Goal: Task Accomplishment & Management: Manage account settings

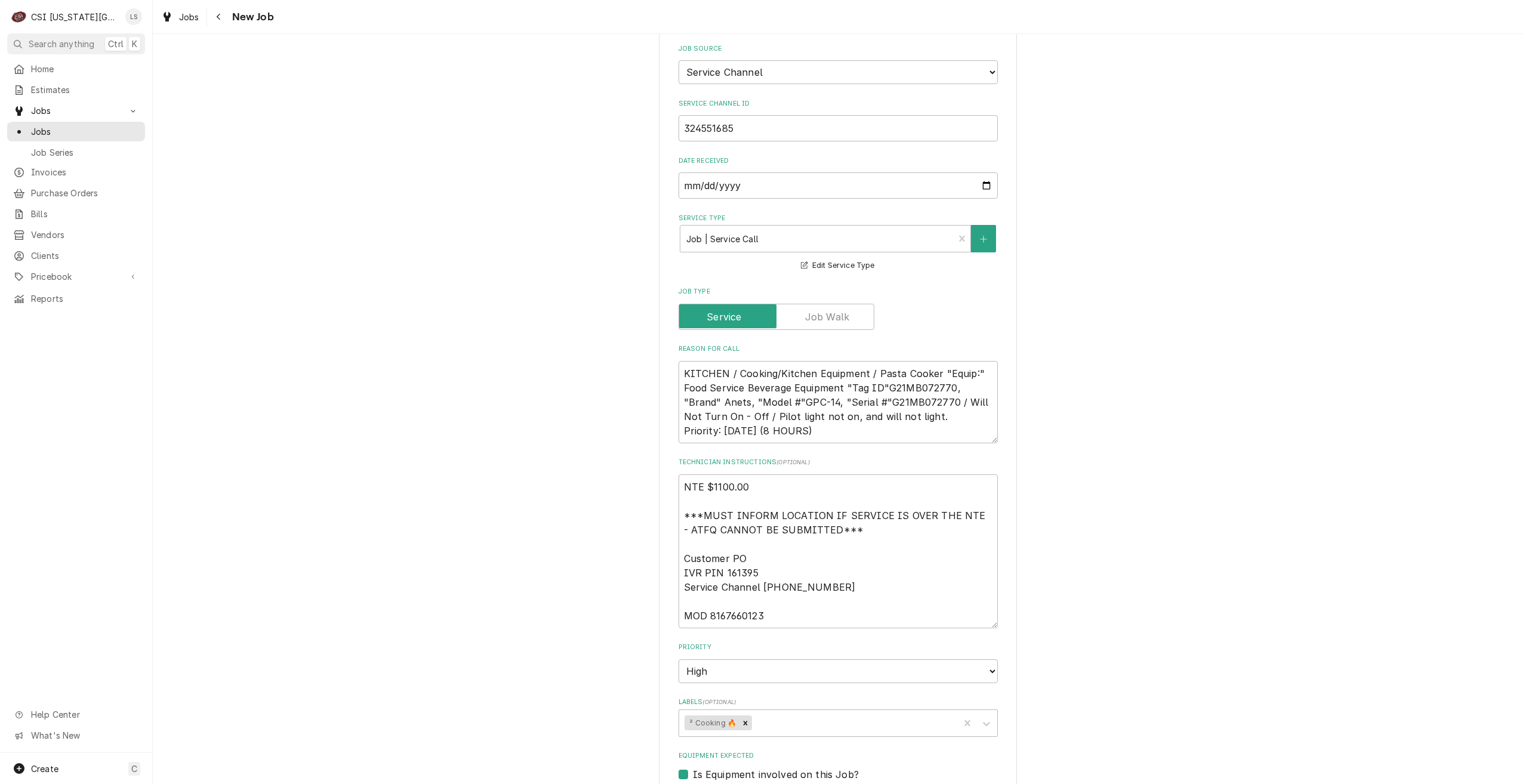
scroll to position [1552, 0]
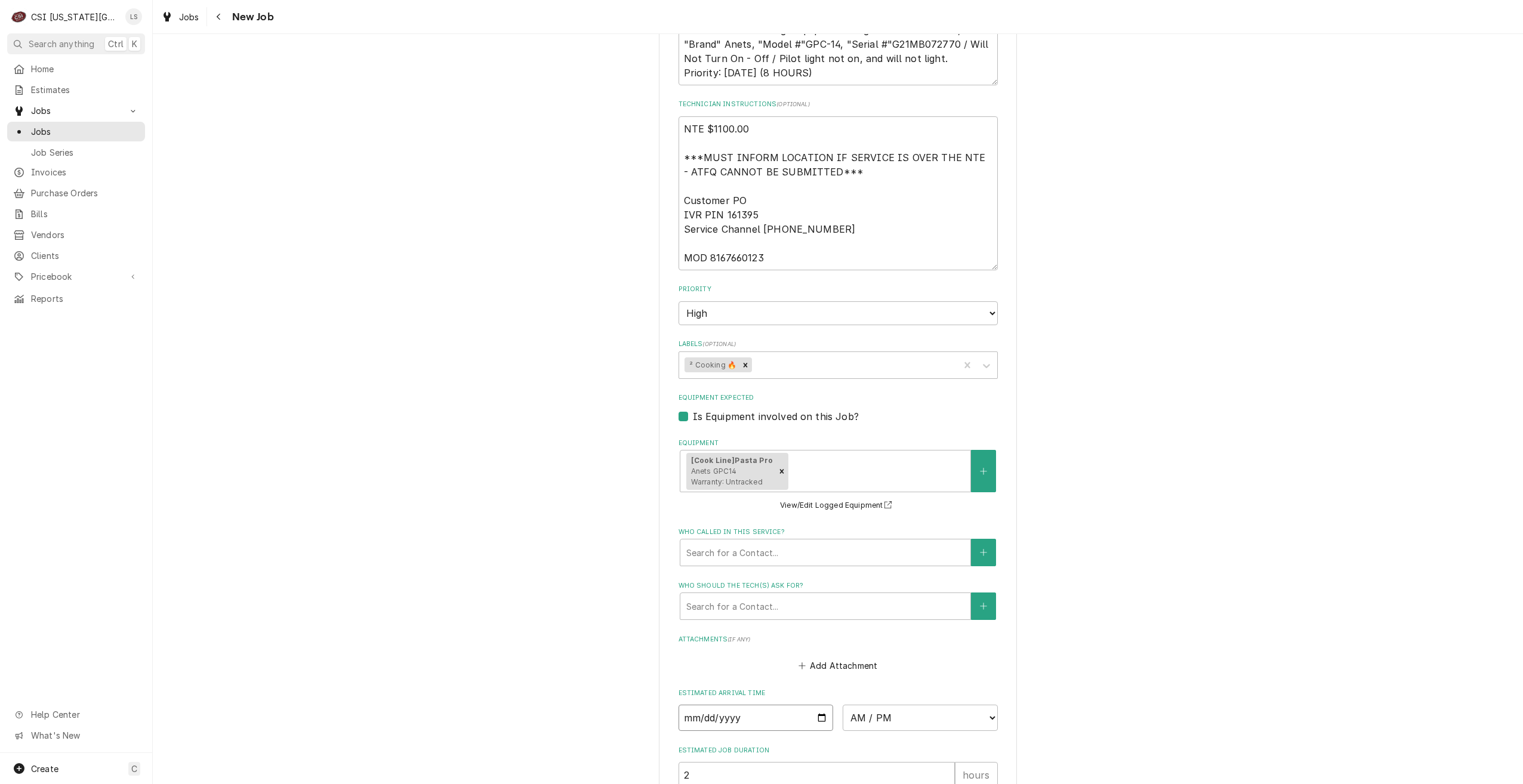
click at [814, 705] on input "Date" at bounding box center [756, 718] width 155 height 27
type textarea "x"
type input "2025-09-02"
type textarea "x"
click at [905, 705] on select "AM / PM 6:00 AM 6:15 AM 6:30 AM 6:45 AM 7:00 AM 7:15 AM 7:30 AM 7:45 AM 8:00 AM…" at bounding box center [920, 718] width 155 height 27
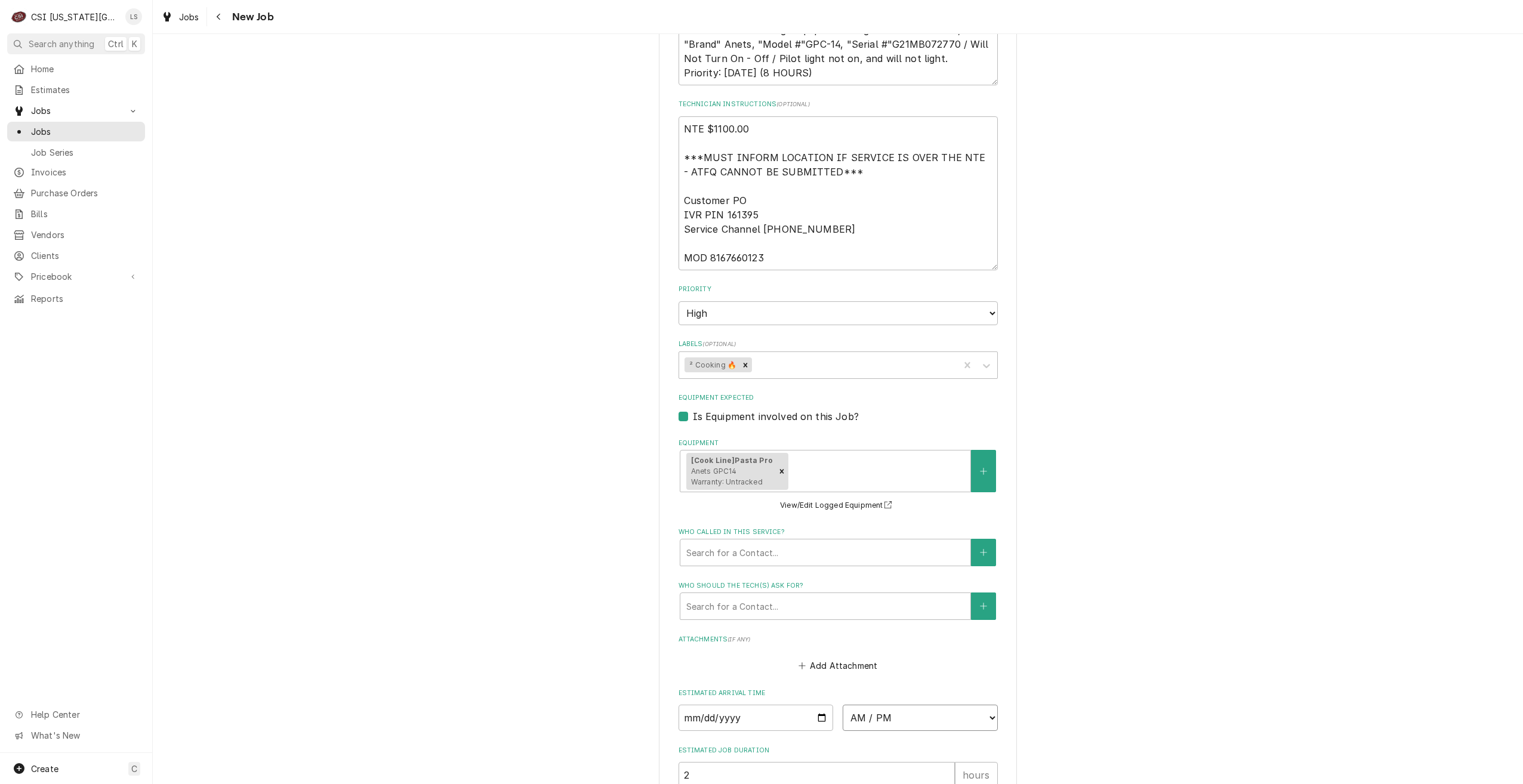
select select "12:30:00"
type textarea "x"
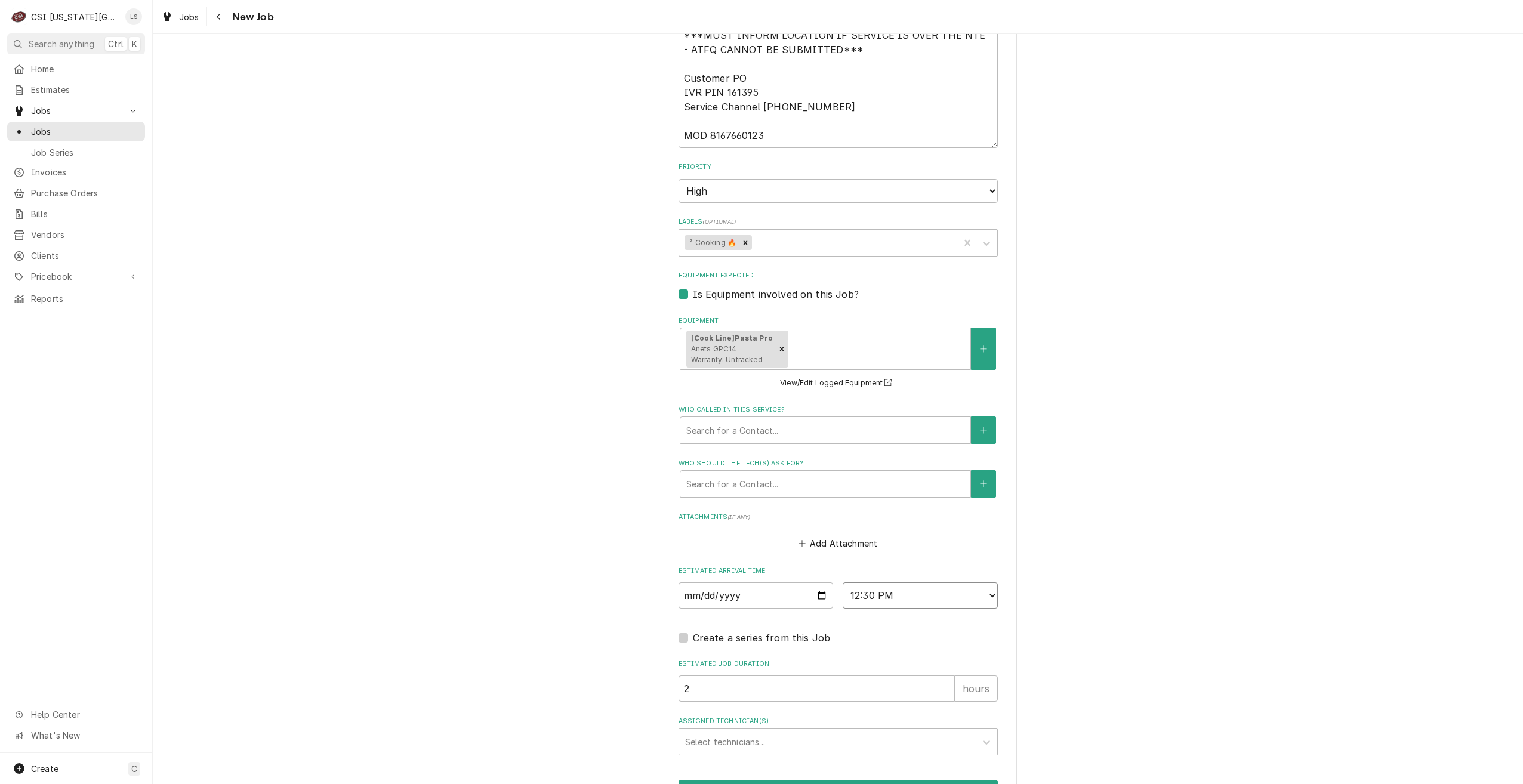
scroll to position [1750, 0]
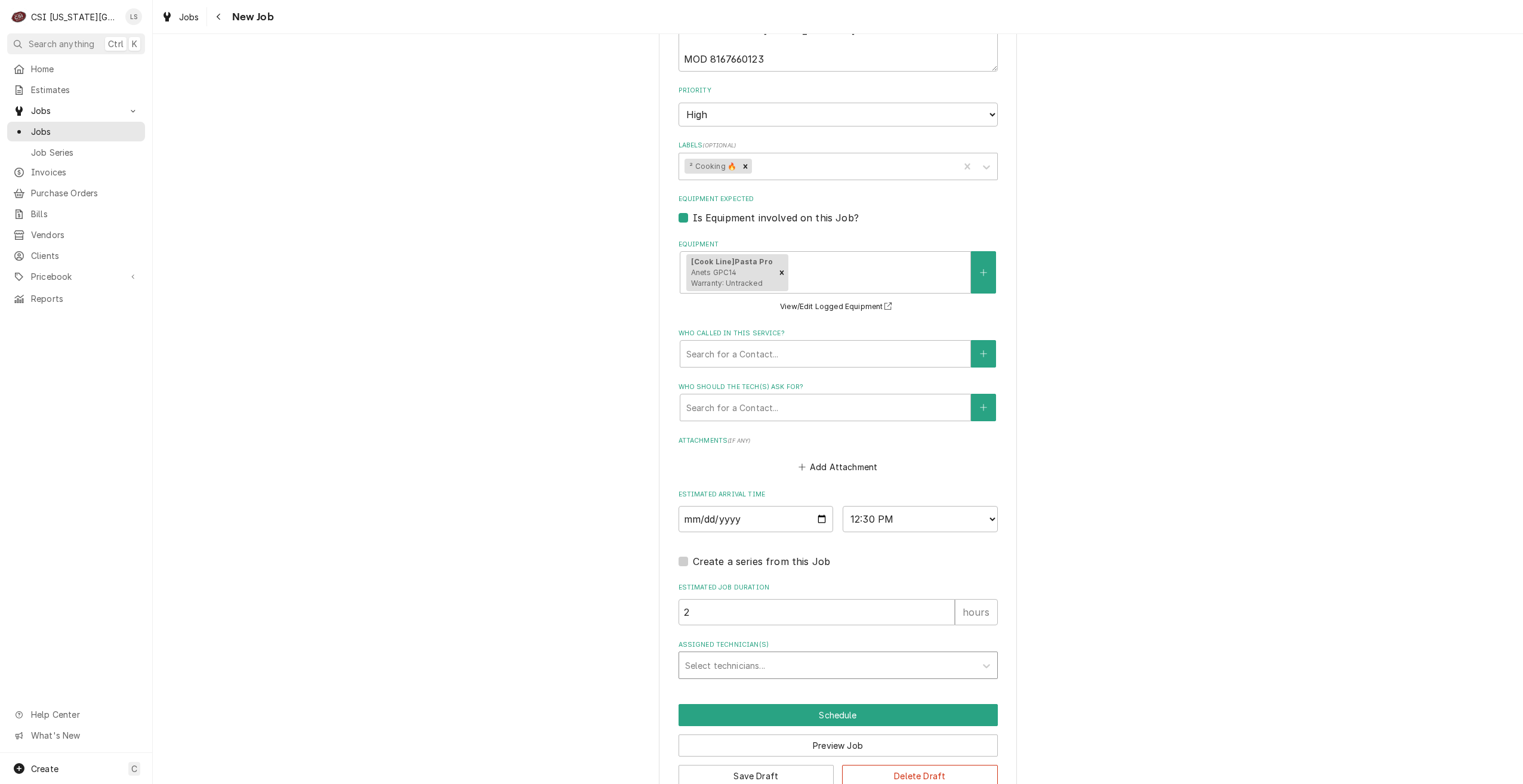
click at [812, 655] on div "Assigned Technician(s)" at bounding box center [827, 666] width 285 height 22
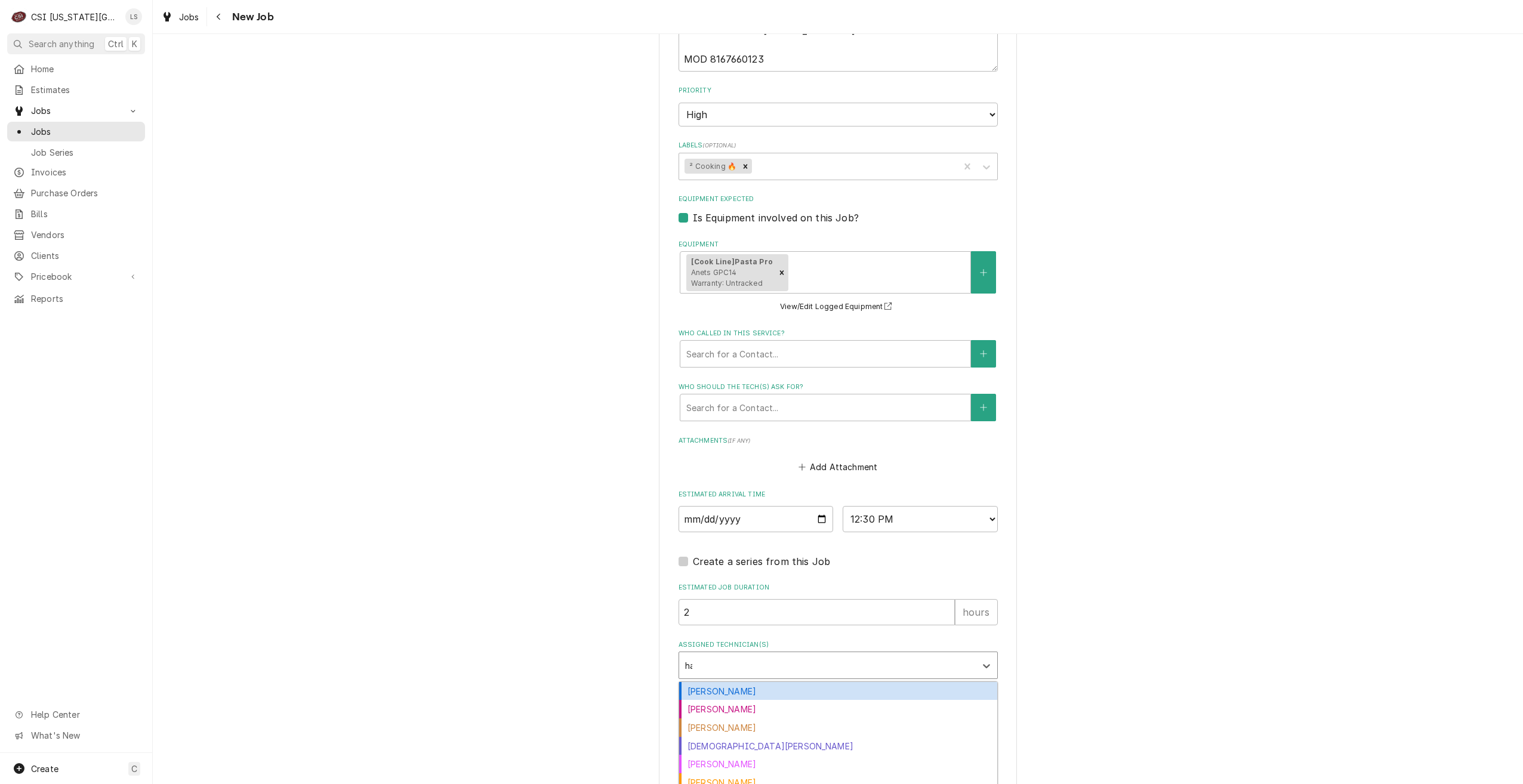
type input "haw"
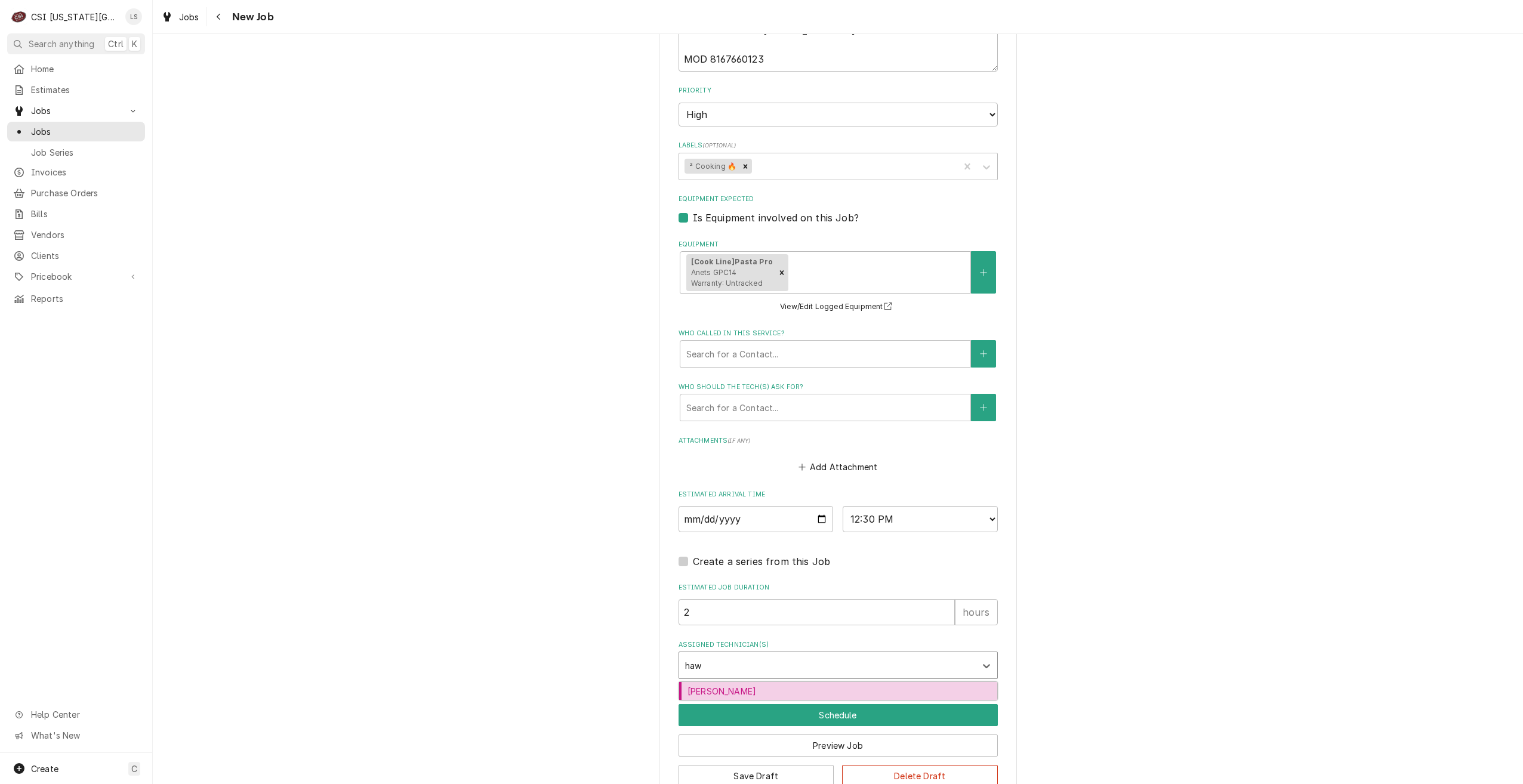
click at [810, 682] on div "Brian Hawkins" at bounding box center [838, 691] width 318 height 19
type textarea "x"
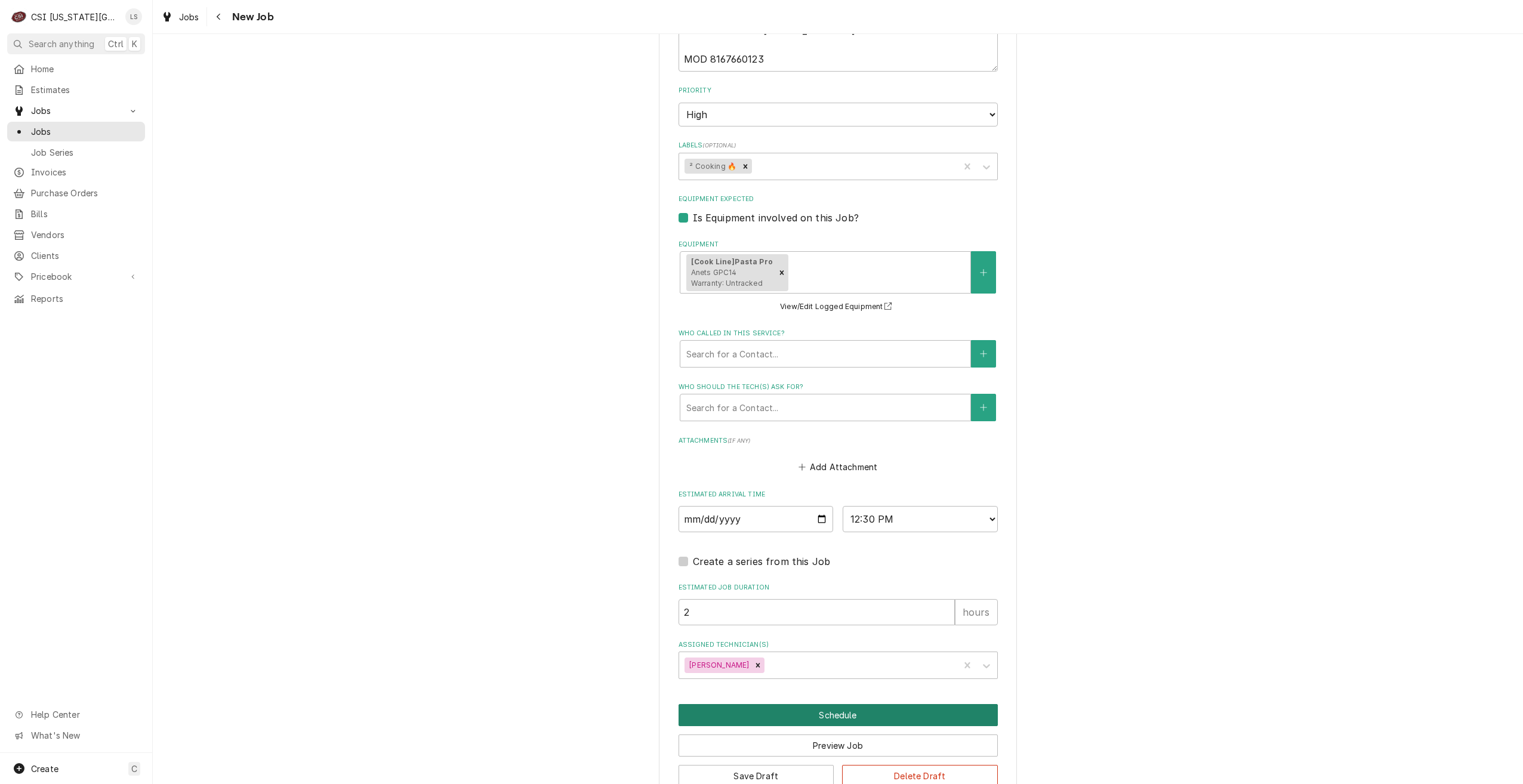
click at [845, 704] on button "Schedule" at bounding box center [838, 715] width 319 height 22
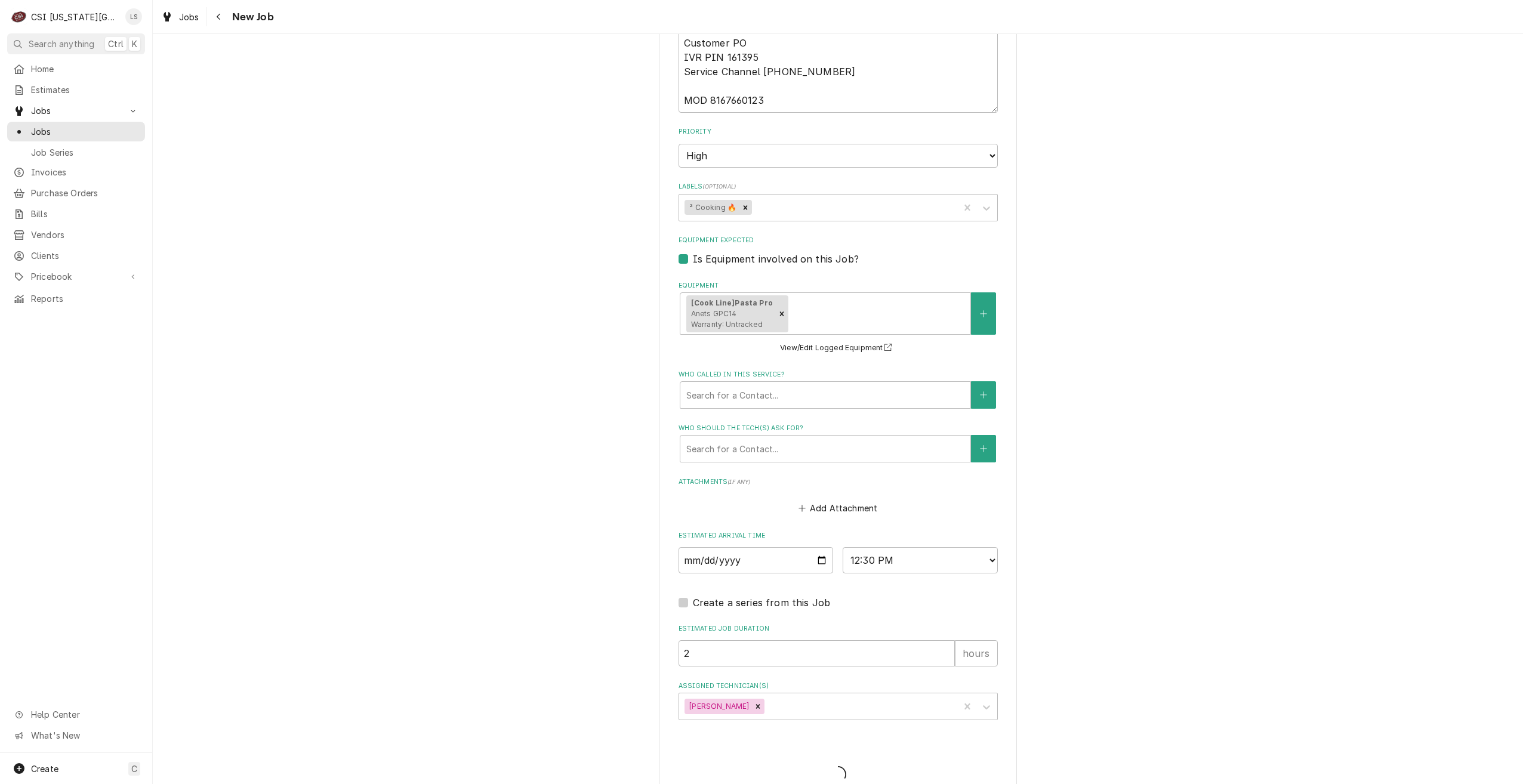
type textarea "x"
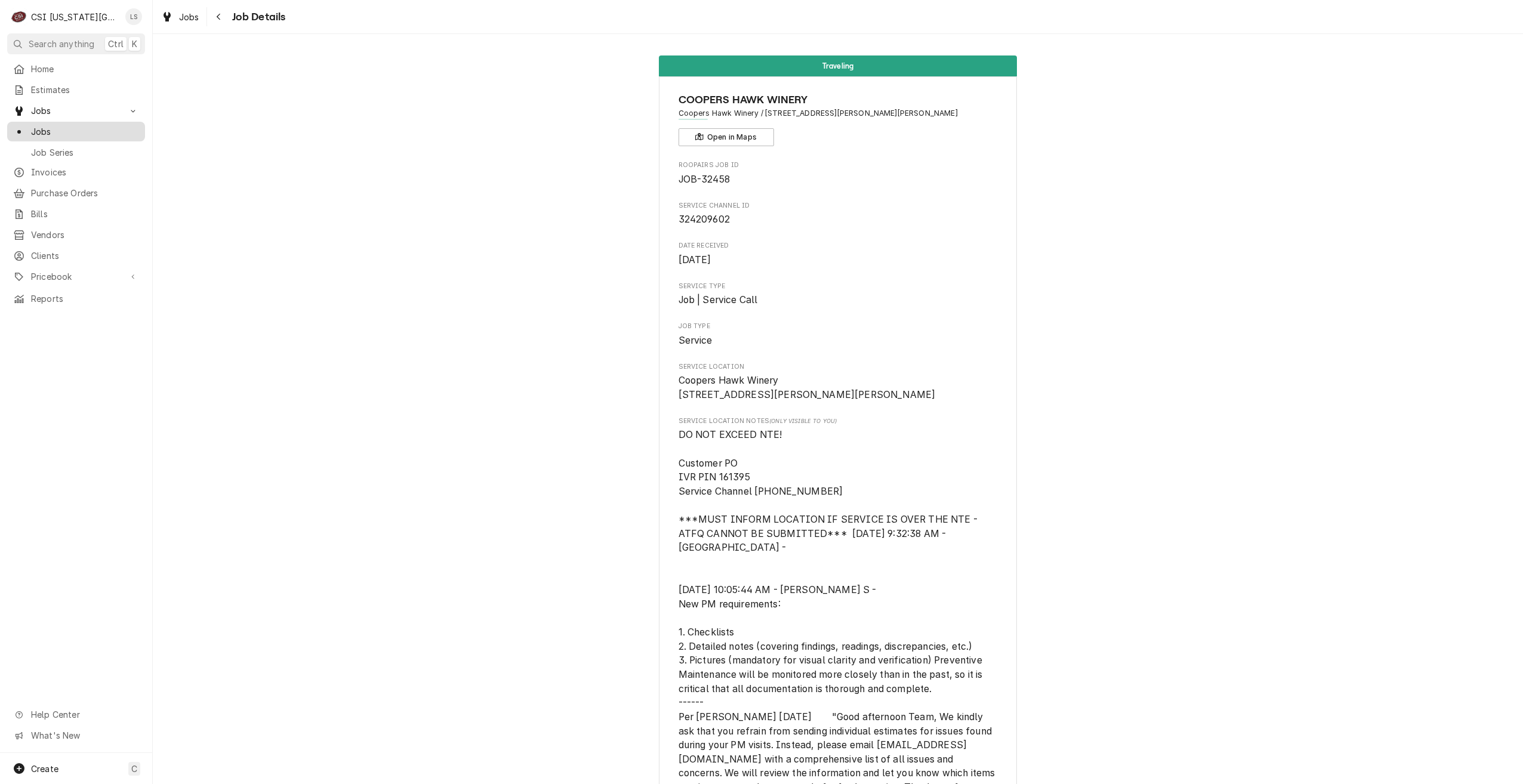
click at [118, 127] on span "Jobs" at bounding box center [85, 131] width 108 height 12
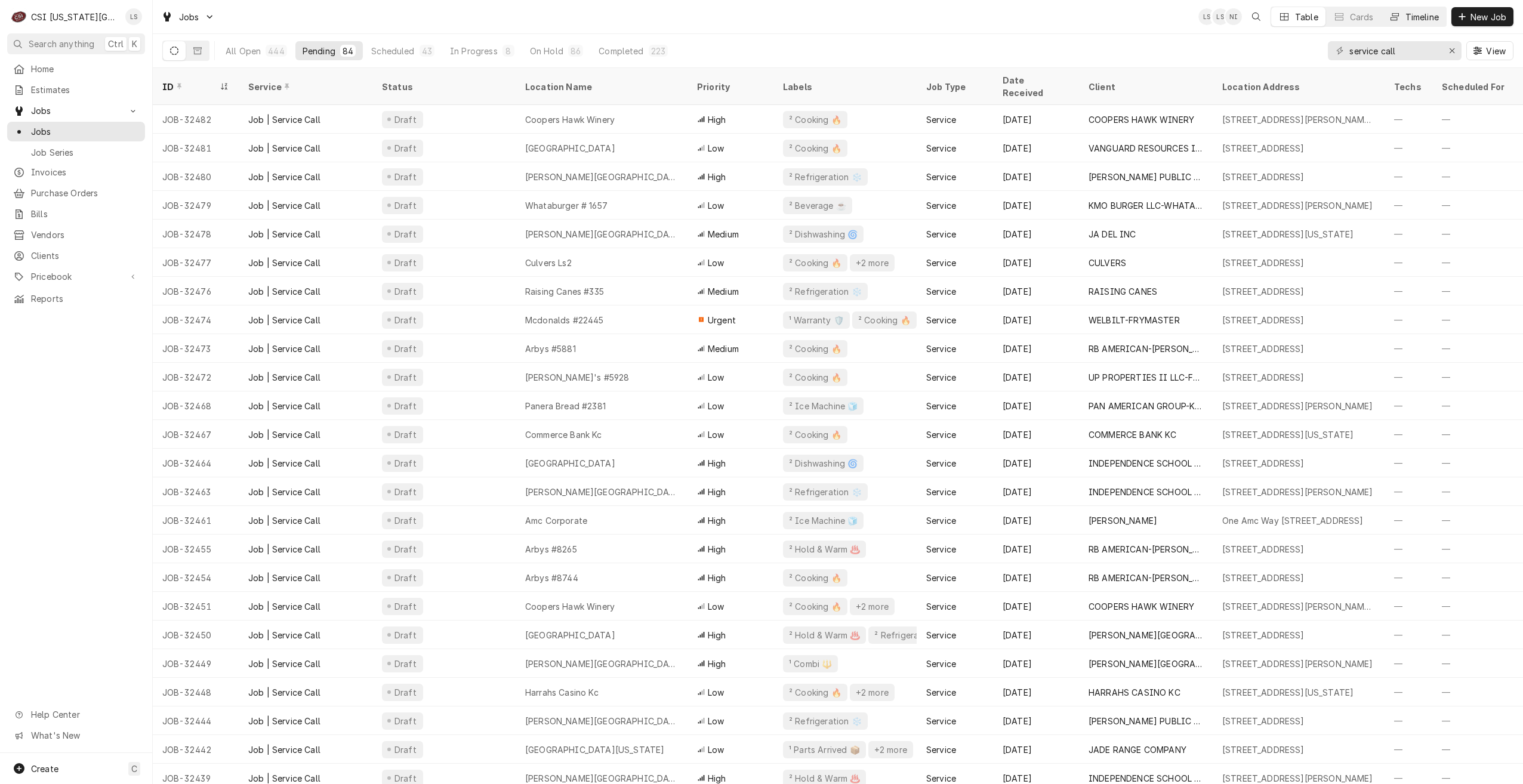
click at [1405, 9] on button "Timeline" at bounding box center [1414, 16] width 65 height 19
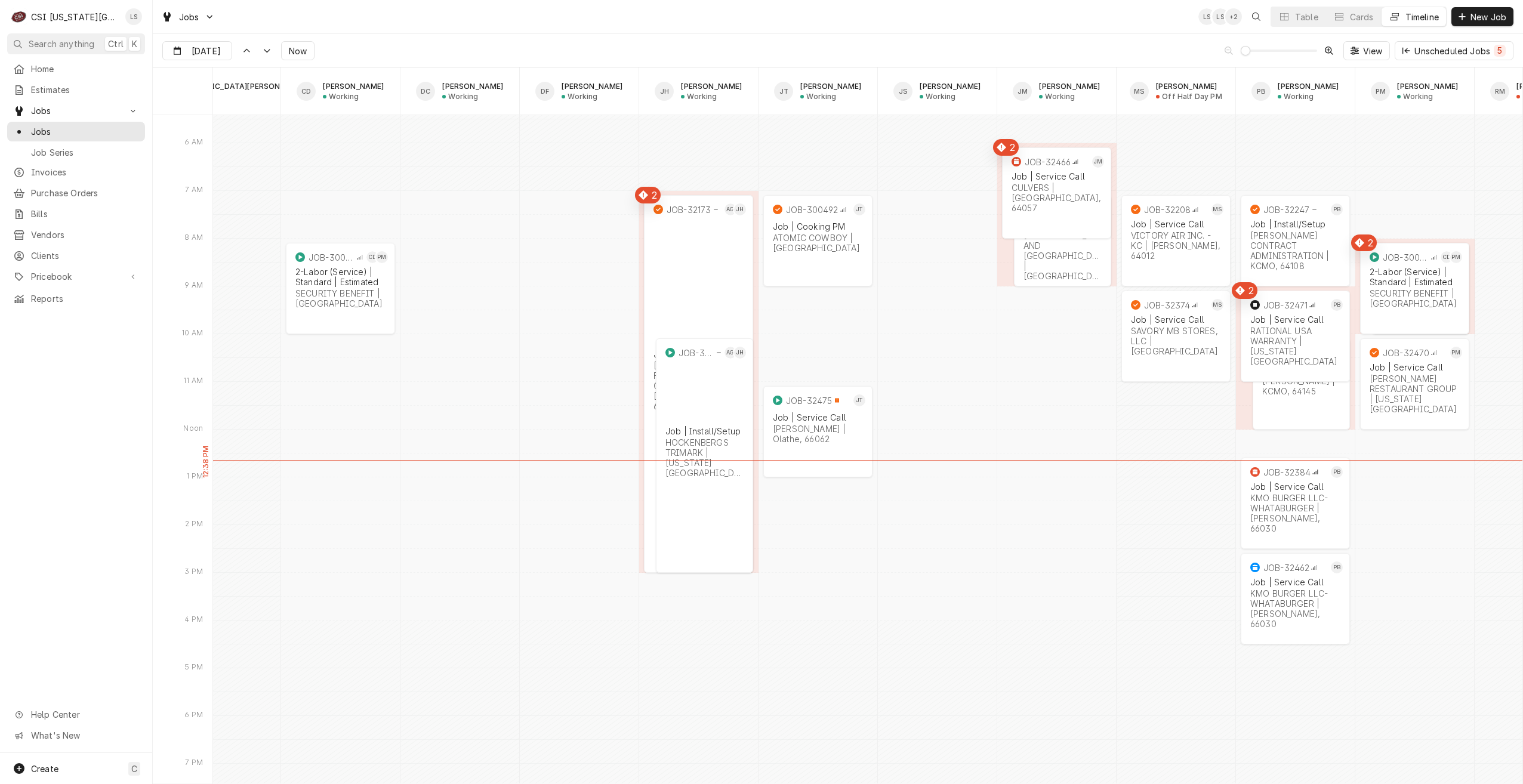
scroll to position [0, 889]
drag, startPoint x: 1462, startPoint y: 23, endPoint x: 1428, endPoint y: 36, distance: 36.4
click at [1462, 22] on button "New Job" at bounding box center [1482, 16] width 62 height 19
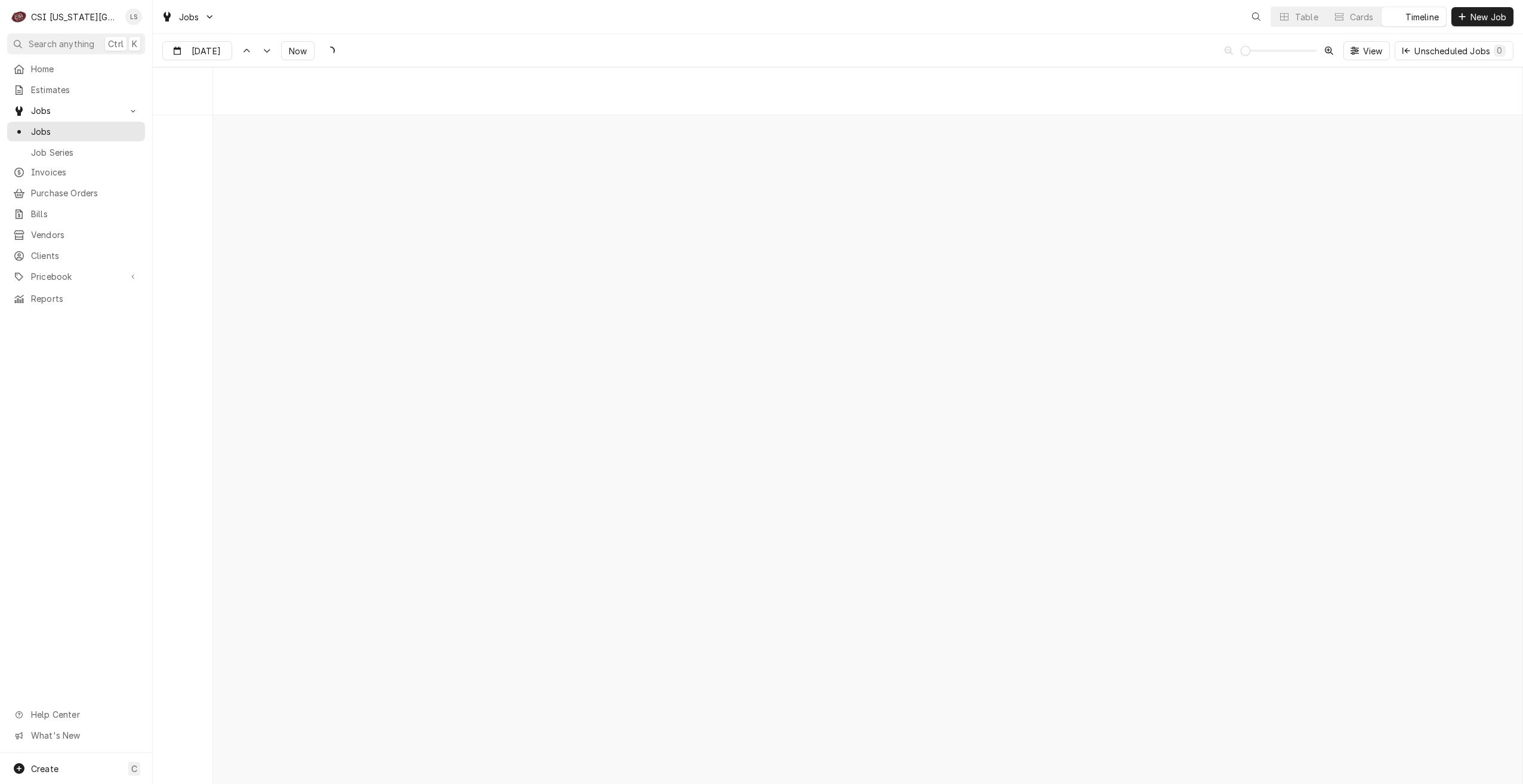
scroll to position [13710, 0]
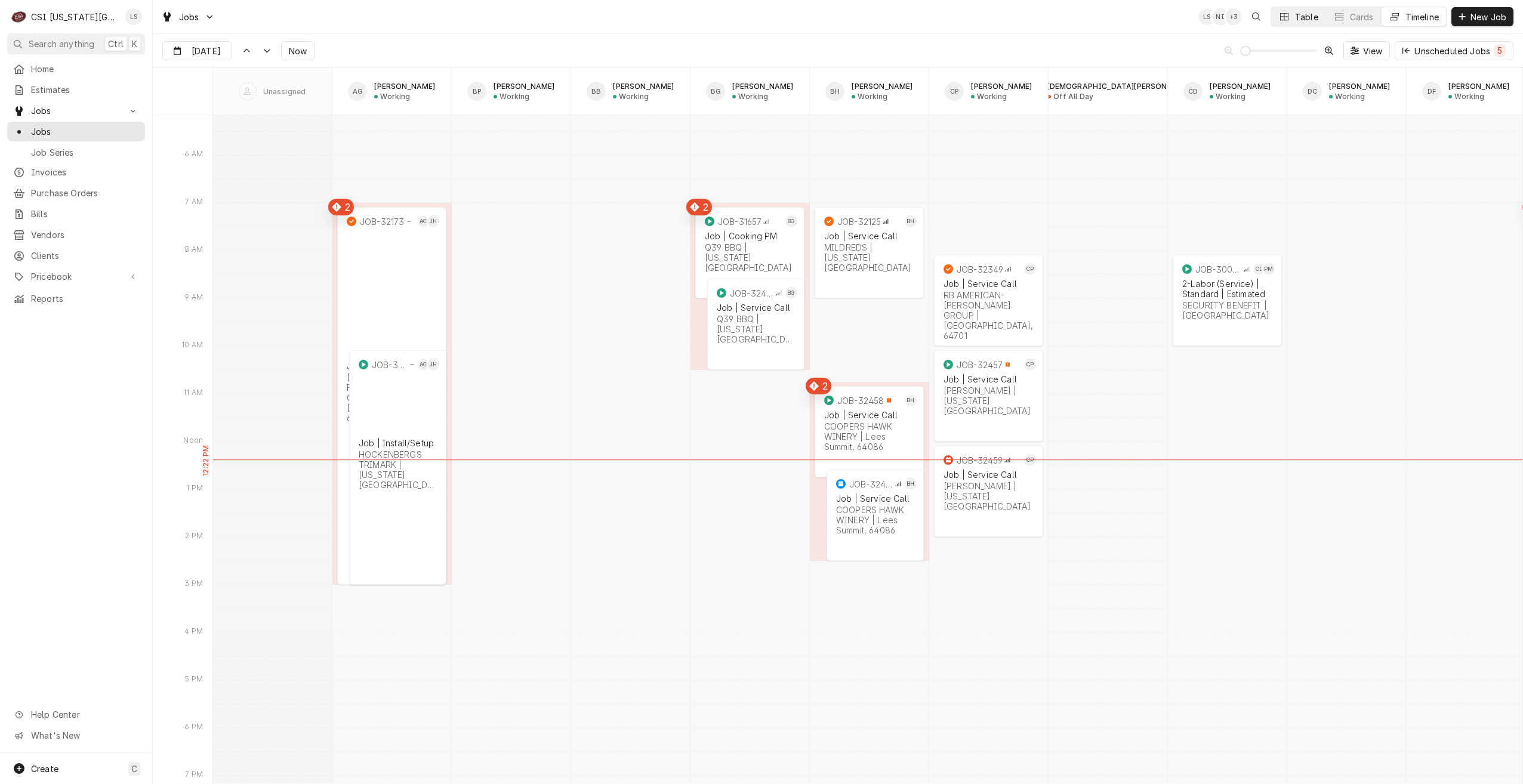
drag, startPoint x: 1285, startPoint y: 17, endPoint x: 1300, endPoint y: 24, distance: 16.6
click at [1285, 17] on icon "Dynamic Content Wrapper" at bounding box center [1285, 16] width 9 height 9
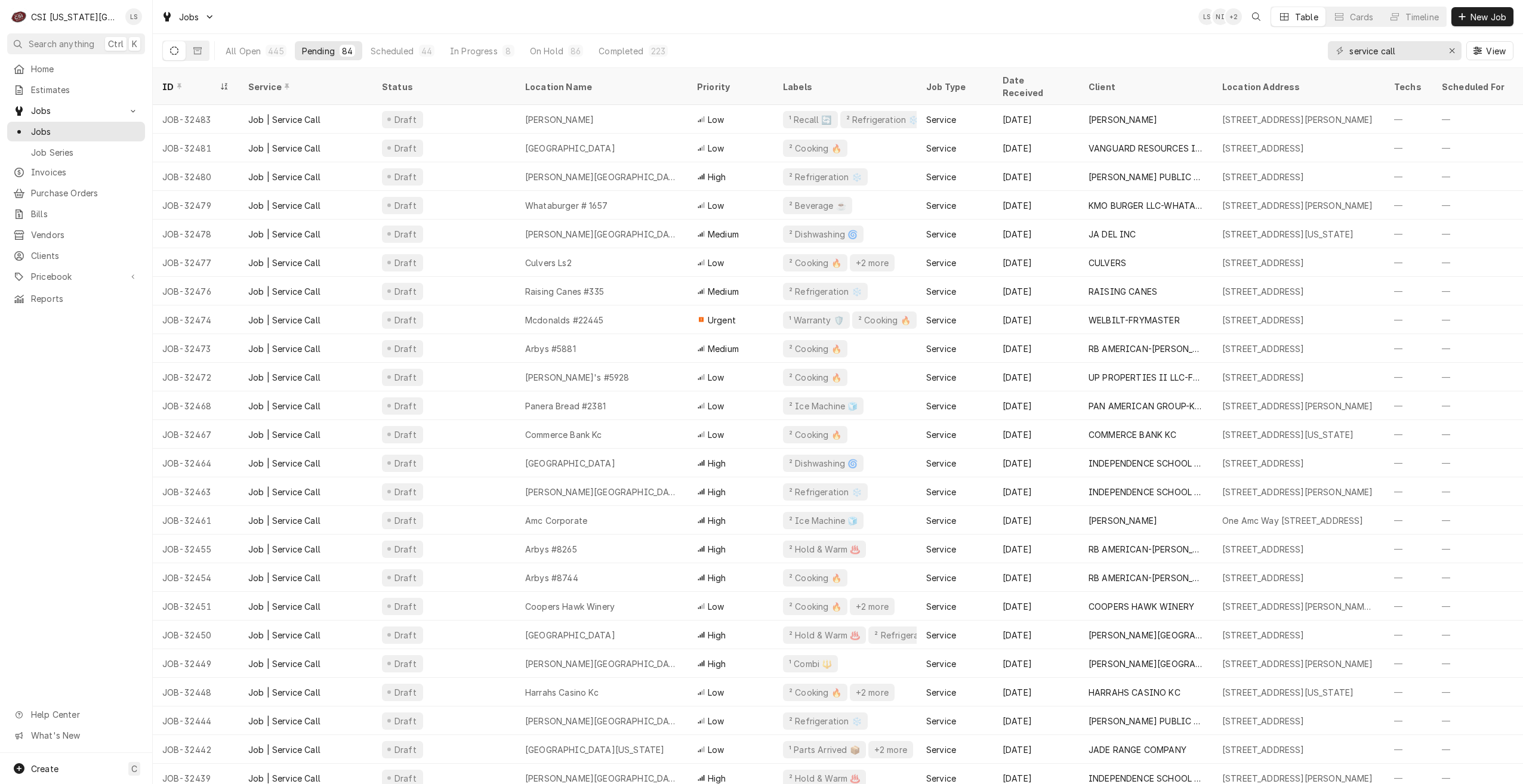
click at [1029, 32] on div "Jobs LS NI + 2 Table Cards Timeline New Job" at bounding box center [838, 16] width 1370 height 34
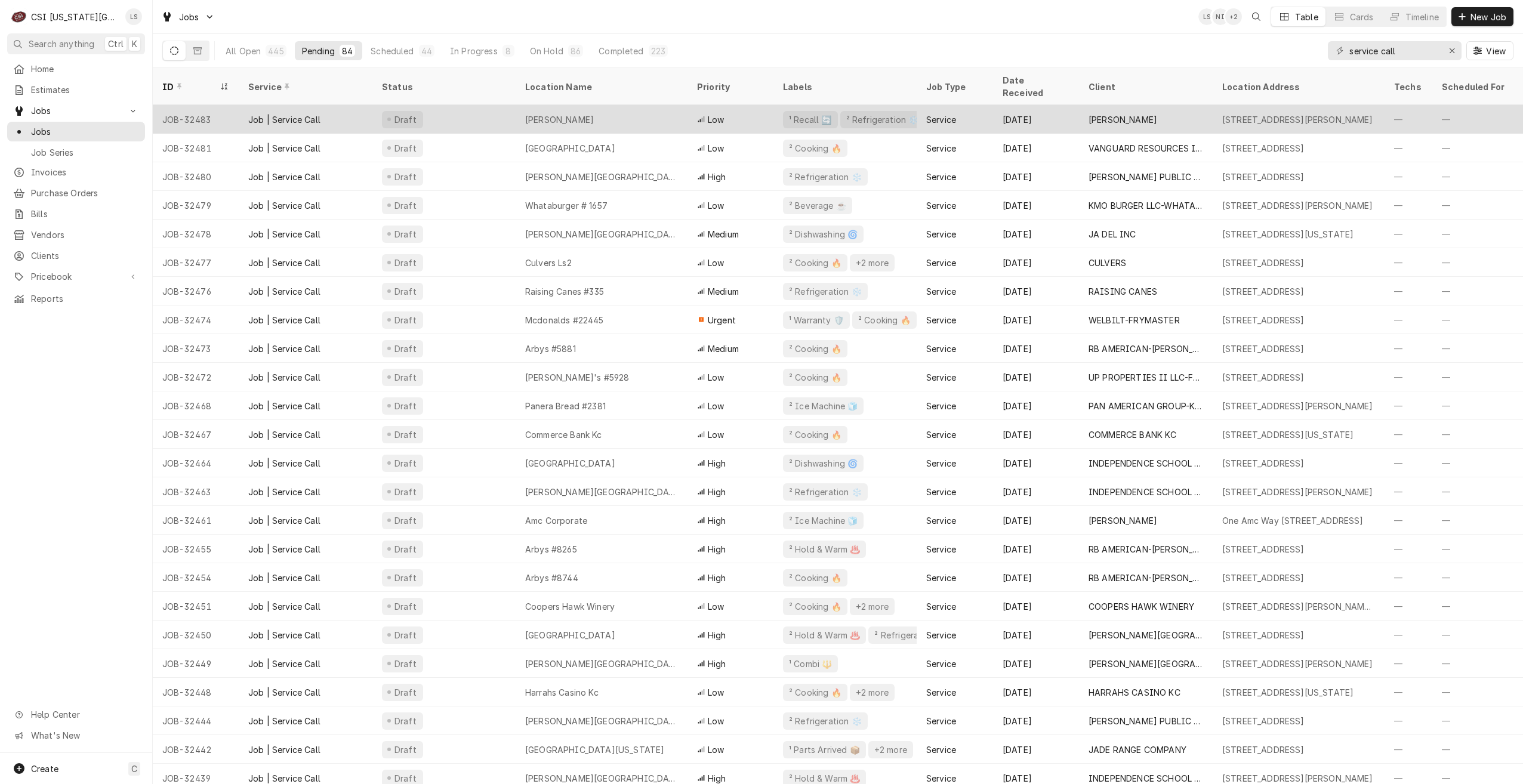
click at [594, 113] on div "Jimmy Johns Noland" at bounding box center [560, 119] width 69 height 12
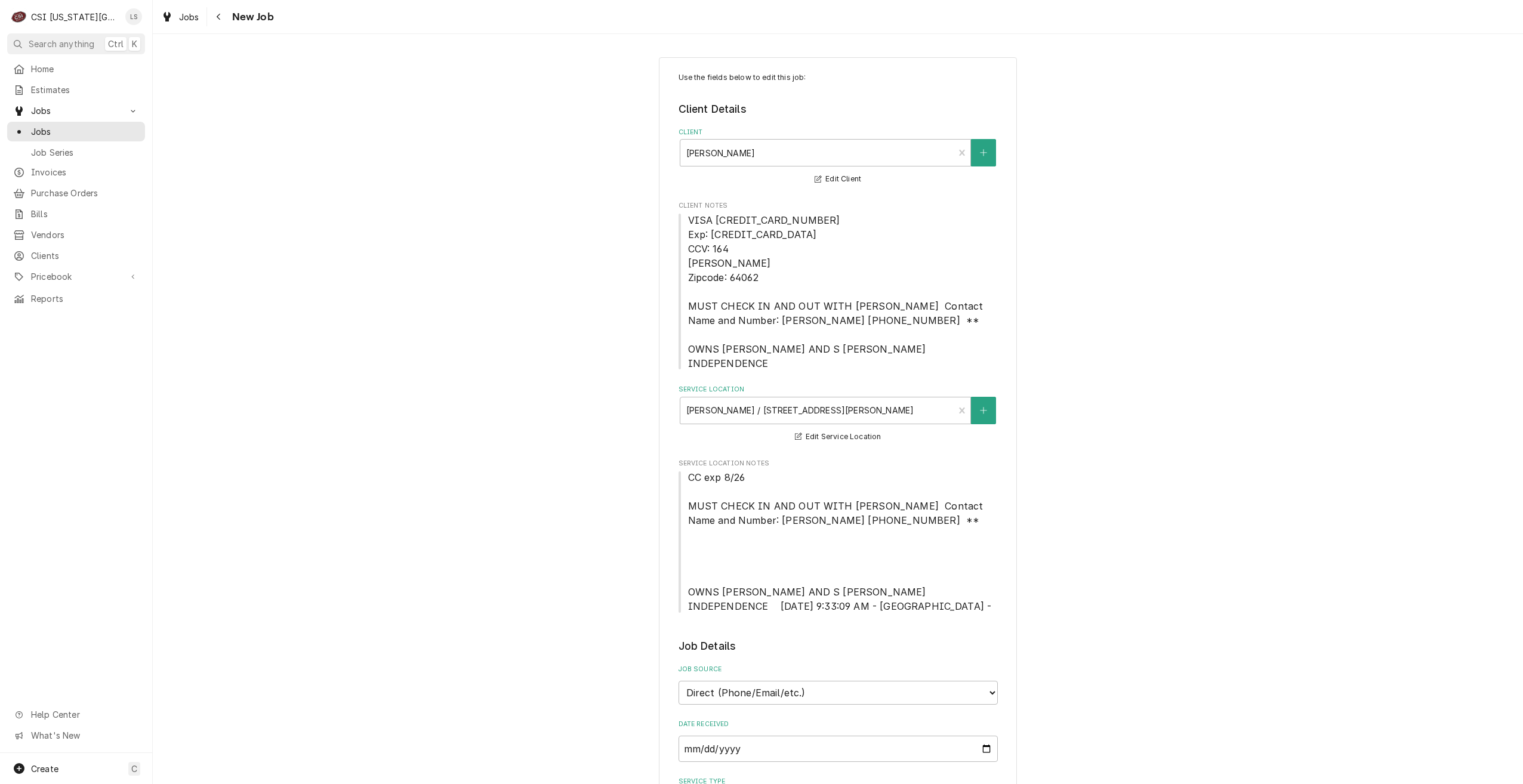
type textarea "x"
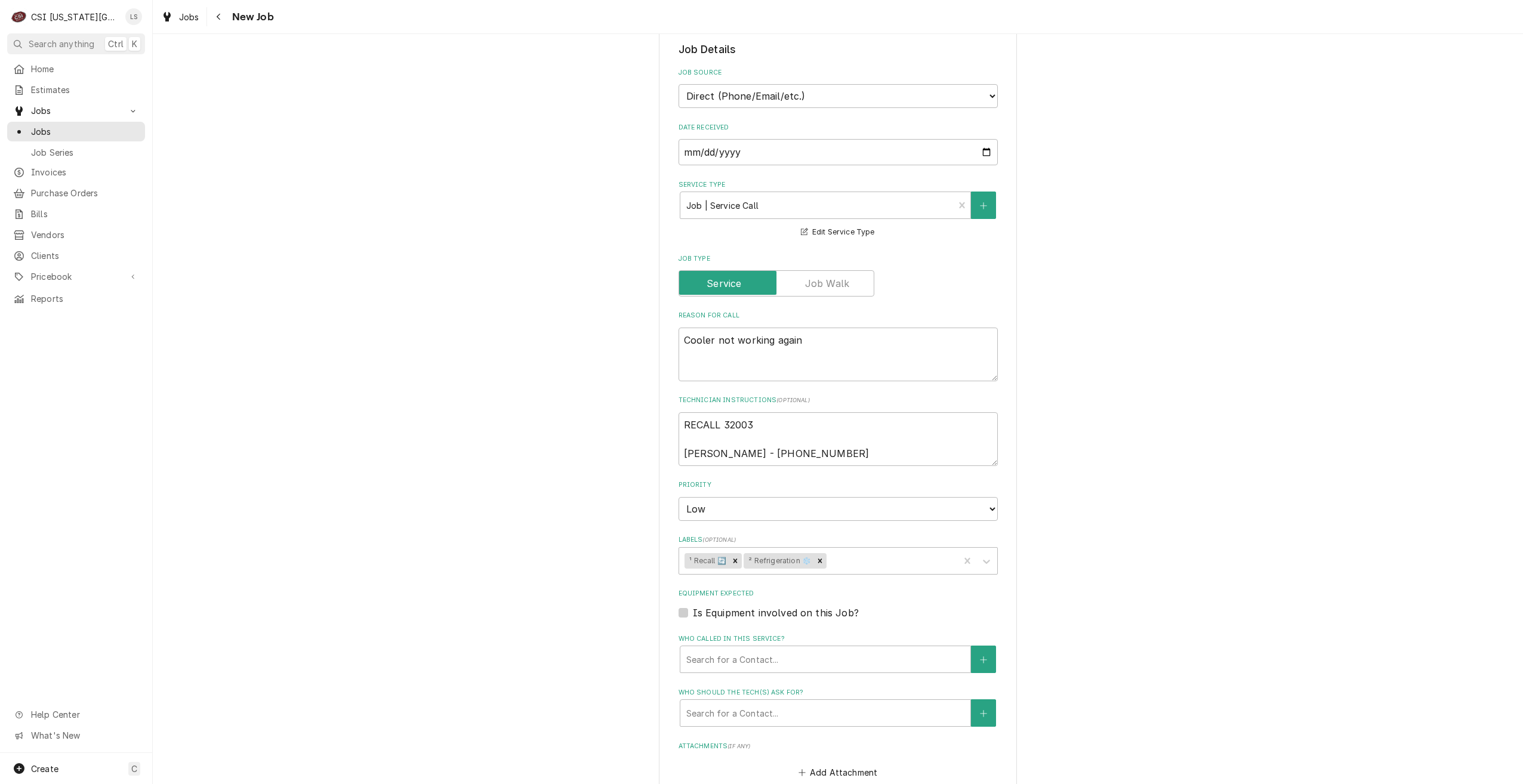
scroll to position [836, 0]
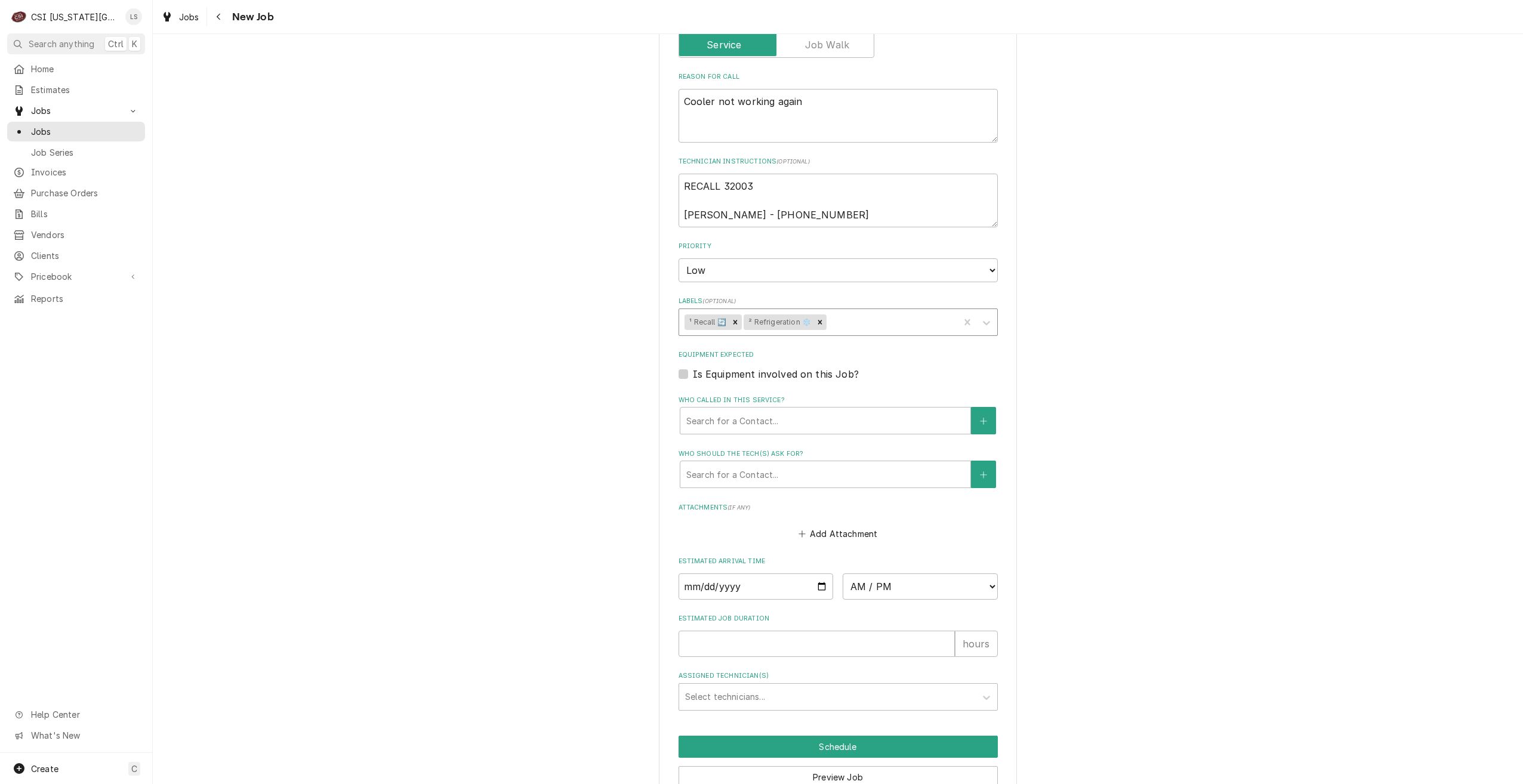
click at [884, 311] on div "Labels" at bounding box center [892, 322] width 125 height 22
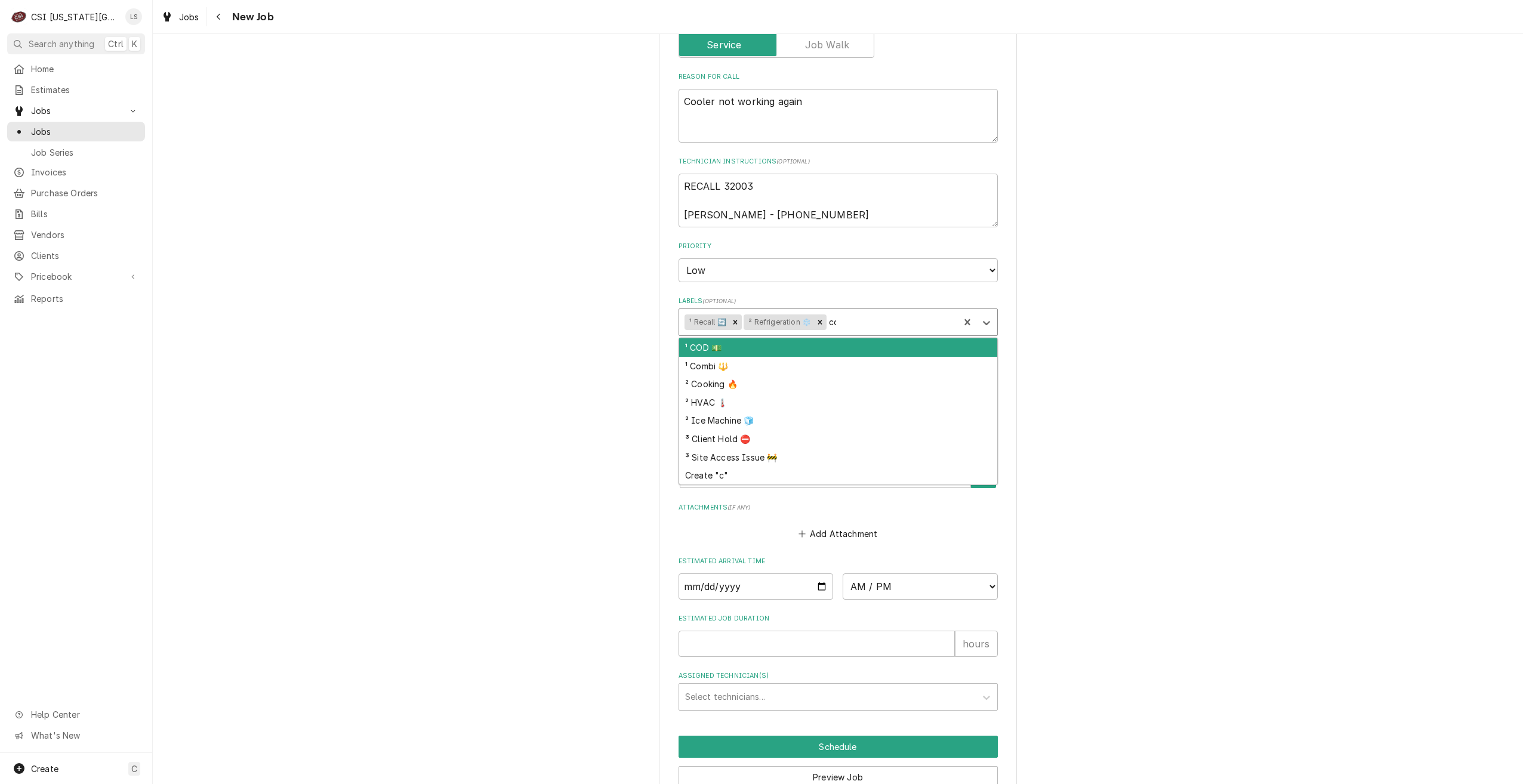
type input "cod"
click at [946, 339] on div "¹ COD 💵" at bounding box center [838, 348] width 318 height 19
type textarea "x"
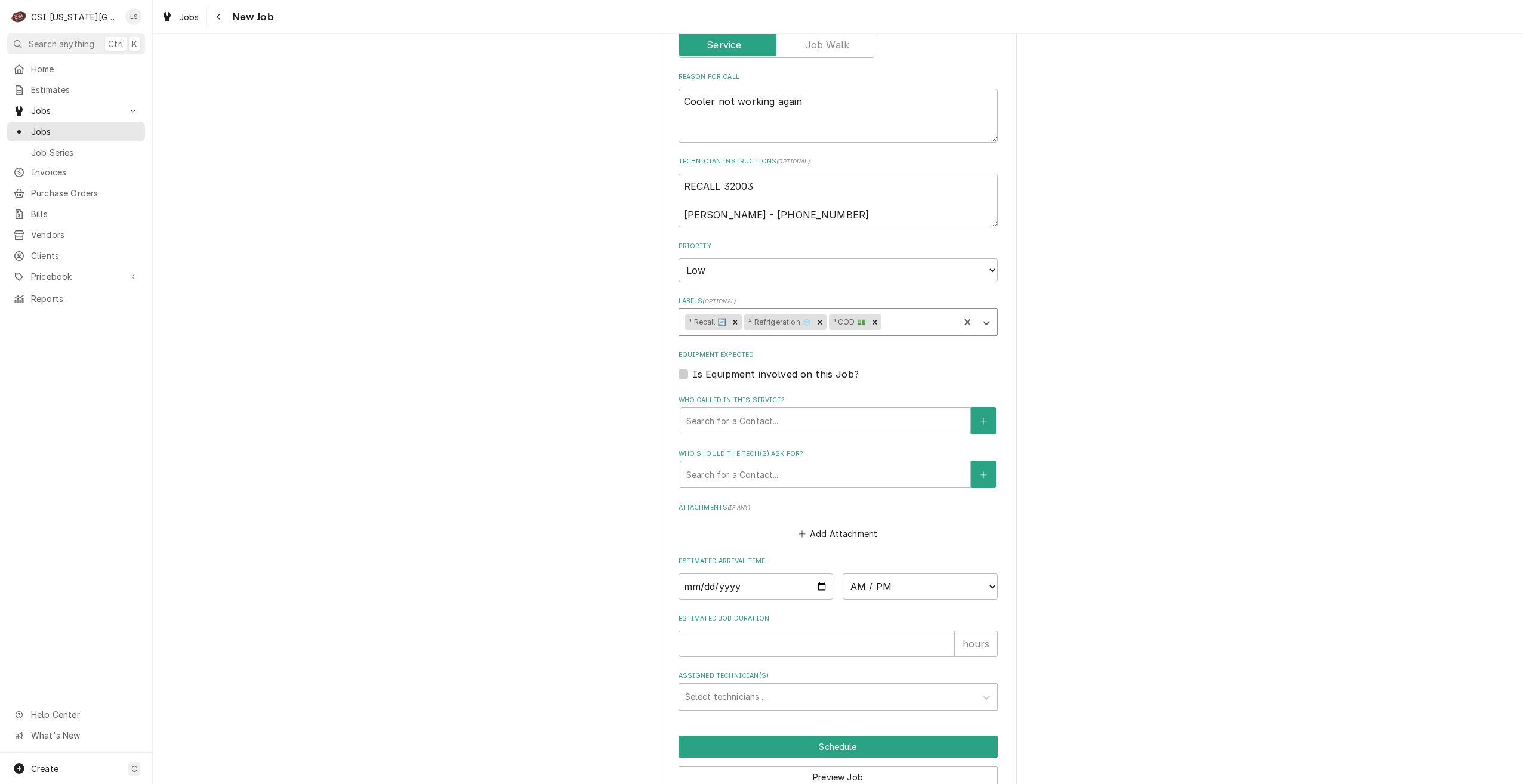
click at [1200, 327] on div "Use the fields below to edit this job: Client Details Client [PERSON_NAME] Edit…" at bounding box center [838, 27] width 1370 height 1633
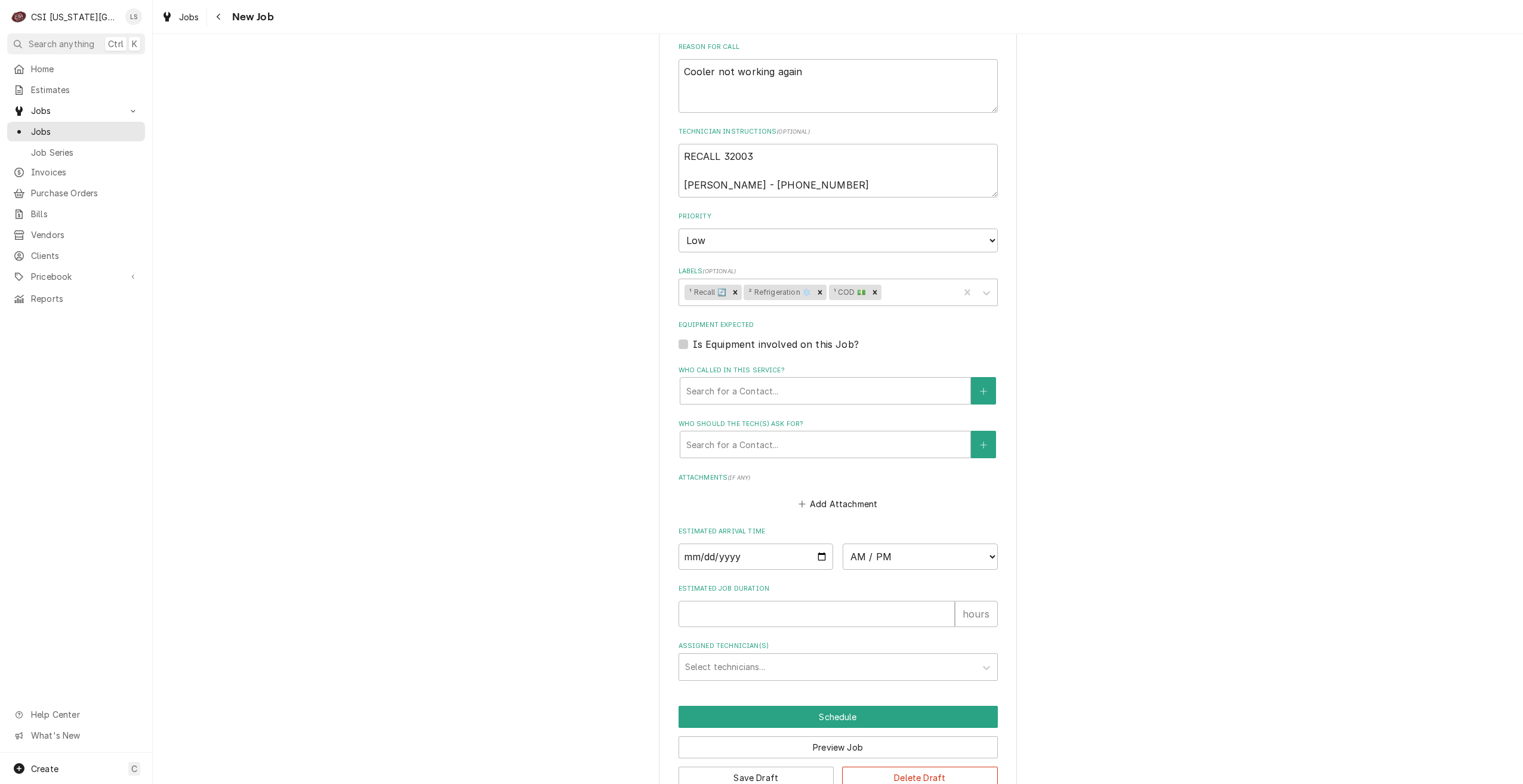
scroll to position [882, 0]
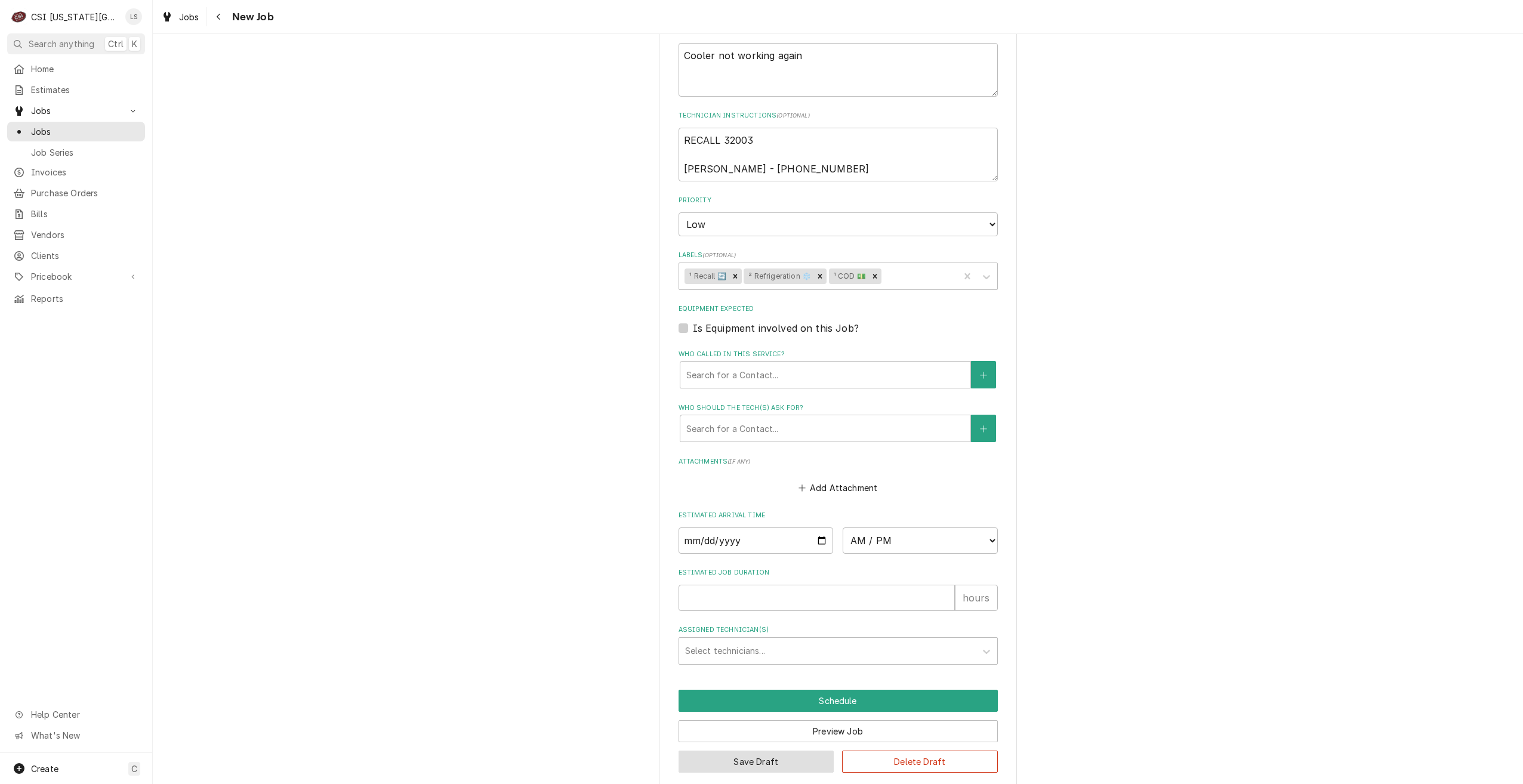
click at [761, 751] on button "Save Draft" at bounding box center [756, 762] width 156 height 22
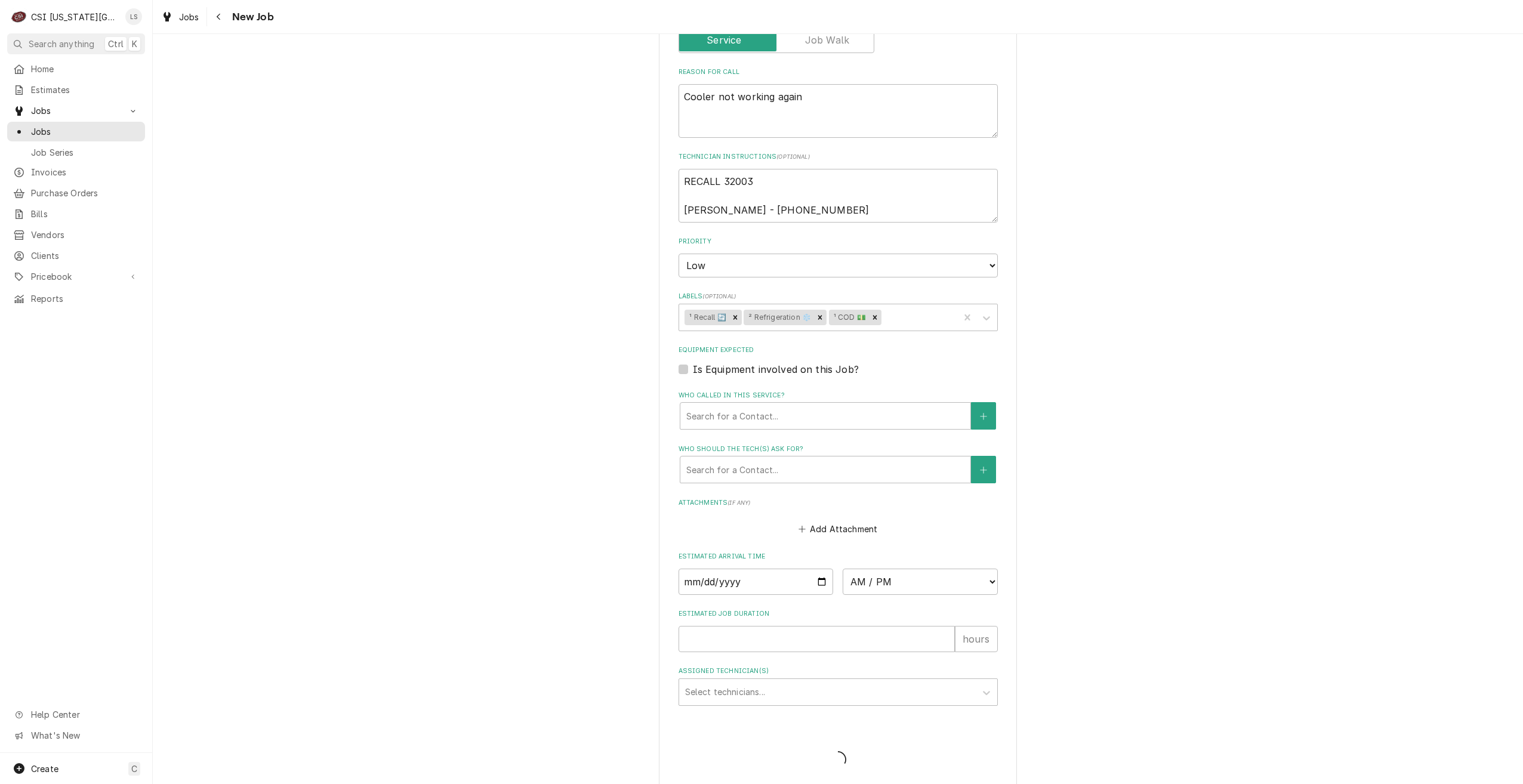
type textarea "x"
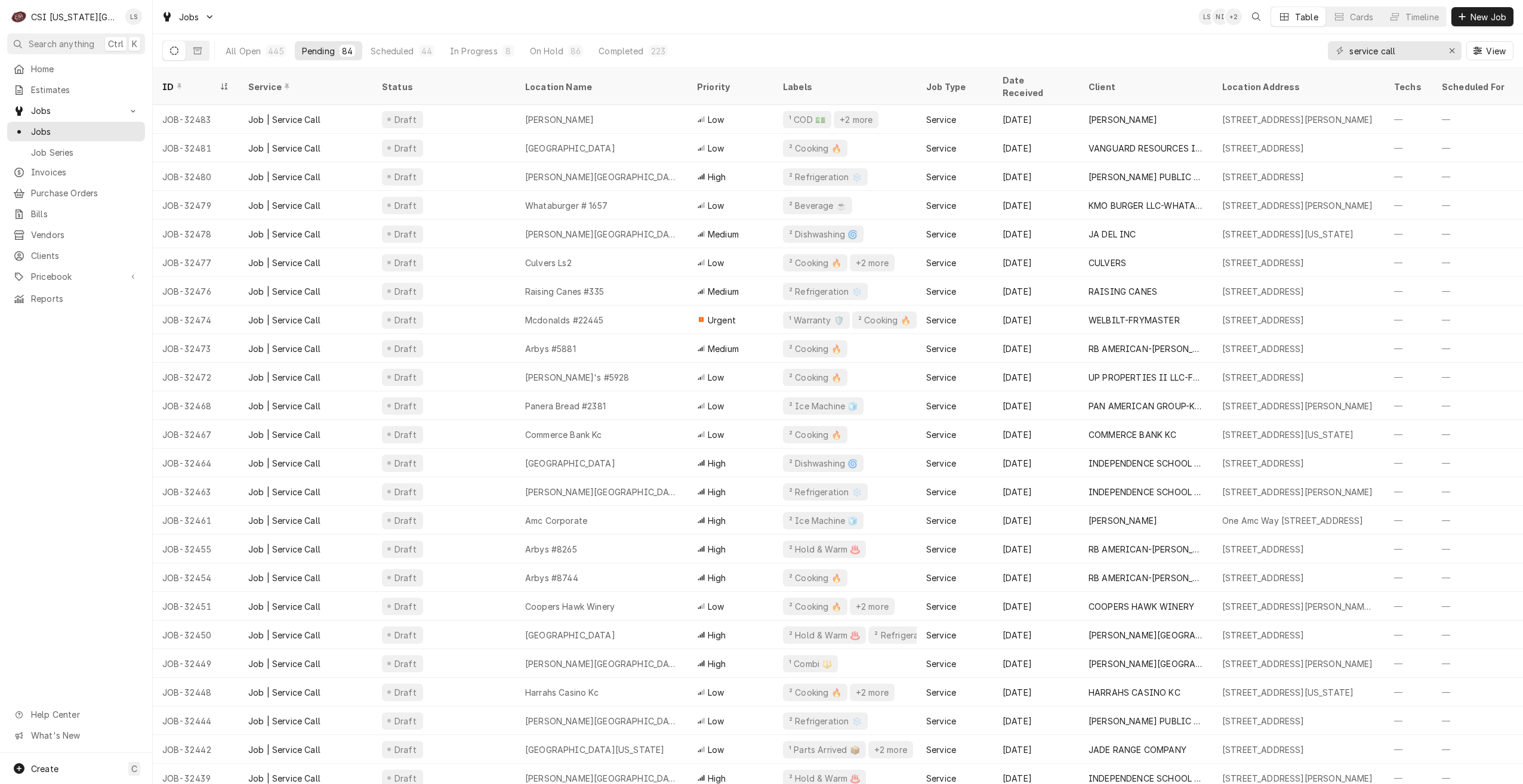
click at [788, 24] on div "Jobs LS NI + 2 Table Cards Timeline New Job" at bounding box center [838, 16] width 1370 height 34
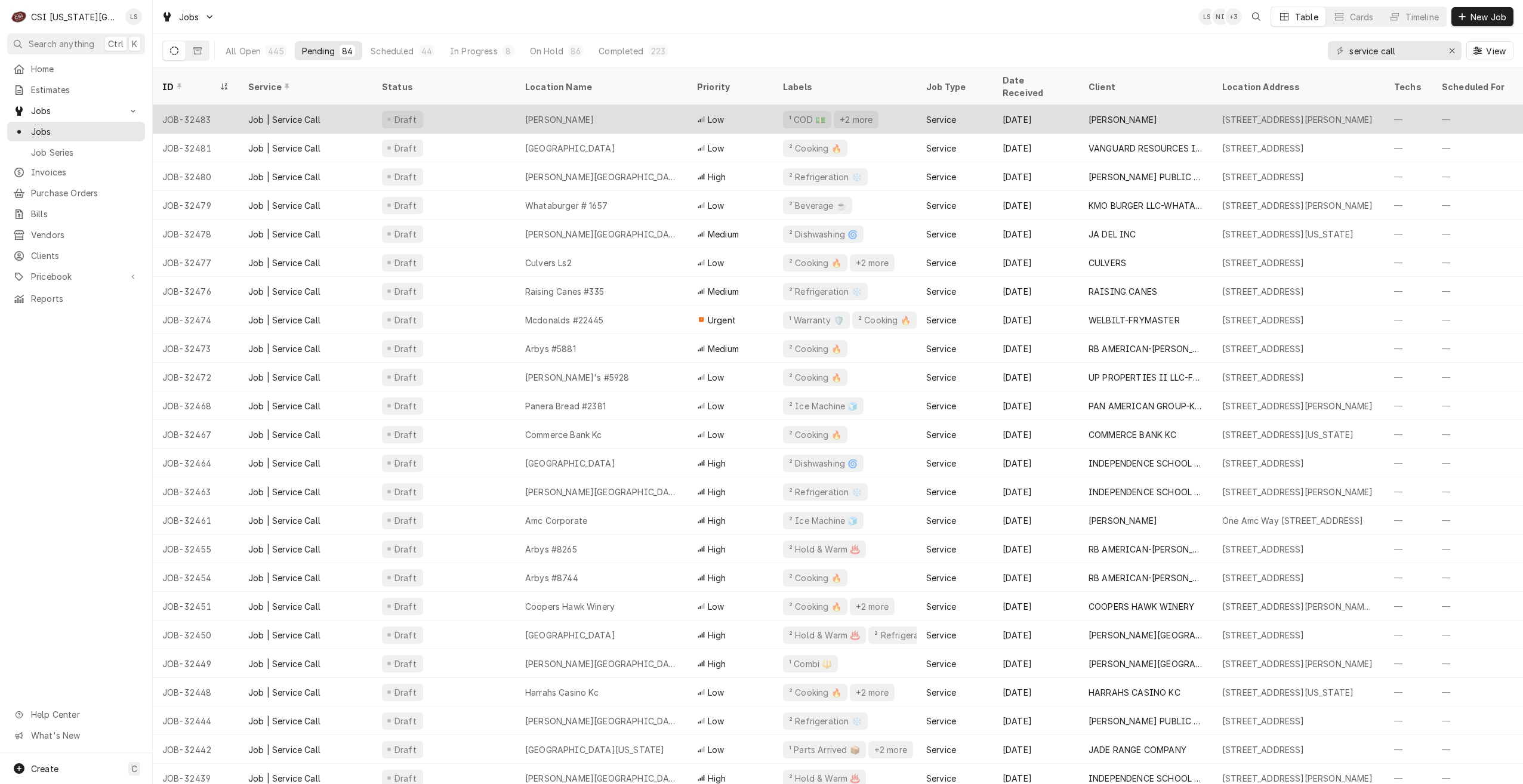
click at [663, 105] on div "[PERSON_NAME]" at bounding box center [602, 119] width 172 height 29
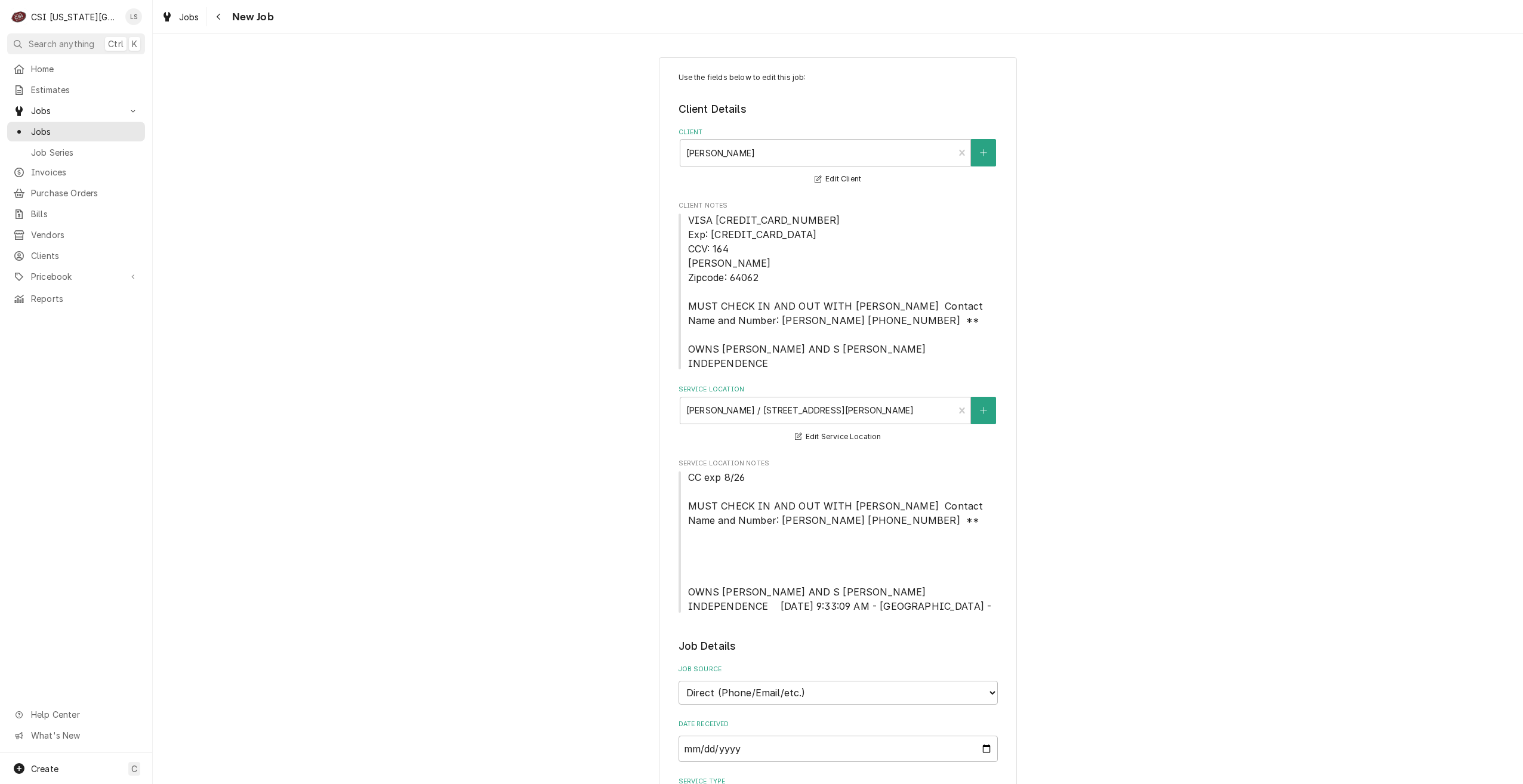
type textarea "x"
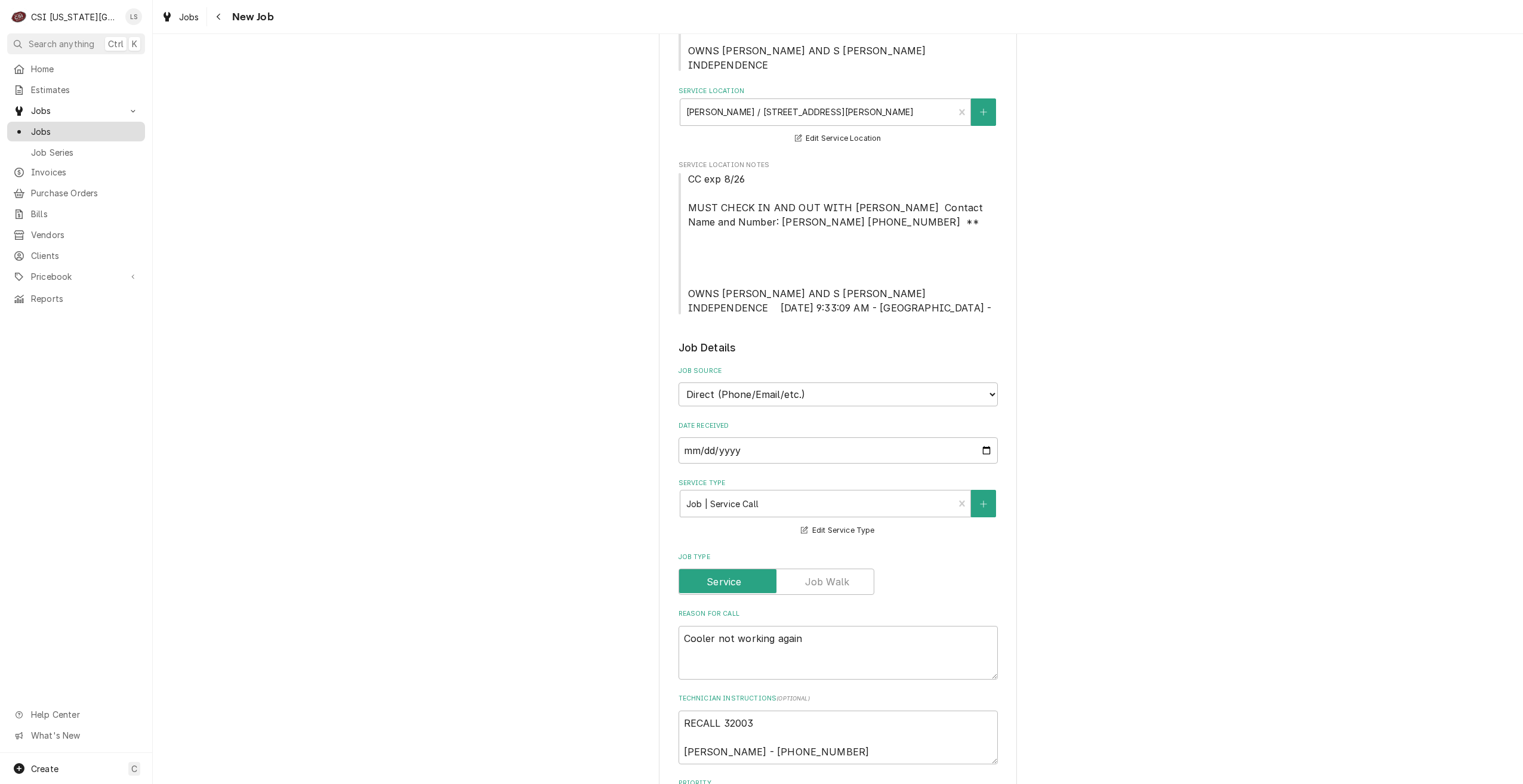
click at [95, 126] on span "Jobs" at bounding box center [85, 131] width 108 height 12
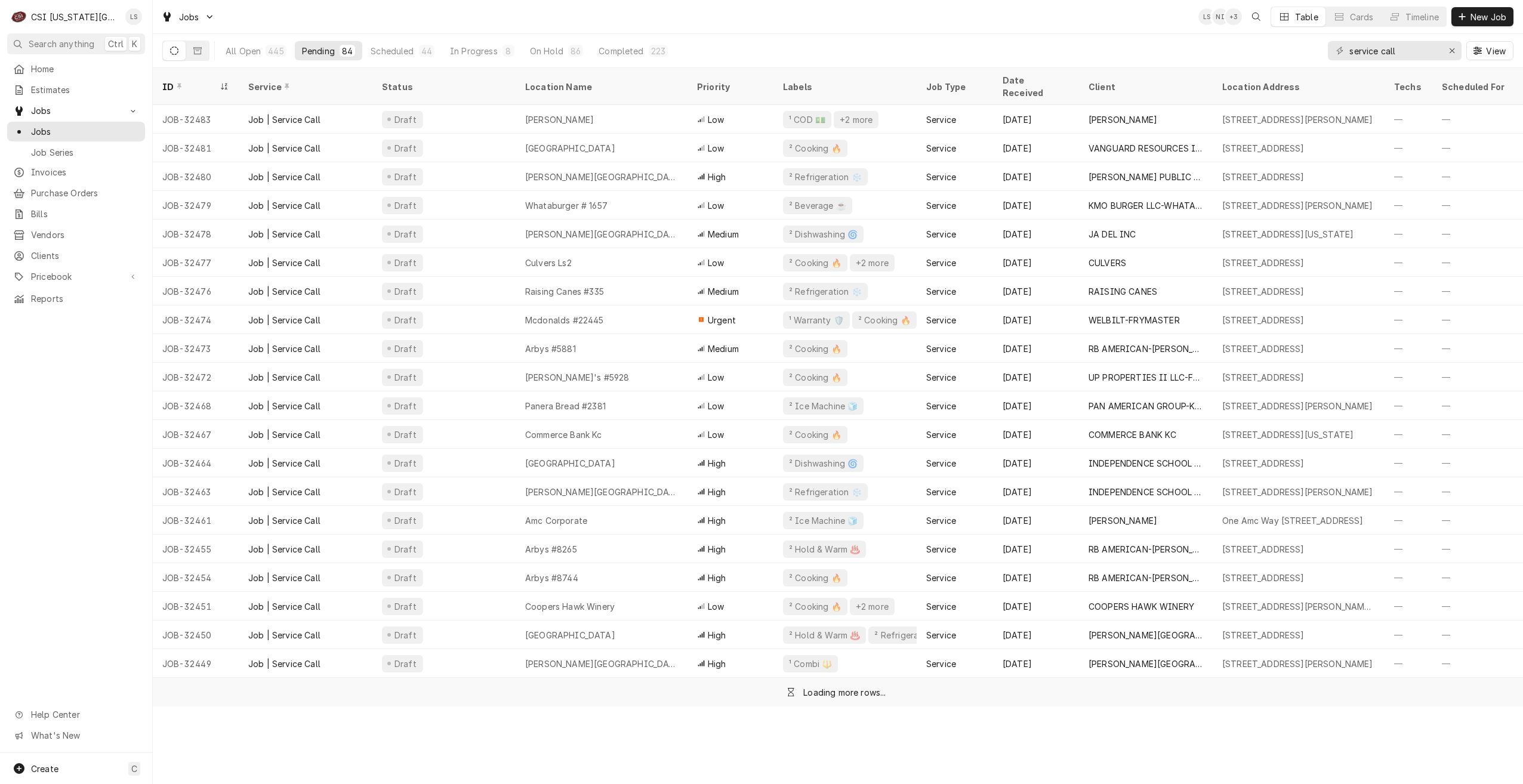
click at [737, 14] on div "Jobs LS NI + 3 Table Cards Timeline New Job" at bounding box center [838, 16] width 1370 height 34
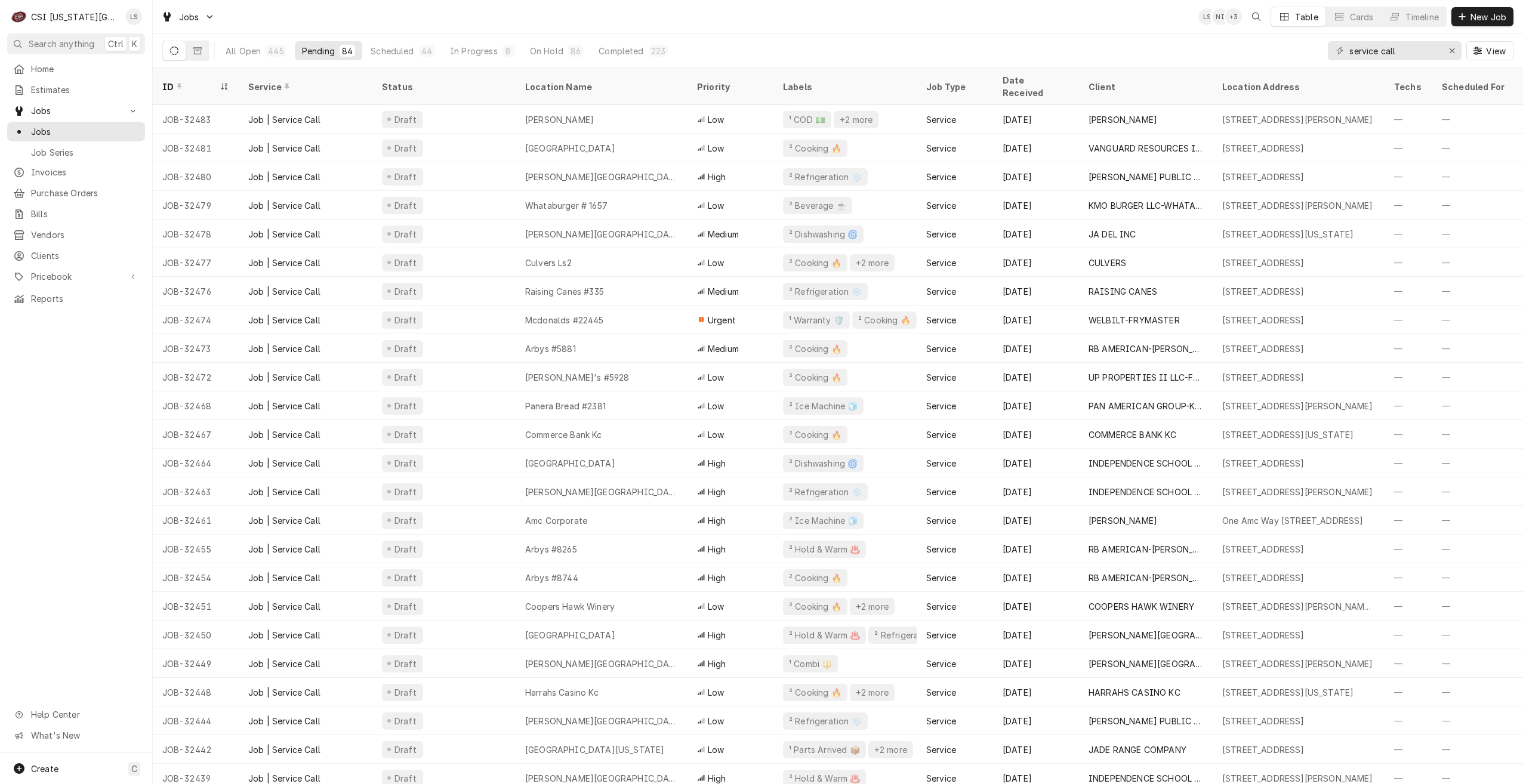
click at [781, 27] on div "Jobs LS NI + 3 Table Cards Timeline New Job" at bounding box center [838, 16] width 1370 height 34
click at [1077, 32] on div "Jobs LS NI + 3 Table Cards Timeline New Job" at bounding box center [838, 16] width 1370 height 34
click at [1130, 14] on div "Jobs LS NI + 3 Table Cards Timeline New Job" at bounding box center [838, 16] width 1370 height 34
click at [935, 9] on div "Jobs LS LS + 2 Table Cards Timeline New Job" at bounding box center [838, 16] width 1370 height 34
click at [966, 4] on div "Jobs LS LS + 2 Table Cards Timeline New Job" at bounding box center [838, 16] width 1370 height 34
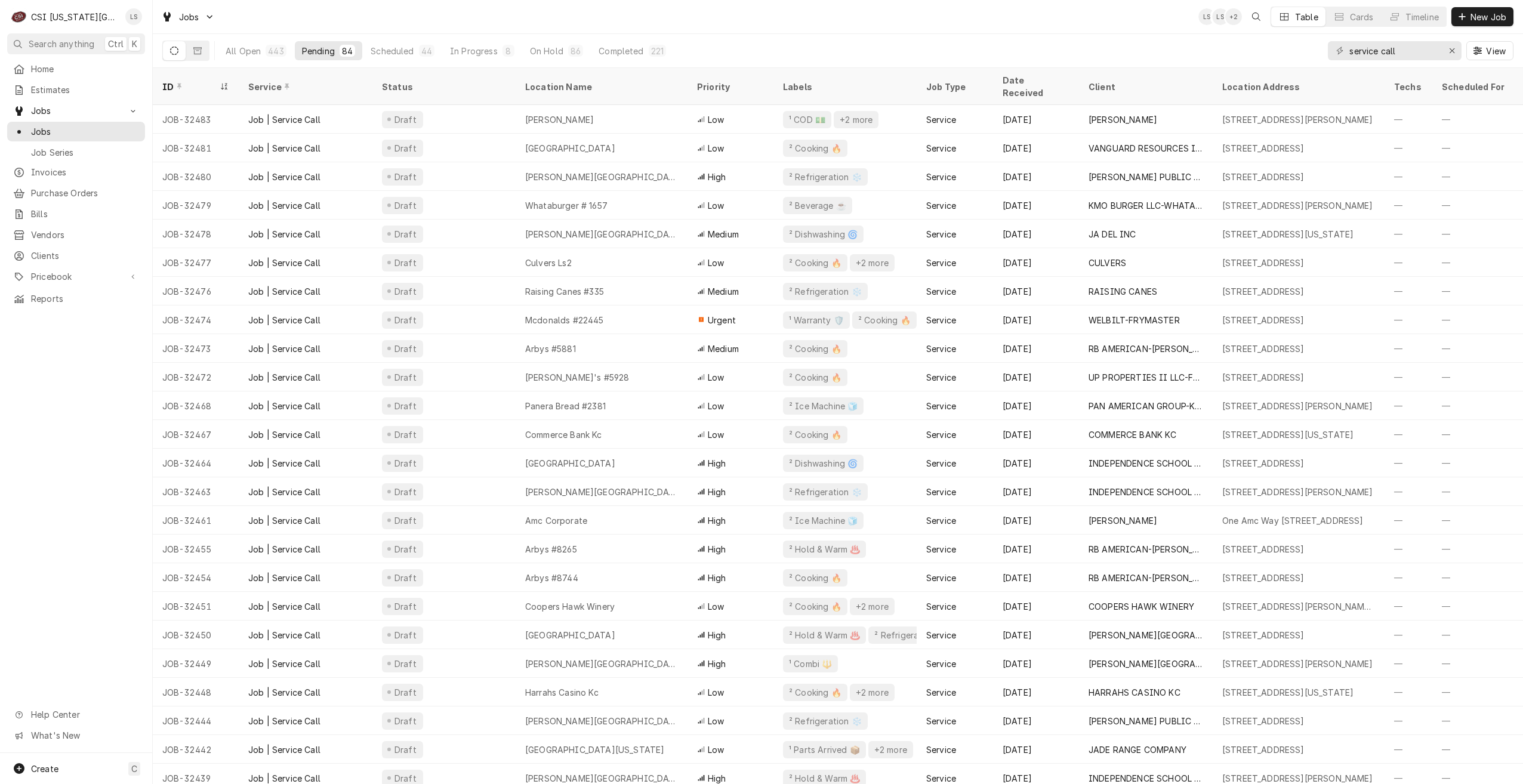
drag, startPoint x: 1429, startPoint y: 24, endPoint x: 1373, endPoint y: 42, distance: 58.8
click at [1428, 24] on button "Timeline" at bounding box center [1414, 16] width 65 height 19
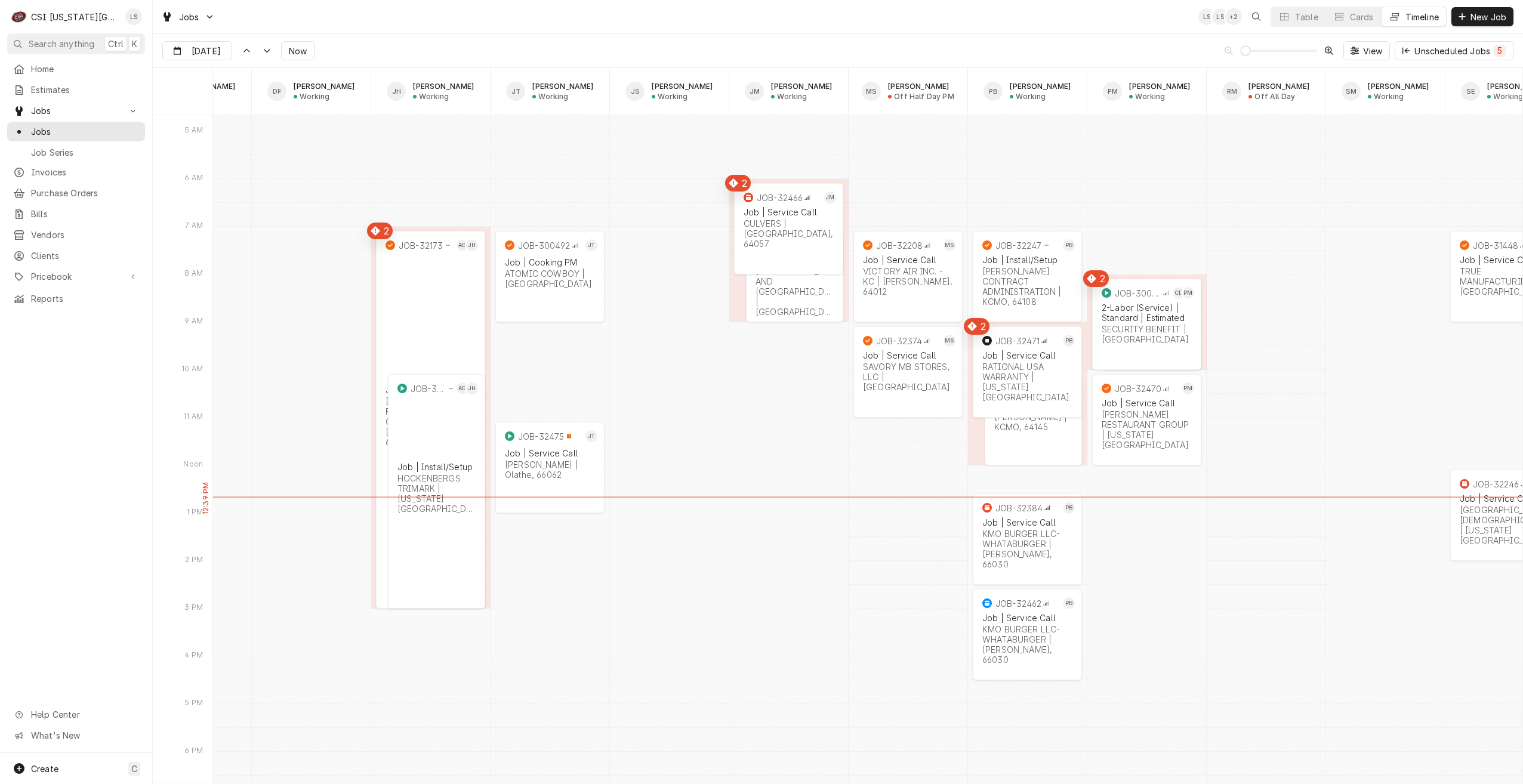
scroll to position [0, 1235]
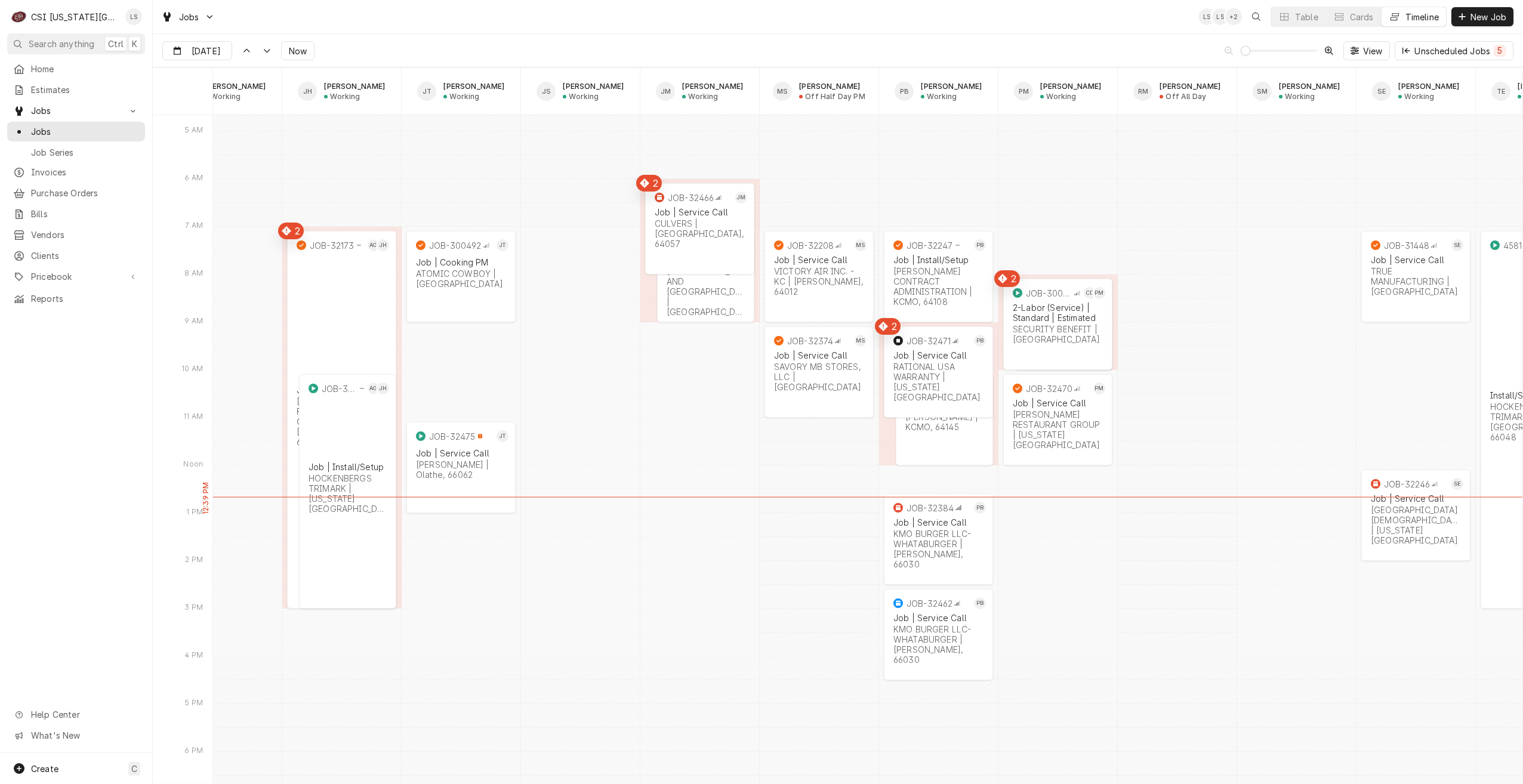
click at [920, 433] on div "JOB-32317 PB Job | Service Call EDWARD DON | KCMO, 64145" at bounding box center [945, 409] width 98 height 70
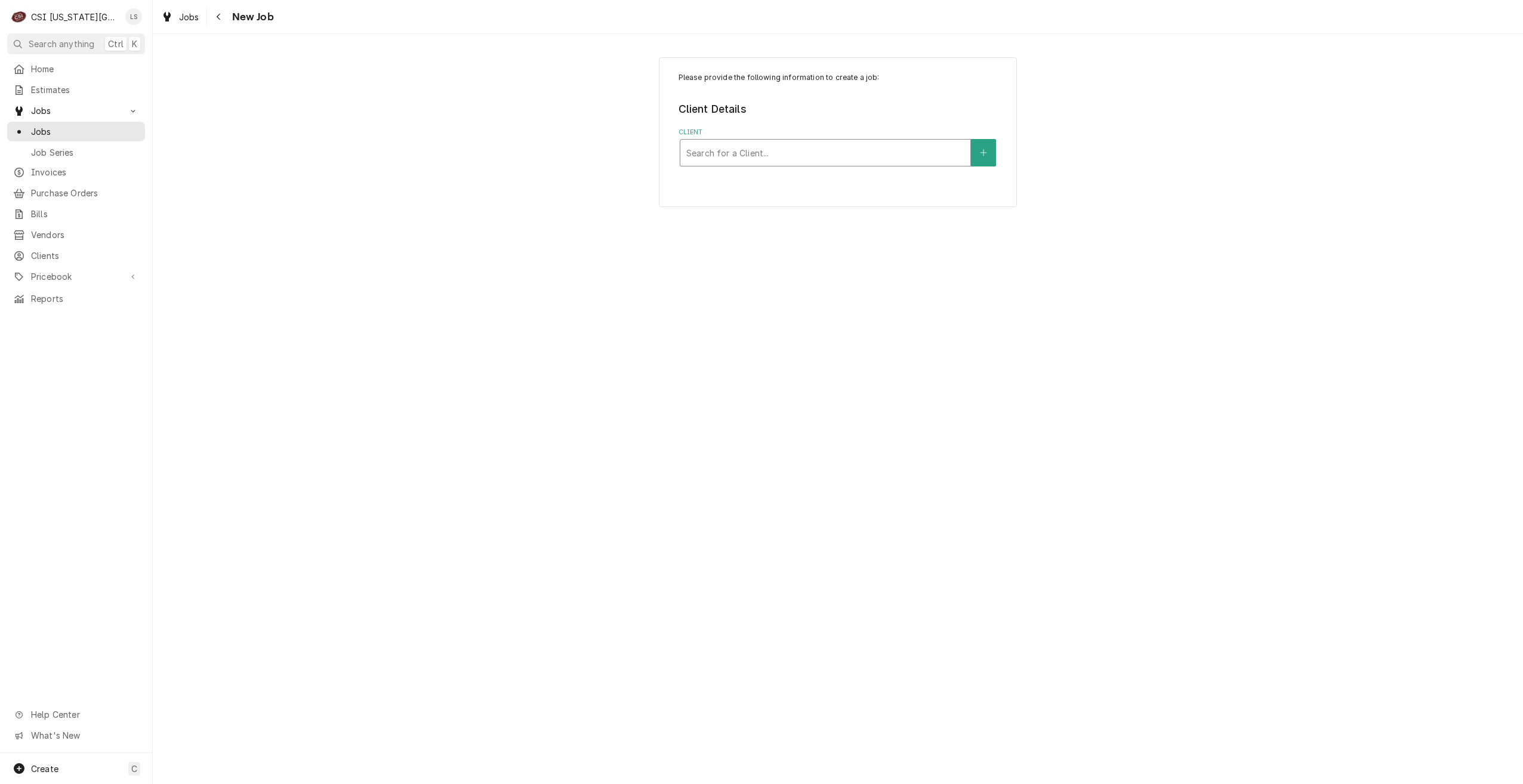
click at [765, 148] on div "Client" at bounding box center [826, 153] width 278 height 22
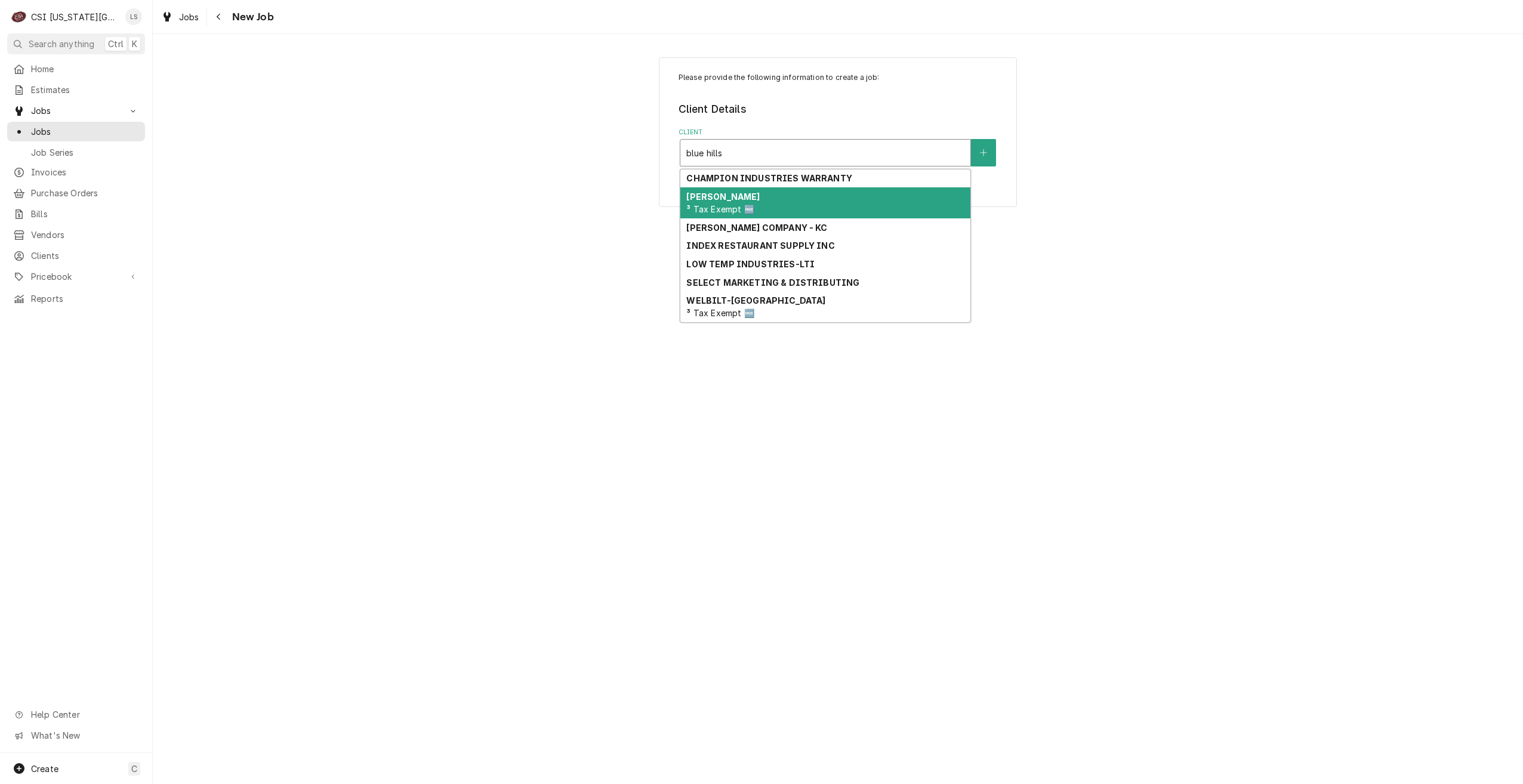
type input "blue hills"
click at [574, 191] on div "Please provide the following information to create a job: Client Details Client…" at bounding box center [838, 132] width 1370 height 171
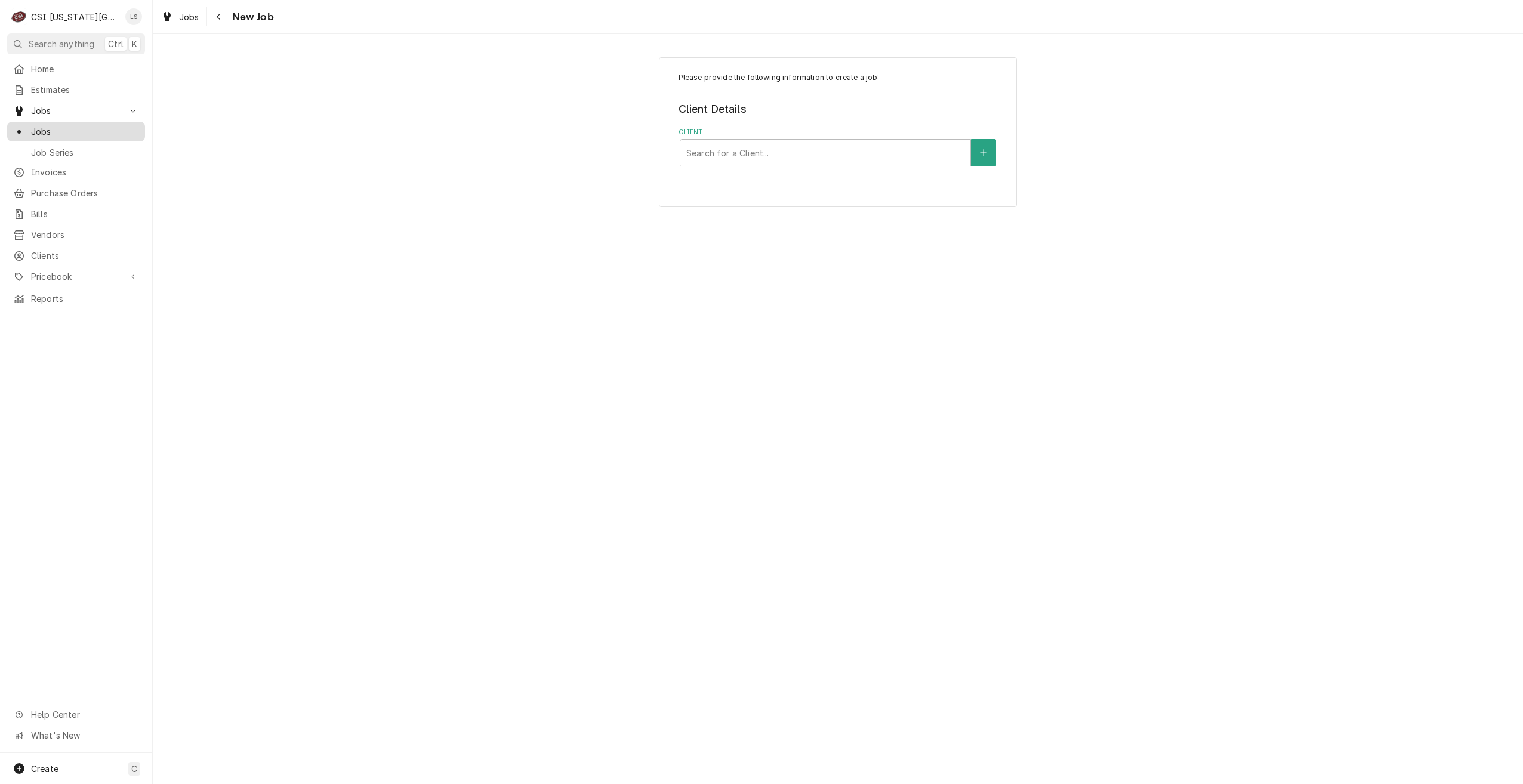
click at [64, 126] on span "Jobs" at bounding box center [85, 131] width 108 height 12
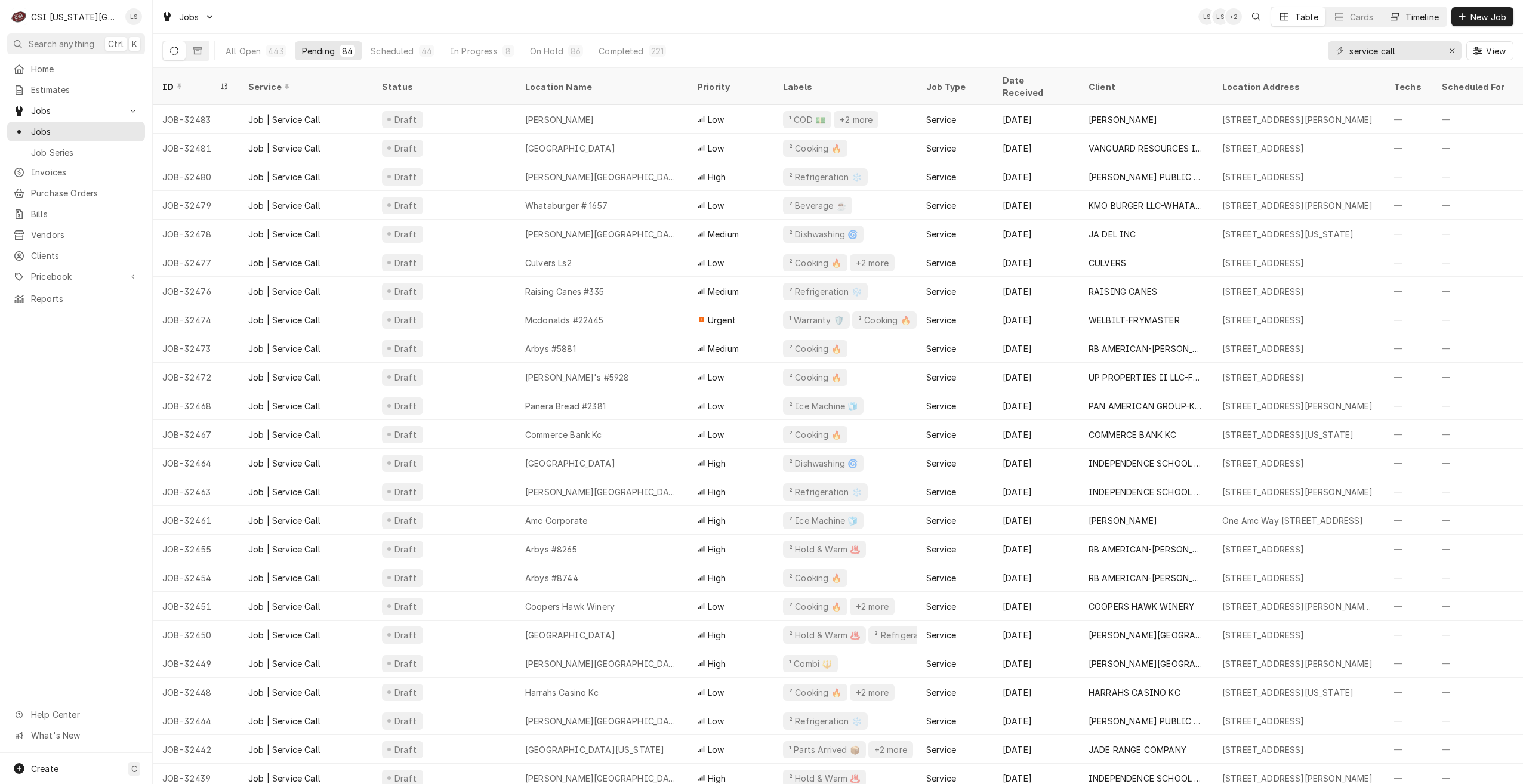
click at [1408, 21] on div "Timeline" at bounding box center [1422, 16] width 34 height 12
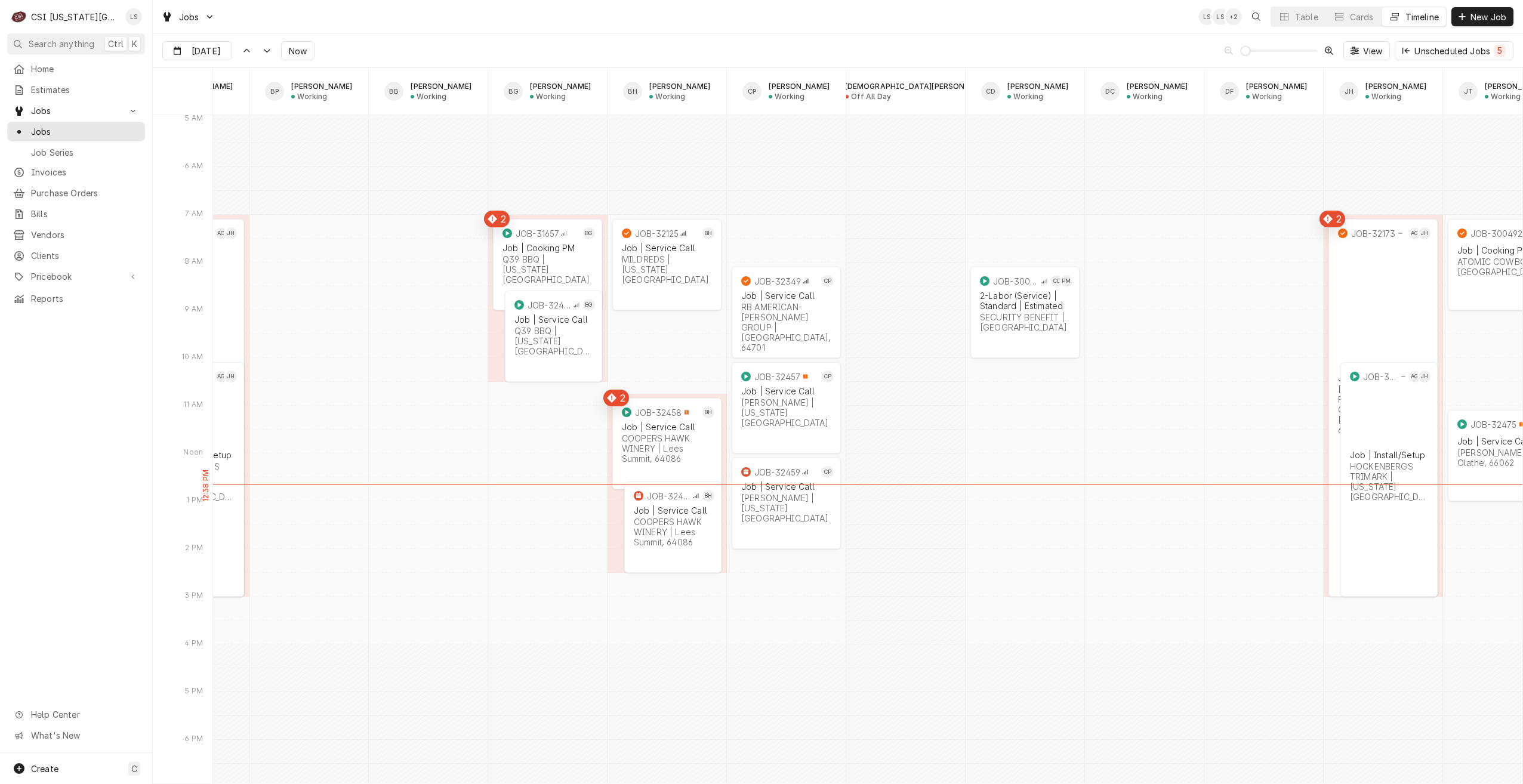
scroll to position [0, 250]
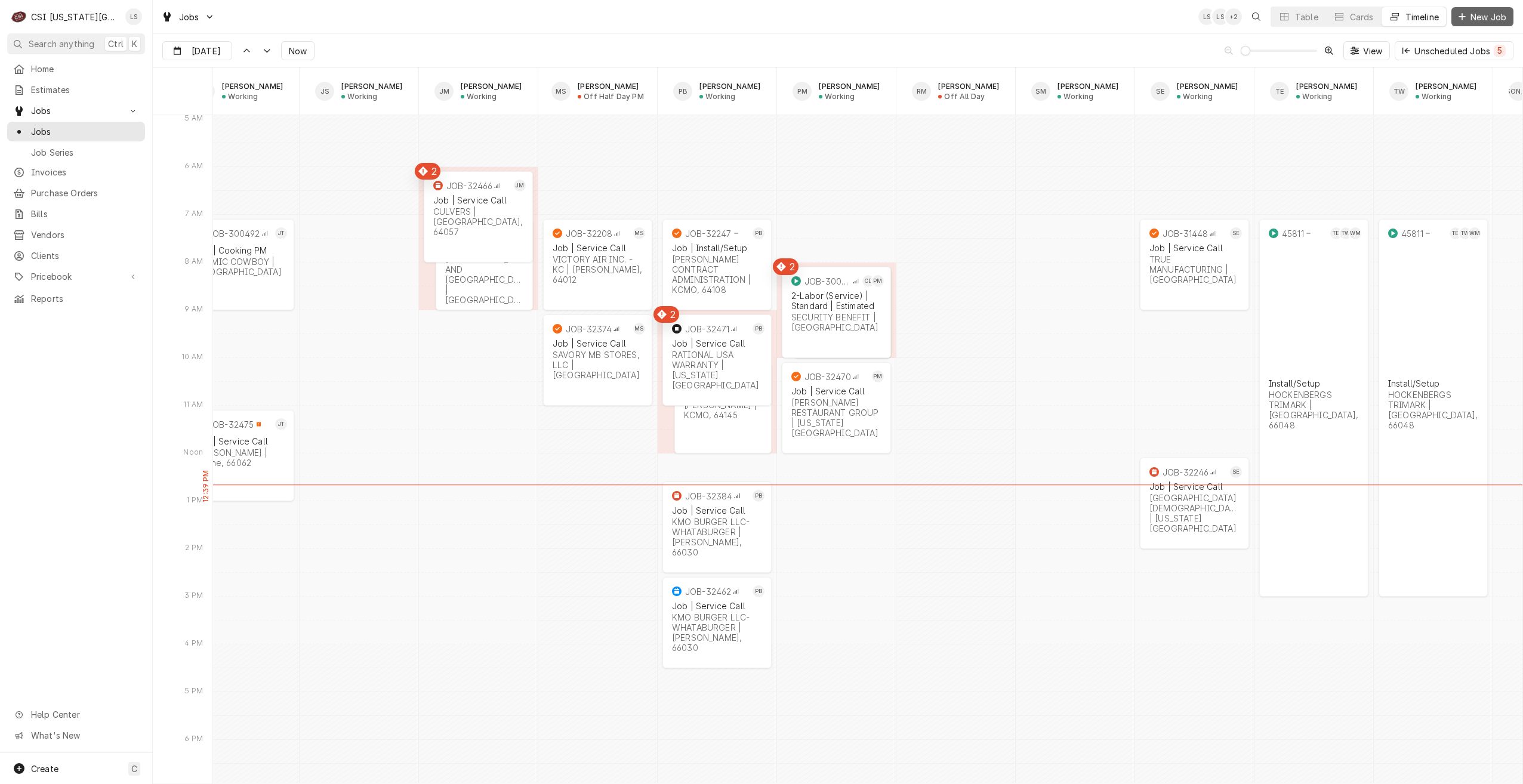
click at [1484, 19] on span "New Job" at bounding box center [1489, 16] width 41 height 12
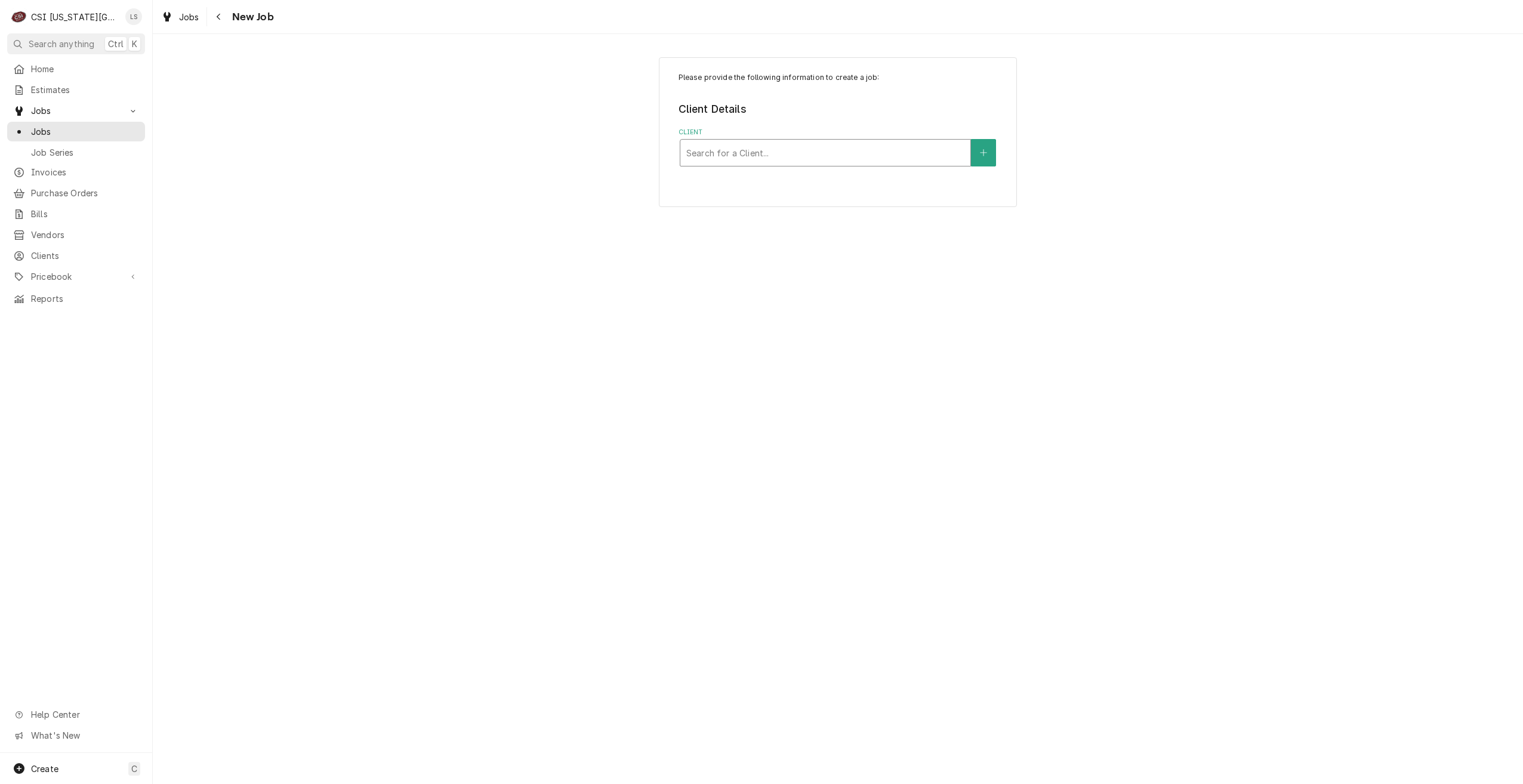
click at [850, 148] on div "Client" at bounding box center [826, 153] width 278 height 22
type input "perlick"
click at [832, 174] on div "PERLICK CORPORATION" at bounding box center [826, 179] width 290 height 19
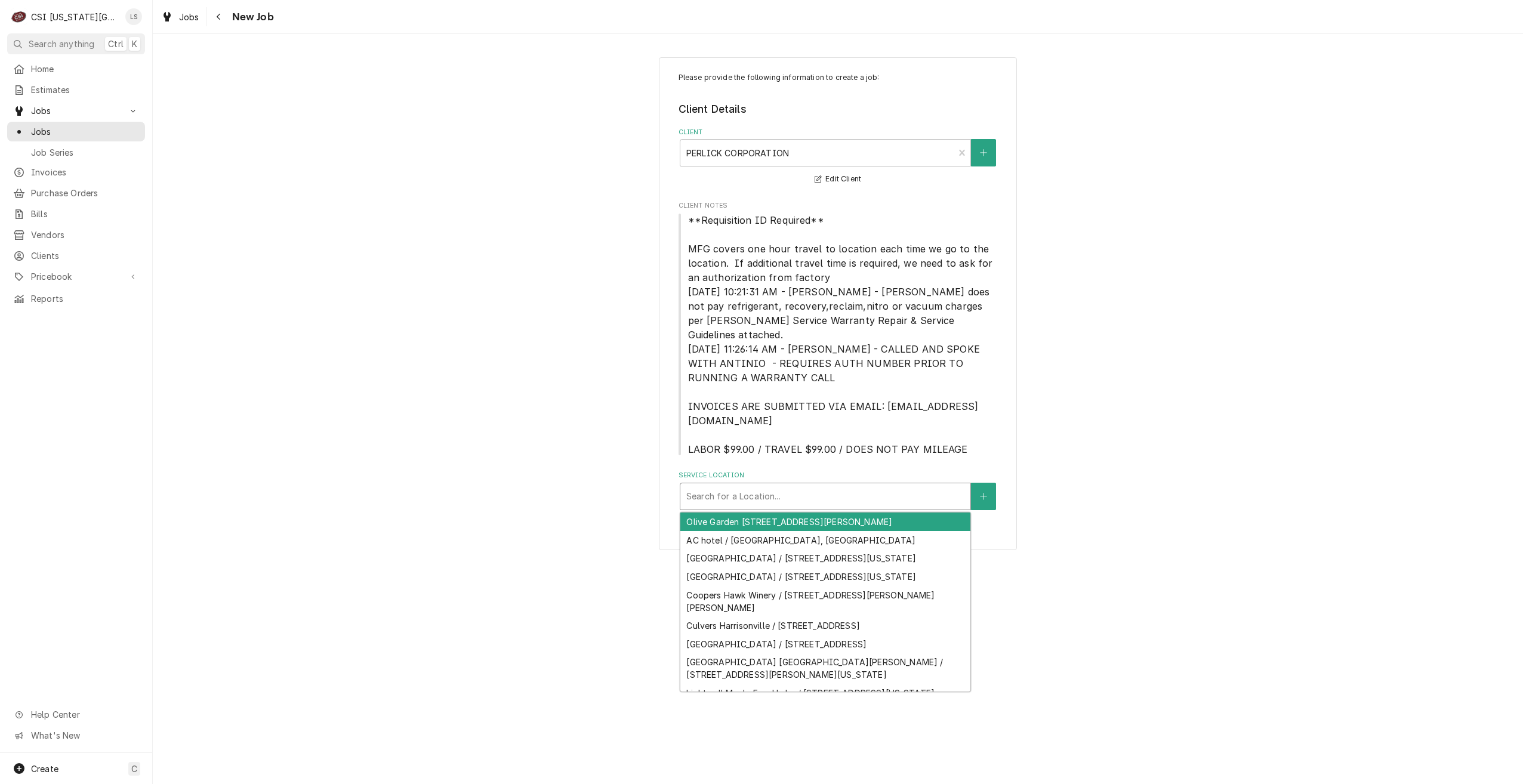
click at [834, 486] on div "Service Location" at bounding box center [826, 496] width 278 height 22
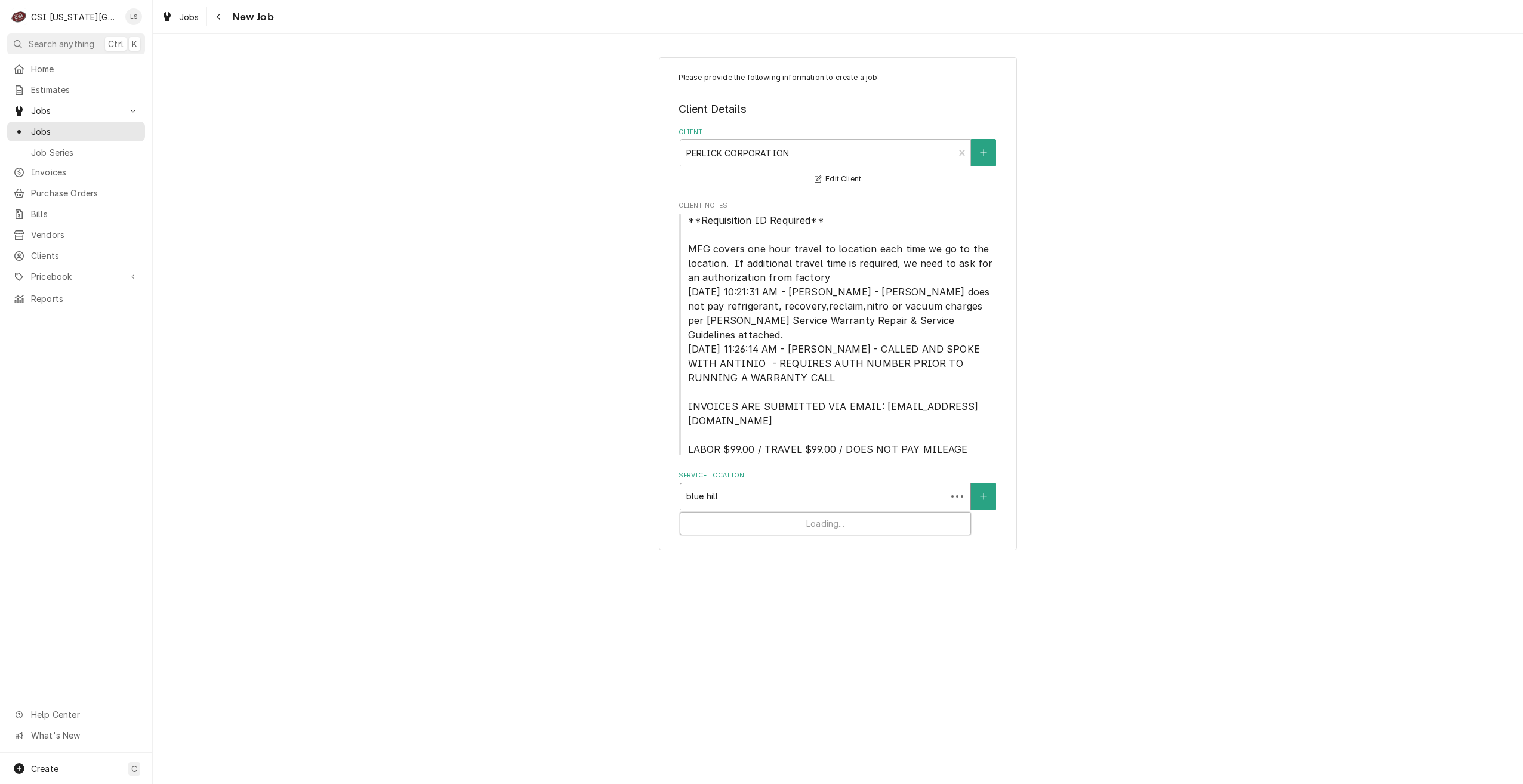
type input "blue hills"
click at [783, 486] on div "Service Location" at bounding box center [826, 496] width 278 height 22
click at [545, 468] on div "Please provide the following information to create a job: Client Details Client…" at bounding box center [838, 303] width 1370 height 514
click at [979, 483] on button "Service Location" at bounding box center [984, 496] width 25 height 27
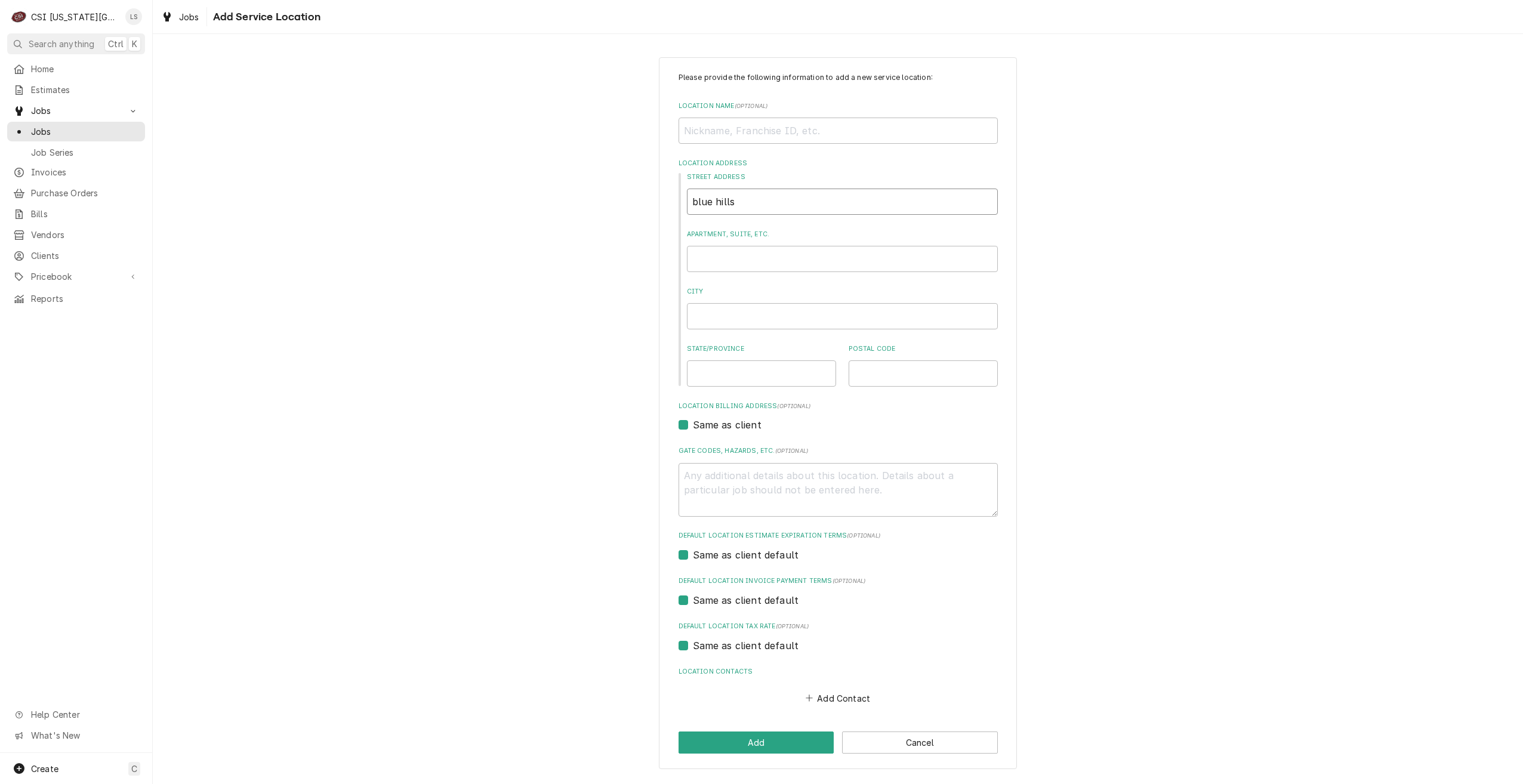
drag, startPoint x: 784, startPoint y: 212, endPoint x: 648, endPoint y: 215, distance: 136.0
click at [648, 214] on div "Please provide the following information to add a new service location: Locatio…" at bounding box center [838, 413] width 1370 height 733
type textarea "x"
click at [767, 137] on input "Location Name ( optional )" at bounding box center [838, 131] width 319 height 27
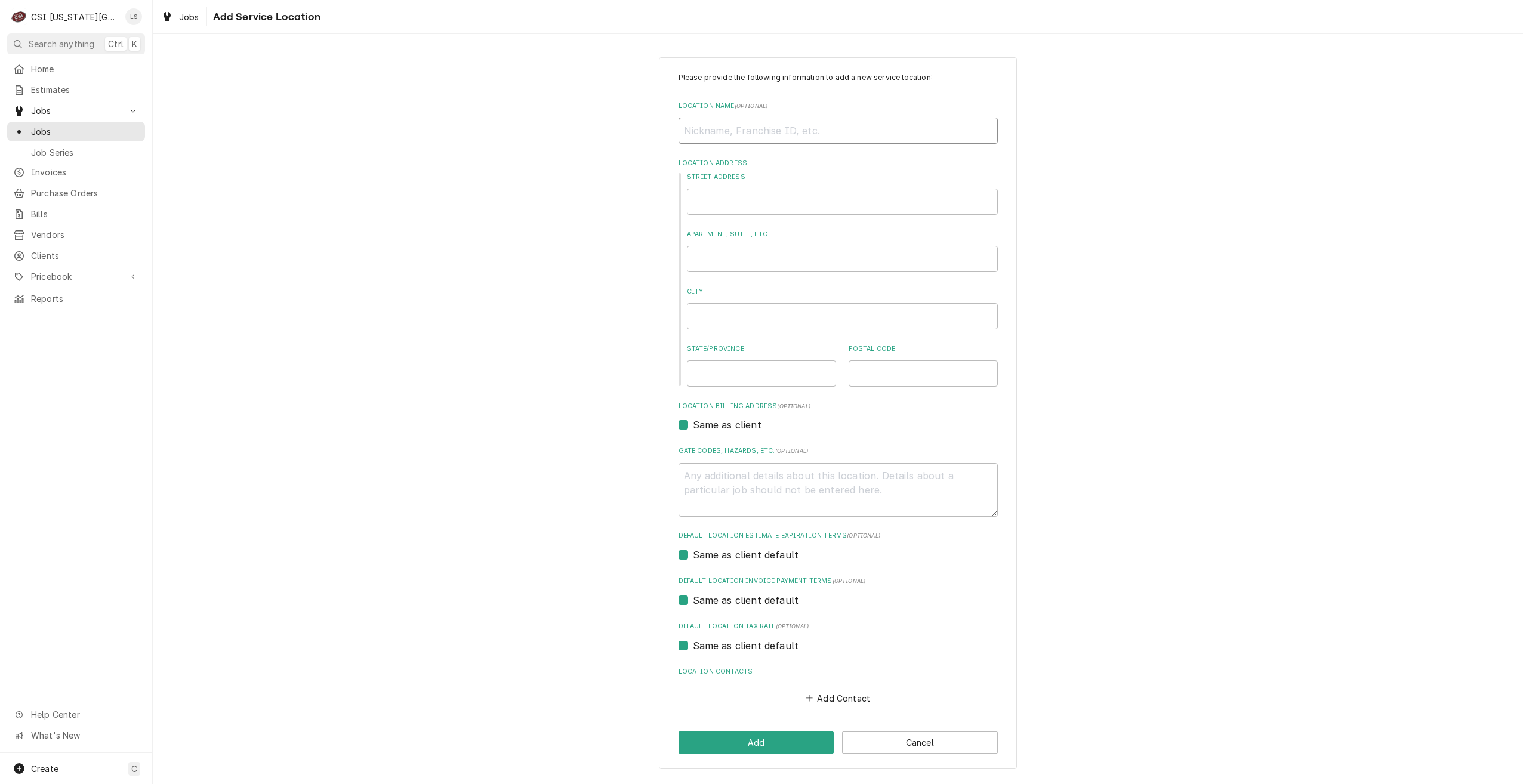
paste input "Blue Hills Country Club"
type textarea "x"
type input "Blue Hills Country Club"
click at [1083, 164] on div "Please provide the following information to add a new service location: Locatio…" at bounding box center [838, 413] width 1370 height 733
click at [734, 196] on input "Street Address" at bounding box center [842, 202] width 311 height 27
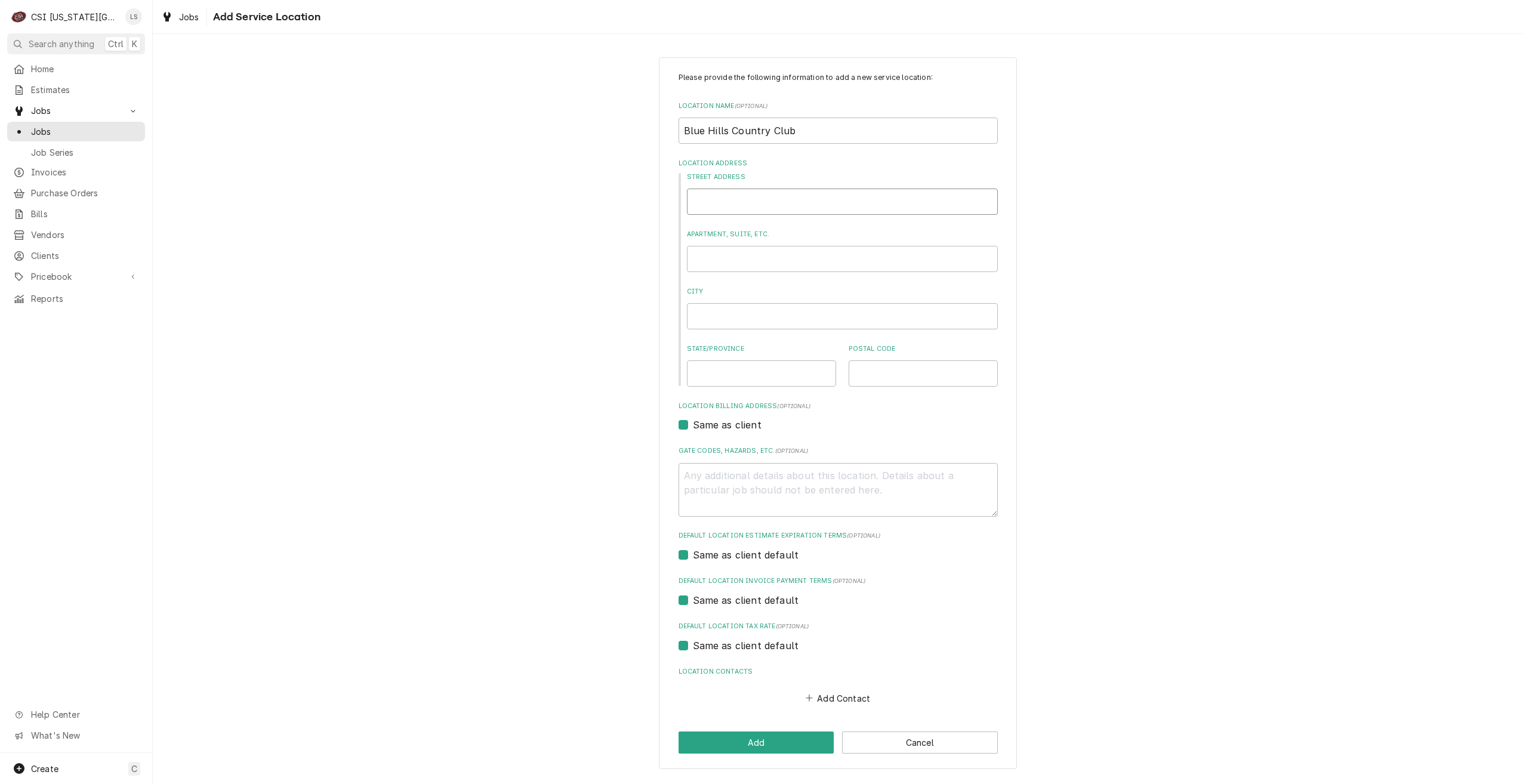
paste input "777 W Burning Tree Dr"
type textarea "x"
type input "777 W Burning Tree Dr"
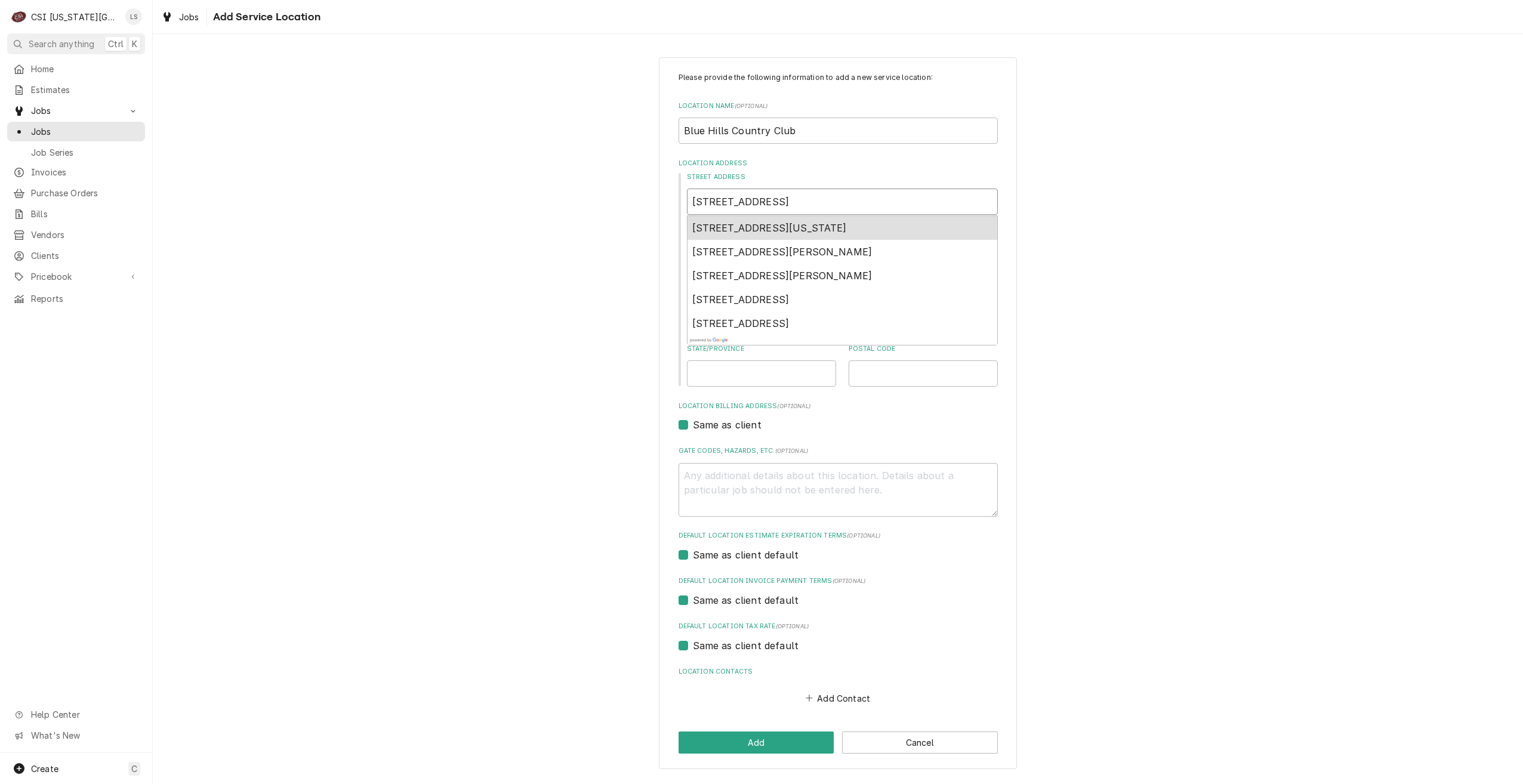
click at [753, 231] on span "777 West Burning Tree Drive, Kansas City, MO, USA" at bounding box center [769, 228] width 154 height 12
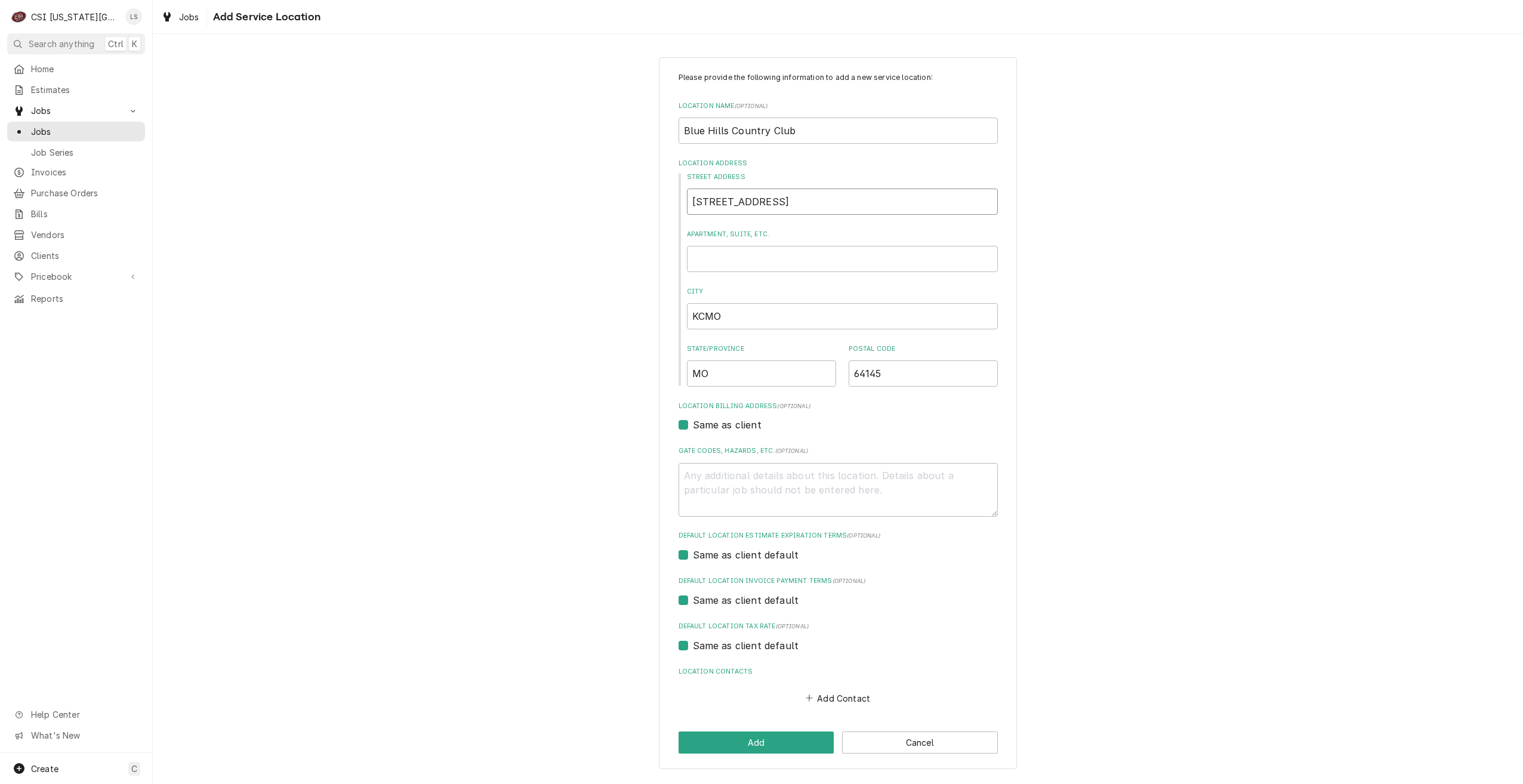
type textarea "x"
type input "777 W Burning Tree Dr"
click at [1159, 328] on div "Please provide the following information to add a new service location: Locatio…" at bounding box center [838, 413] width 1370 height 733
click at [752, 742] on button "Add" at bounding box center [756, 742] width 156 height 22
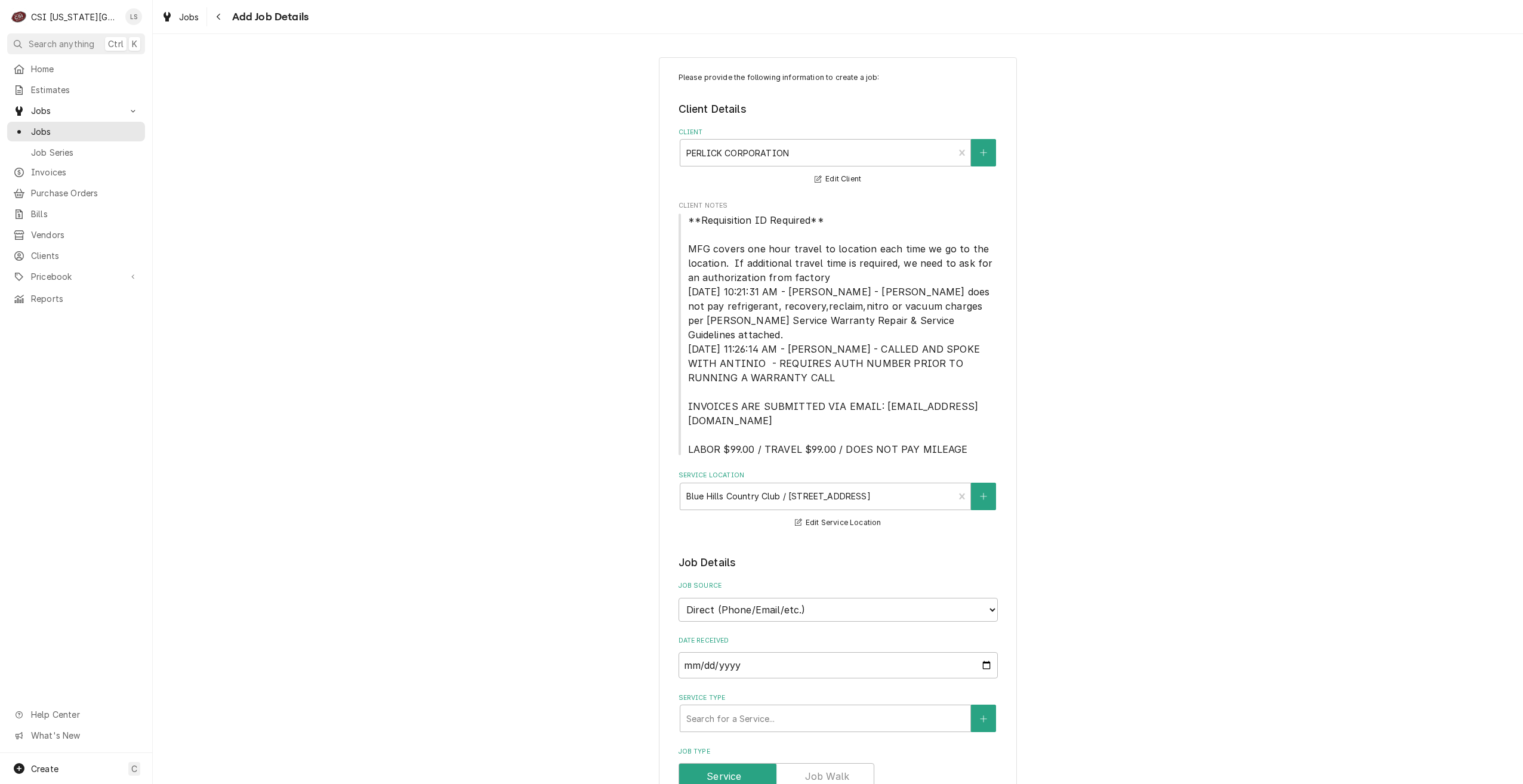
click at [1225, 199] on div "Please provide the following information to create a job: Client Details Client…" at bounding box center [838, 796] width 1370 height 1499
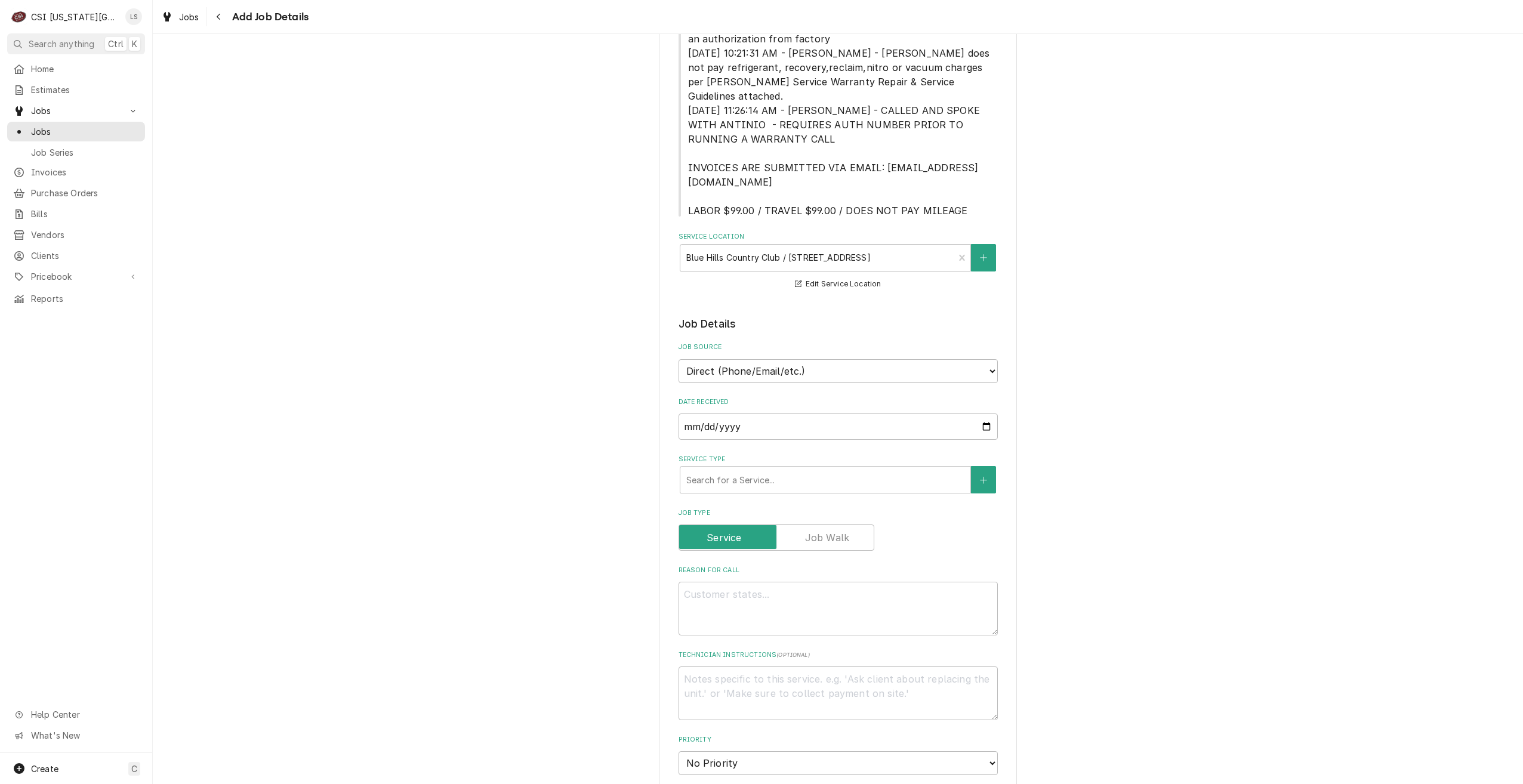
scroll to position [537, 0]
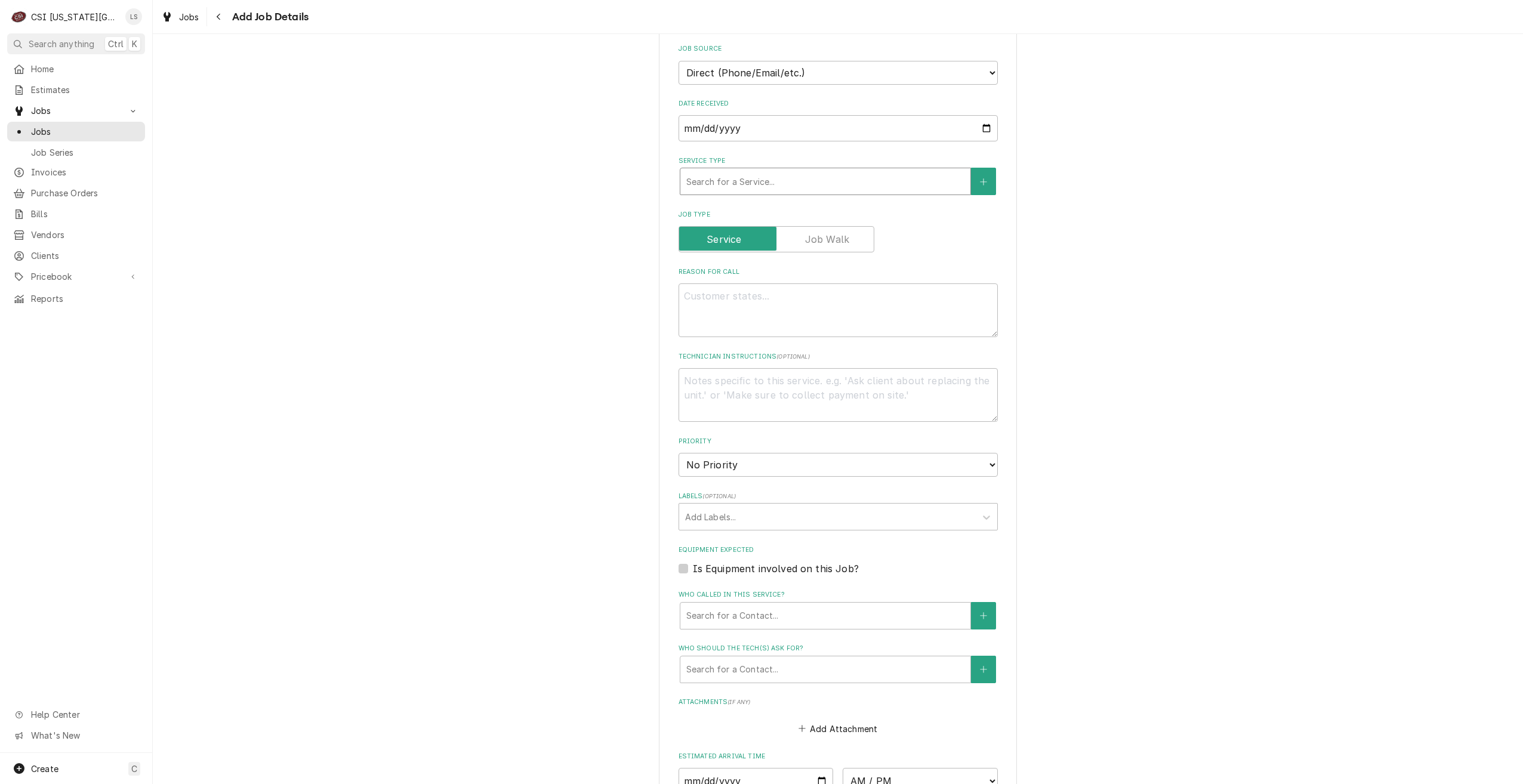
click at [864, 171] on div "Service Type" at bounding box center [826, 181] width 278 height 22
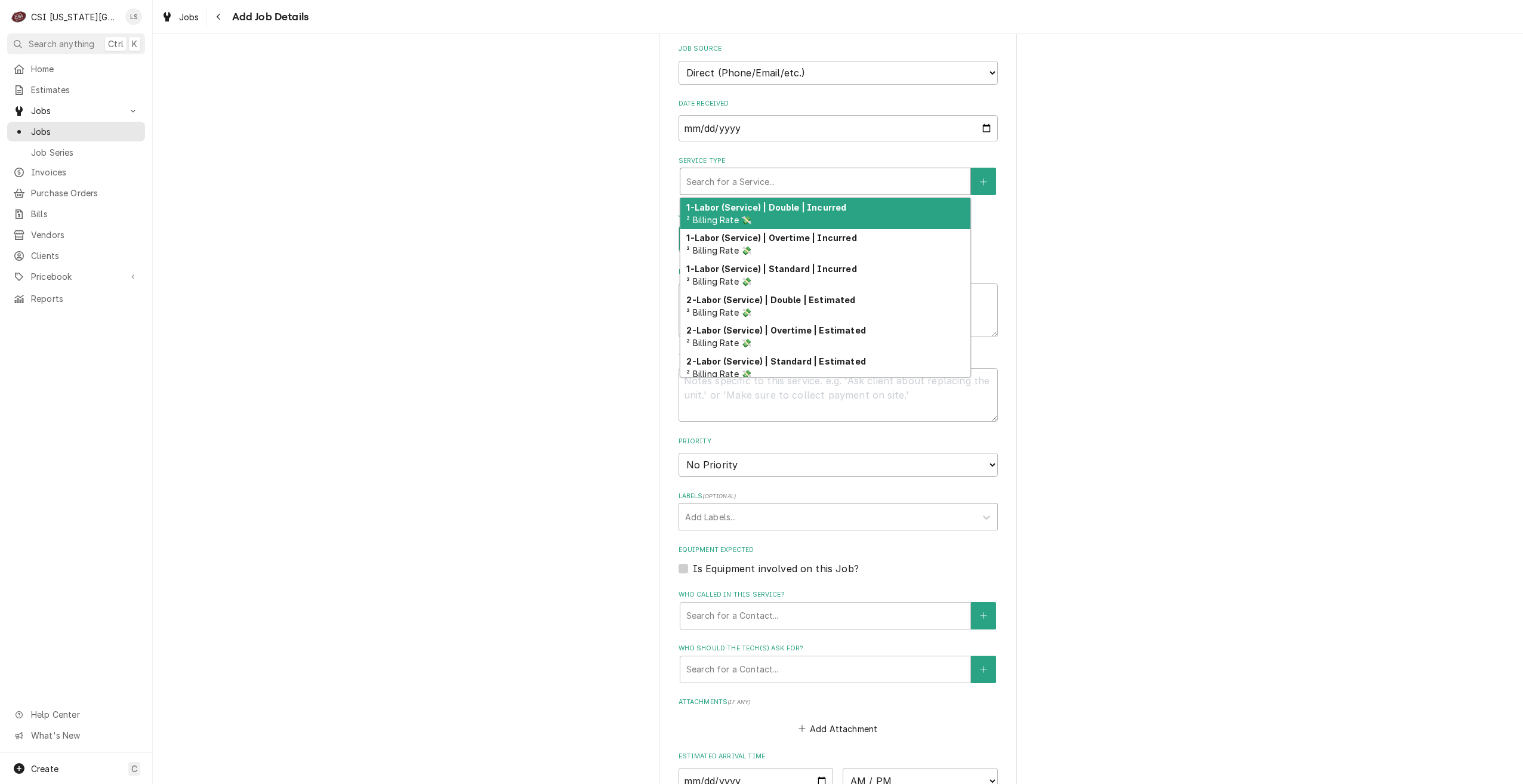
type textarea "x"
type input "s"
type textarea "x"
type input "se"
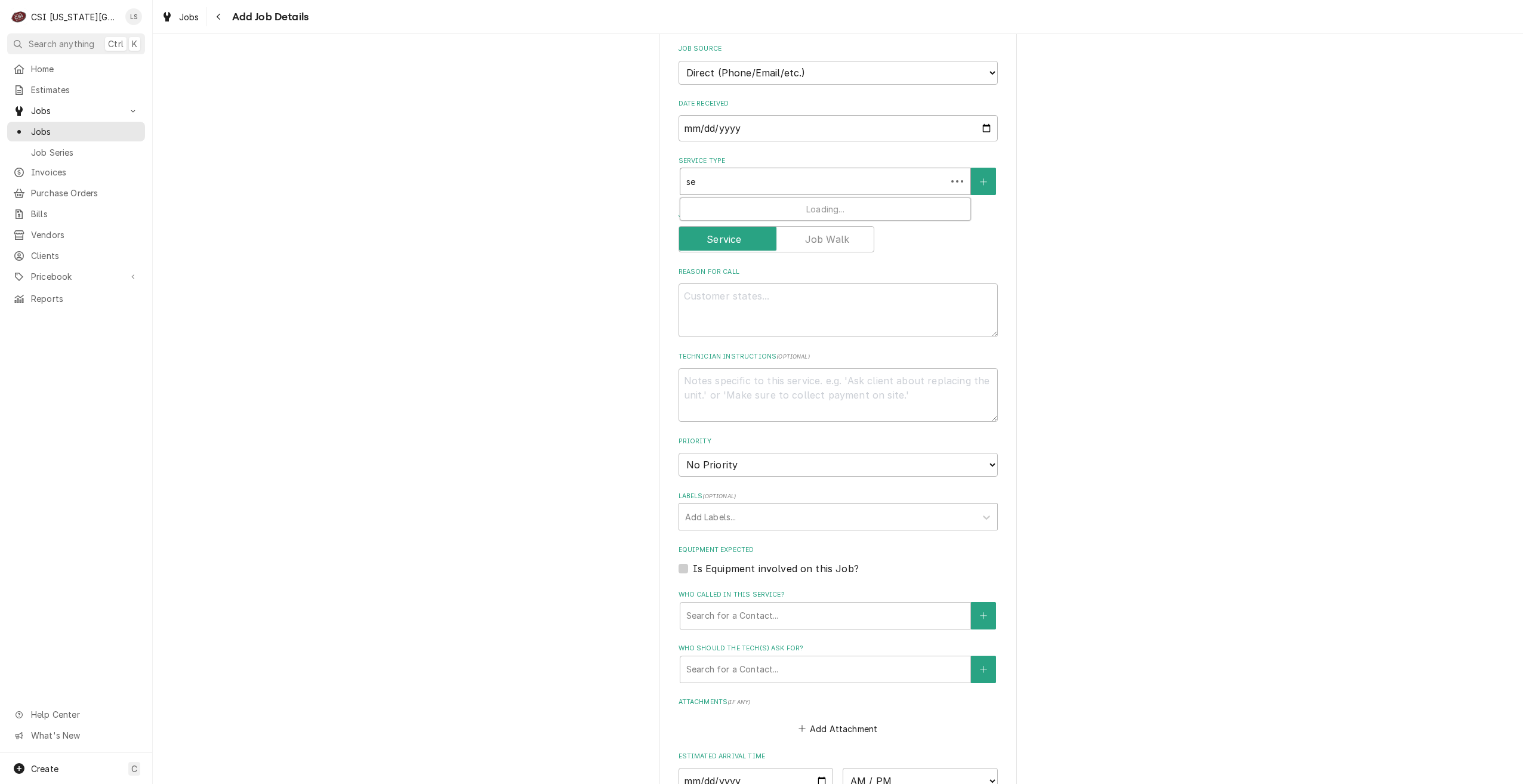
type textarea "x"
type input "ser"
type textarea "x"
type input "serv"
type textarea "x"
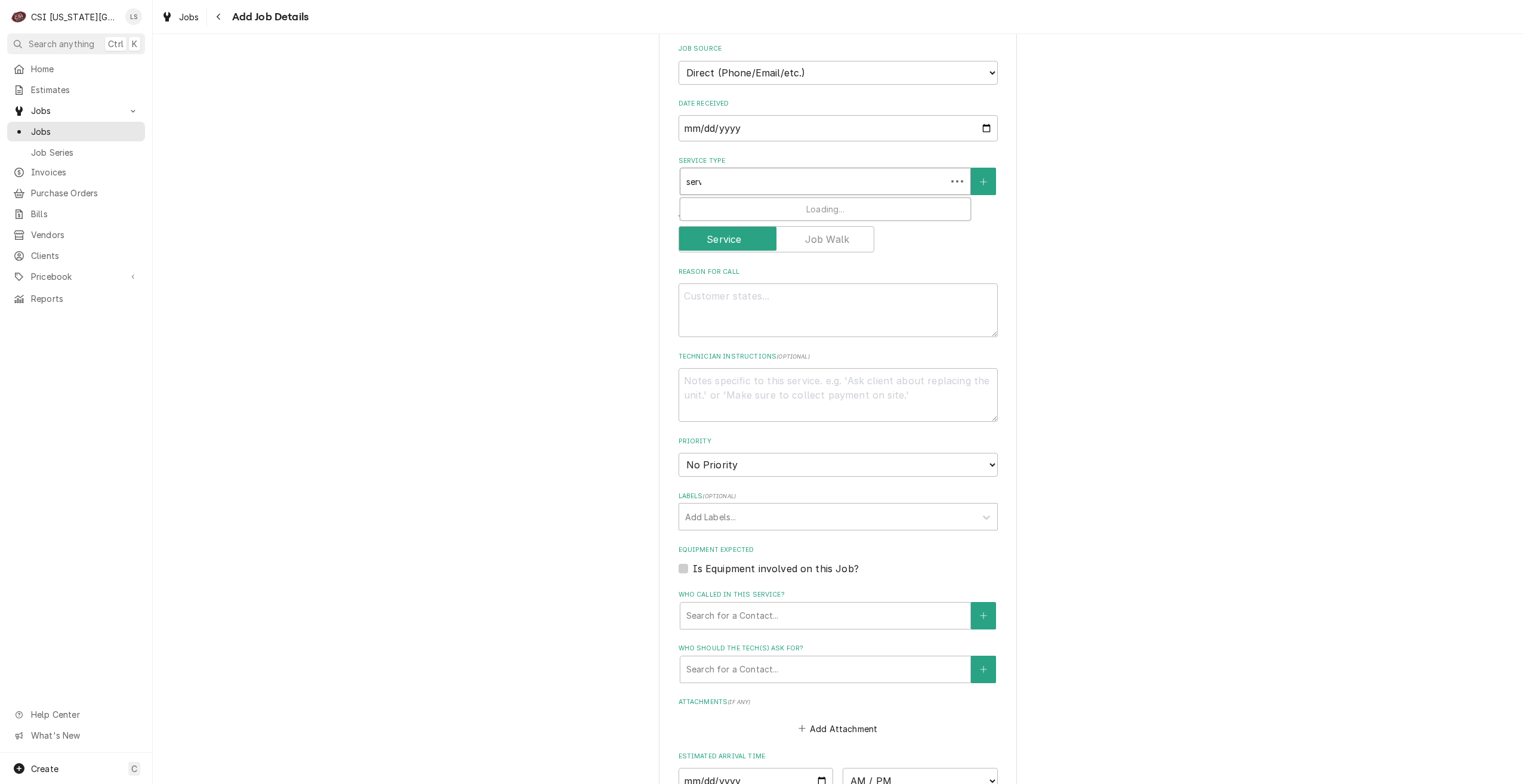
type input "servi"
type textarea "x"
type input "servic"
type textarea "x"
type input "service"
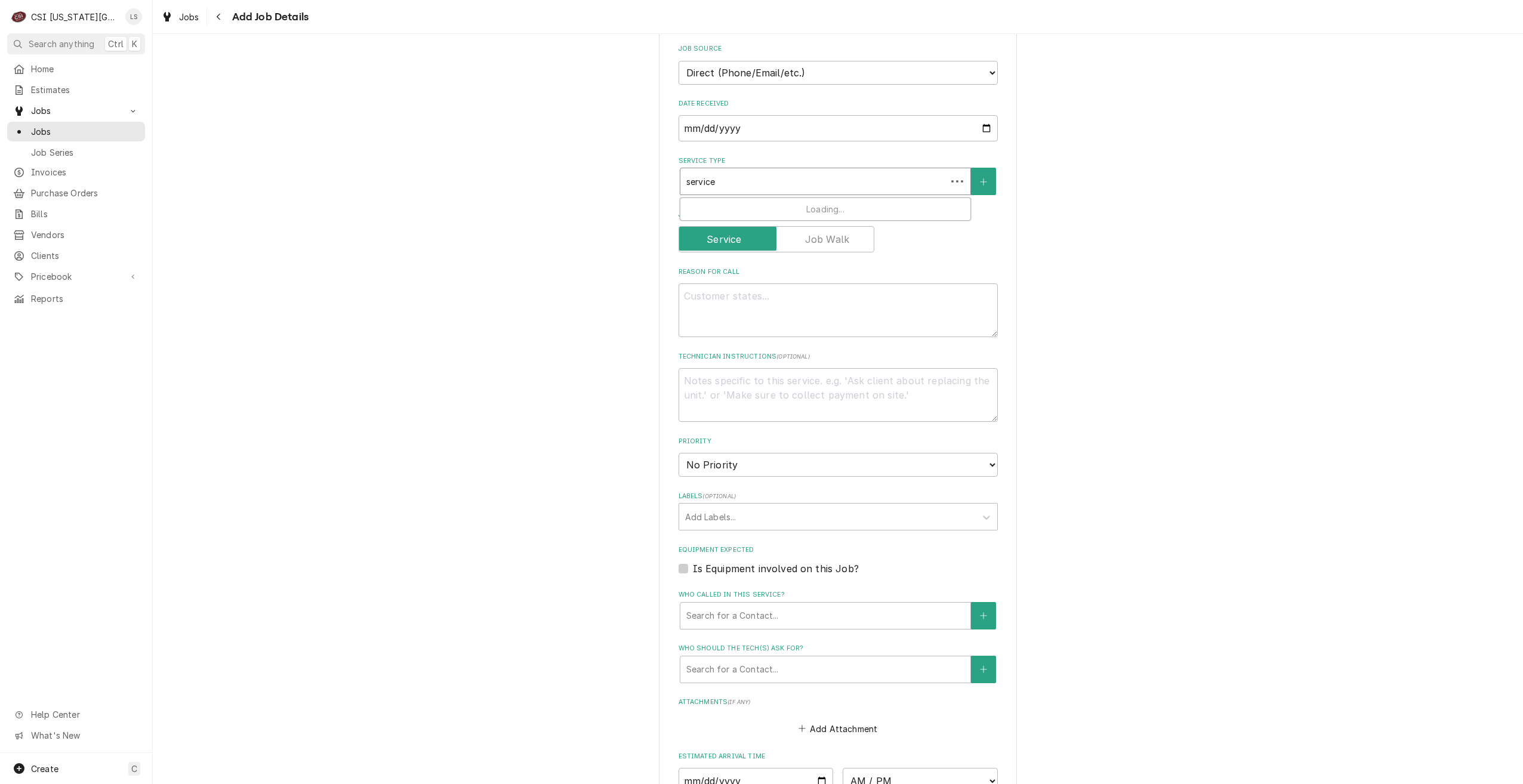
type textarea "x"
type input "service"
type textarea "x"
type input "service c"
type textarea "x"
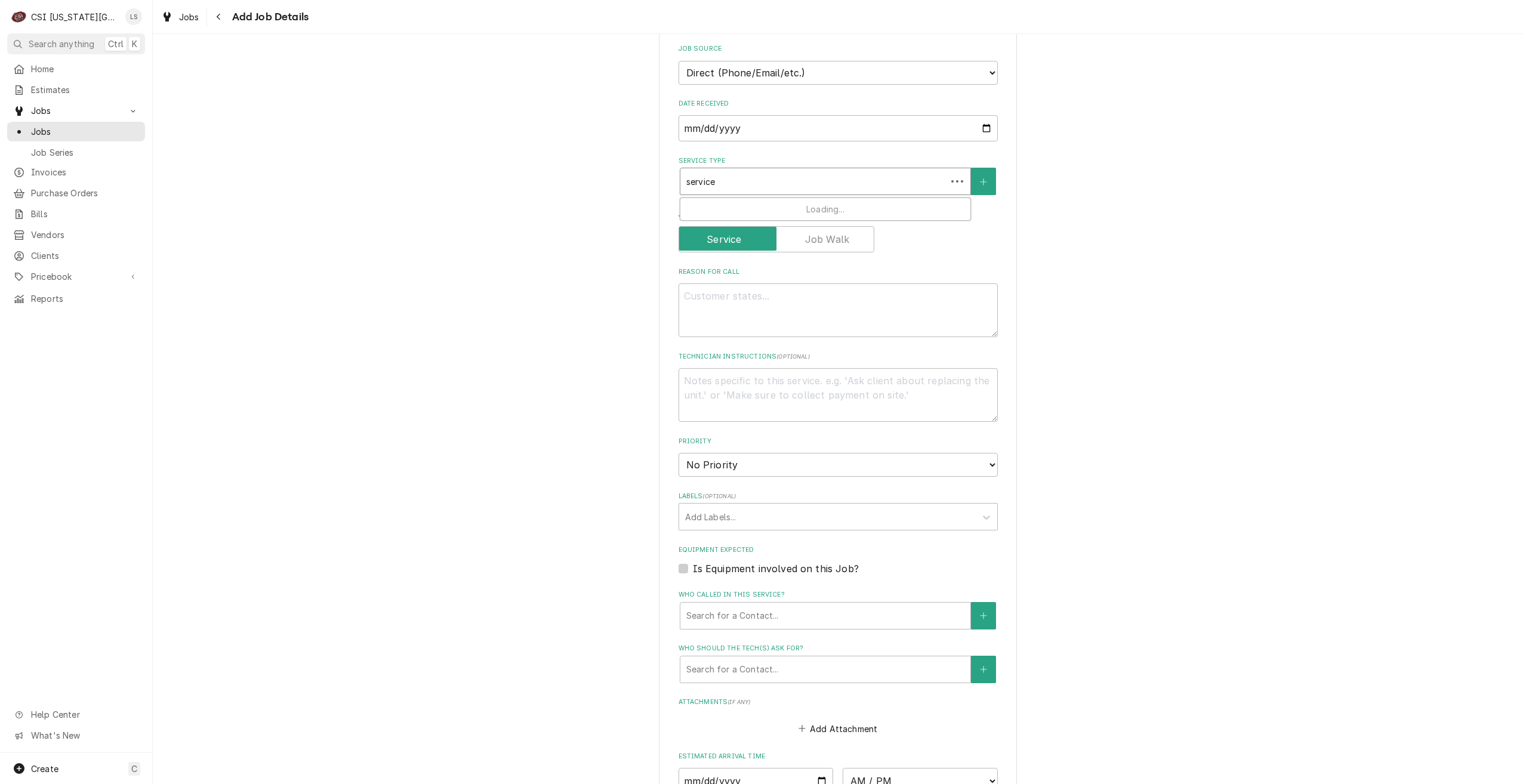
type input "service ca"
type textarea "x"
type input "service cal"
type textarea "x"
type input "service call"
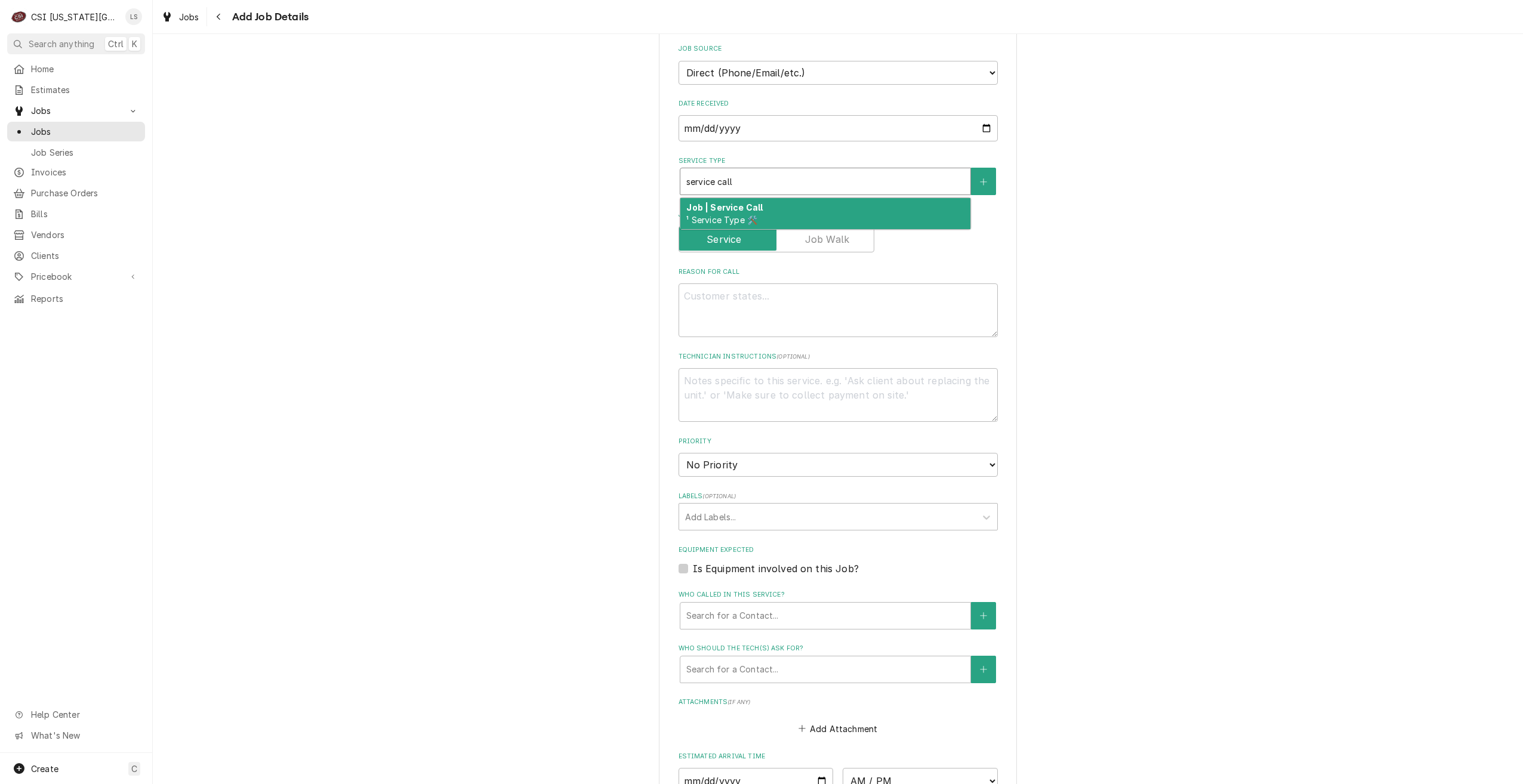
click at [863, 198] on div "Job | Service Call ¹ Service Type 🛠️" at bounding box center [826, 213] width 290 height 31
click at [1160, 222] on div "Please provide the following information to create a job: Client Details Client…" at bounding box center [838, 259] width 1370 height 1499
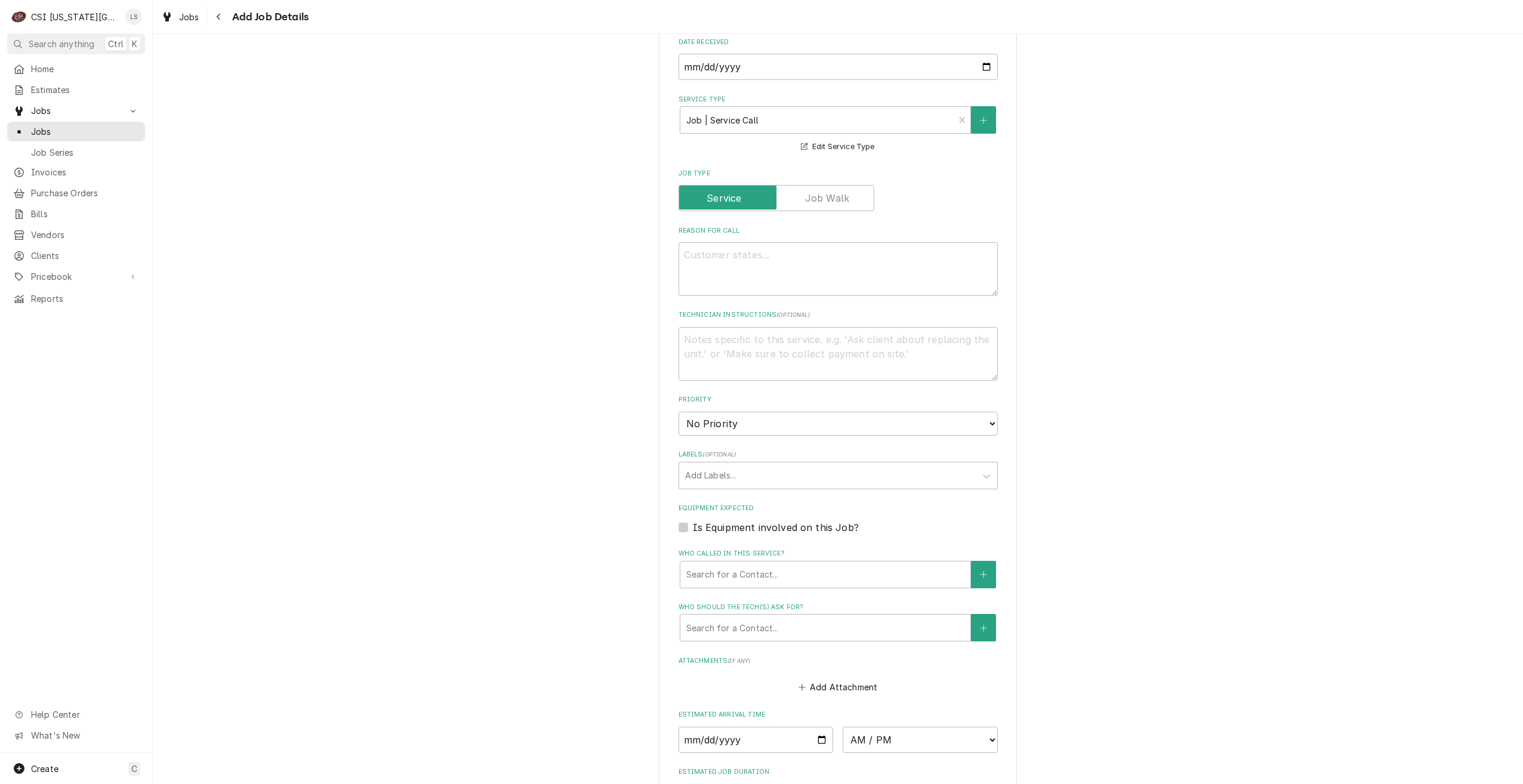
scroll to position [656, 0]
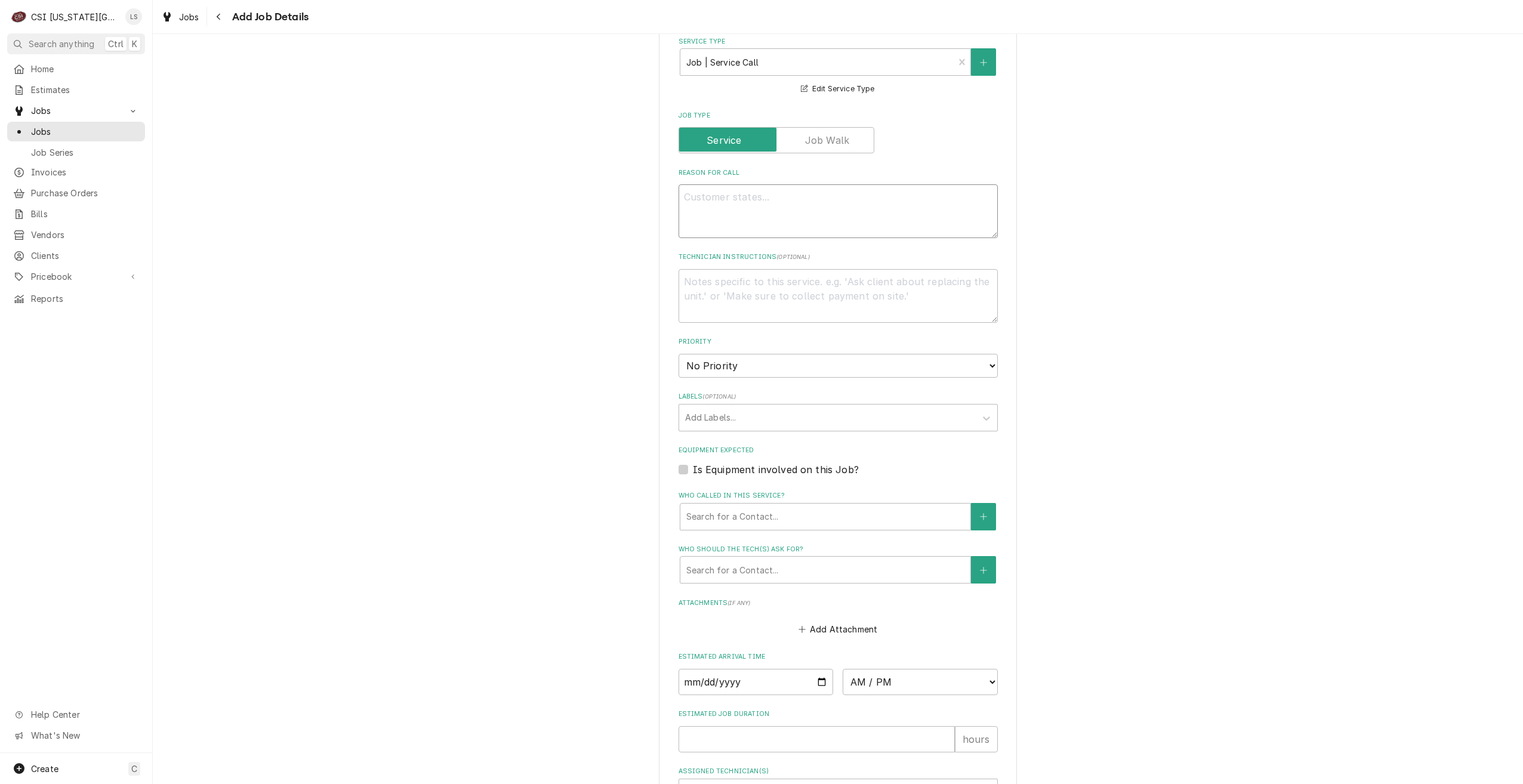
click at [856, 202] on textarea "Reason For Call" at bounding box center [838, 211] width 319 height 54
type textarea "x"
type textarea "P"
type textarea "x"
type textarea "Pe"
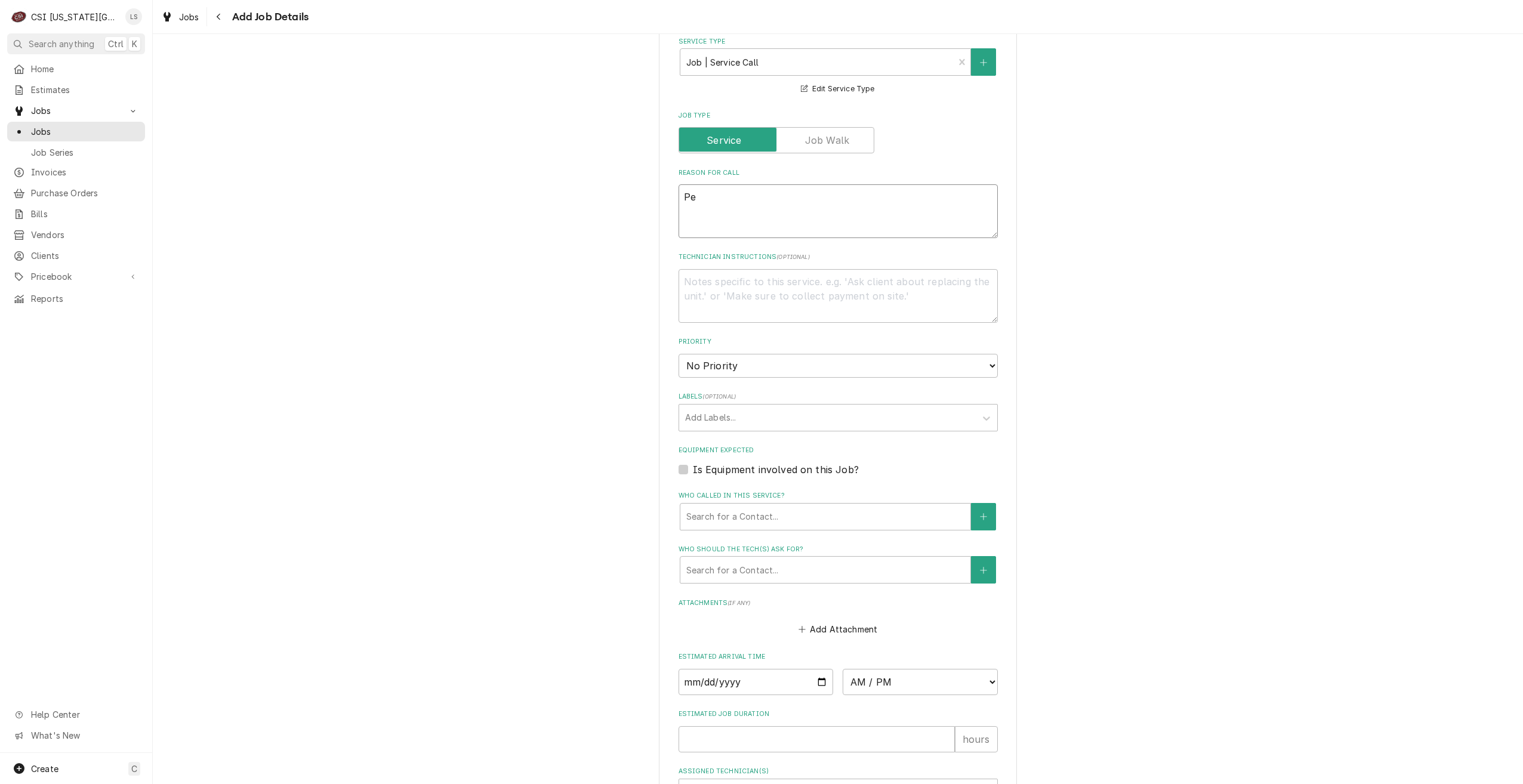
type textarea "x"
type textarea "Per"
type textarea "x"
type textarea "Perl"
type textarea "x"
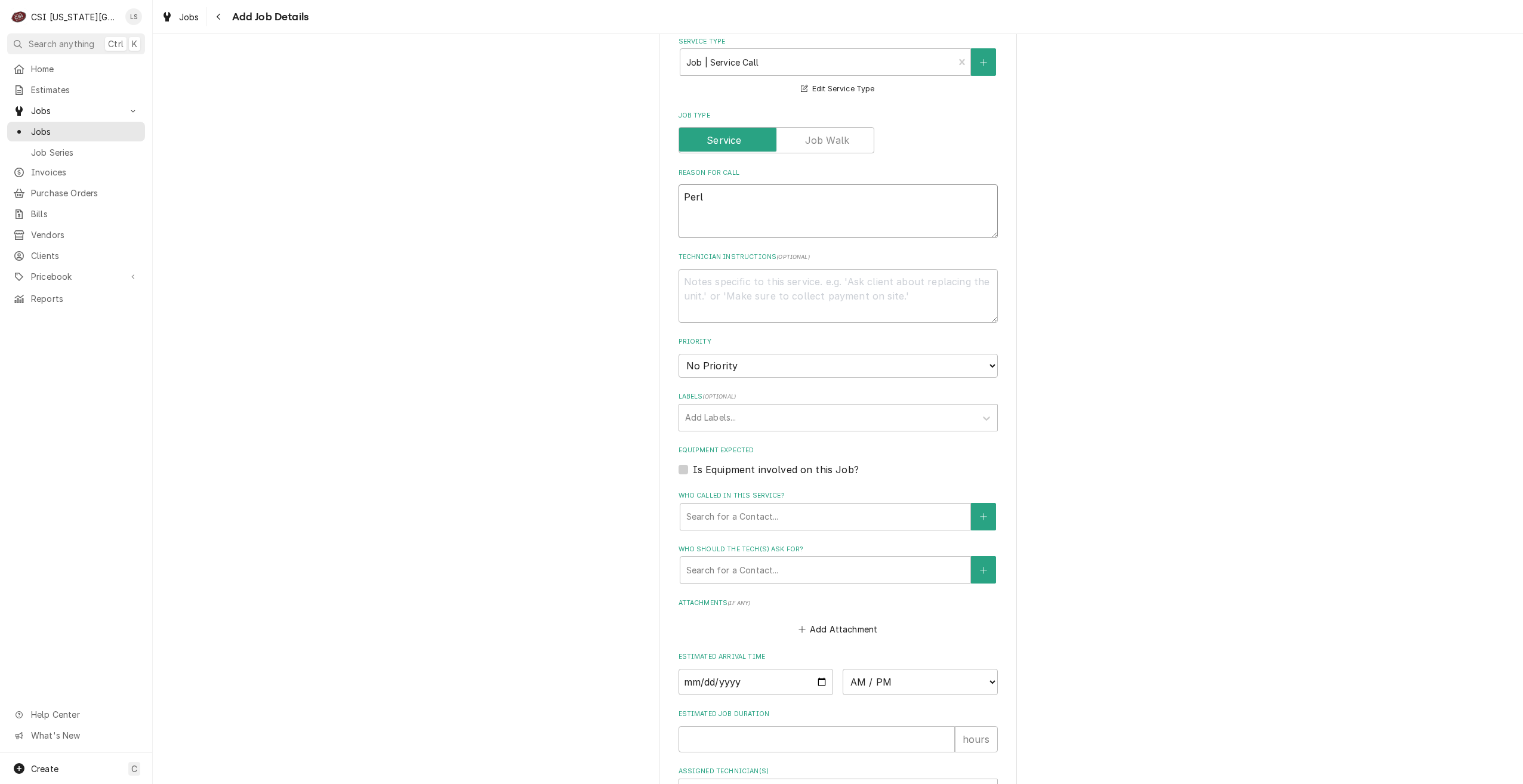
type textarea "Perli"
type textarea "x"
type textarea "Perlic"
type textarea "x"
type textarea "Perlick"
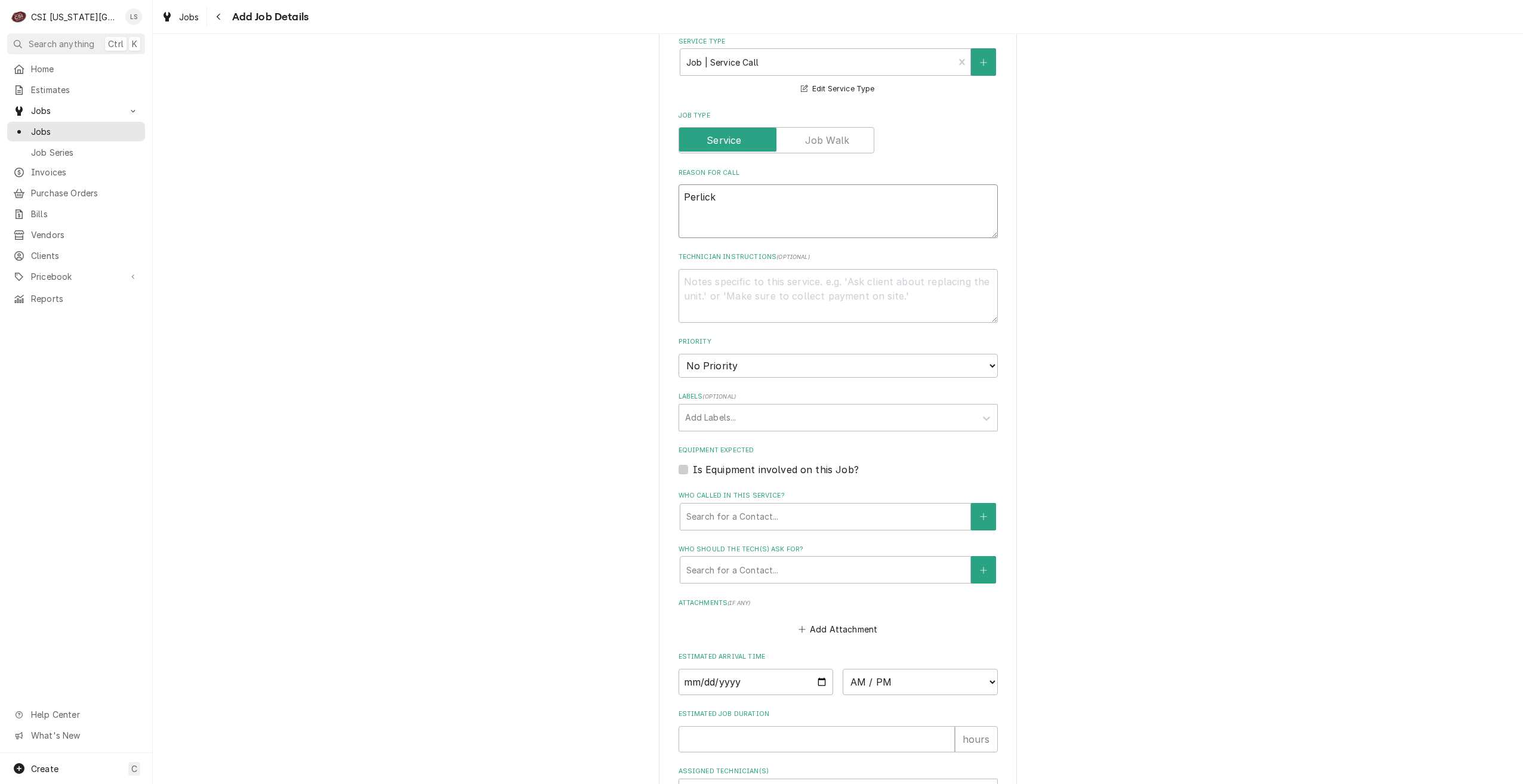
type textarea "x"
type textarea "Perlick"
type textarea "x"
type textarea "Perlick u"
type textarea "x"
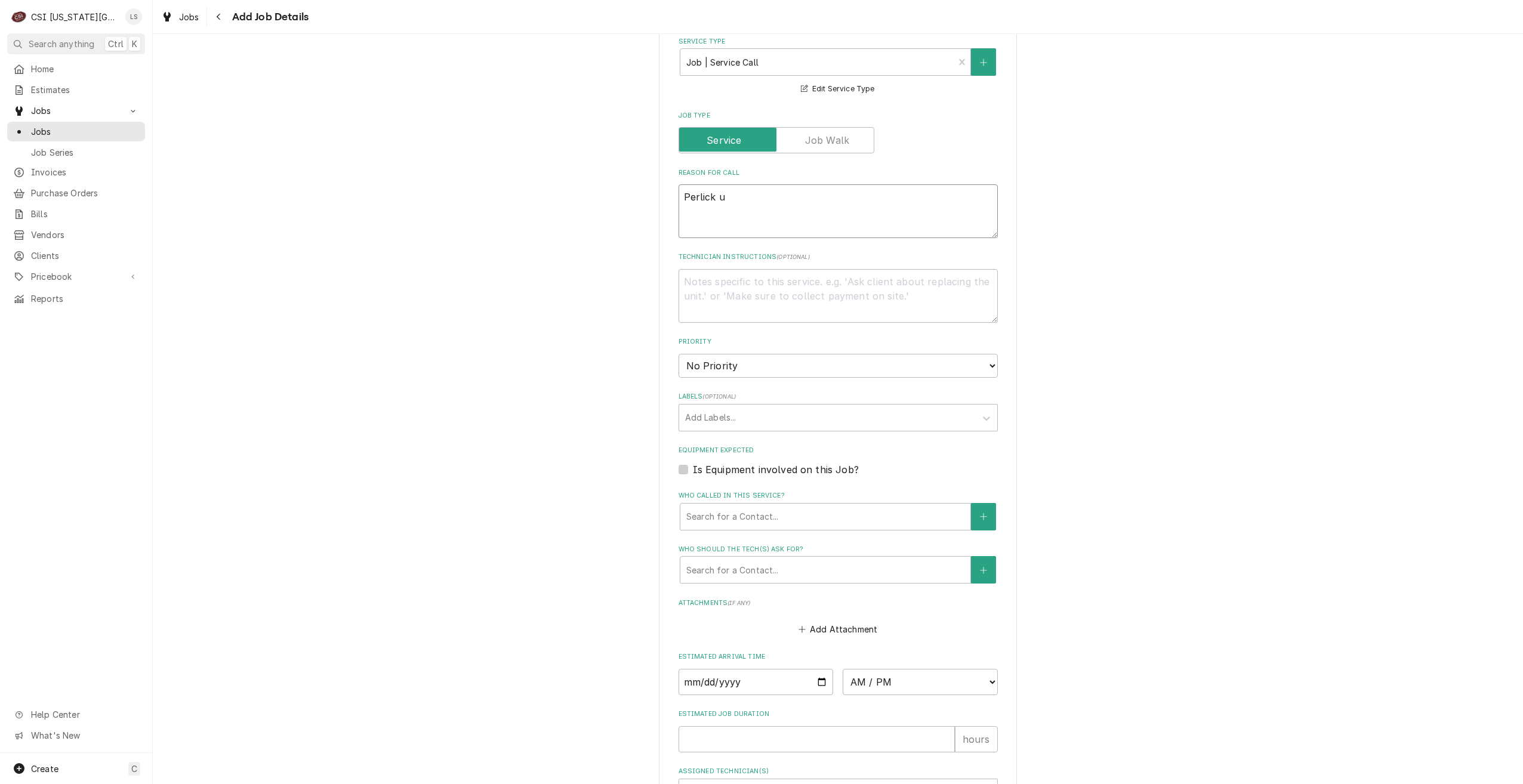
type textarea "Perlick un"
type textarea "x"
type textarea "Perlick uni"
type textarea "x"
type textarea "Perlick unit"
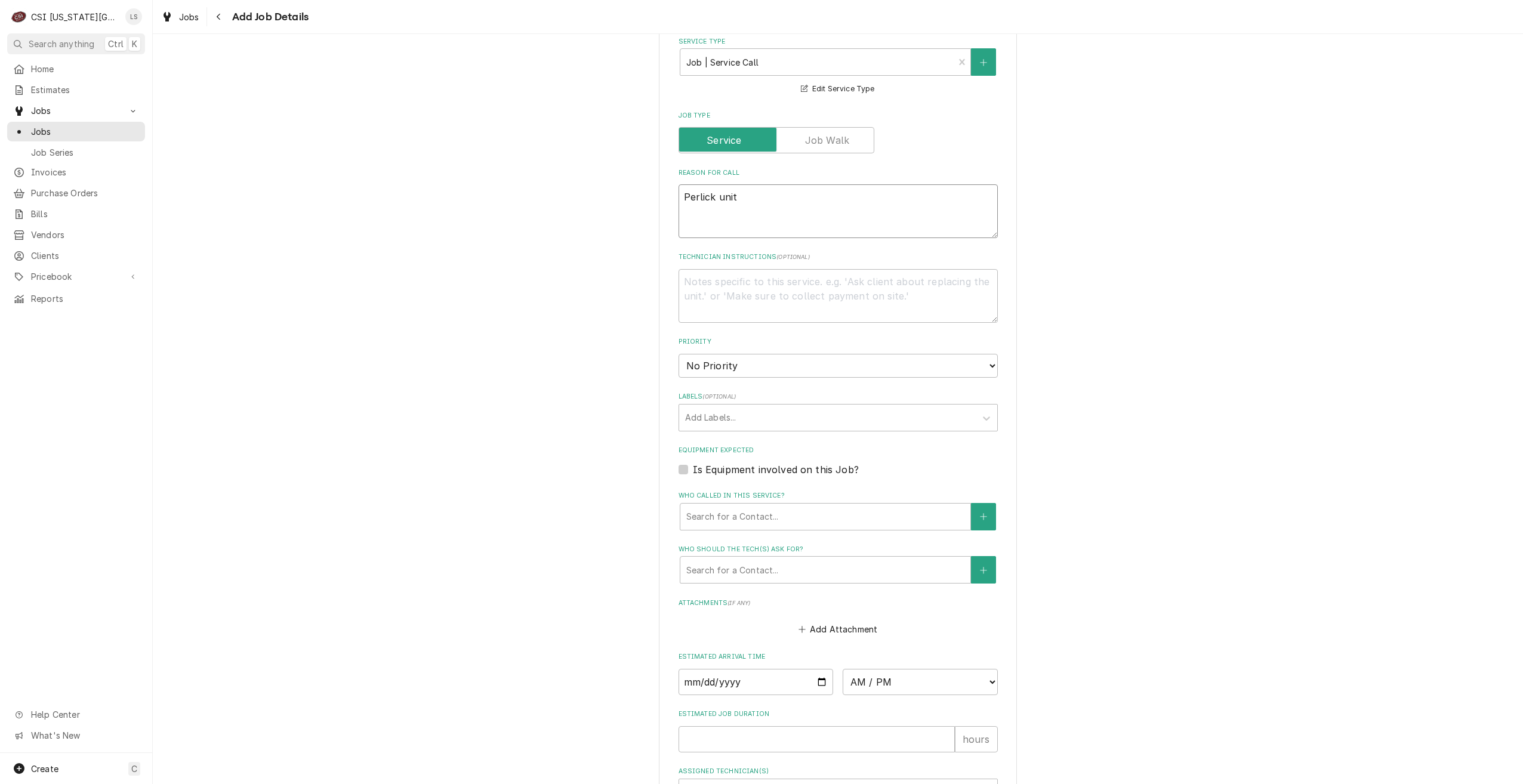
type textarea "x"
type textarea "Perlick unit"
type textarea "x"
type textarea "Perlick unit i"
type textarea "x"
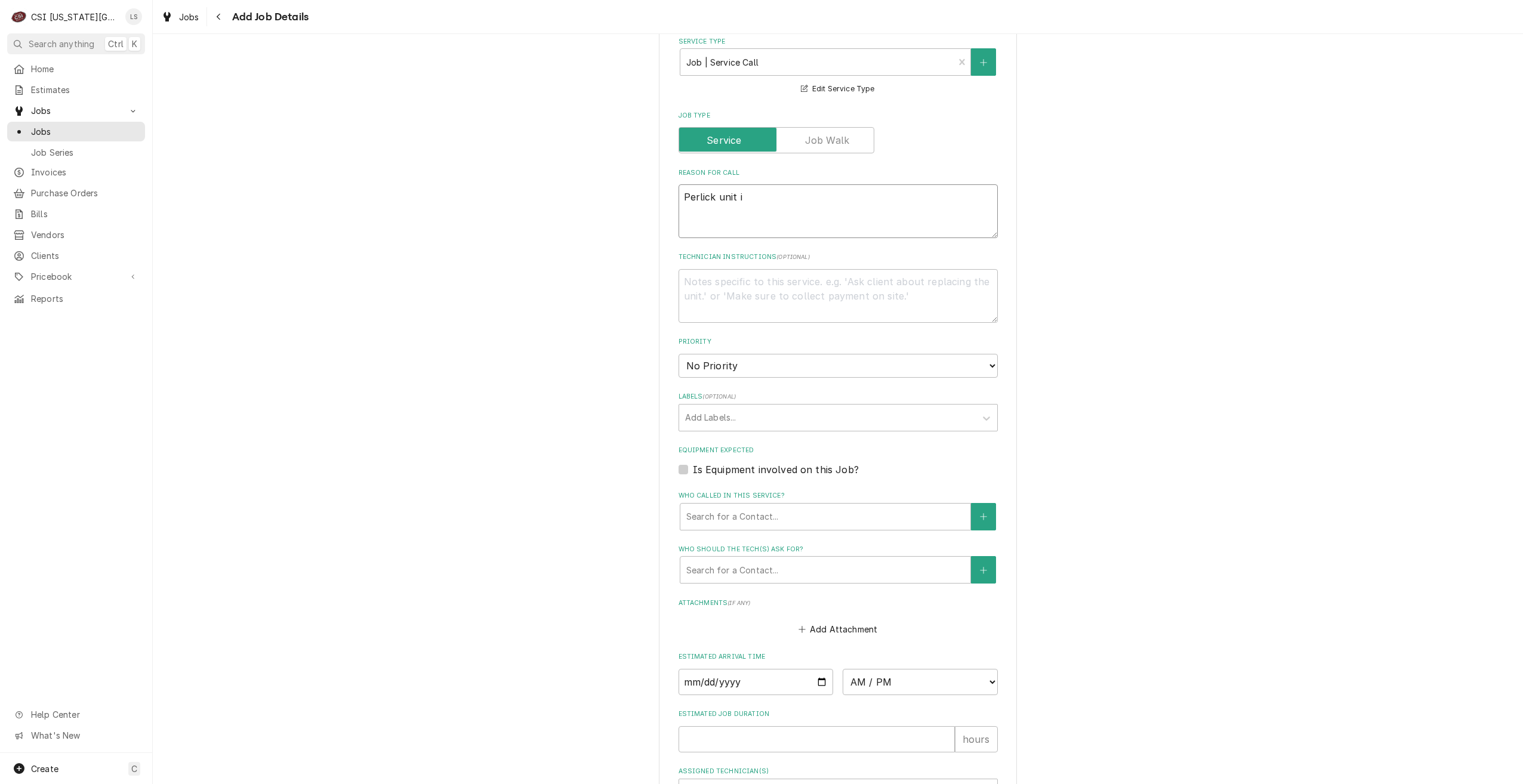
type textarea "Perlick unit is"
type textarea "x"
type textarea "Perlick unit is"
type textarea "x"
type textarea "Perlick unit is f"
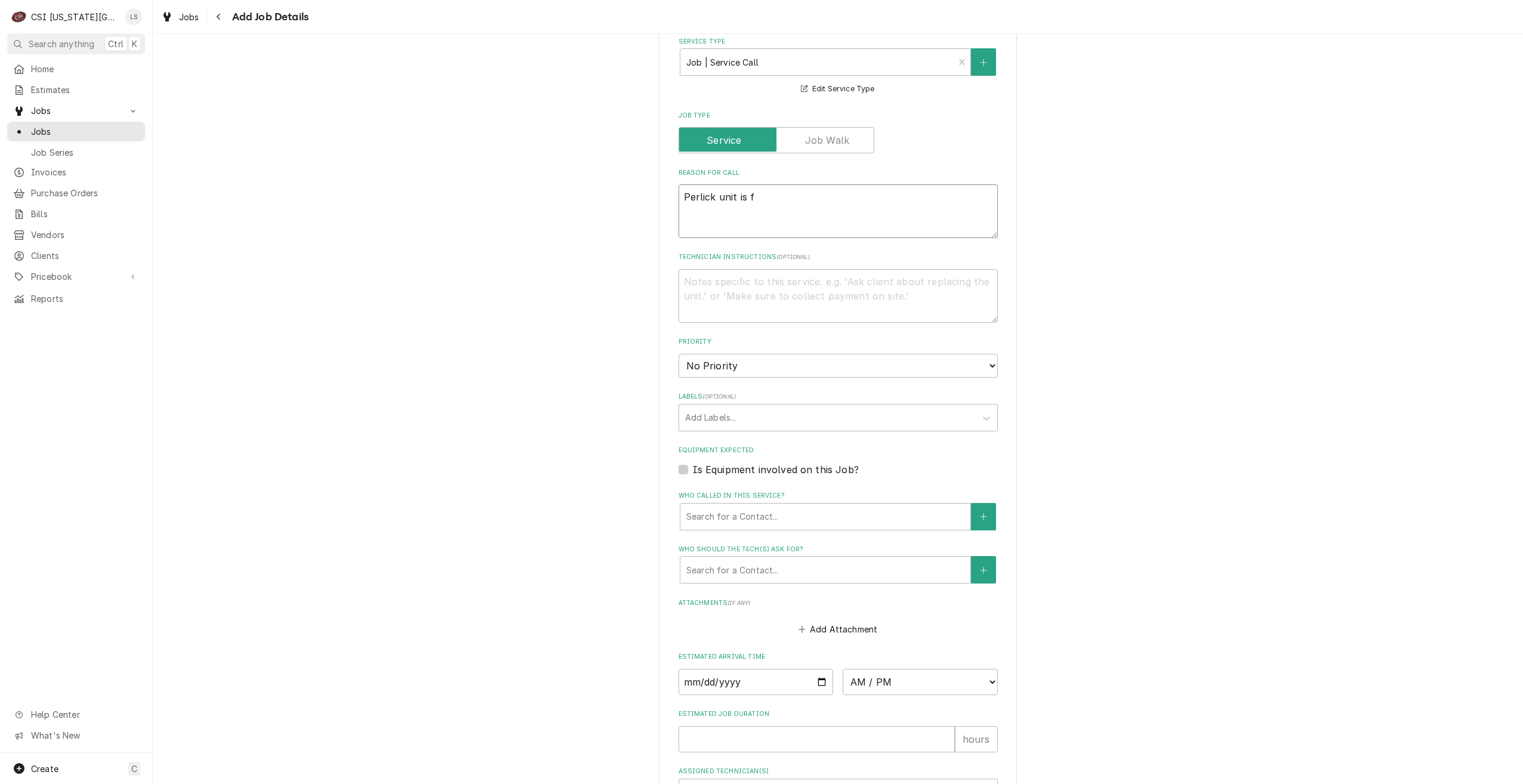
type textarea "x"
type textarea "Perlick unit is fr"
type textarea "x"
type textarea "Perlick unit is fro"
type textarea "x"
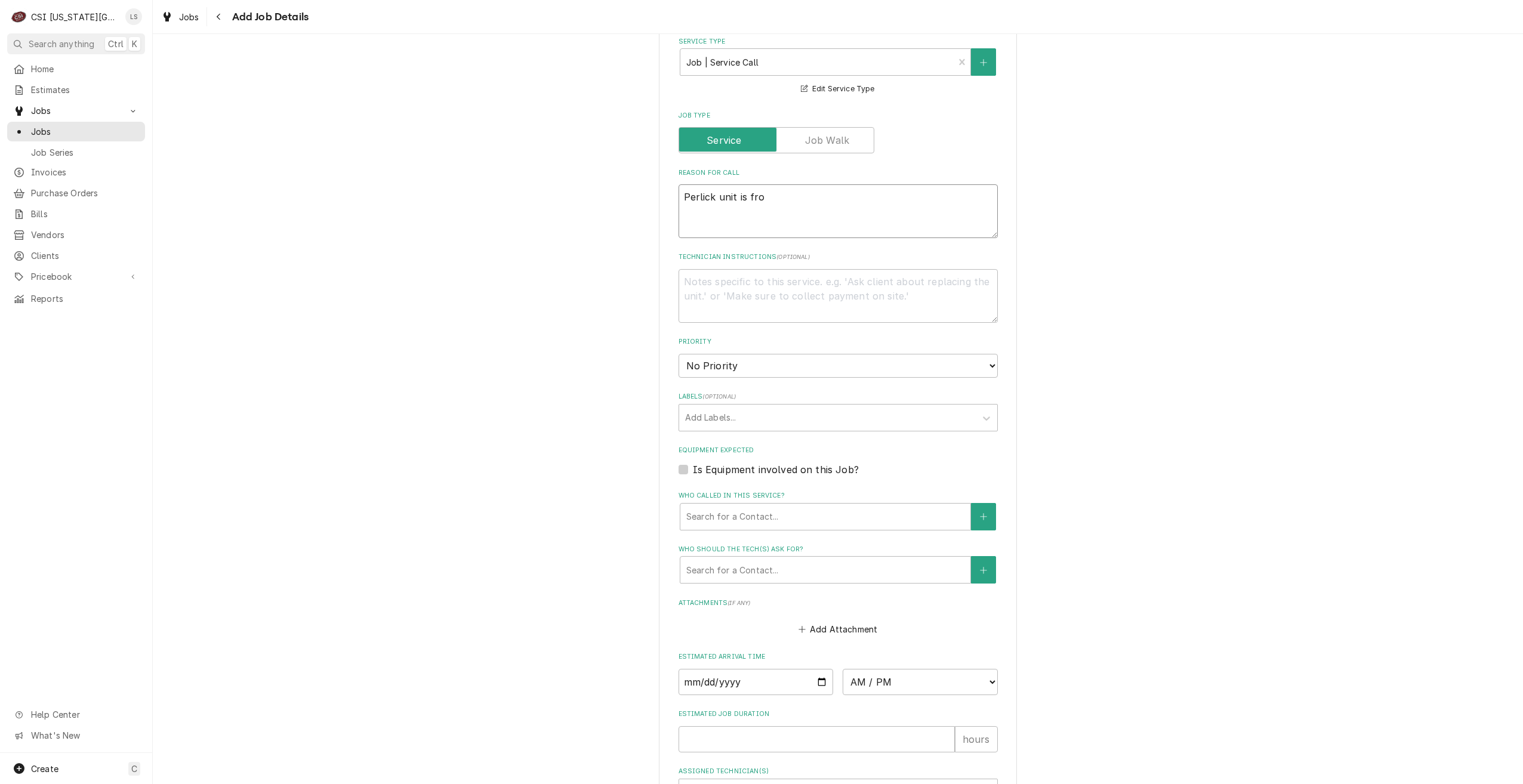
type textarea "Perlick unit is froz"
type textarea "x"
type textarea "Perlick unit is froze"
type textarea "x"
type textarea "Perlick unit is frozen"
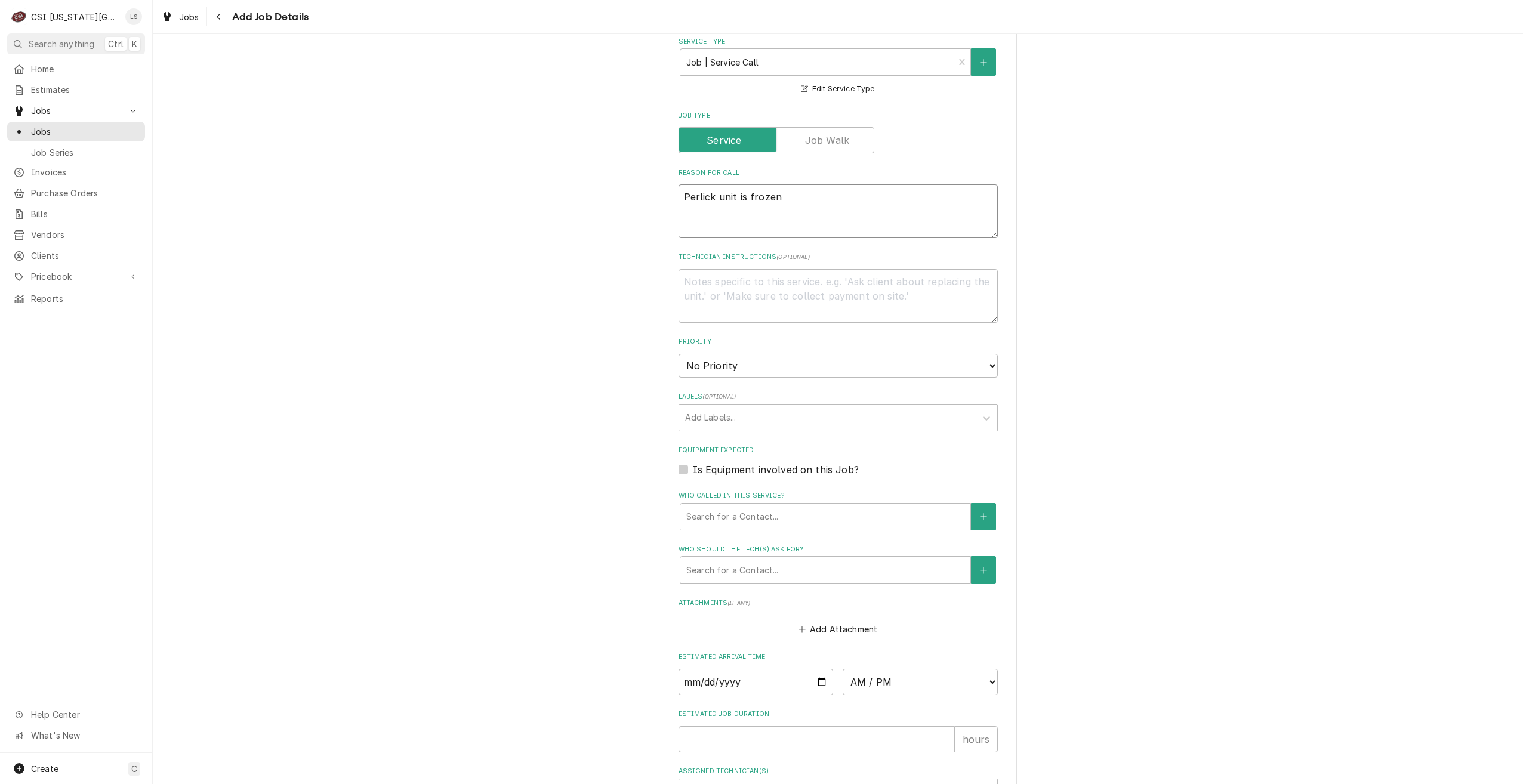
type textarea "x"
type textarea "Perlick unit is frozen"
type textarea "x"
type textarea "Perlick unit is frozen u"
type textarea "x"
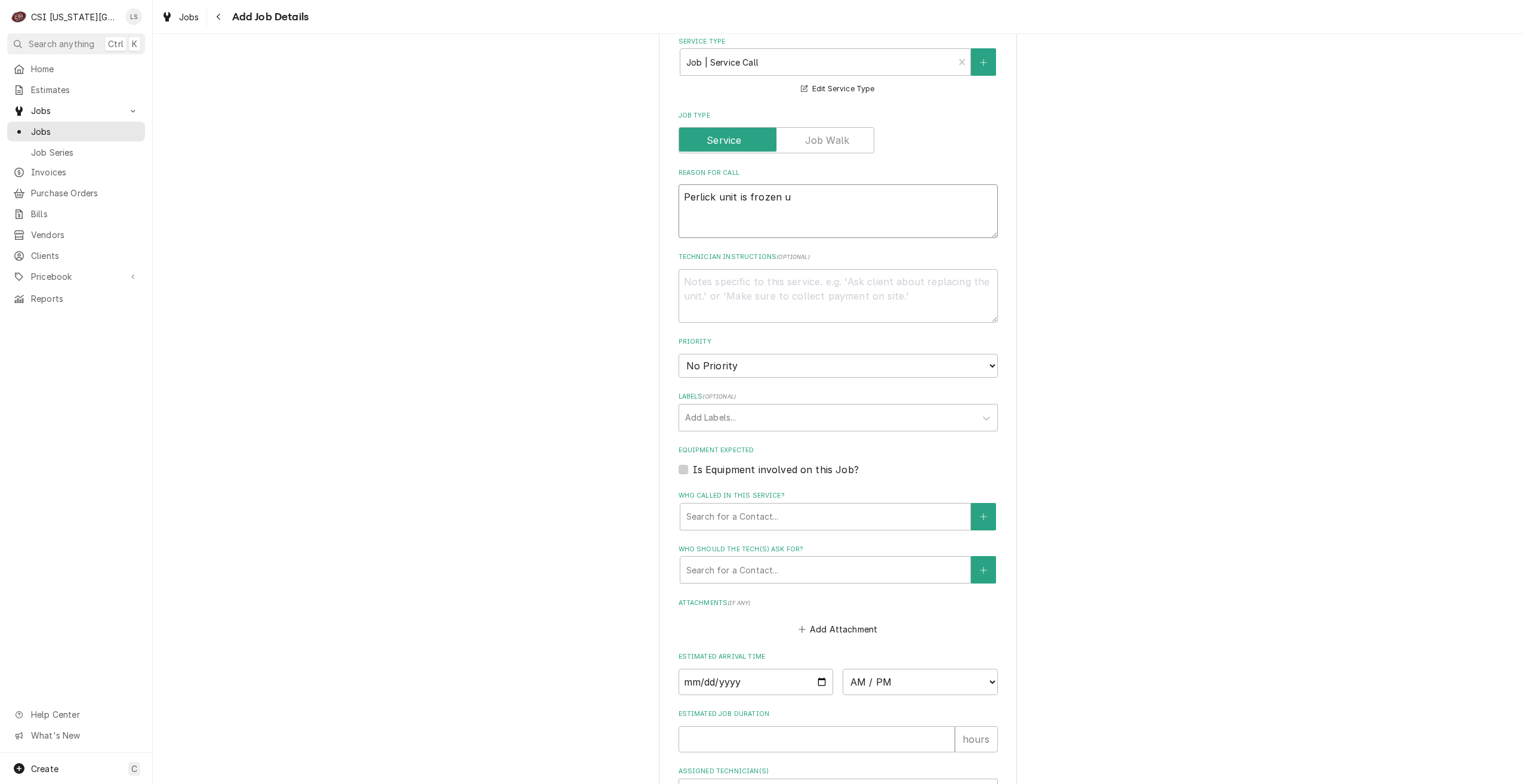
type textarea "Perlick unit is frozen up"
type textarea "x"
type textarea "Perlick unit is frozen up"
drag, startPoint x: 810, startPoint y: 344, endPoint x: 811, endPoint y: 358, distance: 14.0
click at [810, 354] on select "No Priority Urgent High Medium Low" at bounding box center [838, 365] width 319 height 24
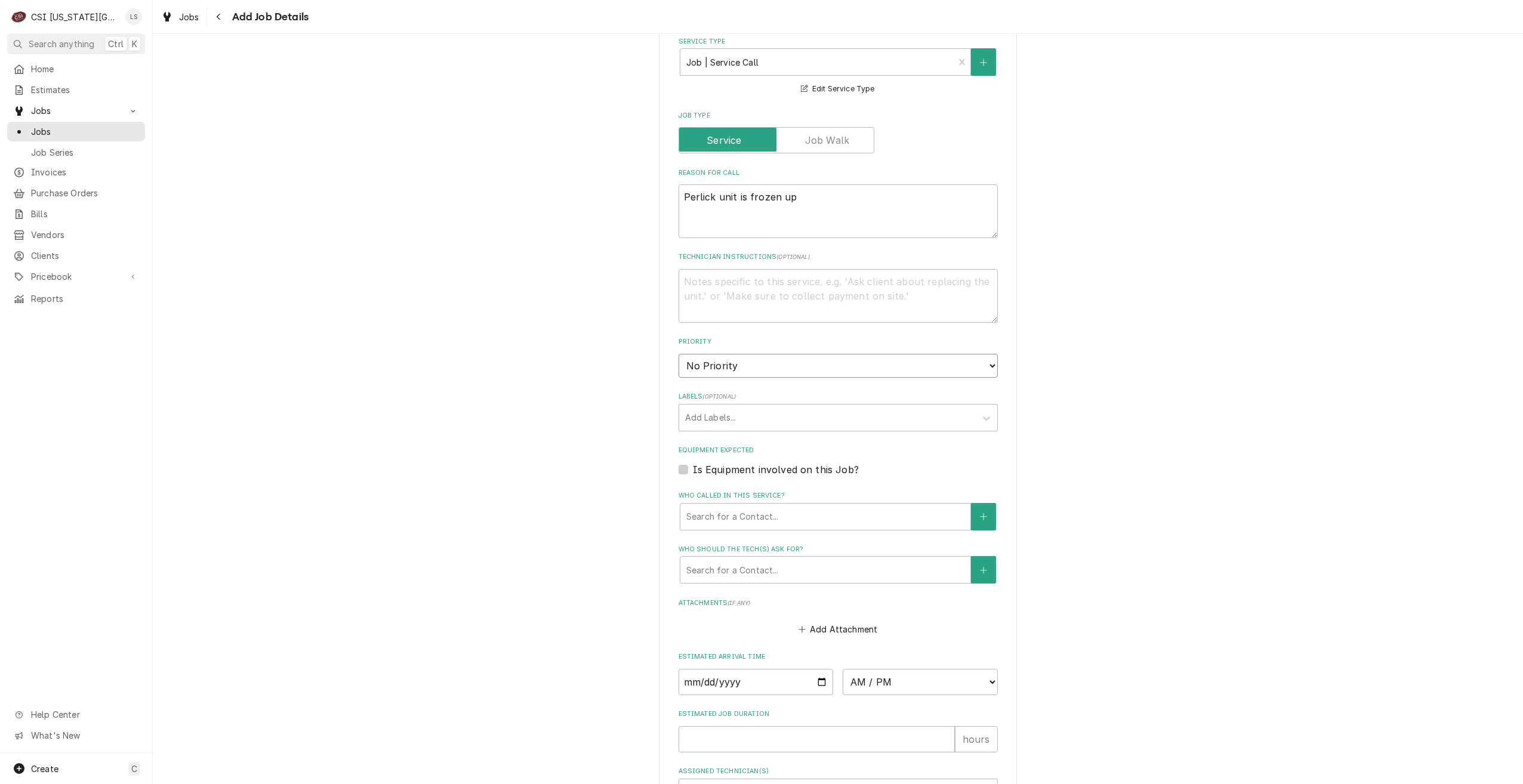
select select "4"
click at [679, 354] on select "No Priority Urgent High Medium Low" at bounding box center [838, 365] width 319 height 24
type textarea "x"
click at [814, 410] on div "Labels" at bounding box center [827, 417] width 285 height 22
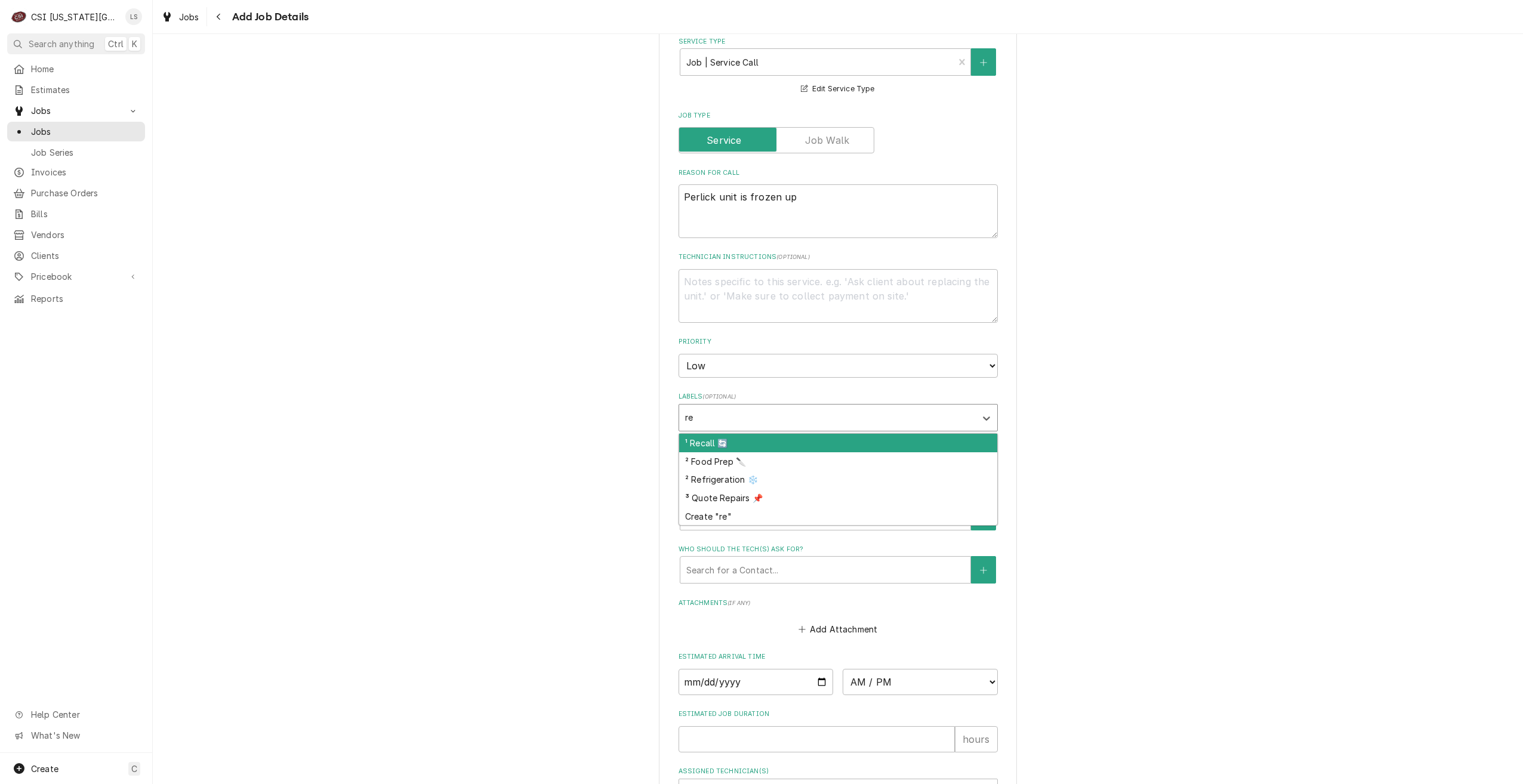
type input "ref"
type textarea "x"
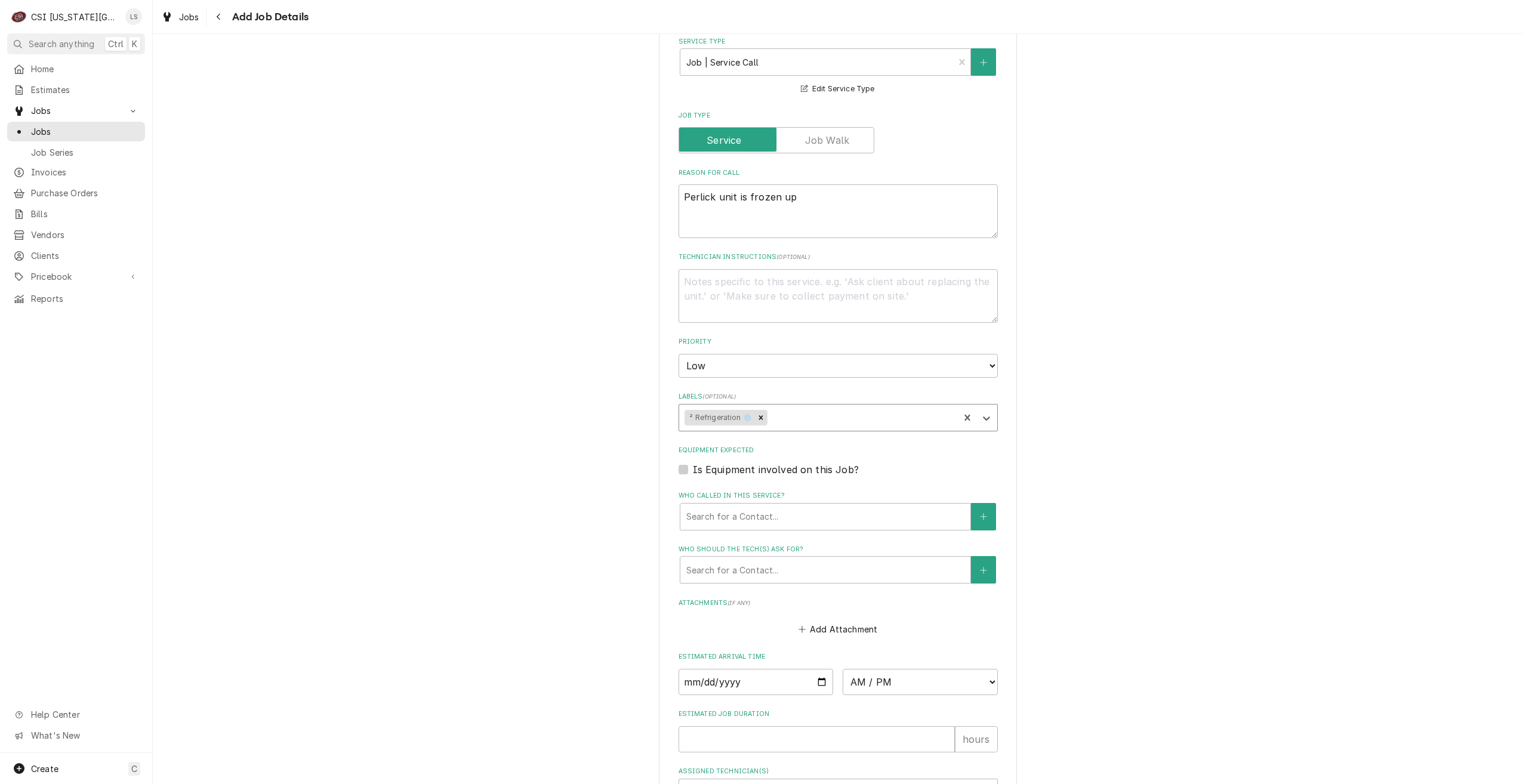
type input "w"
type textarea "x"
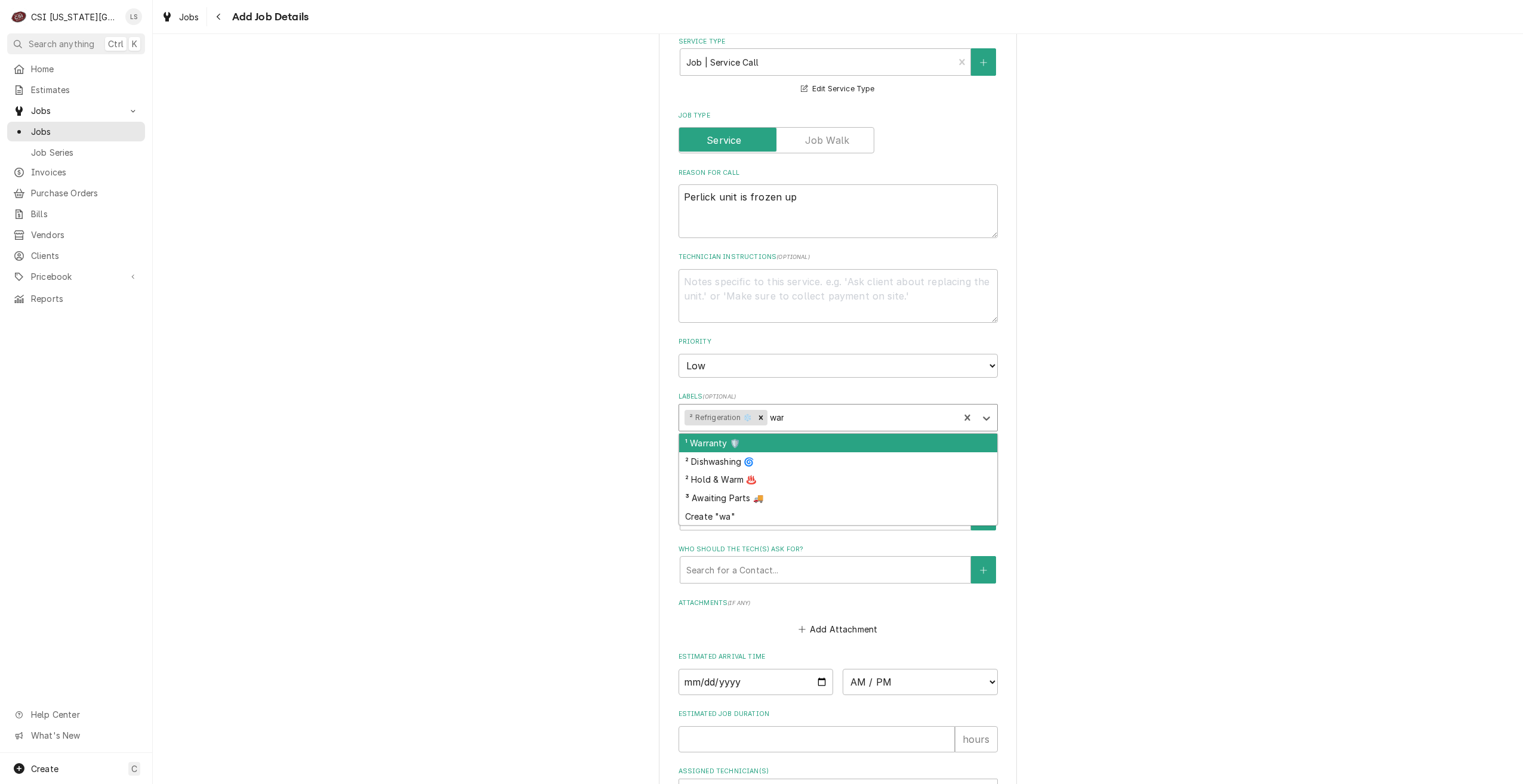
type input "warr"
type textarea "x"
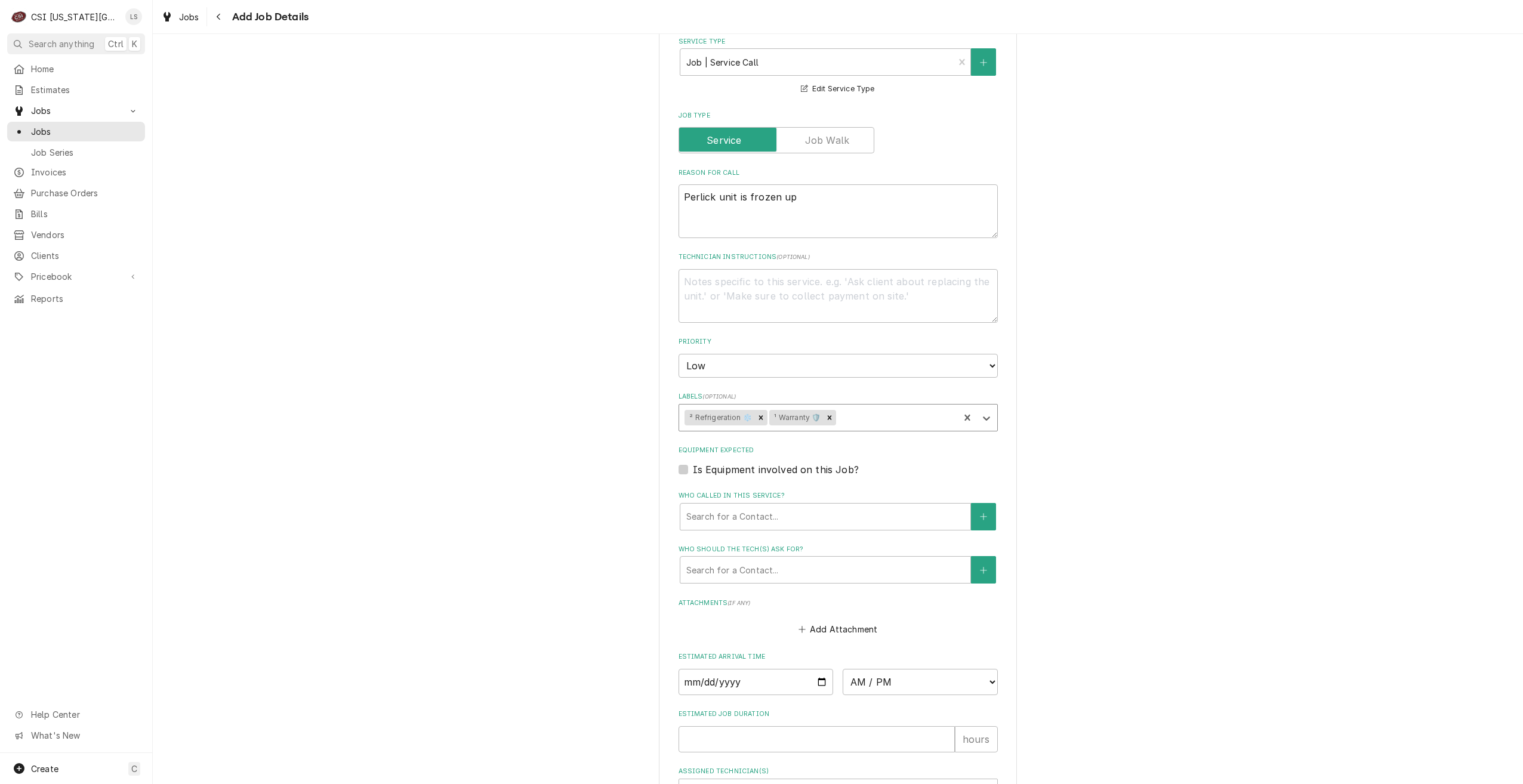
click at [1107, 400] on div "Please provide the following information to create a job: Client Details Client…" at bounding box center [838, 150] width 1370 height 1519
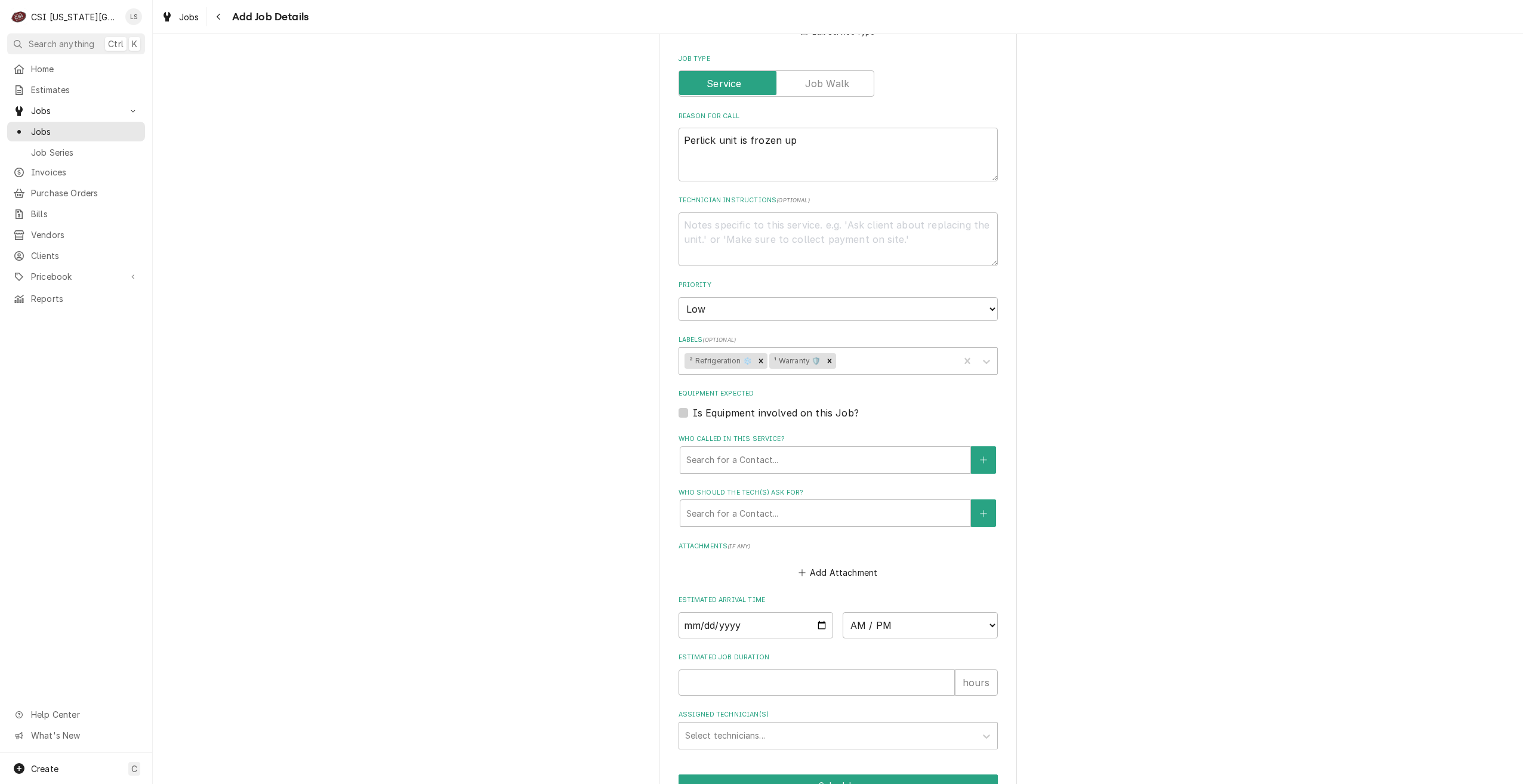
scroll to position [768, 0]
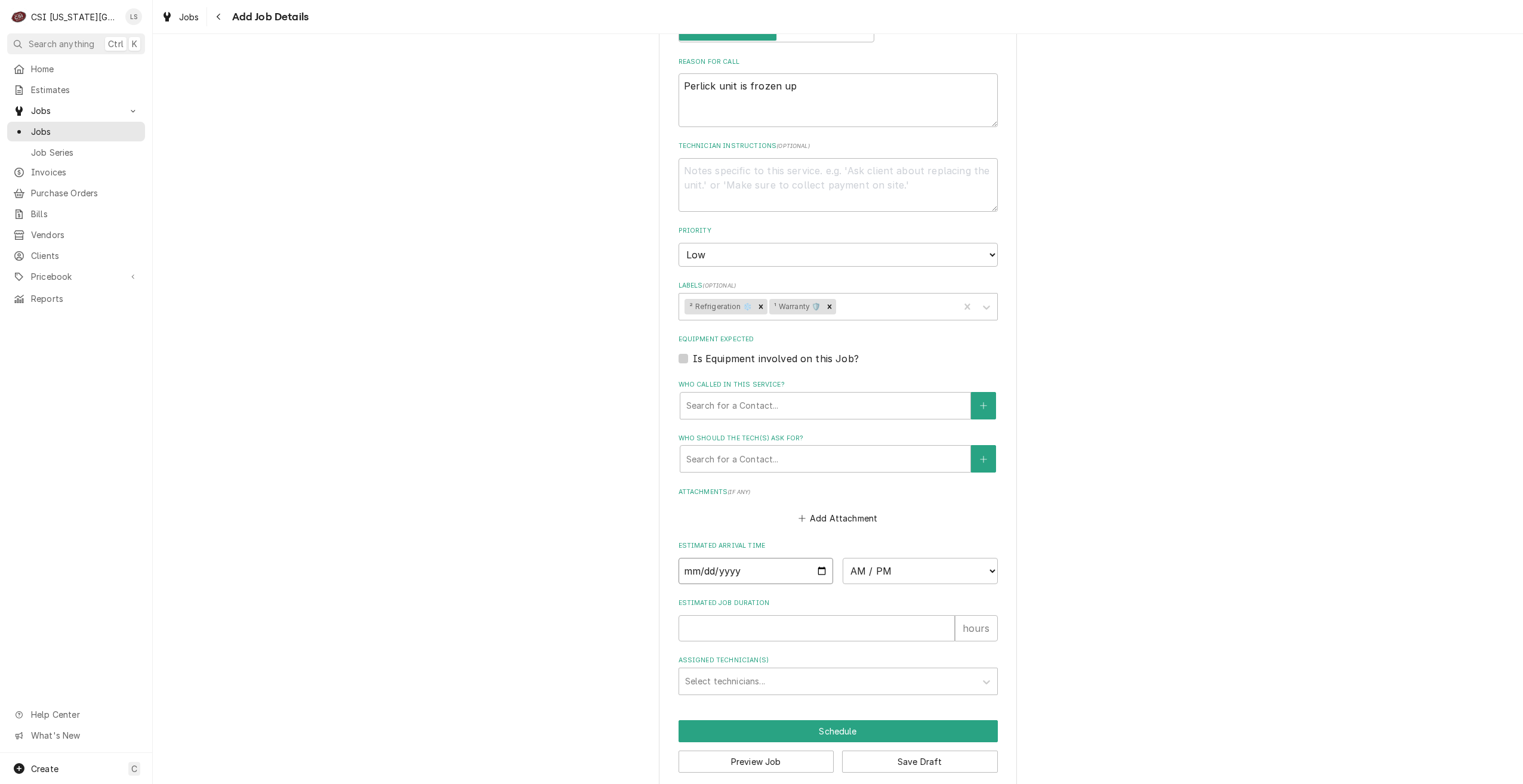
click at [819, 558] on input "Date" at bounding box center [756, 571] width 155 height 27
type textarea "x"
type input "2025-09-03"
click at [847, 558] on select "AM / PM 6:00 AM 6:15 AM 6:30 AM 6:45 AM 7:00 AM 7:15 AM 7:30 AM 7:45 AM 8:00 AM…" at bounding box center [920, 571] width 155 height 27
type textarea "x"
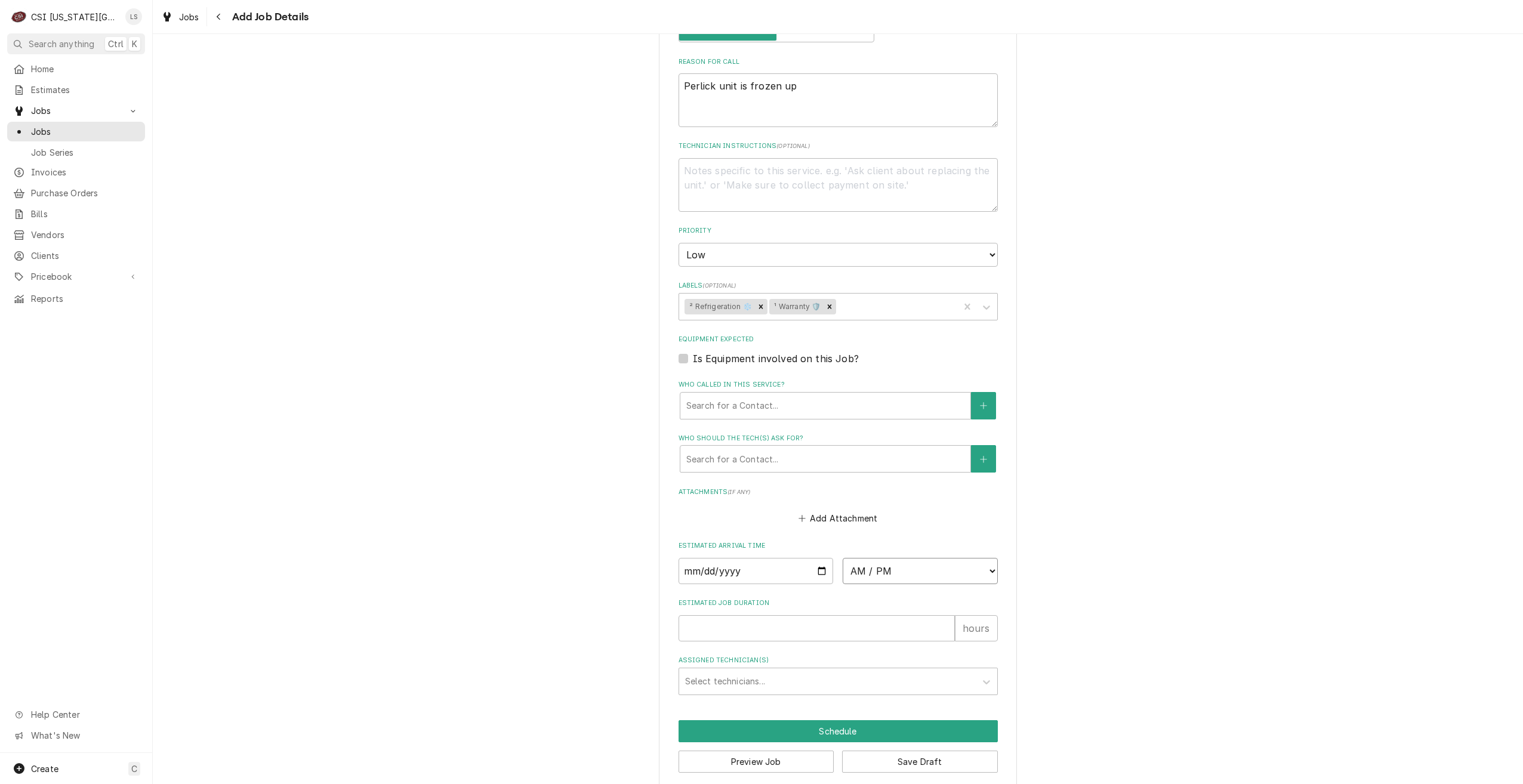
select select "07:00:00"
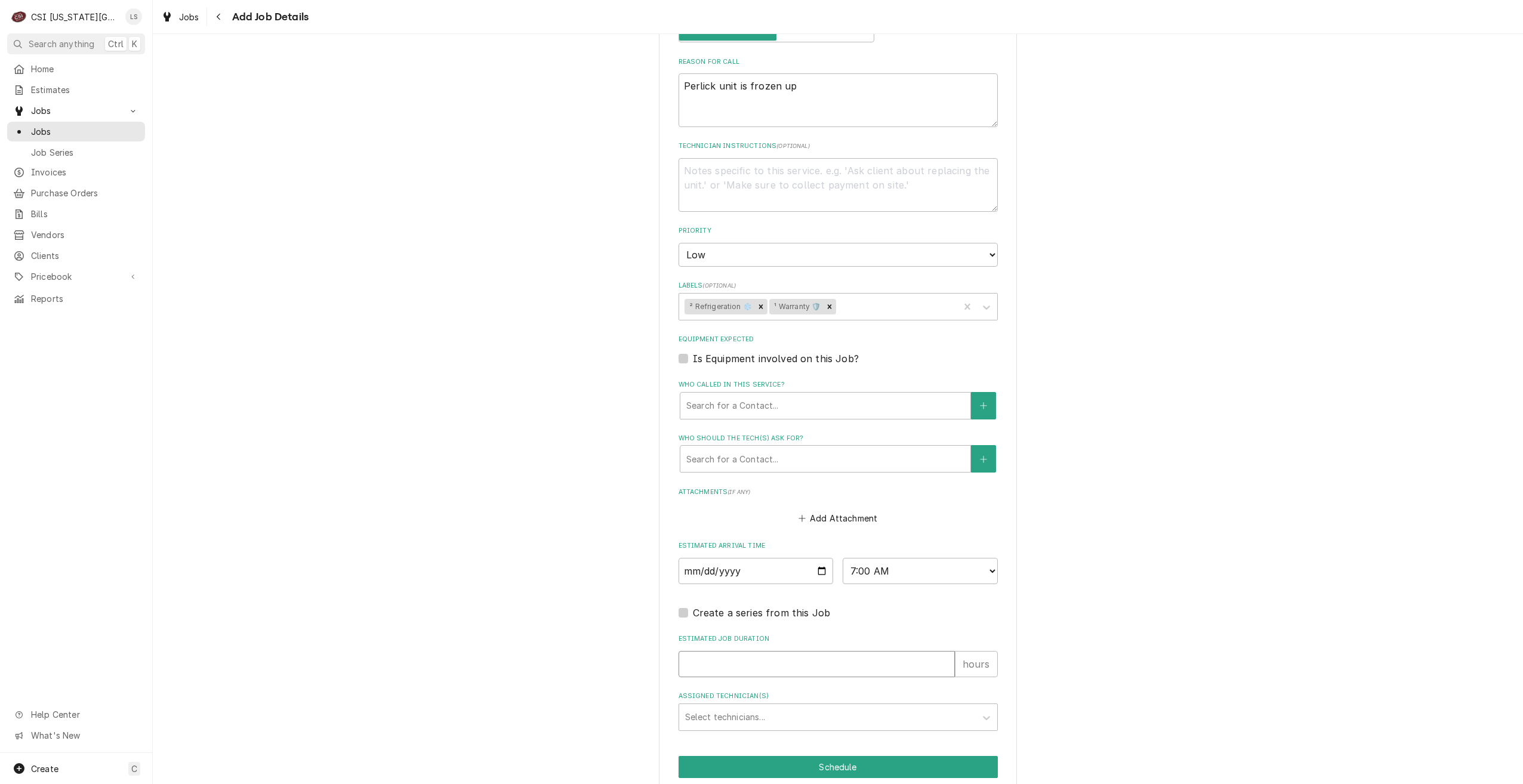
click at [857, 651] on input "Estimated Job Duration" at bounding box center [816, 664] width 276 height 27
type textarea "x"
type input "2"
type textarea "x"
click at [880, 707] on div "Assigned Technician(s)" at bounding box center [827, 717] width 285 height 22
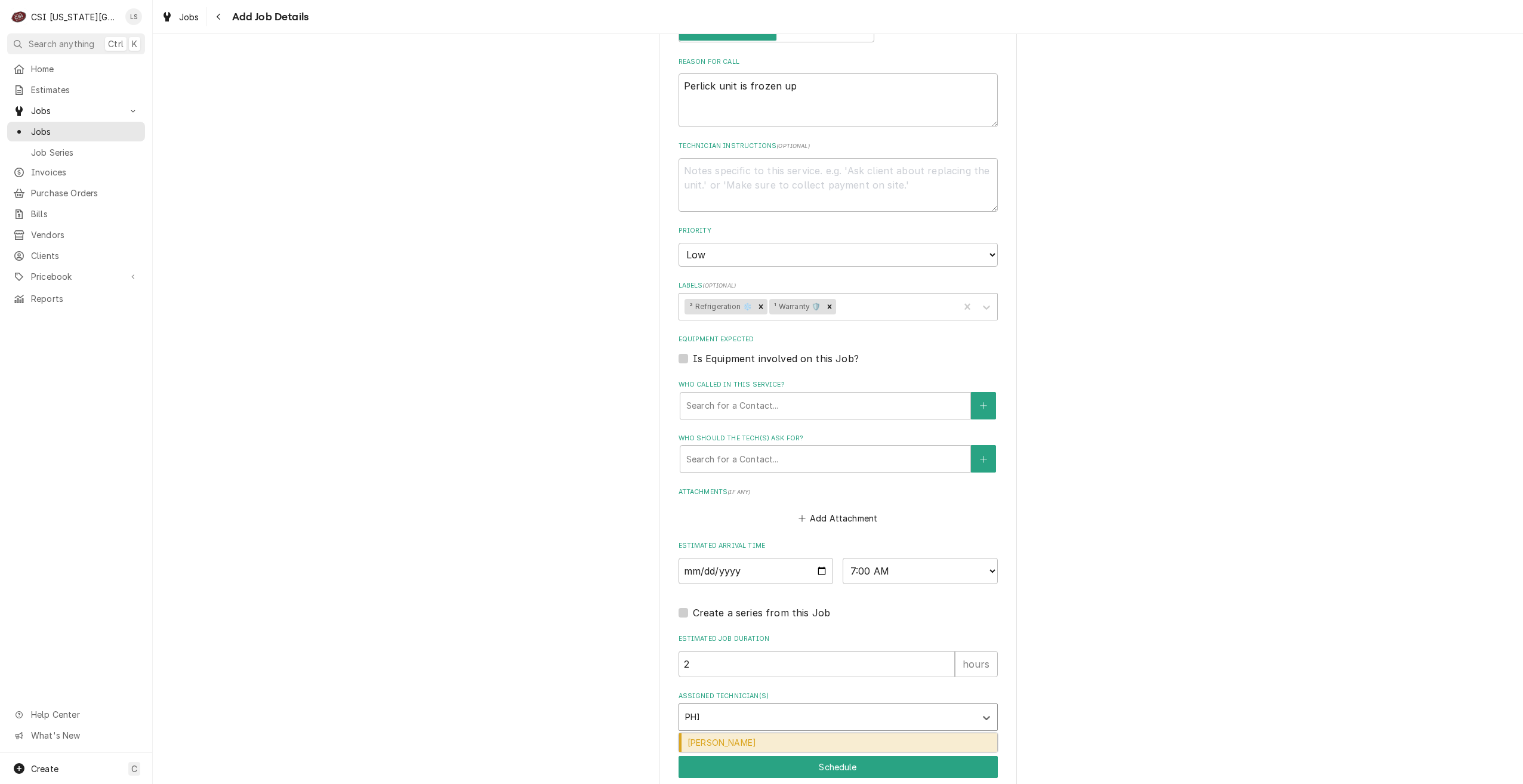
type input "PHIL"
click at [844, 734] on div "Phil Bustamante" at bounding box center [838, 743] width 318 height 19
type textarea "x"
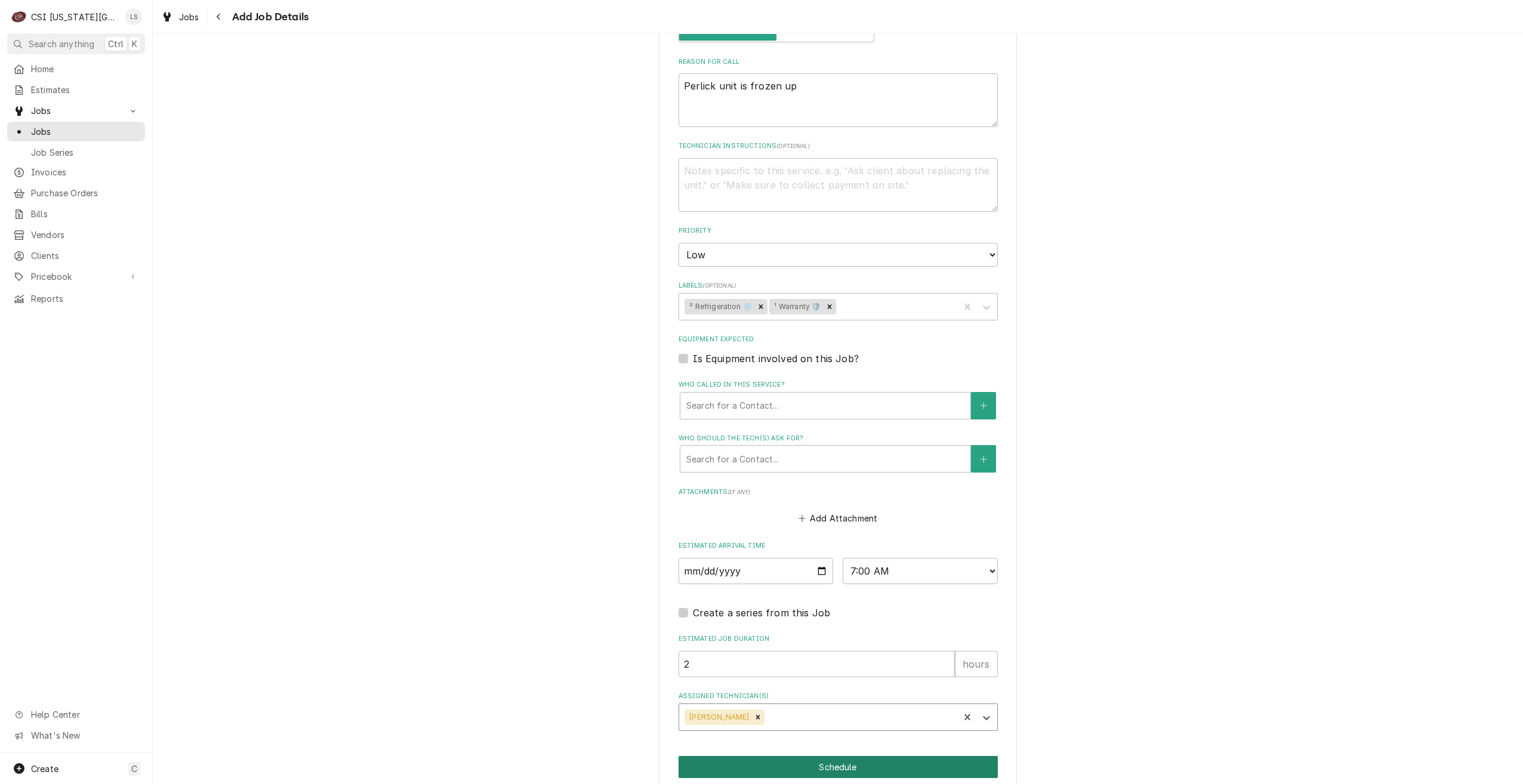
click at [826, 757] on button "Schedule" at bounding box center [838, 767] width 319 height 22
type textarea "x"
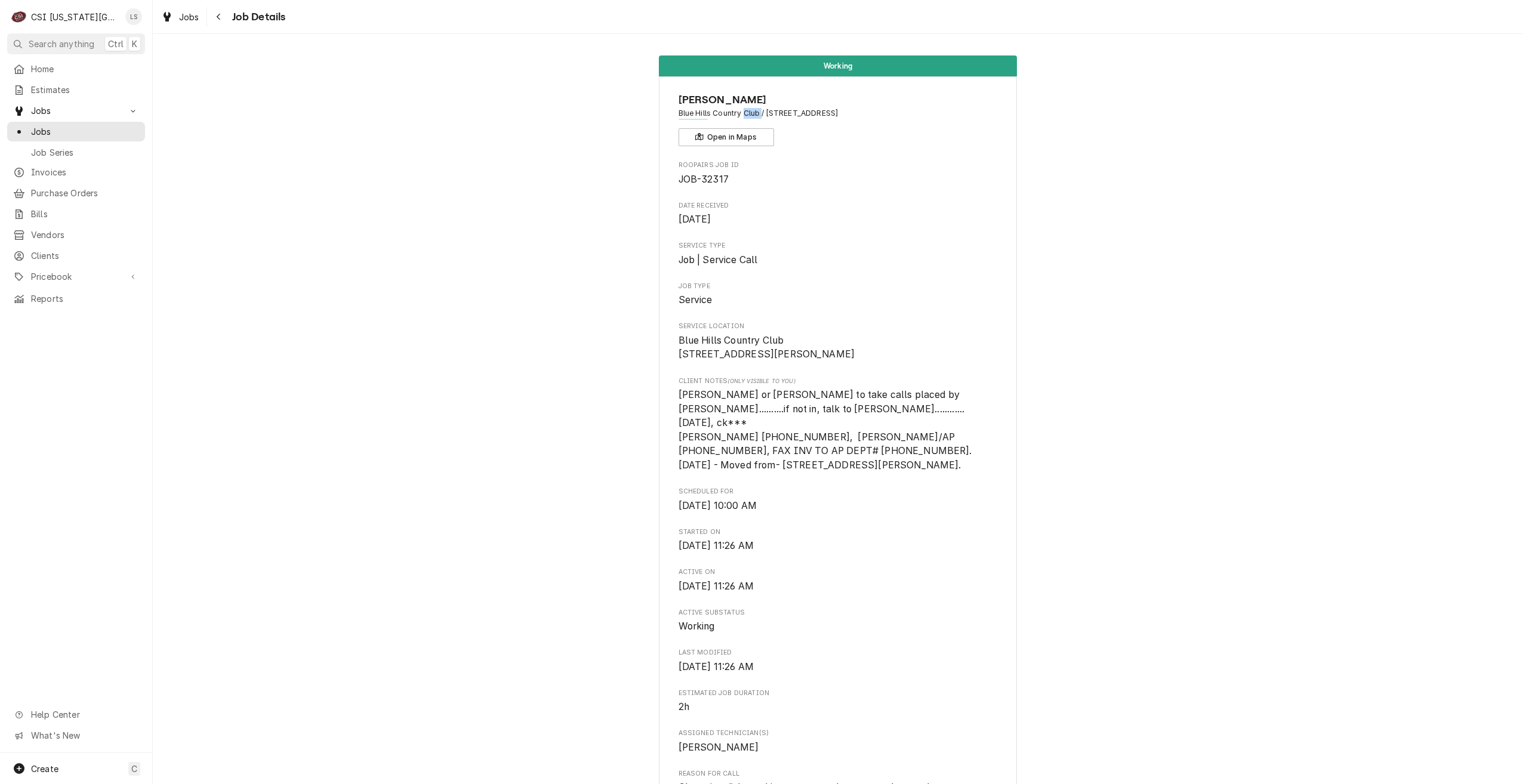
drag, startPoint x: 758, startPoint y: 111, endPoint x: 744, endPoint y: 108, distance: 14.3
click at [744, 108] on span "Blue Hills Country Club / [STREET_ADDRESS]" at bounding box center [838, 113] width 319 height 11
drag, startPoint x: 744, startPoint y: 108, endPoint x: 754, endPoint y: 111, distance: 10.4
click at [752, 111] on span "Blue Hills Country Club / [STREET_ADDRESS]" at bounding box center [838, 113] width 319 height 11
drag, startPoint x: 757, startPoint y: 112, endPoint x: 671, endPoint y: 113, distance: 86.0
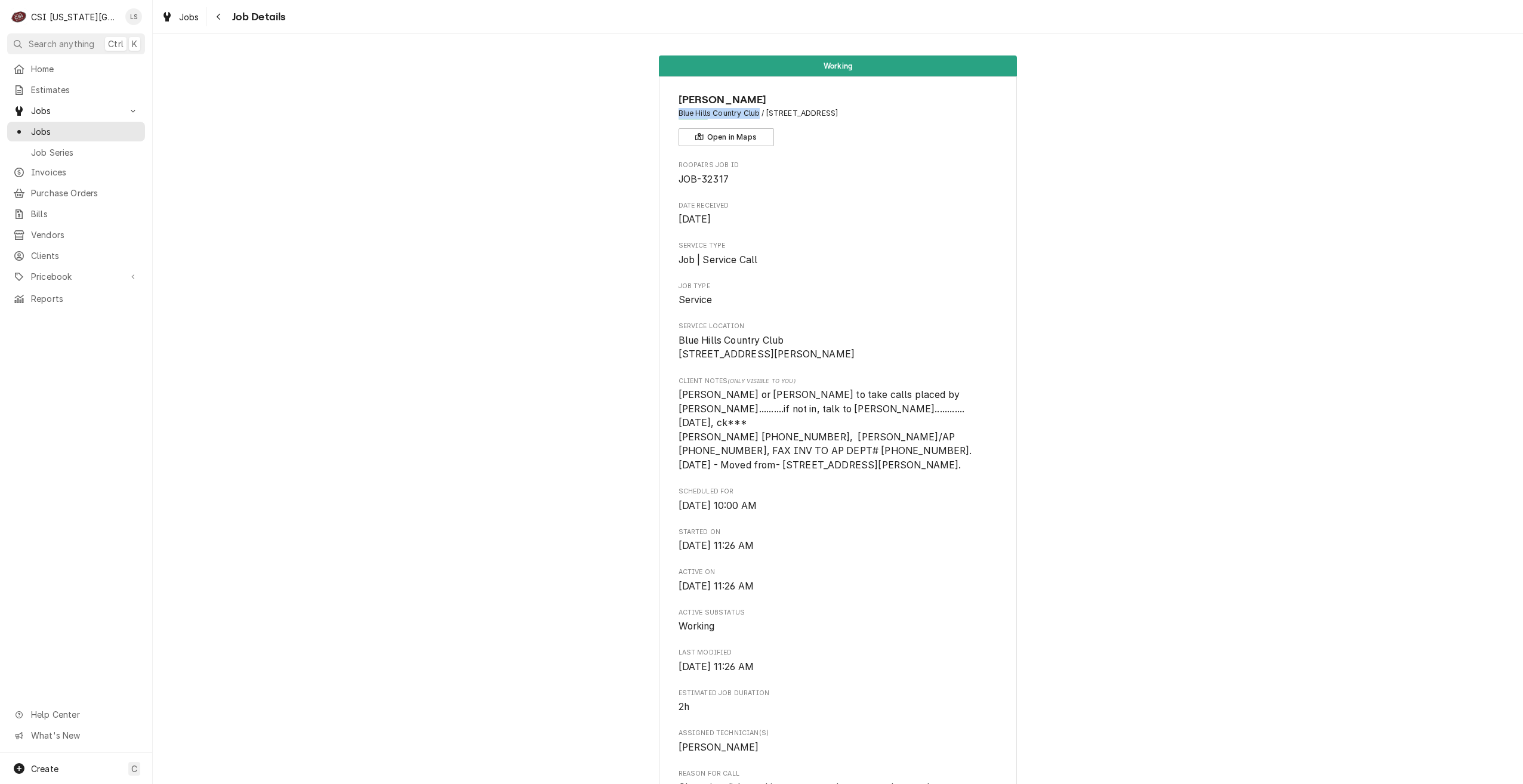
copy span "Blue Hills Country Club"
drag, startPoint x: 843, startPoint y: 114, endPoint x: 765, endPoint y: 108, distance: 78.2
click at [765, 108] on span "Blue Hills Country Club / [STREET_ADDRESS]" at bounding box center [838, 113] width 319 height 11
copy span "[STREET_ADDRESS]"
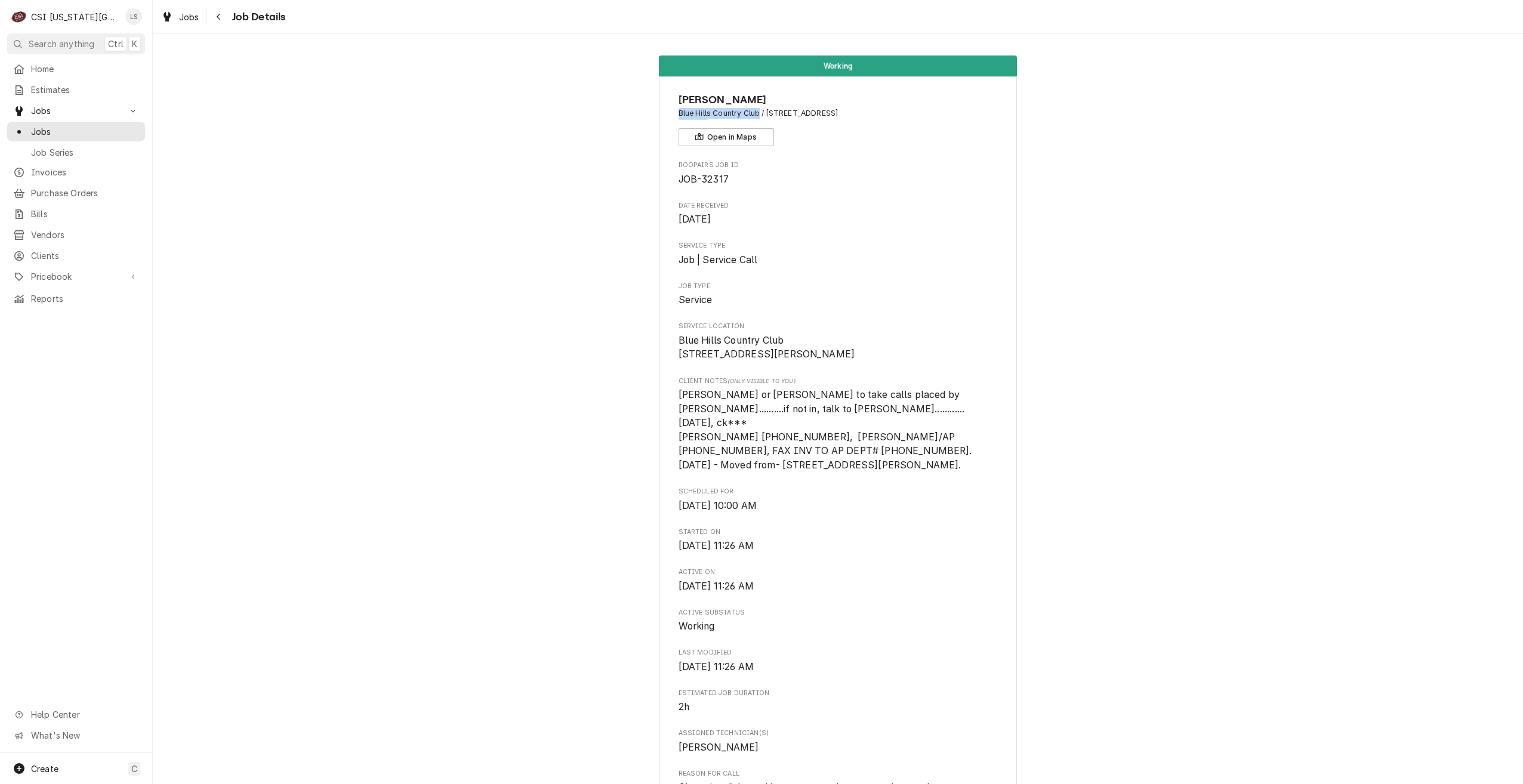
copy span "[STREET_ADDRESS]"
click at [77, 133] on div "Jobs" at bounding box center [76, 131] width 133 height 15
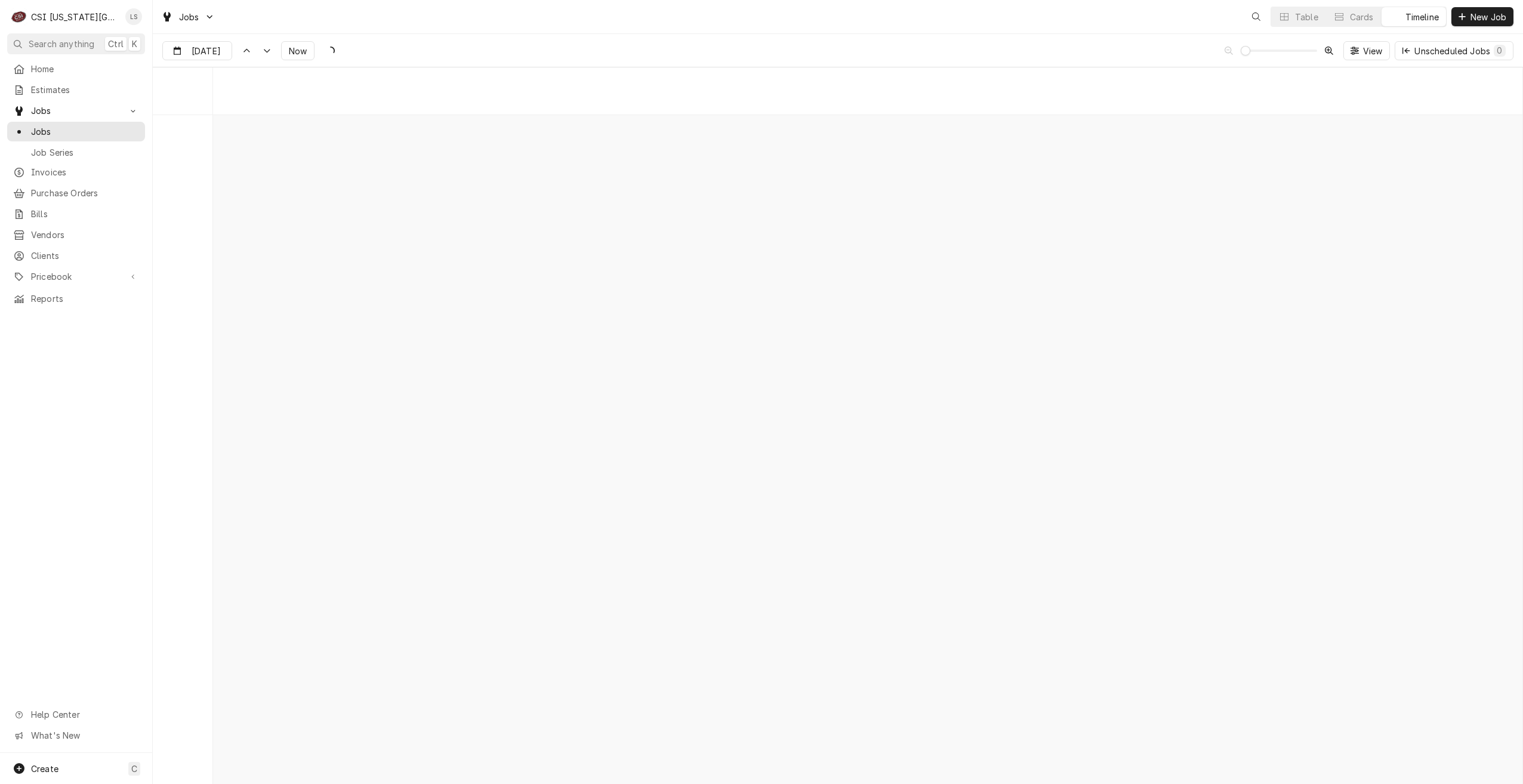
scroll to position [13710, 0]
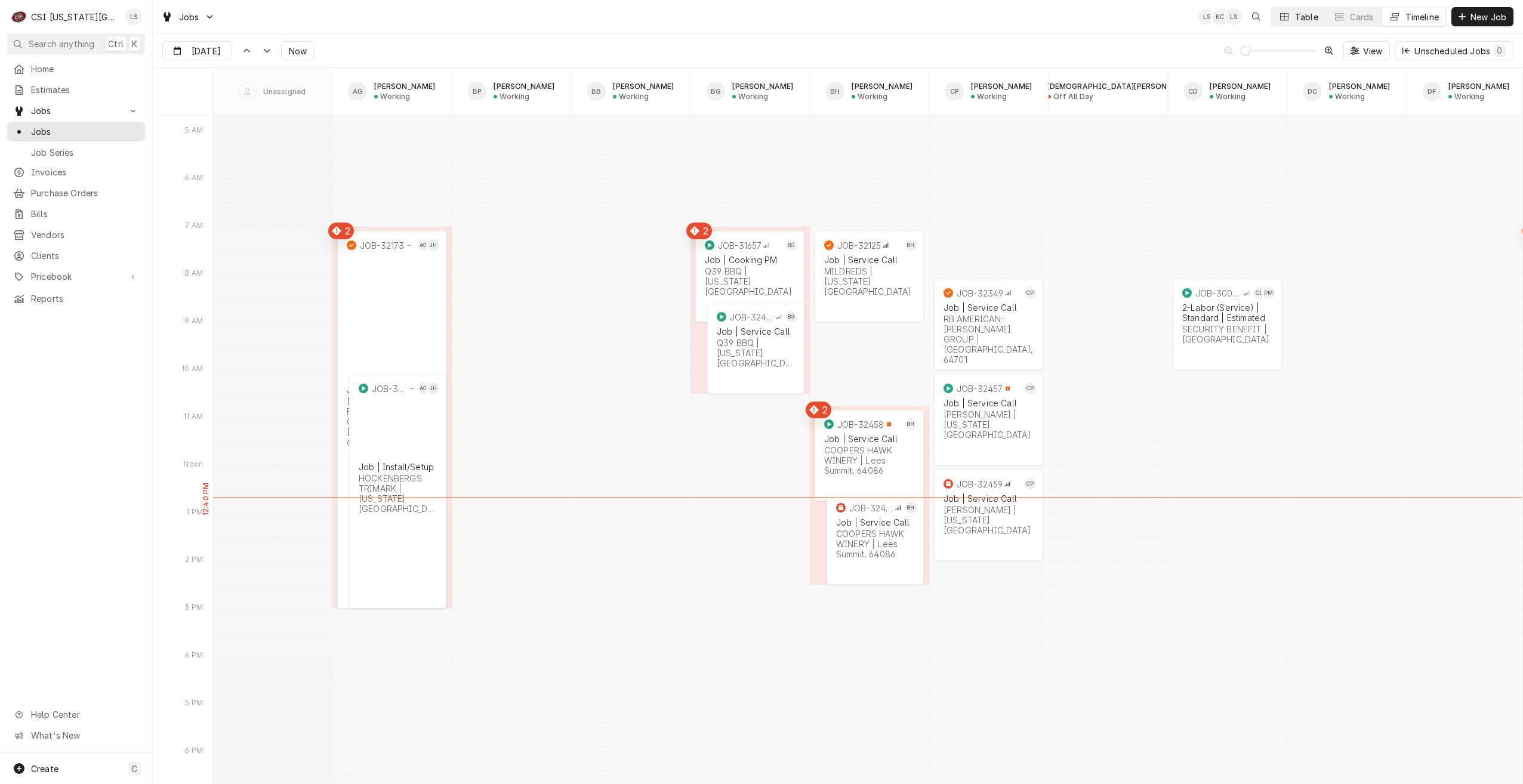
click at [1289, 16] on button "Table" at bounding box center [1298, 16] width 55 height 19
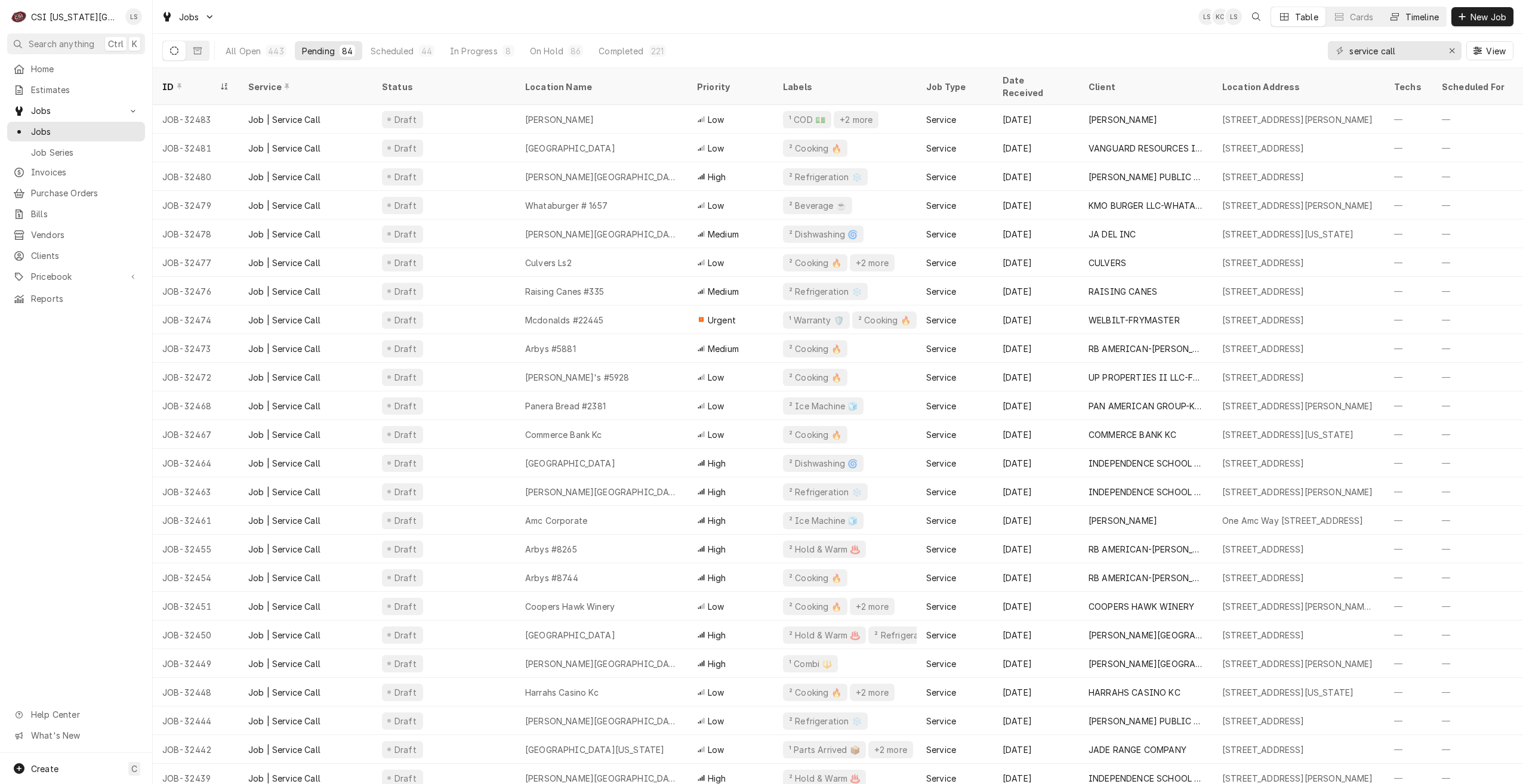
click at [1402, 19] on button "Timeline" at bounding box center [1414, 16] width 65 height 19
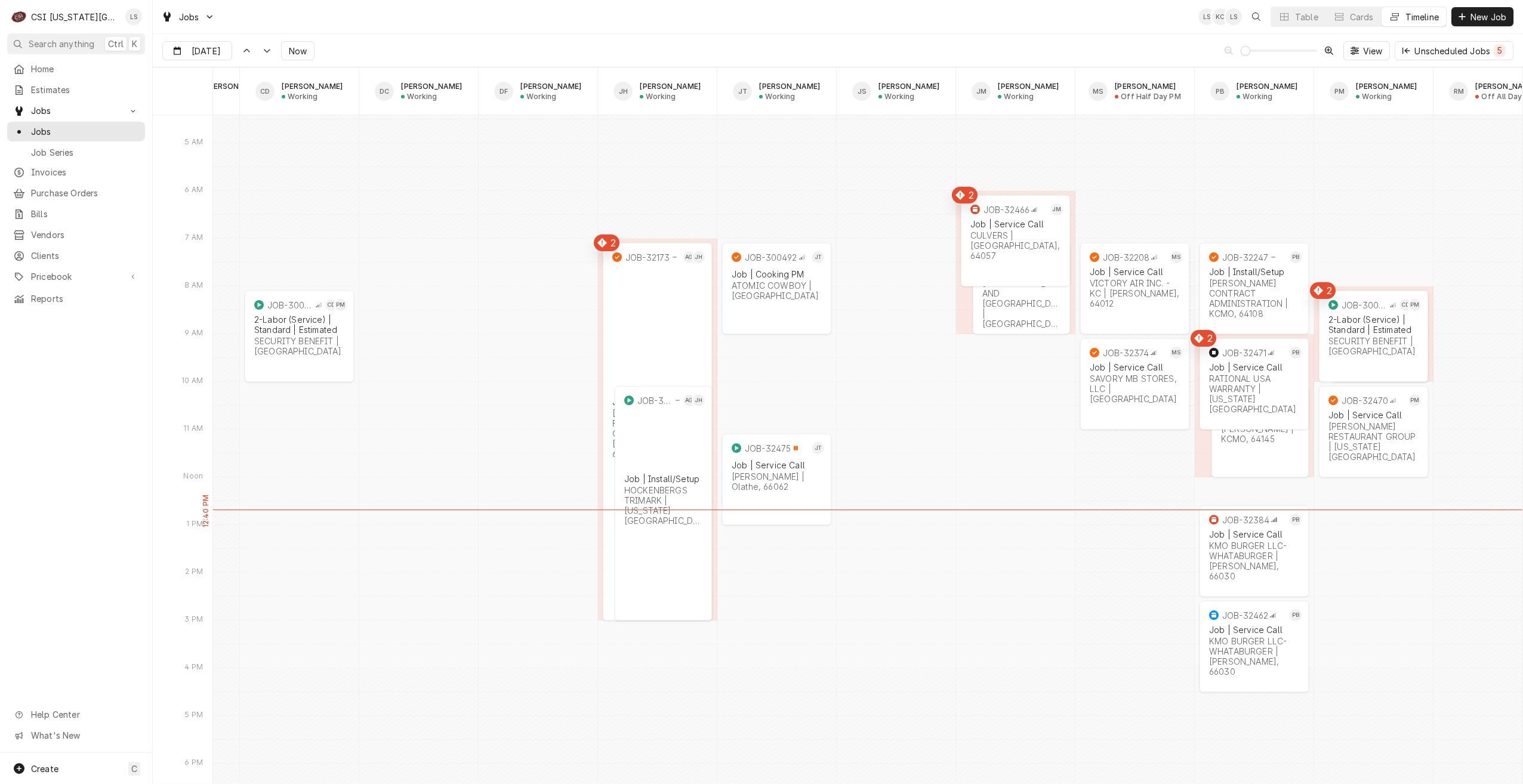
scroll to position [0, 941]
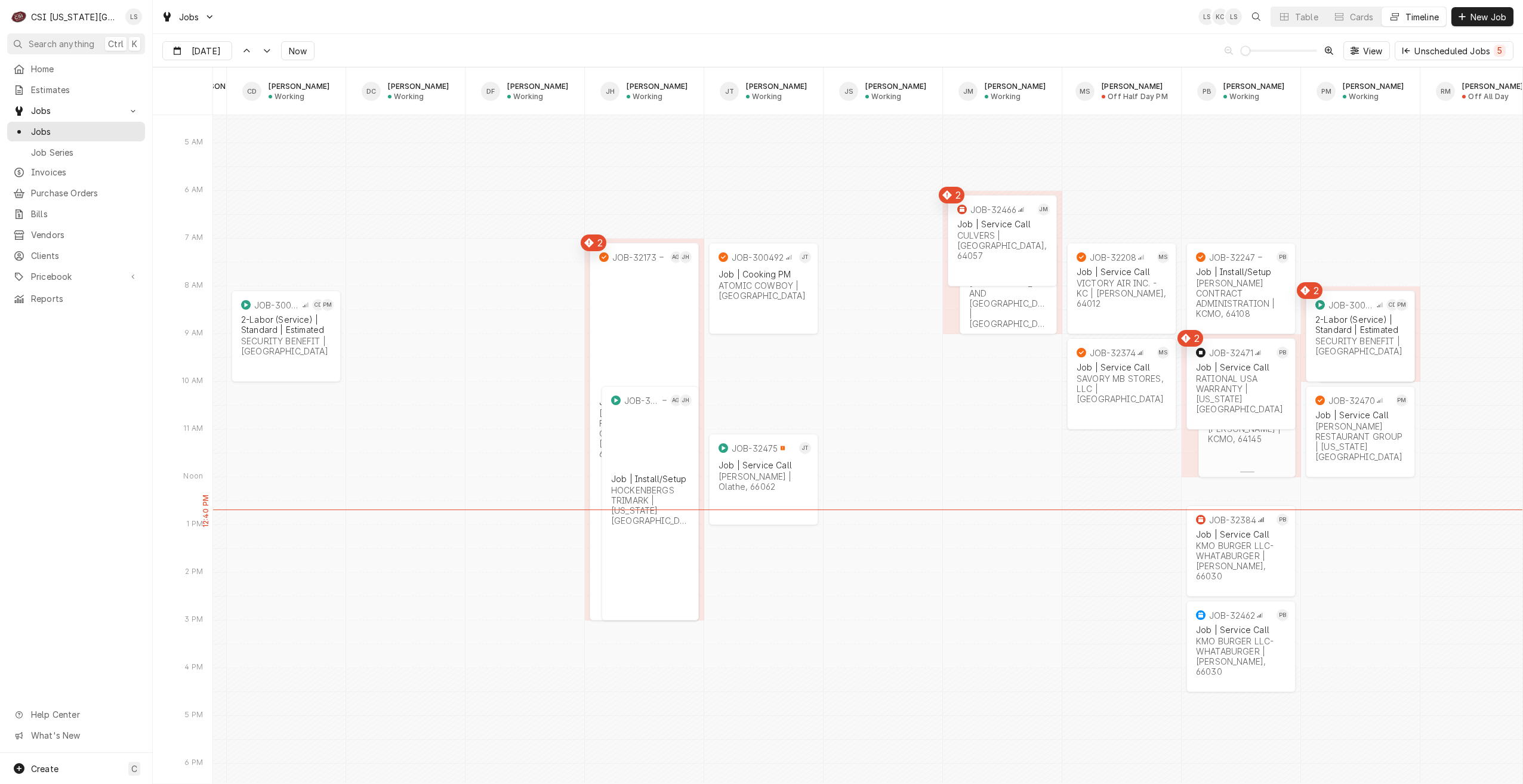
click at [1239, 450] on div "JOB-32317 PB Job | Service Call EDWARD DON | KCMO, 64145" at bounding box center [1248, 420] width 98 height 70
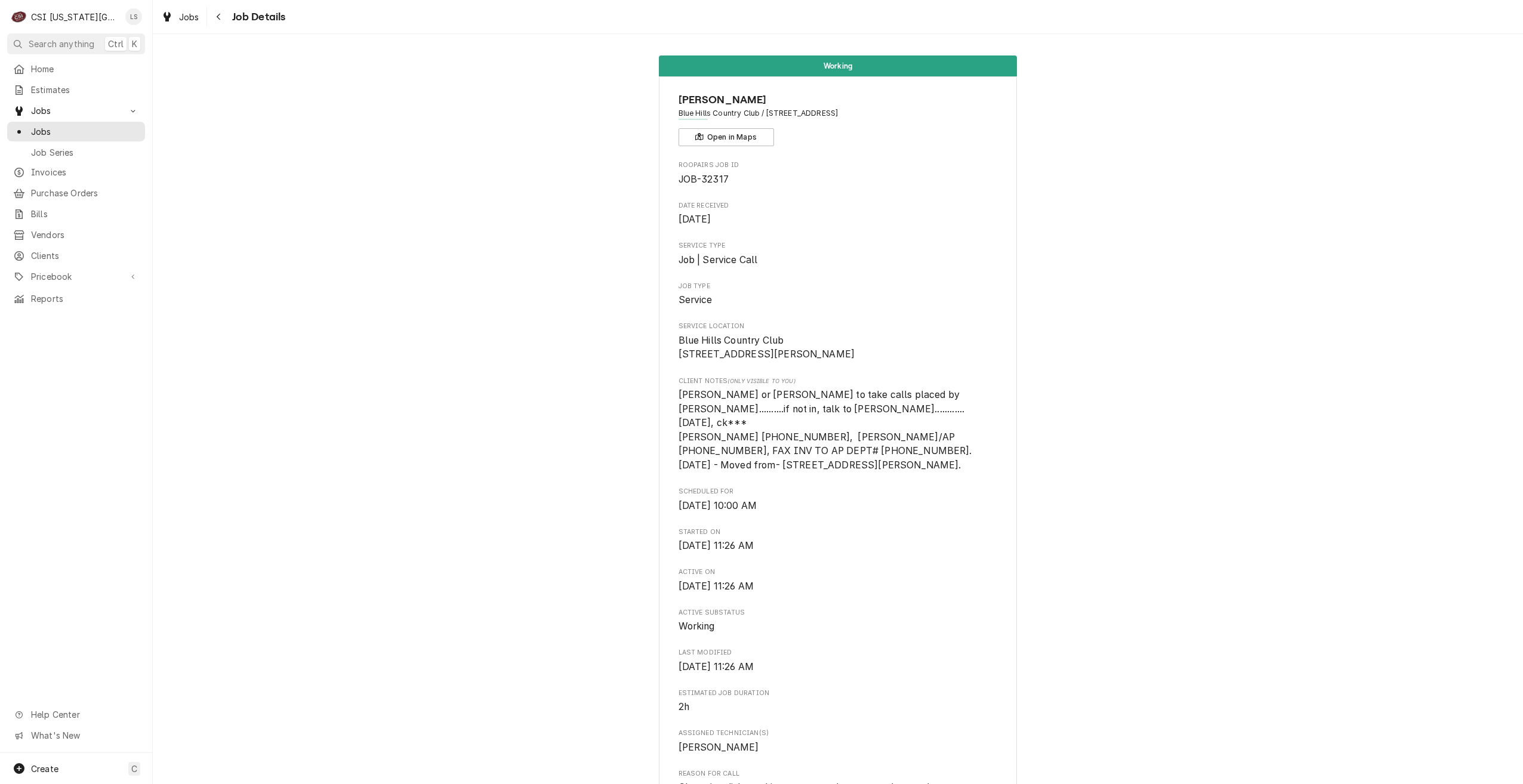
click at [1182, 393] on div "Working [PERSON_NAME] Blue Hills Country Club / [STREET_ADDRESS] Open in Maps R…" at bounding box center [838, 793] width 1370 height 1493
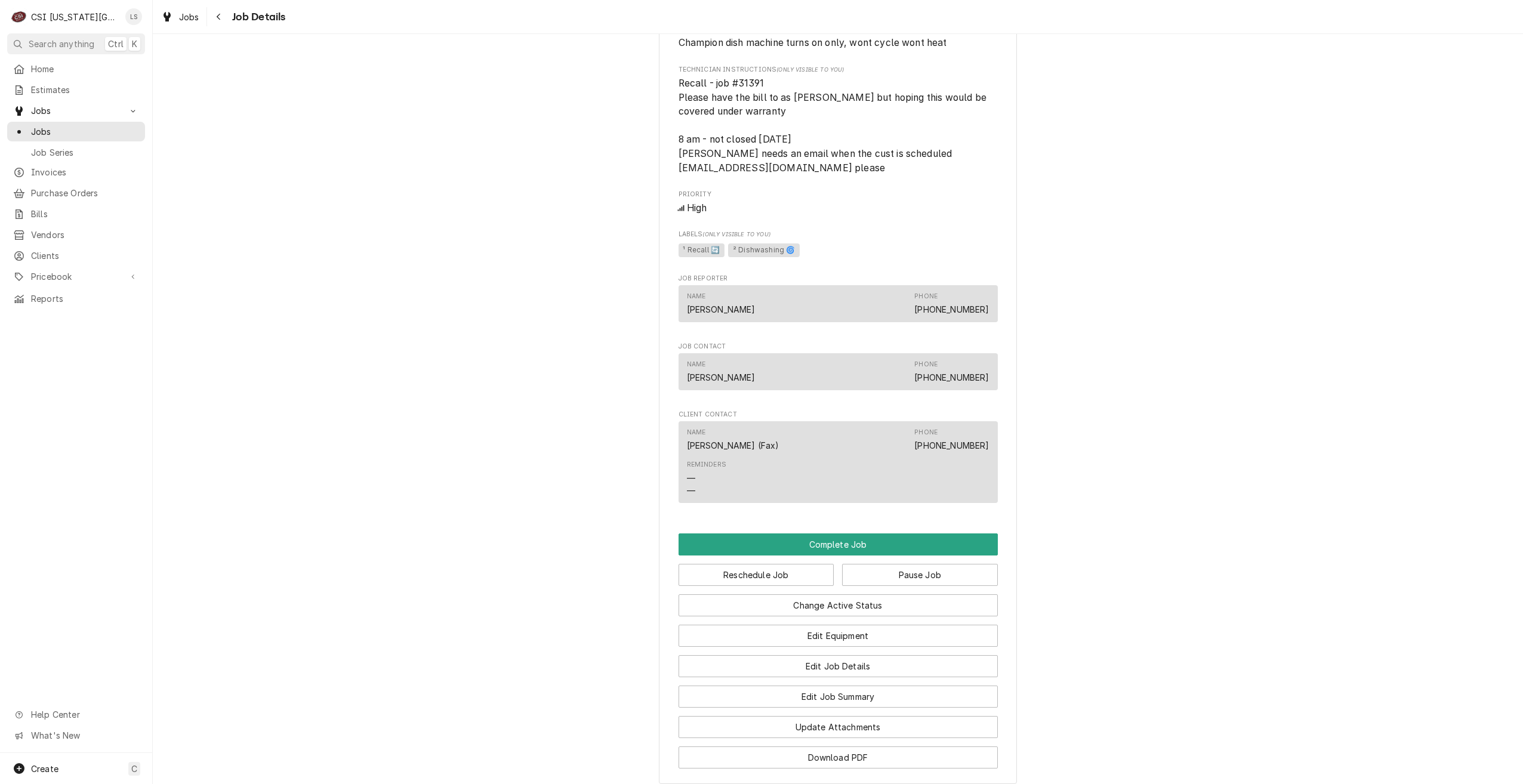
scroll to position [682, 0]
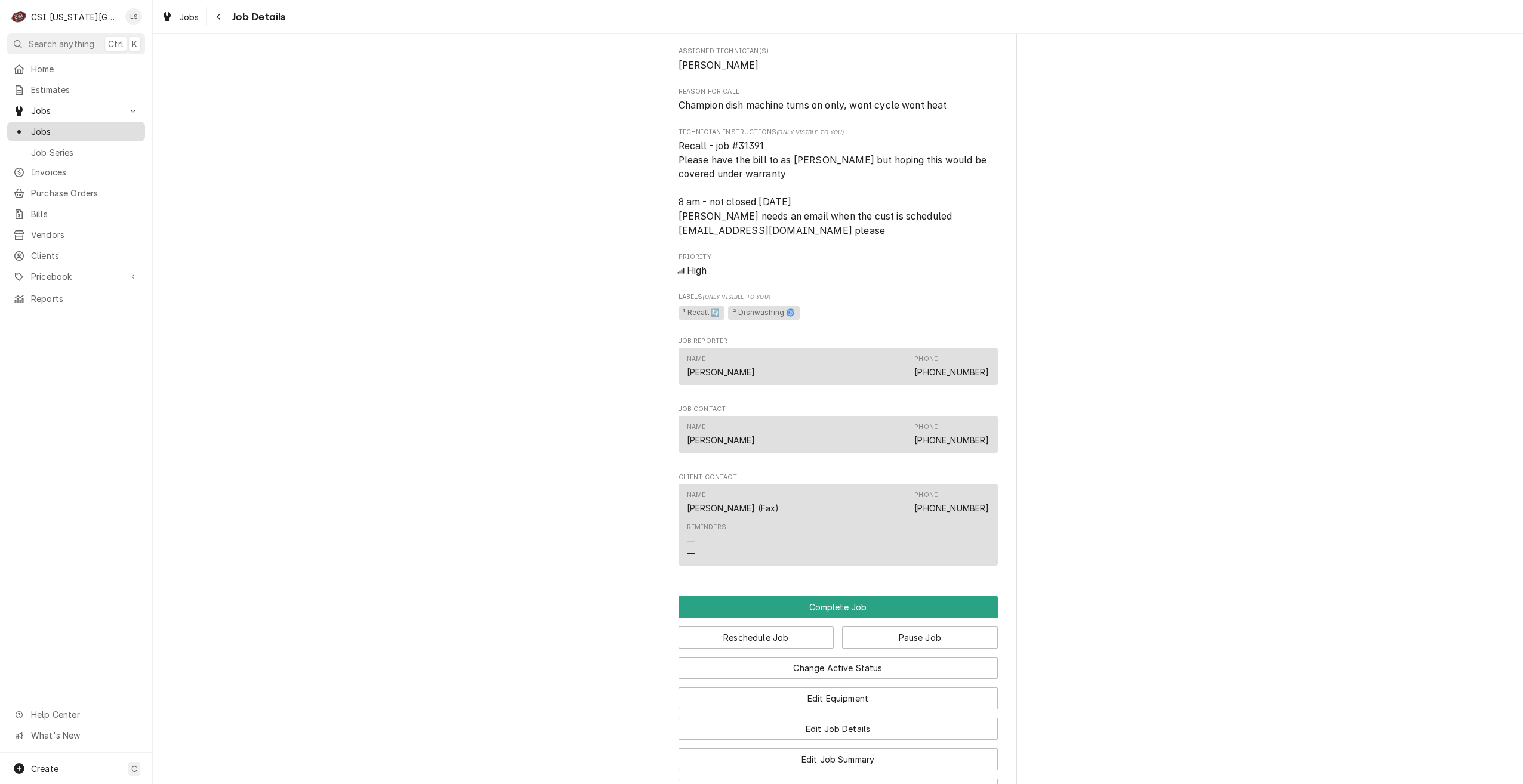
click at [115, 137] on link "Jobs" at bounding box center [76, 131] width 138 height 19
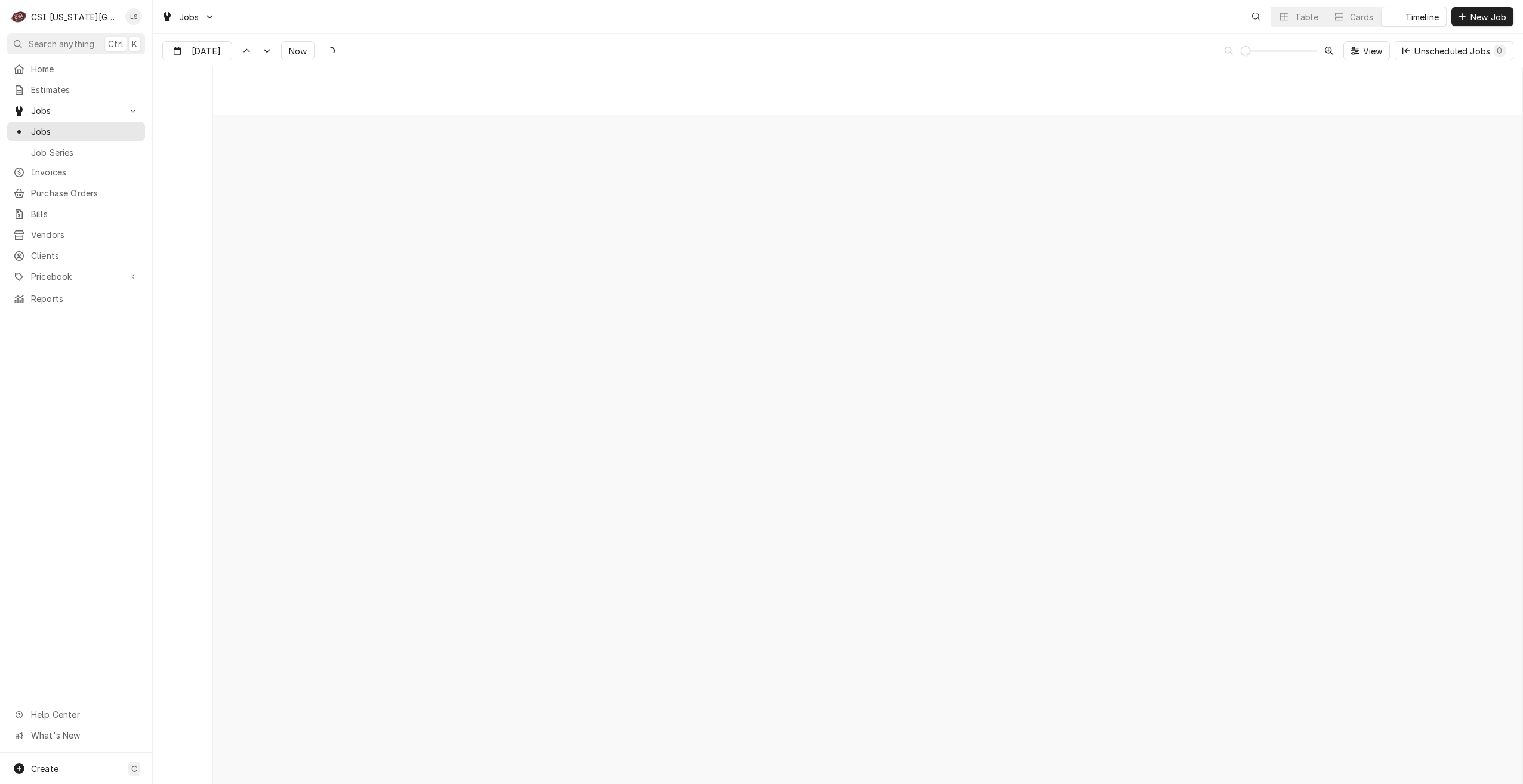
scroll to position [13710, 0]
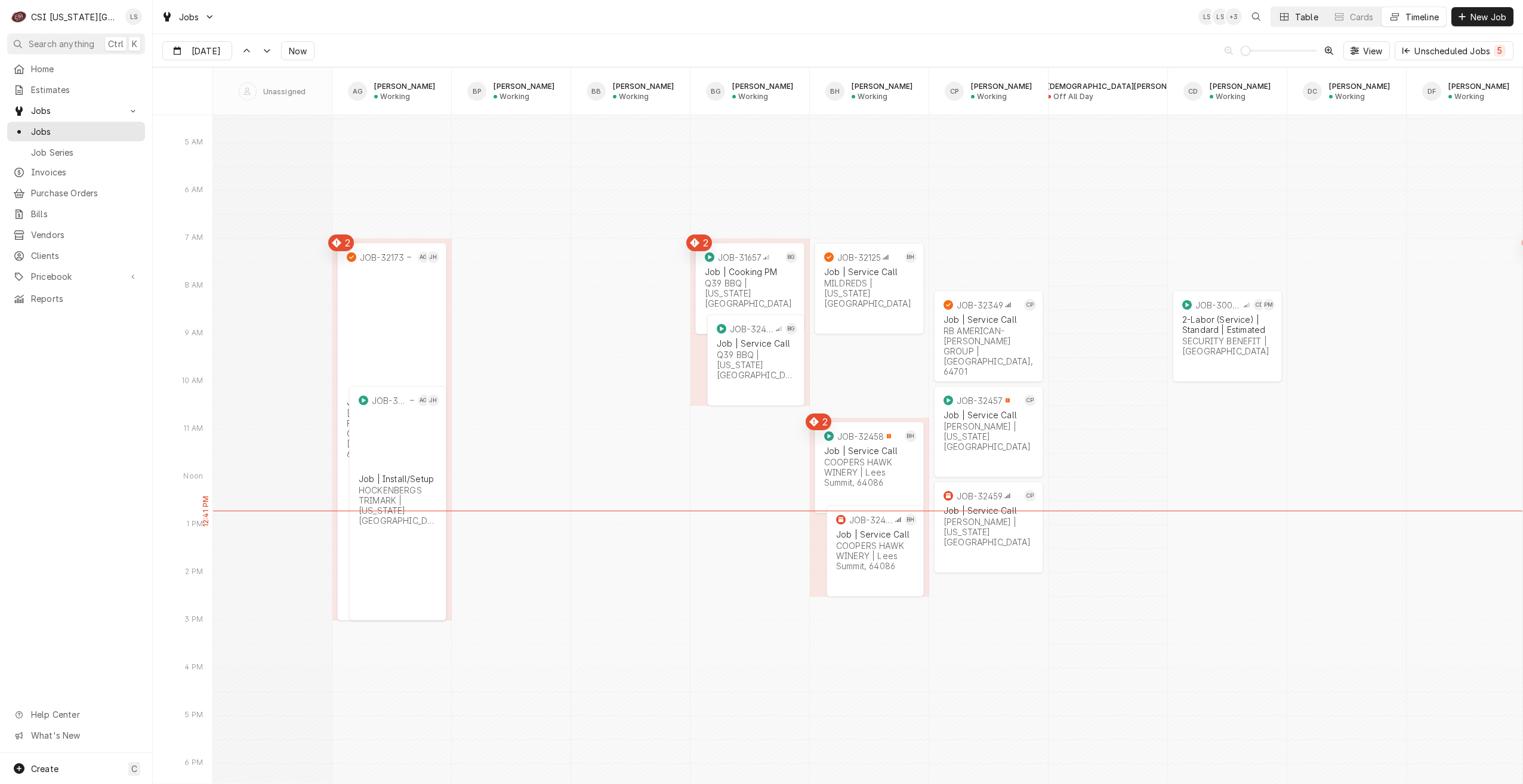
click at [1291, 24] on button "Table" at bounding box center [1298, 16] width 55 height 19
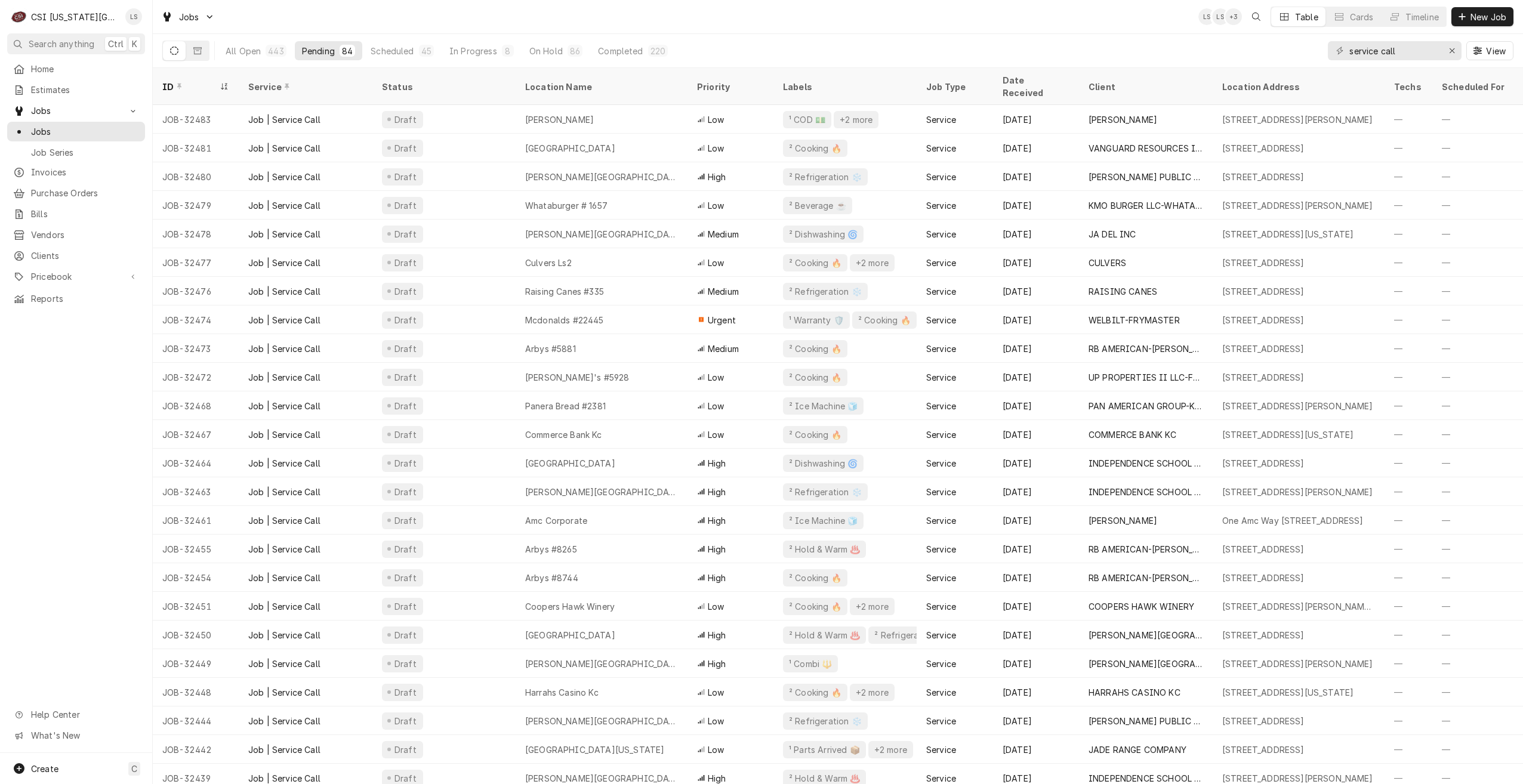
click at [962, 21] on div "Jobs LS LS + 3 Table Cards Timeline New Job" at bounding box center [838, 16] width 1370 height 34
drag, startPoint x: 1415, startPoint y: 53, endPoint x: 1265, endPoint y: 38, distance: 150.7
click at [1265, 38] on div "All Open 443 Pending 84 Scheduled 45 In Progress 8 On Hold 86 Completed 220 ser…" at bounding box center [838, 50] width 1352 height 34
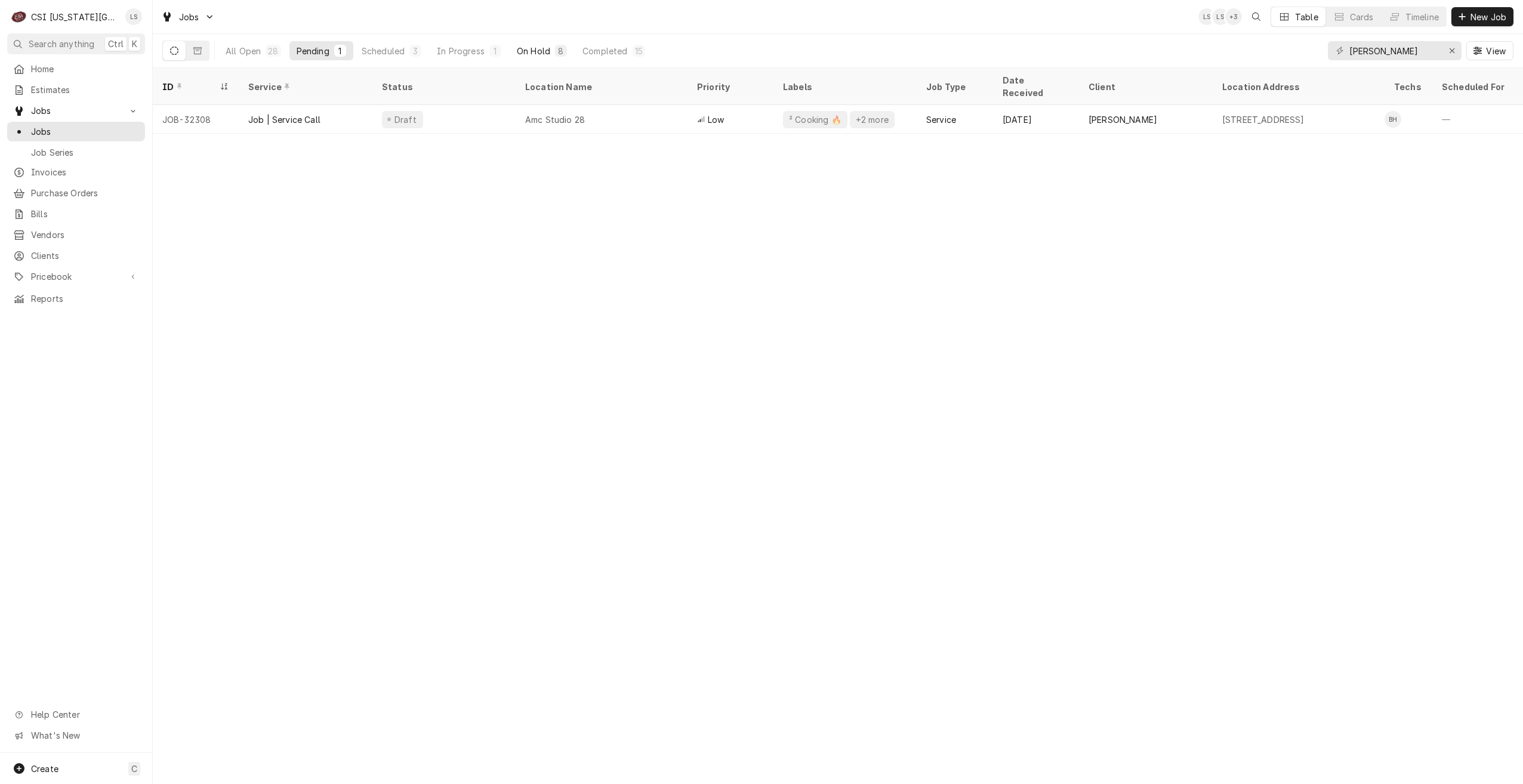
click at [522, 52] on div "On Hold" at bounding box center [534, 50] width 34 height 12
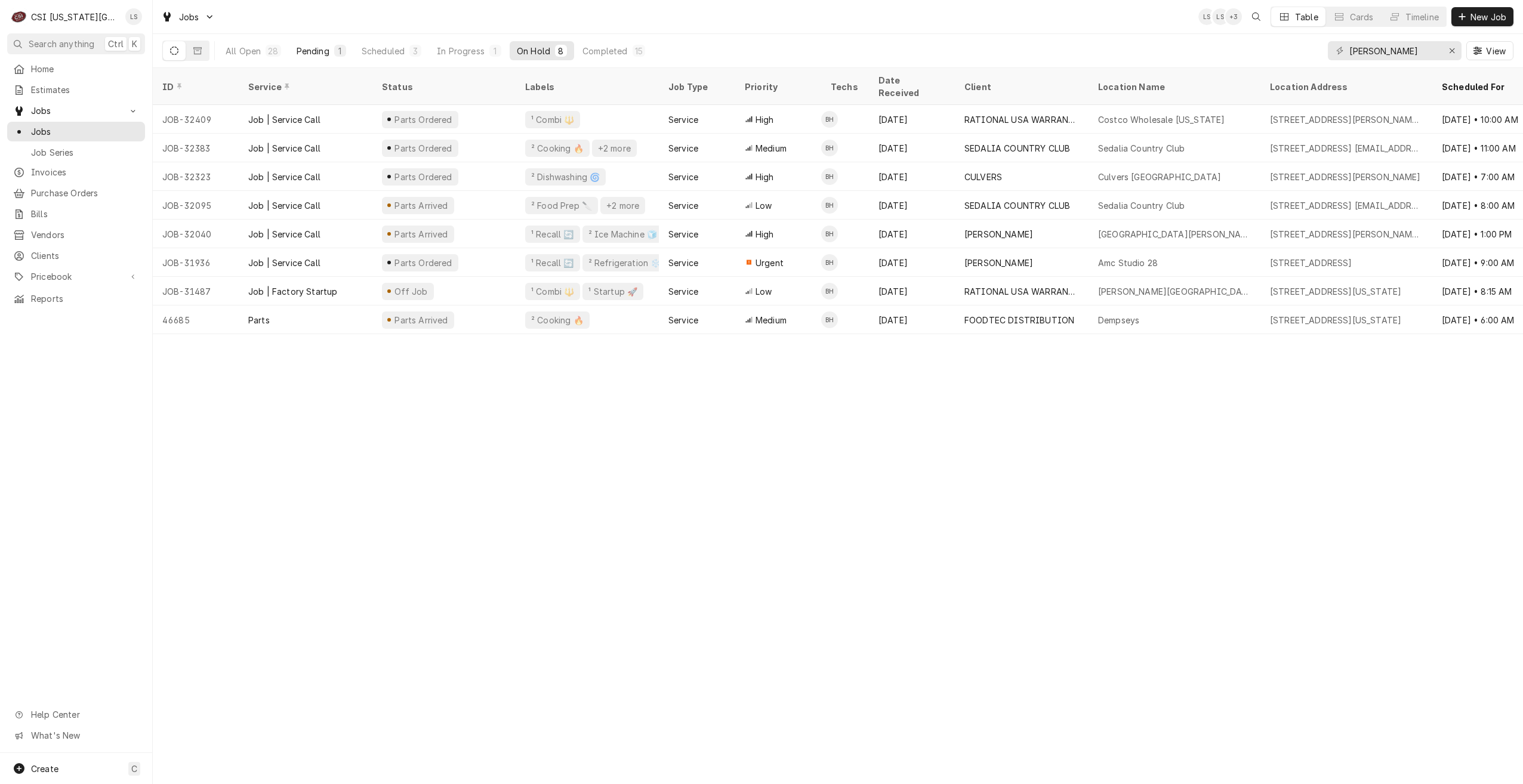
click at [329, 55] on div "Pending" at bounding box center [313, 50] width 33 height 12
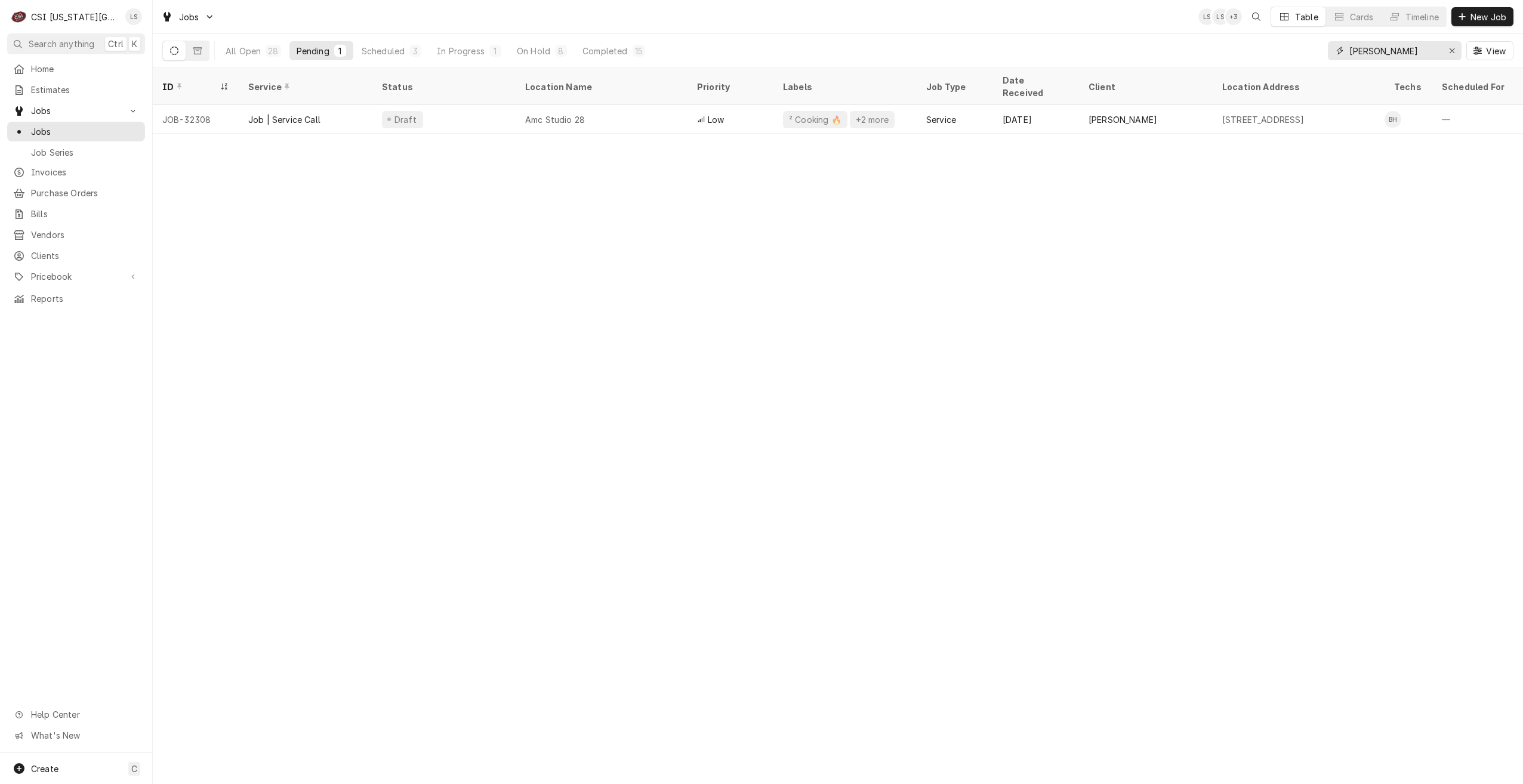
click at [1357, 55] on input "hawkins" at bounding box center [1394, 50] width 90 height 19
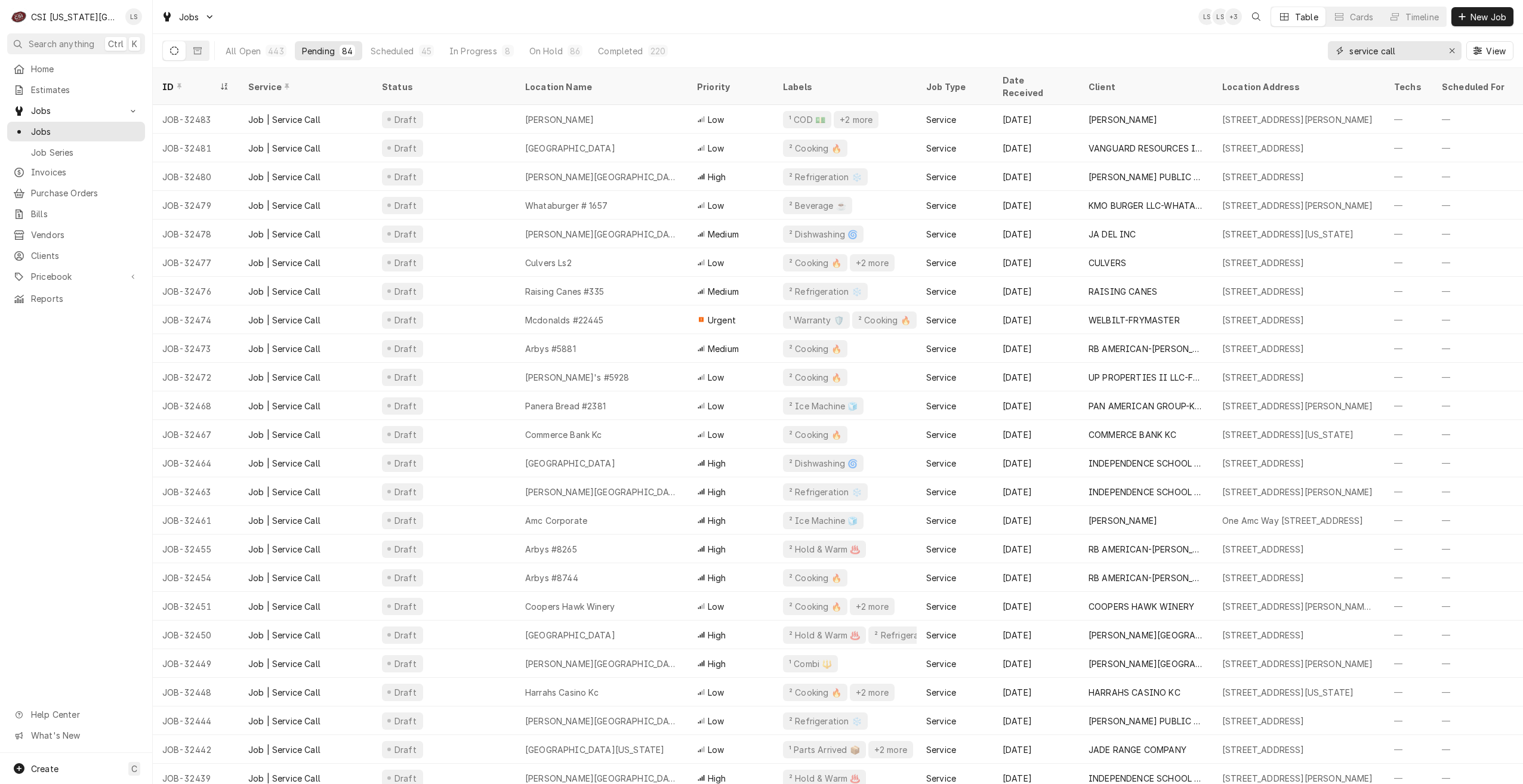
type input "service call"
click at [1096, 30] on div "Jobs LS LS + 3 Table Cards Timeline New Job" at bounding box center [838, 16] width 1370 height 34
click at [913, 16] on div "Jobs LS LS + 3 Table Cards Timeline New Job" at bounding box center [838, 16] width 1370 height 34
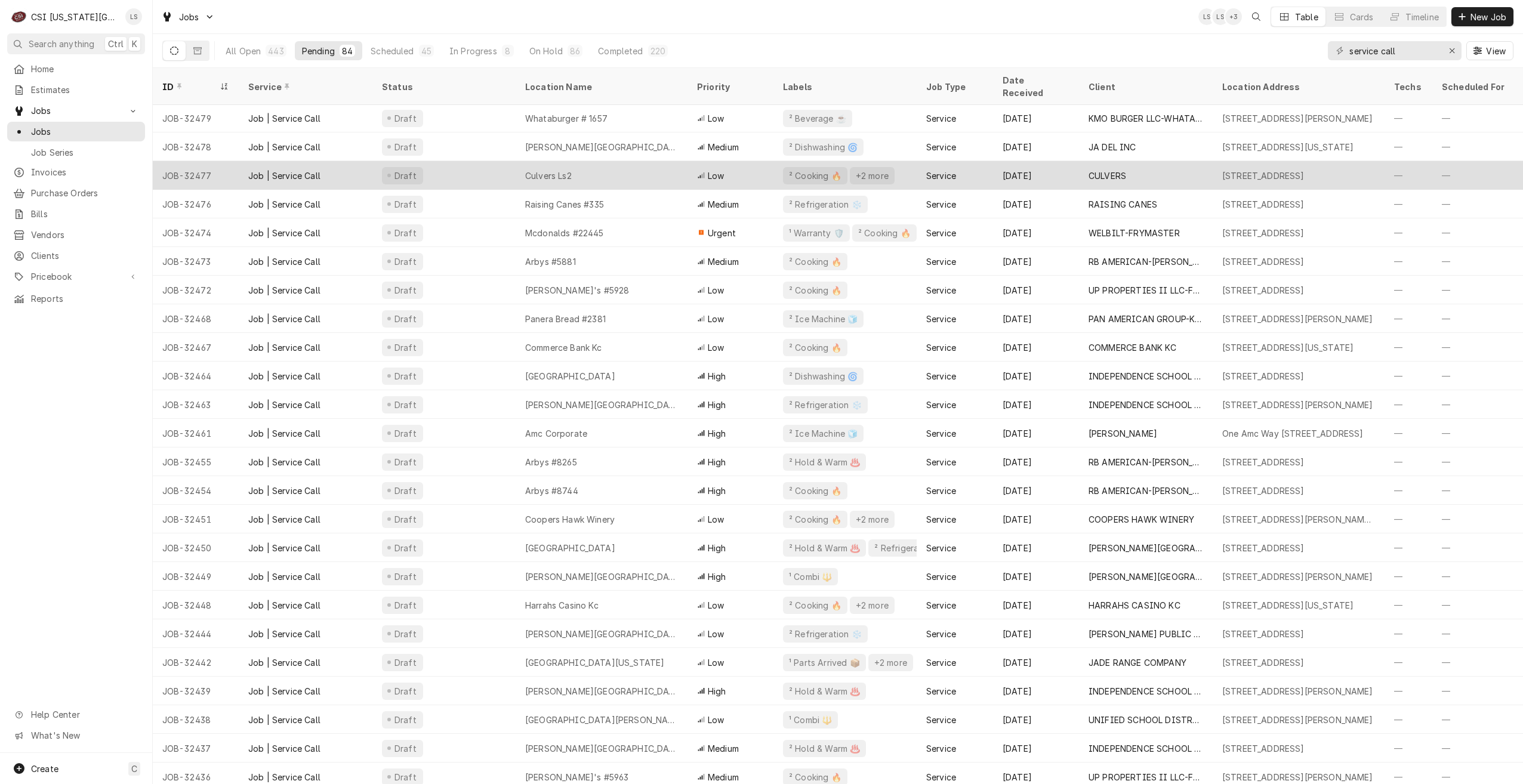
scroll to position [0, 0]
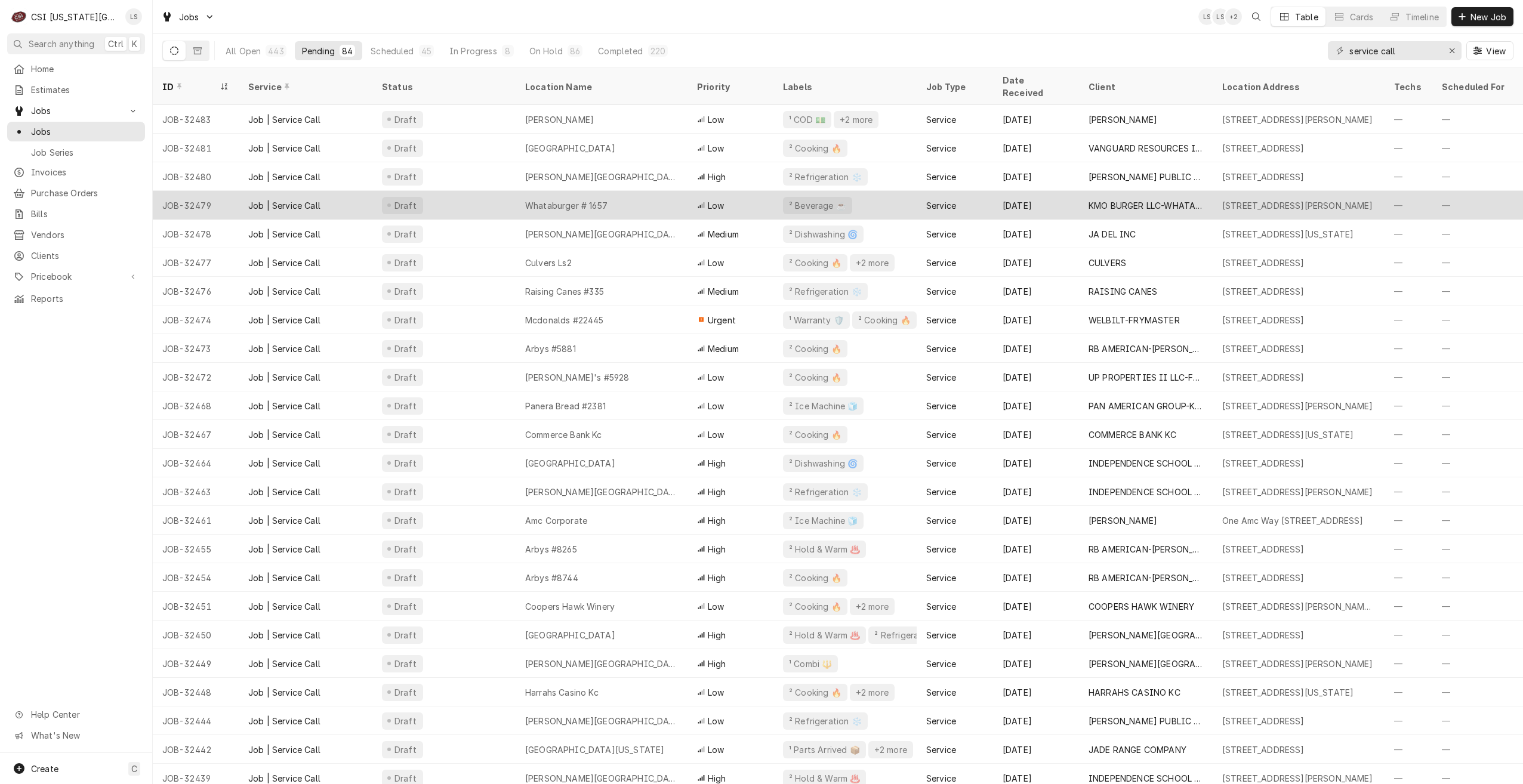
click at [621, 204] on div "Whataburger # 1657" at bounding box center [602, 205] width 172 height 29
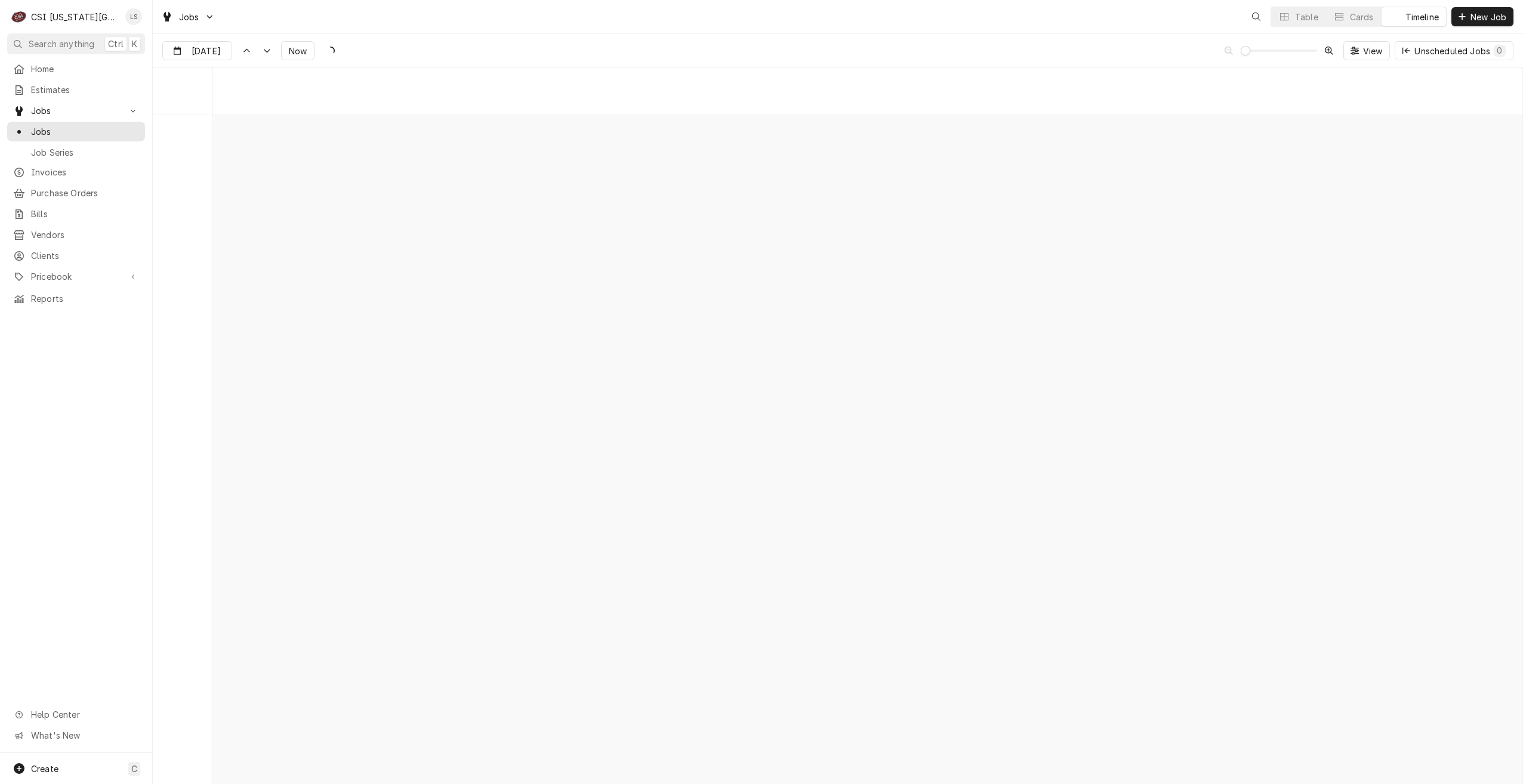
scroll to position [13710, 0]
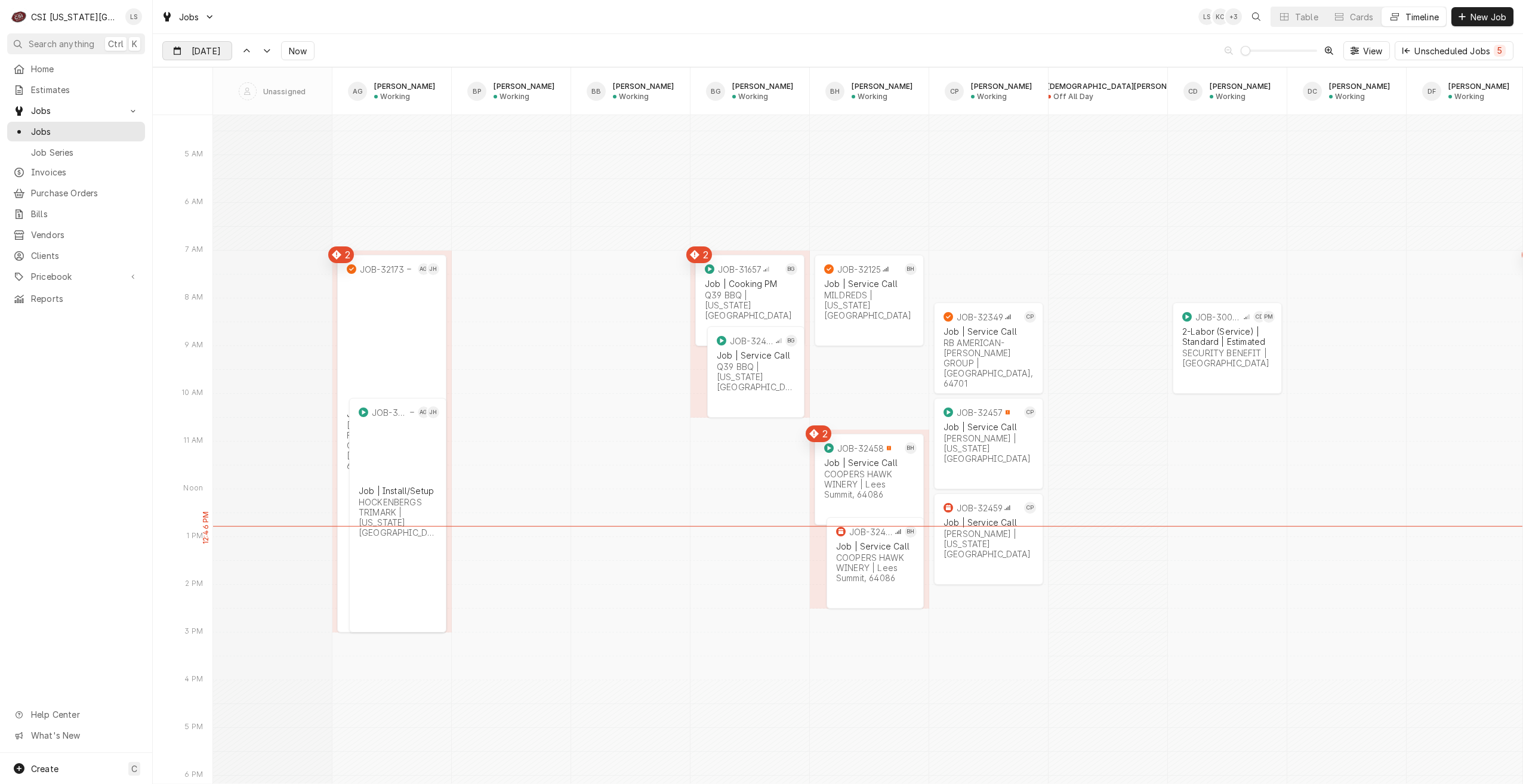
click at [208, 59] on input "[DATE]" at bounding box center [189, 53] width 52 height 23
click at [473, 27] on div "Jobs LS KC + 3 Table Cards Timeline New Job" at bounding box center [838, 16] width 1370 height 34
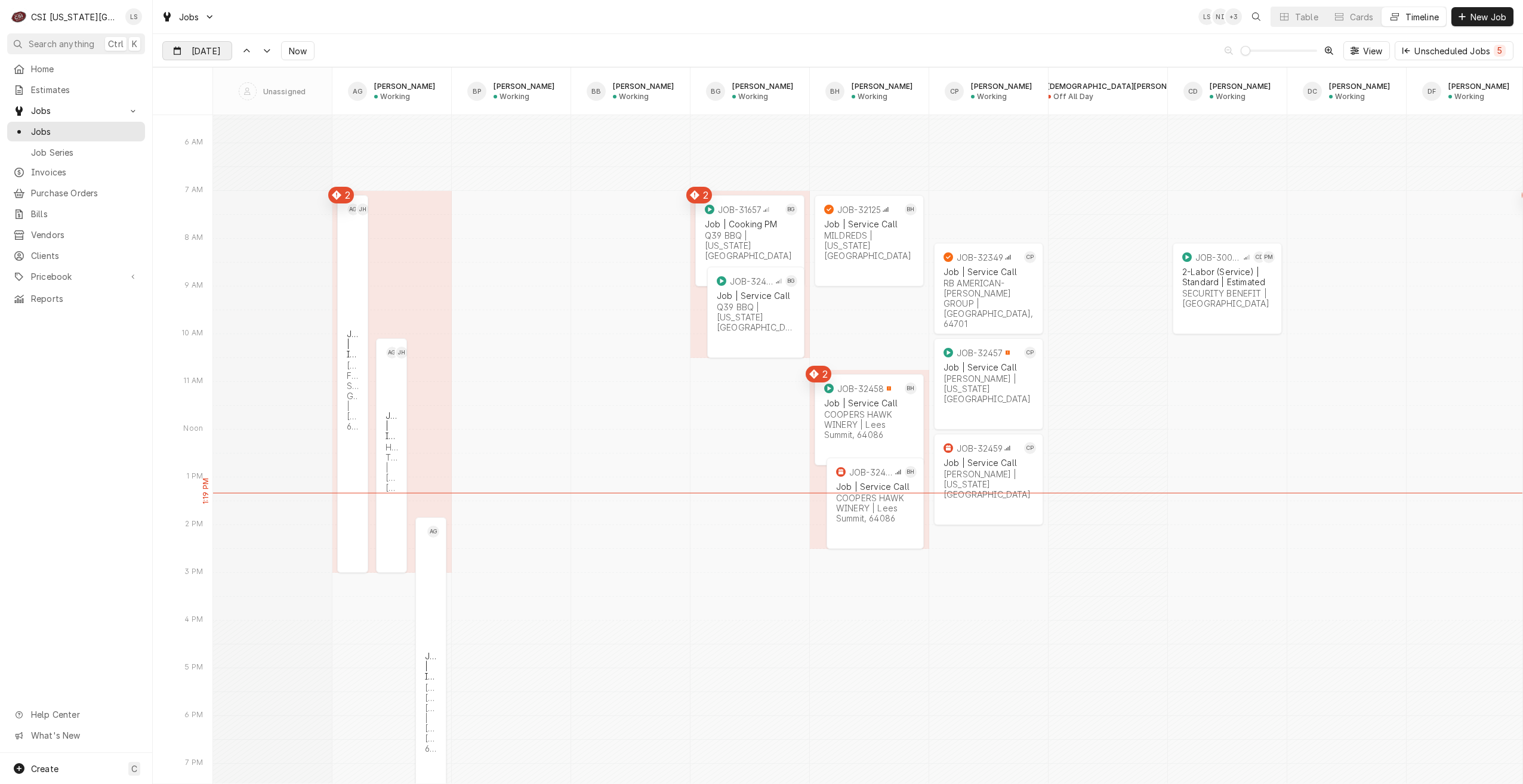
click at [189, 47] on input "[DATE]" at bounding box center [189, 53] width 52 height 23
click at [237, 126] on div "3" at bounding box center [238, 124] width 16 height 16
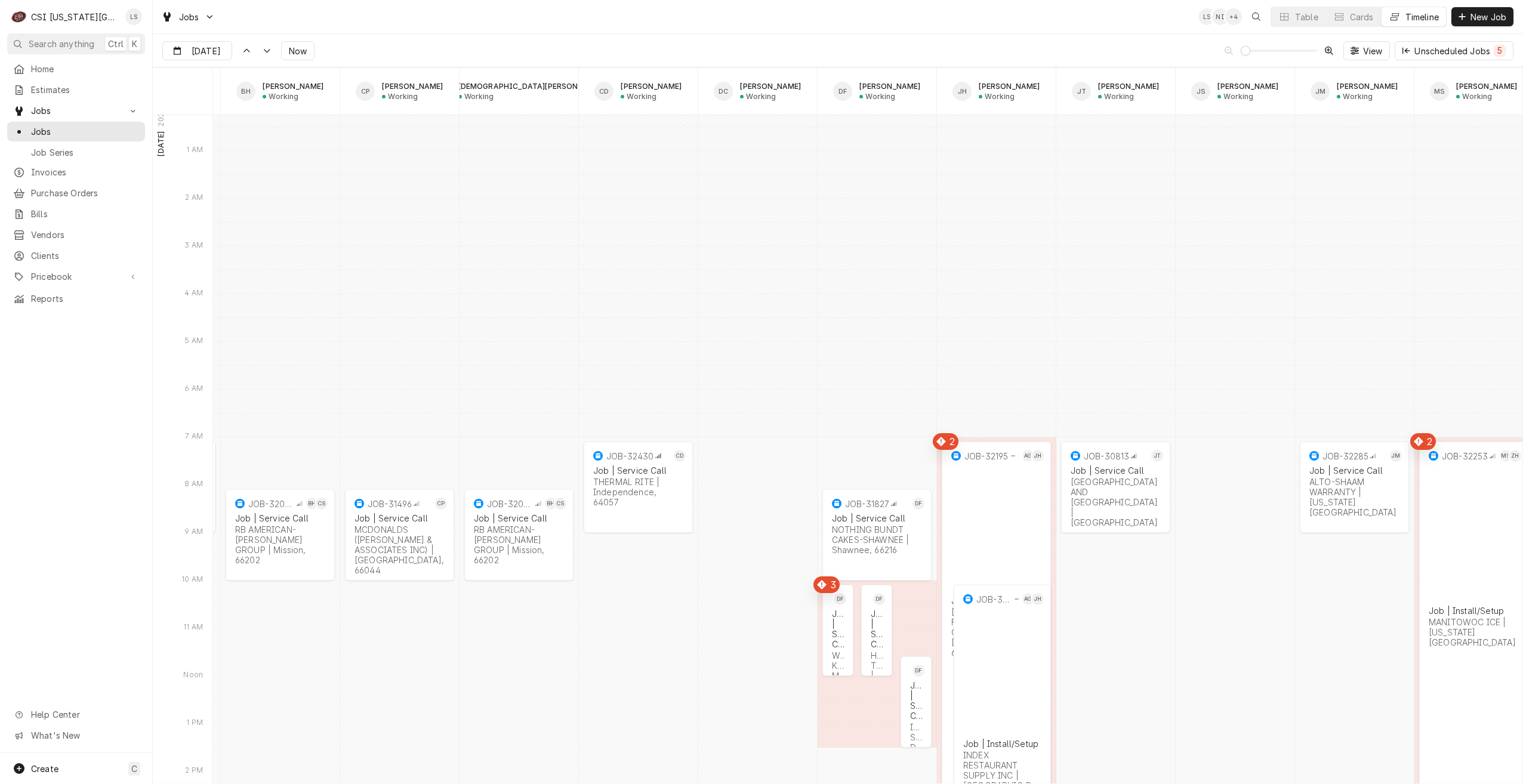
scroll to position [0, 599]
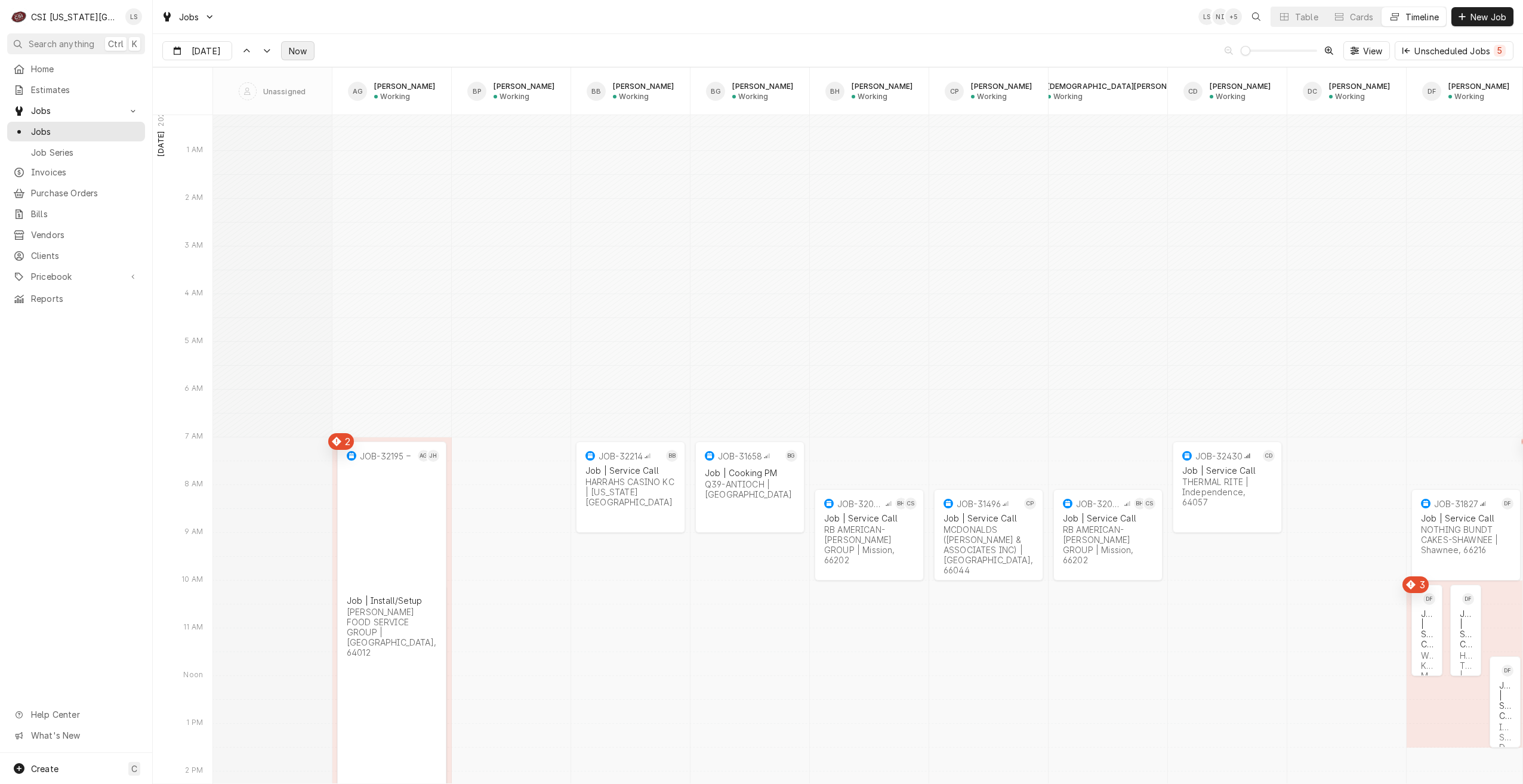
click at [297, 60] on button "Now" at bounding box center [298, 50] width 34 height 19
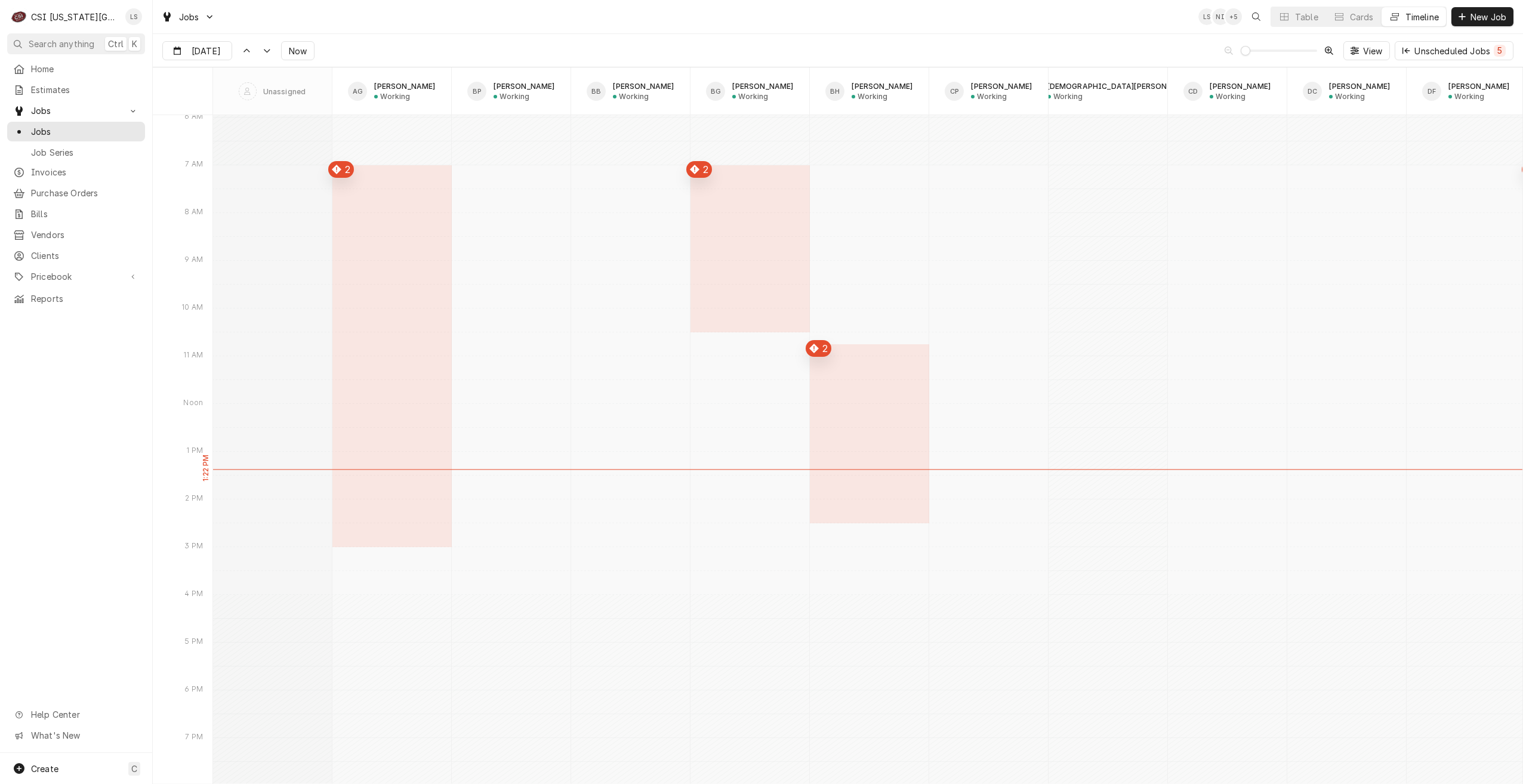
type input "Sep 2"
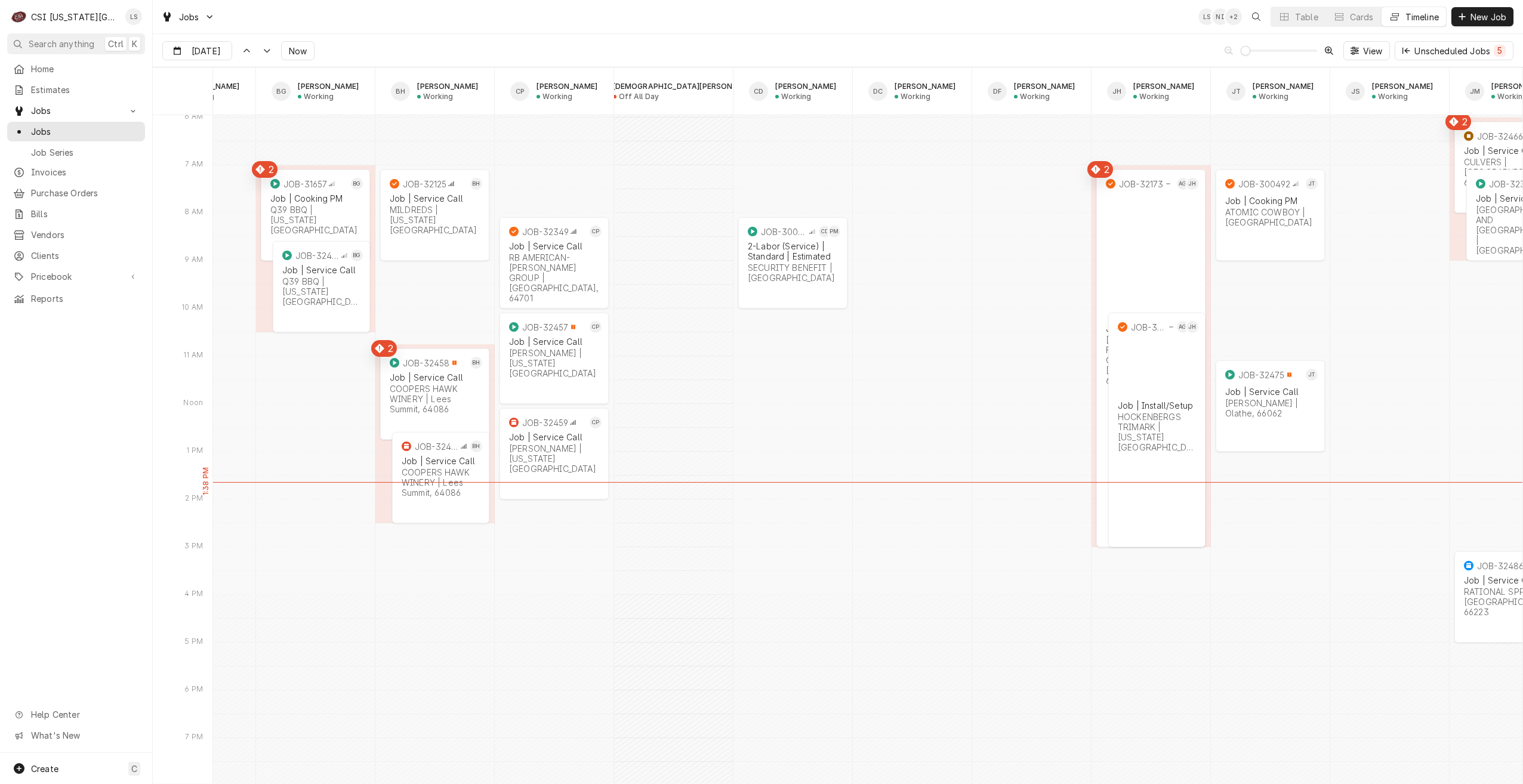
scroll to position [0, 460]
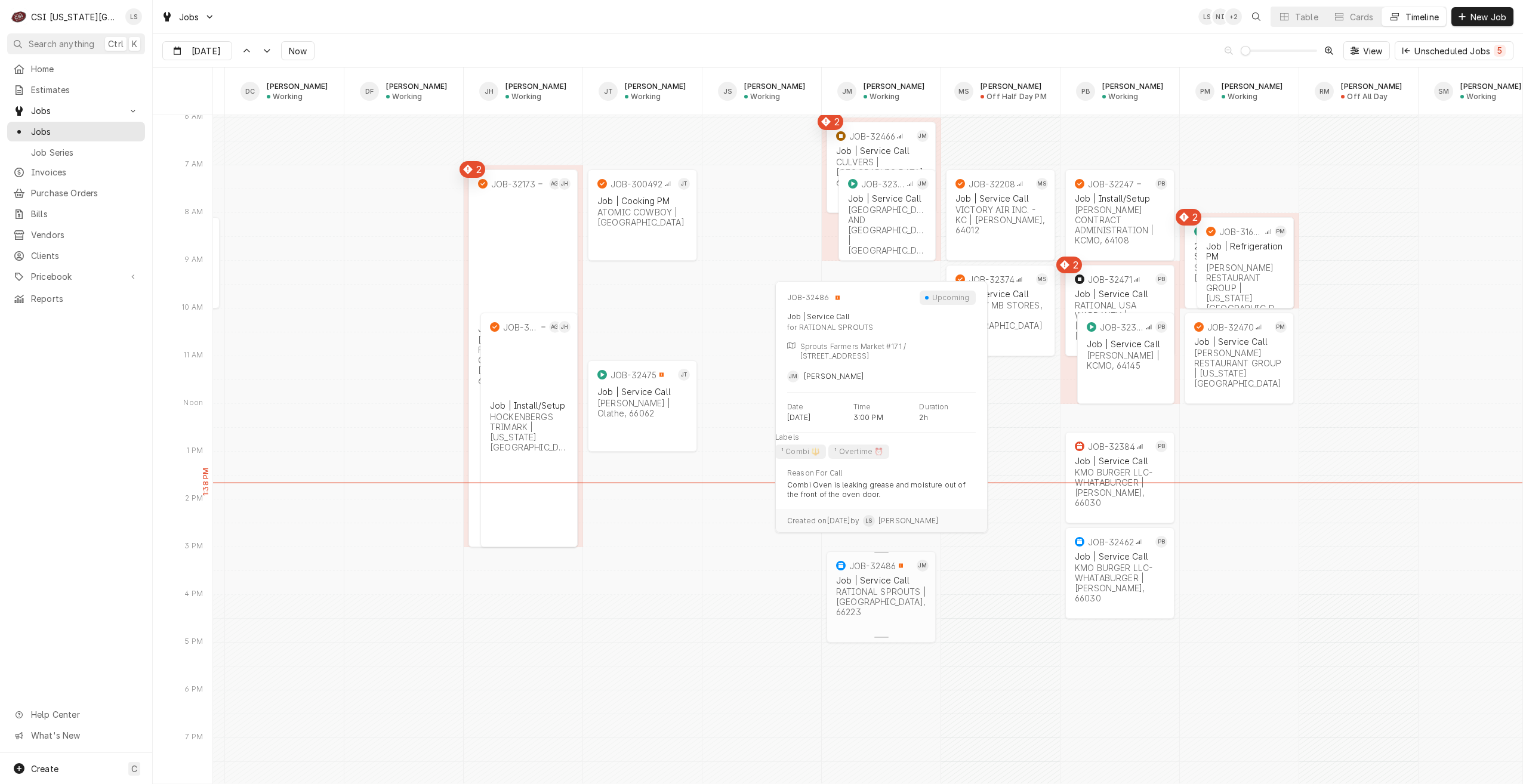
click at [898, 627] on div "2h" at bounding box center [881, 633] width 95 height 12
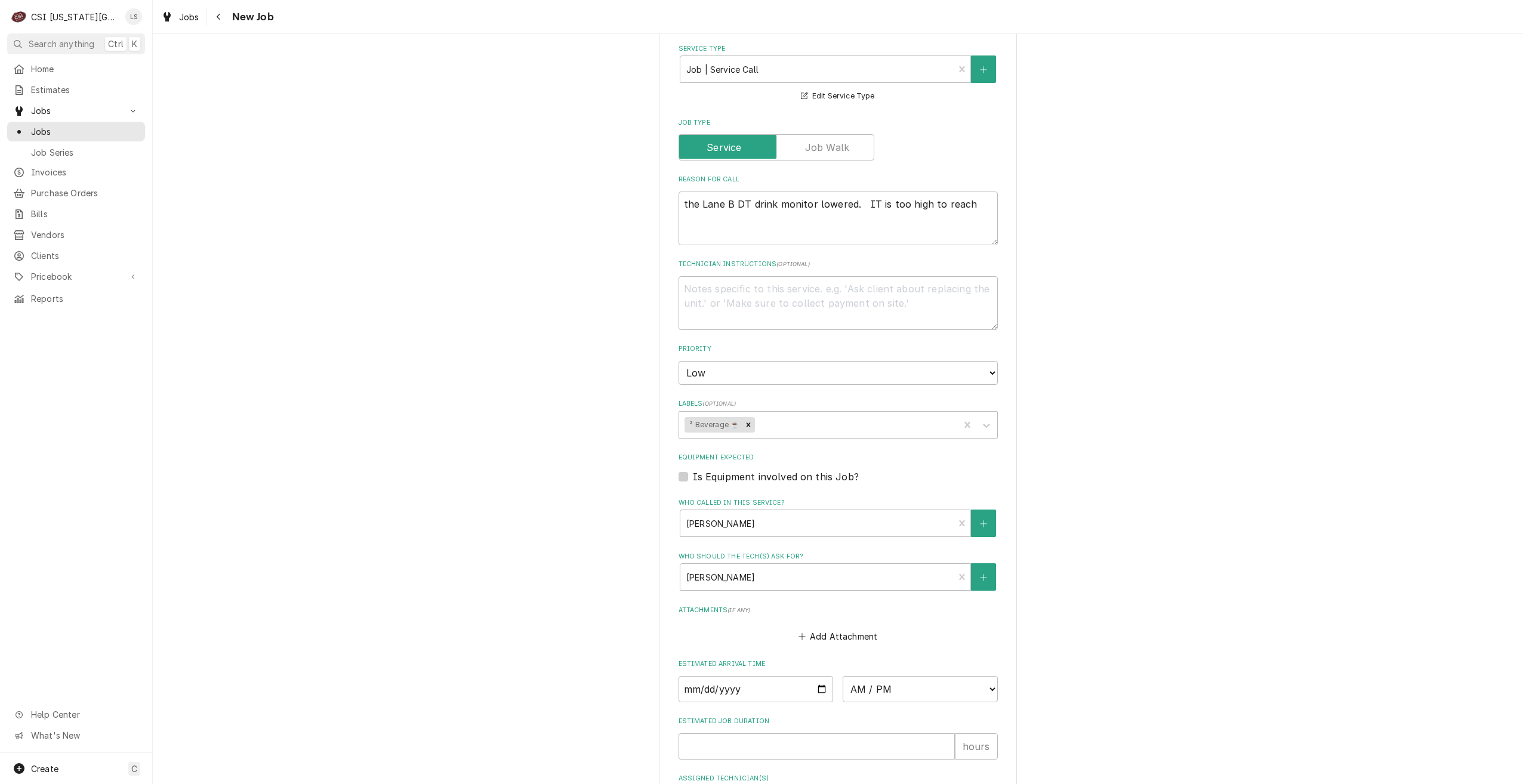
scroll to position [882, 0]
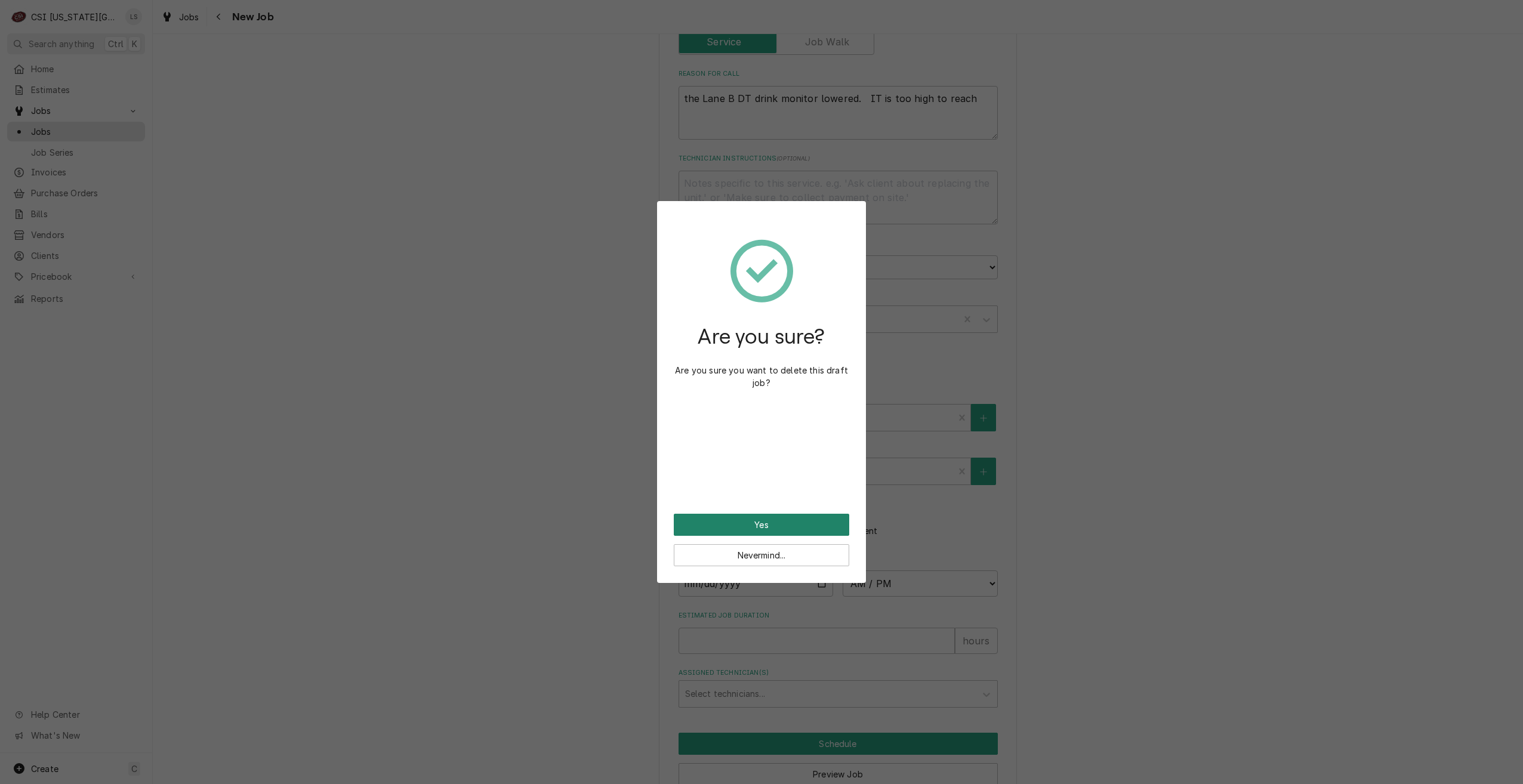
click at [765, 527] on button "Yes" at bounding box center [761, 524] width 176 height 22
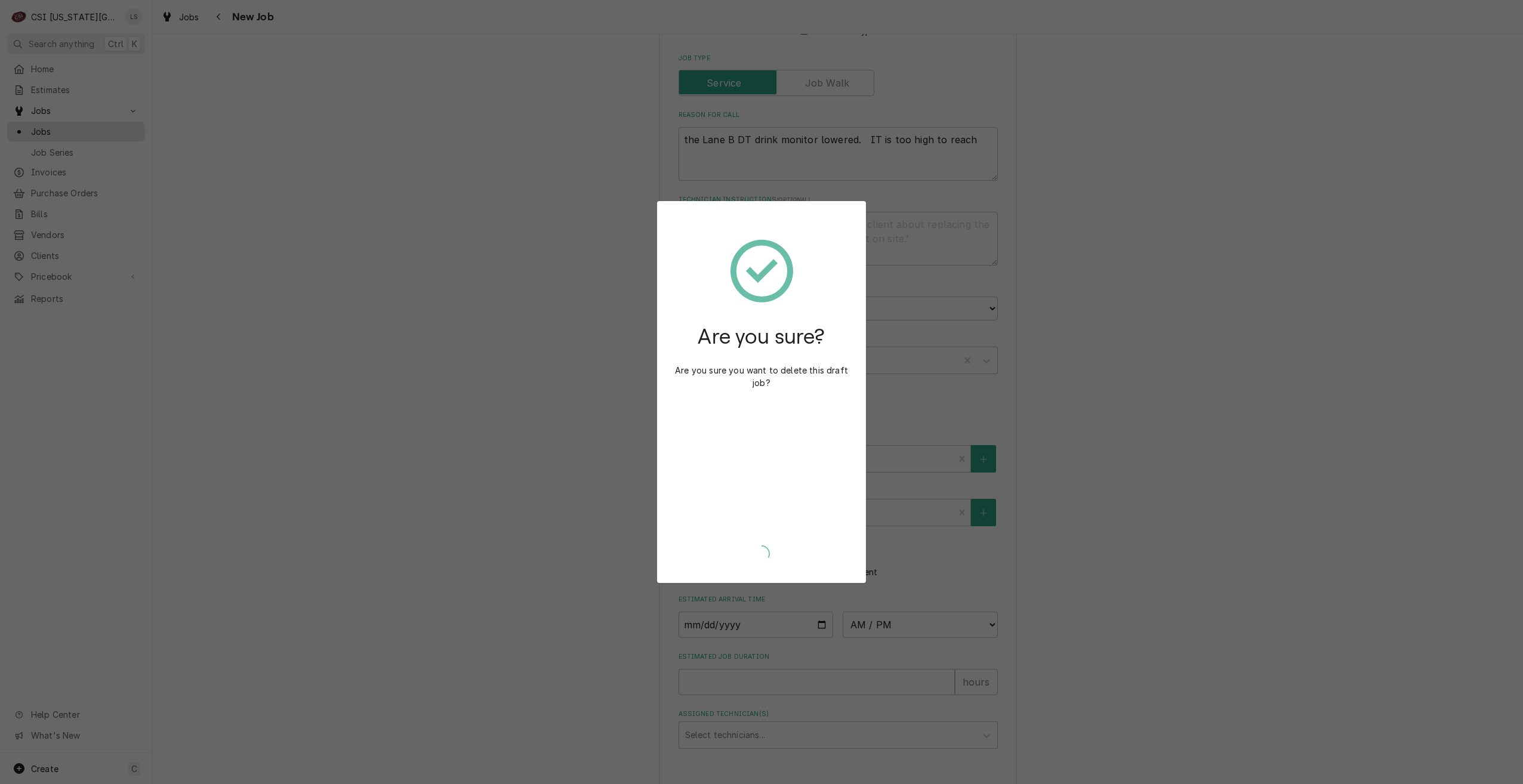
type textarea "x"
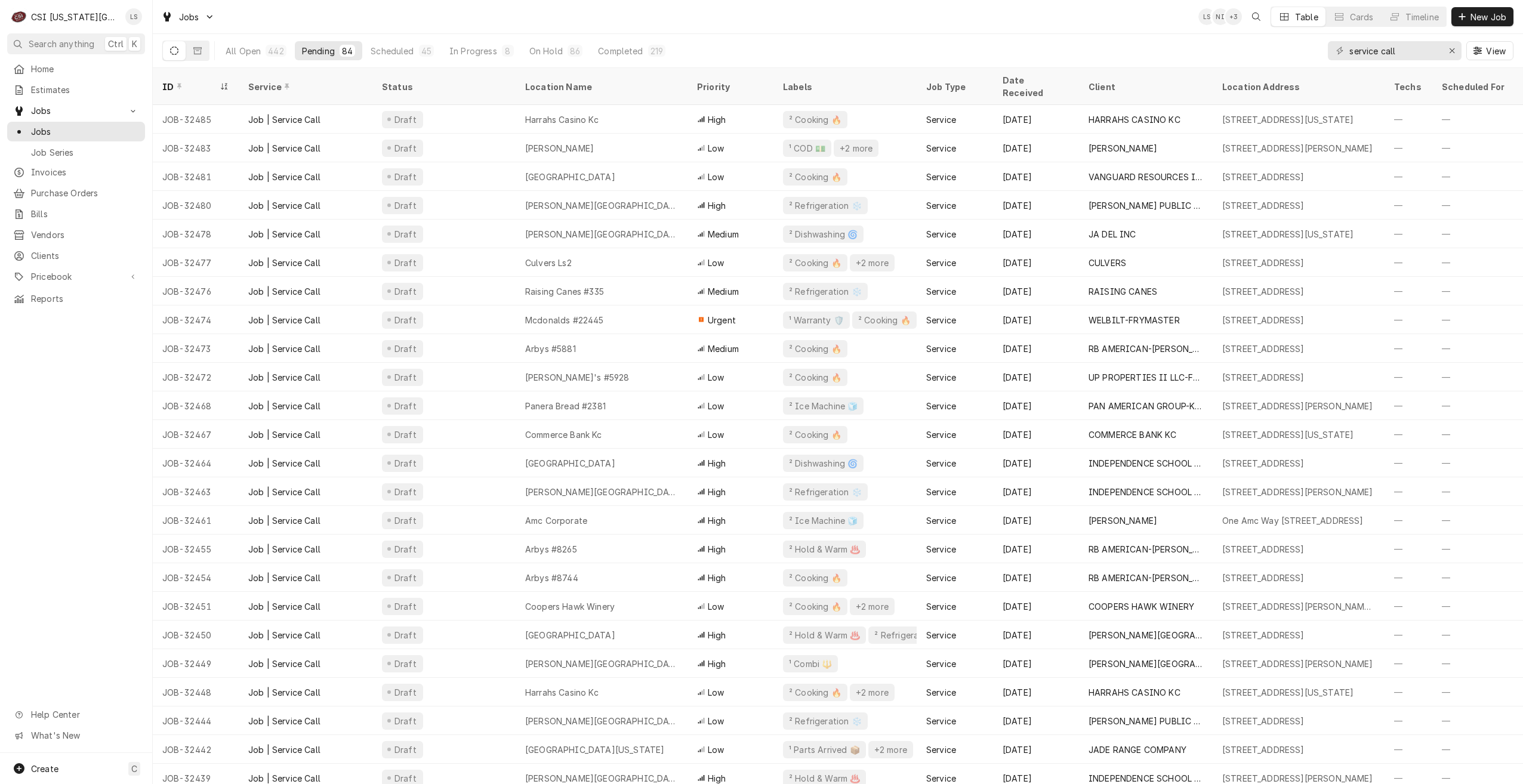
click at [773, 24] on div "Jobs LS NI + 3 Table Cards Timeline New Job" at bounding box center [838, 16] width 1370 height 34
click at [452, 7] on div "Jobs LS NI + 3 Table Cards Timeline New Job" at bounding box center [838, 16] width 1370 height 34
click at [777, 14] on div "Jobs LS LS + 4 Table Cards Timeline New Job" at bounding box center [838, 16] width 1370 height 34
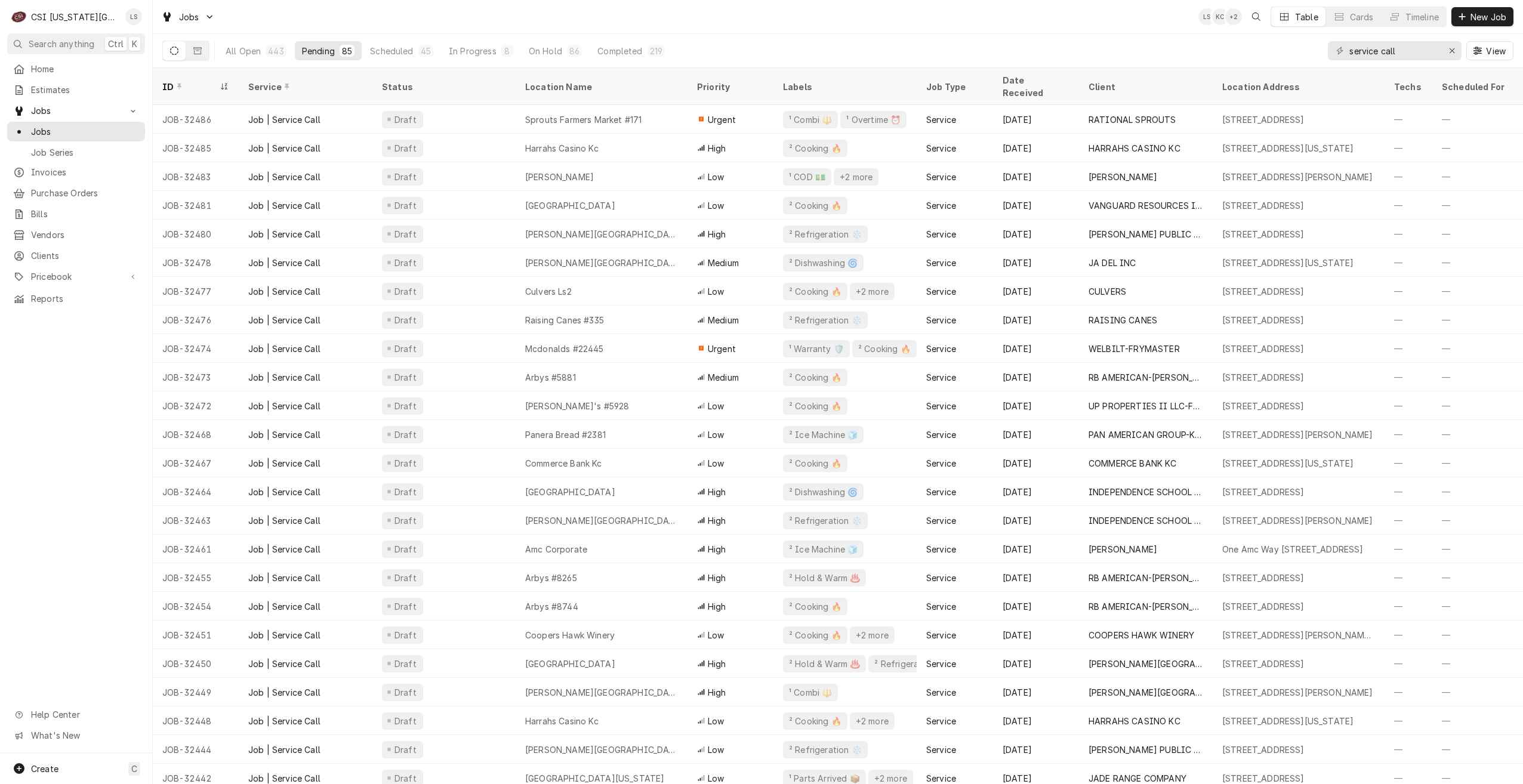
click at [656, 19] on div "Jobs LS KC + 2 Table Cards Timeline New Job" at bounding box center [838, 16] width 1370 height 34
click at [720, 30] on div "Jobs LS KC + 3 Table Cards Timeline New Job" at bounding box center [838, 16] width 1370 height 34
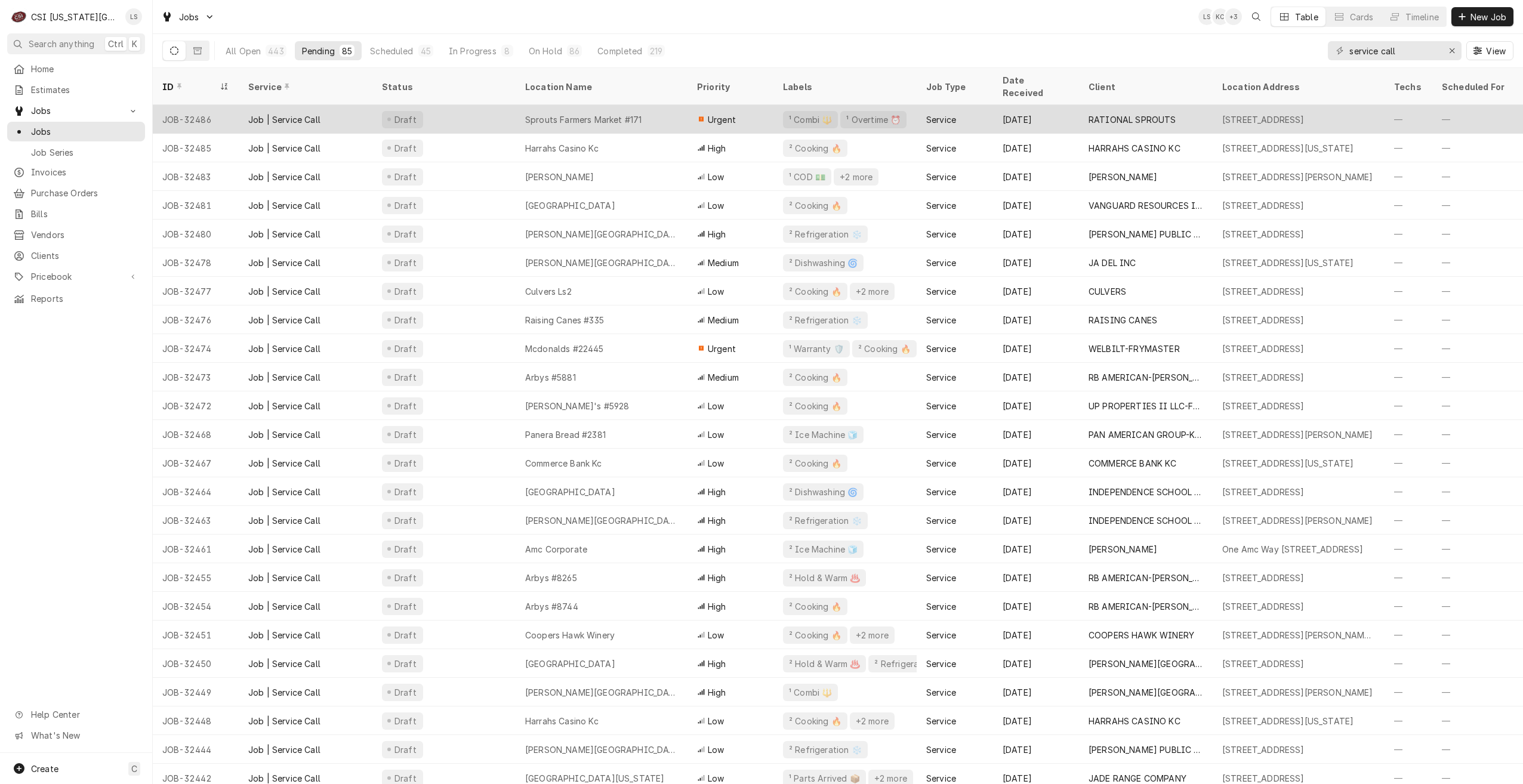
click at [631, 105] on div "Sprouts Farmers Market #171" at bounding box center [602, 119] width 172 height 29
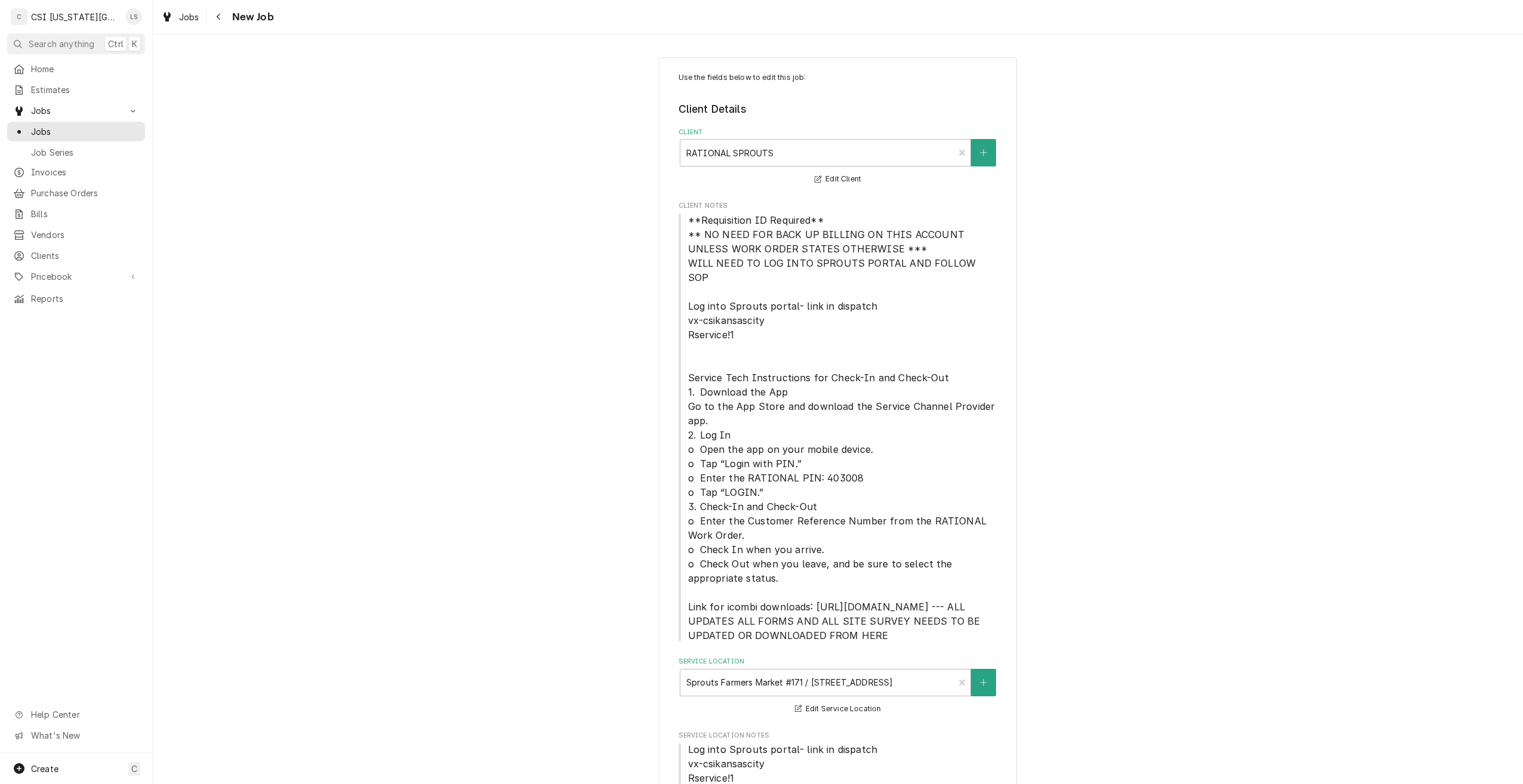
type textarea "x"
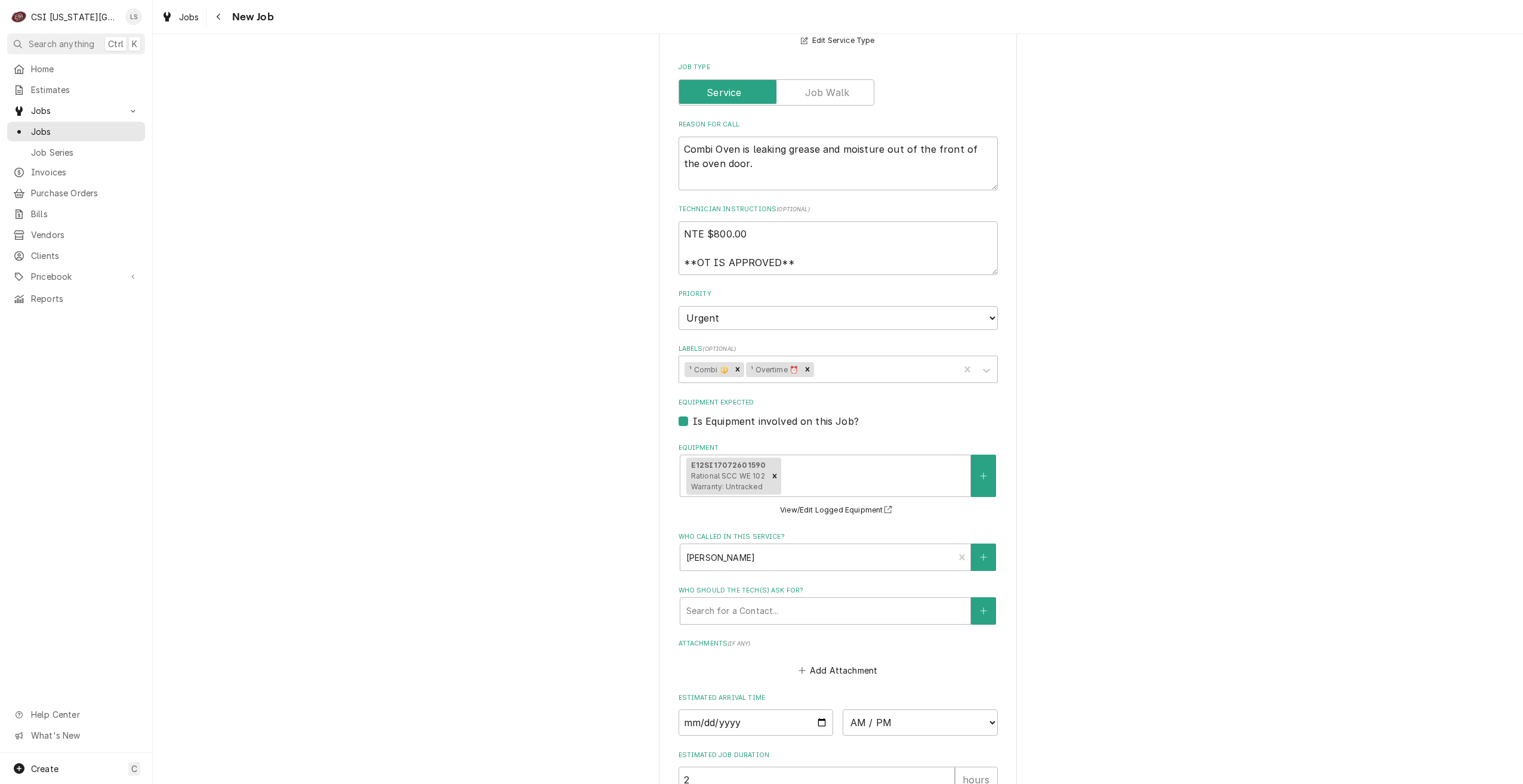
scroll to position [1270, 0]
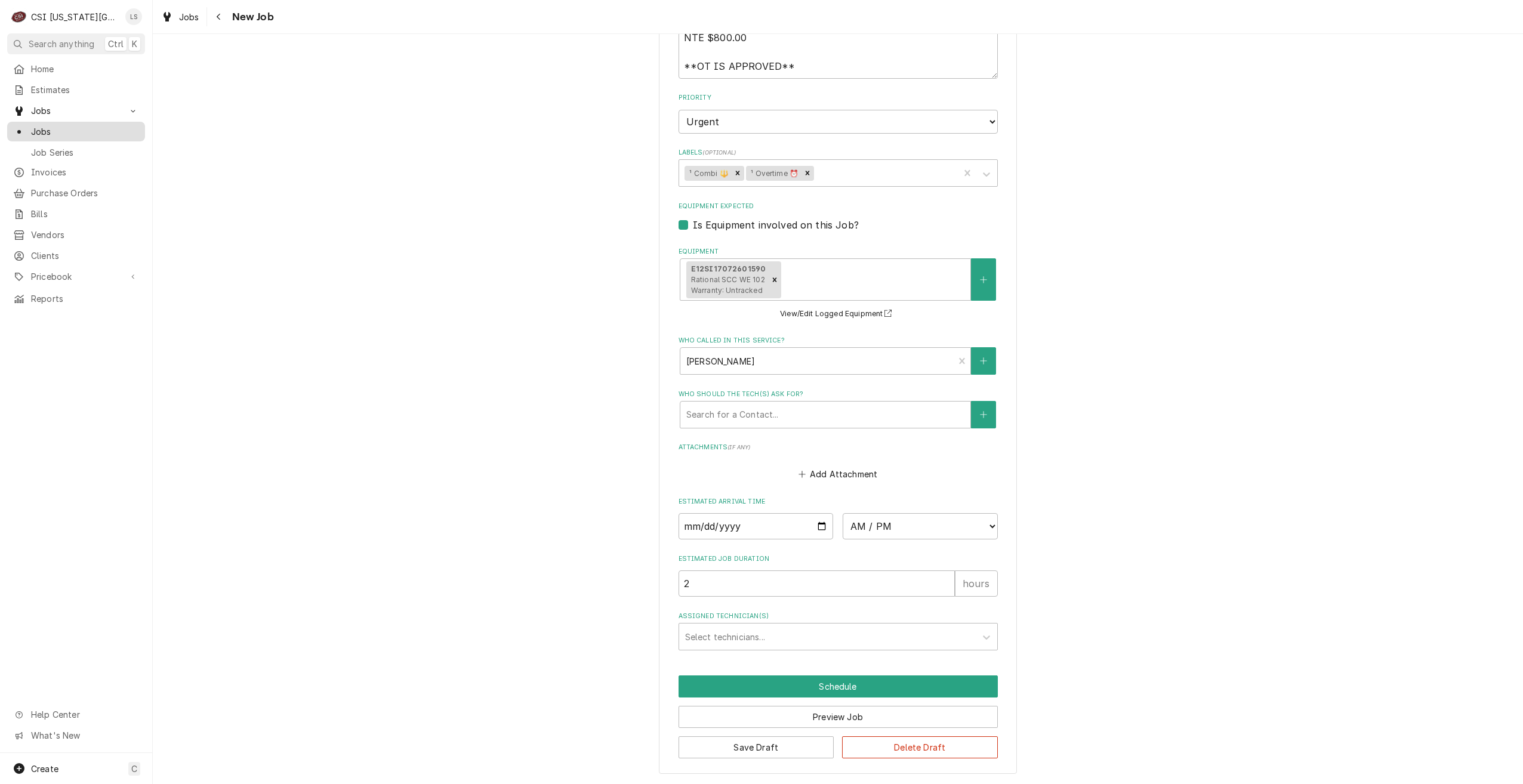
click at [130, 133] on span "Jobs" at bounding box center [85, 131] width 108 height 12
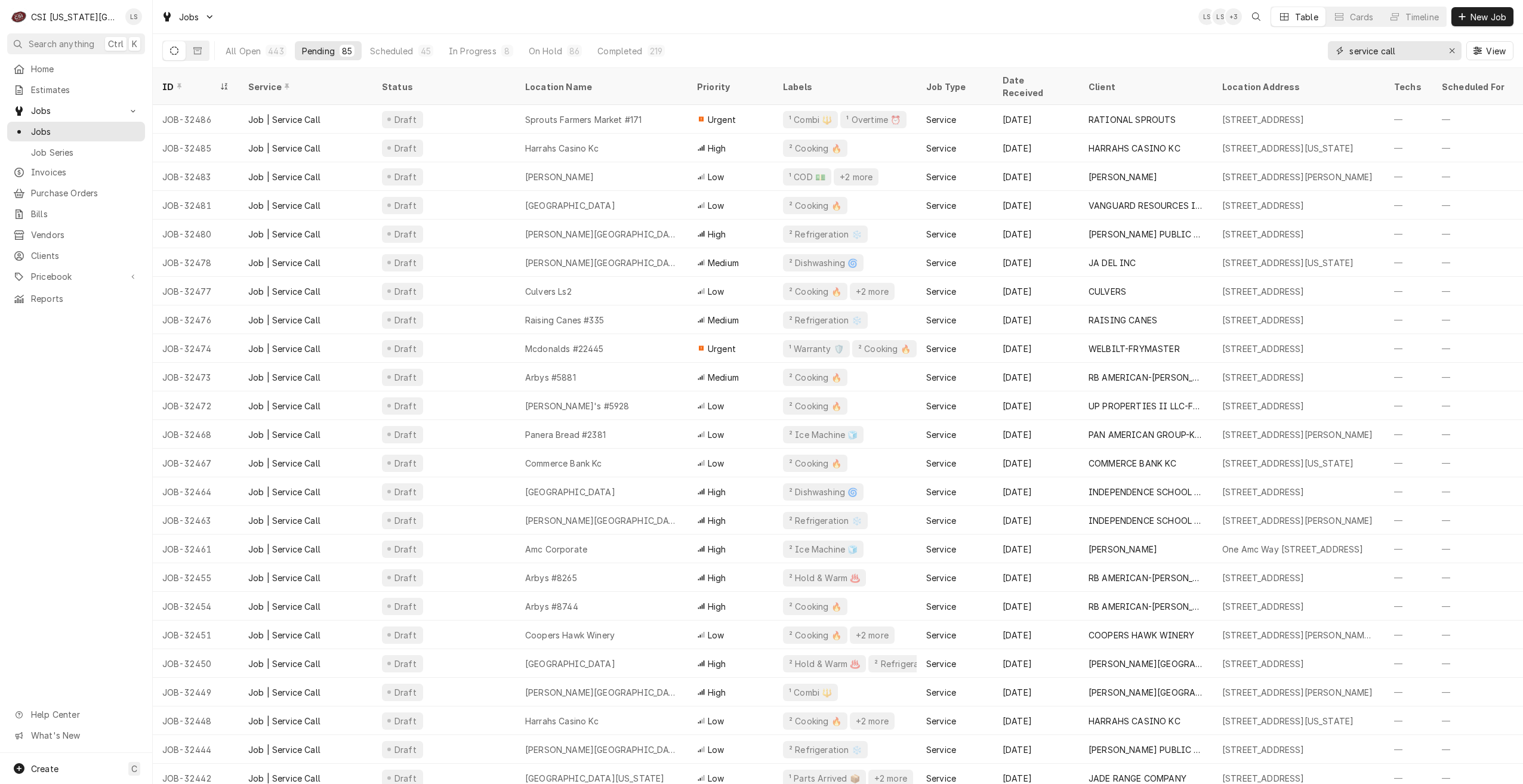
drag, startPoint x: 1427, startPoint y: 50, endPoint x: 1331, endPoint y: 50, distance: 96.0
click at [1331, 50] on div "service call" at bounding box center [1395, 50] width 133 height 19
type input "k"
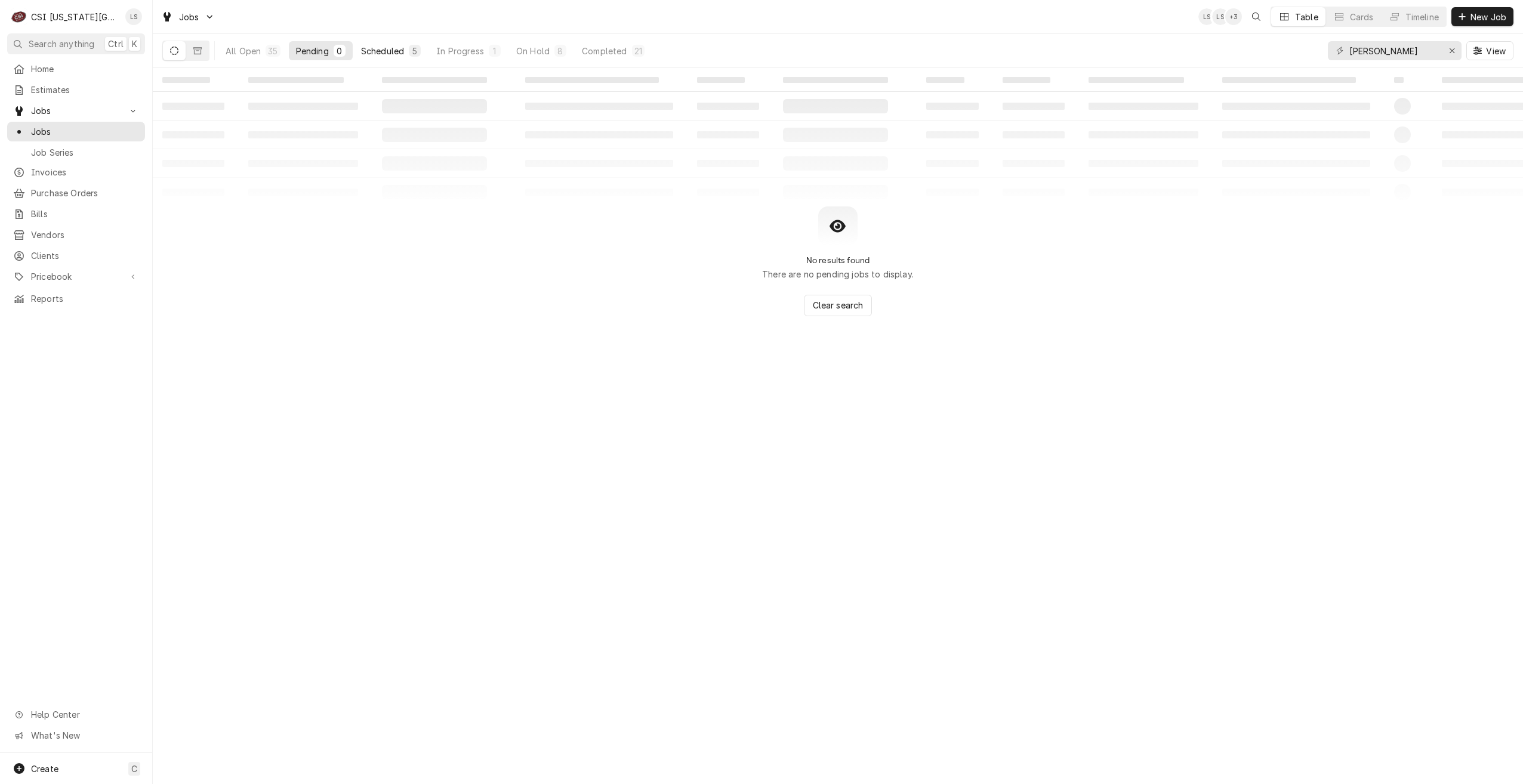
click at [416, 50] on div "5" at bounding box center [415, 50] width 7 height 12
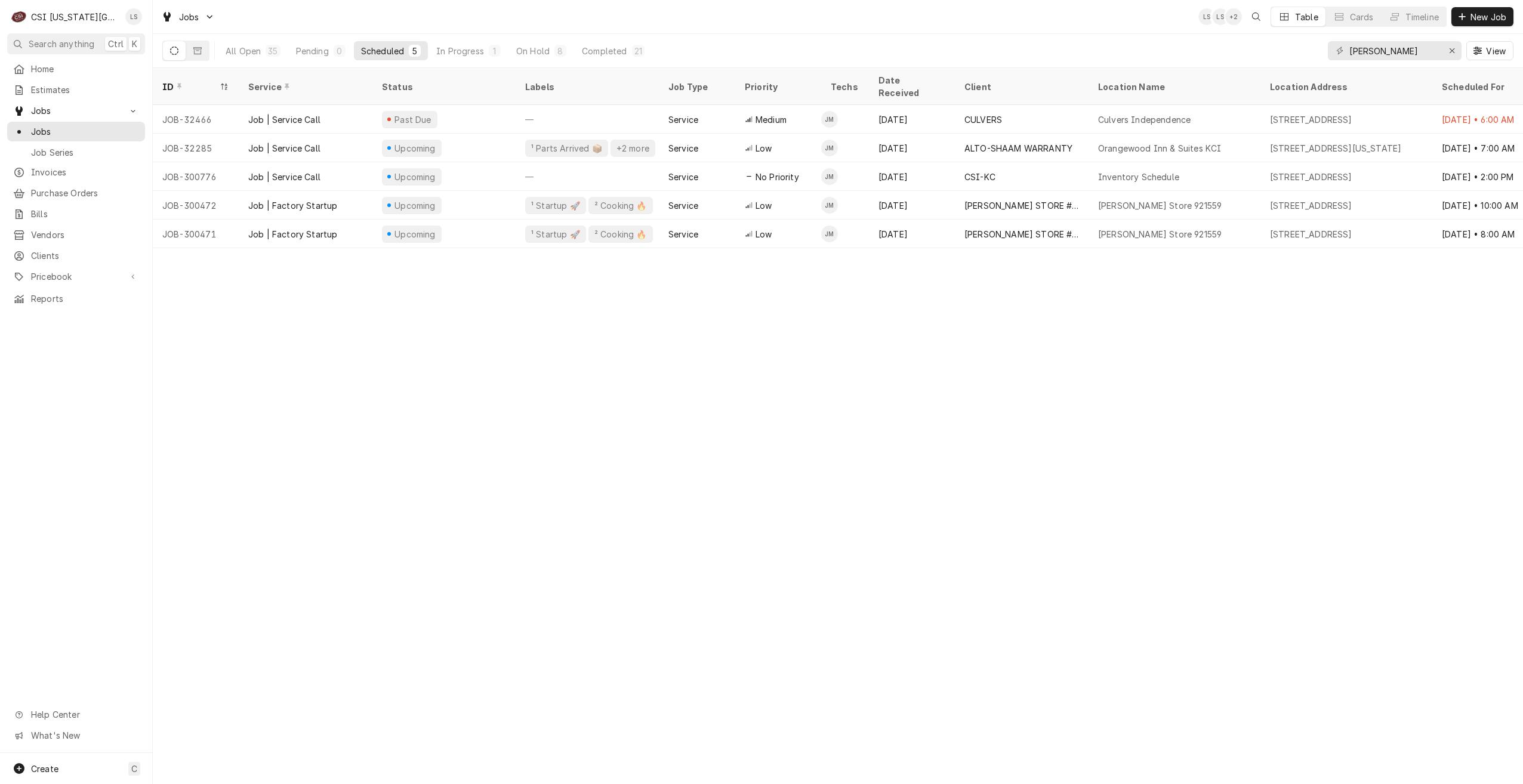
drag, startPoint x: 322, startPoint y: 49, endPoint x: 363, endPoint y: 49, distance: 41.0
click at [322, 49] on div "Pending" at bounding box center [313, 50] width 33 height 12
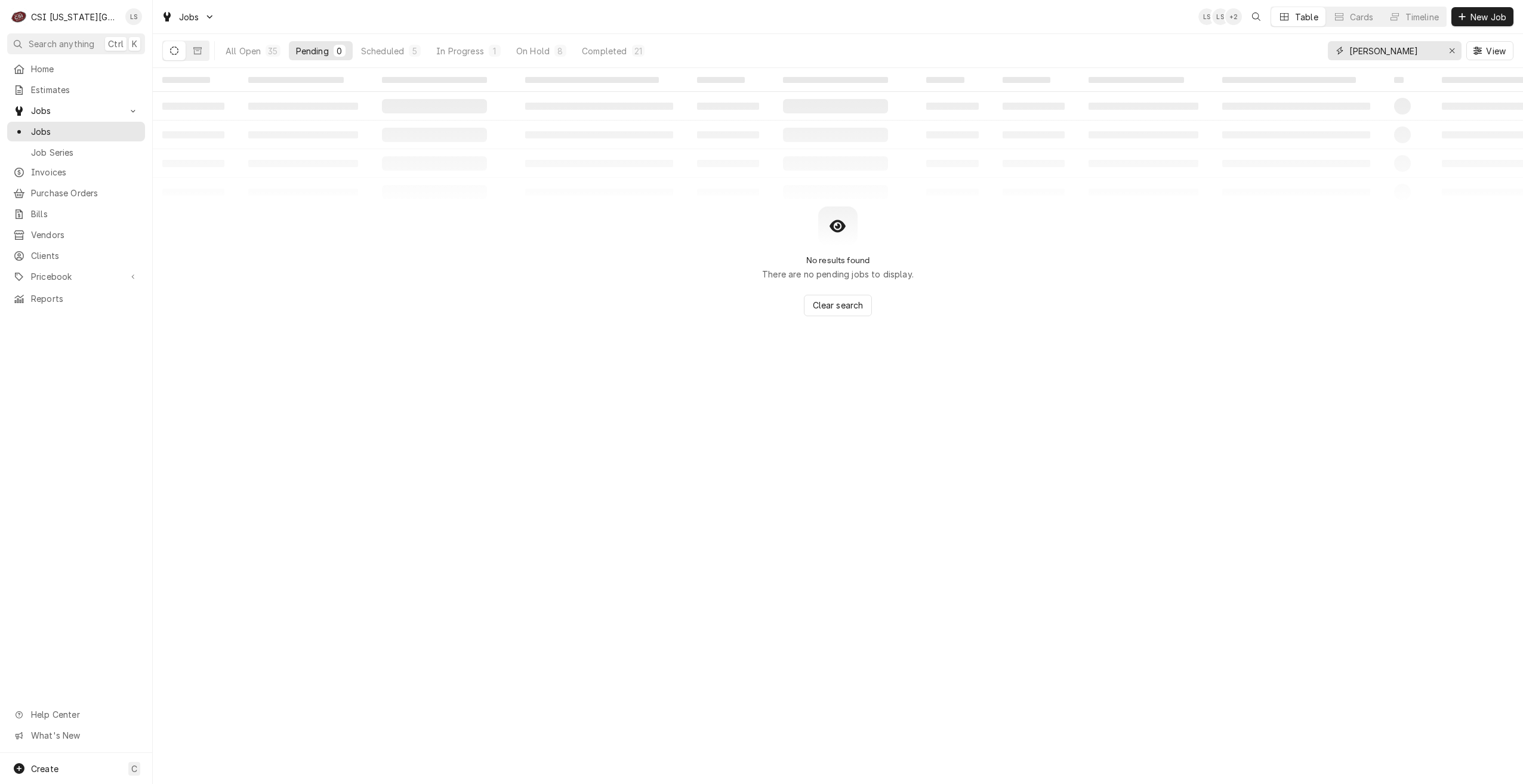
click at [1393, 57] on input "josh" at bounding box center [1394, 50] width 90 height 19
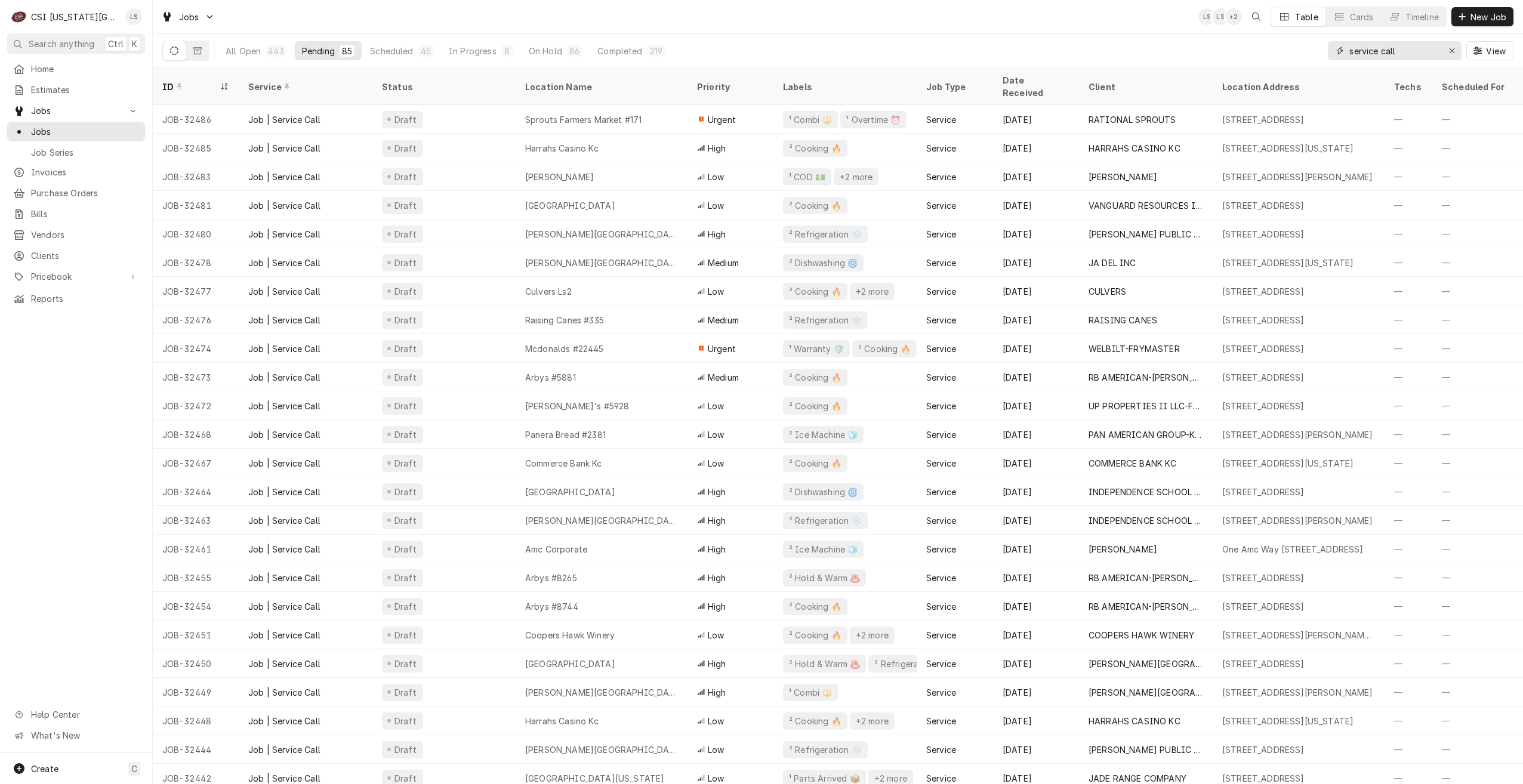
type input "service call"
click at [1086, 34] on div "All Open 443 Pending 85 Scheduled 45 In Progress 8 On Hold 86 Completed 219 ser…" at bounding box center [838, 50] width 1352 height 34
click at [651, 16] on div "Jobs LS LS + 3 Table Cards Timeline New Job" at bounding box center [838, 16] width 1370 height 34
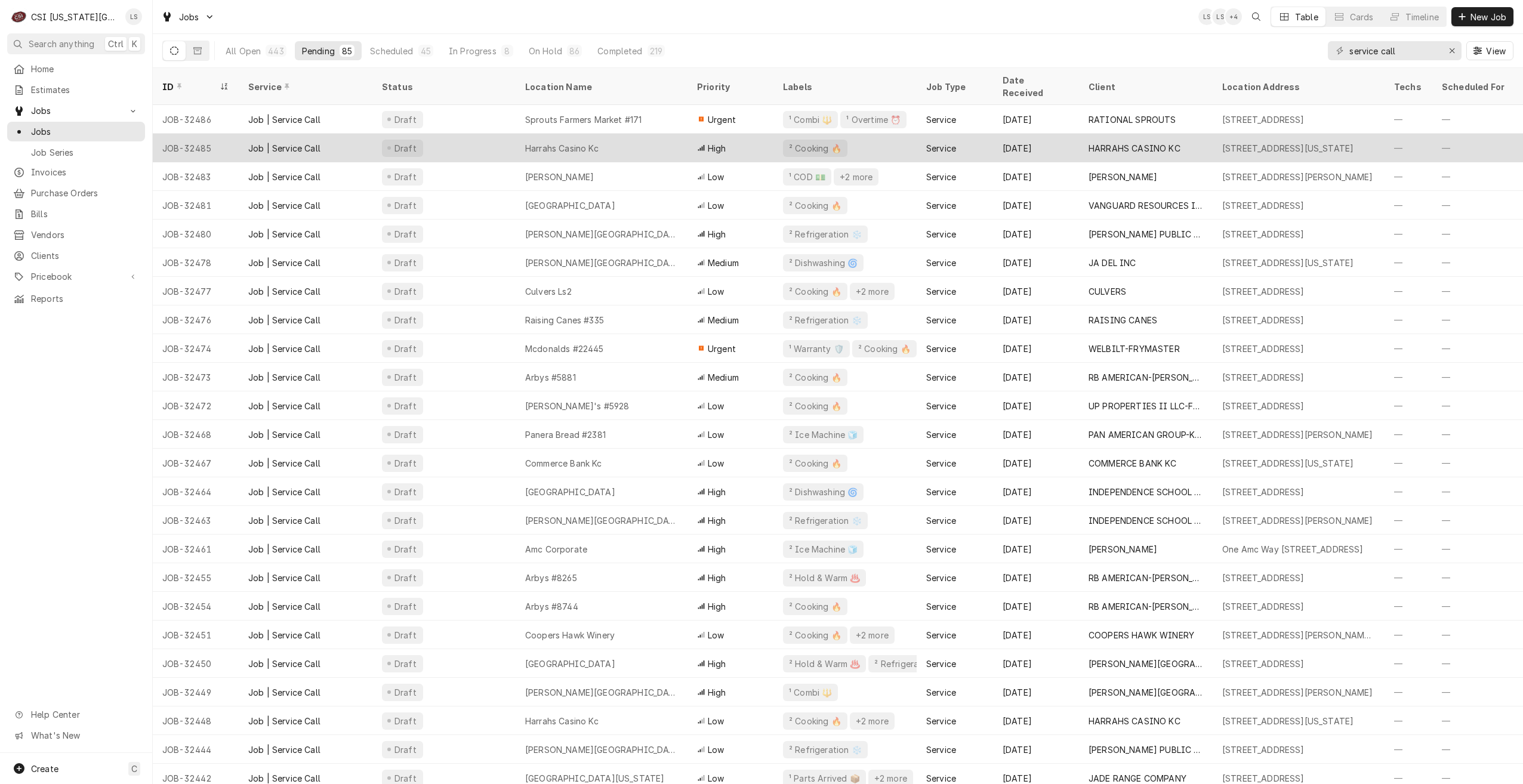
click at [607, 133] on div "Harrahs Casino Kc" at bounding box center [602, 148] width 172 height 29
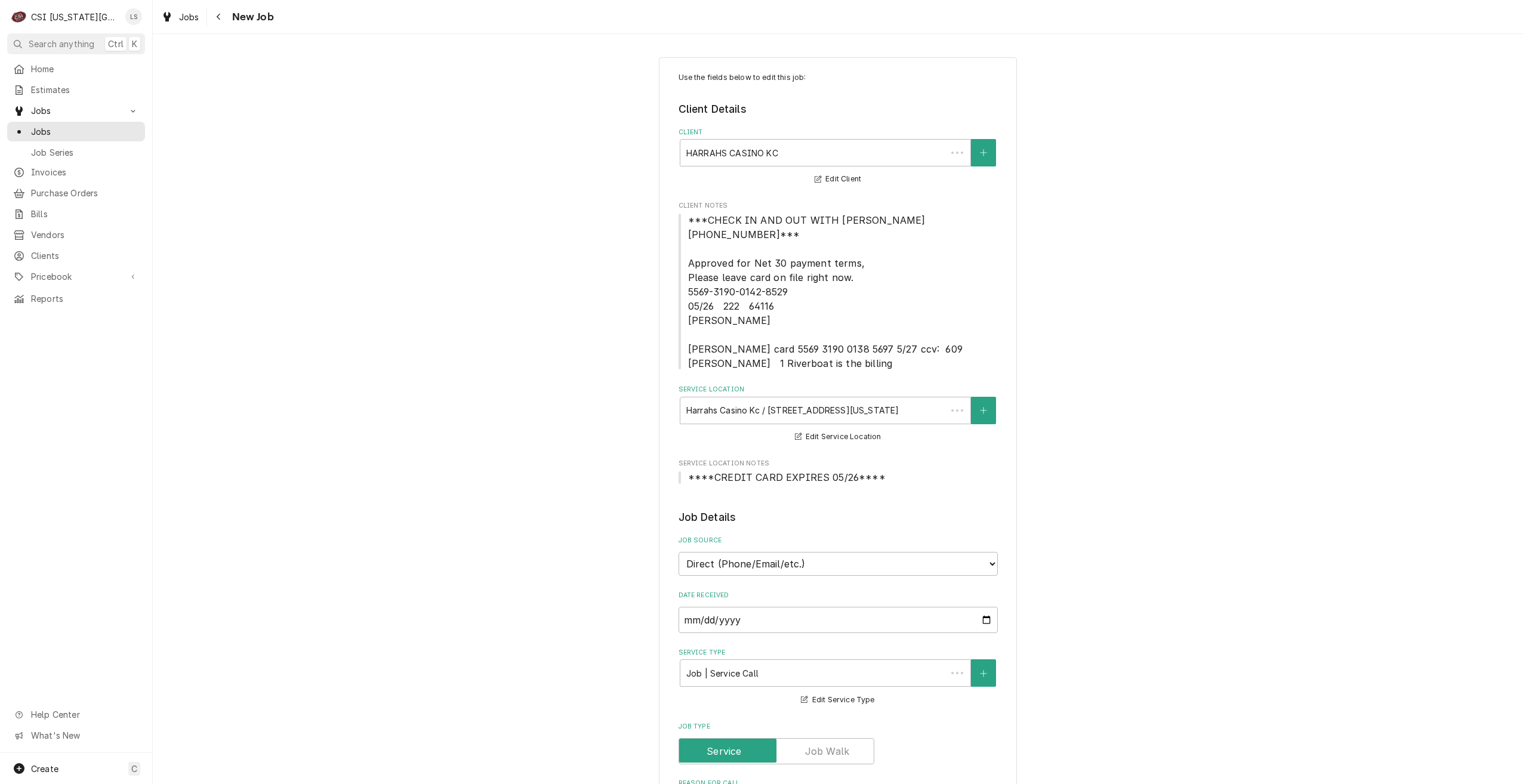
type textarea "x"
click at [71, 131] on span "Jobs" at bounding box center [85, 131] width 108 height 12
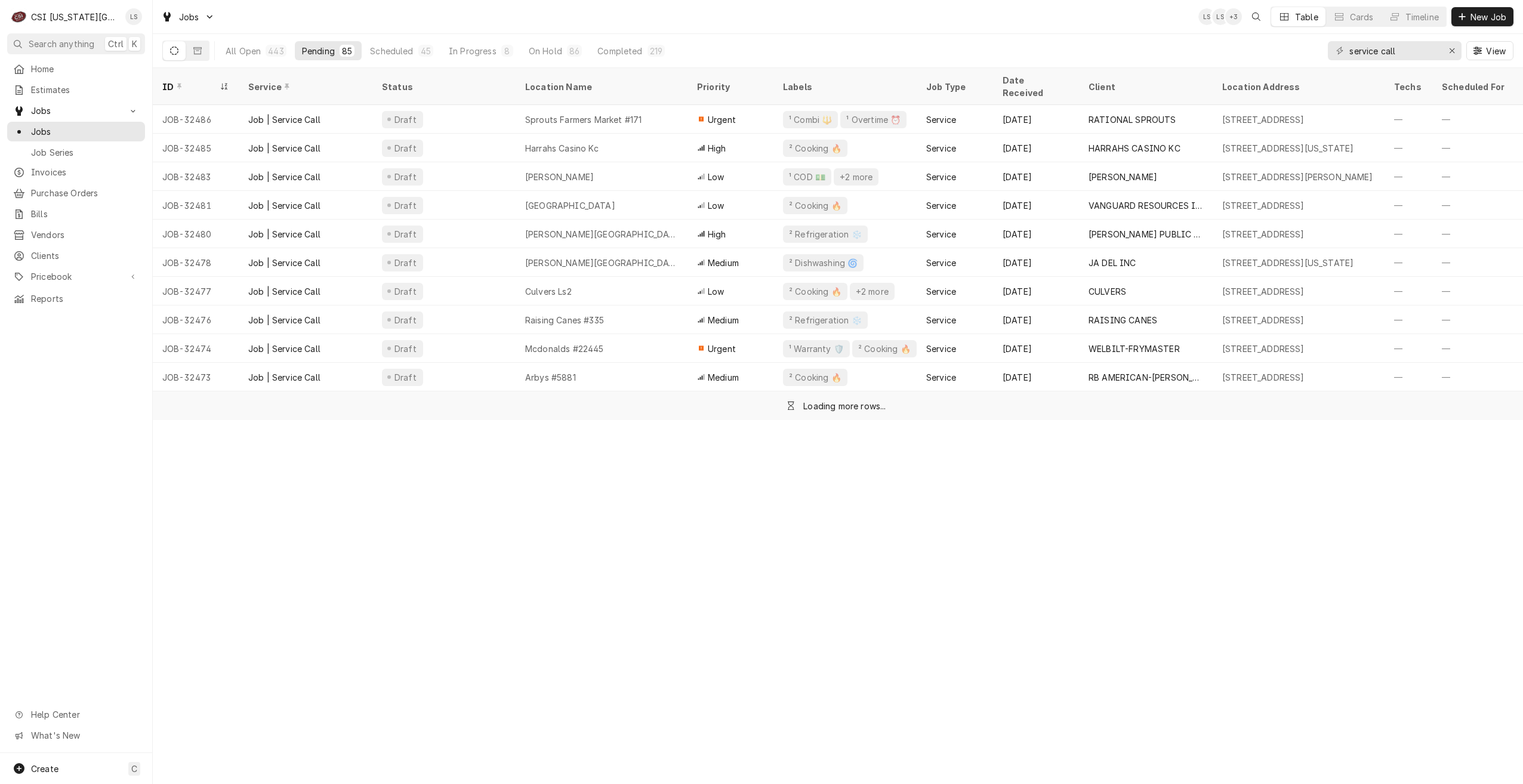
click at [463, 14] on div "Jobs LS LS + 3 Table Cards Timeline New Job" at bounding box center [838, 16] width 1370 height 34
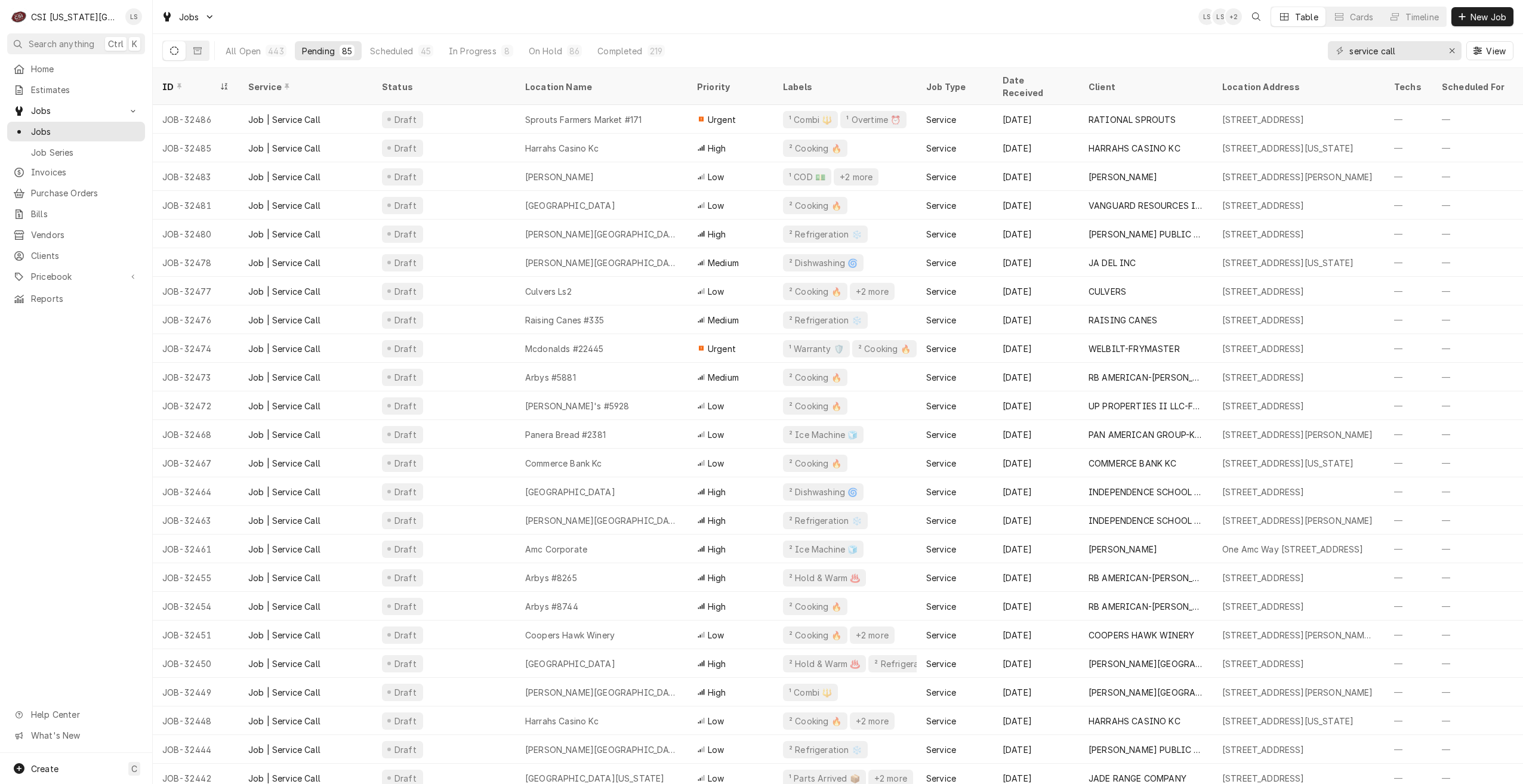
click at [709, 30] on div "Jobs LS LS + 2 Table Cards Timeline New Job" at bounding box center [838, 16] width 1370 height 34
click at [541, 22] on div "Jobs LS LS + 3 Table Cards Timeline New Job" at bounding box center [838, 16] width 1370 height 34
click at [545, 21] on div "Jobs LS LS + 2 Table Cards Timeline New Job" at bounding box center [838, 16] width 1370 height 34
click at [1006, 29] on div "Jobs LS LS + 2 Table Cards Timeline New Job" at bounding box center [838, 16] width 1370 height 34
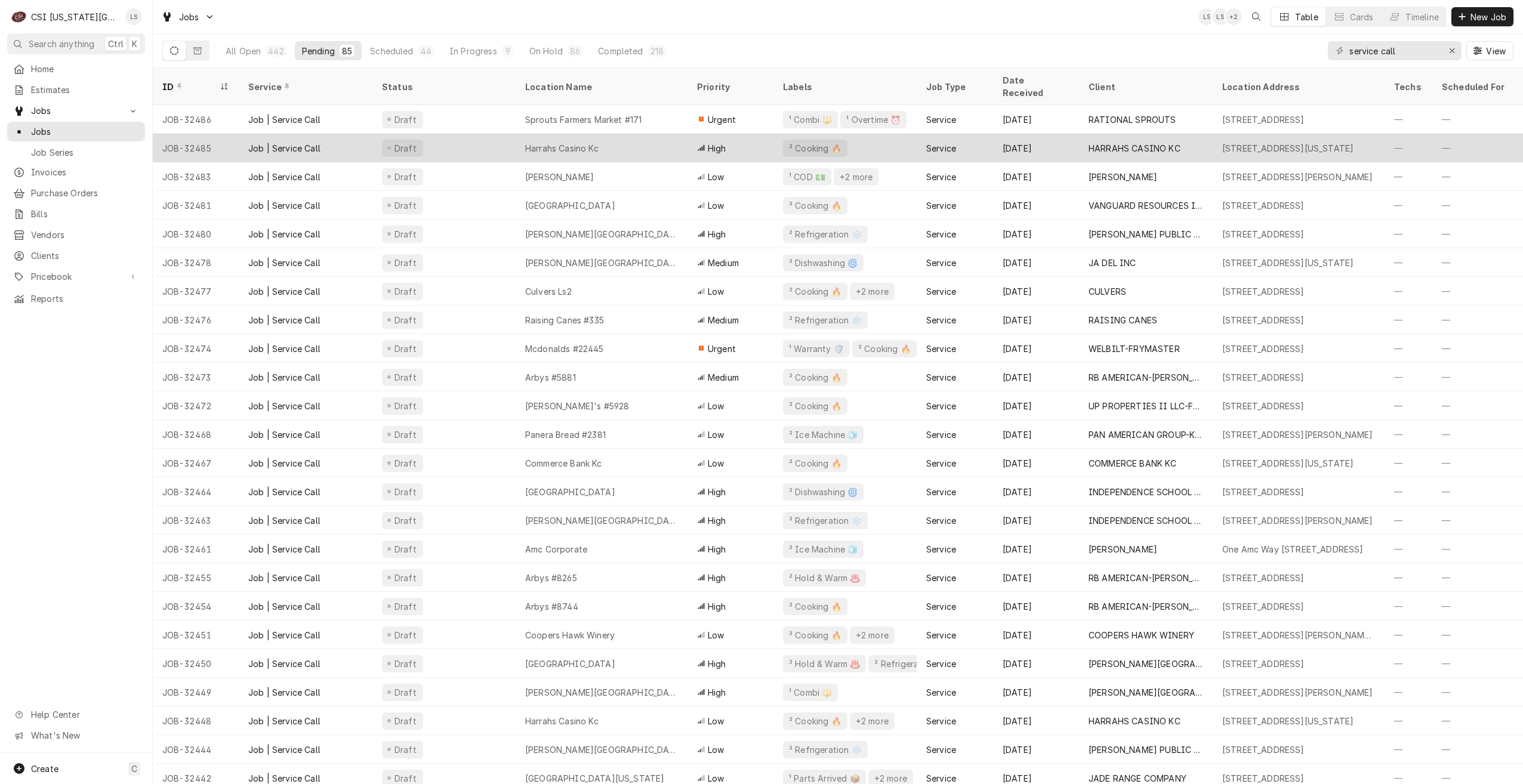
click at [667, 133] on div "Harrahs Casino Kc" at bounding box center [602, 148] width 172 height 29
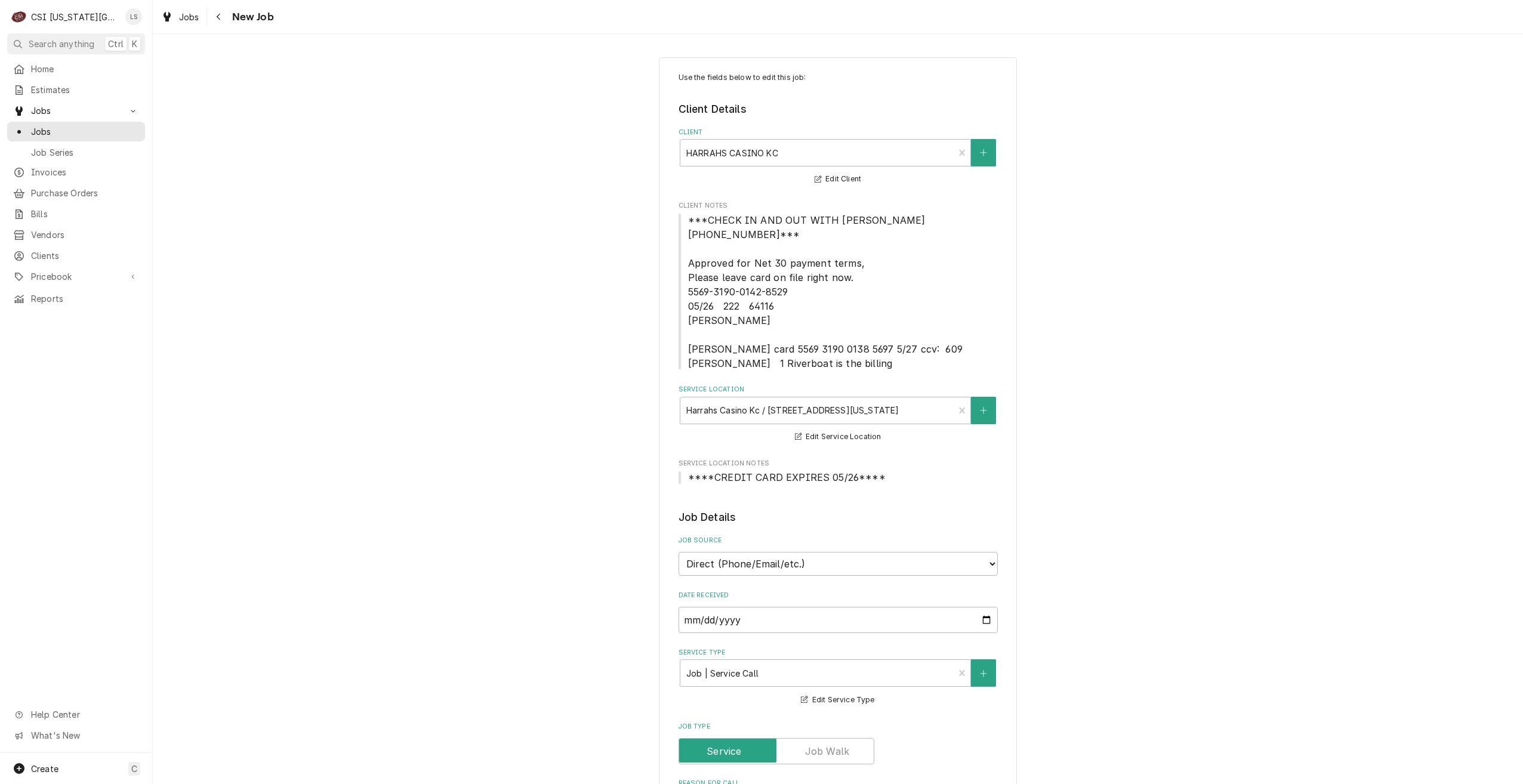
type textarea "x"
click at [85, 131] on span "Jobs" at bounding box center [85, 131] width 108 height 12
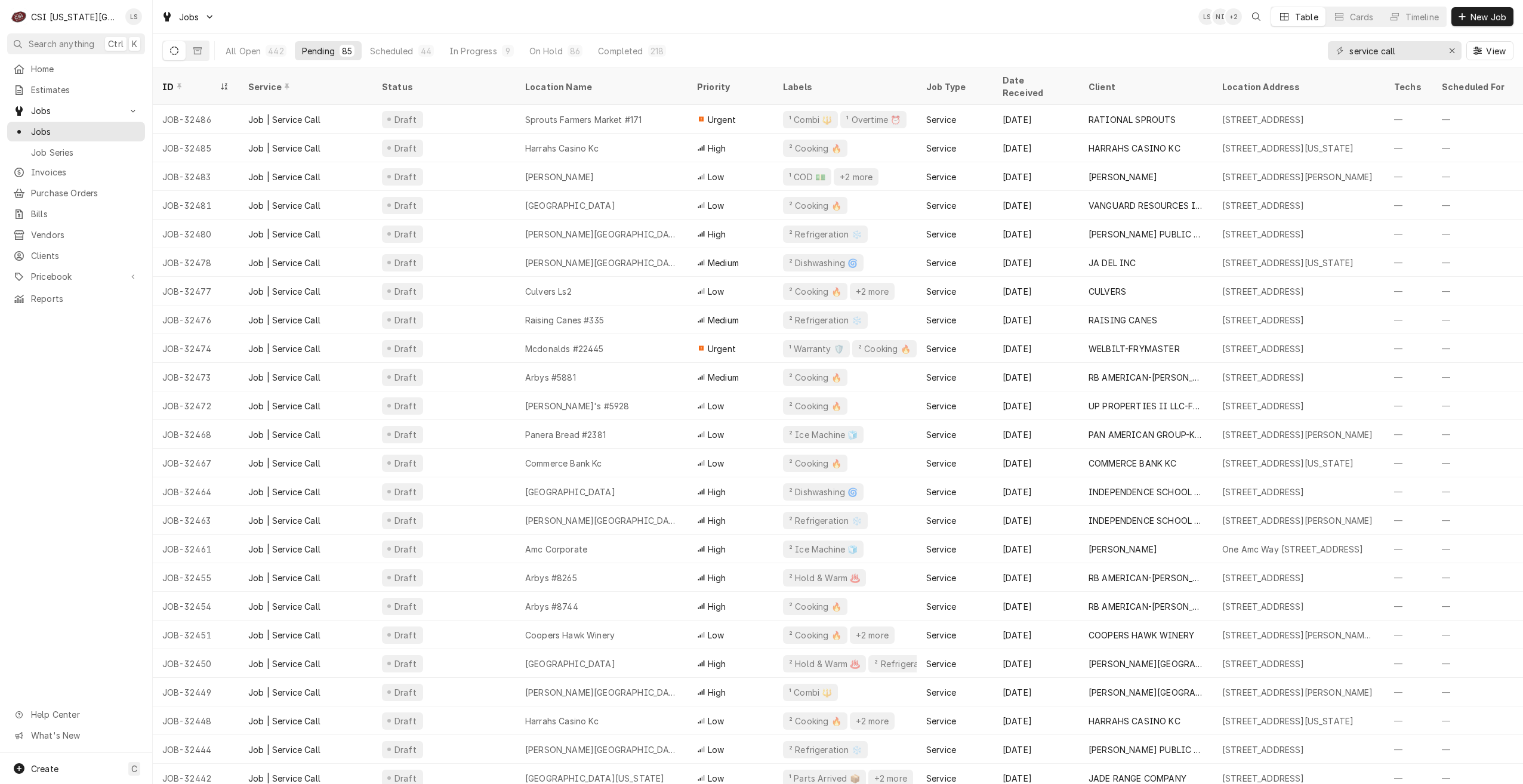
click at [505, 24] on div "Jobs LS NI + 2 Table Cards Timeline New Job" at bounding box center [838, 16] width 1370 height 34
click at [1119, 12] on div "Jobs LS NI + 4 Table Cards Timeline New Job" at bounding box center [838, 16] width 1370 height 34
click at [1049, 32] on div "Jobs LS NI + 3 Table Cards Timeline New Job" at bounding box center [838, 16] width 1370 height 34
click at [961, 42] on div "All Open 440 Pending 85 Scheduled 44 In Progress 9 On Hold 86 Completed 216 ser…" at bounding box center [838, 50] width 1352 height 34
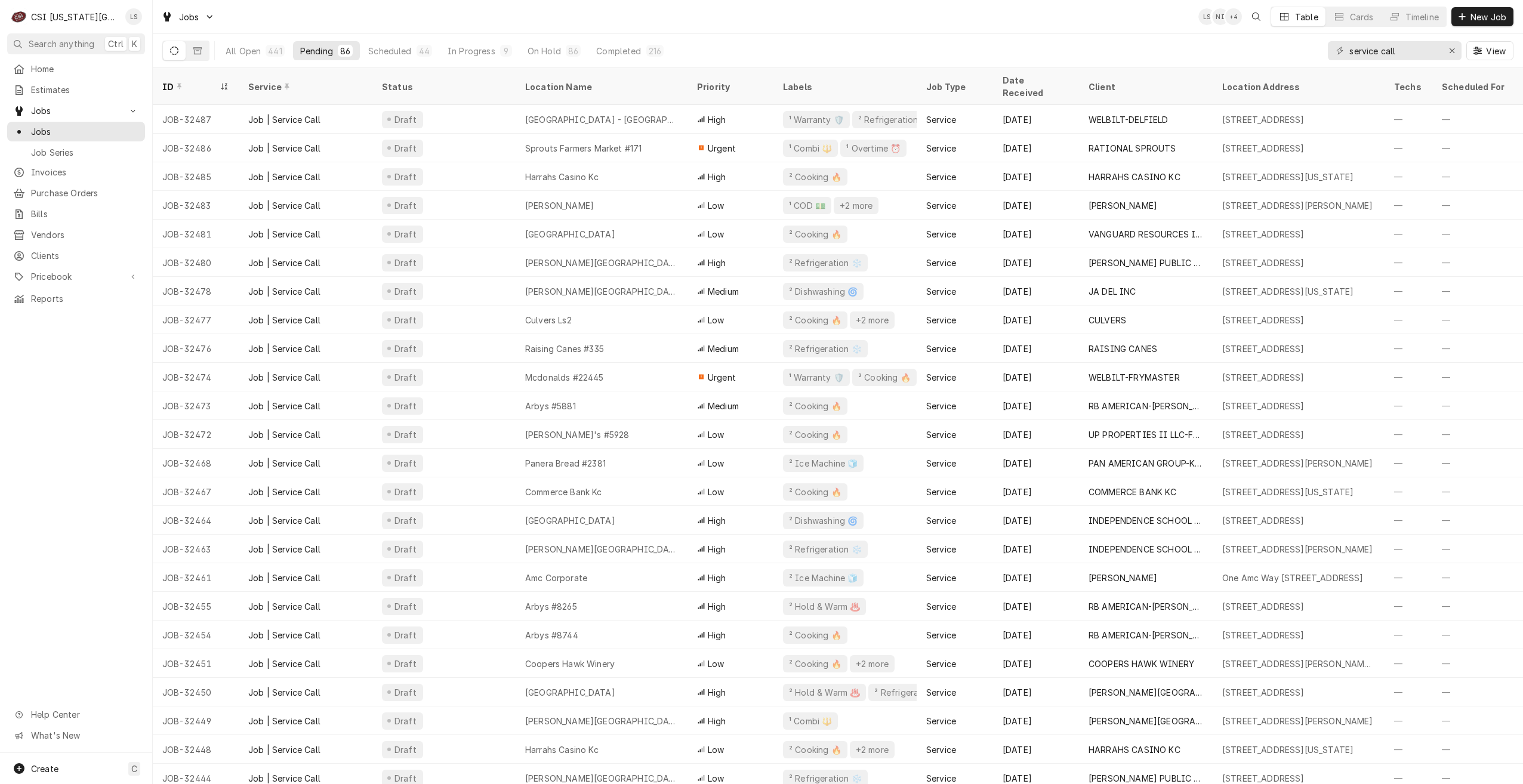
click at [1116, 23] on div "Jobs LS NI + 4 Table Cards Timeline New Job" at bounding box center [838, 16] width 1370 height 34
drag, startPoint x: 1427, startPoint y: 48, endPoint x: 1331, endPoint y: 51, distance: 96.0
click at [1331, 51] on div "service call" at bounding box center [1395, 50] width 133 height 19
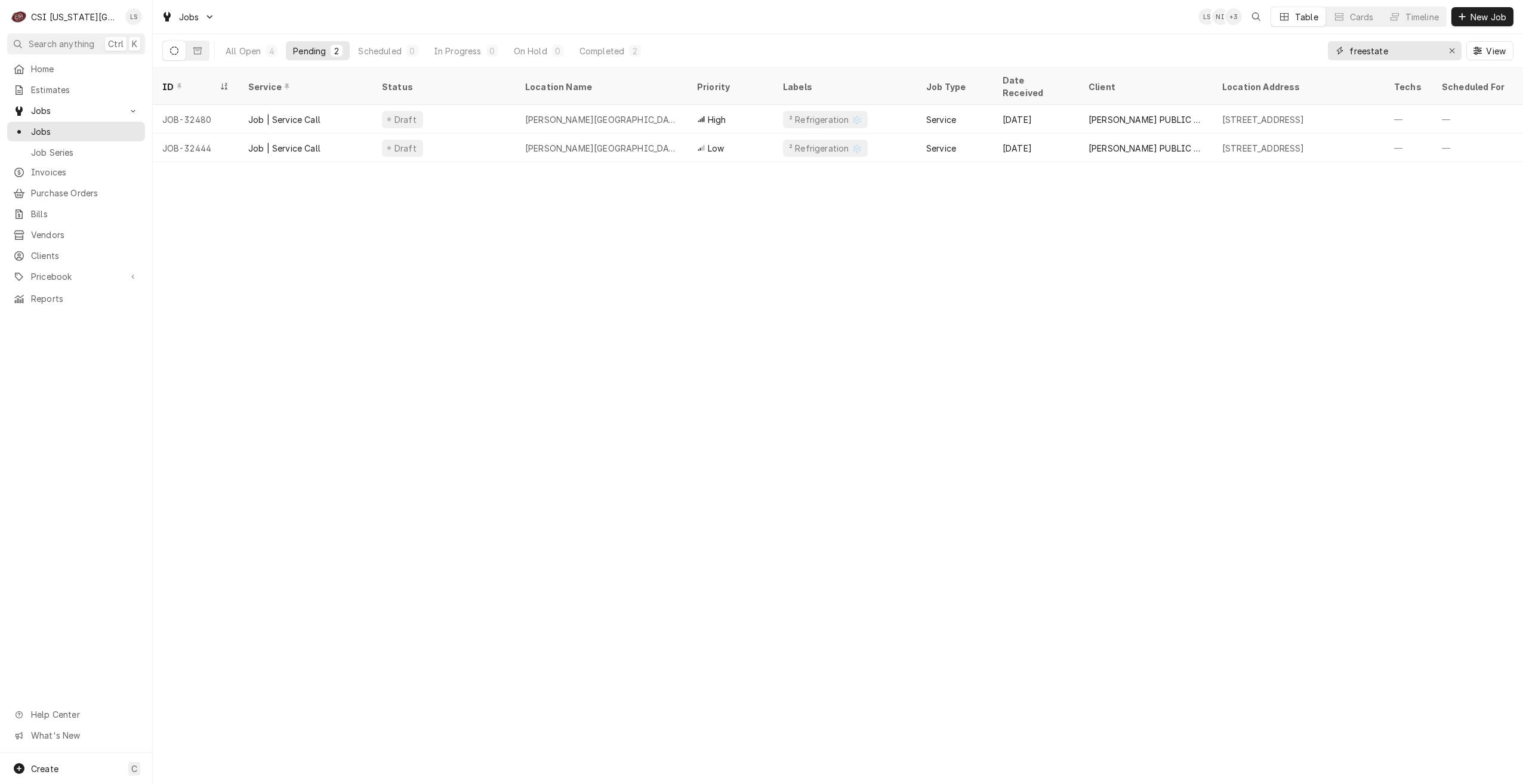
type input "freestate"
click at [789, 24] on div "Jobs LS NI + 3 Table Cards Timeline New Job" at bounding box center [838, 16] width 1370 height 34
click at [585, 52] on div "Completed" at bounding box center [602, 50] width 44 height 12
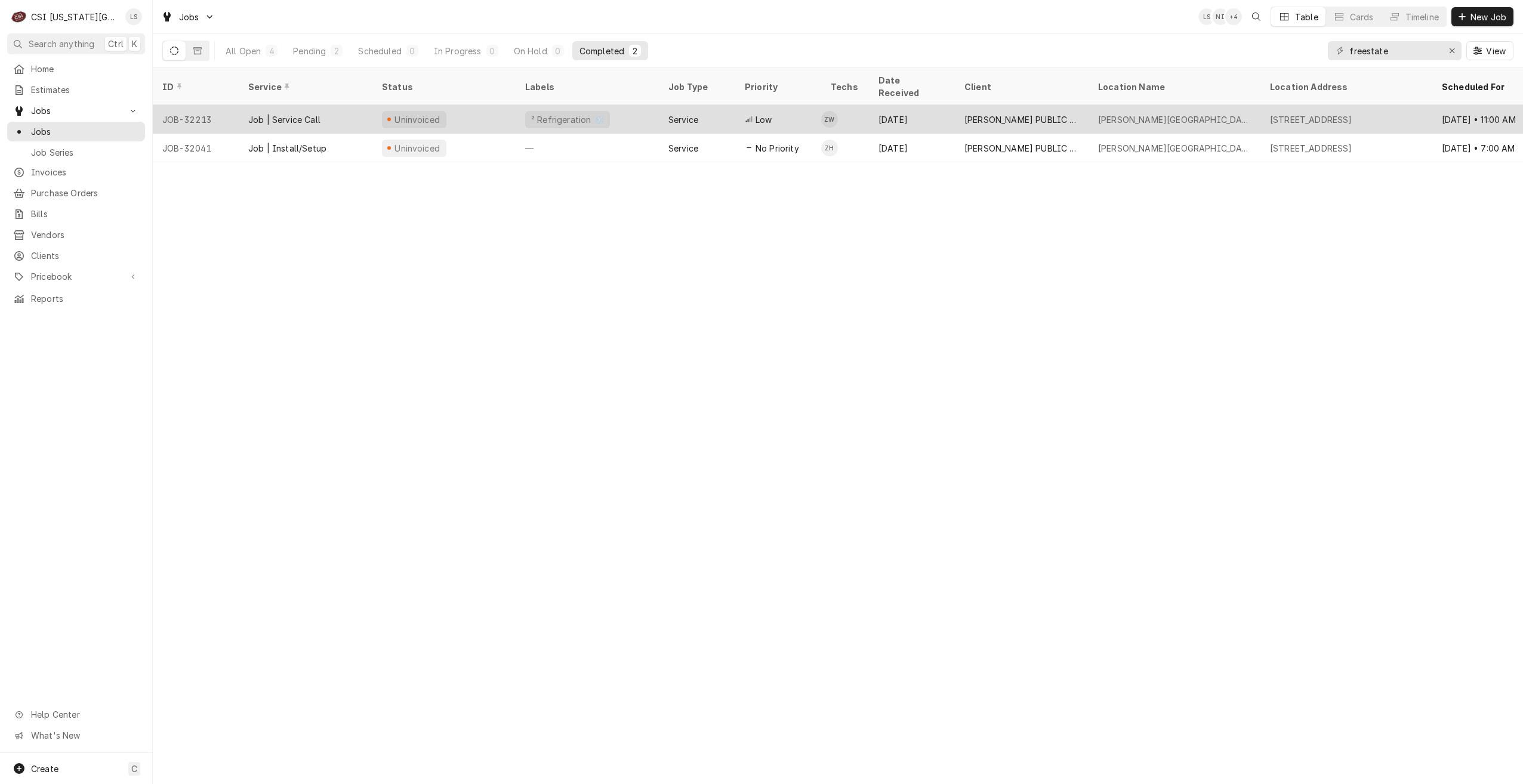
click at [864, 105] on td "ZW" at bounding box center [845, 119] width 48 height 29
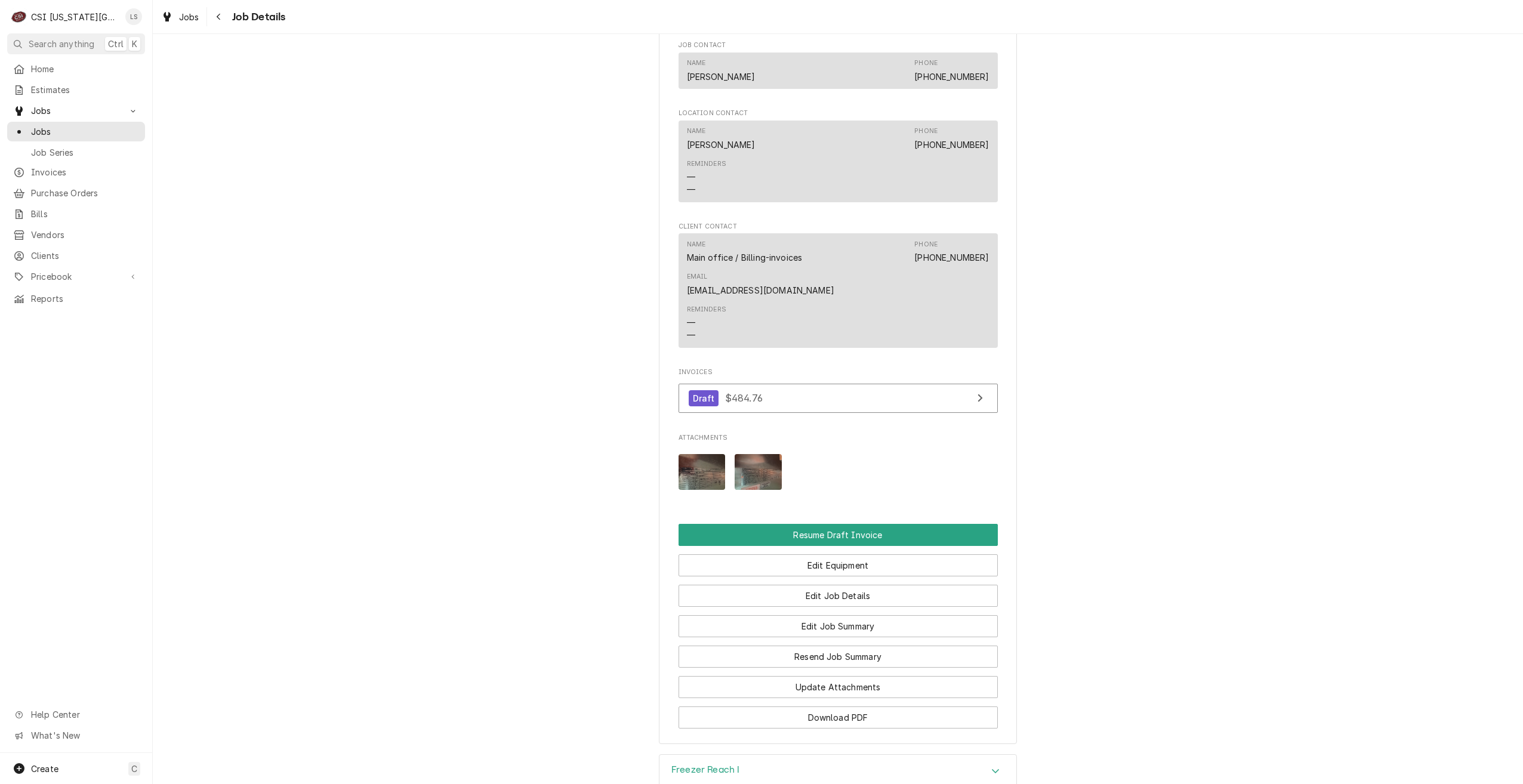
scroll to position [1284, 0]
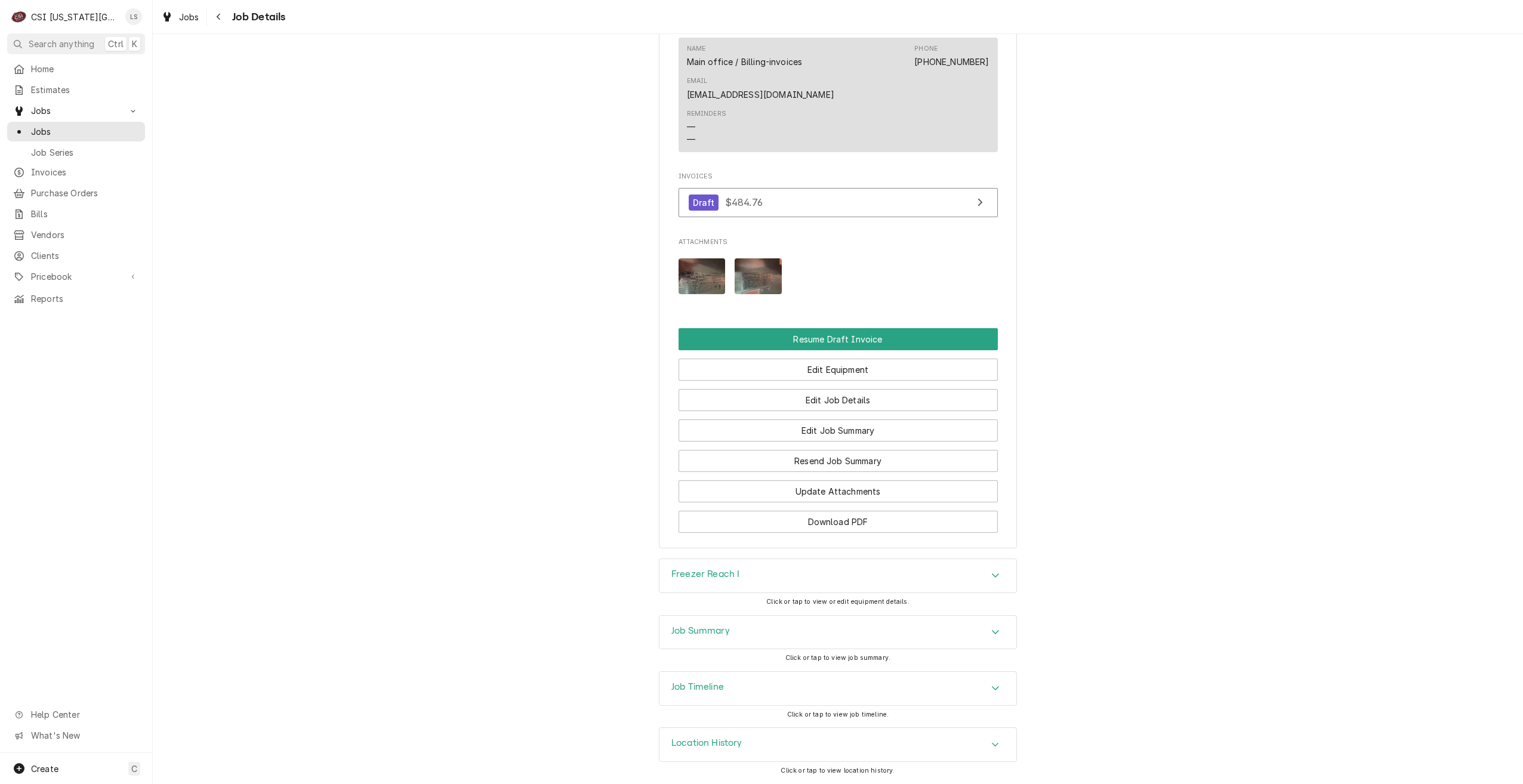
click at [924, 623] on div "Job Summary" at bounding box center [838, 633] width 357 height 34
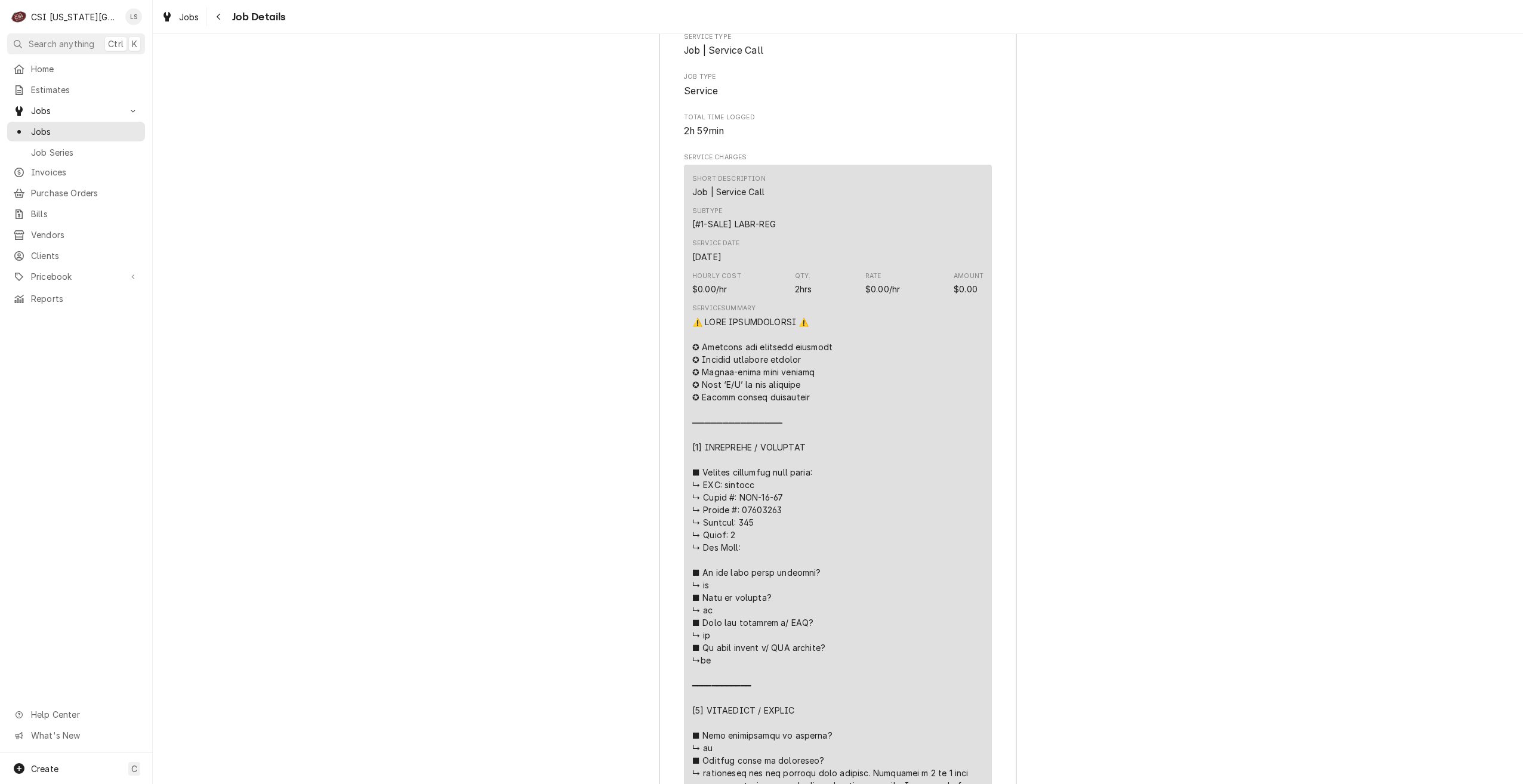
scroll to position [2239, 0]
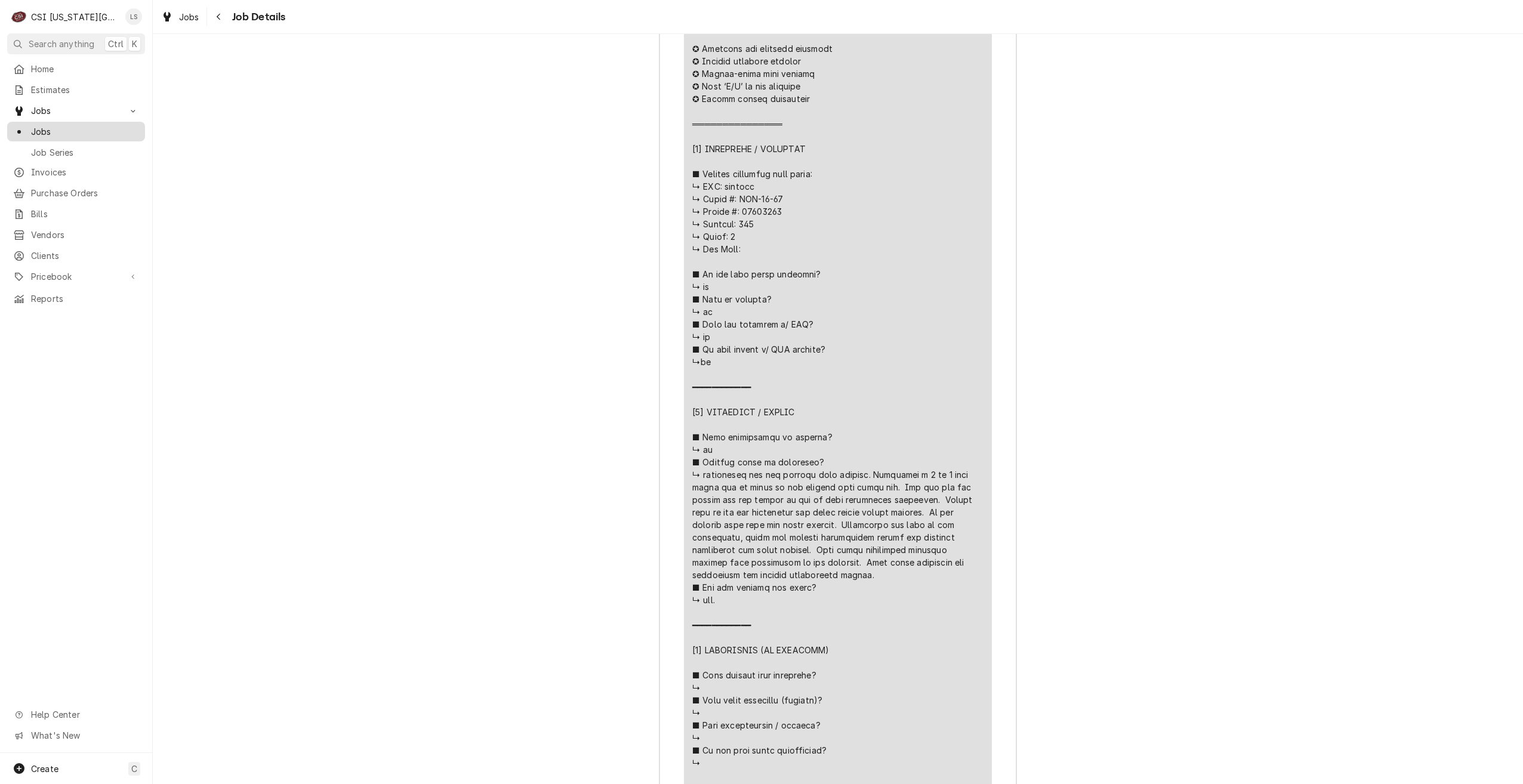
click at [118, 136] on link "Jobs" at bounding box center [76, 131] width 138 height 19
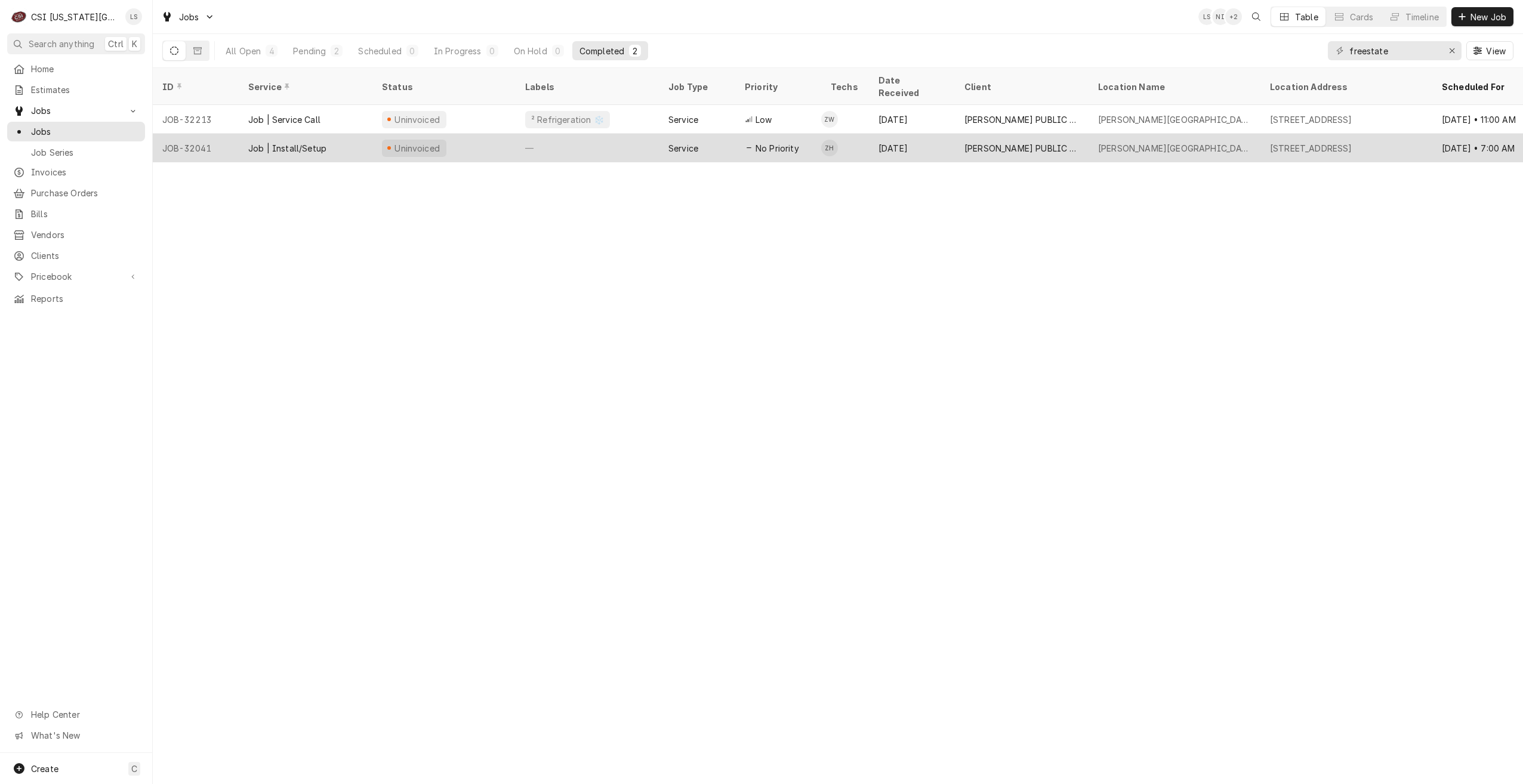
click at [913, 133] on div "[DATE]" at bounding box center [912, 148] width 86 height 29
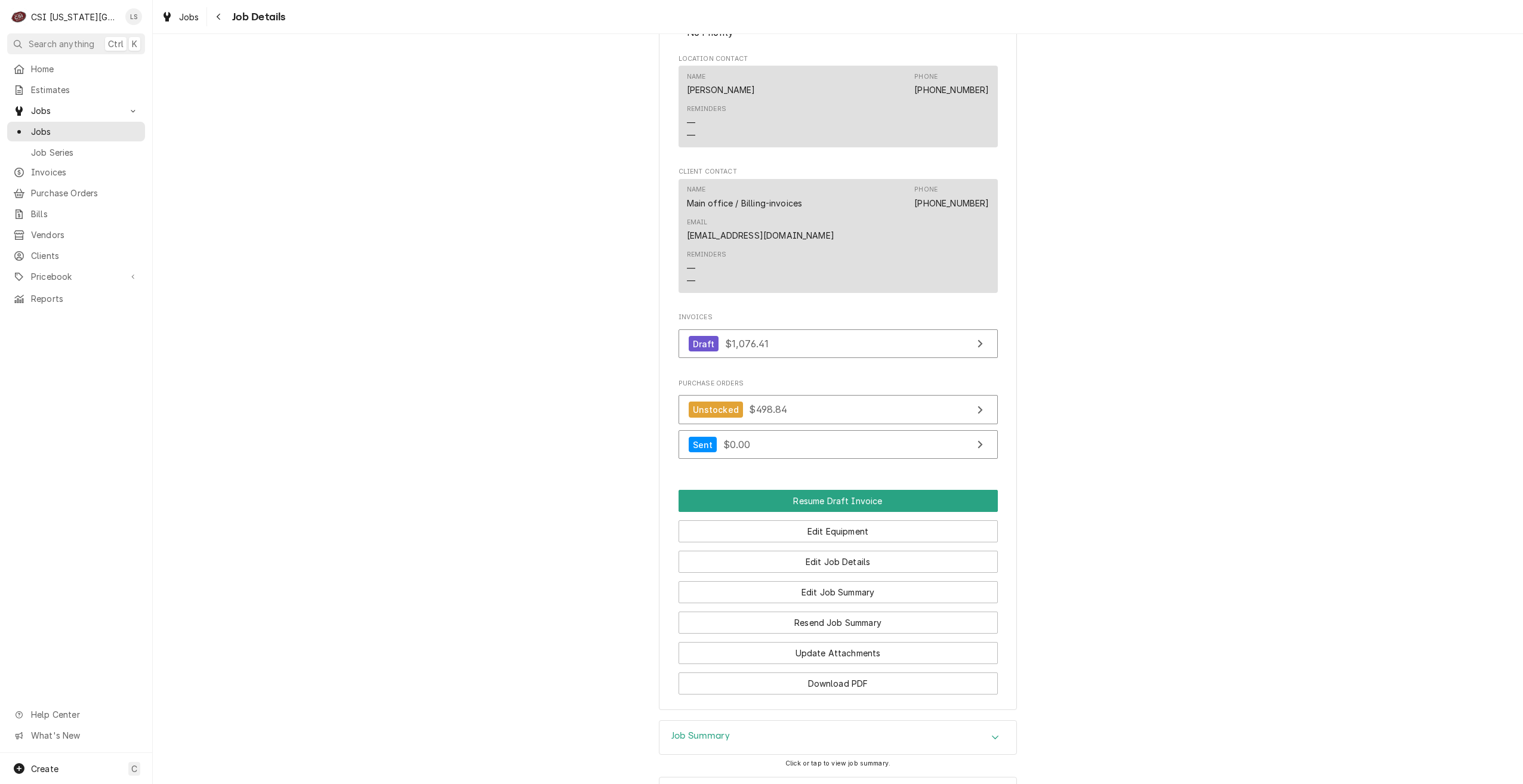
scroll to position [1096, 0]
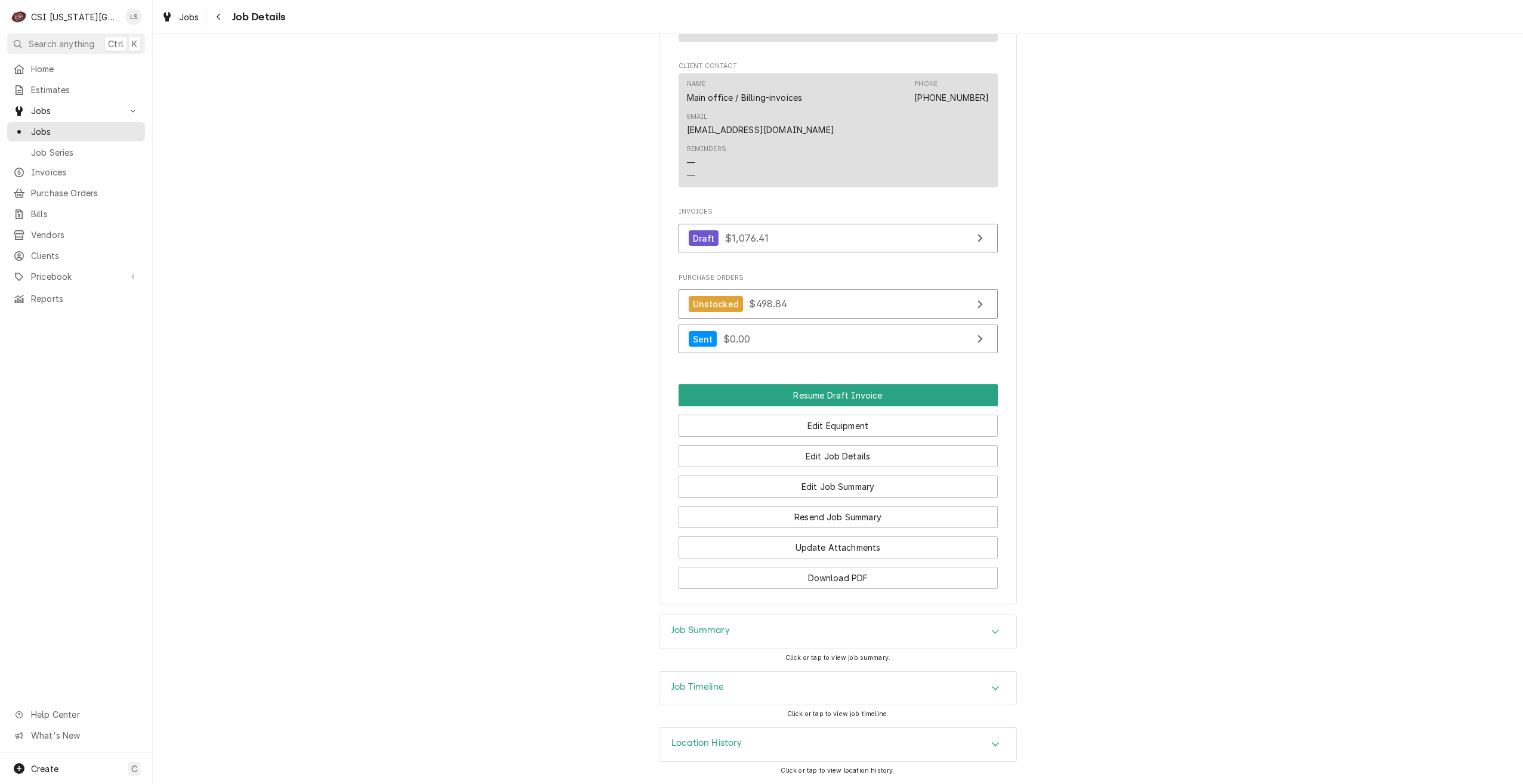
drag, startPoint x: 936, startPoint y: 631, endPoint x: 1090, endPoint y: 532, distance: 183.1
click at [936, 632] on div "Job Summary" at bounding box center [838, 632] width 357 height 34
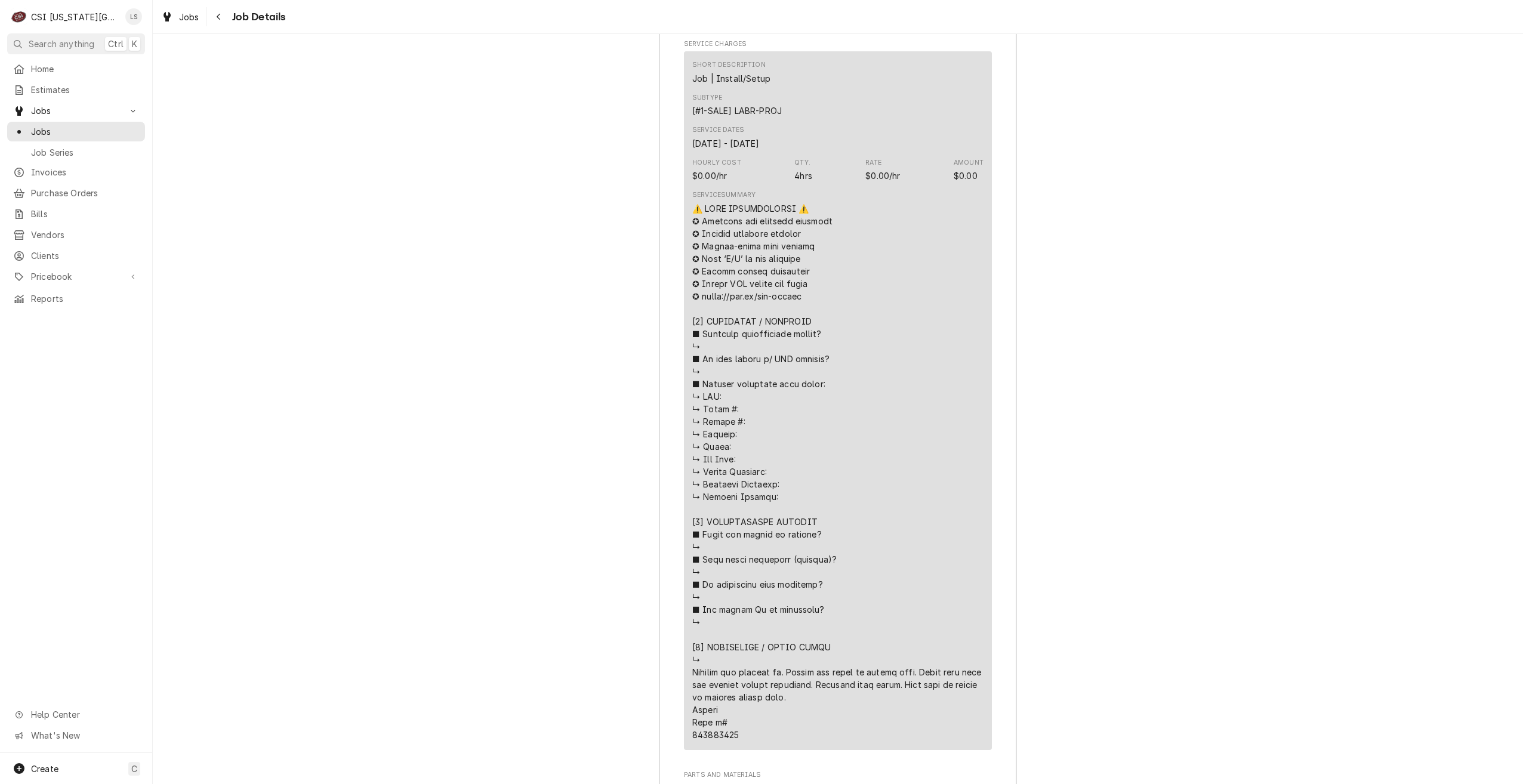
scroll to position [1872, 0]
click at [118, 134] on div "Jobs" at bounding box center [76, 131] width 133 height 15
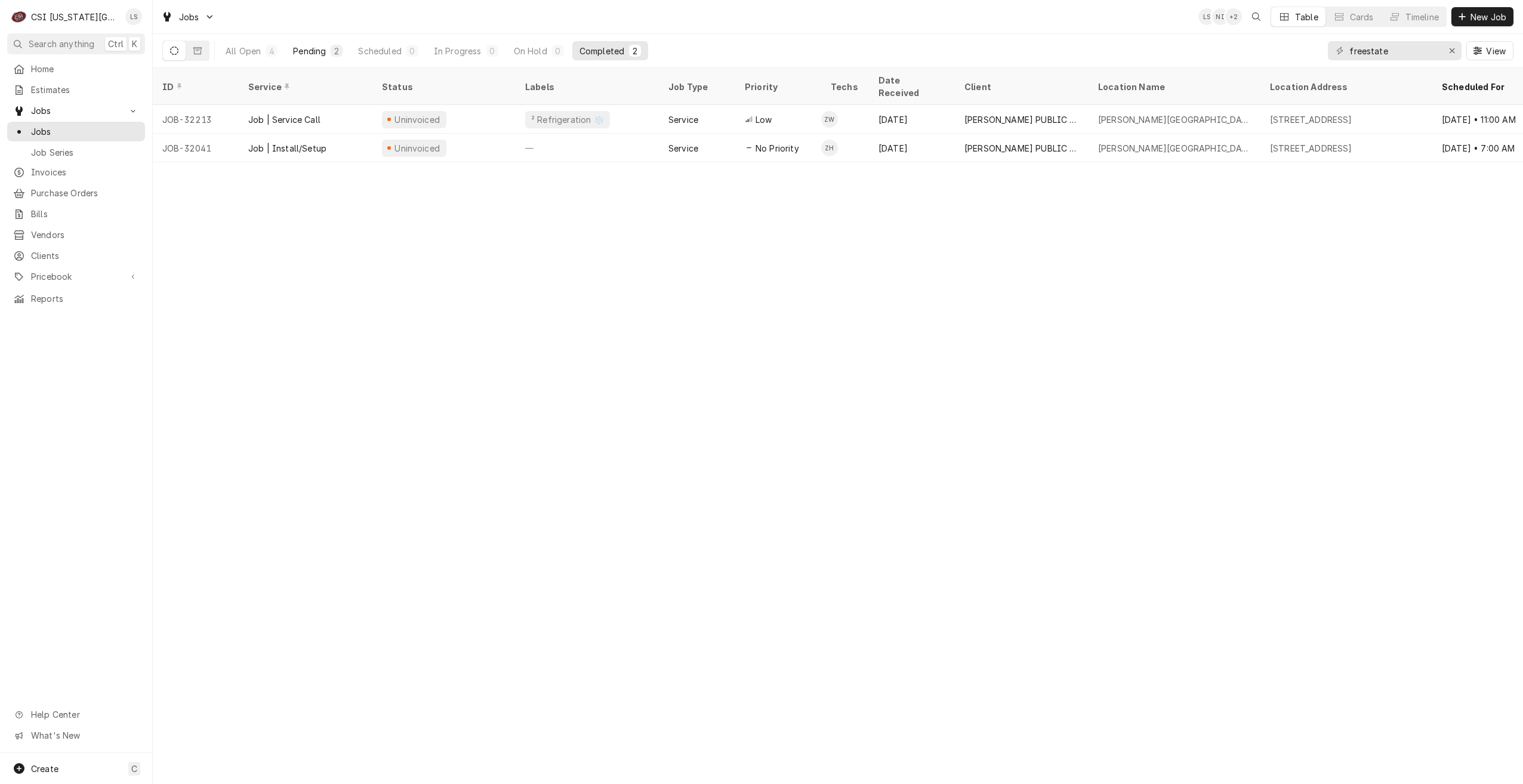
click at [311, 52] on div "Pending" at bounding box center [310, 50] width 33 height 12
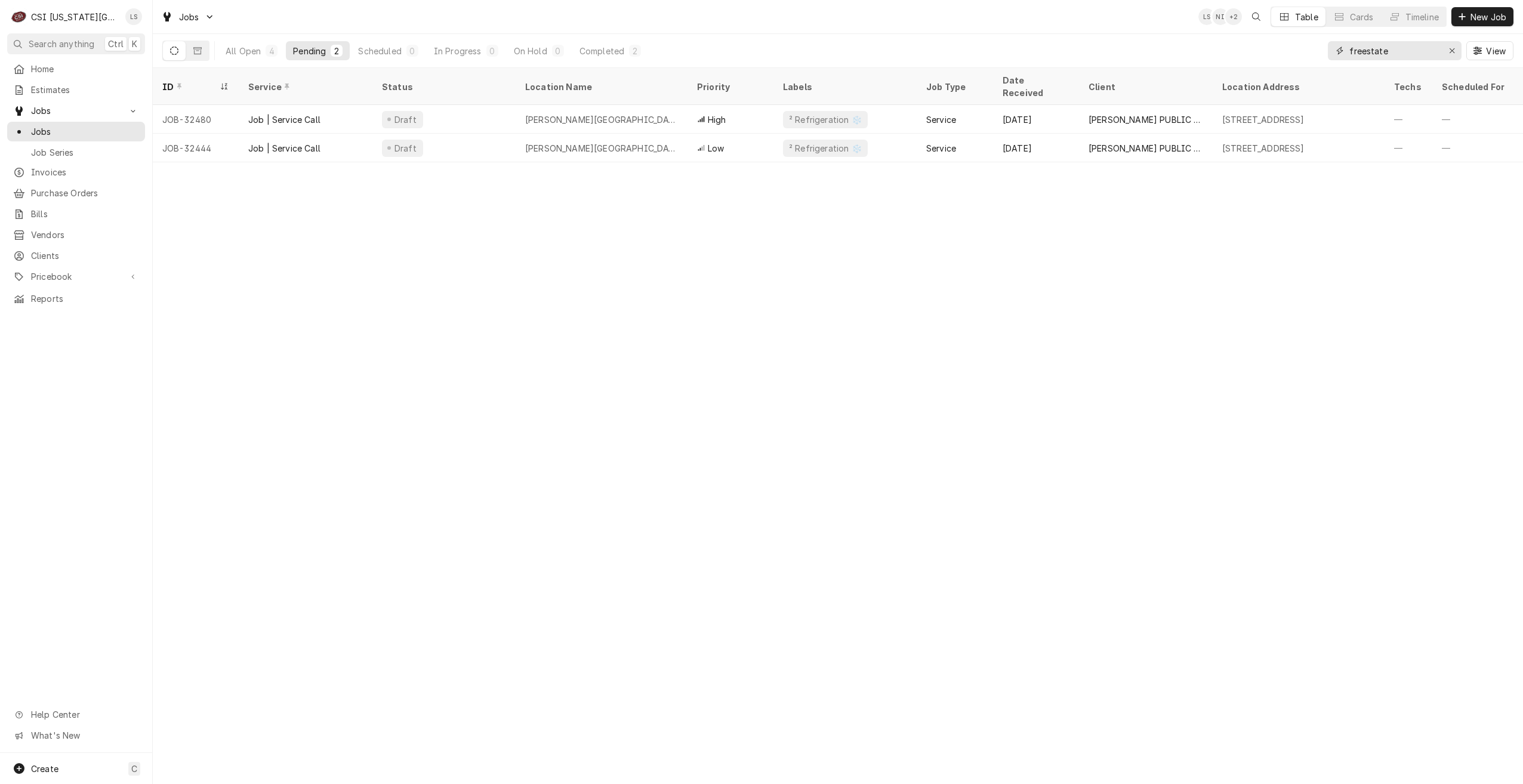
click at [1372, 48] on input "freestate" at bounding box center [1394, 50] width 90 height 19
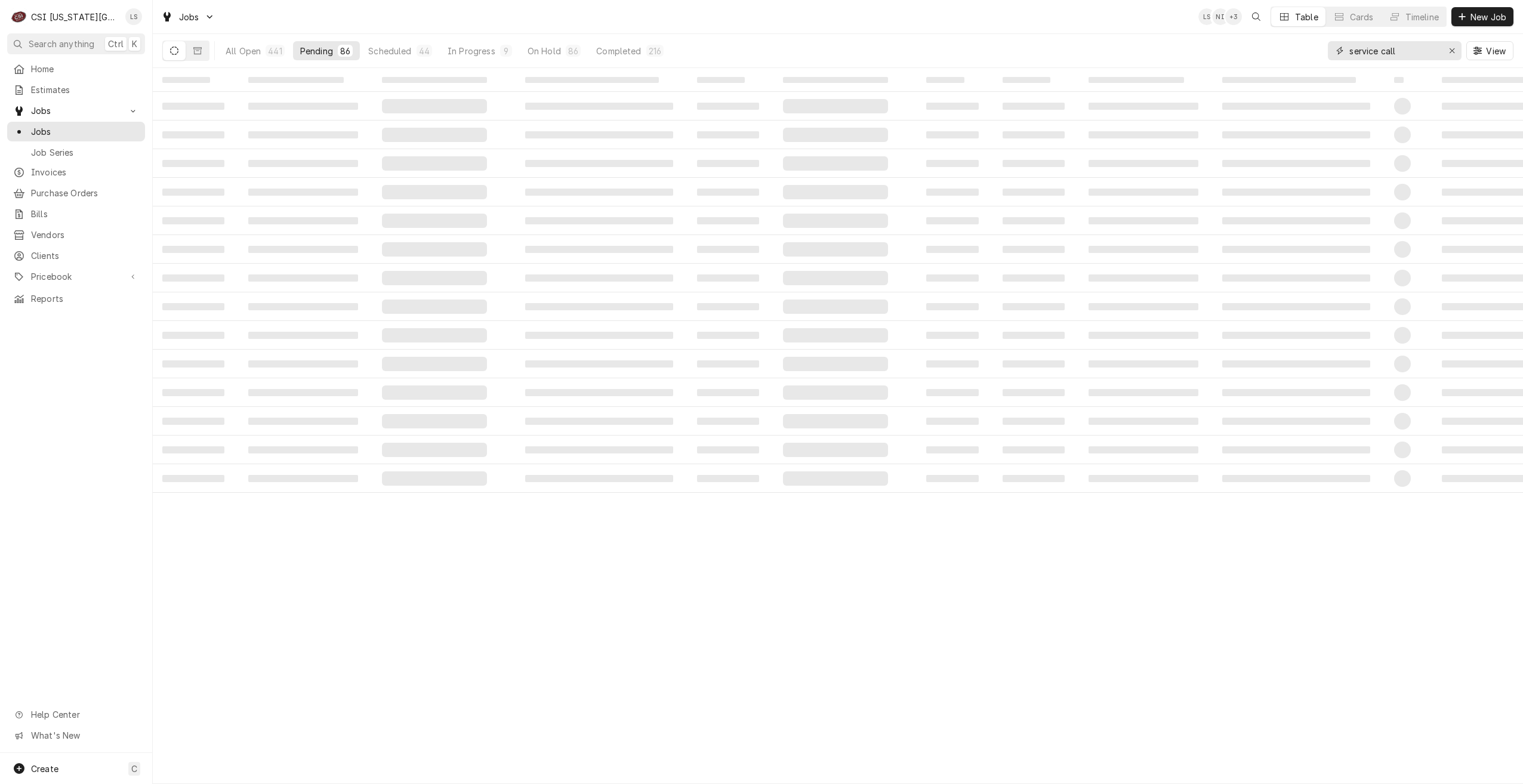
type input "service call"
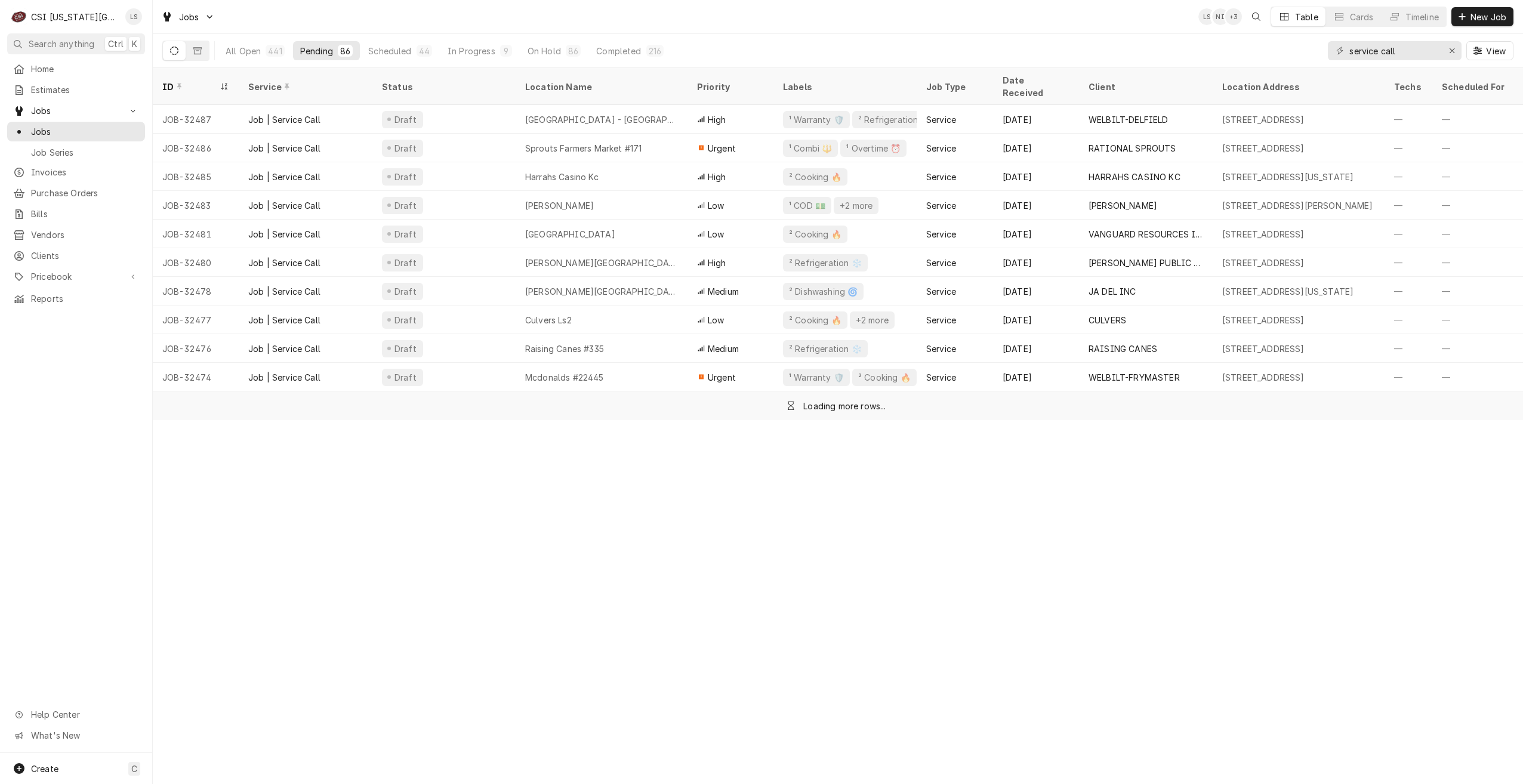
click at [1089, 22] on div "Jobs LS NI + 3 Table Cards Timeline New Job" at bounding box center [838, 16] width 1370 height 34
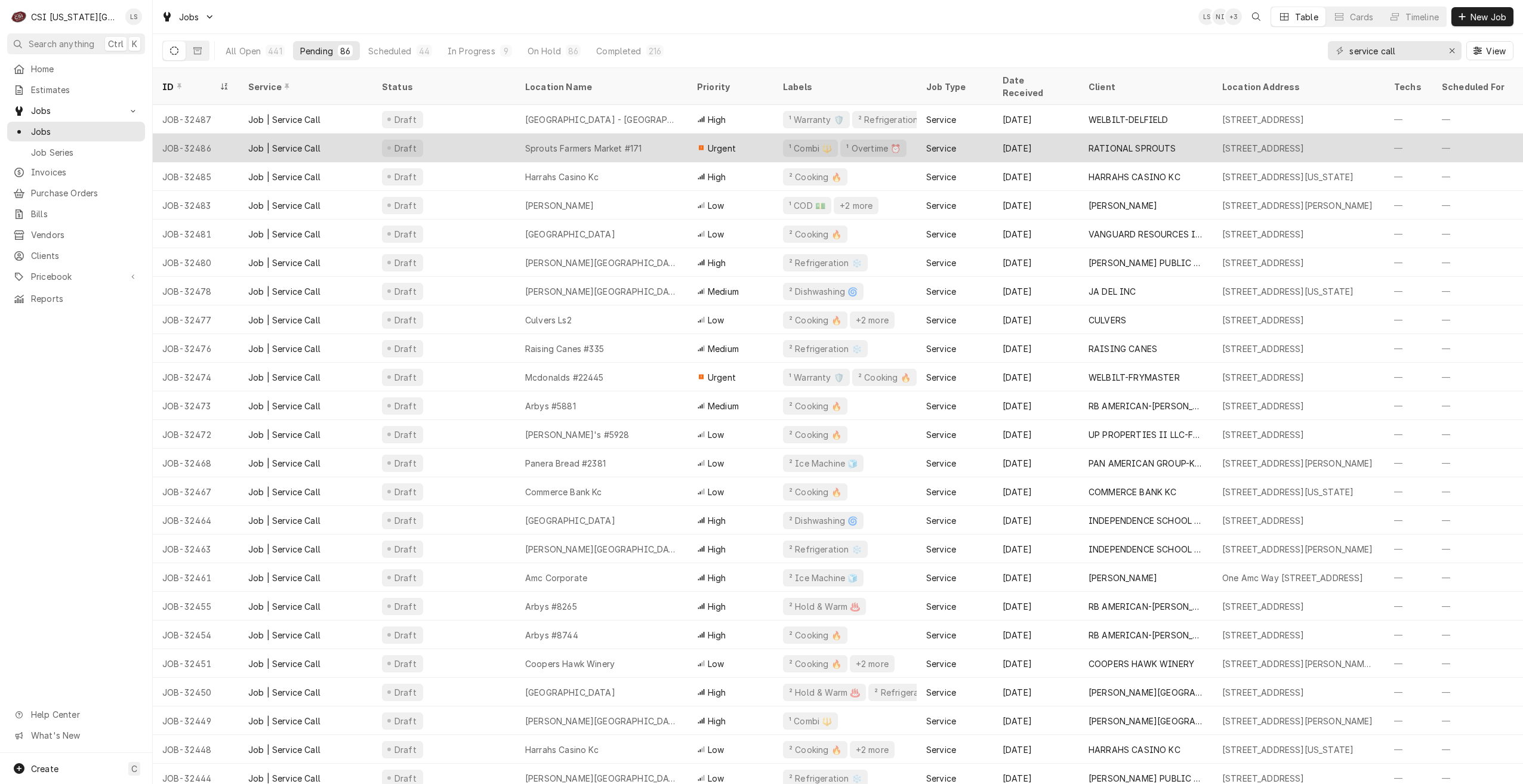
click at [632, 142] on div "Sprouts Farmers Market #171" at bounding box center [583, 148] width 116 height 12
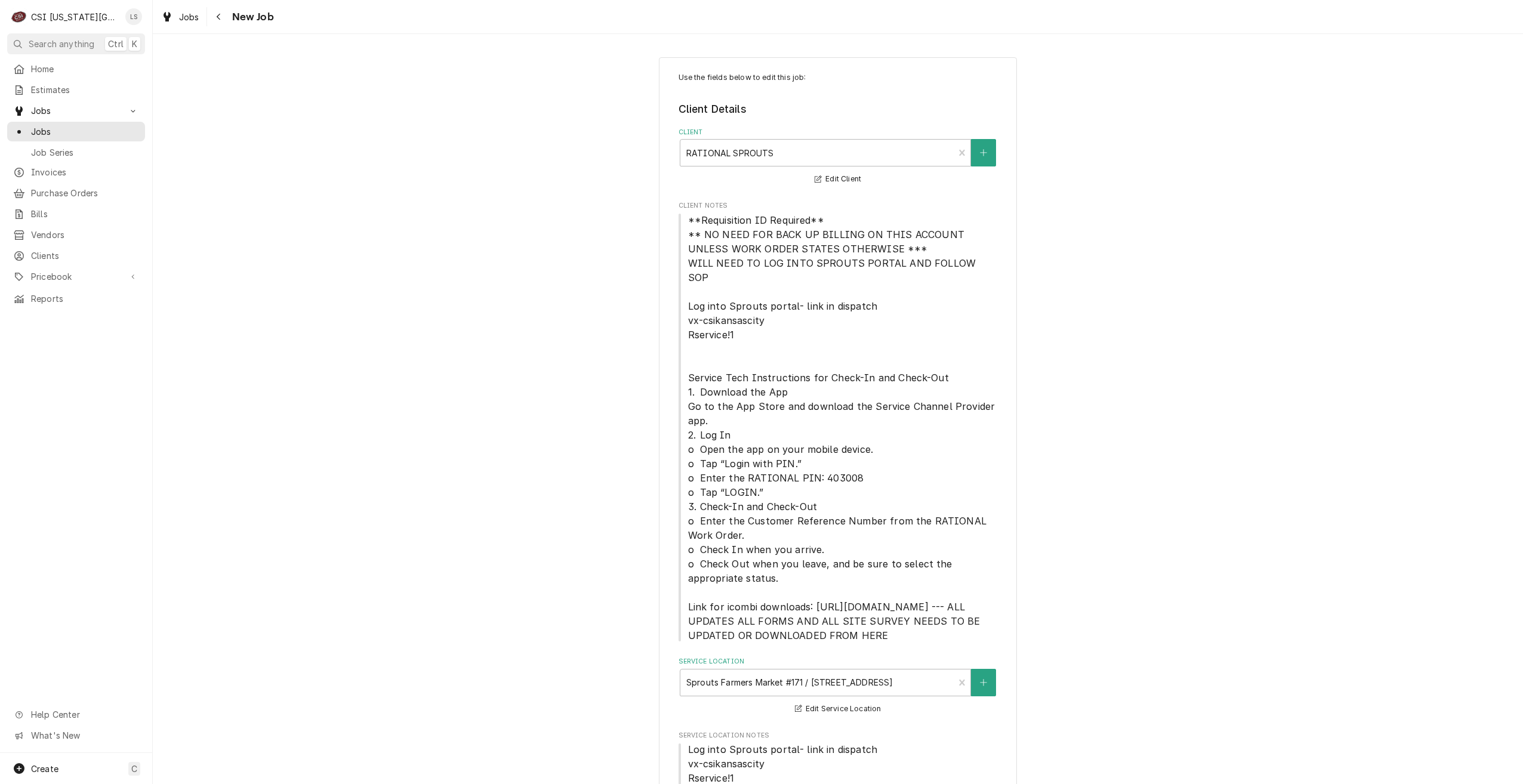
type textarea "x"
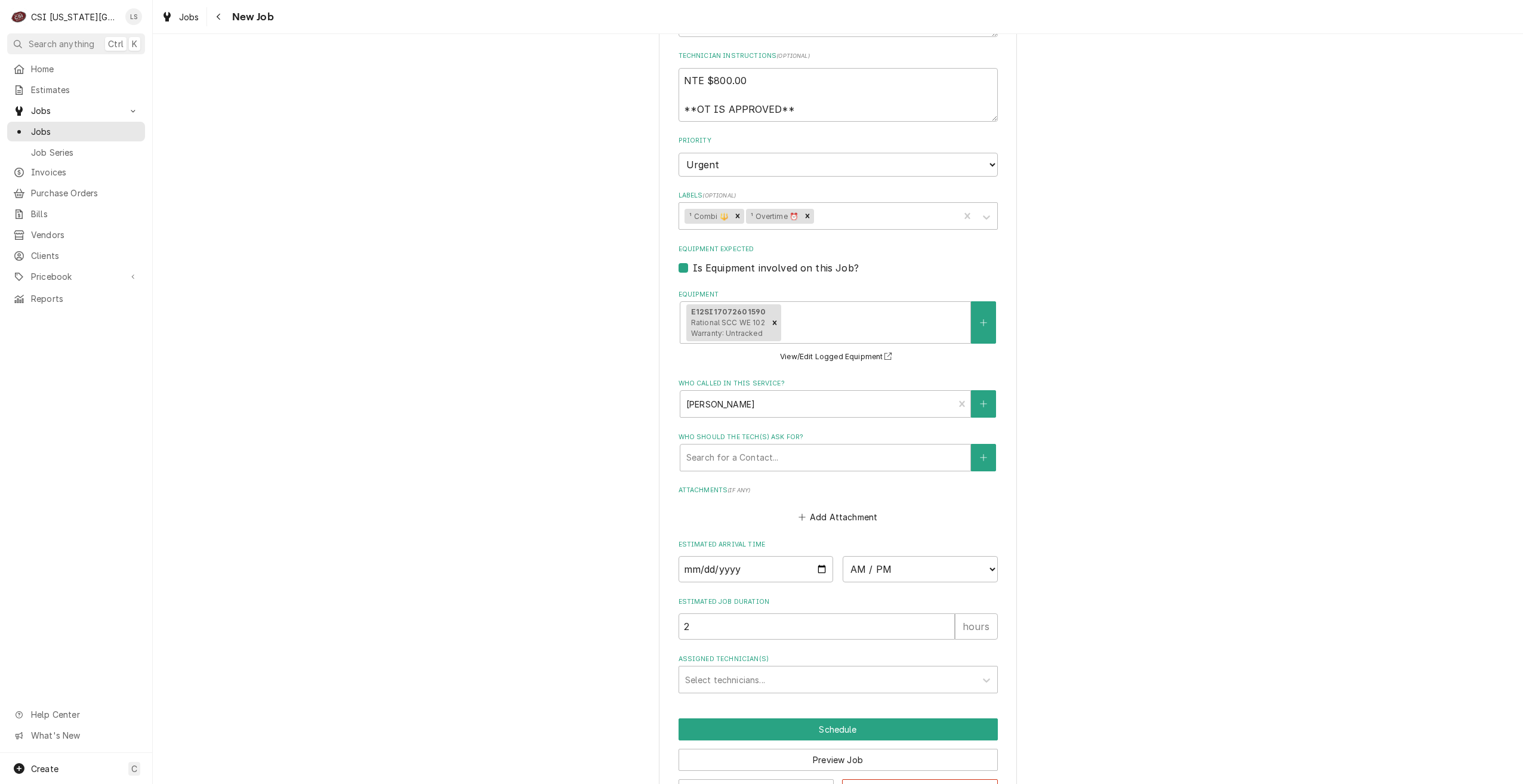
scroll to position [1270, 0]
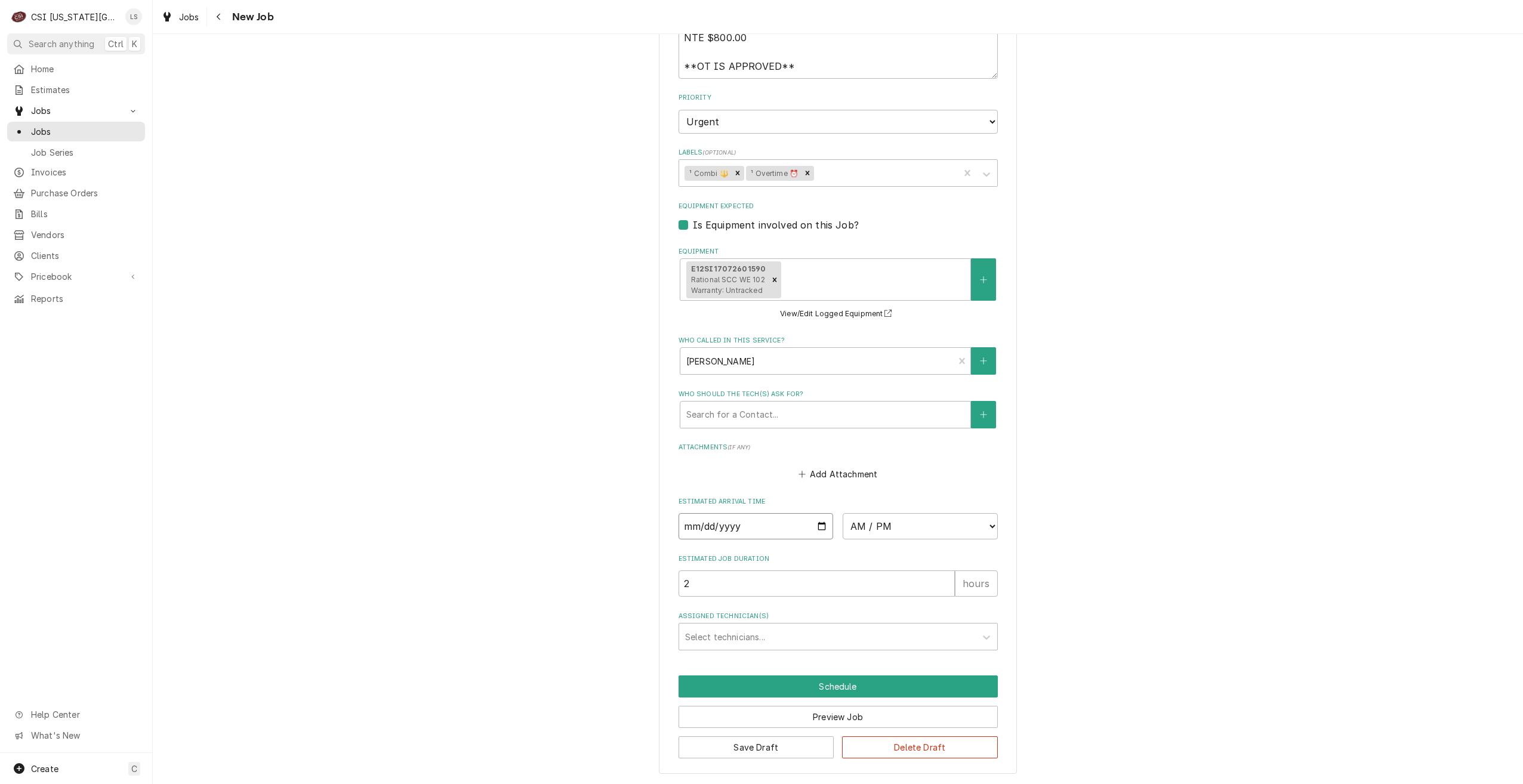
click at [819, 526] on input "Date" at bounding box center [756, 526] width 155 height 27
type input "2025-09-02"
type textarea "x"
click at [885, 526] on select "AM / PM 6:00 AM 6:15 AM 6:30 AM 6:45 AM 7:00 AM 7:15 AM 7:30 AM 7:45 AM 8:00 AM…" at bounding box center [920, 526] width 155 height 27
select select "15:00:00"
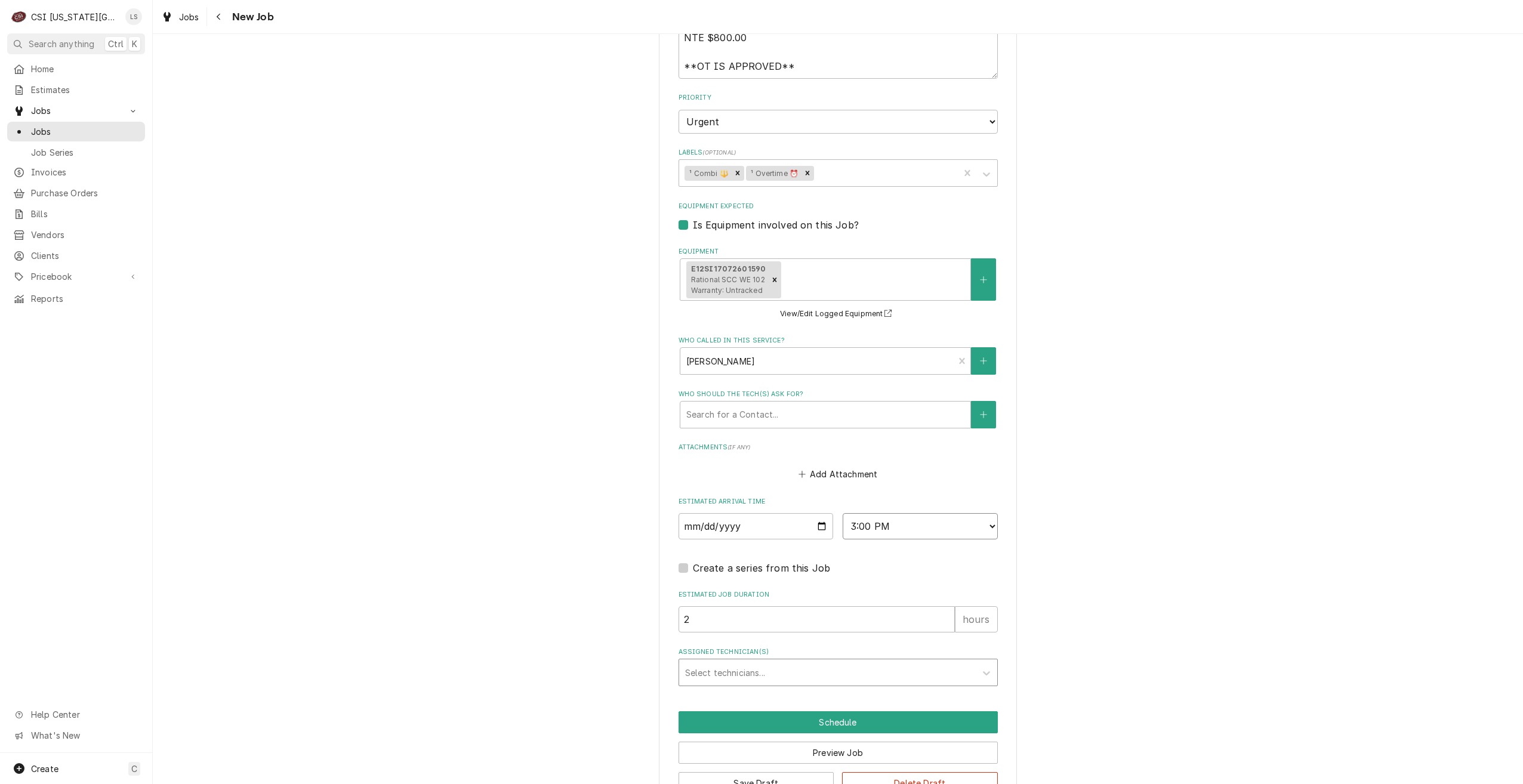
type textarea "x"
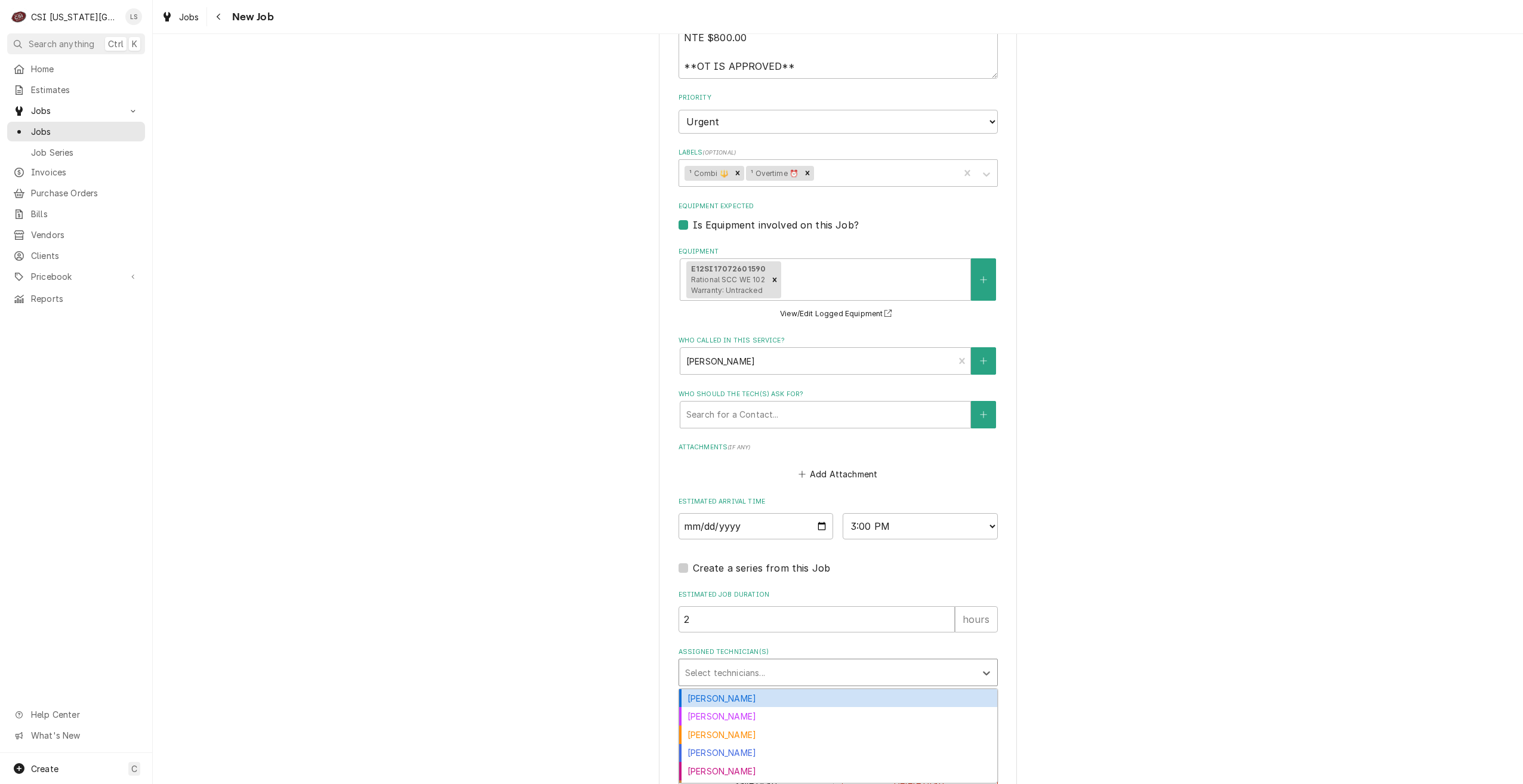
click at [820, 672] on div "Assigned Technician(s)" at bounding box center [827, 673] width 285 height 22
type input "josh"
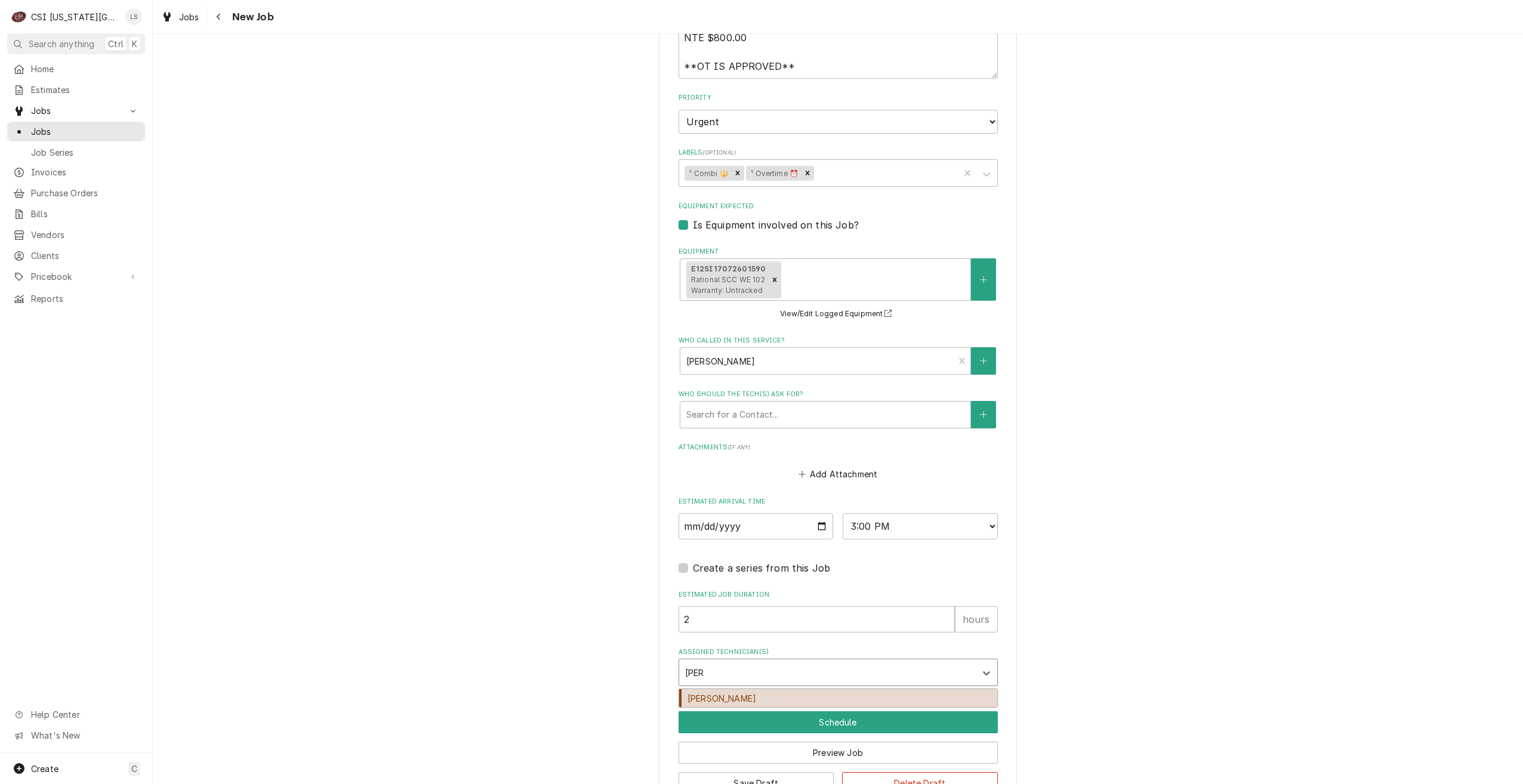
click at [802, 691] on div "[PERSON_NAME]" at bounding box center [838, 699] width 318 height 19
type textarea "x"
click at [836, 720] on button "Schedule" at bounding box center [838, 722] width 319 height 22
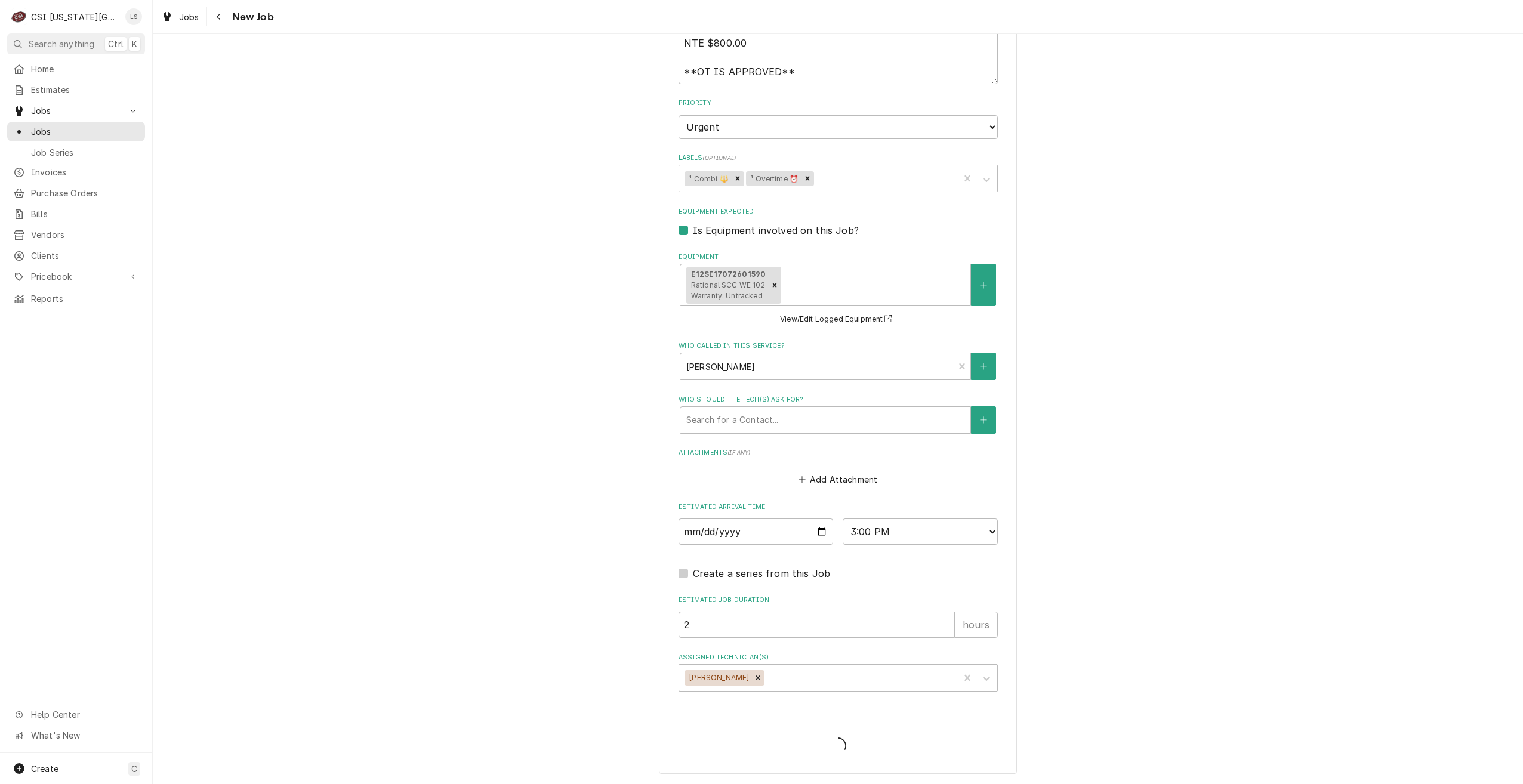
type textarea "x"
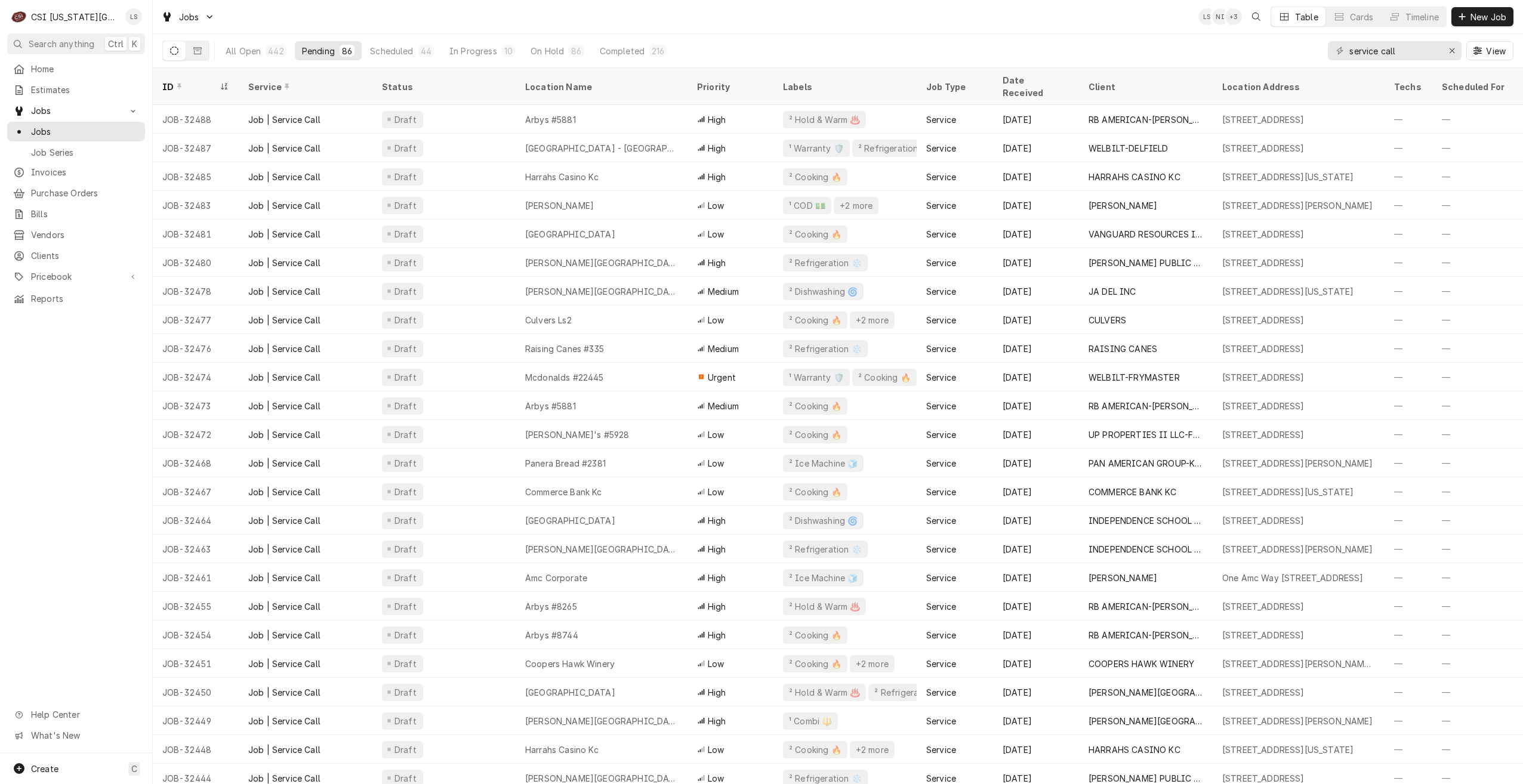
click at [928, 18] on div "Jobs LS NI + 3 Table Cards Timeline New Job" at bounding box center [838, 16] width 1370 height 34
click at [837, 16] on div "Jobs LS NI + 4 Table Cards Timeline New Job" at bounding box center [838, 16] width 1370 height 34
click at [931, 28] on div "Jobs LS NI + 3 Table Cards Timeline New Job" at bounding box center [838, 16] width 1370 height 34
click at [1042, 23] on div "Jobs LS NI + 2 Table Cards Timeline New Job" at bounding box center [838, 16] width 1370 height 34
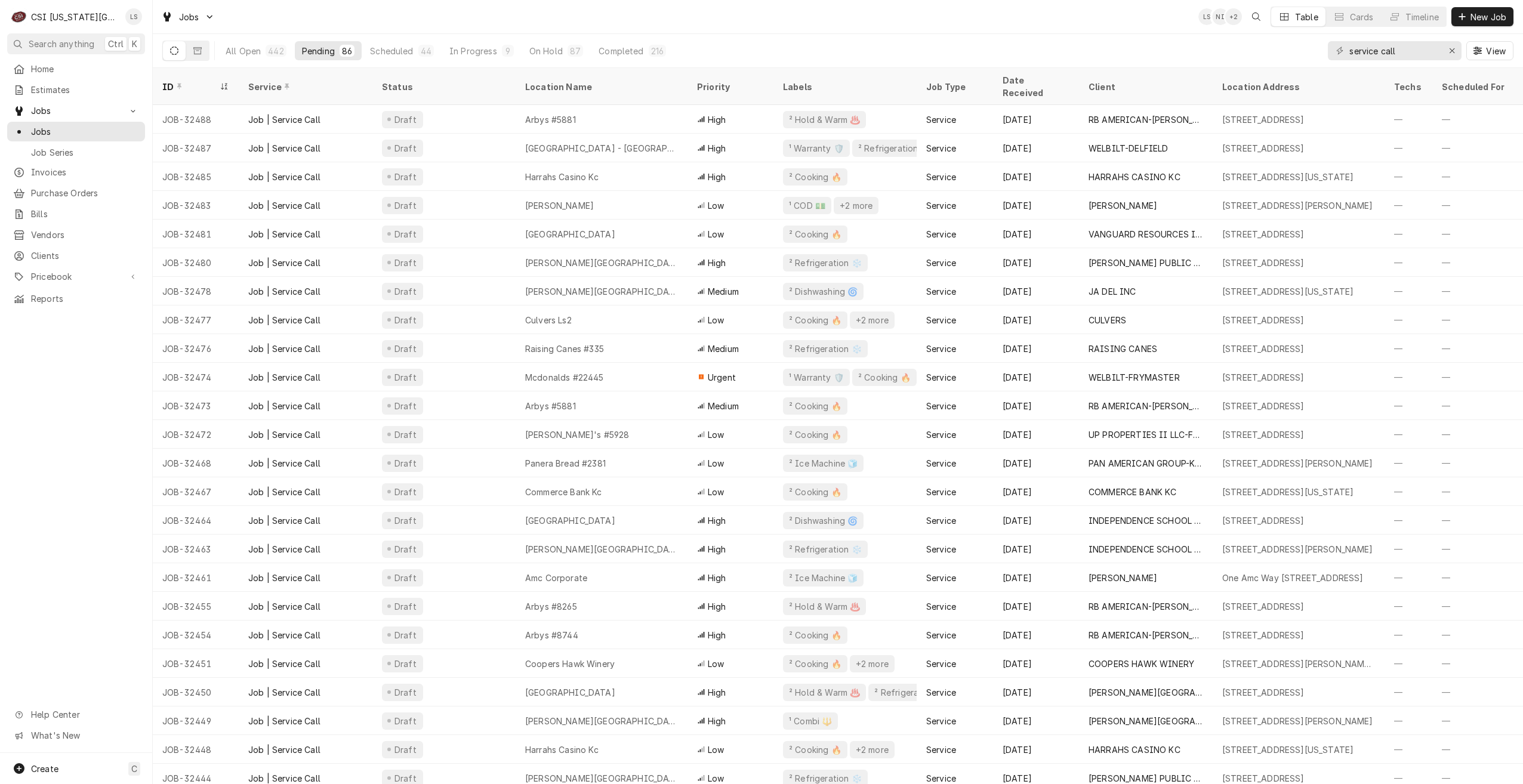
click at [910, 29] on div "Jobs LS NI + 2 Table Cards Timeline New Job" at bounding box center [838, 16] width 1370 height 34
drag, startPoint x: 1423, startPoint y: 44, endPoint x: 1326, endPoint y: 44, distance: 97.0
click at [1326, 44] on div "All Open 442 Pending 86 Scheduled 44 In Progress 9 On Hold 87 Completed 216 ser…" at bounding box center [838, 50] width 1352 height 34
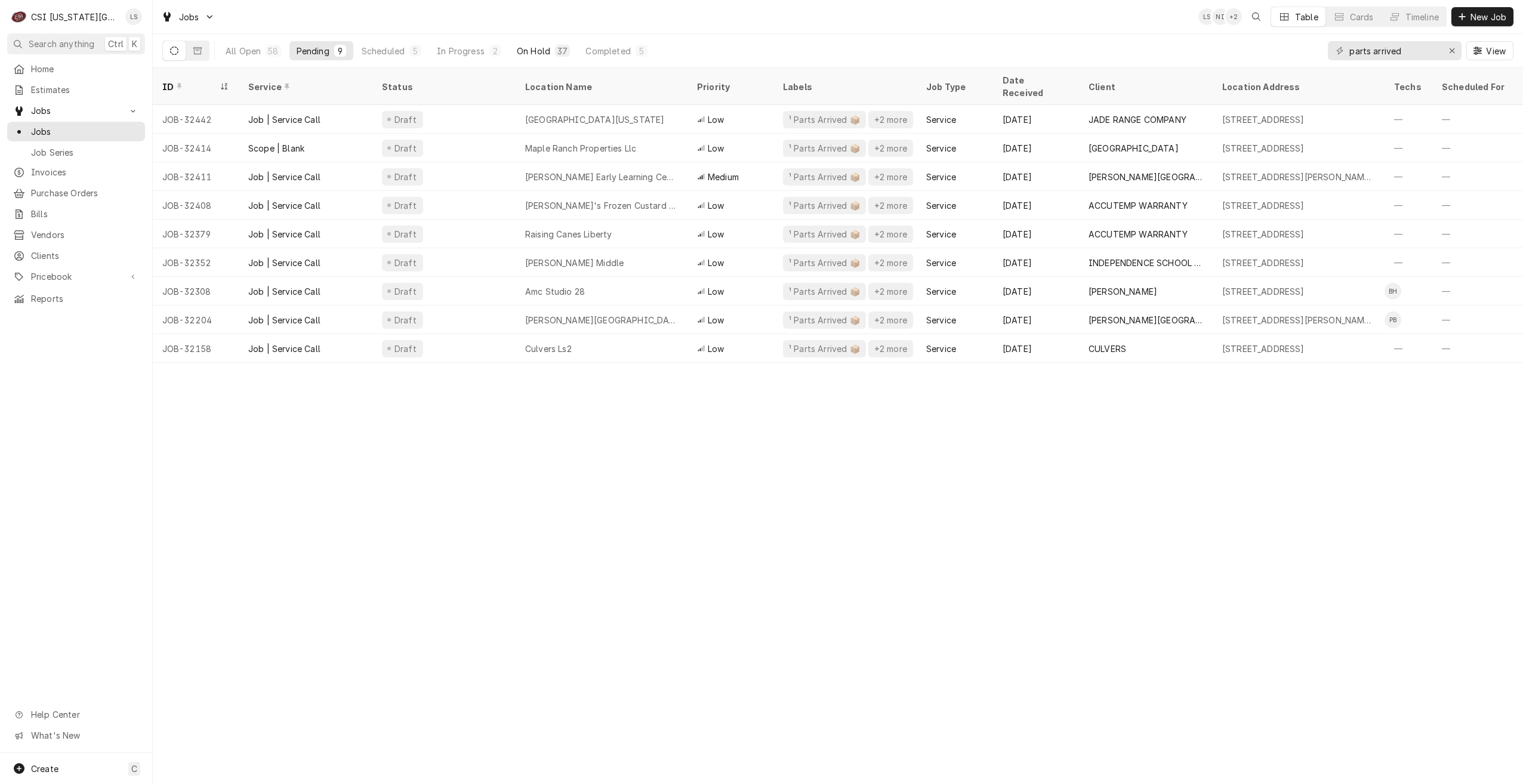
click at [549, 45] on div "On Hold" at bounding box center [534, 50] width 34 height 12
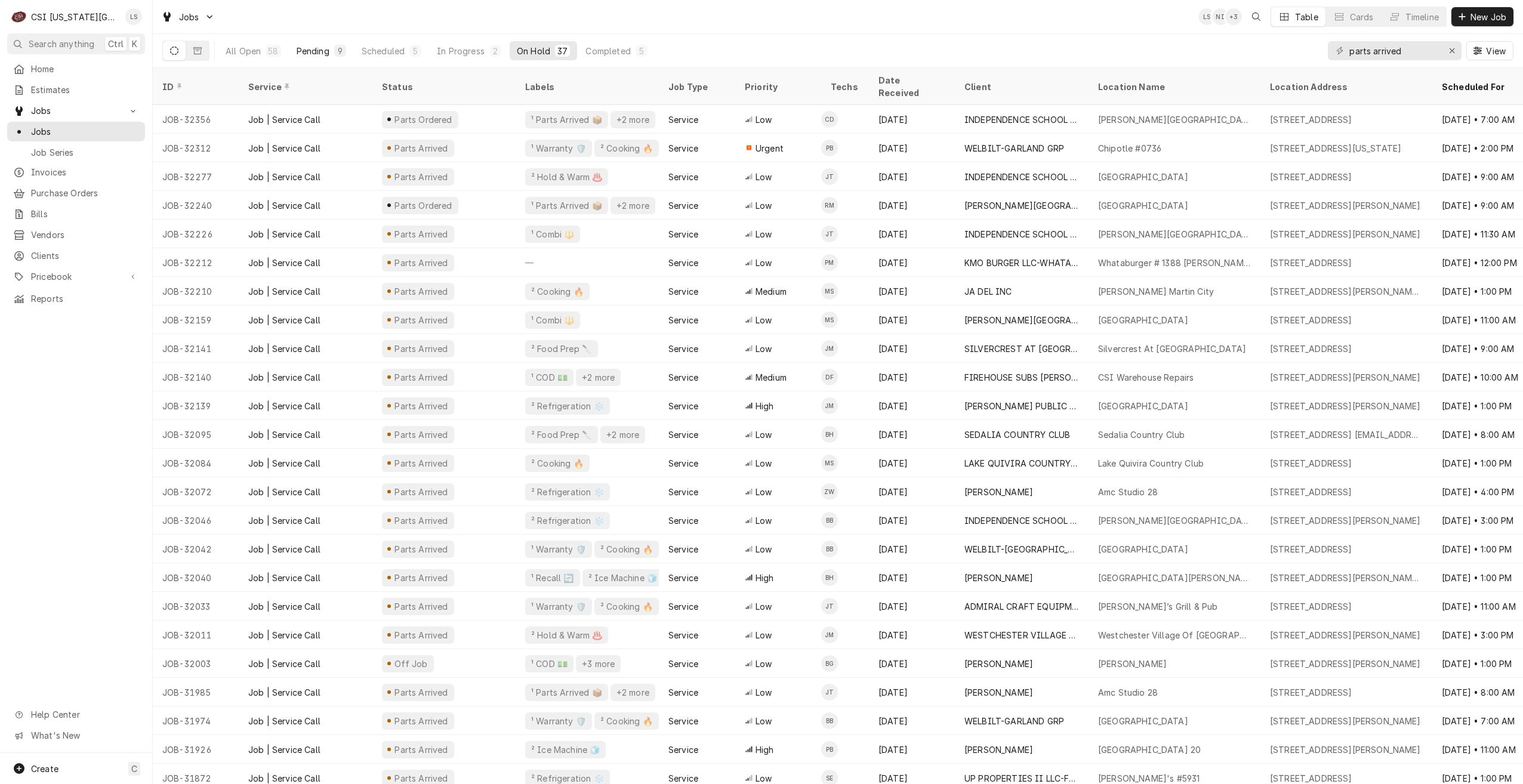
click at [318, 57] on button "Pending 9" at bounding box center [321, 50] width 64 height 19
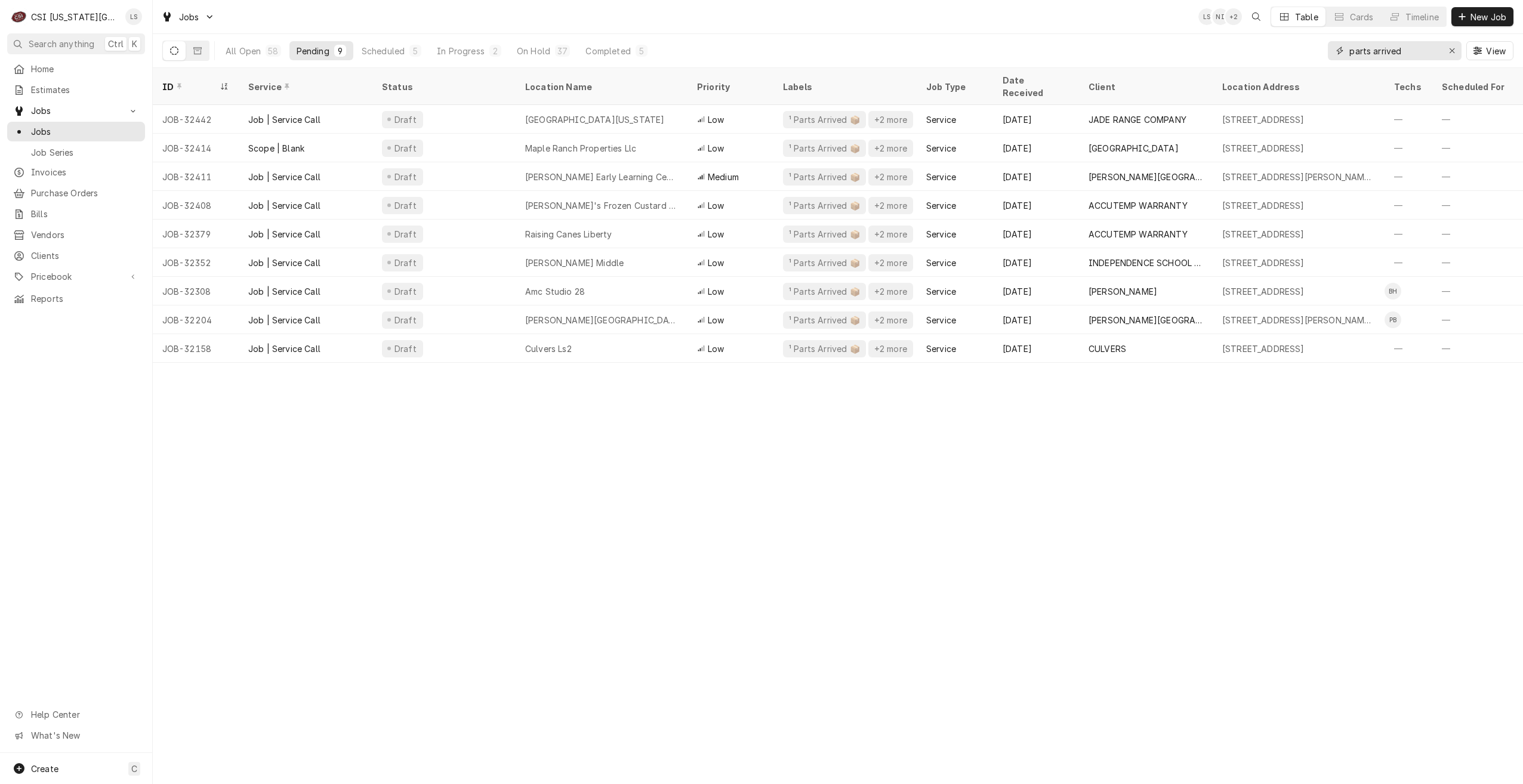
drag, startPoint x: 1417, startPoint y: 52, endPoint x: 1291, endPoint y: 50, distance: 126.0
click at [1291, 50] on div "All Open 58 Pending 9 Scheduled 5 In Progress 2 On Hold 37 Completed 5 parts ar…" at bounding box center [838, 50] width 1352 height 34
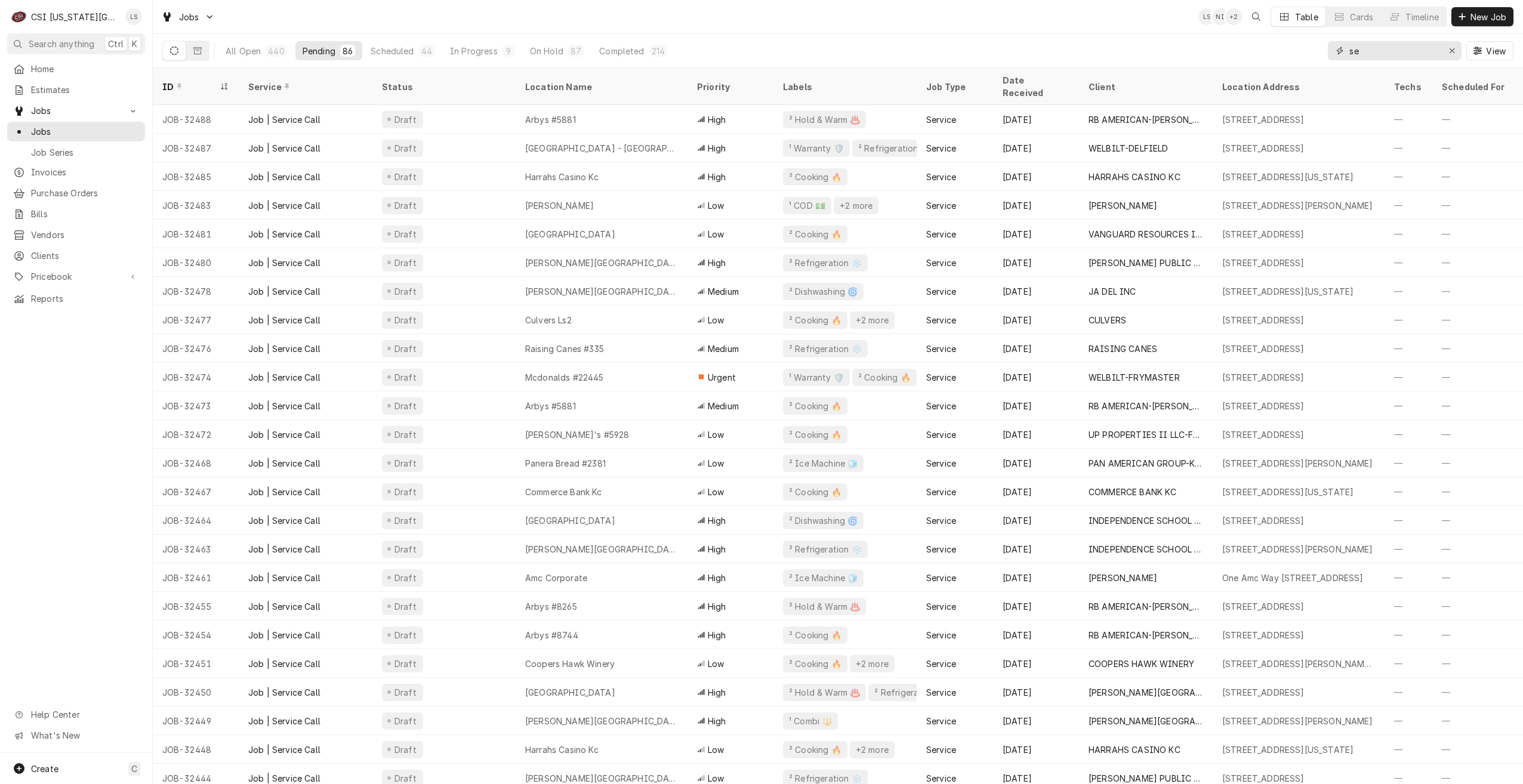
type input "s"
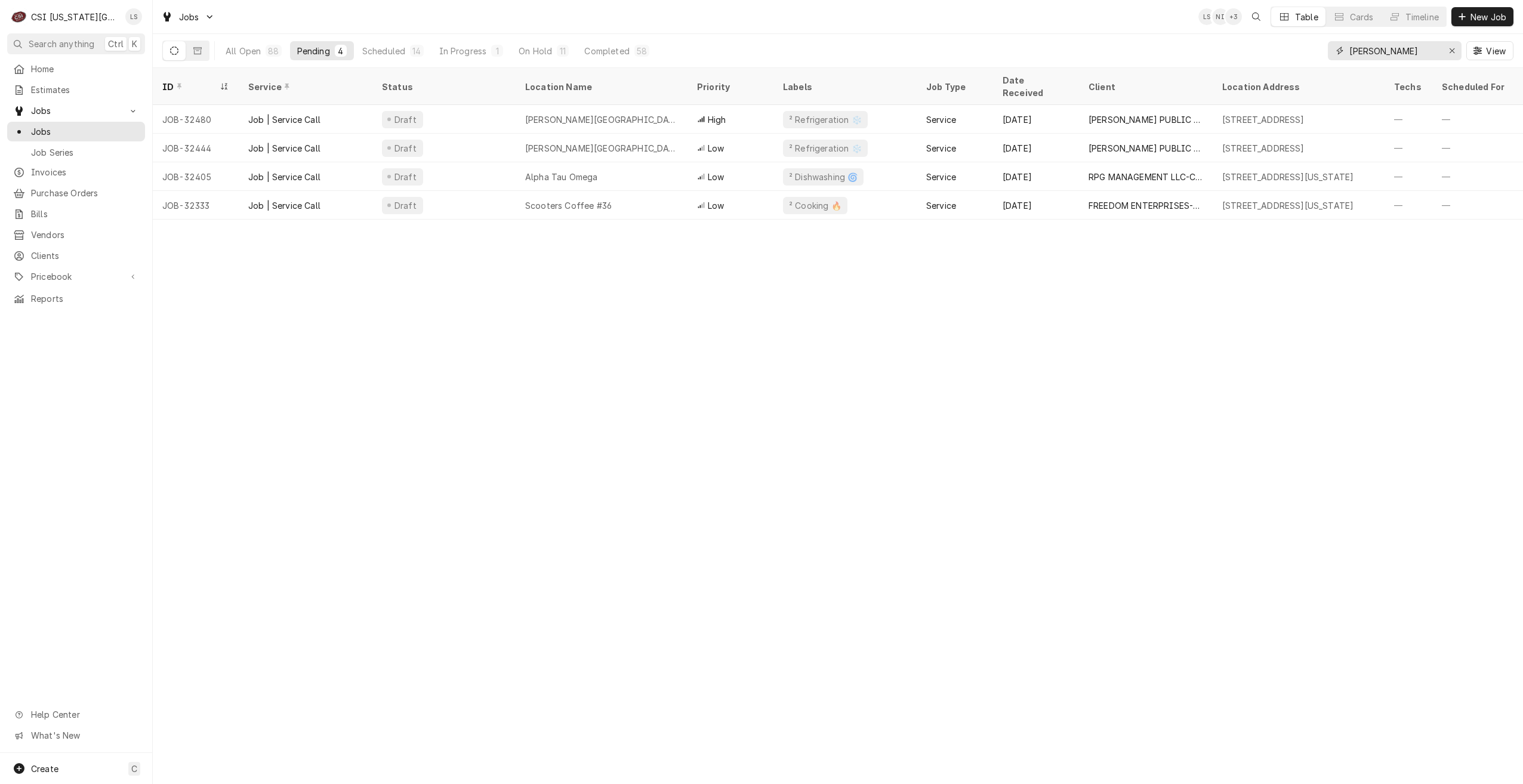
type input "lawrence"
click at [456, 6] on div "Jobs LS NI + 3 Table Cards Timeline New Job" at bounding box center [838, 16] width 1370 height 34
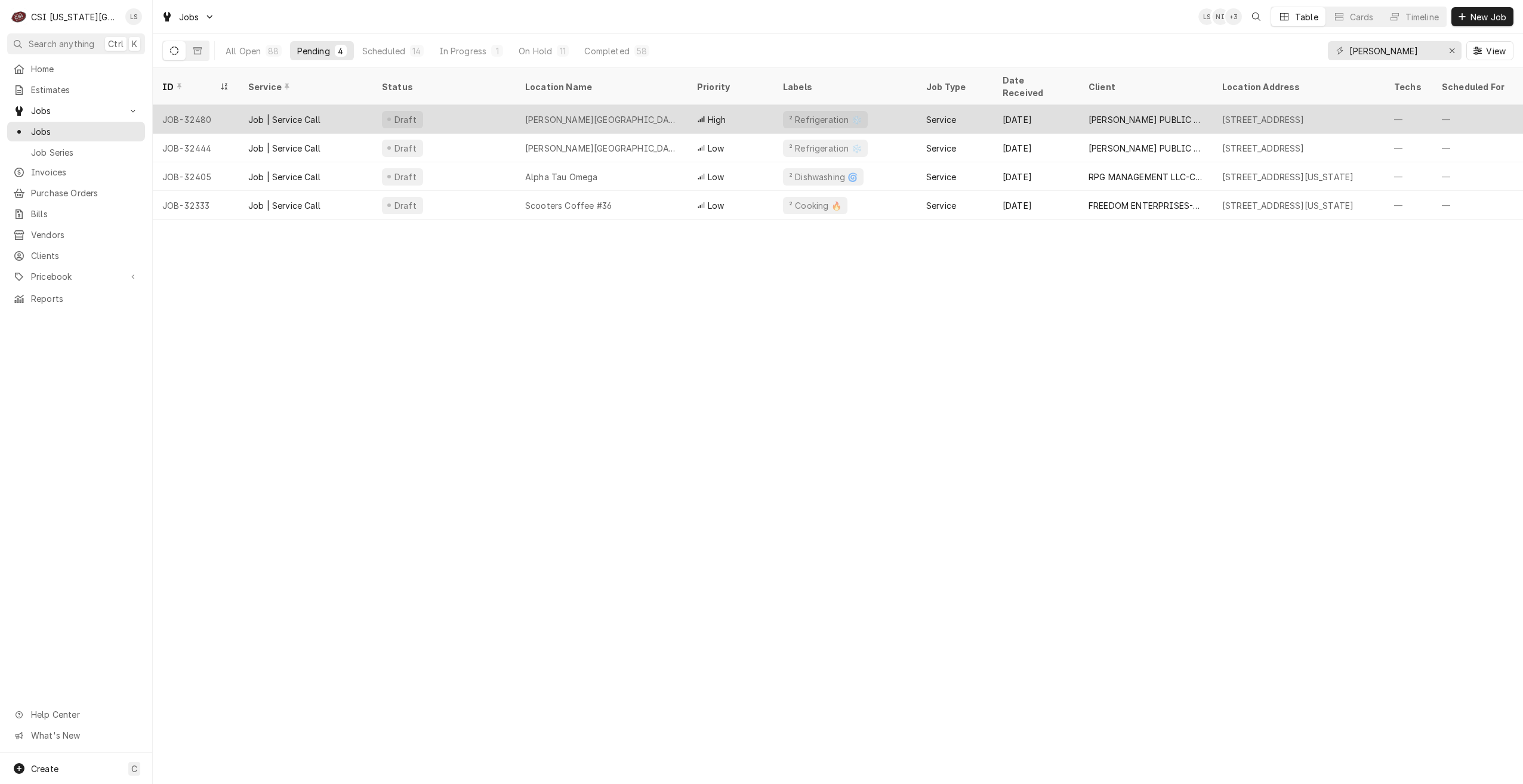
click at [648, 113] on div "Lawrence Freestate High School" at bounding box center [601, 119] width 153 height 12
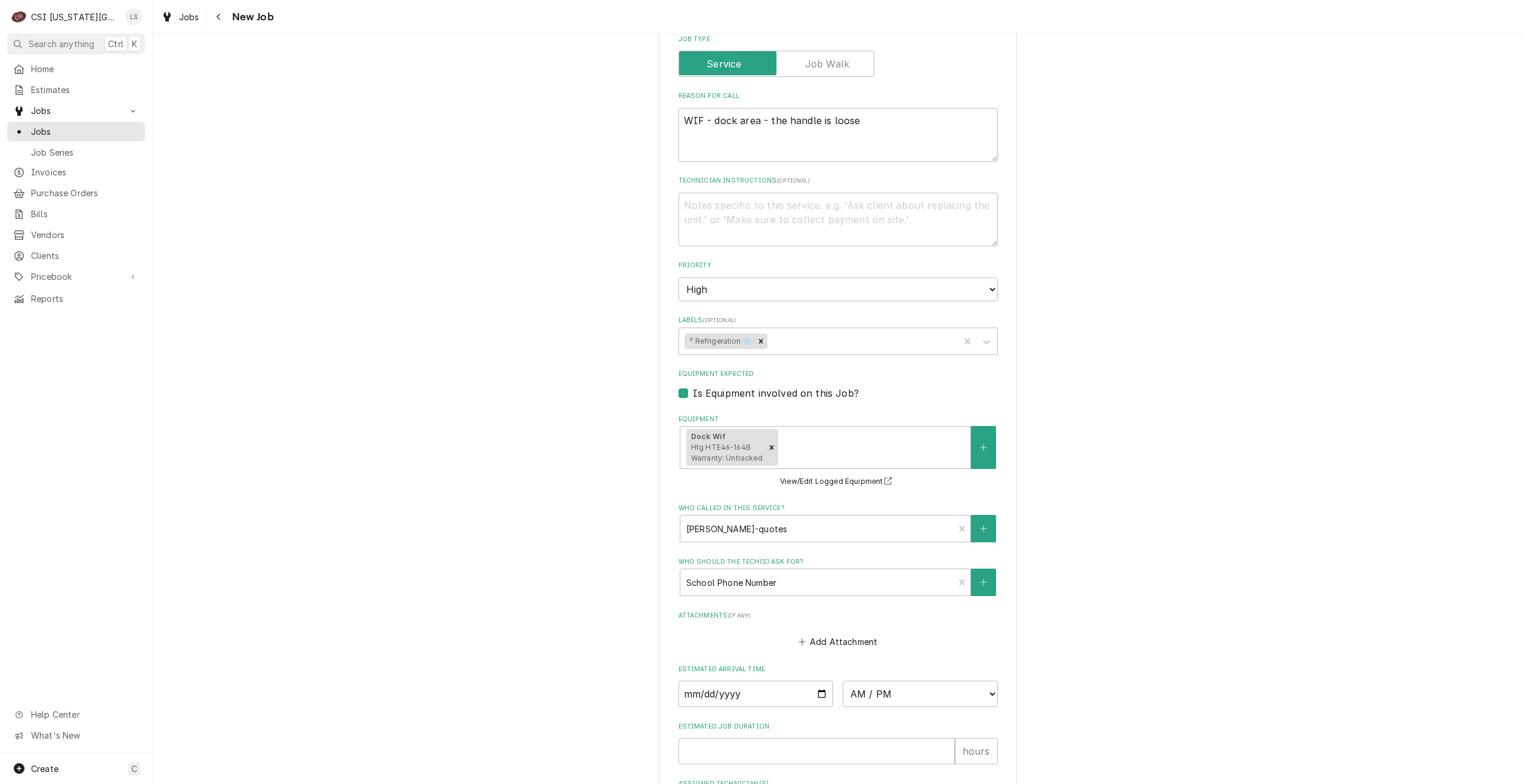
scroll to position [884, 0]
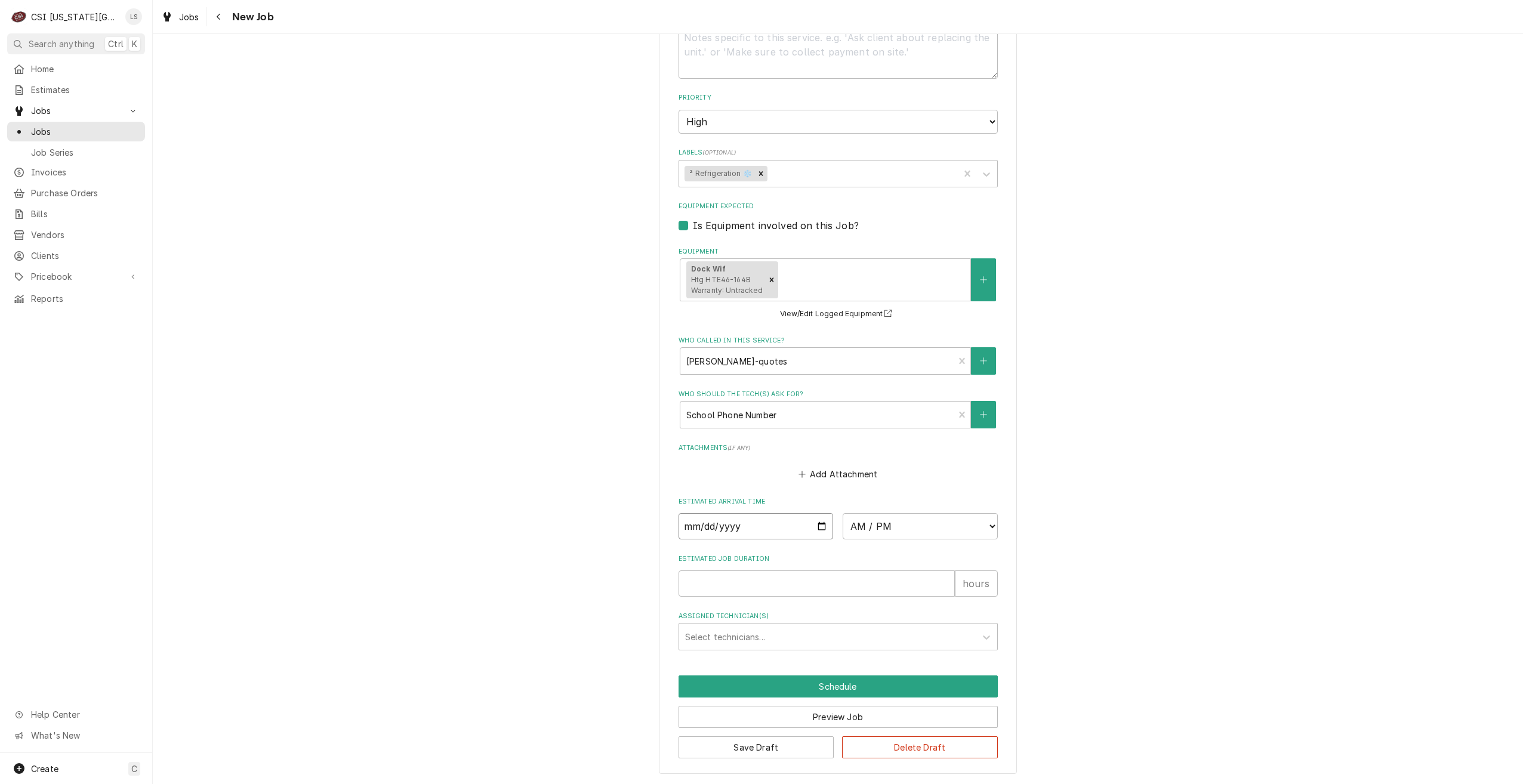
click at [819, 529] on input "Date" at bounding box center [756, 526] width 155 height 27
type textarea "x"
type input "[DATE]"
type textarea "x"
click at [891, 532] on select "AM / PM 6:00 AM 6:15 AM 6:30 AM 6:45 AM 7:00 AM 7:15 AM 7:30 AM 7:45 AM 8:00 AM…" at bounding box center [920, 526] width 155 height 27
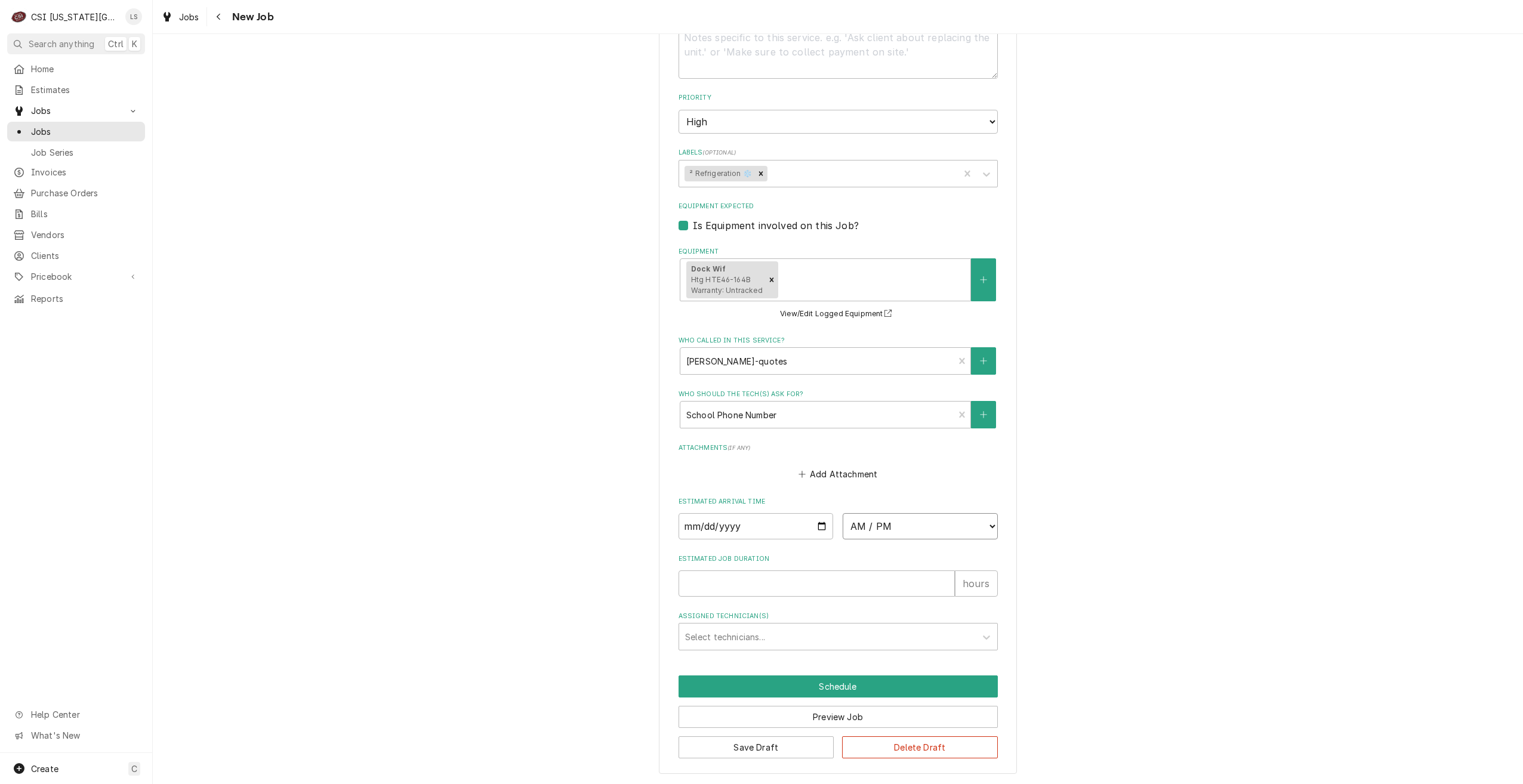
select select "13:30:00"
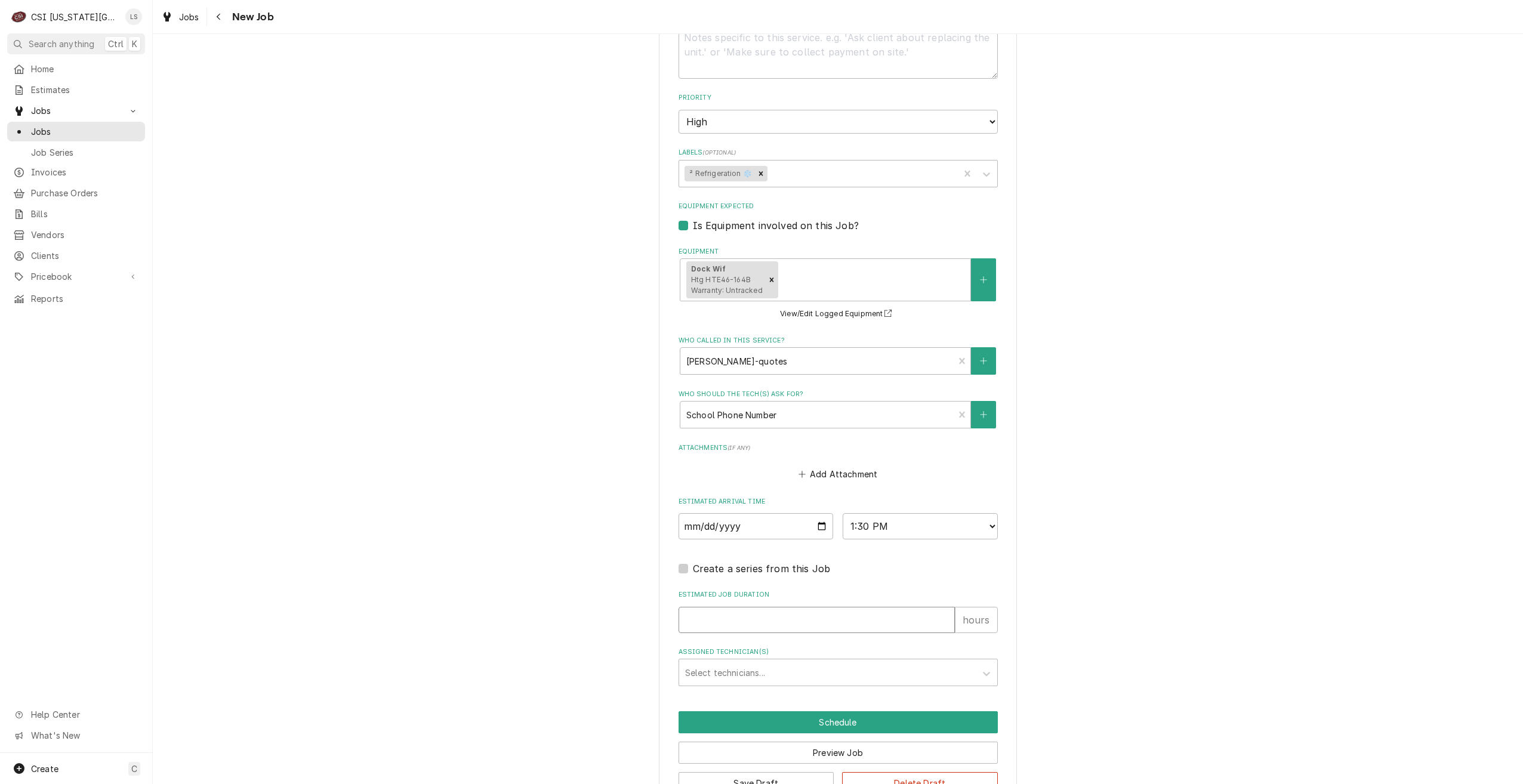
click at [872, 623] on input "Estimated Job Duration" at bounding box center [816, 620] width 276 height 27
type textarea "x"
type input "2"
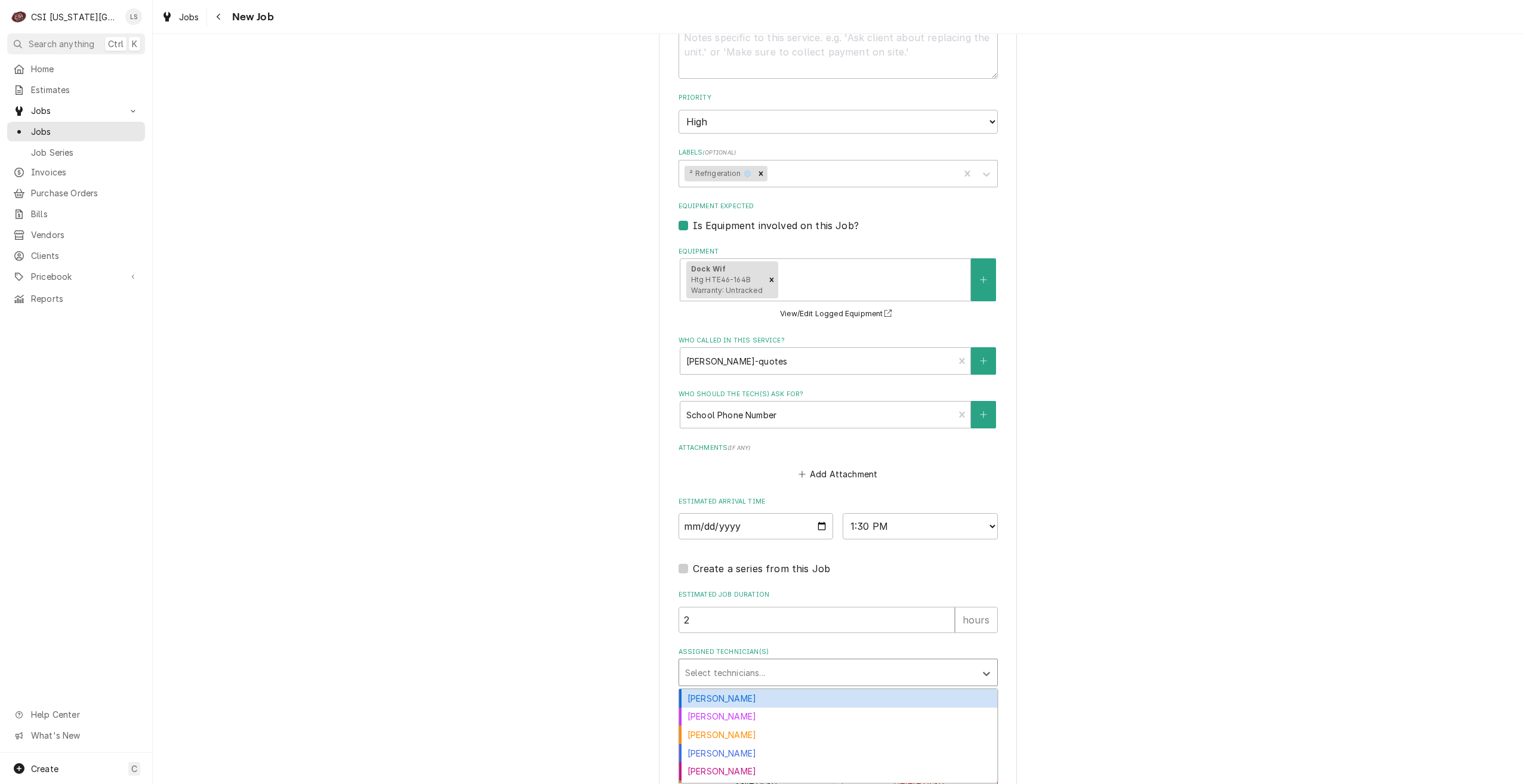
type textarea "x"
click at [897, 670] on div "Assigned Technician(s)" at bounding box center [827, 673] width 285 height 22
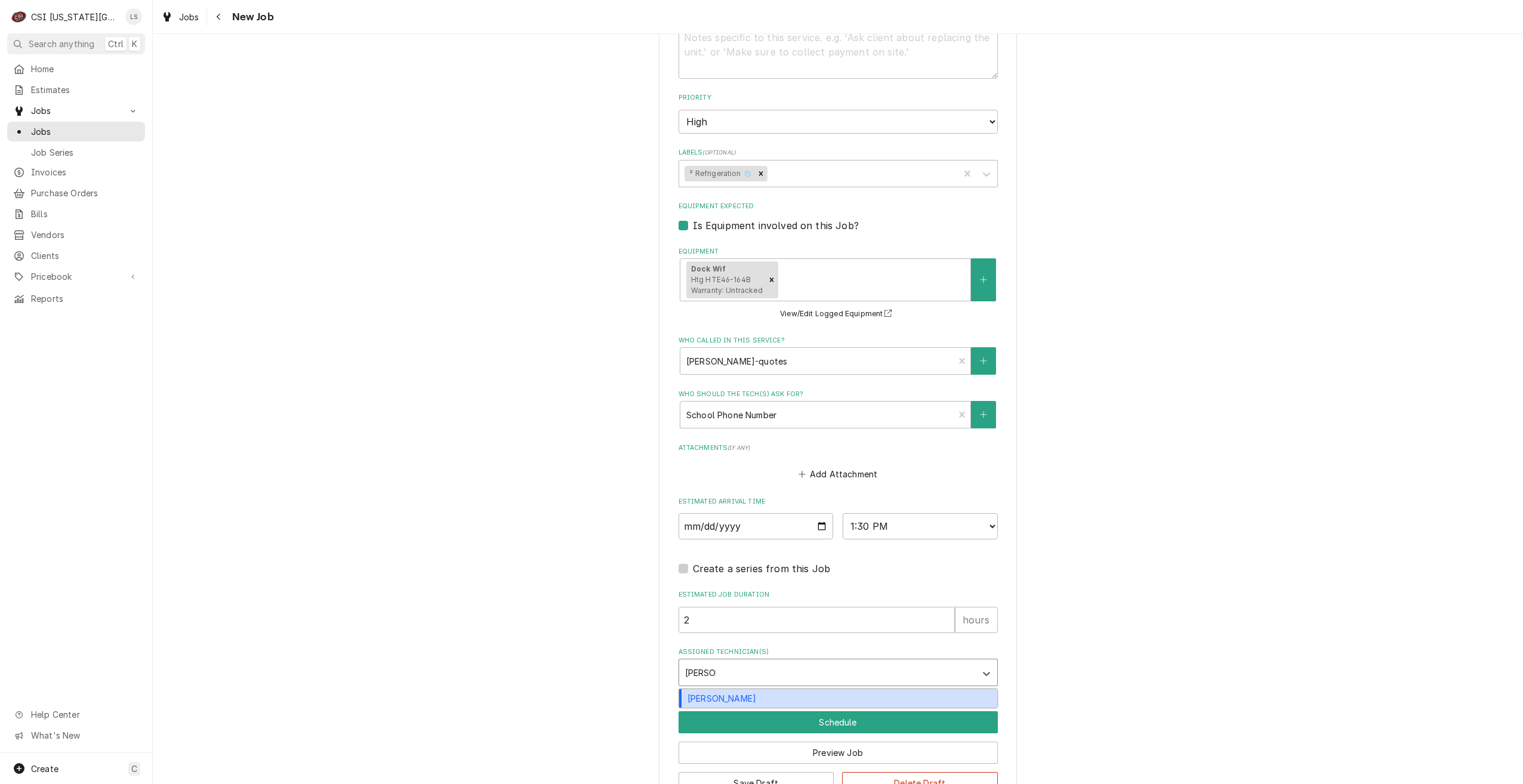
type input "zach wil"
click at [877, 694] on div "Zach Wilson" at bounding box center [838, 699] width 318 height 19
type textarea "x"
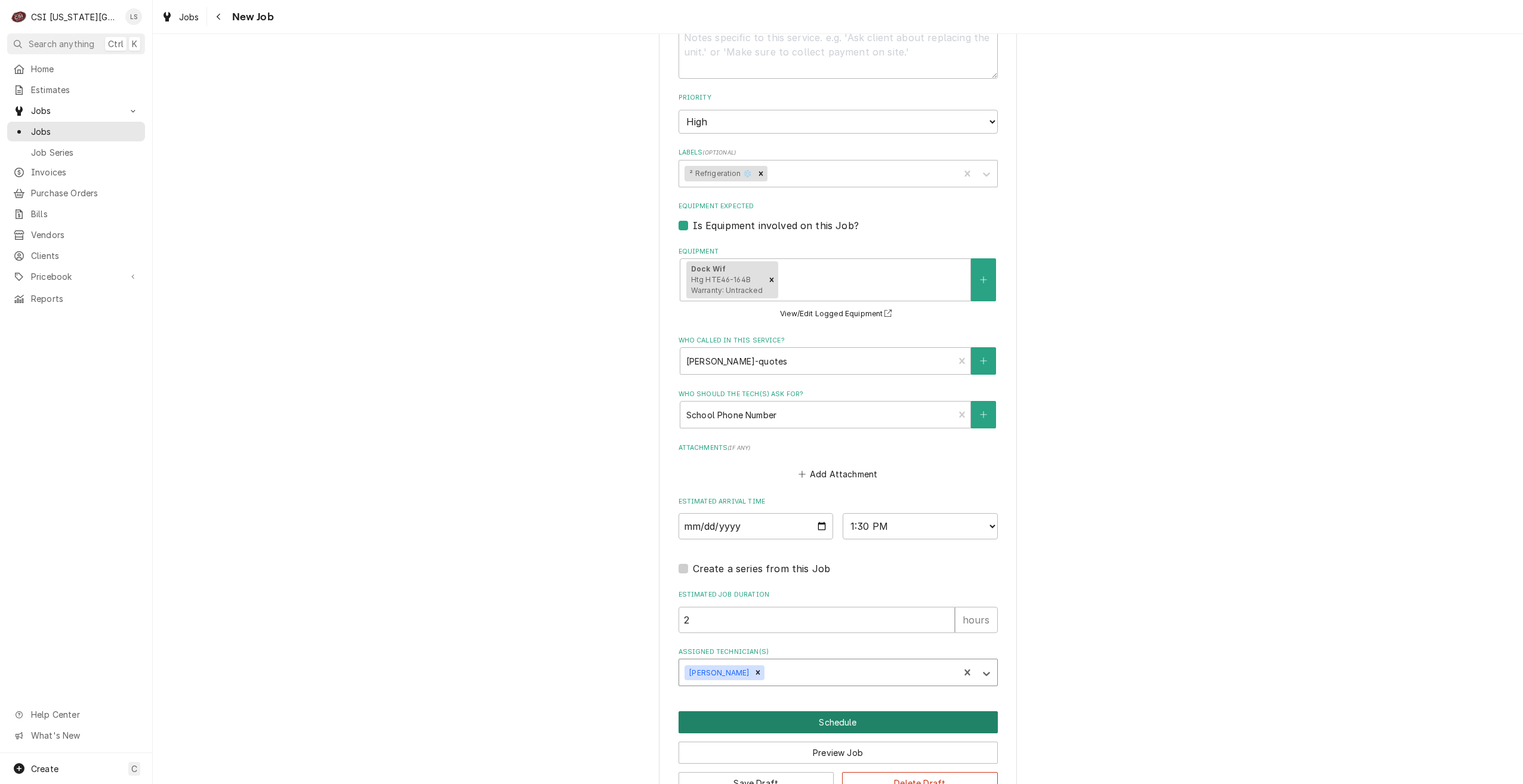
click at [876, 714] on button "Schedule" at bounding box center [838, 722] width 319 height 22
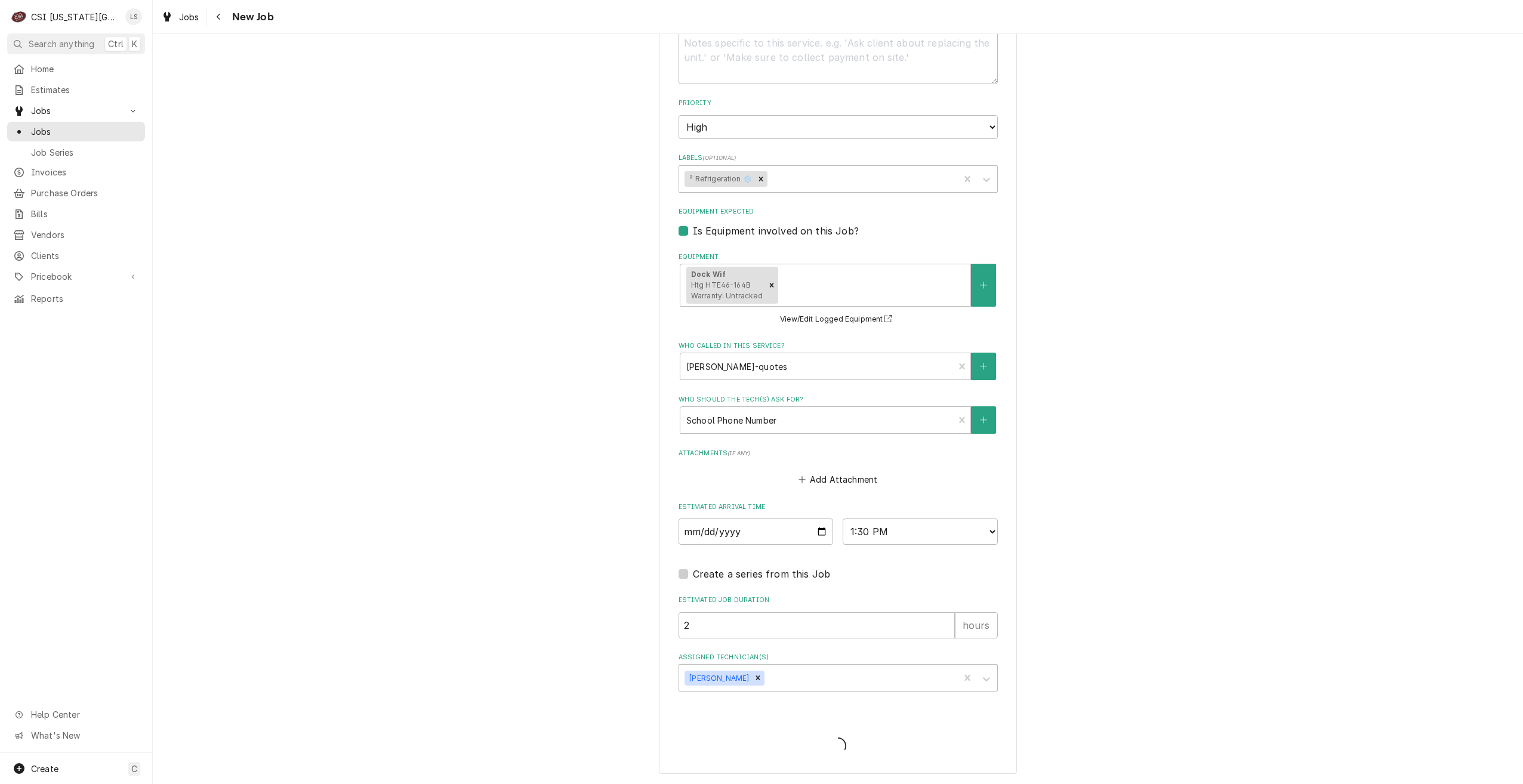
scroll to position [879, 0]
type textarea "x"
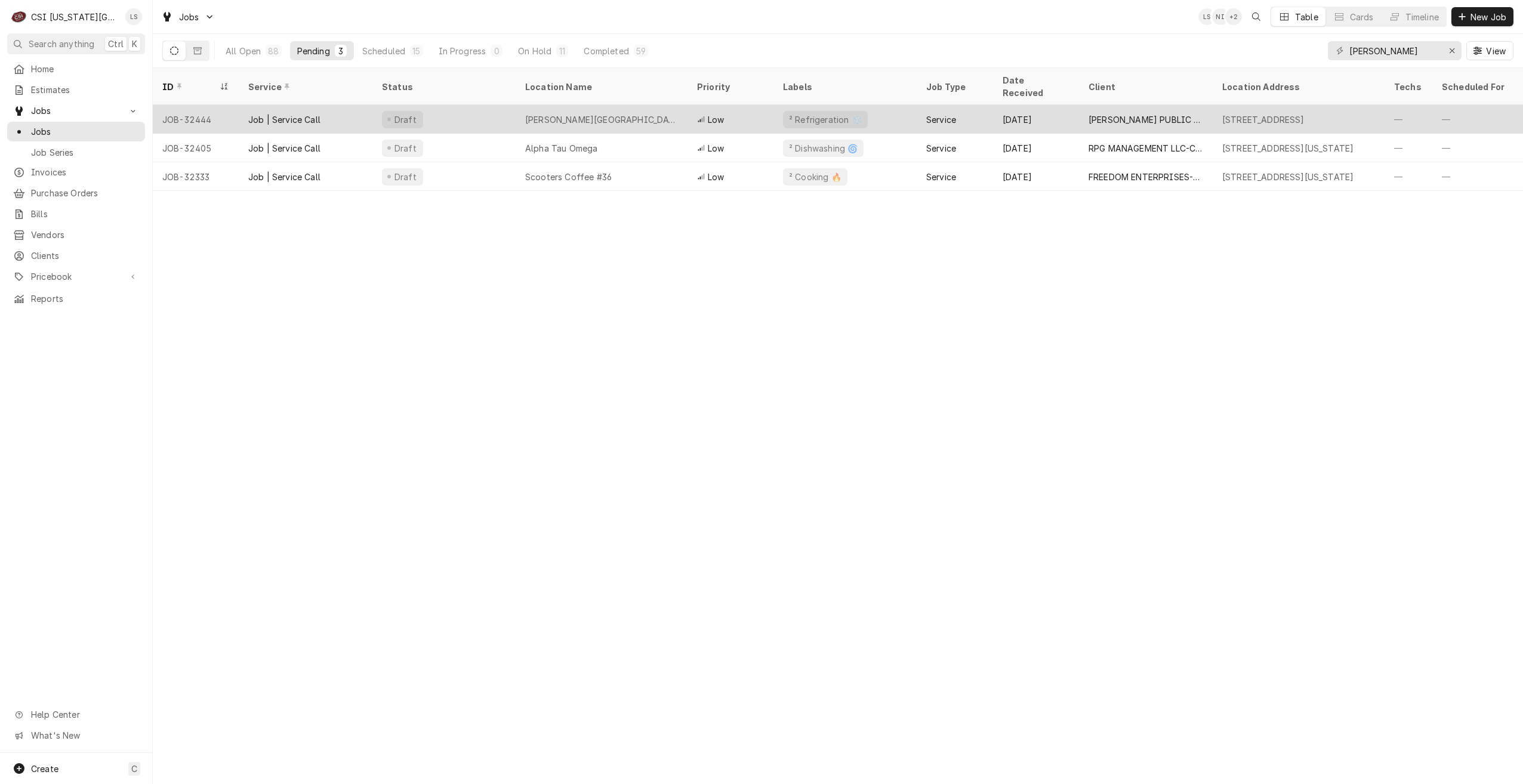
click at [598, 113] on div "[PERSON_NAME][GEOGRAPHIC_DATA]" at bounding box center [601, 119] width 153 height 12
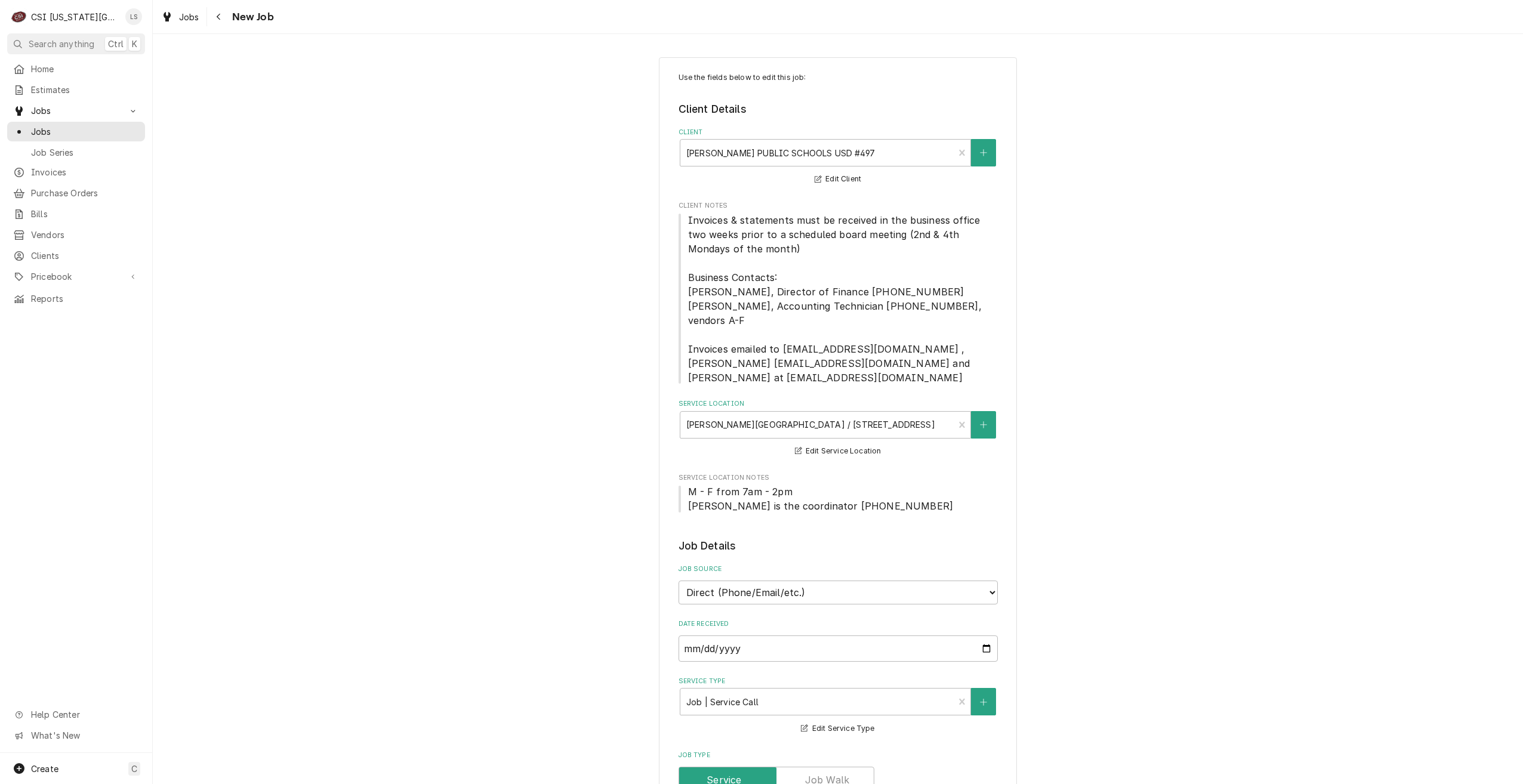
type textarea "x"
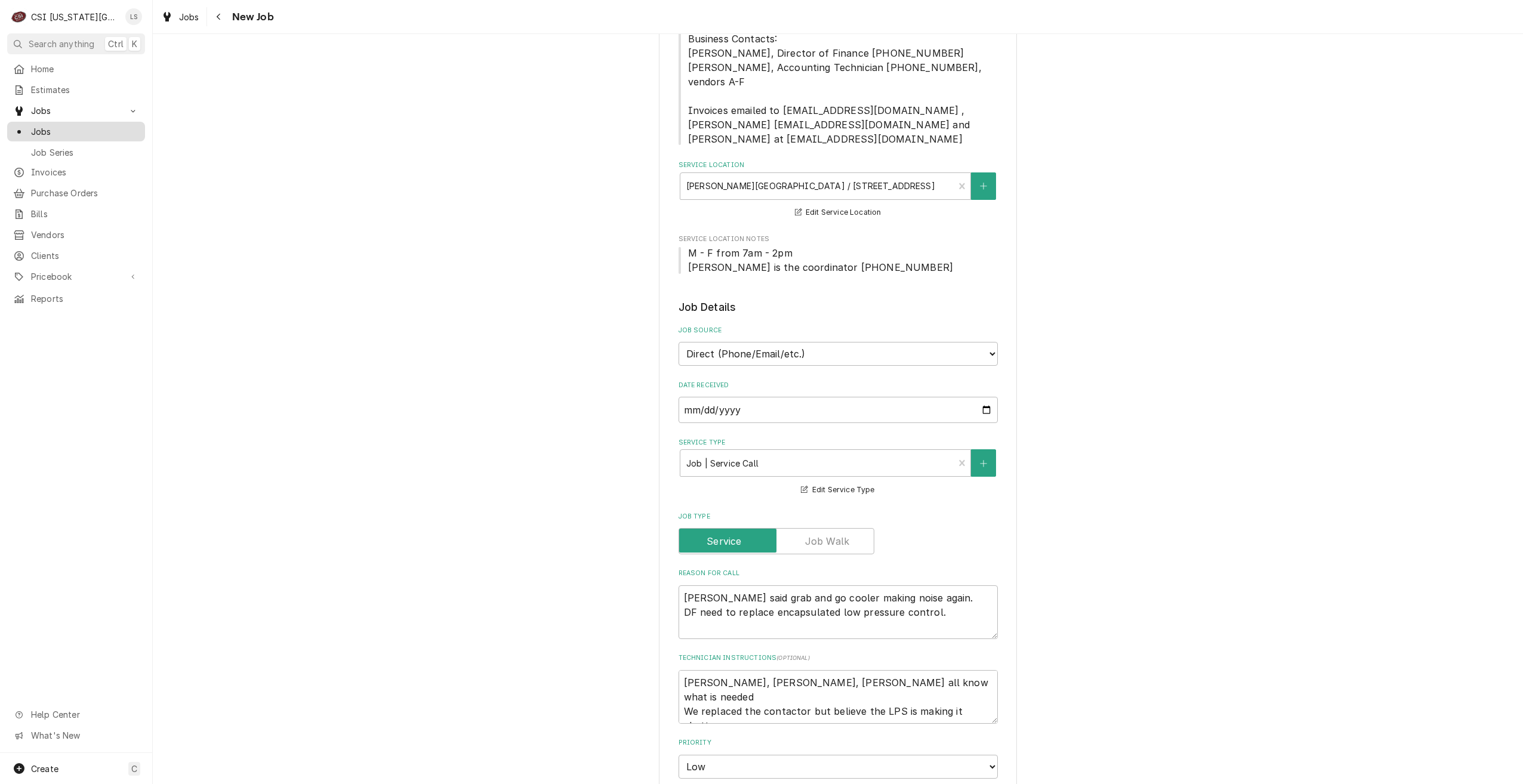
click at [105, 126] on span "Jobs" at bounding box center [85, 131] width 108 height 12
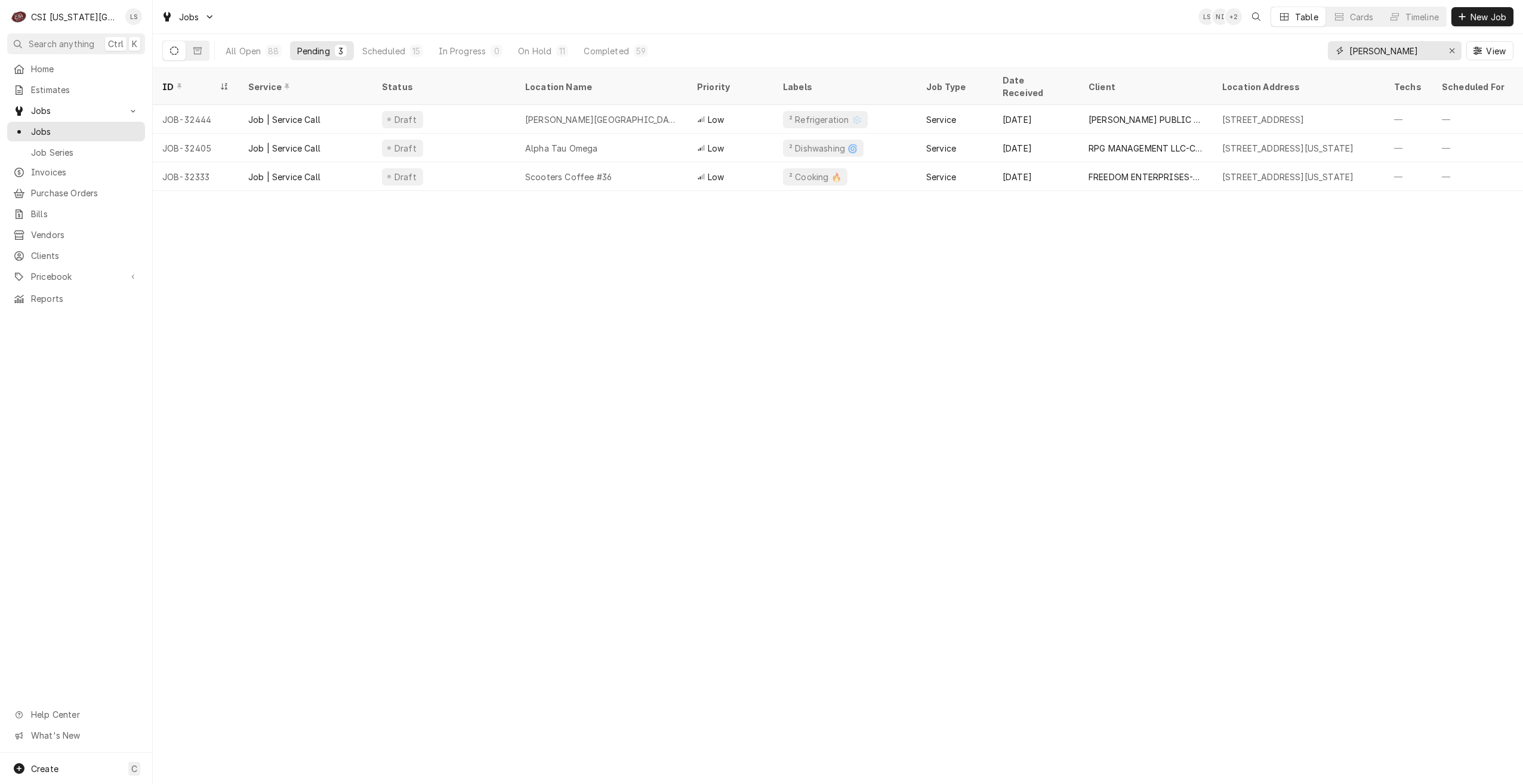
click at [1364, 54] on input "[PERSON_NAME]" at bounding box center [1394, 50] width 90 height 19
click at [1363, 53] on input "lawrence" at bounding box center [1394, 50] width 90 height 19
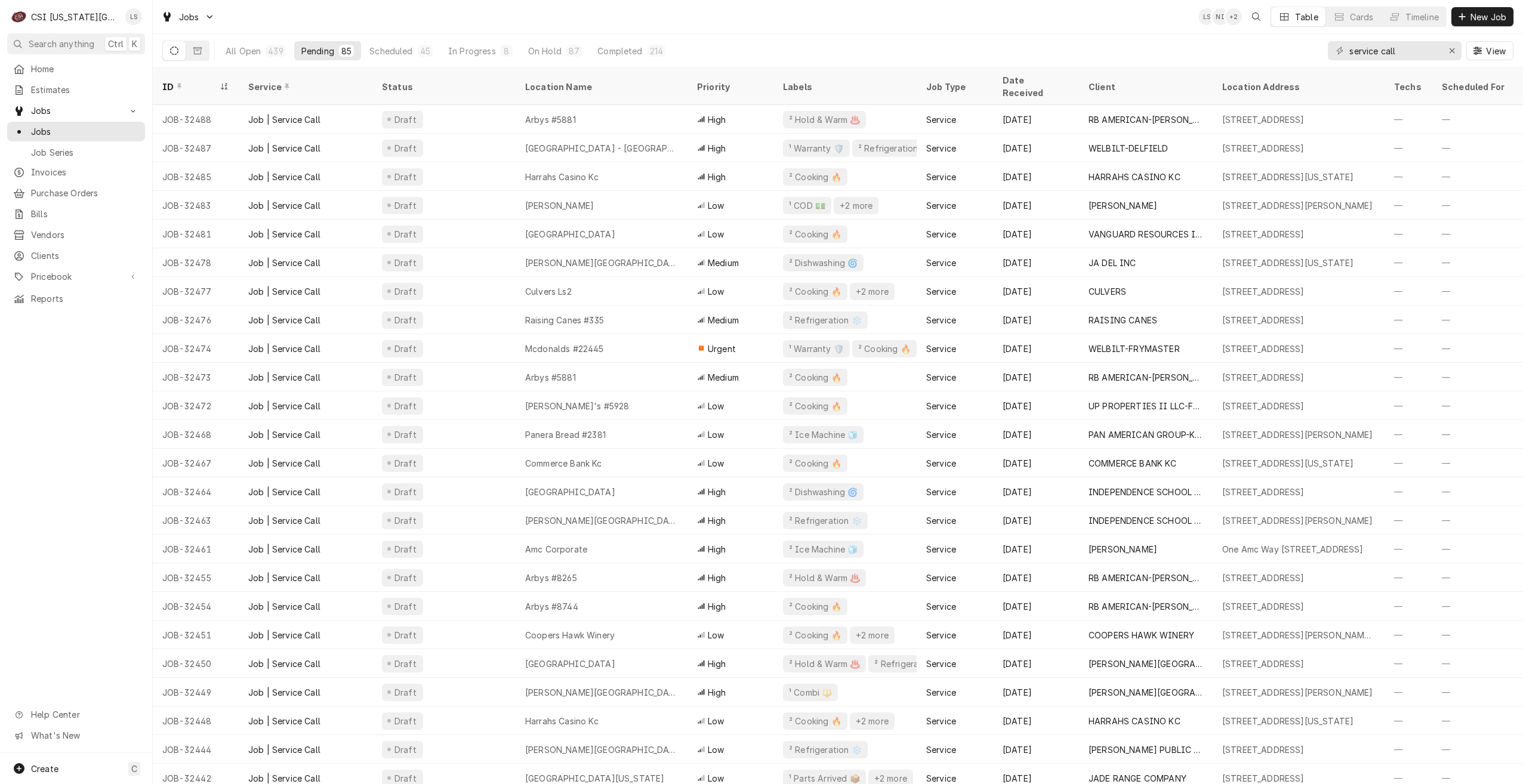
click at [1016, 37] on div "All Open 439 Pending 85 Scheduled 45 In Progress 8 On Hold 87 Completed 214 ser…" at bounding box center [838, 50] width 1352 height 34
click at [627, 28] on div "Jobs LS NI + 2 Table Cards Timeline New Job" at bounding box center [838, 16] width 1370 height 34
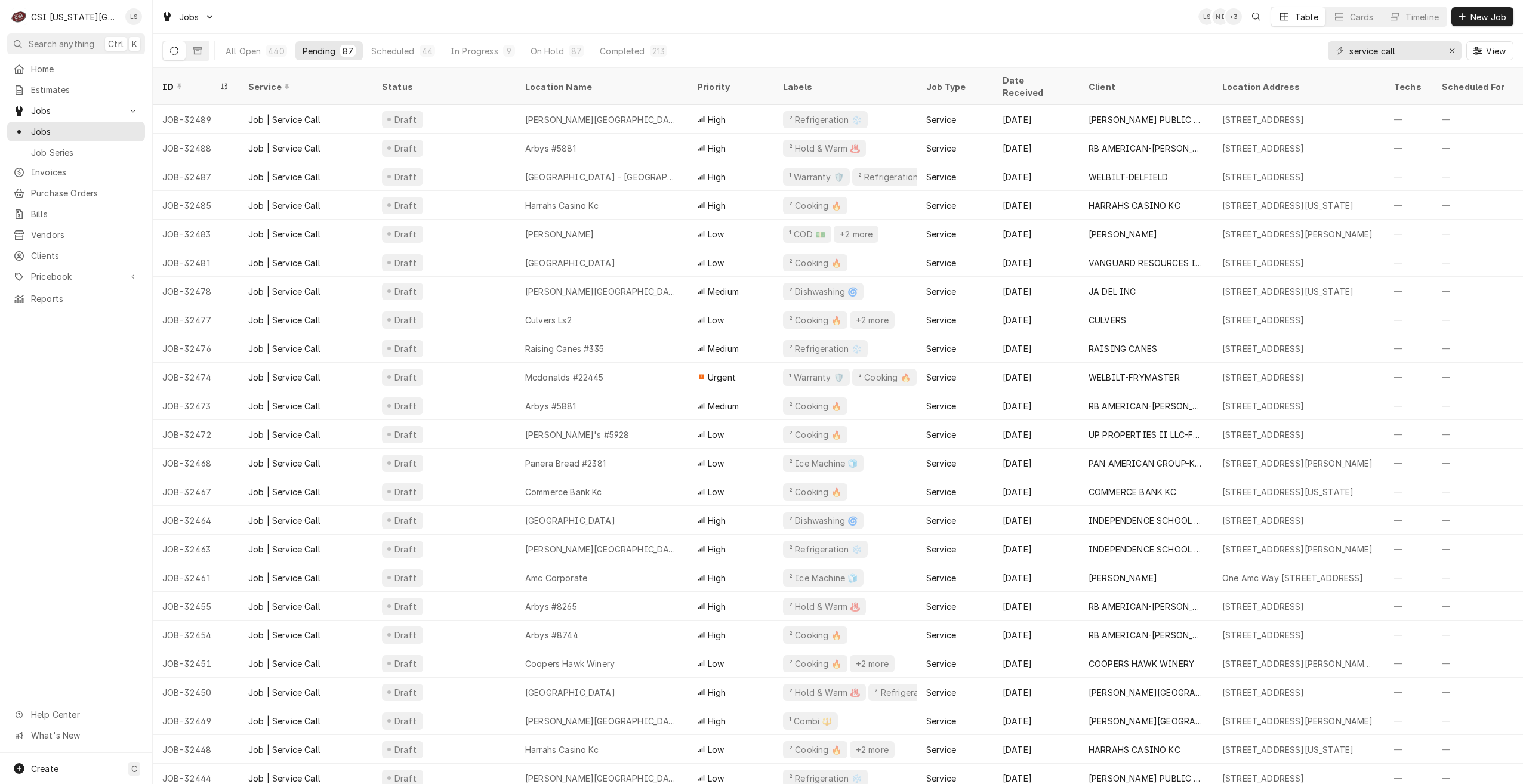
click at [420, 19] on div "Jobs LS NI + 3 Table Cards Timeline New Job" at bounding box center [838, 16] width 1370 height 34
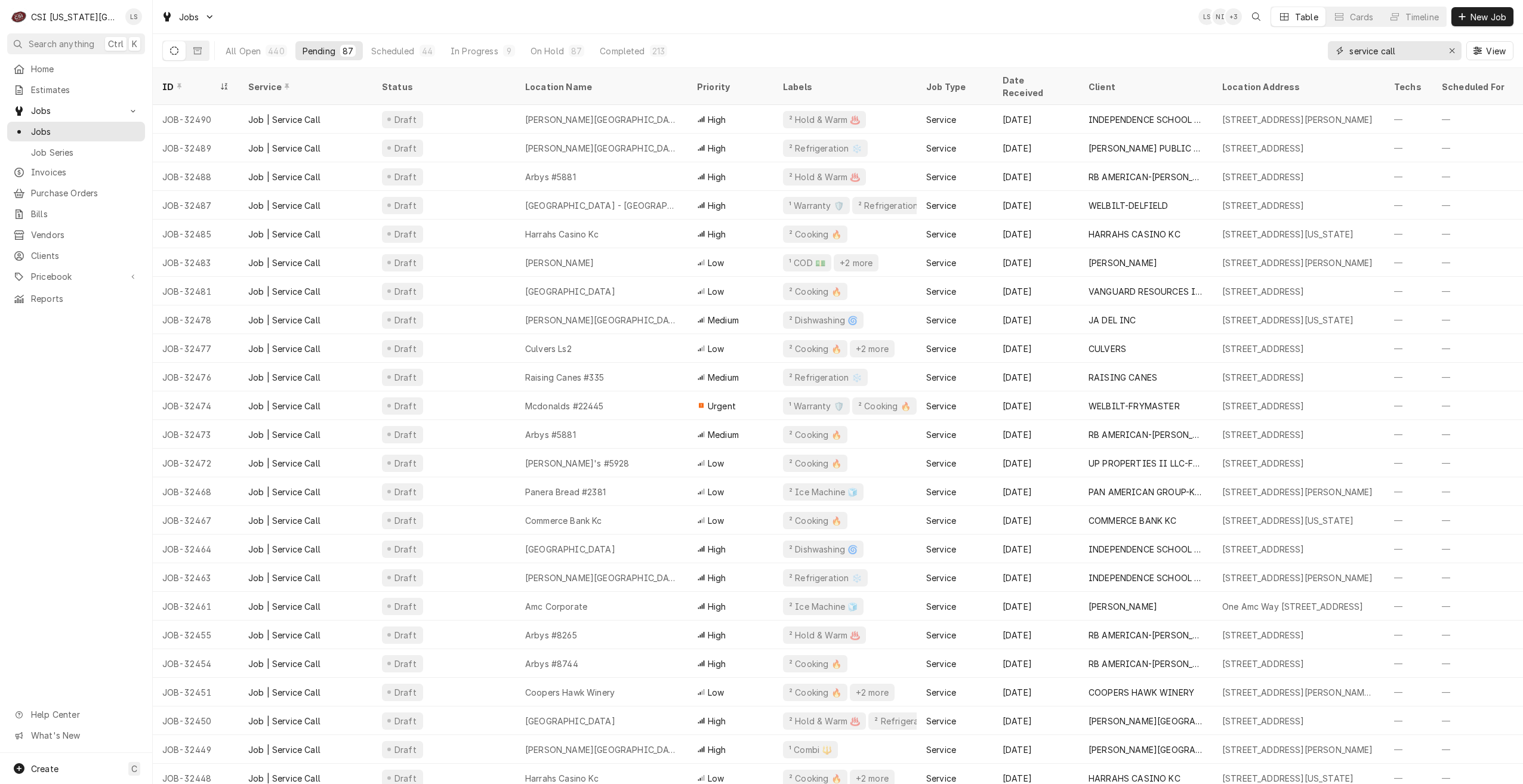
drag, startPoint x: 1409, startPoint y: 51, endPoint x: 1268, endPoint y: 52, distance: 141.0
click at [1268, 52] on div "All Open 440 Pending 87 Scheduled 44 In Progress 9 On Hold 87 Completed 213 ser…" at bounding box center [838, 50] width 1352 height 34
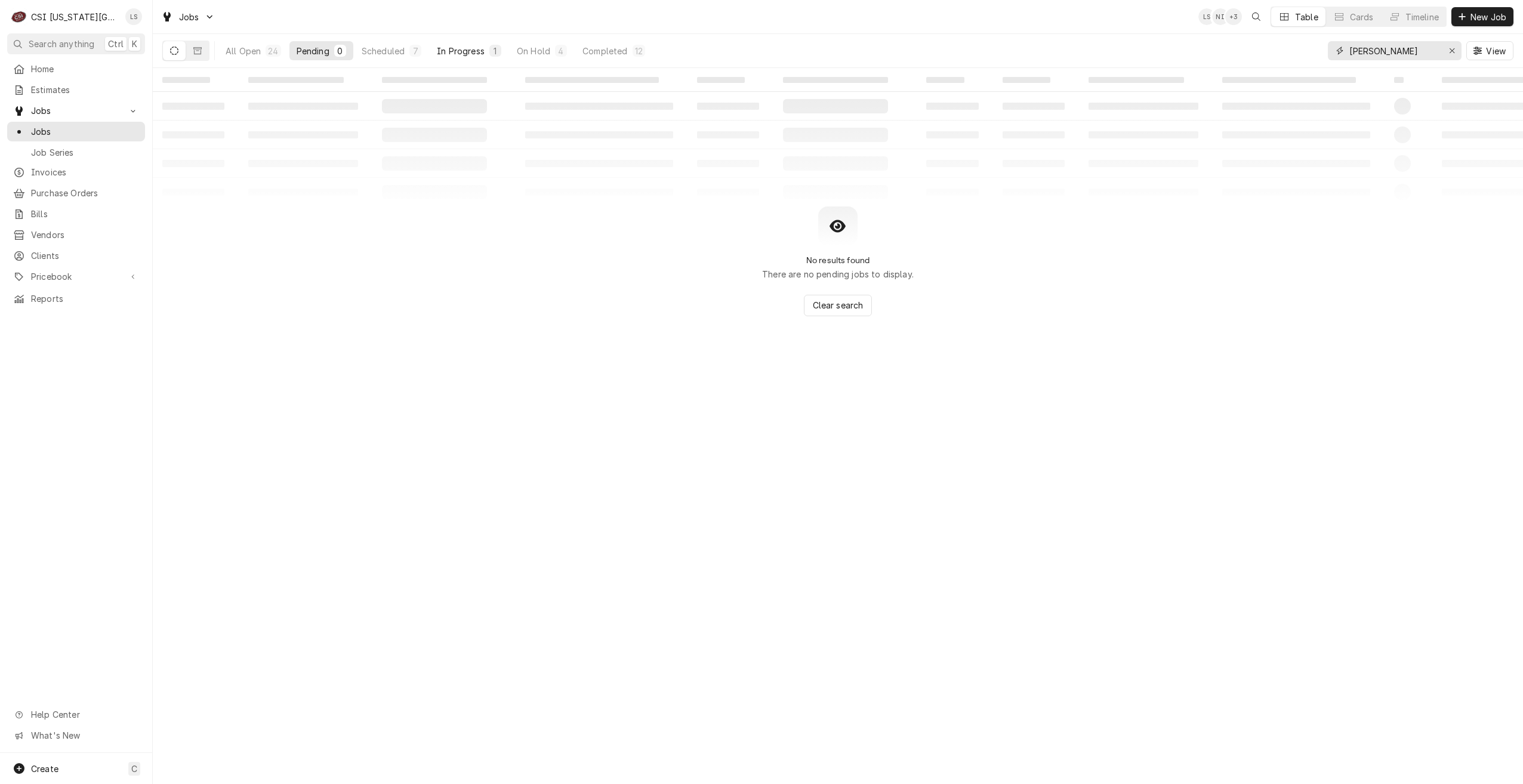
type input "[PERSON_NAME]"
click at [467, 57] on button "In Progress 1" at bounding box center [469, 50] width 79 height 19
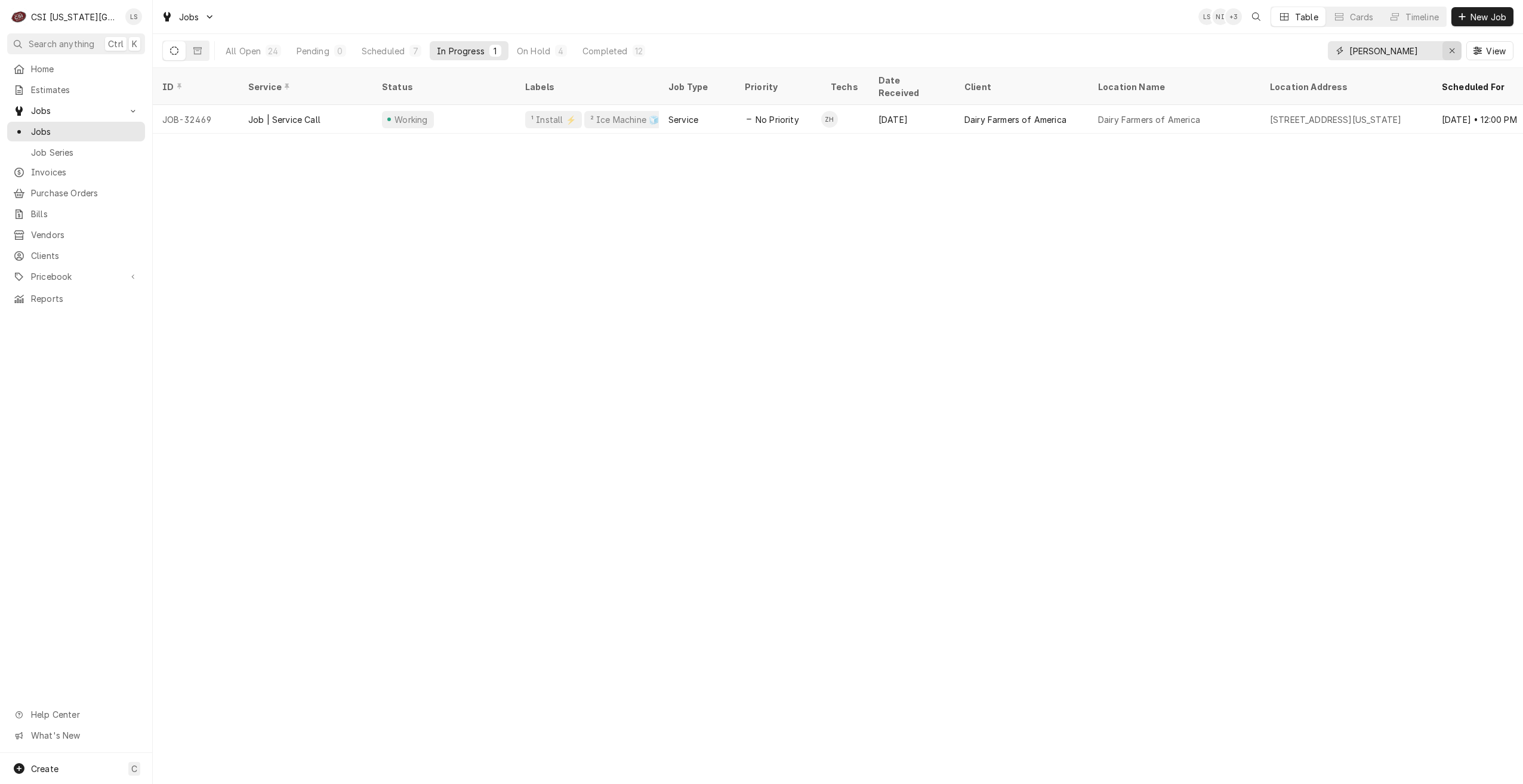
click at [1453, 52] on icon "Erase input" at bounding box center [1452, 51] width 6 height 9
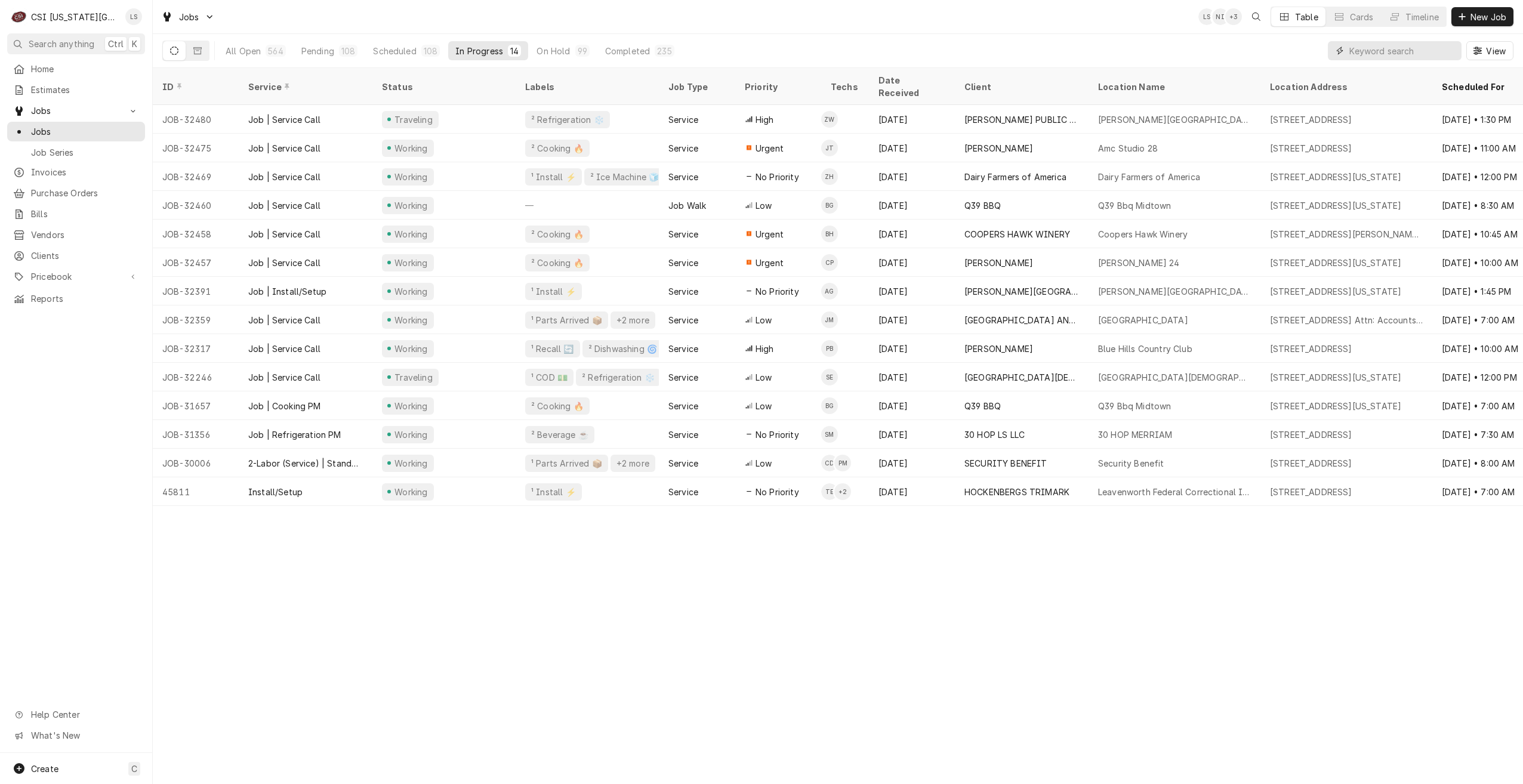
click at [1375, 50] on input "Dynamic Content Wrapper" at bounding box center [1402, 50] width 106 height 19
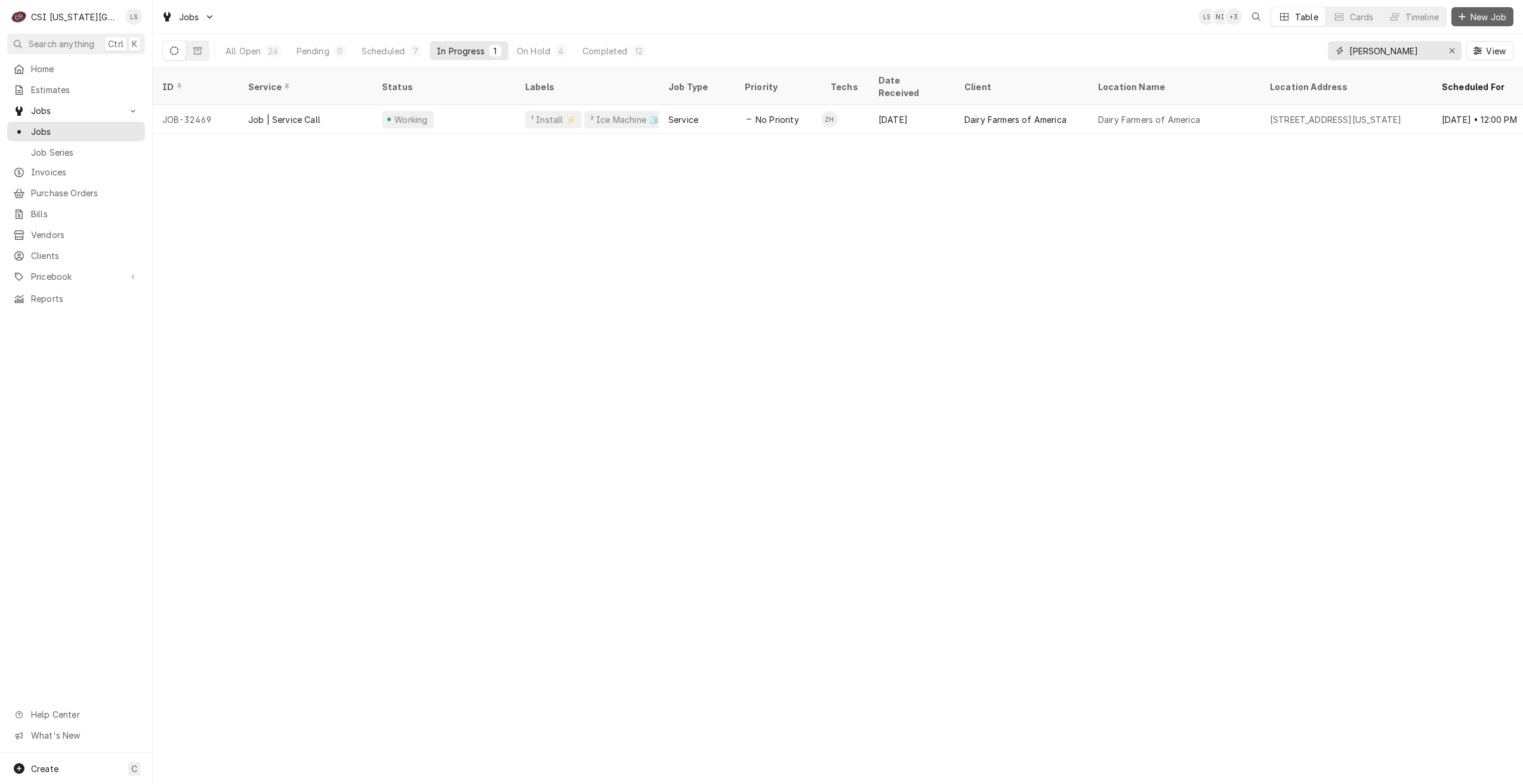
type input "[PERSON_NAME]"
click at [1460, 23] on button "New Job" at bounding box center [1482, 16] width 62 height 19
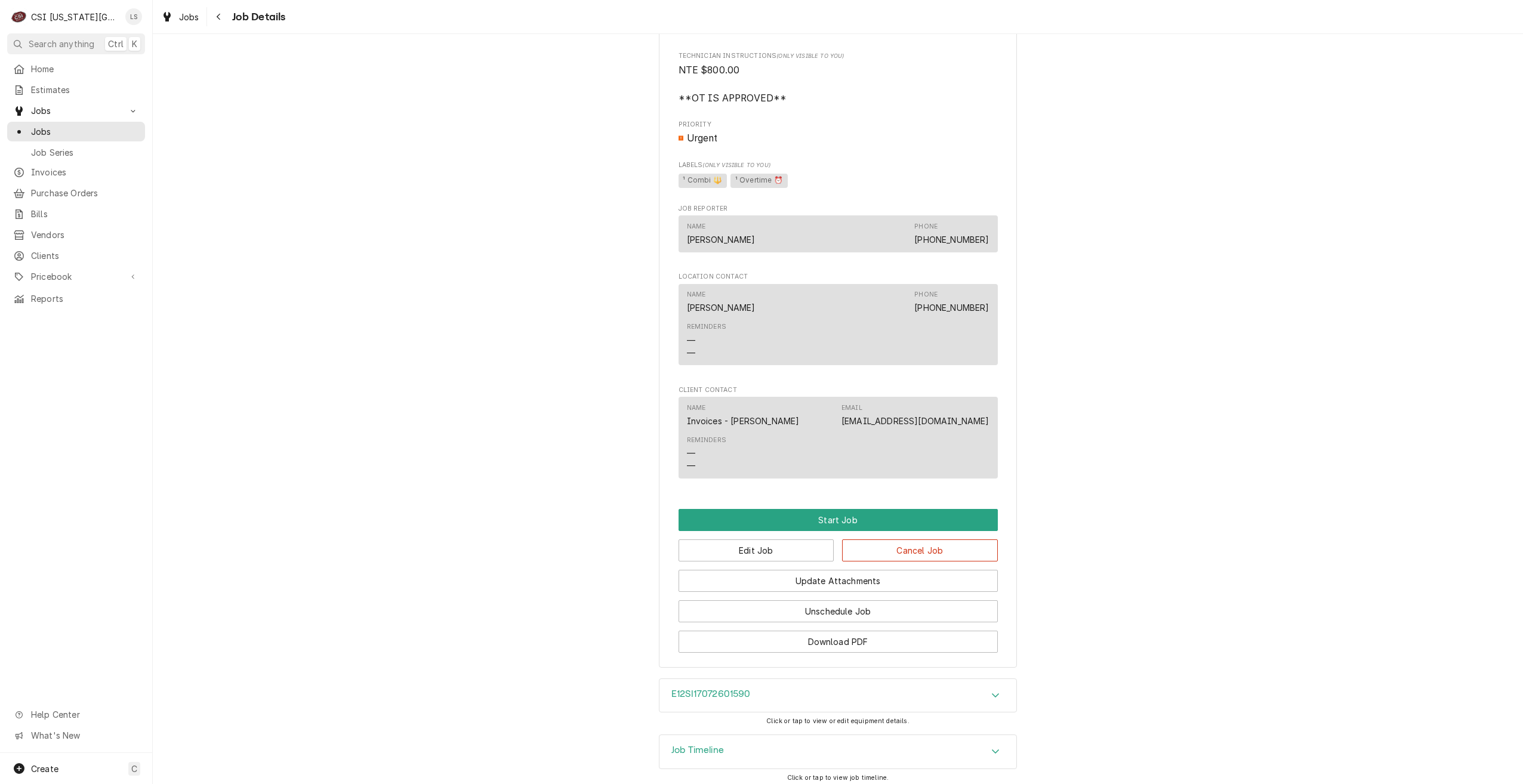
scroll to position [1202, 0]
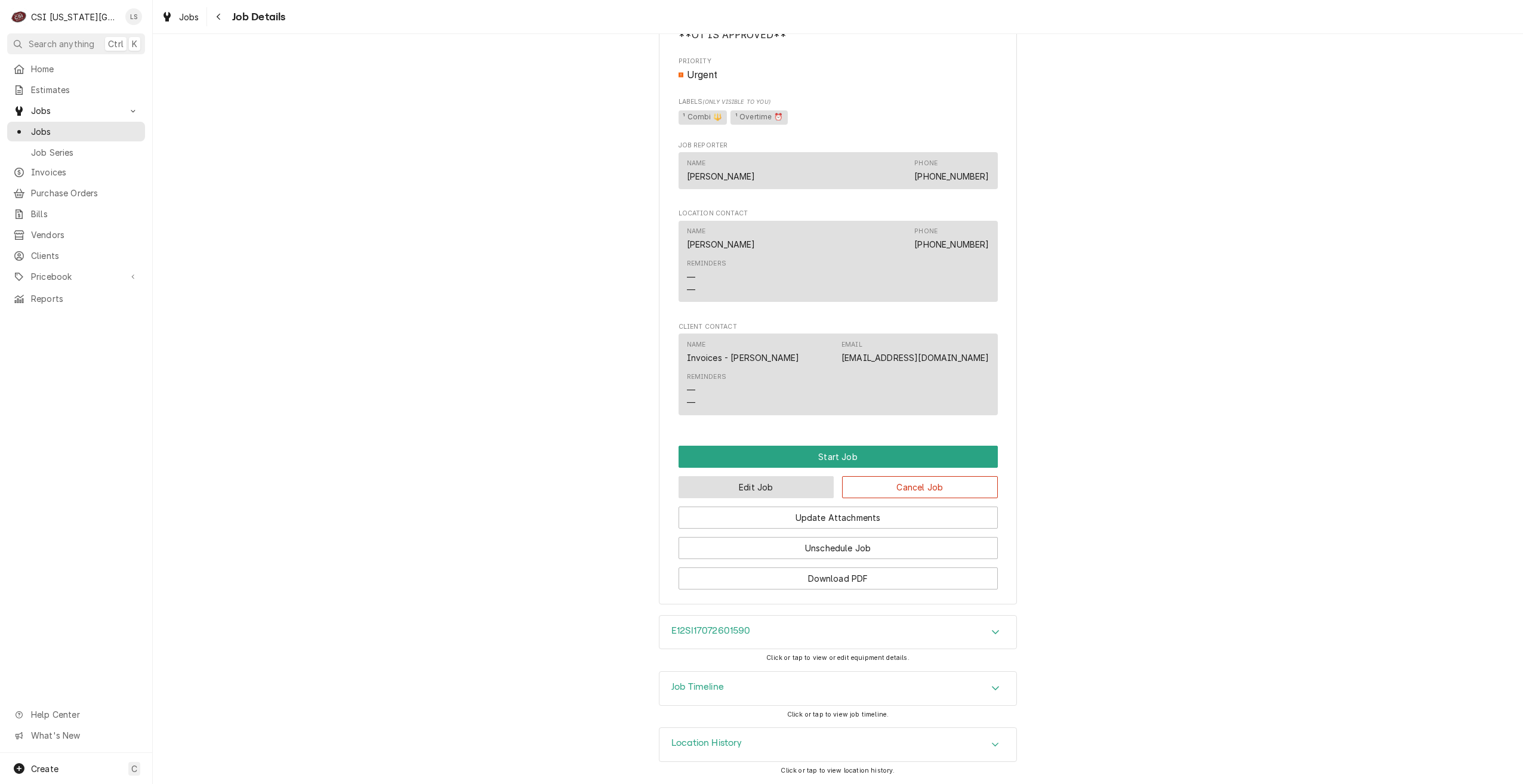
click at [772, 491] on button "Edit Job" at bounding box center [756, 487] width 156 height 22
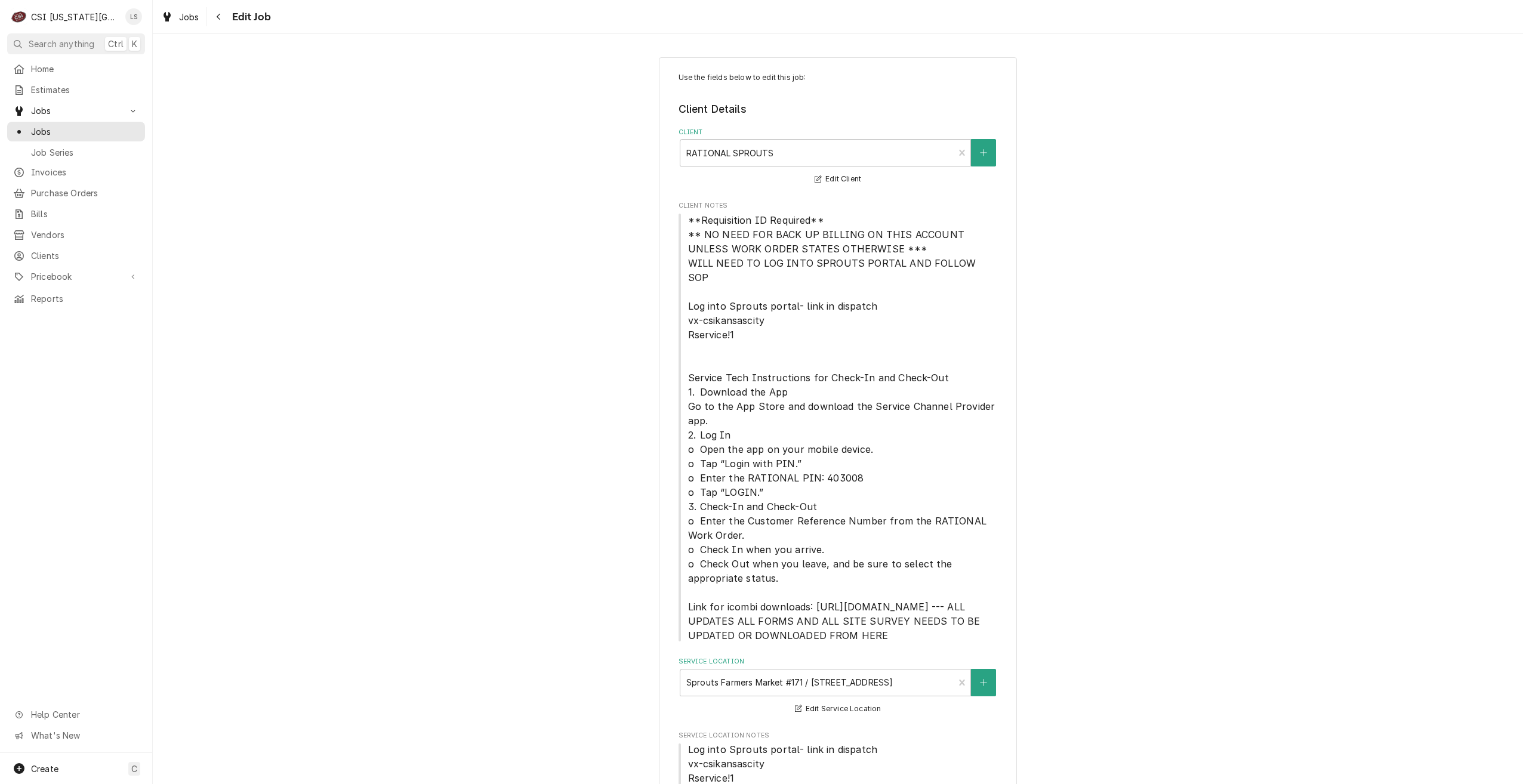
type textarea "x"
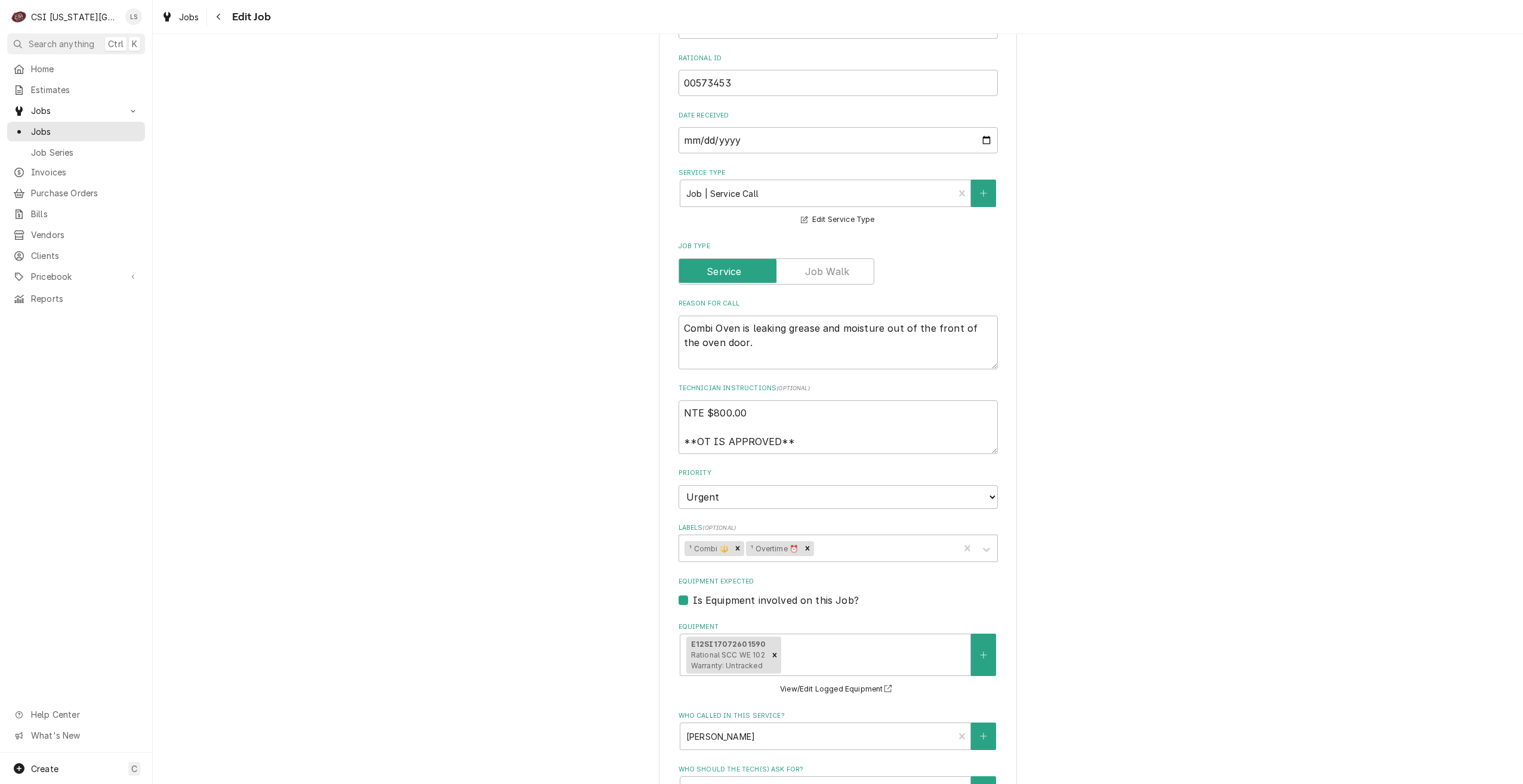
scroll to position [1075, 0]
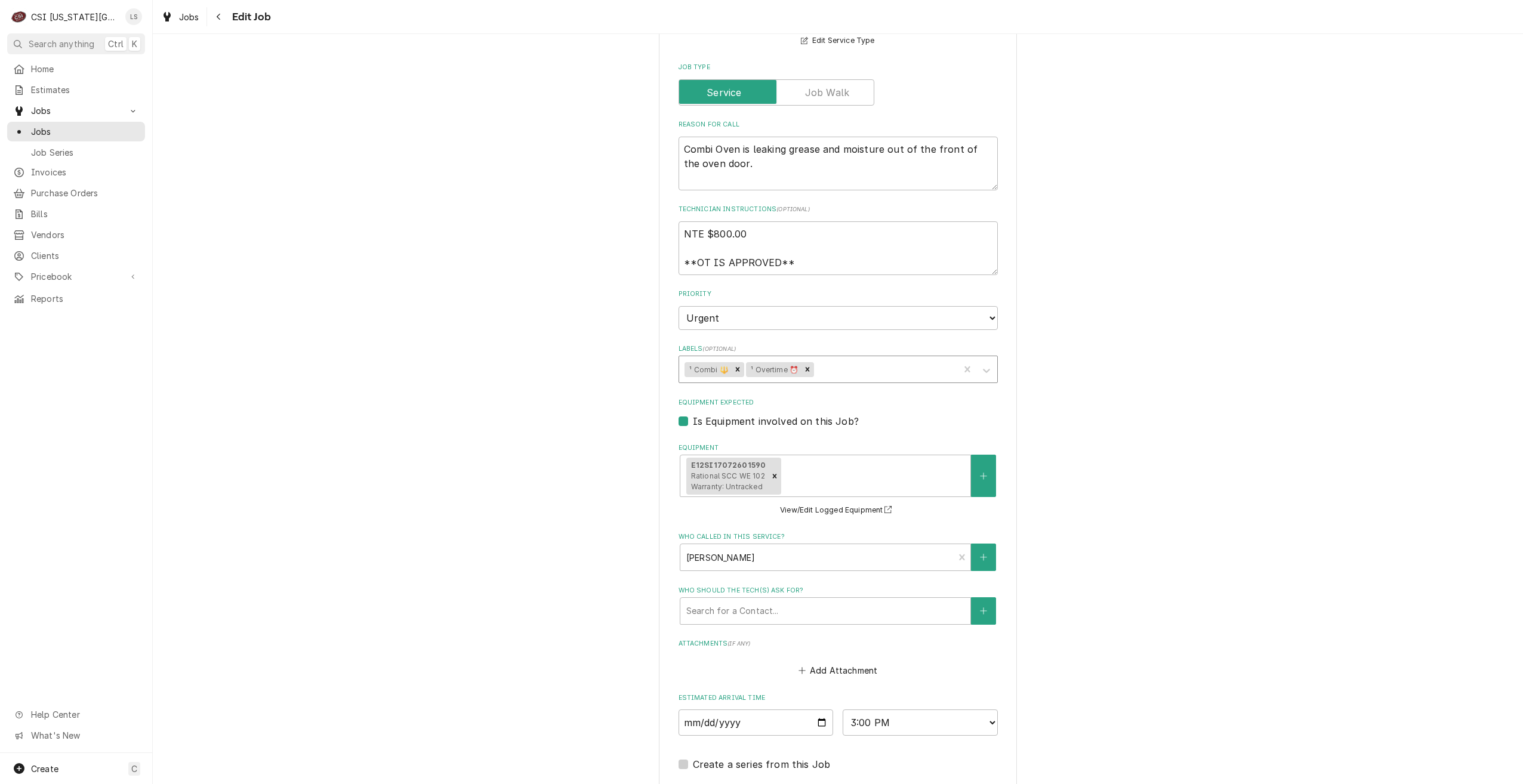
click at [890, 374] on div "Labels" at bounding box center [885, 369] width 137 height 22
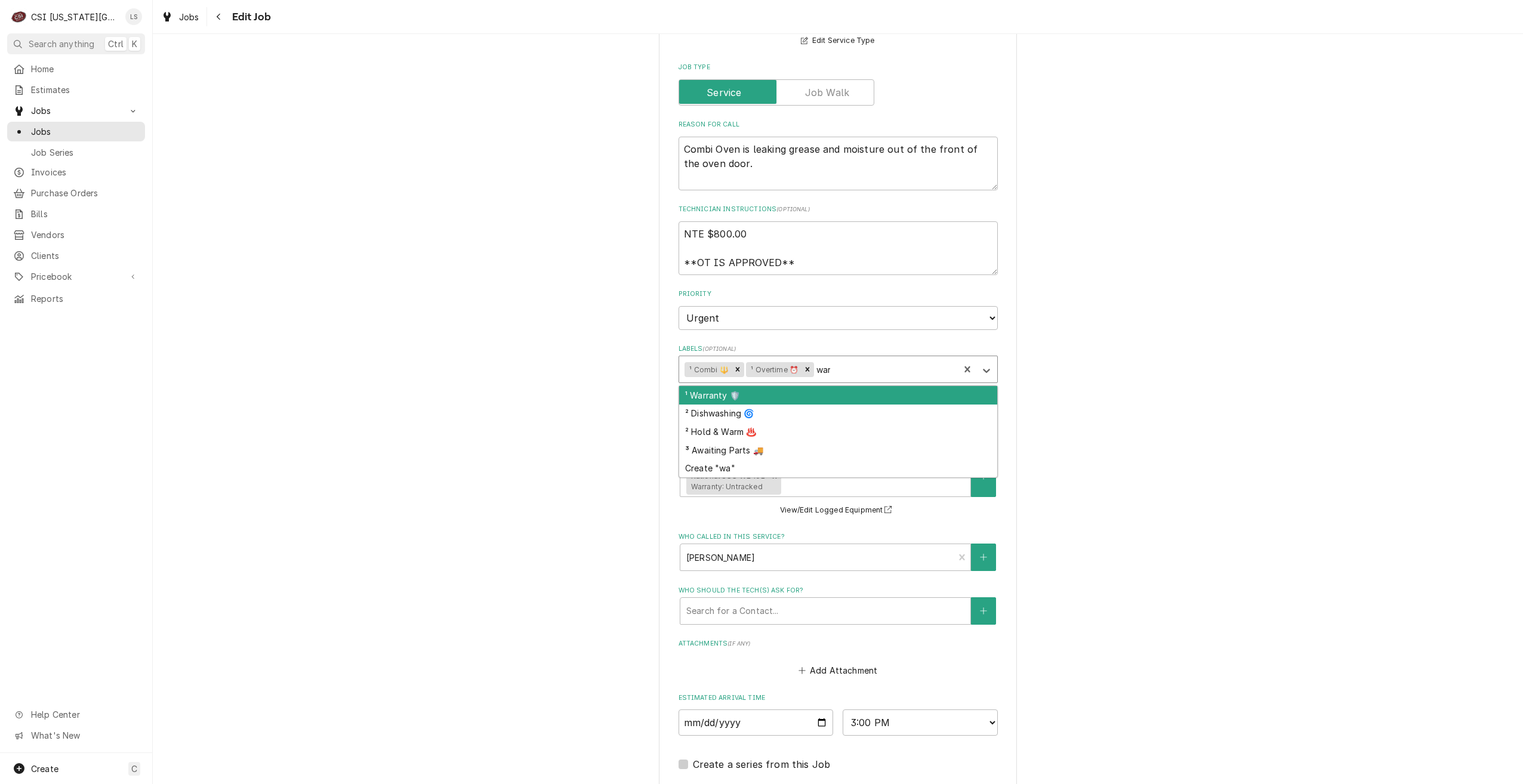
type input "warr"
click at [881, 393] on div "¹ Warranty 🛡️" at bounding box center [838, 395] width 318 height 19
type textarea "x"
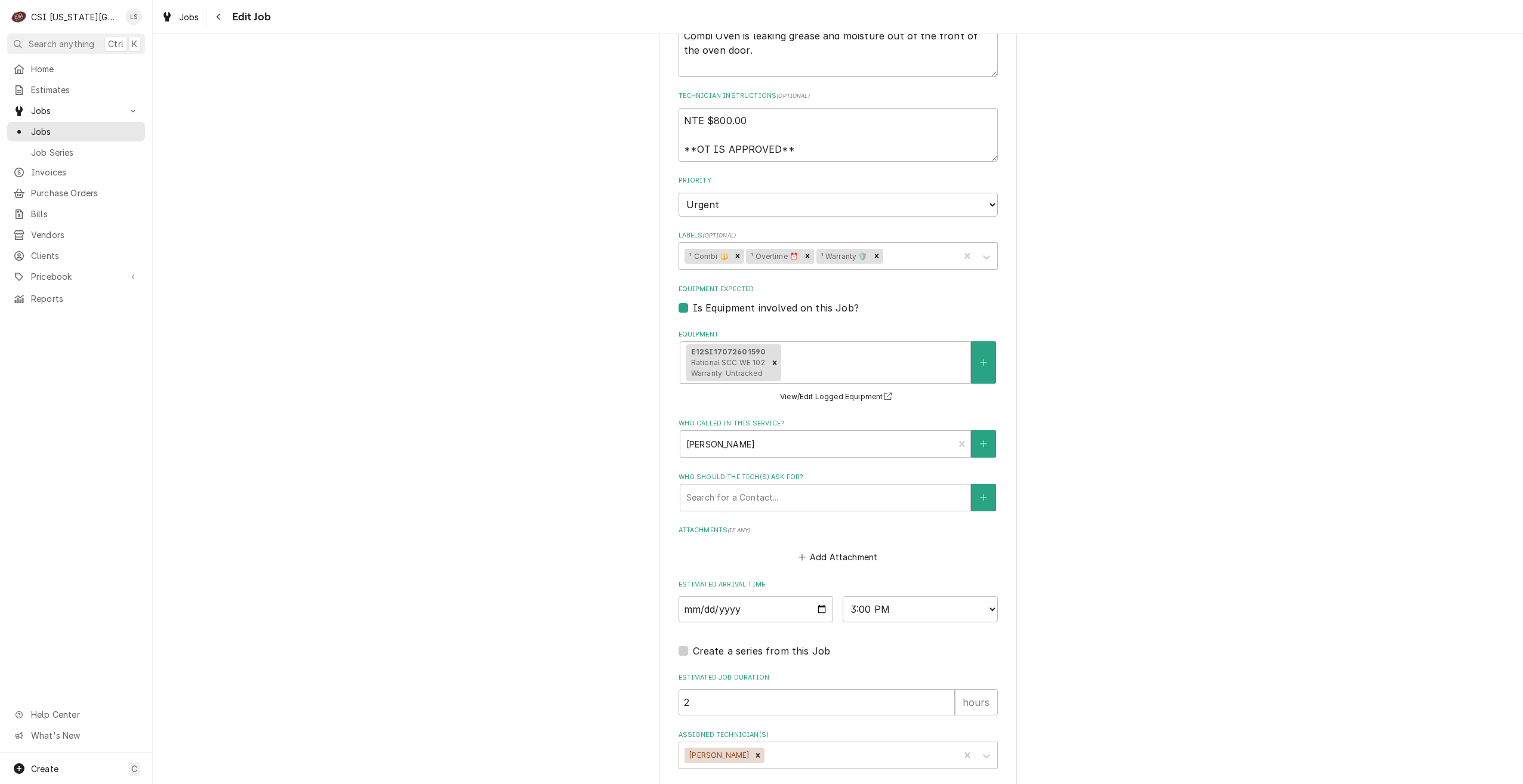
scroll to position [1245, 0]
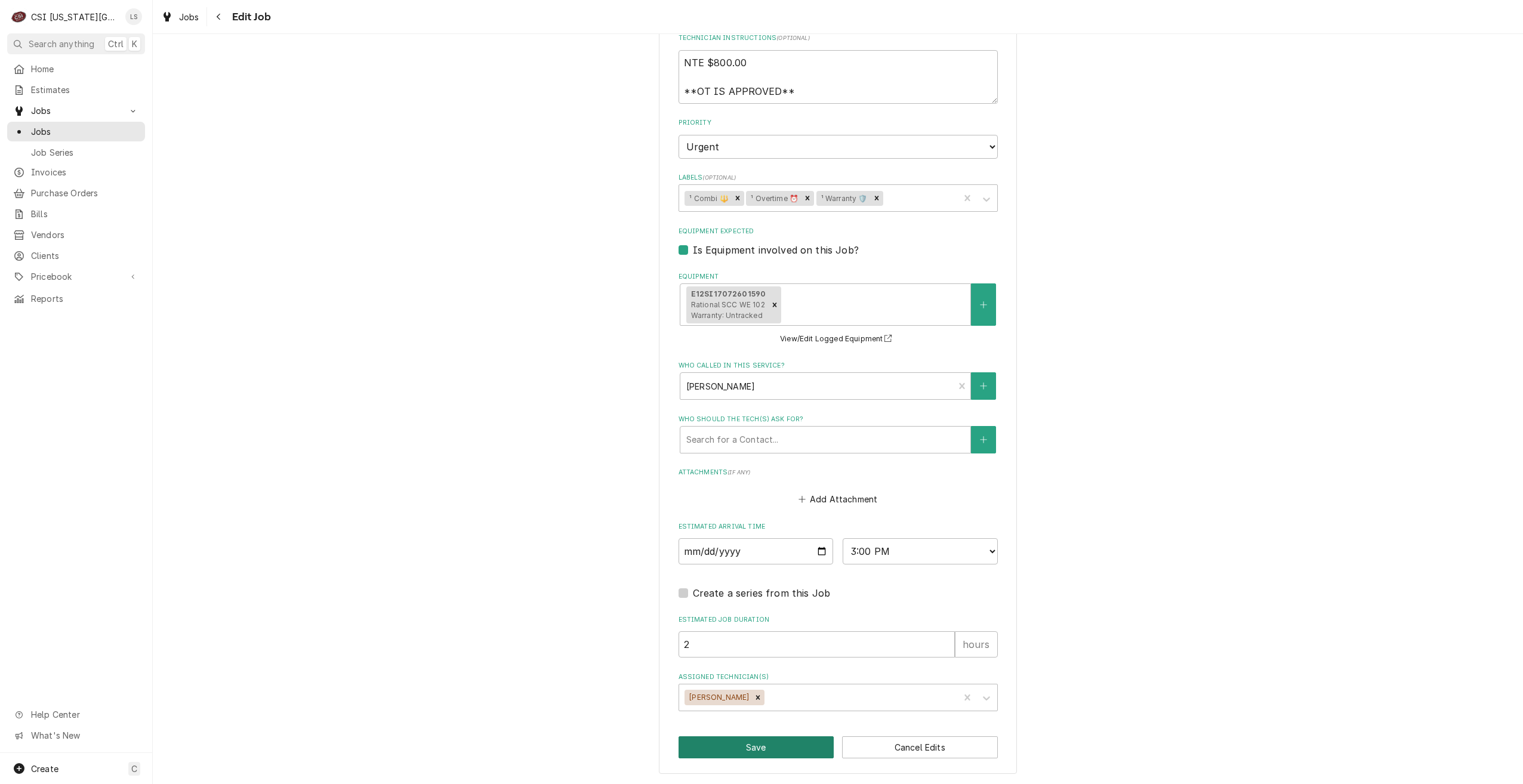
click at [744, 738] on button "Save" at bounding box center [756, 747] width 156 height 22
type textarea "x"
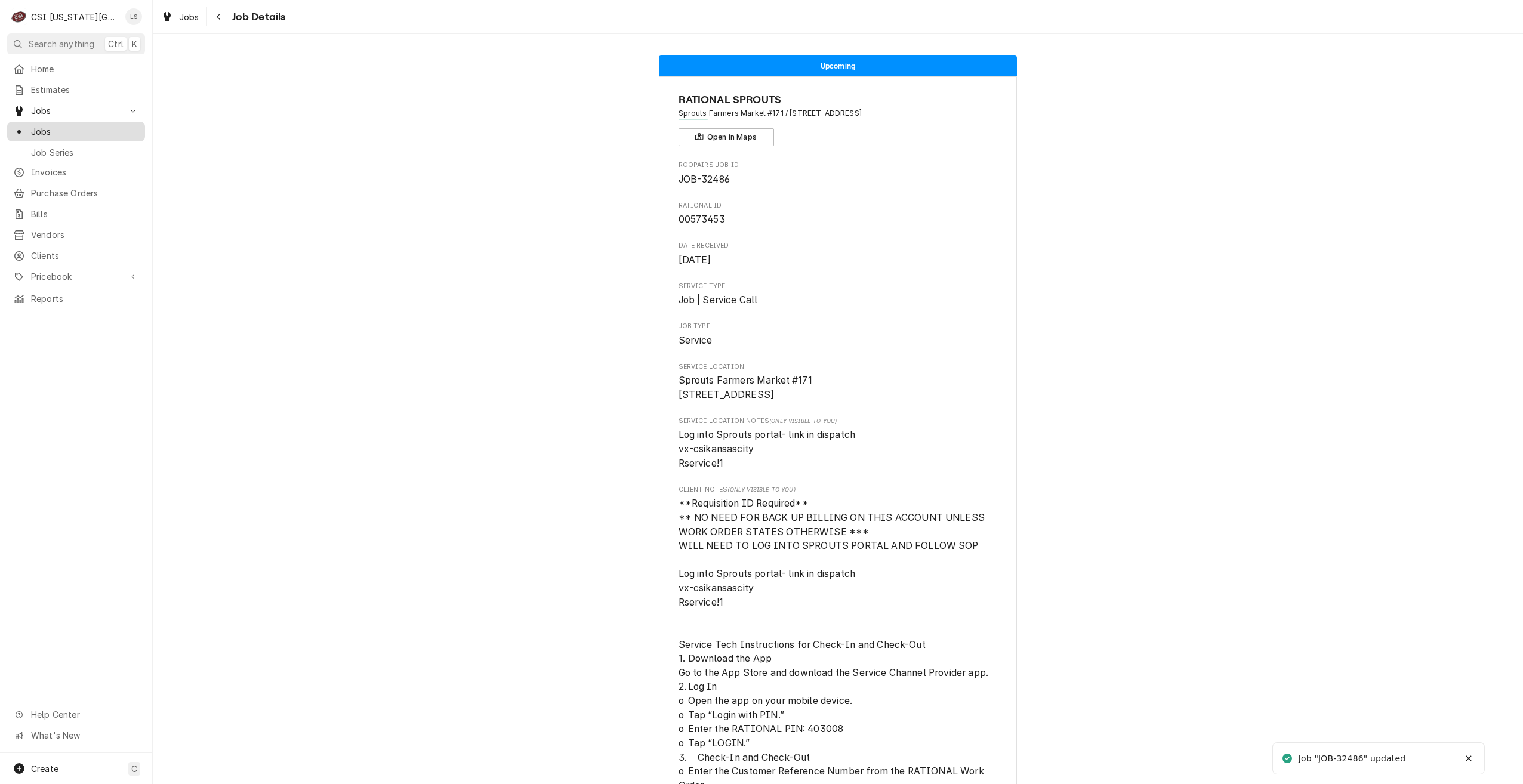
click at [80, 131] on span "Jobs" at bounding box center [85, 131] width 108 height 12
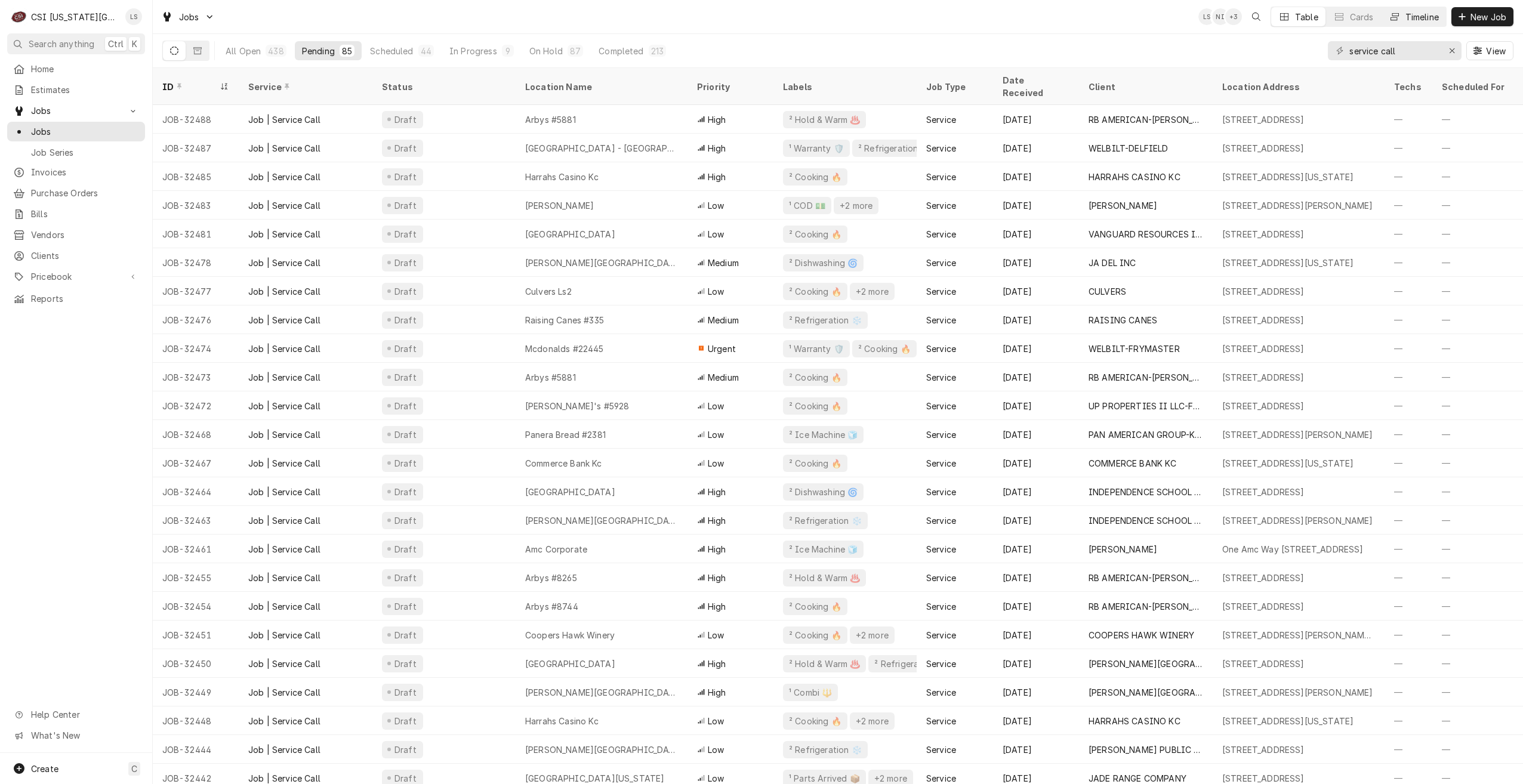
click at [1415, 19] on div "Timeline" at bounding box center [1422, 16] width 34 height 12
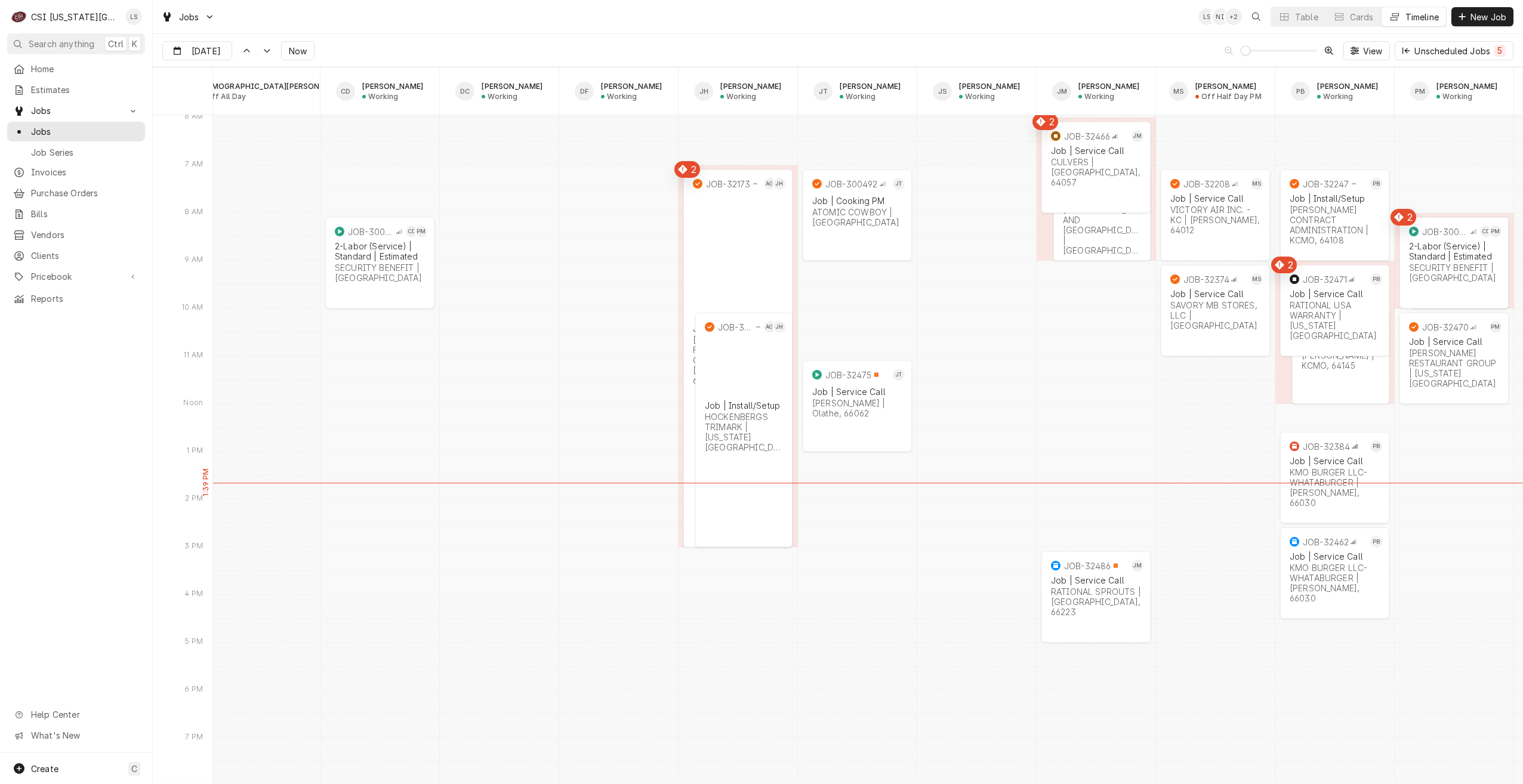
scroll to position [0, 892]
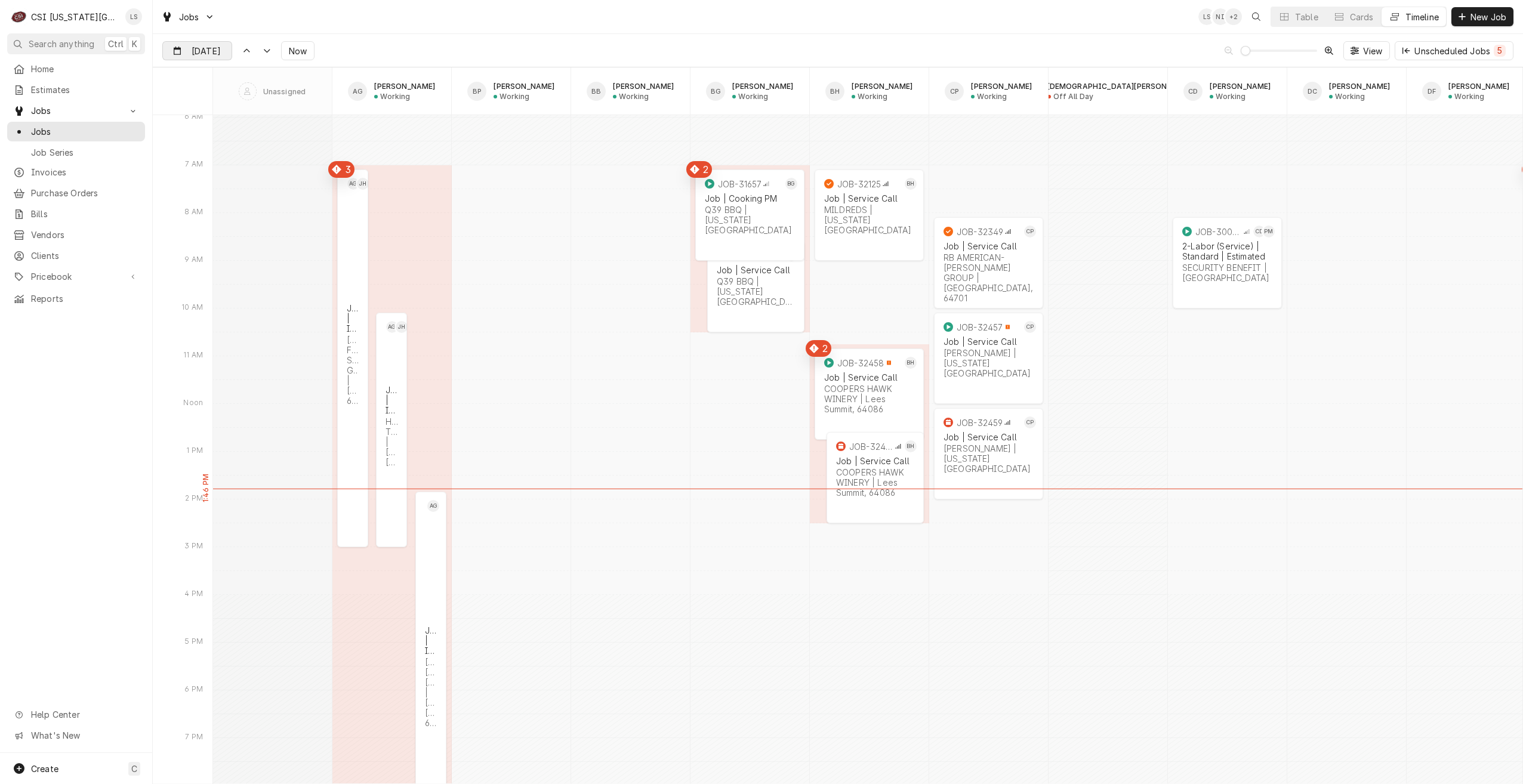
click at [208, 58] on input "Sep 2" at bounding box center [189, 53] width 52 height 23
click at [234, 120] on div "3" at bounding box center [238, 124] width 16 height 16
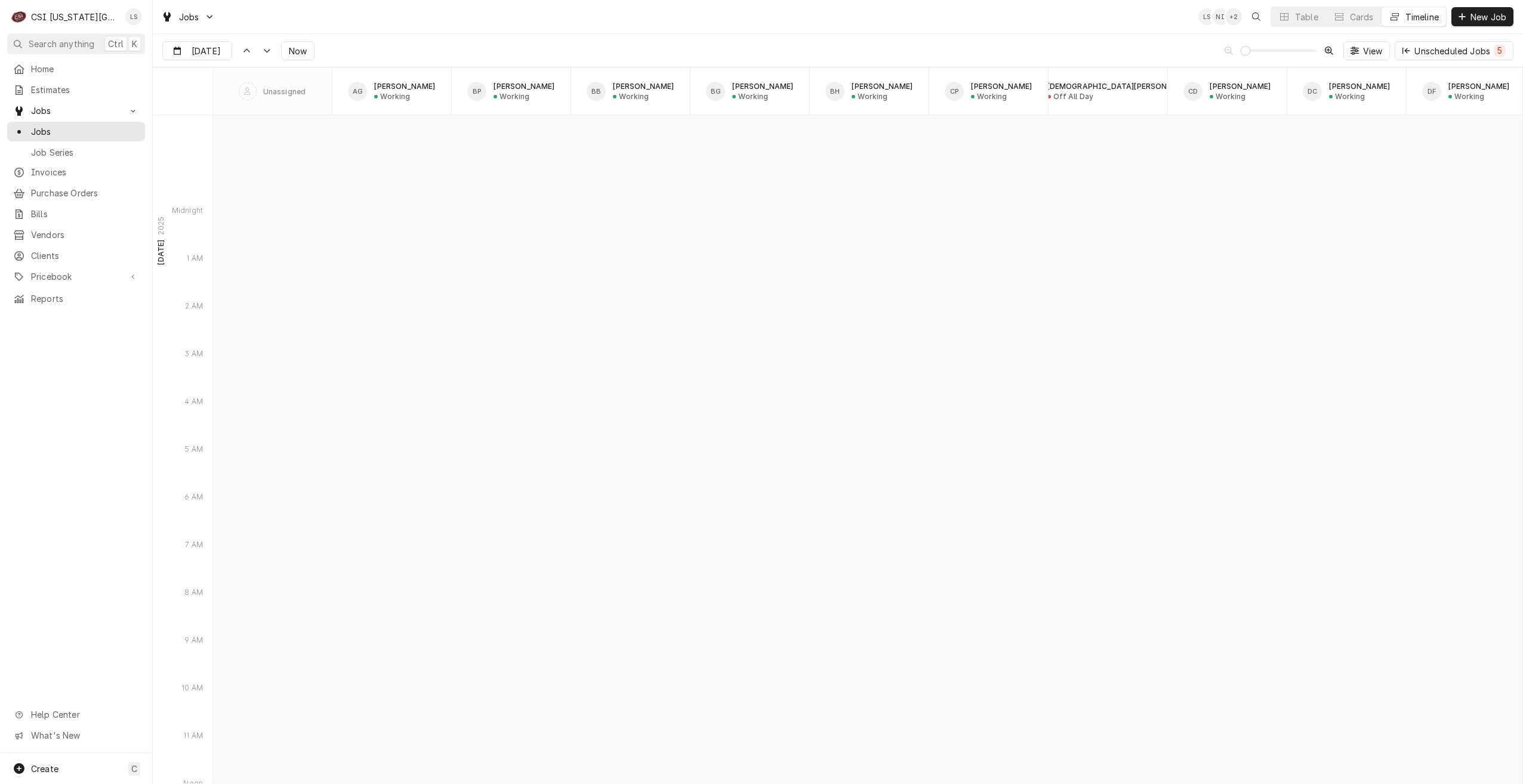
scroll to position [14586, 0]
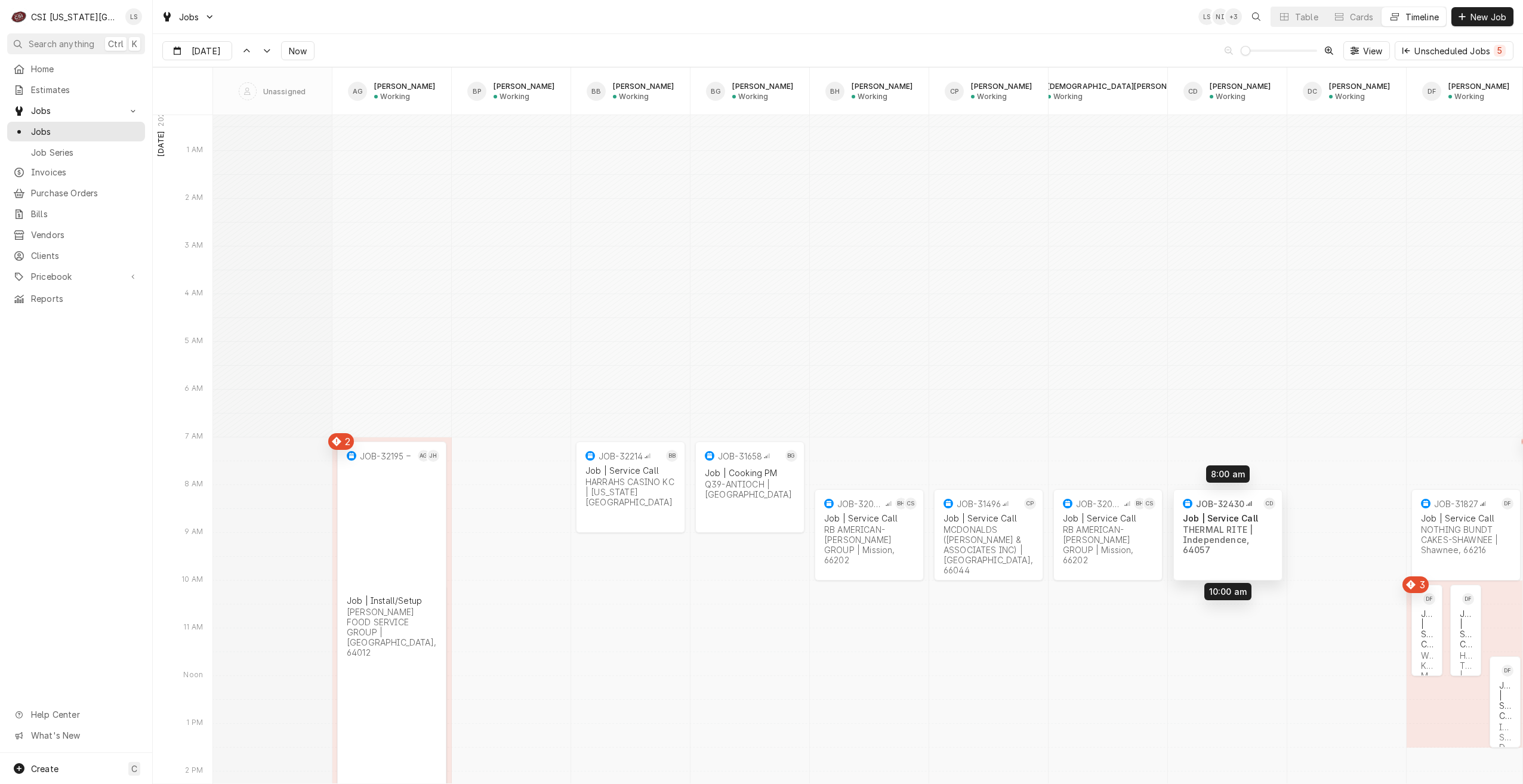
drag, startPoint x: 1215, startPoint y: 468, endPoint x: 1216, endPoint y: 512, distance: 44.0
click at [302, 48] on span "Now" at bounding box center [298, 50] width 23 height 12
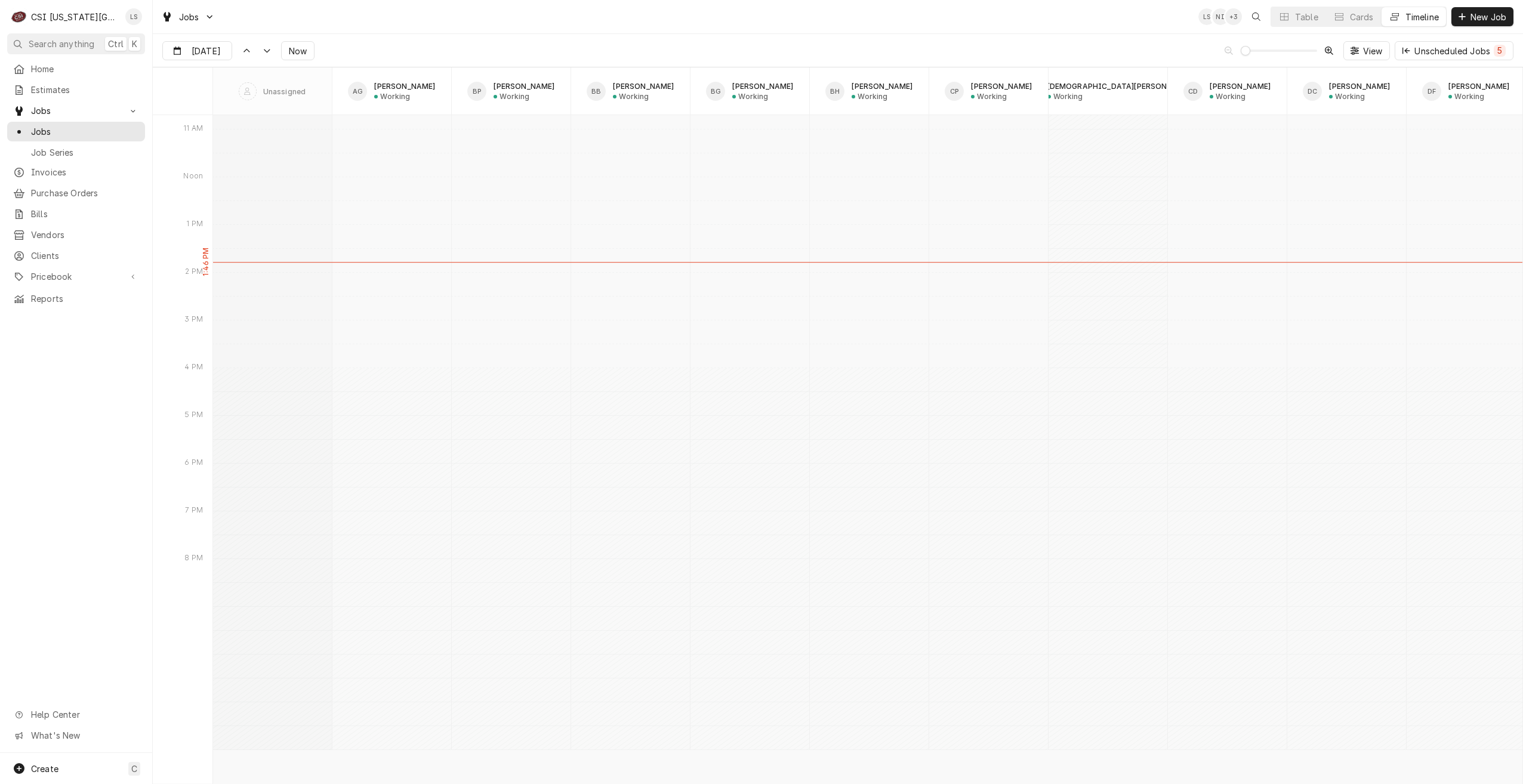
scroll to position [13758, 0]
type input "Sep 2"
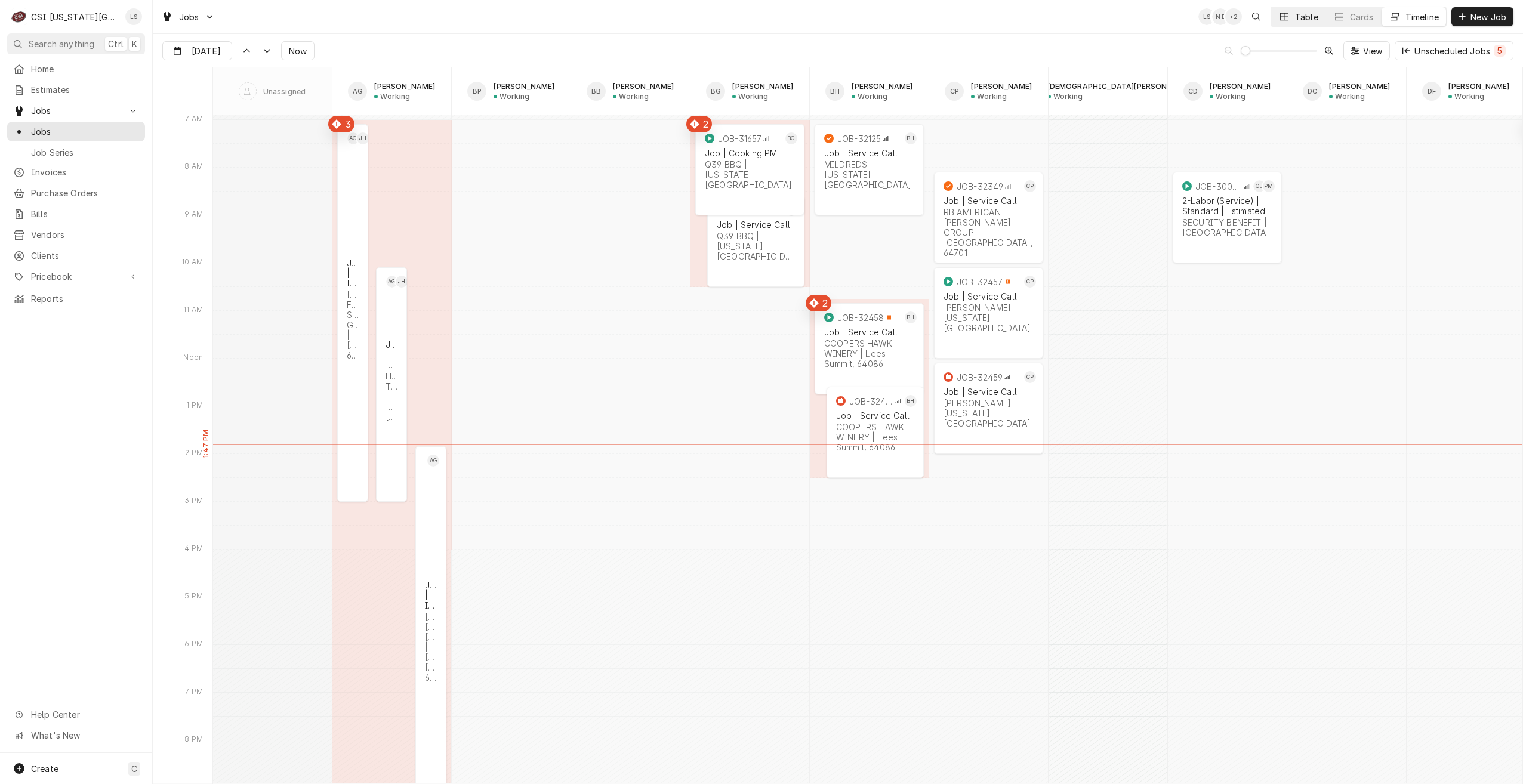
click at [1295, 19] on div "Table" at bounding box center [1306, 16] width 23 height 12
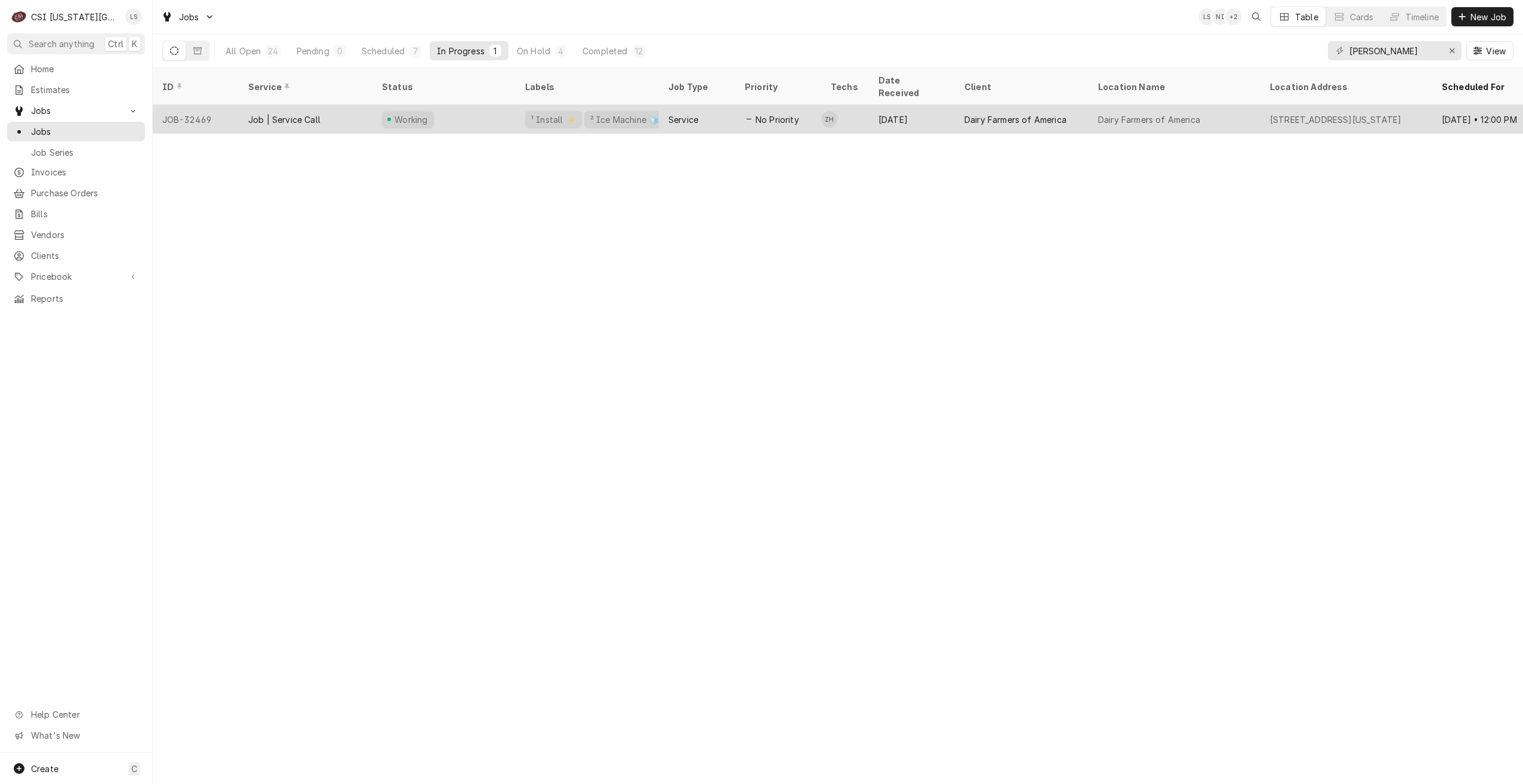
click at [773, 113] on span "No Priority" at bounding box center [777, 119] width 44 height 12
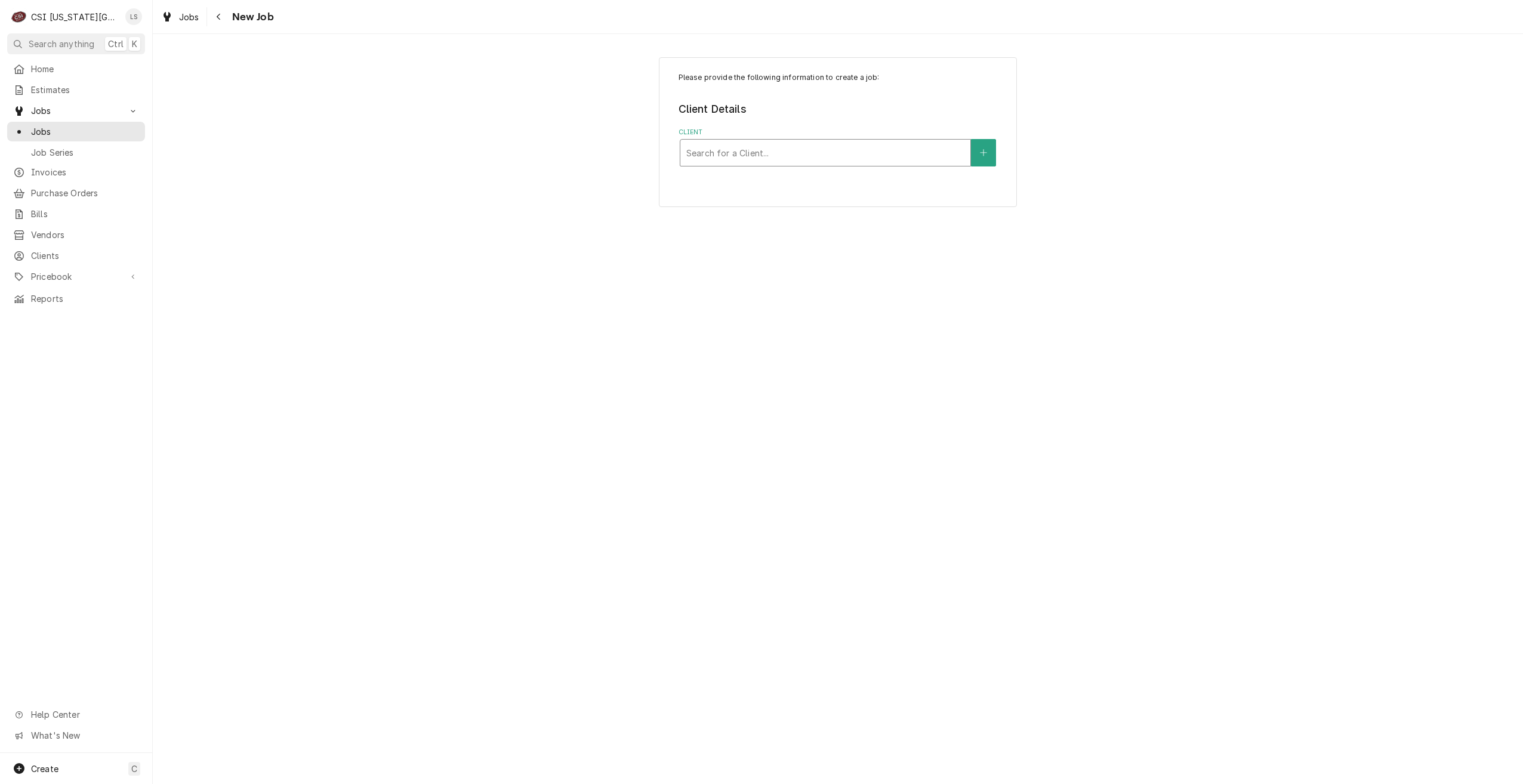
click at [866, 155] on div "Client" at bounding box center [826, 153] width 278 height 22
type input "hoshi"
click at [836, 181] on div "HOSHIZAKI - KC" at bounding box center [826, 179] width 290 height 19
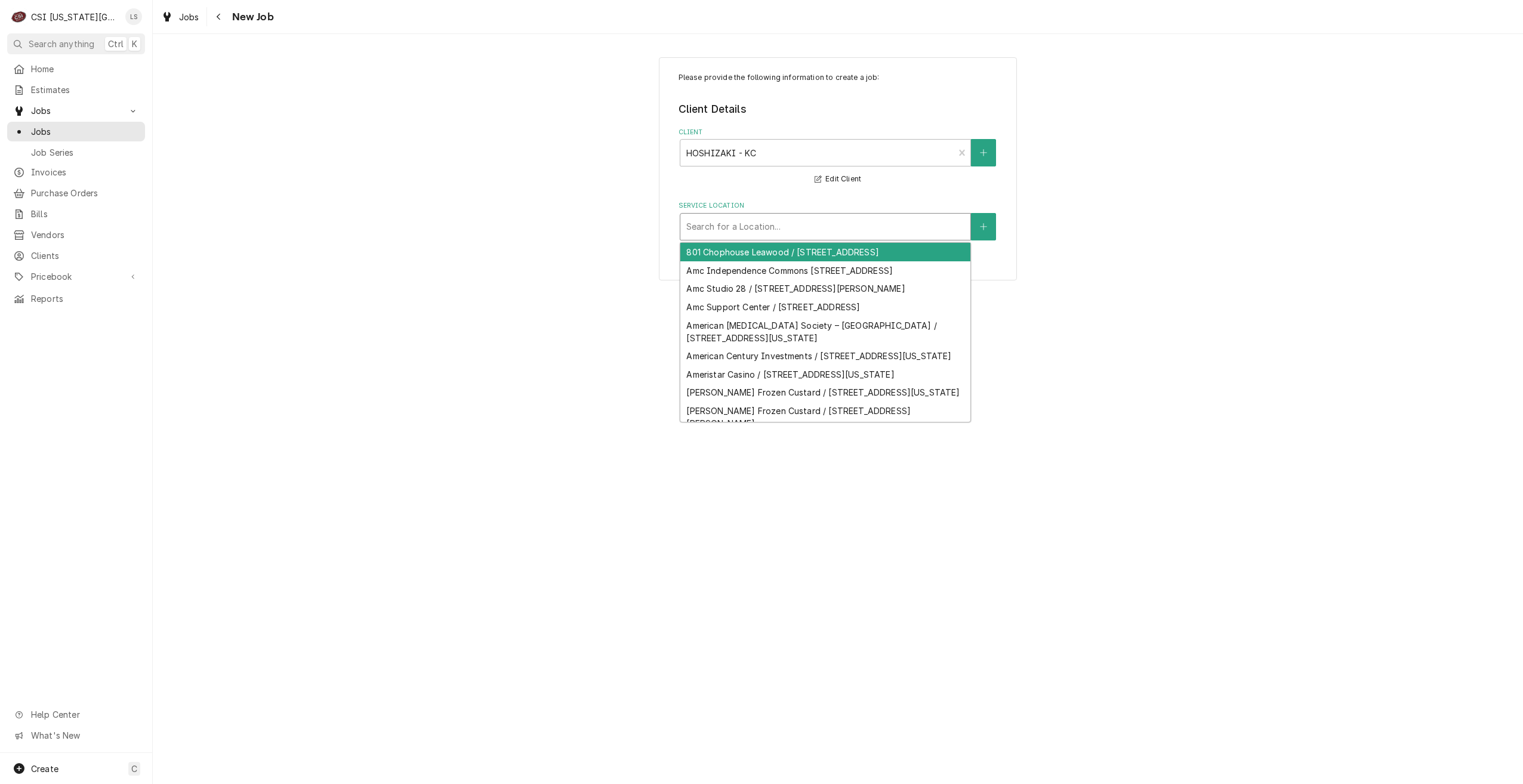
click at [850, 232] on div "Service Location" at bounding box center [826, 227] width 278 height 22
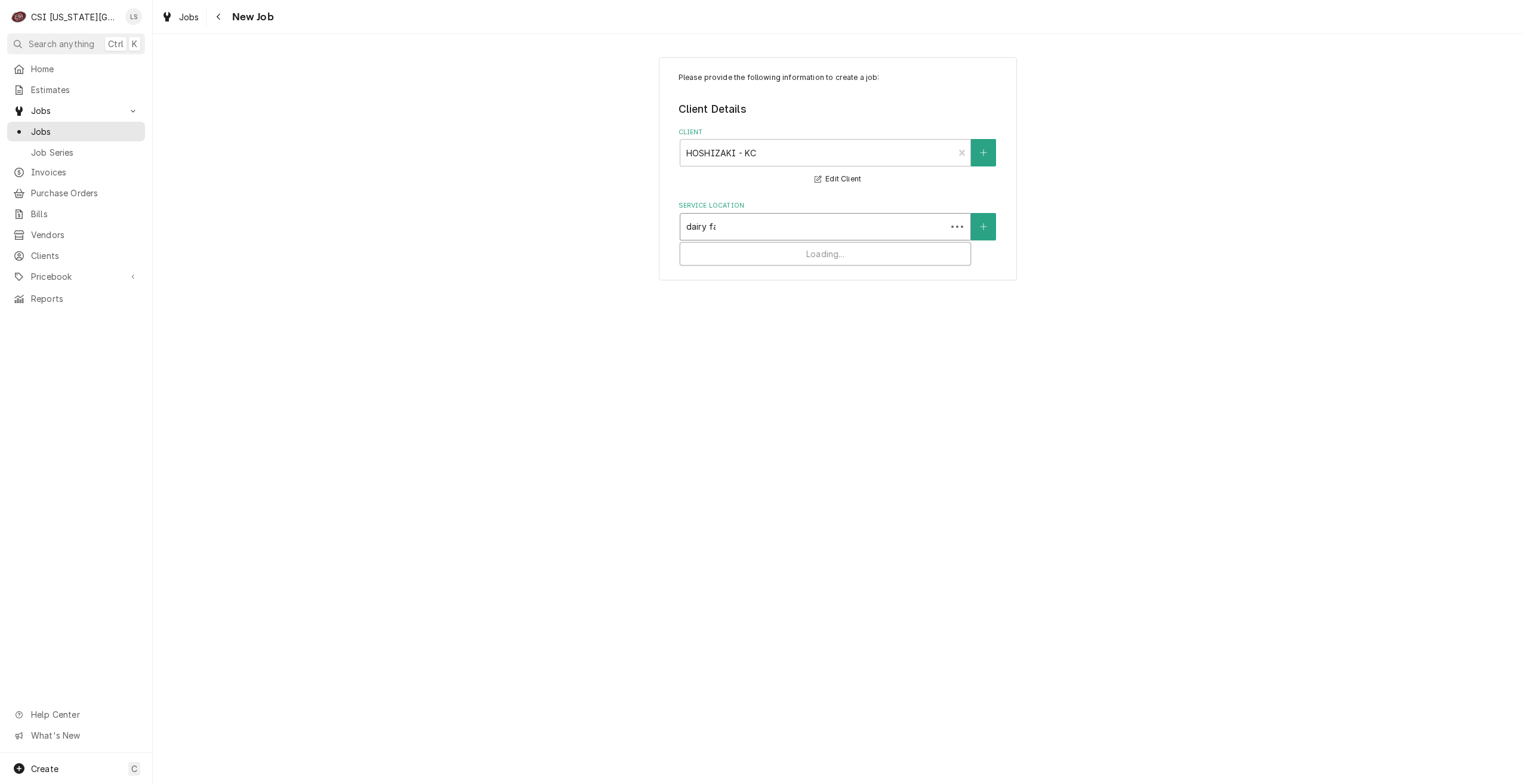
type input "dairy far"
drag, startPoint x: 812, startPoint y: 233, endPoint x: 687, endPoint y: 224, distance: 125.3
click at [687, 224] on div "Service Location" at bounding box center [826, 227] width 278 height 22
click at [1131, 208] on div "Please provide the following information to create a job: Client Details Client…" at bounding box center [838, 169] width 1370 height 245
click at [984, 220] on button "Service Location" at bounding box center [984, 227] width 25 height 27
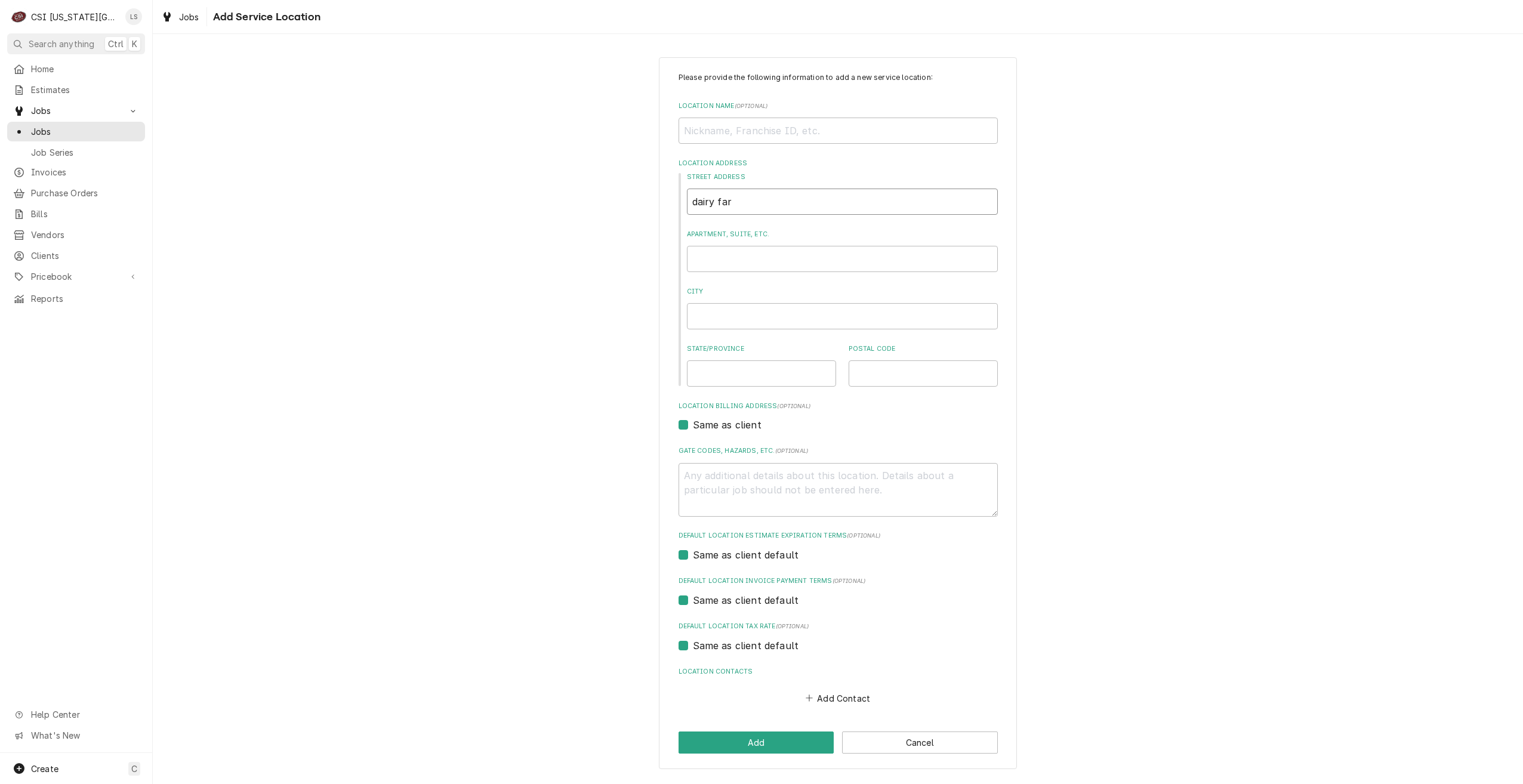
drag, startPoint x: 801, startPoint y: 206, endPoint x: 665, endPoint y: 201, distance: 136.1
click at [665, 201] on div "Please provide the following information to add a new service location: Locatio…" at bounding box center [838, 413] width 358 height 712
type textarea "x"
click at [723, 134] on input "Location Name ( optional )" at bounding box center [838, 131] width 319 height 27
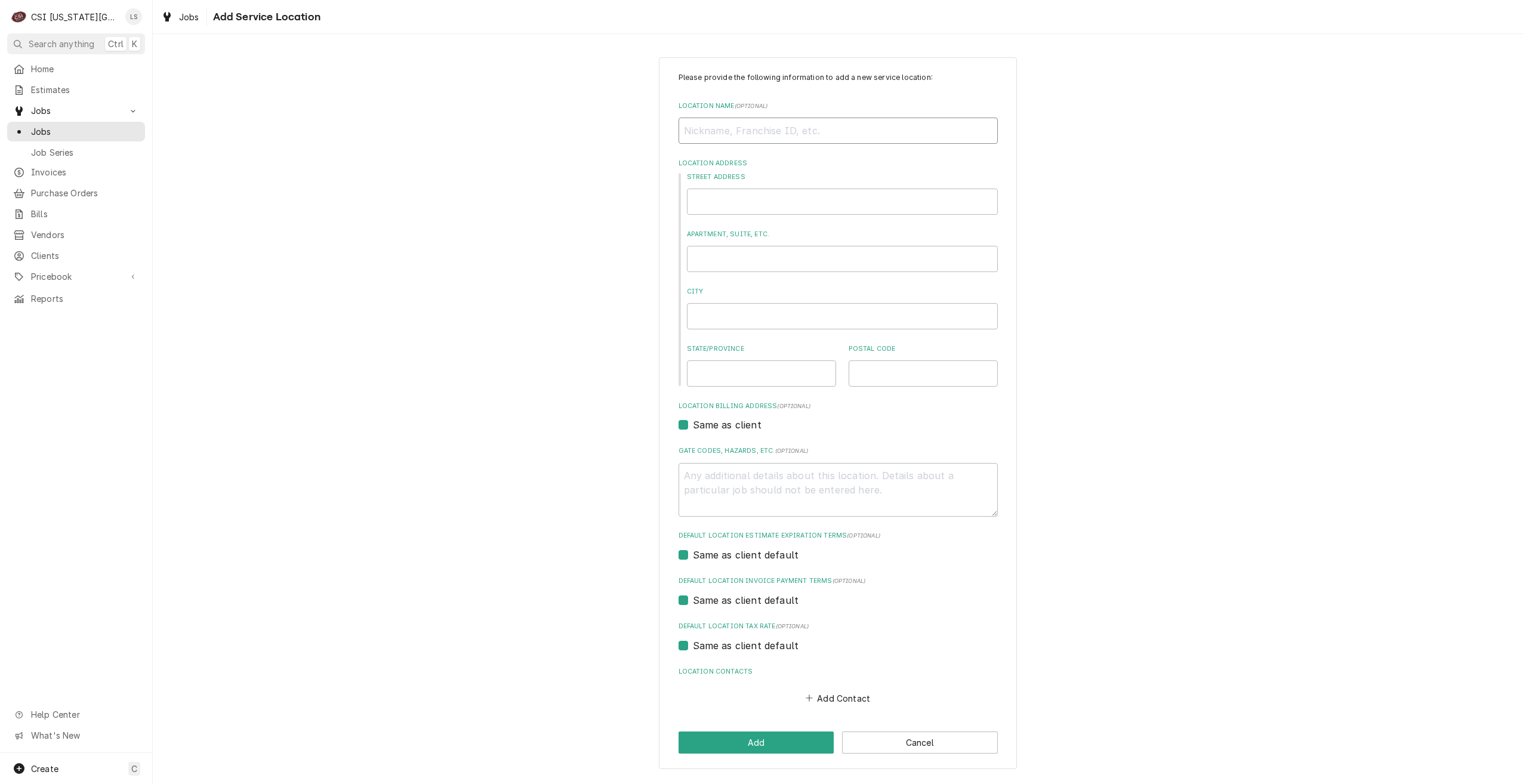
paste input "Dairy Farmers of America"
type textarea "x"
type input "Dairy Farmers of America"
type textarea "x"
type input "Dairy Farmers of America"
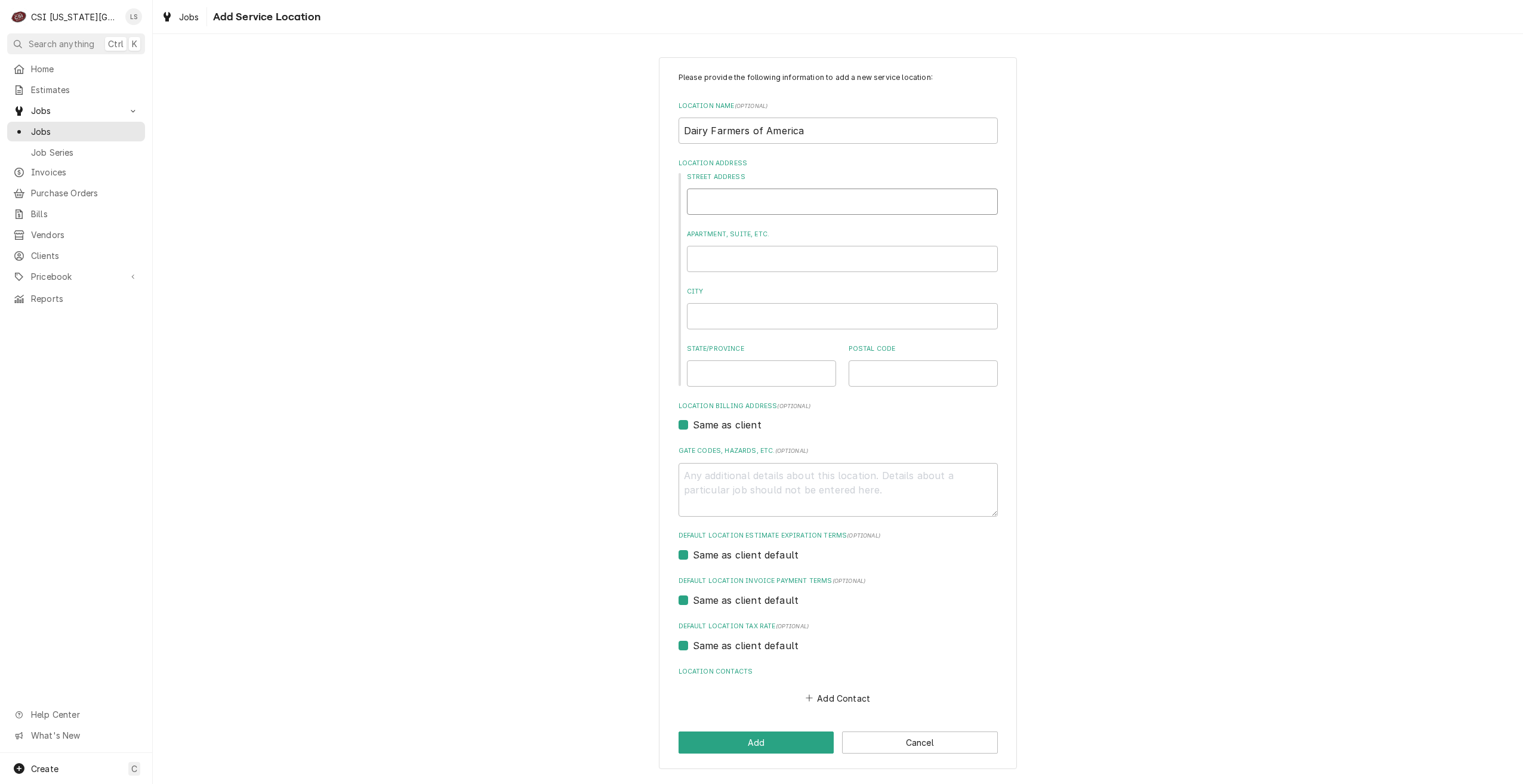
click at [798, 193] on input "Street Address" at bounding box center [842, 202] width 311 height 27
paste input "1405 N 98th St"
type textarea "x"
type input "1405 N 98th St"
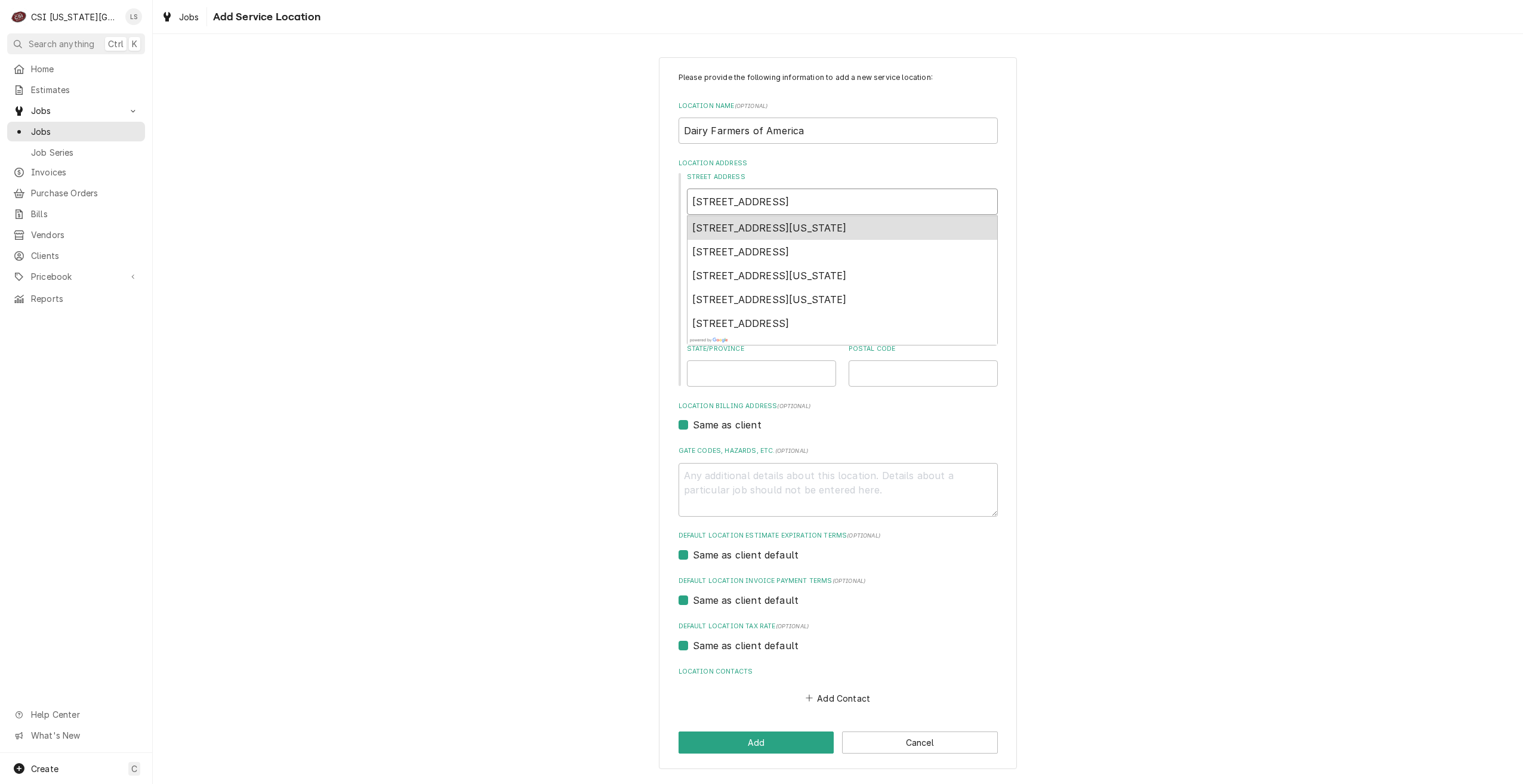
click at [847, 225] on span "1405 North 98th Street, Kansas City, KS, USA" at bounding box center [769, 228] width 154 height 12
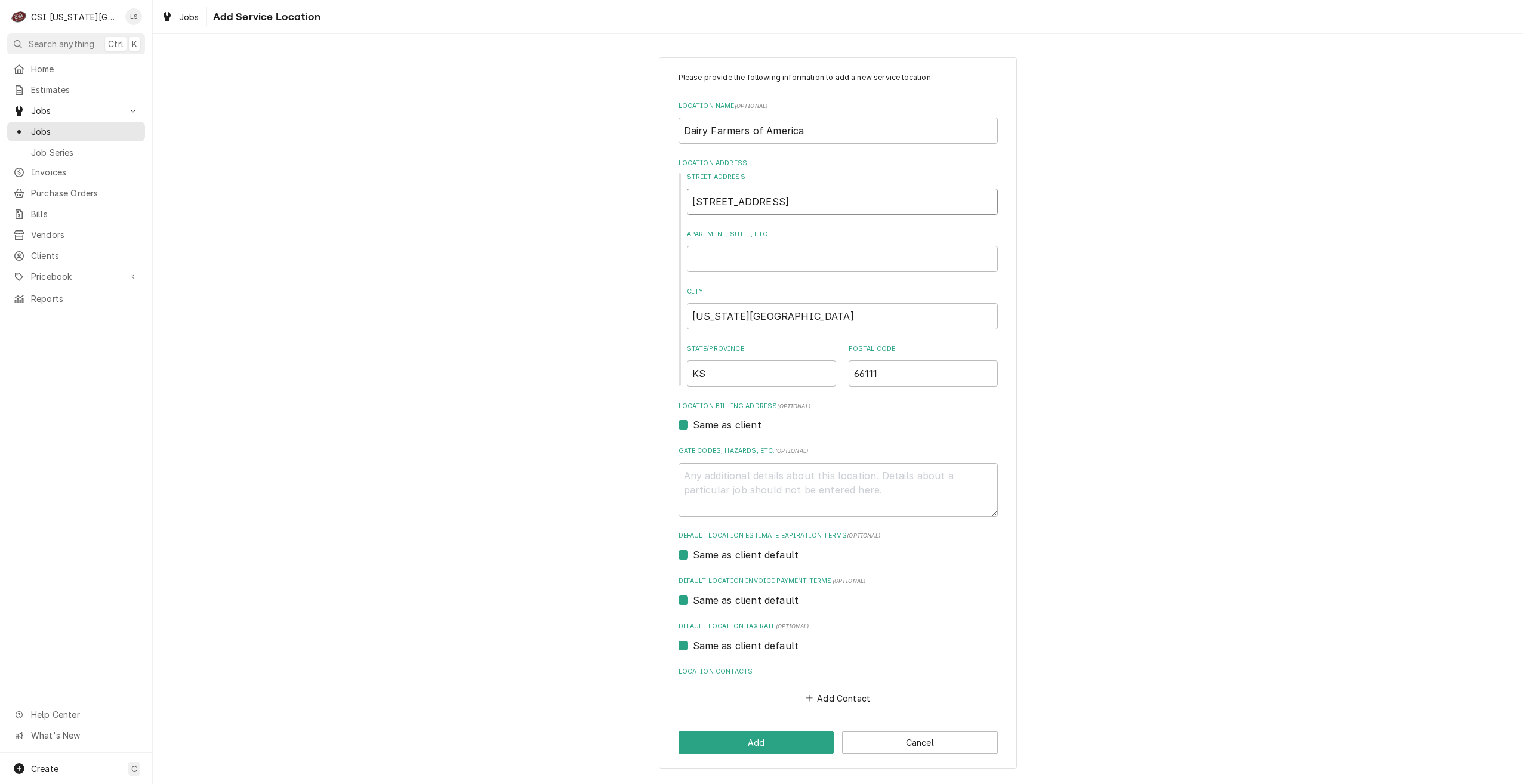
type textarea "x"
type input "1405 N 98th St"
click at [1183, 328] on div "Please provide the following information to add a new service location: Locatio…" at bounding box center [838, 413] width 1370 height 733
click at [789, 740] on button "Add" at bounding box center [756, 742] width 156 height 22
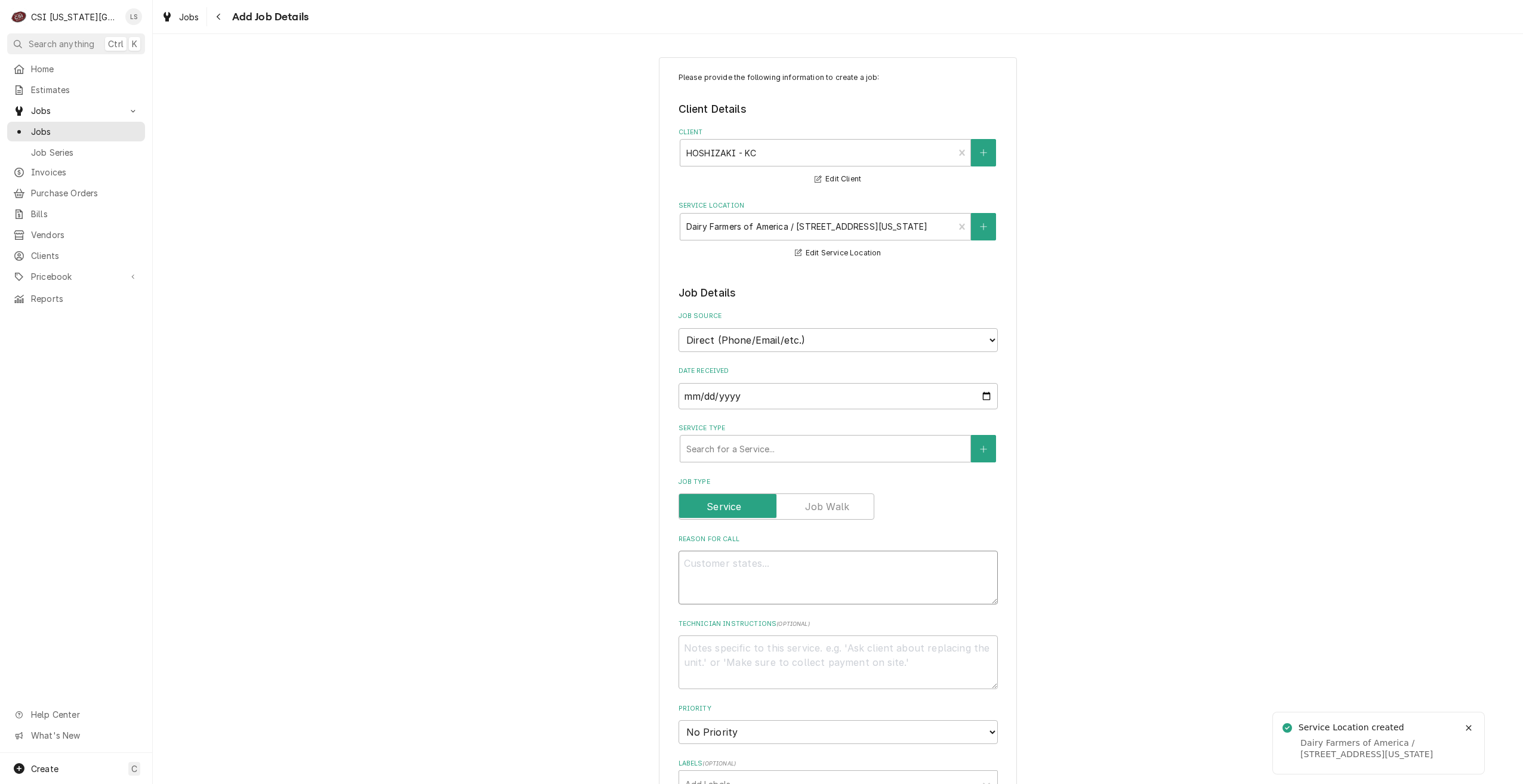
click at [870, 559] on textarea "Reason For Call" at bounding box center [838, 577] width 319 height 54
type textarea "x"
type textarea "W"
type textarea "x"
type textarea "Wa"
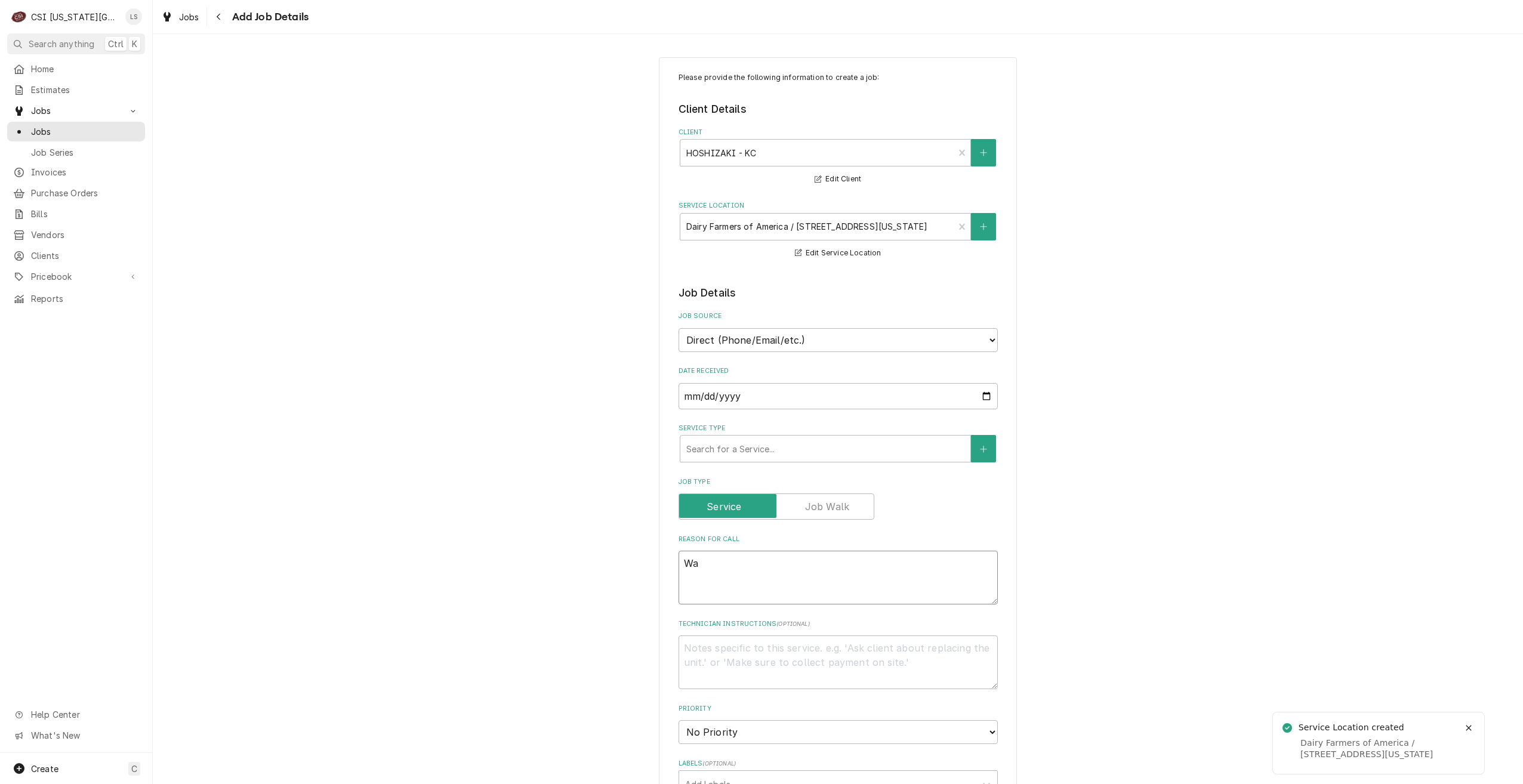
type textarea "x"
type textarea "War"
type textarea "x"
type textarea "Warr"
type textarea "x"
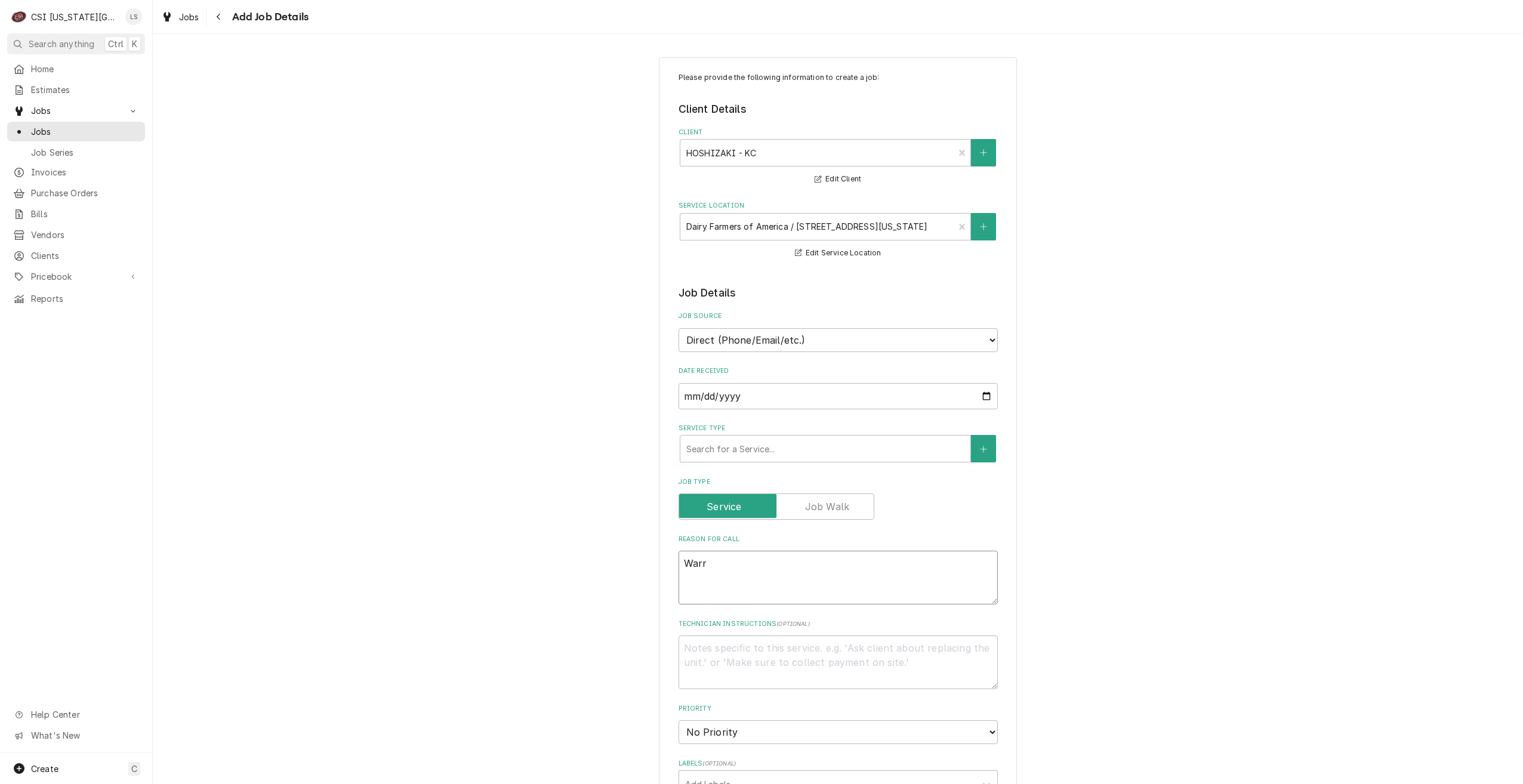
type textarea "Warra"
type textarea "x"
type textarea "Warran"
type textarea "x"
type textarea "Warrant"
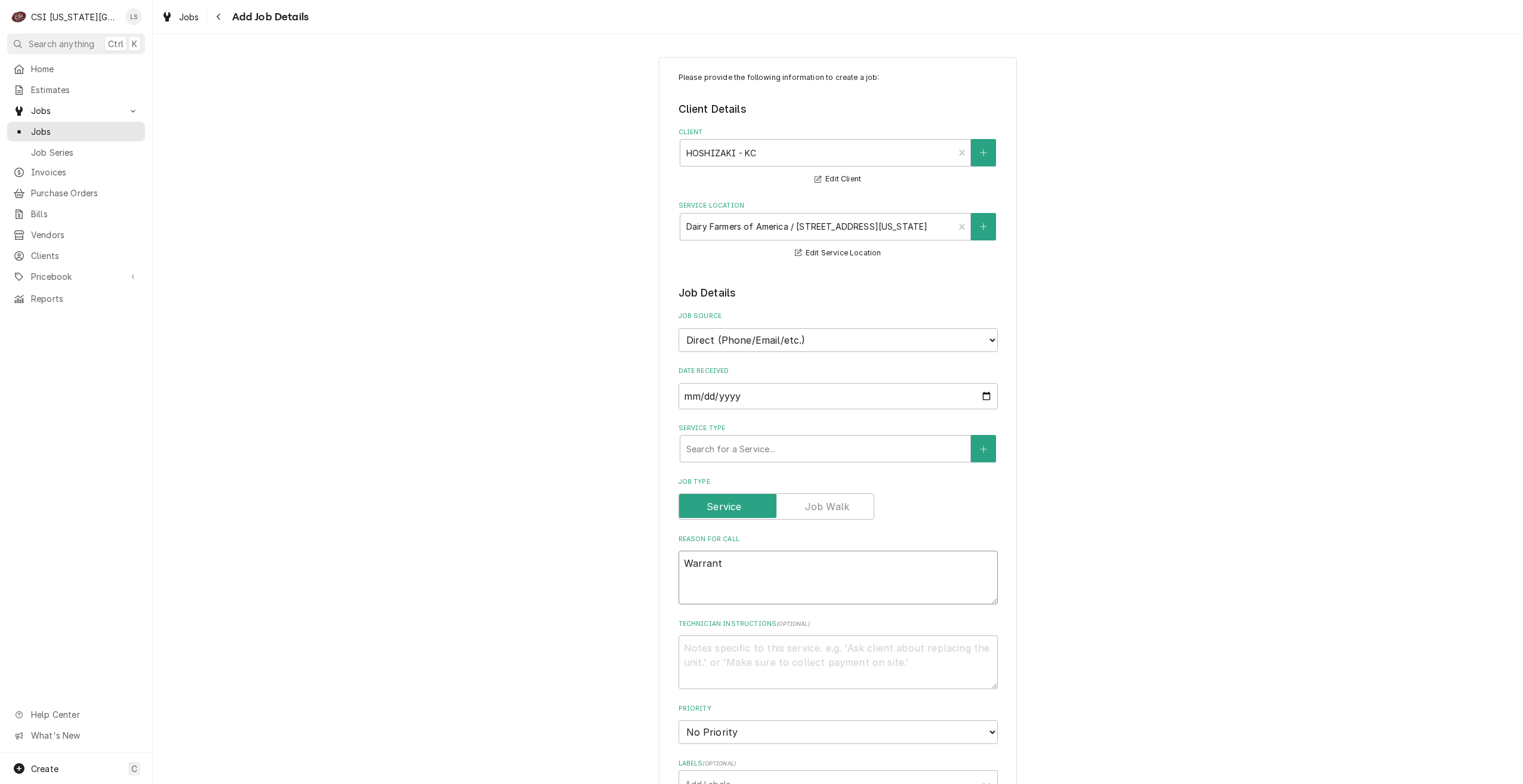
type textarea "x"
type textarea "Warrantu"
type textarea "x"
type textarea "Warrant"
type textarea "x"
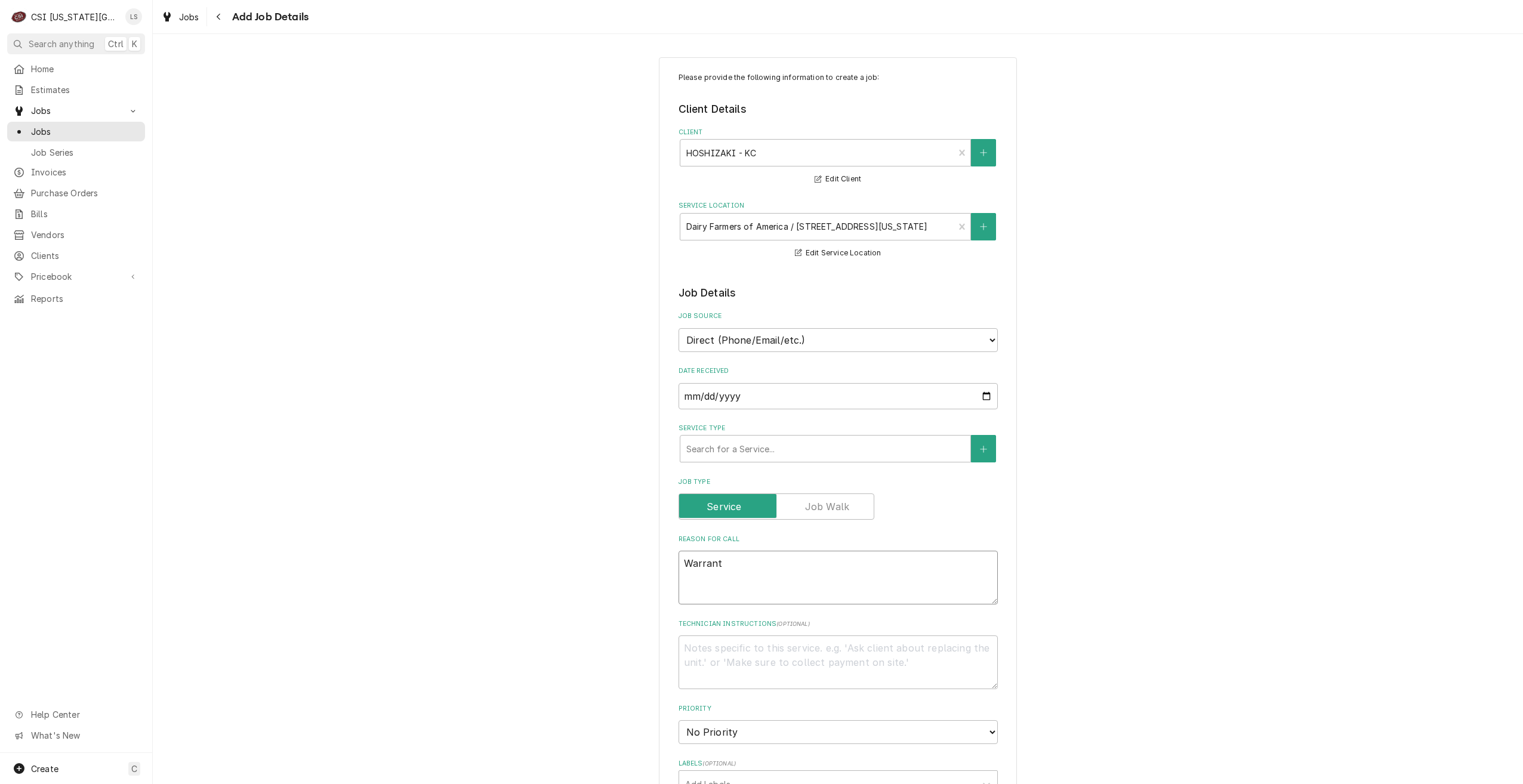
type textarea "Warranty"
type textarea "x"
type textarea "Warranty"
type textarea "x"
type textarea "Warranty r"
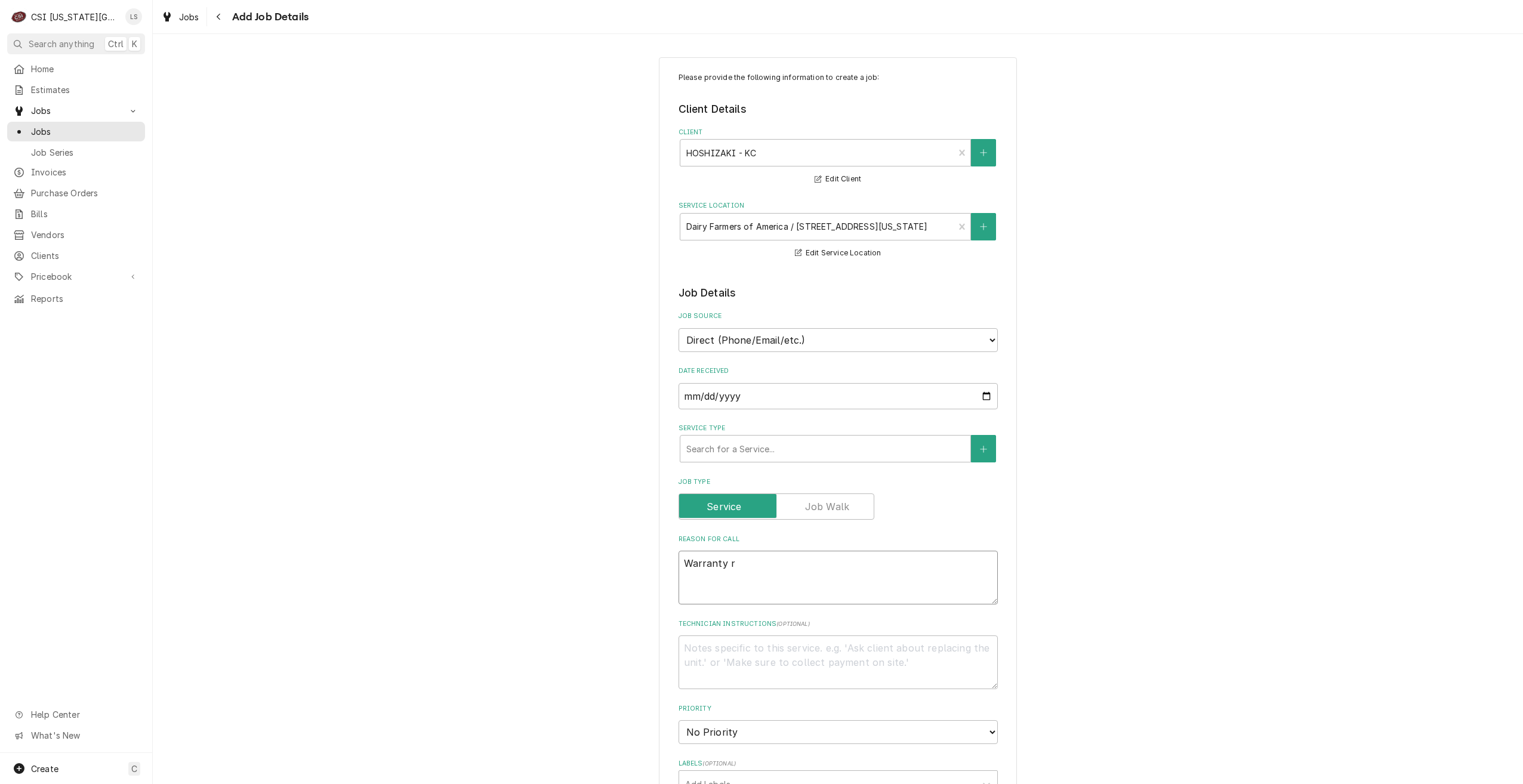
type textarea "x"
type textarea "Warranty re"
type textarea "x"
type textarea "Warranty rep"
type textarea "x"
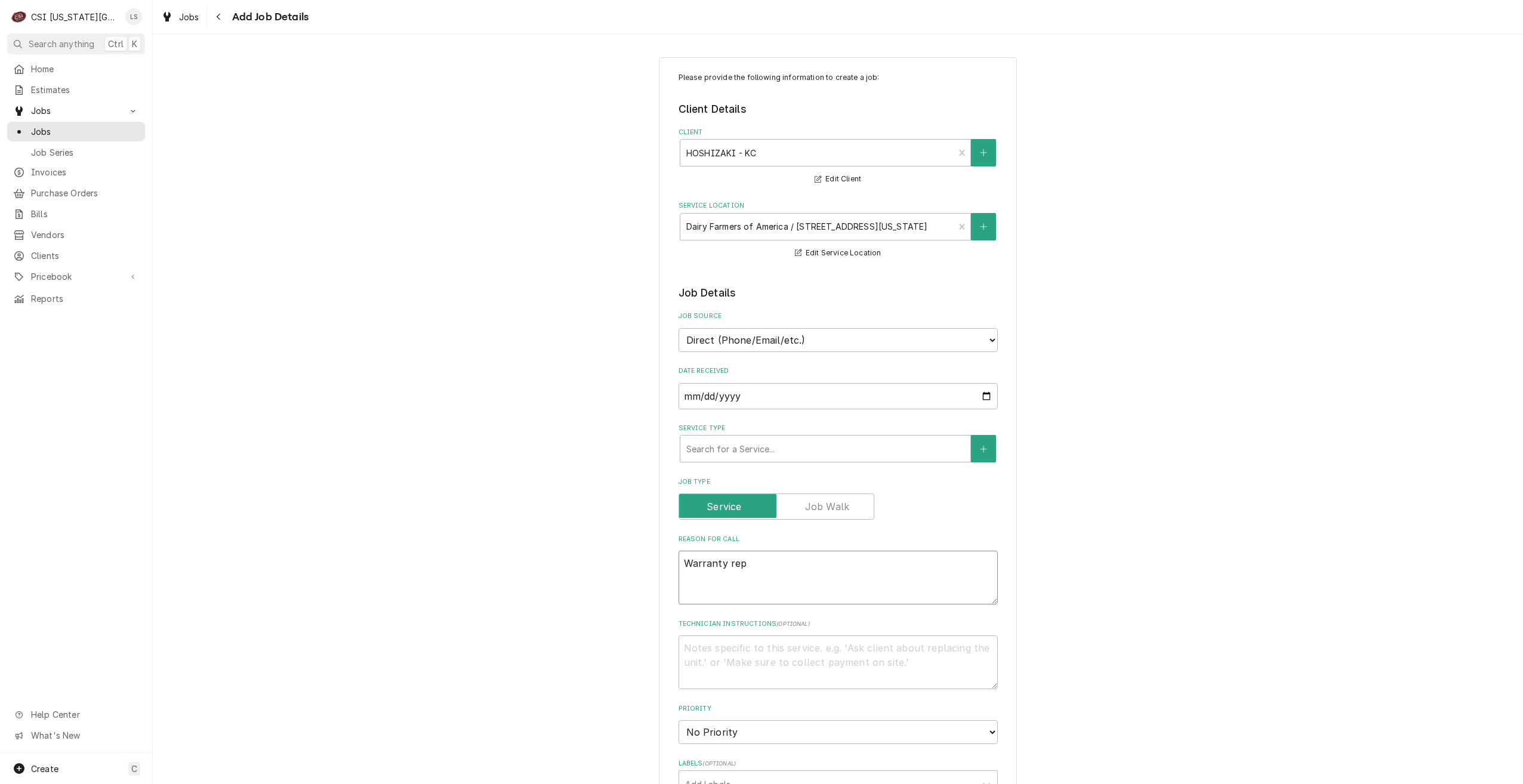
type textarea "Warranty repa"
type textarea "x"
type textarea "Warranty repai"
type textarea "x"
type textarea "Warranty repair"
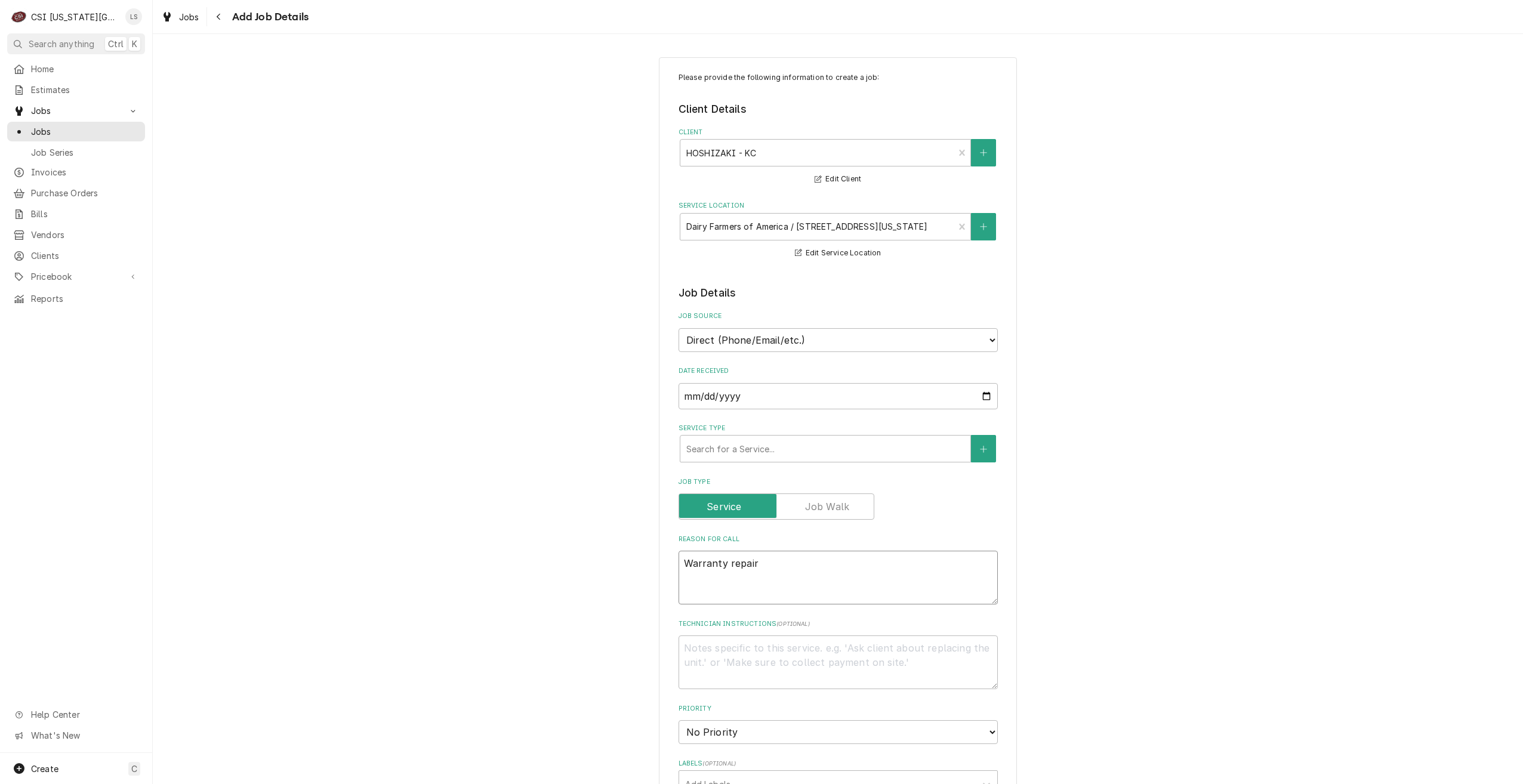
type textarea "x"
type textarea "Warranty repairs"
type textarea "x"
type textarea "Warranty repairs"
type textarea "x"
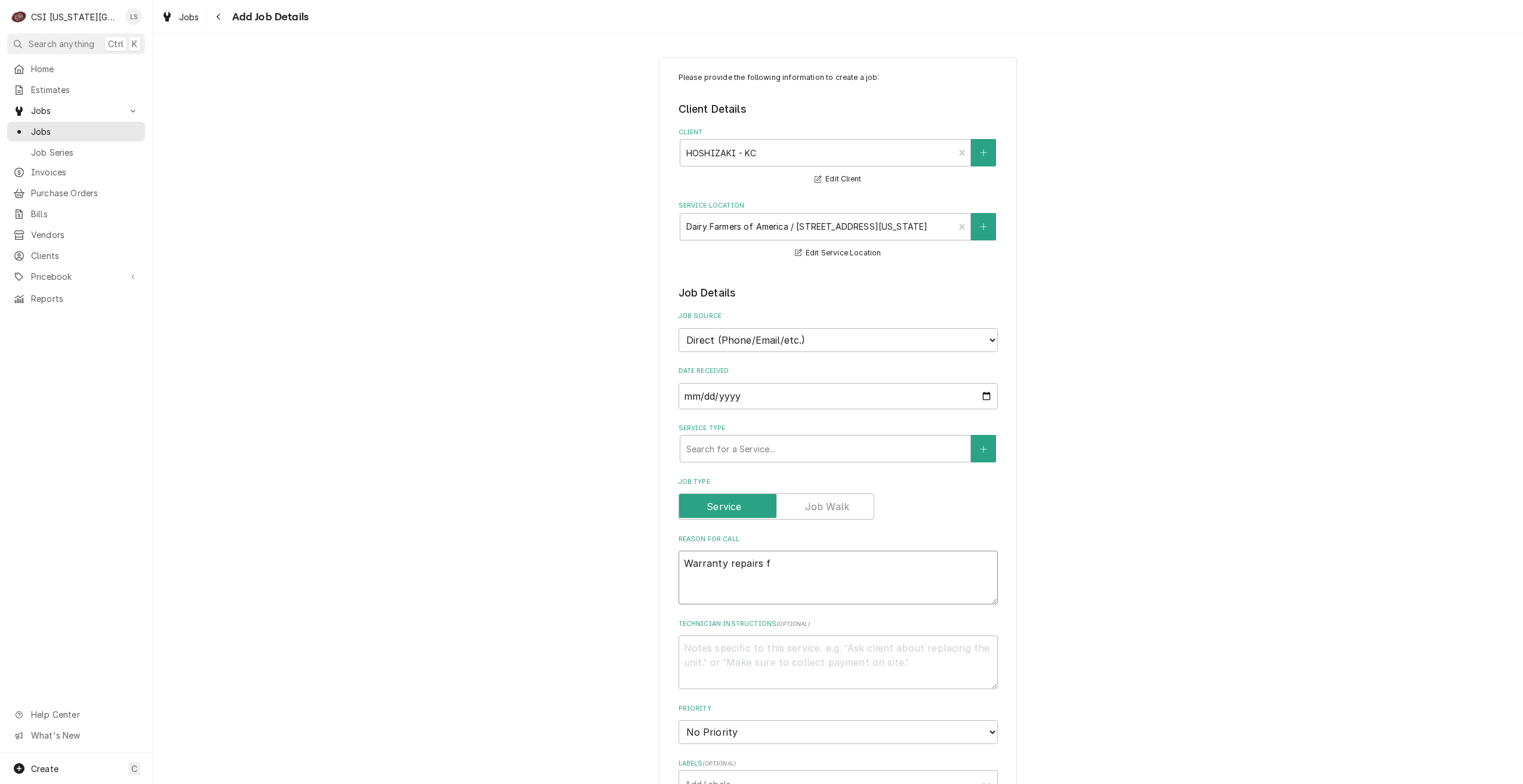
type textarea "Warranty repairs fo"
type textarea "x"
type textarea "Warranty repairs fou"
type textarea "x"
type textarea "Warranty repairs foun"
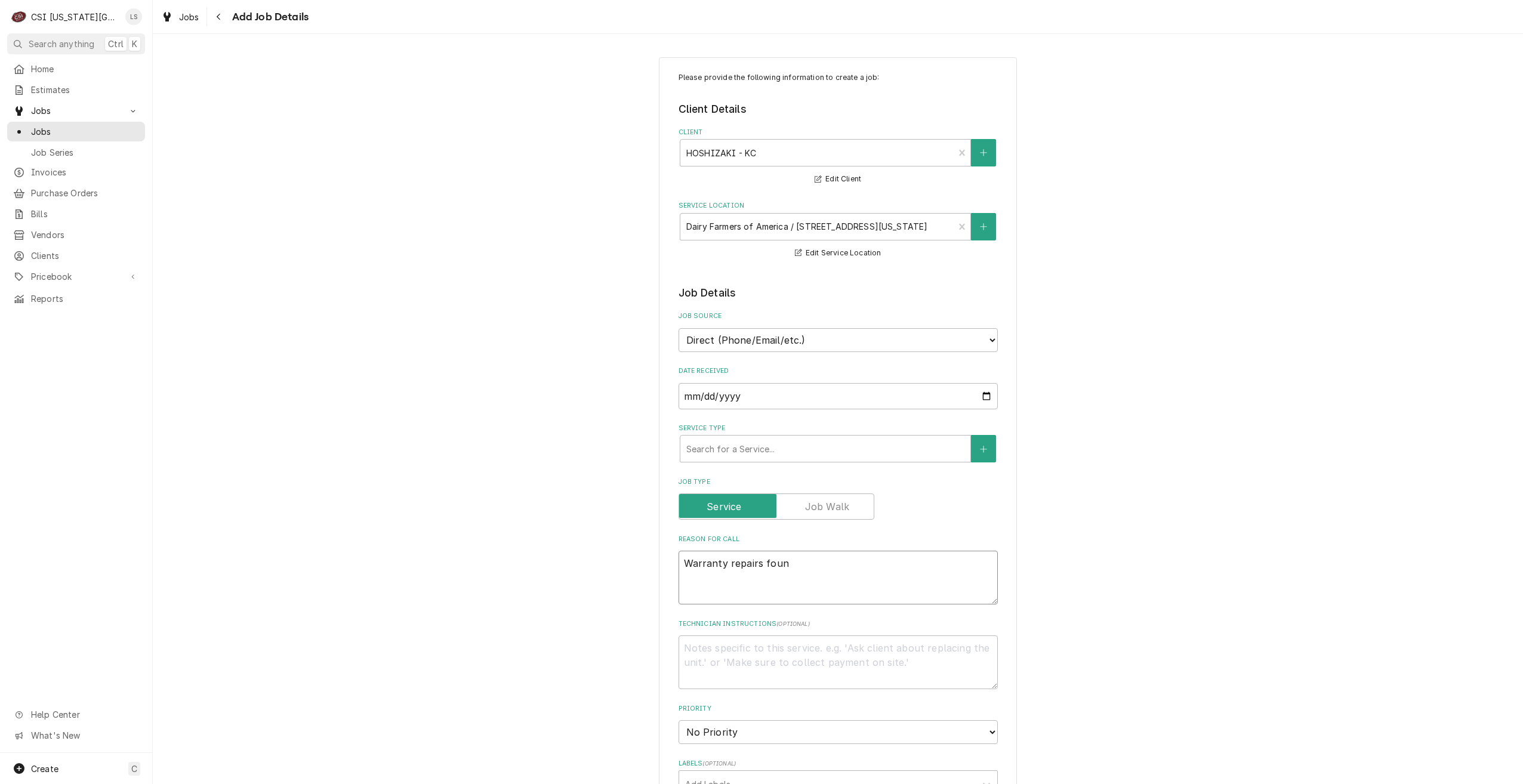
type textarea "x"
type textarea "Warranty repairs found"
type textarea "x"
type textarea "Warranty repairs found"
type textarea "x"
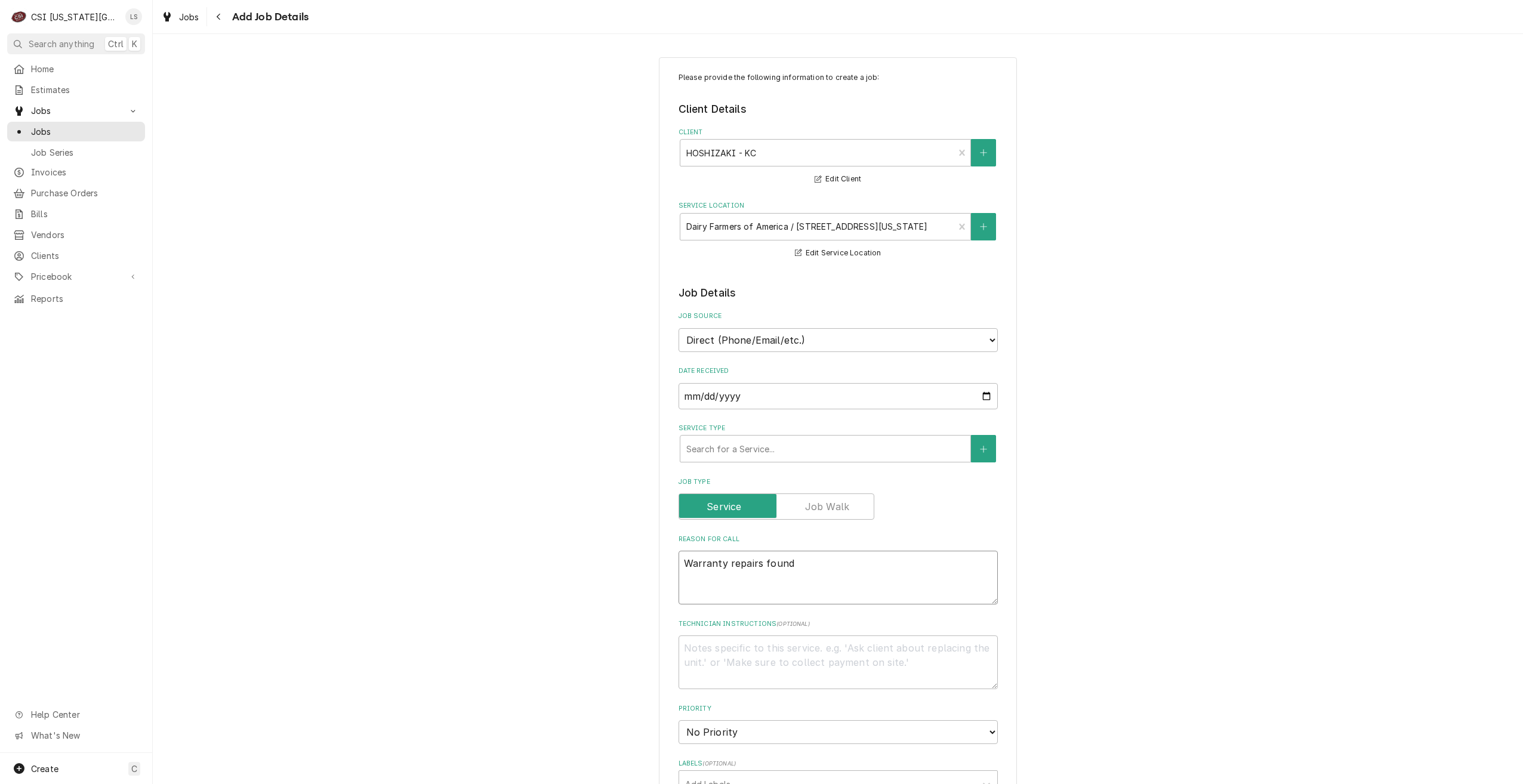
type textarea "Warranty repairs found d"
type textarea "x"
type textarea "Warranty repairs found du"
type textarea "x"
type textarea "Warranty repairs found dur"
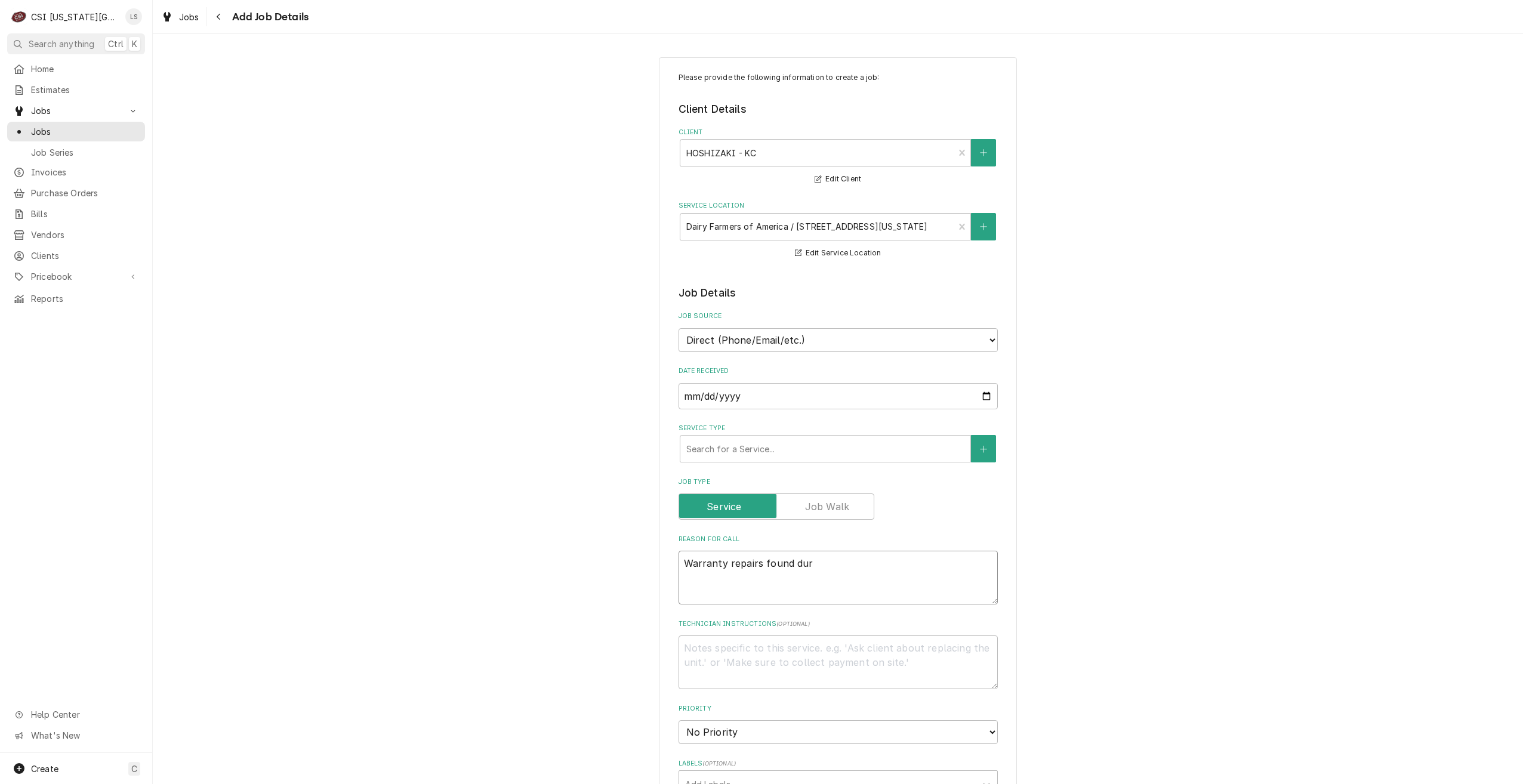
type textarea "x"
type textarea "Warranty repairs found duri"
type textarea "x"
type textarea "Warranty repairs found durin"
type textarea "x"
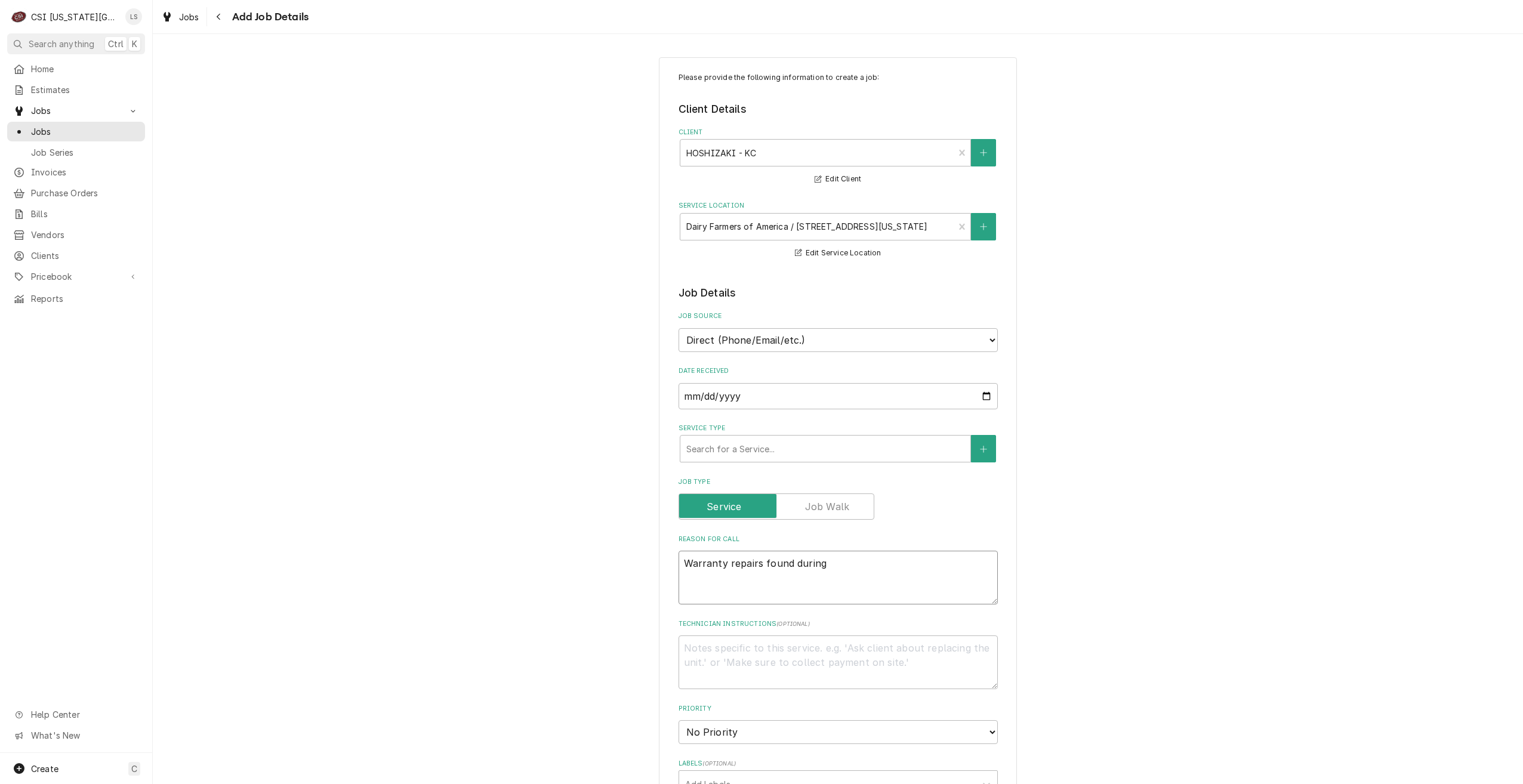
type textarea "Warranty repairs found during"
type textarea "x"
type textarea "Warranty repairs found during i"
type textarea "x"
type textarea "Warranty repairs found during in"
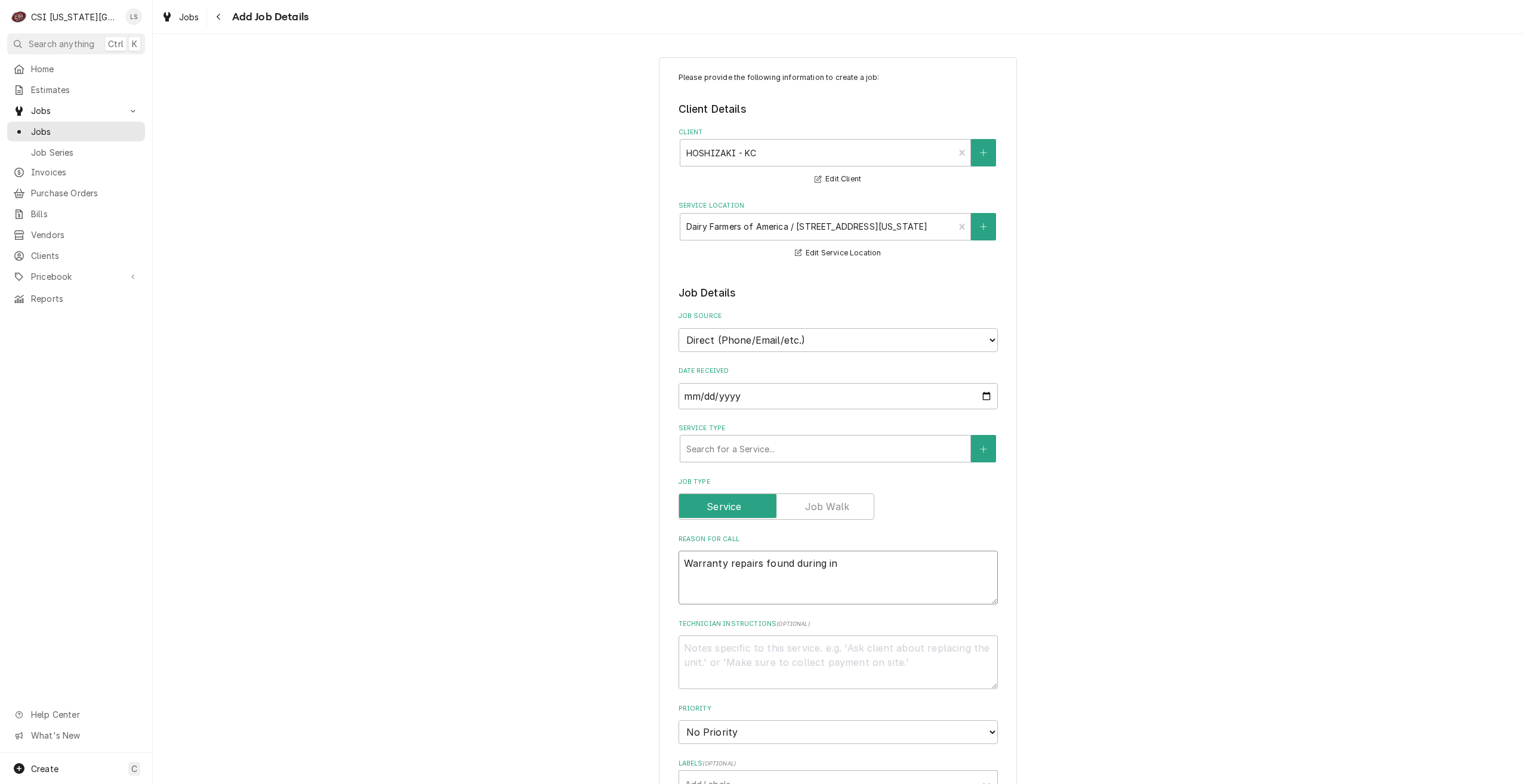
type textarea "x"
type textarea "Warranty repairs found during ins"
type textarea "x"
type textarea "Warranty repairs found during insta"
type textarea "x"
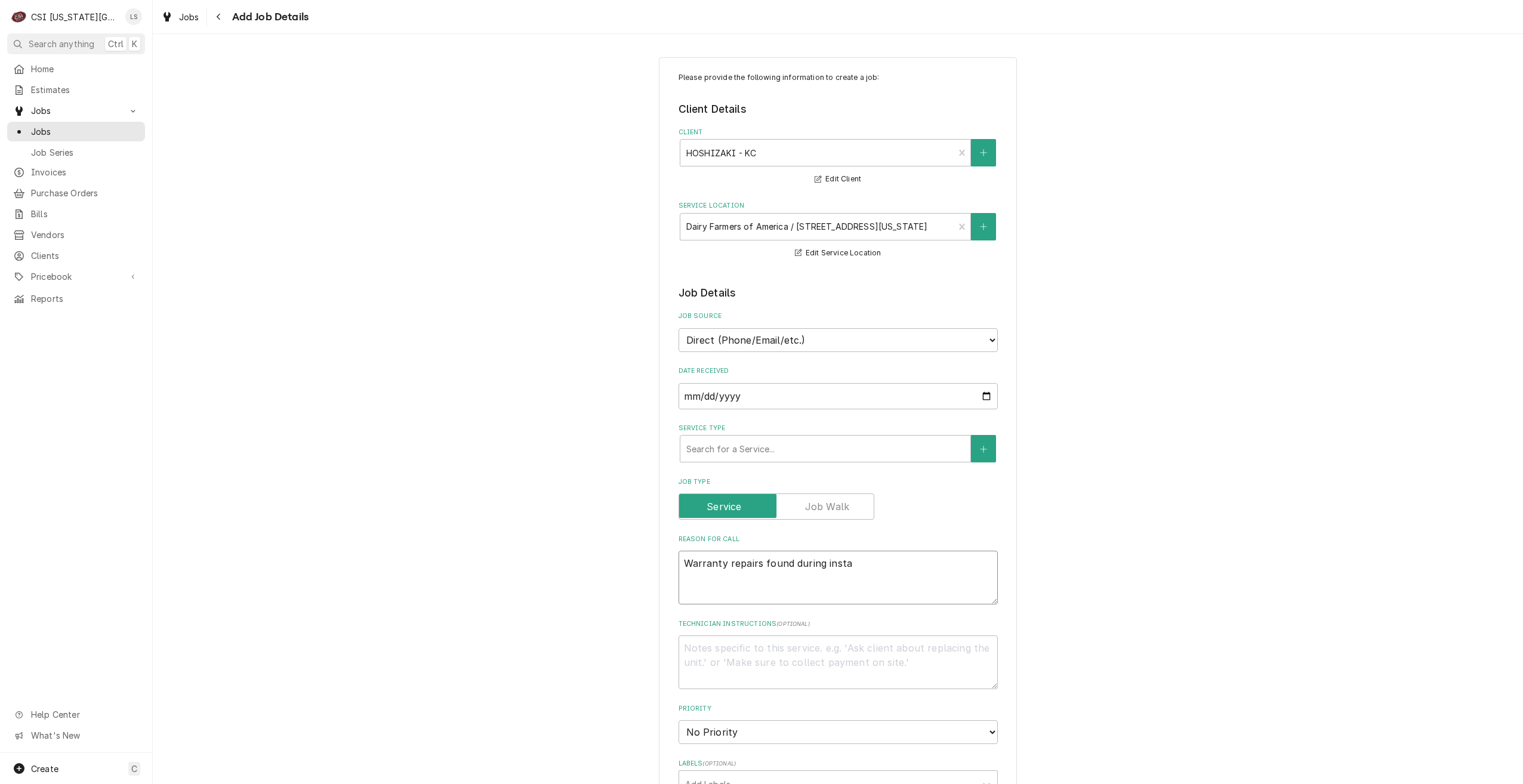
type textarea "Warranty repairs found during instal"
type textarea "x"
type textarea "Warranty repairs found during install"
type textarea "x"
type textarea "Warranty repairs found during install"
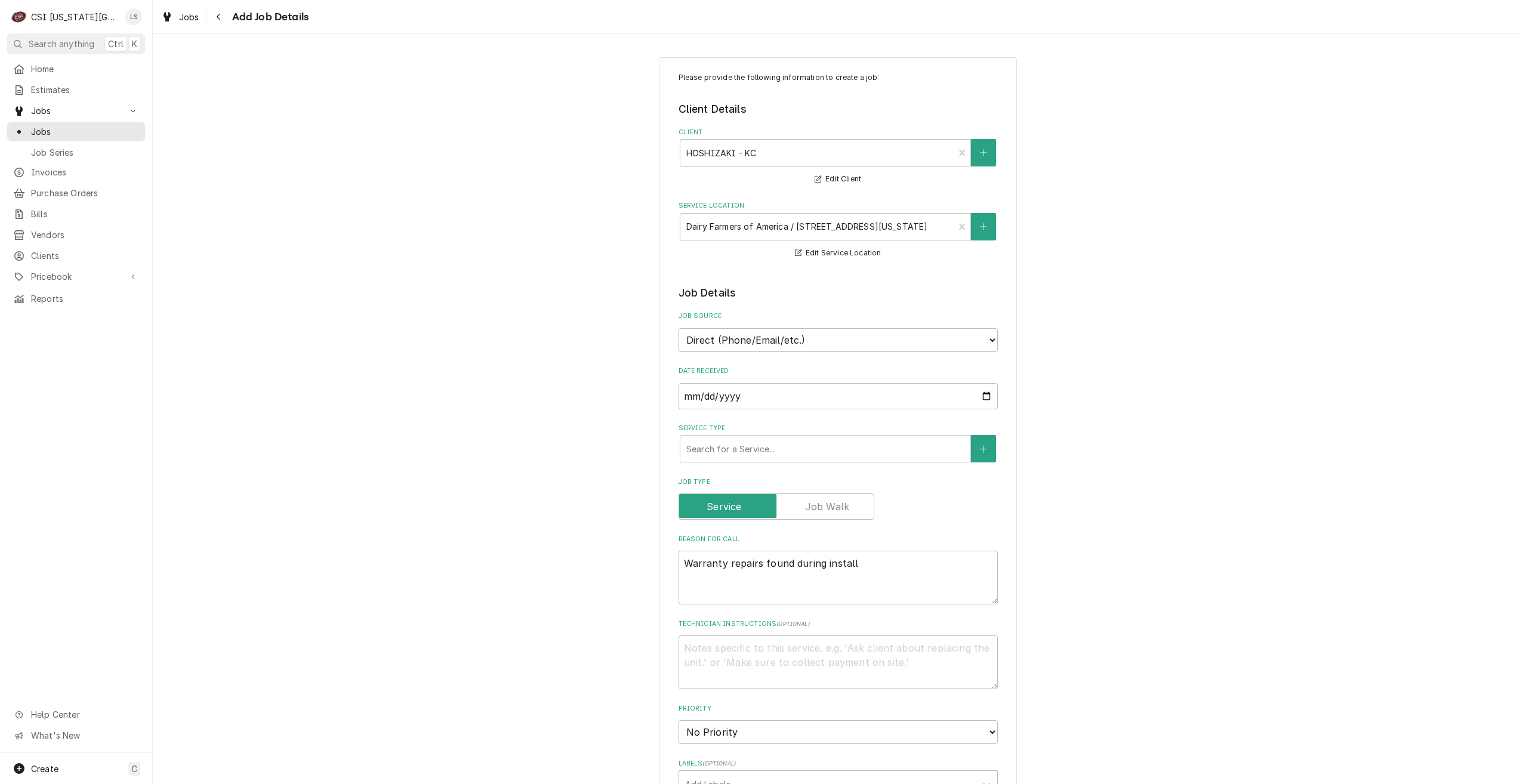
click at [1118, 417] on div "Please provide the following information to create a job: Client Details Client…" at bounding box center [838, 661] width 1370 height 1229
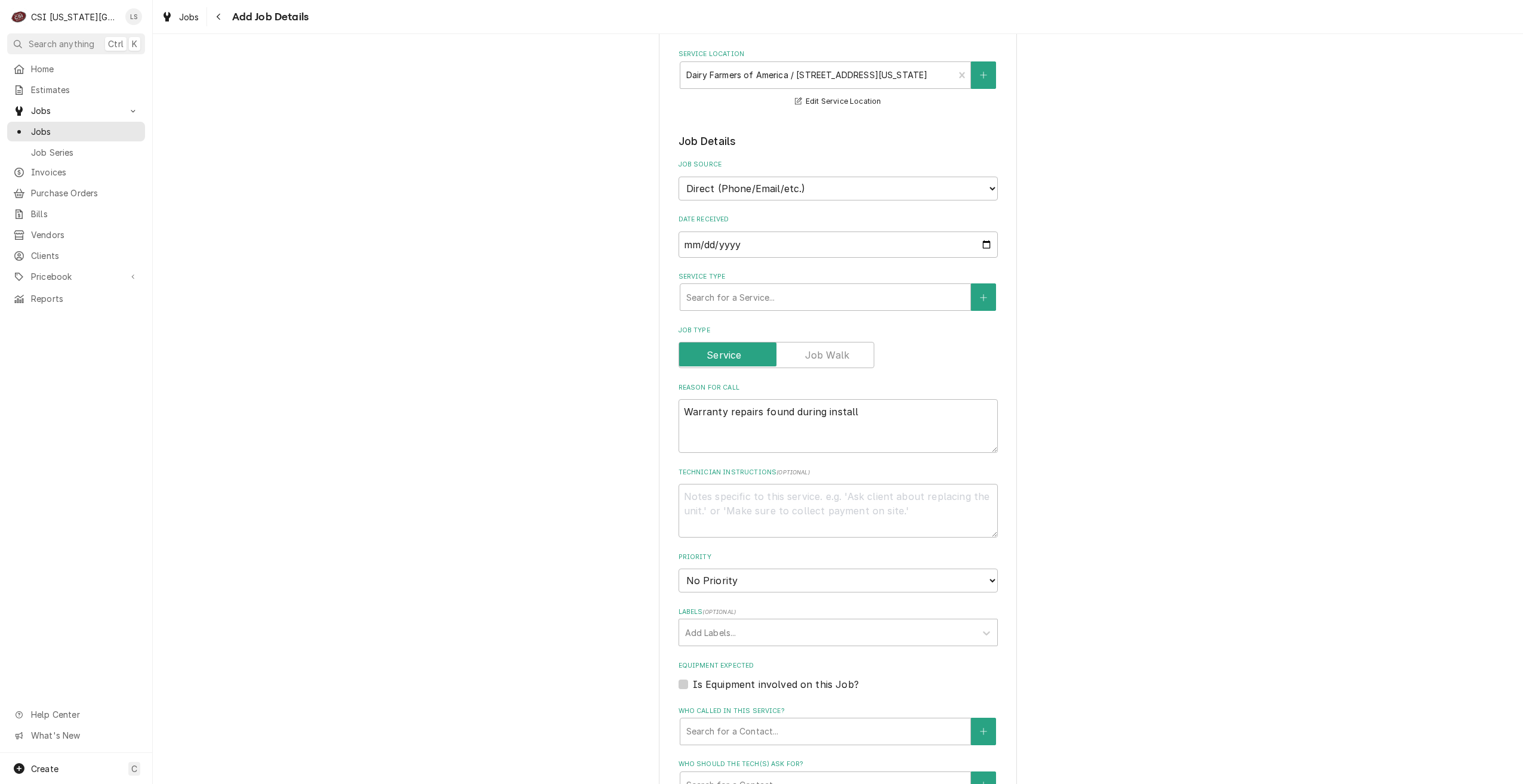
scroll to position [239, 0]
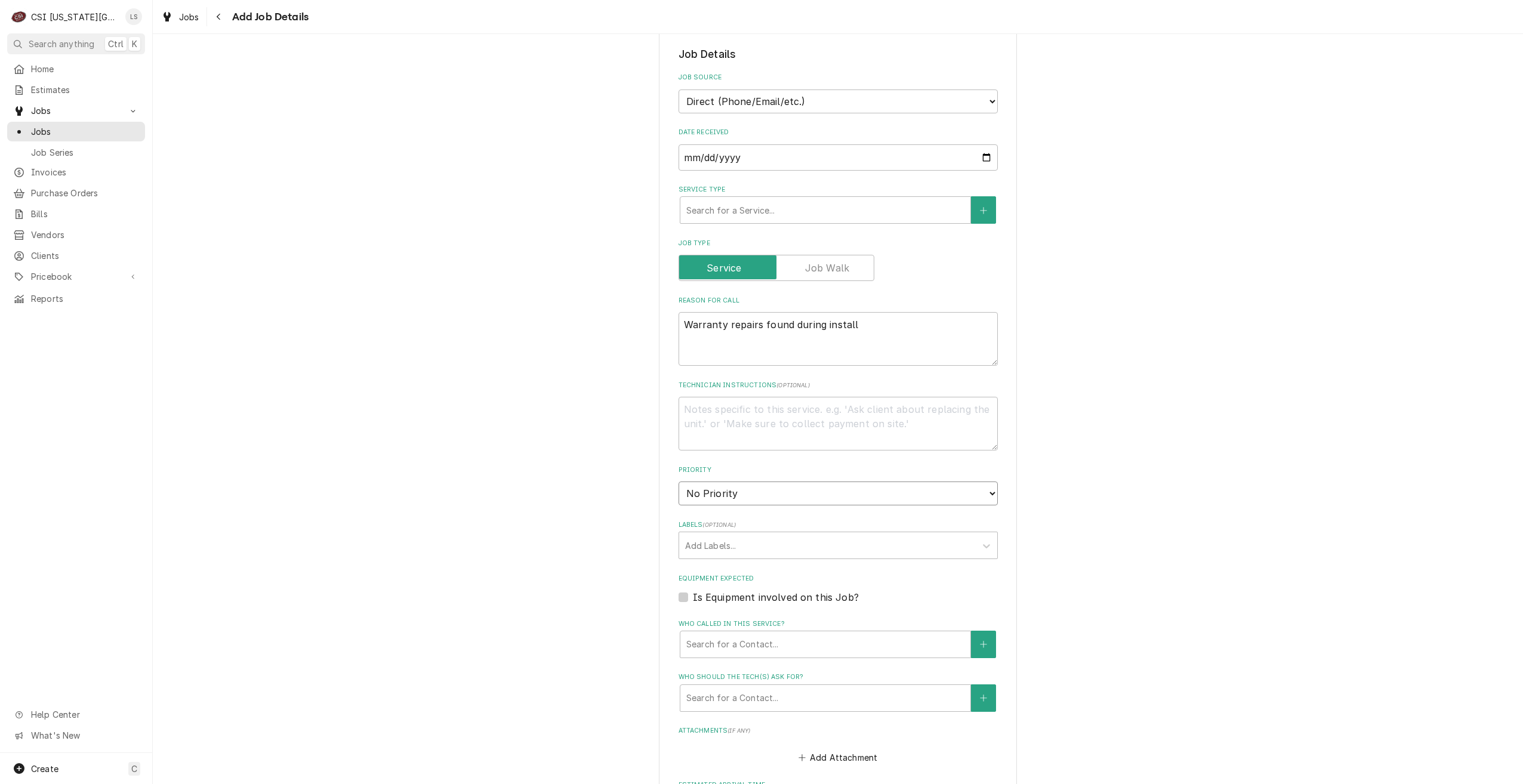
click at [766, 489] on select "No Priority Urgent High Medium Low" at bounding box center [838, 493] width 319 height 24
select select "4"
click at [679, 481] on select "No Priority Urgent High Medium Low" at bounding box center [838, 493] width 319 height 24
click at [1133, 445] on div "Please provide the following information to create a job: Client Details Client…" at bounding box center [838, 422] width 1370 height 1229
type textarea "x"
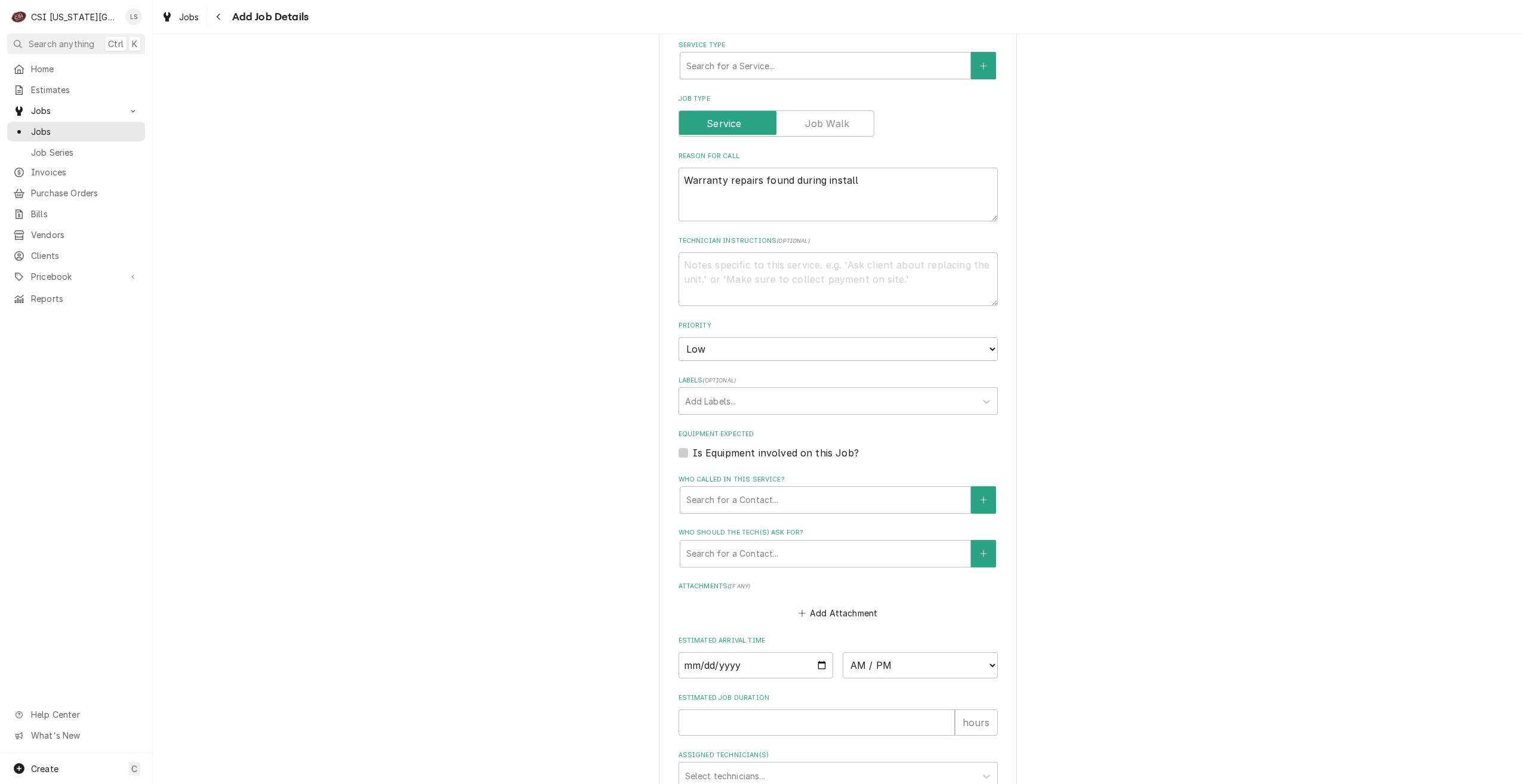
scroll to position [492, 0]
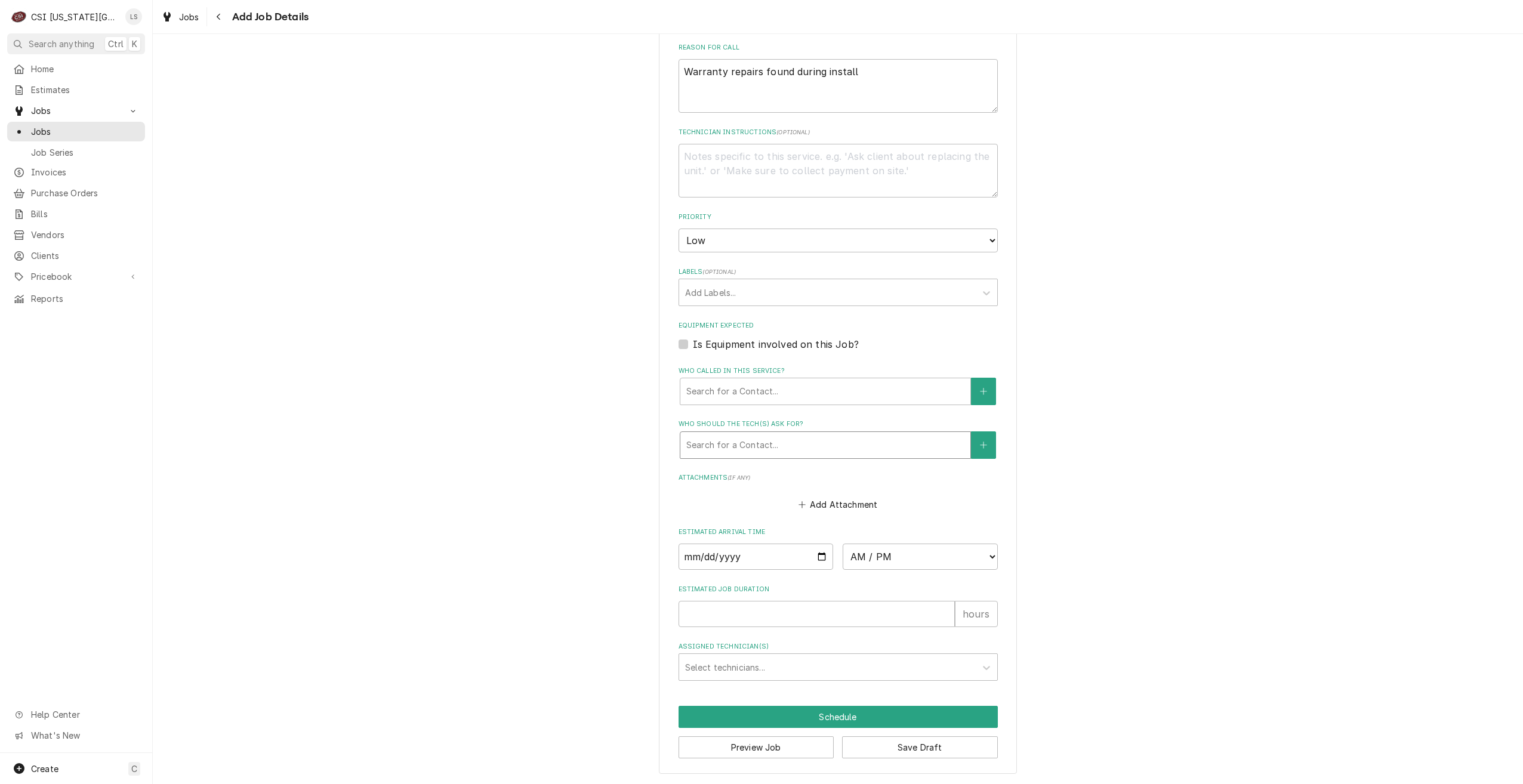
click at [863, 449] on div "Who should the tech(s) ask for?" at bounding box center [826, 445] width 278 height 22
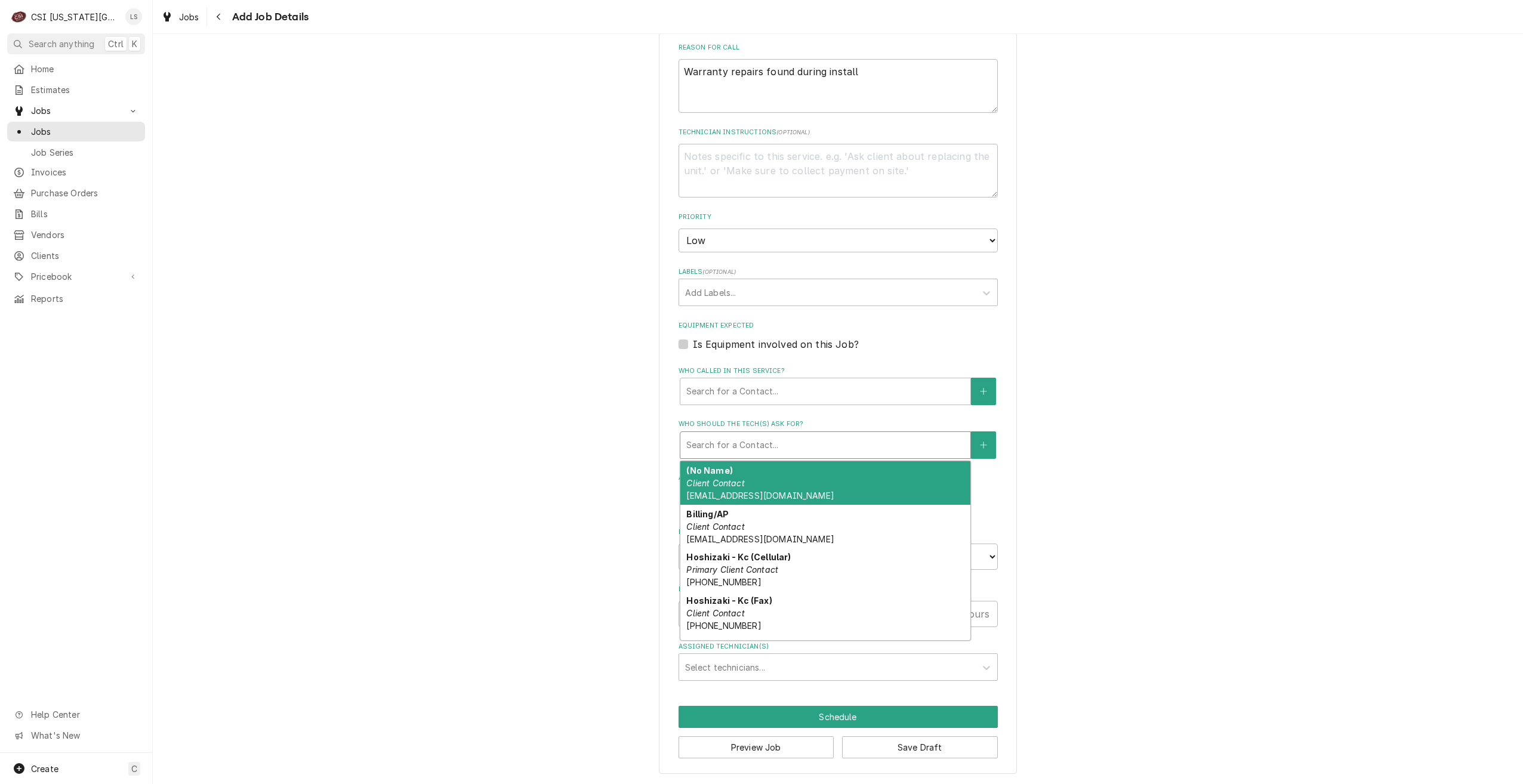
click at [1147, 388] on div "Please provide the following information to create a job: Client Details Client…" at bounding box center [838, 169] width 1370 height 1229
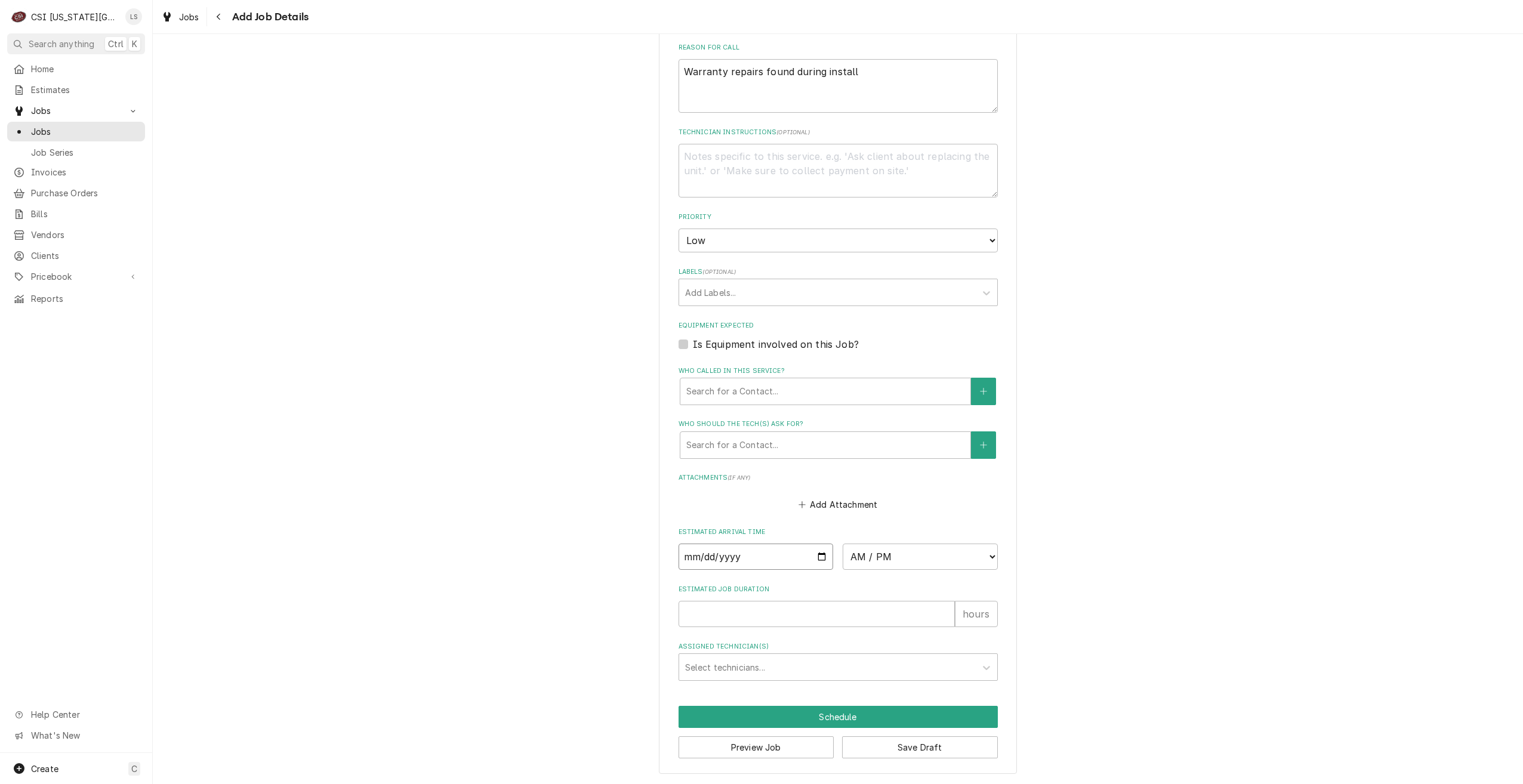
click at [821, 552] on input "Date" at bounding box center [756, 557] width 155 height 27
type input "2025-09-02"
type textarea "x"
click at [864, 556] on select "AM / PM 6:00 AM 6:15 AM 6:30 AM 6:45 AM 7:00 AM 7:15 AM 7:30 AM 7:45 AM 8:00 AM…" at bounding box center [920, 557] width 155 height 27
select select "13:45:00"
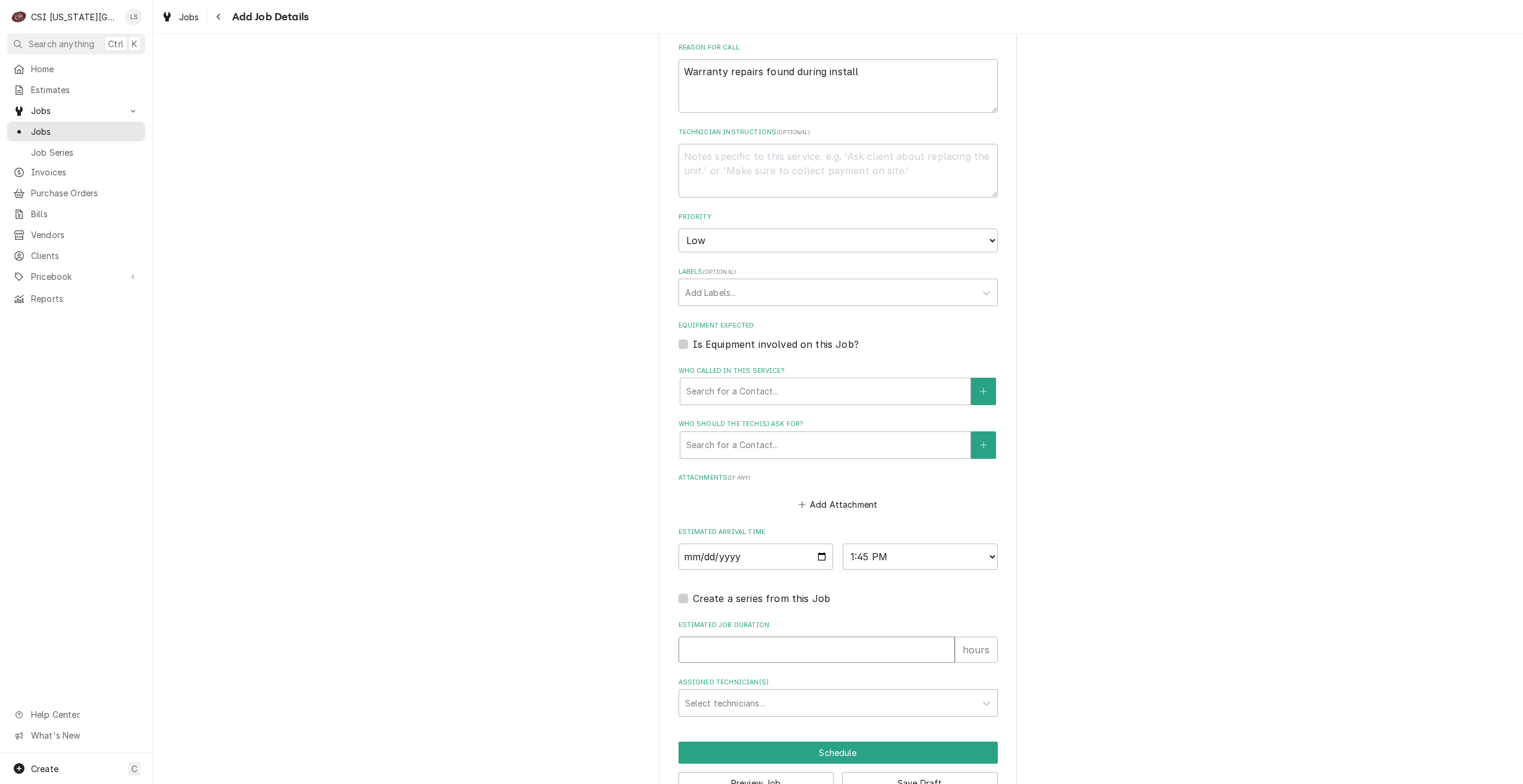
click at [877, 642] on input "Estimated Job Duration" at bounding box center [816, 650] width 276 height 27
type textarea "x"
type input "2"
type textarea "x"
type input "2"
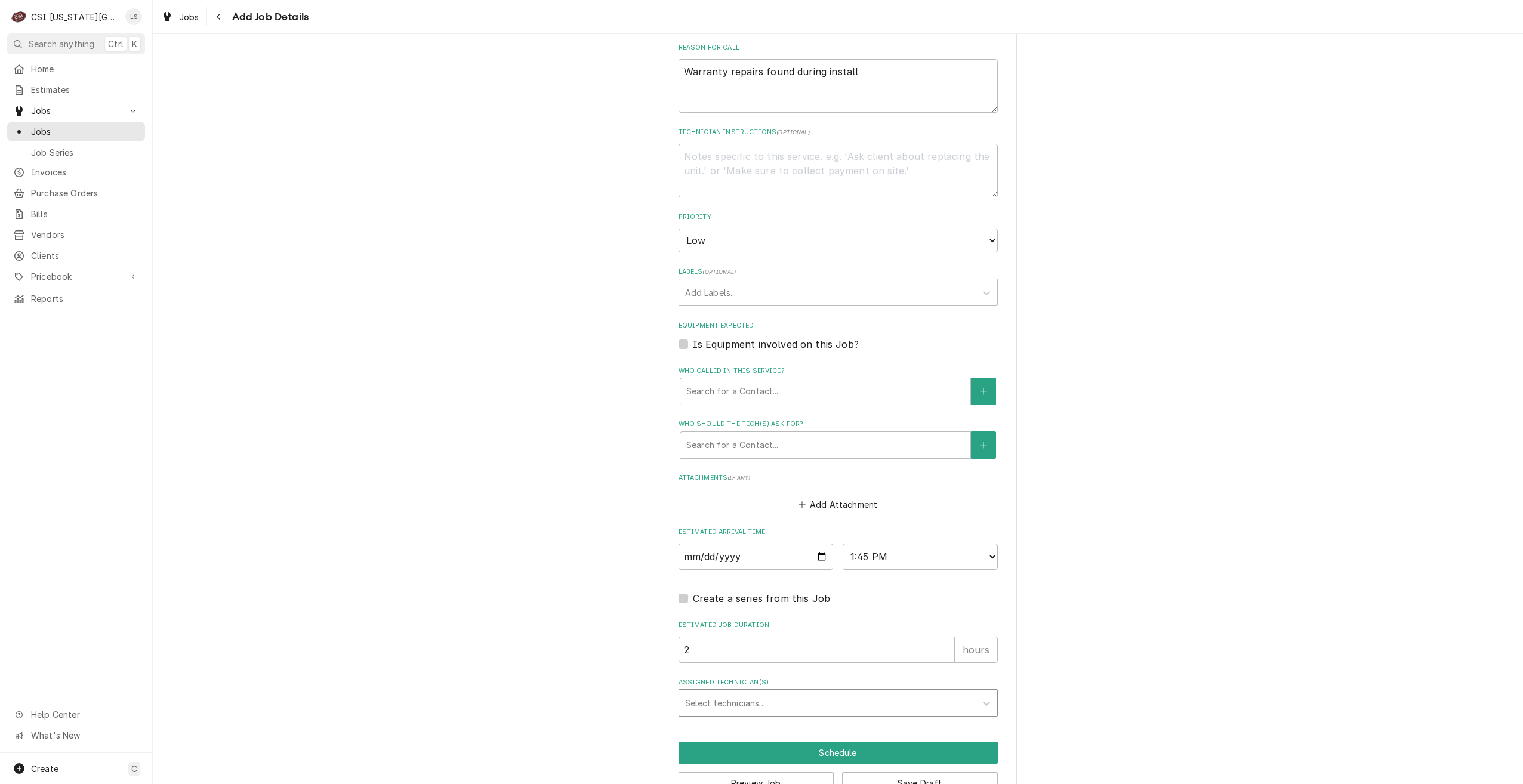
click at [887, 695] on div "Assigned Technician(s)" at bounding box center [827, 703] width 285 height 22
type input "harris"
click at [953, 733] on div "Zach Harris" at bounding box center [838, 729] width 318 height 19
type textarea "x"
click at [869, 752] on button "Schedule" at bounding box center [838, 752] width 319 height 22
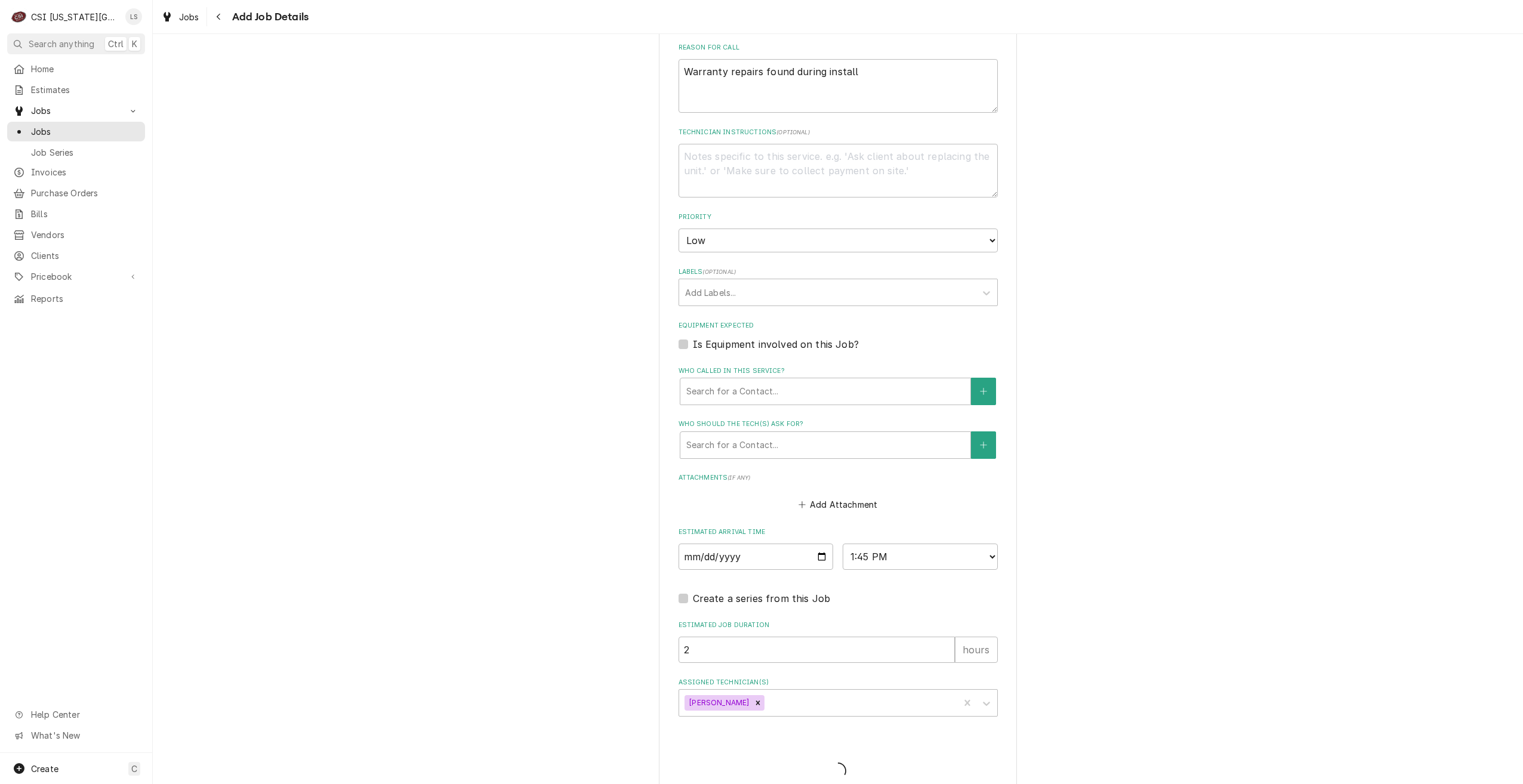
scroll to position [389, 0]
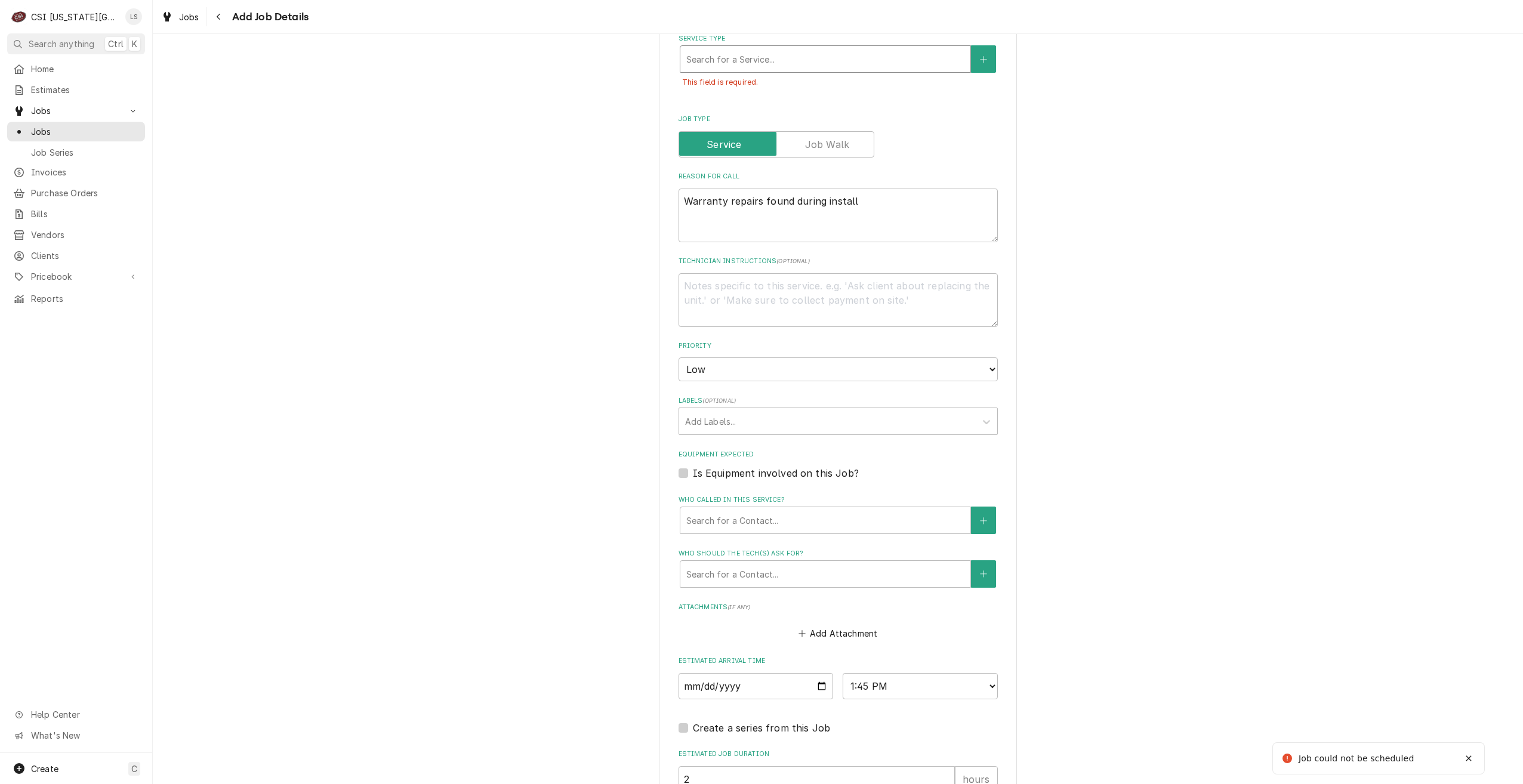
click at [815, 62] on div "Service Type" at bounding box center [826, 59] width 278 height 22
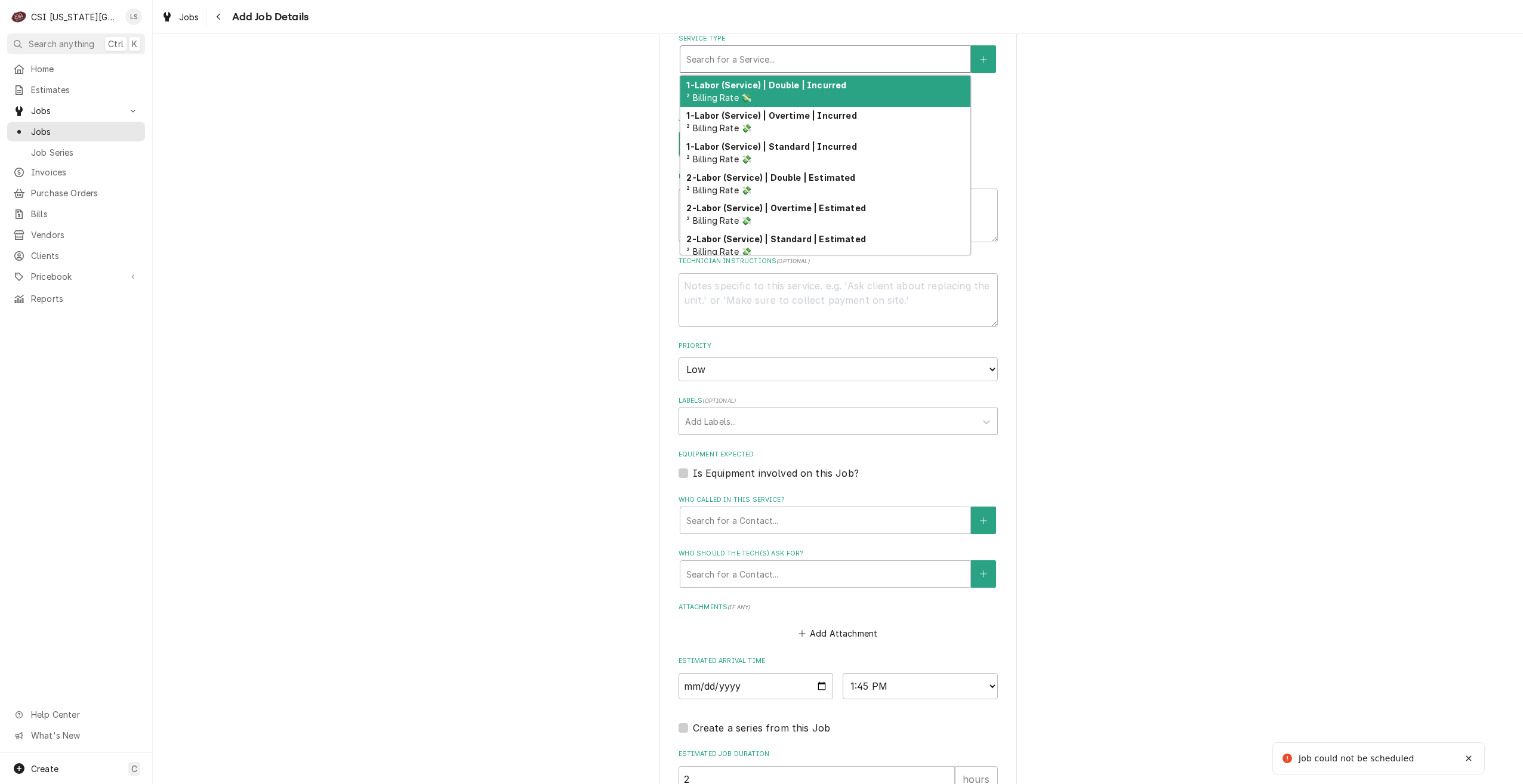
type textarea "x"
type input "s"
type textarea "x"
type input "se"
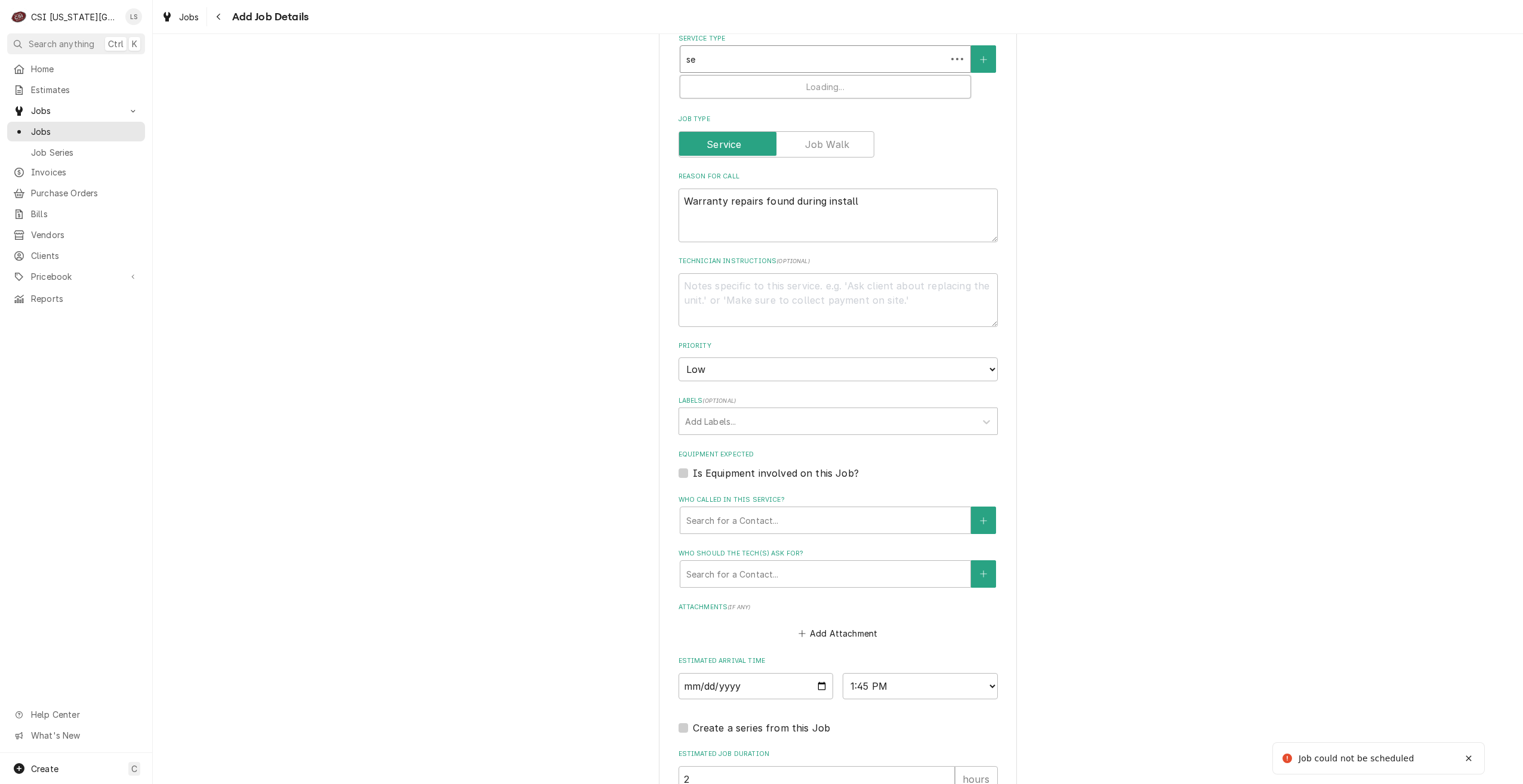
type textarea "x"
type input "ser"
type textarea "x"
type input "serv"
type textarea "x"
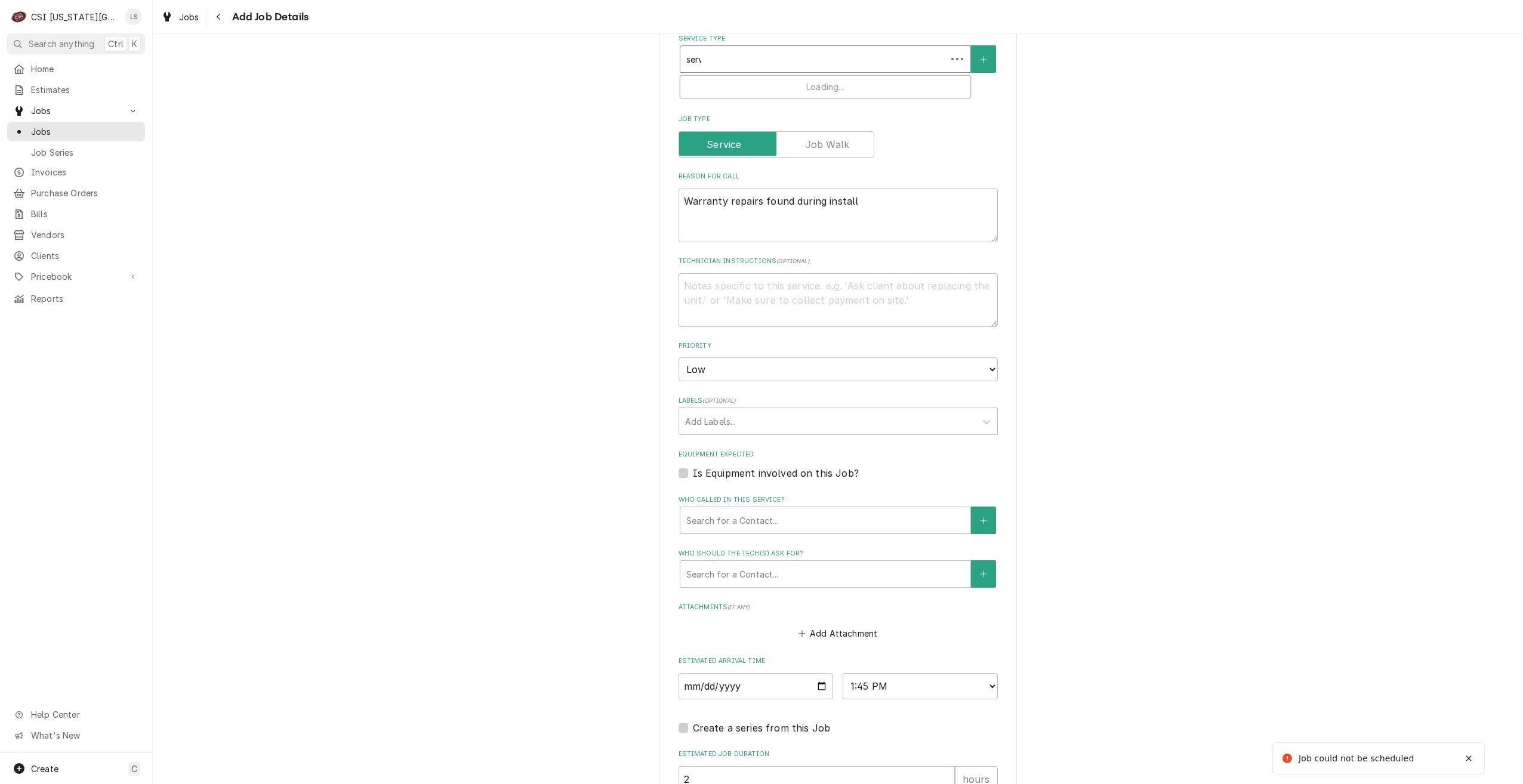
type input "servi"
type textarea "x"
type input "servic"
type textarea "x"
type input "service"
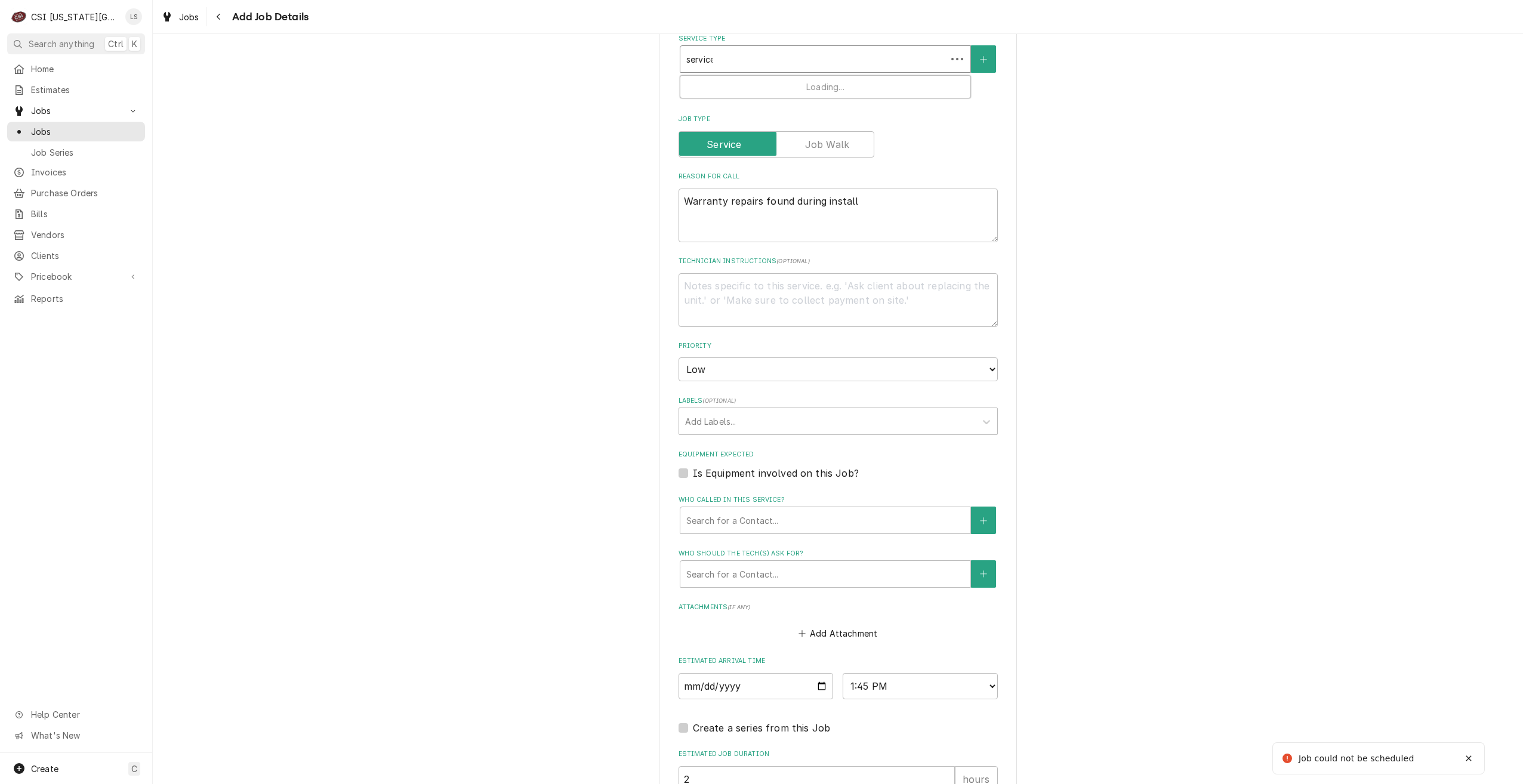
type textarea "x"
type input "service"
type textarea "x"
type input "service c"
type textarea "x"
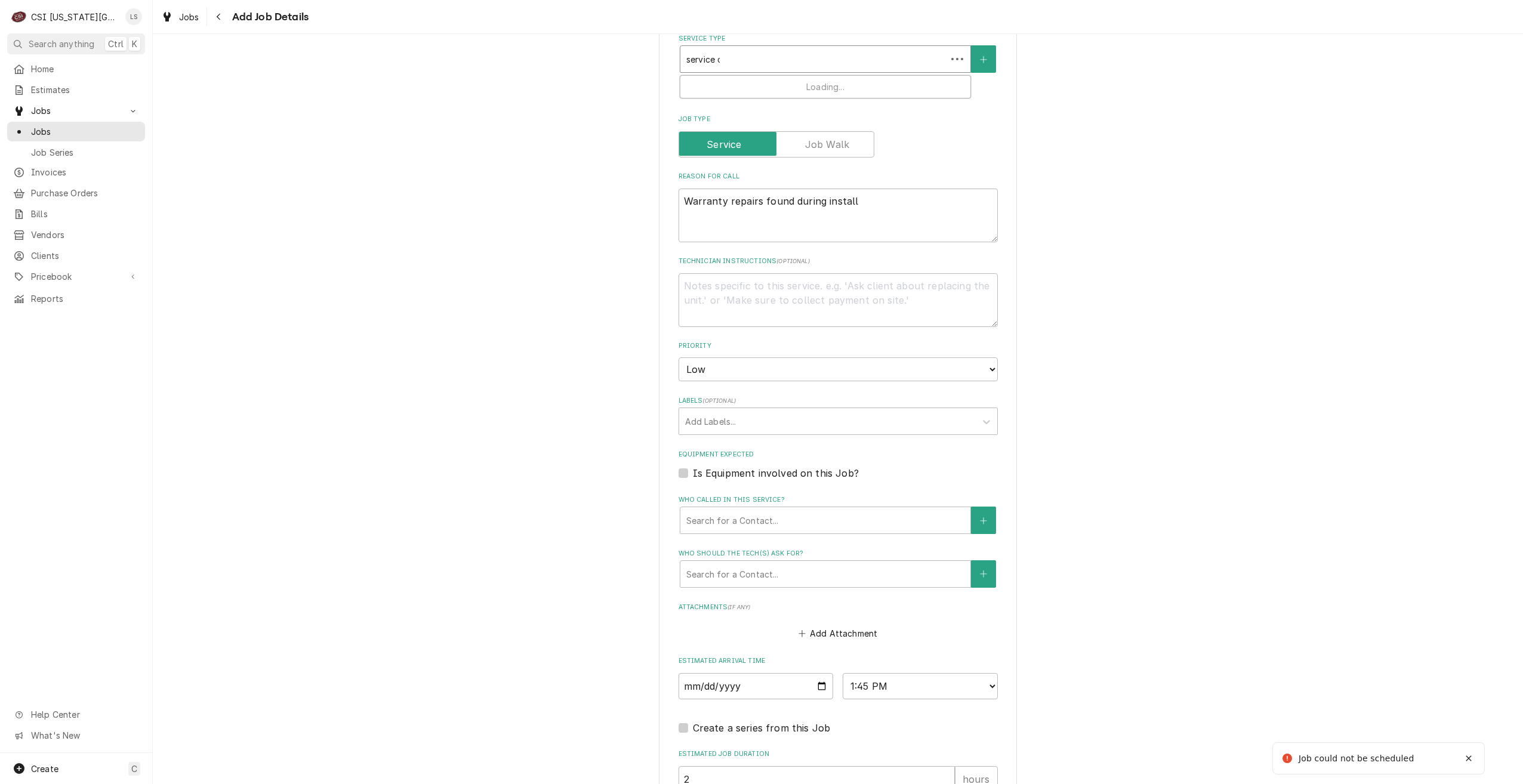
type input "service ca"
type textarea "x"
type input "service cal"
type textarea "x"
type input "service call"
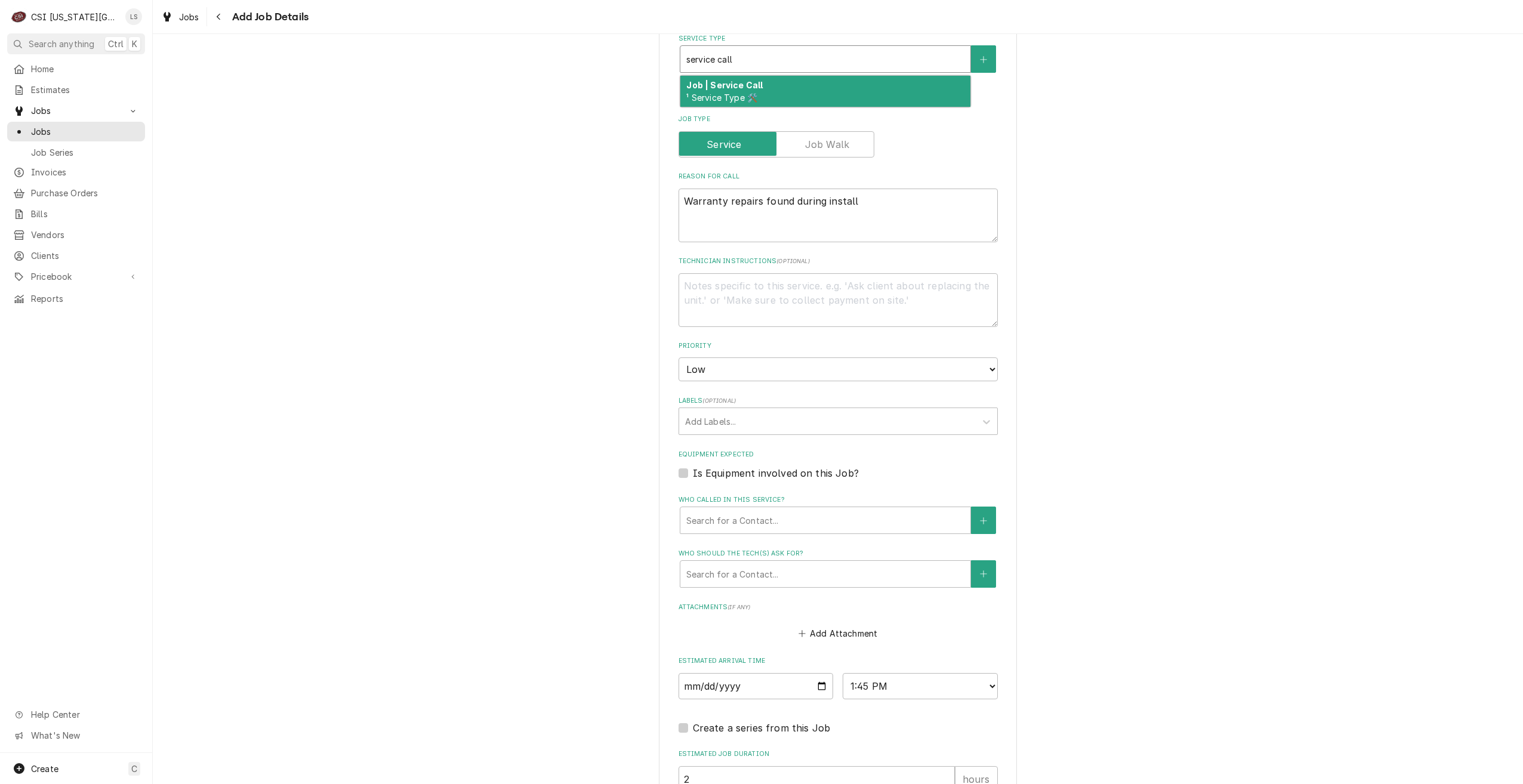
click at [792, 90] on div "Job | Service Call ¹ Service Type 🛠️" at bounding box center [826, 91] width 290 height 31
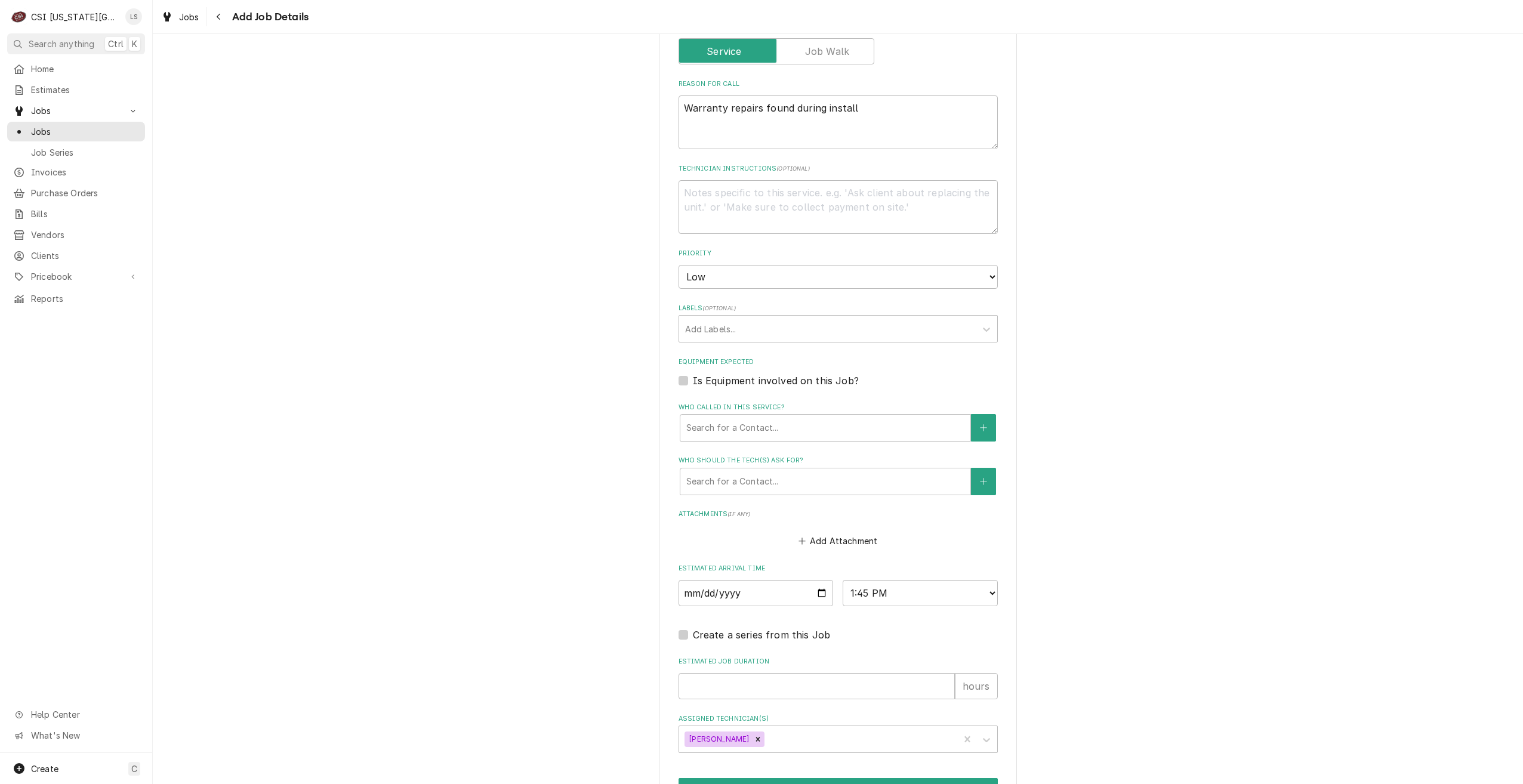
scroll to position [575, 0]
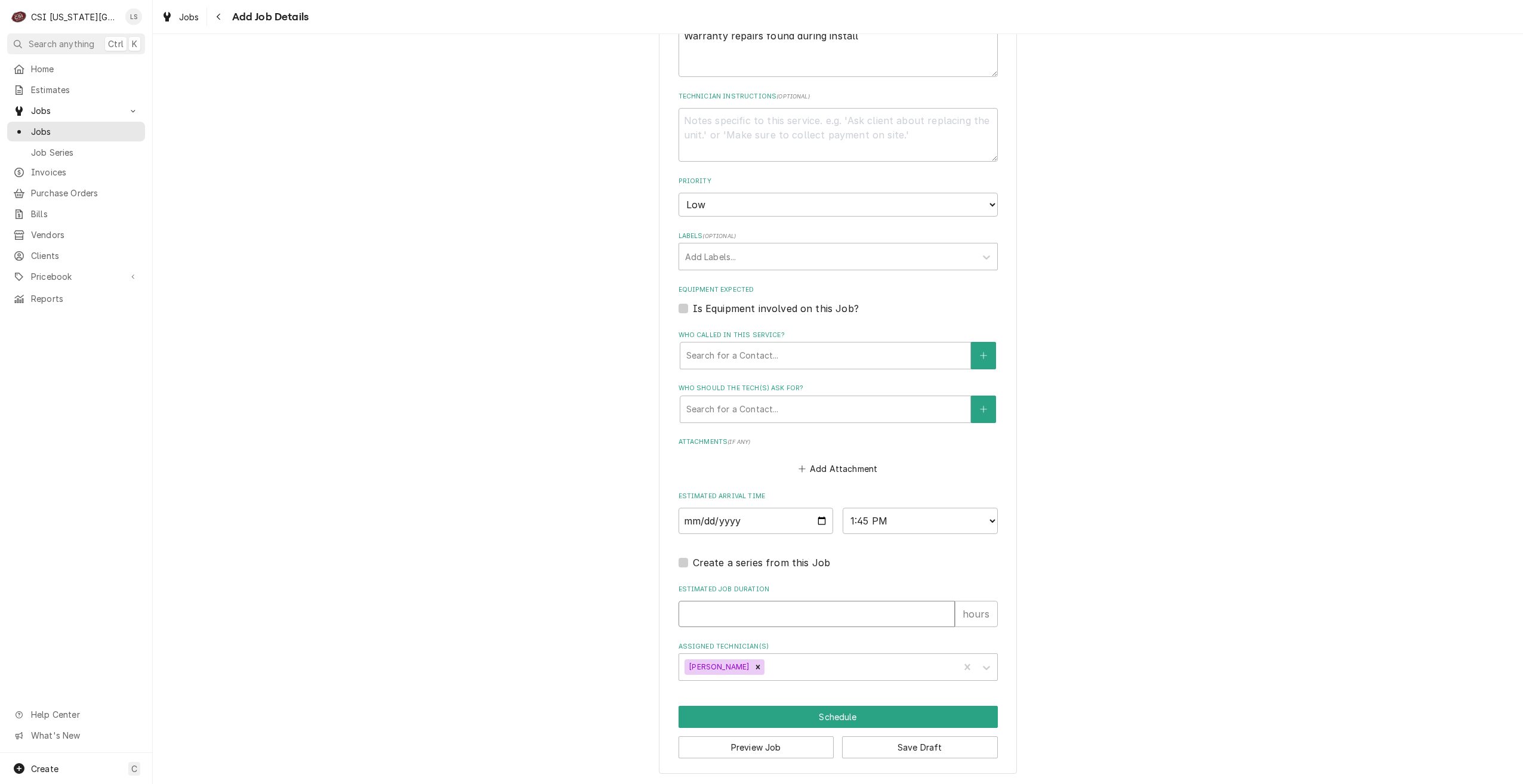
click at [730, 611] on input "Estimated Job Duration" at bounding box center [816, 614] width 276 height 27
type textarea "x"
type input "2"
type textarea "x"
type input "2"
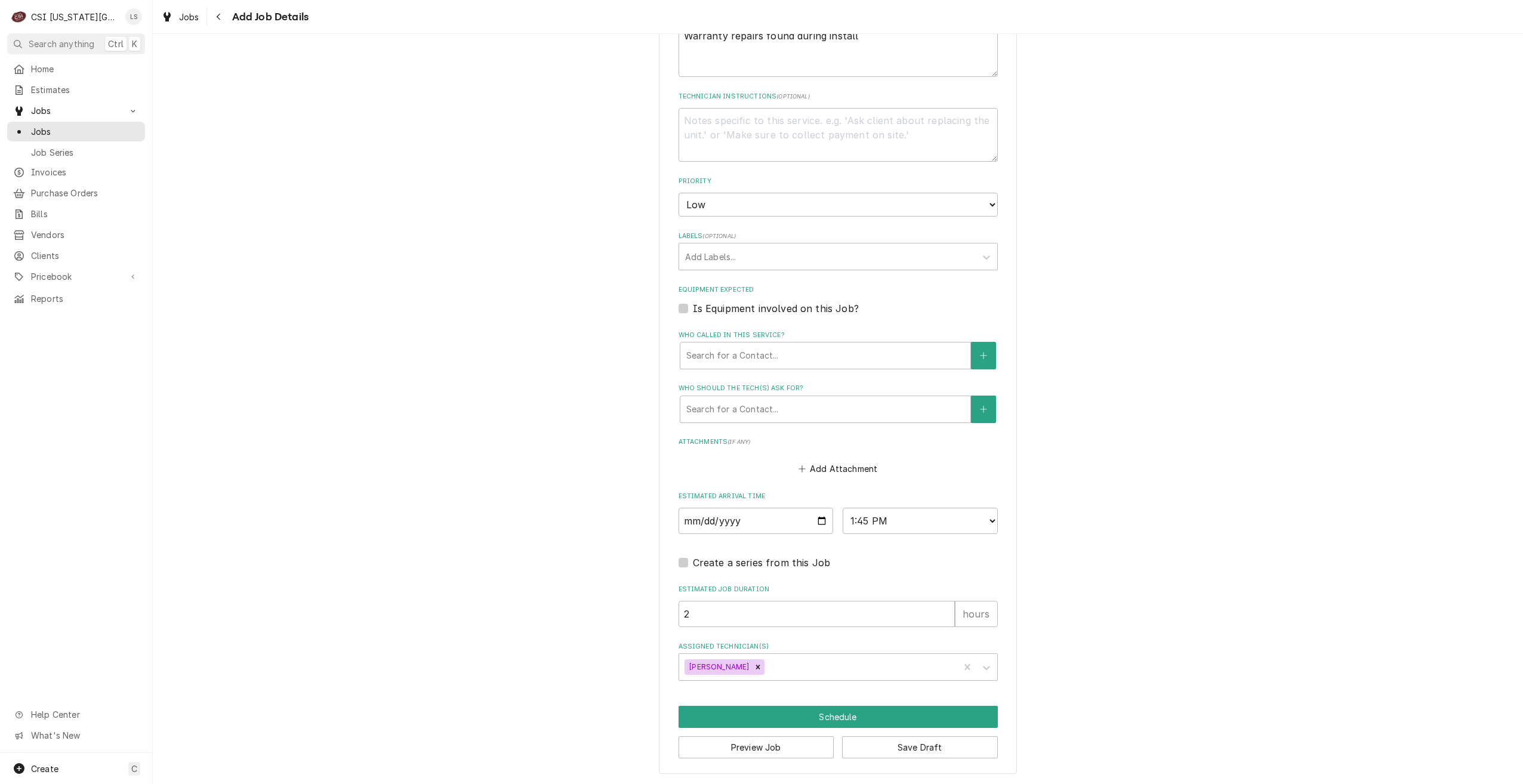
click at [1250, 533] on div "Please provide the following information to create a job: Client Details Client…" at bounding box center [838, 128] width 1370 height 1313
click at [788, 719] on button "Schedule" at bounding box center [838, 717] width 319 height 22
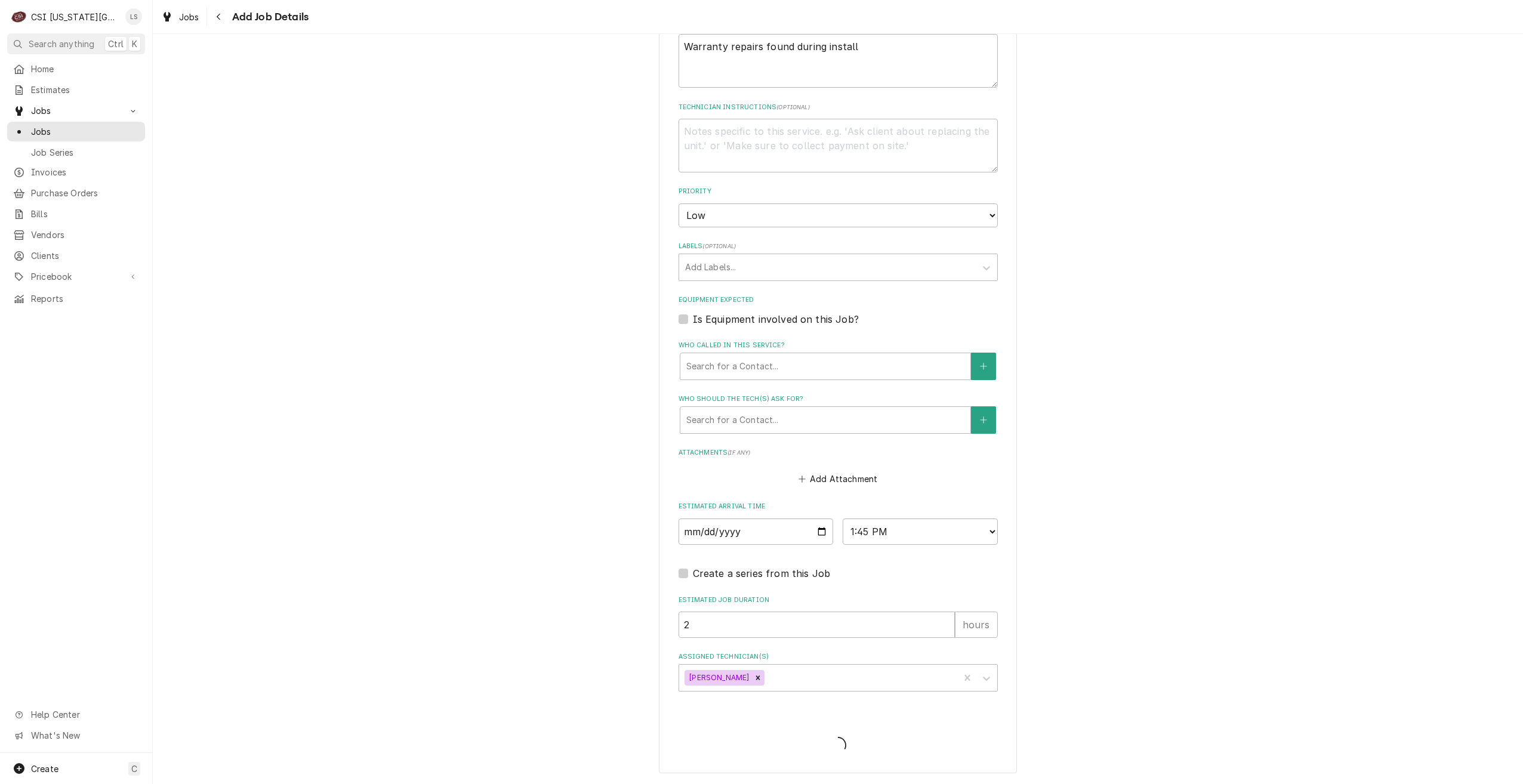
type textarea "x"
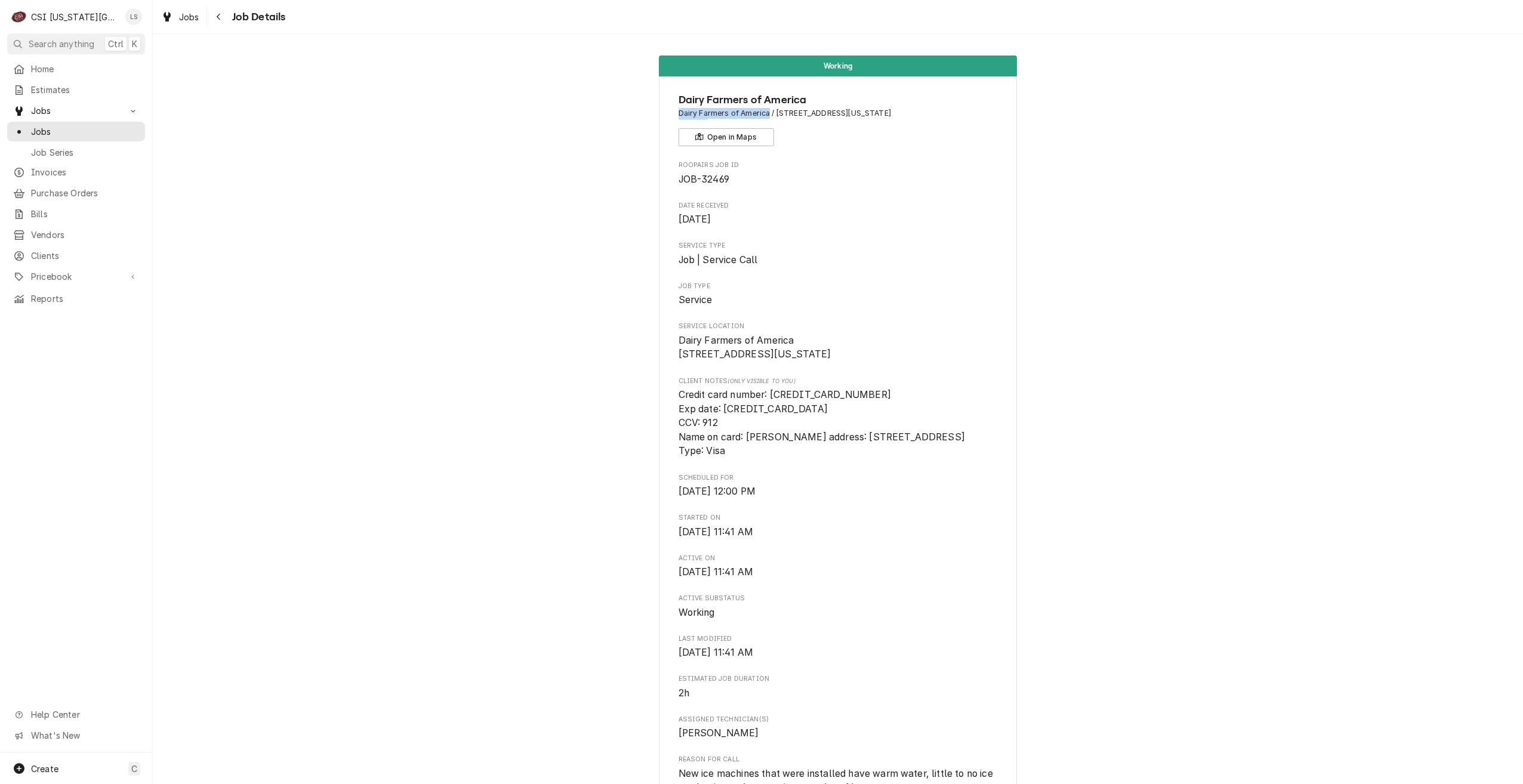
drag, startPoint x: 765, startPoint y: 111, endPoint x: 674, endPoint y: 112, distance: 91.0
click at [679, 112] on span "Dairy Farmers of America / [STREET_ADDRESS][US_STATE]" at bounding box center [838, 113] width 319 height 11
copy span "Dairy Farmers of America"
drag, startPoint x: 824, startPoint y: 111, endPoint x: 773, endPoint y: 115, distance: 51.2
click at [773, 115] on span "Dairy Farmers of America / [STREET_ADDRESS][US_STATE]" at bounding box center [838, 113] width 319 height 11
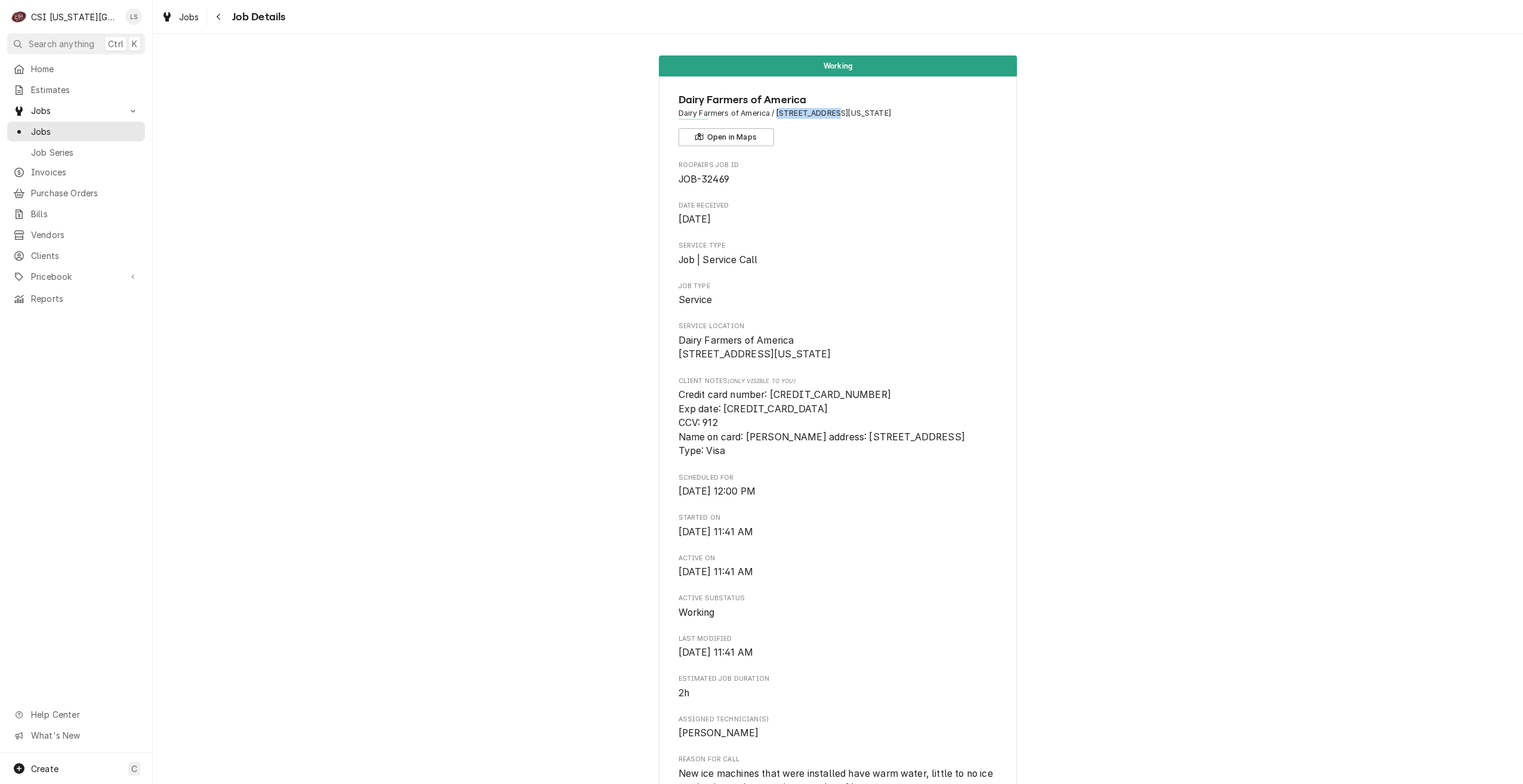
copy span "[STREET_ADDRESS]"
click at [81, 136] on link "Jobs" at bounding box center [76, 131] width 138 height 19
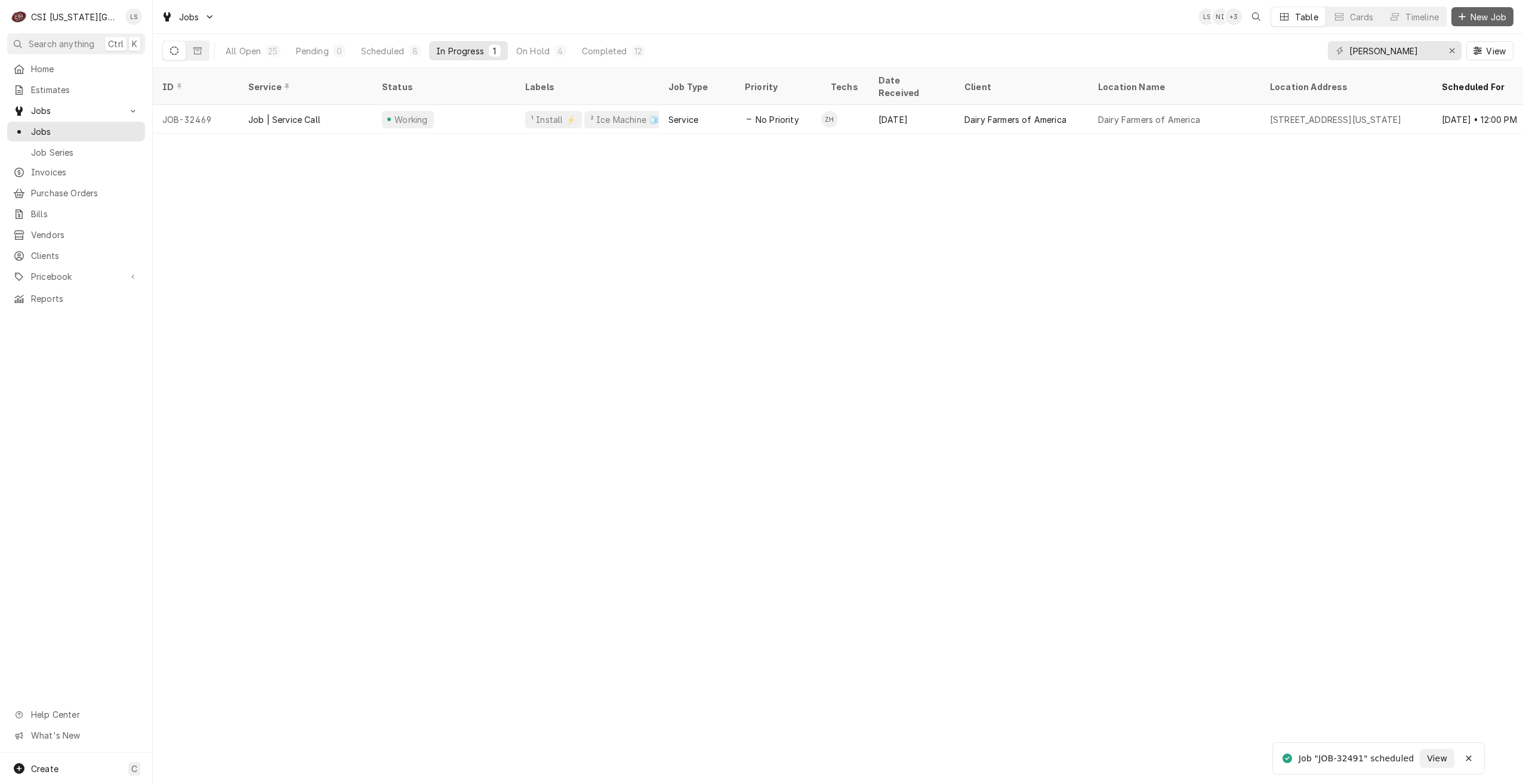
click at [1468, 19] on span "New Job" at bounding box center [1489, 16] width 41 height 12
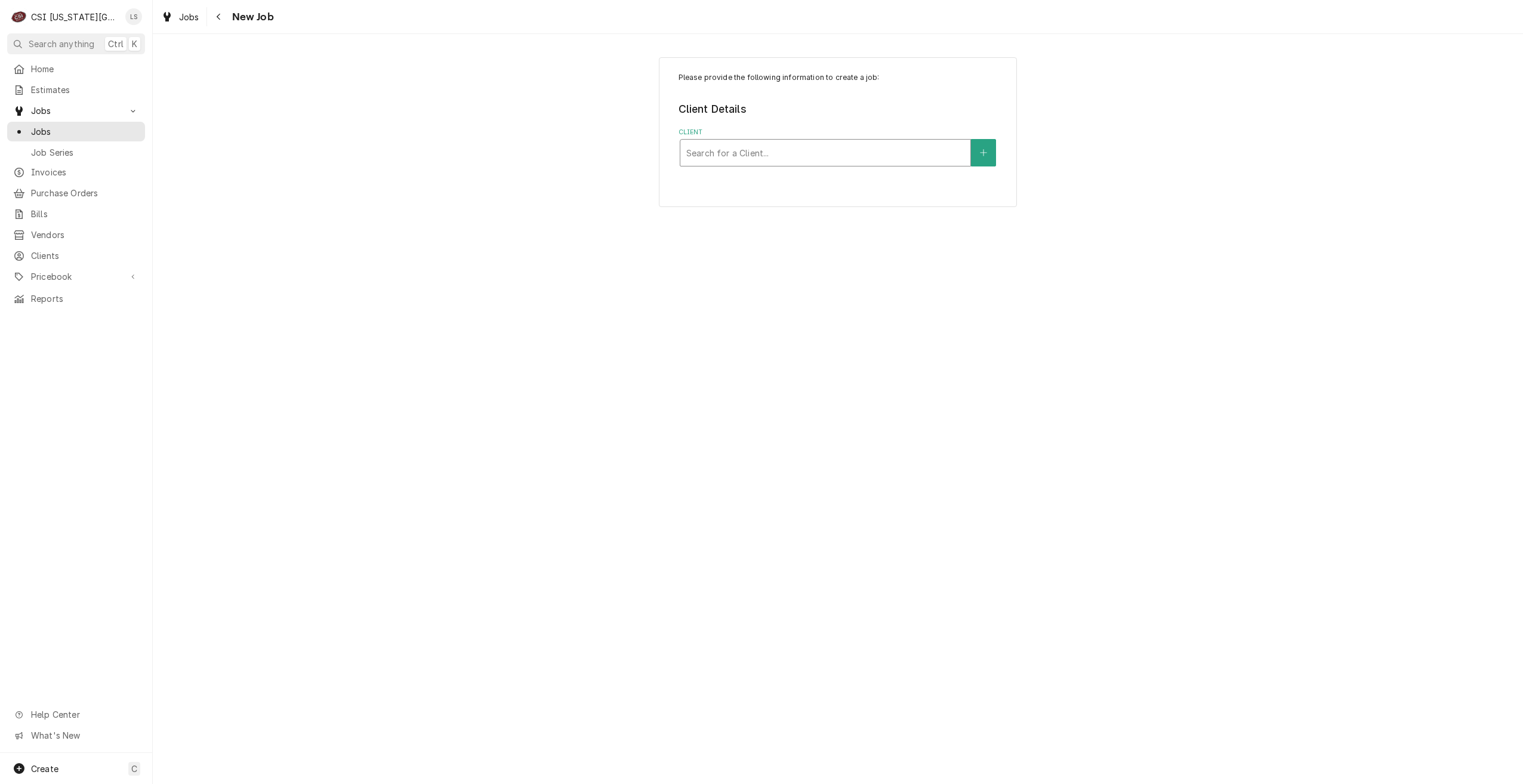
click at [839, 151] on div "Client" at bounding box center [826, 153] width 278 height 22
type input "dairy farmer"
click at [834, 183] on div "Dairy Farmers of America ² COD 💵" at bounding box center [826, 184] width 290 height 31
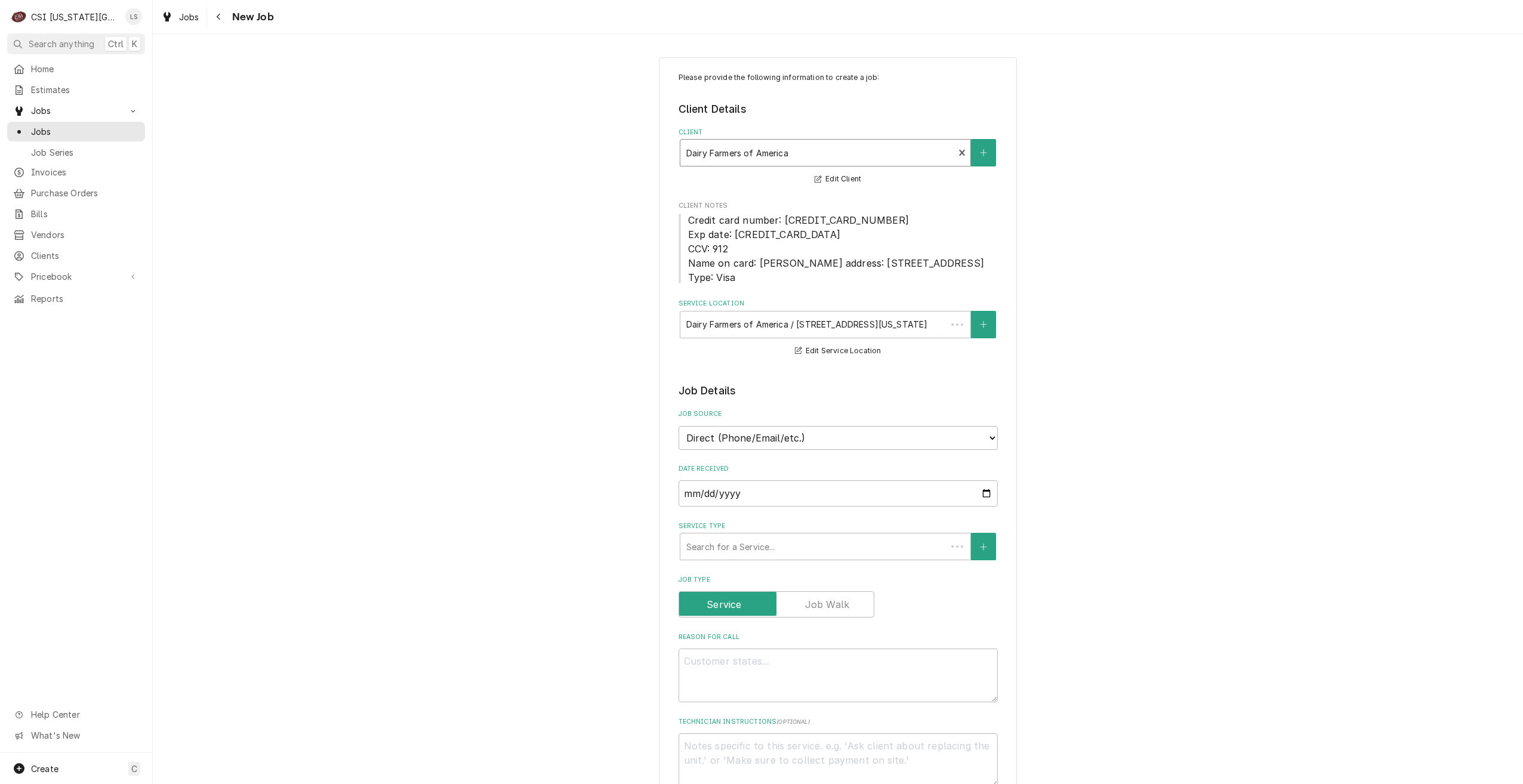
type textarea "x"
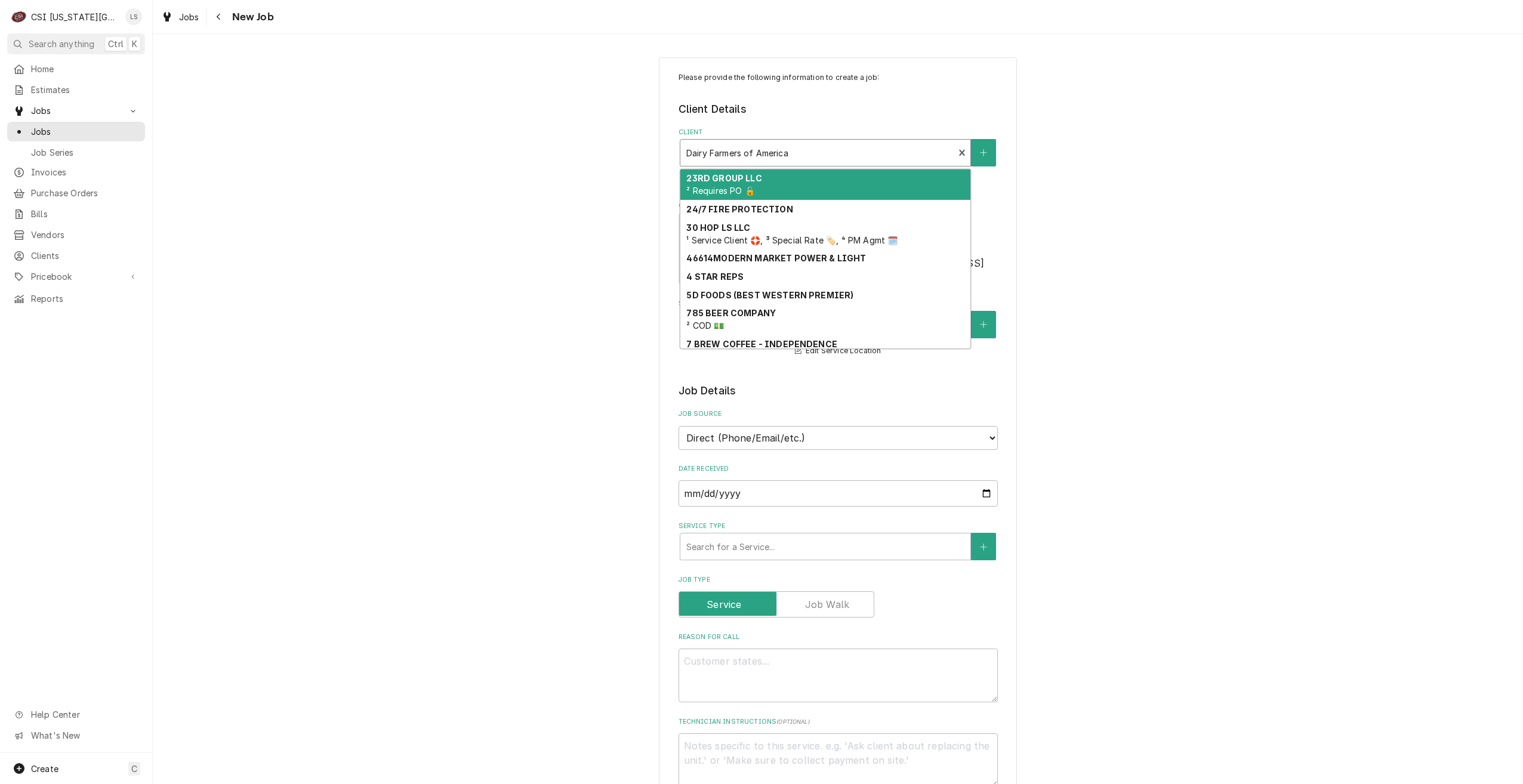
click at [897, 153] on div "Client" at bounding box center [817, 153] width 262 height 22
type input "d"
type textarea "x"
type input "da"
type textarea "x"
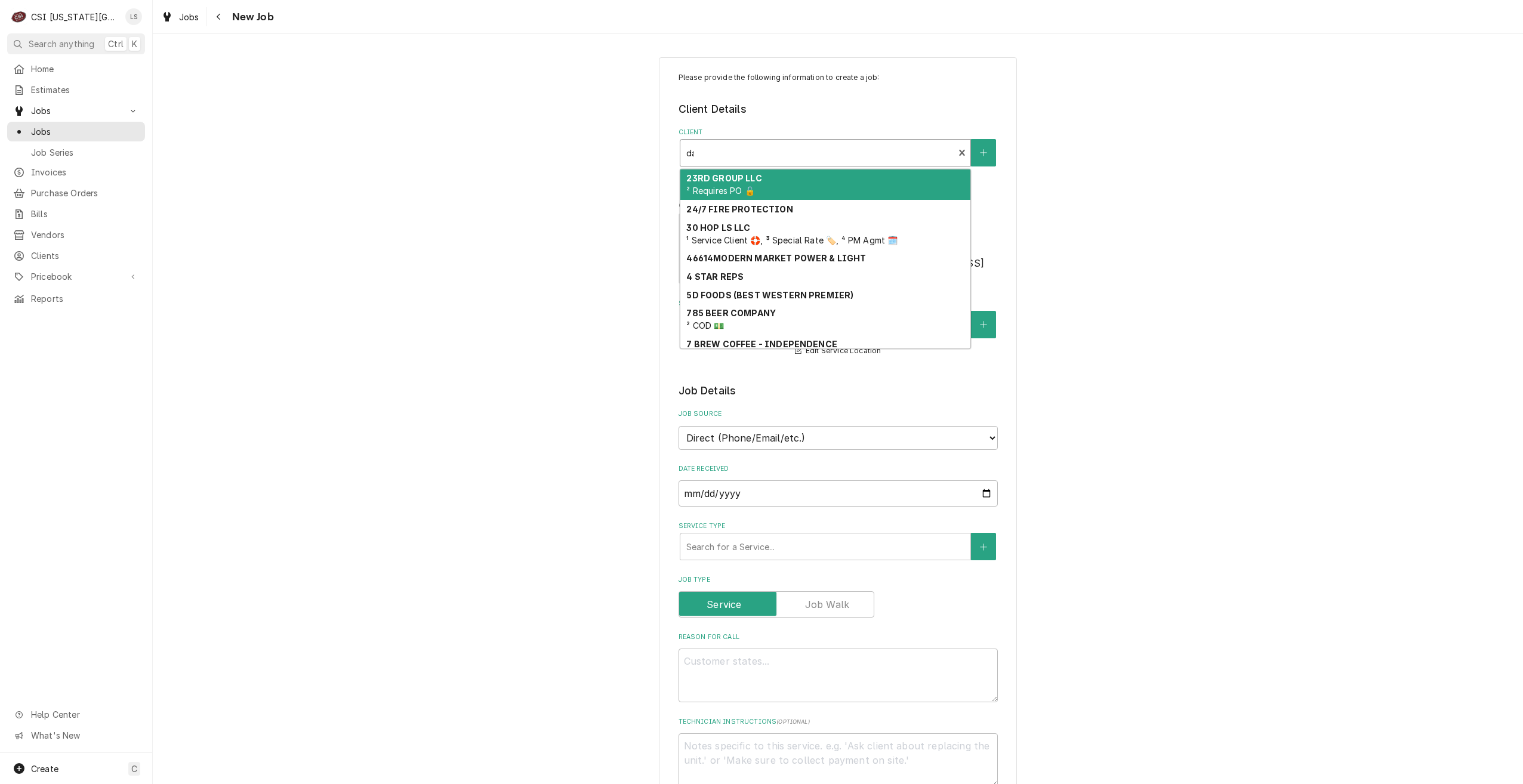
type input "dao"
type textarea "x"
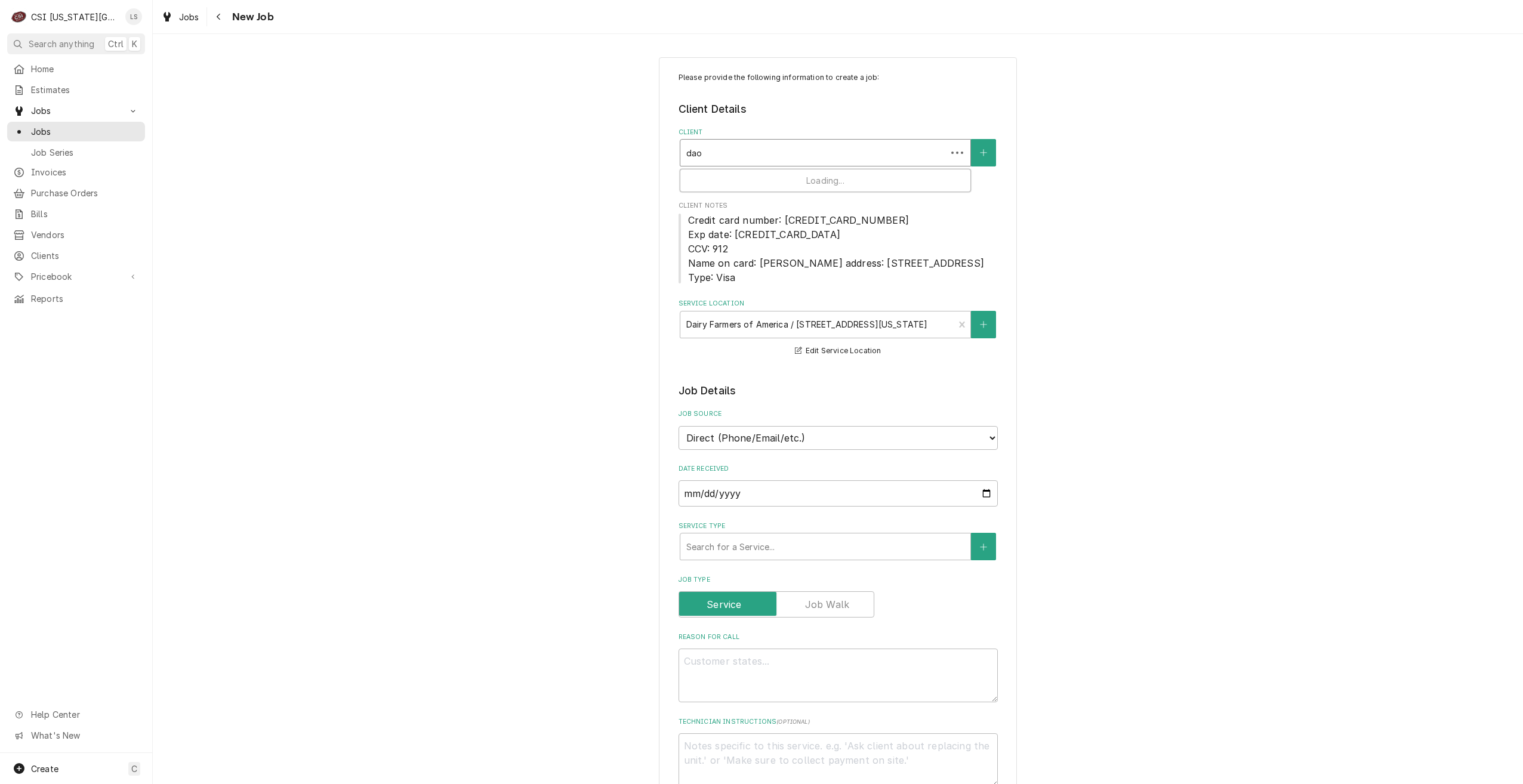
type input "daor"
type textarea "x"
type input "dao"
type textarea "x"
type input "da"
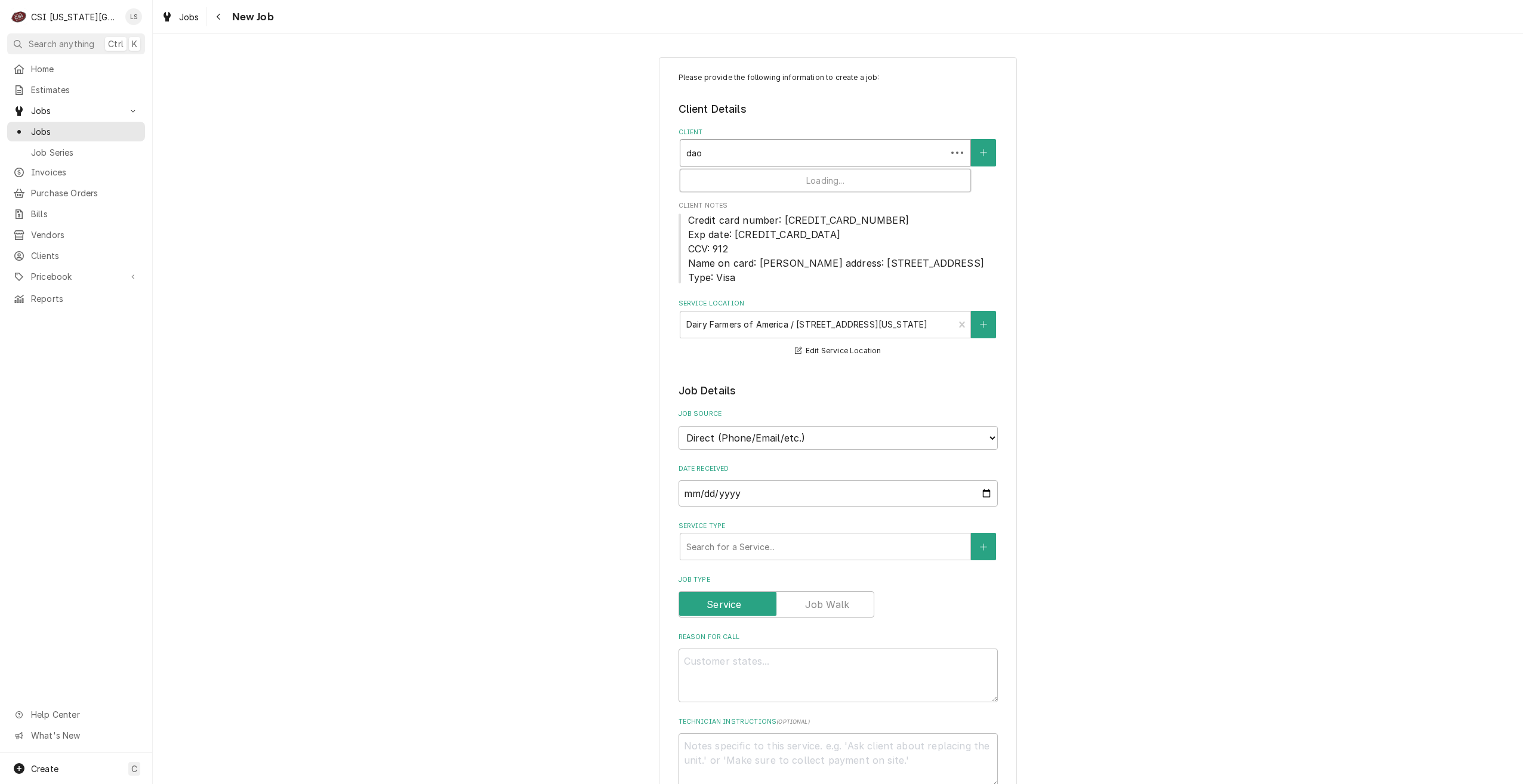
type textarea "x"
type input "dai"
type textarea "x"
type input "dair"
type textarea "x"
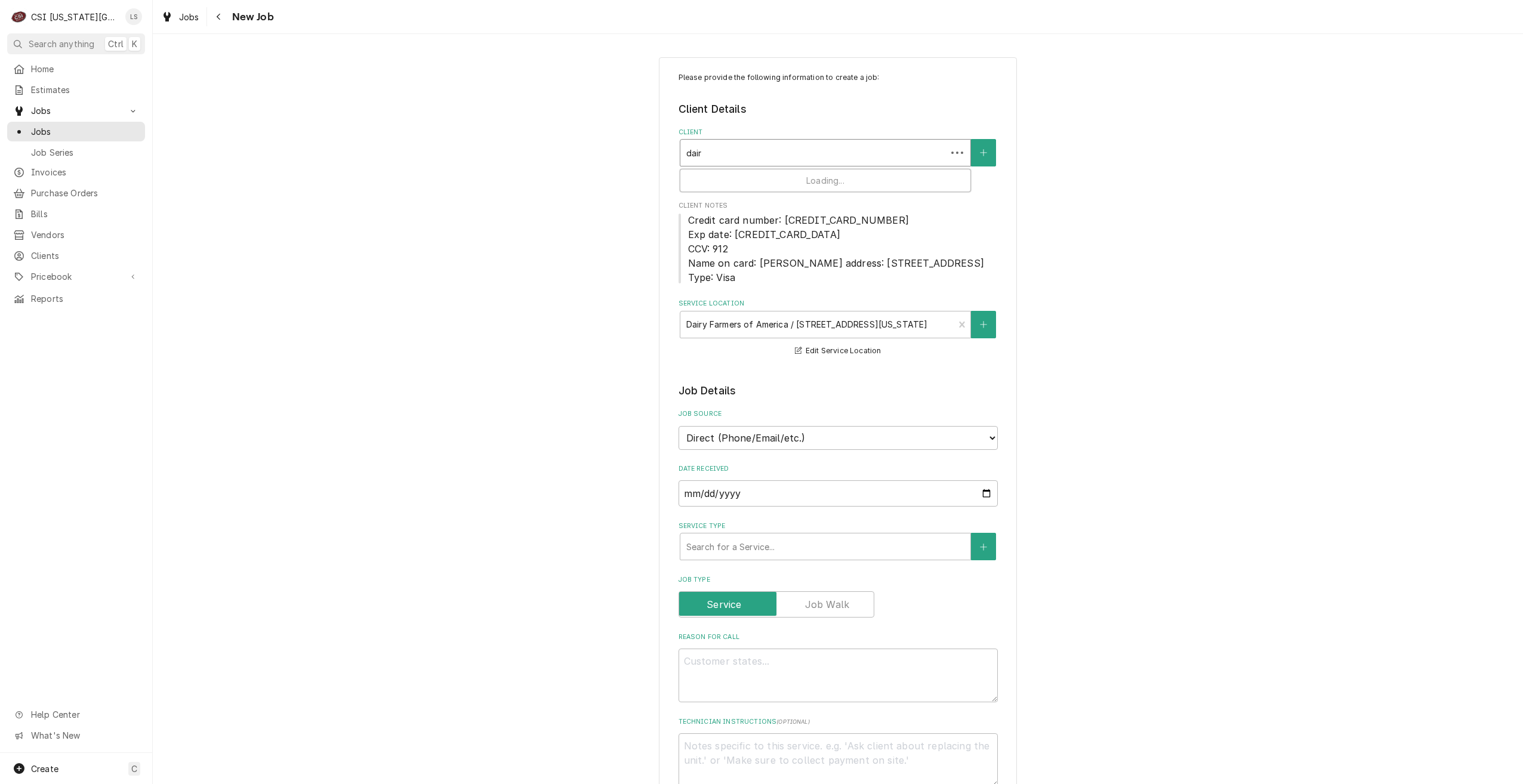
type input "dairy"
type textarea "x"
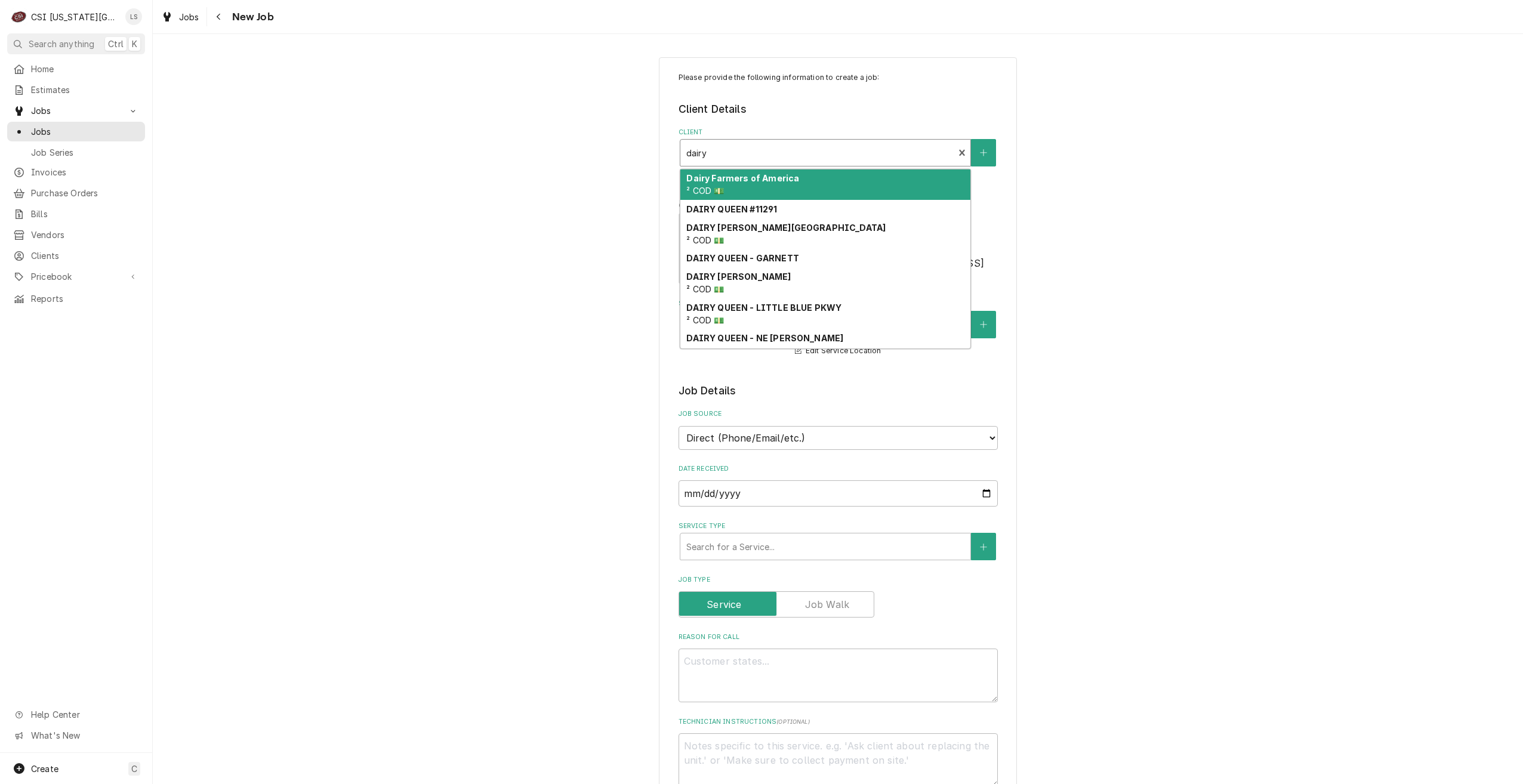
type input "dairy"
type textarea "x"
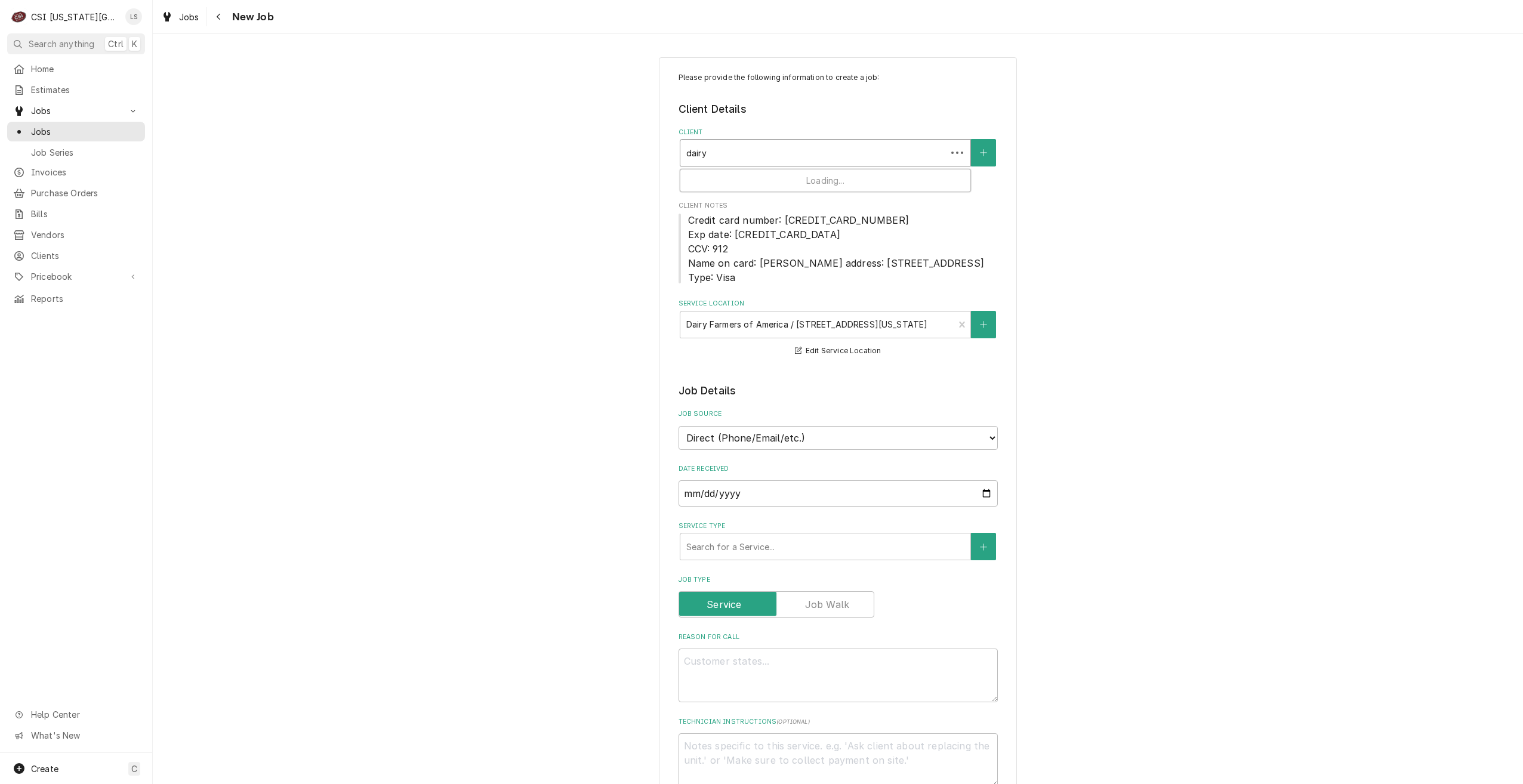
type input "dairy f"
type textarea "x"
type input "dairy fa"
type textarea "x"
type input "dairy far"
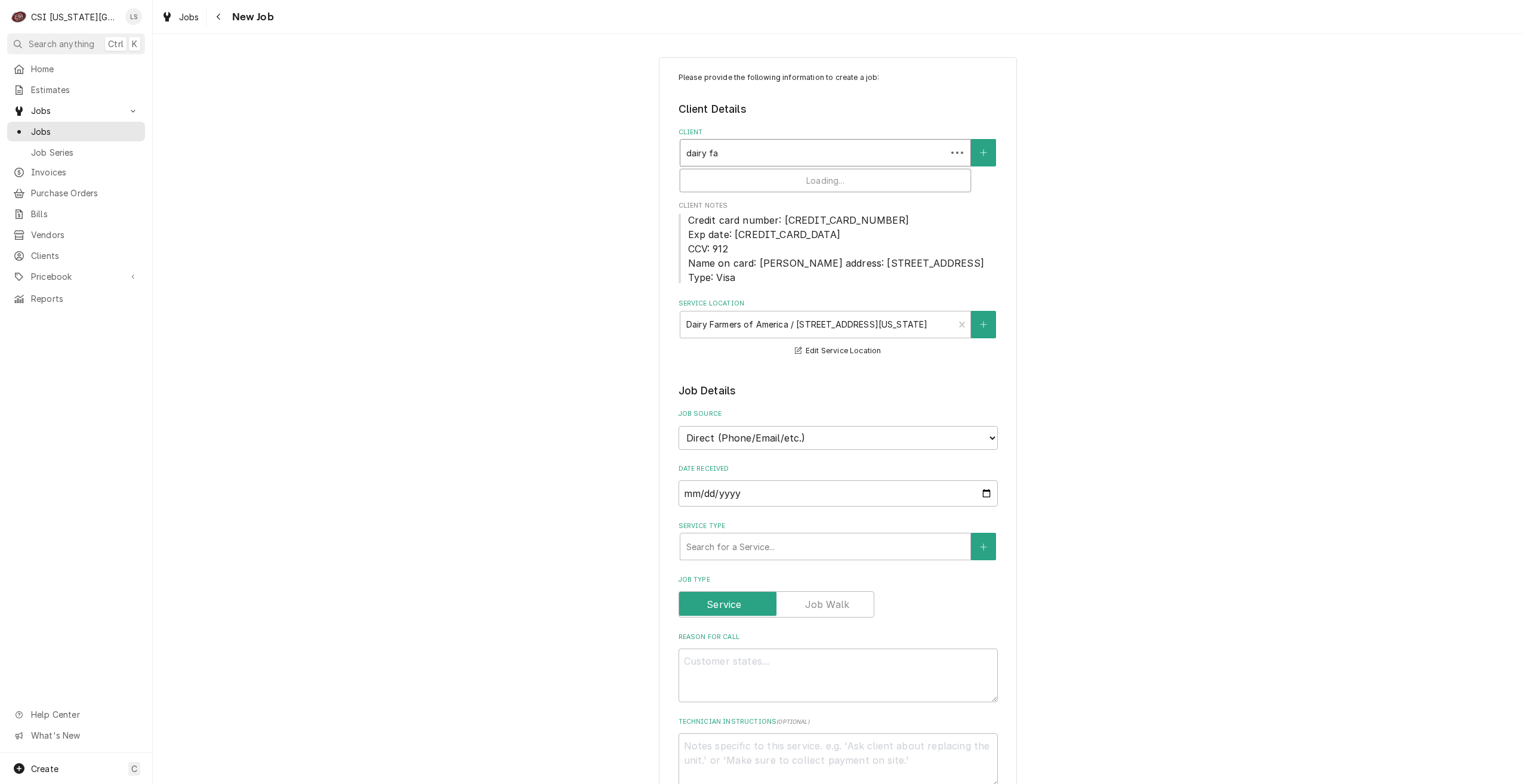
type textarea "x"
type input "dairy farm"
type textarea "x"
type input "dairy farme"
type textarea "x"
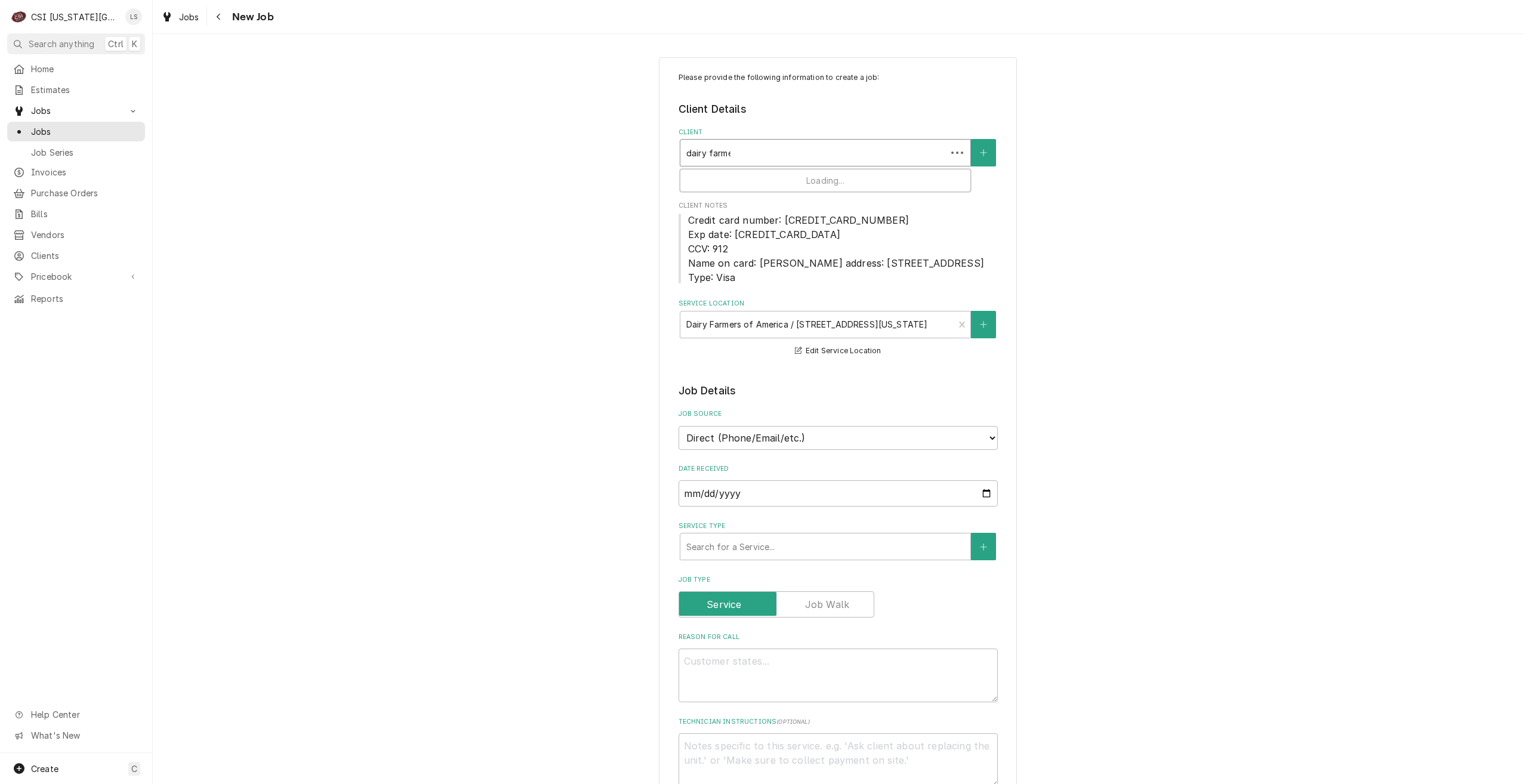
type input "dairy farmer"
type textarea "x"
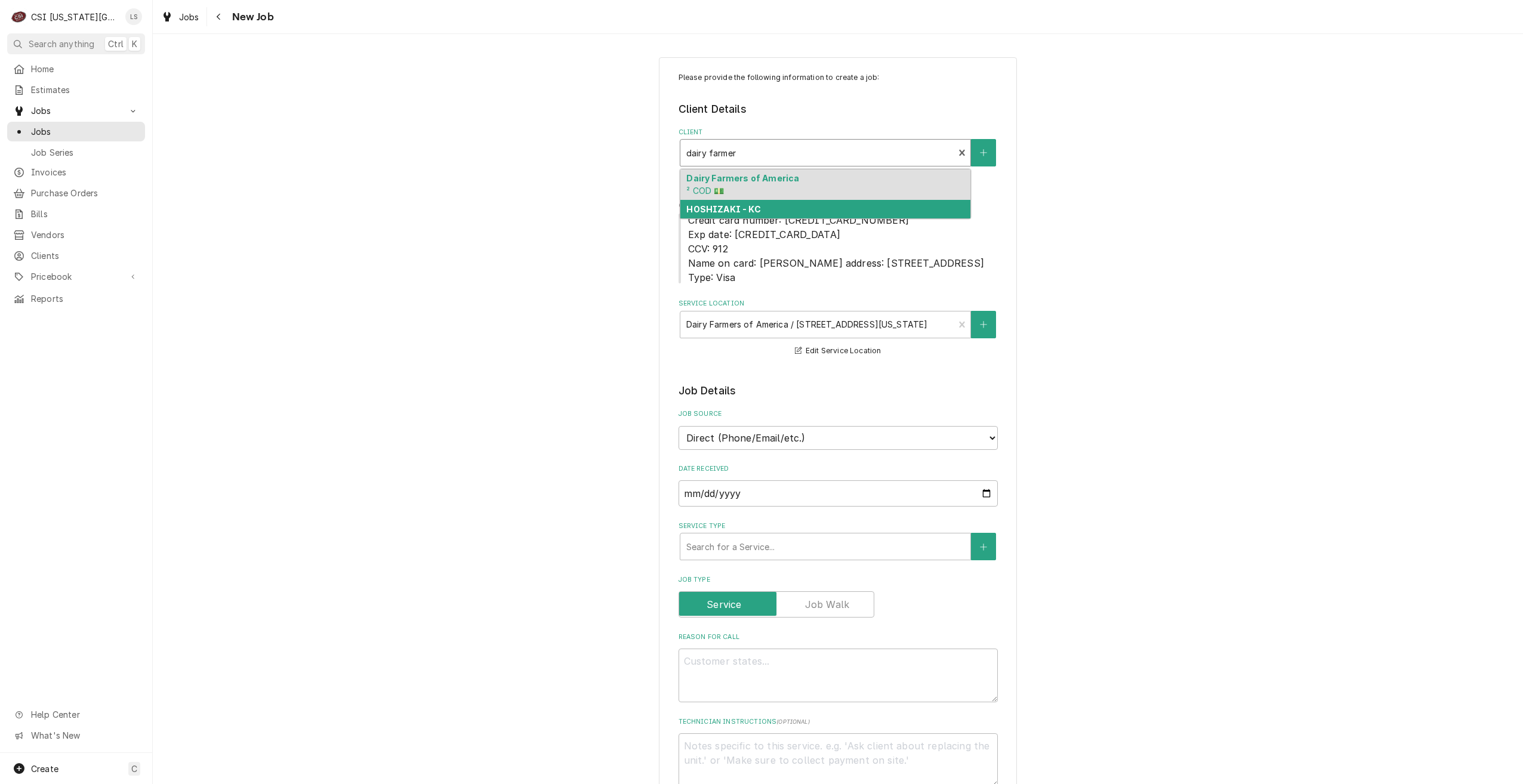
click at [829, 208] on div "HOSHIZAKI - KC" at bounding box center [826, 209] width 290 height 19
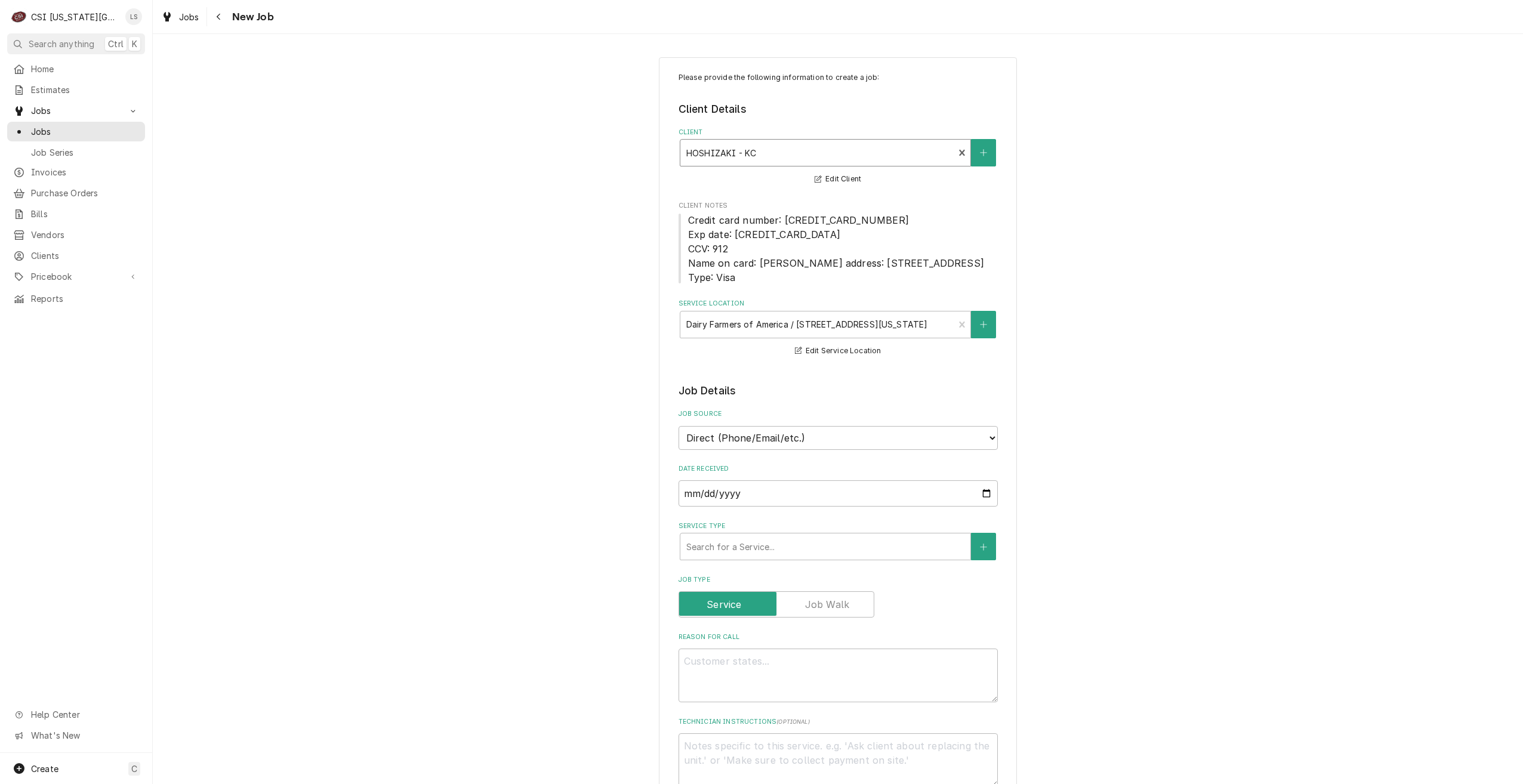
click at [1127, 240] on div "Please provide the following information to create a job: Client Details Client…" at bounding box center [838, 710] width 1370 height 1327
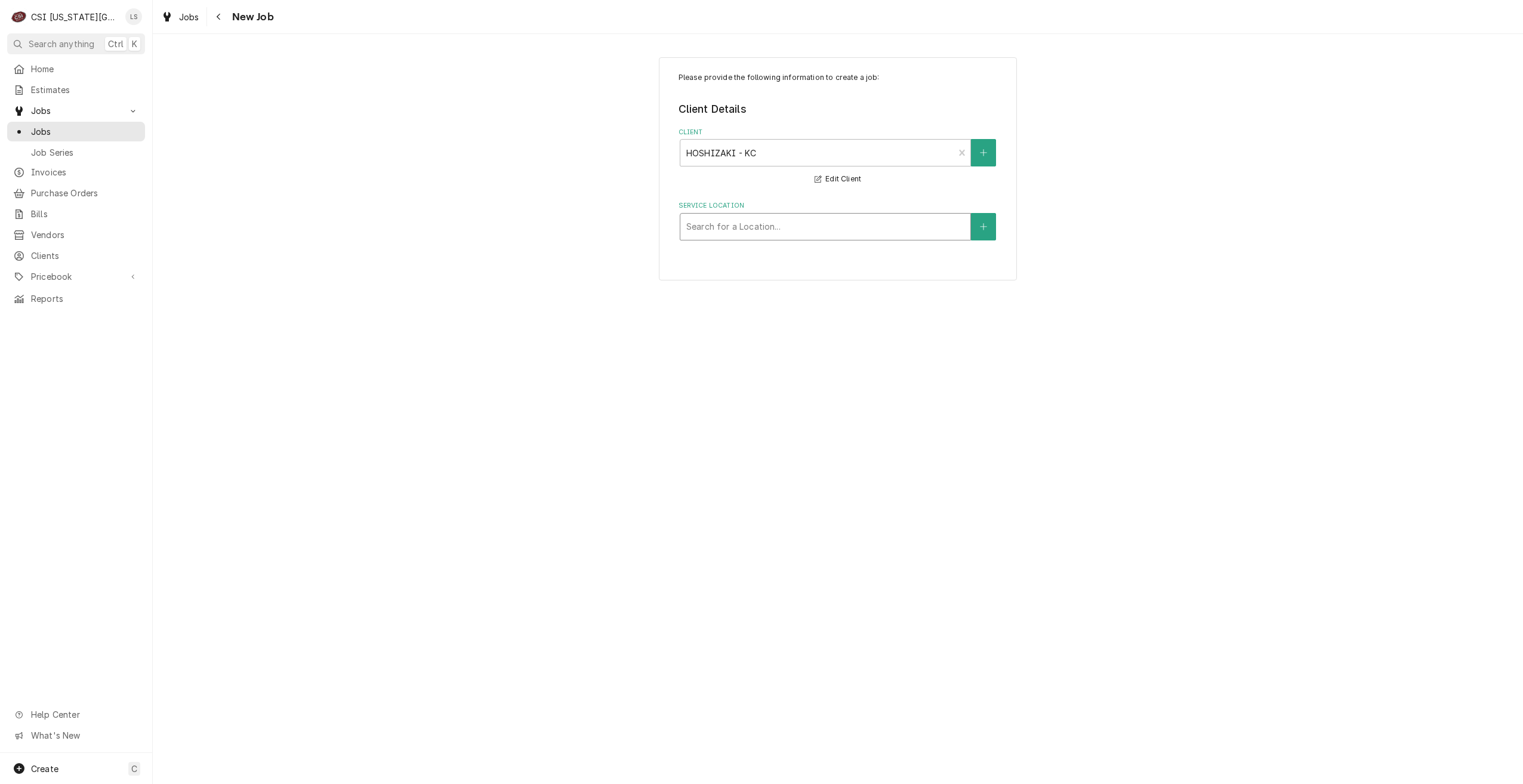
click at [810, 233] on div "Service Location" at bounding box center [826, 227] width 278 height 22
type input "dair"
click at [803, 249] on div "Dairy Farmers of America / [STREET_ADDRESS][US_STATE]" at bounding box center [826, 252] width 290 height 19
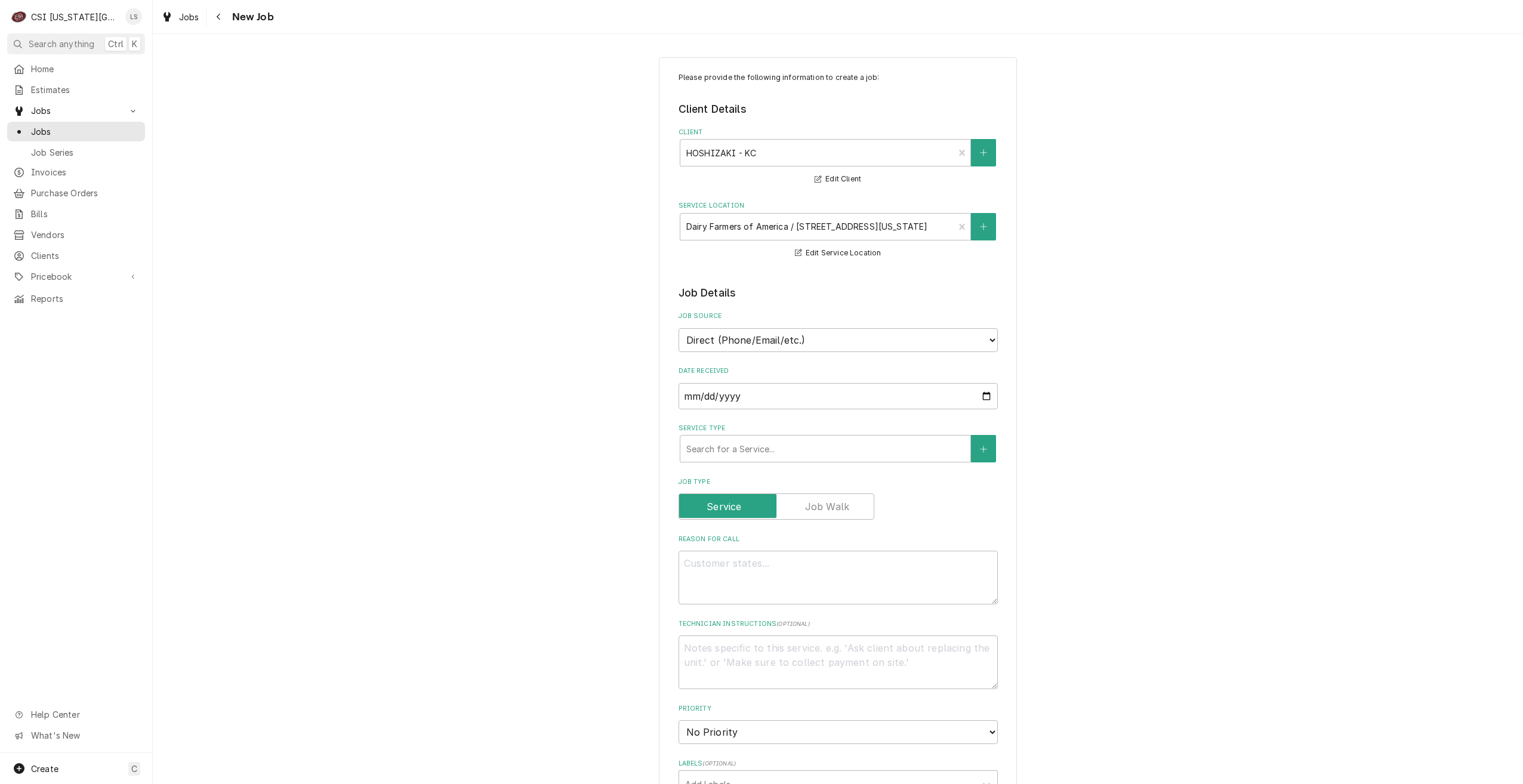
click at [1139, 280] on div "Please provide the following information to create a job: Client Details Client…" at bounding box center [838, 661] width 1370 height 1229
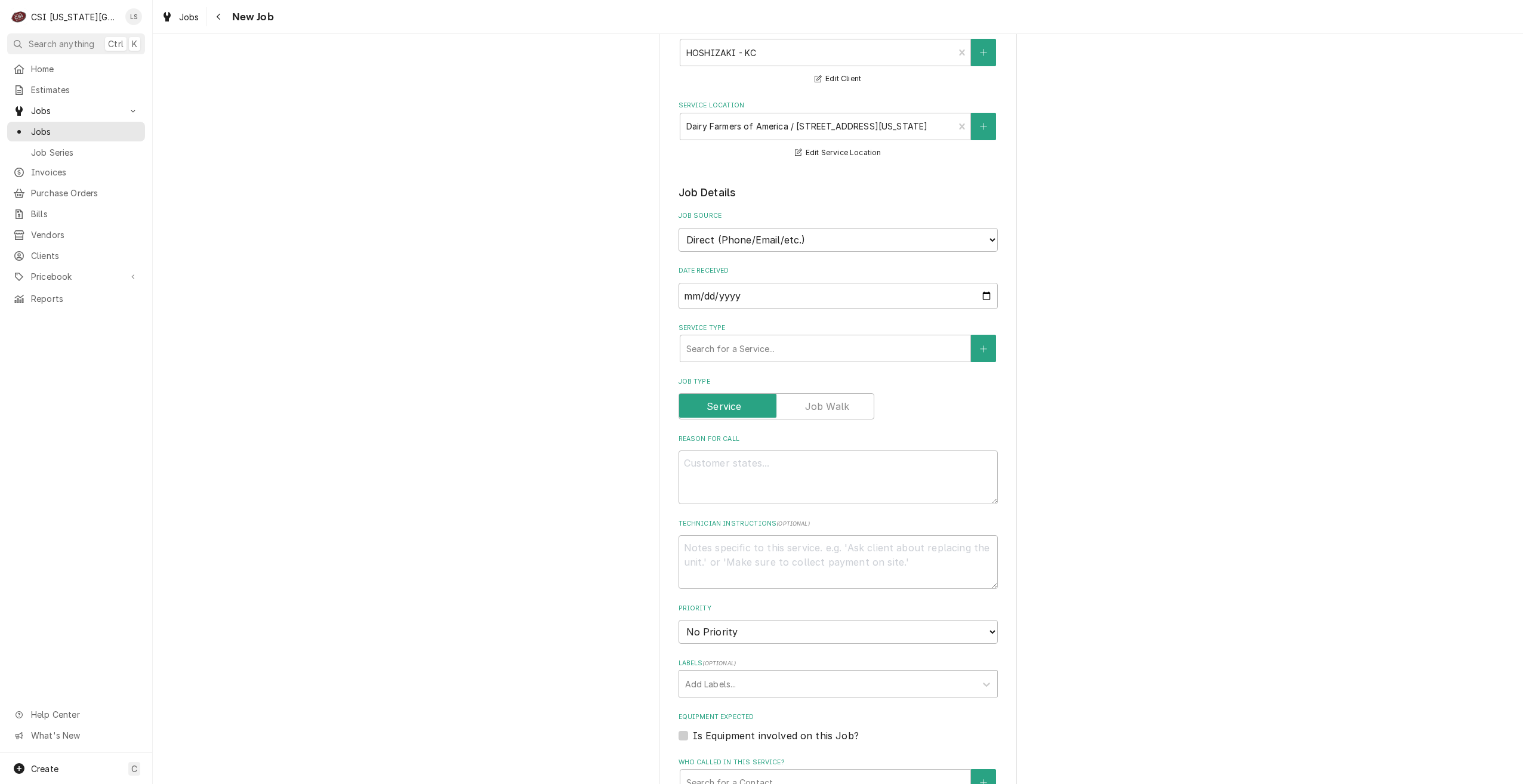
scroll to position [179, 0]
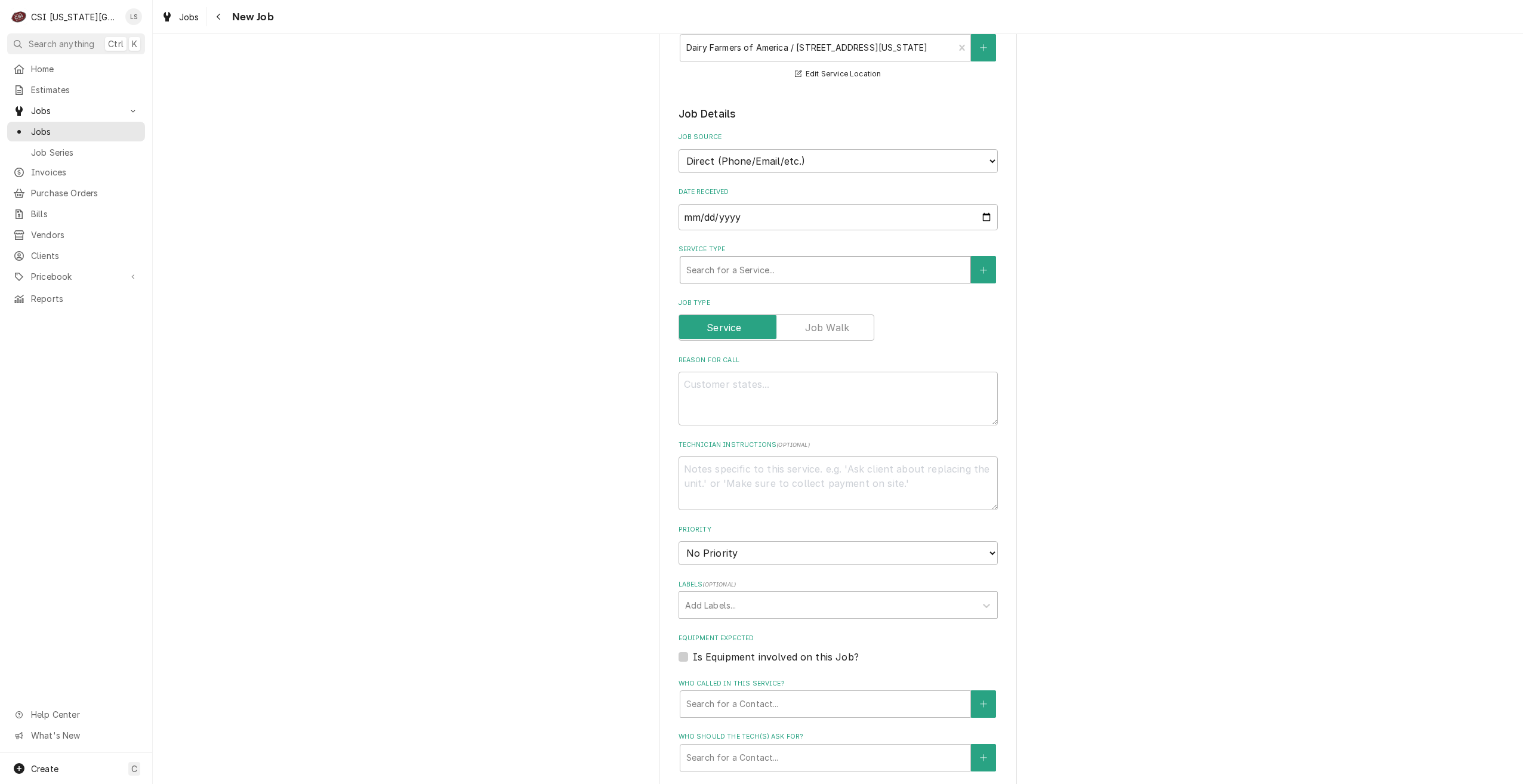
click at [768, 263] on div "Service Type" at bounding box center [826, 270] width 278 height 22
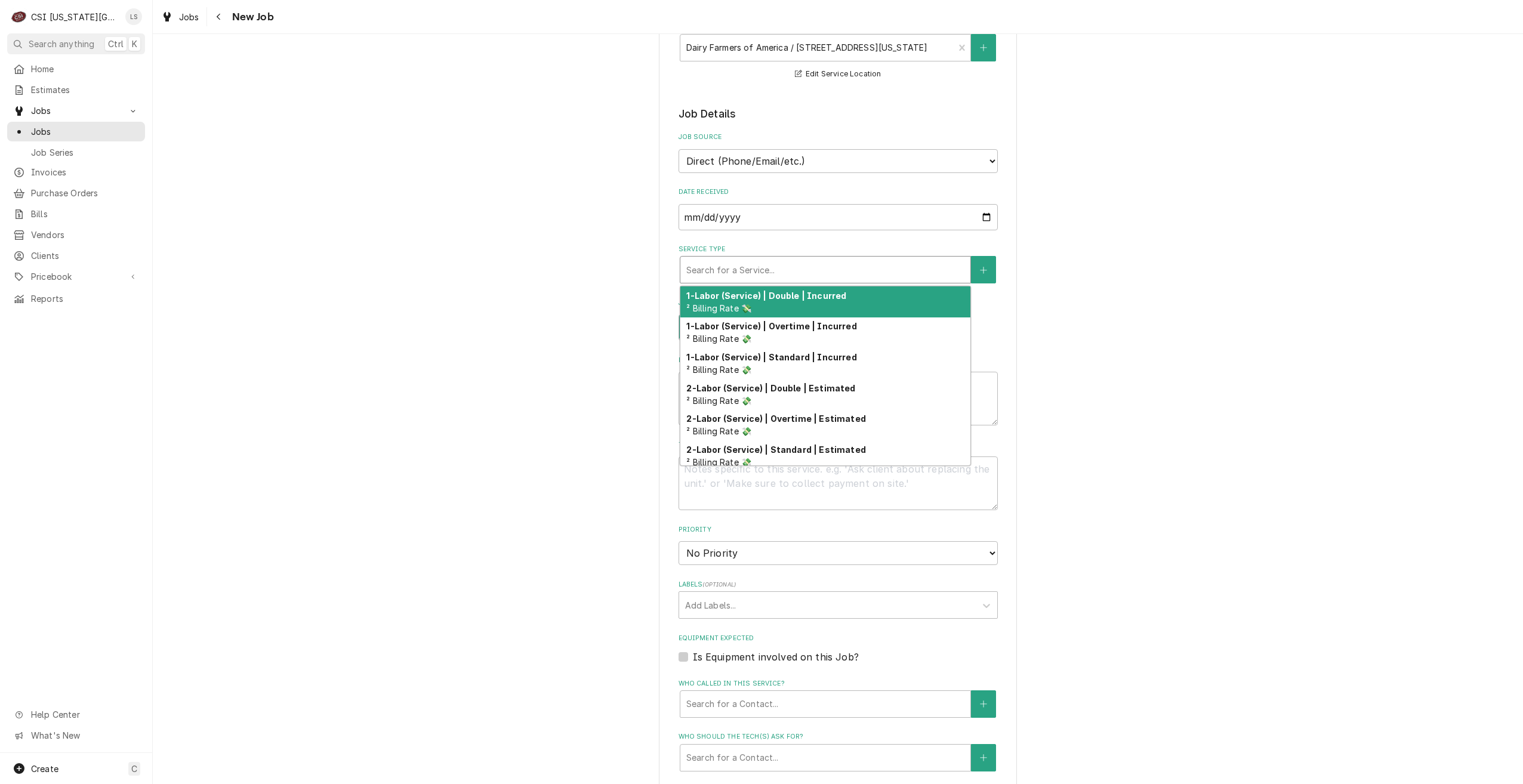
type textarea "x"
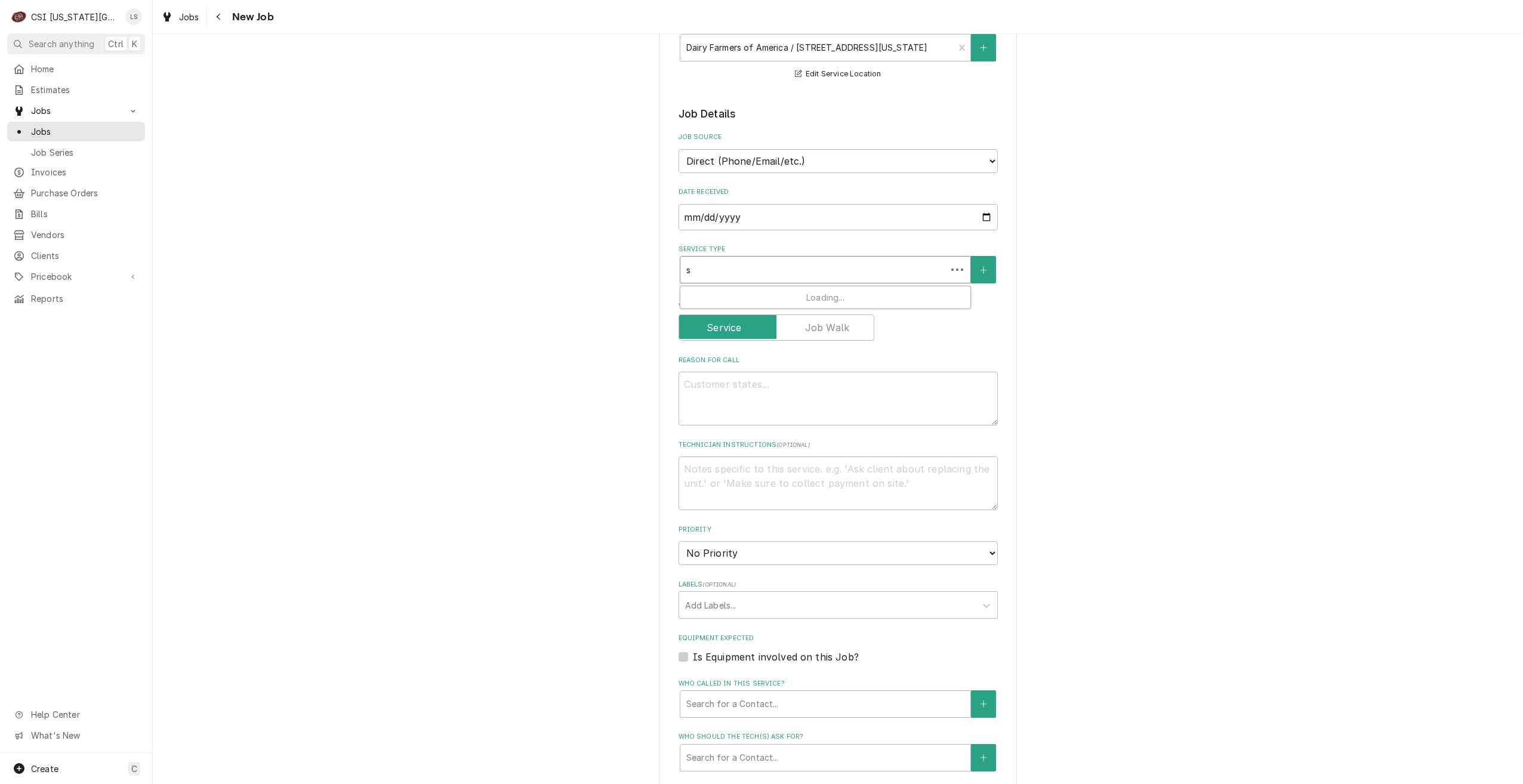
type input "se"
type textarea "x"
type input "ser"
type textarea "x"
type input "serv"
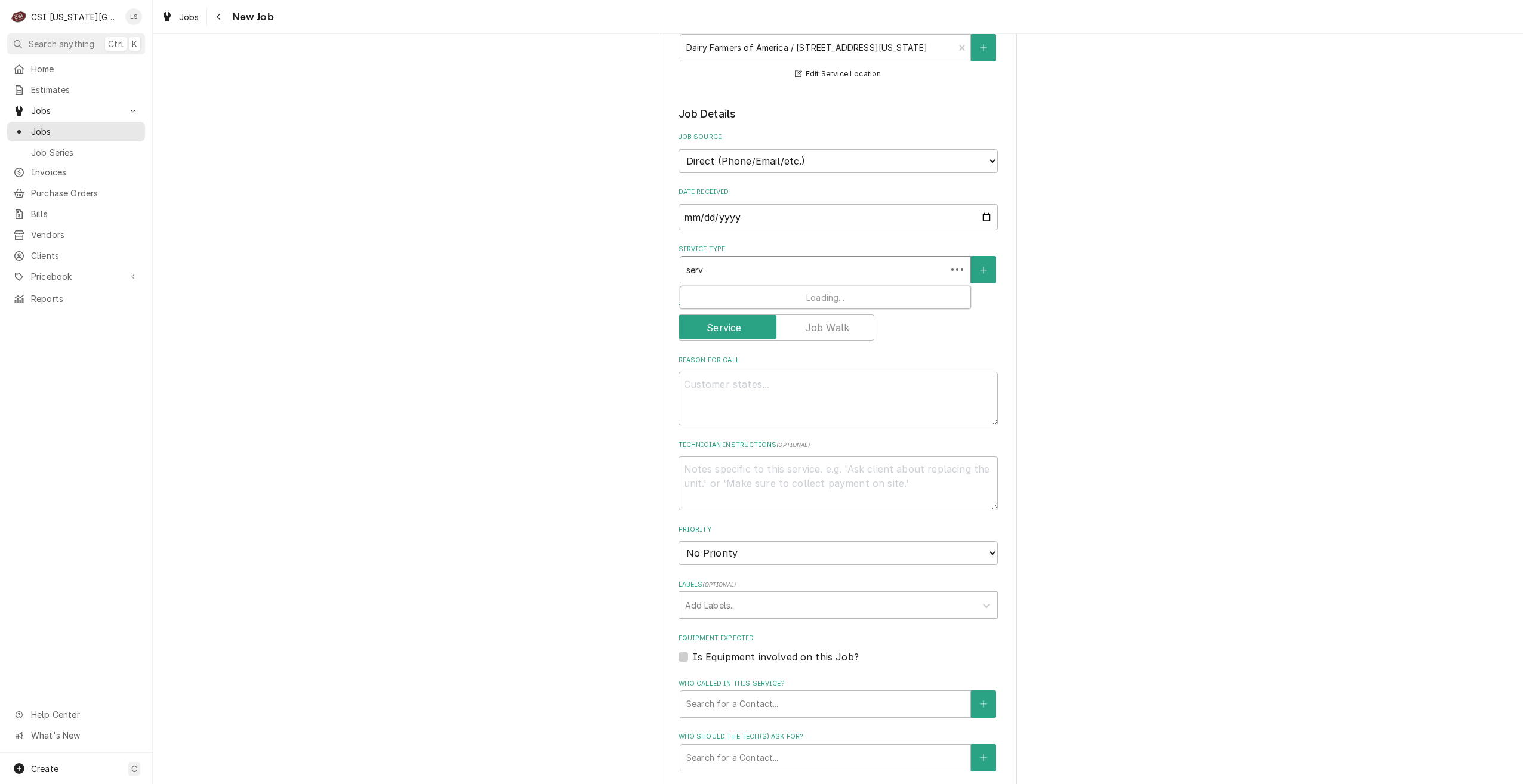
type textarea "x"
type input "servi"
type textarea "x"
type input "servic"
type textarea "x"
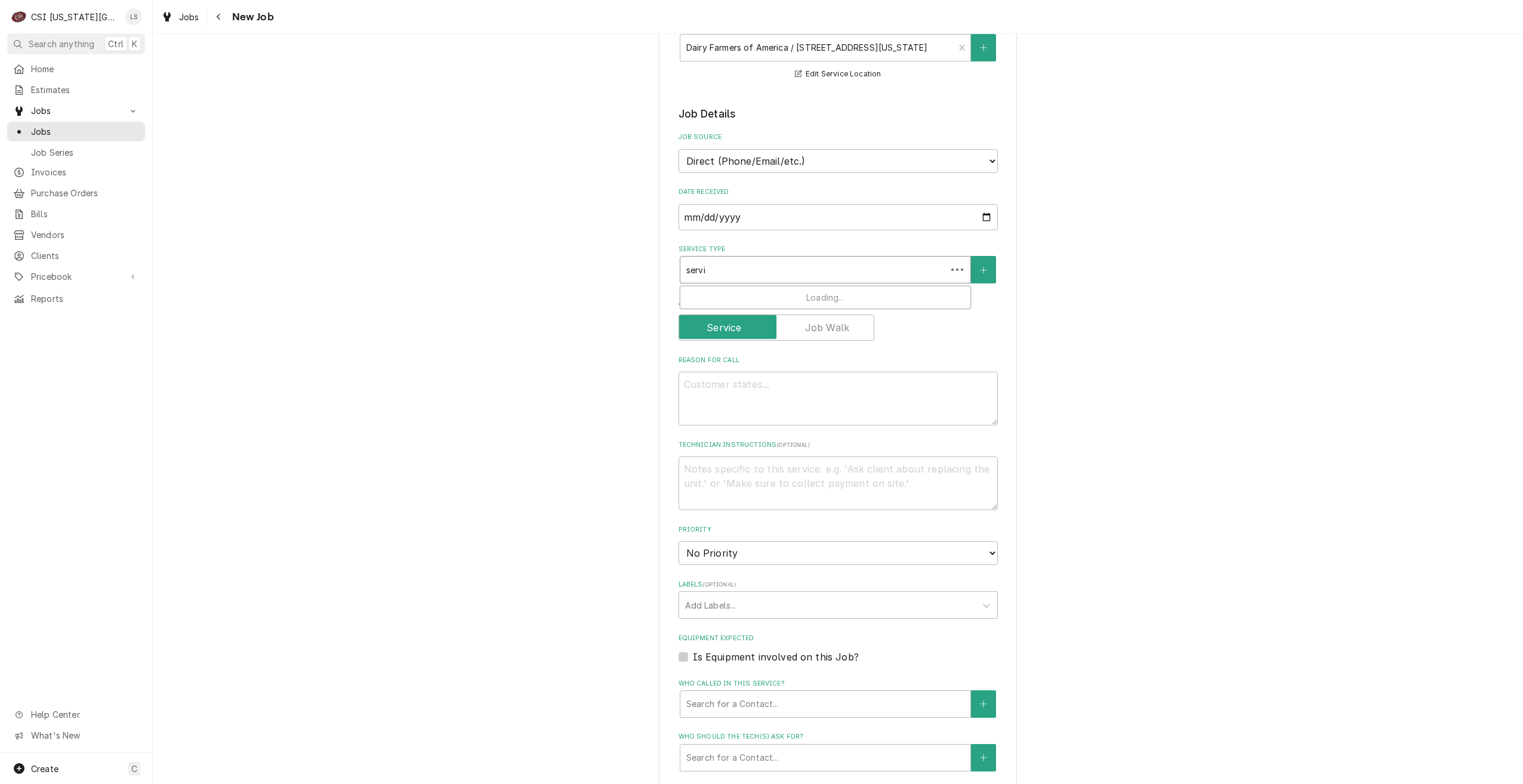
type input "service"
type textarea "x"
type input "service"
type textarea "x"
type input "service c"
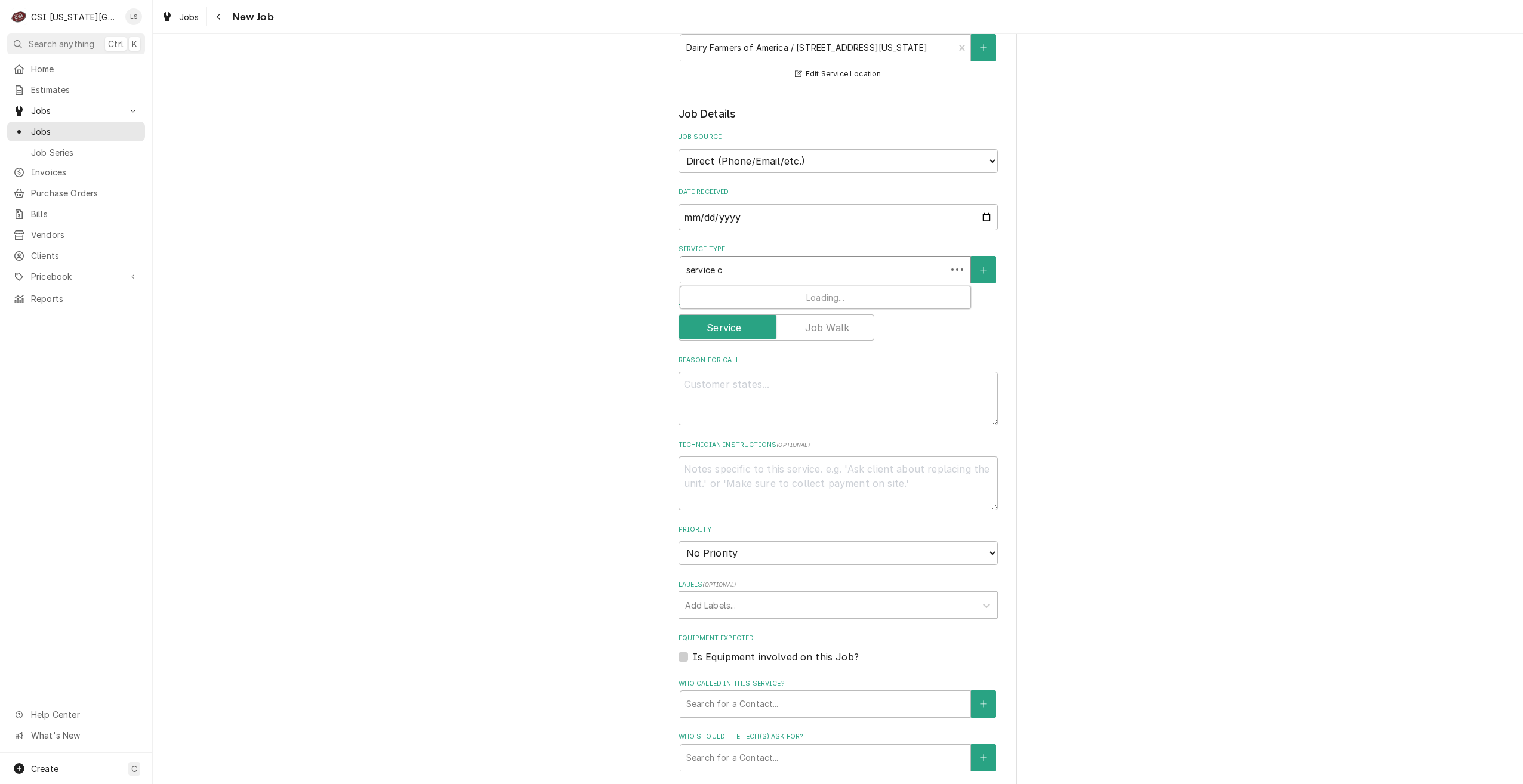
type textarea "x"
type input "service cal"
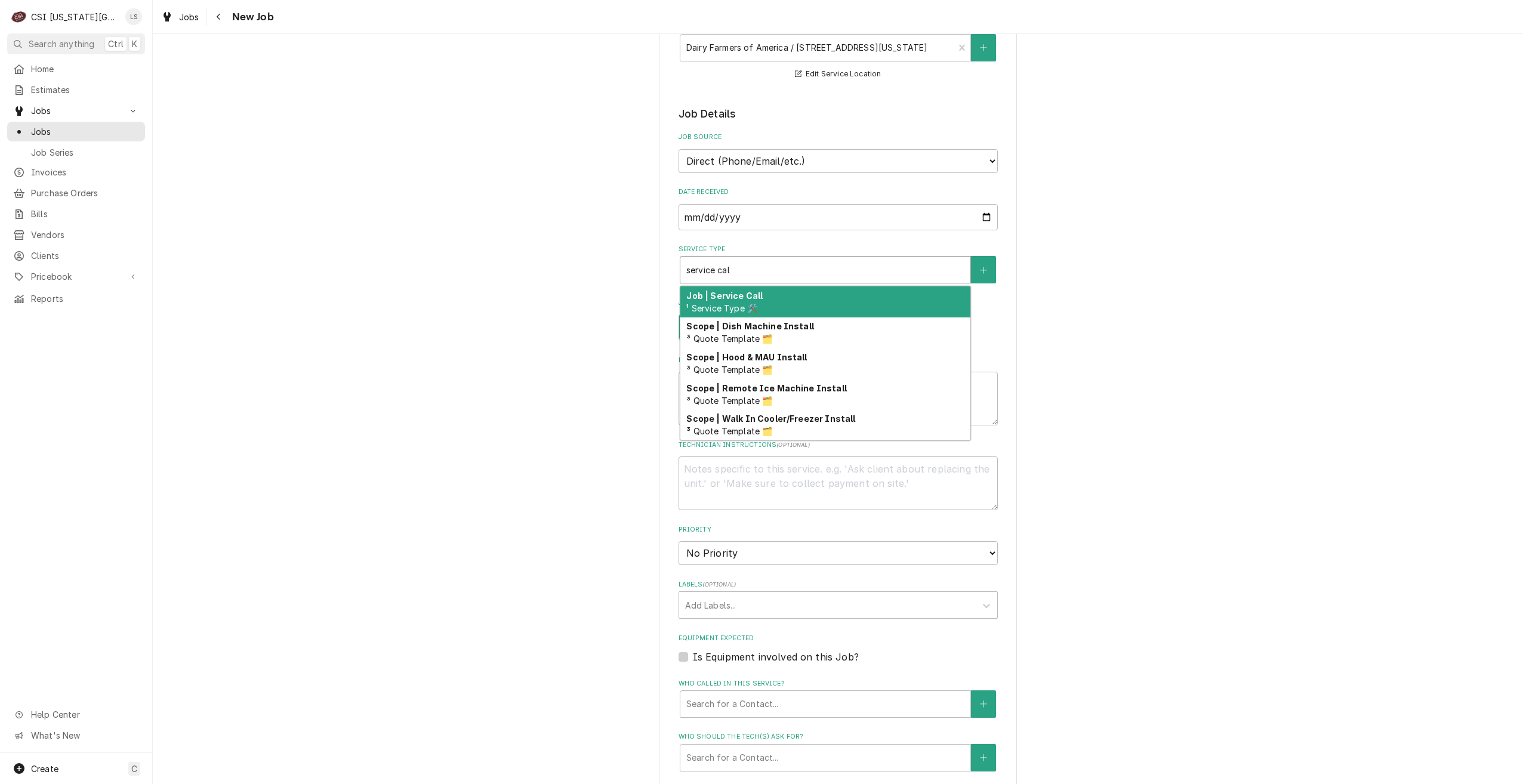
type textarea "x"
type input "service call"
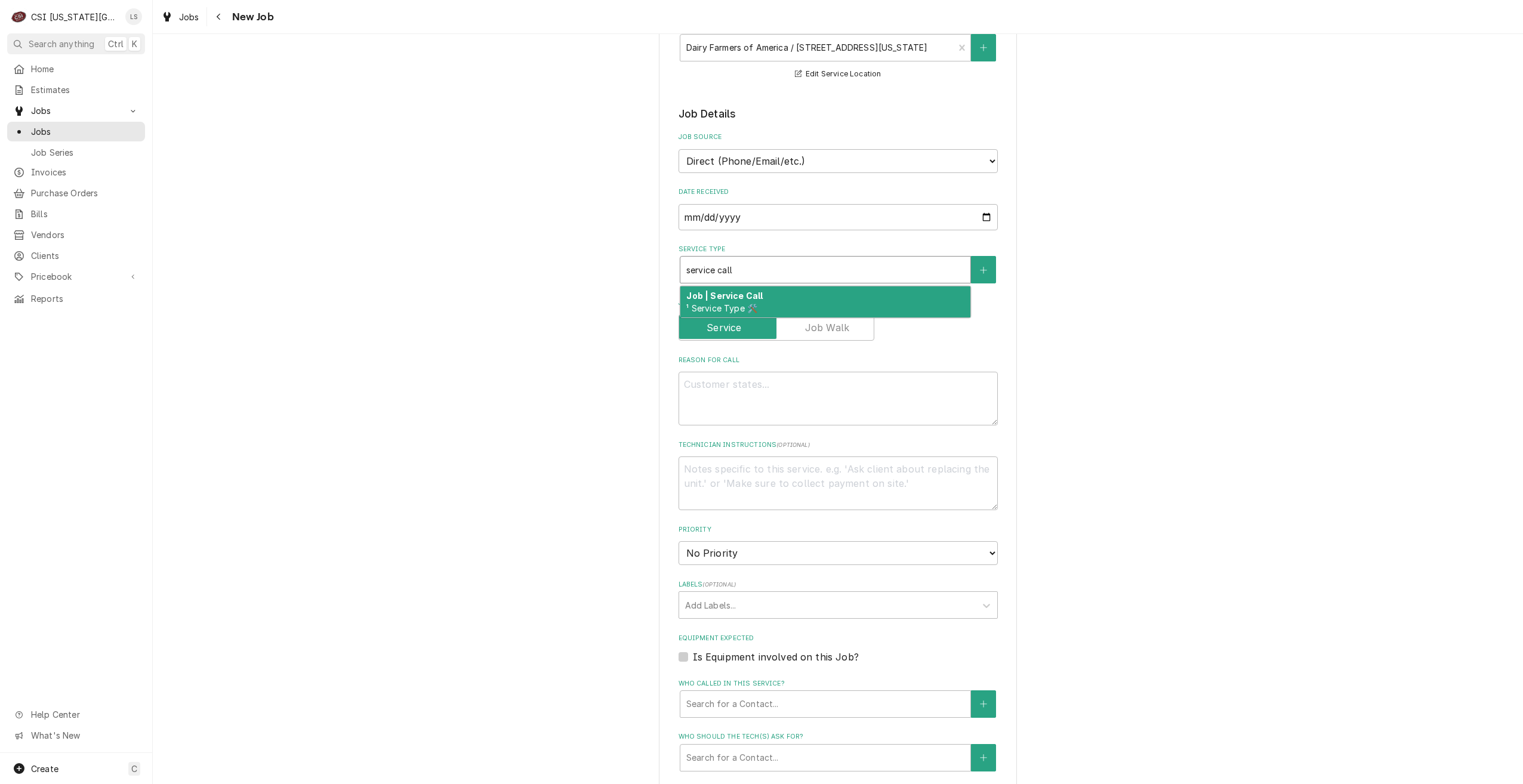
click at [766, 297] on div "Job | Service Call ¹ Service Type 🛠️" at bounding box center [826, 301] width 290 height 31
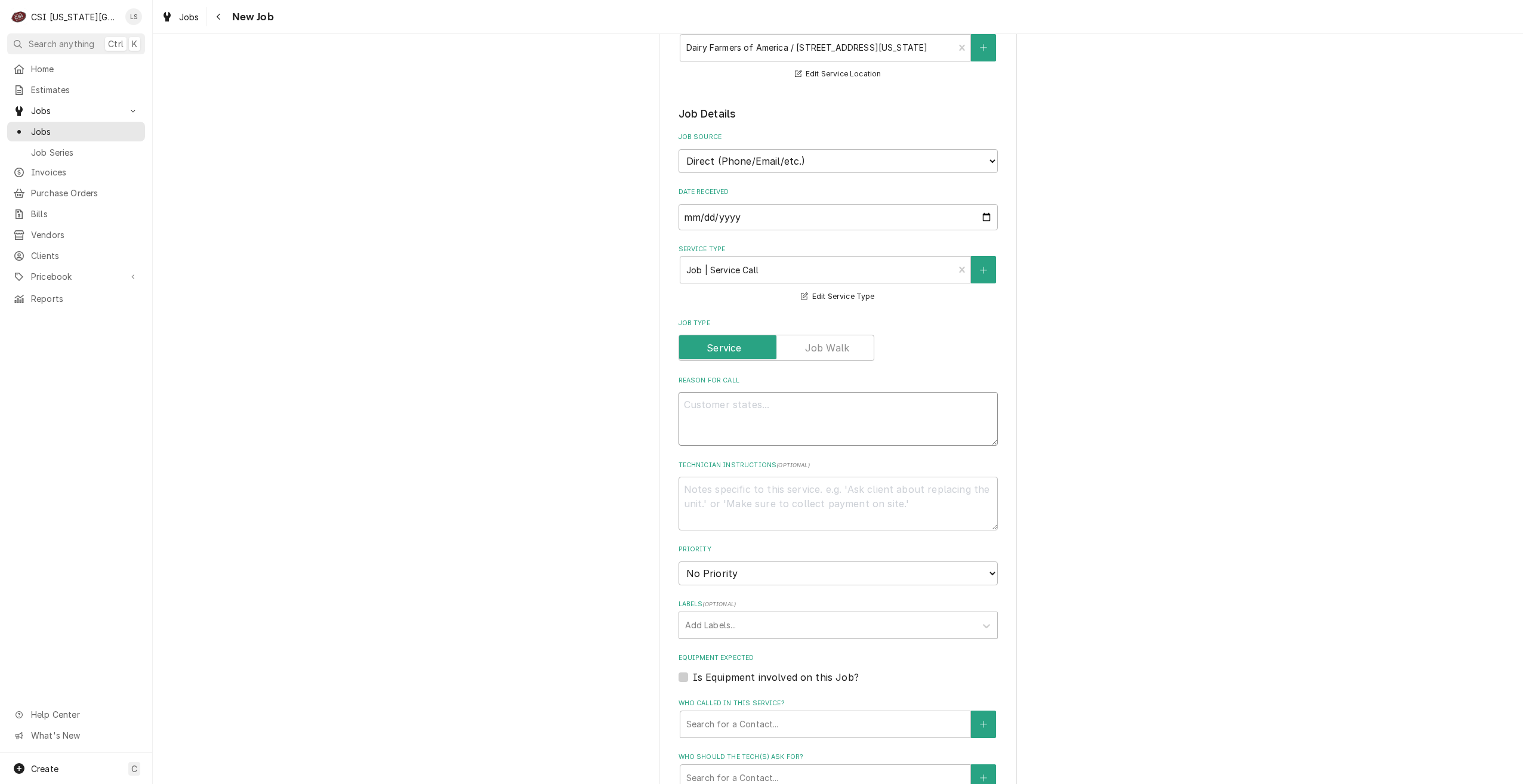
click at [831, 402] on textarea "Reason For Call" at bounding box center [838, 419] width 319 height 54
type textarea "x"
type textarea "W"
type textarea "x"
type textarea "War"
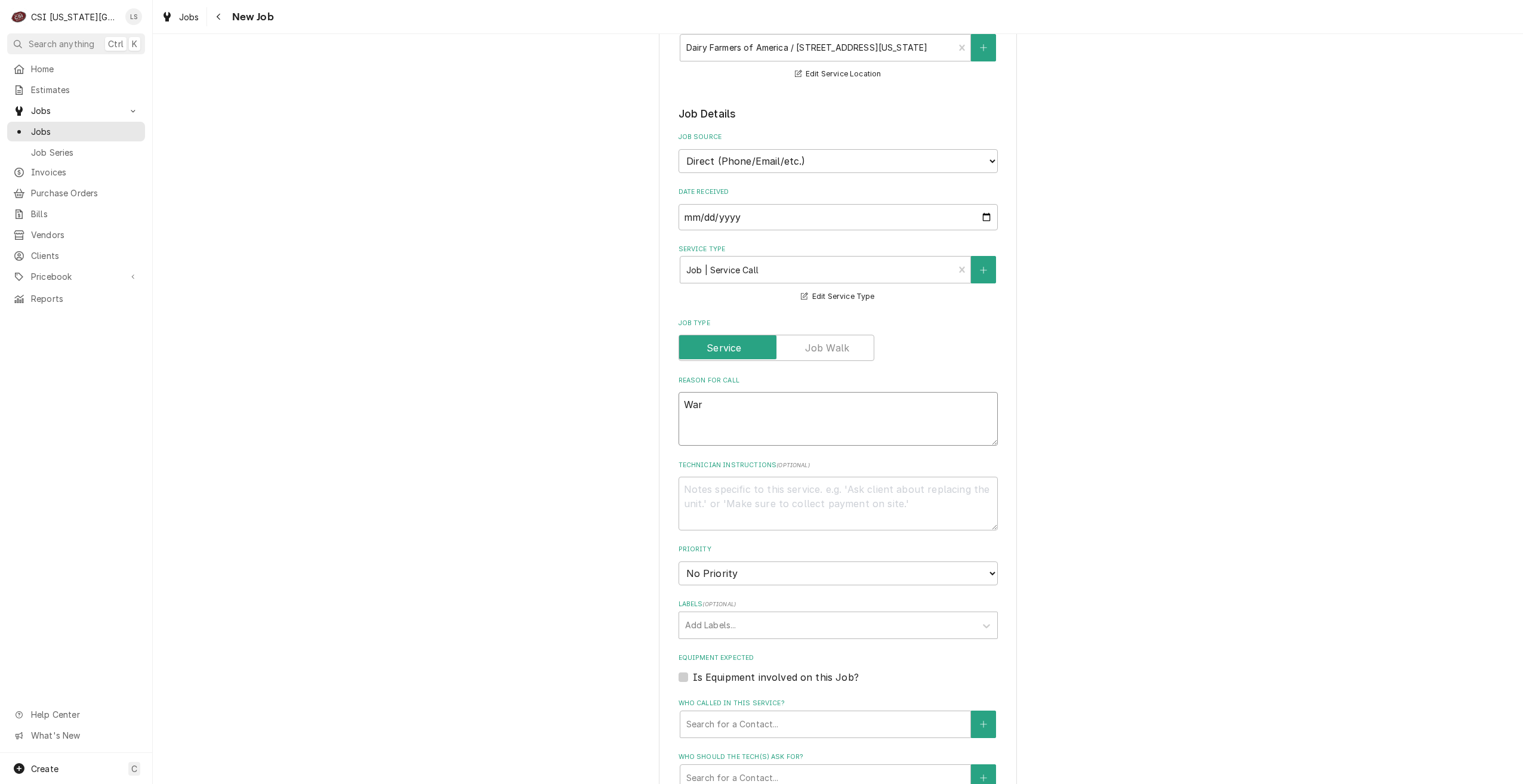
type textarea "x"
type textarea "Warr"
type textarea "x"
type textarea "Warra"
type textarea "x"
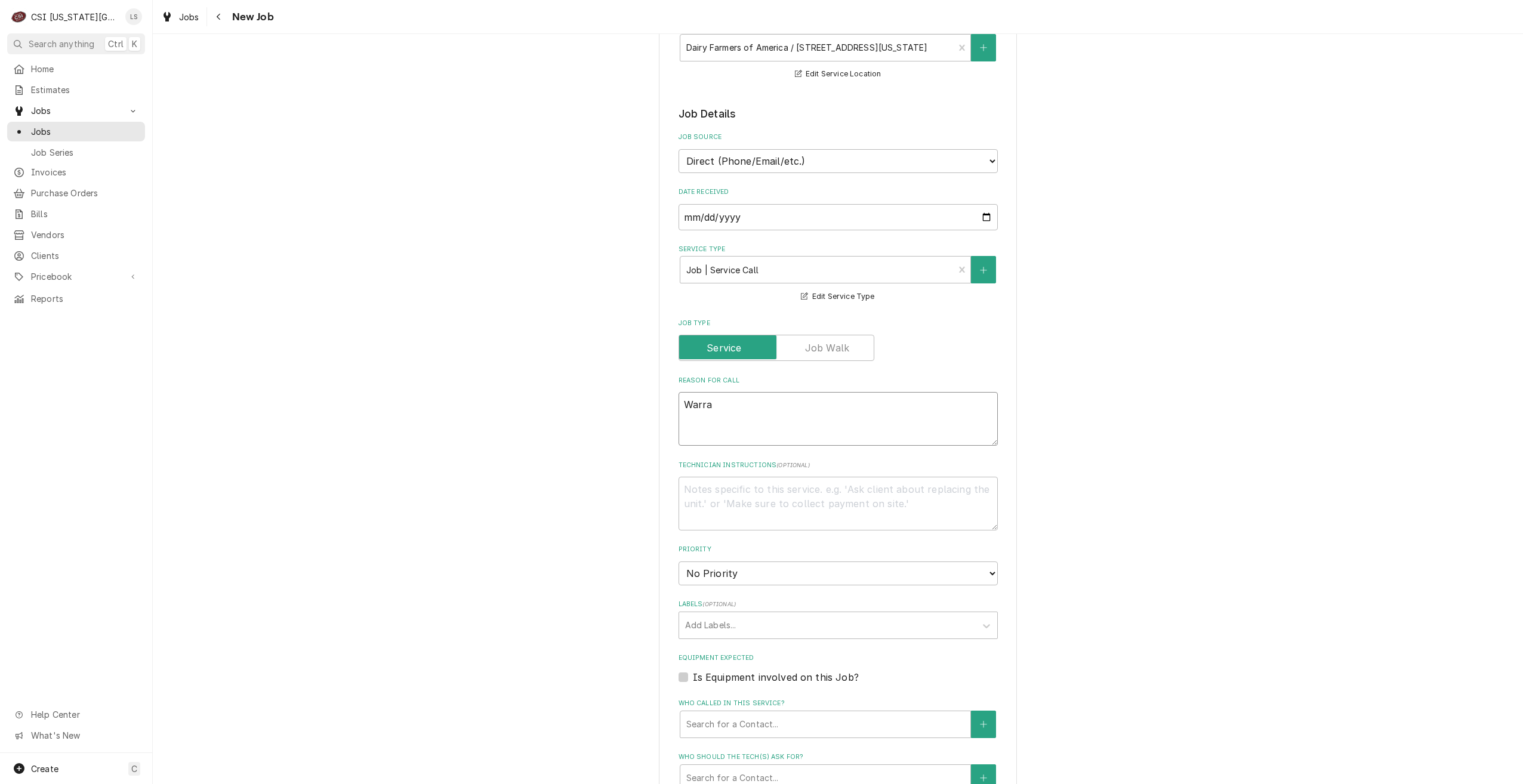
type textarea "Warran"
type textarea "x"
type textarea "Warrant"
type textarea "x"
type textarea "Warranty"
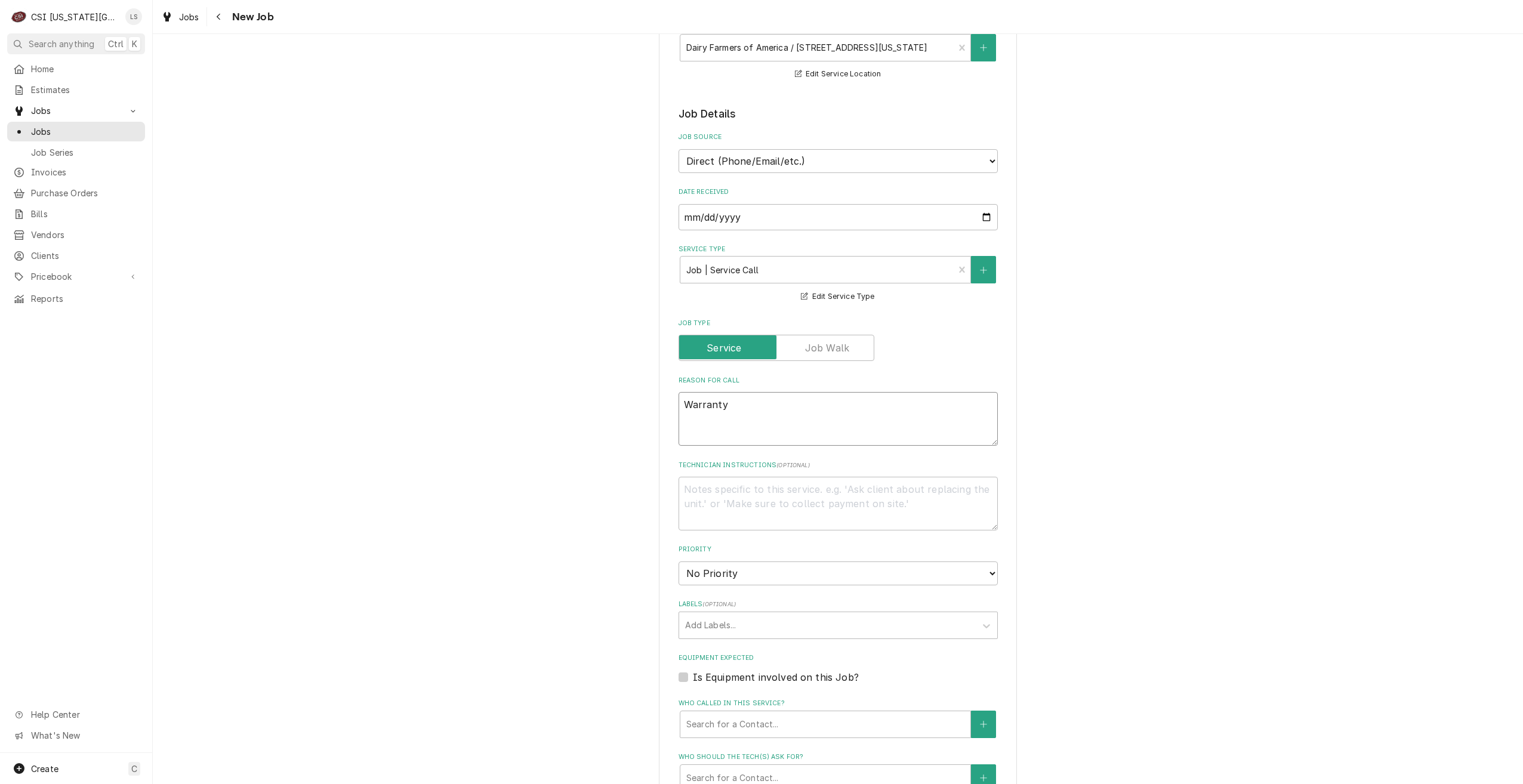
type textarea "x"
type textarea "Warranty"
type textarea "x"
type textarea "Warranty r"
type textarea "x"
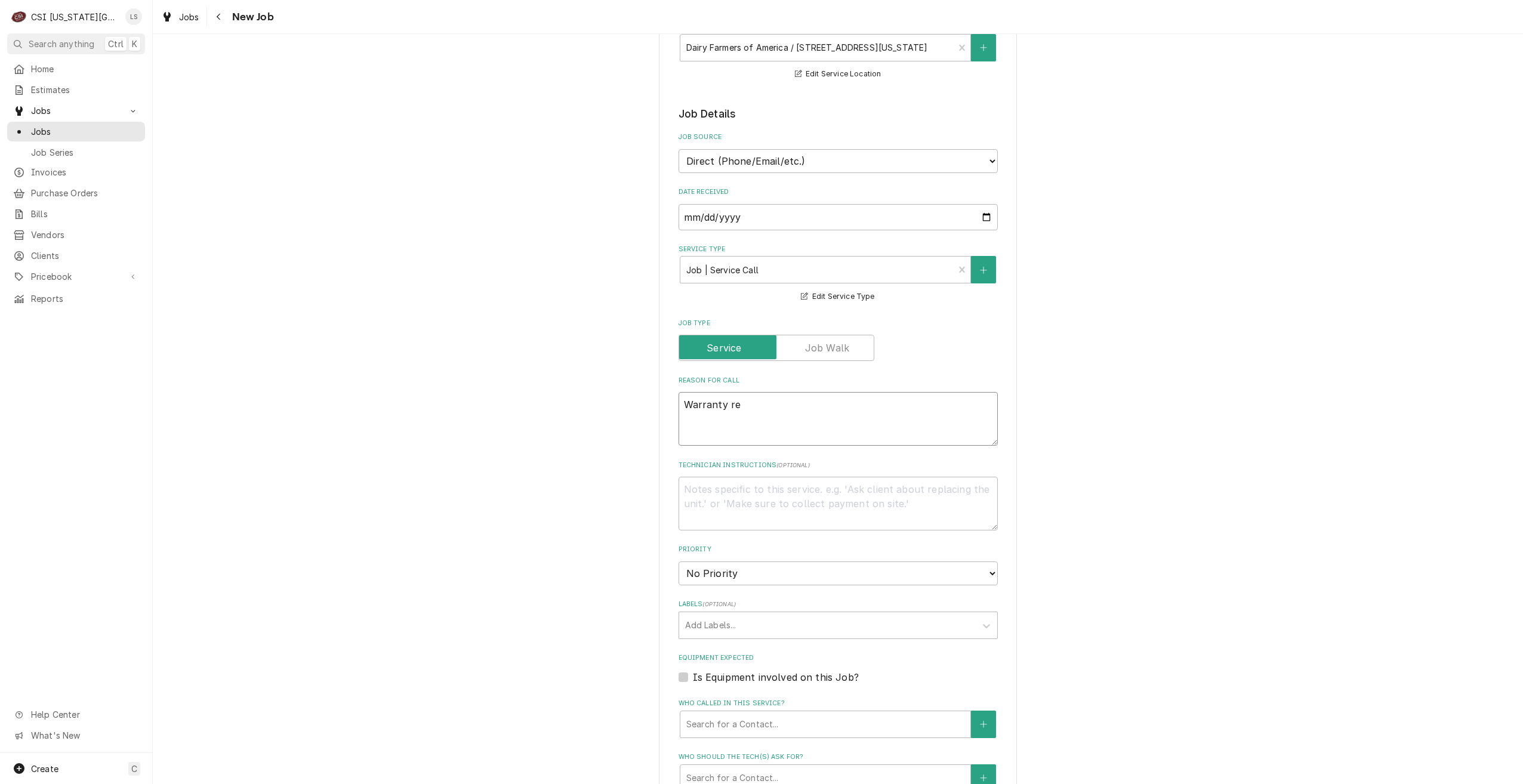
type textarea "Warranty rep"
type textarea "x"
type textarea "Warranty repa"
type textarea "x"
type textarea "Warranty repai"
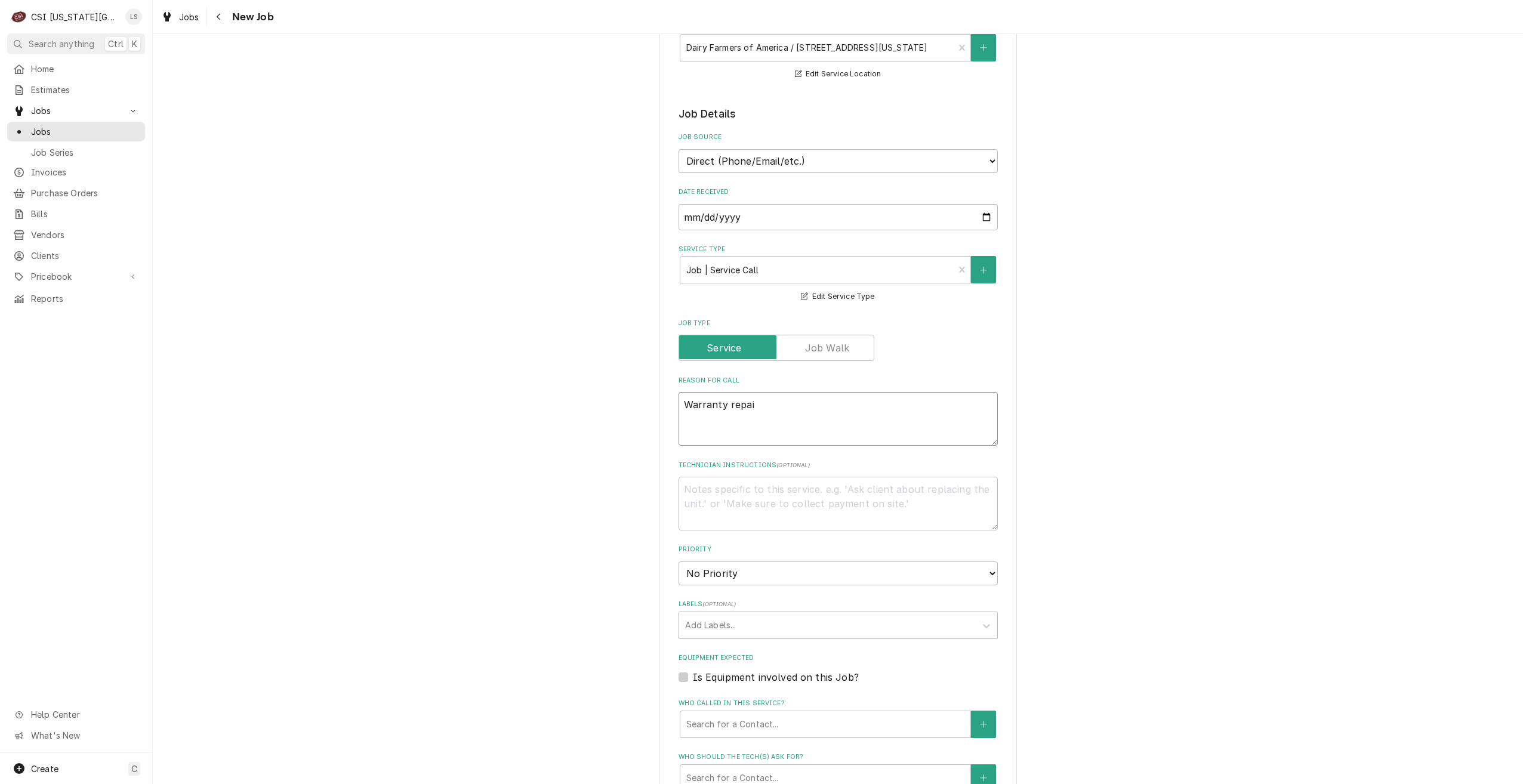
type textarea "x"
type textarea "Warranty repair"
type textarea "x"
type textarea "Warranty repairs"
type textarea "x"
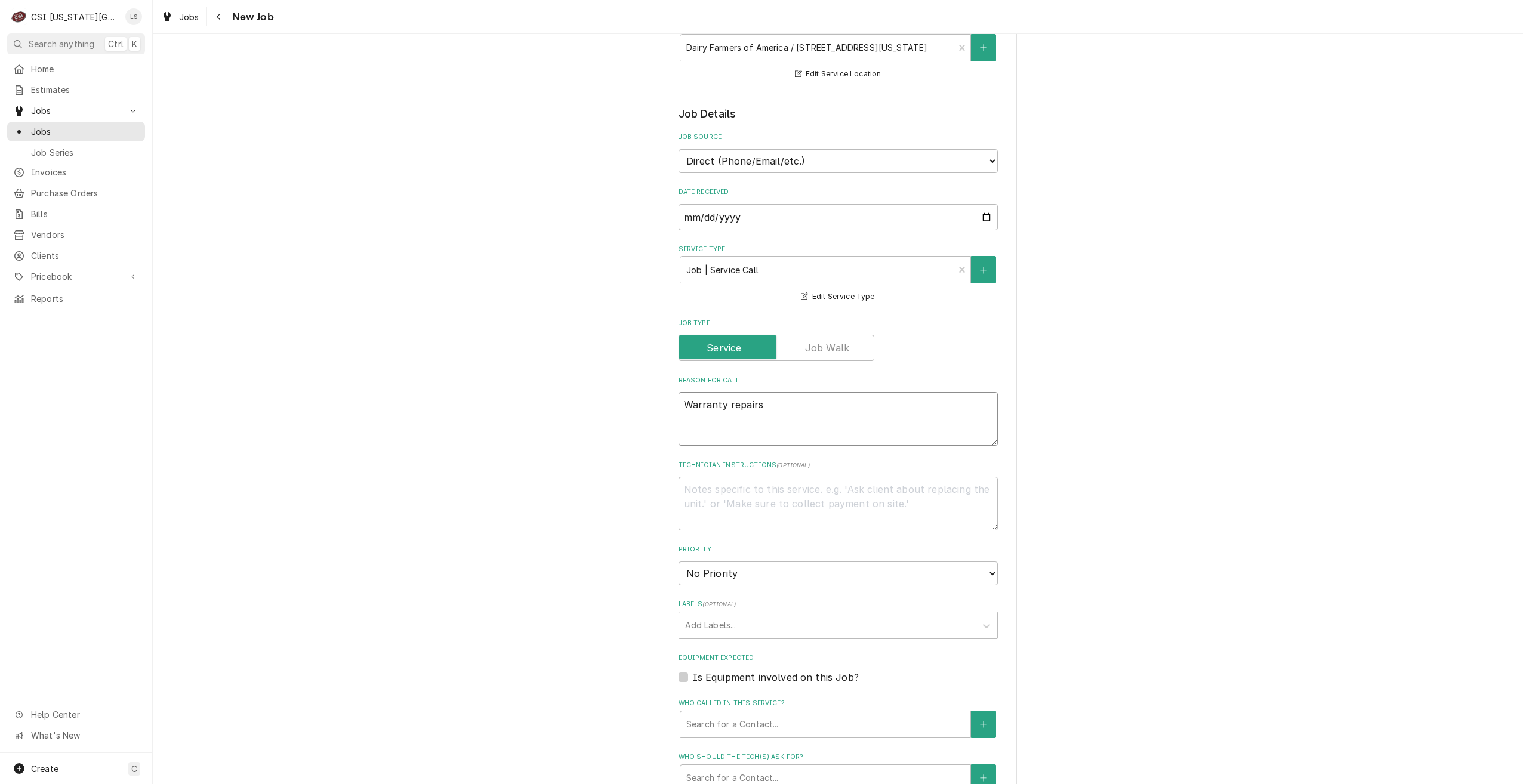
type textarea "Warranty repairs"
type textarea "x"
type textarea "Warranty repairs f"
type textarea "x"
type textarea "Warranty repairs fo"
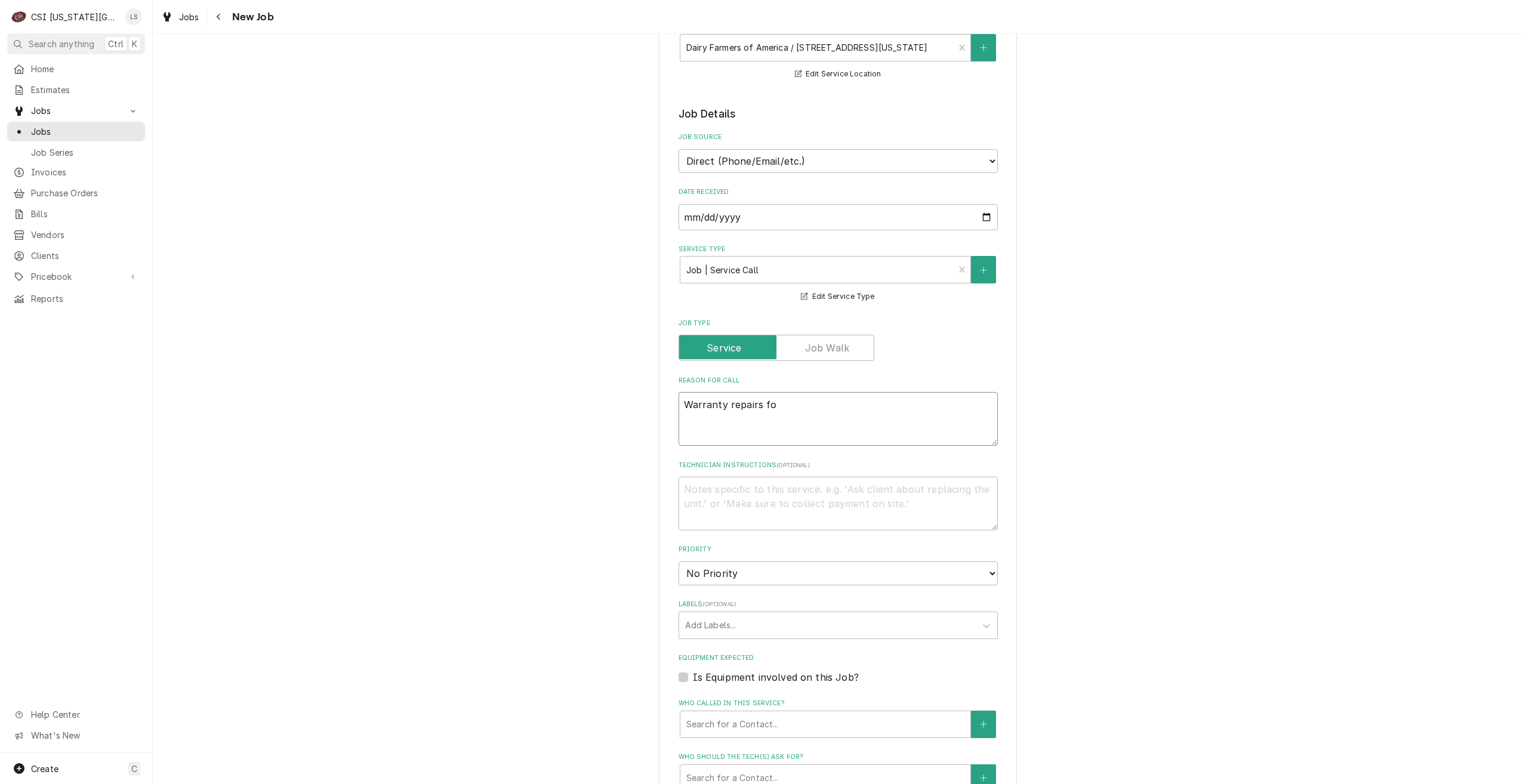
type textarea "x"
type textarea "Warranty repairs fou"
type textarea "x"
type textarea "Warranty repairs foun"
type textarea "x"
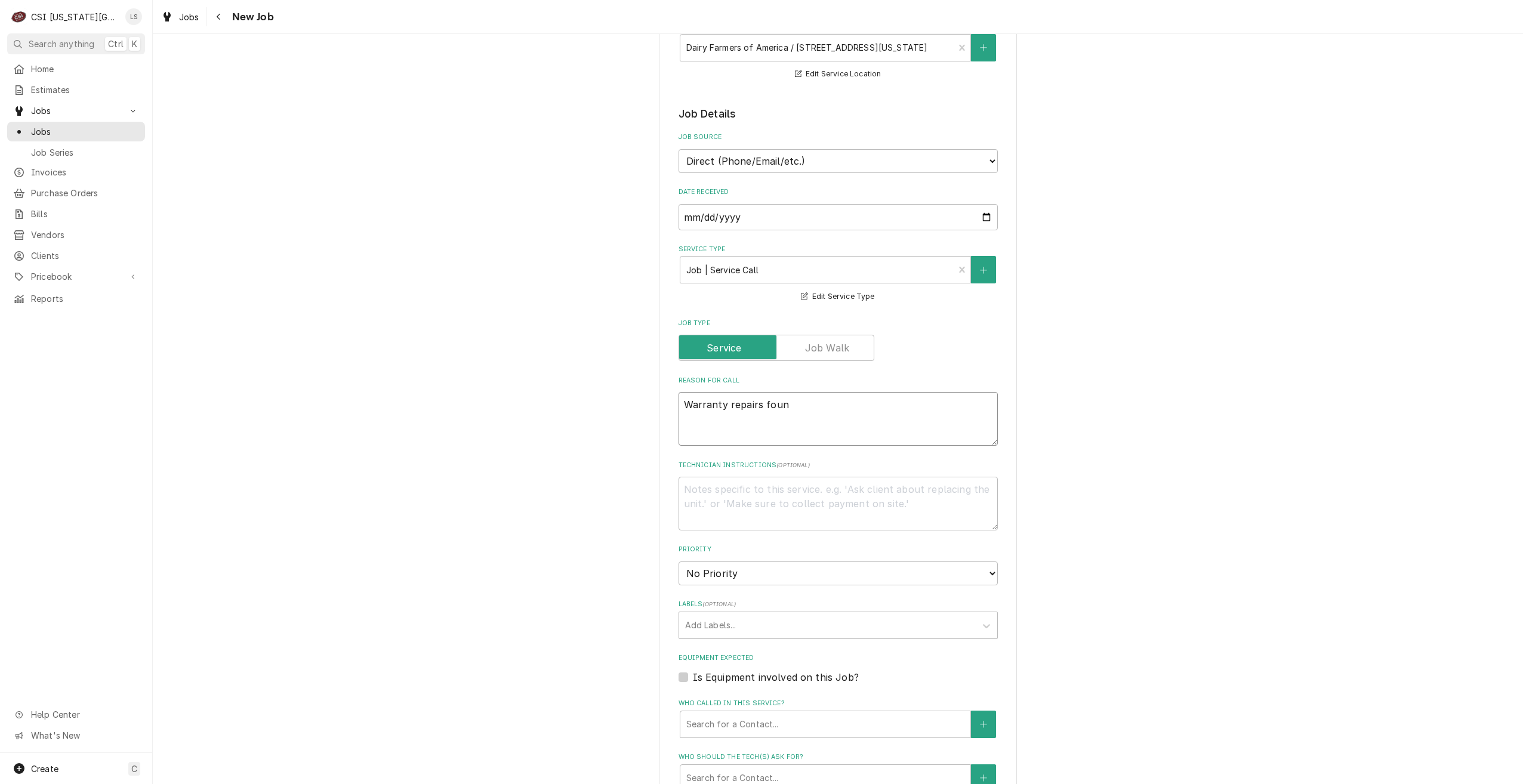
type textarea "Warranty repairs found"
type textarea "x"
type textarea "Warranty repairs found"
type textarea "x"
type textarea "Warranty repairs found d"
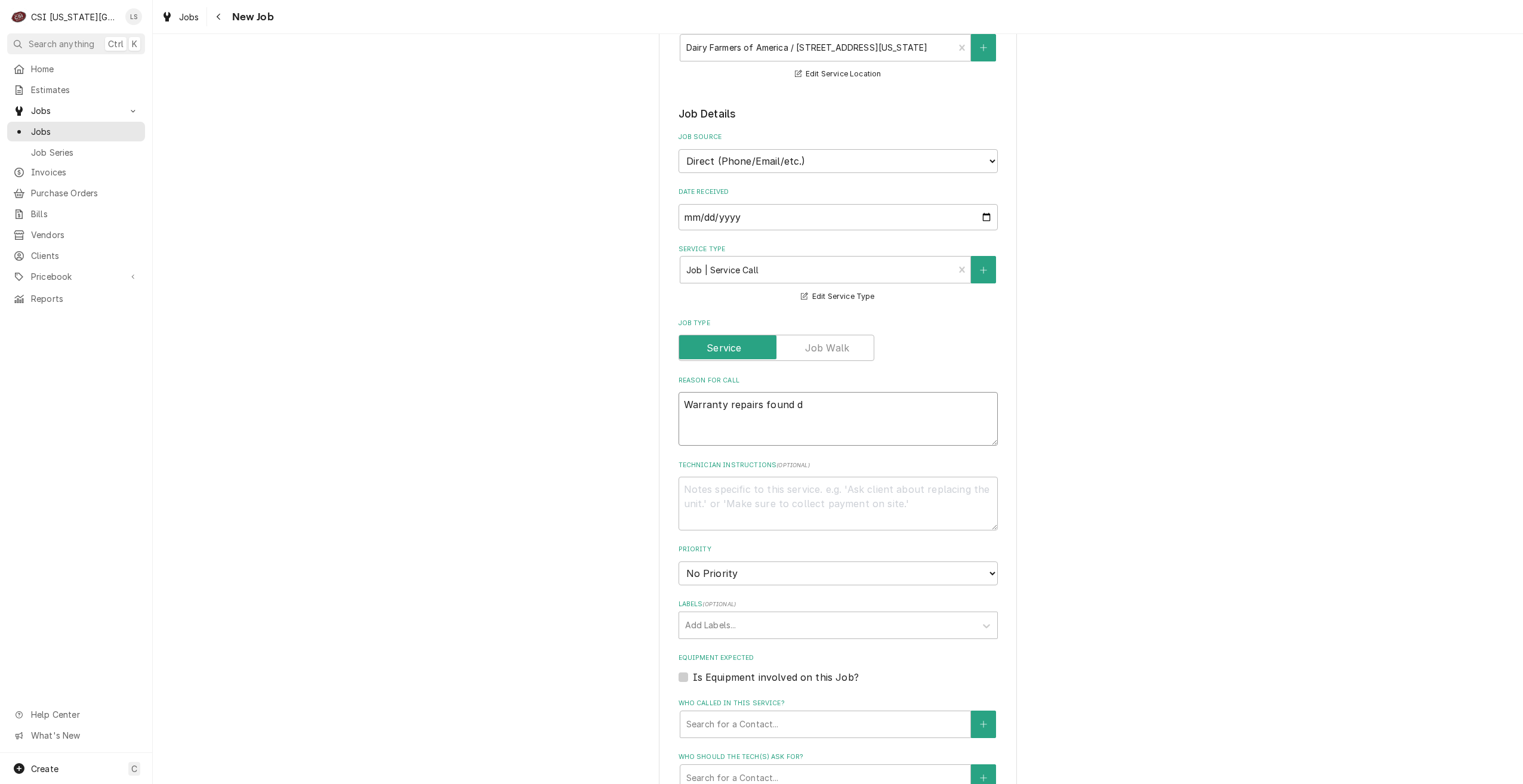
type textarea "x"
type textarea "Warranty repairs found du"
type textarea "x"
type textarea "Warranty repairs found duri"
type textarea "x"
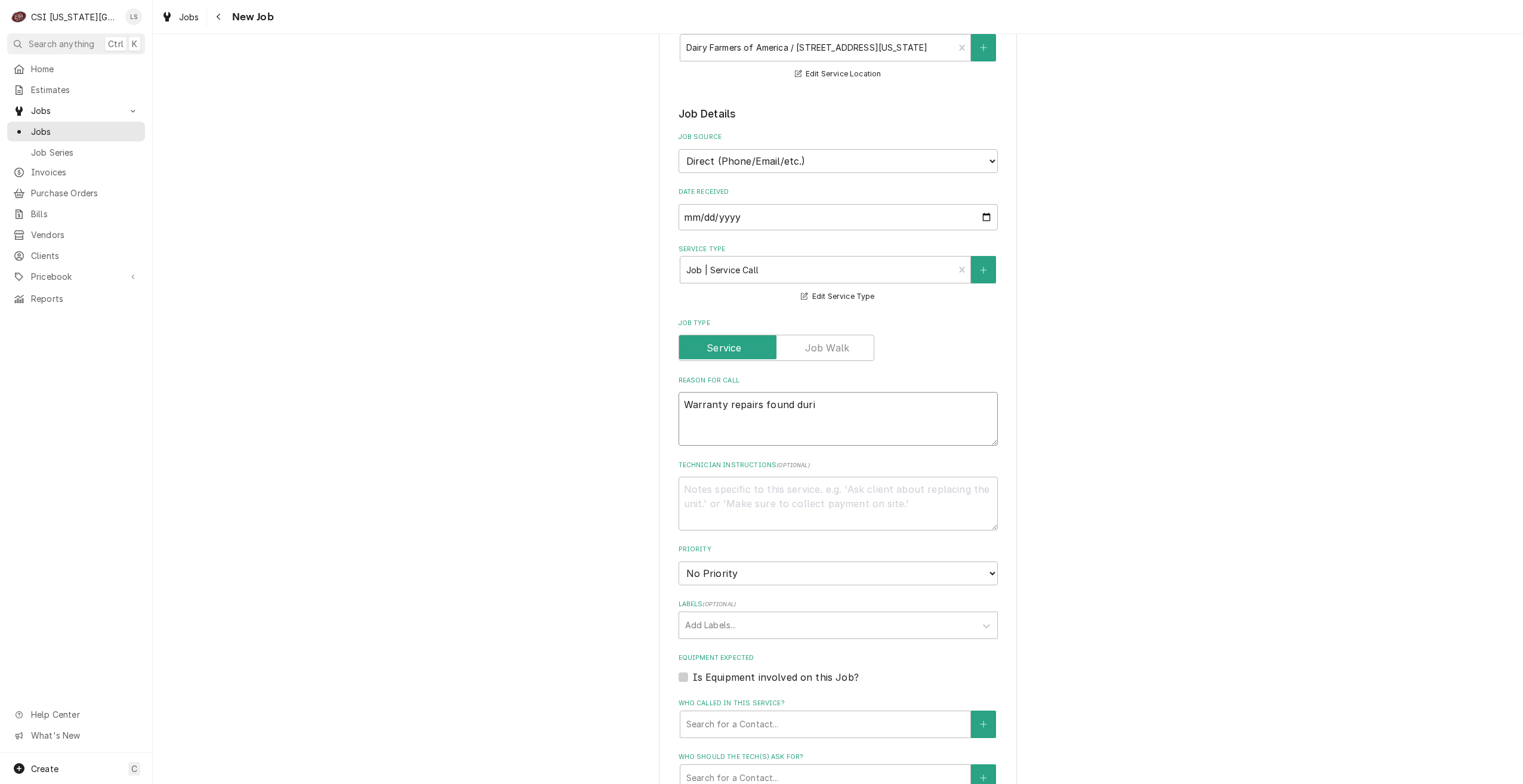
type textarea "Warranty repairs found durin"
type textarea "x"
type textarea "Warranty repairs found during"
type textarea "x"
type textarea "Warranty repairs found during i"
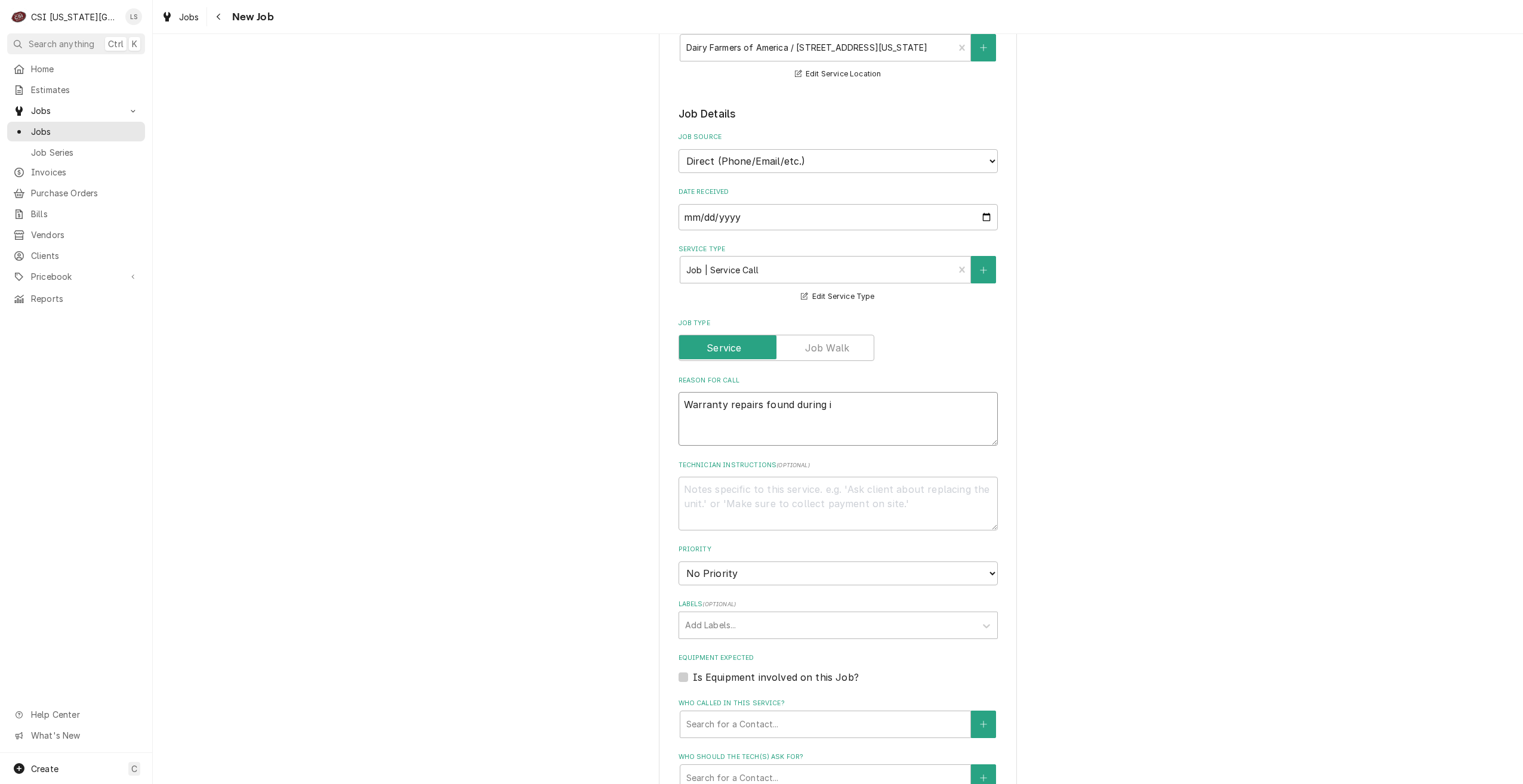
type textarea "x"
type textarea "Warranty repairs found during in"
type textarea "x"
type textarea "Warranty repairs found during inst"
type textarea "x"
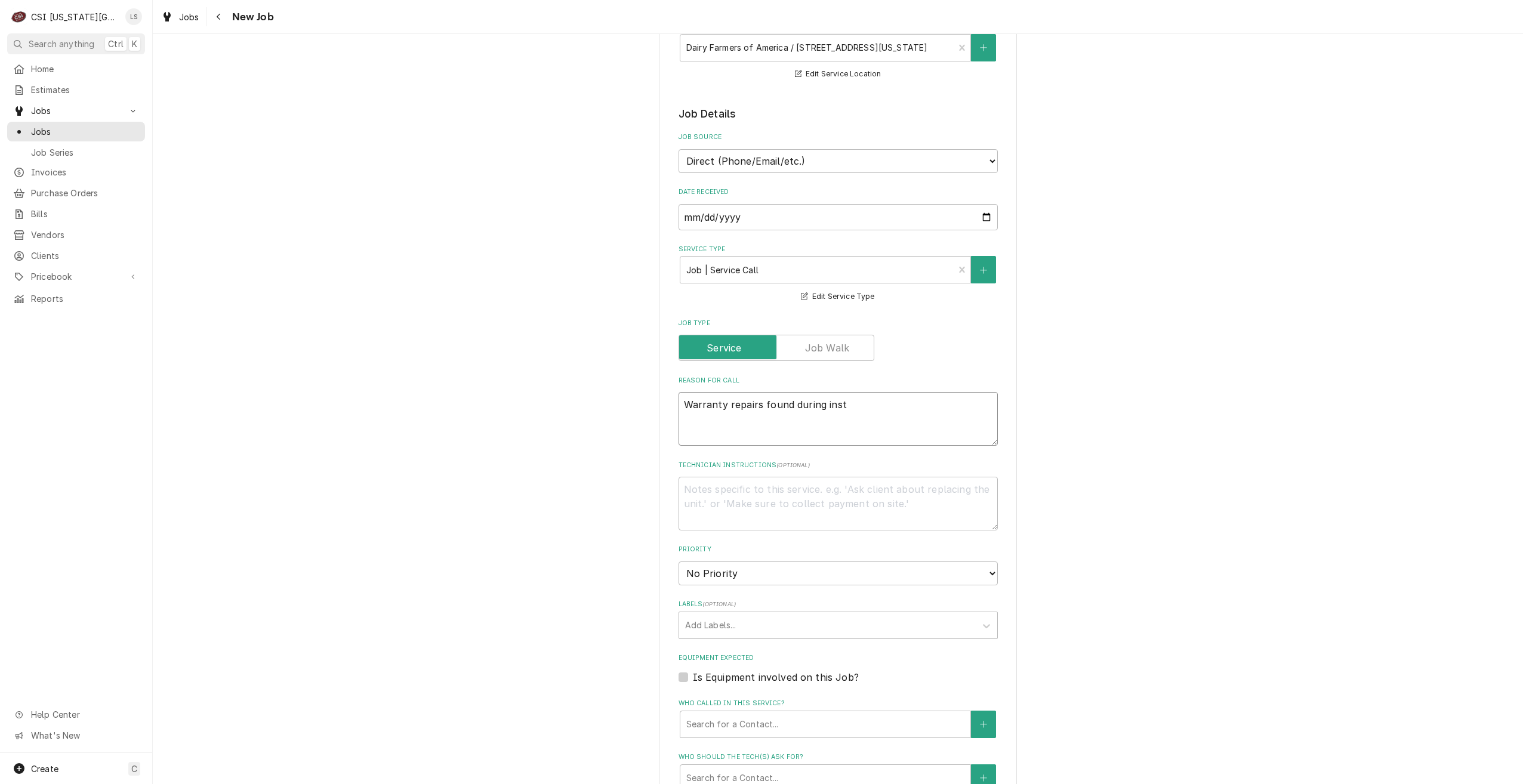
type textarea "Warranty repairs found during insta"
type textarea "x"
type textarea "Warranty repairs found during instal"
type textarea "x"
type textarea "Warranty repairs found during install"
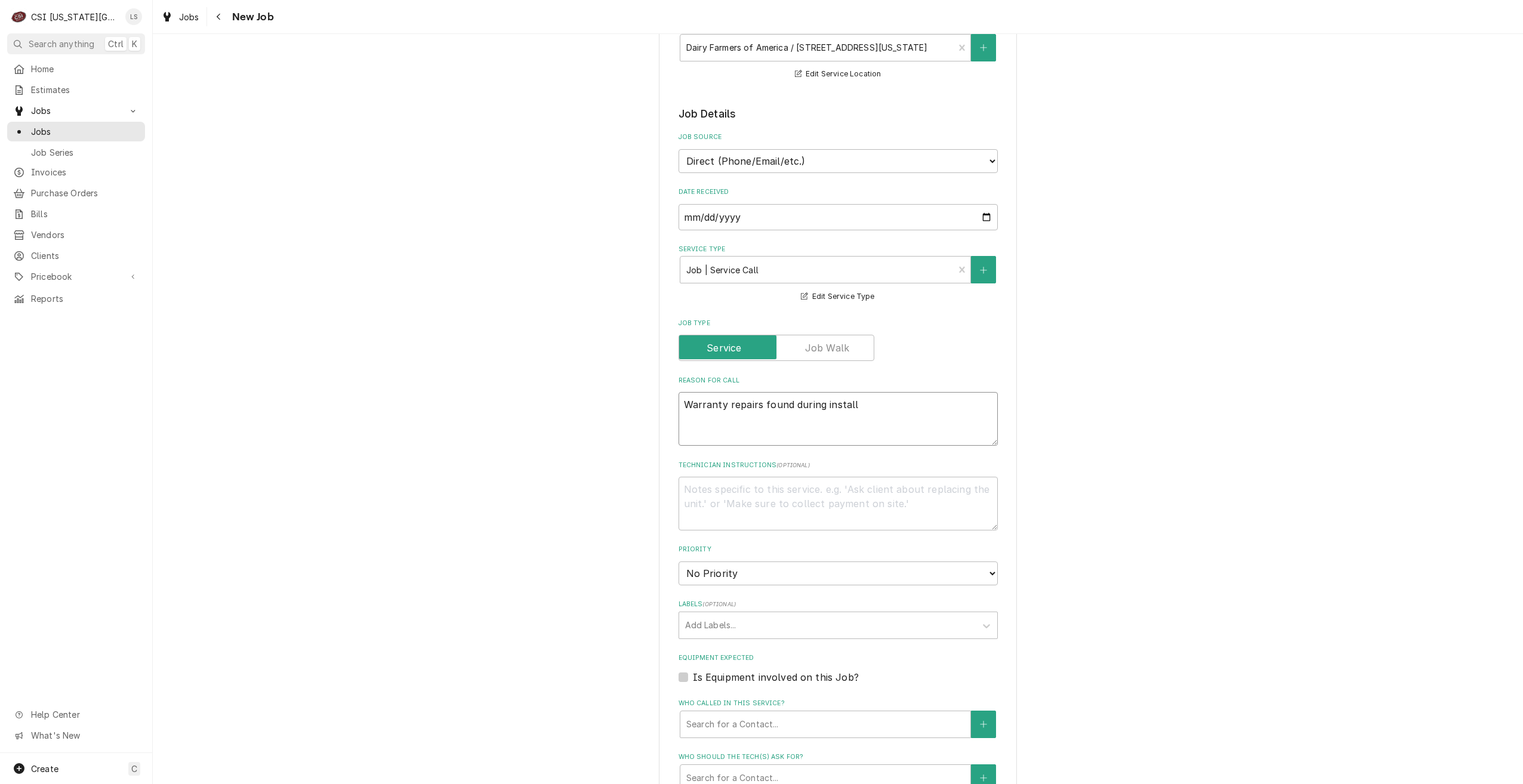
type textarea "x"
type textarea "Warranty repairs found during install"
click at [1227, 458] on div "Please provide the following information to create a job: Client Details Client…" at bounding box center [838, 547] width 1370 height 1359
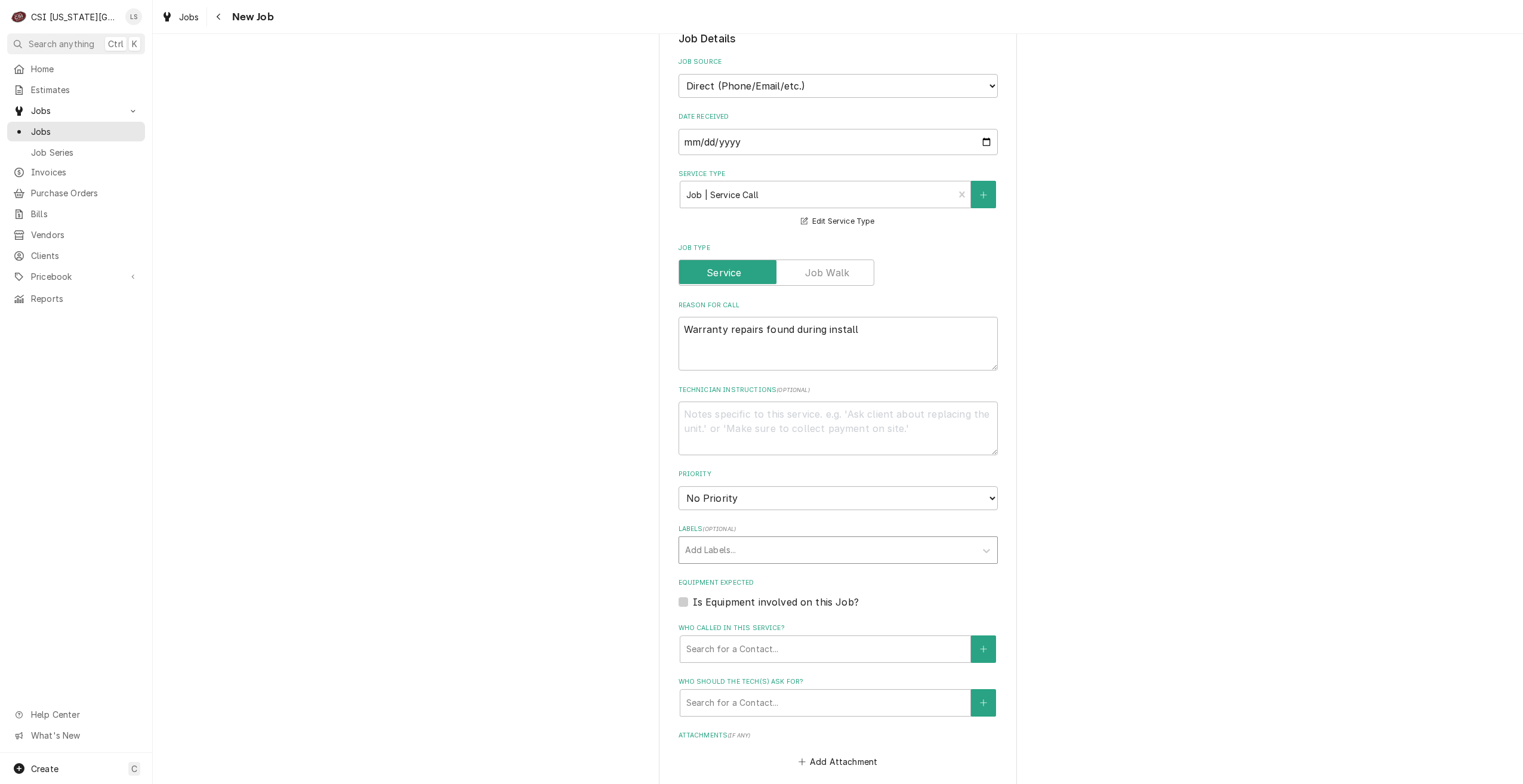
scroll to position [358, 0]
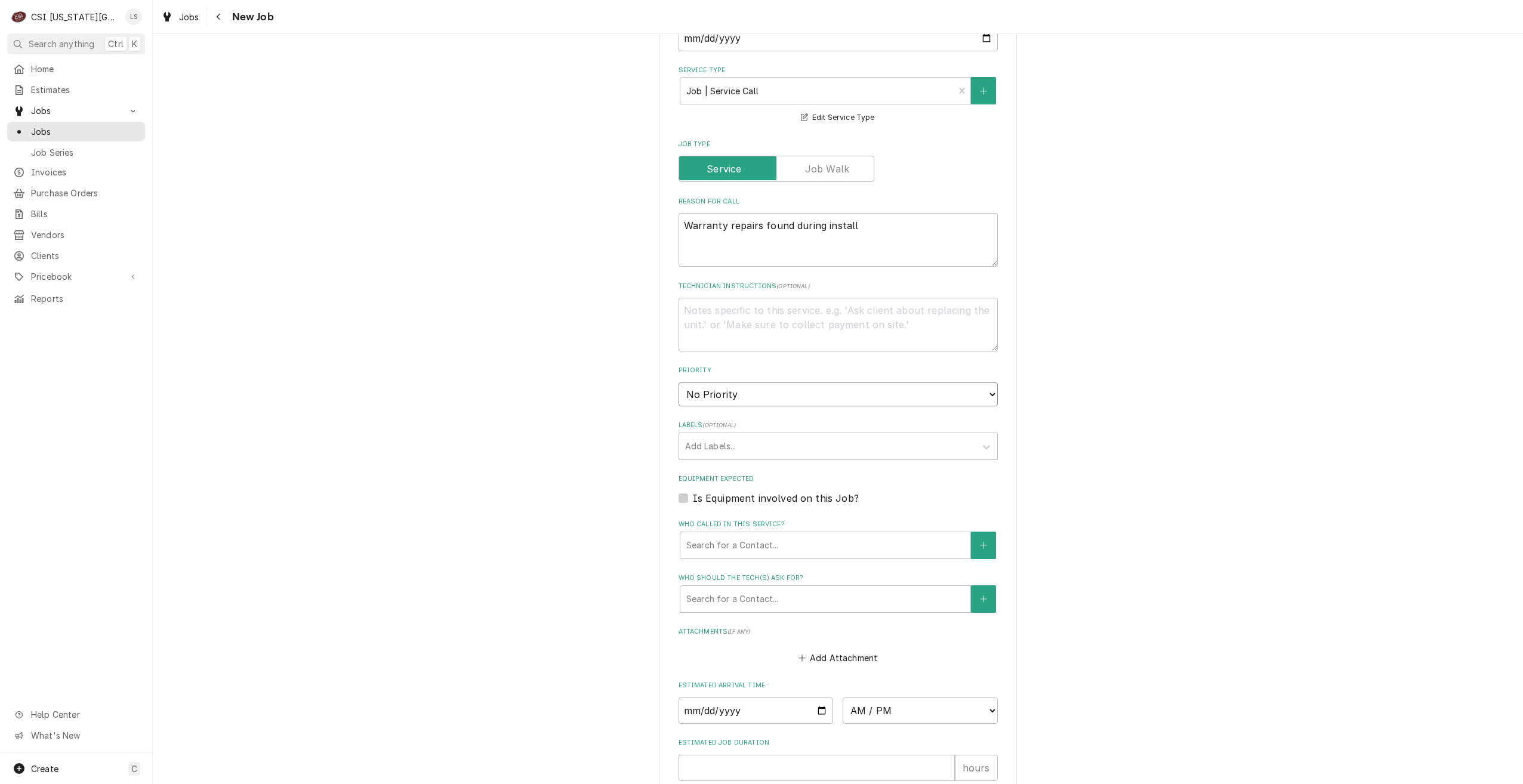
click at [834, 398] on select "No Priority Urgent High Medium Low" at bounding box center [838, 394] width 319 height 24
select select "4"
click at [679, 382] on select "No Priority Urgent High Medium Low" at bounding box center [838, 394] width 319 height 24
click at [1119, 425] on div "Please provide the following information to create a job: Client Details Client…" at bounding box center [838, 368] width 1370 height 1359
type textarea "x"
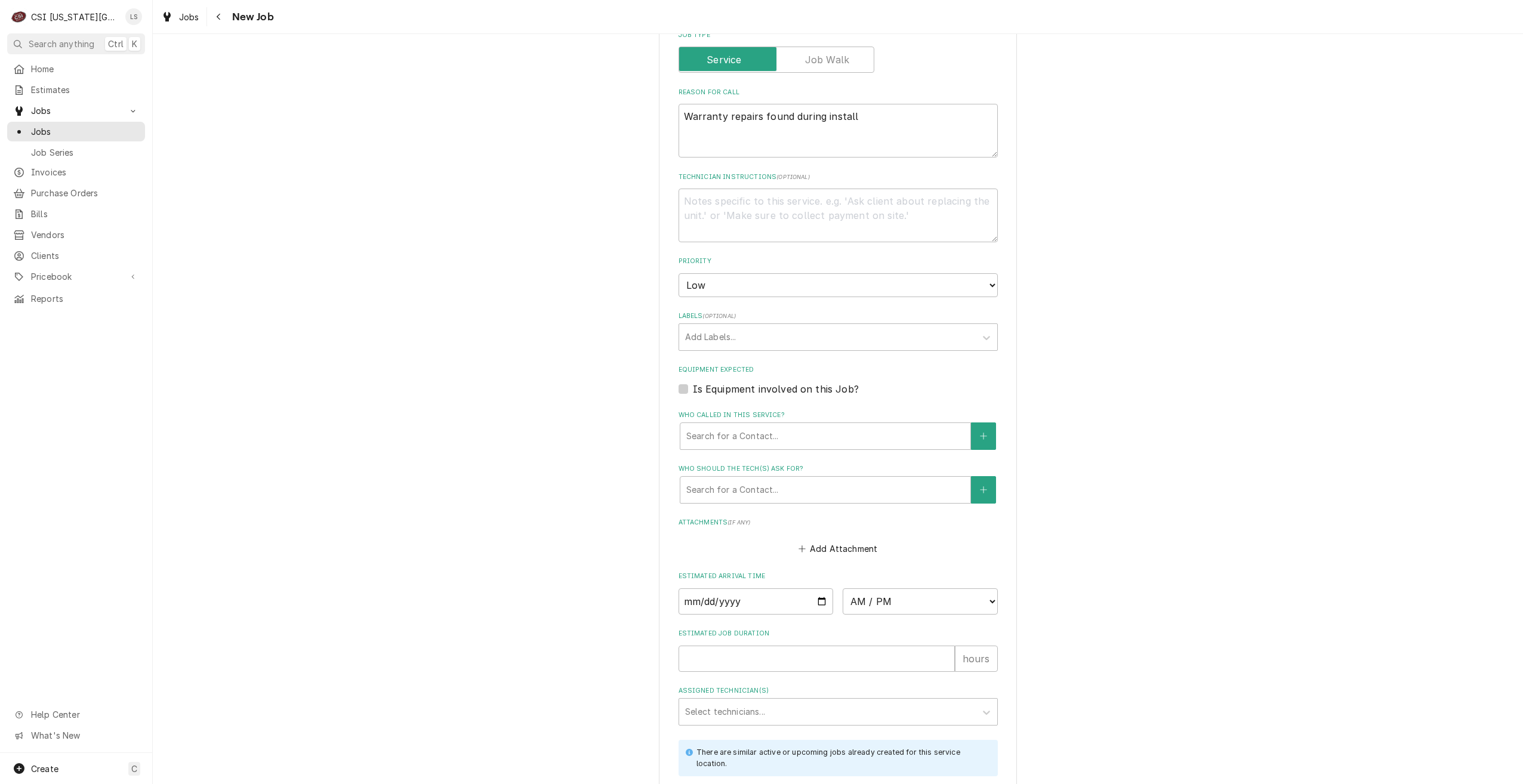
scroll to position [537, 0]
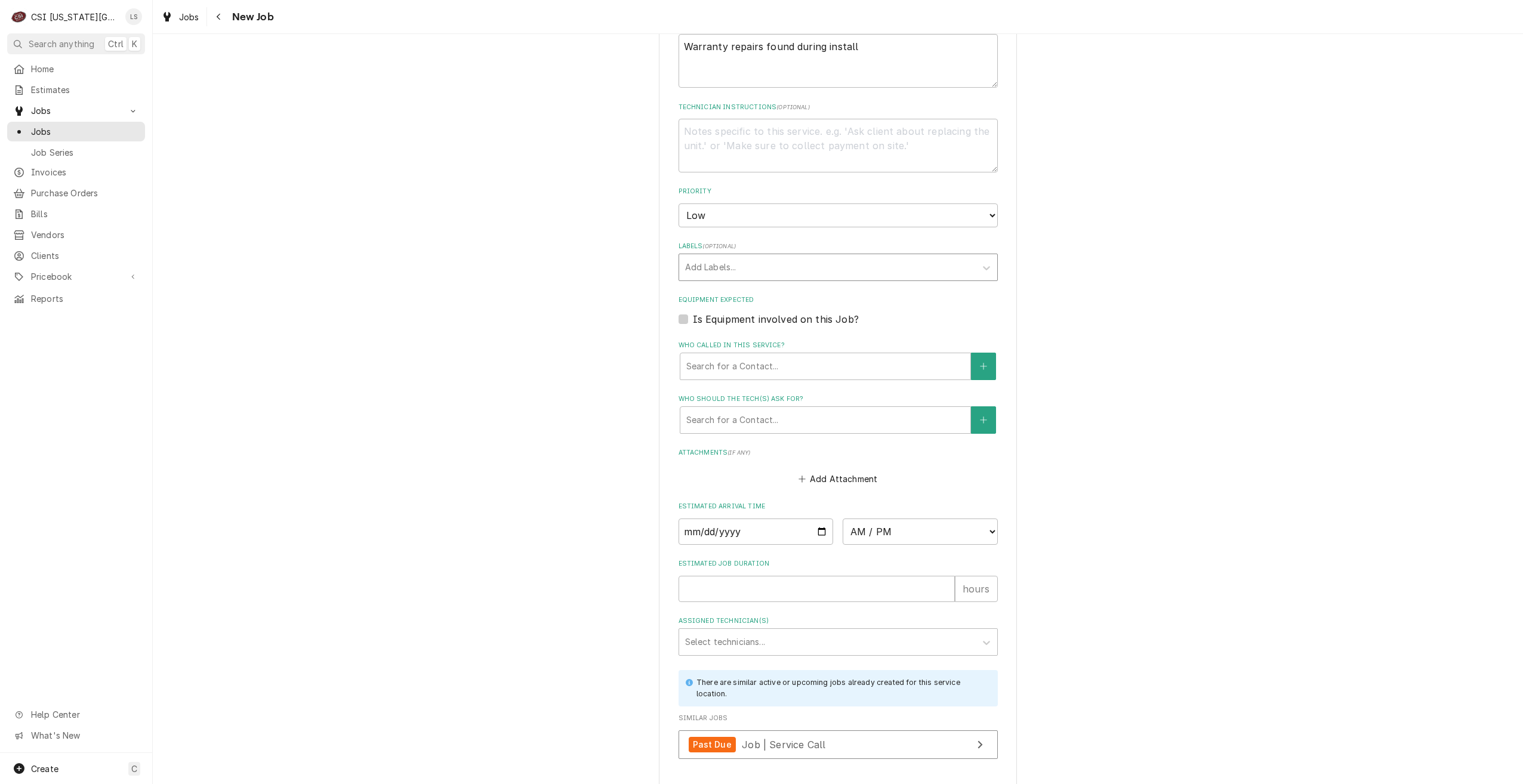
click at [830, 272] on div "Labels" at bounding box center [827, 268] width 285 height 22
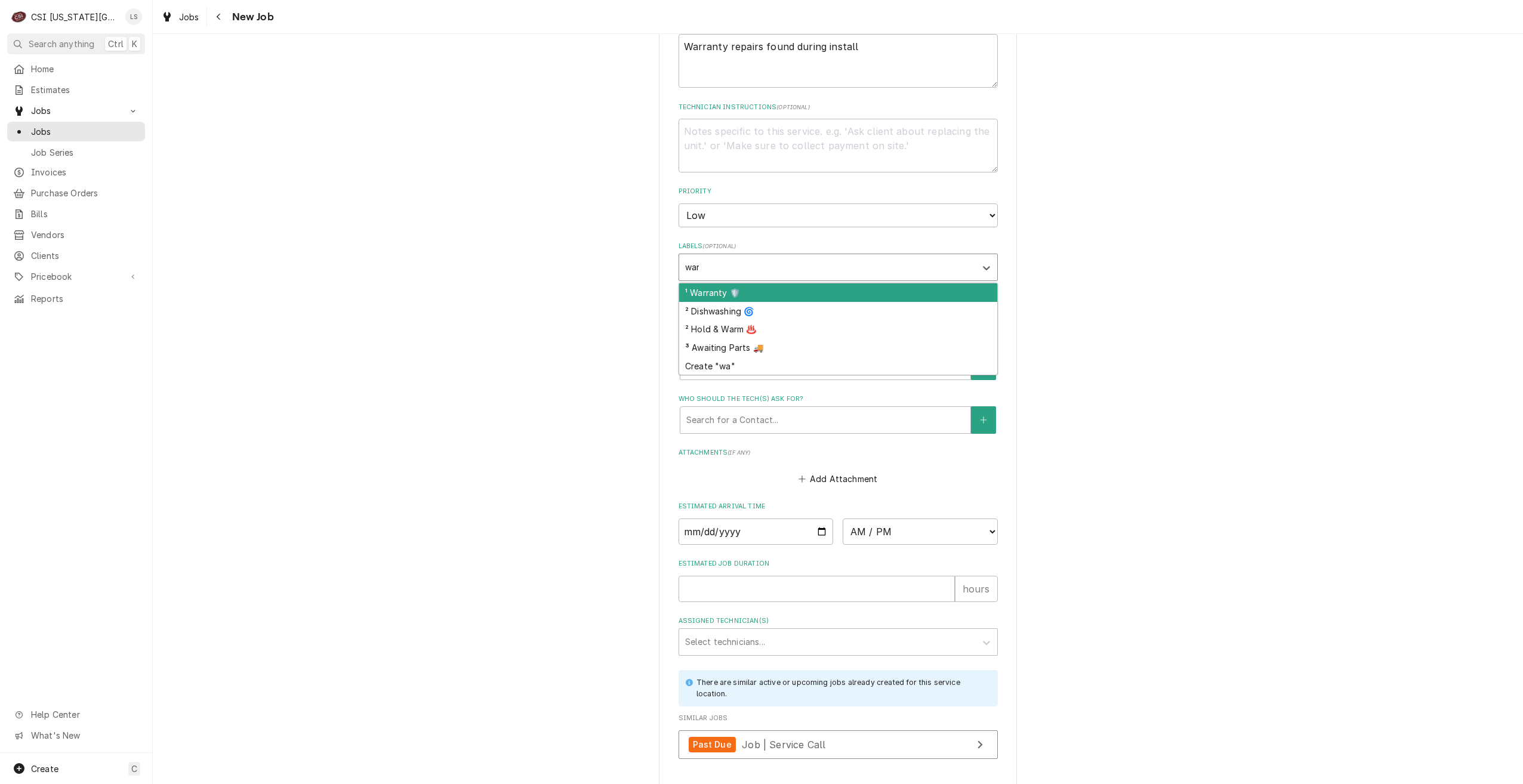
type input "warr"
click at [824, 294] on div "¹ Warranty 🛡️" at bounding box center [838, 293] width 318 height 19
type textarea "x"
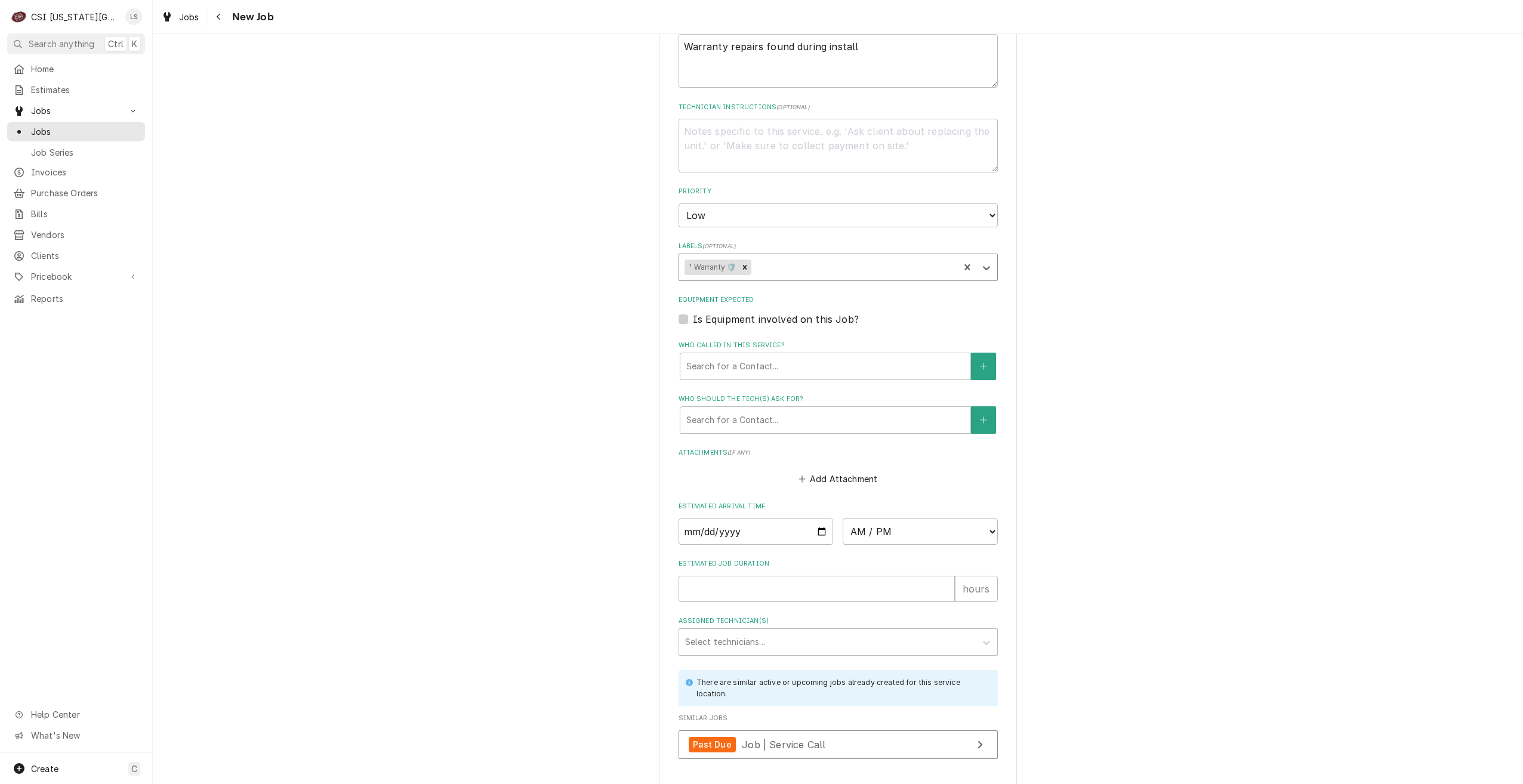
type textarea "x"
type input "ice"
click at [945, 298] on div "² Ice Machine 🧊" at bounding box center [838, 293] width 318 height 19
type textarea "x"
click at [1134, 287] on div "Please provide the following information to create a job: Client Details Client…" at bounding box center [838, 189] width 1370 height 1359
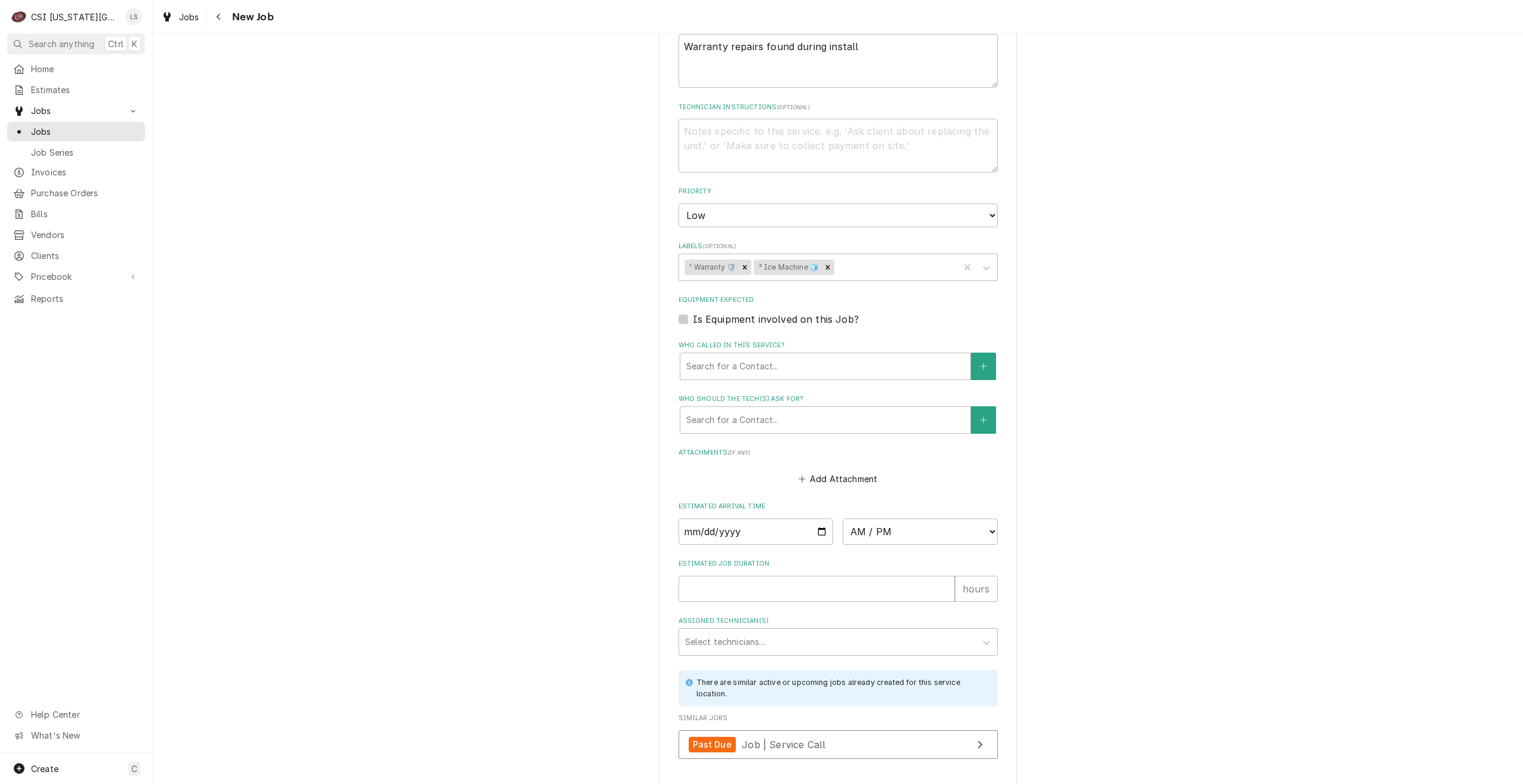
scroll to position [621, 0]
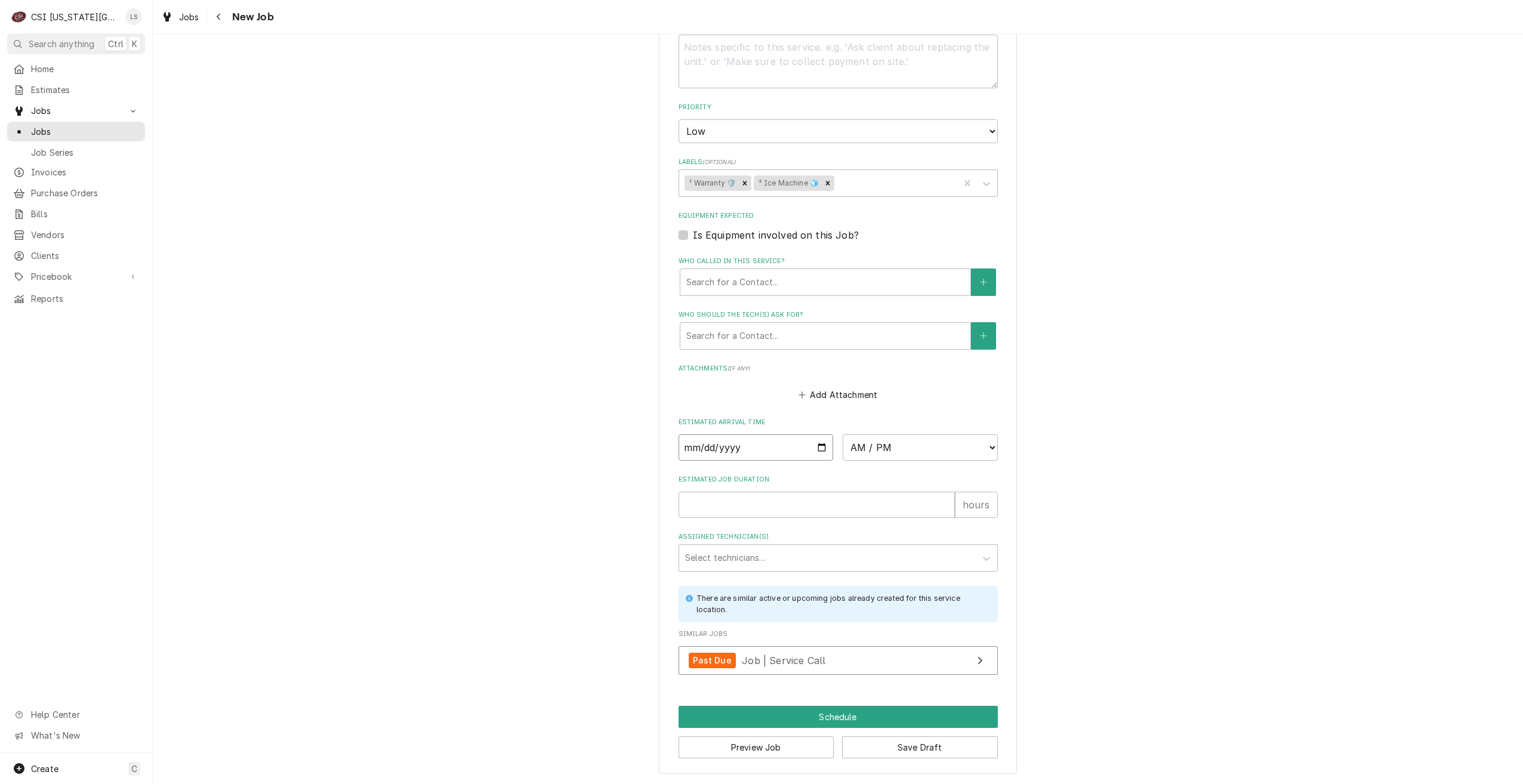
click at [813, 443] on input "Date" at bounding box center [756, 448] width 155 height 27
type textarea "x"
type input "2025-09-02"
drag, startPoint x: 880, startPoint y: 446, endPoint x: 883, endPoint y: 441, distance: 5.8
click at [880, 446] on select "AM / PM 6:00 AM 6:15 AM 6:30 AM 6:45 AM 7:00 AM 7:15 AM 7:30 AM 7:45 AM 8:00 AM…" at bounding box center [920, 448] width 155 height 27
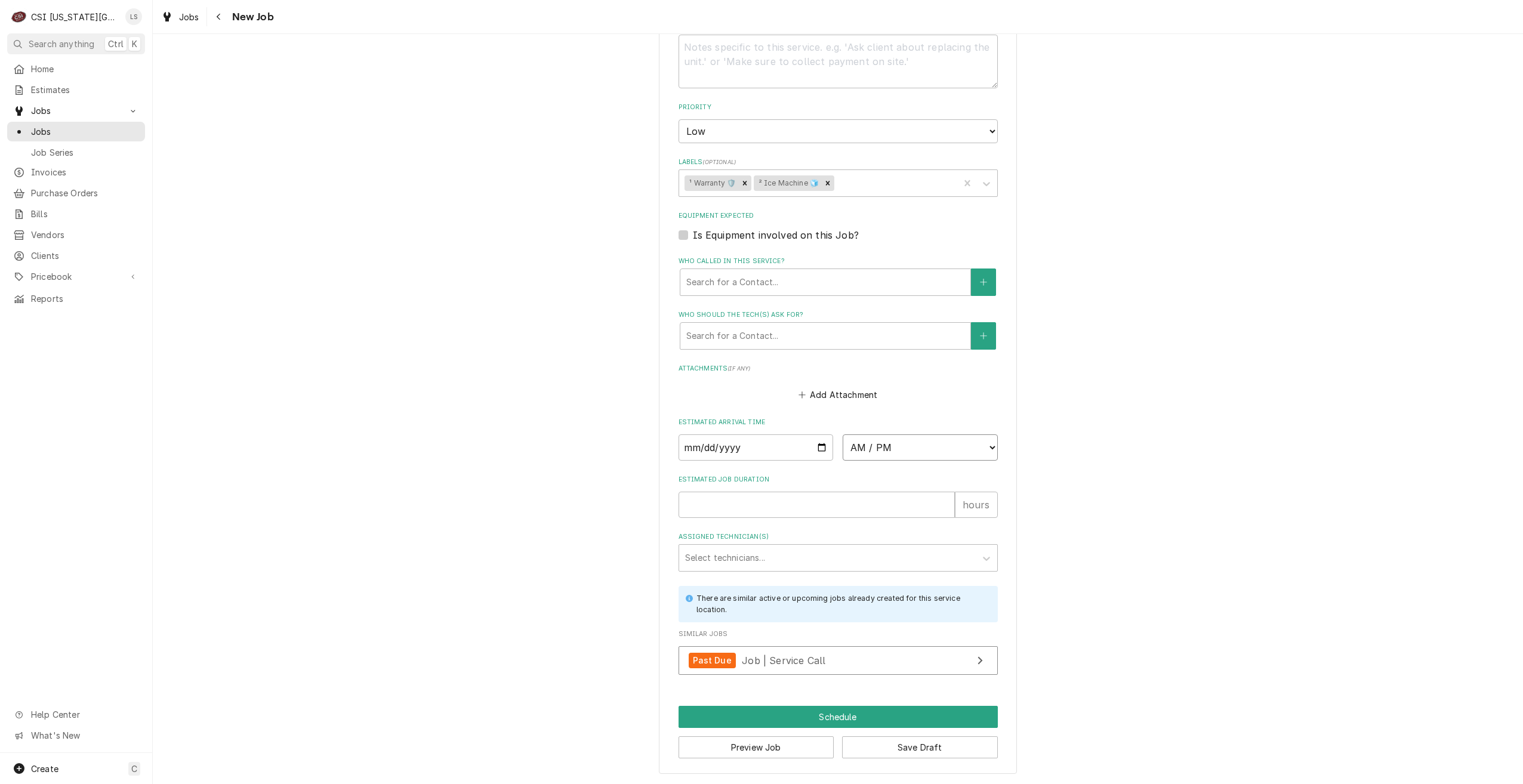
type textarea "x"
select select "14:45:00"
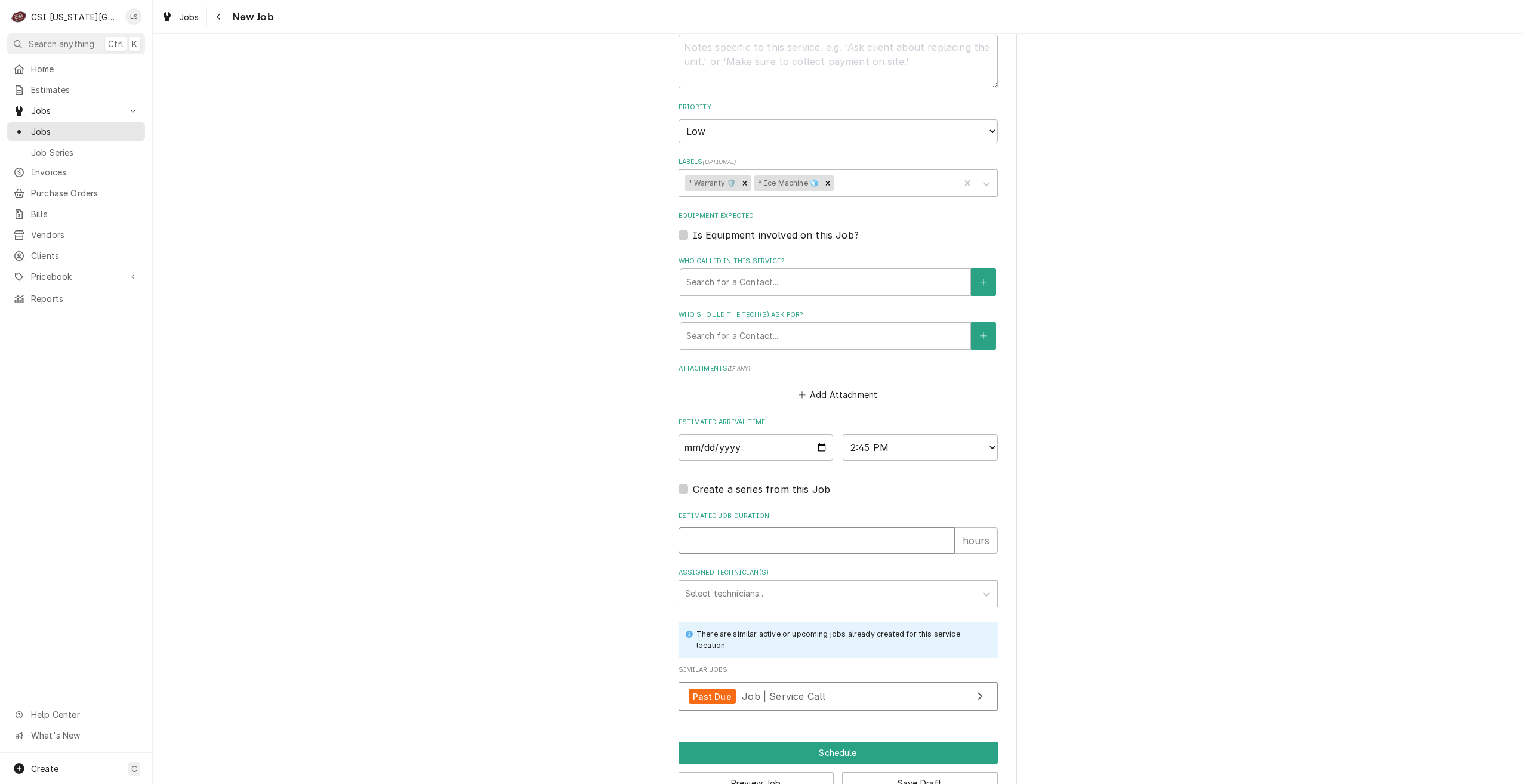
click at [856, 537] on input "Estimated Job Duration" at bounding box center [816, 541] width 276 height 27
type textarea "x"
type input "2"
type textarea "x"
type input "2"
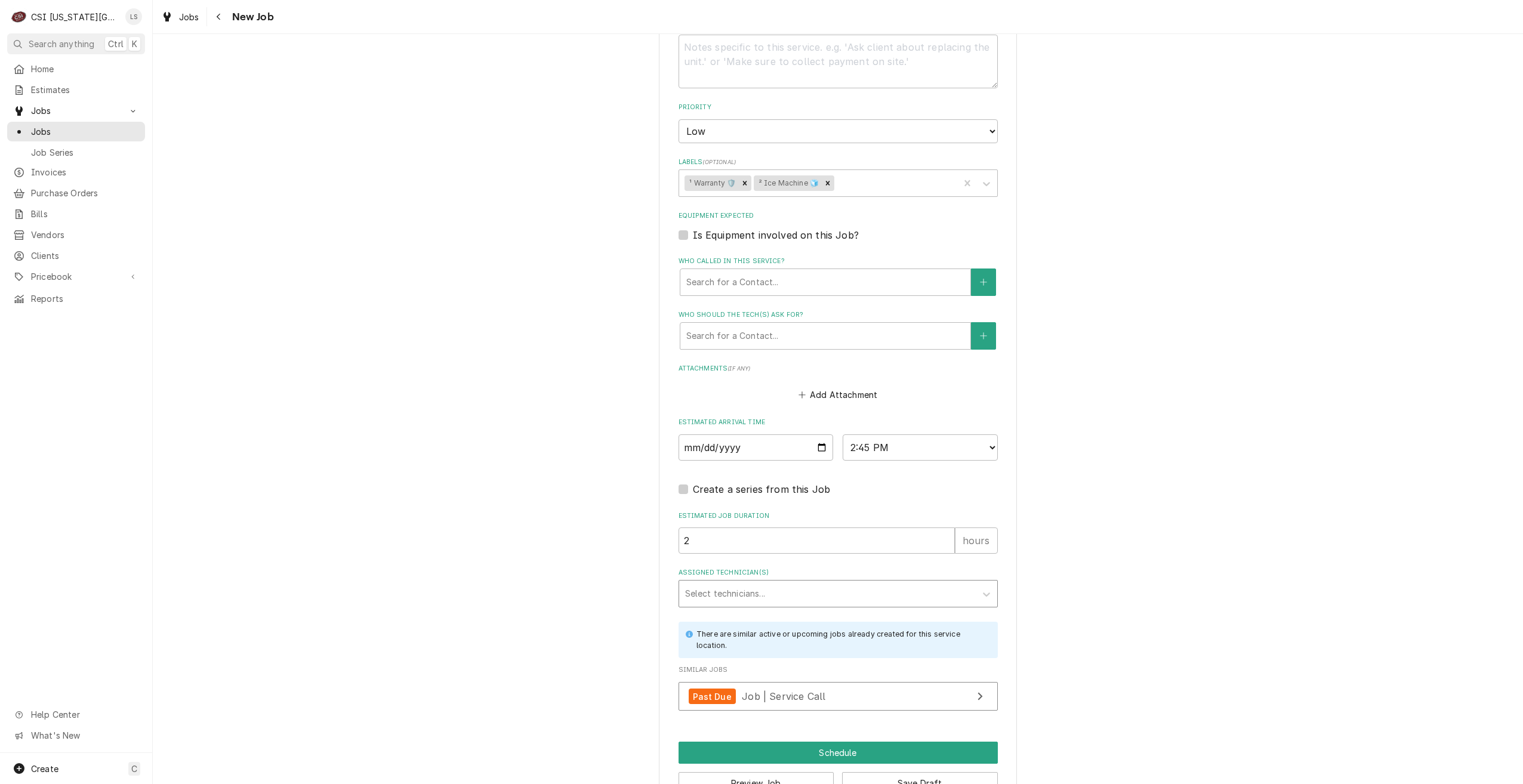
click at [849, 600] on div "Assigned Technician(s)" at bounding box center [827, 594] width 285 height 22
type input "g"
type input "harr"
click at [849, 627] on div "Zach Harris" at bounding box center [838, 619] width 318 height 19
type textarea "x"
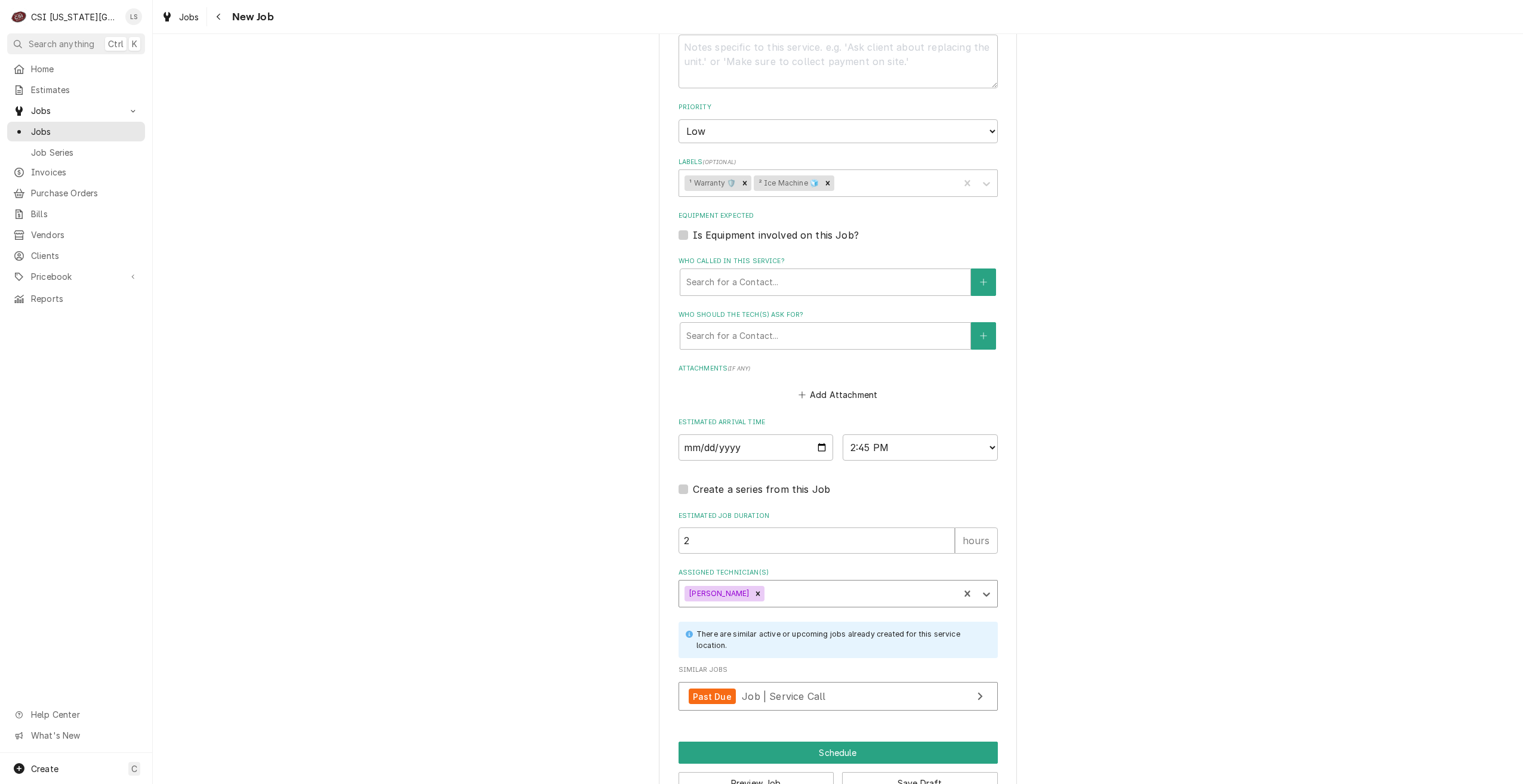
click at [1153, 621] on div "Please provide the following information to create a job: Client Details Client…" at bounding box center [838, 123] width 1370 height 1394
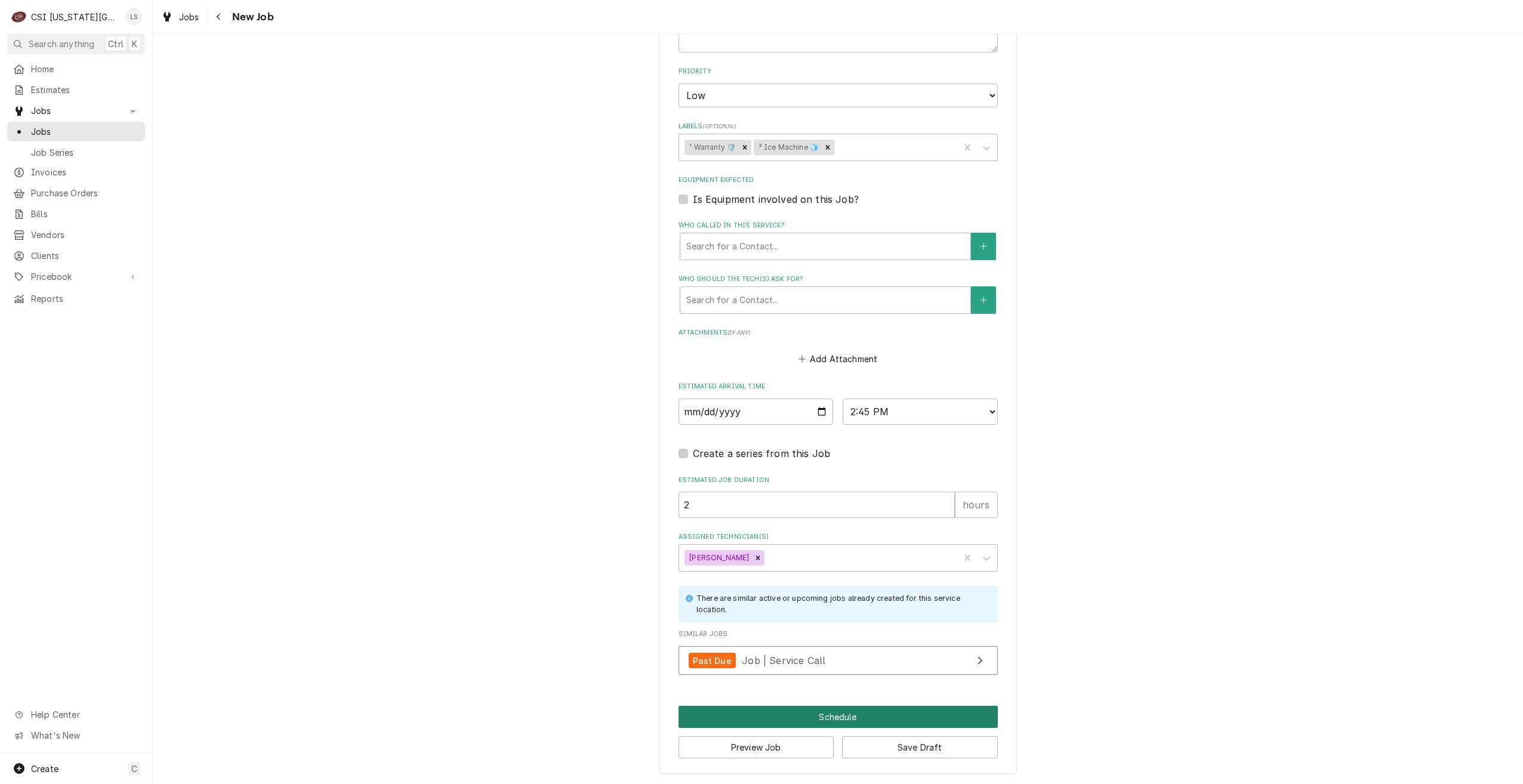
click at [718, 706] on button "Schedule" at bounding box center [838, 717] width 319 height 22
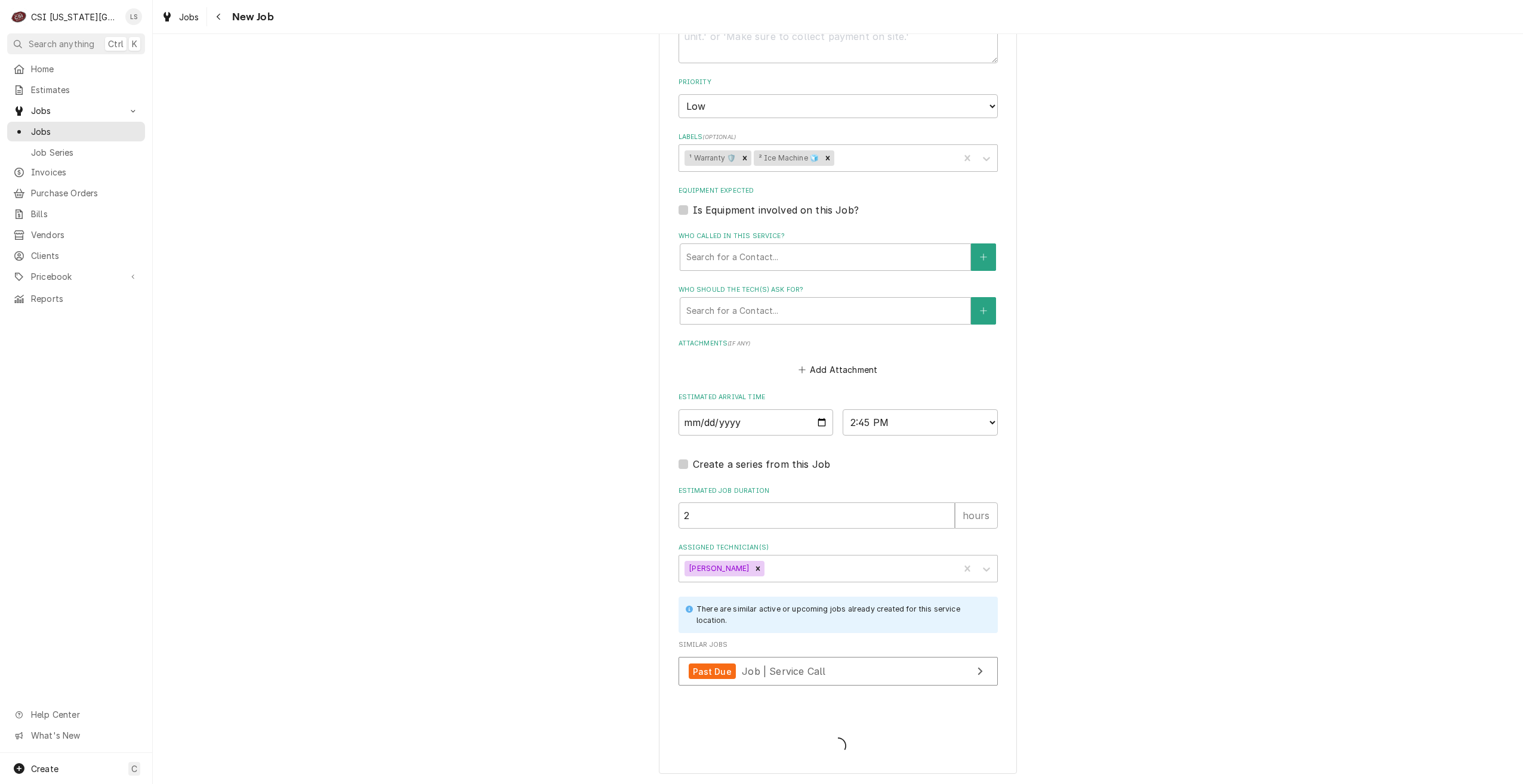
scroll to position [646, 0]
type textarea "x"
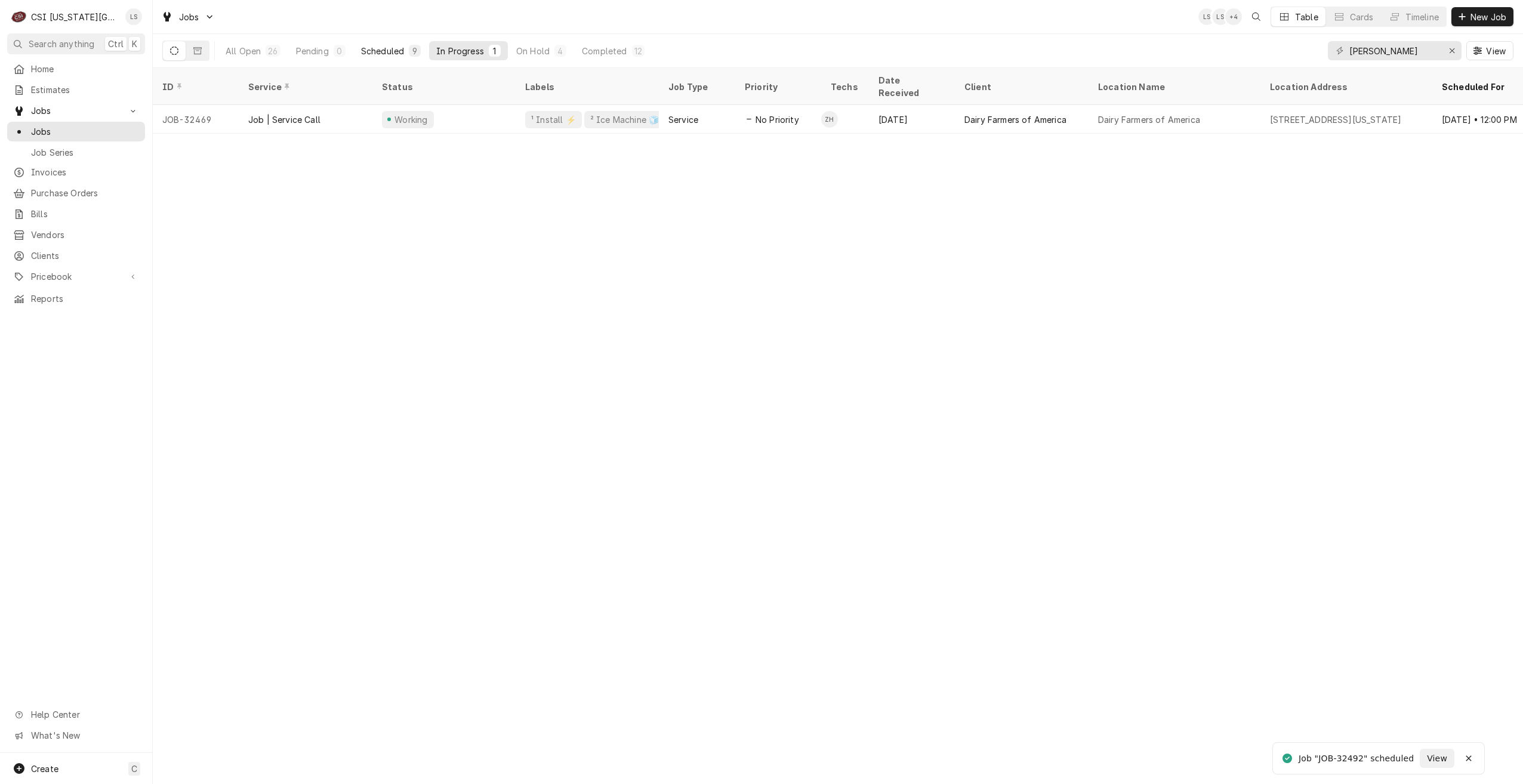
click at [409, 52] on div "9" at bounding box center [415, 50] width 12 height 12
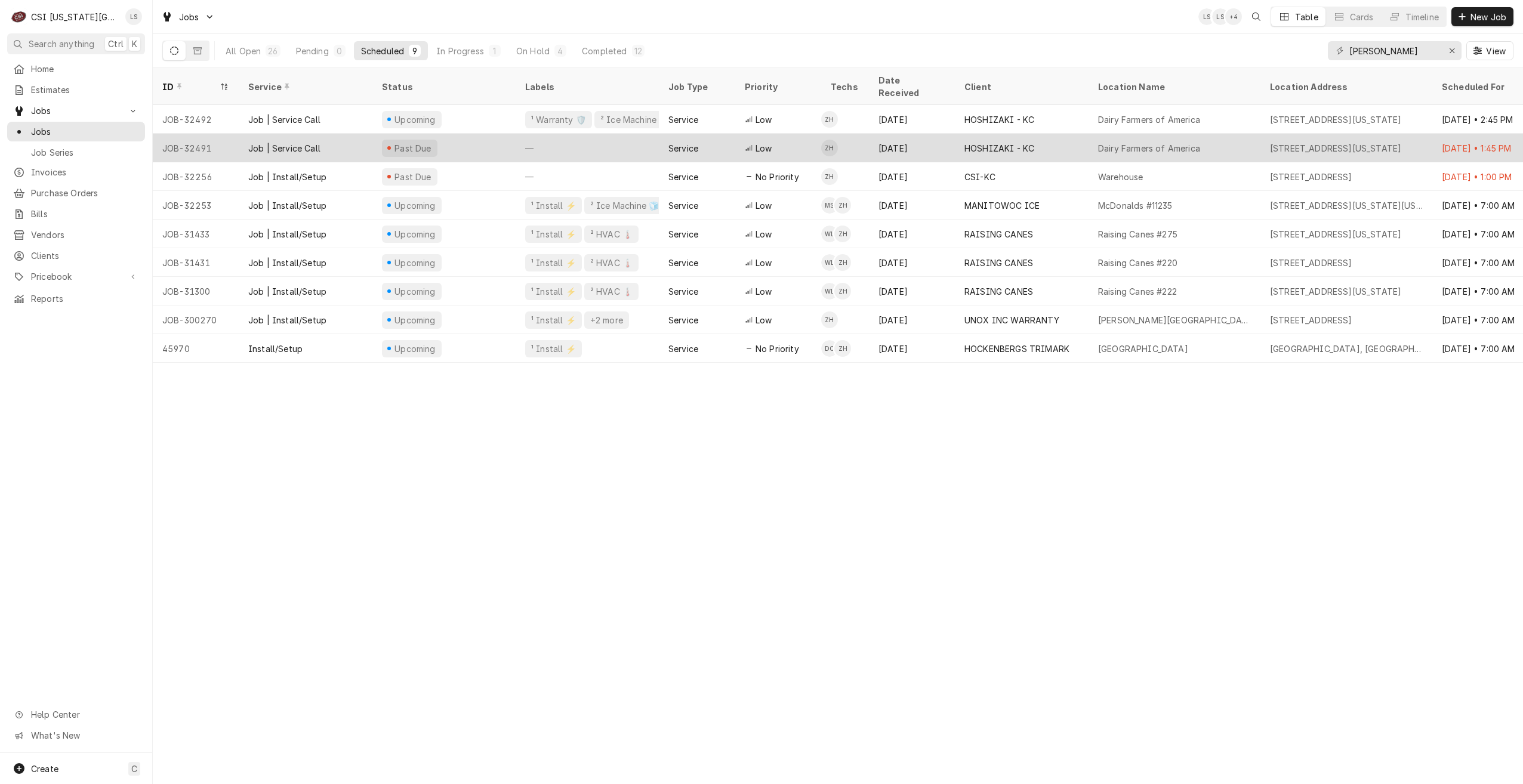
click at [1022, 142] on div "HOSHIZAKI - KC" at bounding box center [999, 148] width 70 height 12
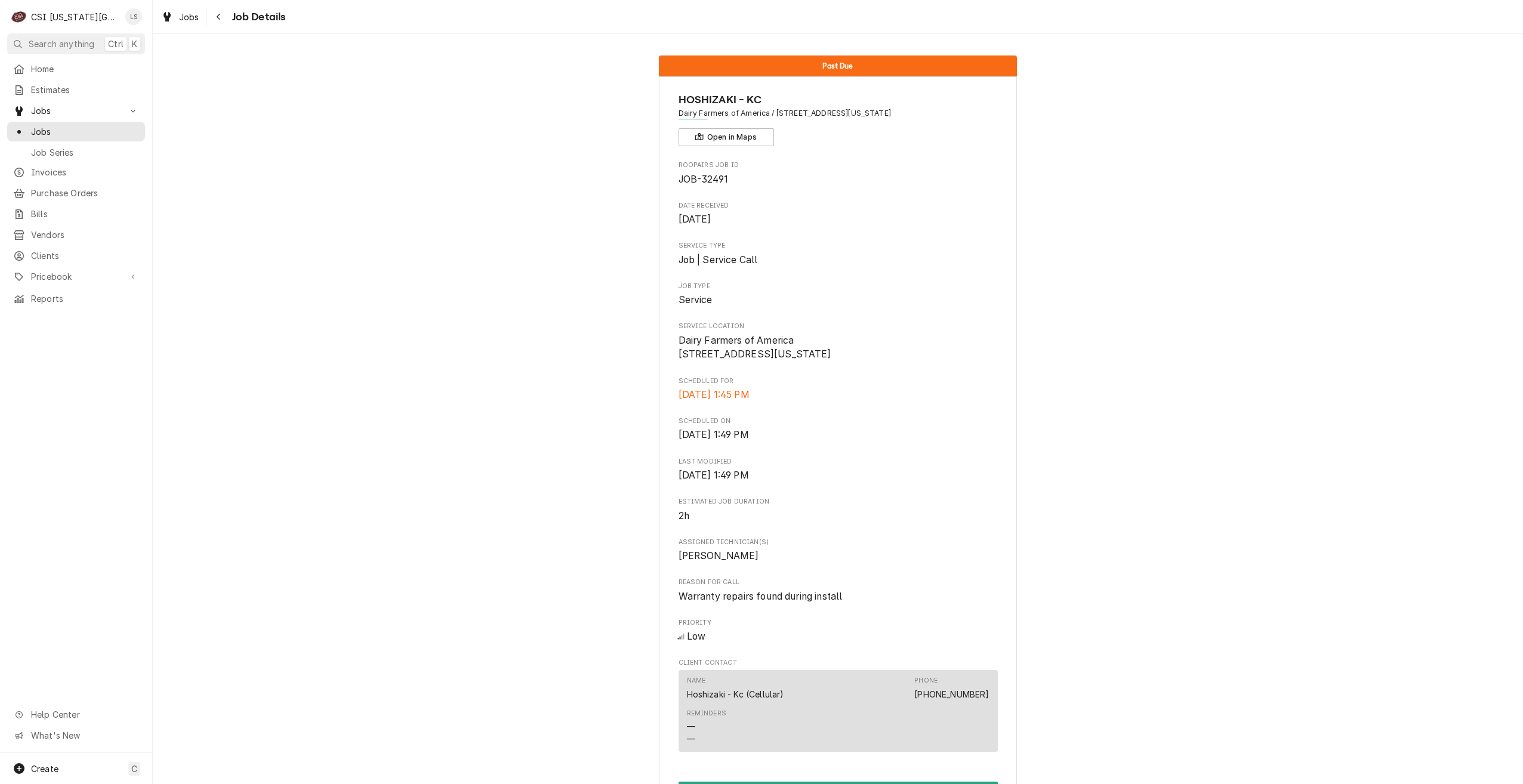
scroll to position [294, 0]
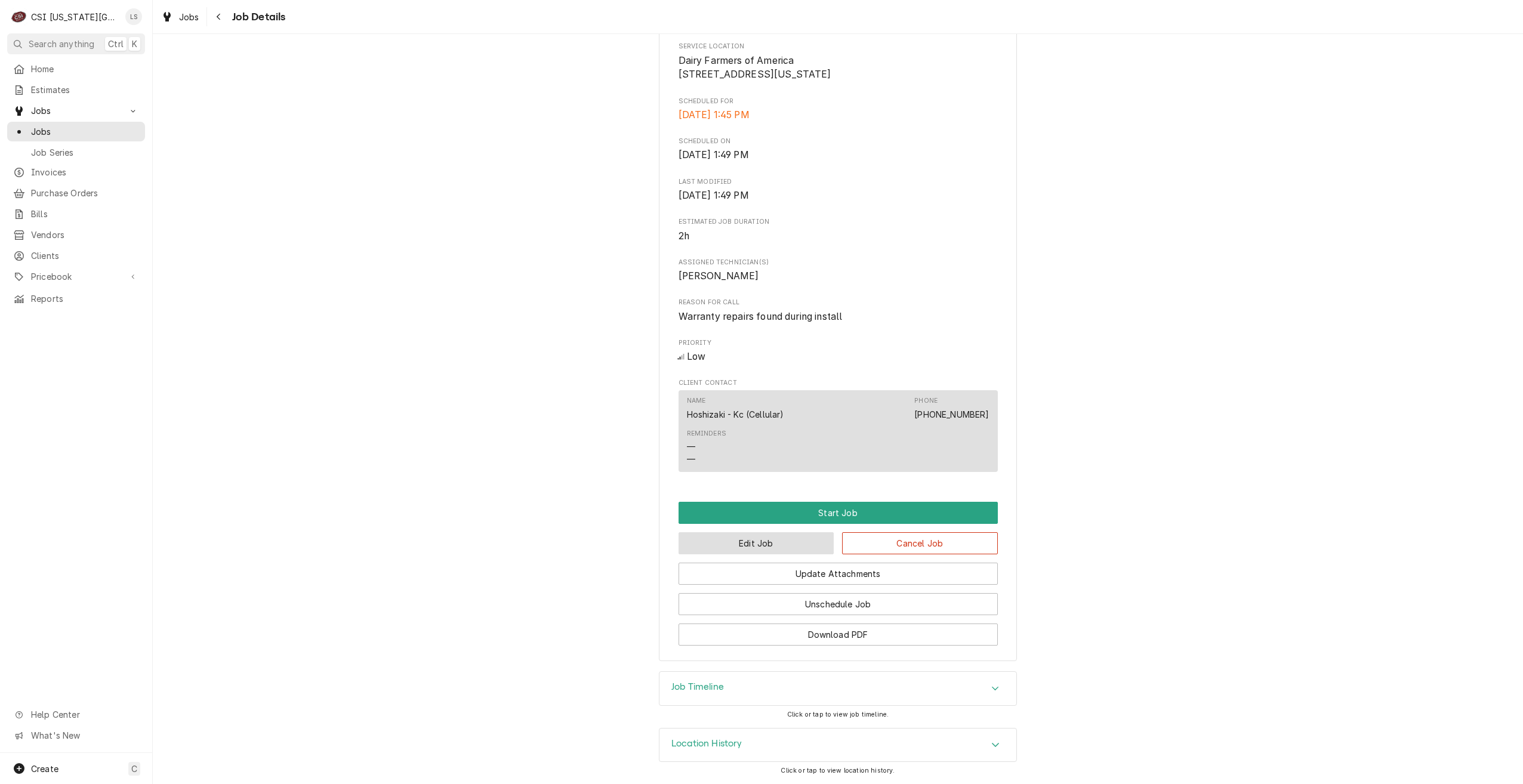
click at [816, 540] on button "Edit Job" at bounding box center [756, 543] width 156 height 22
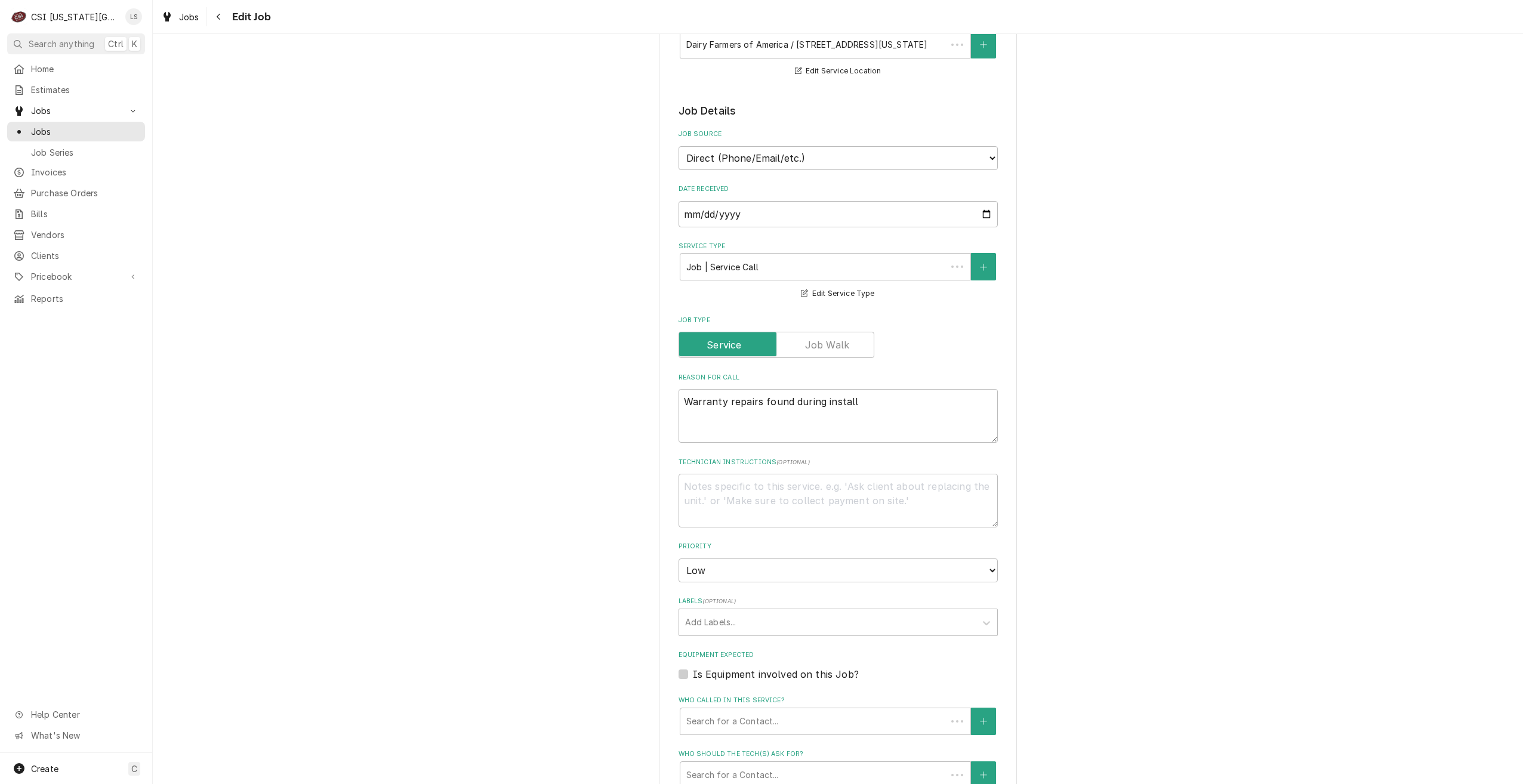
type textarea "x"
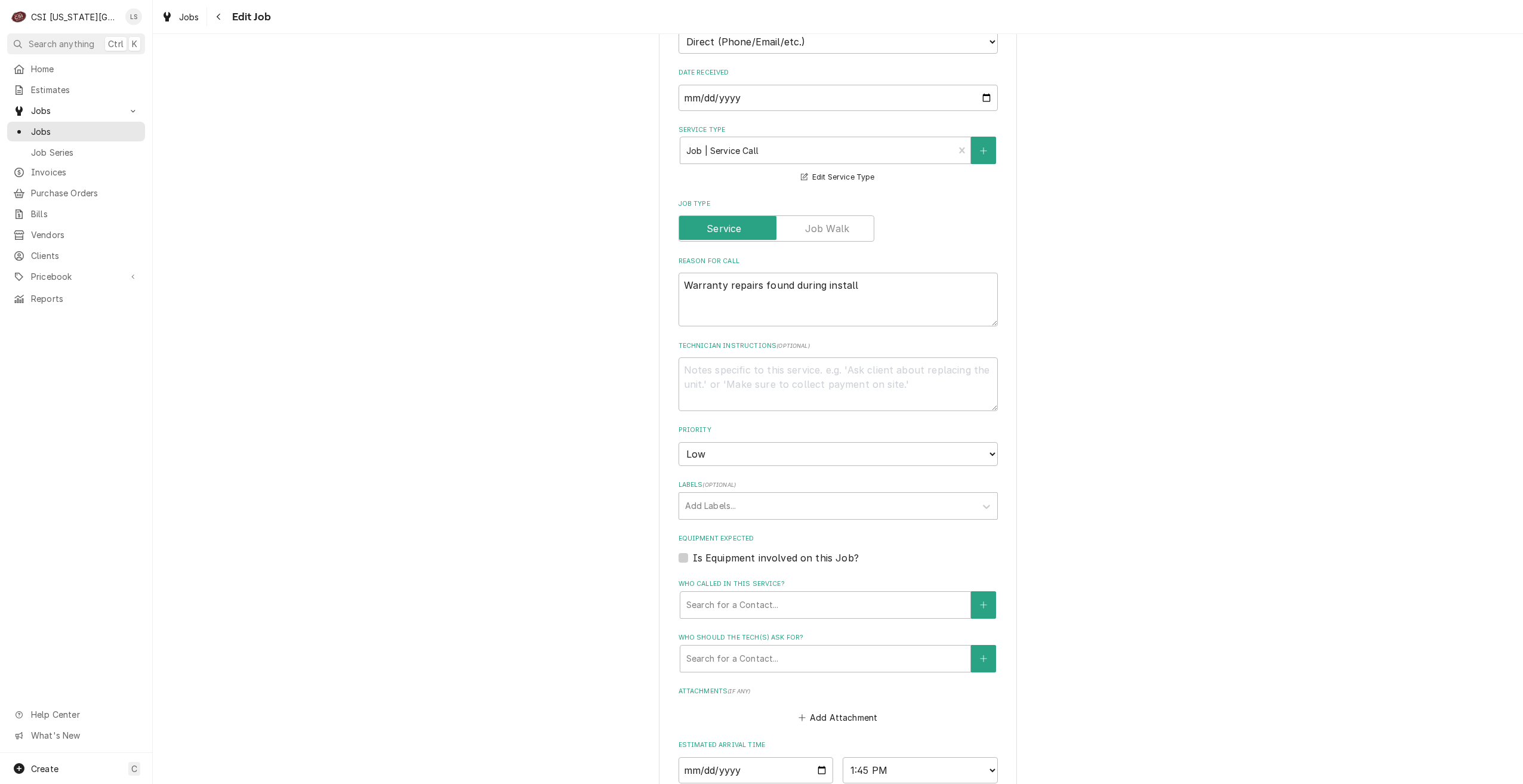
scroll to position [517, 0]
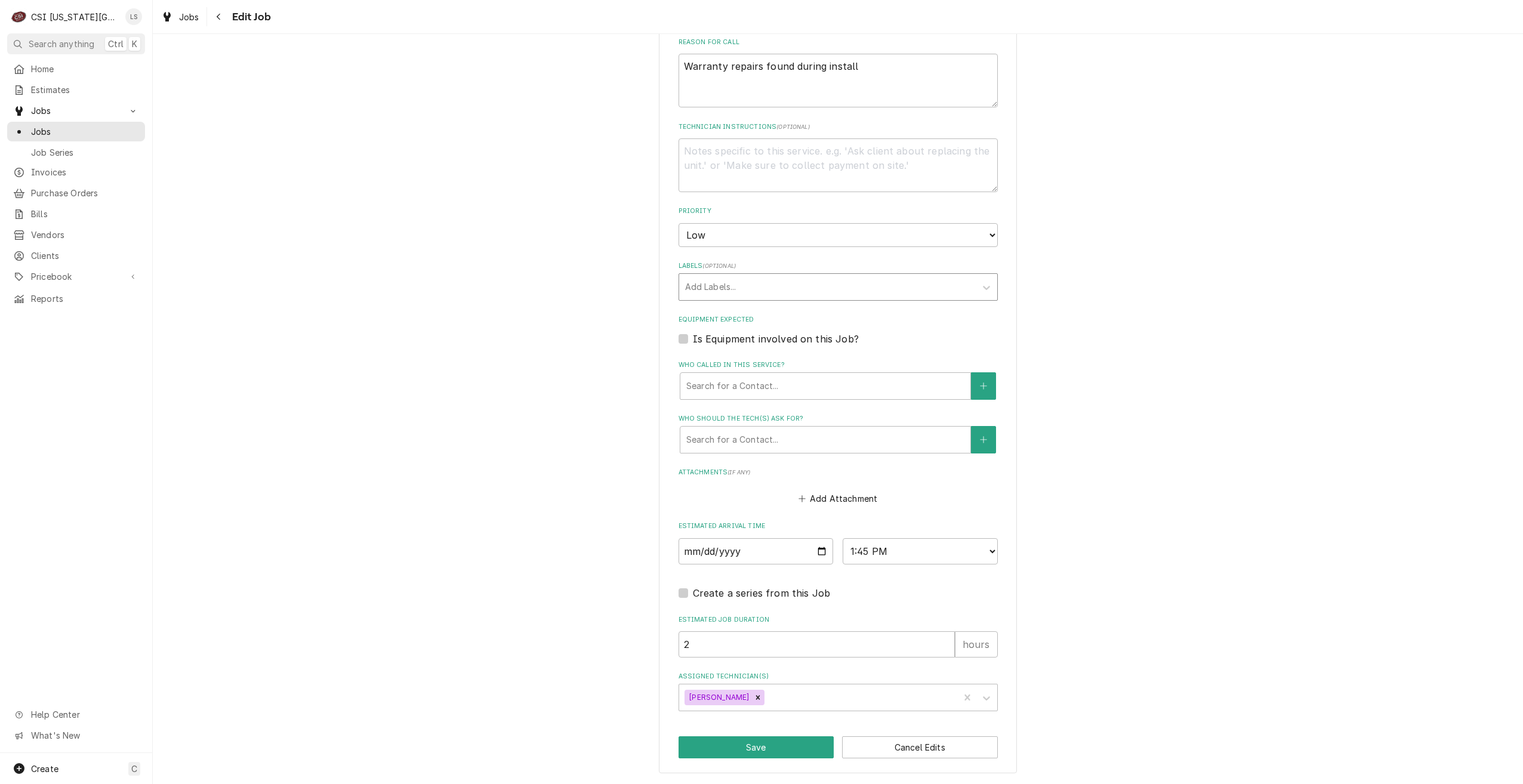
click at [756, 291] on div "Labels" at bounding box center [827, 287] width 285 height 22
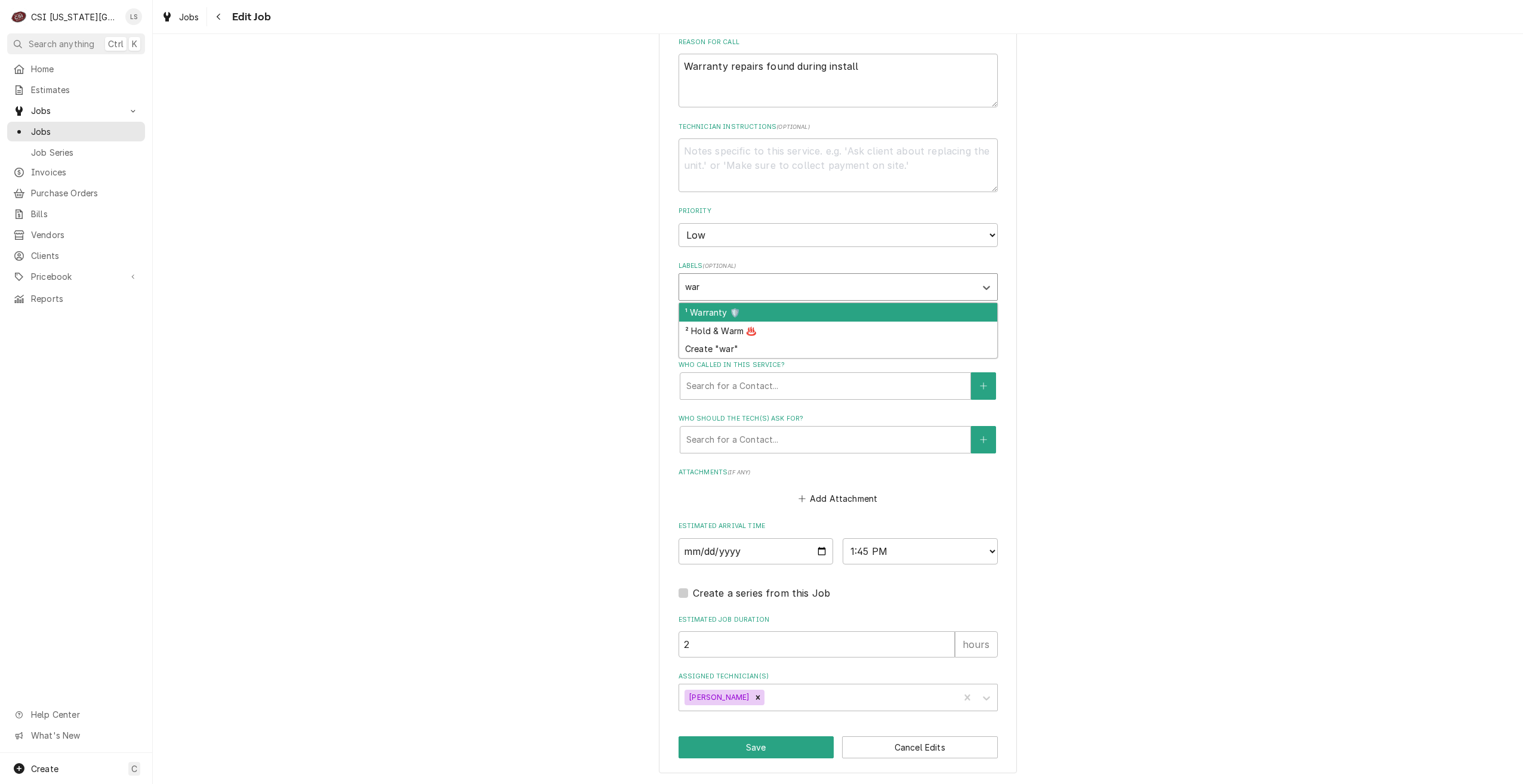
type input "warr"
click at [753, 314] on div "¹ Warranty 🛡️" at bounding box center [838, 313] width 318 height 19
type textarea "x"
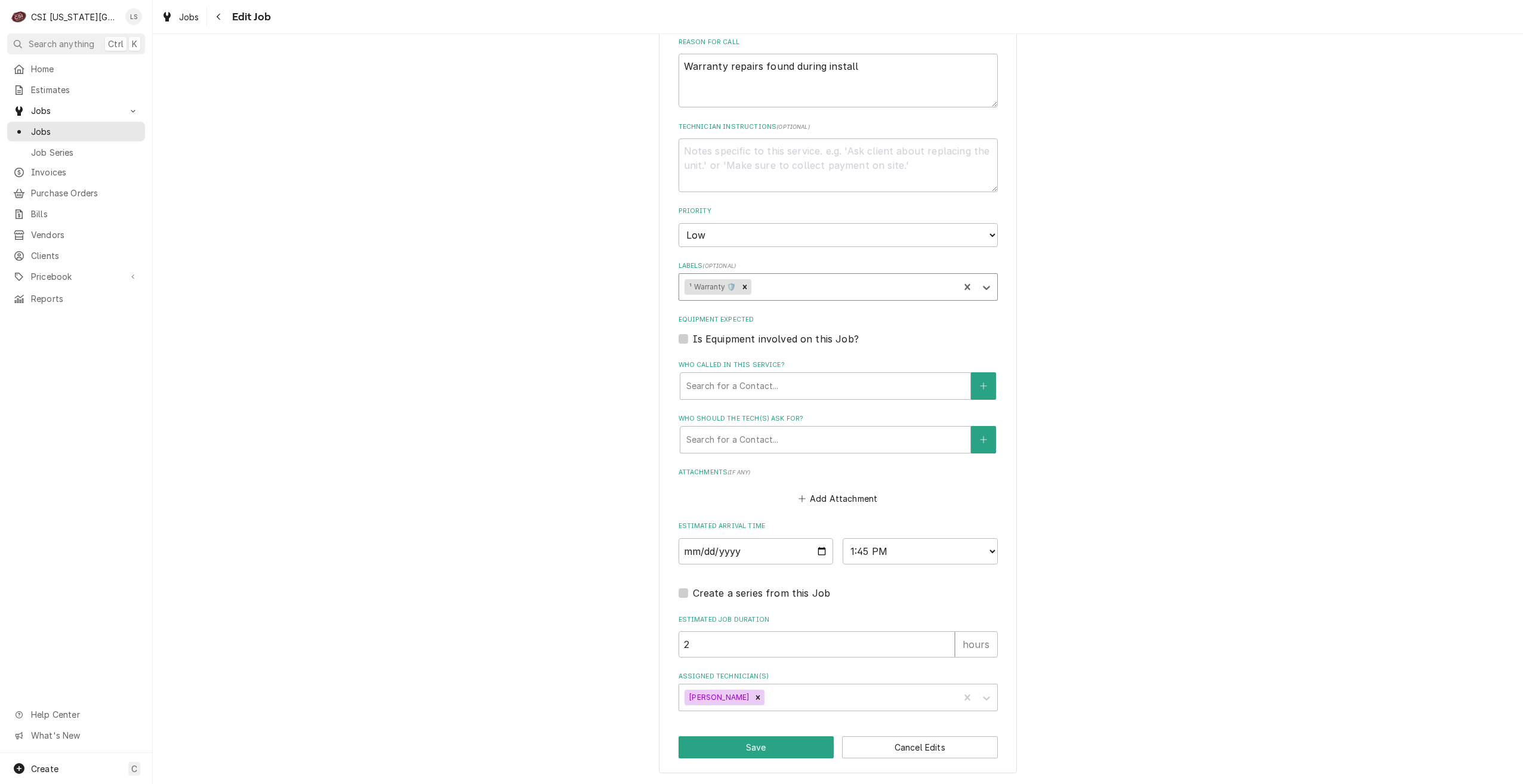
type textarea "x"
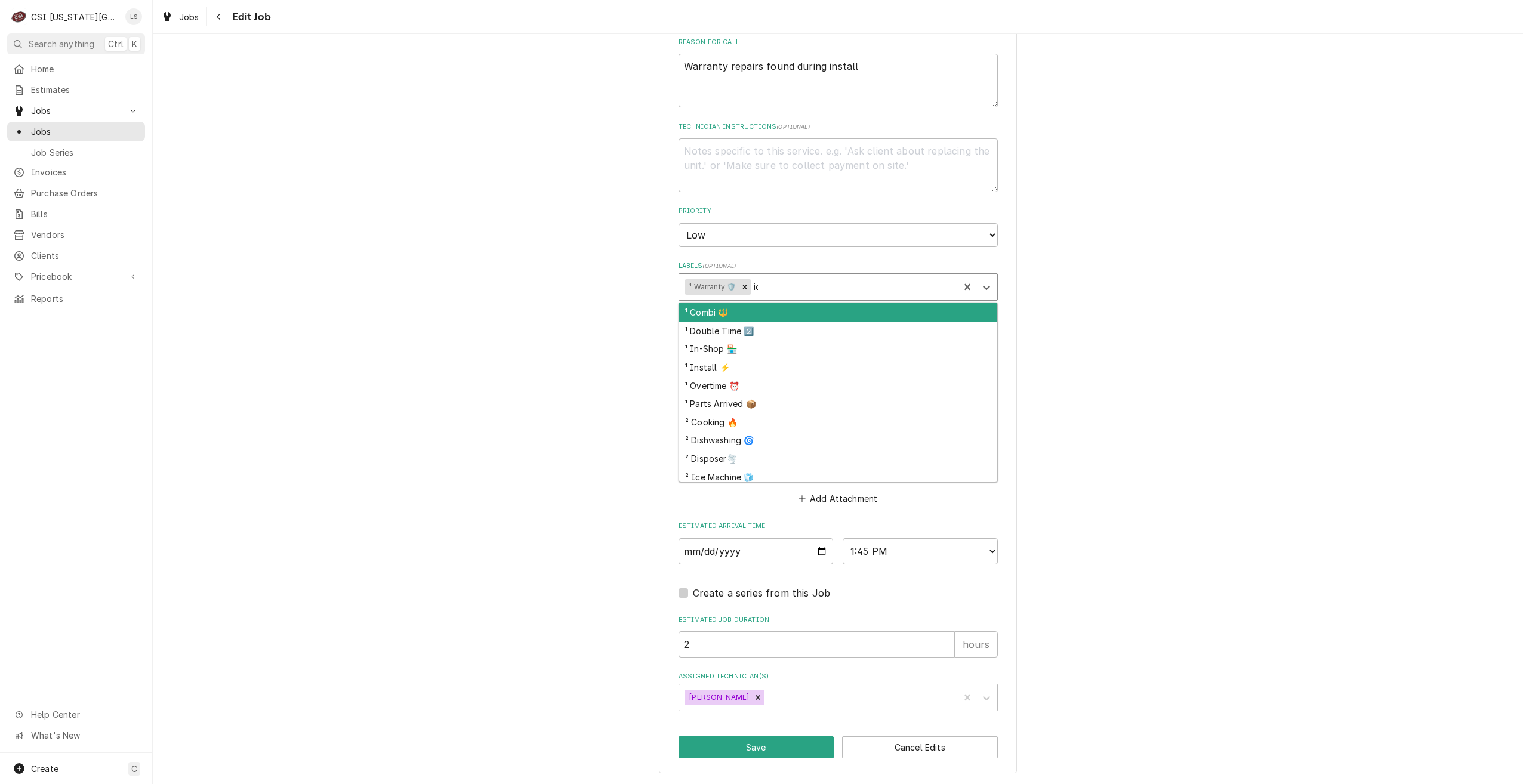
type input "ice"
click at [753, 314] on div "² Ice Machine 🧊" at bounding box center [838, 313] width 318 height 19
type textarea "x"
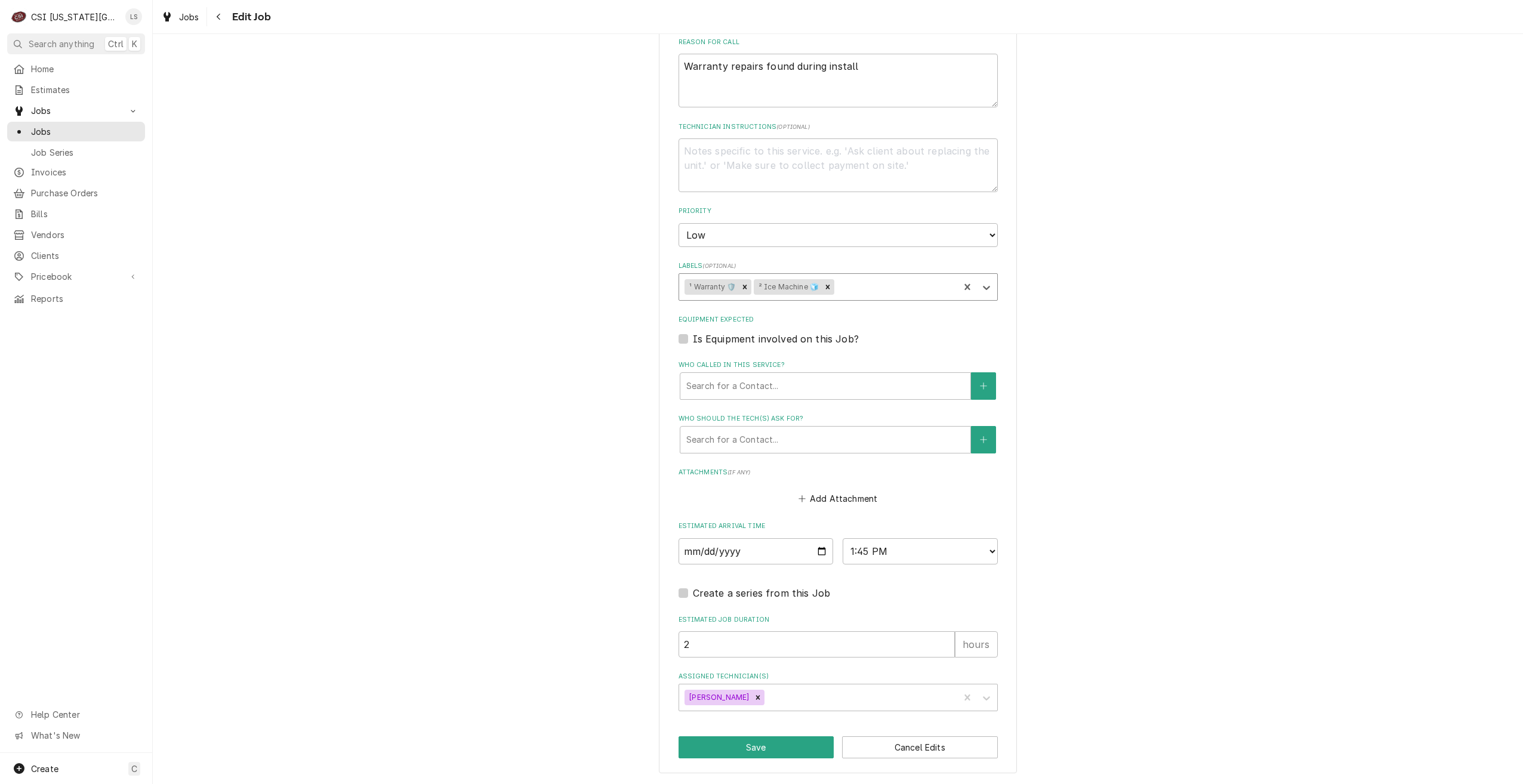
click at [1336, 304] on div "Use the fields below to edit this job: Client Details Client HOSHIZAKI - KC Edi…" at bounding box center [838, 157] width 1370 height 1255
click at [747, 742] on button "Save" at bounding box center [756, 747] width 156 height 22
type textarea "x"
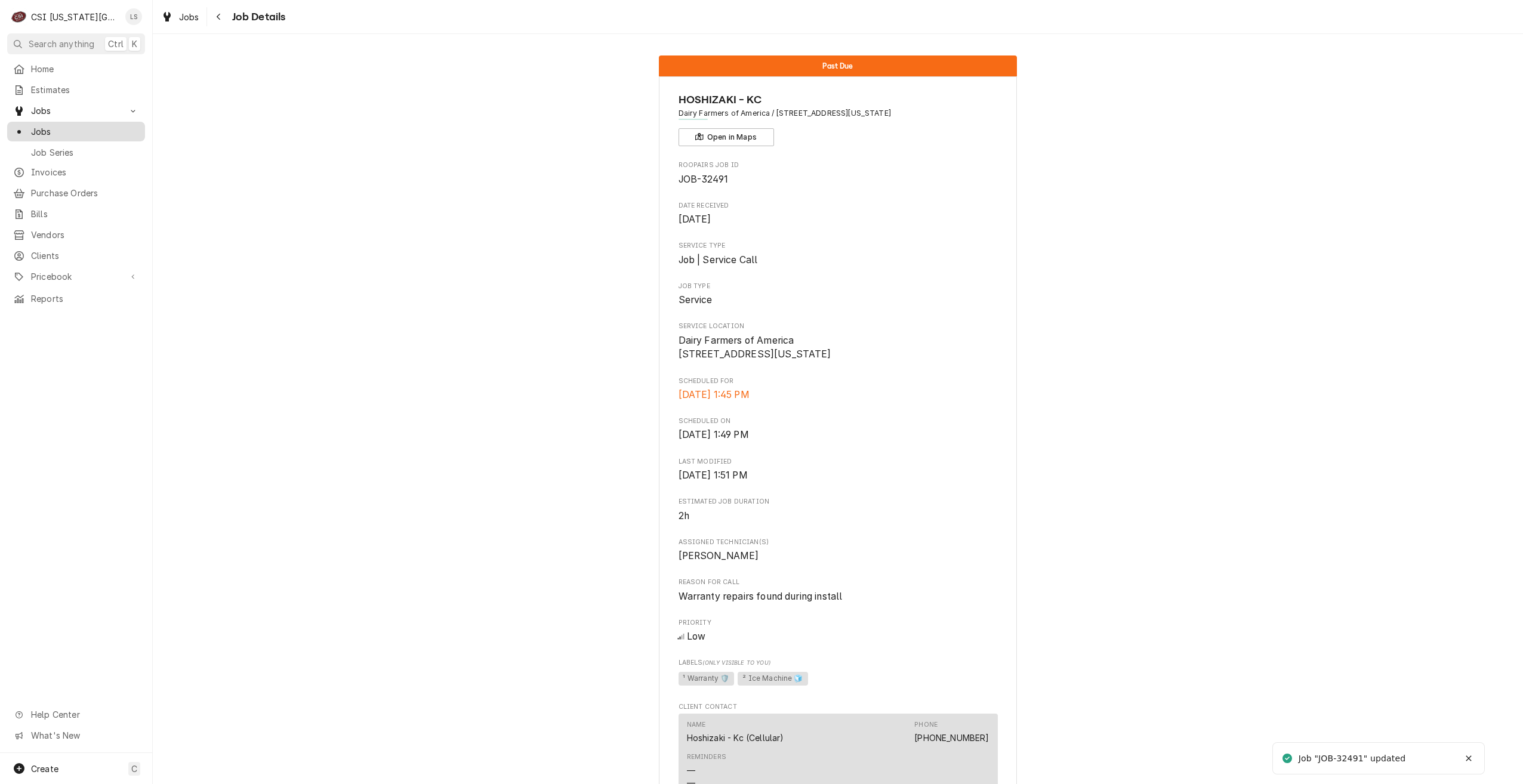
click at [100, 126] on span "Jobs" at bounding box center [85, 131] width 108 height 12
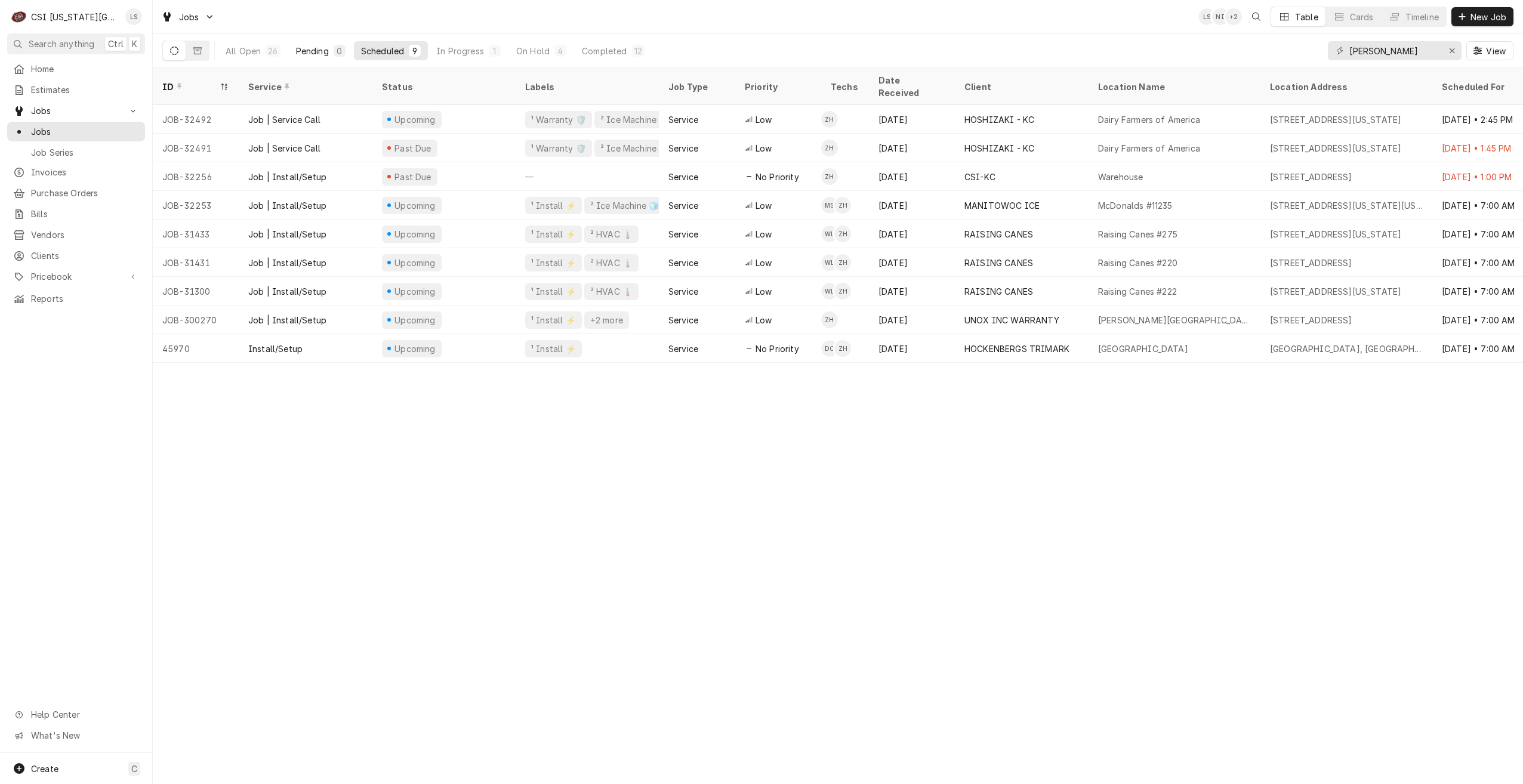
click at [305, 44] on button "Pending 0" at bounding box center [321, 50] width 64 height 19
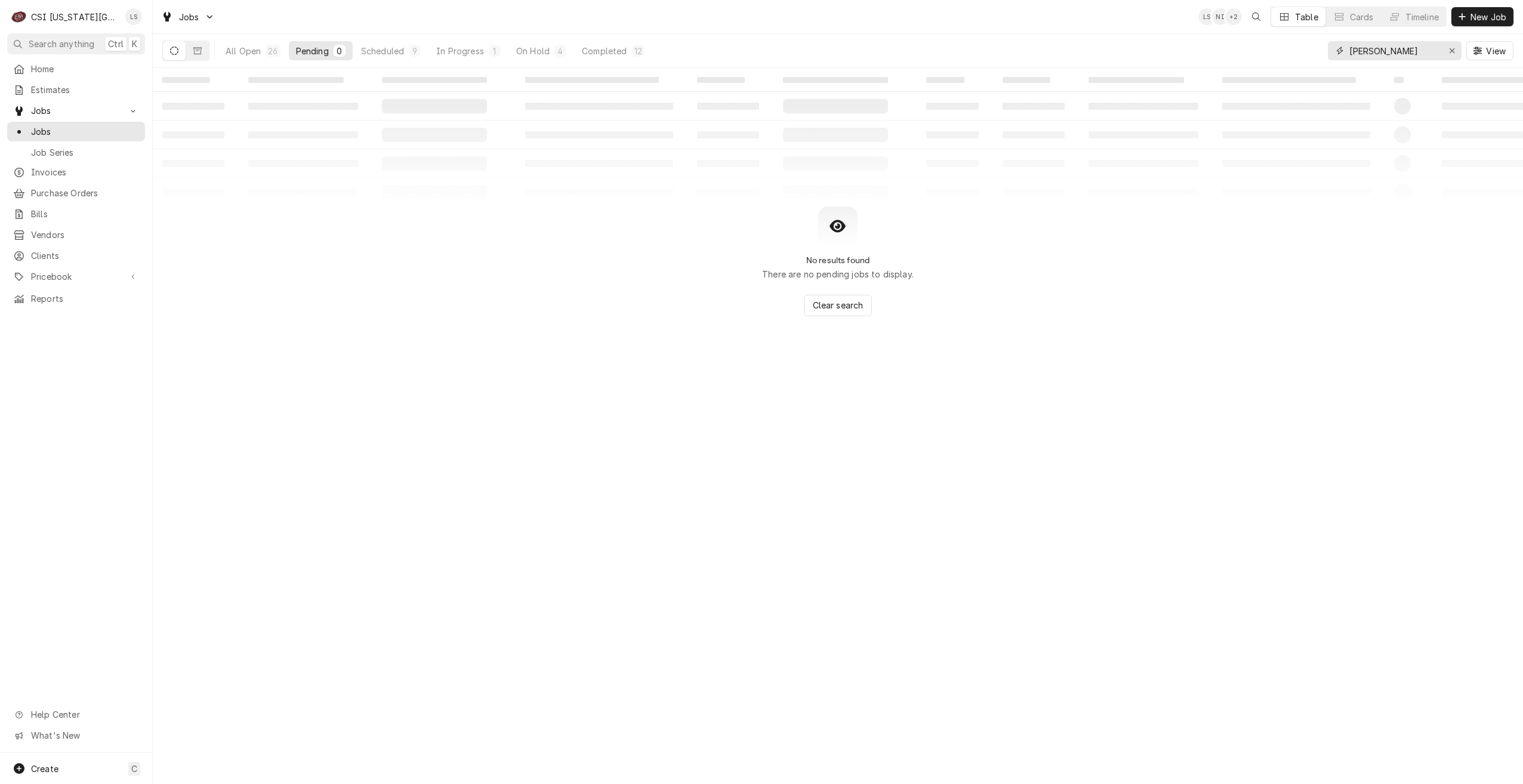
click at [1382, 59] on input "[PERSON_NAME]" at bounding box center [1394, 50] width 90 height 19
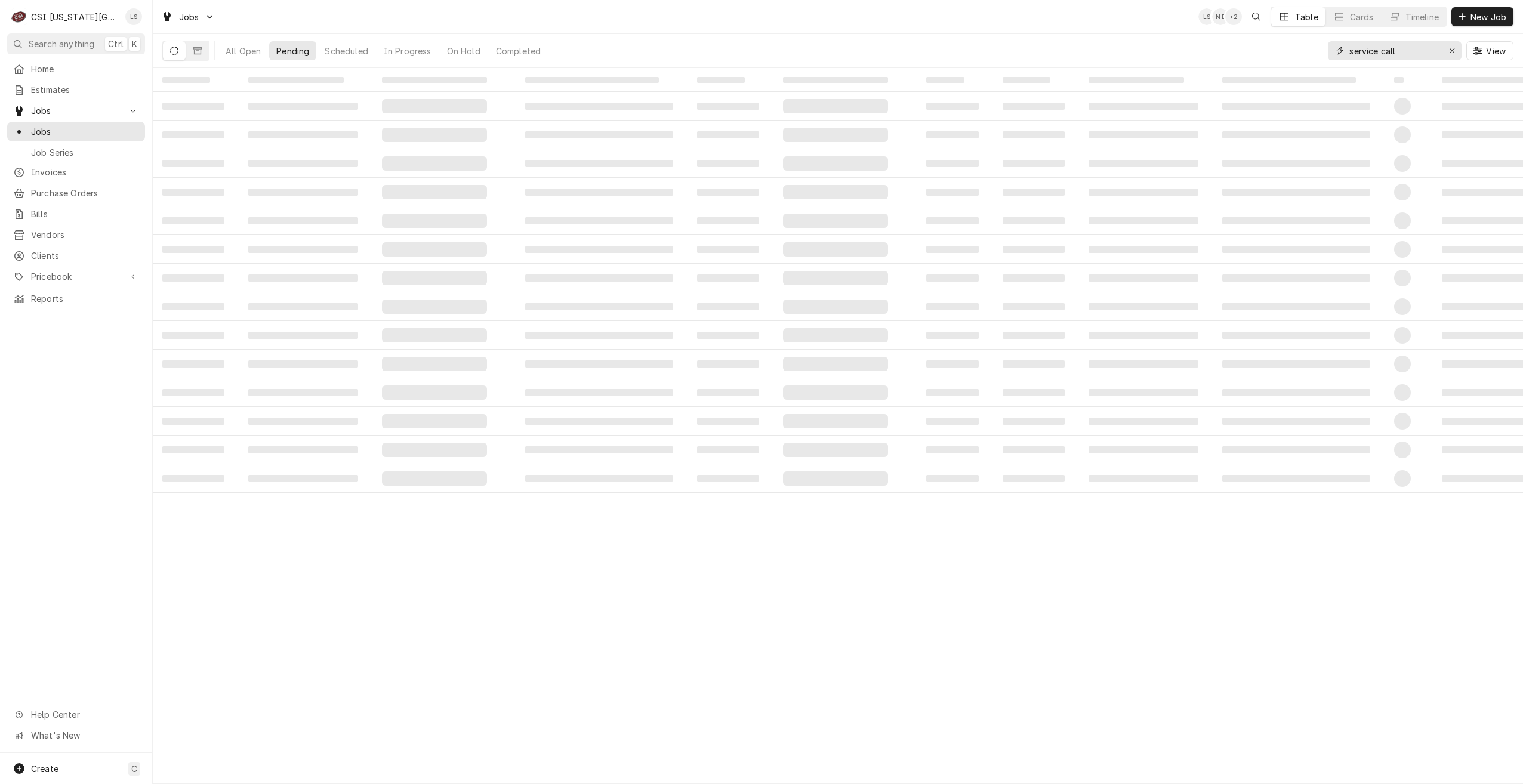
type input "service call"
click at [872, 39] on div "All Open Pending Scheduled In Progress On Hold Completed service call View" at bounding box center [838, 50] width 1352 height 34
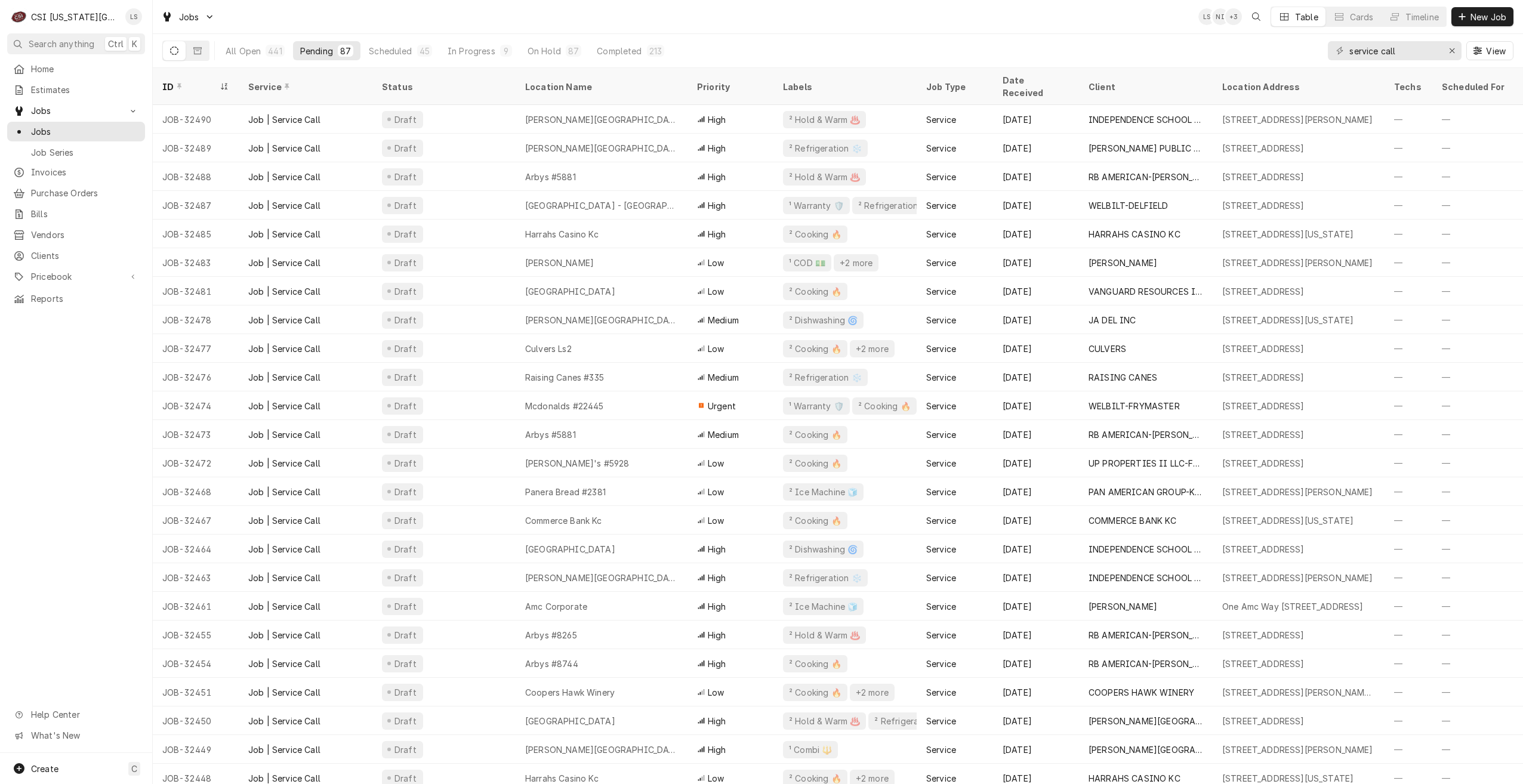
click at [836, 30] on div "Jobs LS NI + 3 Table Cards Timeline New Job" at bounding box center [838, 16] width 1370 height 34
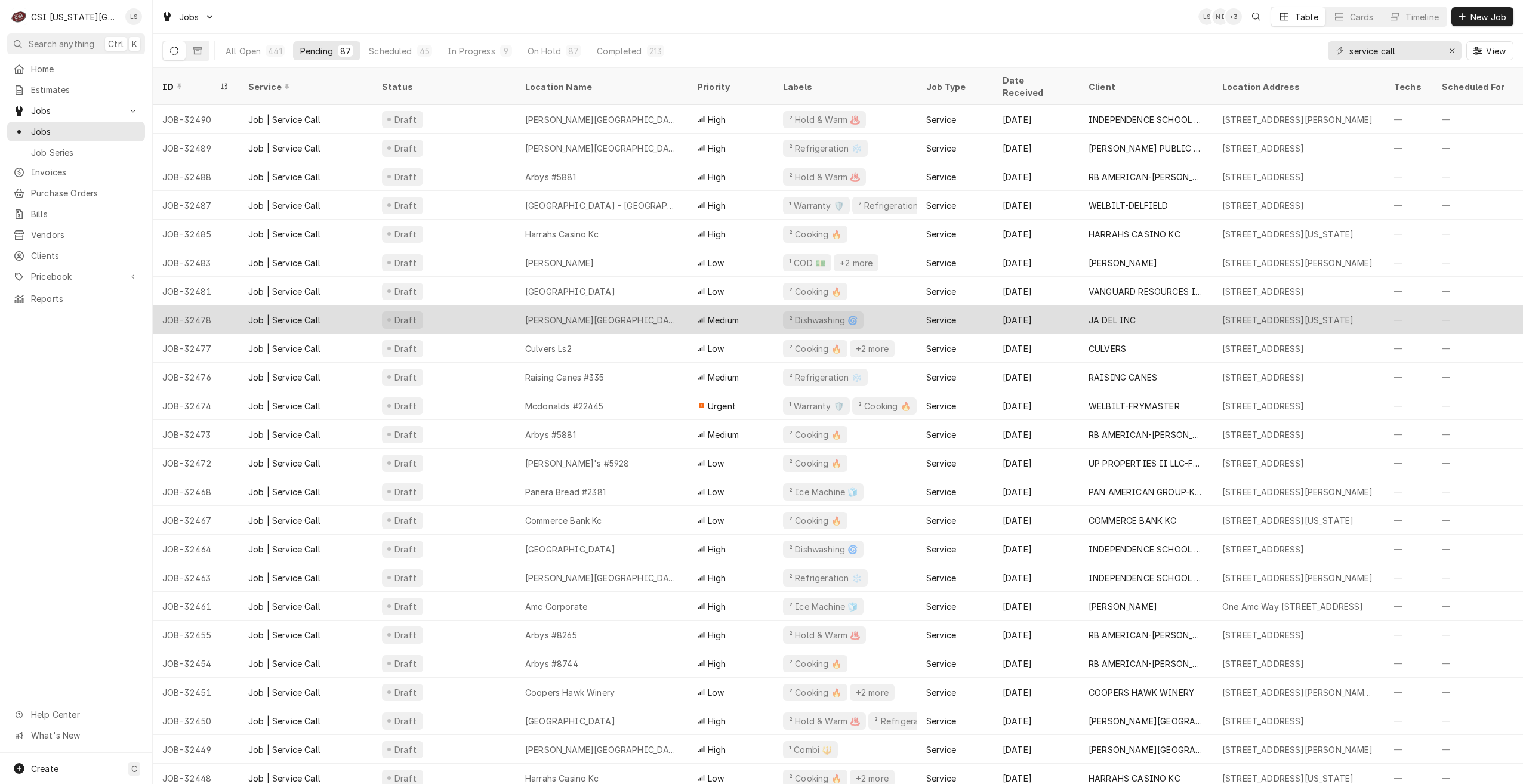
click at [609, 314] on div "[PERSON_NAME][GEOGRAPHIC_DATA]" at bounding box center [602, 320] width 172 height 29
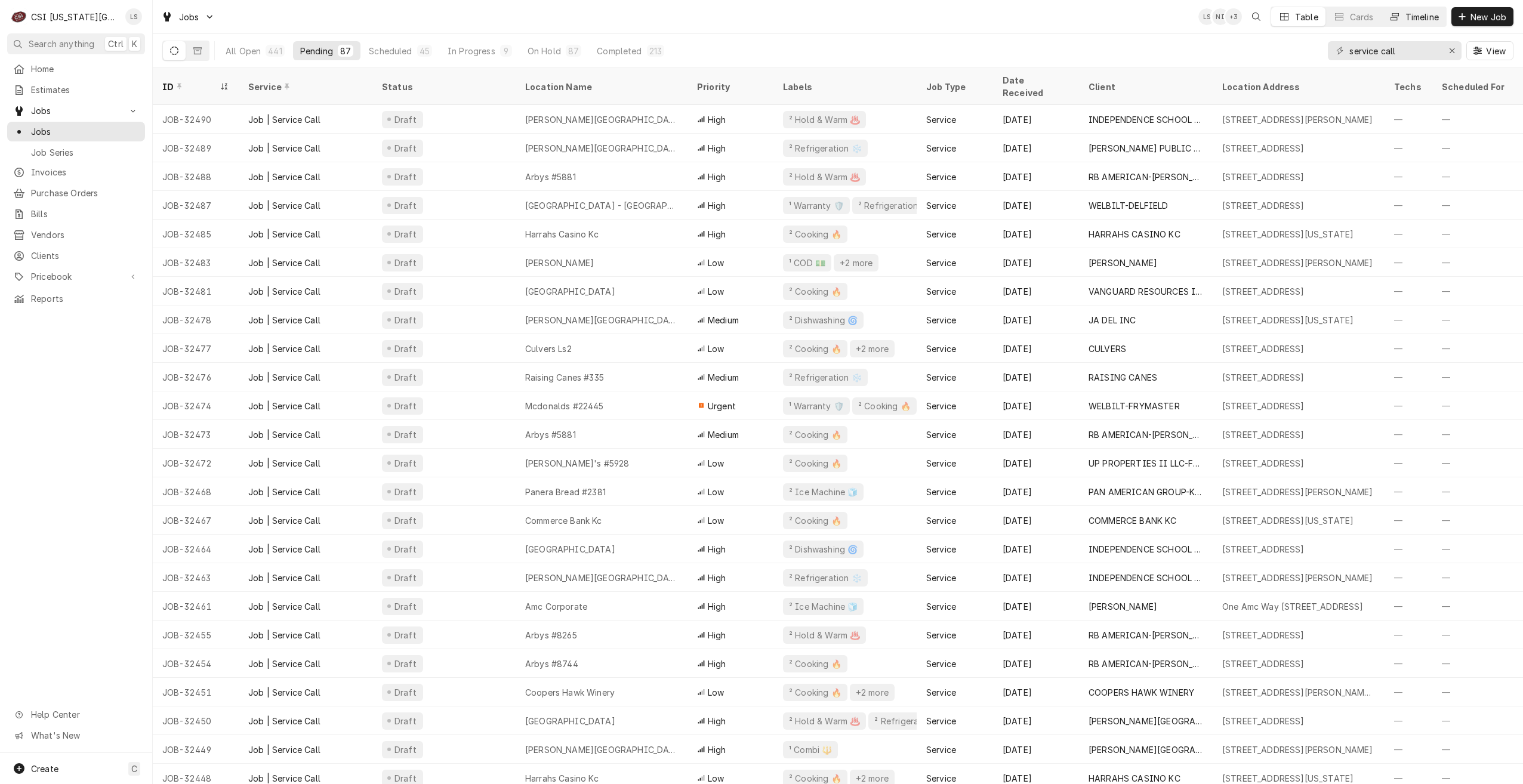
click at [1432, 23] on button "Timeline" at bounding box center [1414, 16] width 65 height 19
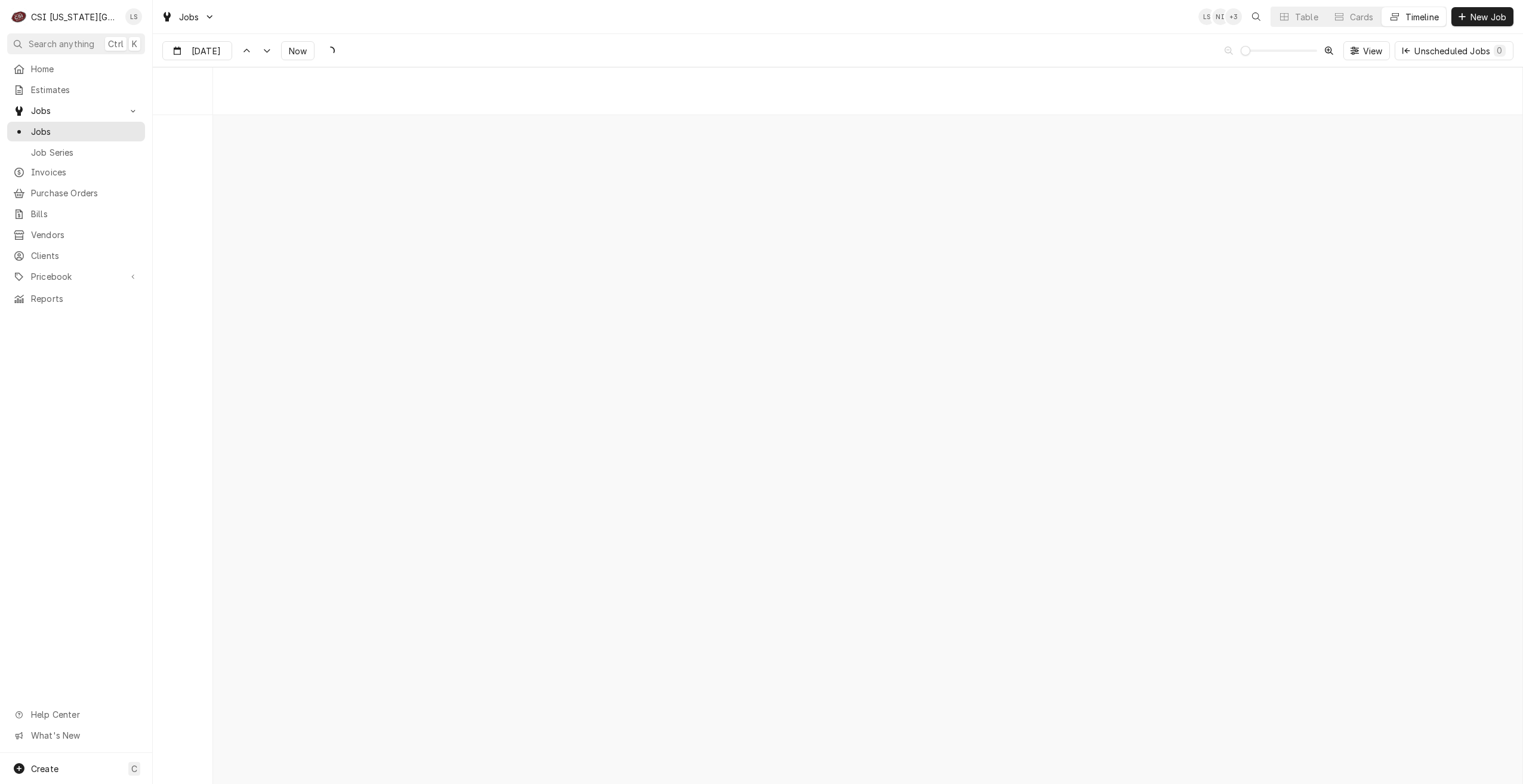
scroll to position [13710, 0]
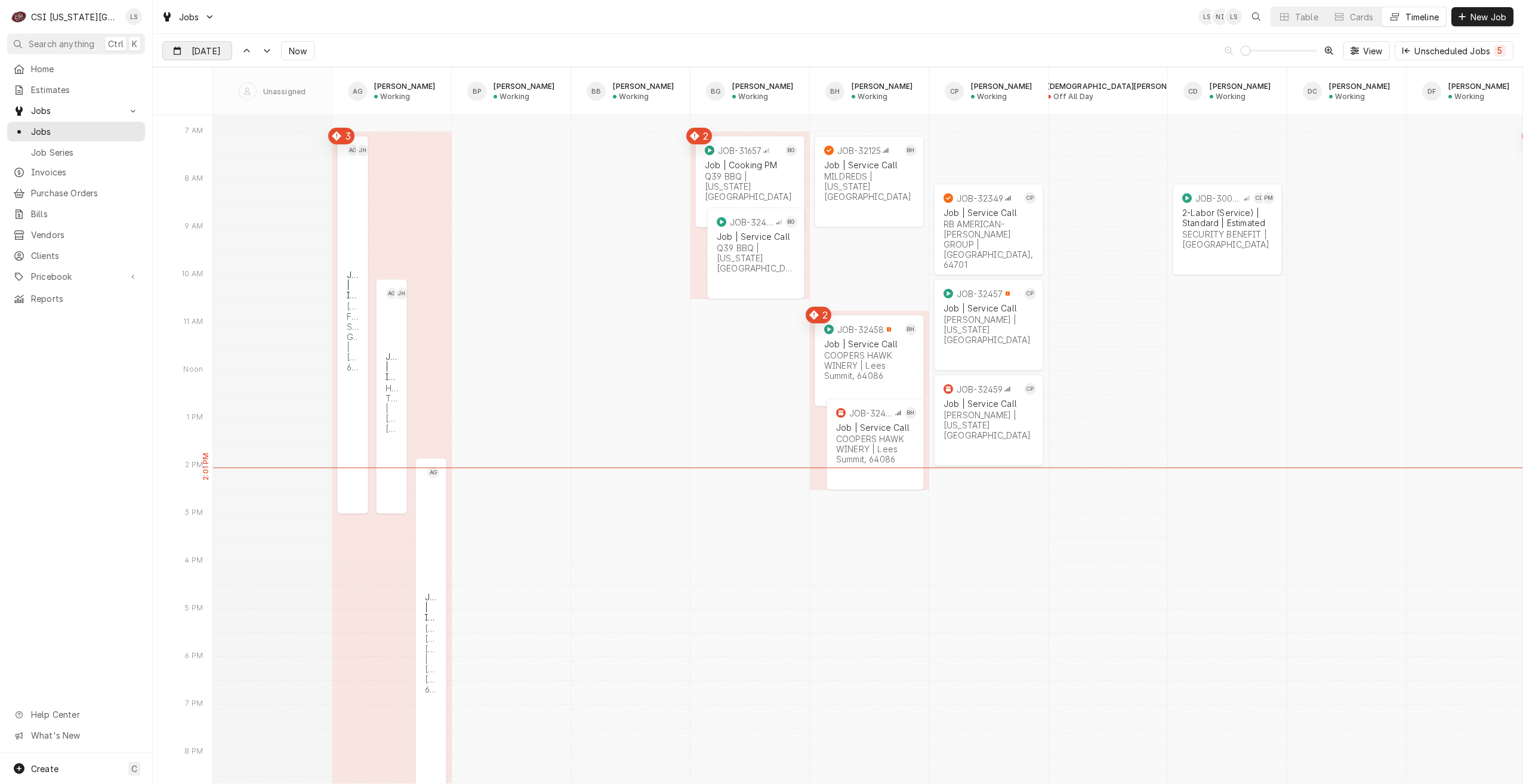
click at [215, 56] on div "Dynamic Content Wrapper" at bounding box center [223, 51] width 16 height 19
click at [232, 125] on div "3" at bounding box center [238, 124] width 16 height 16
type input "Sep 3"
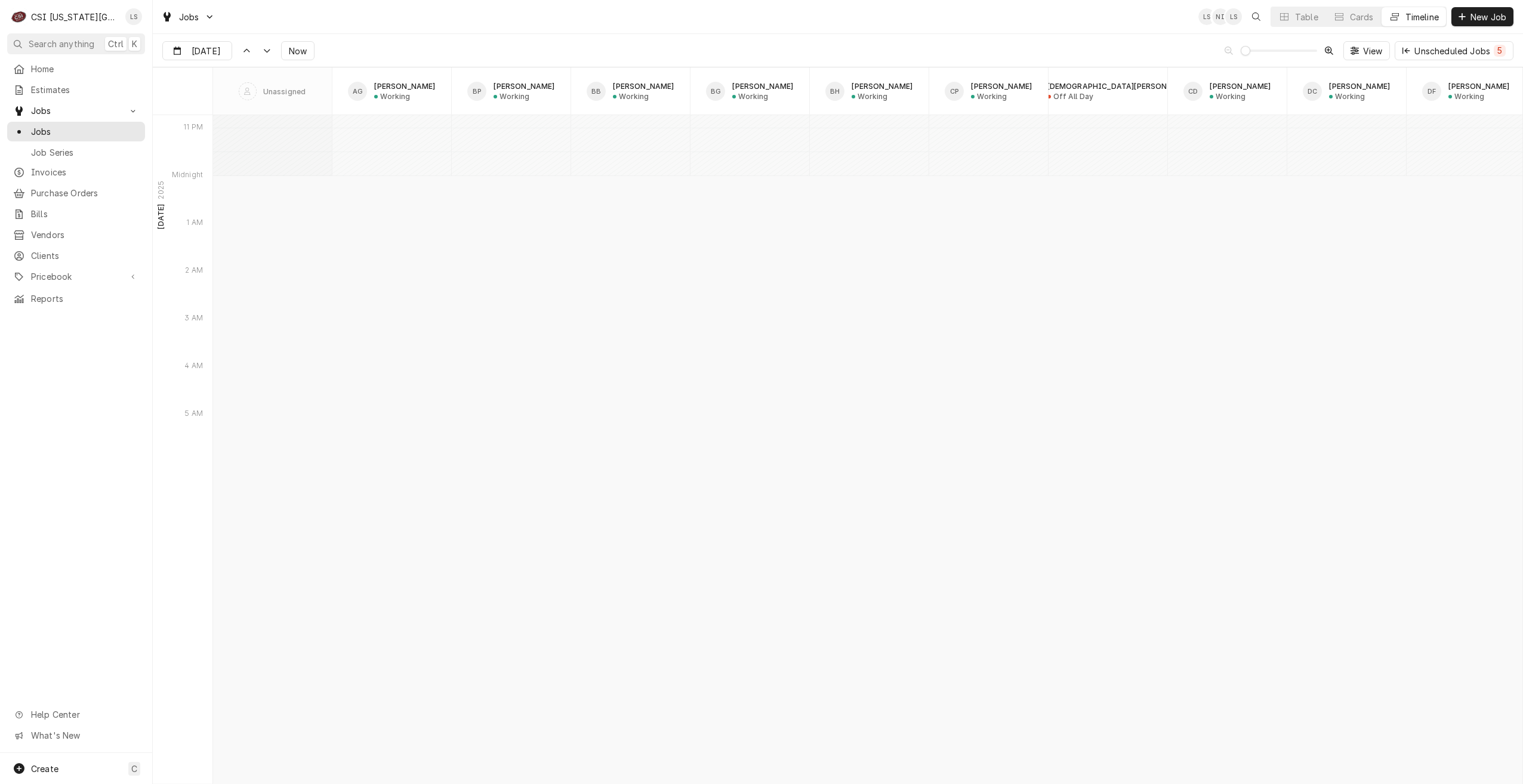
scroll to position [14550, 0]
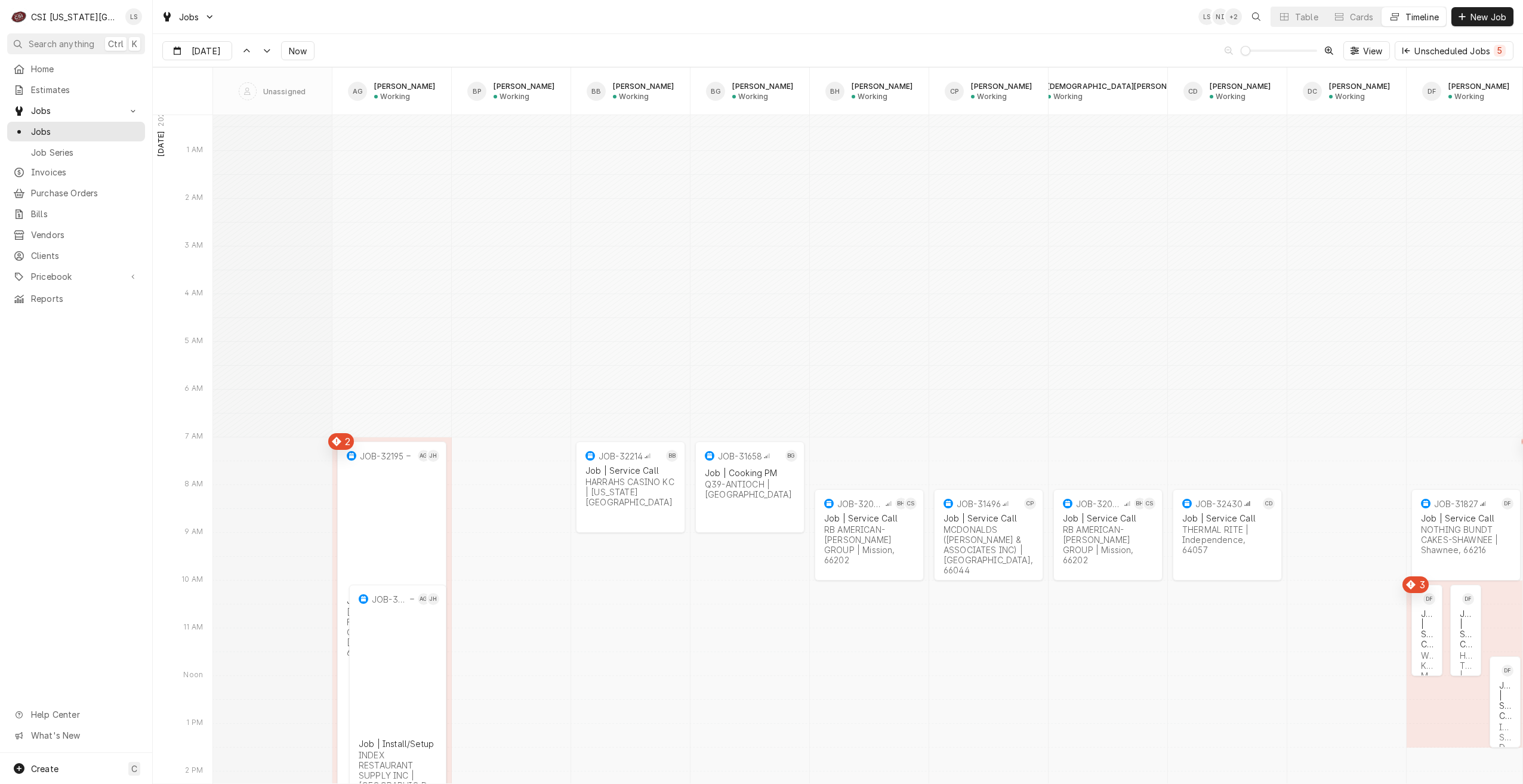
click at [740, 7] on div "Jobs LS NI + 2 Table Cards Timeline New Job" at bounding box center [838, 16] width 1370 height 34
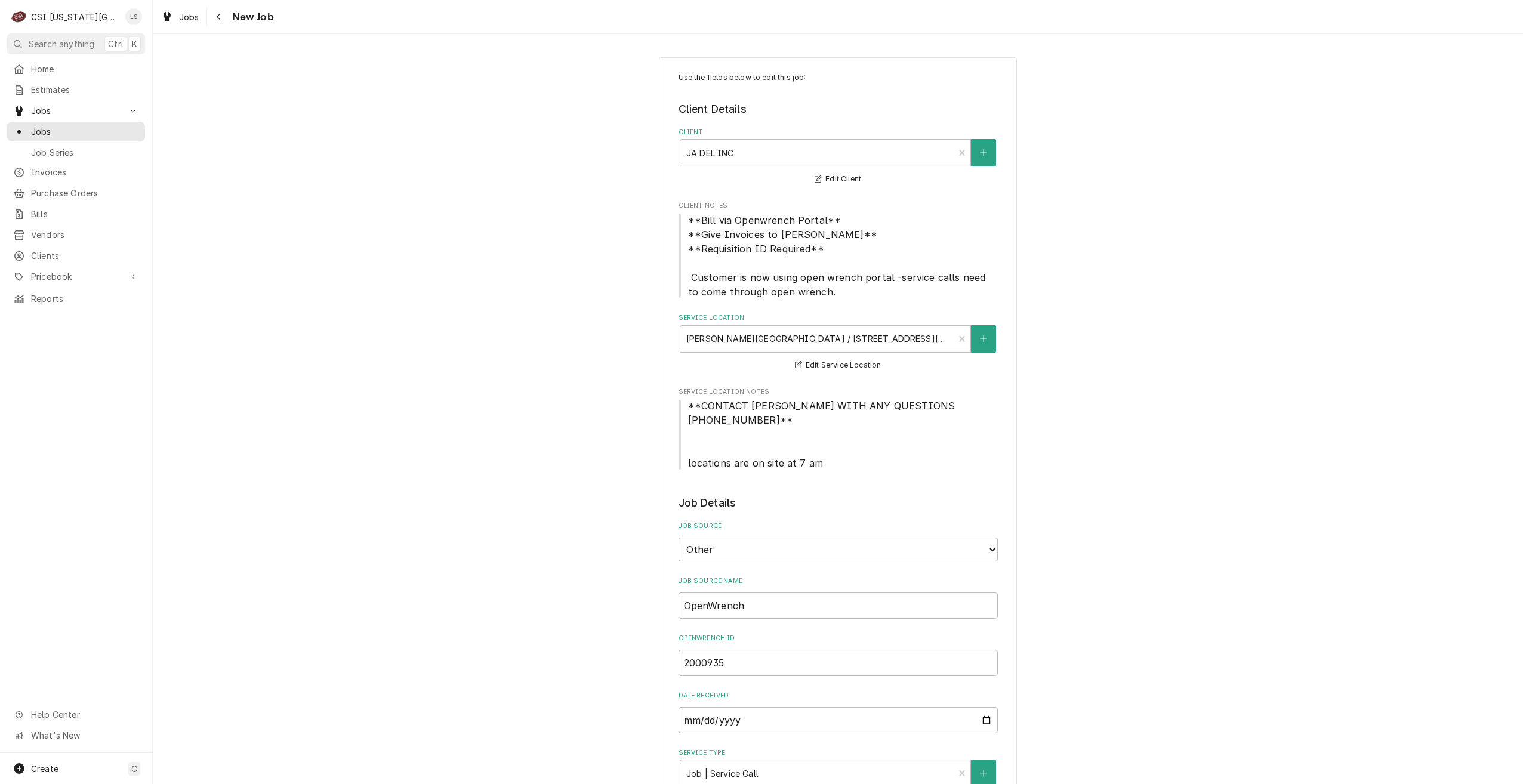
type textarea "x"
click at [87, 133] on span "Jobs" at bounding box center [85, 131] width 108 height 12
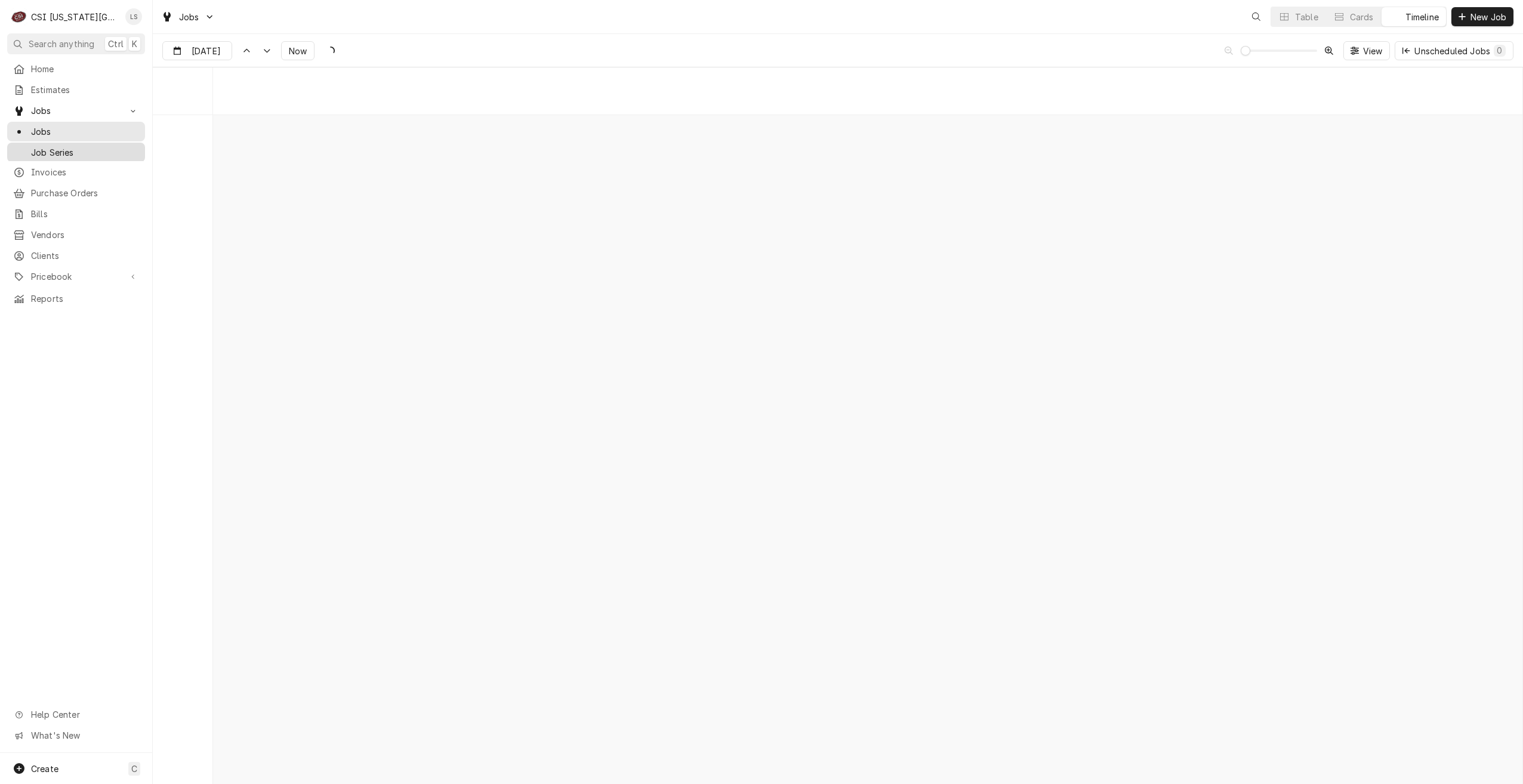
scroll to position [13710, 0]
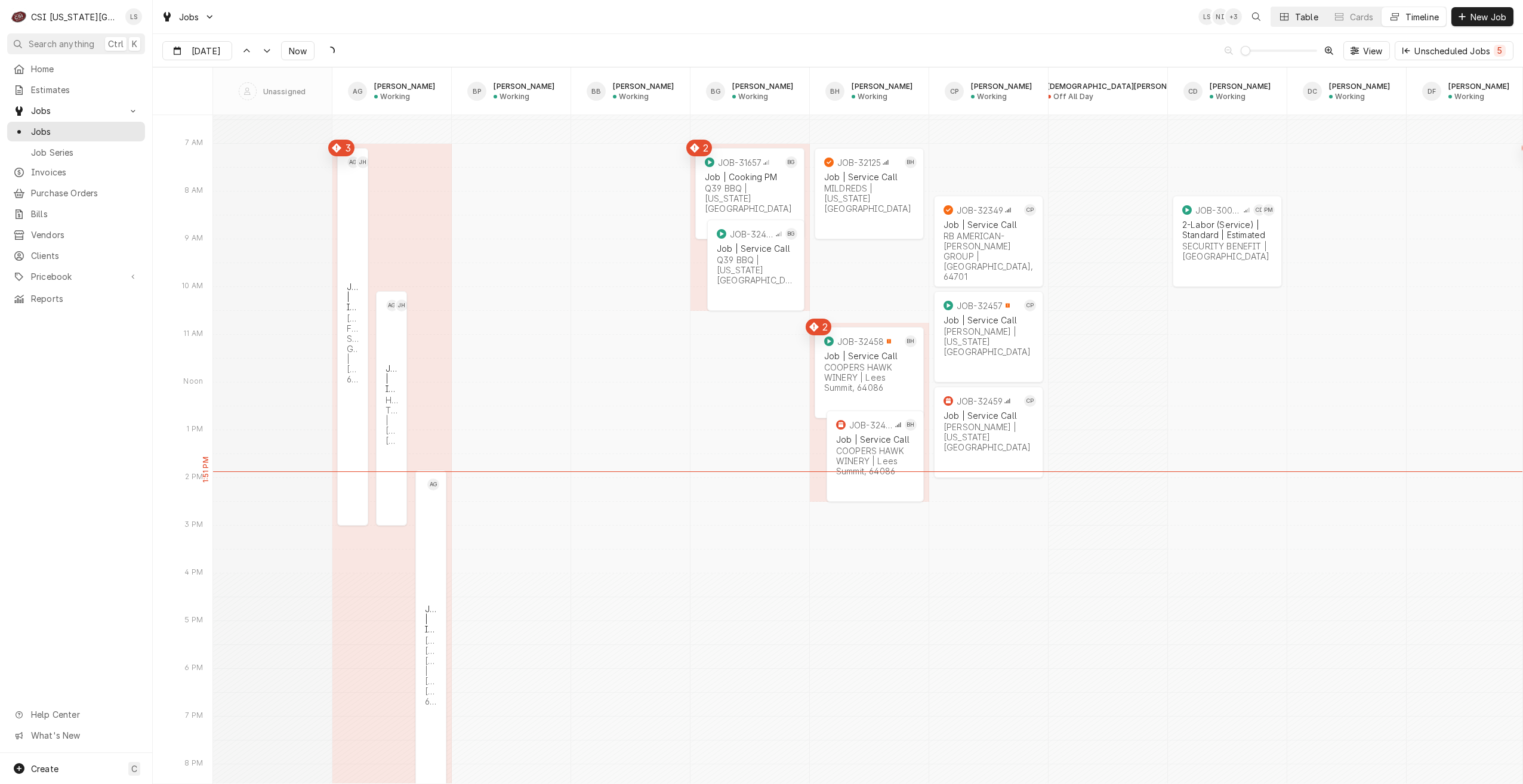
click at [1281, 22] on div "Dynamic Content Wrapper" at bounding box center [1284, 16] width 12 height 12
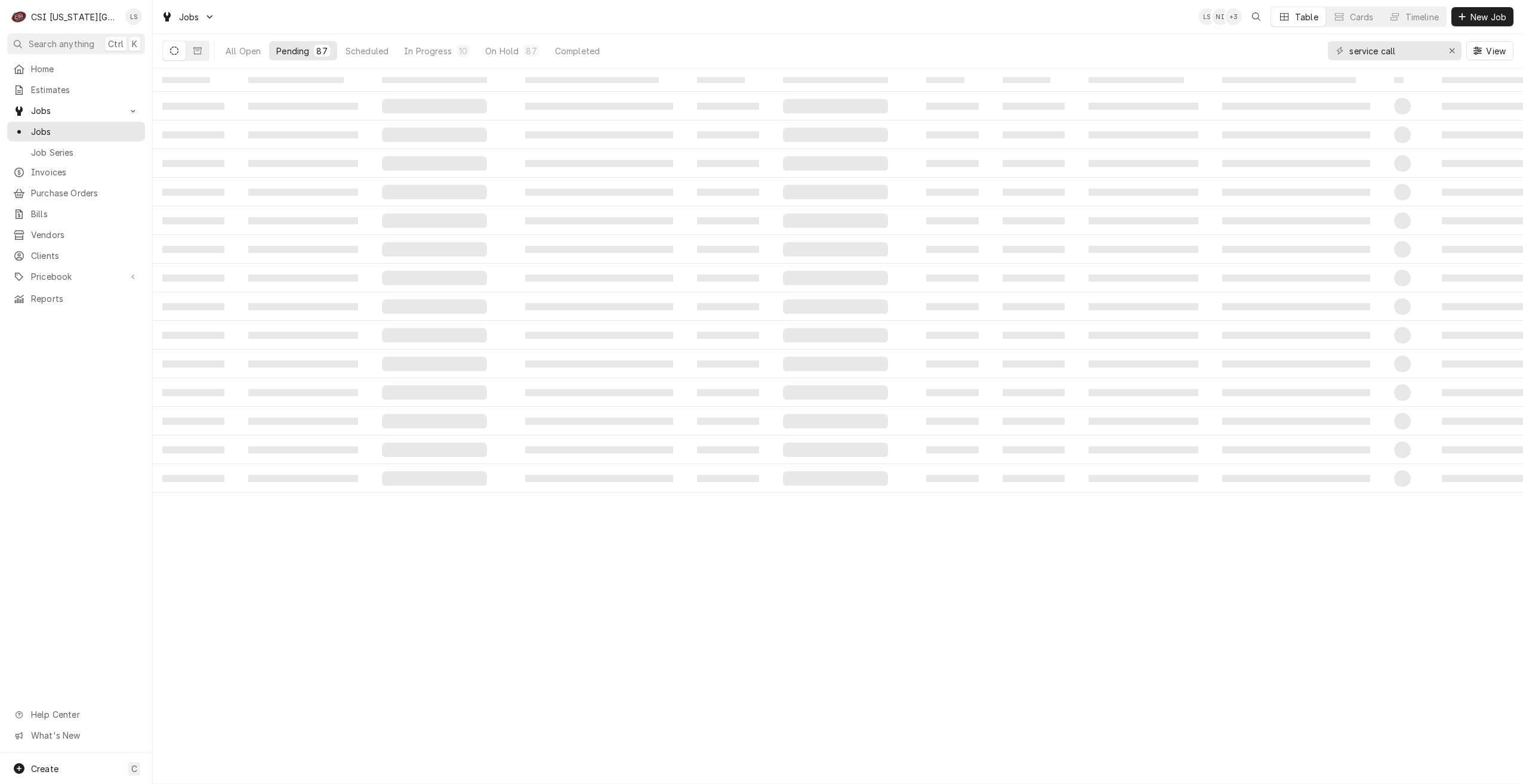
click at [718, 17] on div "Jobs LS NI + 3 Table Cards Timeline New Job" at bounding box center [838, 16] width 1370 height 34
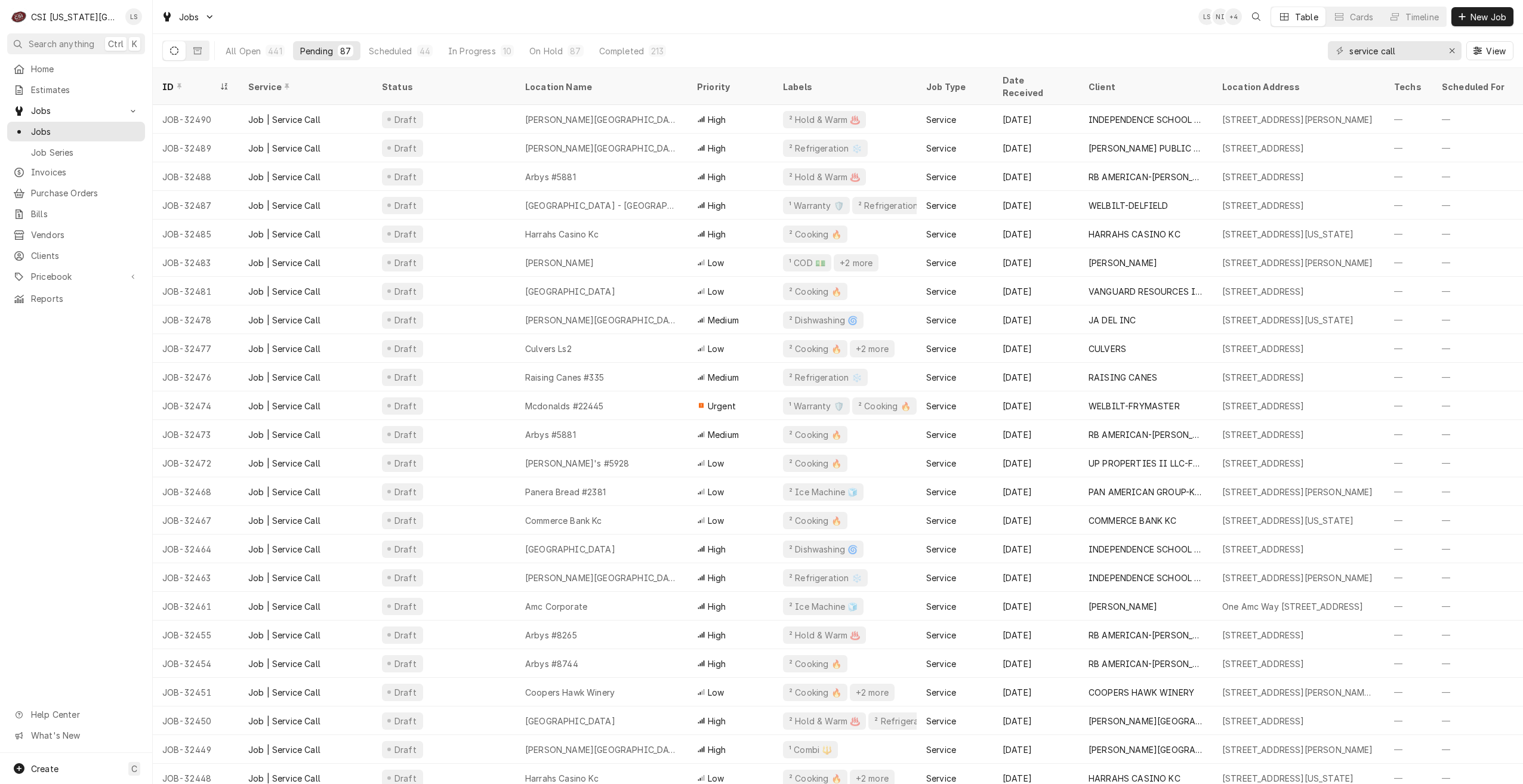
click at [816, 22] on div "Jobs LS NI + 4 Table Cards Timeline New Job" at bounding box center [838, 16] width 1370 height 34
click at [956, 18] on div "Jobs LS LS + 2 Table Cards Timeline New Job" at bounding box center [838, 16] width 1370 height 34
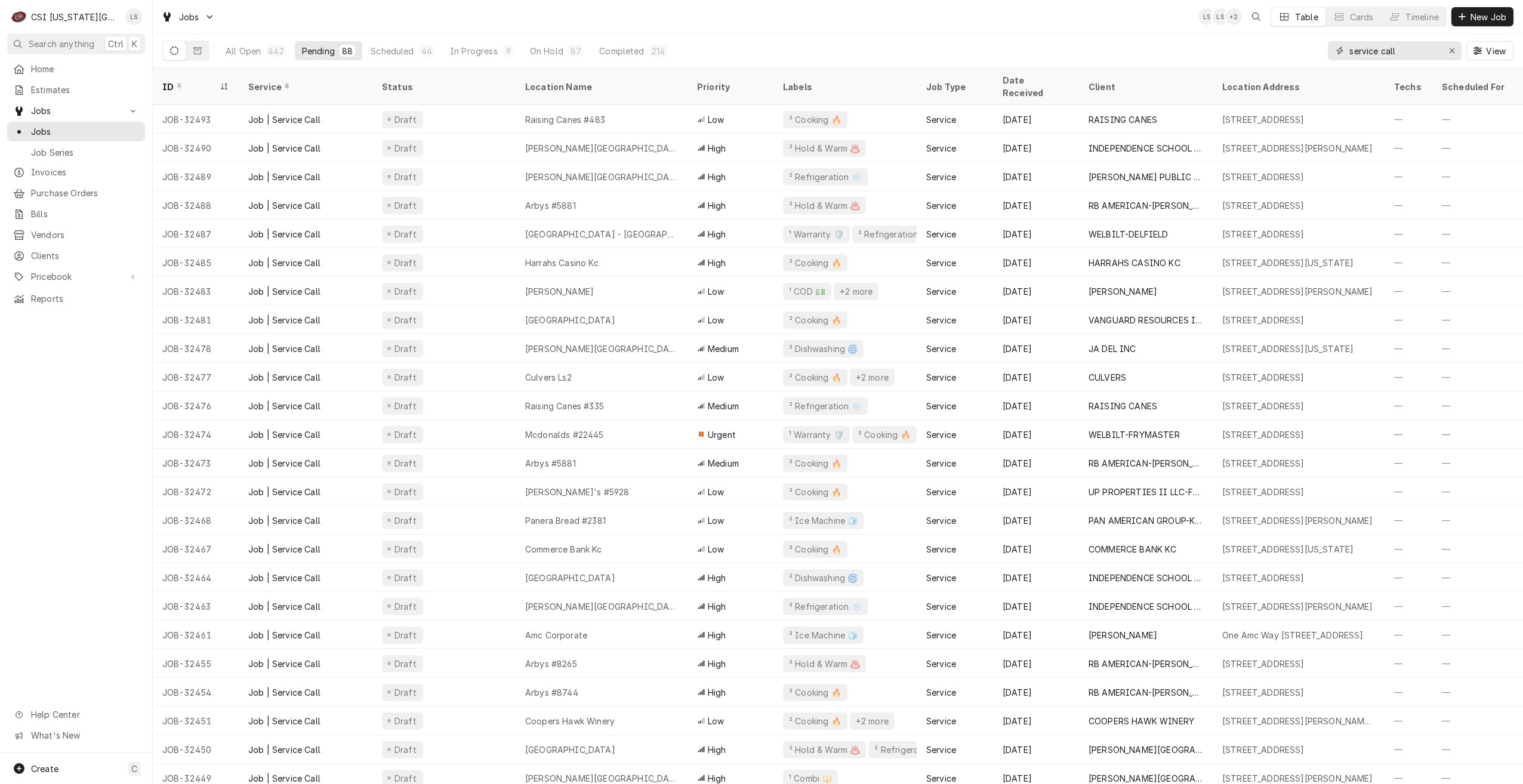
drag, startPoint x: 1413, startPoint y: 50, endPoint x: 1291, endPoint y: 49, distance: 122.0
click at [1291, 49] on div "All Open 442 Pending 88 Scheduled 44 In Progress 9 On Hold 87 Completed 214 ser…" at bounding box center [838, 50] width 1352 height 34
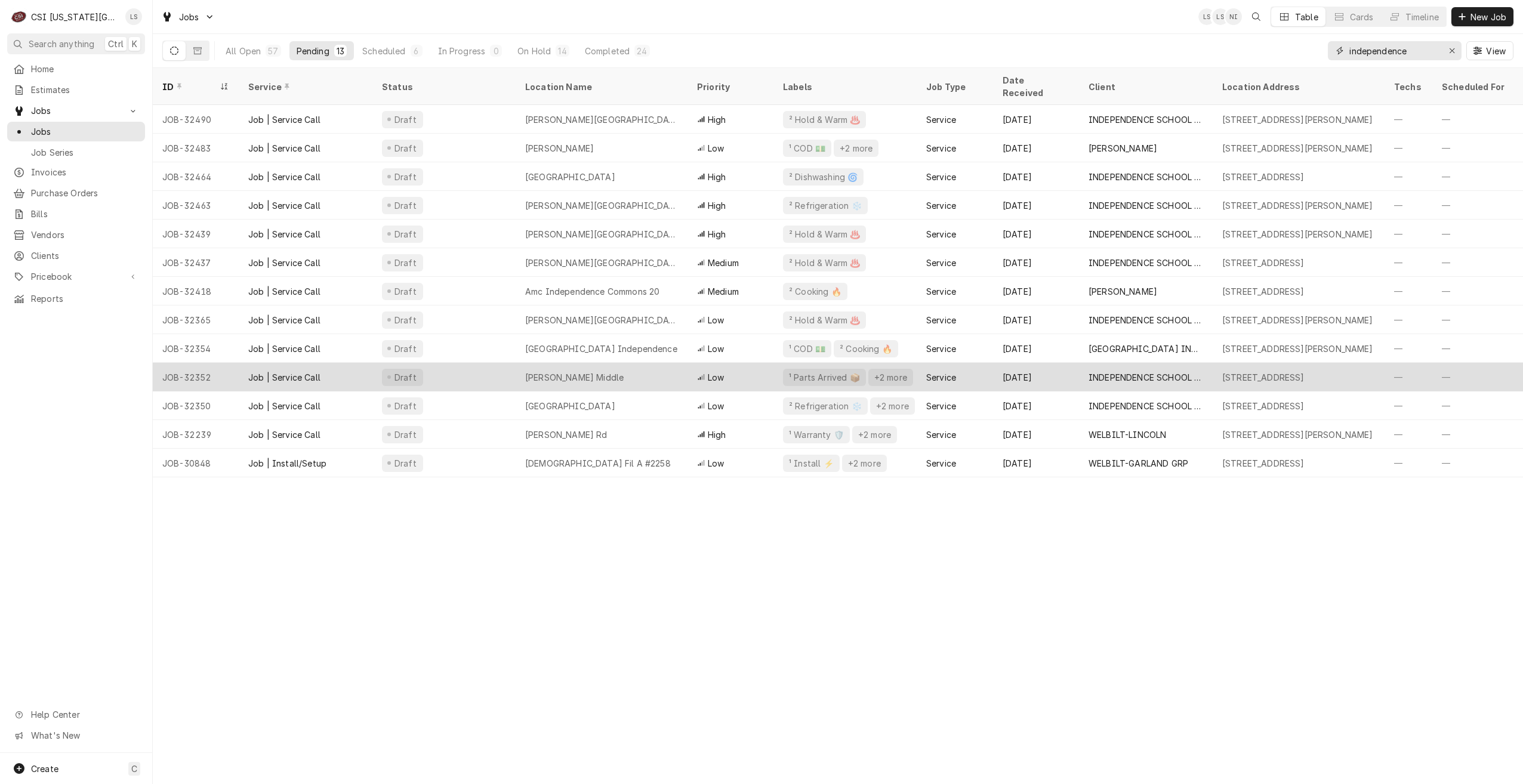
type input "independence"
click at [671, 368] on div "[PERSON_NAME] Middle" at bounding box center [602, 377] width 172 height 29
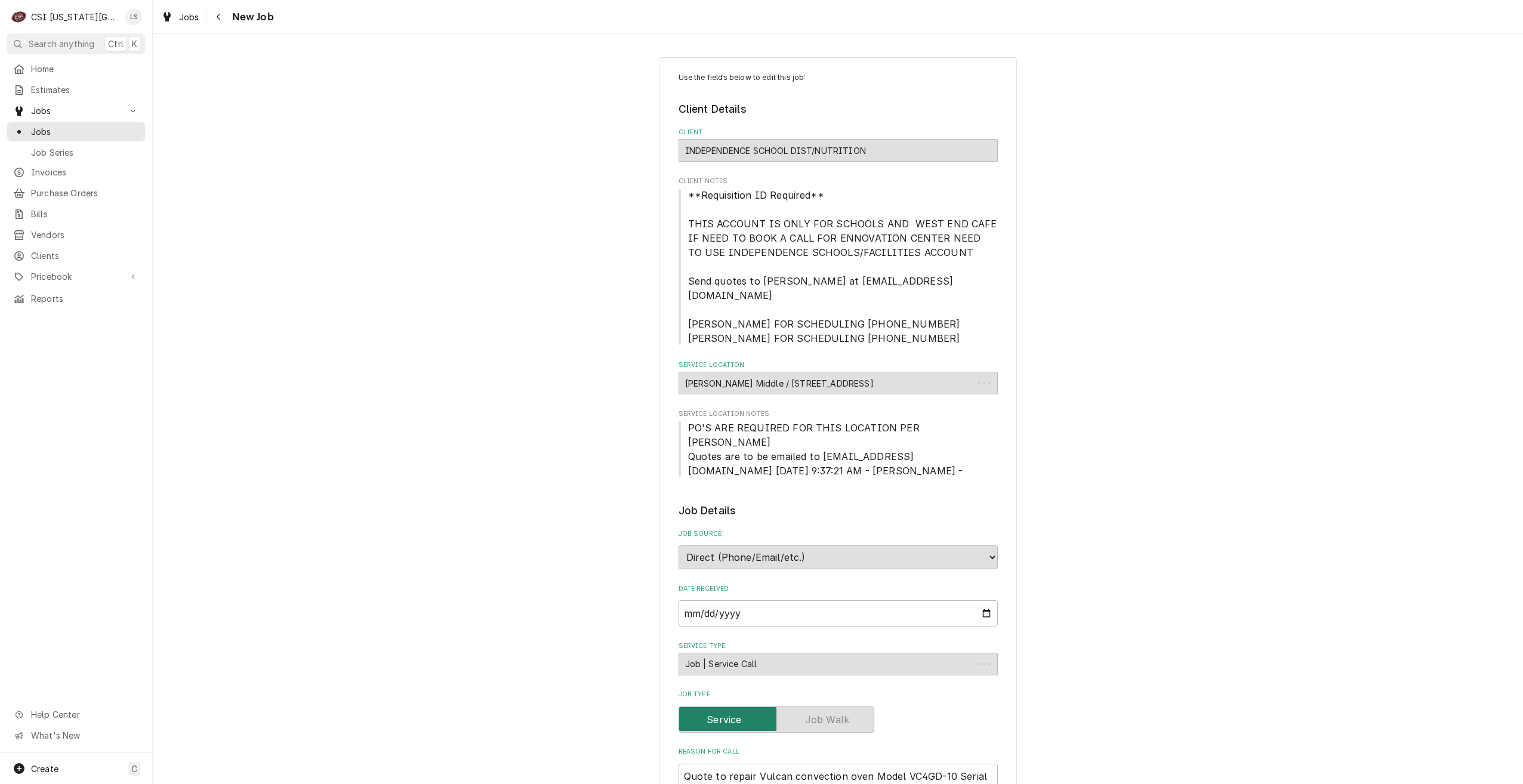
type textarea "x"
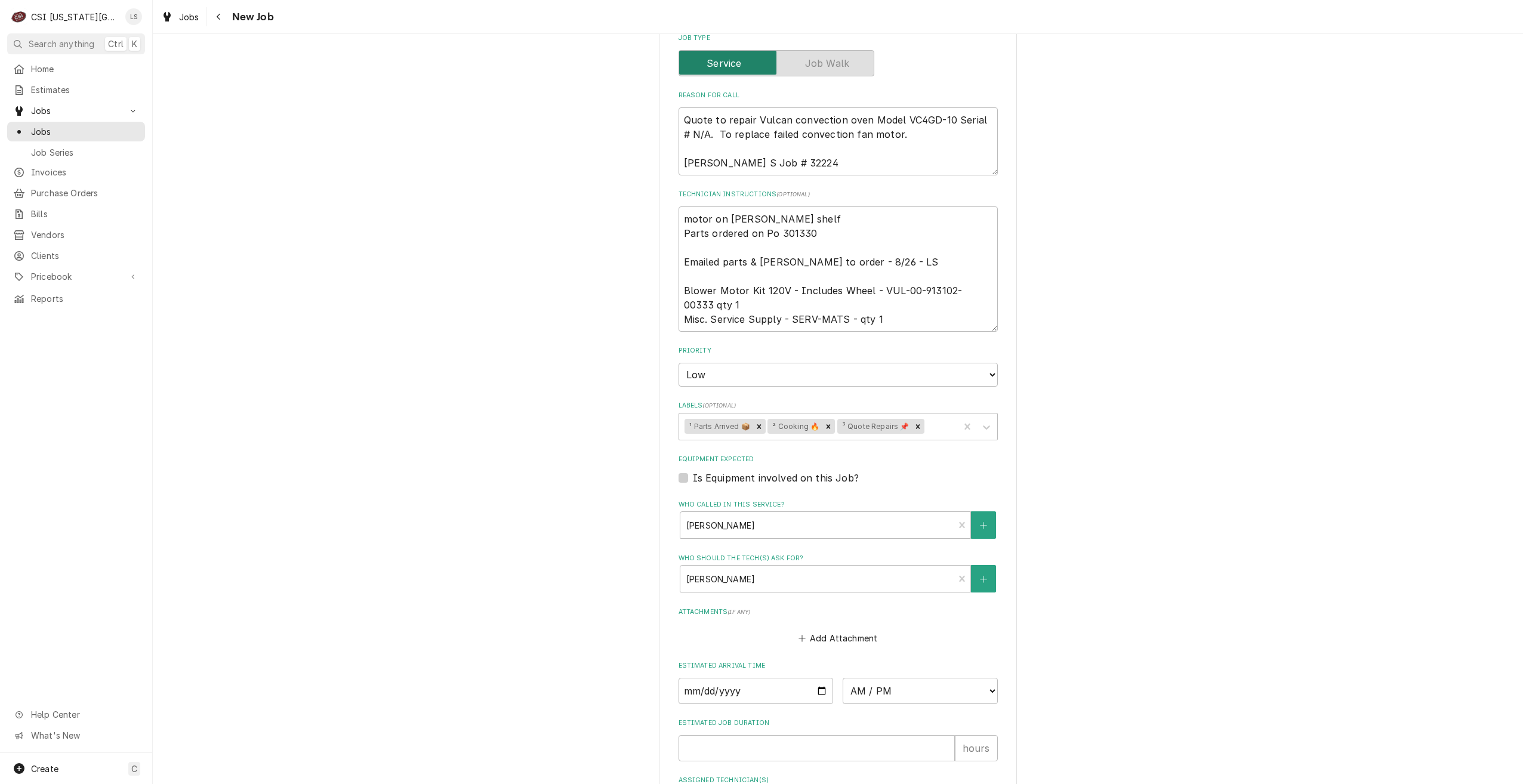
scroll to position [793, 0]
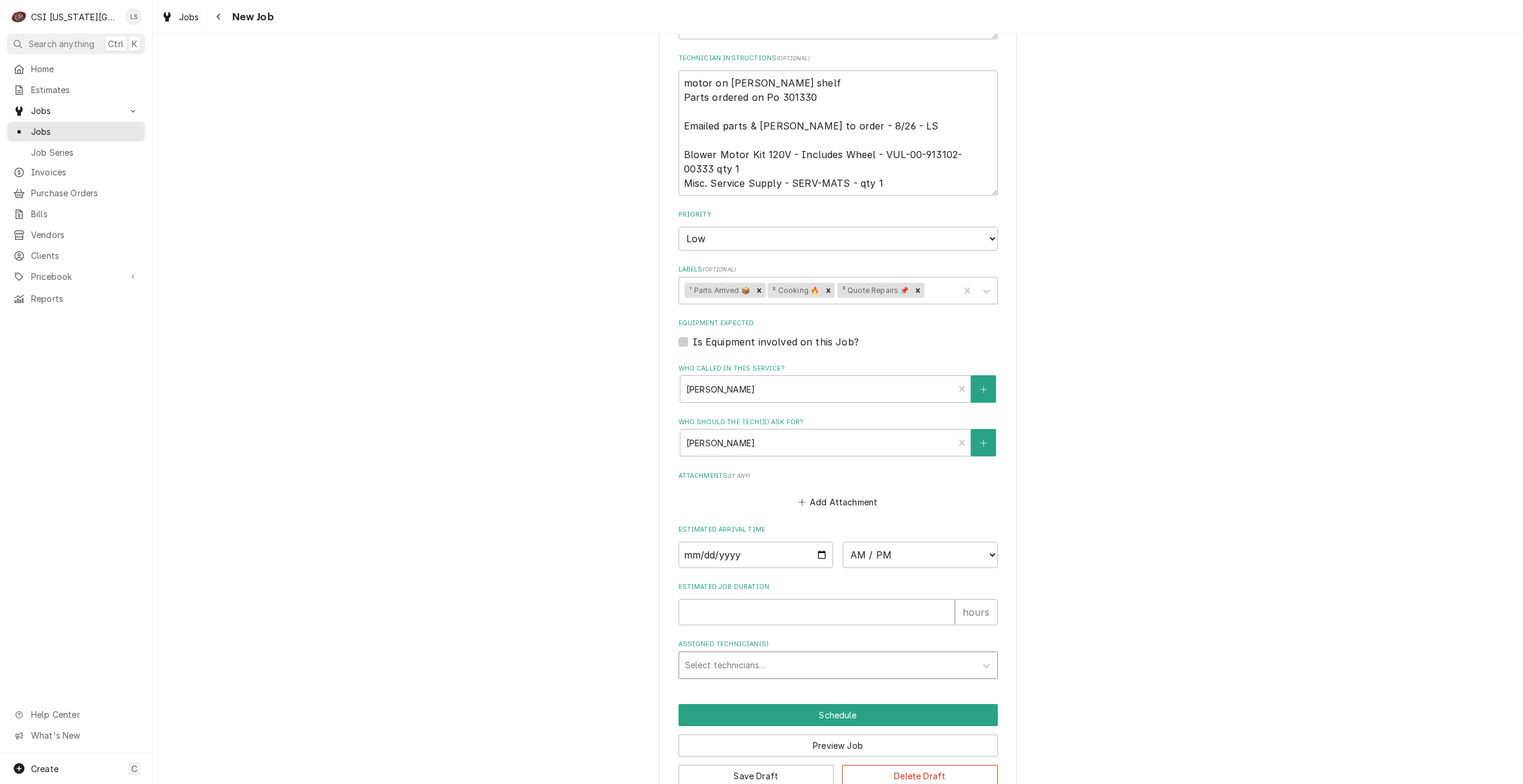
click at [847, 655] on div "Assigned Technician(s)" at bounding box center [827, 666] width 285 height 22
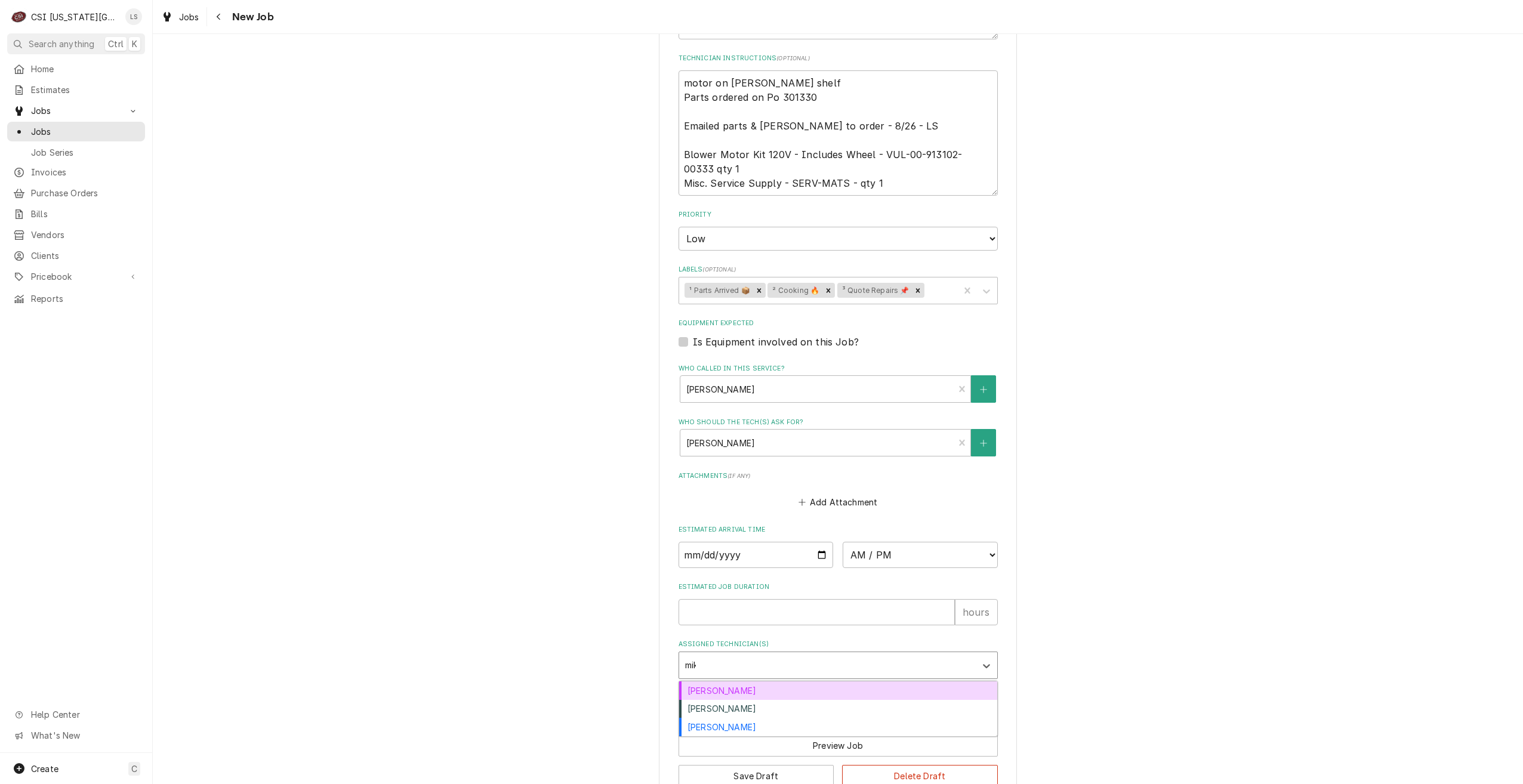
type input "mike"
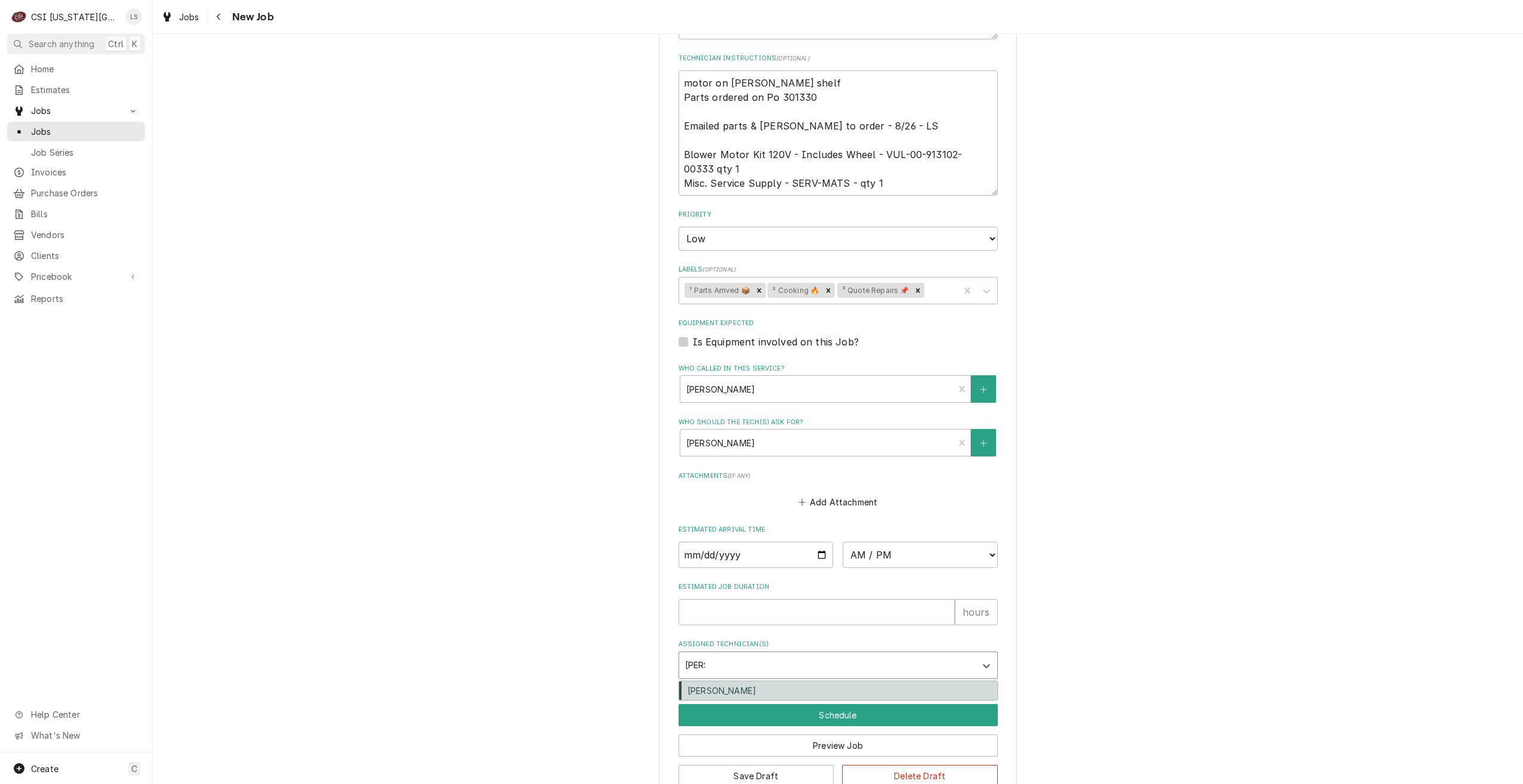
click at [870, 681] on div "Mike Schupp" at bounding box center [838, 691] width 318 height 19
type textarea "x"
click at [716, 765] on button "Save Draft" at bounding box center [756, 776] width 156 height 22
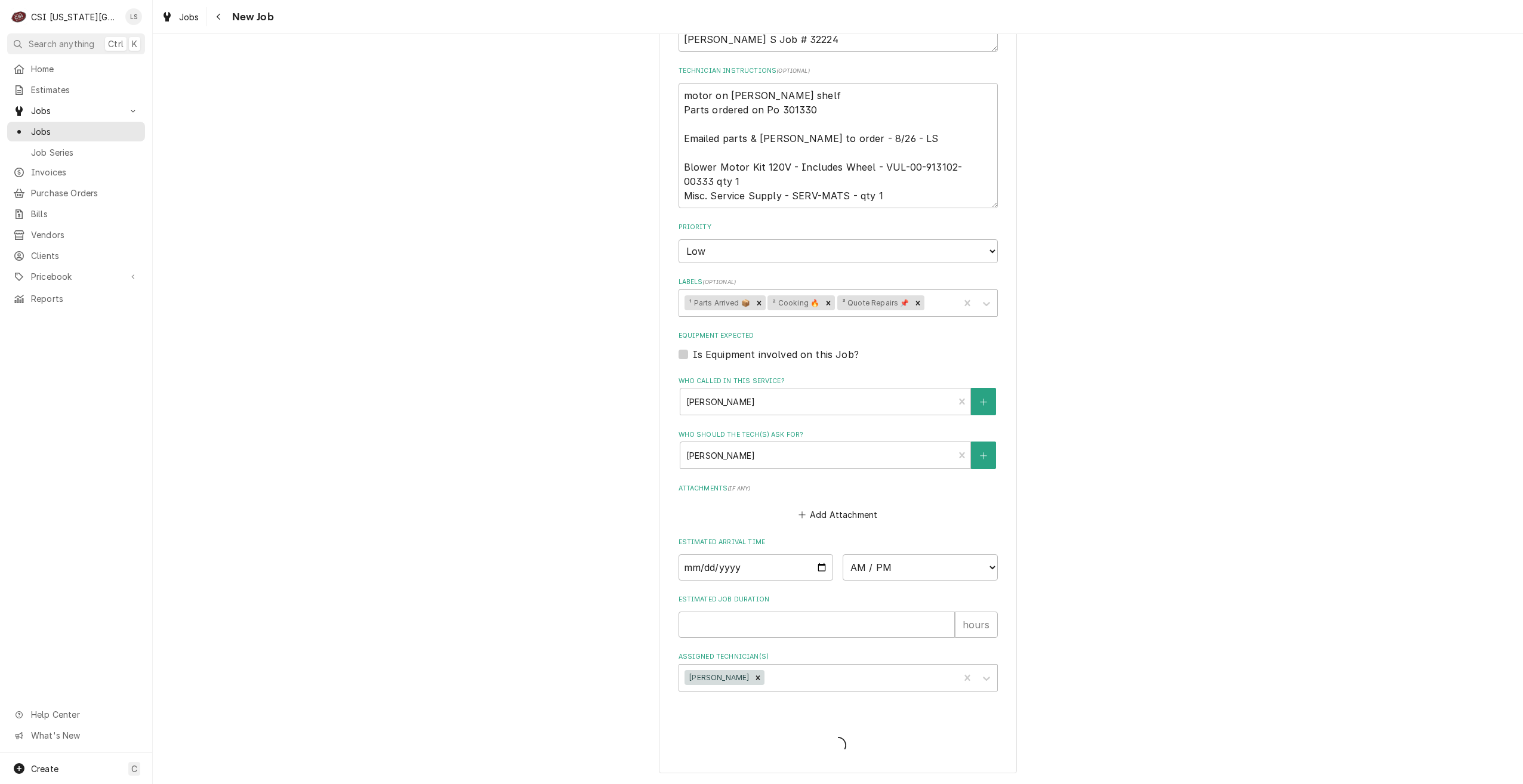
scroll to position [752, 0]
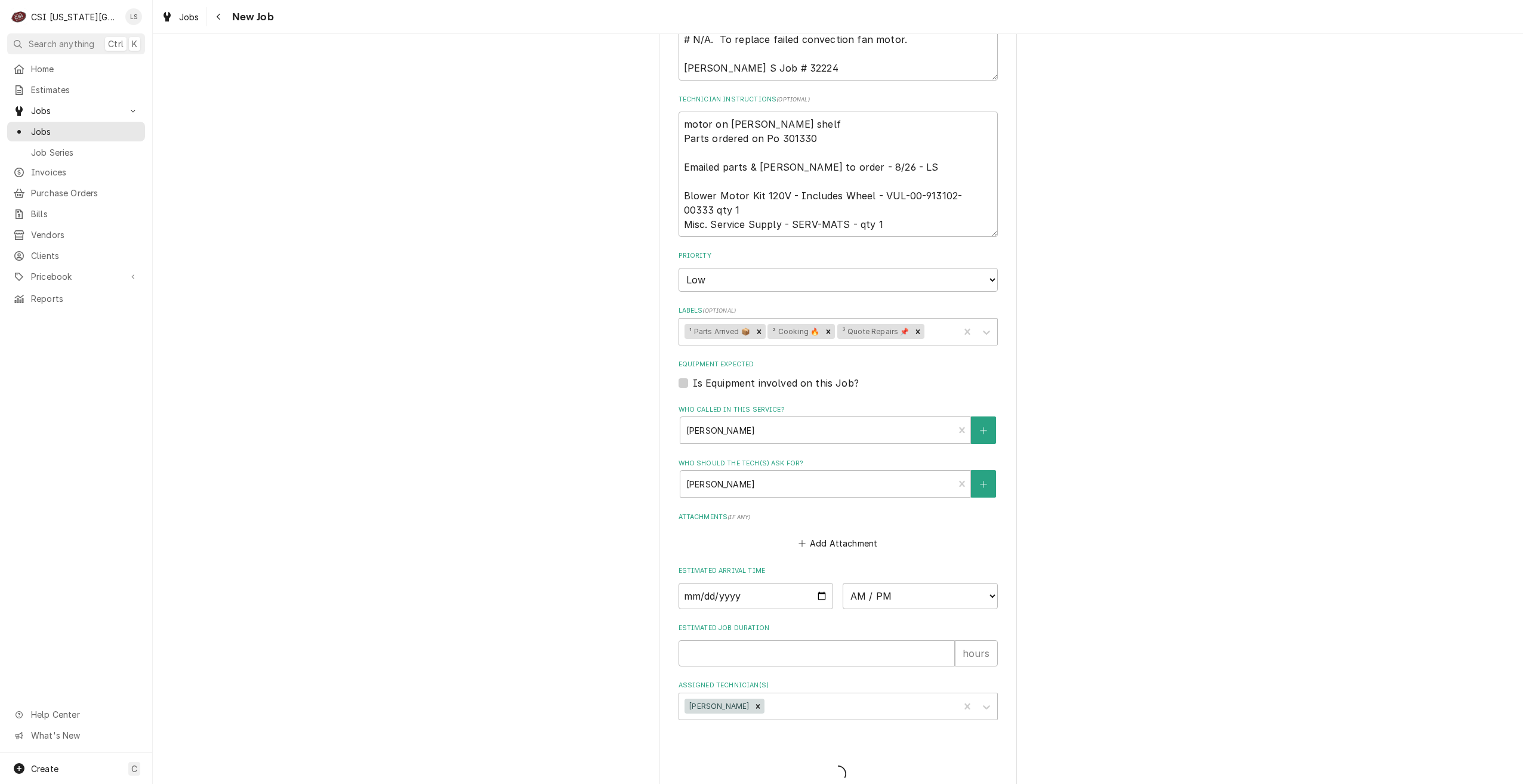
type textarea "x"
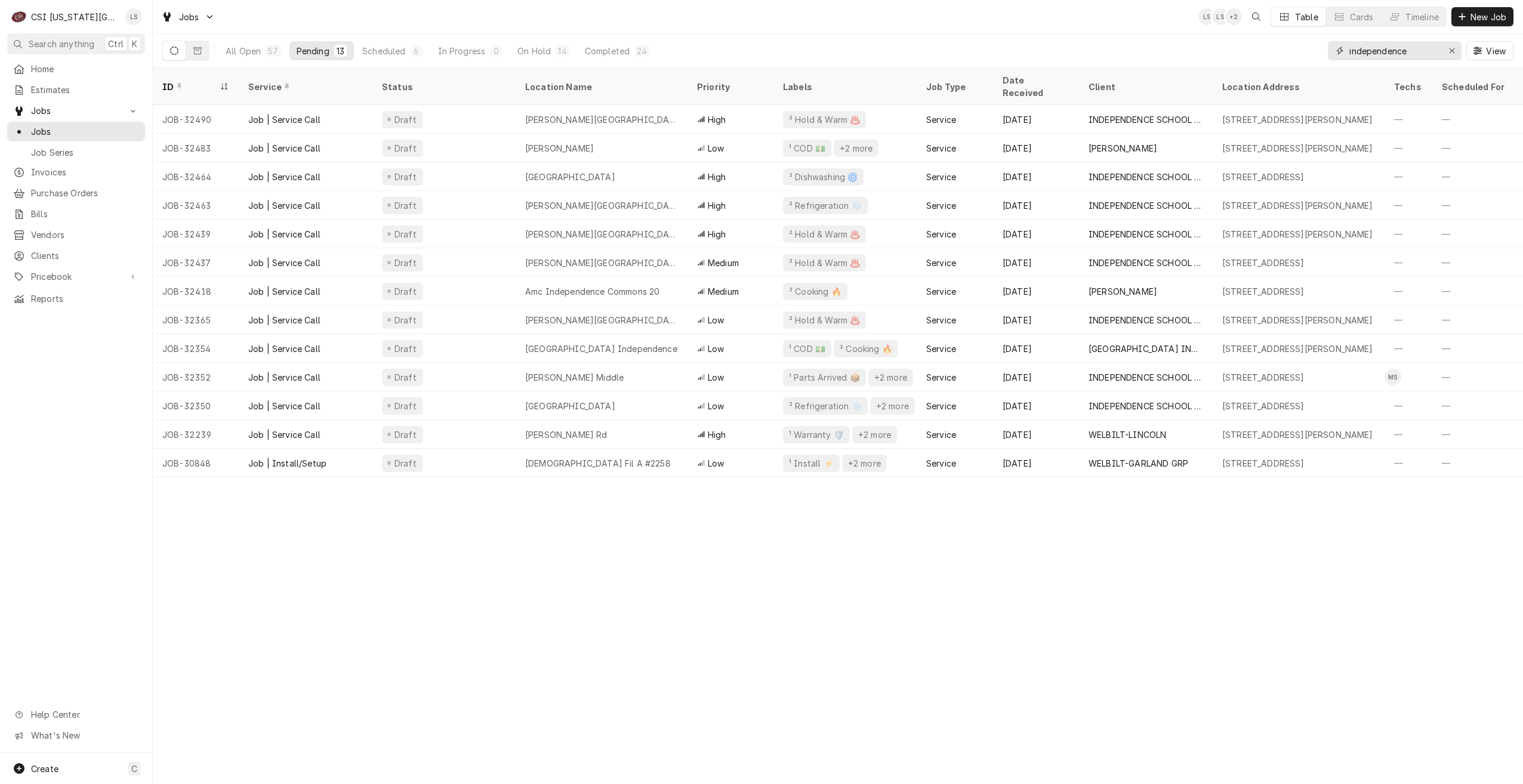
click at [1374, 57] on input "independence" at bounding box center [1394, 50] width 90 height 19
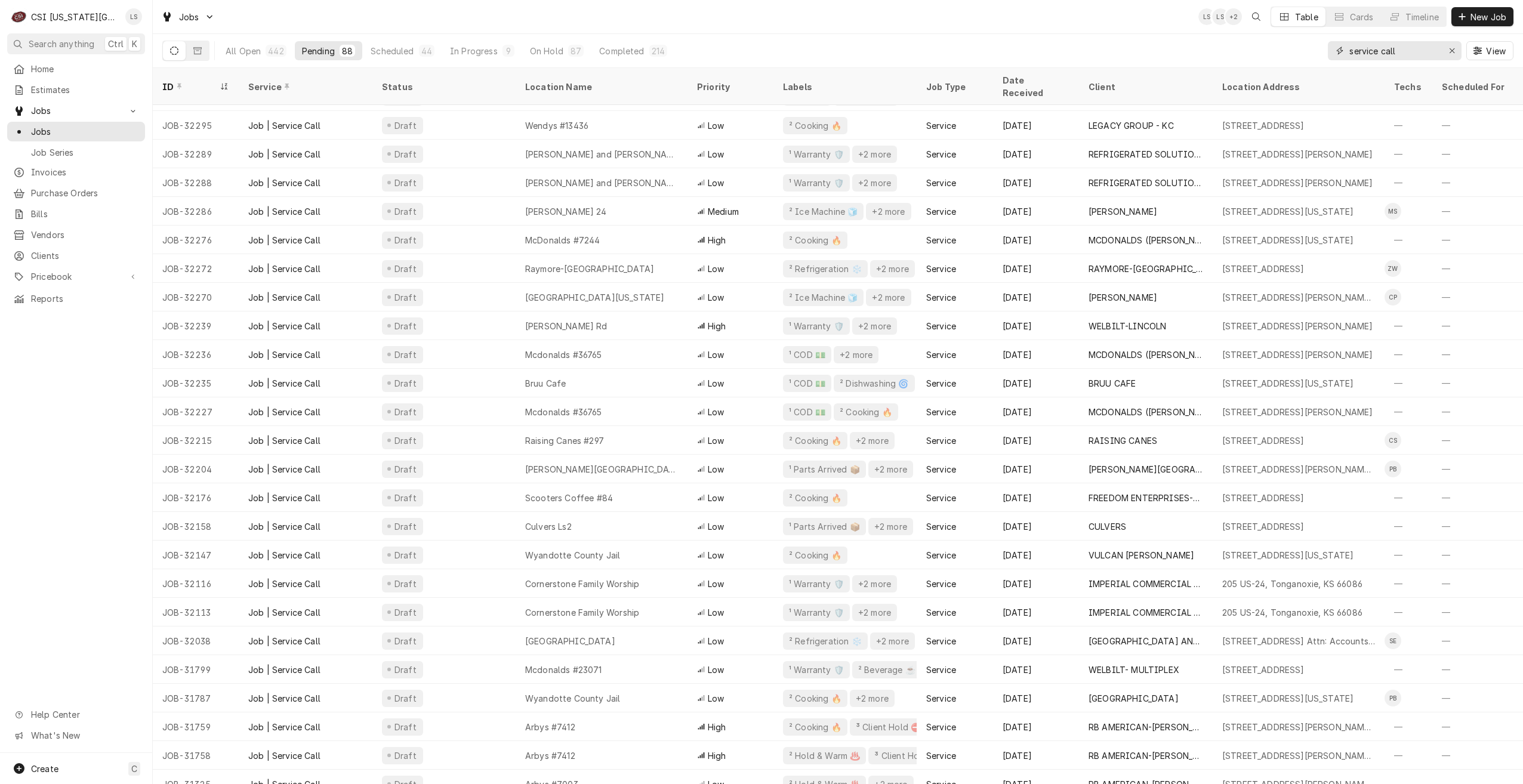
scroll to position [1836, 0]
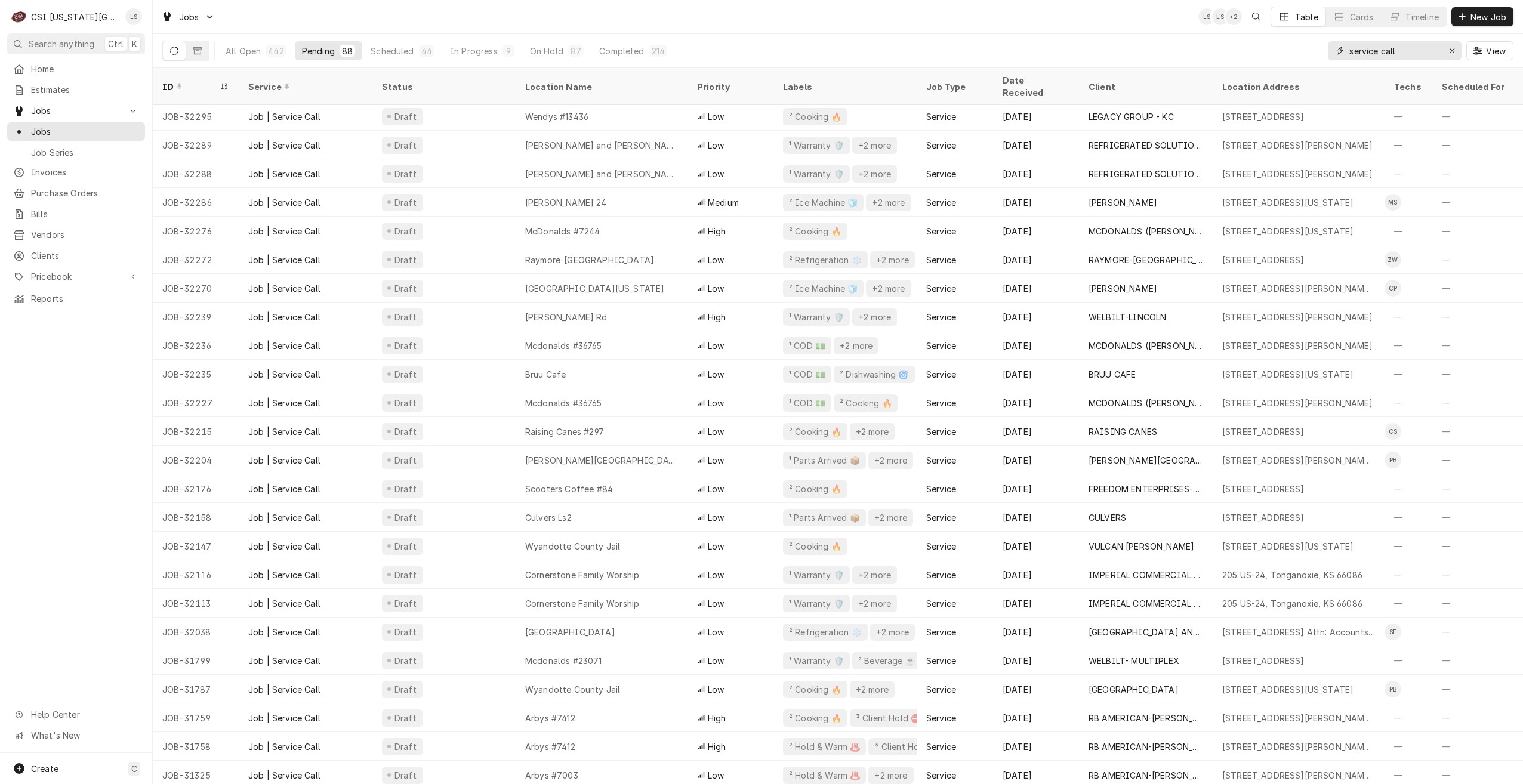
drag, startPoint x: 1413, startPoint y: 53, endPoint x: 1326, endPoint y: 42, distance: 87.7
click at [1326, 42] on div "All Open 442 Pending 88 Scheduled 44 In Progress 9 On Hold 87 Completed 214 ser…" at bounding box center [838, 50] width 1352 height 34
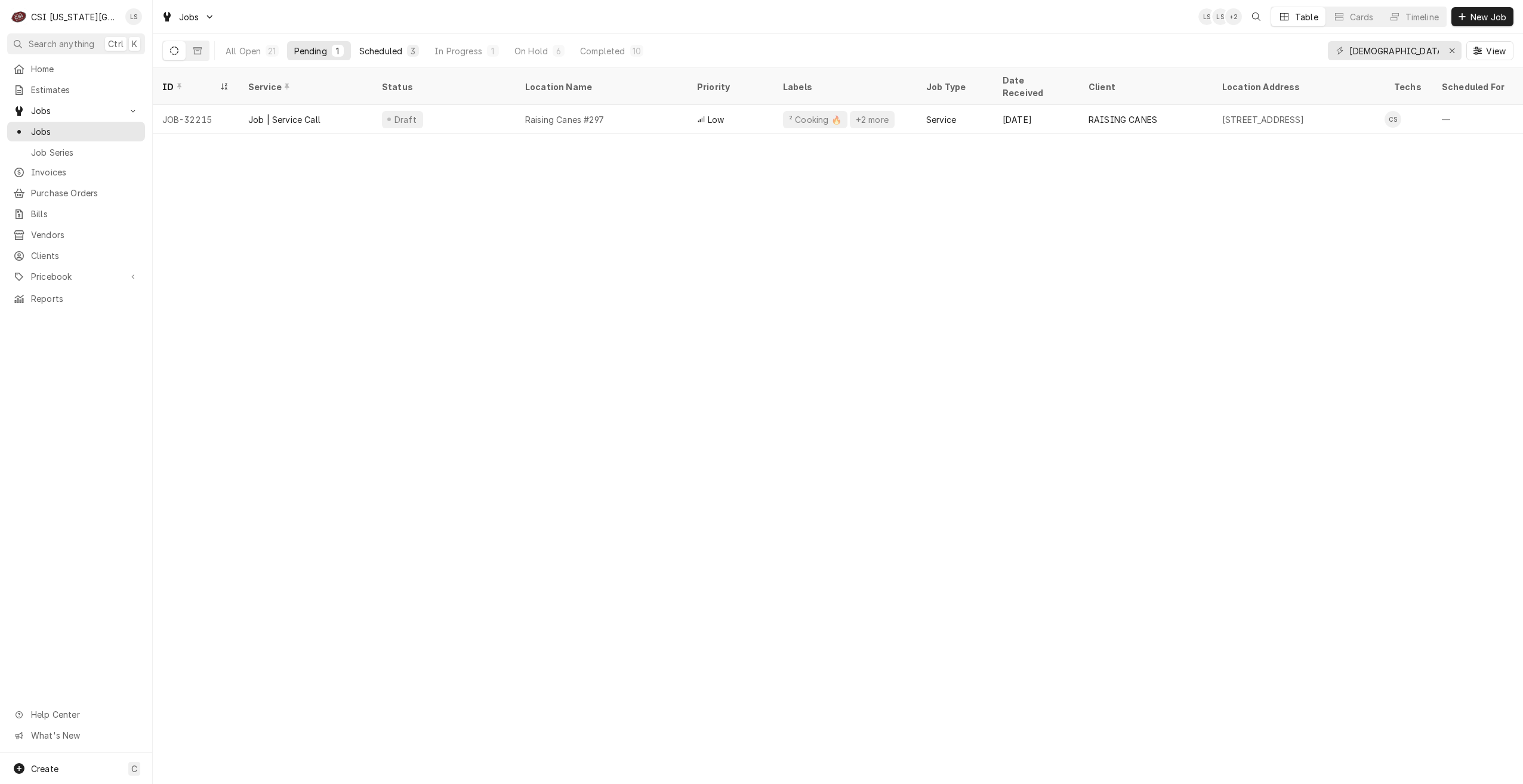
click at [395, 55] on div "Scheduled" at bounding box center [381, 50] width 43 height 12
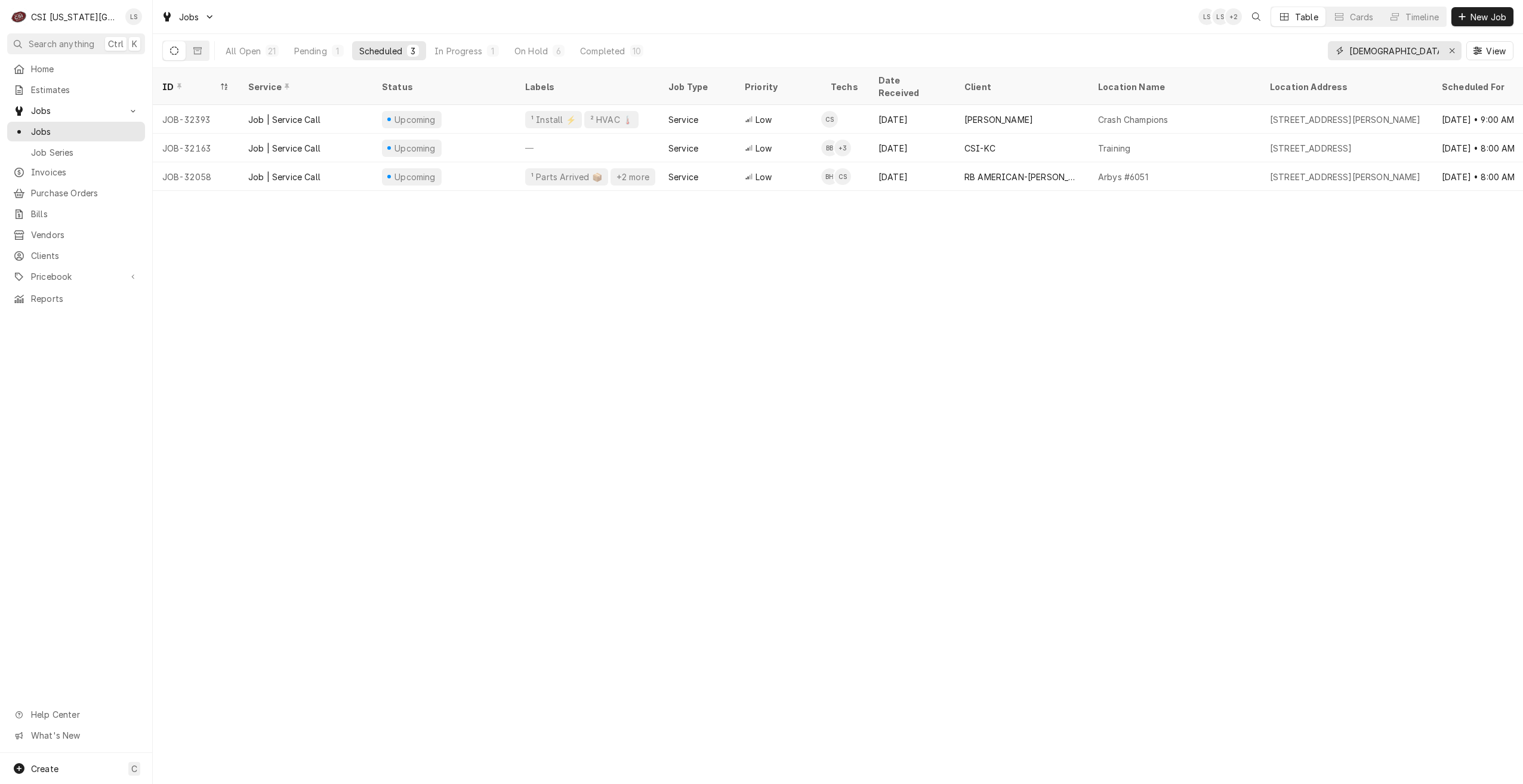
click at [1383, 54] on input "christian" at bounding box center [1394, 50] width 90 height 19
click at [1366, 50] on input "hawkins" at bounding box center [1394, 50] width 90 height 19
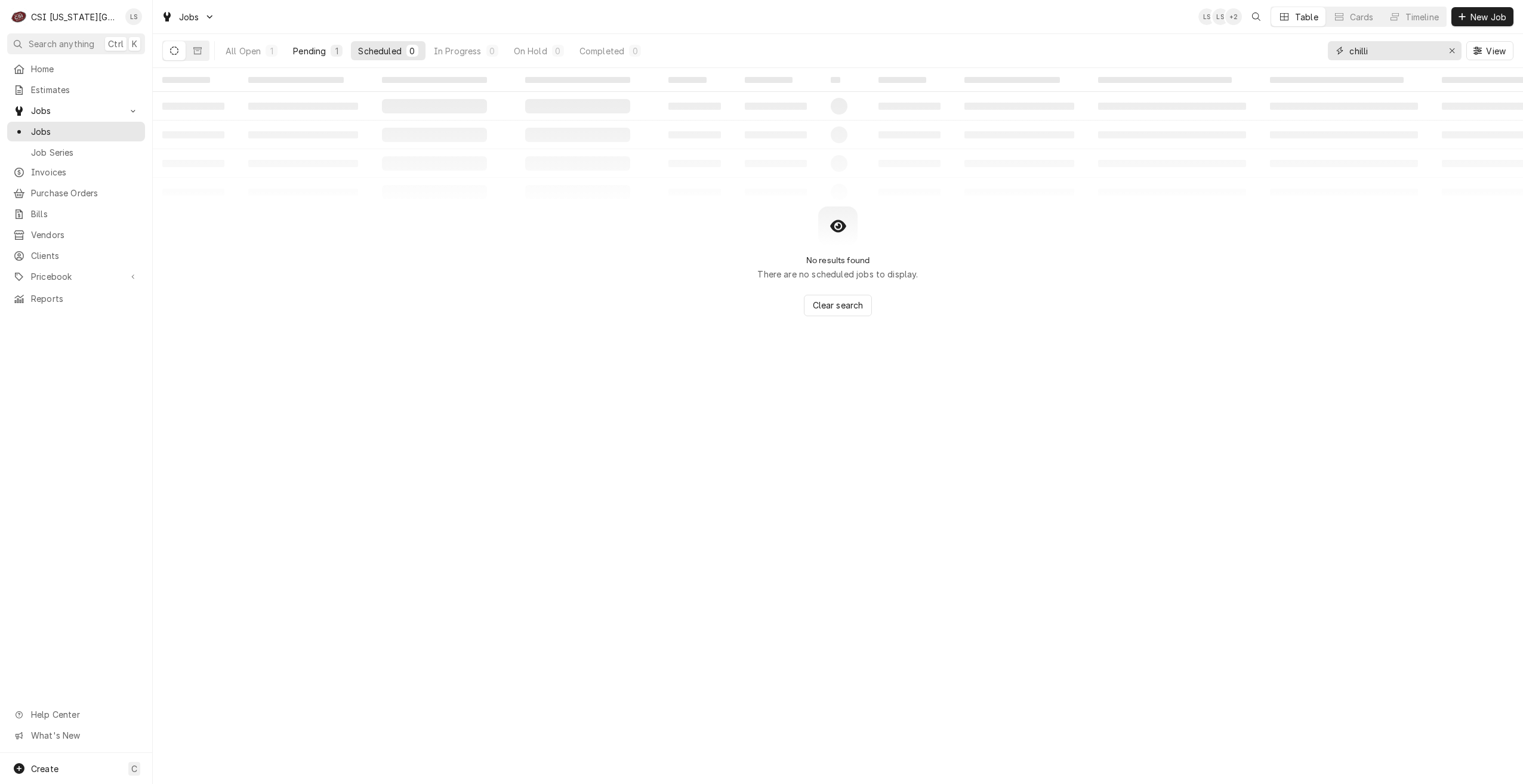
type input "chilli"
click at [316, 51] on div "Pending" at bounding box center [310, 50] width 33 height 12
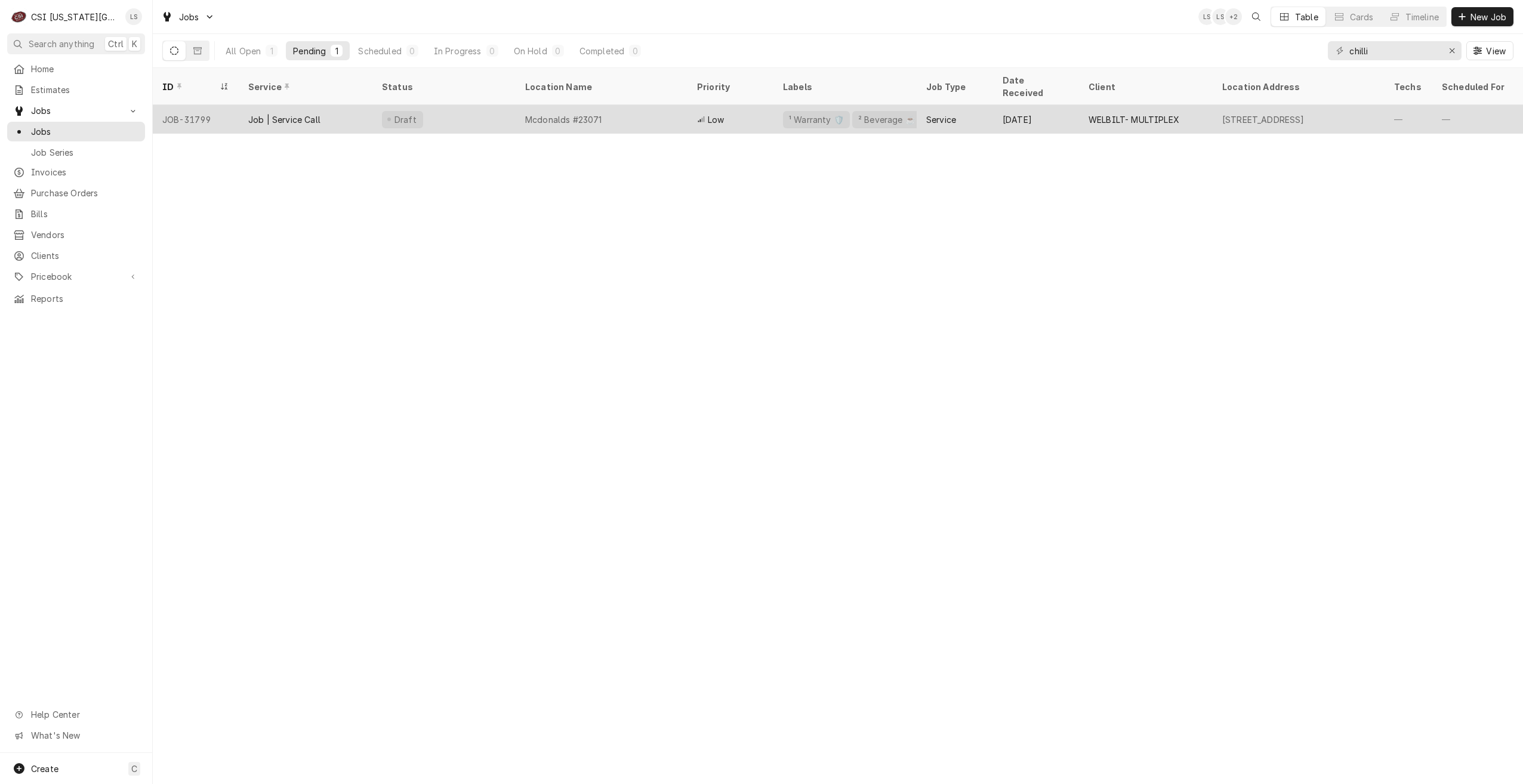
click at [933, 115] on div "Service" at bounding box center [955, 119] width 76 height 29
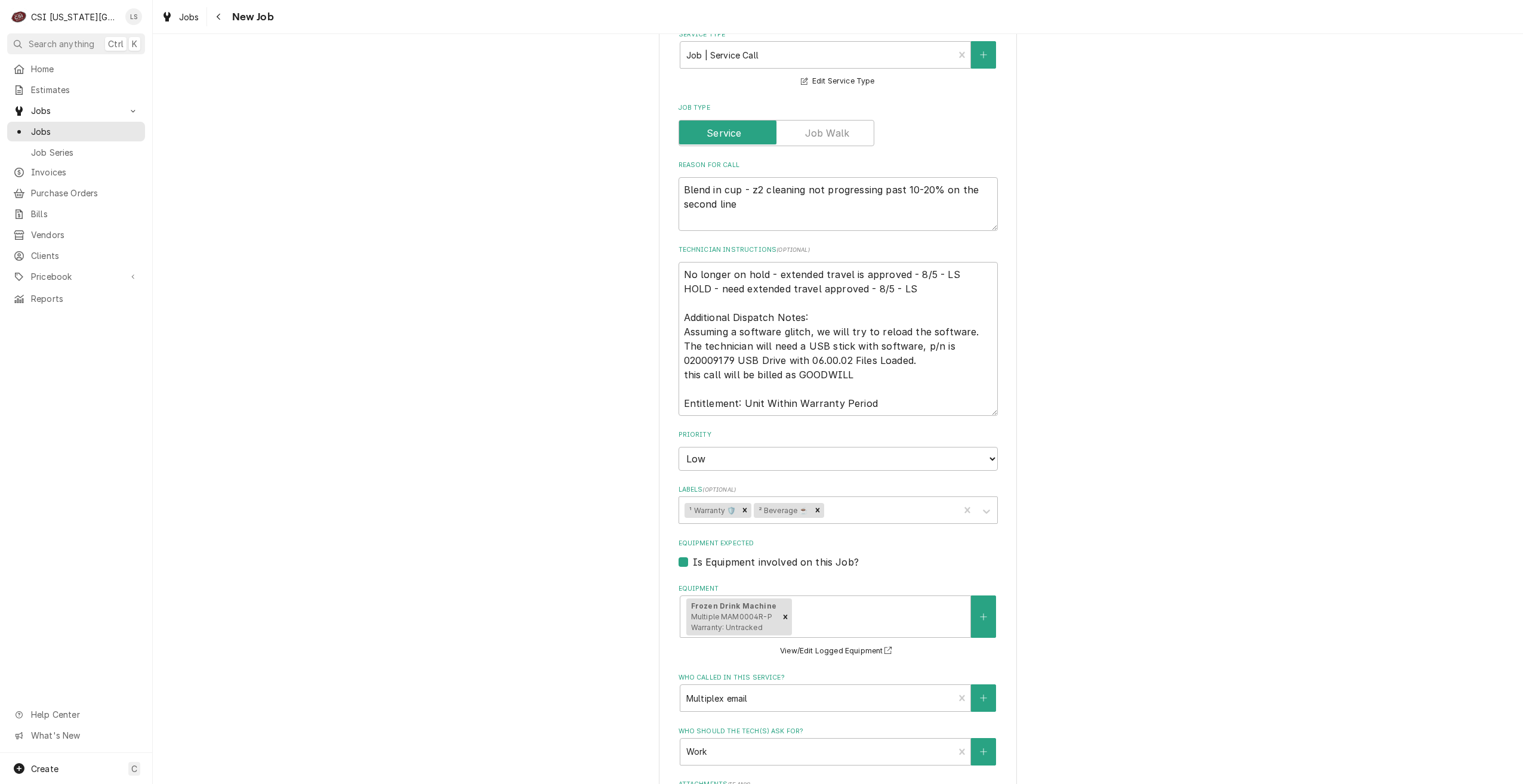
scroll to position [1099, 0]
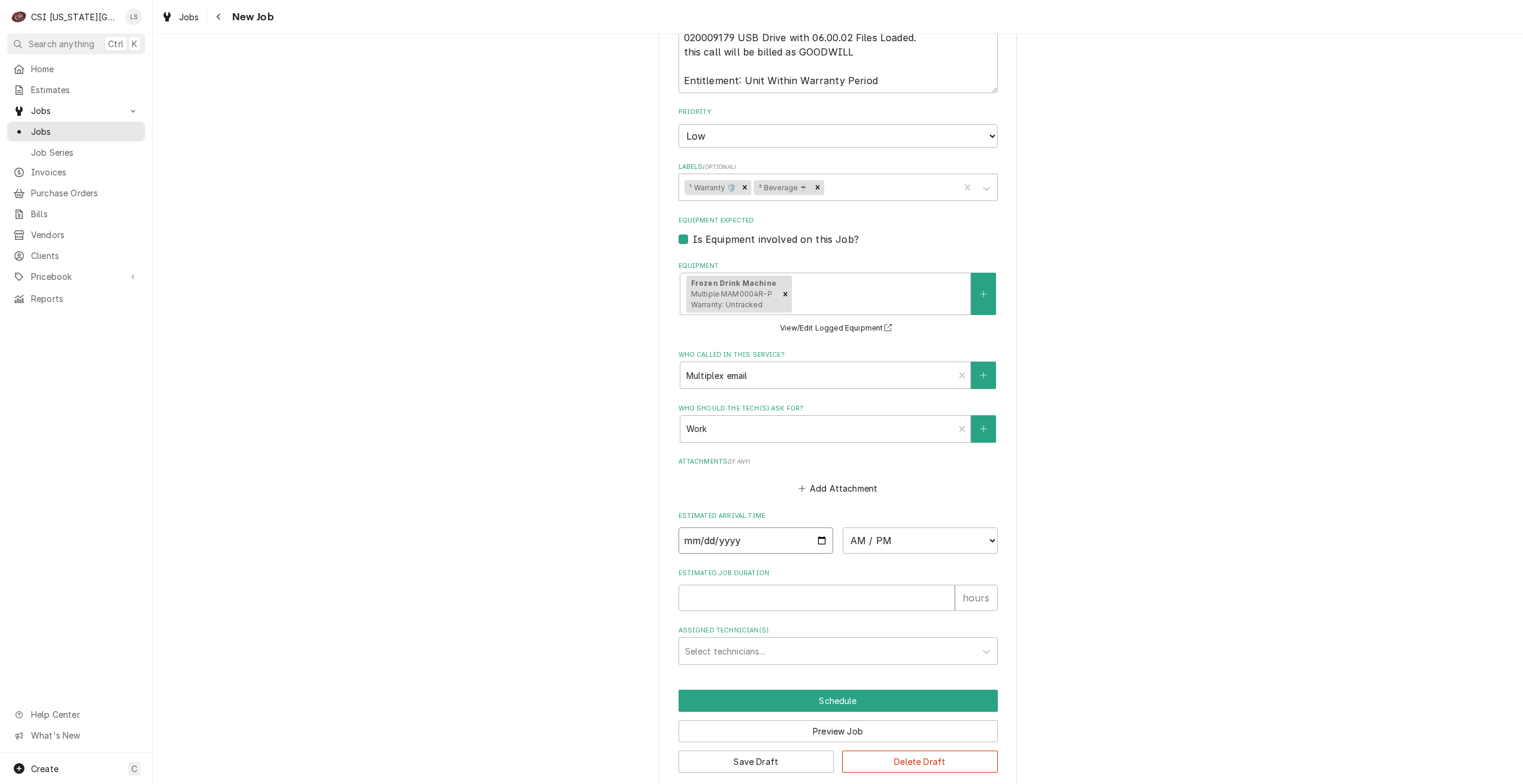
click at [816, 528] on input "Date" at bounding box center [756, 541] width 155 height 27
type textarea "x"
type input "2025-09-04"
click at [894, 528] on select "AM / PM 6:00 AM 6:15 AM 6:30 AM 6:45 AM 7:00 AM 7:15 AM 7:30 AM 7:45 AM 8:00 AM…" at bounding box center [920, 541] width 155 height 27
type textarea "x"
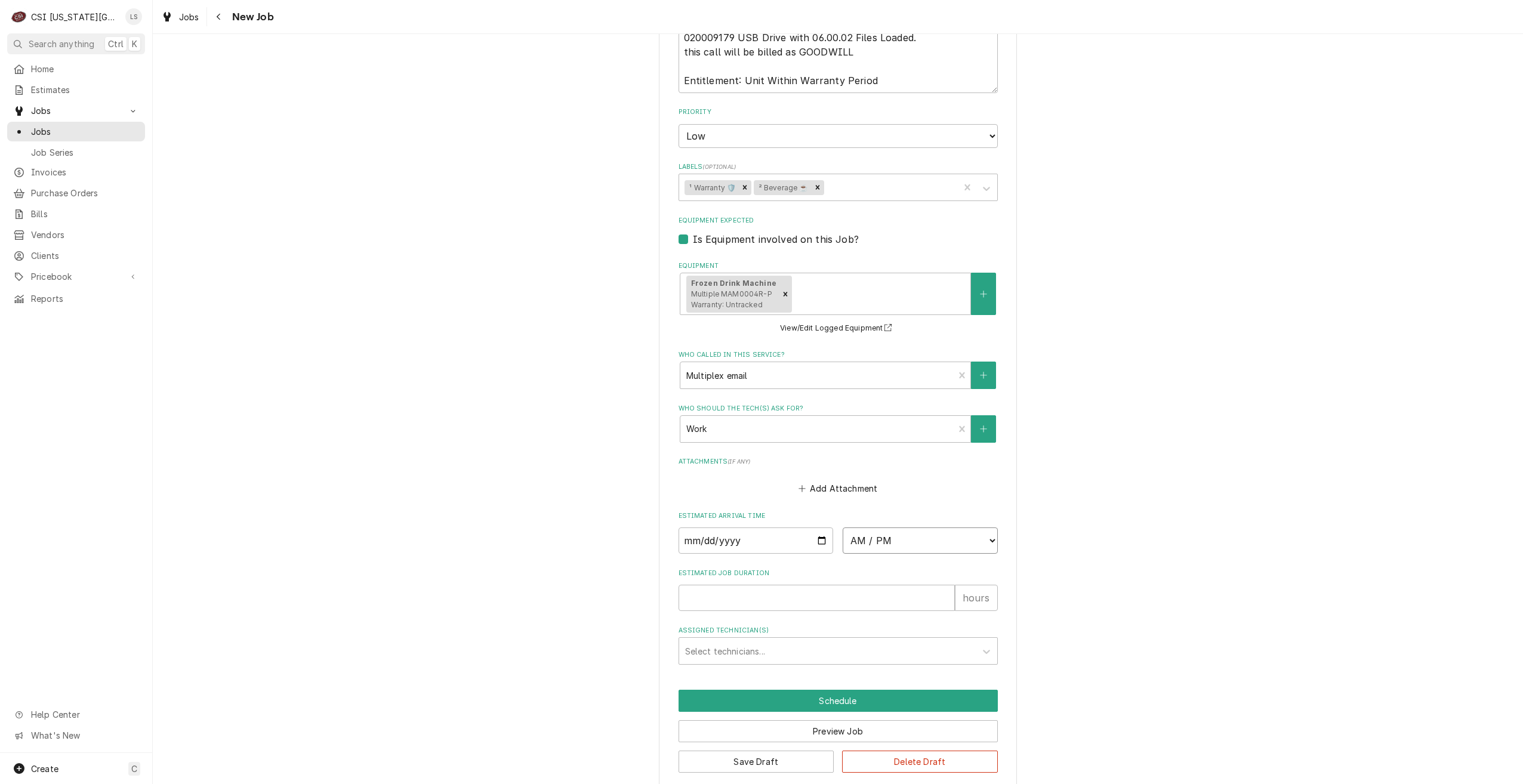
select select "08:00:00"
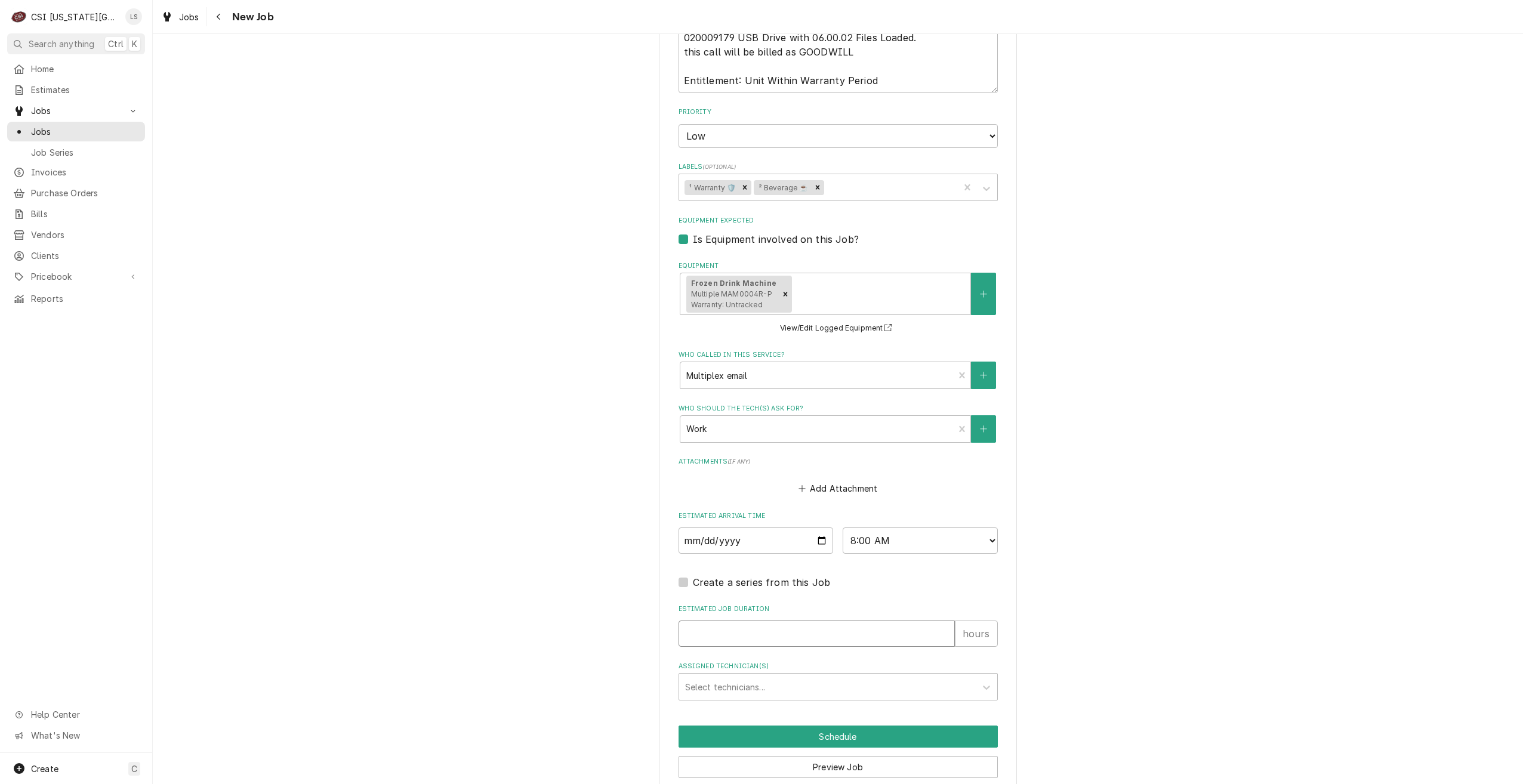
click at [883, 620] on input "Estimated Job Duration" at bounding box center [816, 633] width 276 height 27
type textarea "x"
type input "2"
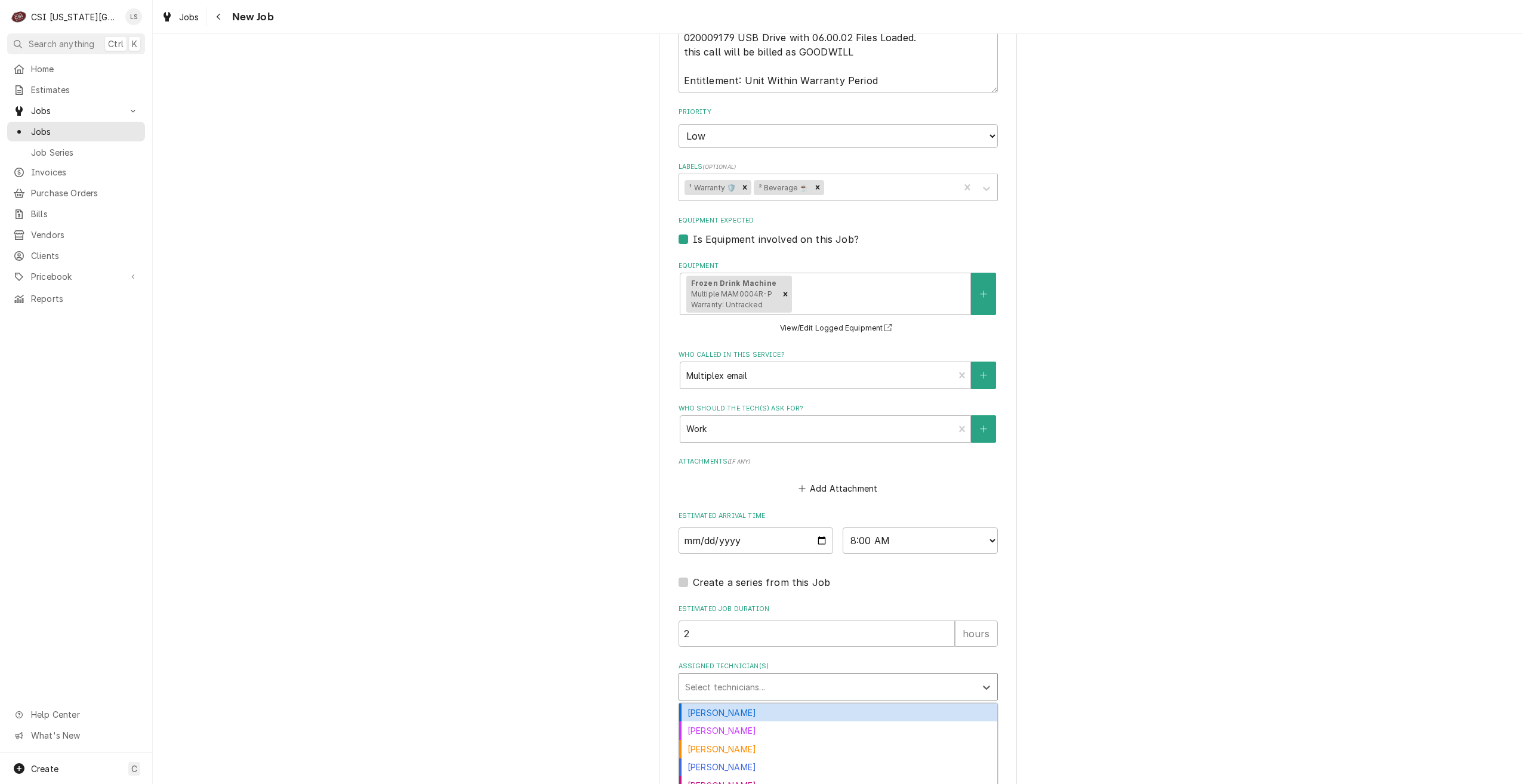
type textarea "x"
click at [913, 676] on div "Assigned Technician(s)" at bounding box center [827, 687] width 285 height 22
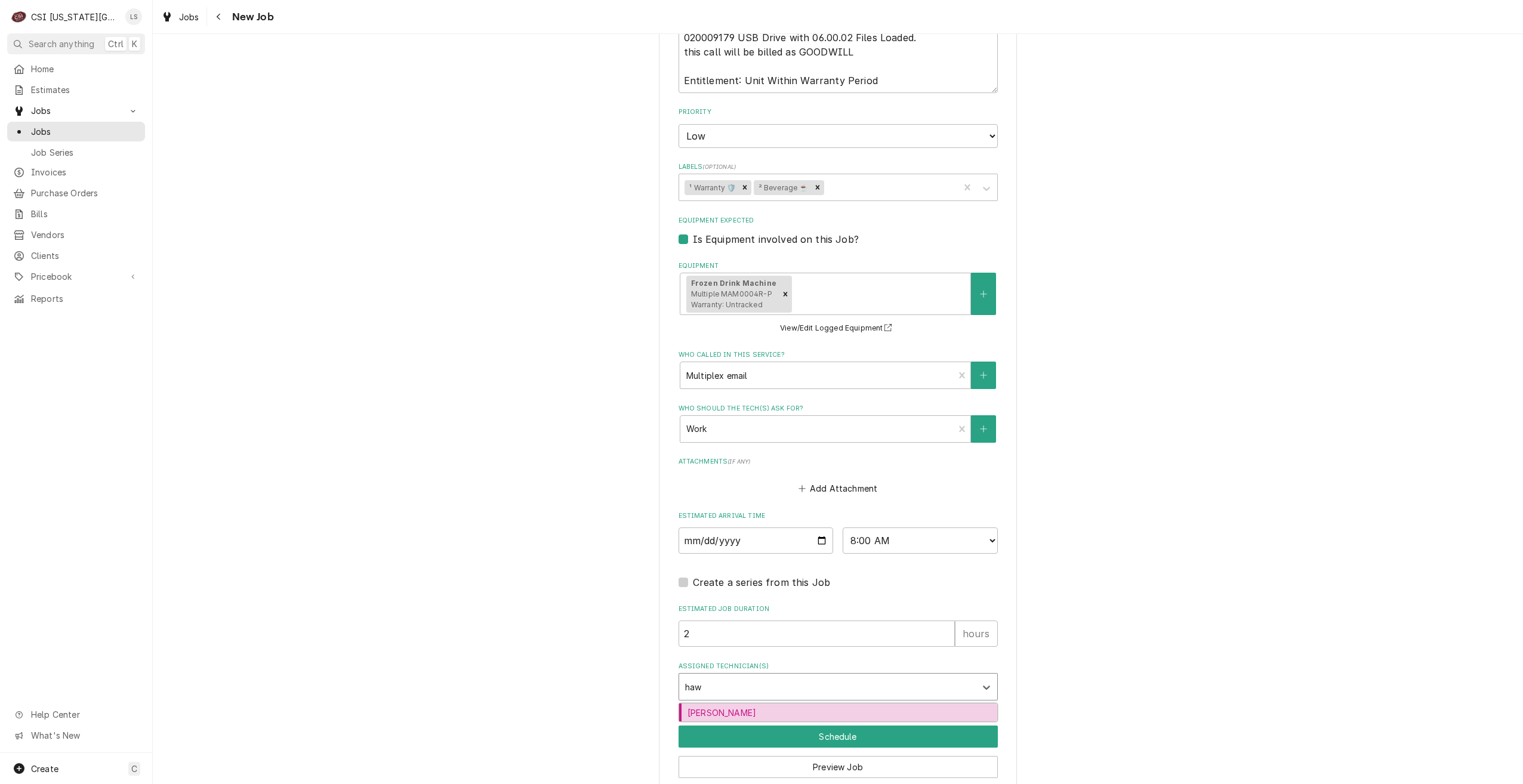
type input "hawk"
click at [885, 704] on div "Brian Hawkins" at bounding box center [838, 713] width 318 height 19
type textarea "x"
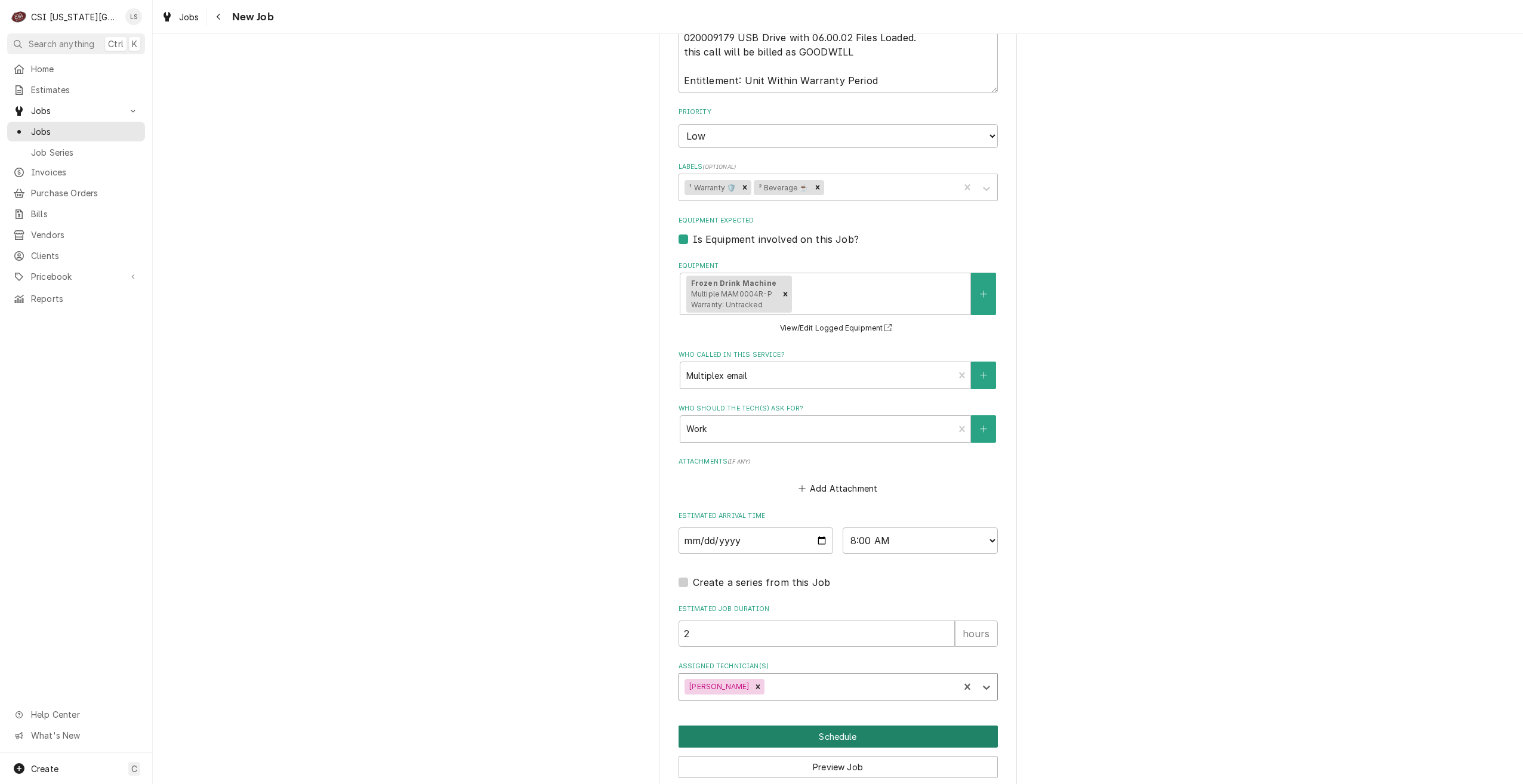
click at [876, 726] on button "Schedule" at bounding box center [838, 737] width 319 height 22
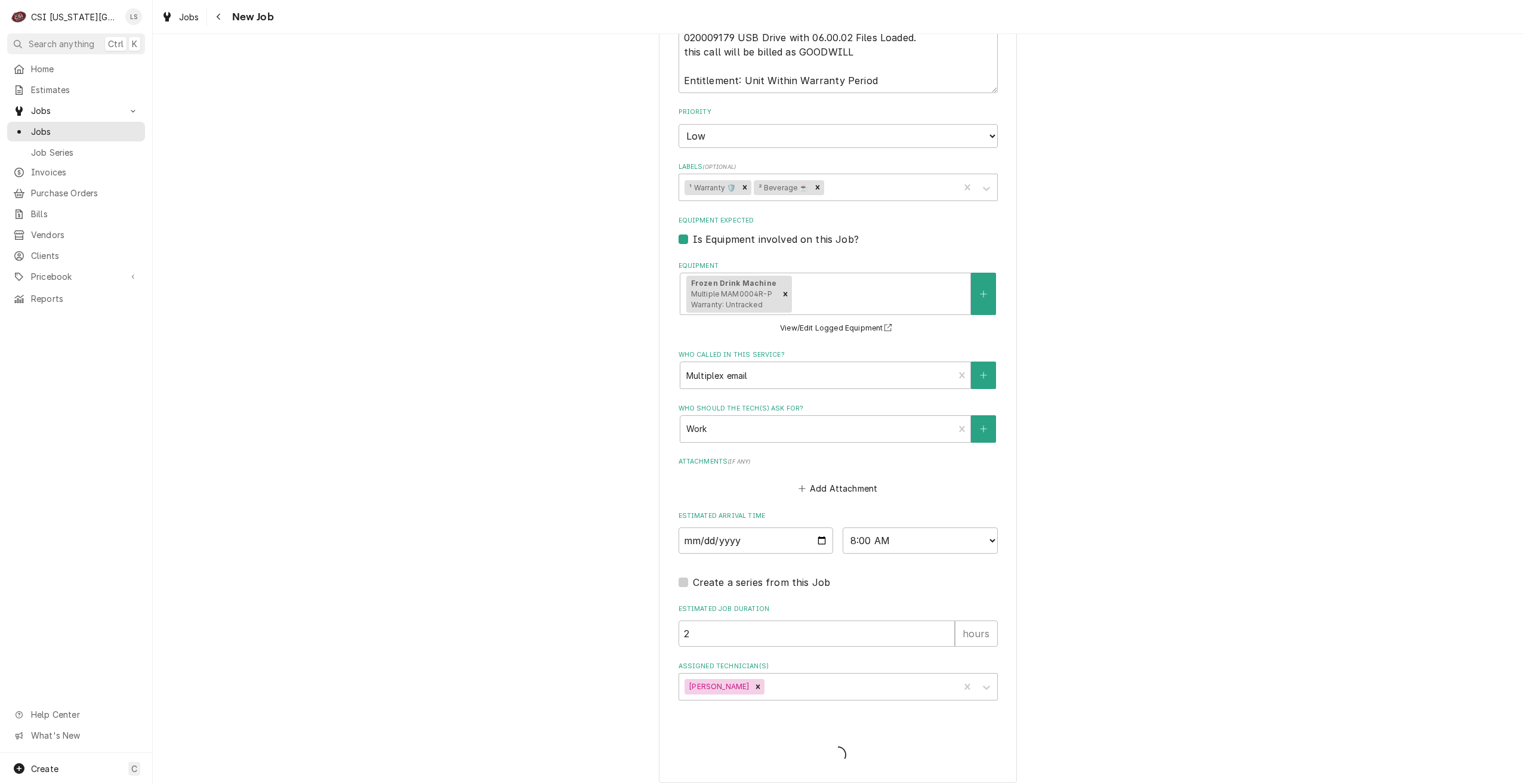
scroll to position [1093, 0]
type textarea "x"
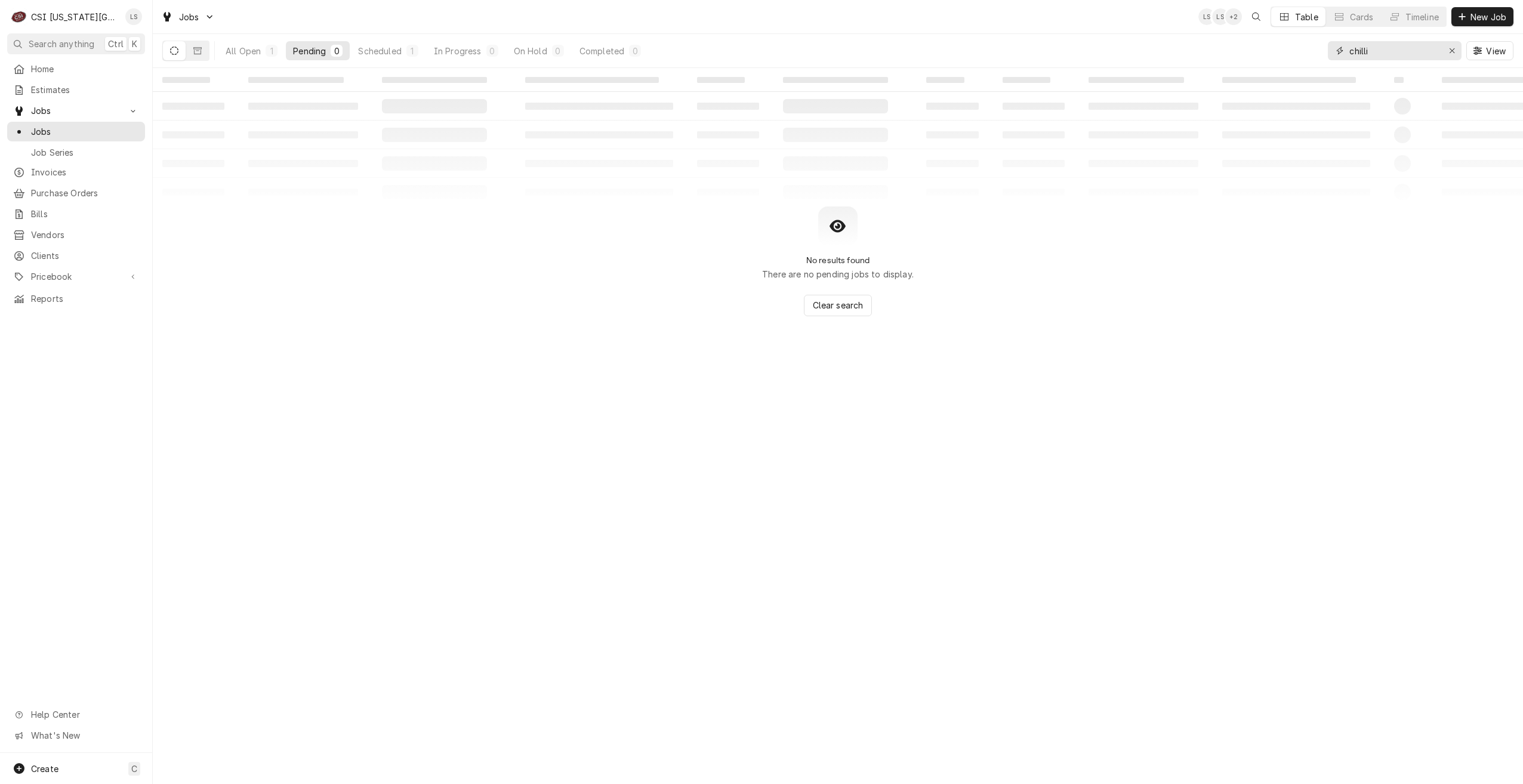
click at [1390, 55] on input "chilli" at bounding box center [1394, 50] width 90 height 19
click at [1385, 52] on input "chilli" at bounding box center [1394, 50] width 90 height 19
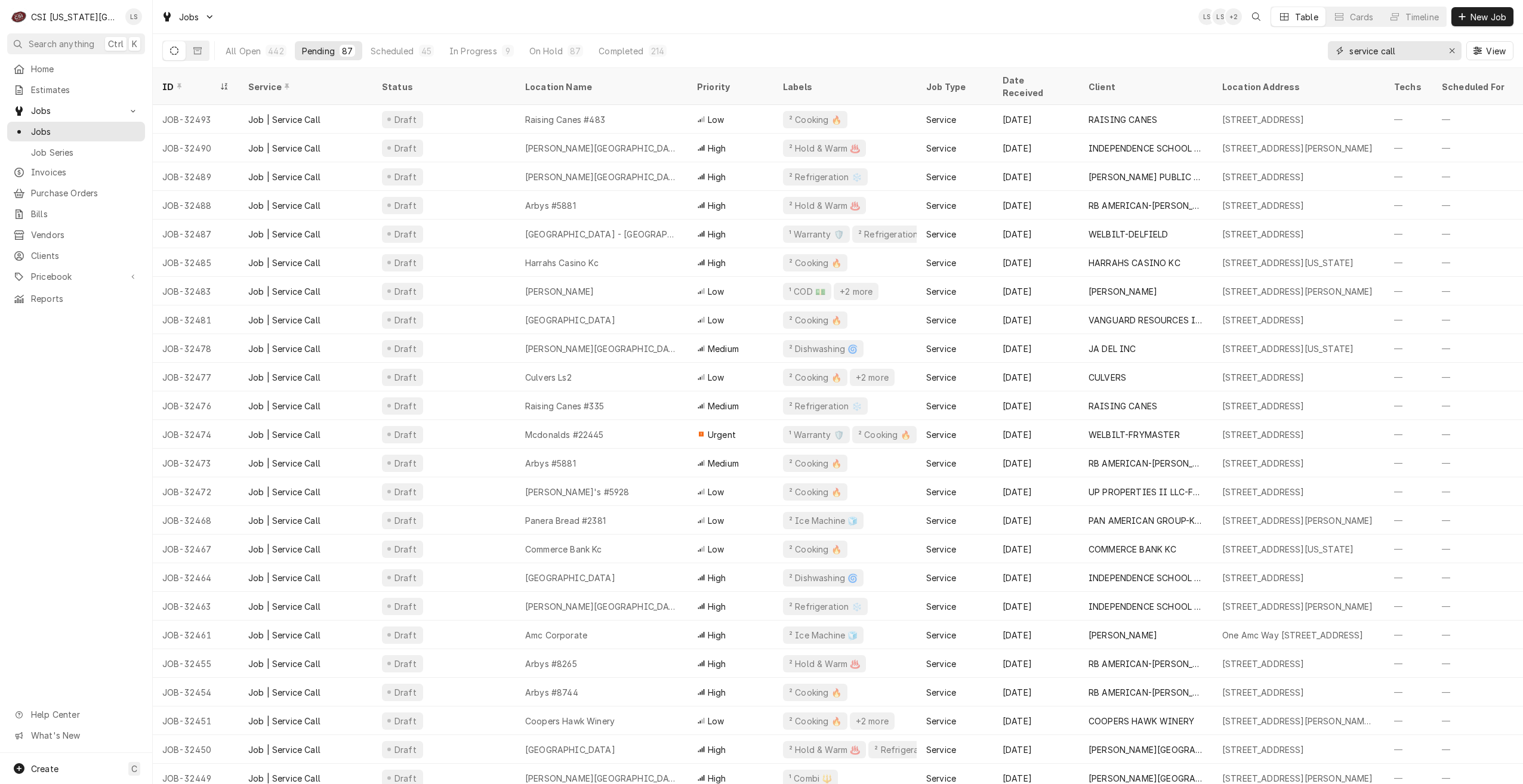
type input "service call"
click at [913, 22] on div "Jobs LS LS + 2 Table Cards Timeline New Job" at bounding box center [838, 16] width 1370 height 34
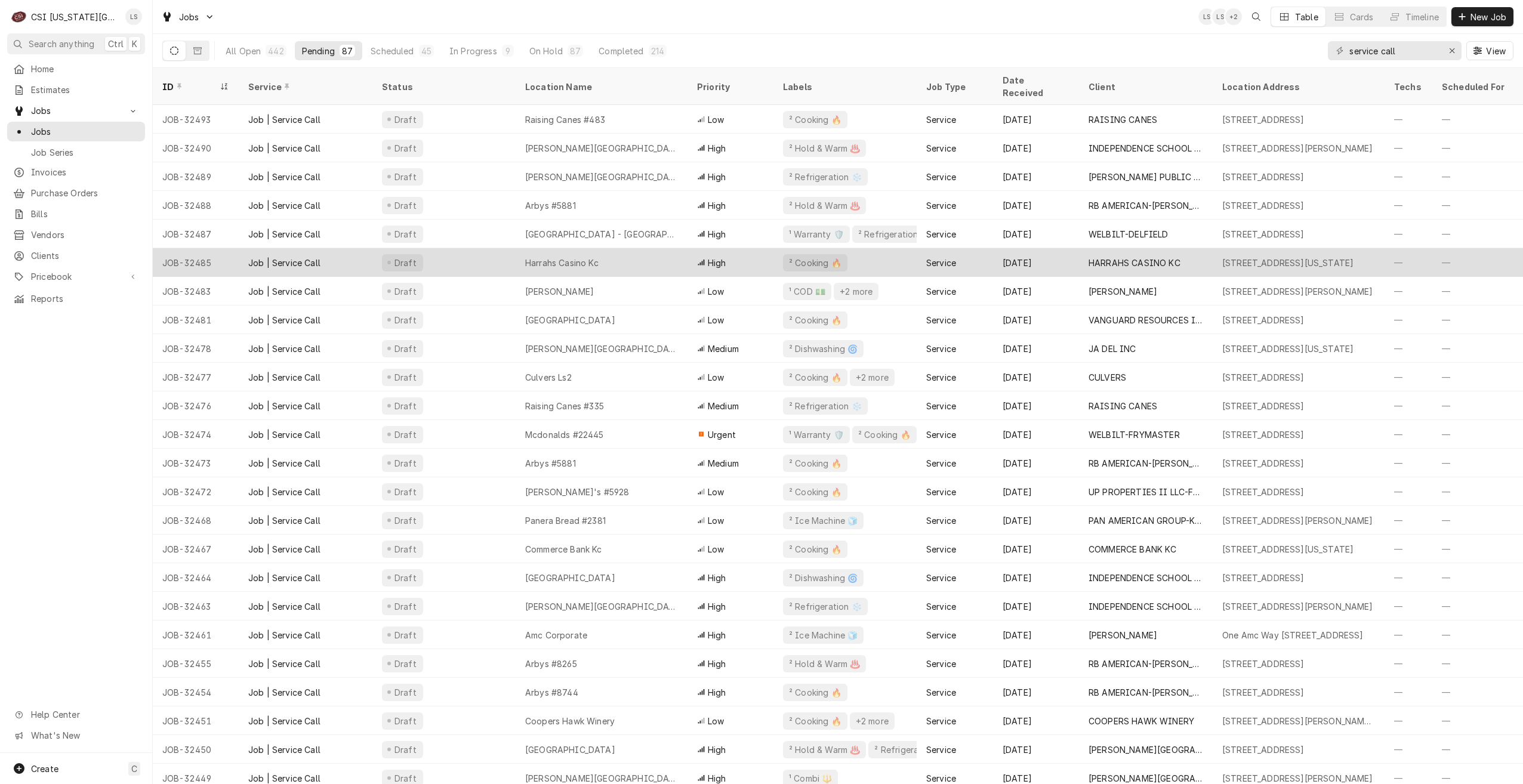
click at [623, 250] on div "Harrahs Casino Kc" at bounding box center [602, 263] width 172 height 29
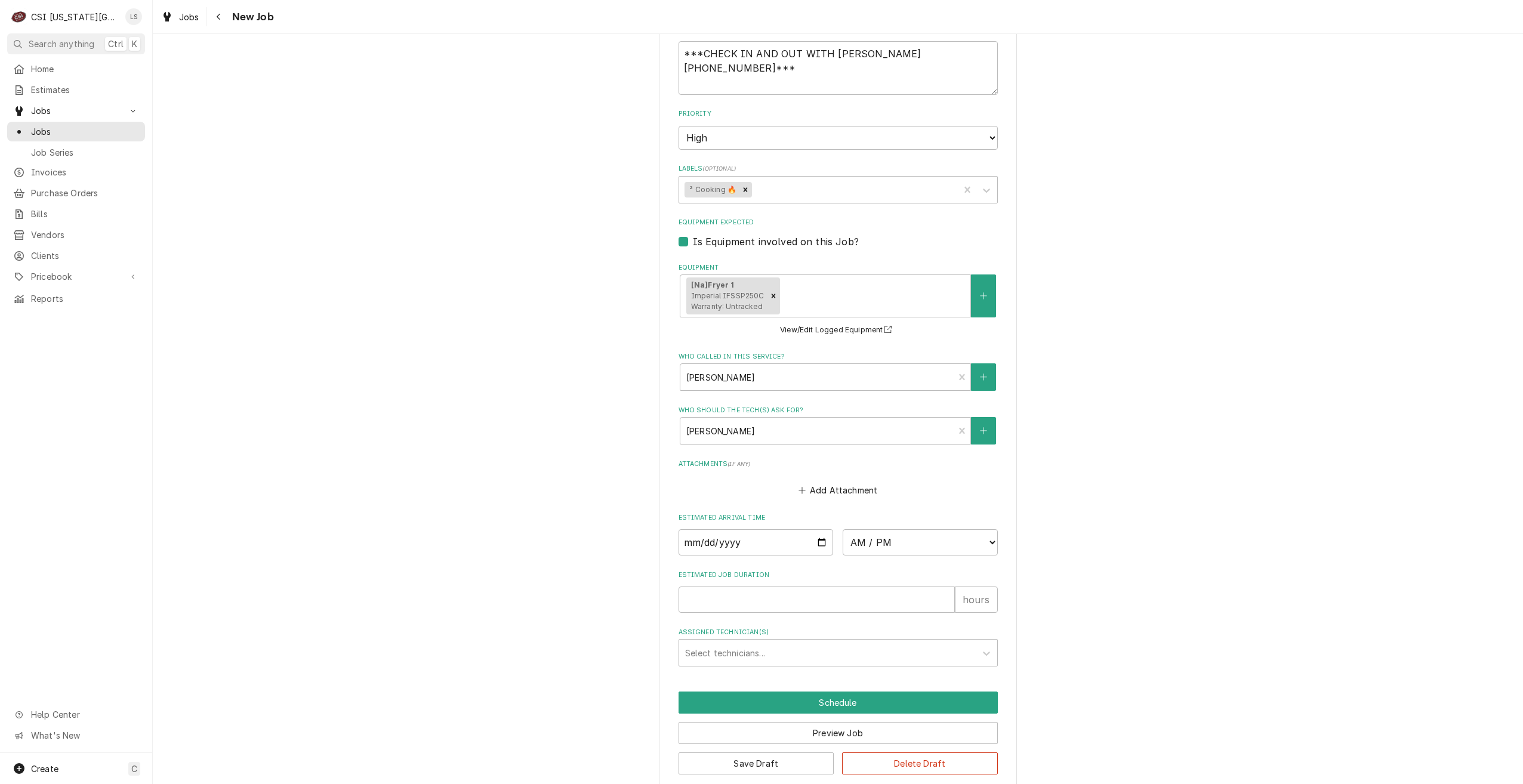
scroll to position [841, 0]
click at [819, 528] on input "Date" at bounding box center [756, 541] width 155 height 27
type textarea "x"
type input "2025-09-03"
click at [882, 531] on select "AM / PM 6:00 AM 6:15 AM 6:30 AM 6:45 AM 7:00 AM 7:15 AM 7:30 AM 7:45 AM 8:00 AM…" at bounding box center [920, 541] width 155 height 27
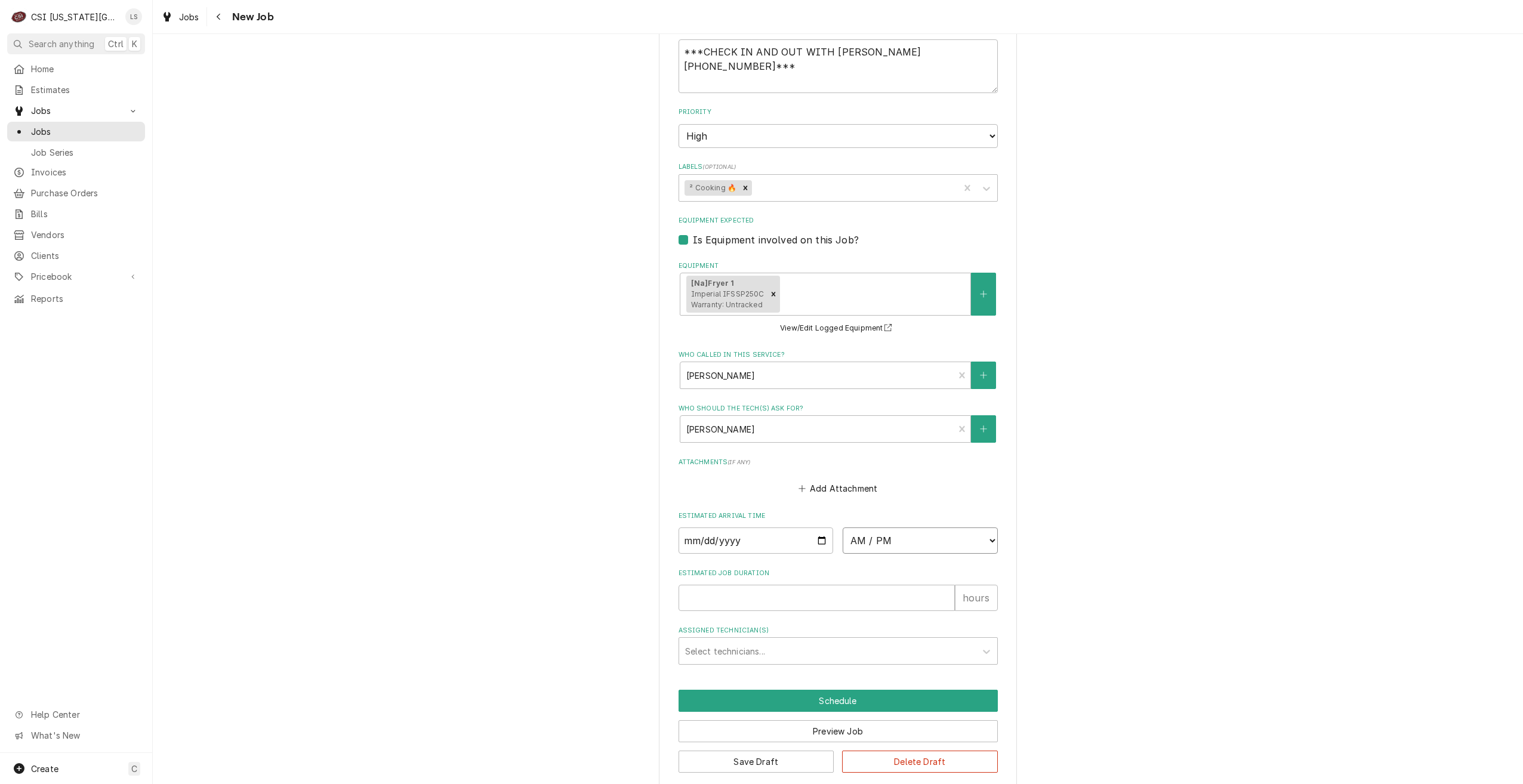
type textarea "x"
select select "09:00:00"
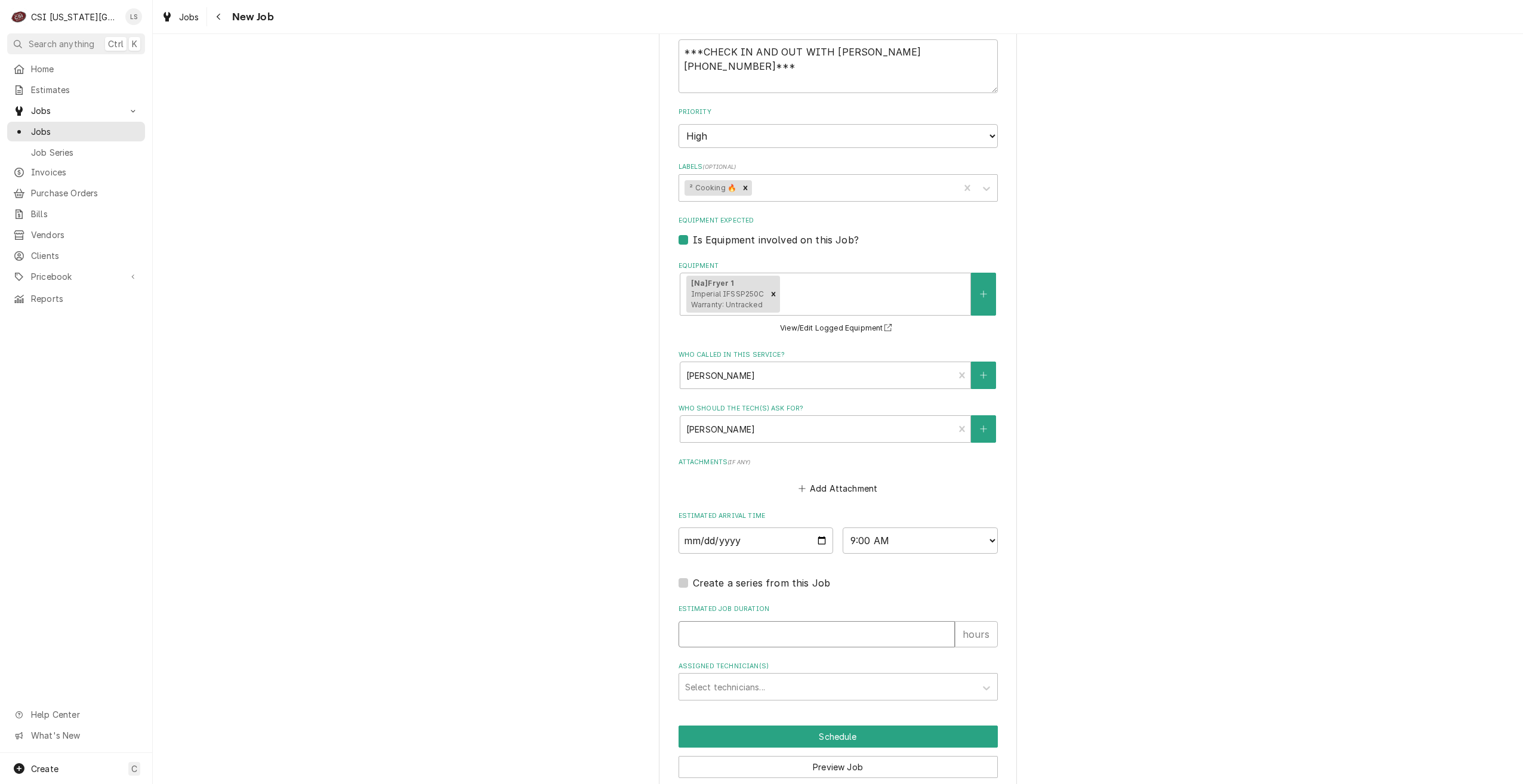
click at [902, 622] on input "Estimated Job Duration" at bounding box center [816, 634] width 276 height 27
type textarea "x"
type input "2"
type textarea "x"
type input "2"
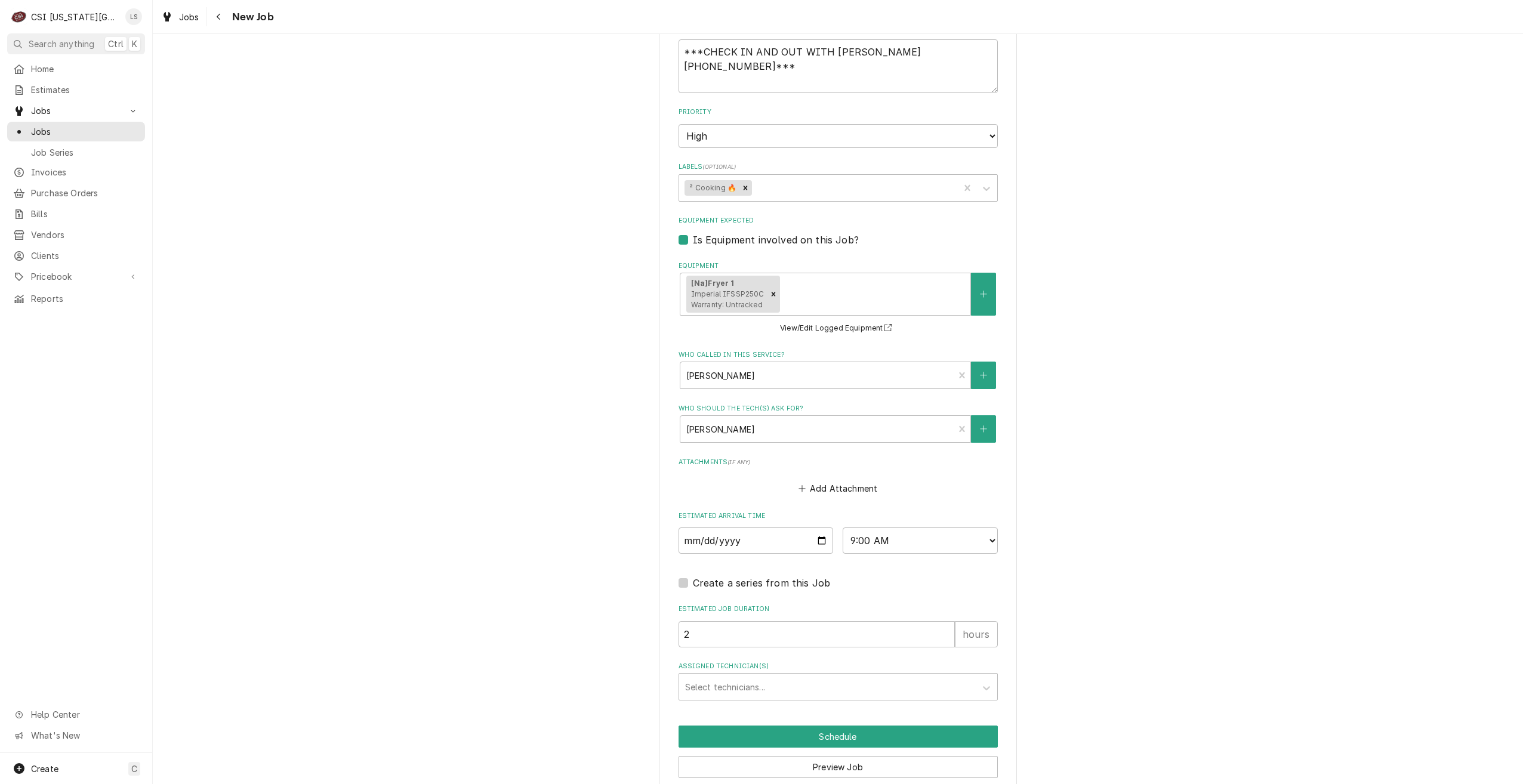
click at [888, 662] on div "Assigned Technician(s) Select technicians..." at bounding box center [838, 681] width 319 height 39
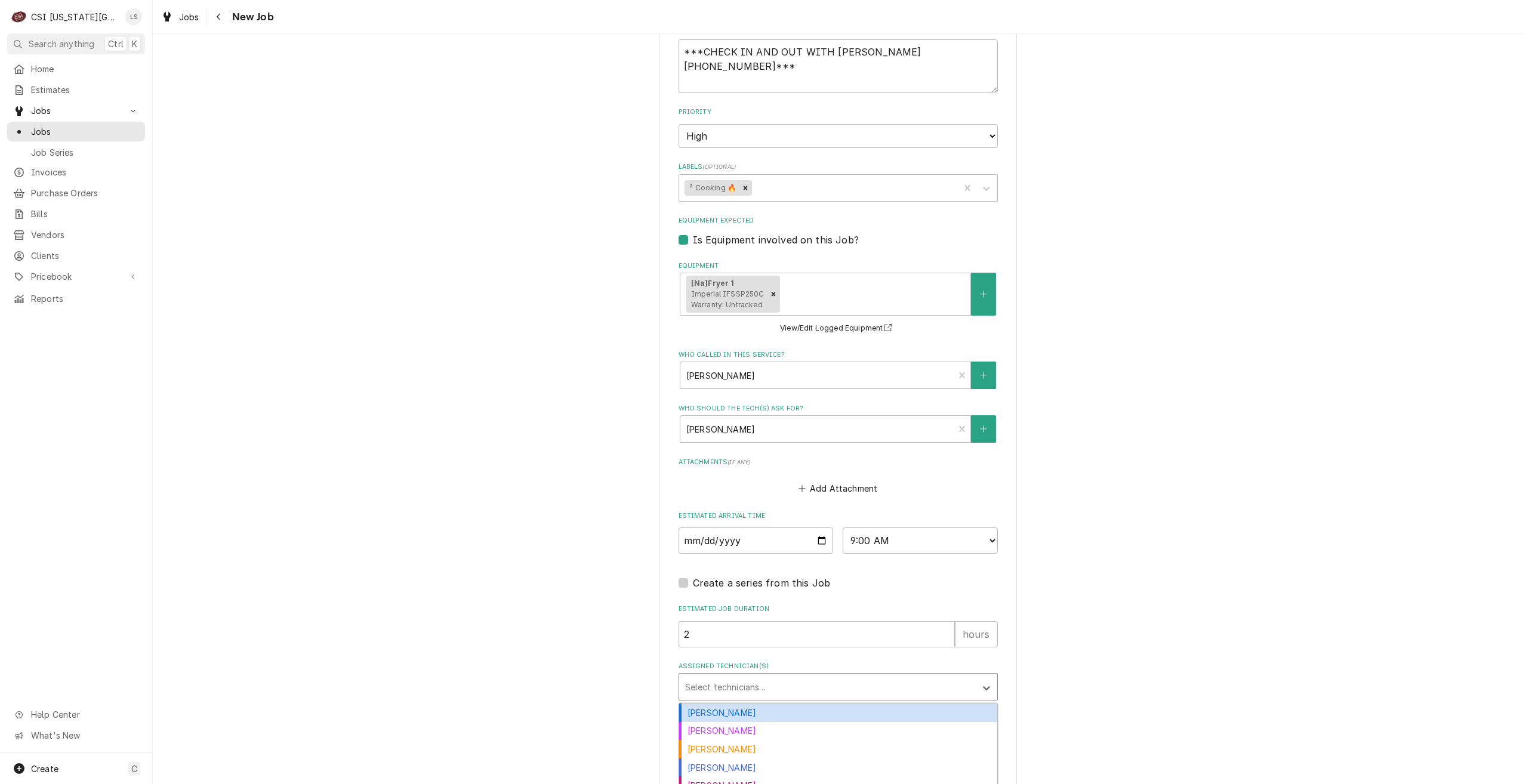
click at [882, 676] on div "Assigned Technician(s)" at bounding box center [827, 687] width 285 height 22
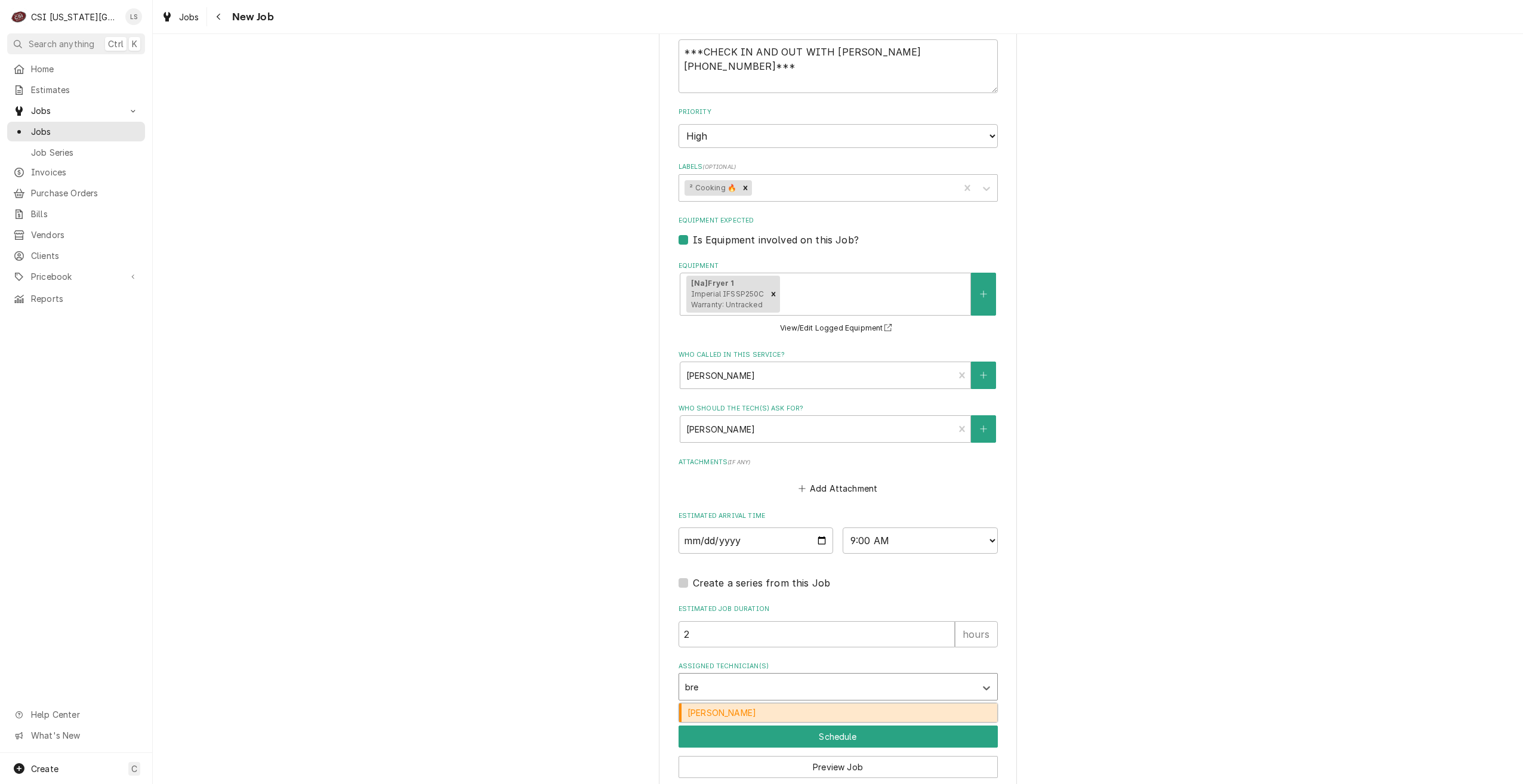
type input "brea"
drag, startPoint x: 854, startPoint y: 696, endPoint x: 811, endPoint y: 729, distance: 54.2
click at [851, 704] on div "[PERSON_NAME]" at bounding box center [838, 713] width 318 height 19
type textarea "x"
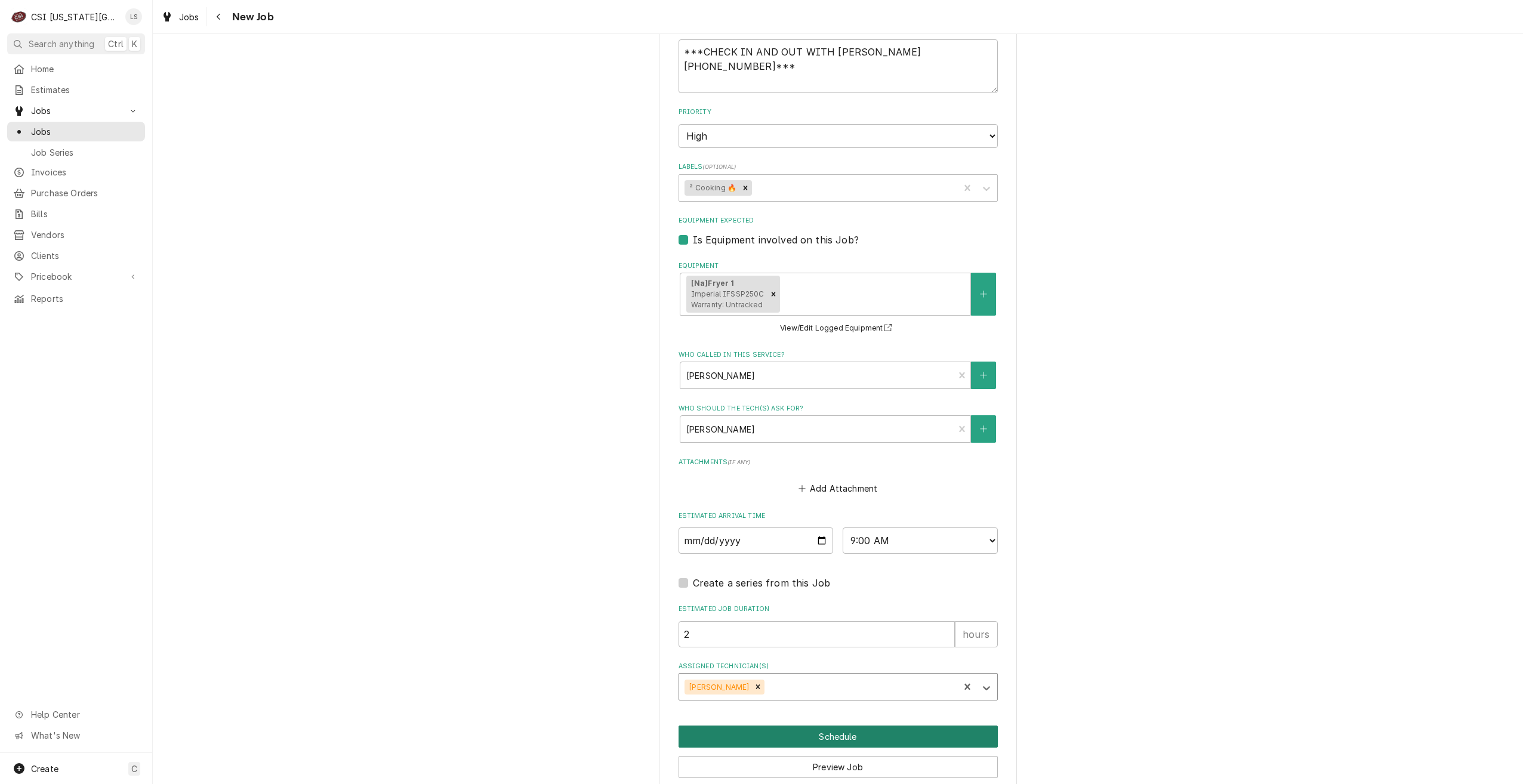
click at [809, 729] on button "Schedule" at bounding box center [838, 737] width 319 height 22
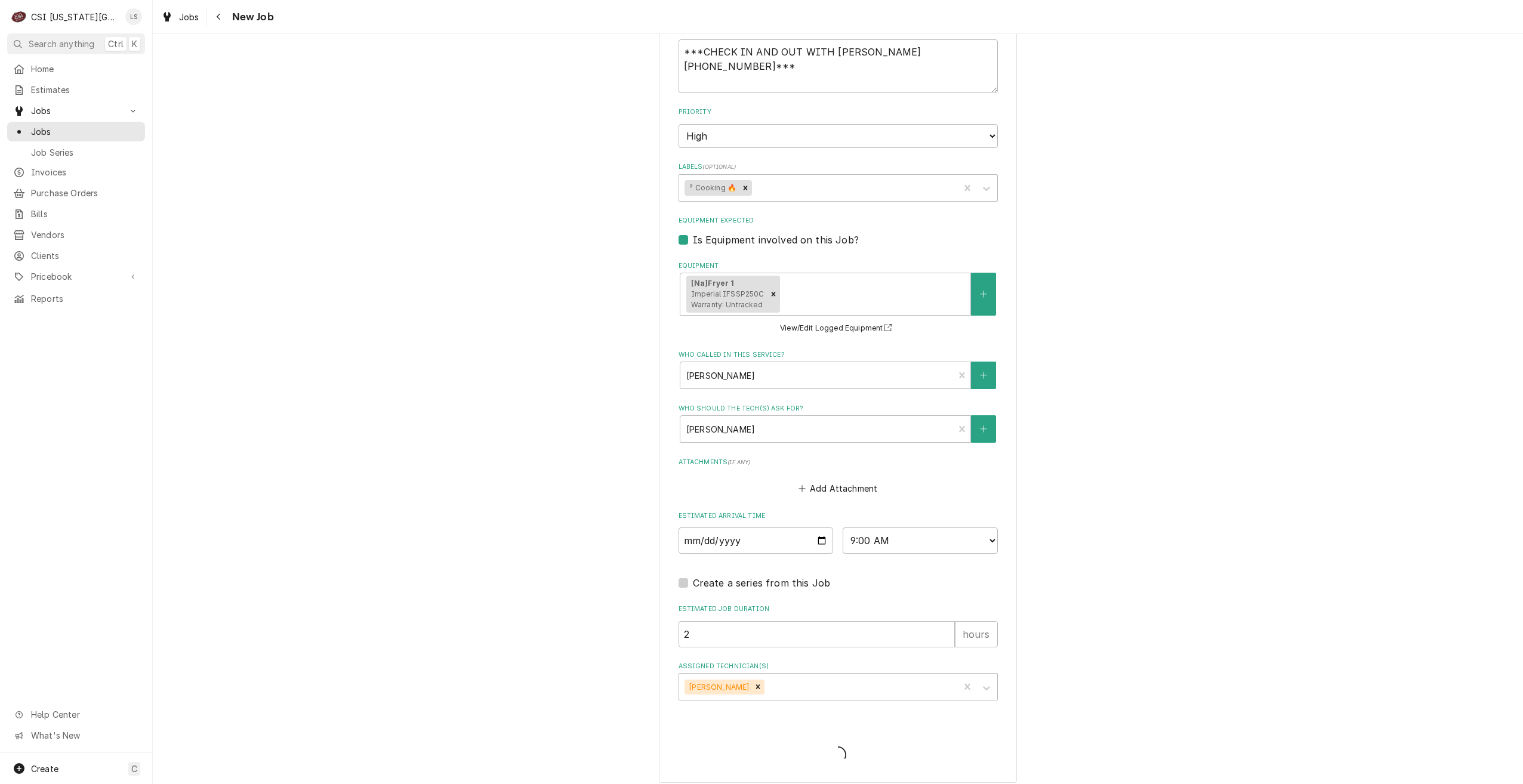
scroll to position [836, 0]
type textarea "x"
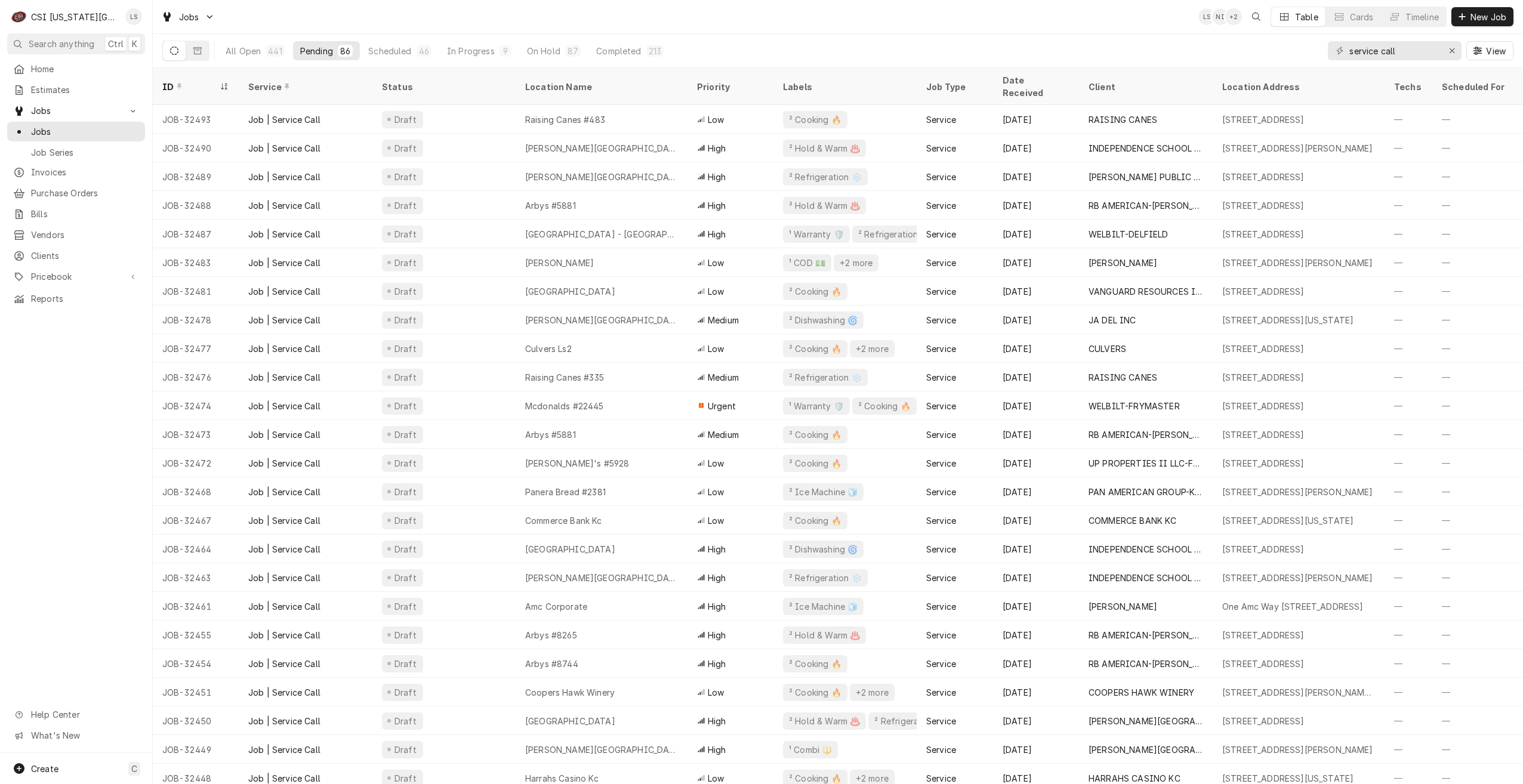
click at [428, 19] on div "Jobs LS NI + 2 Table Cards Timeline New Job" at bounding box center [838, 16] width 1370 height 34
click at [547, 18] on div "Jobs LS NI + 2 Table Cards Timeline New Job" at bounding box center [838, 16] width 1370 height 34
click at [760, 21] on div "Jobs LS NI + 2 Table Cards Timeline New Job" at bounding box center [838, 16] width 1370 height 34
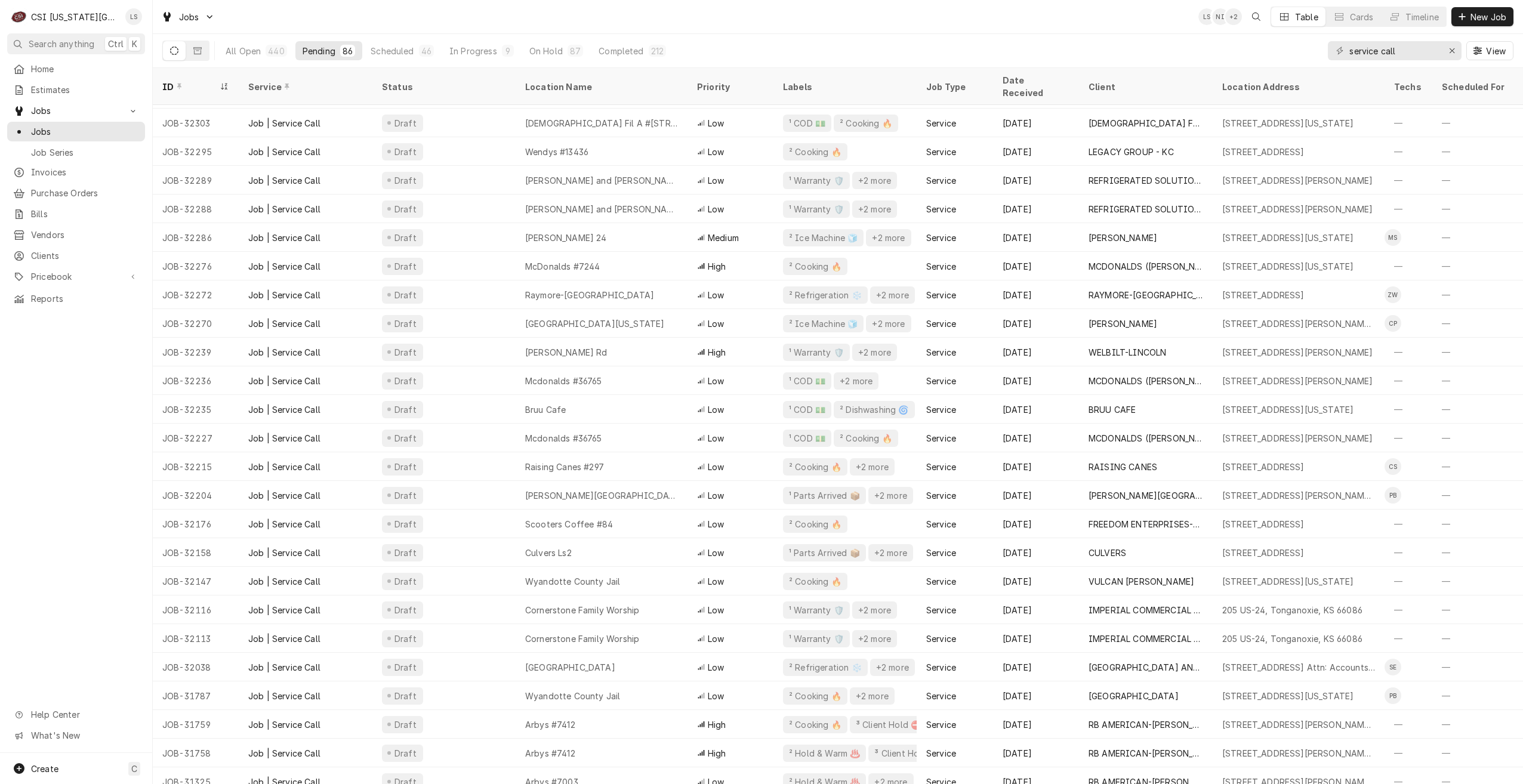
scroll to position [1779, 0]
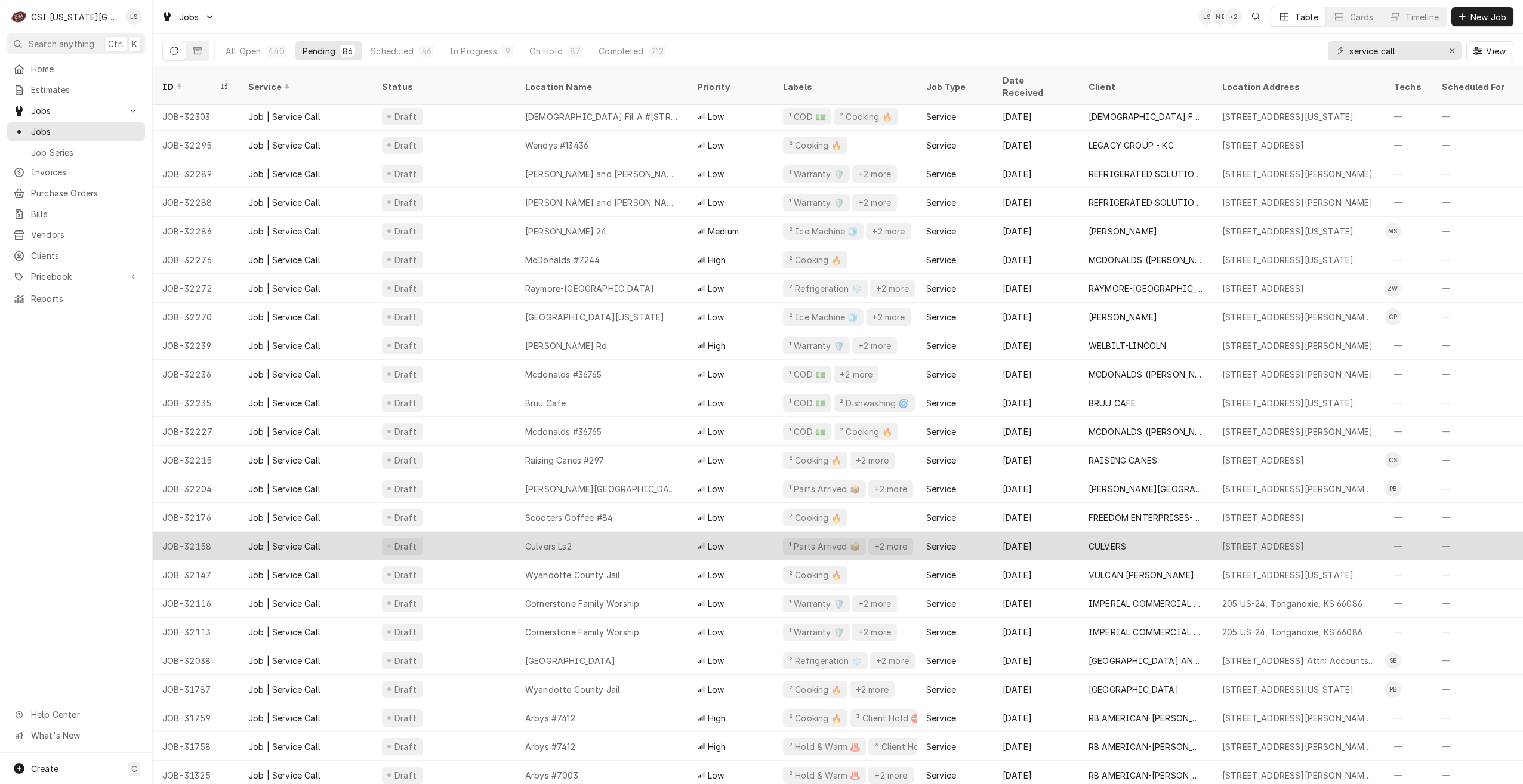
click at [618, 532] on div "Culvers Ls2" at bounding box center [602, 546] width 172 height 29
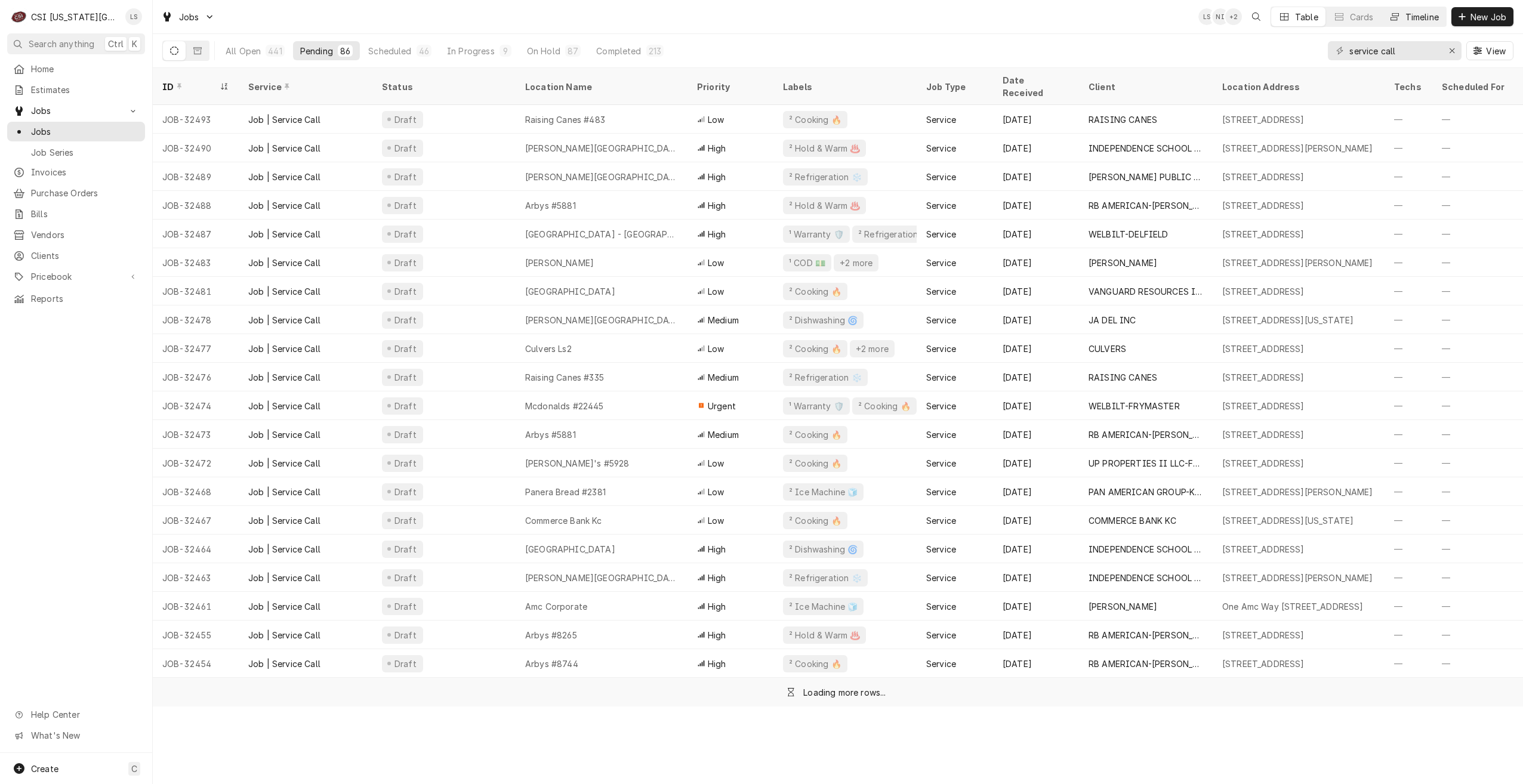
click at [1410, 19] on div "Timeline" at bounding box center [1422, 16] width 34 height 12
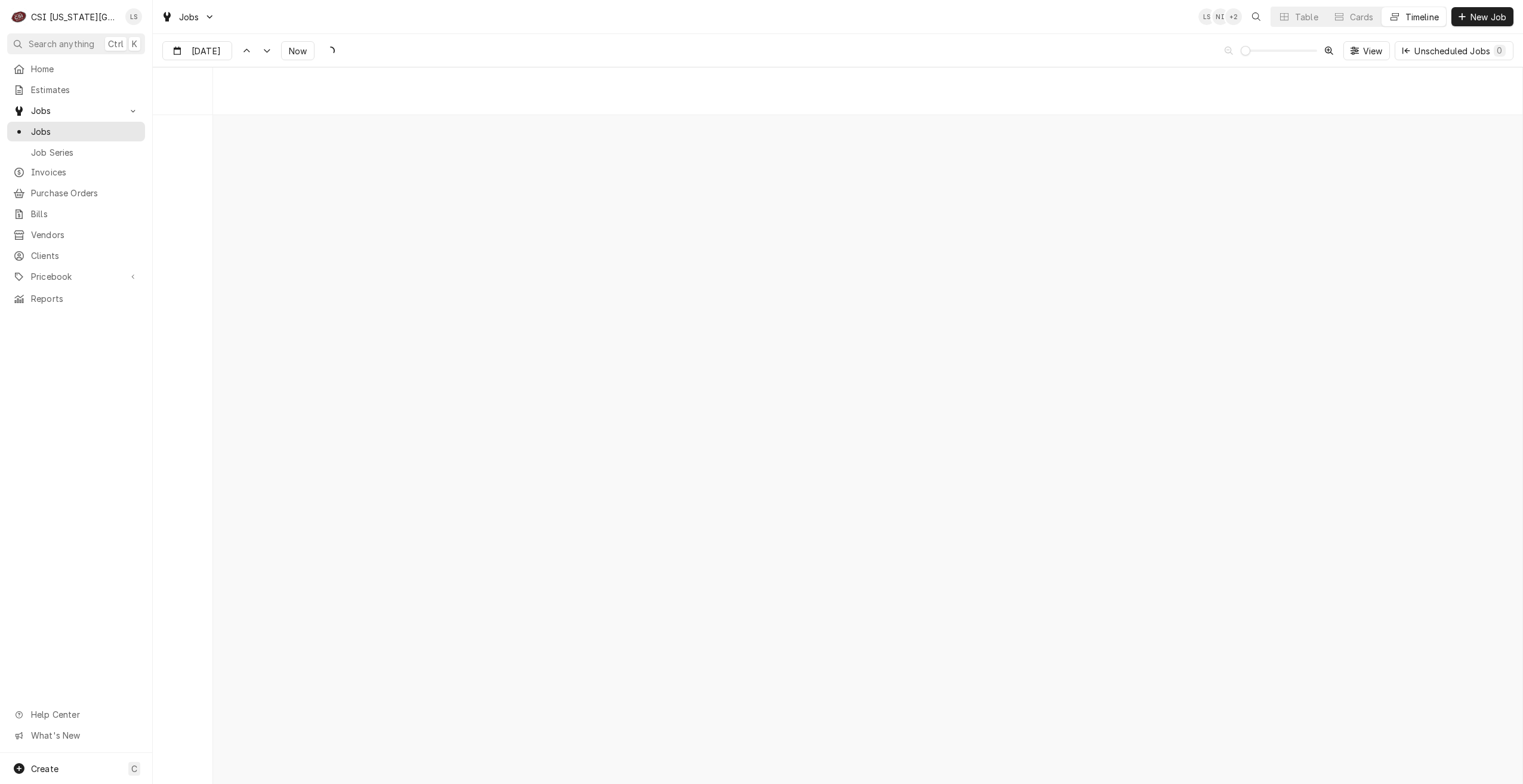
scroll to position [13702, 0]
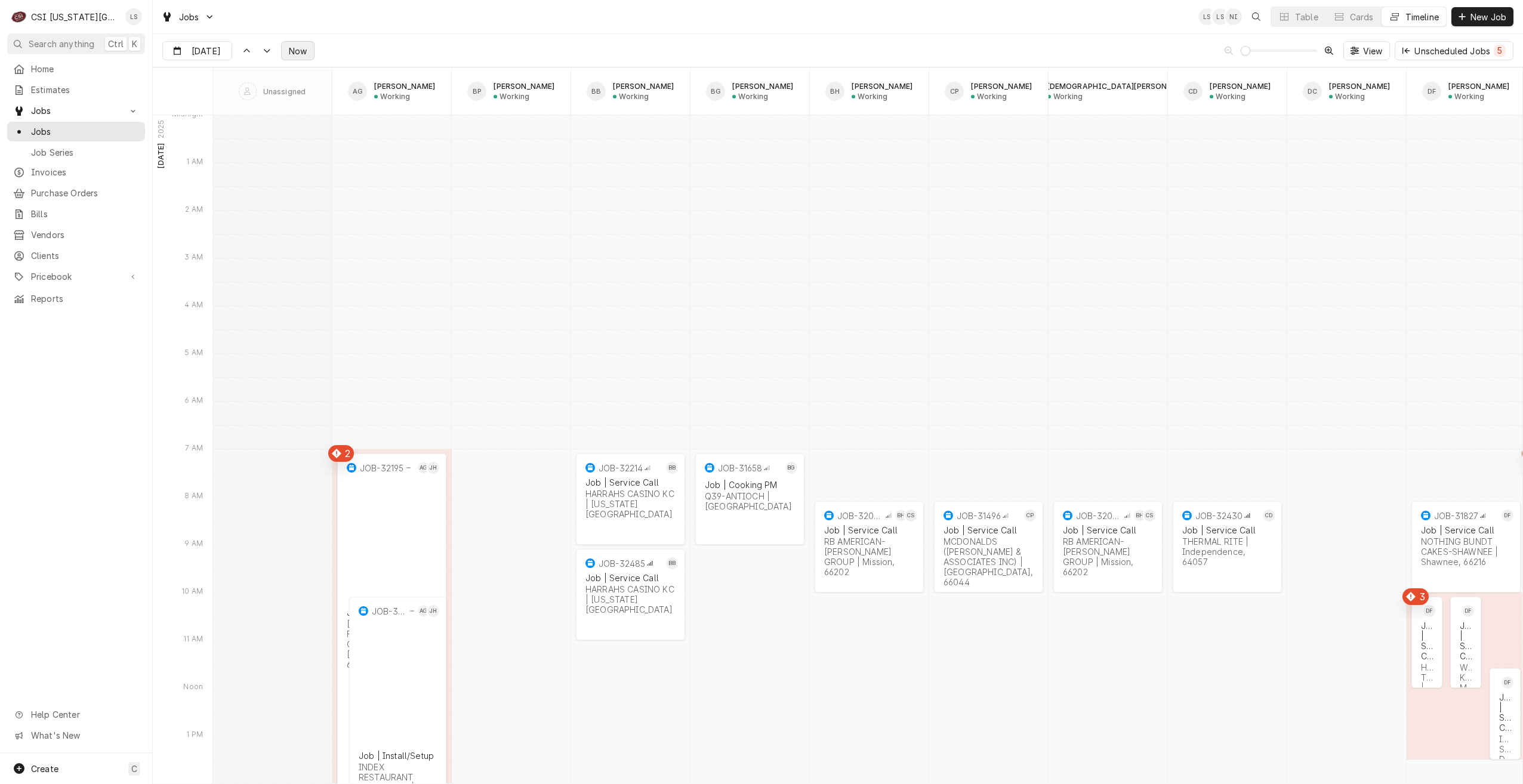
click at [299, 48] on span "Now" at bounding box center [298, 50] width 23 height 12
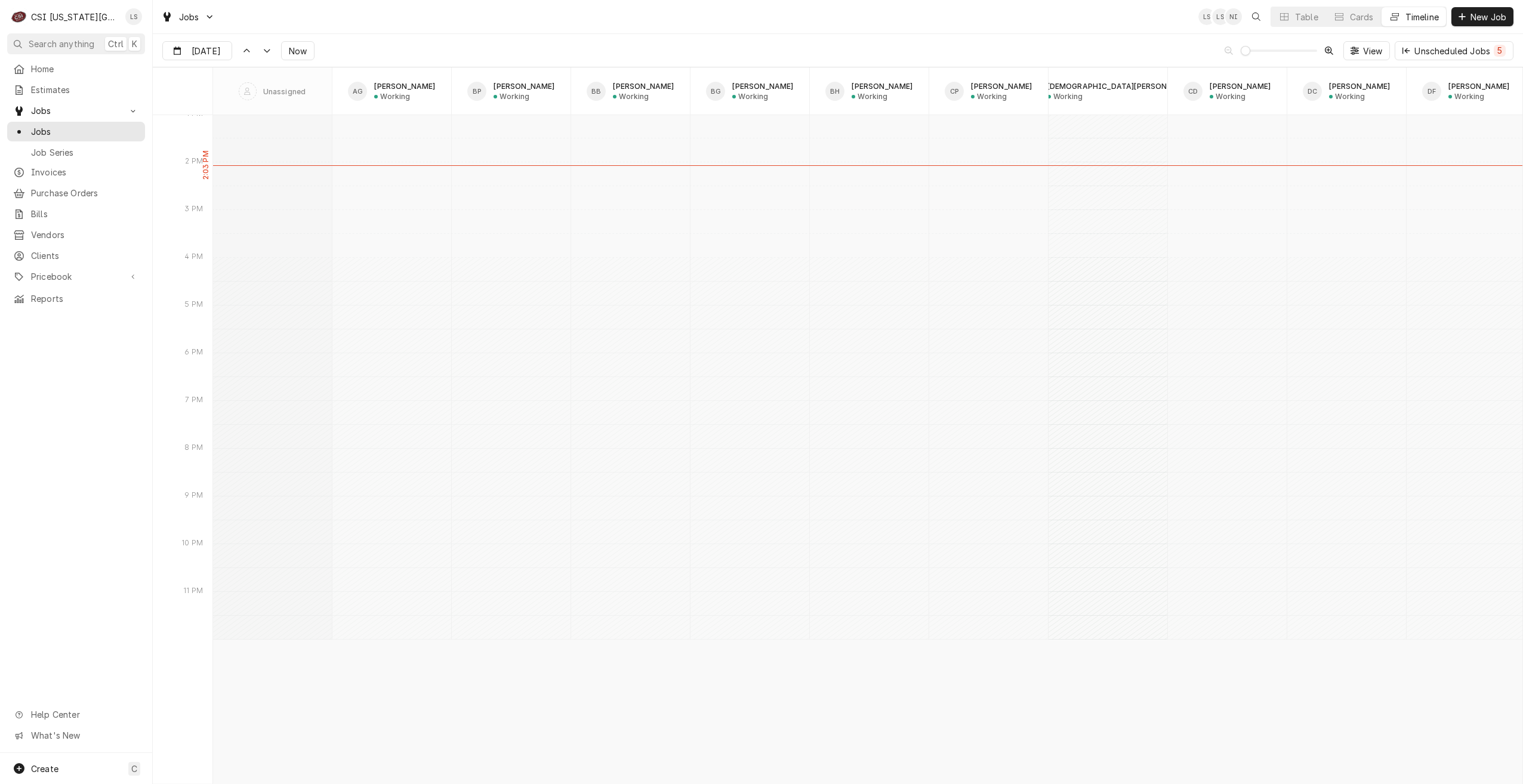
scroll to position [12906, 0]
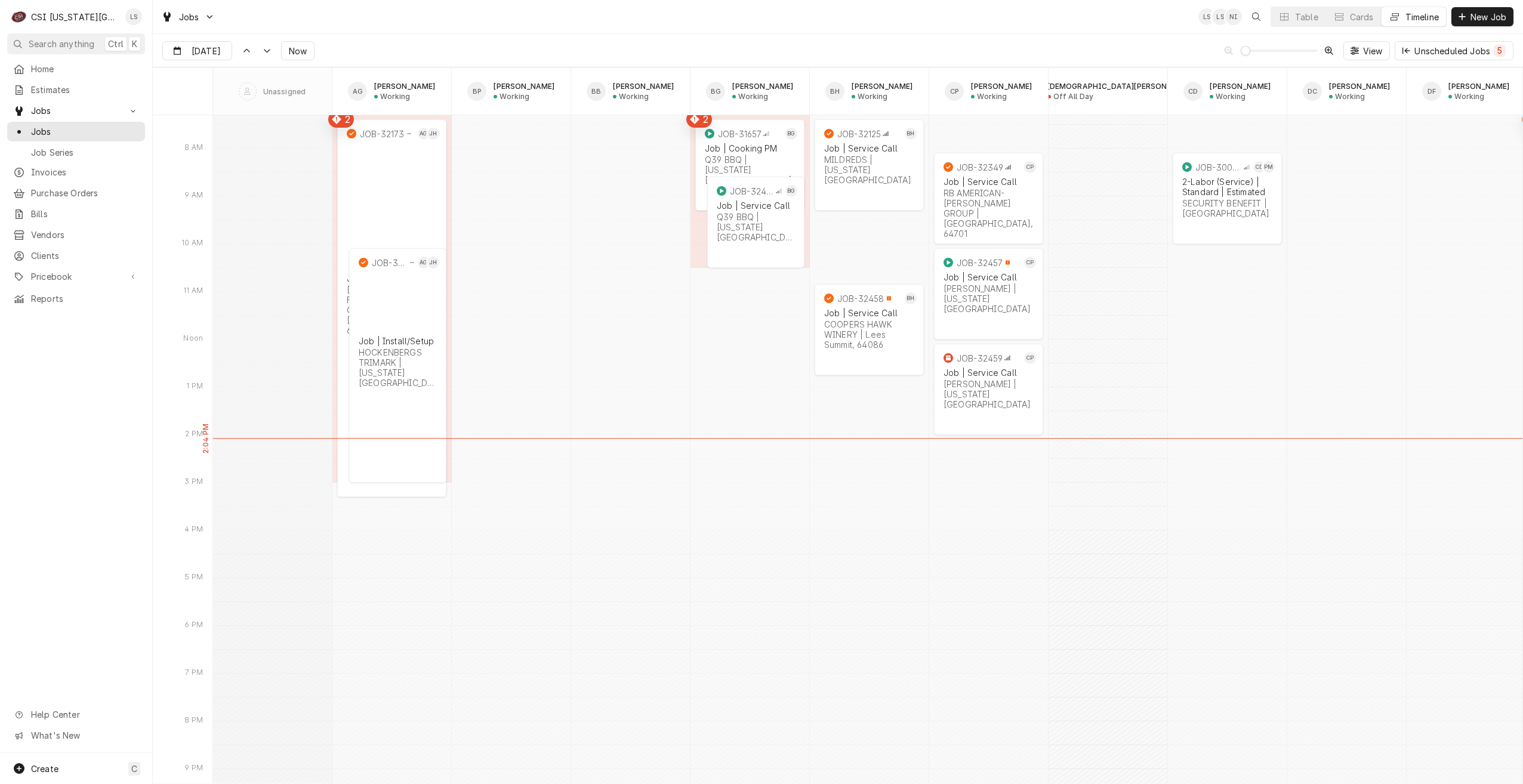
drag, startPoint x: 936, startPoint y: 29, endPoint x: 929, endPoint y: 29, distance: 7.0
click at [936, 29] on div "Jobs LS LS NI Table Cards Timeline New Job" at bounding box center [838, 16] width 1370 height 34
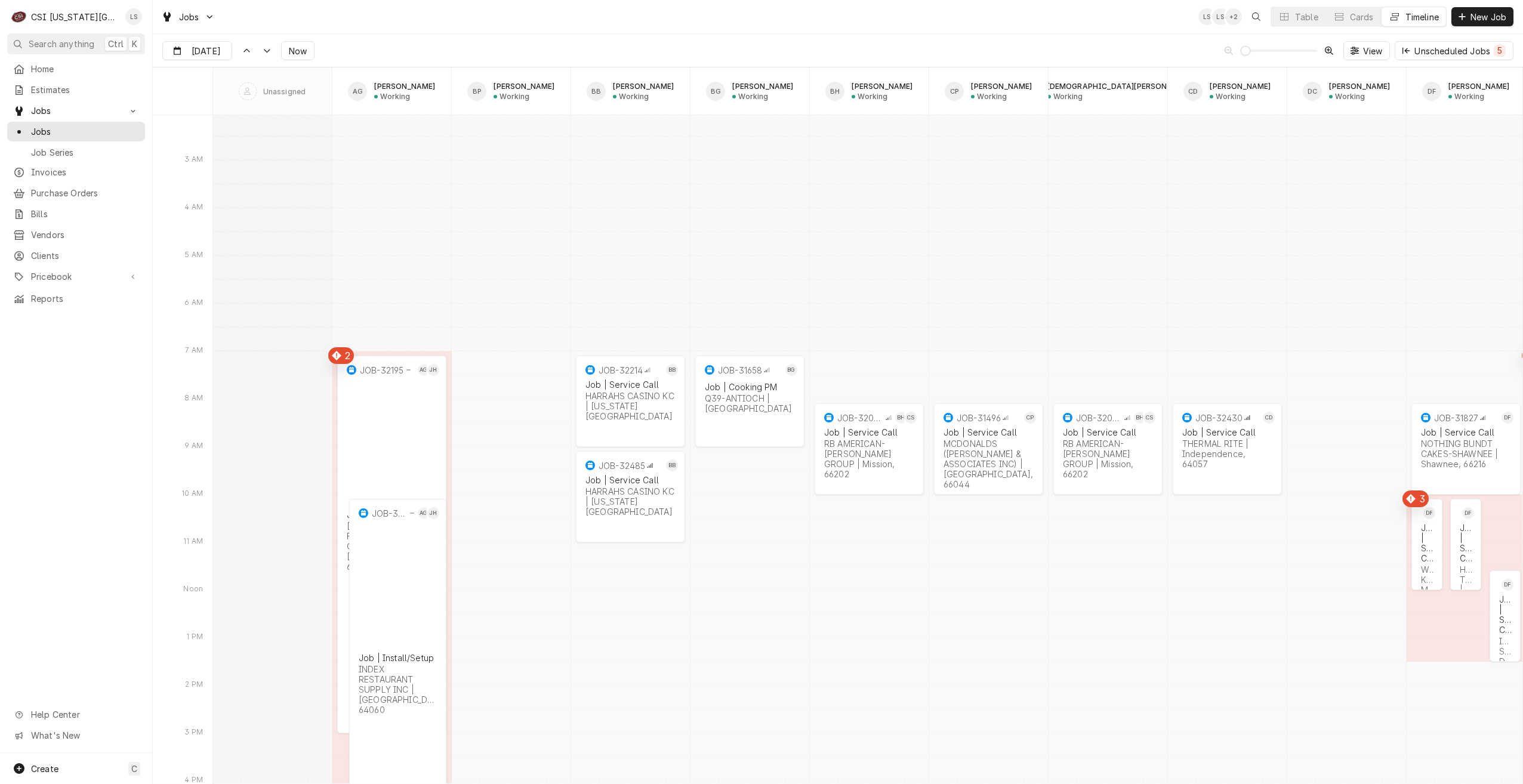
scroll to position [13920, 0]
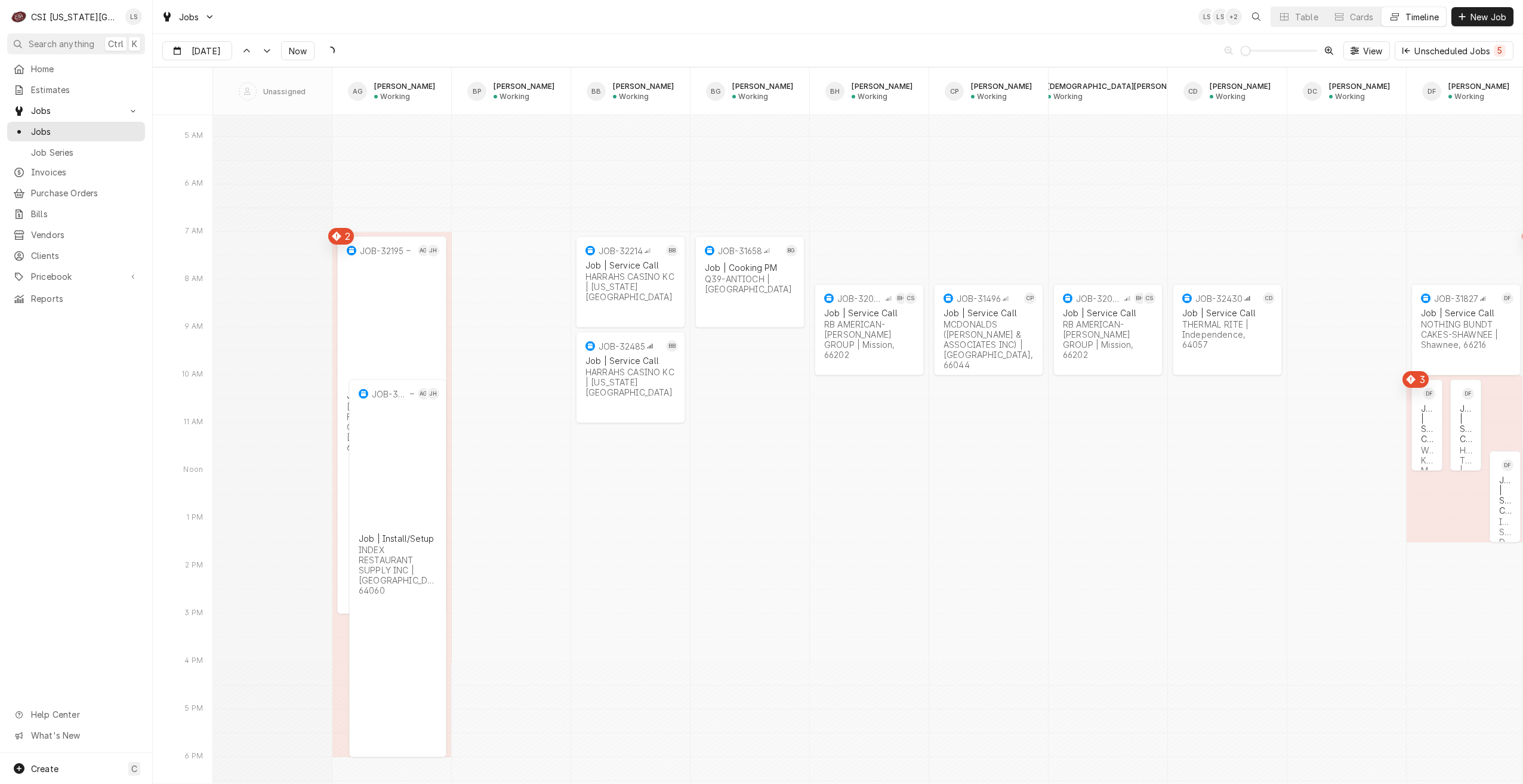
click at [755, 16] on div "Jobs LS LS + 2 Table Cards Timeline New Job" at bounding box center [838, 16] width 1370 height 34
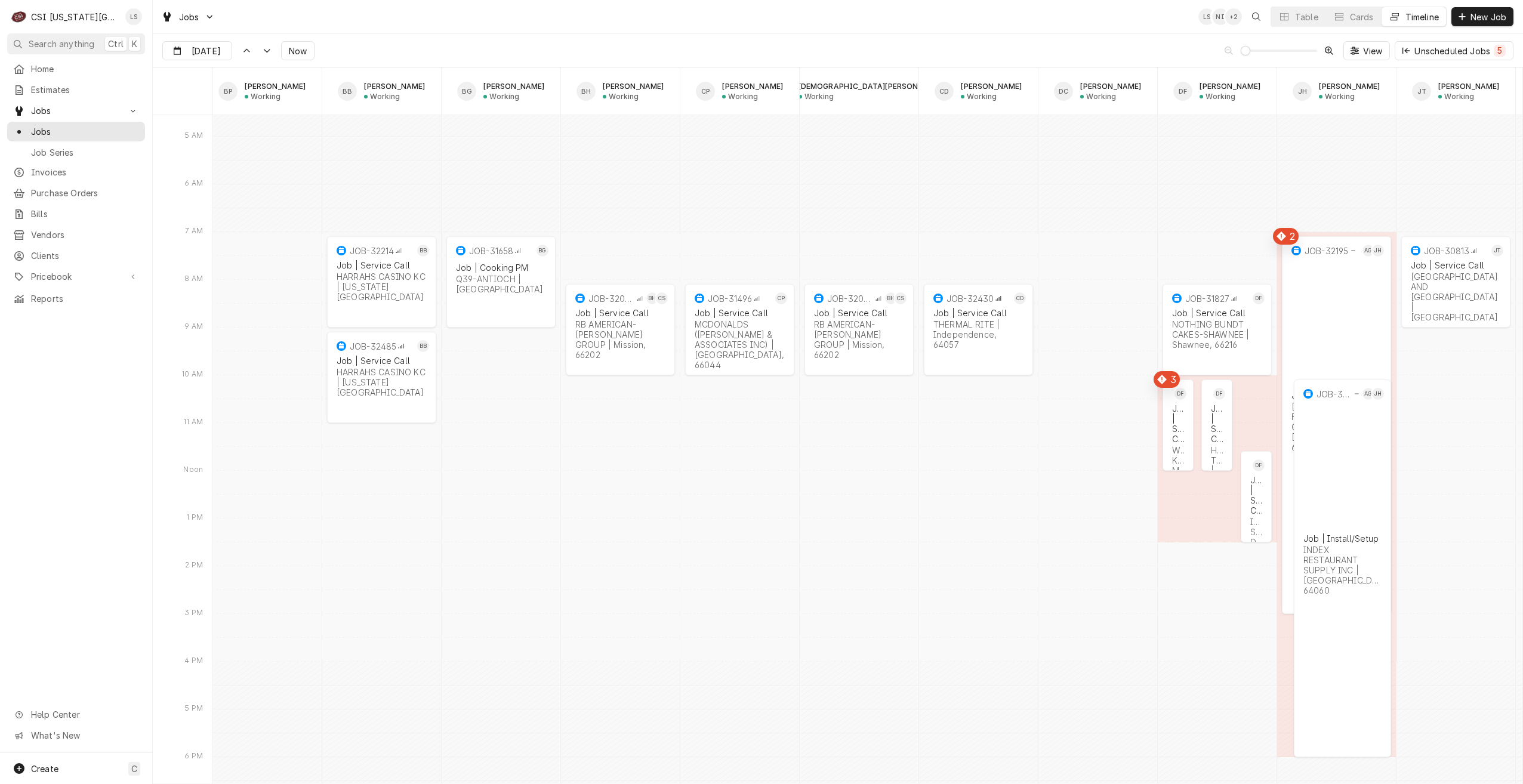
scroll to position [0, 274]
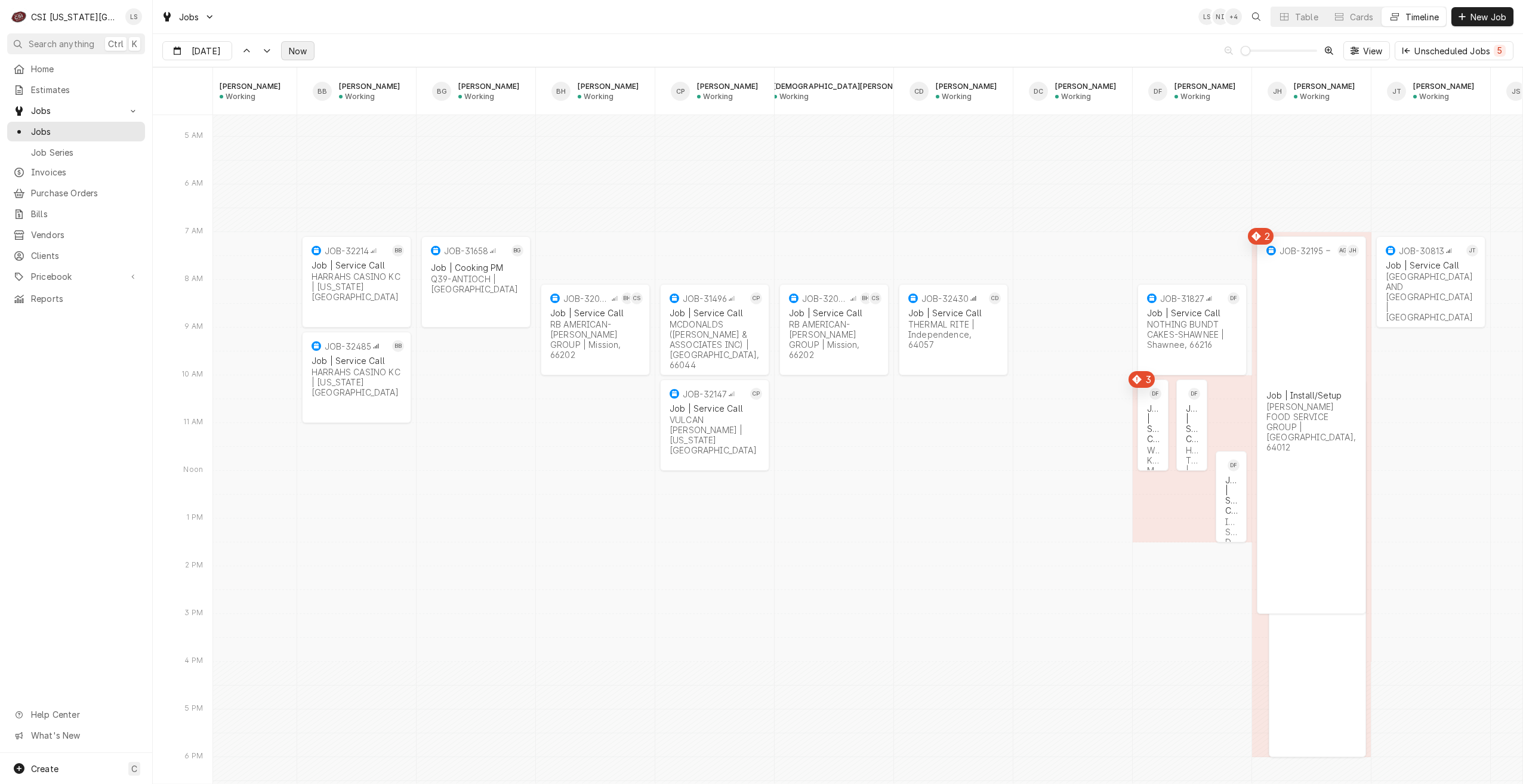
click at [297, 48] on span "Now" at bounding box center [298, 50] width 23 height 12
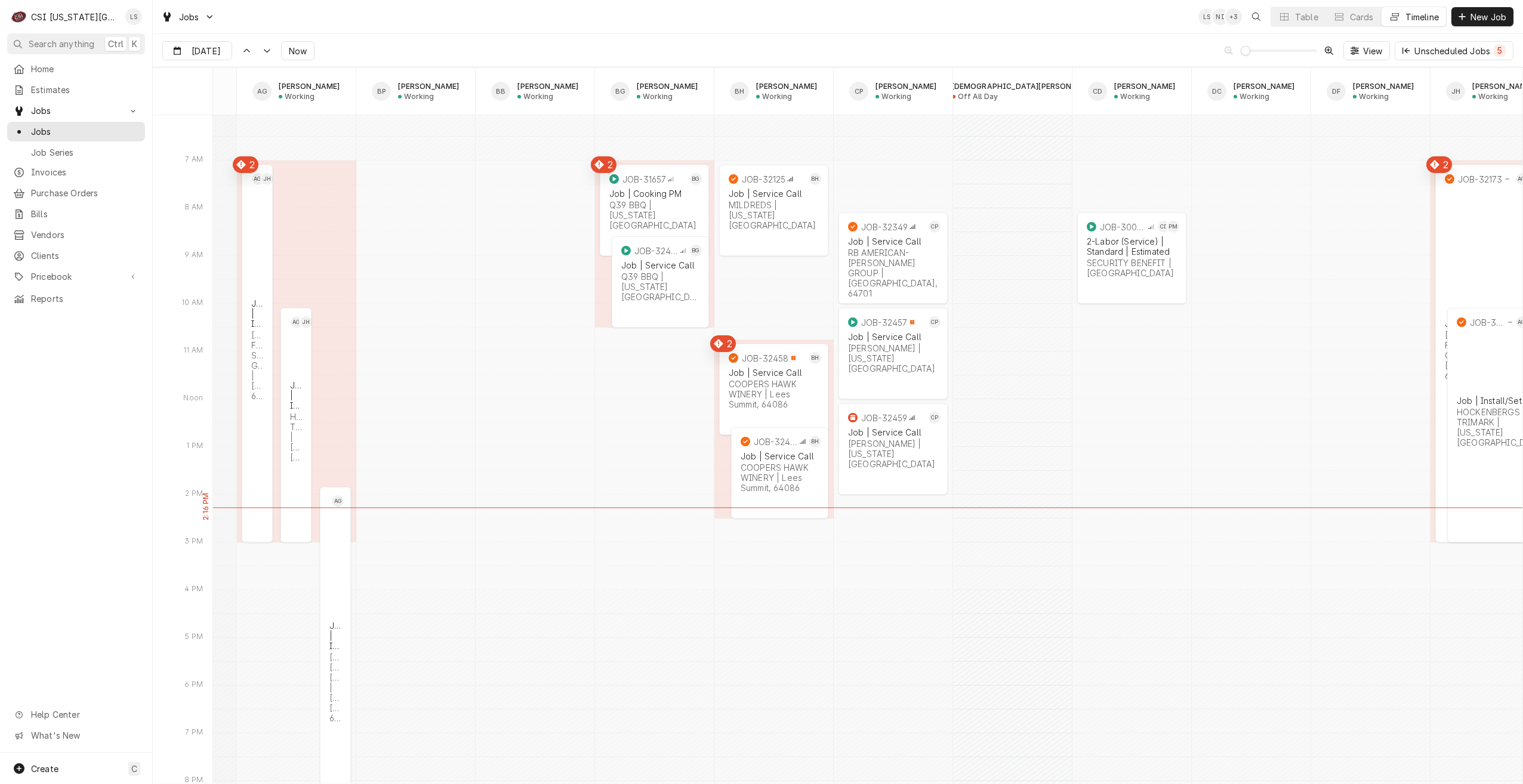
scroll to position [0, 119]
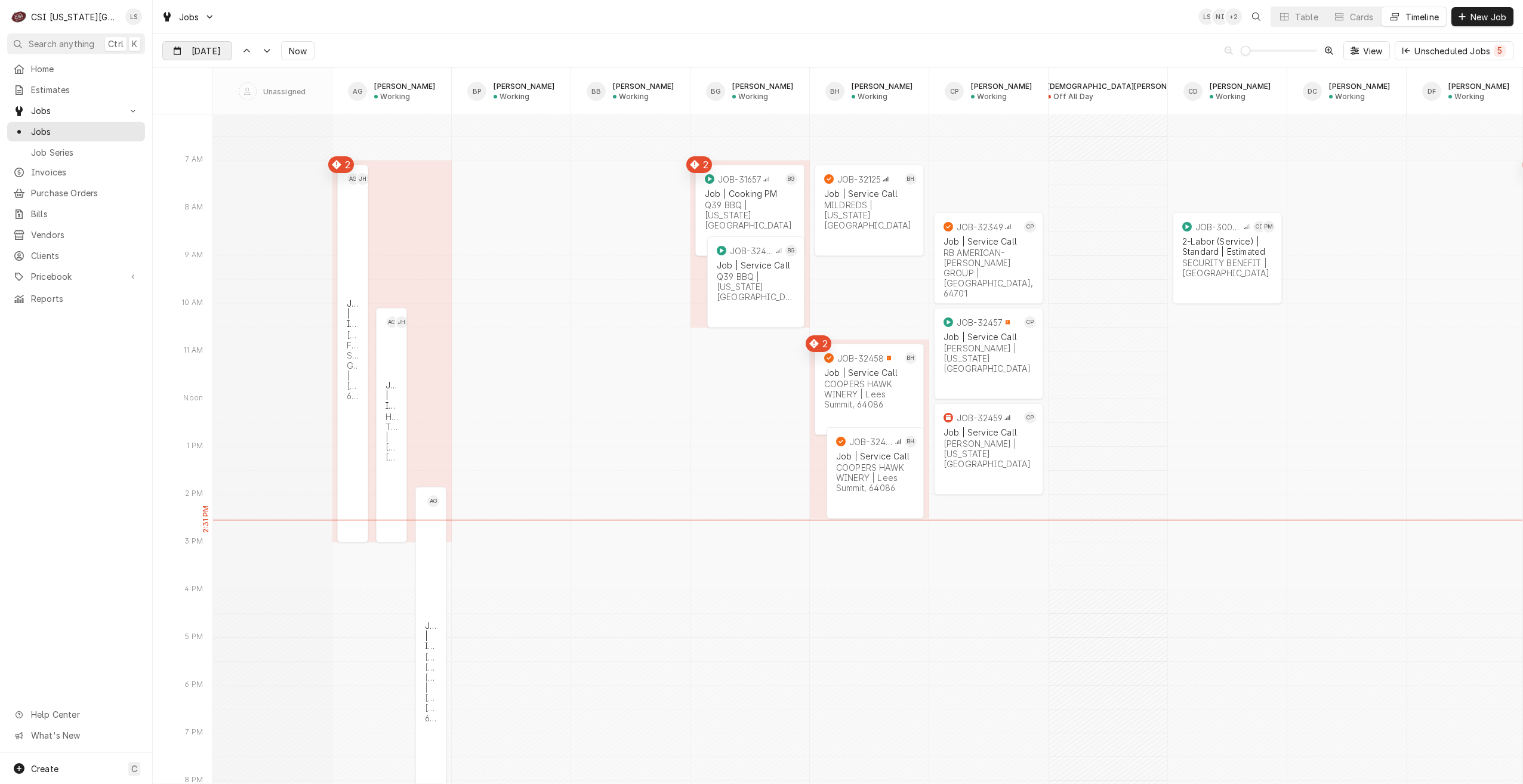
click at [196, 45] on input "[DATE]" at bounding box center [189, 53] width 52 height 23
click at [245, 124] on div "3" at bounding box center [238, 124] width 16 height 16
type input "Sep 3"
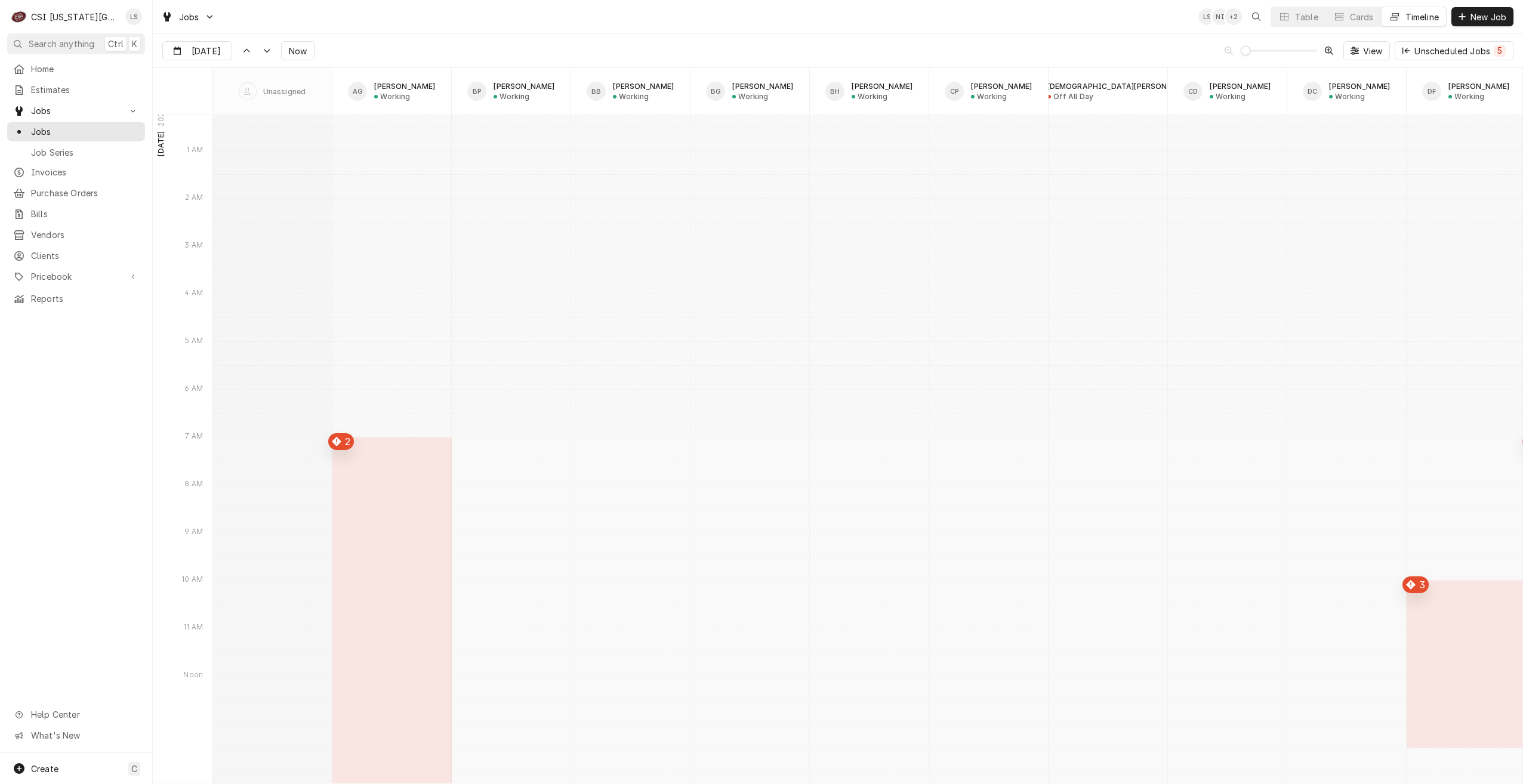
scroll to position [13715, 0]
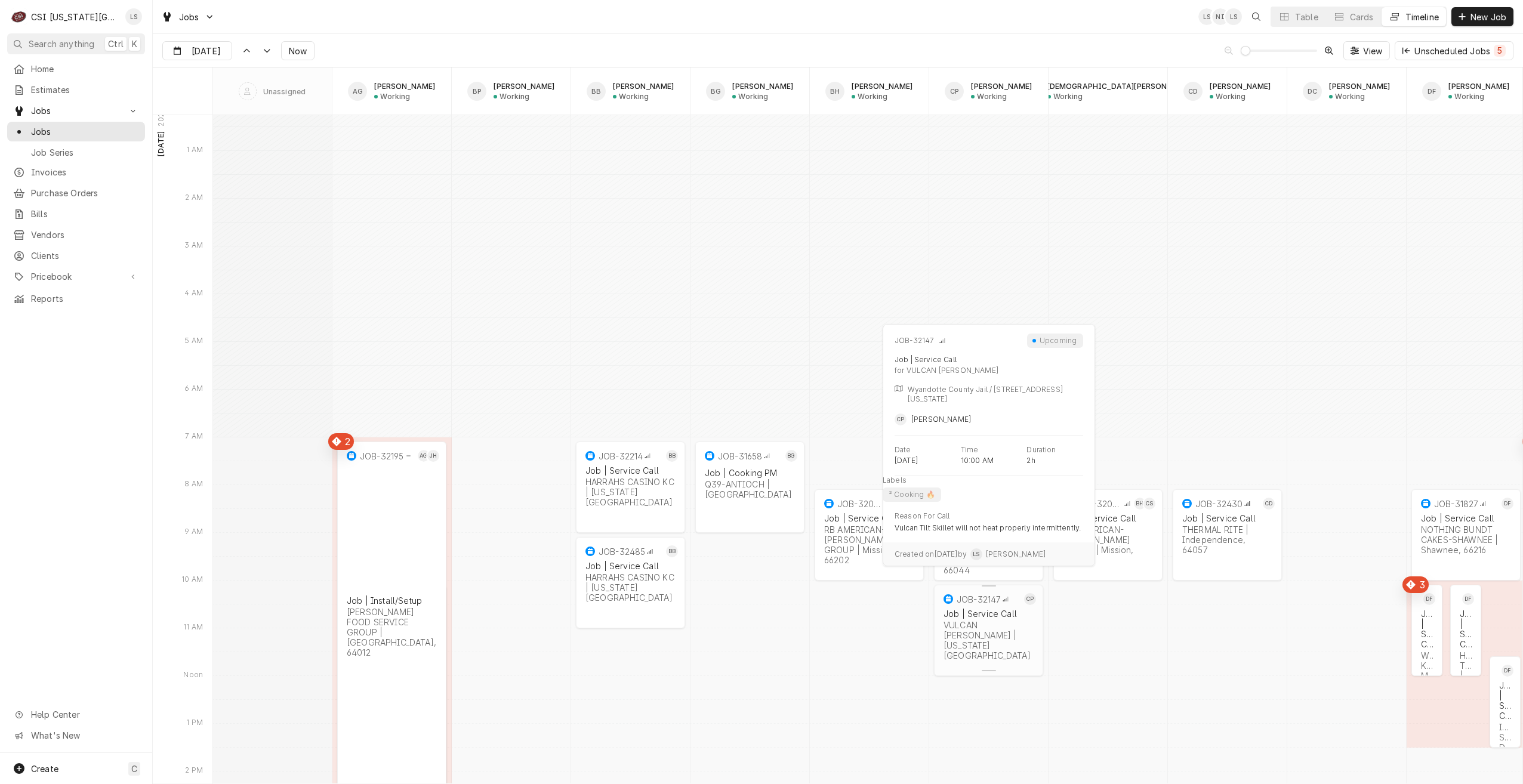
click at [994, 648] on div "JOB-32147 CP Job | Service Call VULCAN HART | Kansas City, 66101" at bounding box center [989, 627] width 109 height 85
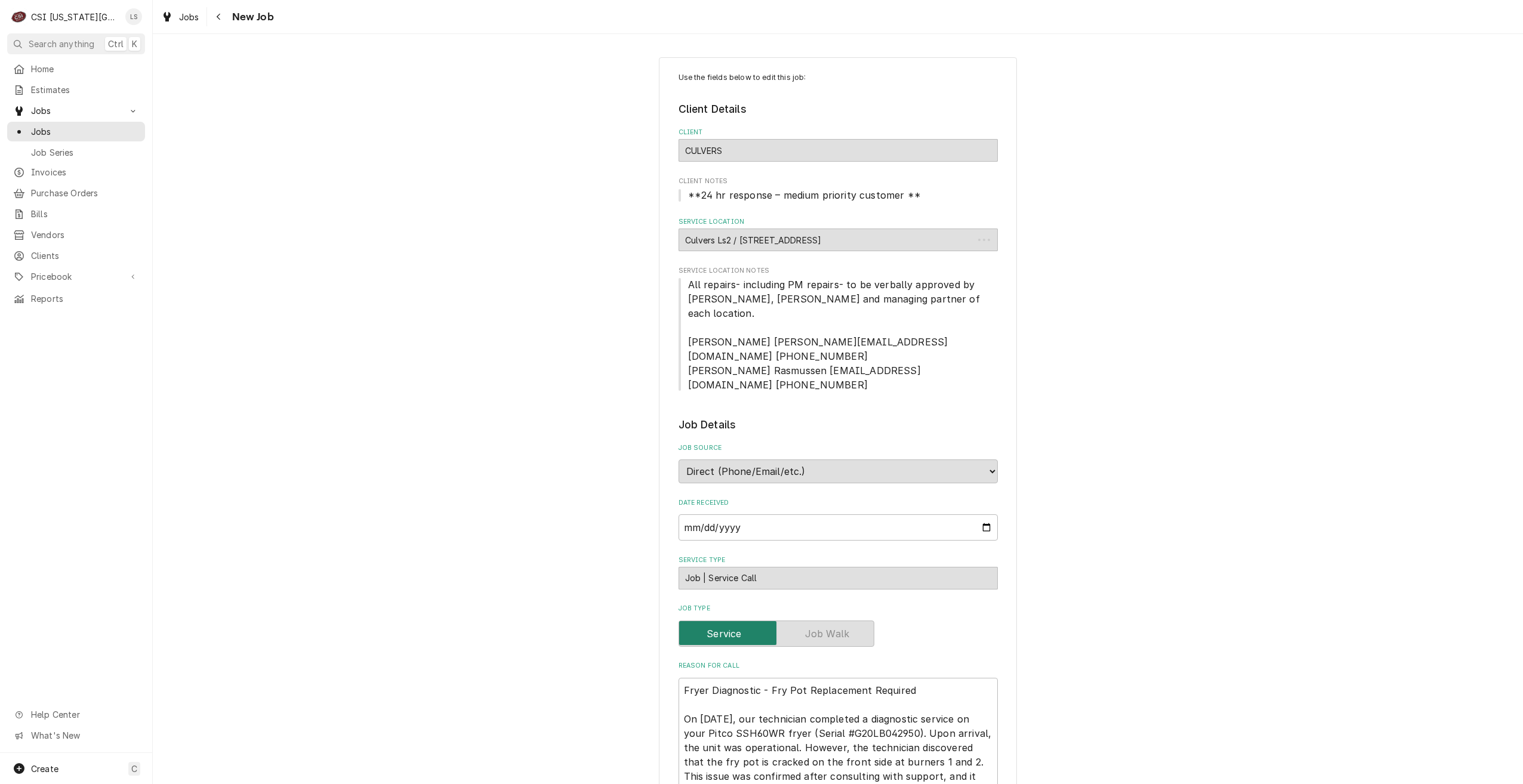
type textarea "x"
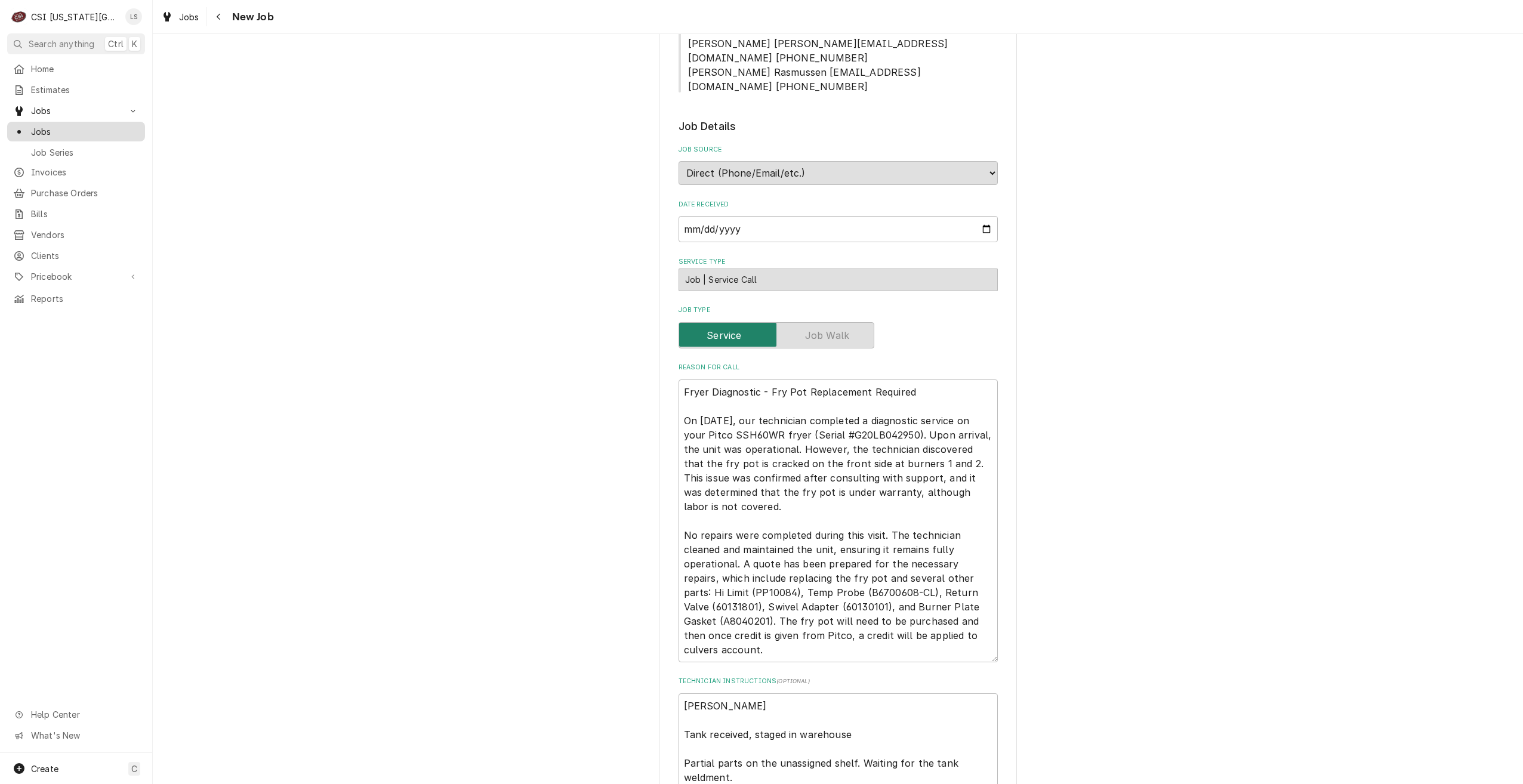
drag, startPoint x: 124, startPoint y: 128, endPoint x: 134, endPoint y: 129, distance: 10.0
click at [124, 128] on span "Jobs" at bounding box center [85, 131] width 108 height 12
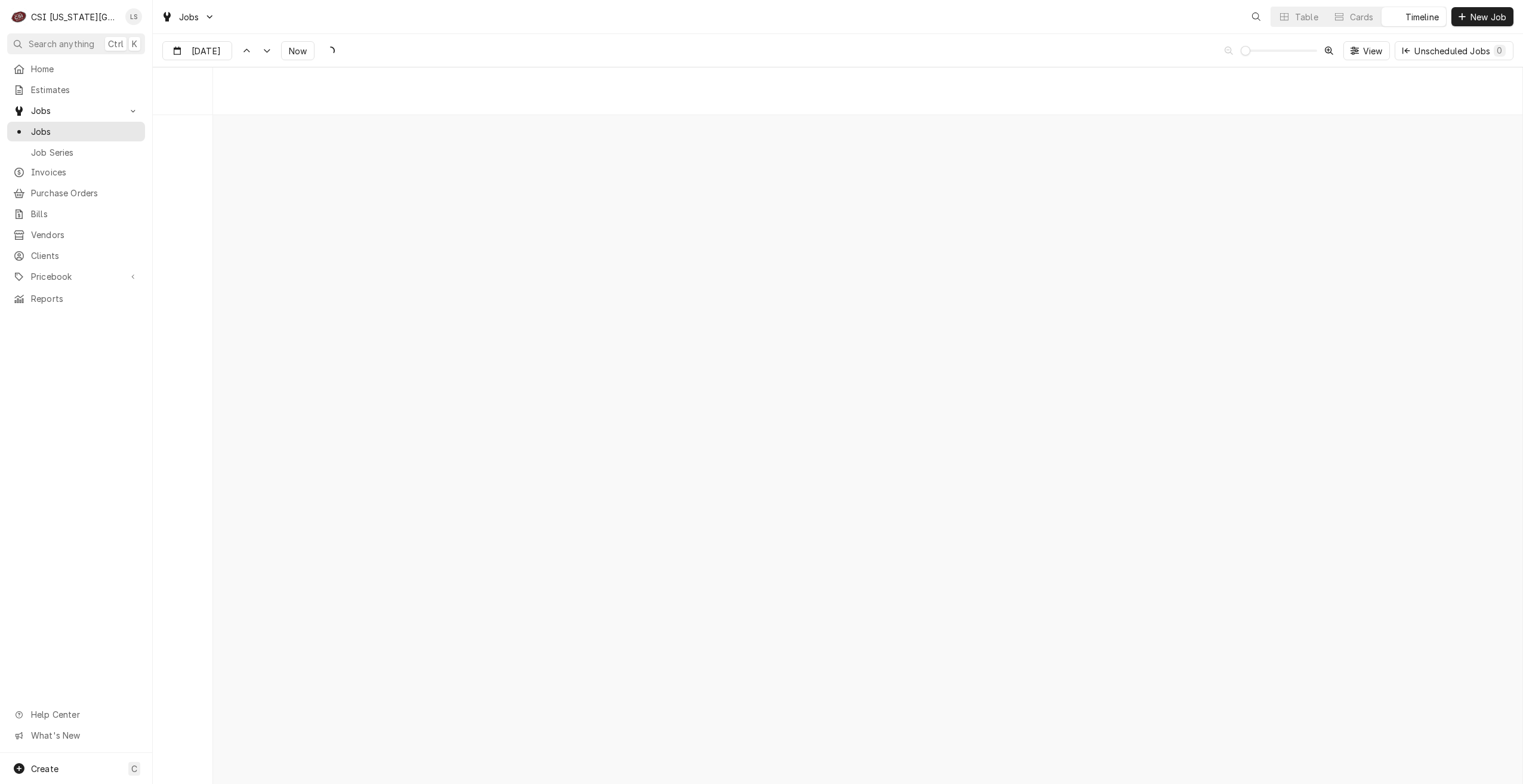
scroll to position [13705, 0]
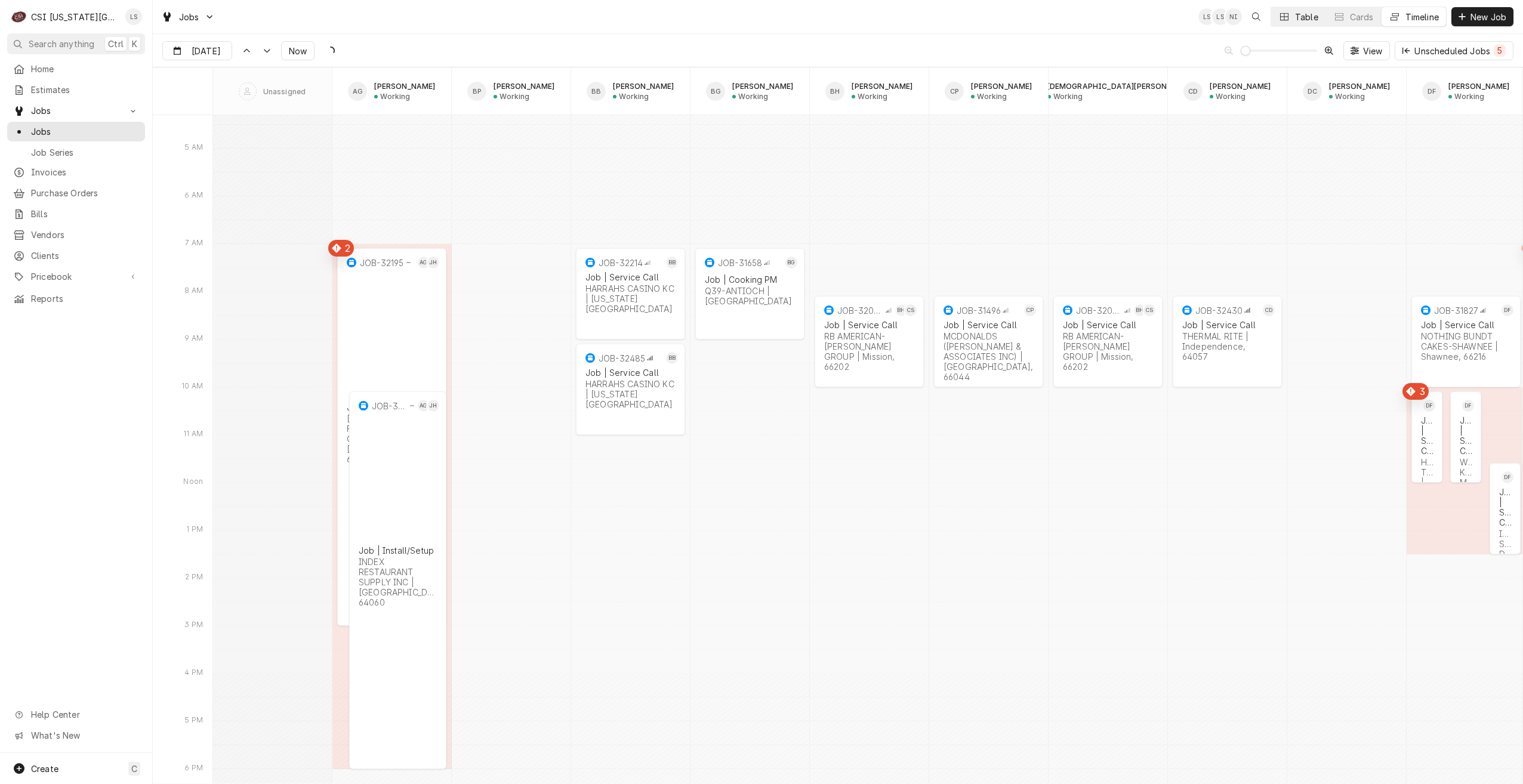
click at [1282, 19] on icon "Dynamic Content Wrapper" at bounding box center [1285, 16] width 9 height 9
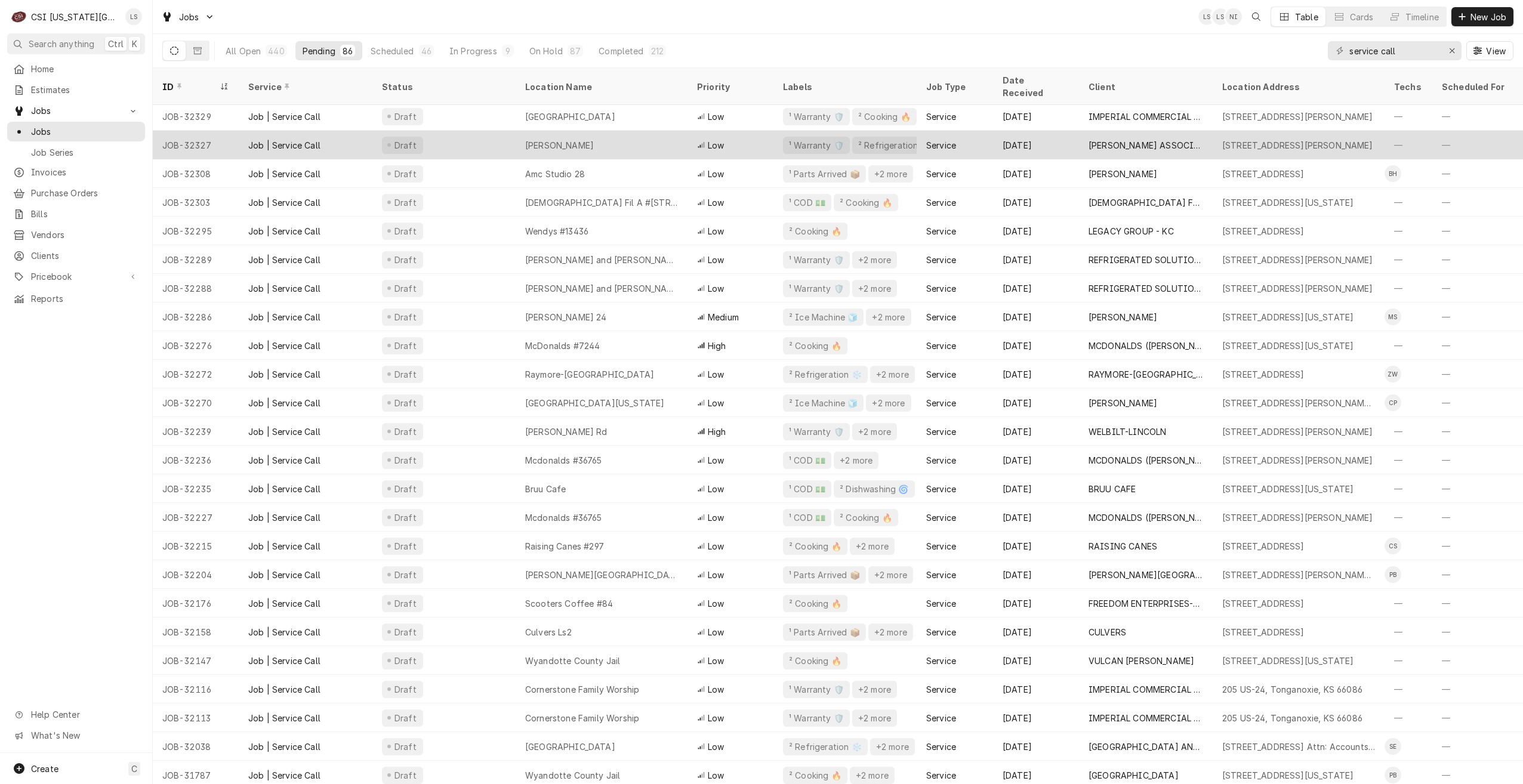
scroll to position [1779, 0]
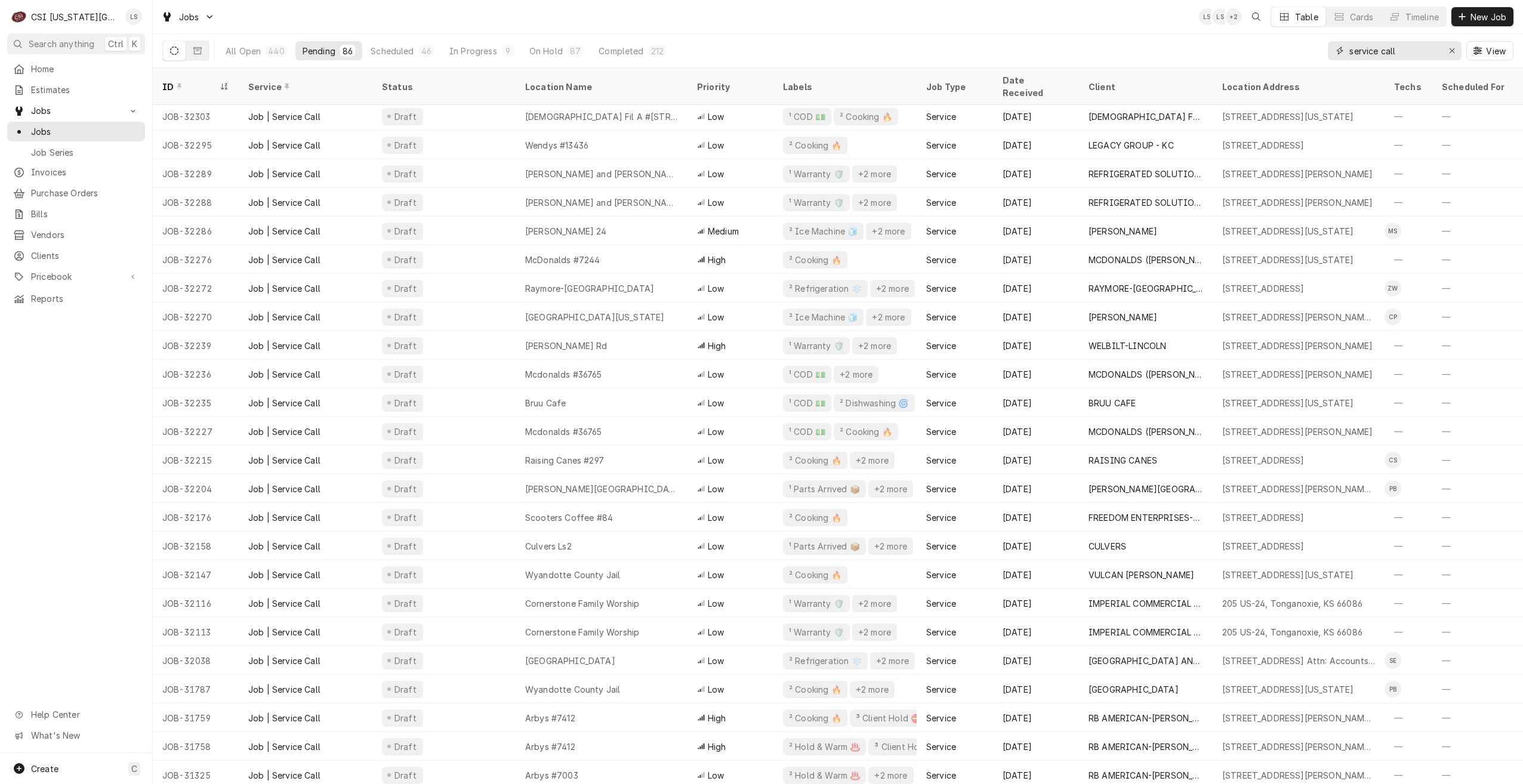
drag, startPoint x: 1403, startPoint y: 49, endPoint x: 1331, endPoint y: 52, distance: 72.1
click at [1331, 52] on div "service call" at bounding box center [1395, 50] width 133 height 19
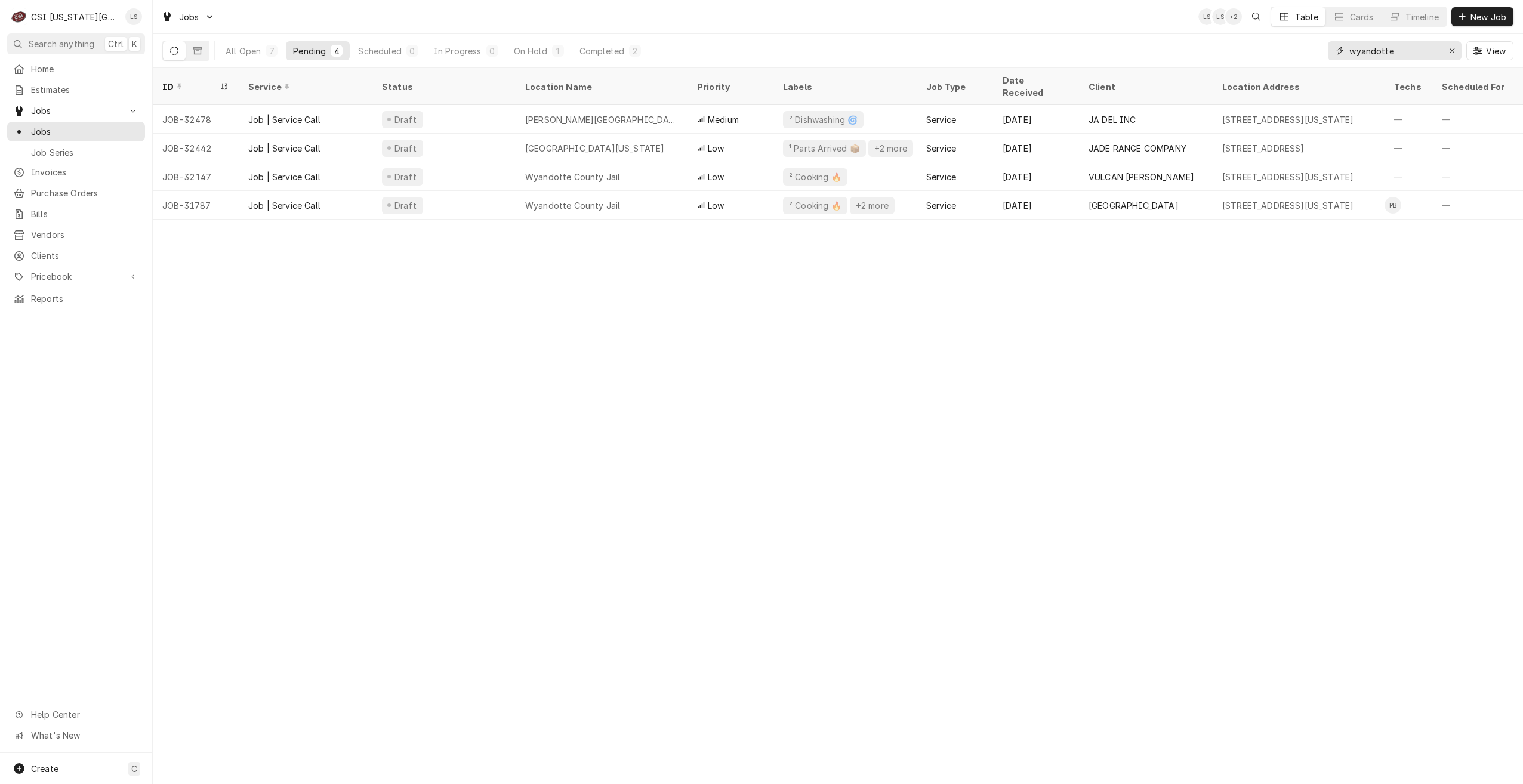
type input "wyandotte"
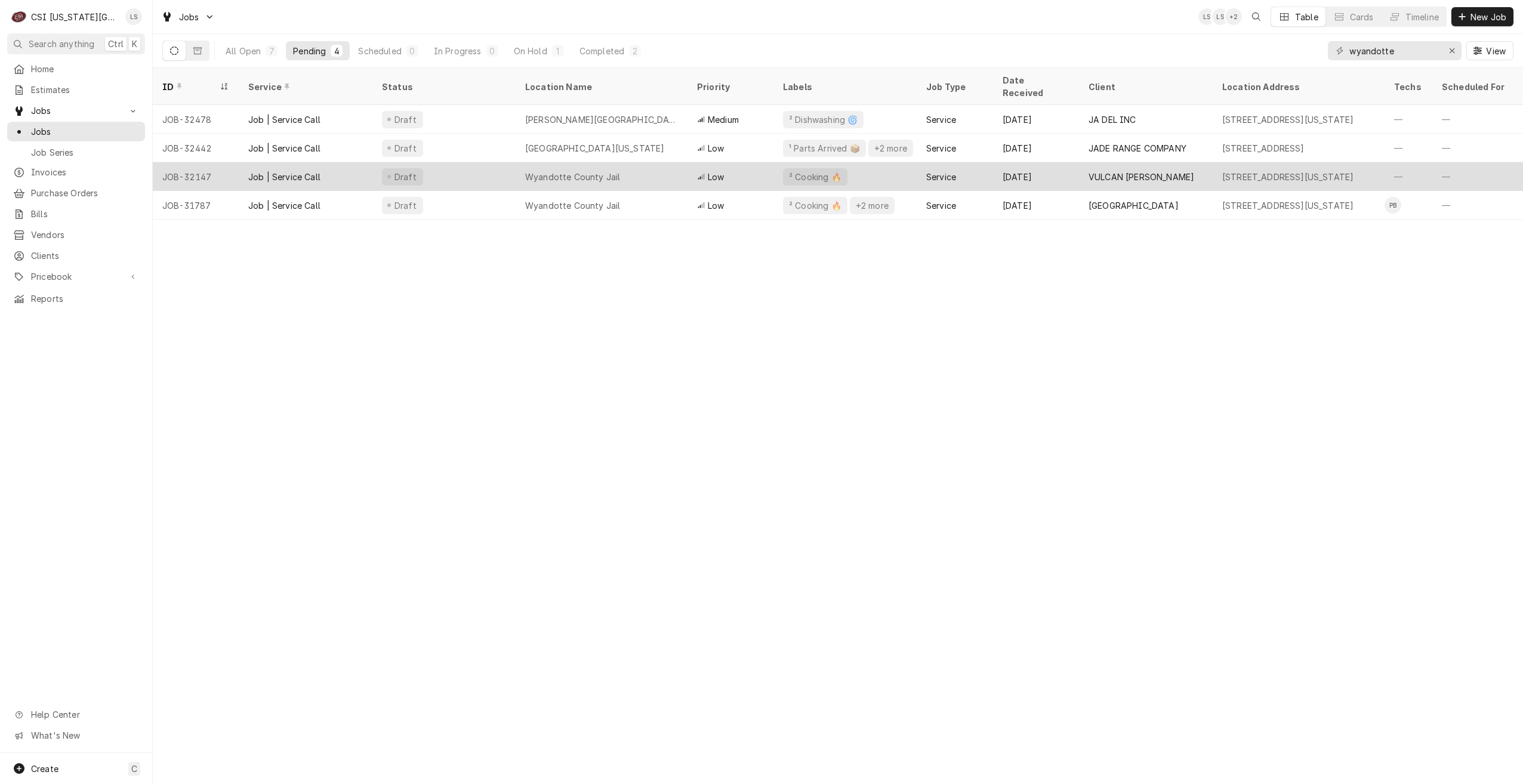
click at [605, 175] on div "Wyandotte County Jail" at bounding box center [602, 176] width 172 height 29
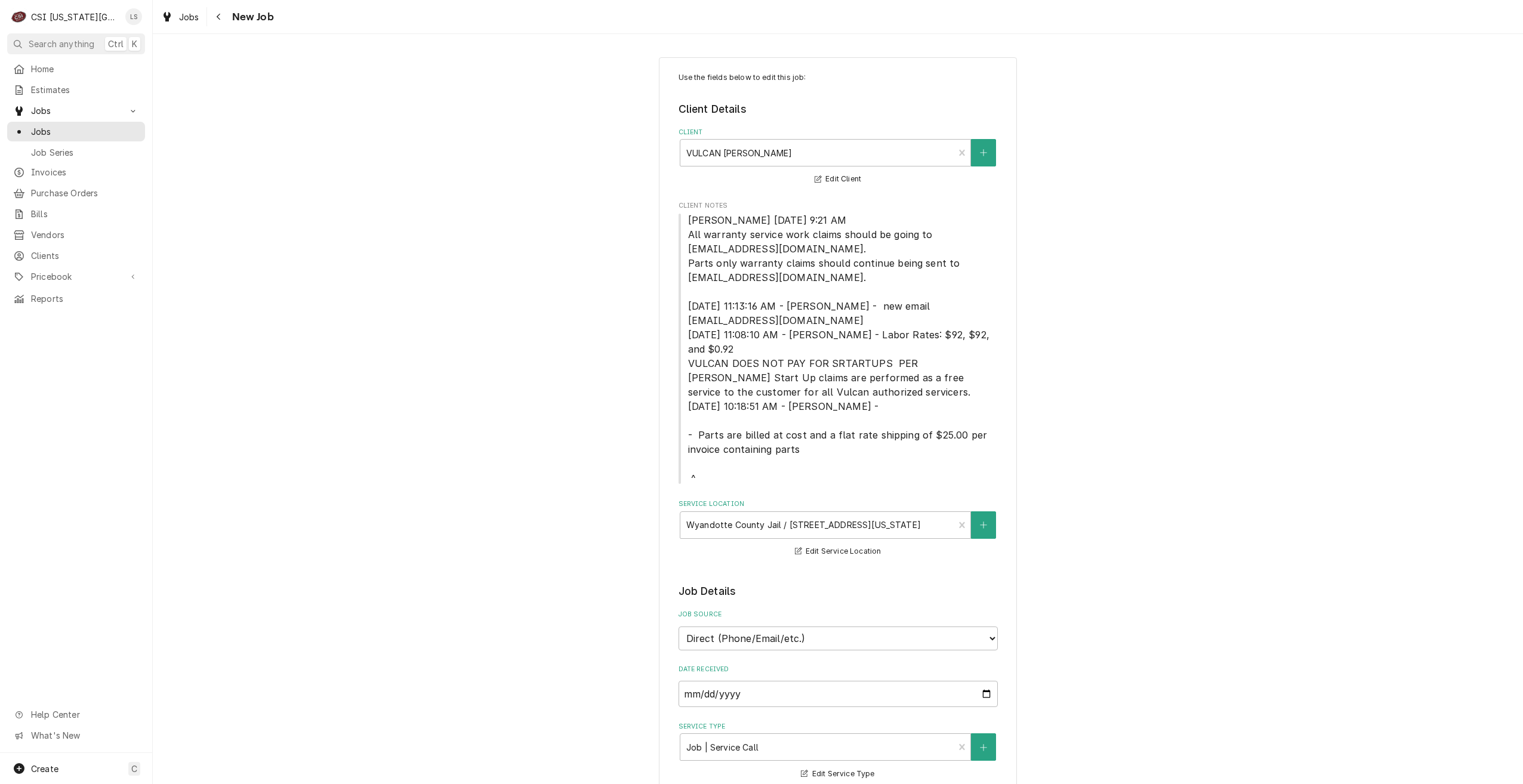
type textarea "x"
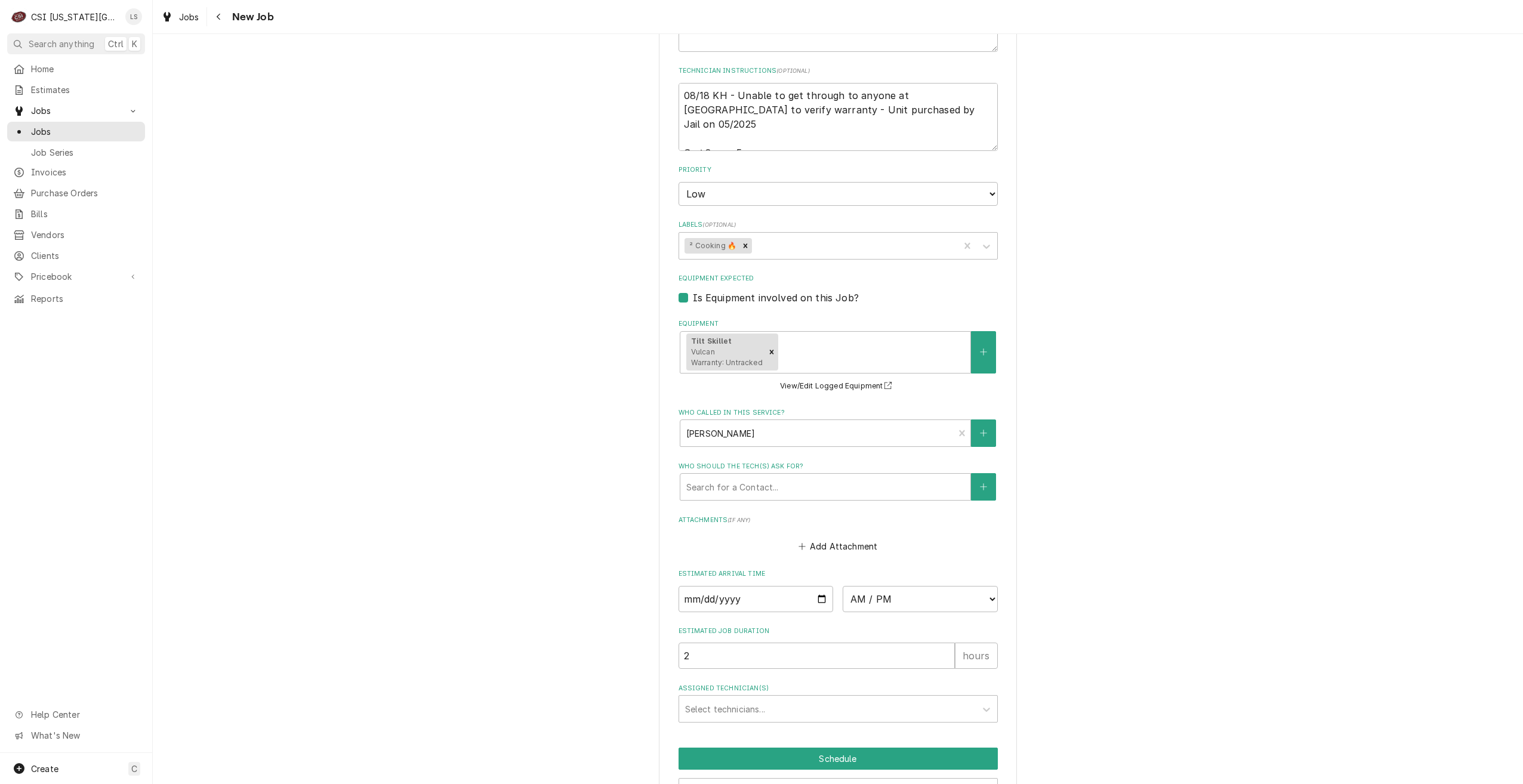
scroll to position [943, 0]
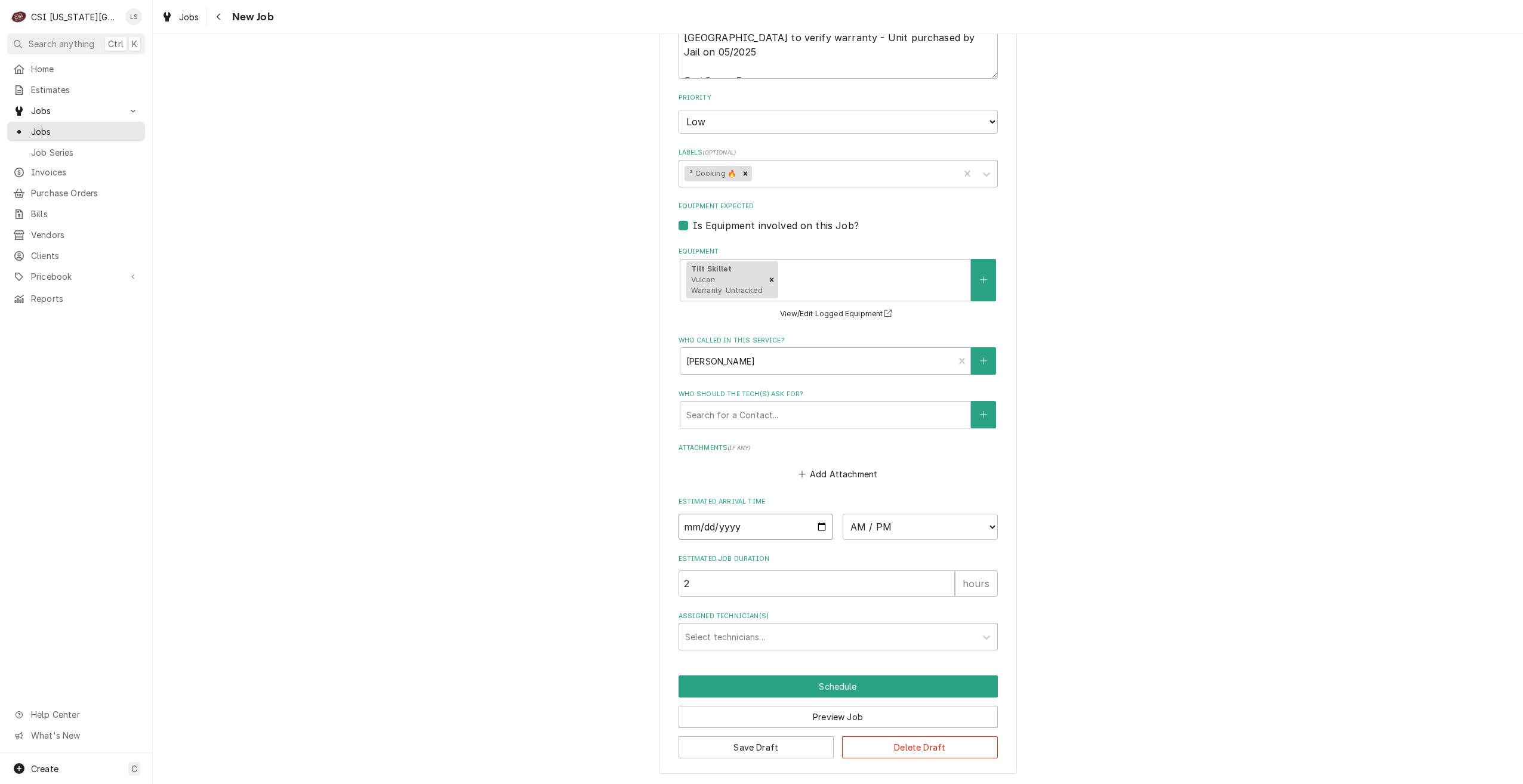
click at [819, 527] on input "Date" at bounding box center [756, 526] width 155 height 27
type input "[DATE]"
click at [858, 531] on select "AM / PM 6:00 AM 6:15 AM 6:30 AM 6:45 AM 7:00 AM 7:15 AM 7:30 AM 7:45 AM 8:00 AM…" at bounding box center [920, 526] width 155 height 27
type textarea "x"
select select "10:00:00"
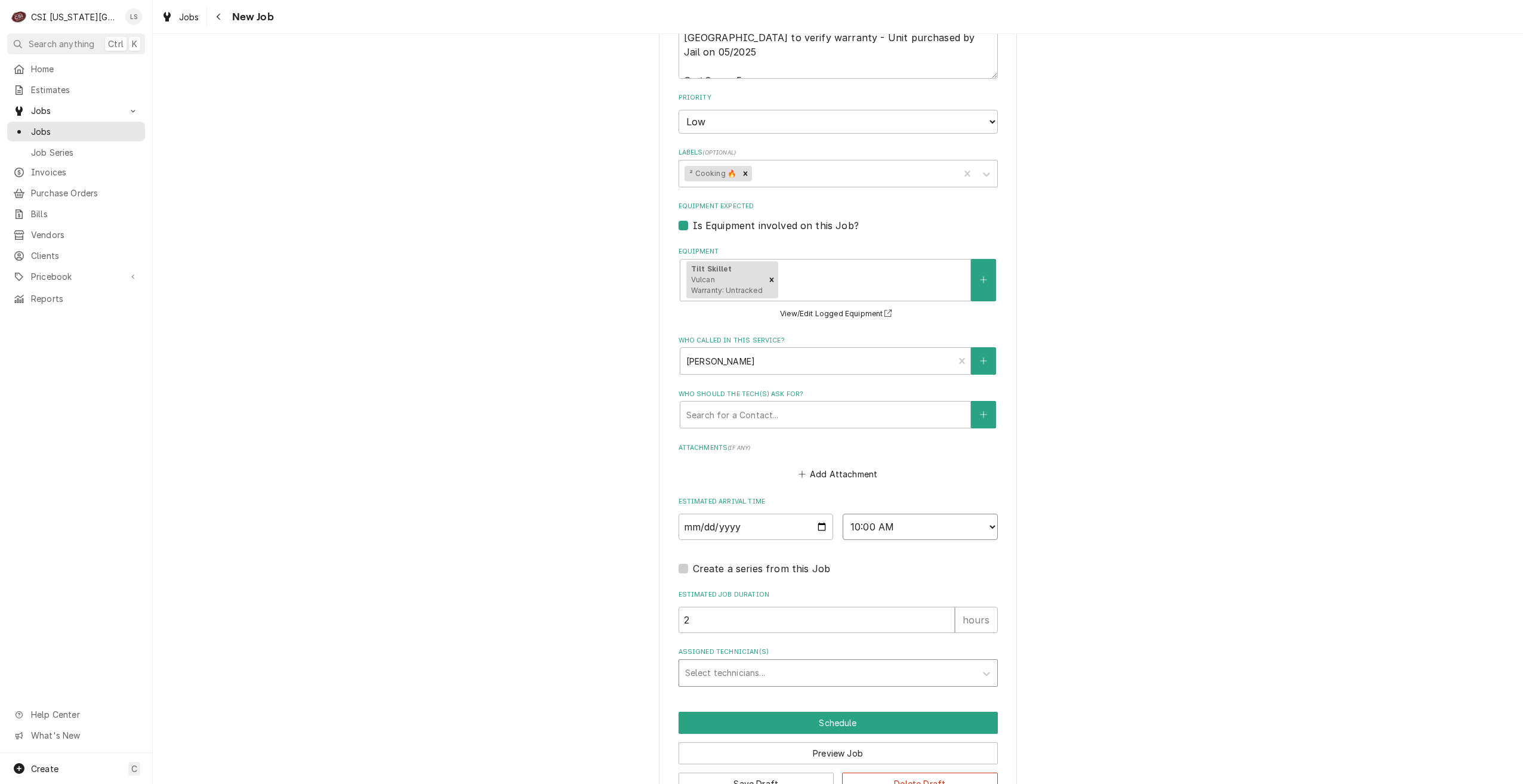
type textarea "x"
click at [805, 673] on div "Assigned Technician(s)" at bounding box center [827, 674] width 285 height 22
type input "charles"
click at [782, 694] on div "Charles Pendergrass" at bounding box center [838, 699] width 318 height 19
type textarea "x"
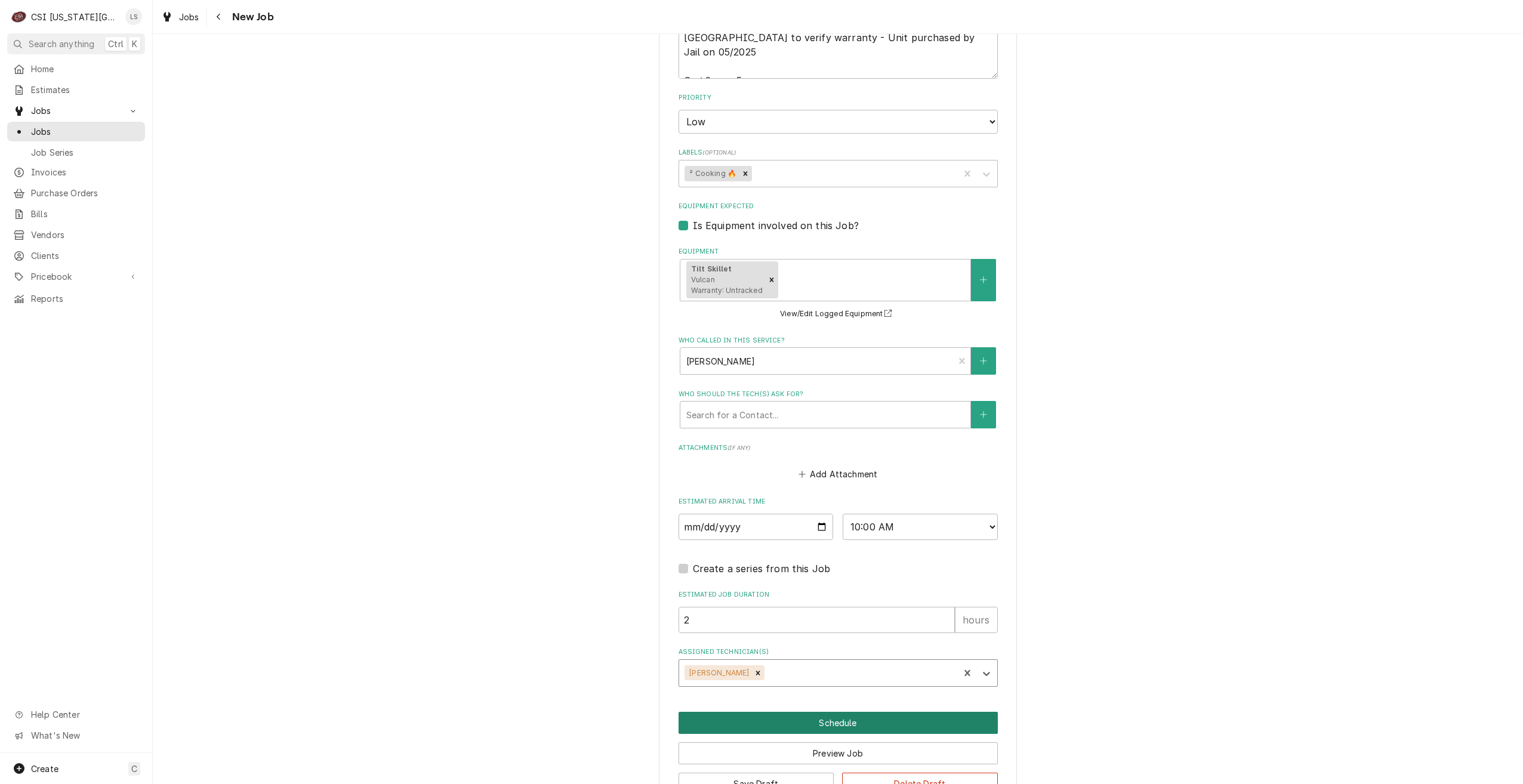
click at [831, 727] on button "Schedule" at bounding box center [838, 723] width 319 height 22
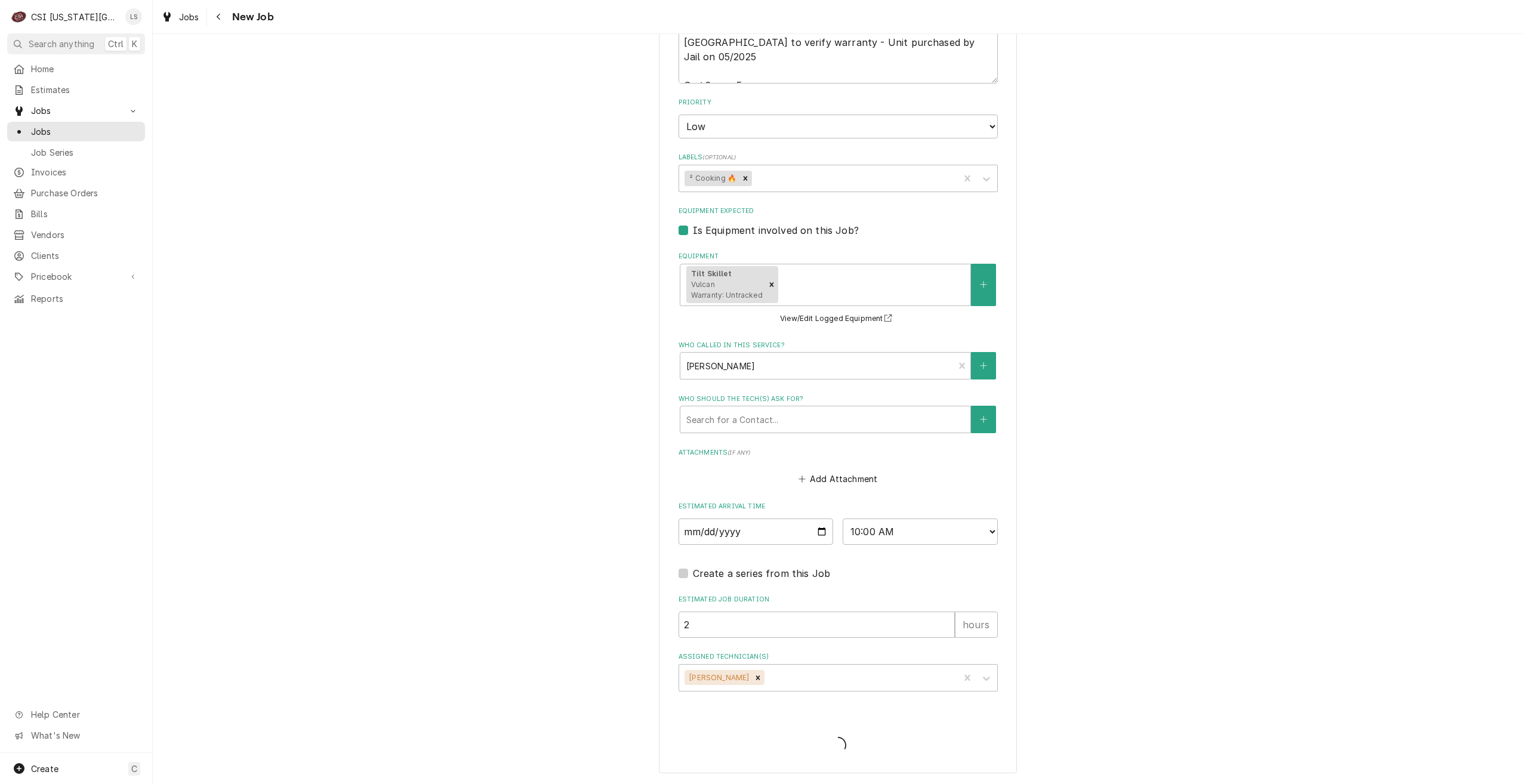
scroll to position [939, 0]
type textarea "x"
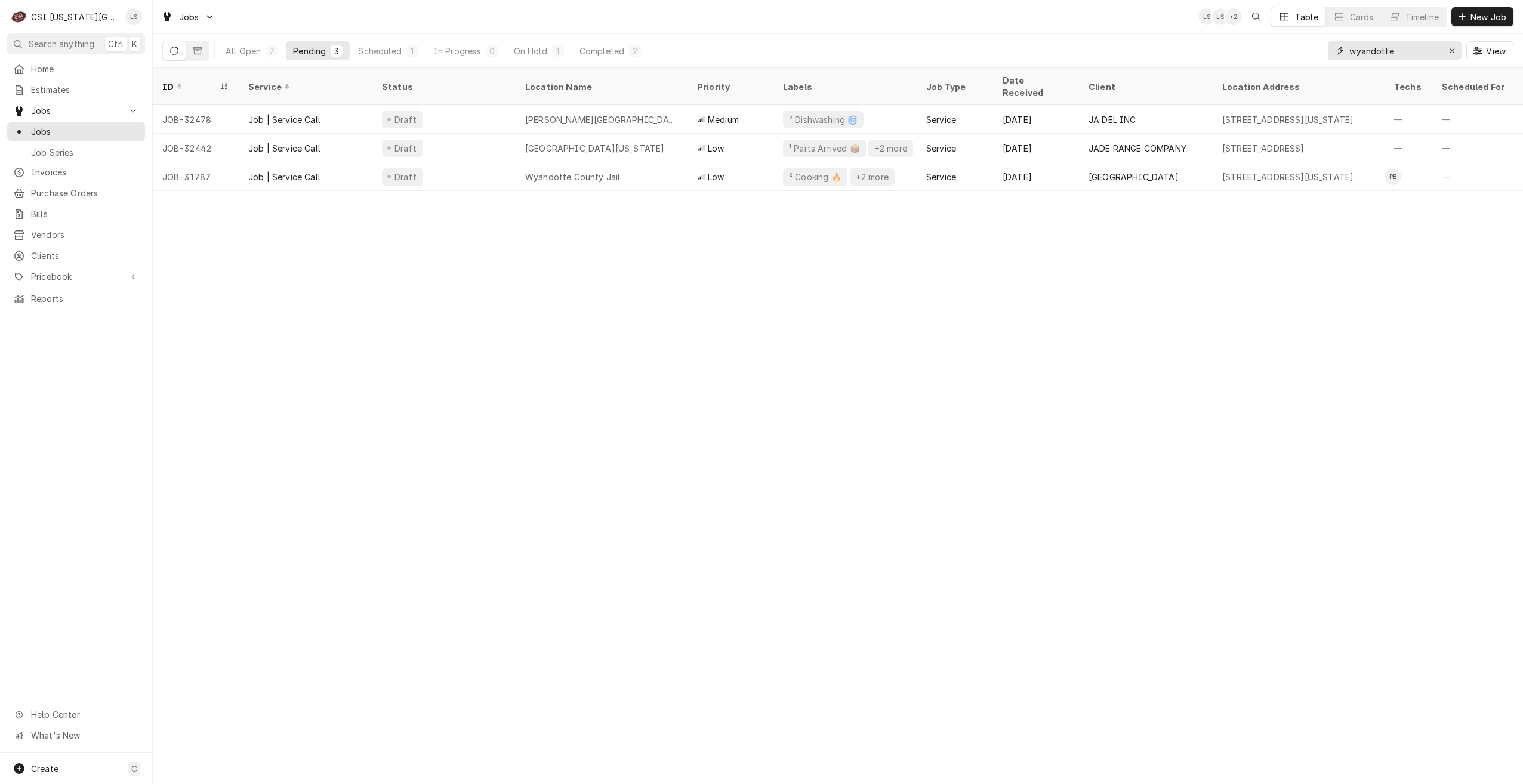
drag, startPoint x: 1399, startPoint y: 55, endPoint x: 1327, endPoint y: 55, distance: 72.0
click at [1328, 55] on div "wyandotte" at bounding box center [1395, 50] width 133 height 19
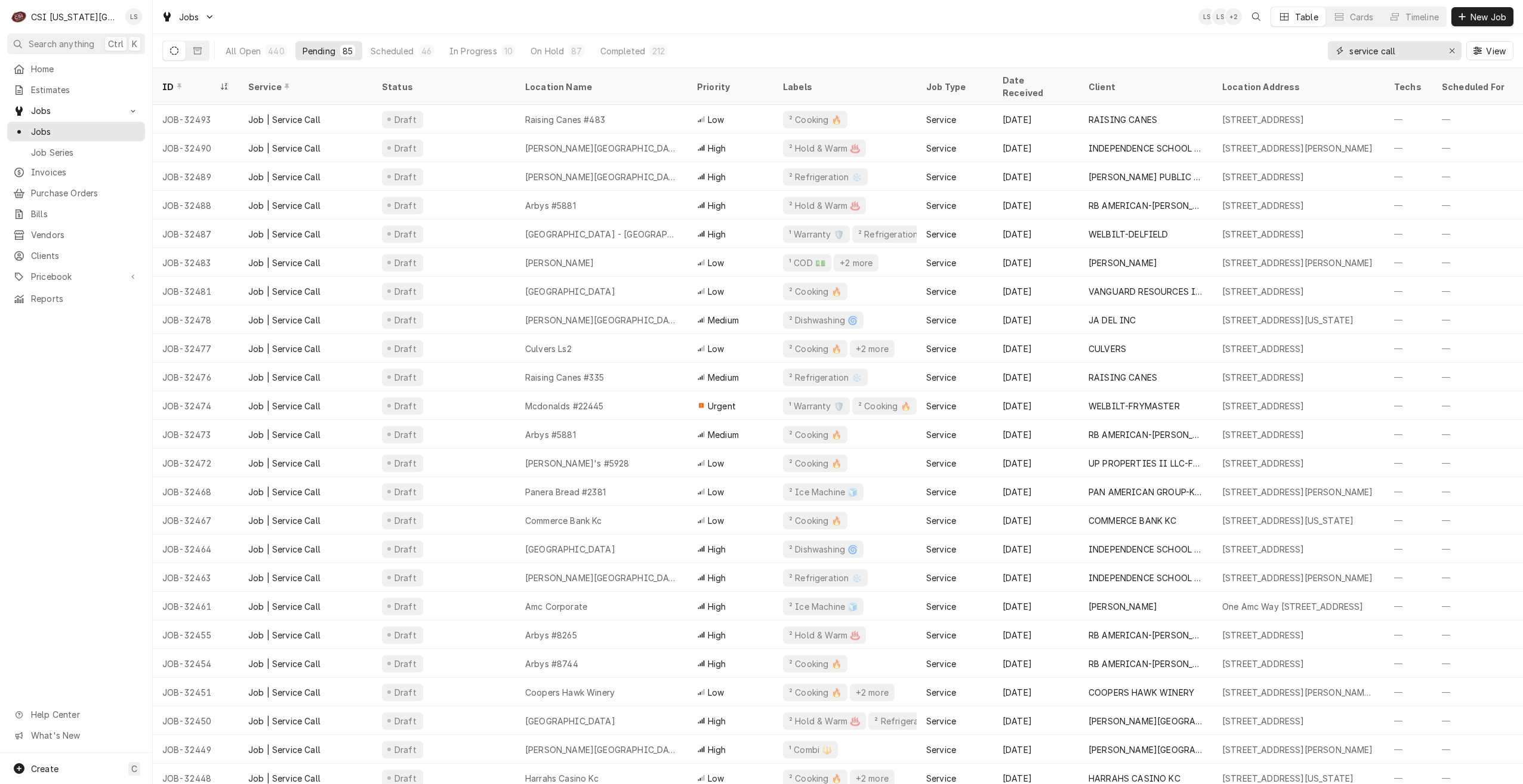
type input "service call"
click at [925, 26] on div "Jobs LS LS + 2 Table Cards Timeline New Job" at bounding box center [838, 16] width 1370 height 34
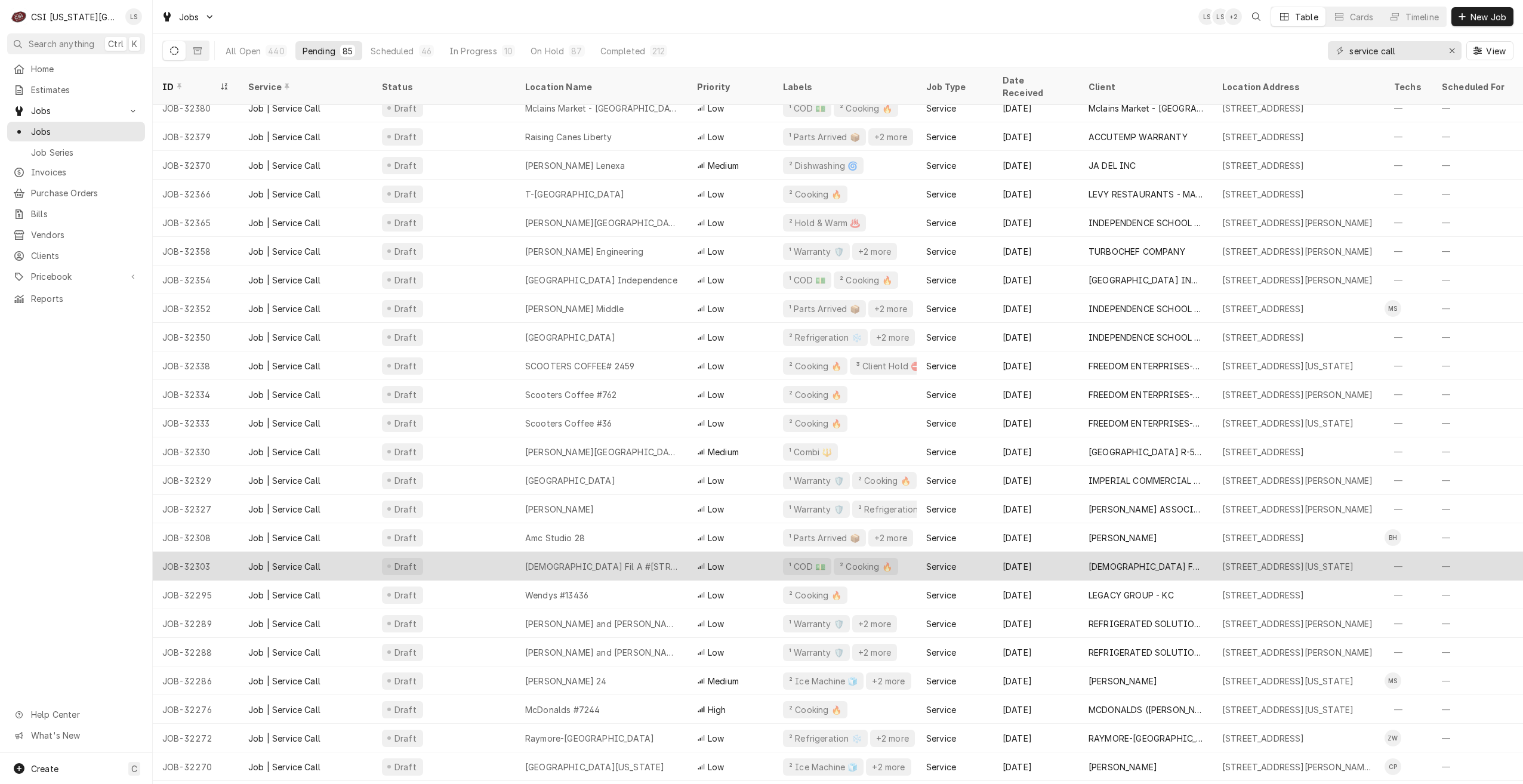
scroll to position [1280, 0]
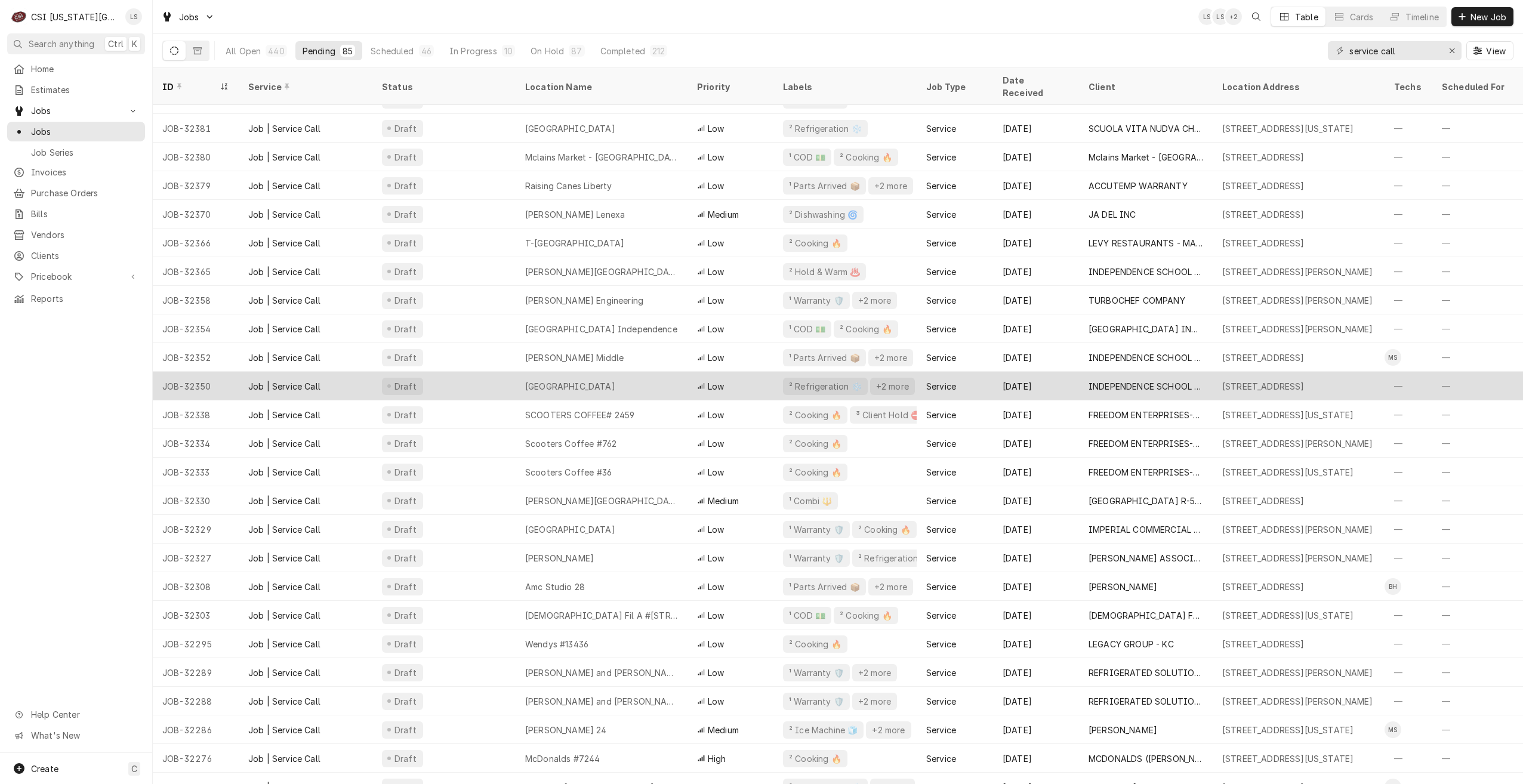
click at [645, 375] on div "Van Horn High School" at bounding box center [602, 386] width 172 height 29
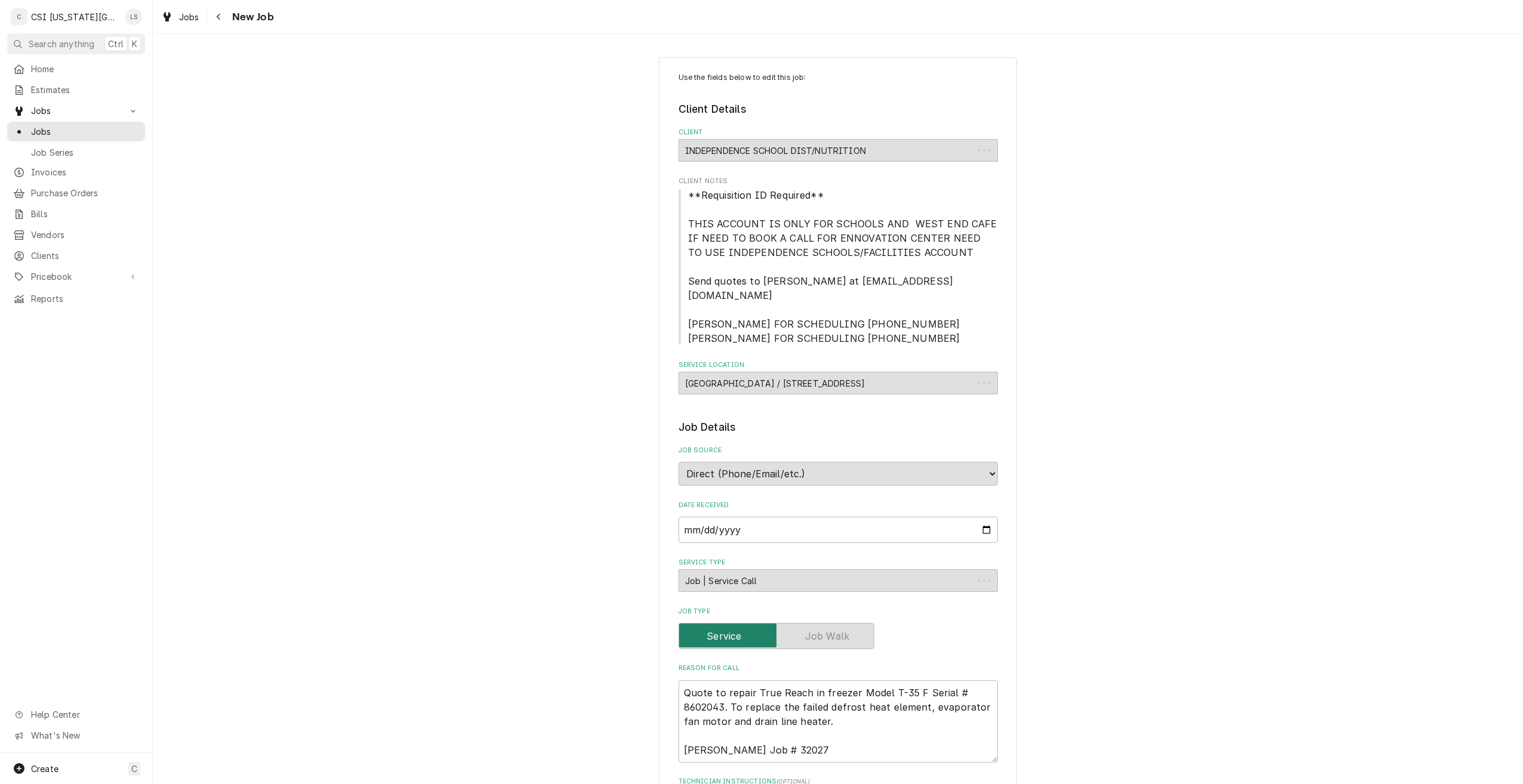
type textarea "x"
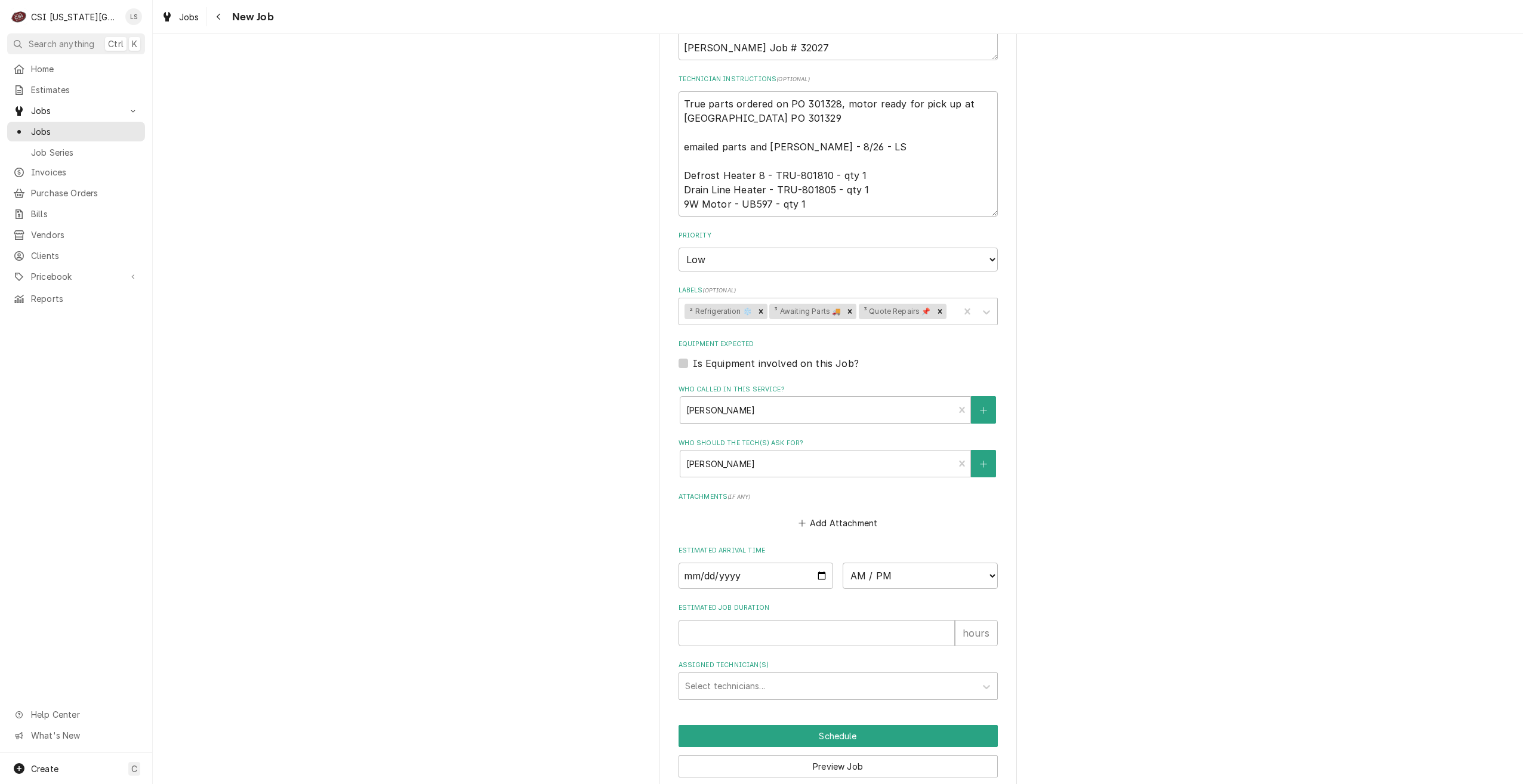
scroll to position [737, 0]
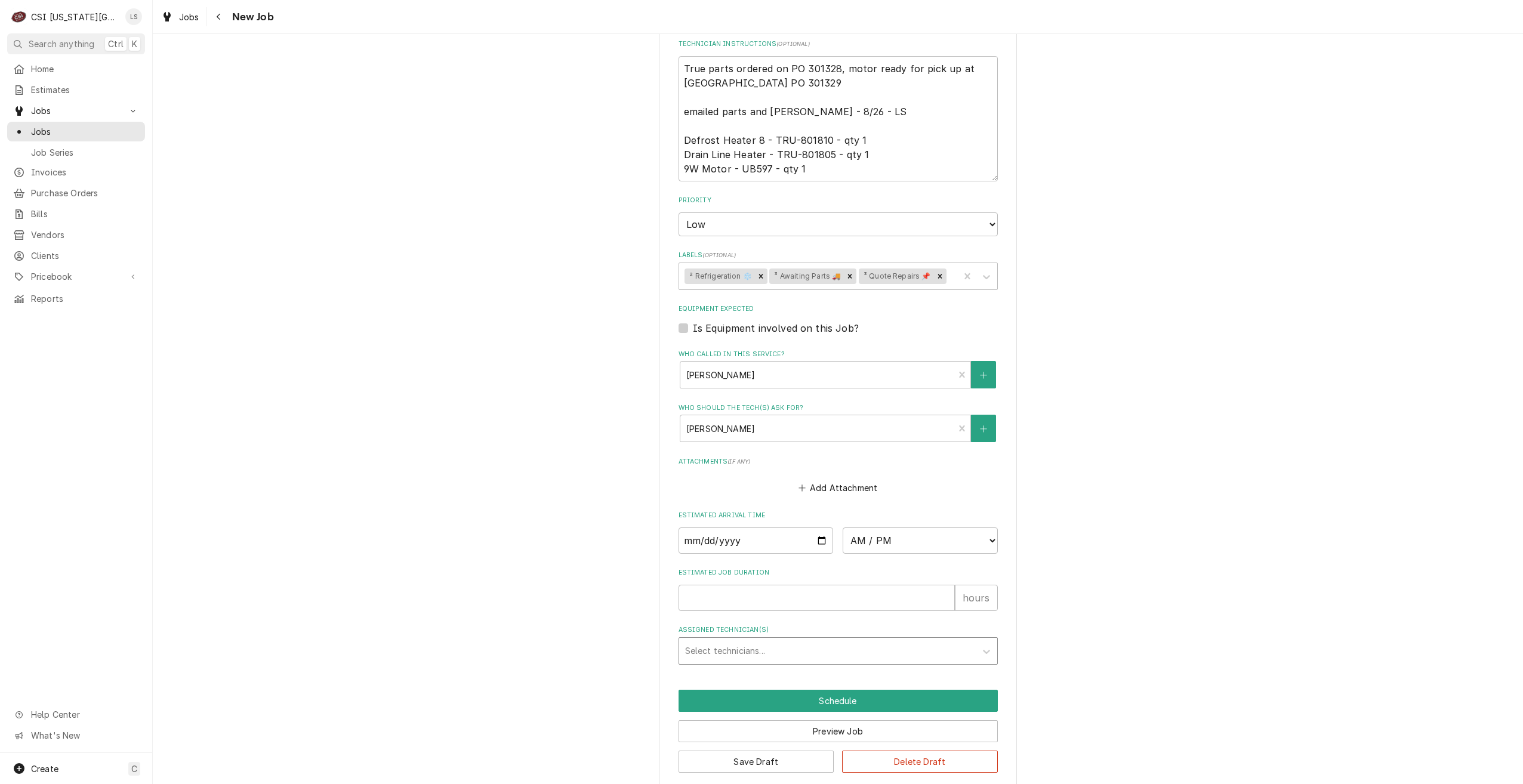
click at [858, 641] on div "Assigned Technician(s)" at bounding box center [827, 651] width 285 height 22
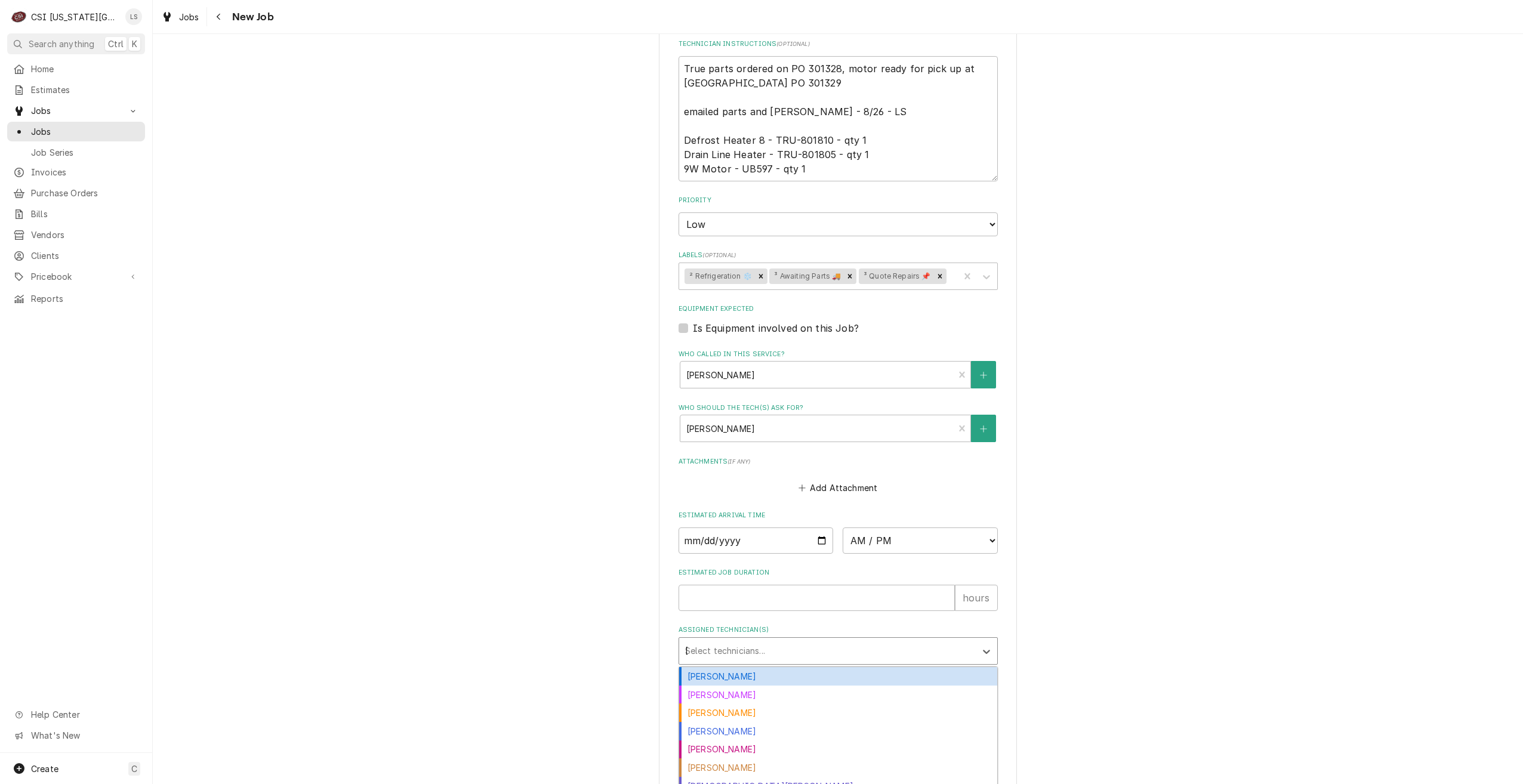
type input "[PERSON_NAME]"
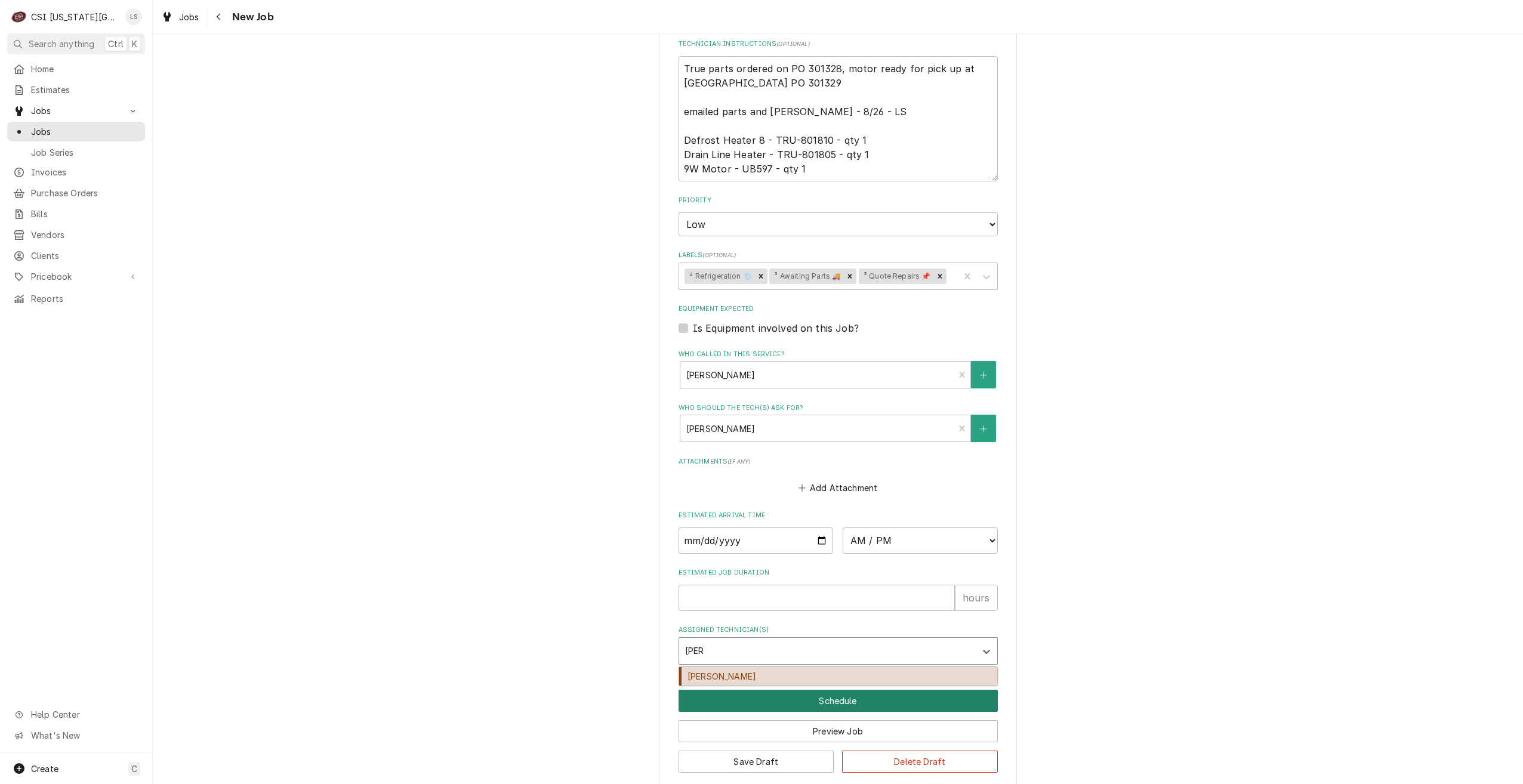
drag, startPoint x: 831, startPoint y: 659, endPoint x: 790, endPoint y: 693, distance: 53.3
click at [828, 667] on div "Joshua Marshall" at bounding box center [838, 676] width 318 height 19
type textarea "x"
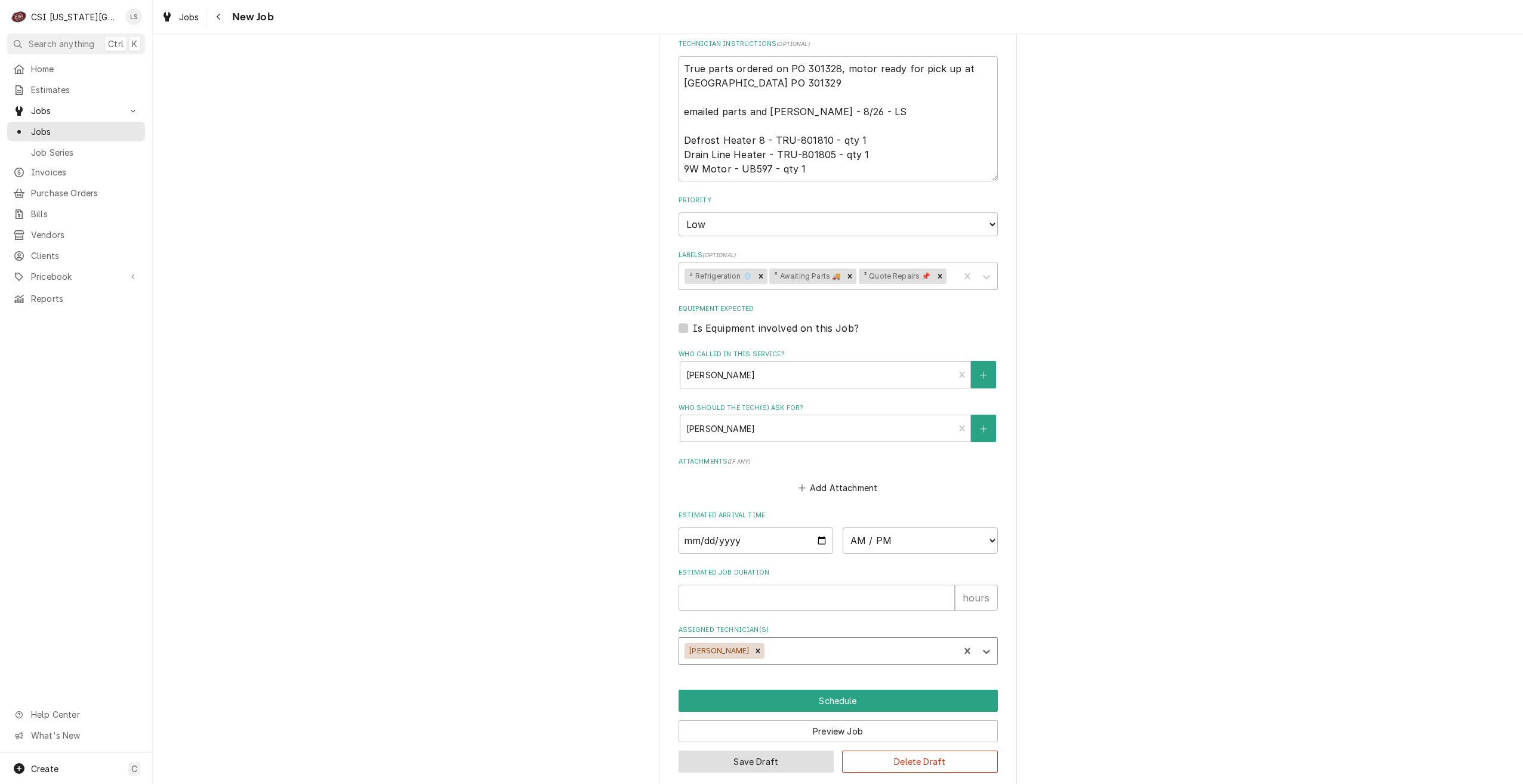
drag, startPoint x: 715, startPoint y: 745, endPoint x: 655, endPoint y: 748, distance: 60.1
click at [715, 751] on button "Save Draft" at bounding box center [756, 762] width 156 height 22
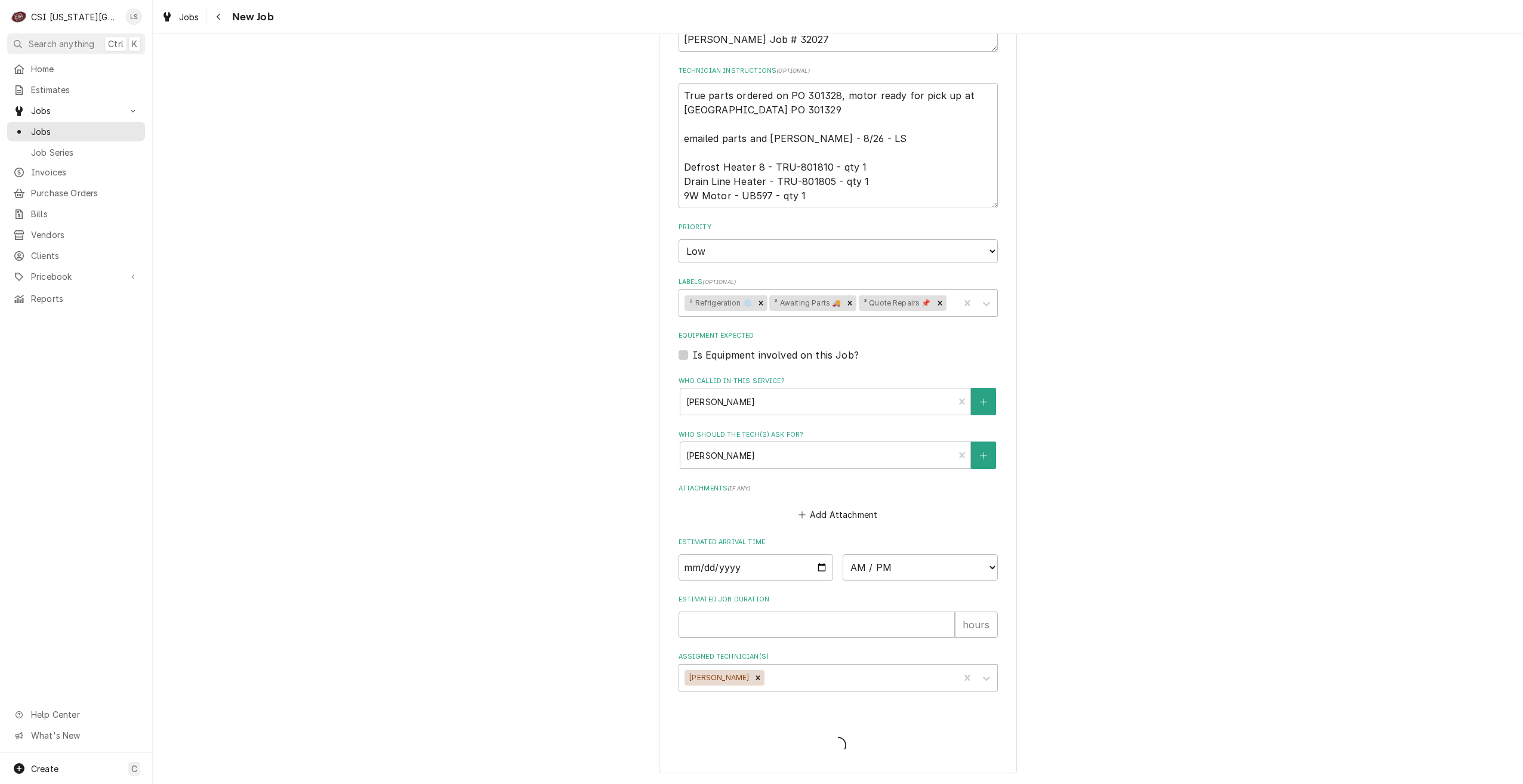
scroll to position [696, 0]
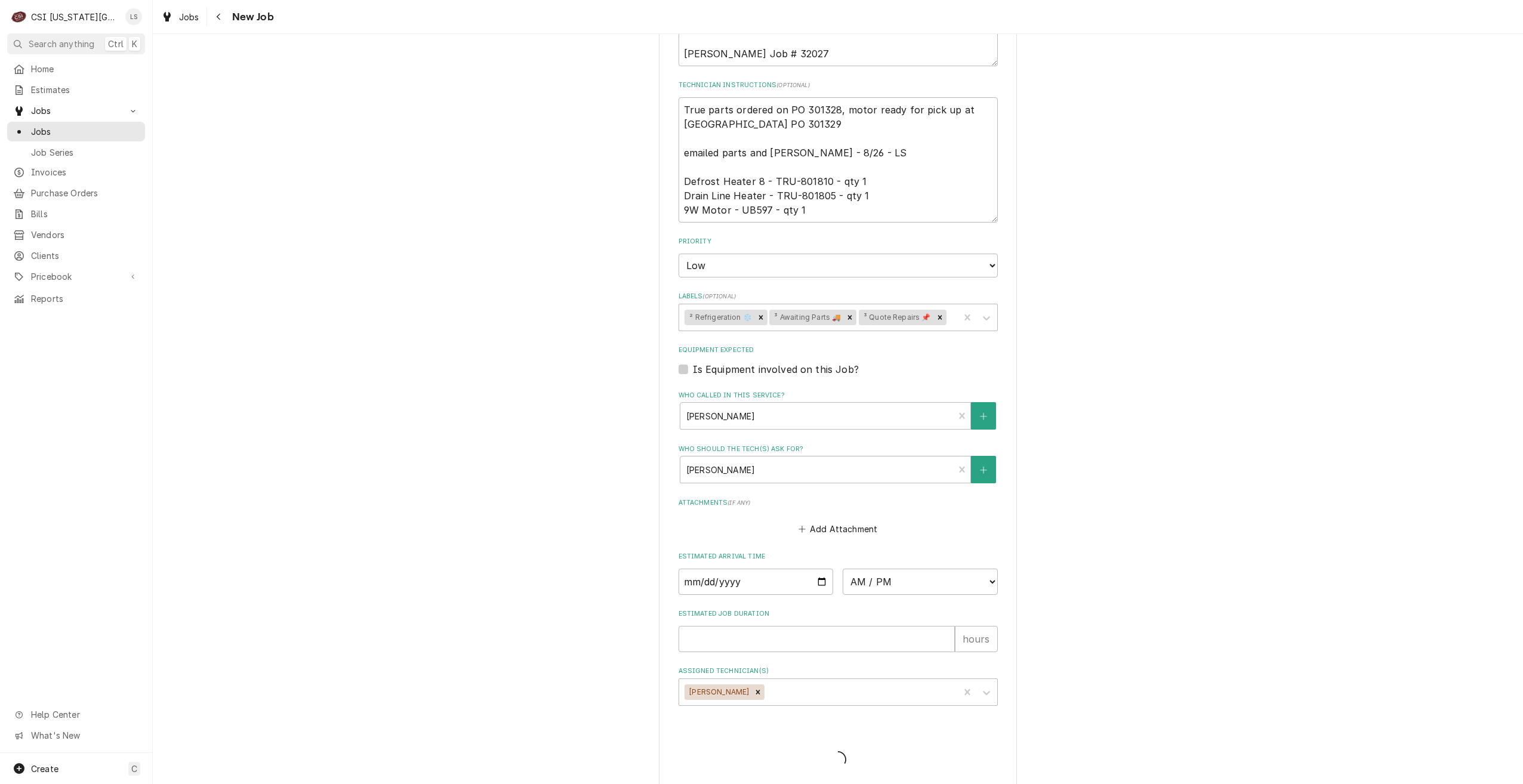
type textarea "x"
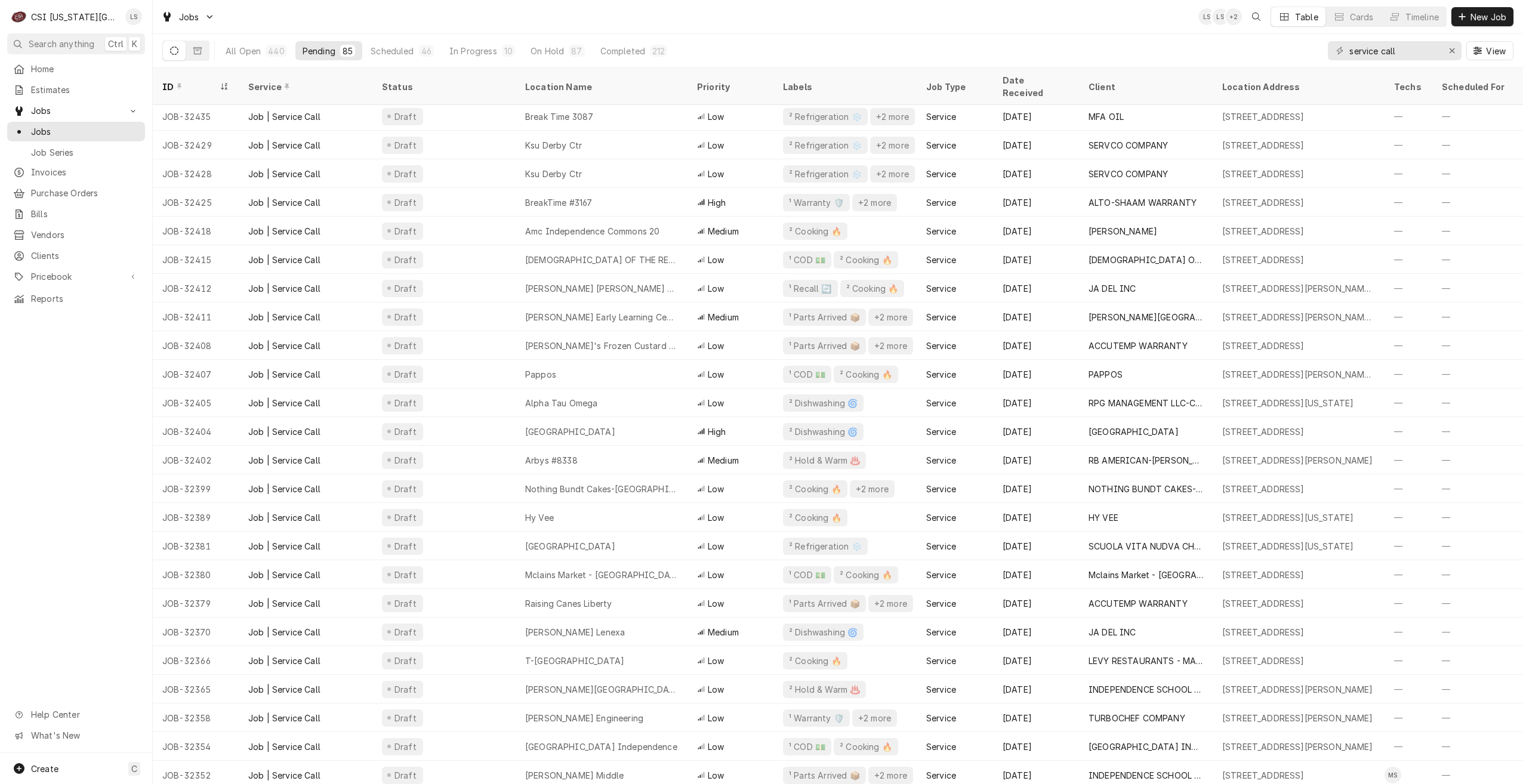
scroll to position [948, 0]
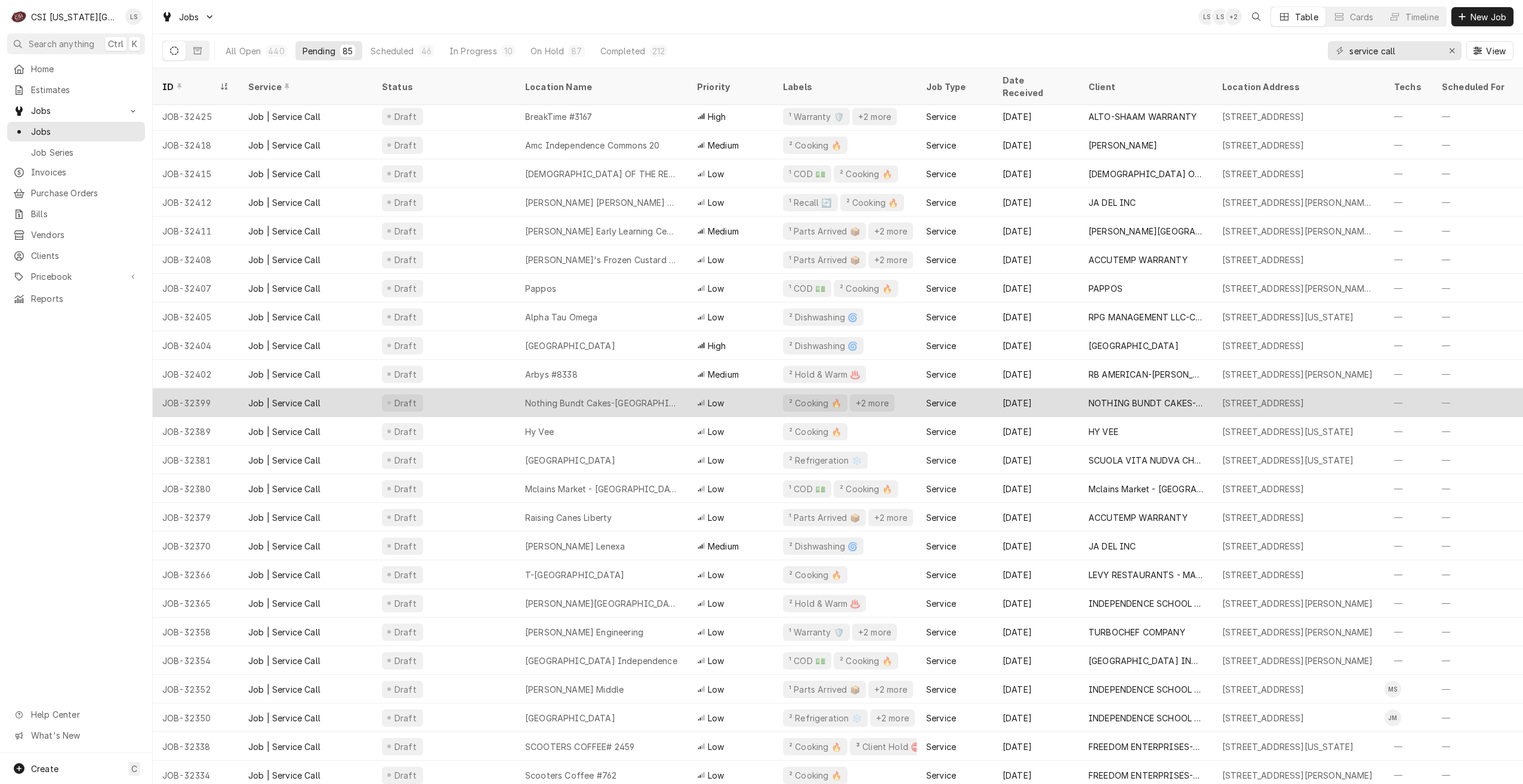
click at [659, 397] on div "Nothing Bundt Cakes-Blue Springs" at bounding box center [601, 402] width 153 height 12
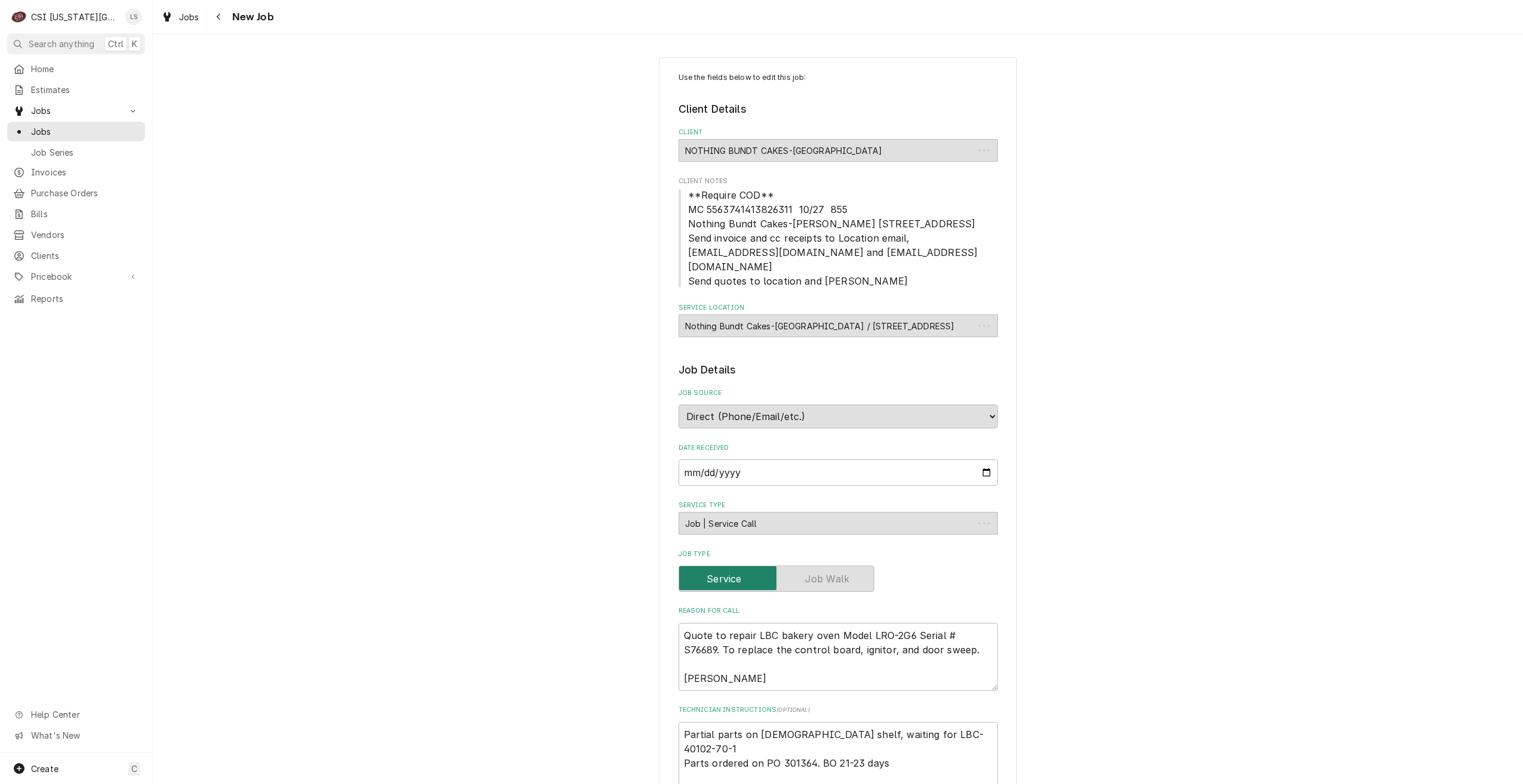
type textarea "x"
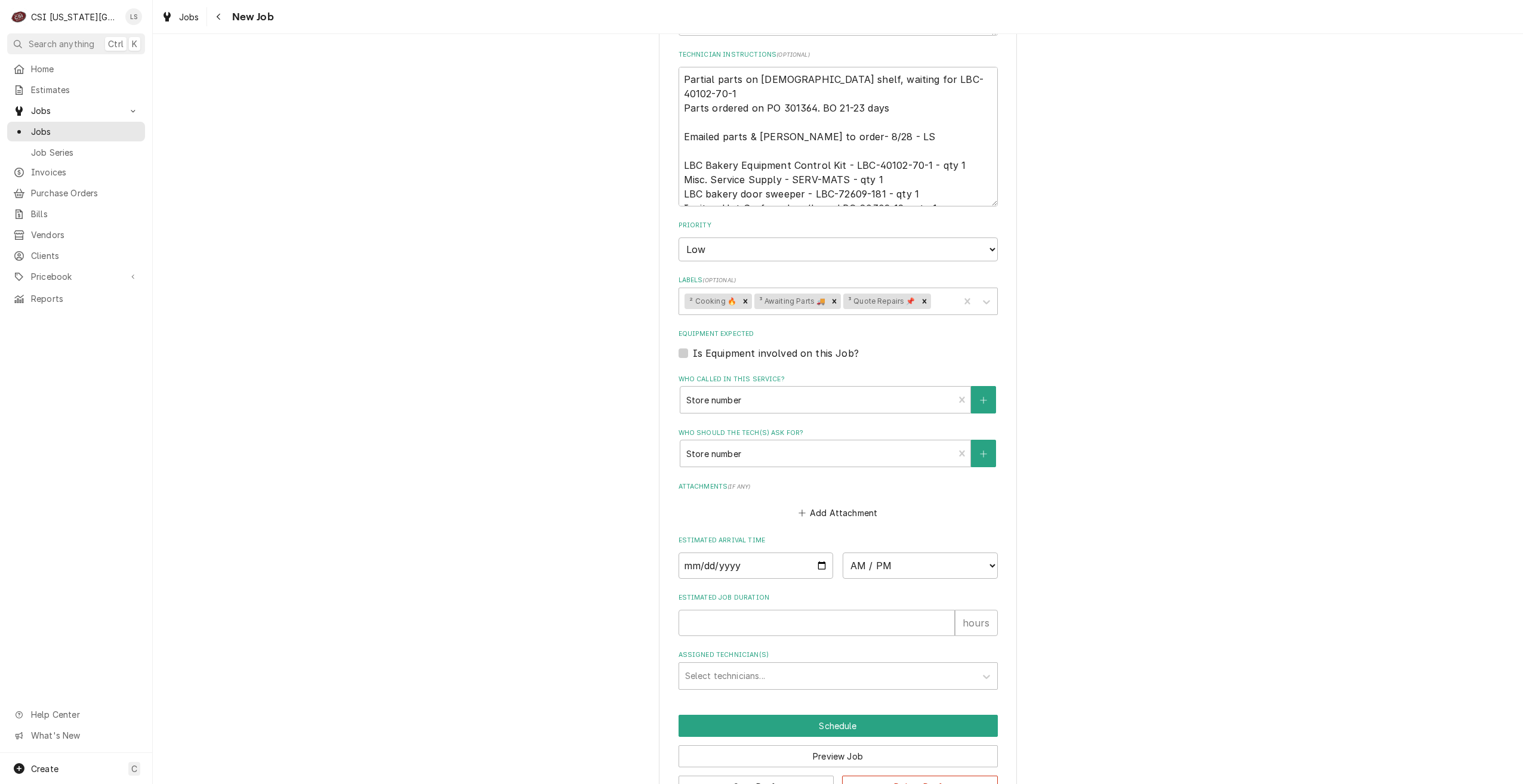
scroll to position [694, 0]
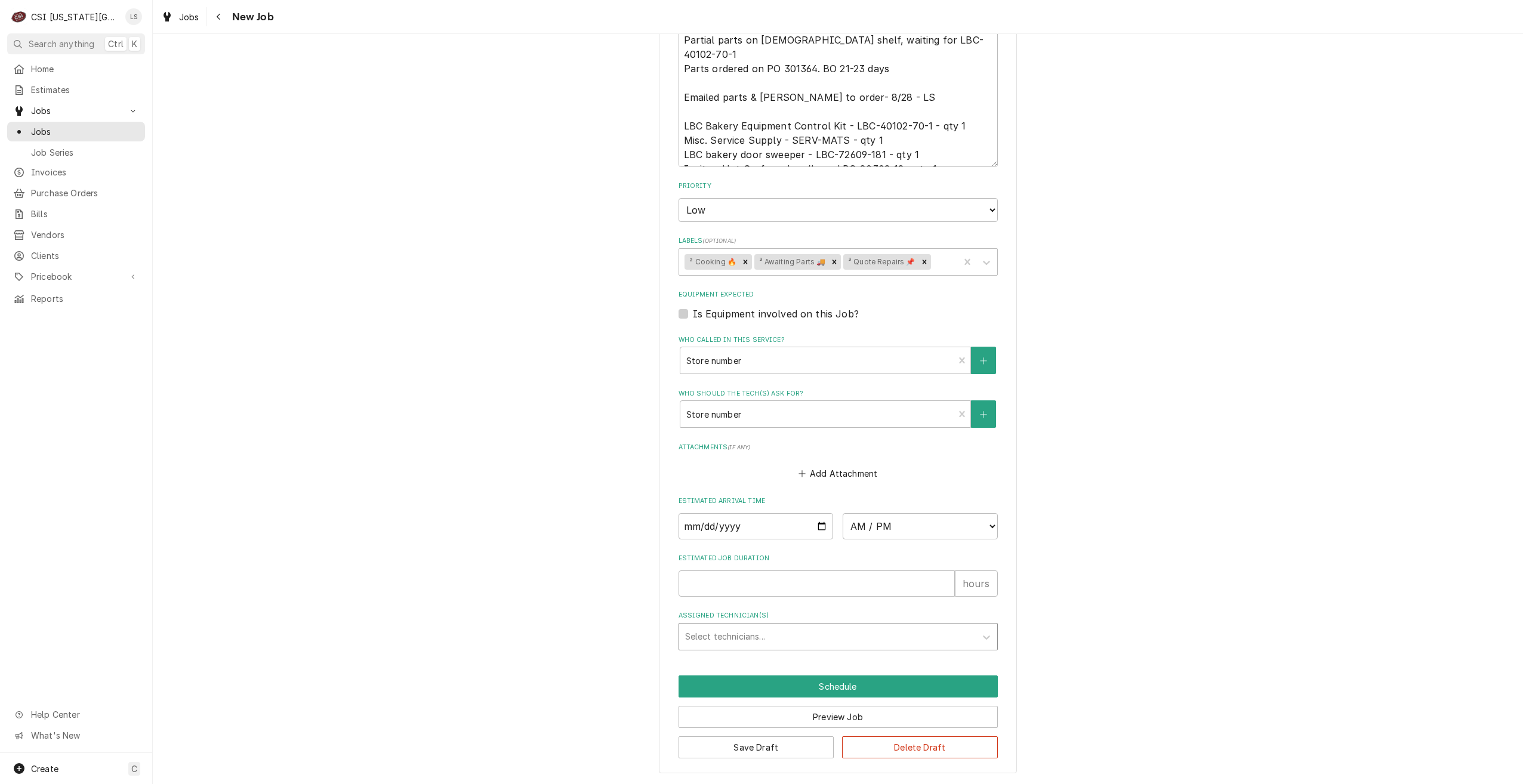
click at [811, 641] on div "Assigned Technician(s)" at bounding box center [827, 637] width 285 height 22
type input "[PERSON_NAME]"
drag, startPoint x: 791, startPoint y: 653, endPoint x: 788, endPoint y: 669, distance: 16.3
click at [789, 654] on div "[DEMOGRAPHIC_DATA][PERSON_NAME]" at bounding box center [838, 662] width 318 height 19
type textarea "x"
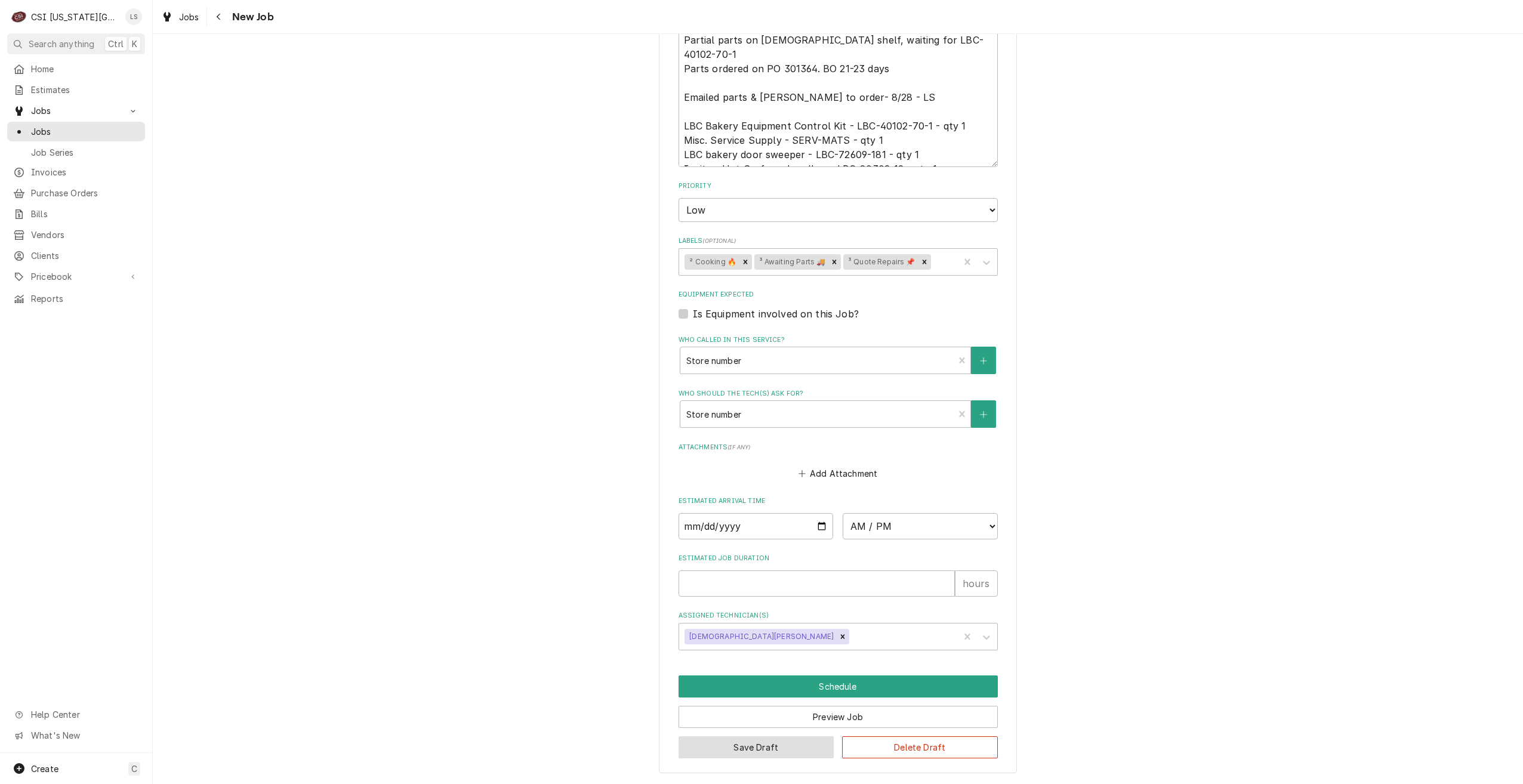
click at [739, 752] on button "Save Draft" at bounding box center [756, 747] width 156 height 22
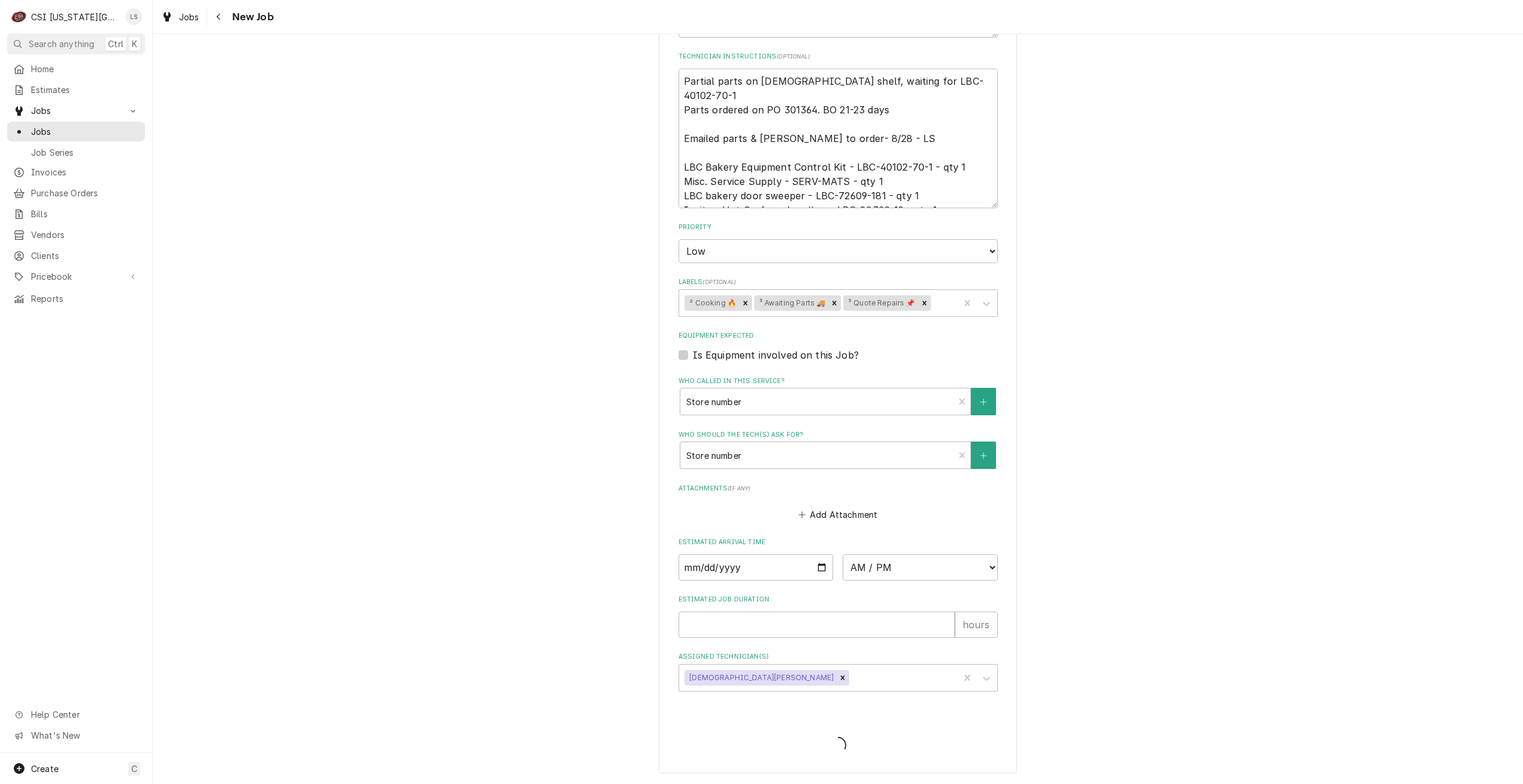
type textarea "x"
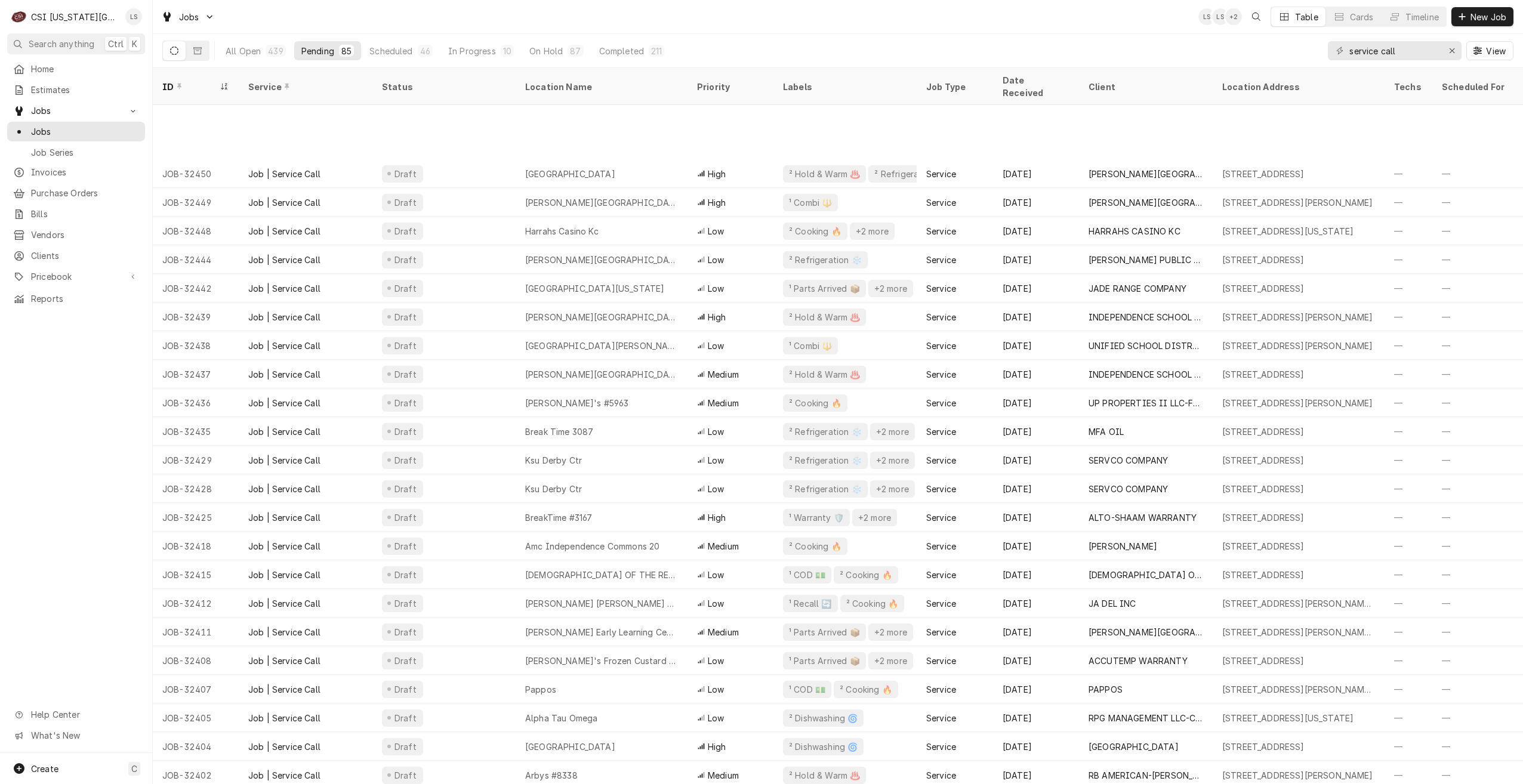
scroll to position [633, 0]
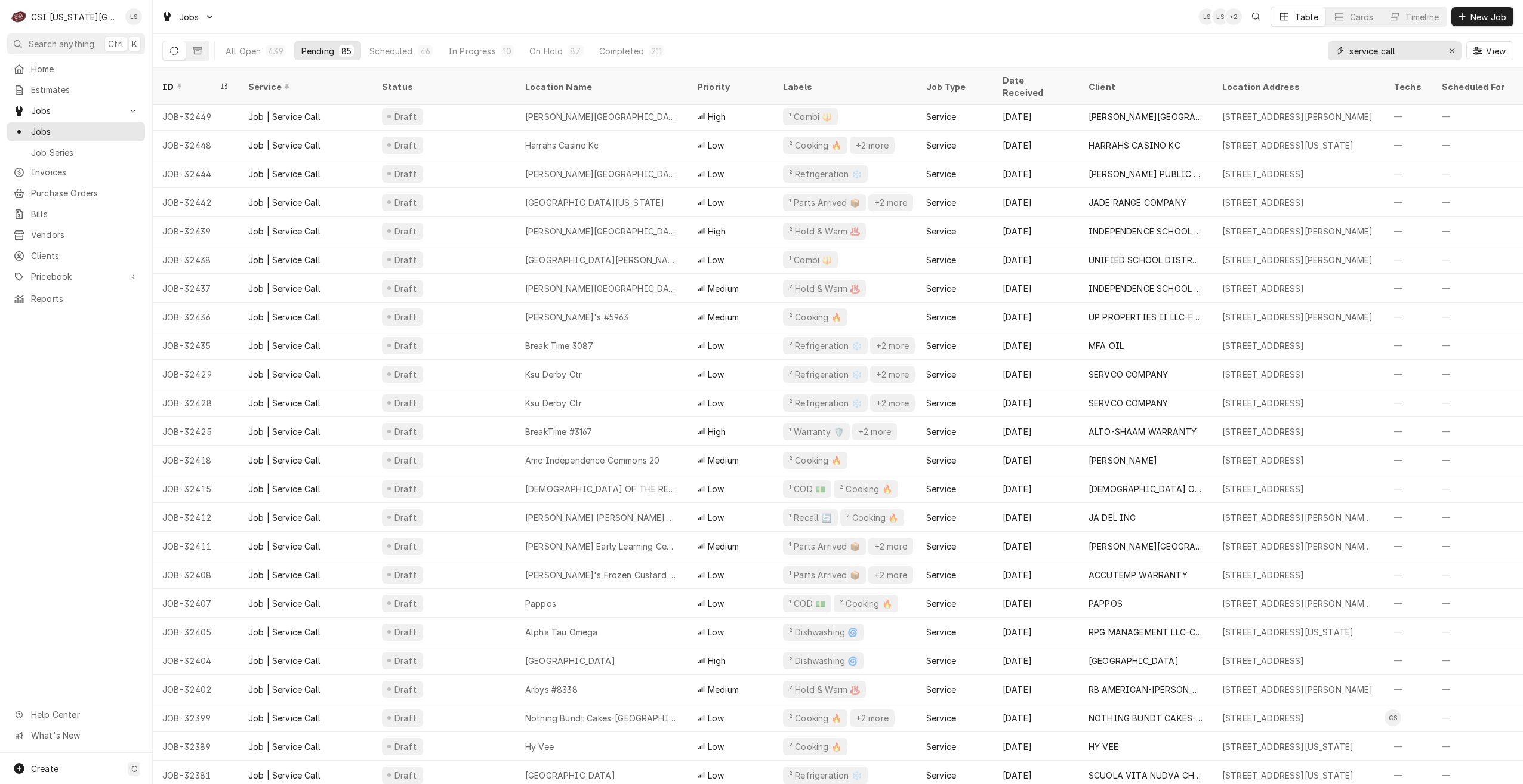
drag, startPoint x: 1421, startPoint y: 53, endPoint x: 1313, endPoint y: 39, distance: 108.9
click at [1313, 39] on div "All Open 439 Pending 85 Scheduled 46 In Progress 10 On Hold 87 Completed 211 se…" at bounding box center [838, 50] width 1352 height 34
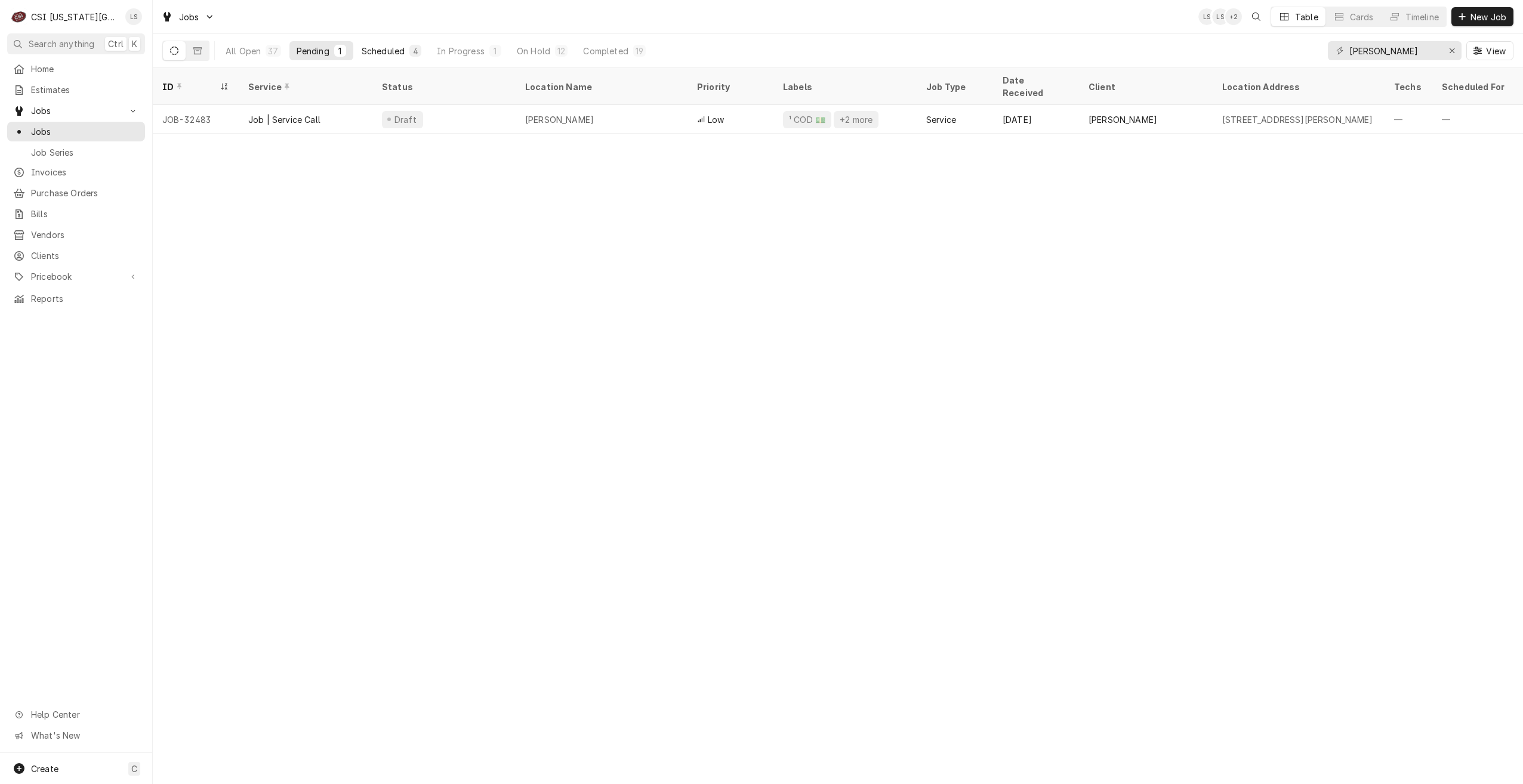
click at [407, 52] on button "Scheduled 4" at bounding box center [391, 50] width 74 height 19
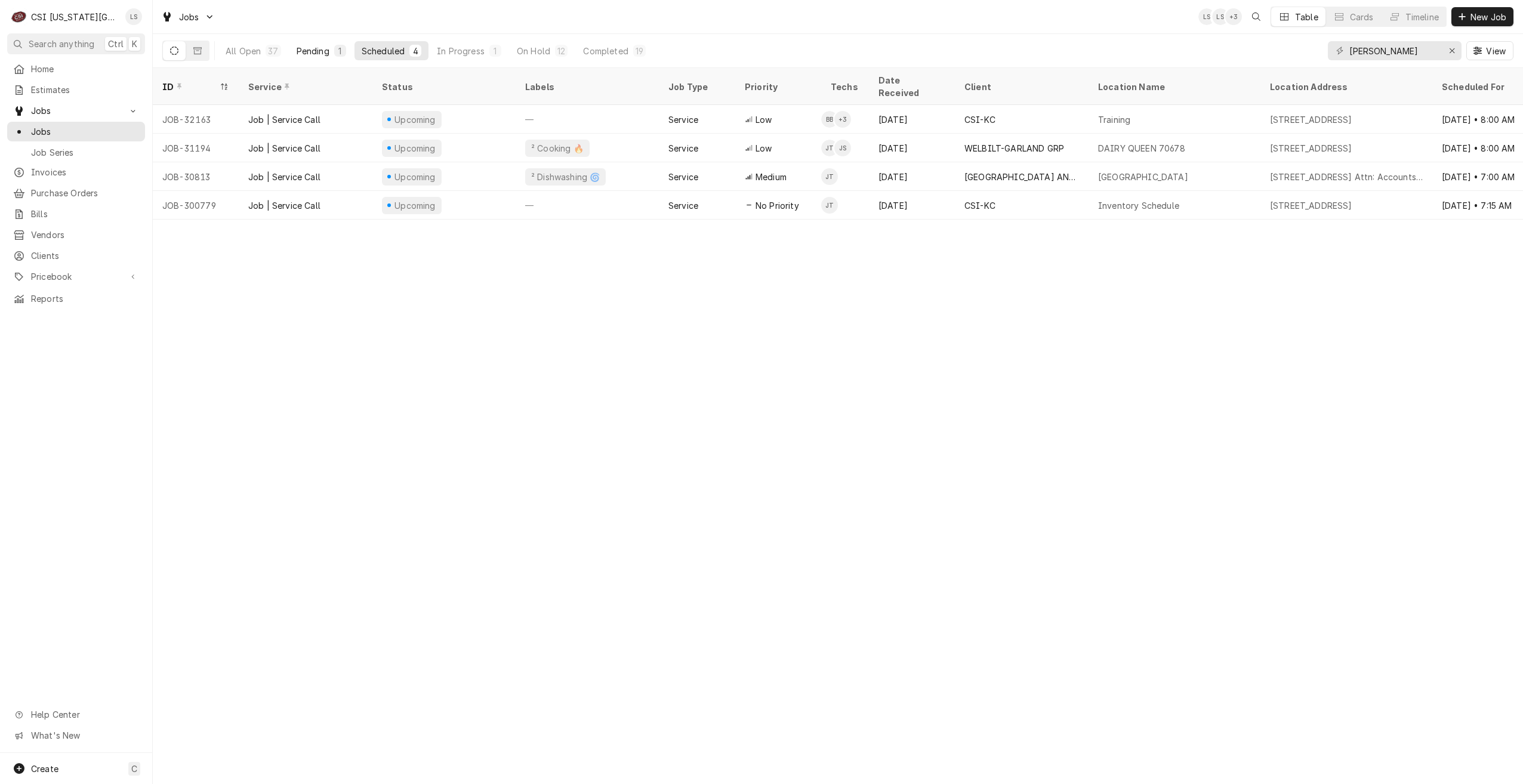
click at [334, 52] on div "1" at bounding box center [340, 50] width 12 height 12
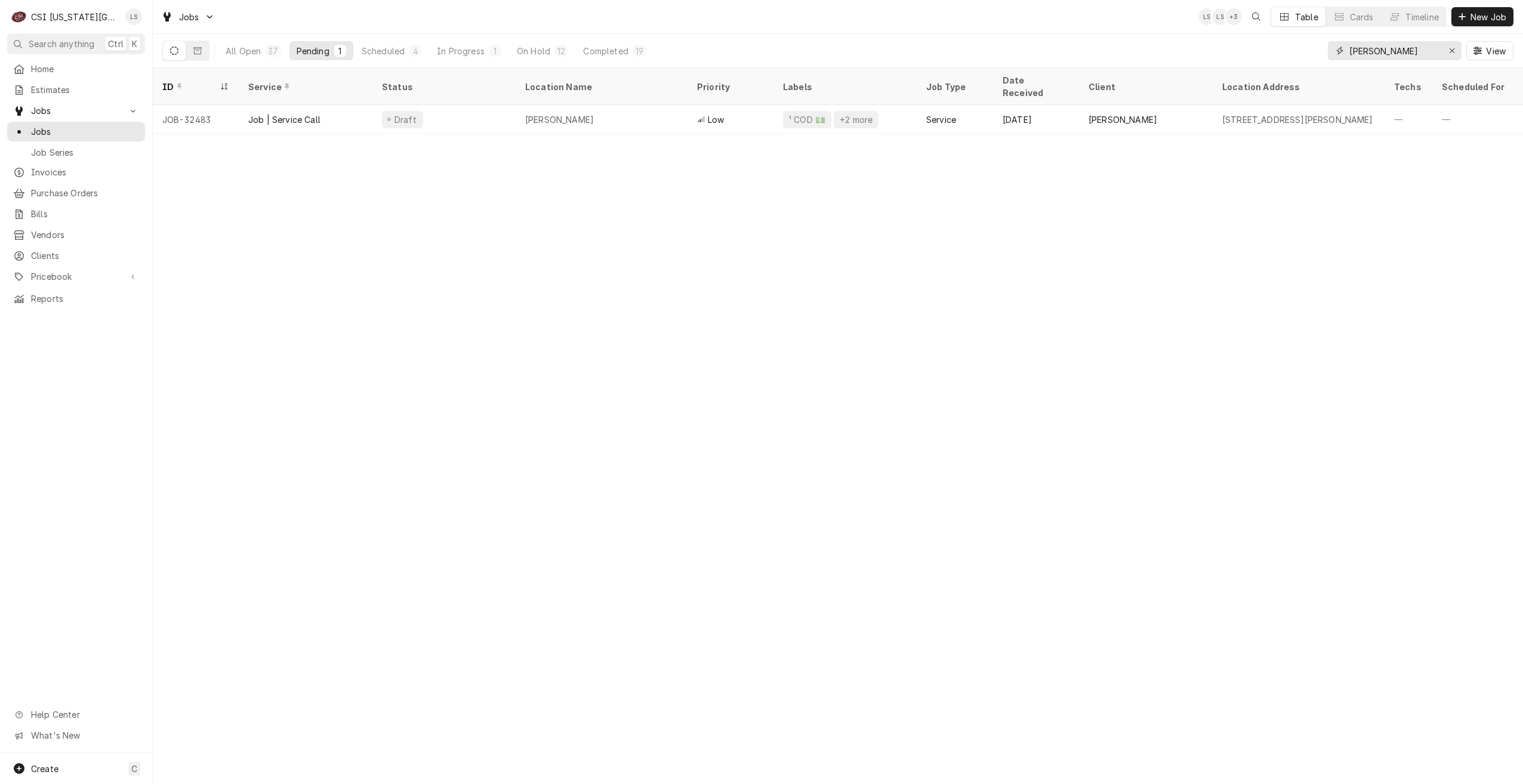
click at [1393, 58] on input "jimmy" at bounding box center [1394, 50] width 90 height 19
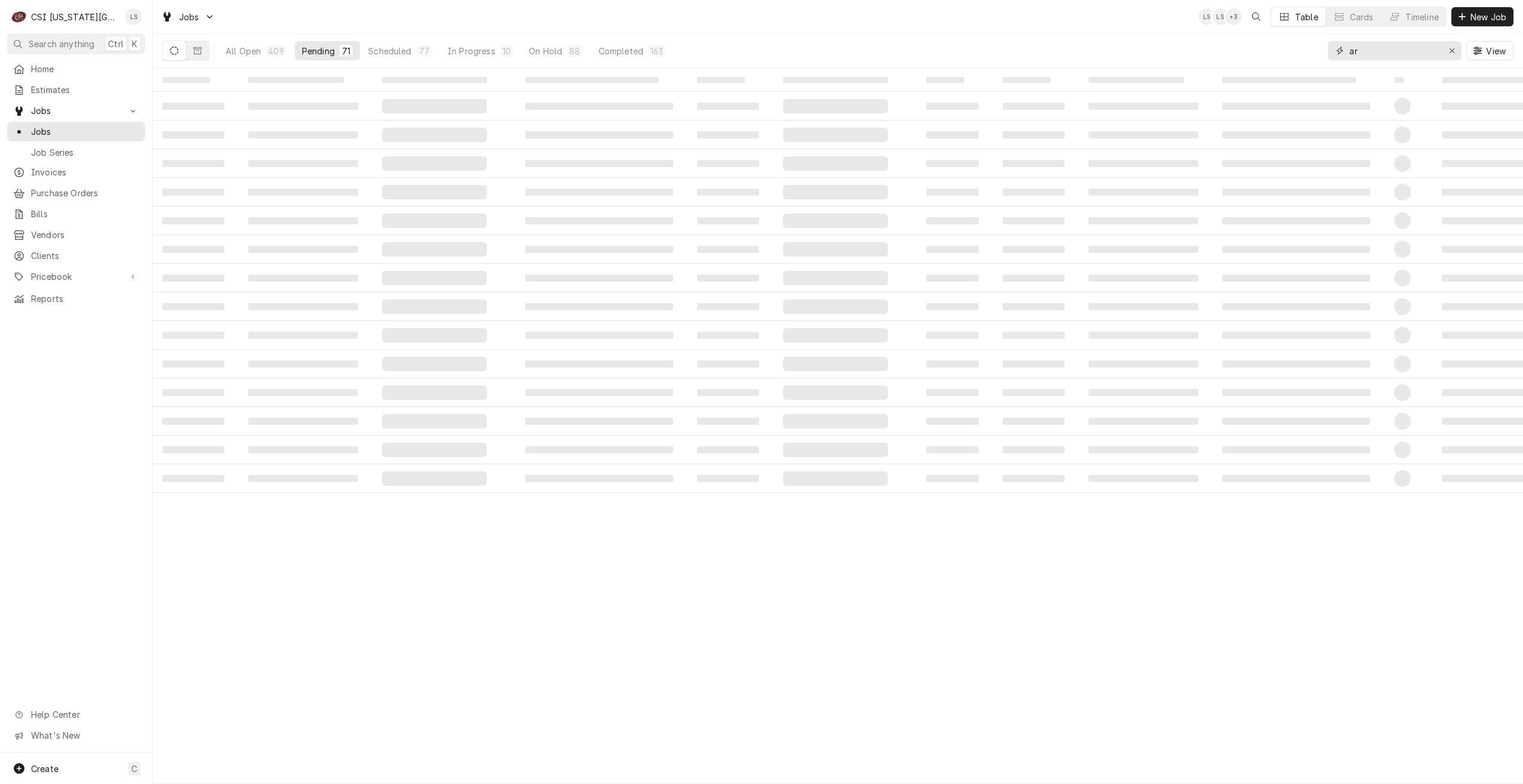
type input "a"
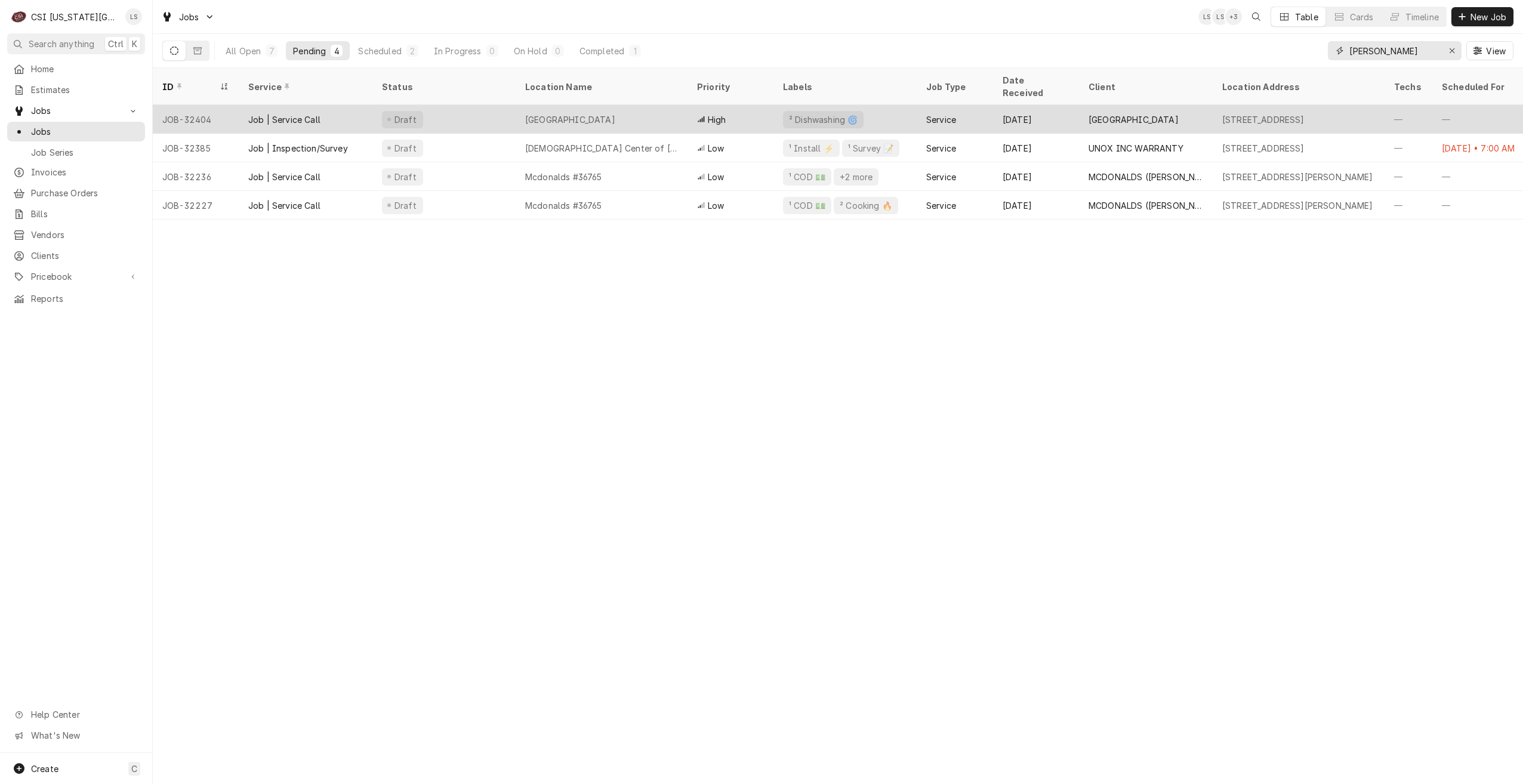
type input "[PERSON_NAME]"
click at [616, 113] on div "Johnson County Community College" at bounding box center [570, 119] width 90 height 12
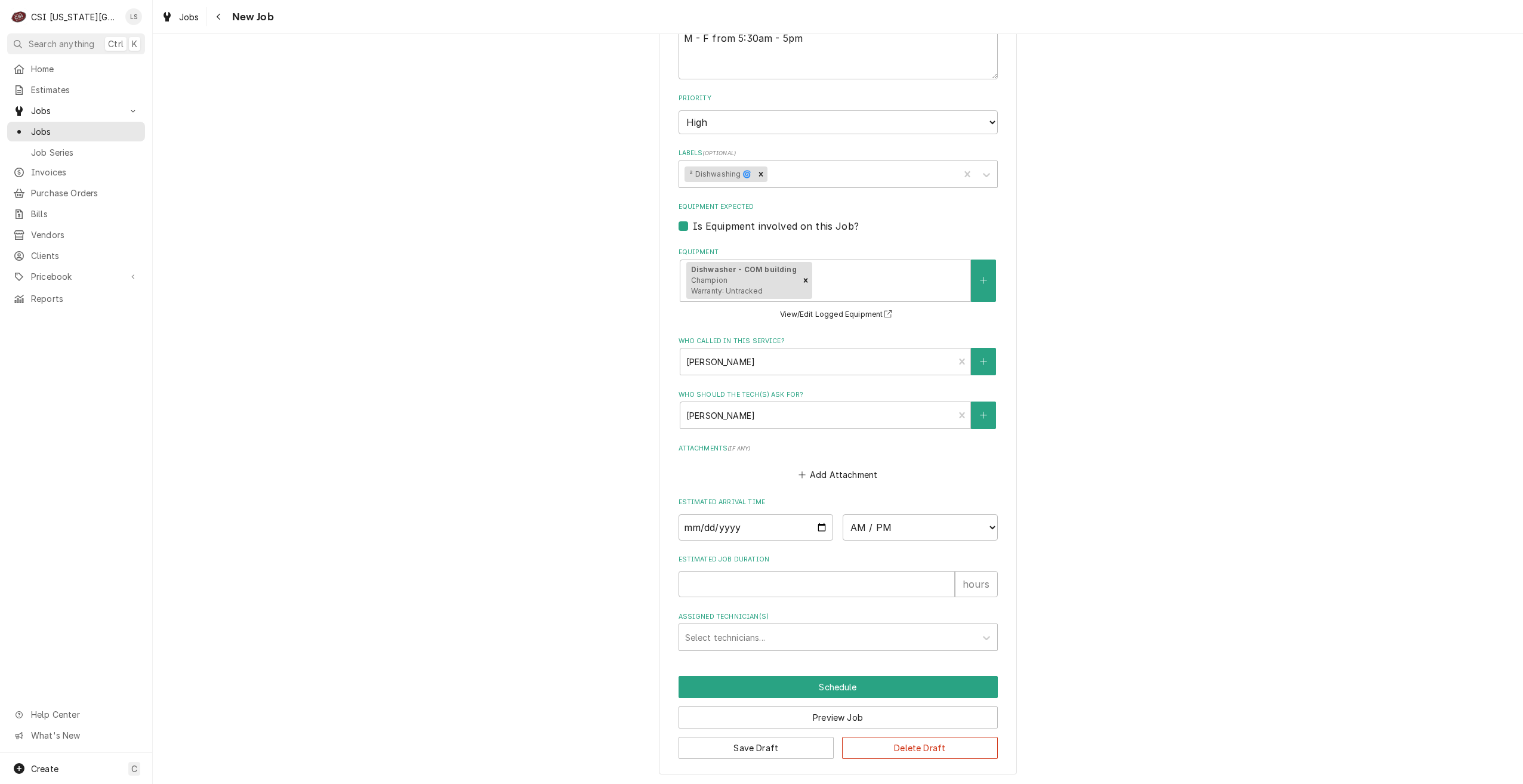
scroll to position [671, 0]
click at [815, 526] on input "Date" at bounding box center [756, 526] width 155 height 27
type textarea "x"
type input "2025-09-04"
click at [902, 532] on select "AM / PM 6:00 AM 6:15 AM 6:30 AM 6:45 AM 7:00 AM 7:15 AM 7:30 AM 7:45 AM 8:00 AM…" at bounding box center [920, 526] width 155 height 27
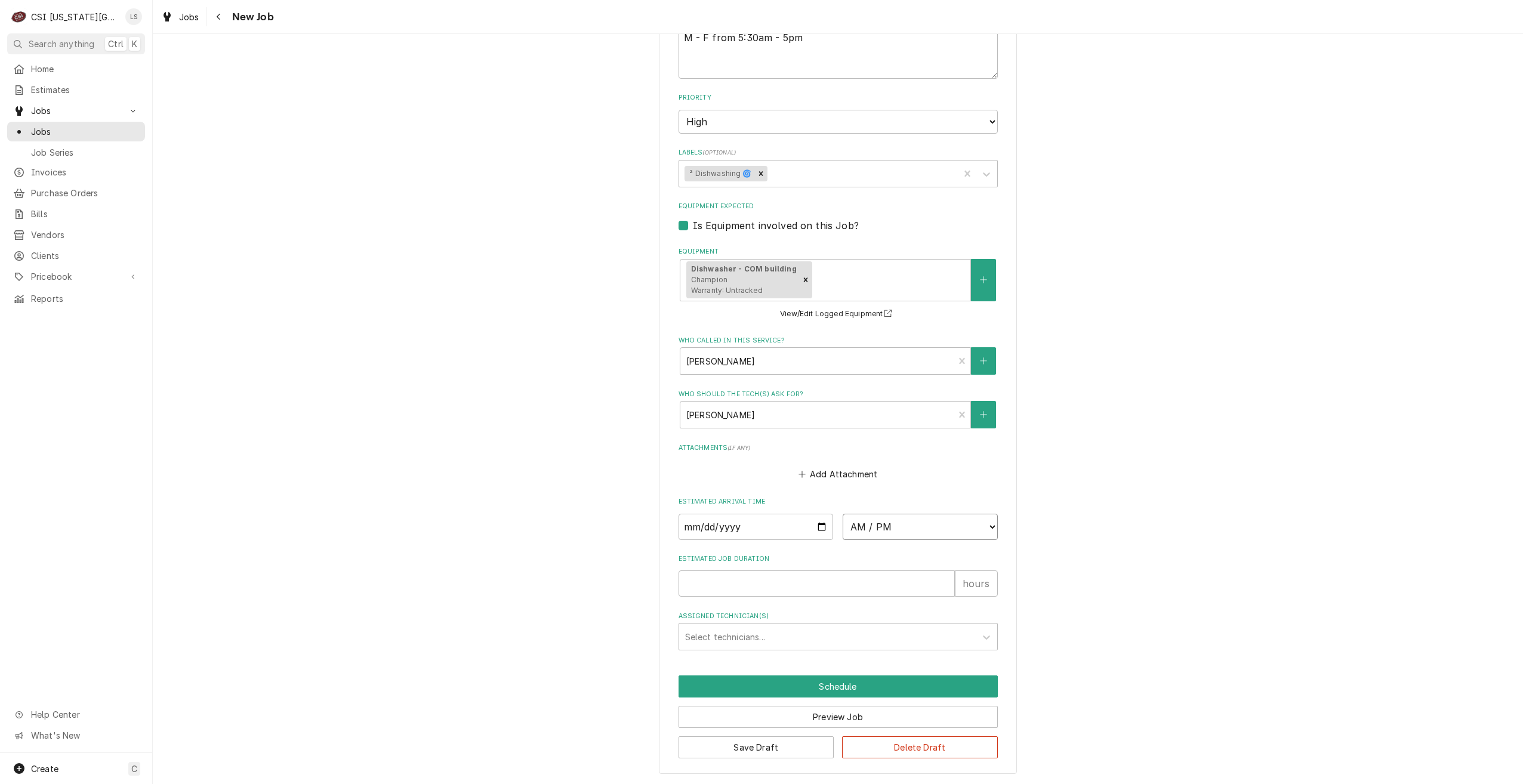
type textarea "x"
select select "07:00:00"
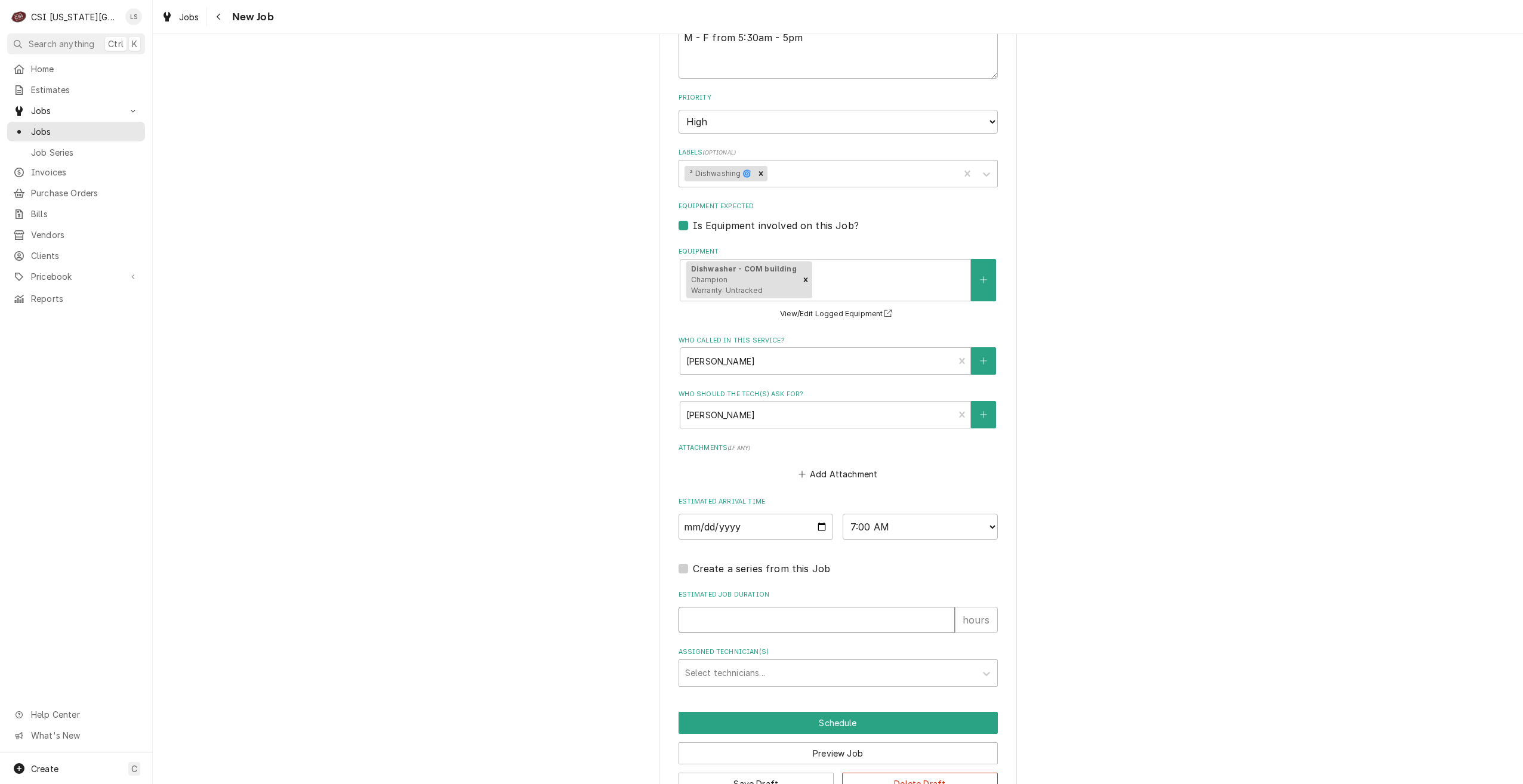
click at [872, 623] on input "Estimated Job Duration" at bounding box center [816, 620] width 276 height 27
type textarea "x"
type input "2"
click at [893, 661] on div "Select technicians..." at bounding box center [828, 673] width 297 height 27
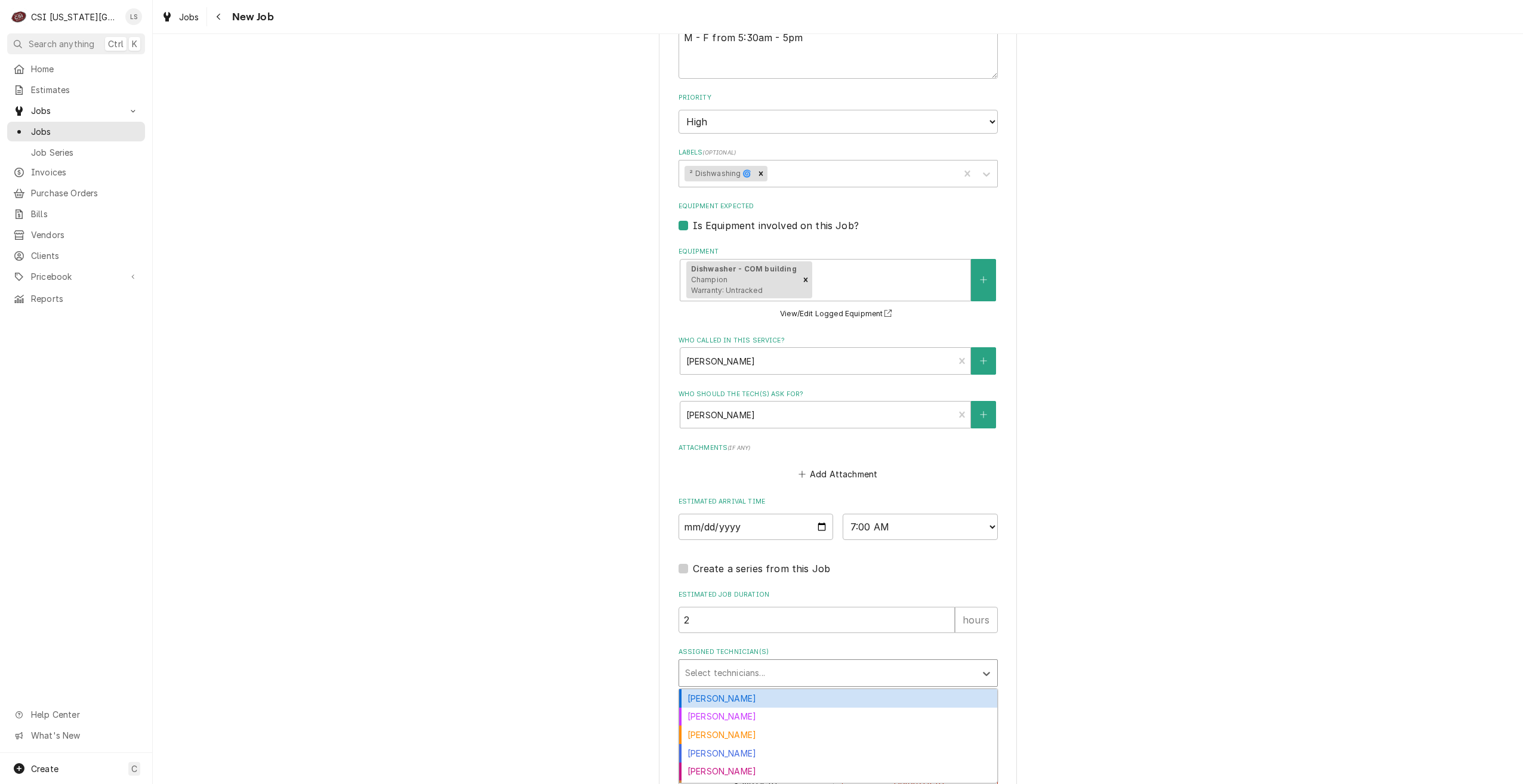
type textarea "x"
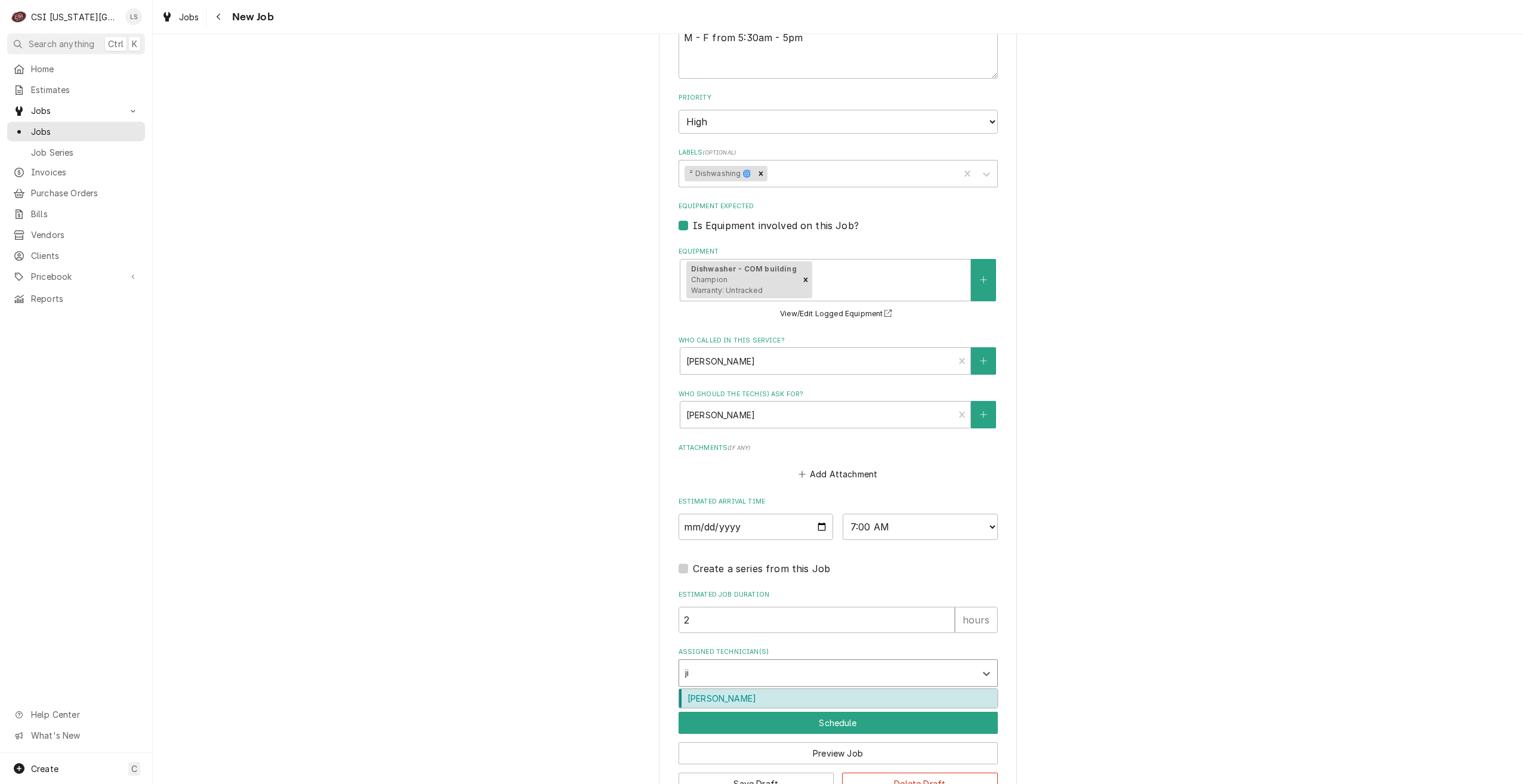
type input "jim"
click at [872, 693] on div "Jimmy Terrell" at bounding box center [838, 699] width 318 height 19
type textarea "x"
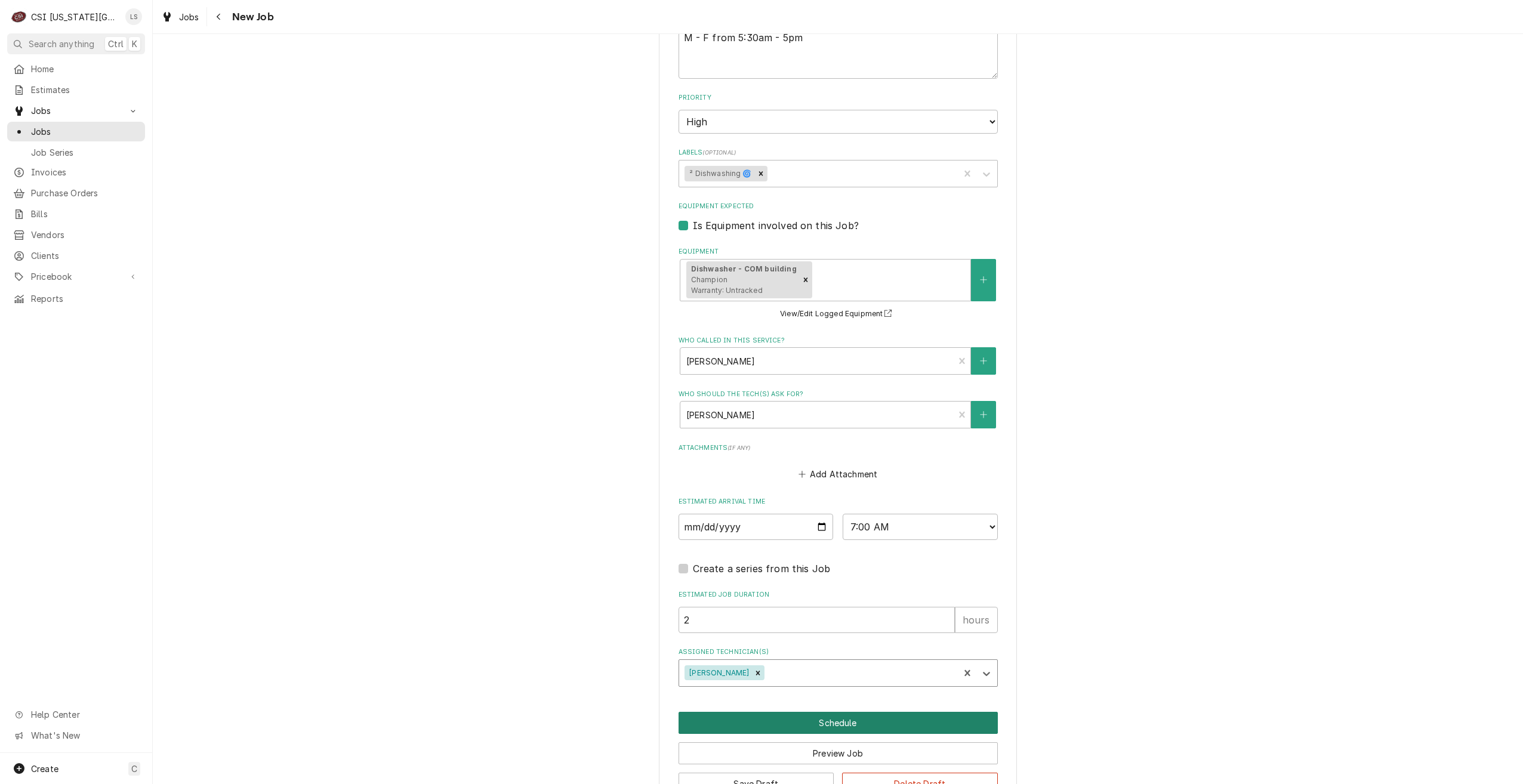
click at [838, 721] on button "Schedule" at bounding box center [838, 723] width 319 height 22
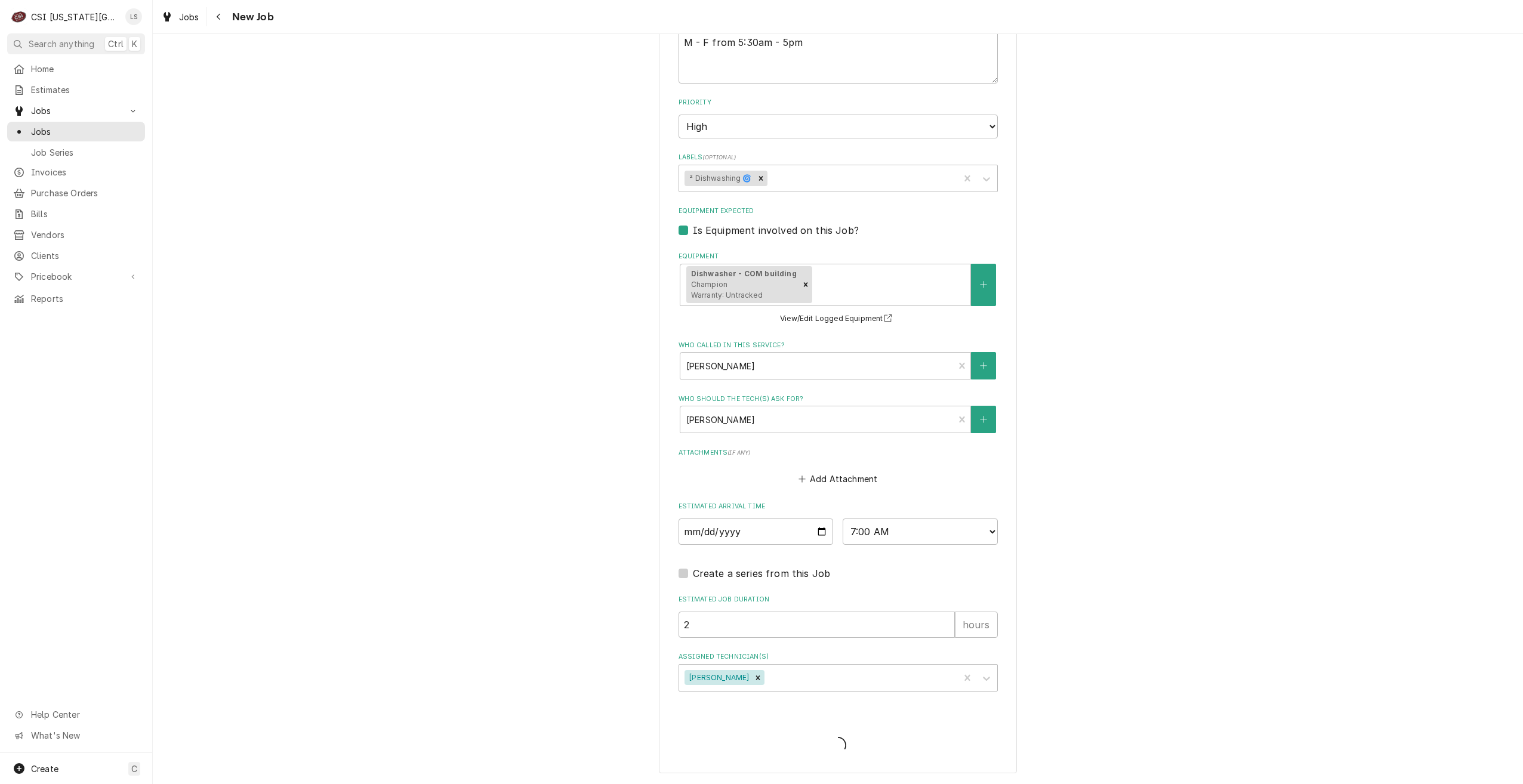
scroll to position [666, 0]
type textarea "x"
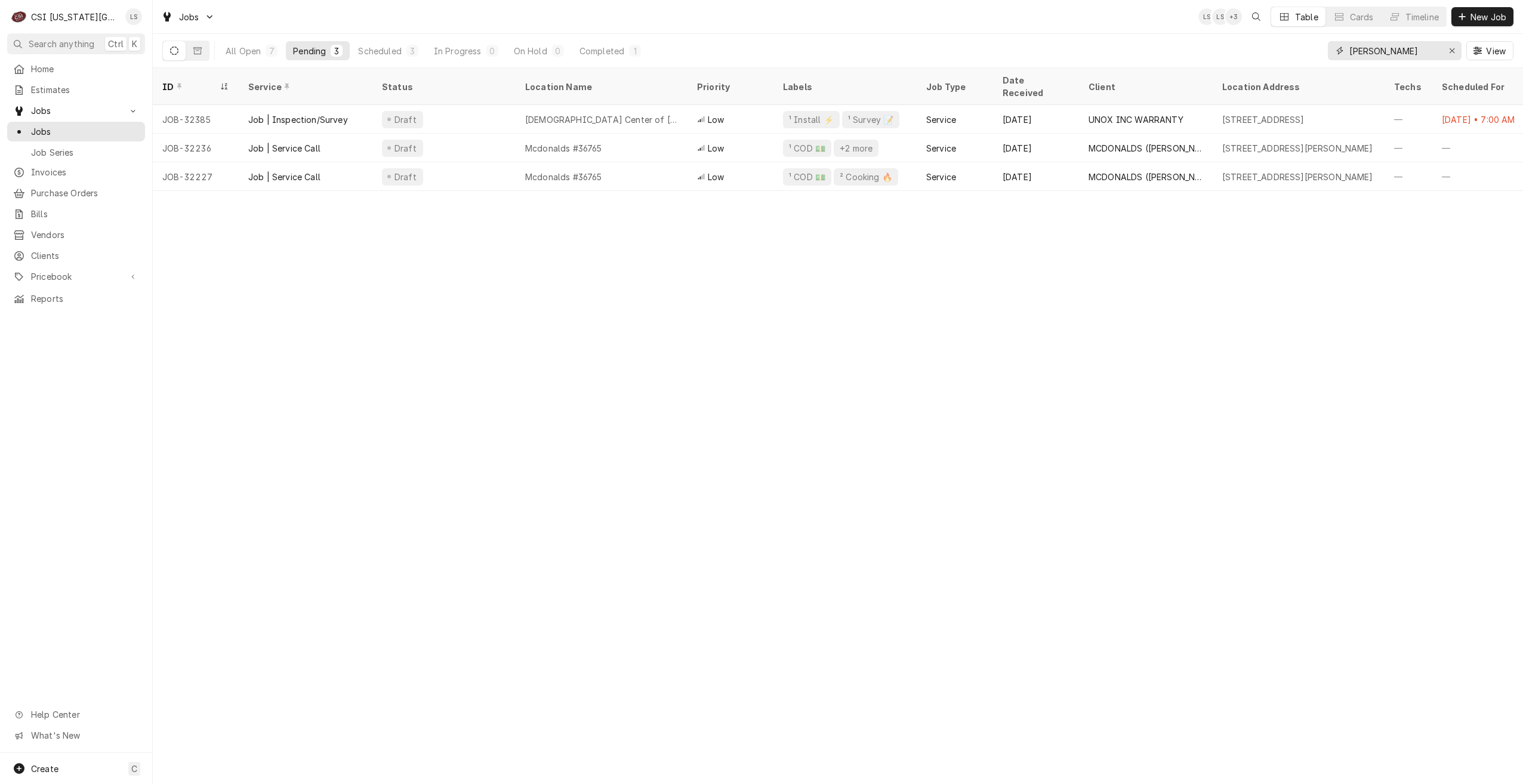
drag, startPoint x: 1412, startPoint y: 56, endPoint x: 1295, endPoint y: 48, distance: 117.3
click at [1295, 48] on div "All Open 7 Pending 3 Scheduled 3 In Progress 0 On Hold 0 Completed 1 [PERSON_NA…" at bounding box center [838, 50] width 1352 height 34
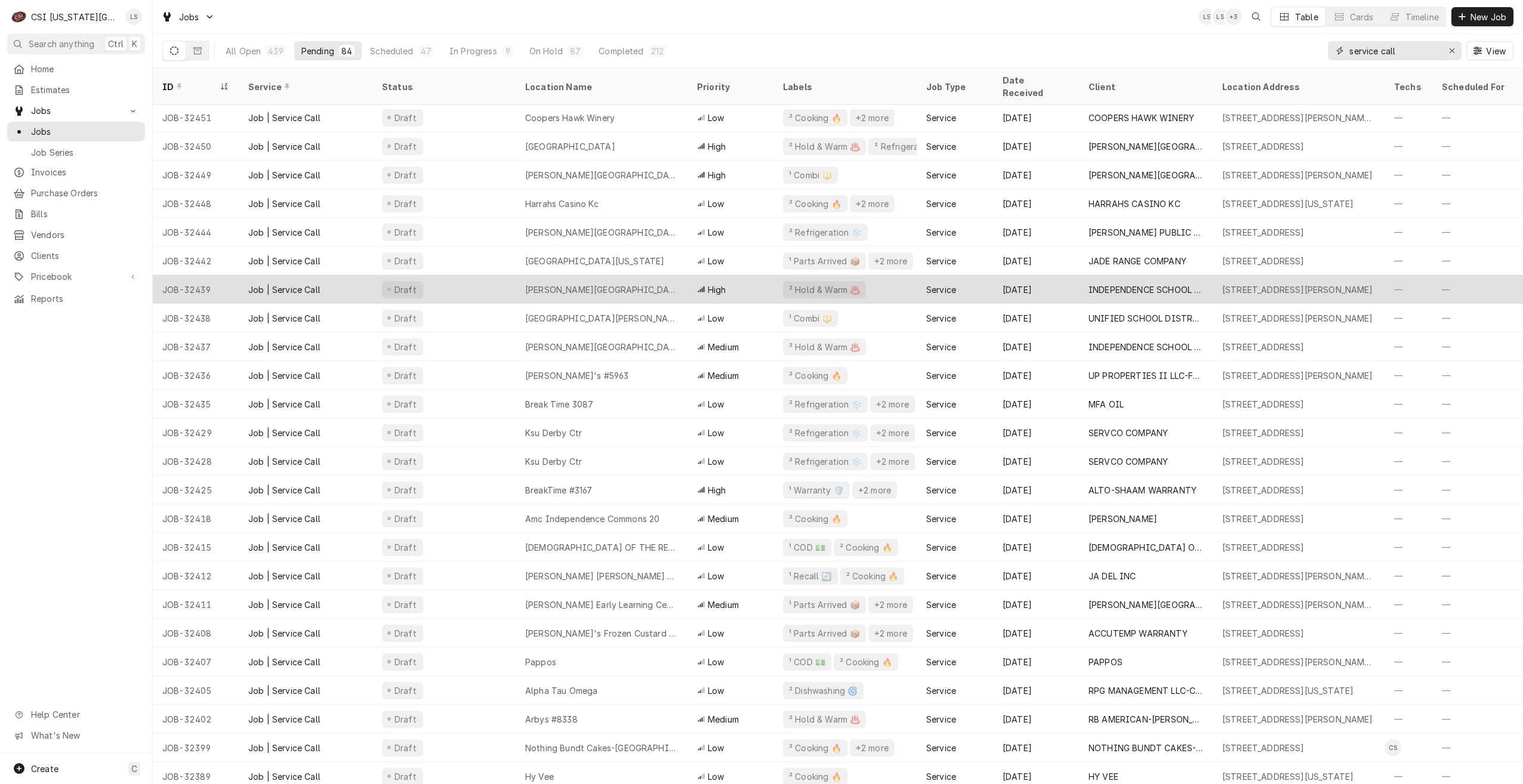
scroll to position [576, 0]
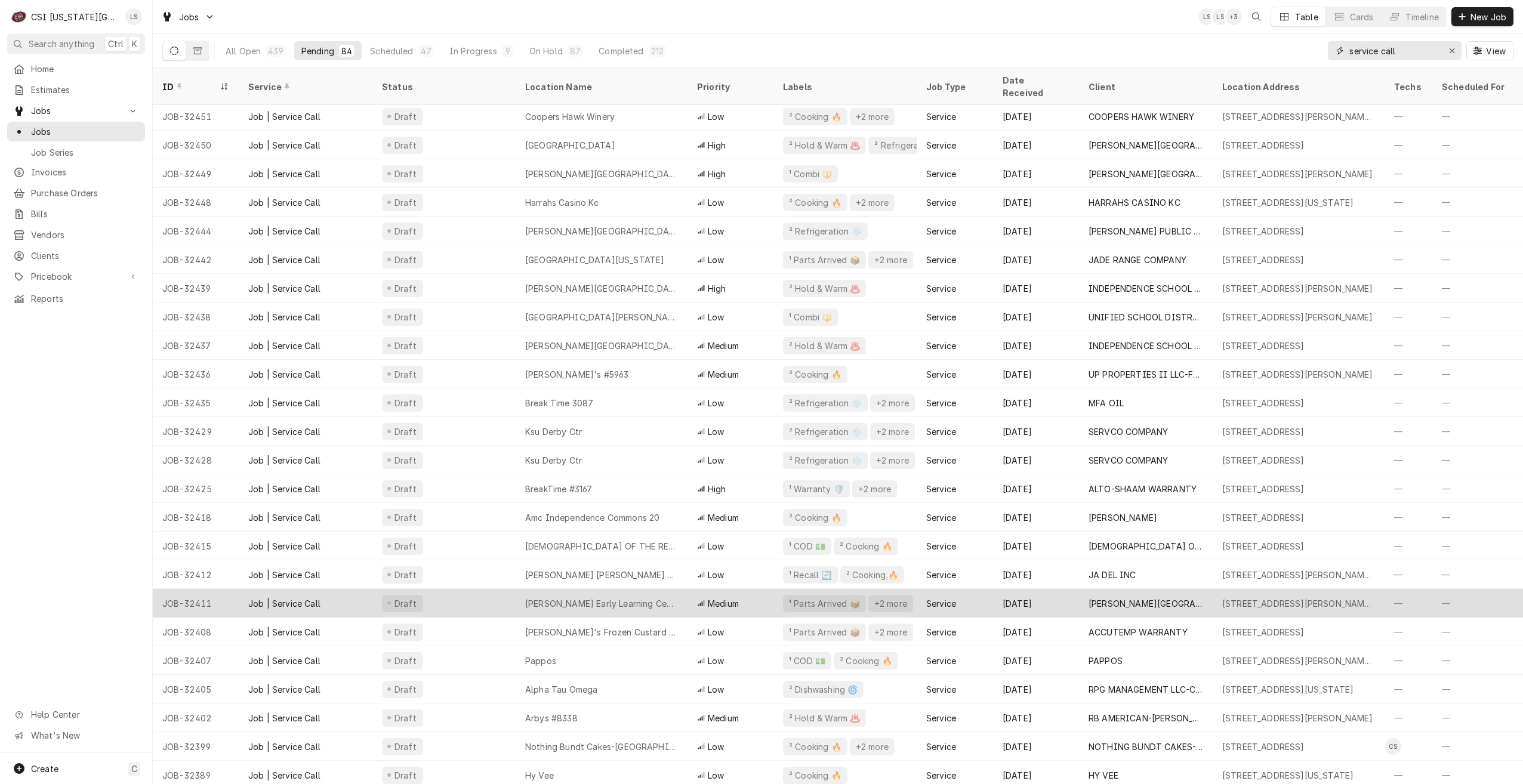
type input "service call"
click at [631, 598] on div "[PERSON_NAME] Early Learning Center" at bounding box center [601, 603] width 153 height 12
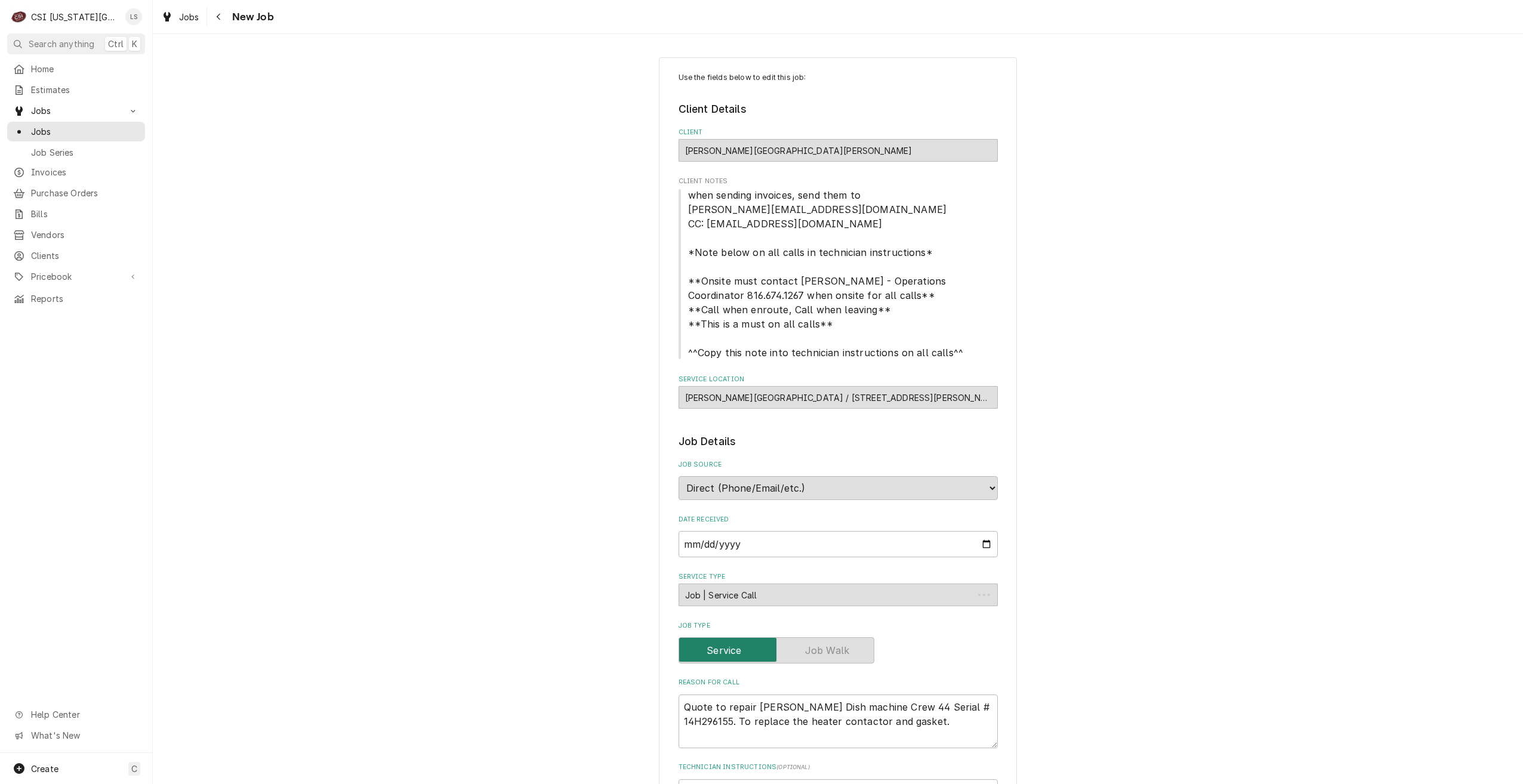
type textarea "x"
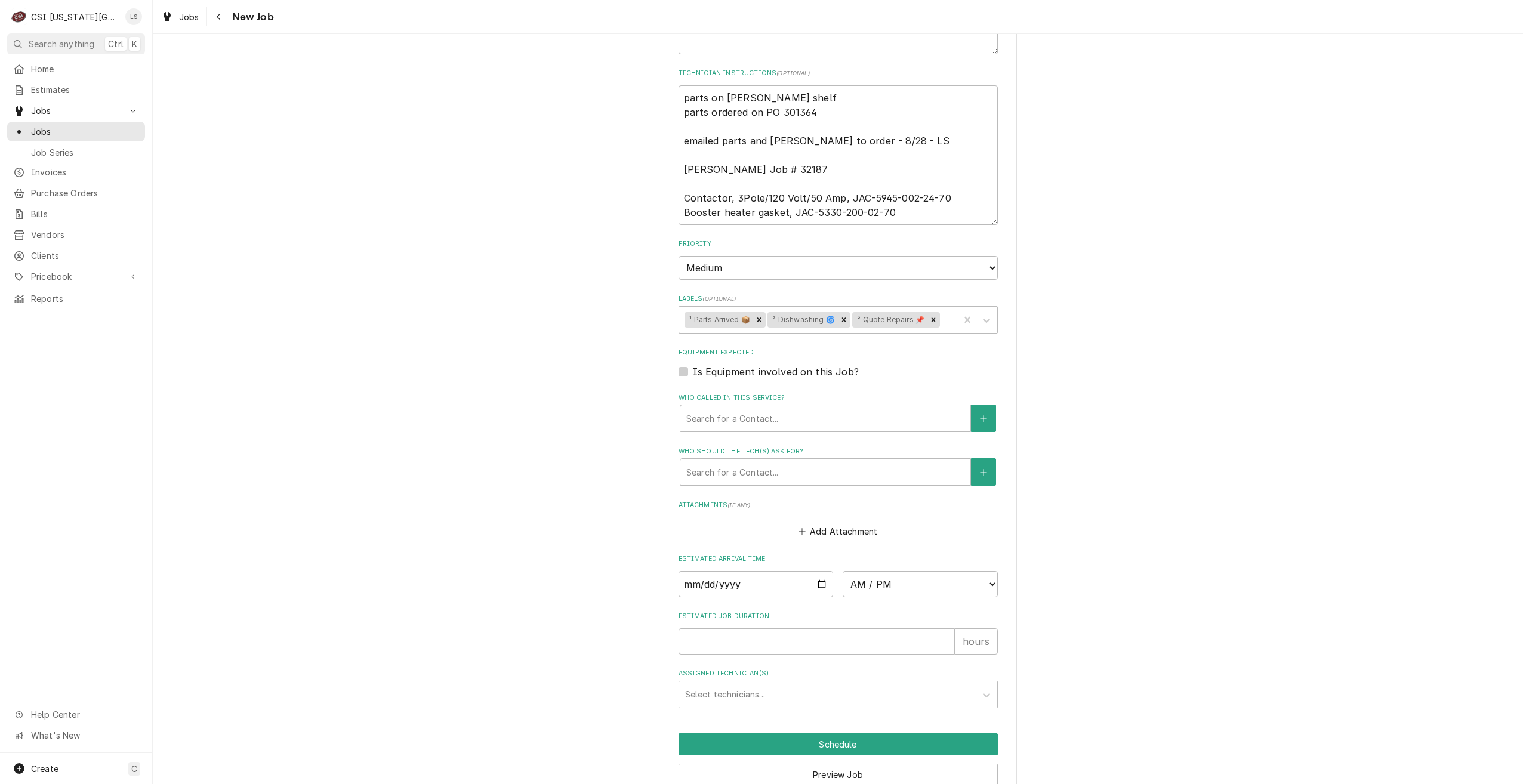
scroll to position [752, 0]
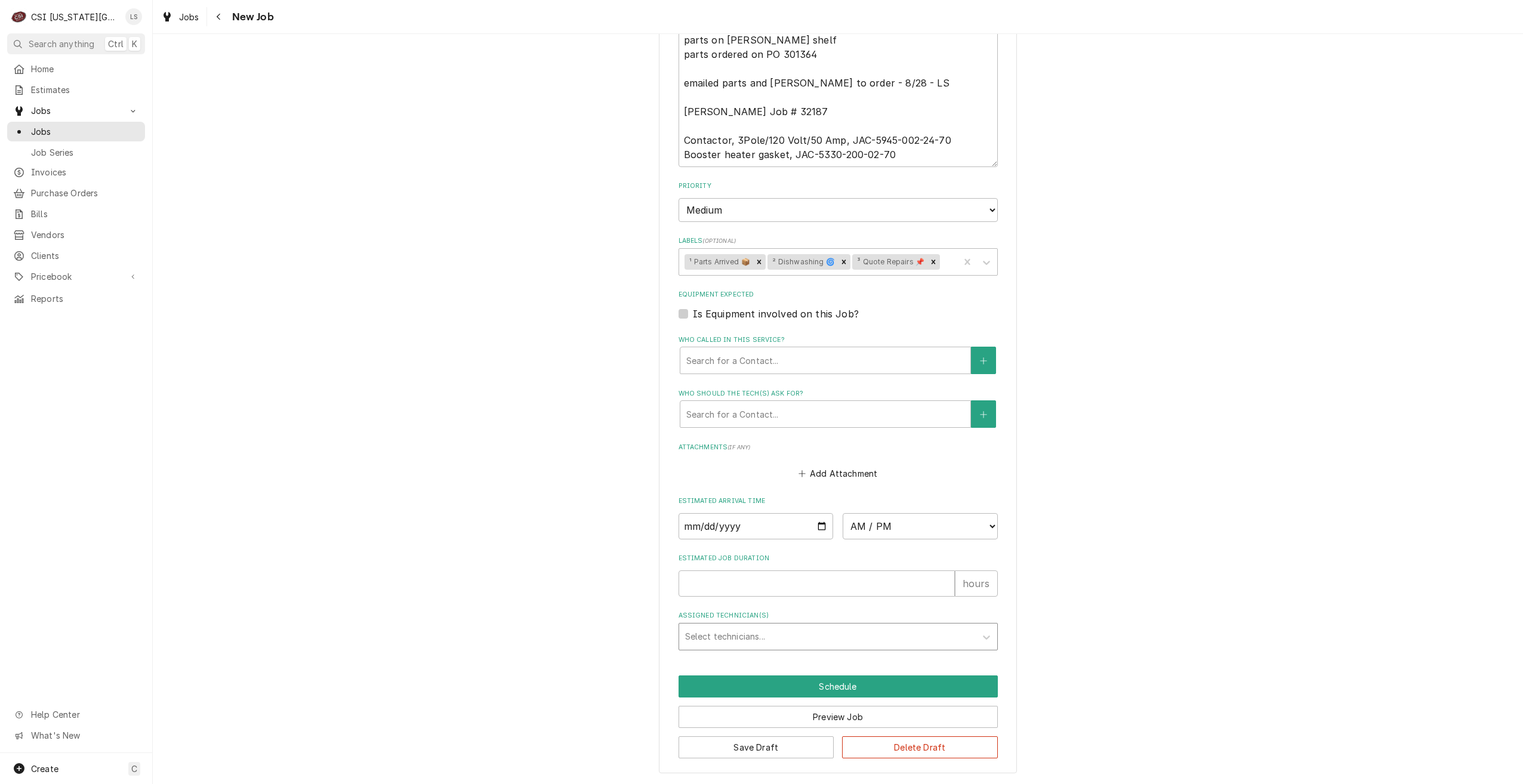
click at [801, 641] on div "Assigned Technician(s)" at bounding box center [827, 637] width 285 height 22
type input "hawkin"
drag, startPoint x: 798, startPoint y: 655, endPoint x: 799, endPoint y: 666, distance: 11.0
click at [798, 656] on div "[PERSON_NAME]" at bounding box center [838, 662] width 318 height 19
type textarea "x"
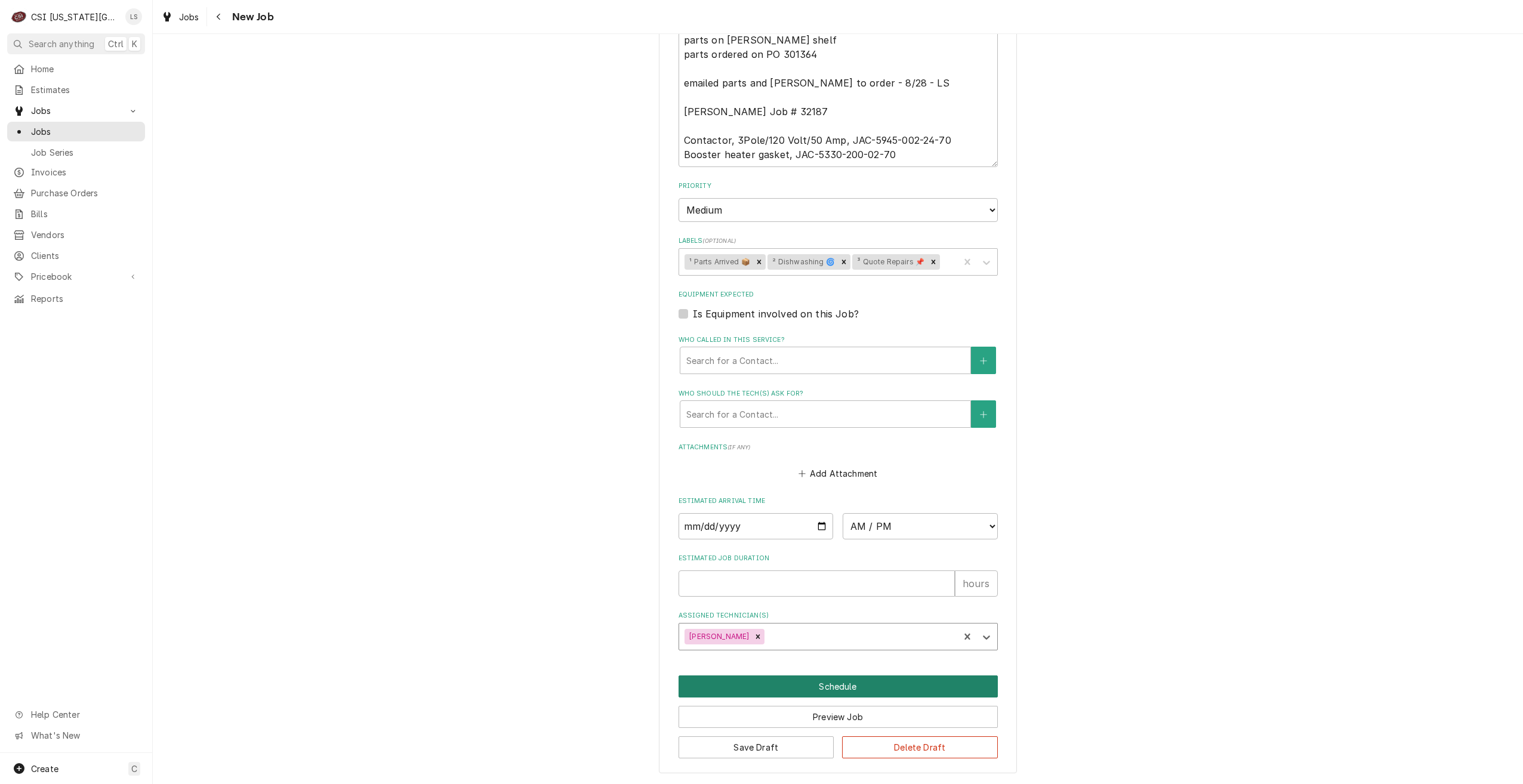
click at [811, 689] on button "Schedule" at bounding box center [838, 686] width 319 height 22
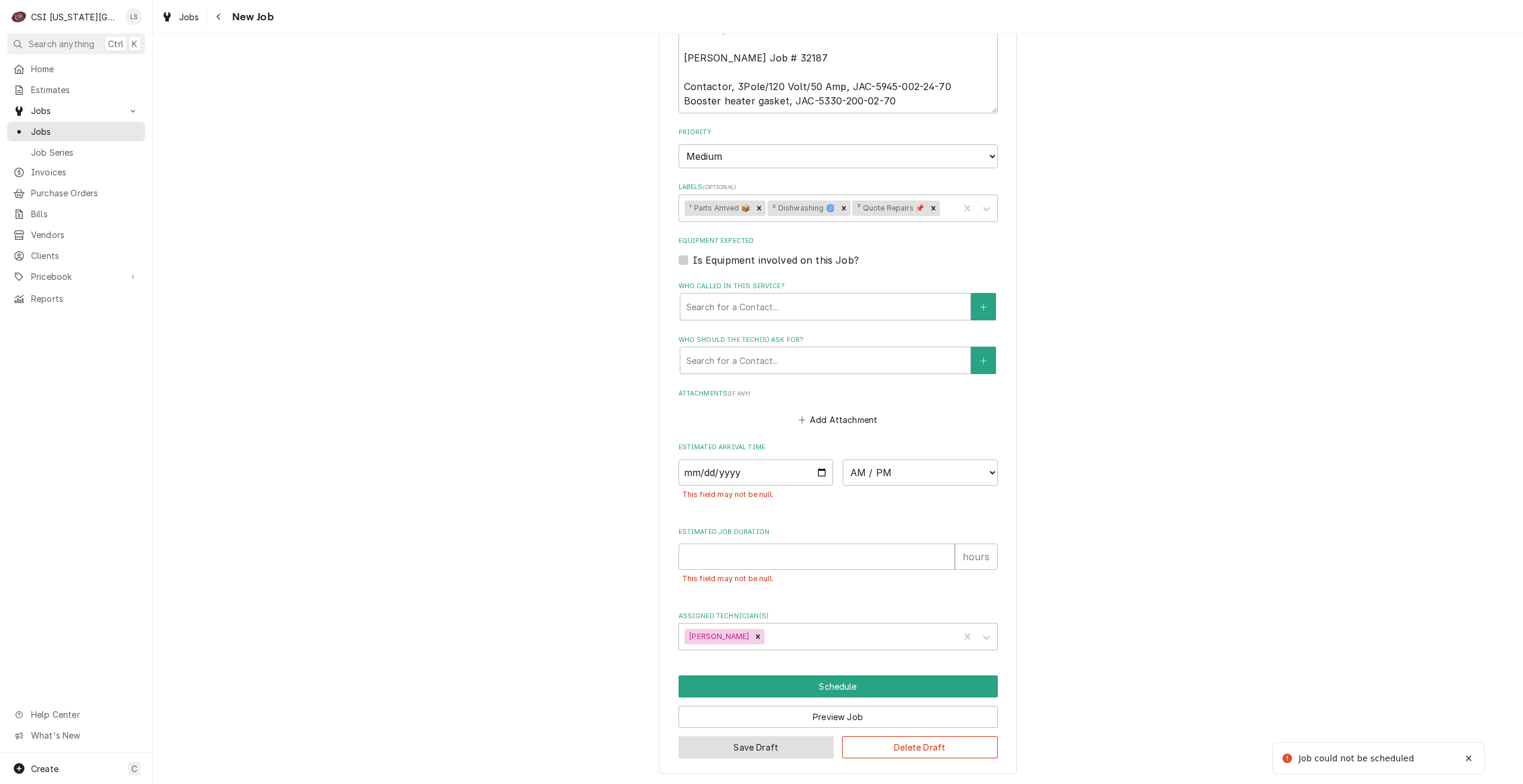
drag, startPoint x: 754, startPoint y: 755, endPoint x: 678, endPoint y: 691, distance: 99.4
click at [754, 754] on button "Save Draft" at bounding box center [756, 747] width 156 height 22
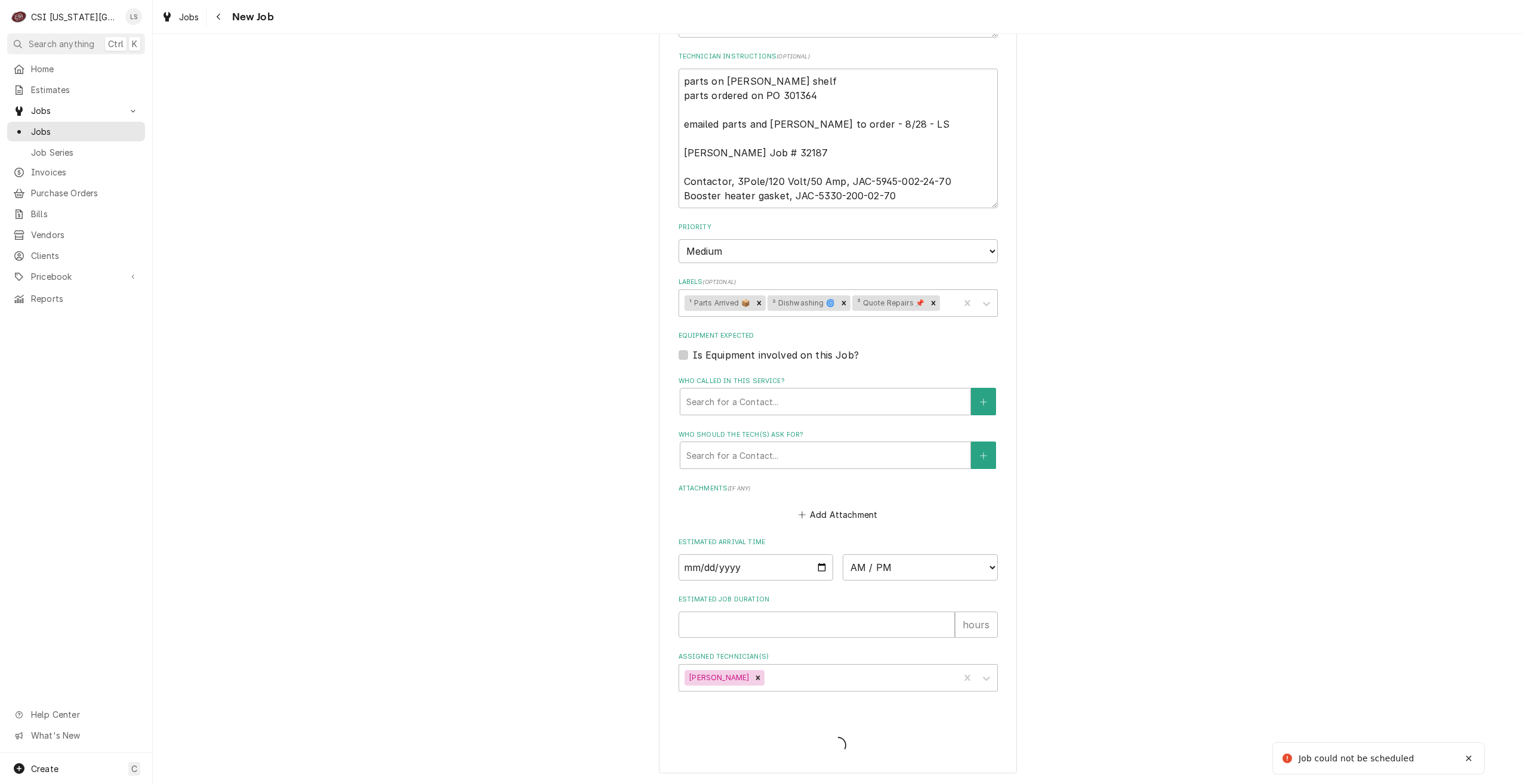
type textarea "x"
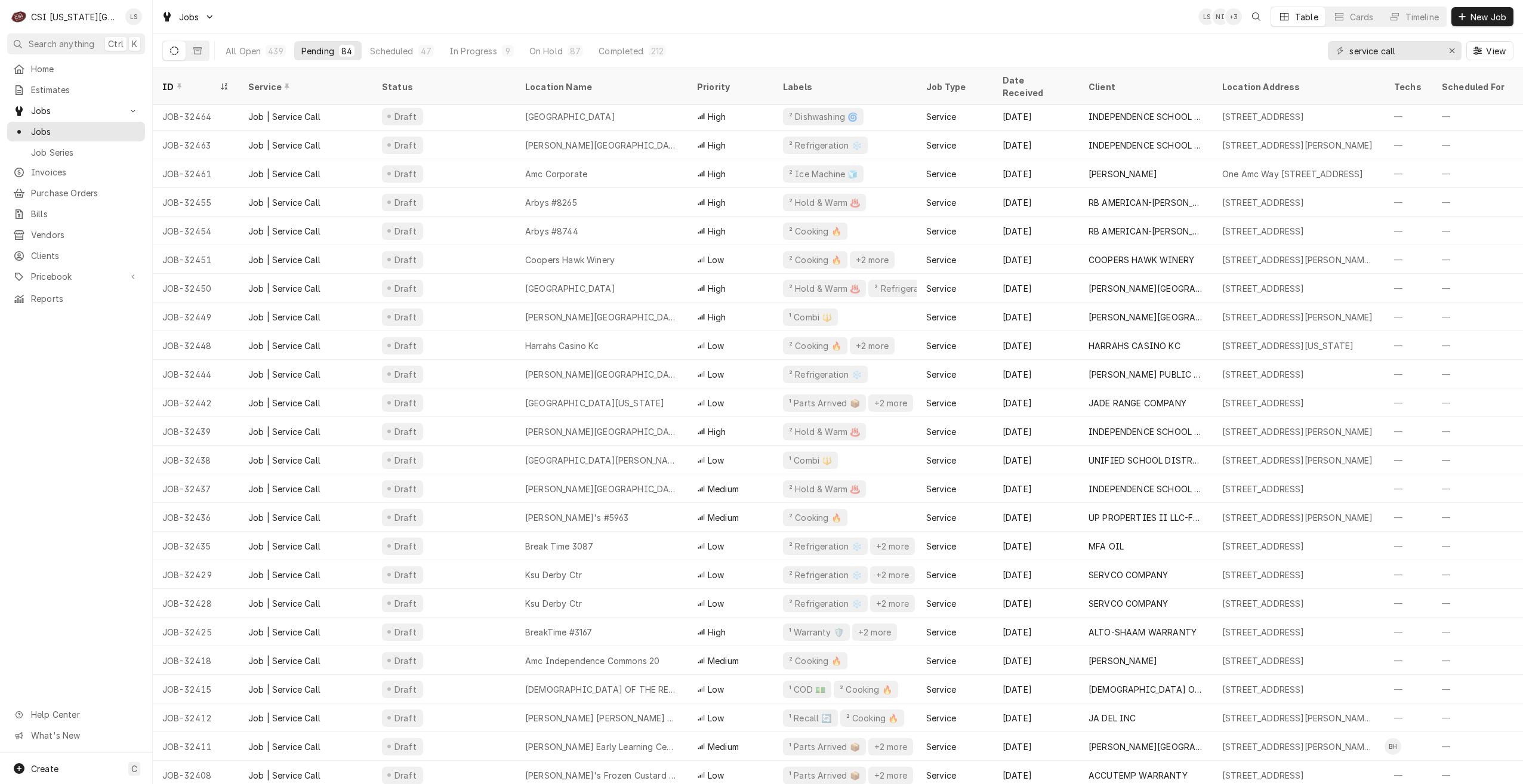
scroll to position [492, 0]
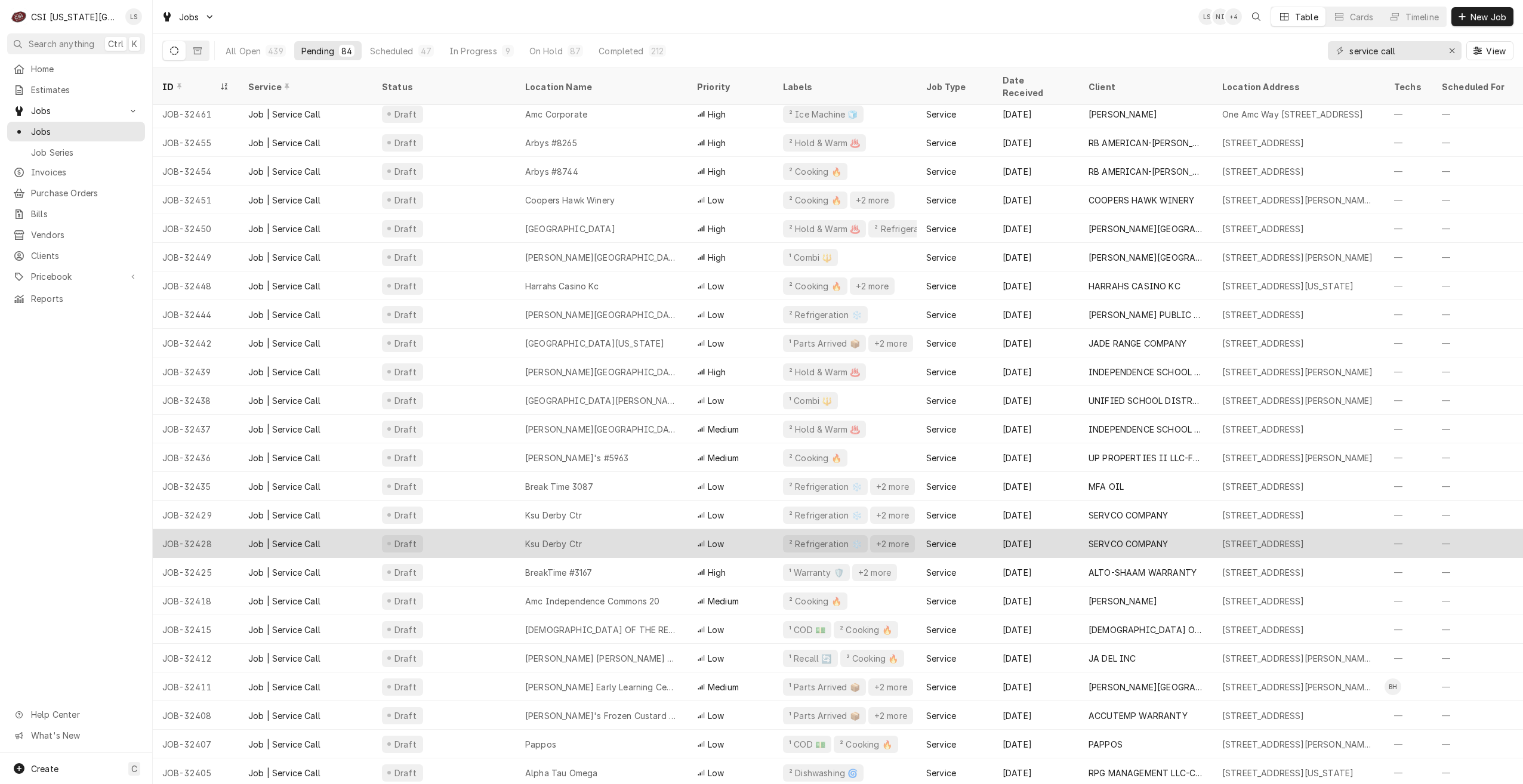
click at [637, 529] on div "Ksu Derby Ctr" at bounding box center [602, 544] width 172 height 29
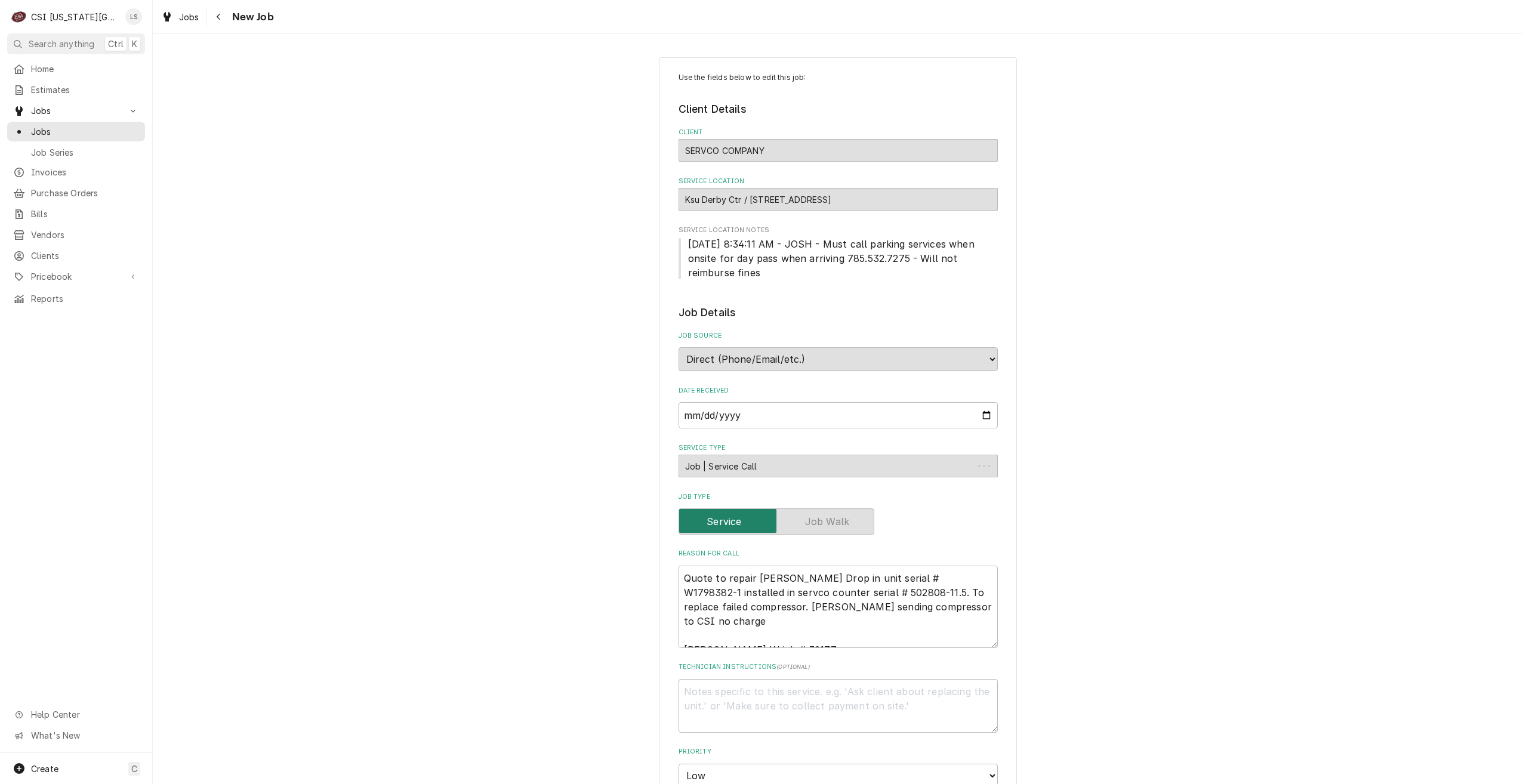
type textarea "x"
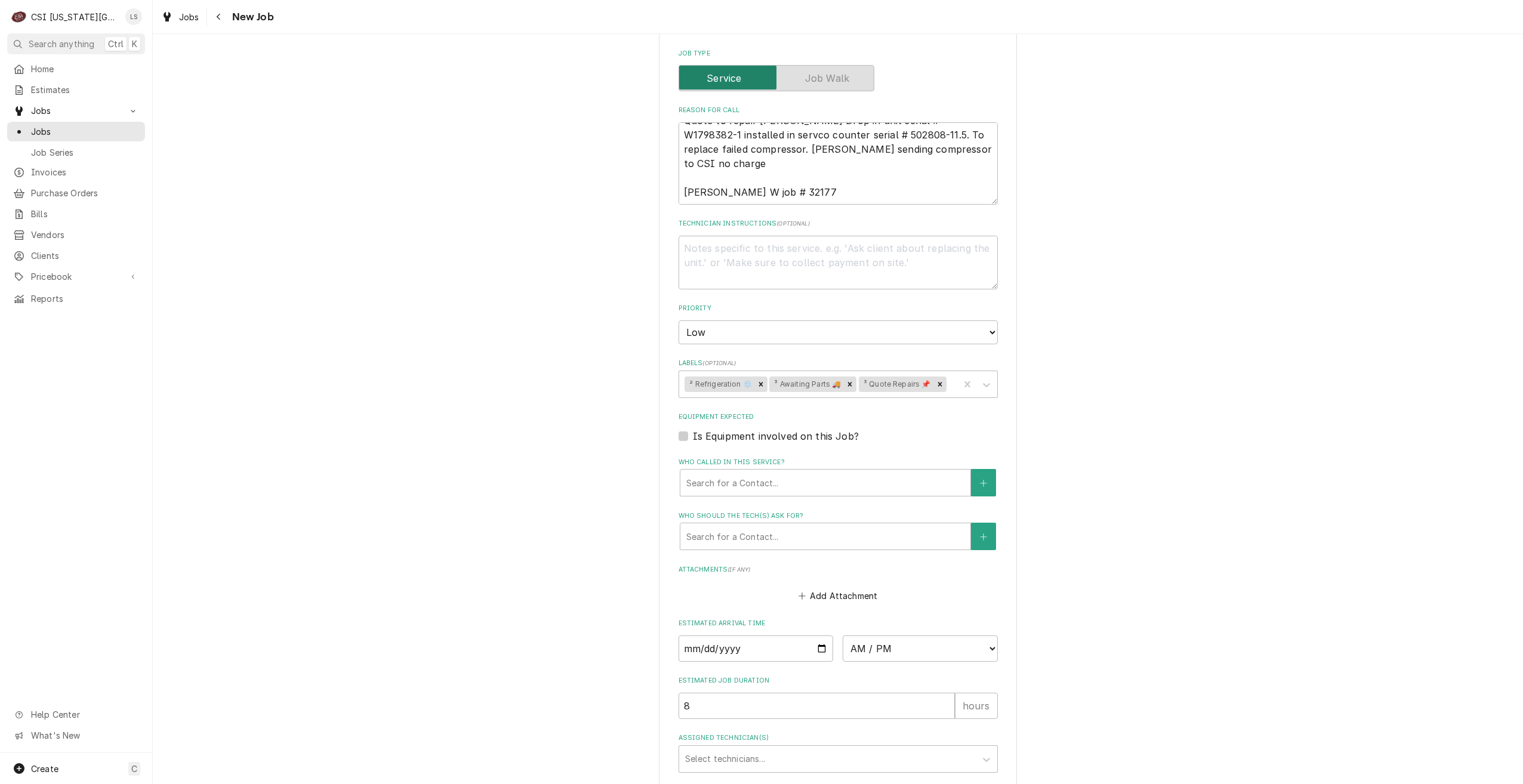
scroll to position [566, 0]
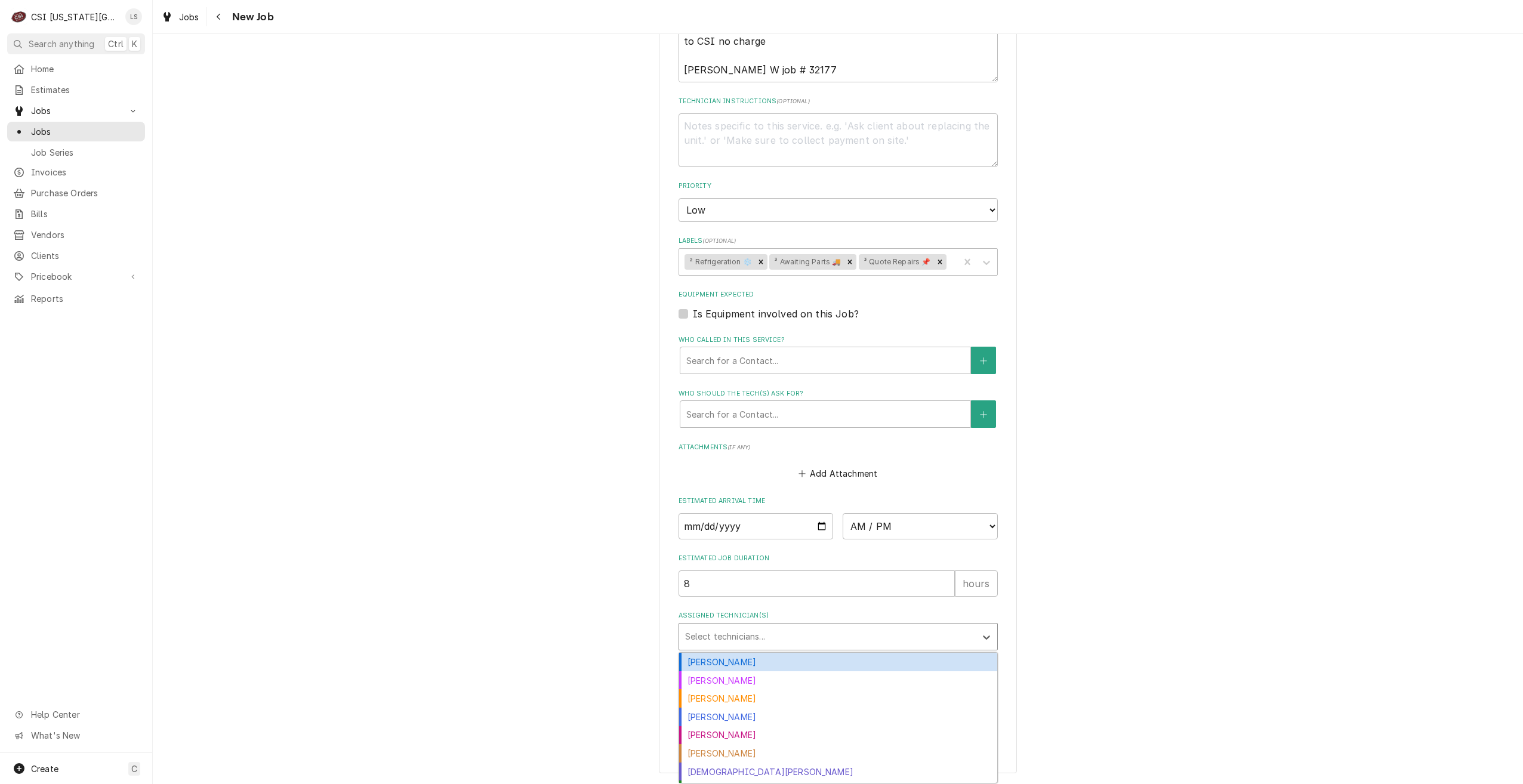
click at [803, 645] on div "Assigned Technician(s)" at bounding box center [827, 637] width 285 height 22
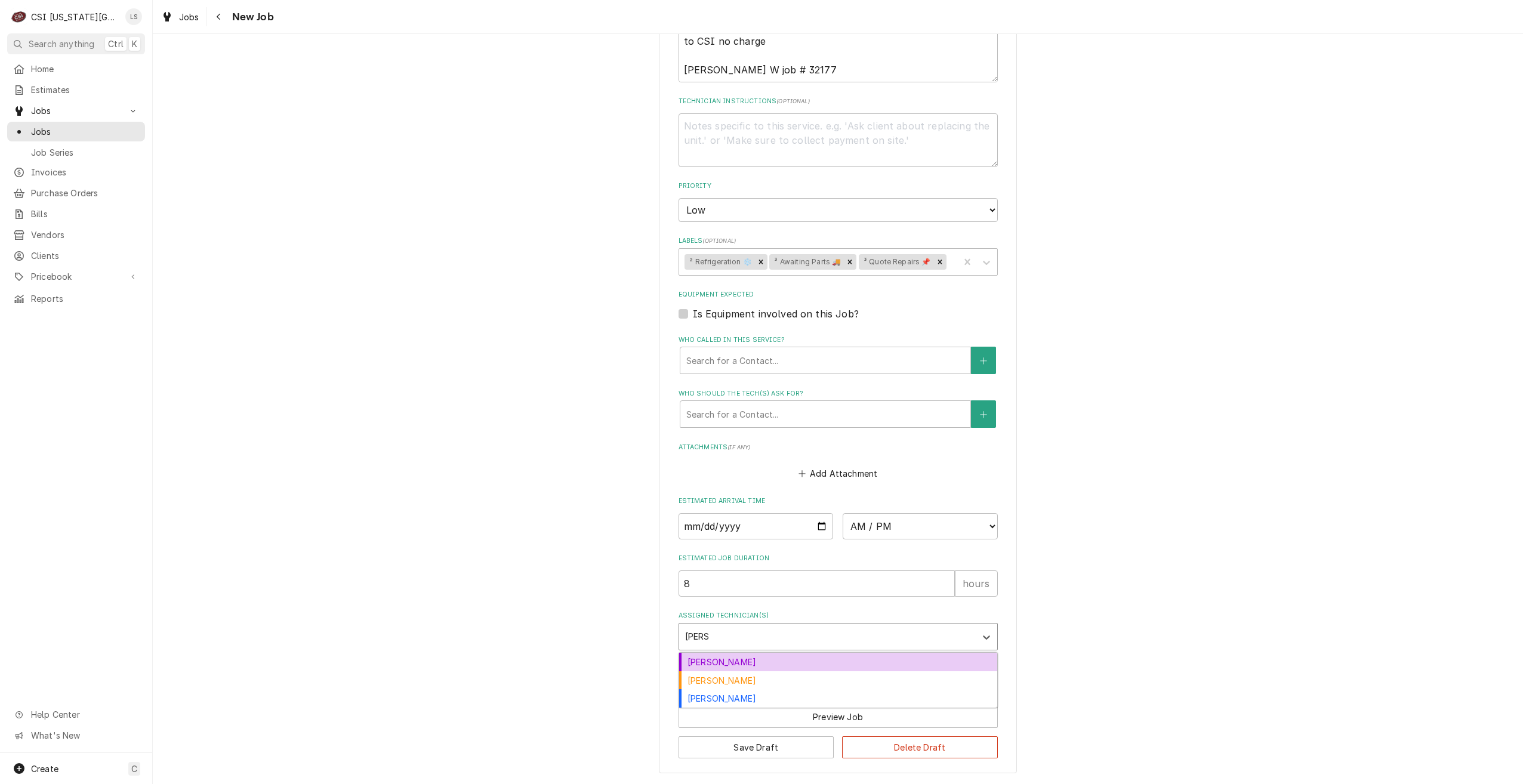
type input "[PERSON_NAME]"
click at [796, 655] on div "[PERSON_NAME]" at bounding box center [838, 662] width 318 height 19
type textarea "x"
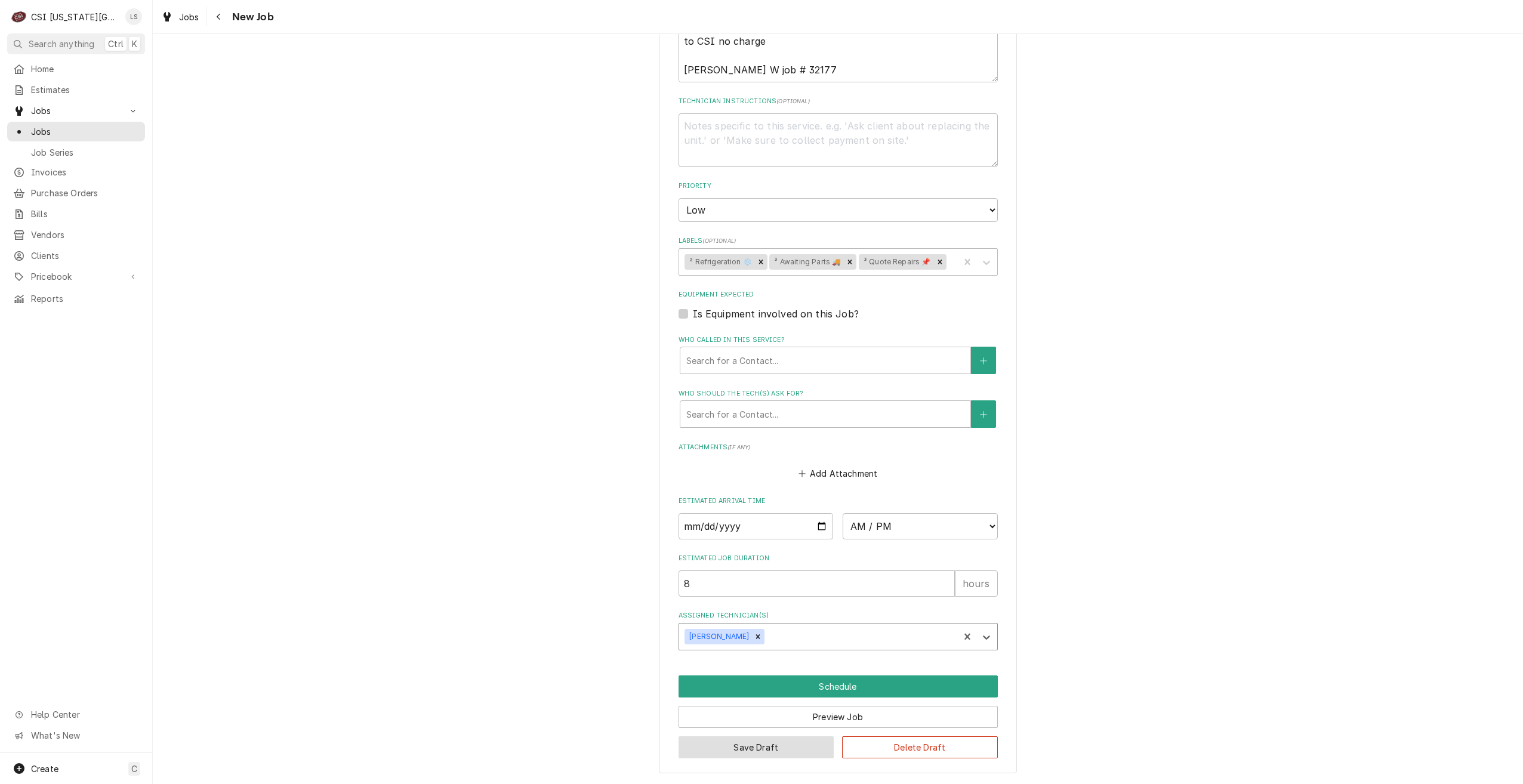
click at [747, 756] on button "Save Draft" at bounding box center [756, 747] width 156 height 22
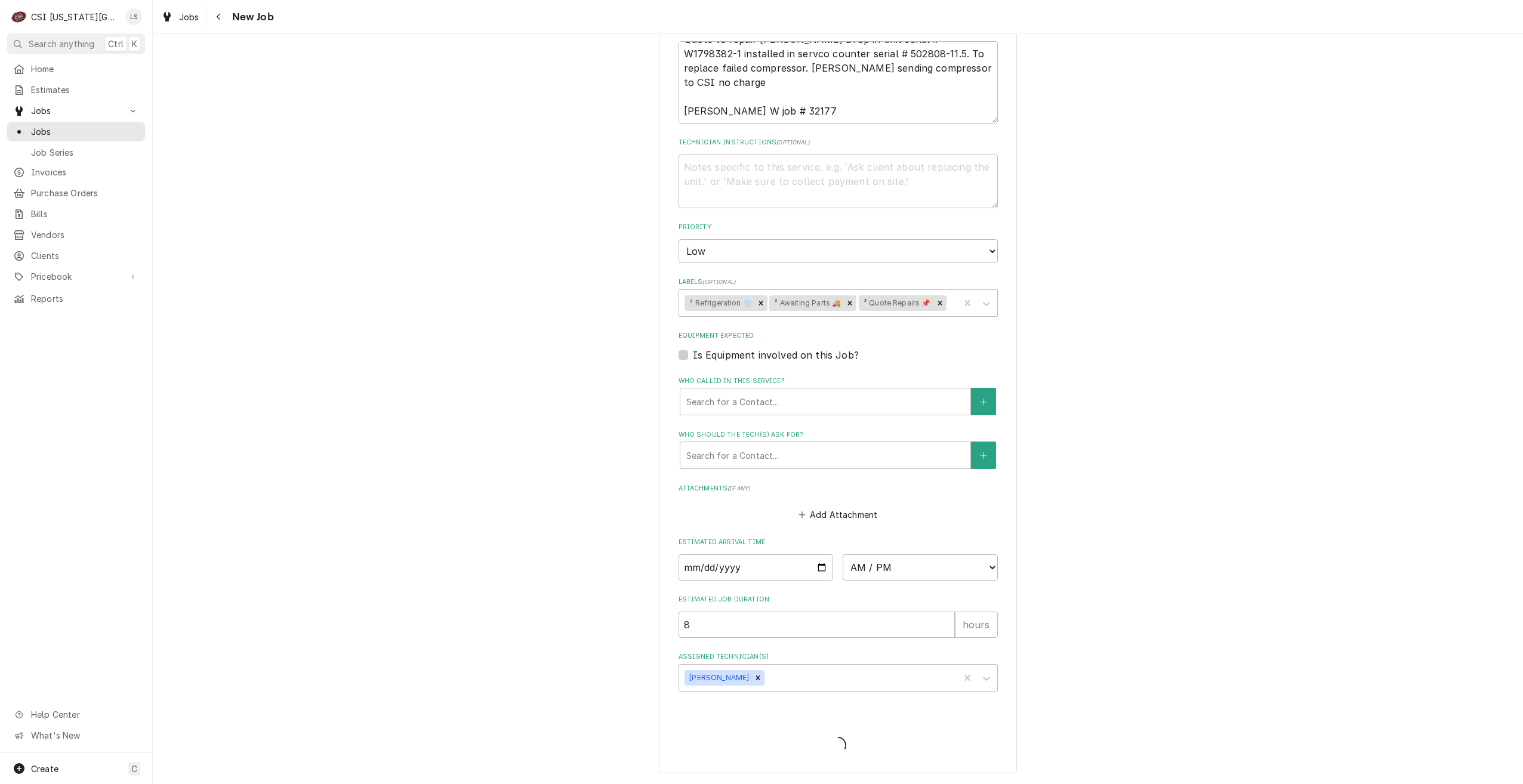
scroll to position [524, 0]
type textarea "x"
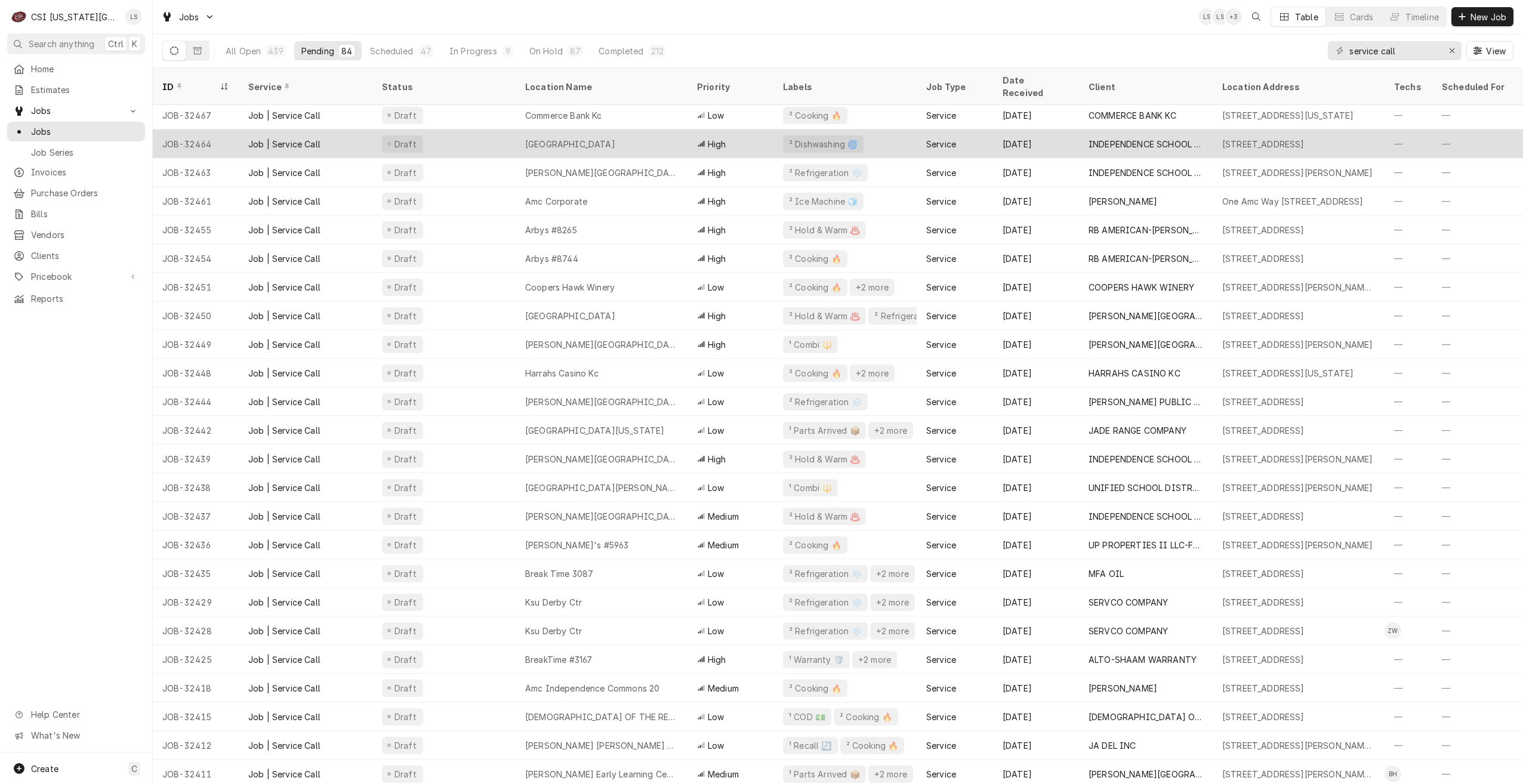
scroll to position [433, 0]
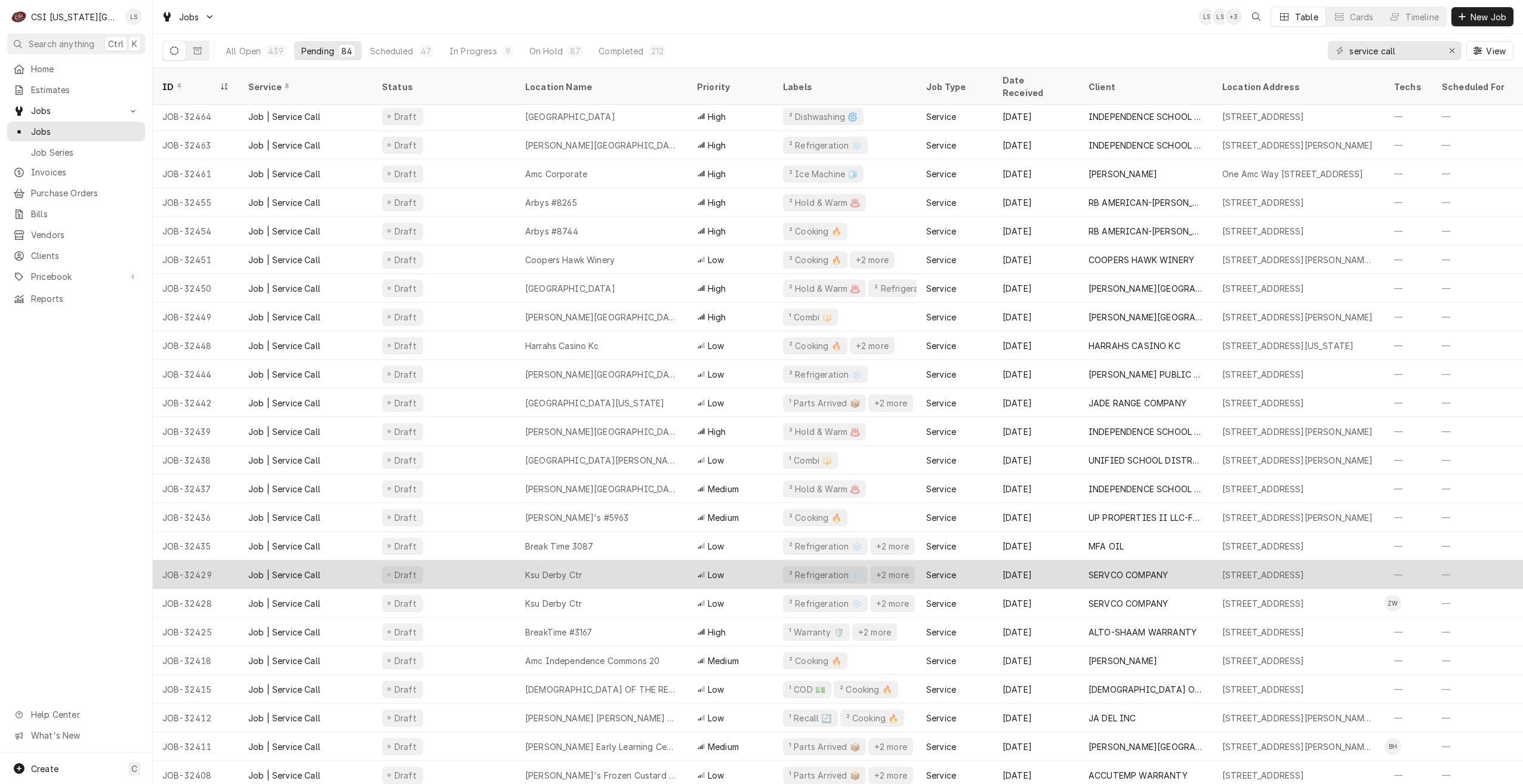
click at [714, 572] on div "Low" at bounding box center [730, 575] width 86 height 29
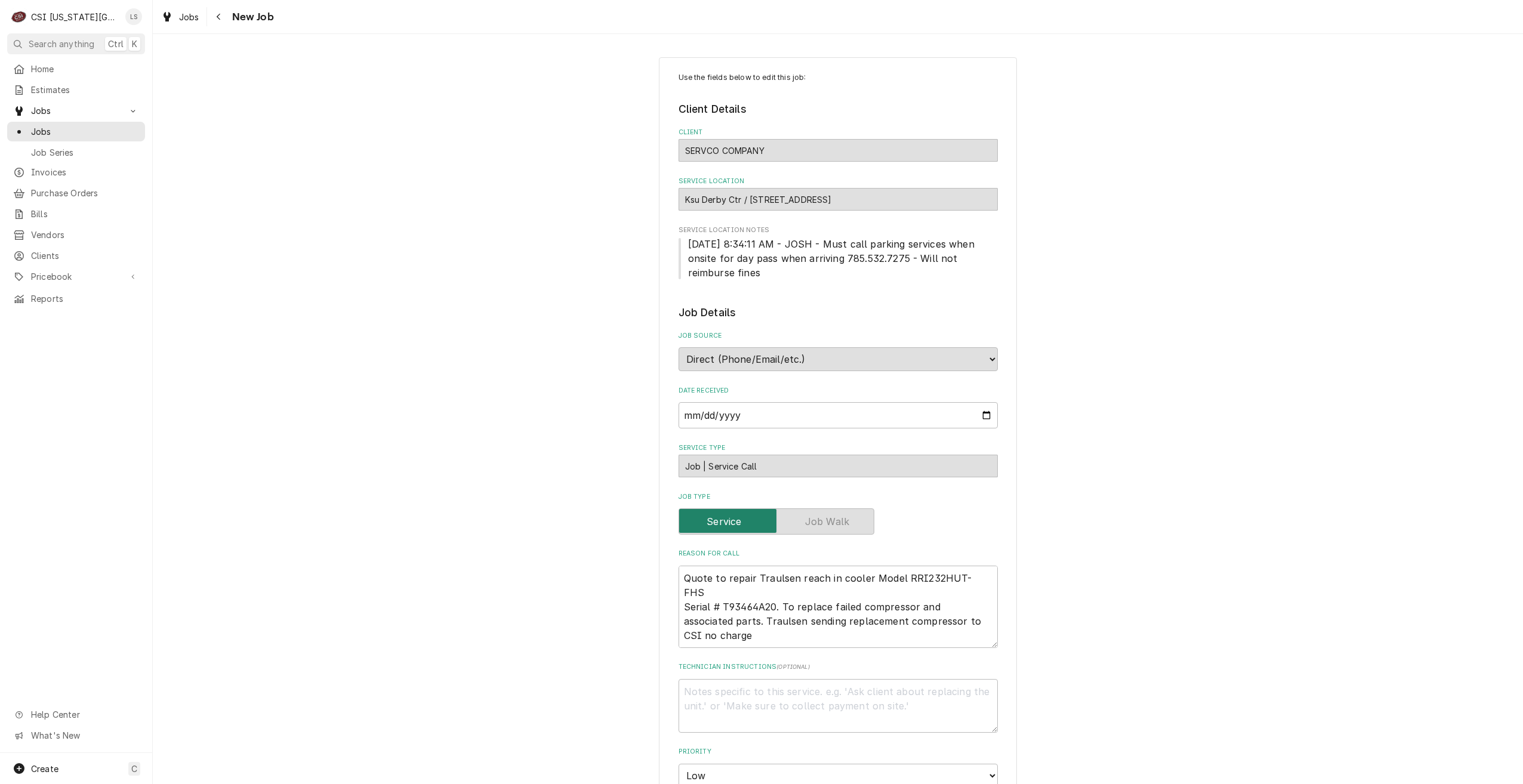
scroll to position [239, 0]
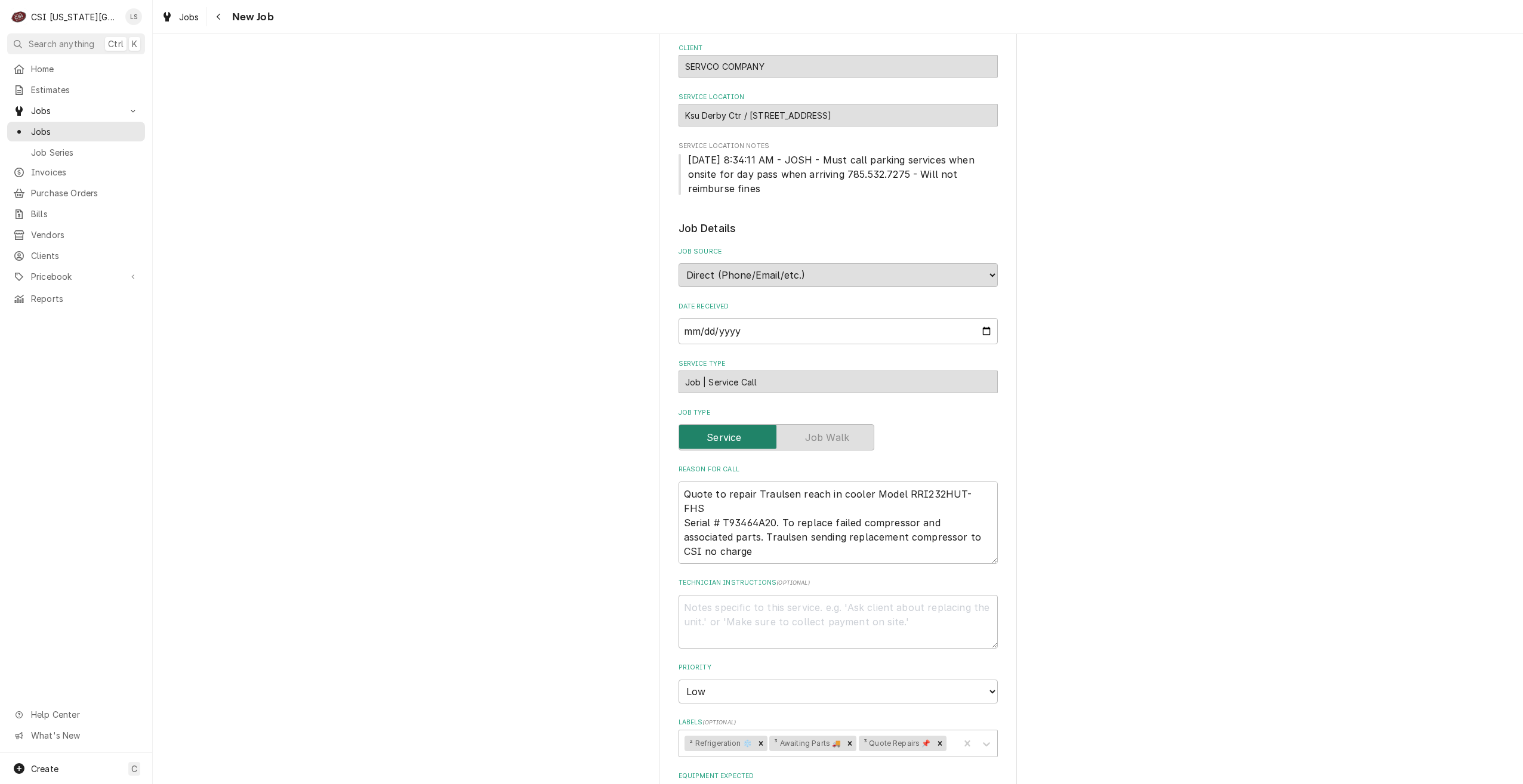
type textarea "x"
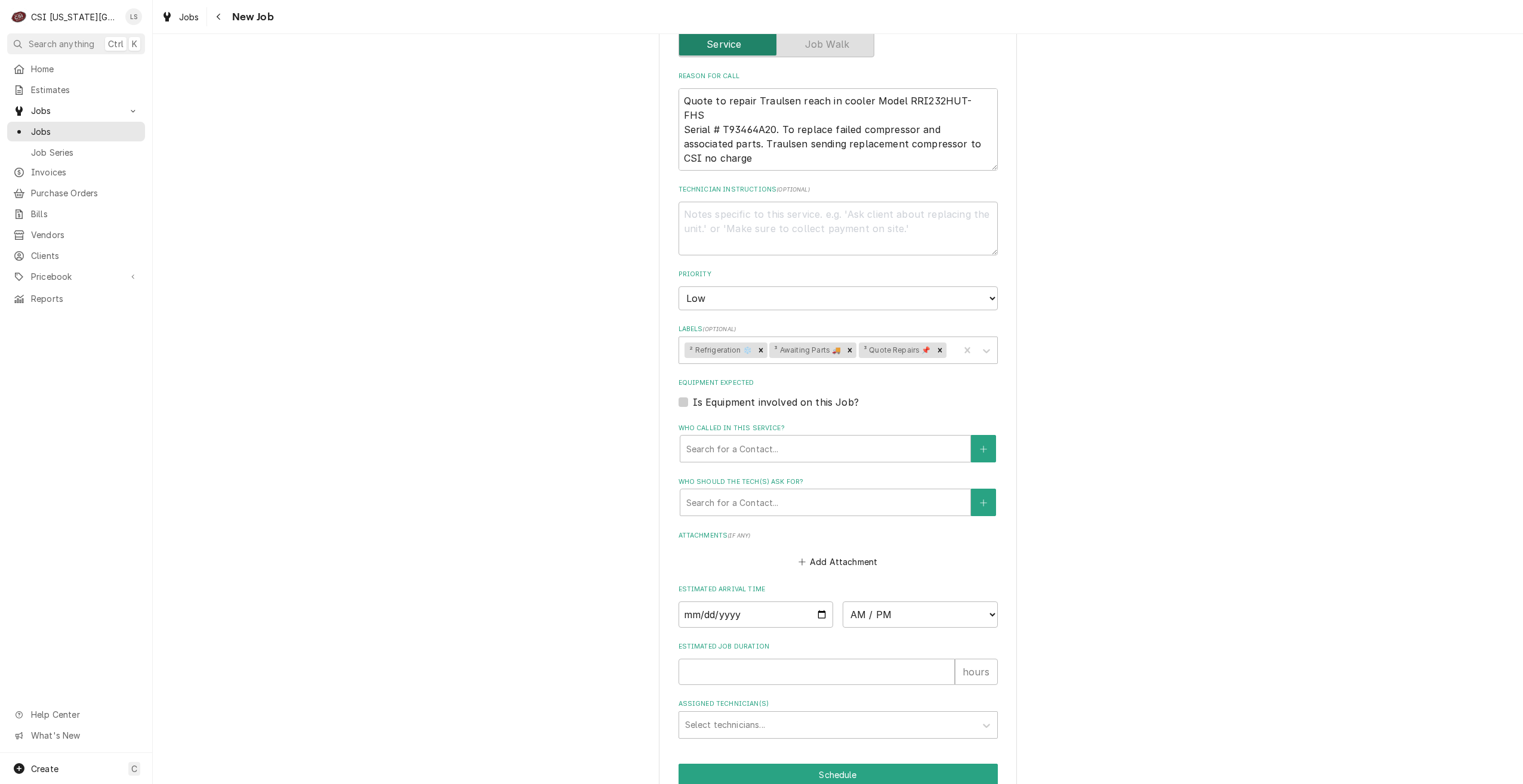
scroll to position [566, 0]
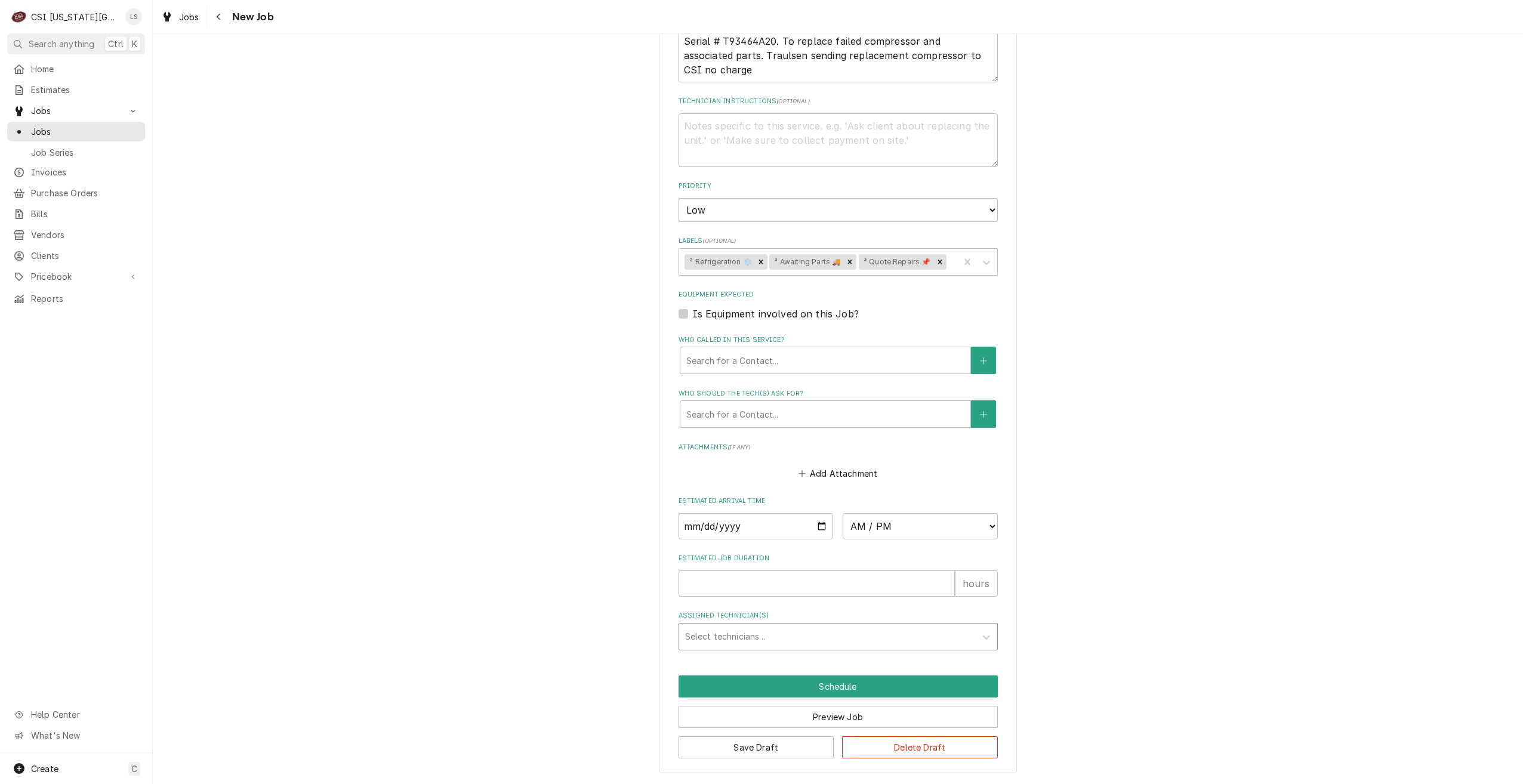
click at [757, 636] on div "Assigned Technician(s)" at bounding box center [827, 637] width 285 height 22
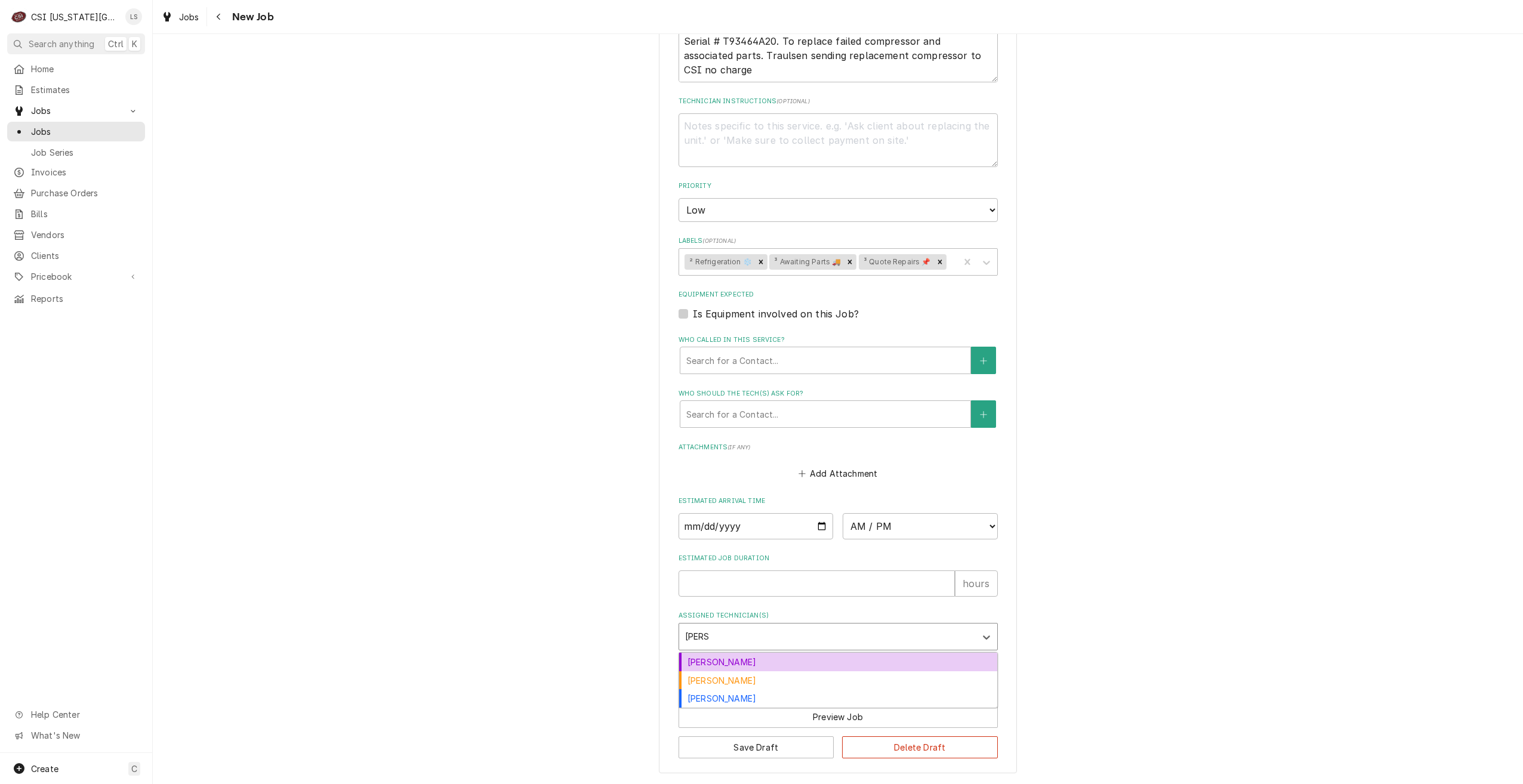
type input "zach w"
click at [754, 659] on div "[PERSON_NAME]" at bounding box center [838, 662] width 318 height 19
type textarea "x"
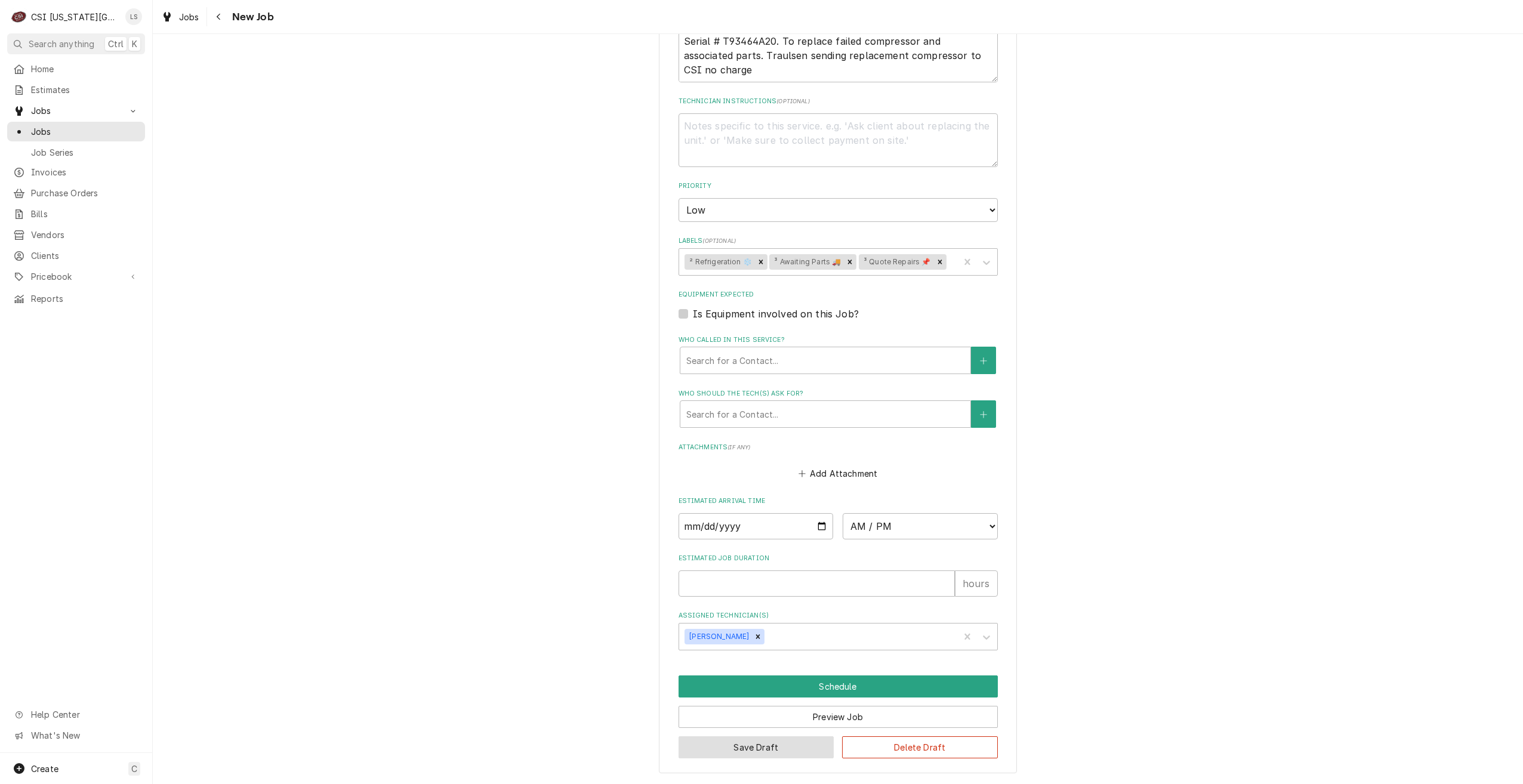
click at [765, 757] on button "Save Draft" at bounding box center [756, 747] width 156 height 22
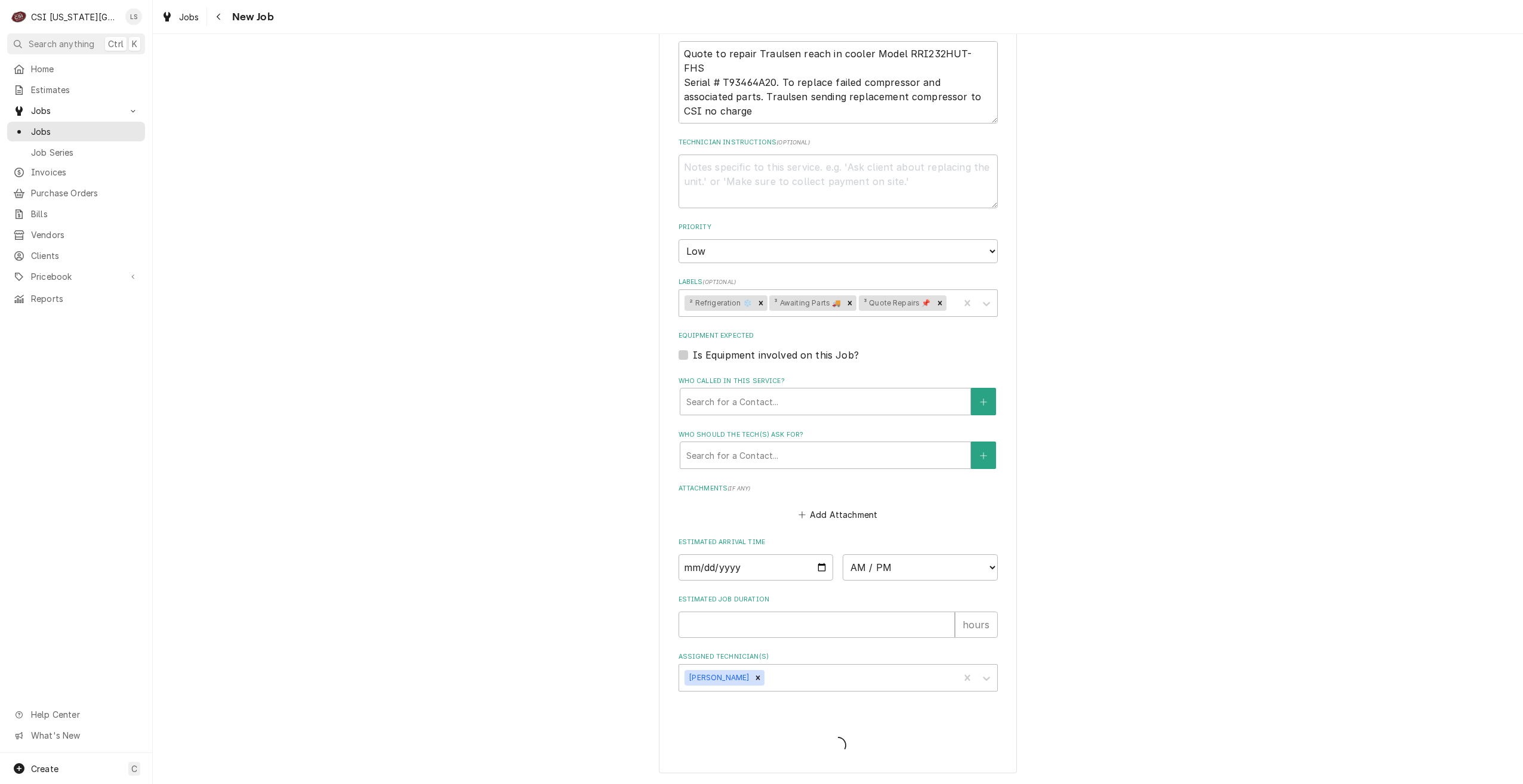
type textarea "x"
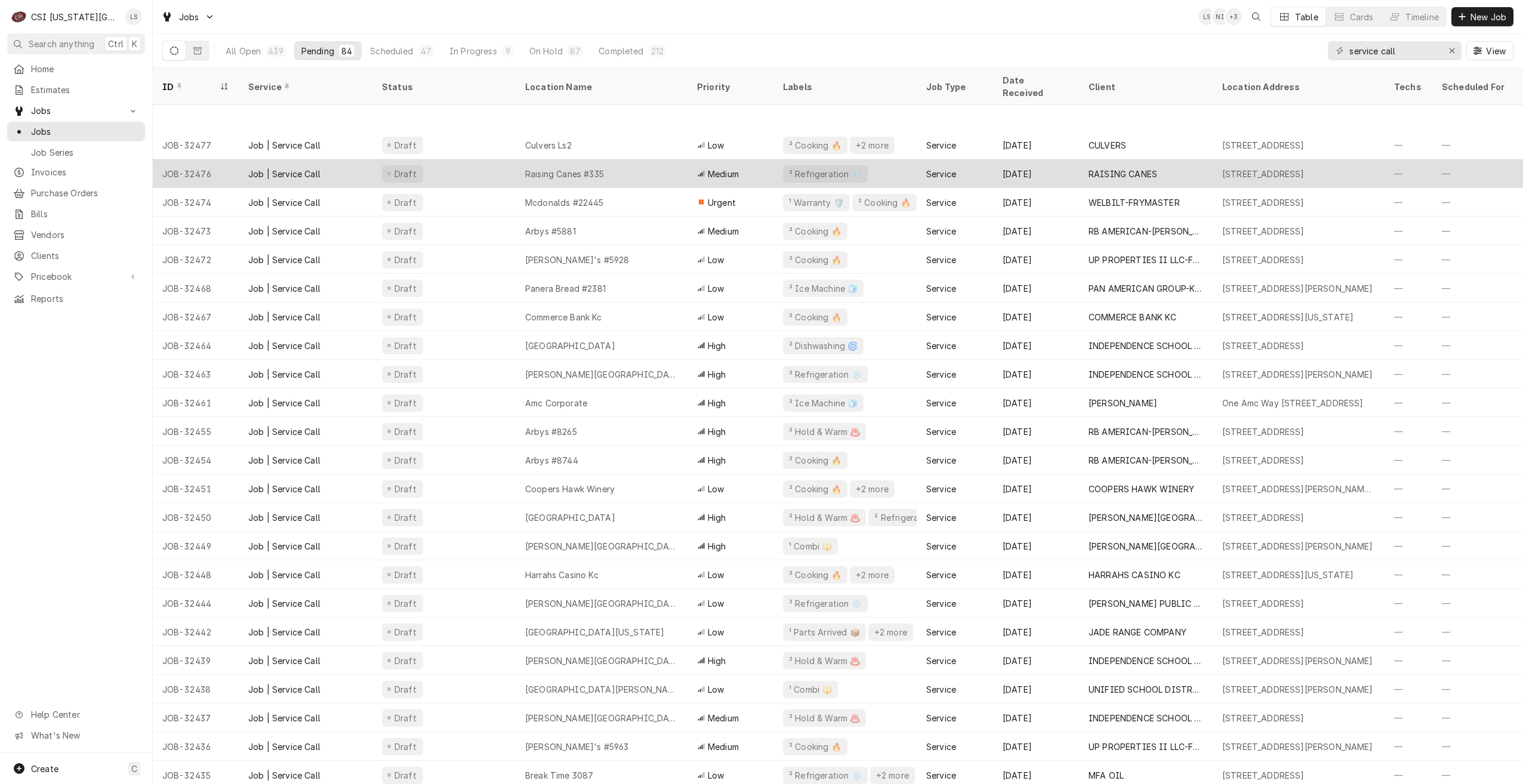
scroll to position [290, 0]
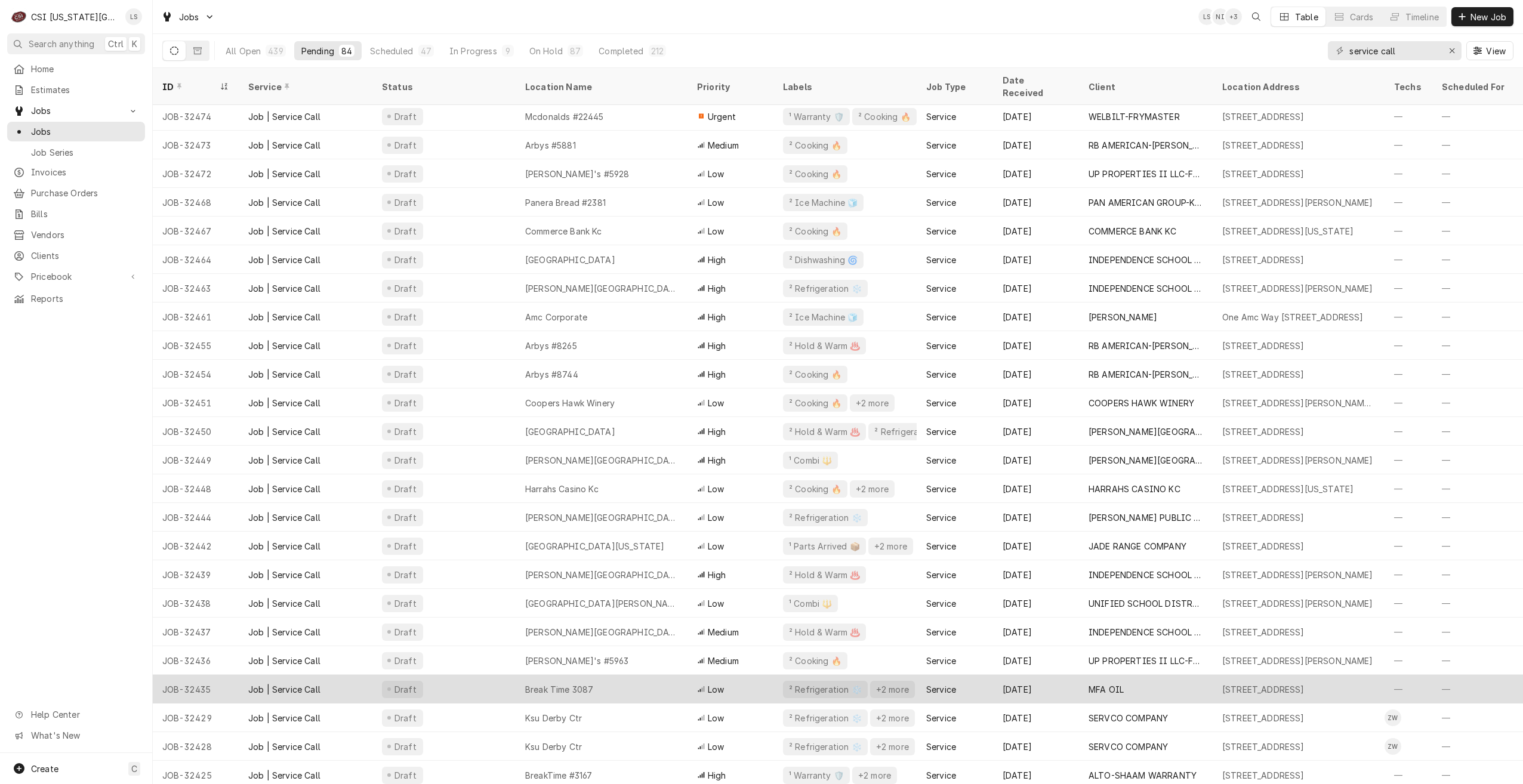
click at [633, 675] on div "Break Time 3087" at bounding box center [602, 689] width 172 height 29
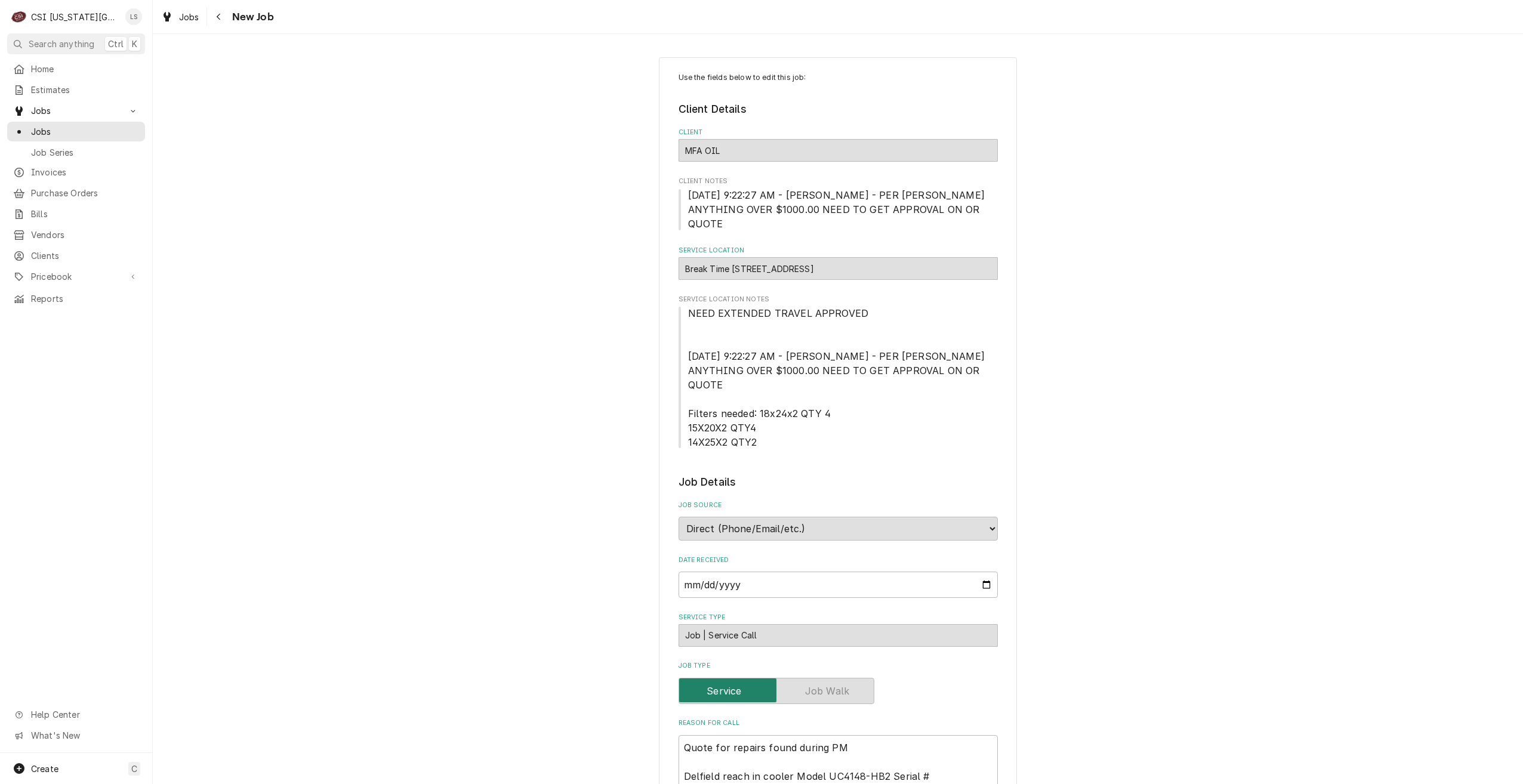
type textarea "x"
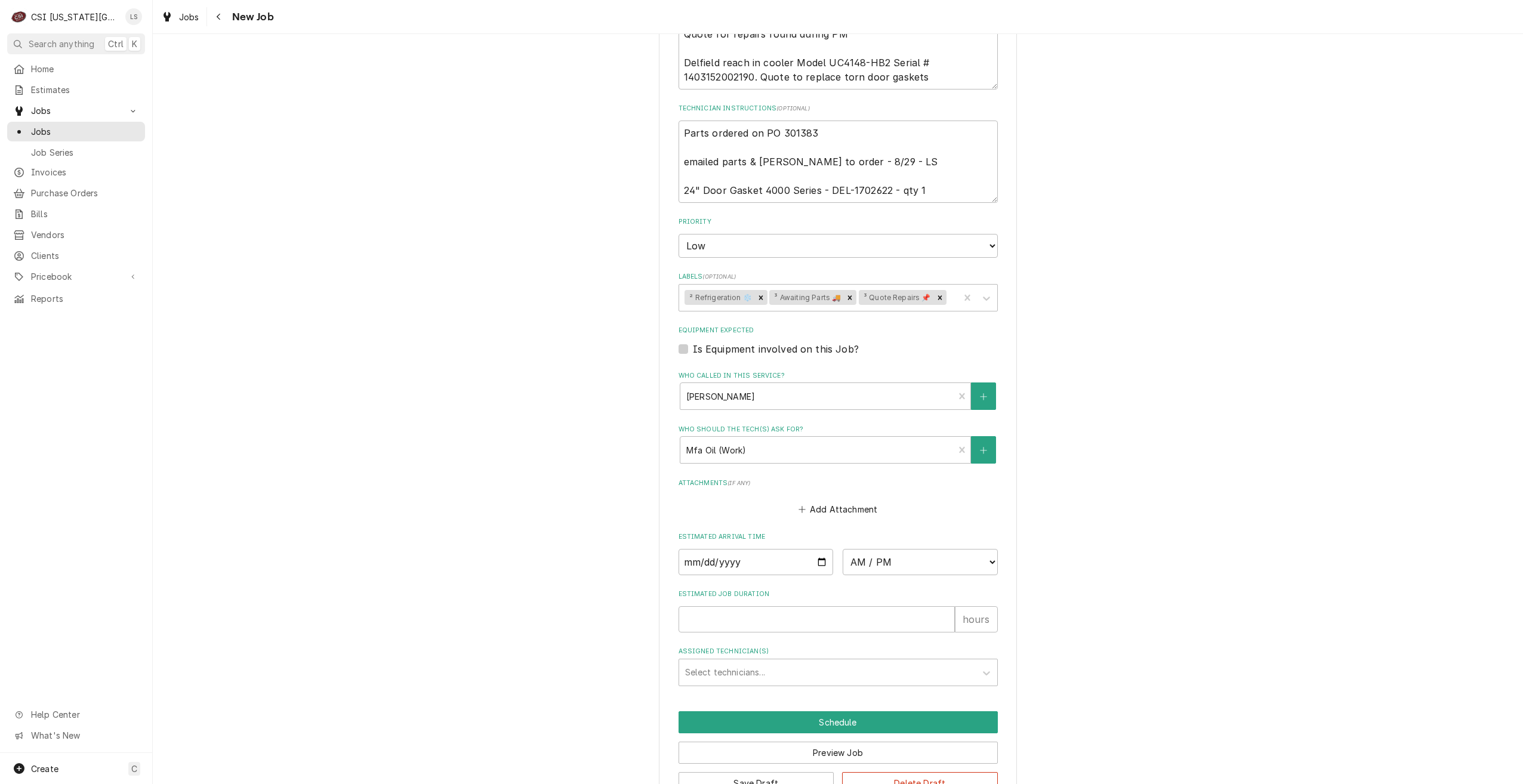
scroll to position [721, 0]
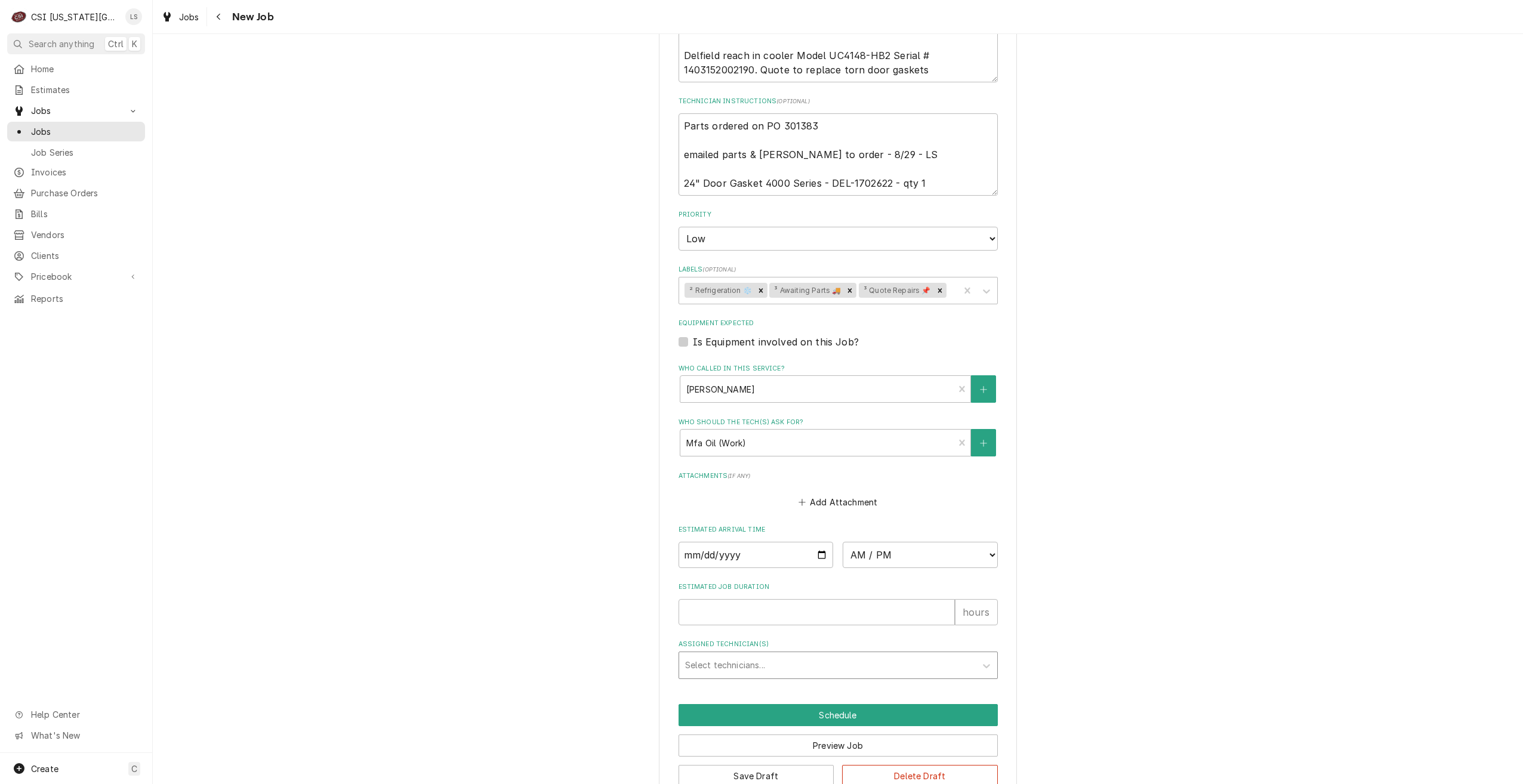
click at [868, 655] on div "Assigned Technician(s)" at bounding box center [827, 666] width 285 height 22
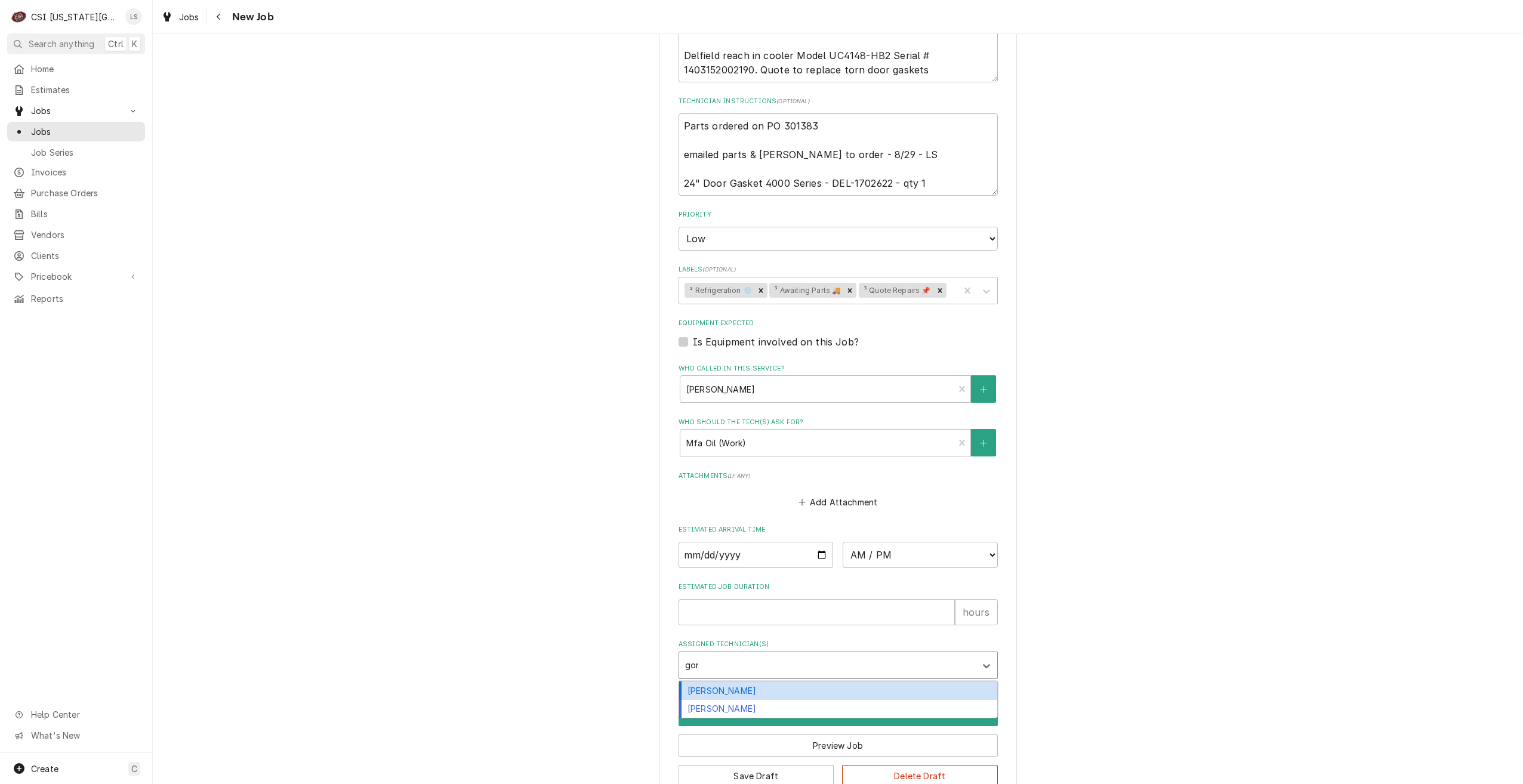
type input "gonz"
click at [855, 681] on div "Brian Gonzalez" at bounding box center [838, 691] width 318 height 19
type textarea "x"
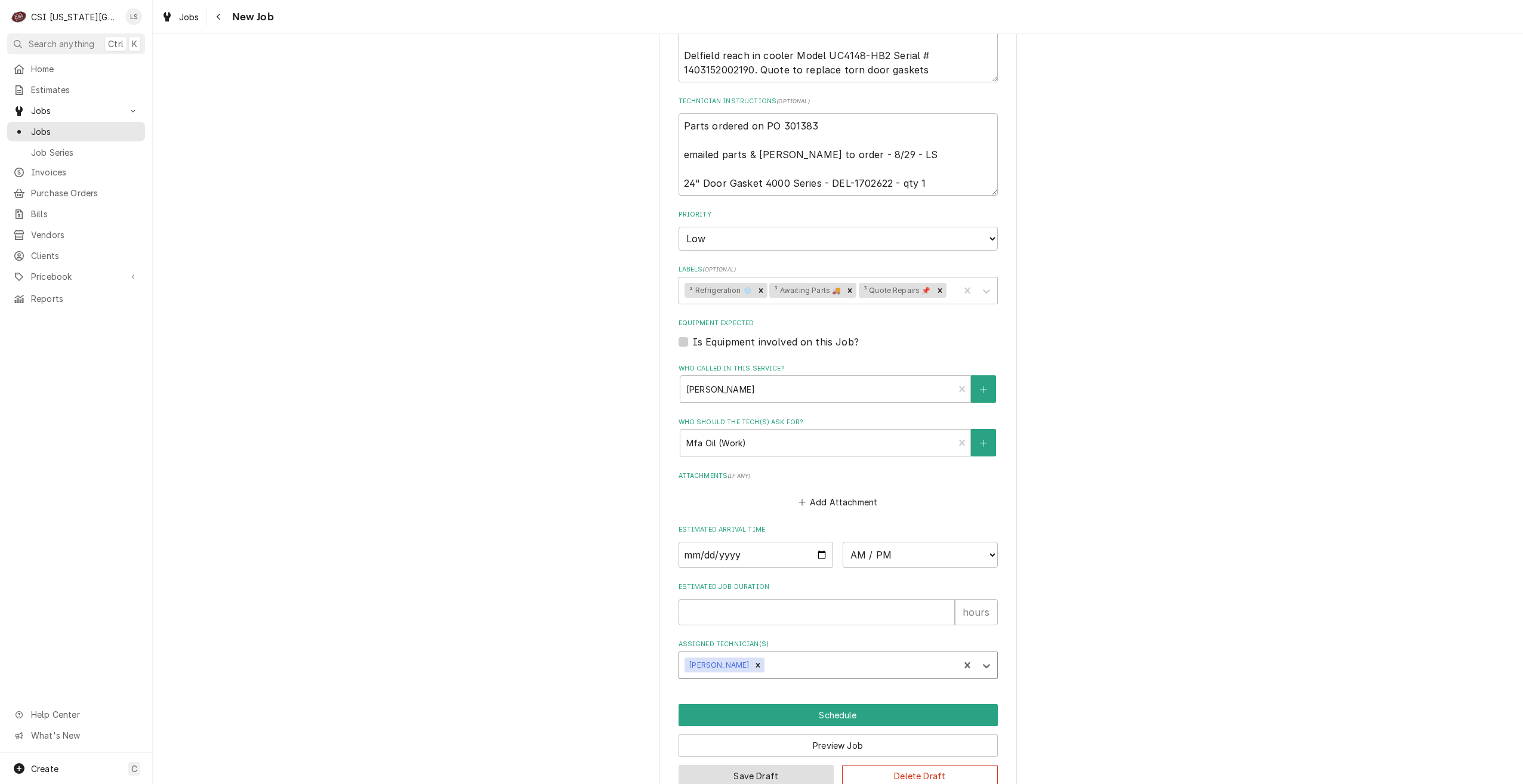
click at [745, 765] on button "Save Draft" at bounding box center [756, 776] width 156 height 22
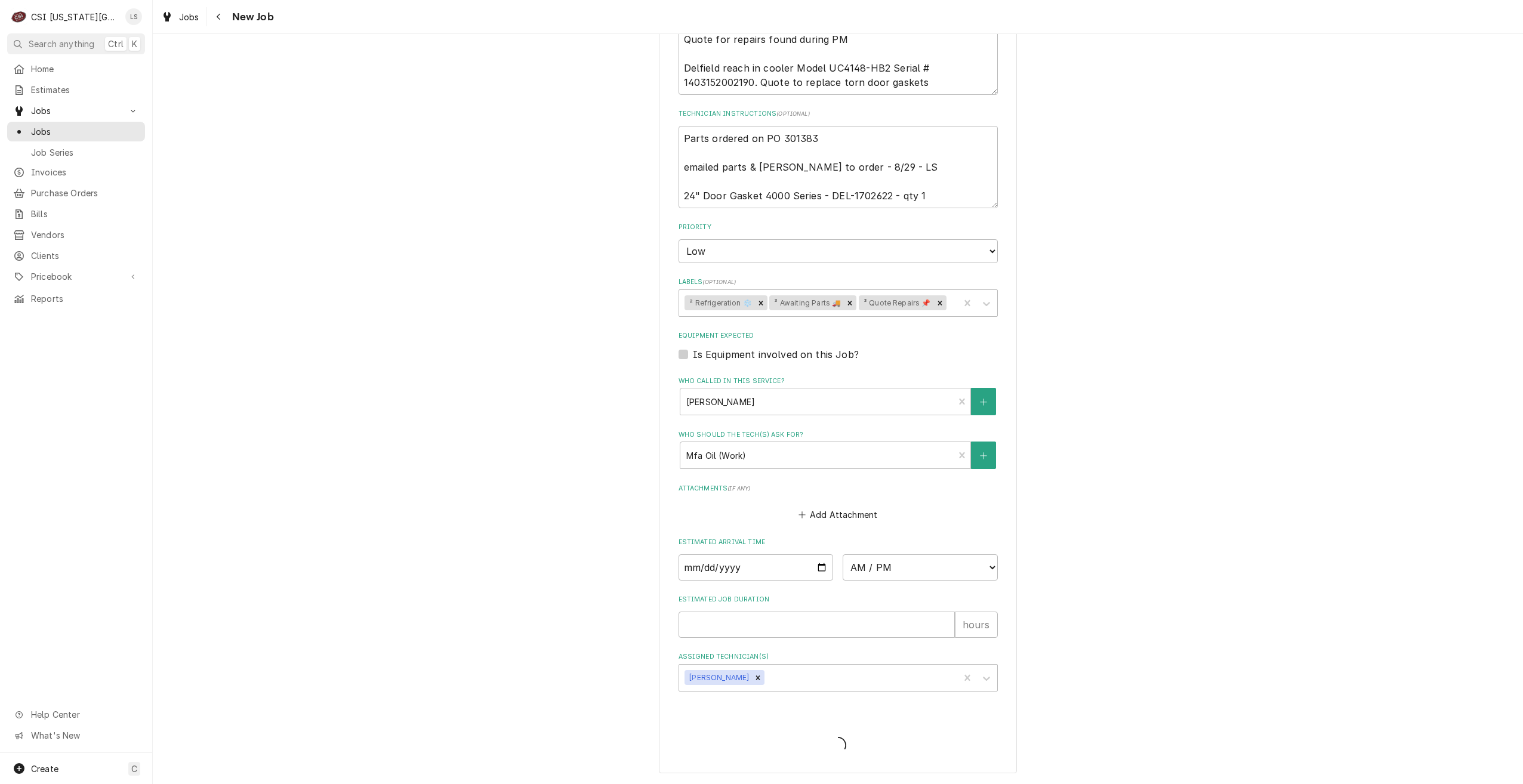
scroll to position [680, 0]
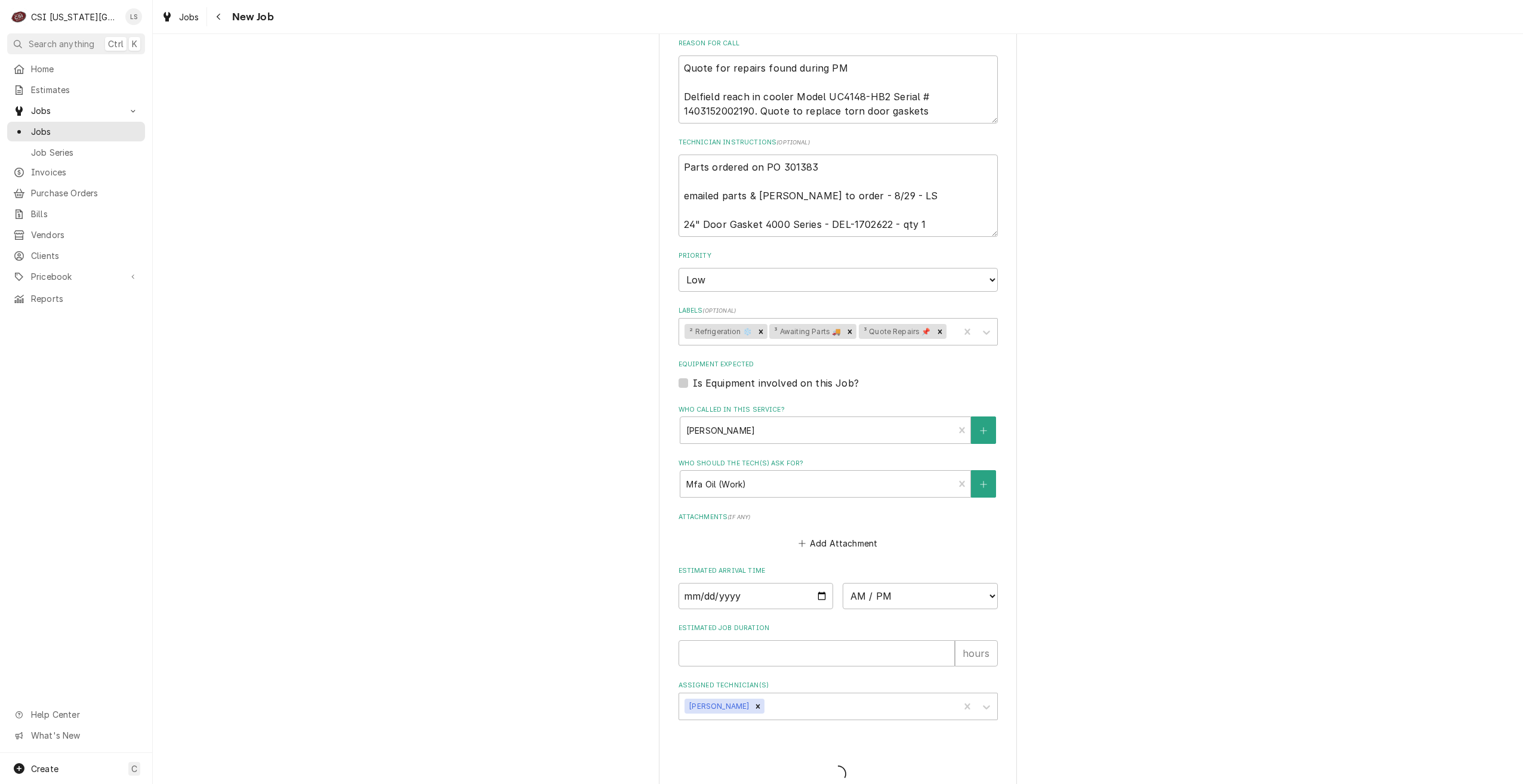
type textarea "x"
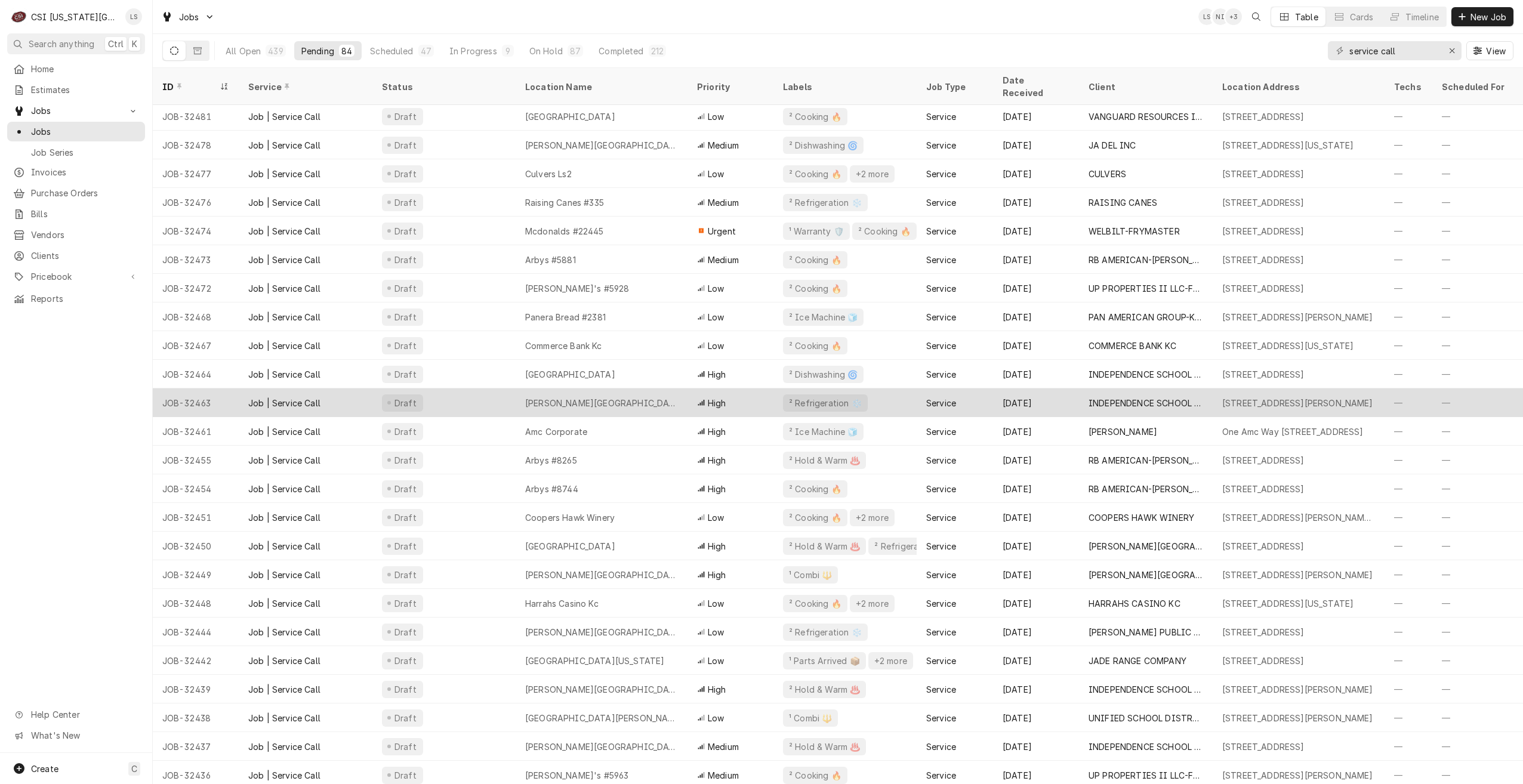
scroll to position [204, 0]
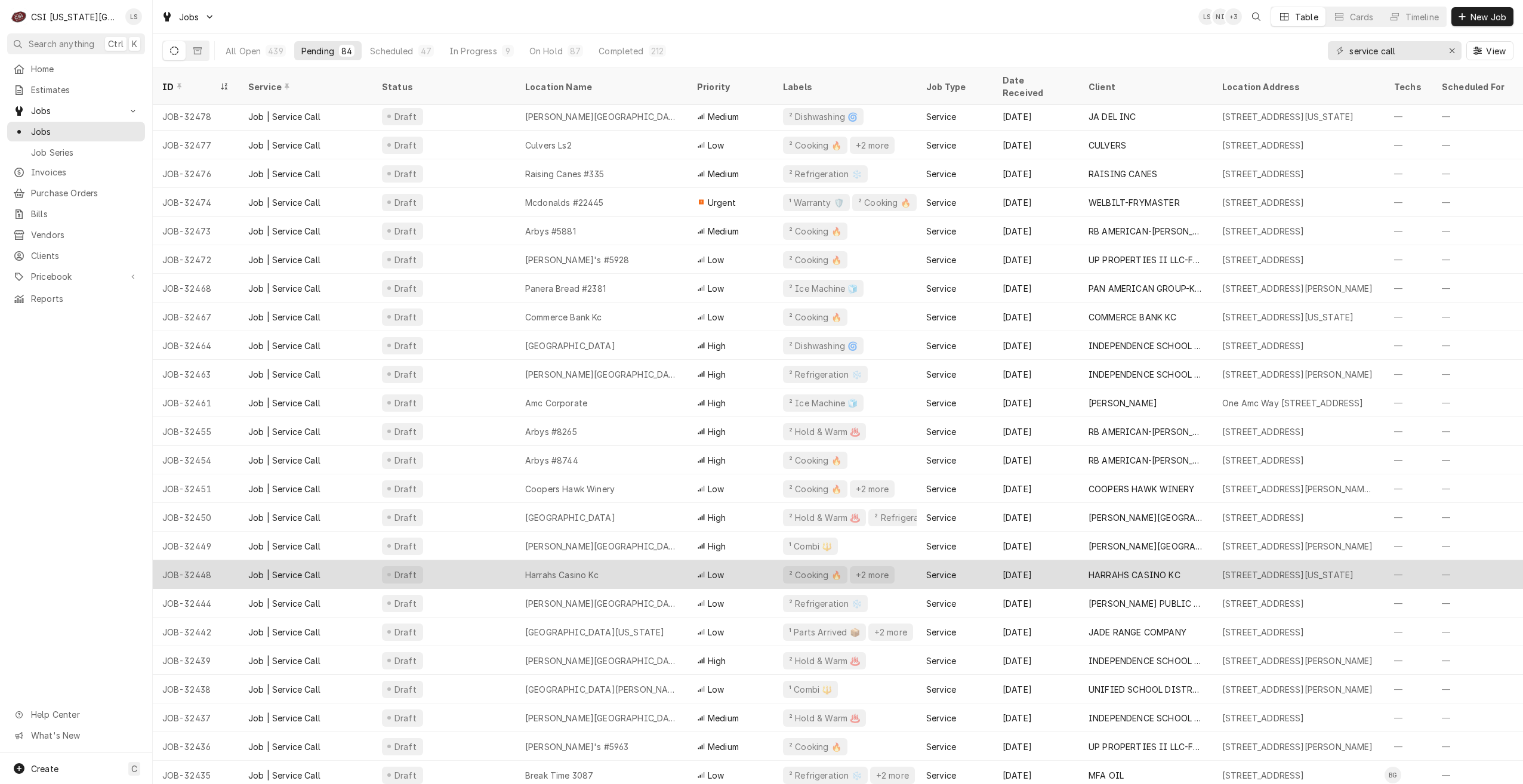
click at [693, 567] on div "Low" at bounding box center [730, 575] width 86 height 29
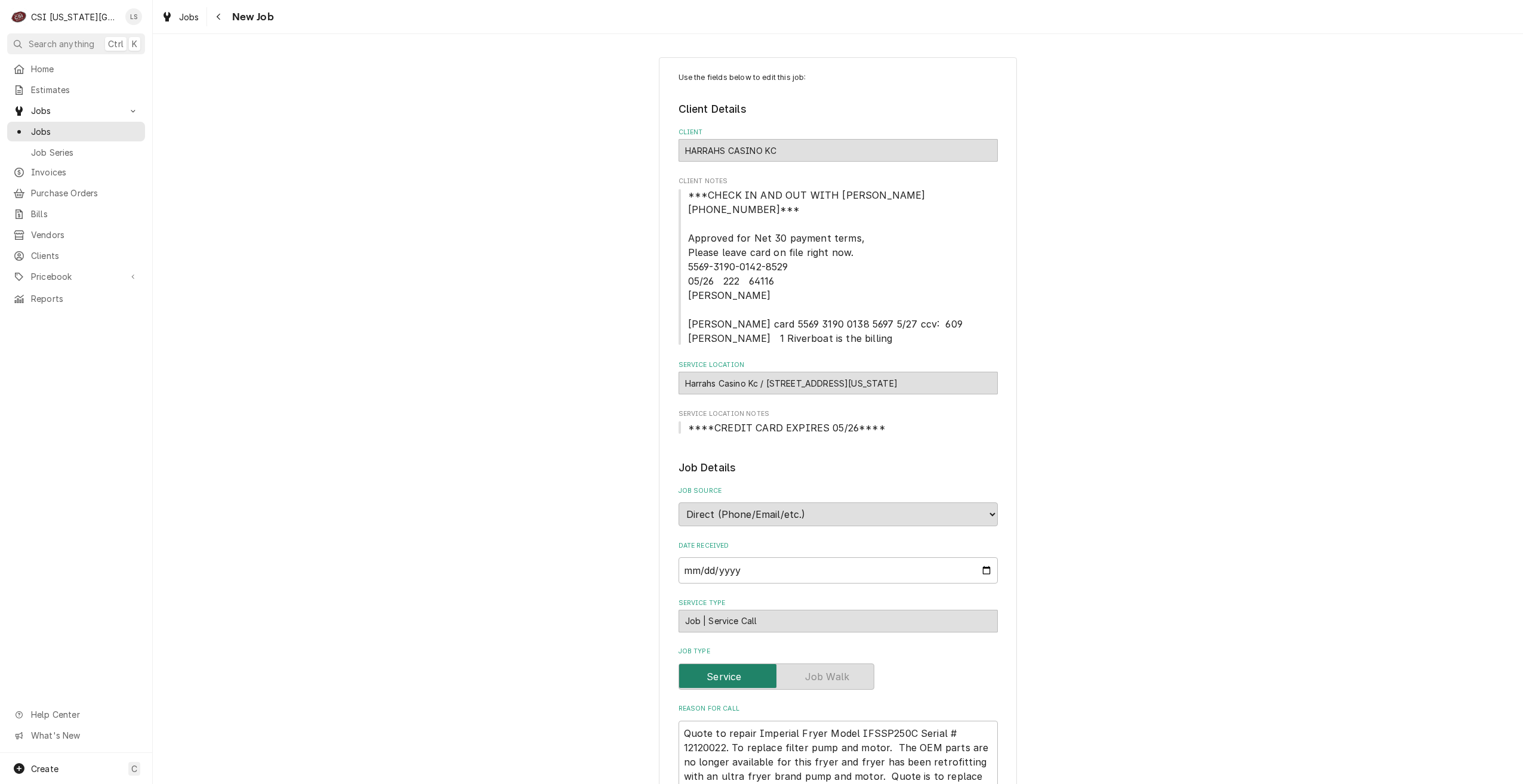
type textarea "x"
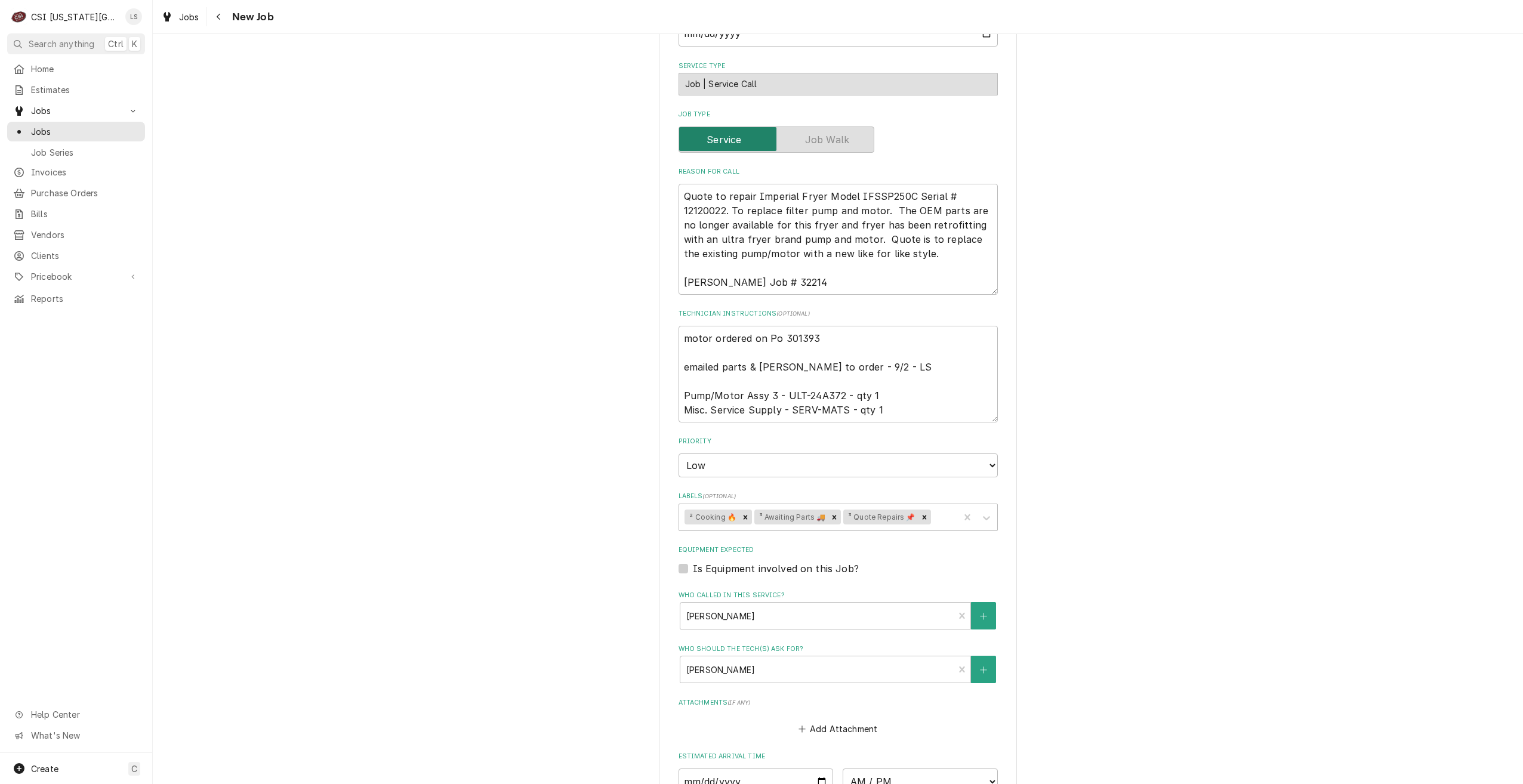
scroll to position [778, 0]
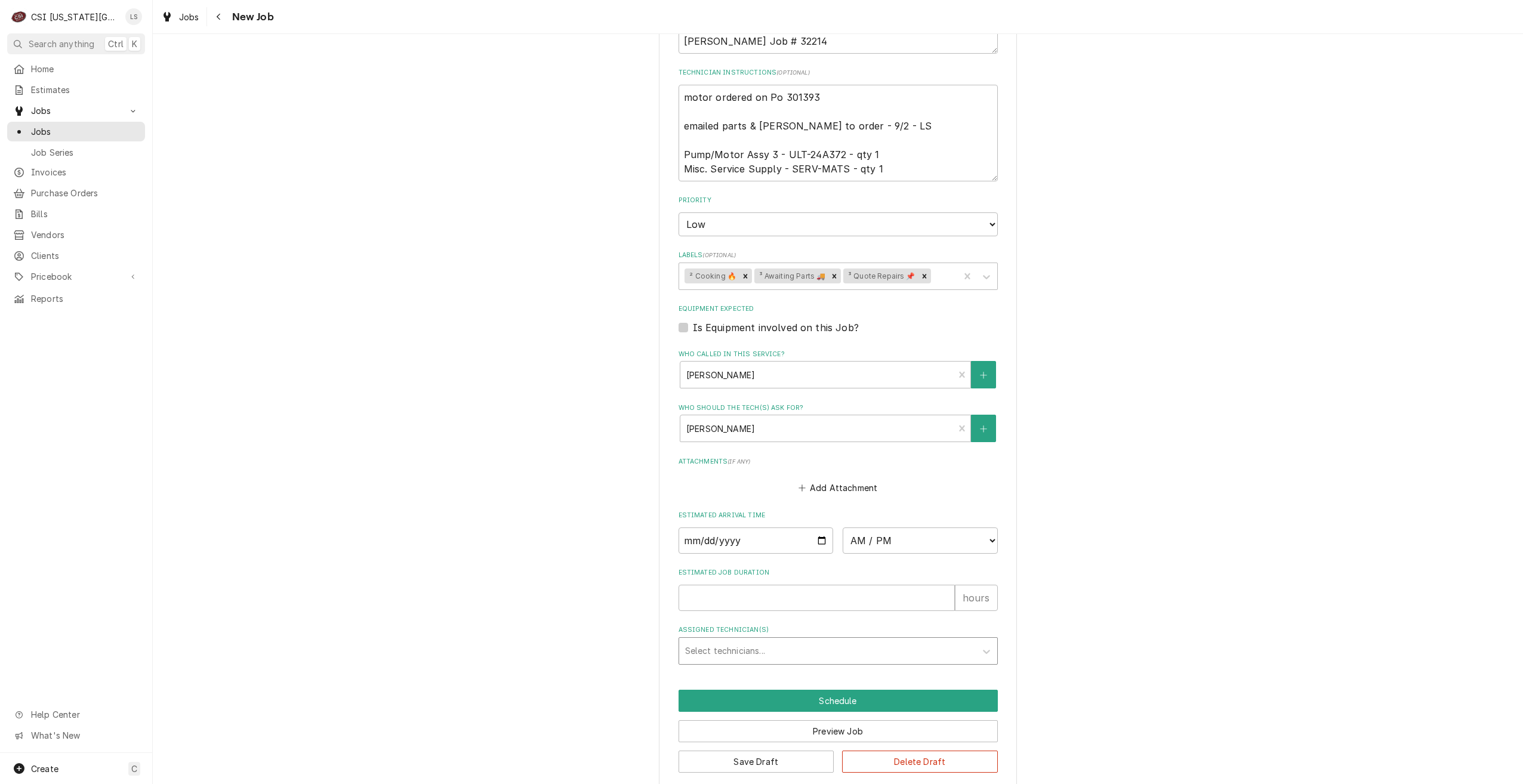
click at [823, 641] on div "Assigned Technician(s)" at bounding box center [827, 651] width 285 height 22
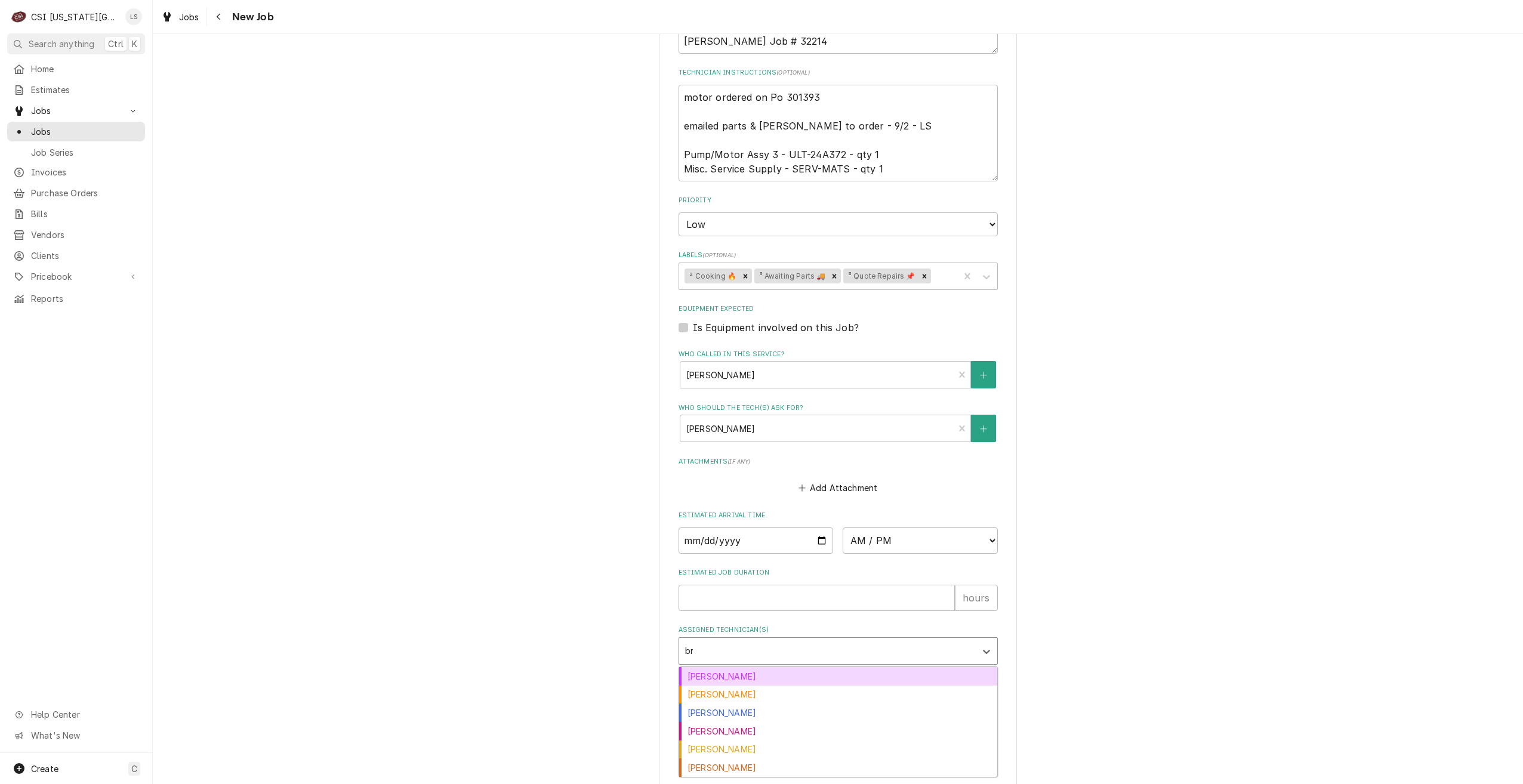
type input "bre"
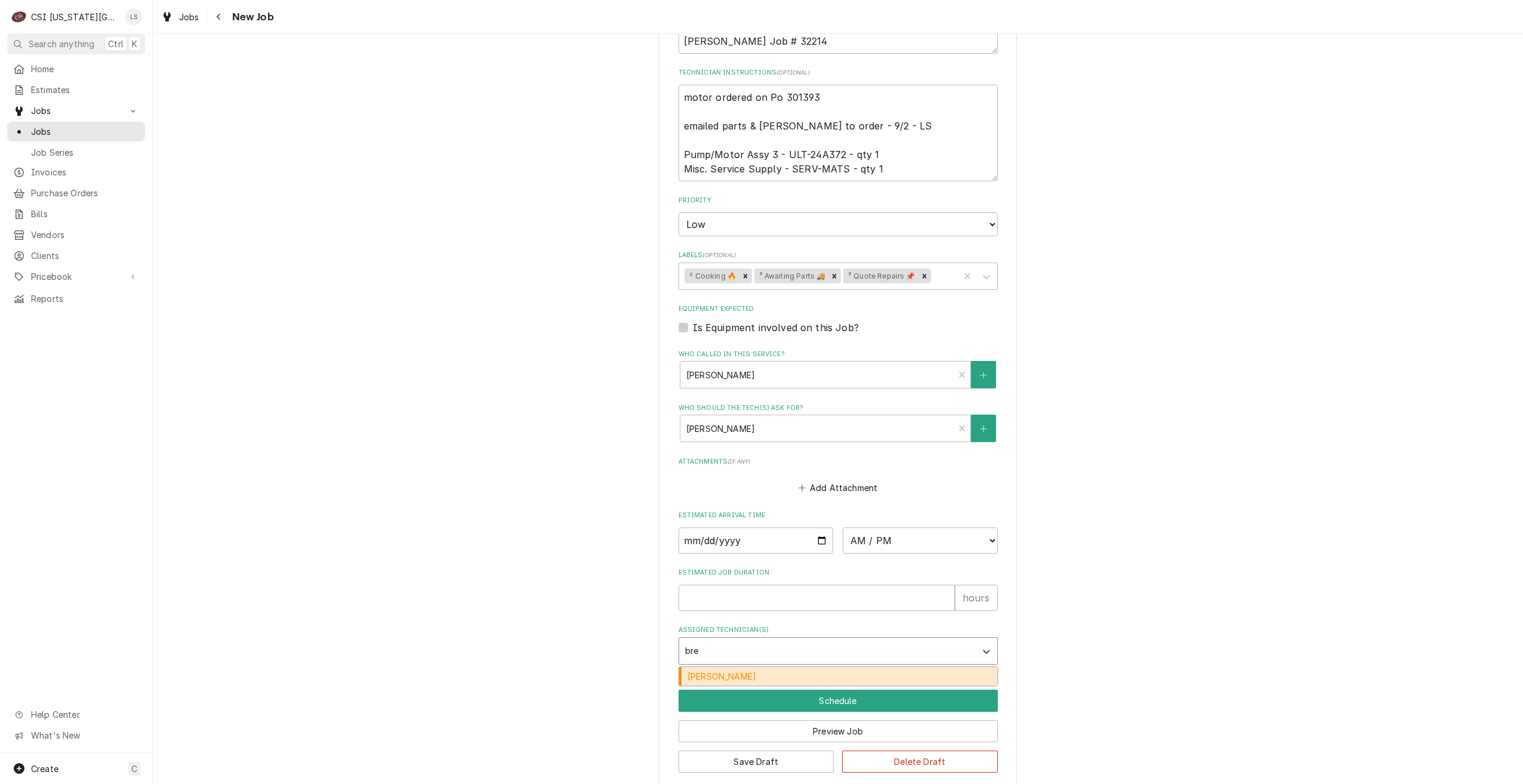
click at [816, 667] on div "Brian Breazier" at bounding box center [838, 676] width 318 height 19
type textarea "x"
click at [739, 751] on button "Save Draft" at bounding box center [756, 762] width 156 height 22
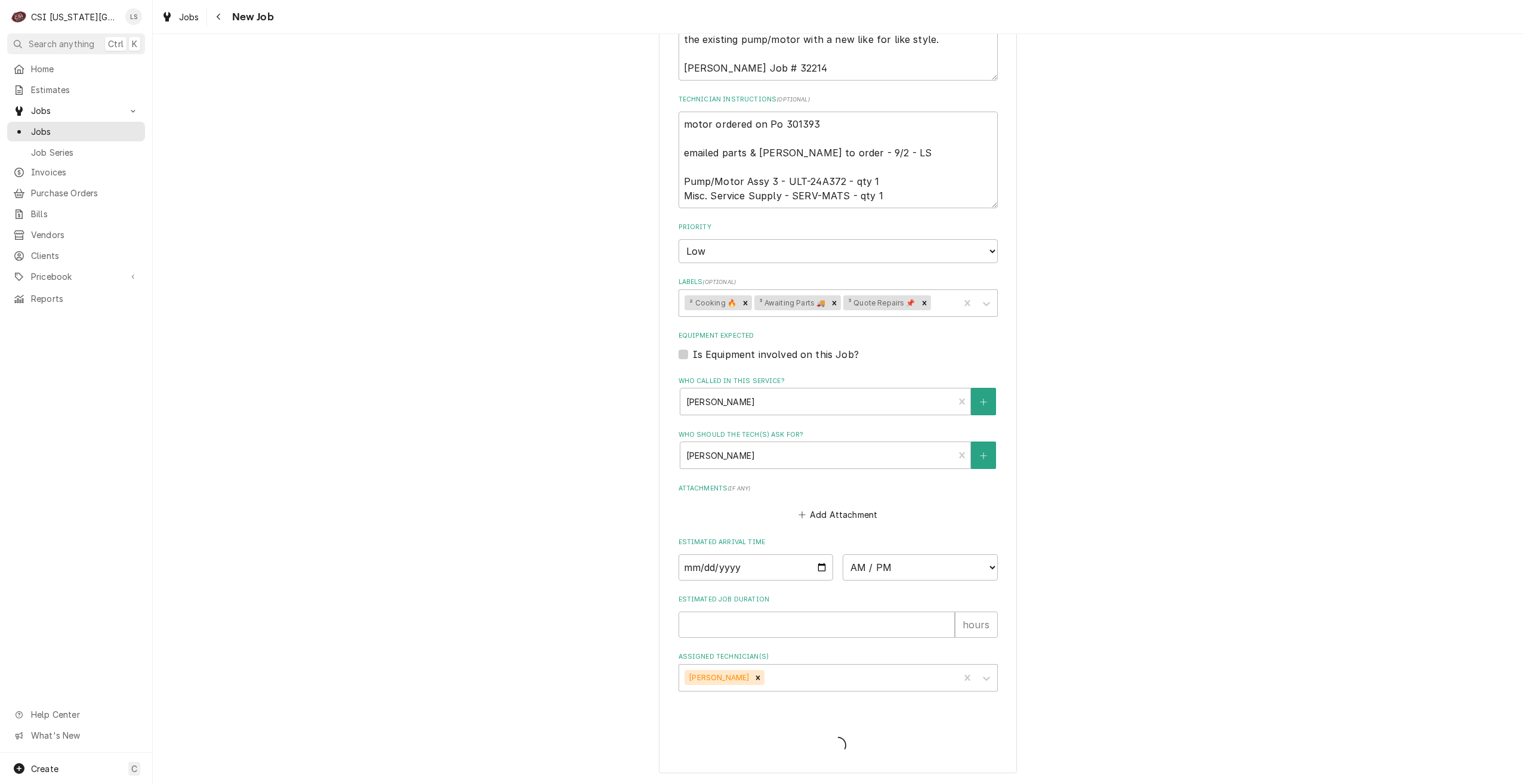
scroll to position [737, 0]
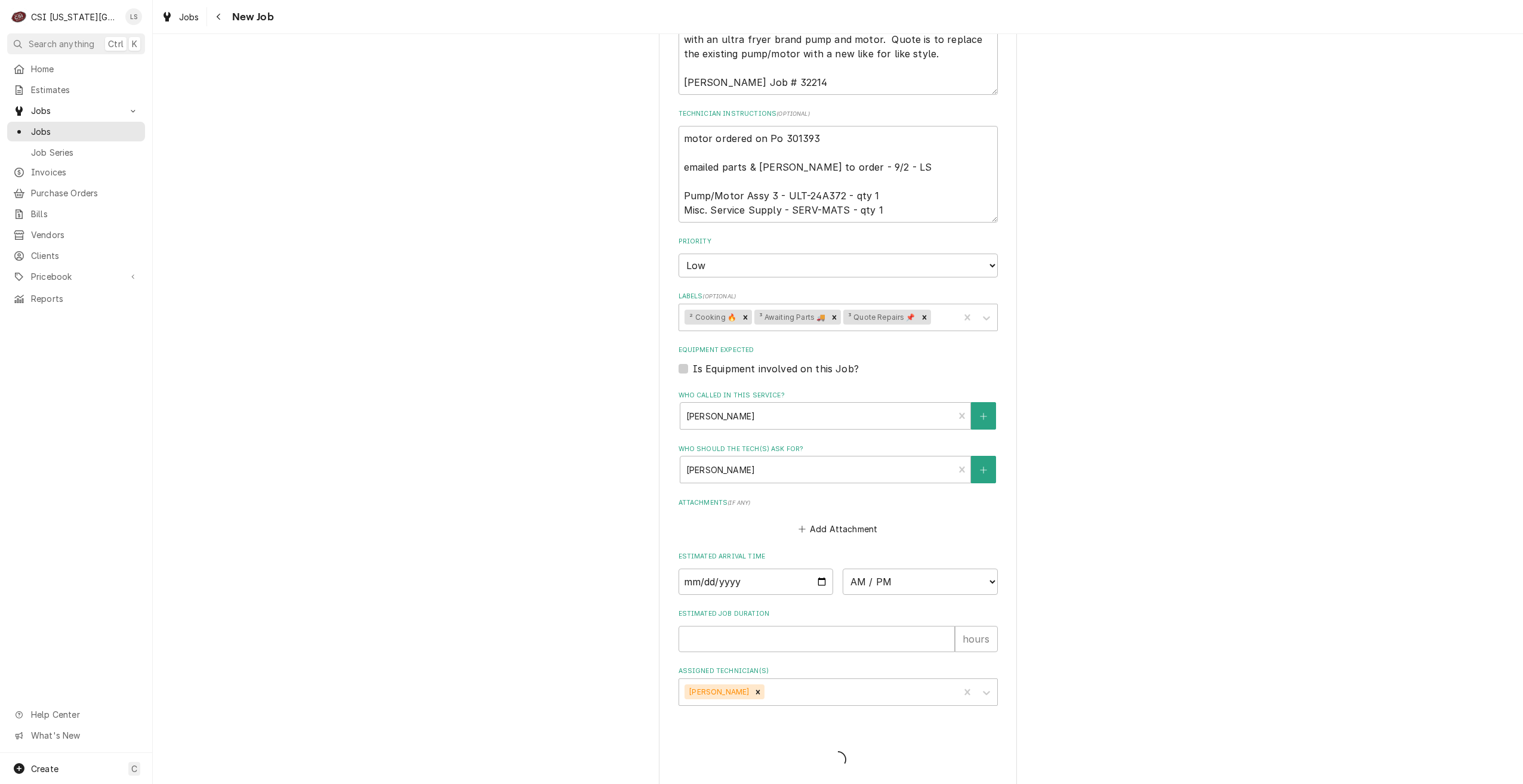
type textarea "x"
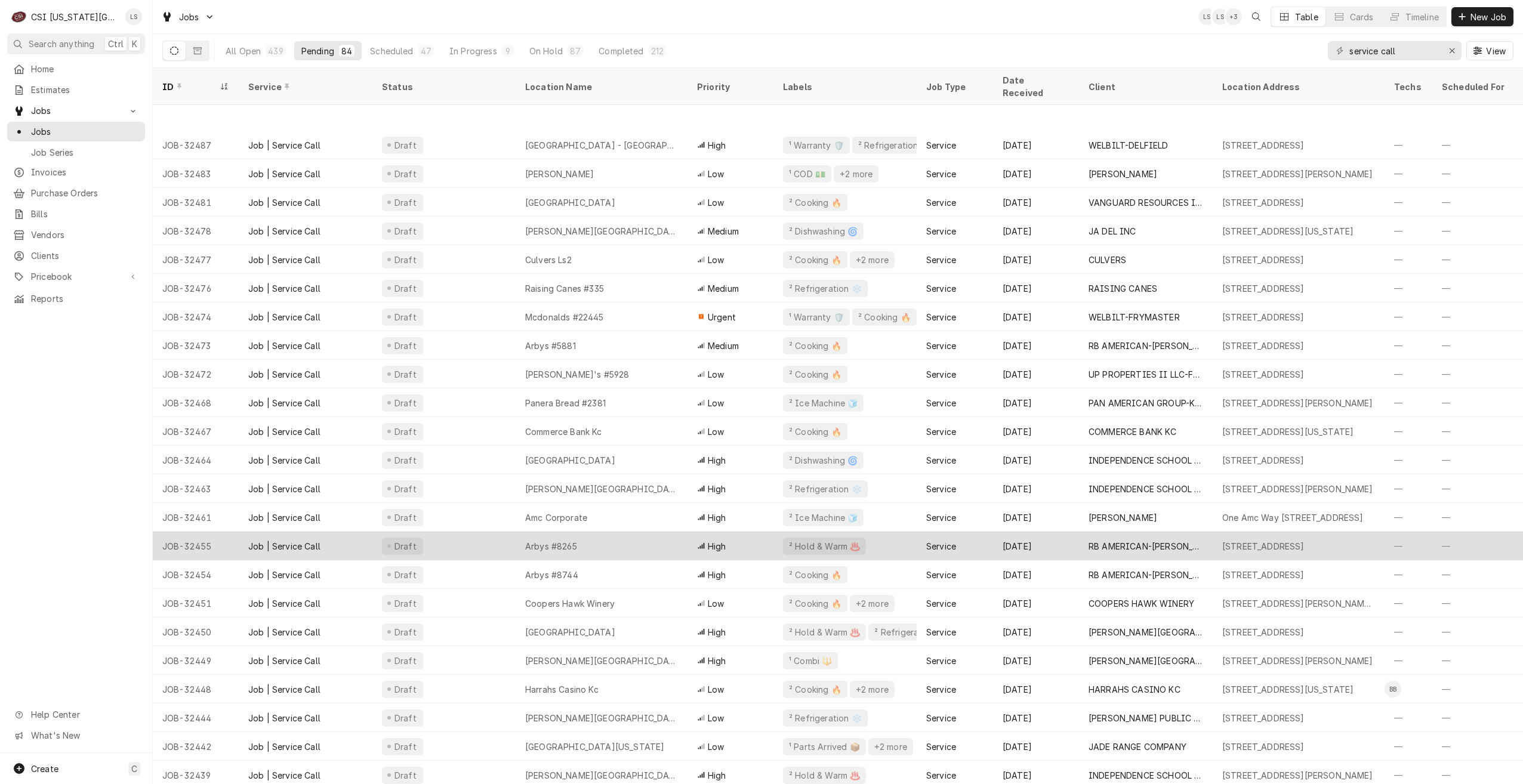
scroll to position [175, 0]
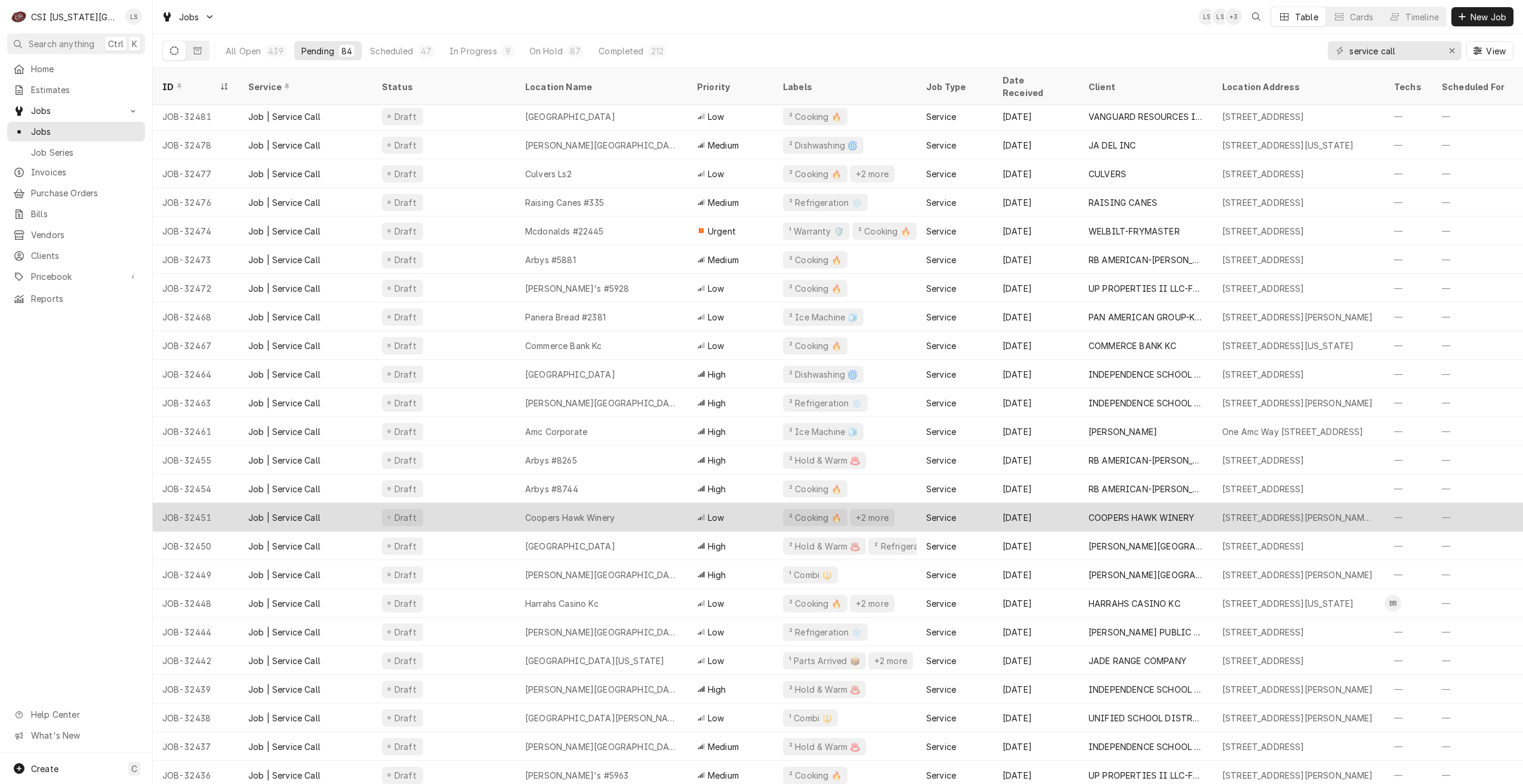
click at [651, 504] on div "Coopers Hawk Winery" at bounding box center [602, 517] width 172 height 29
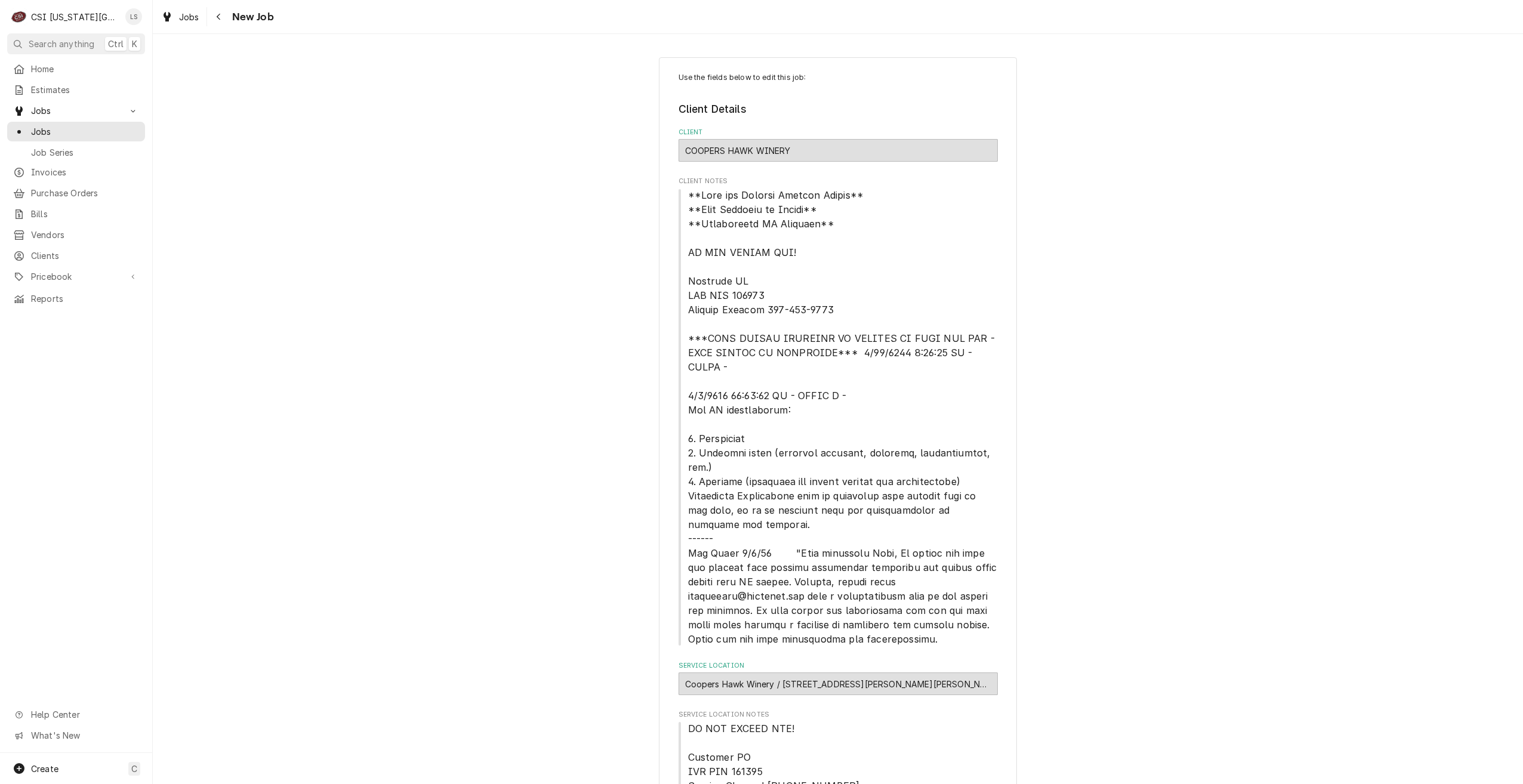
type textarea "x"
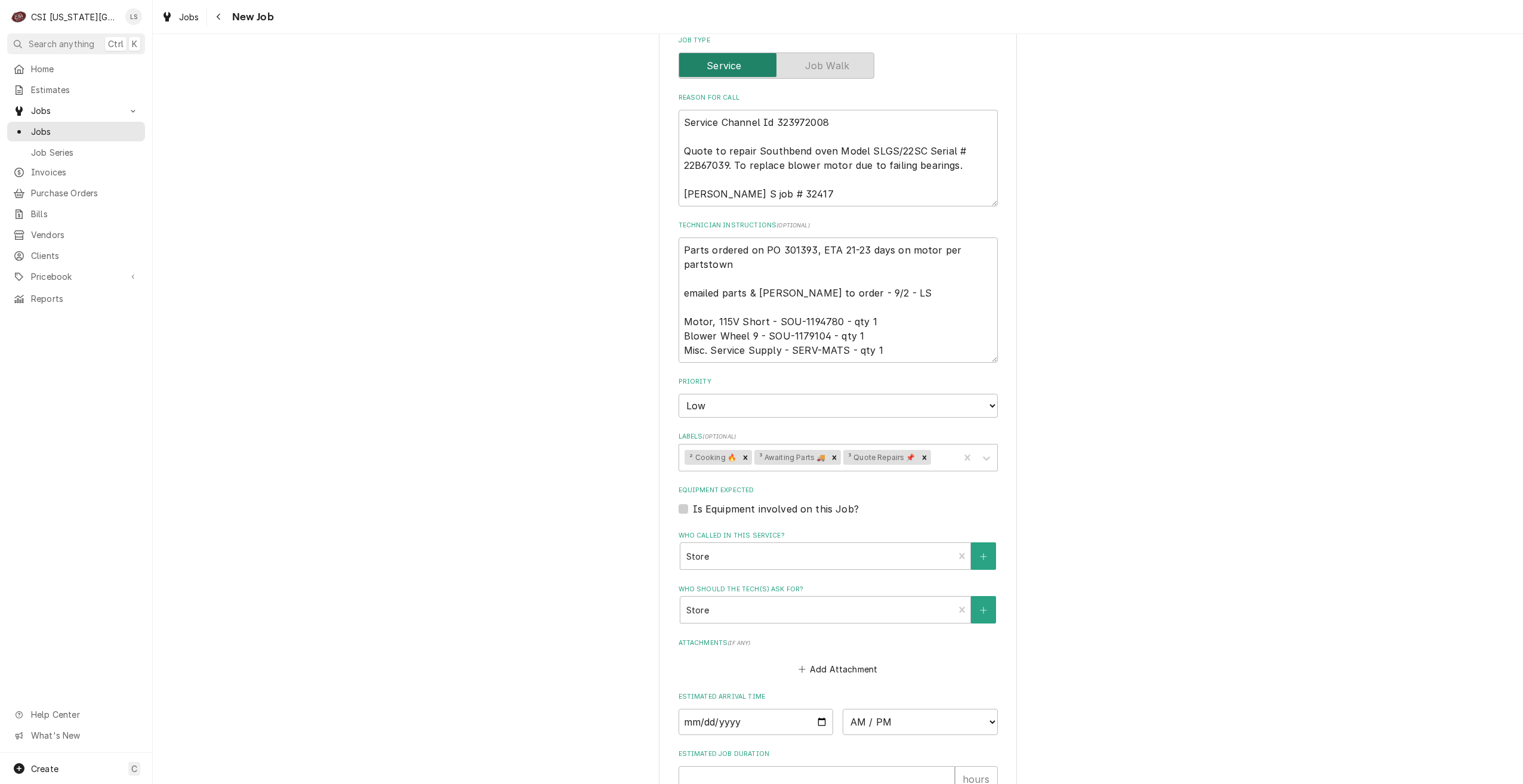
scroll to position [1480, 0]
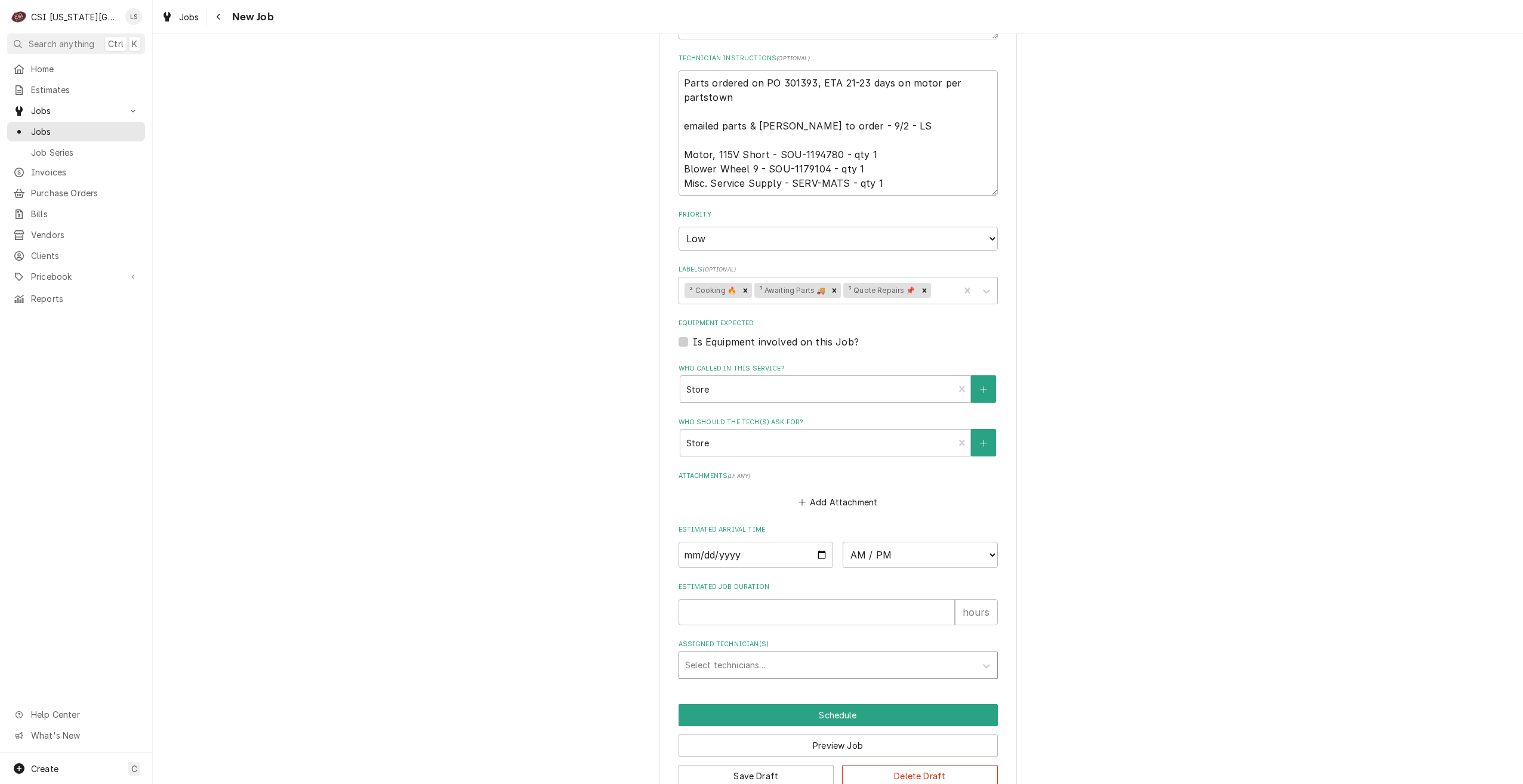
click at [816, 655] on div "Assigned Technician(s)" at bounding box center [827, 666] width 285 height 22
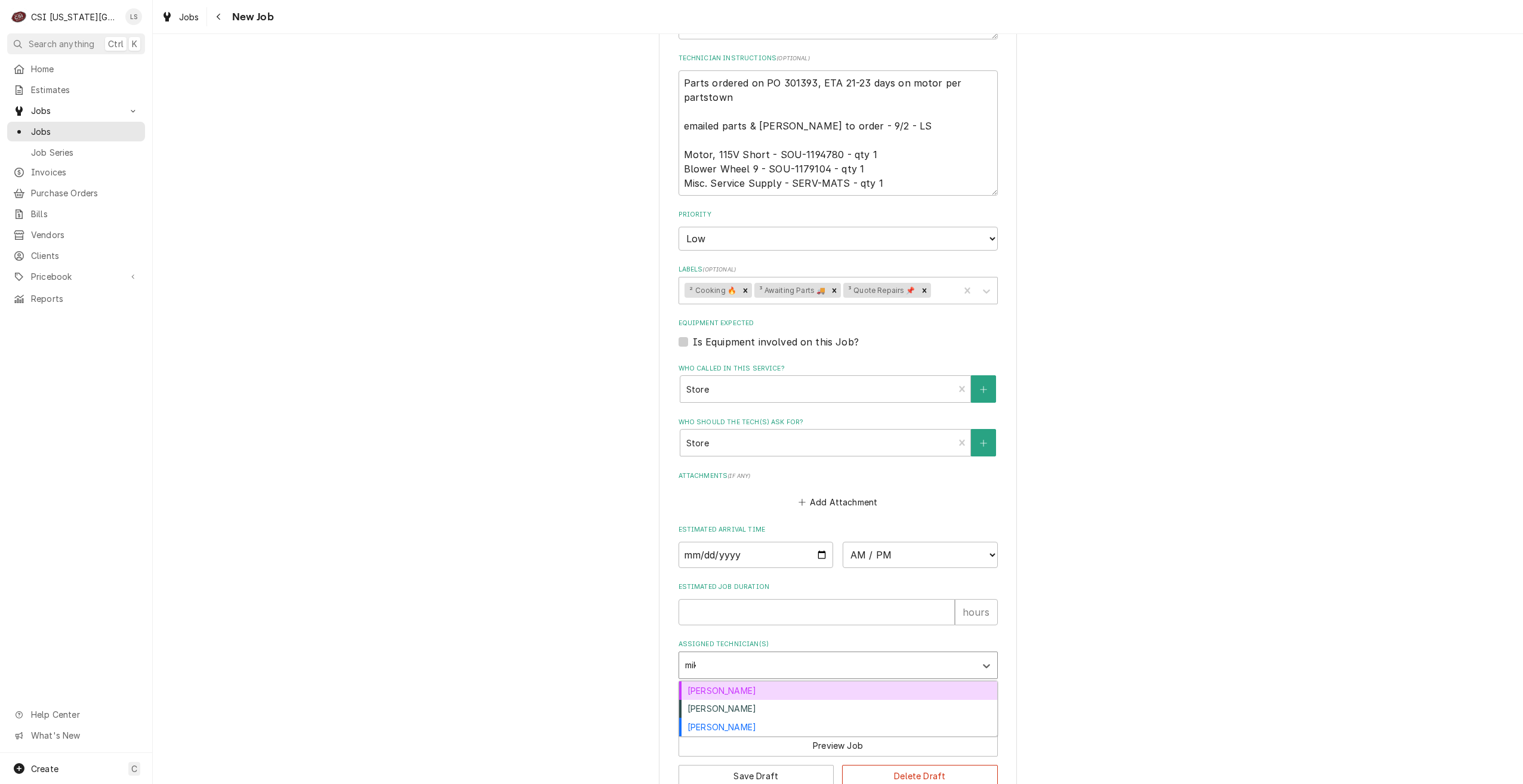
type input "[PERSON_NAME]"
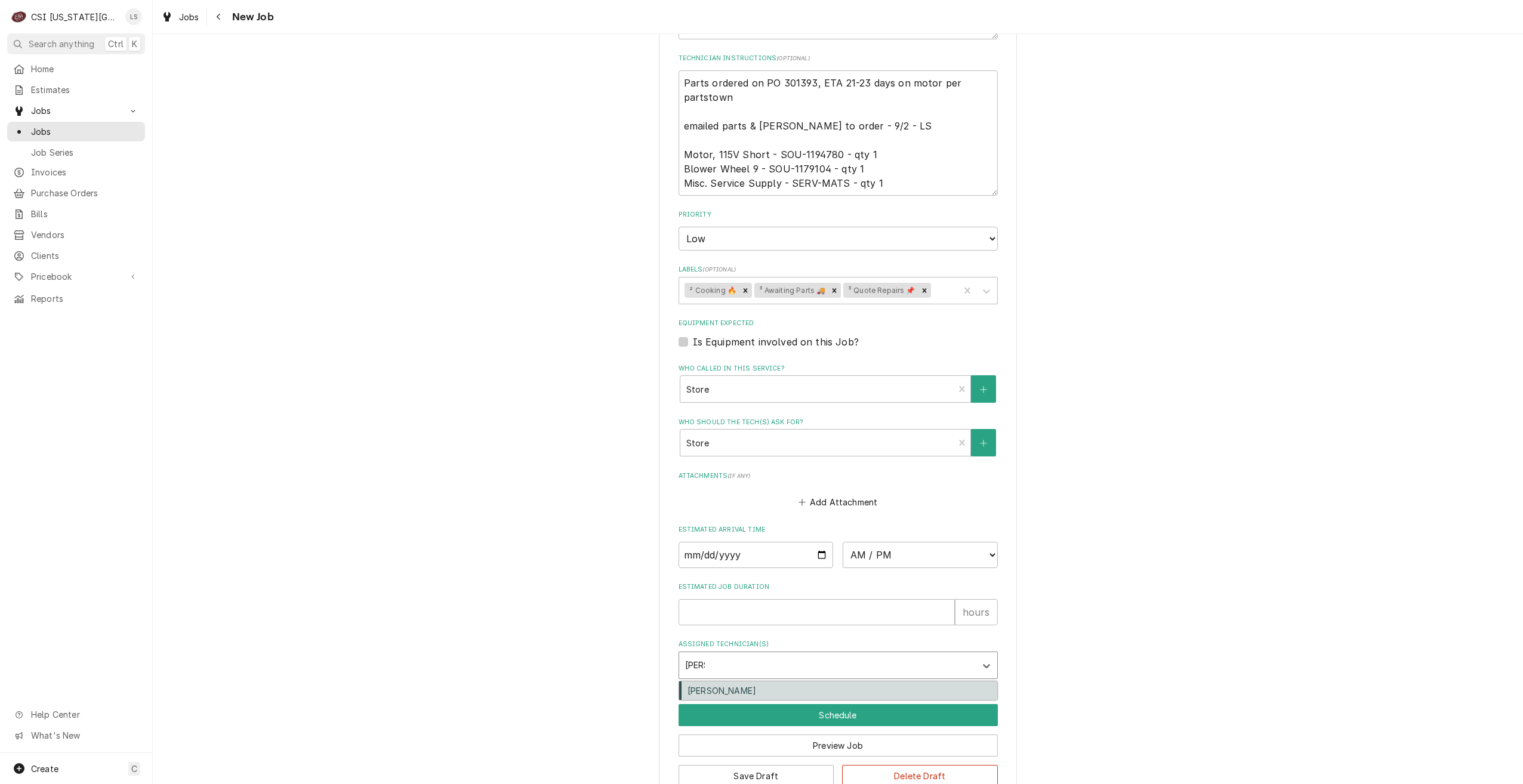
click at [846, 681] on div "[PERSON_NAME]" at bounding box center [838, 691] width 318 height 19
type textarea "x"
click at [763, 765] on button "Save Draft" at bounding box center [756, 776] width 156 height 22
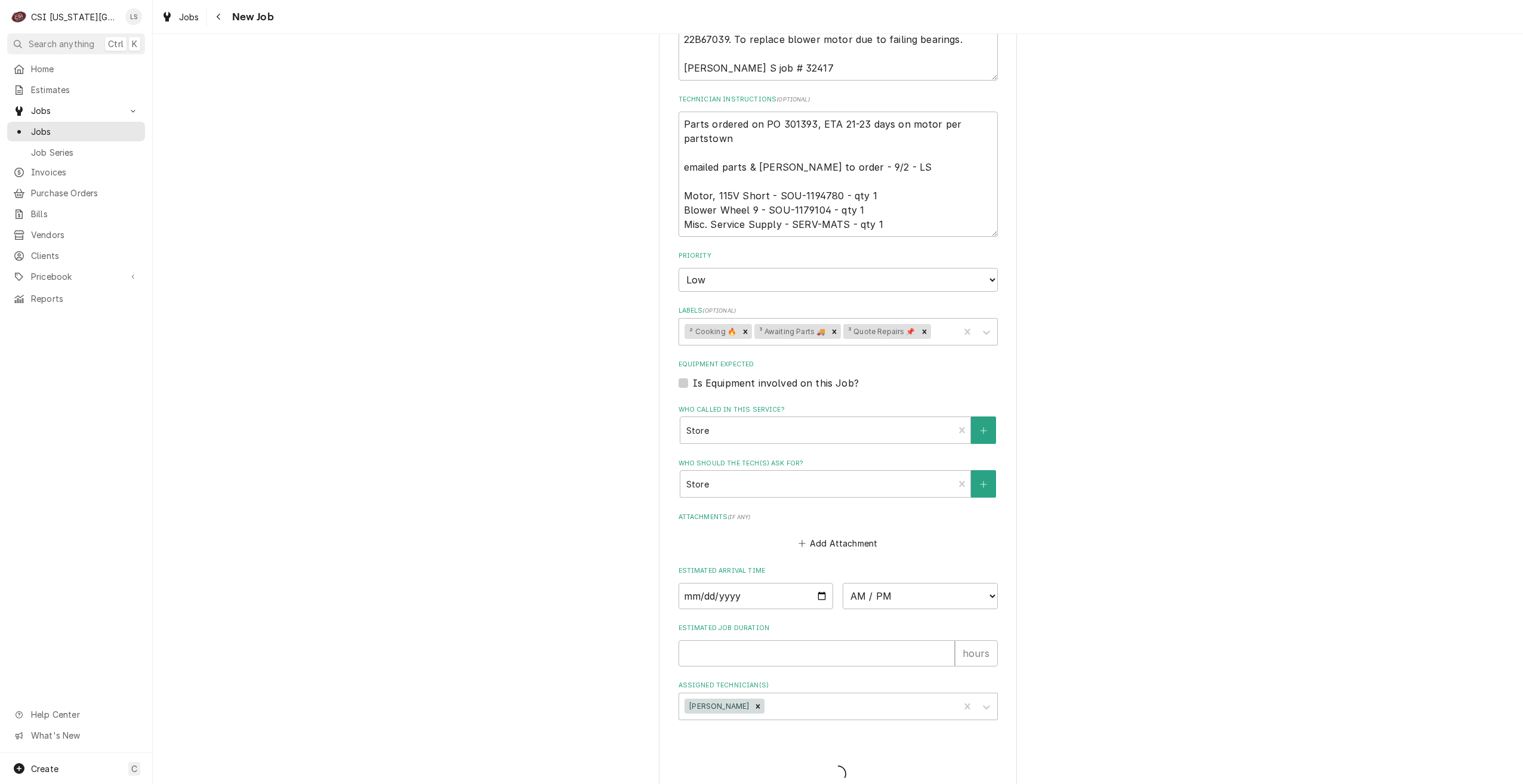
type textarea "x"
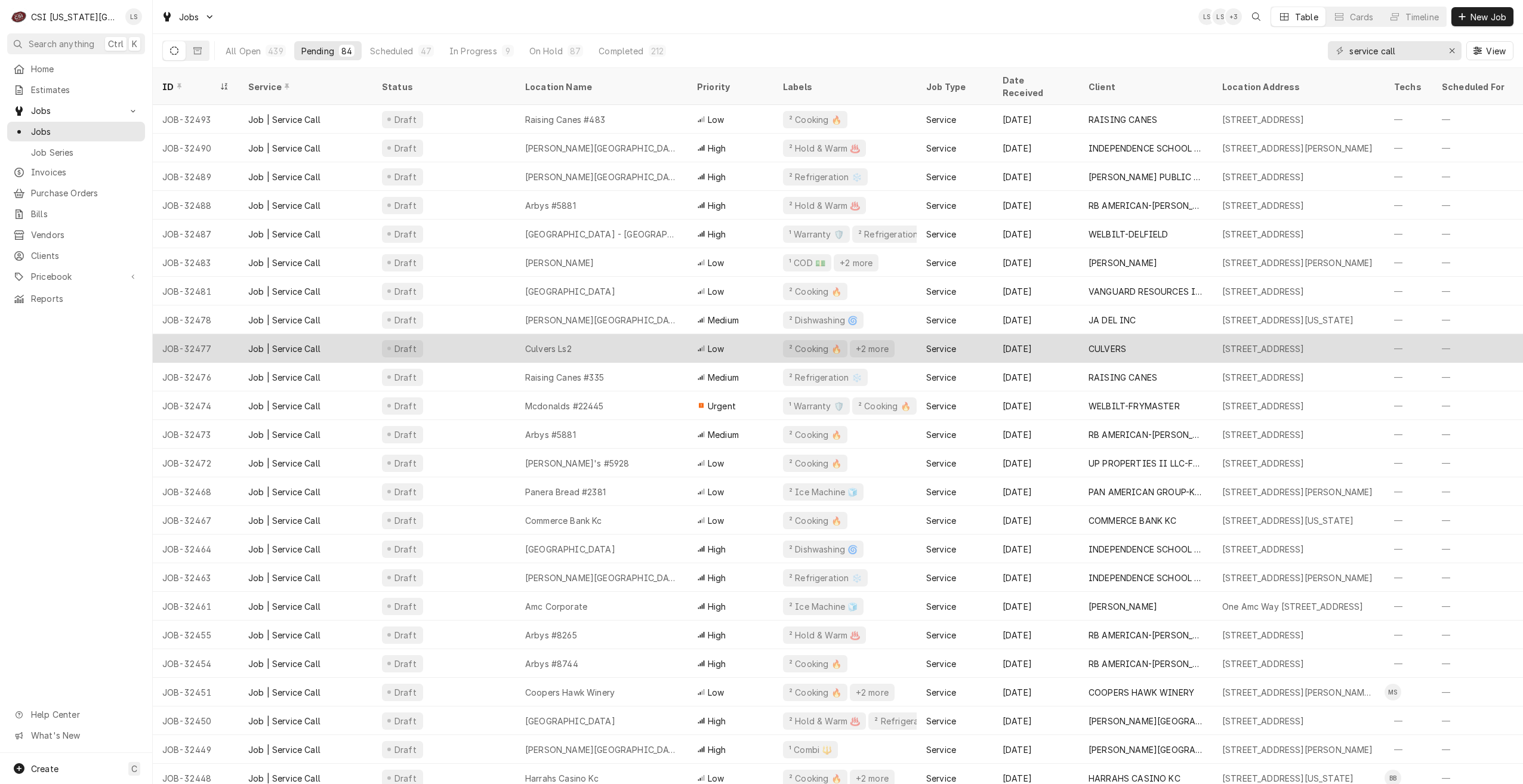
click at [665, 334] on div "Culvers Ls2" at bounding box center [602, 349] width 172 height 29
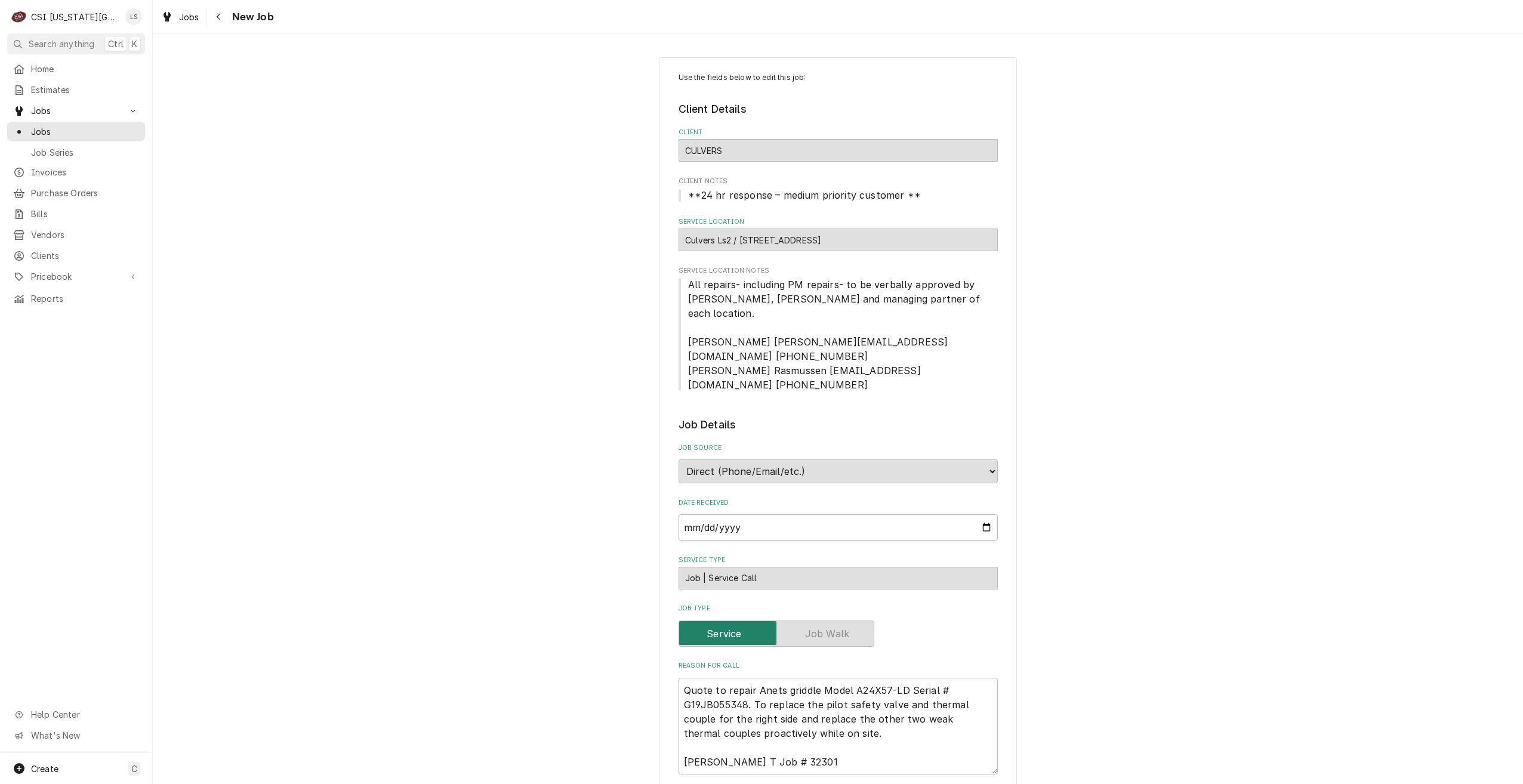
type textarea "x"
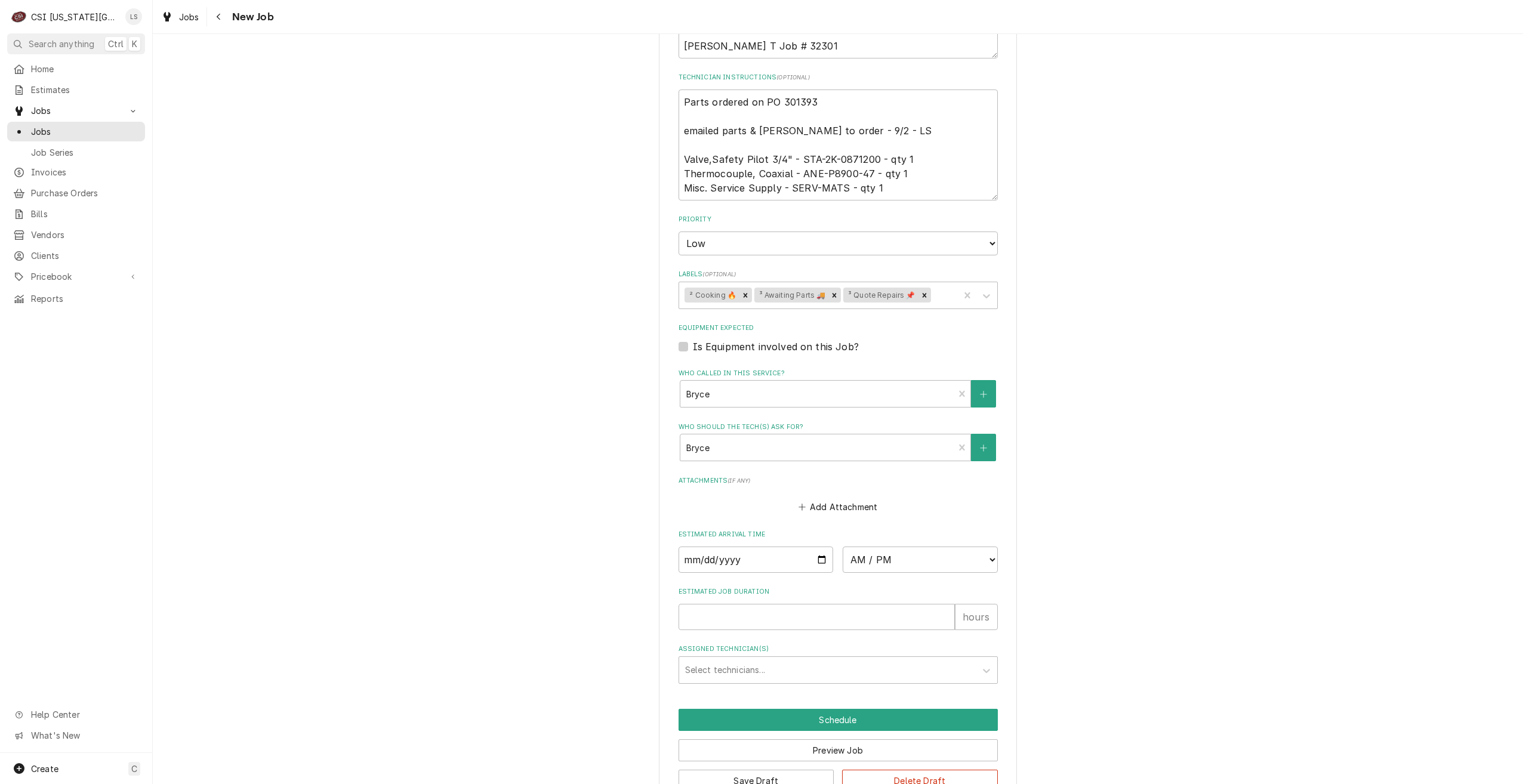
scroll to position [721, 0]
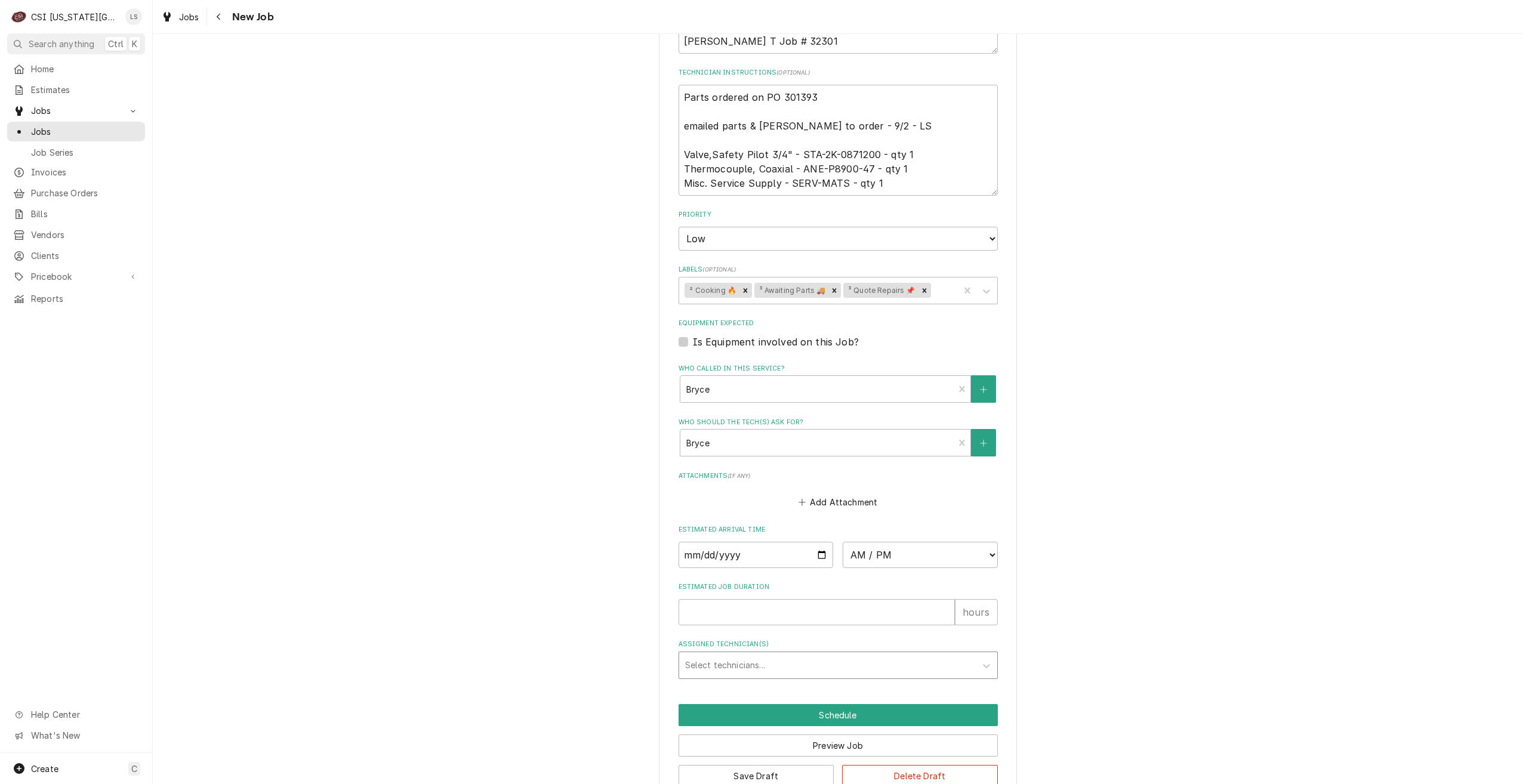
click at [862, 655] on div "Assigned Technician(s)" at bounding box center [827, 666] width 285 height 22
type input "jimm"
click at [829, 681] on div "Jimmy Terrell" at bounding box center [838, 691] width 318 height 19
type textarea "x"
click at [729, 765] on button "Save Draft" at bounding box center [756, 776] width 156 height 22
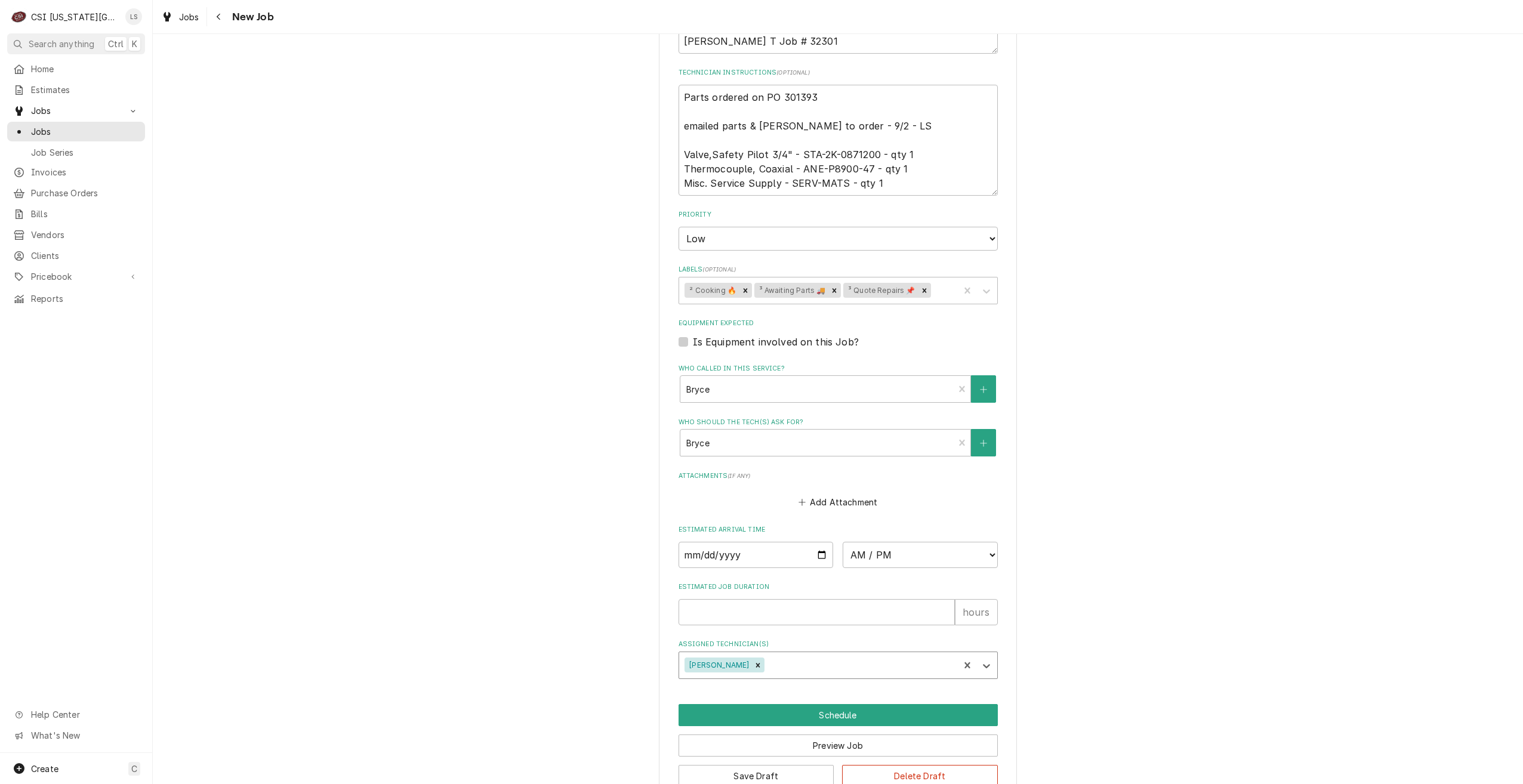
scroll to position [680, 0]
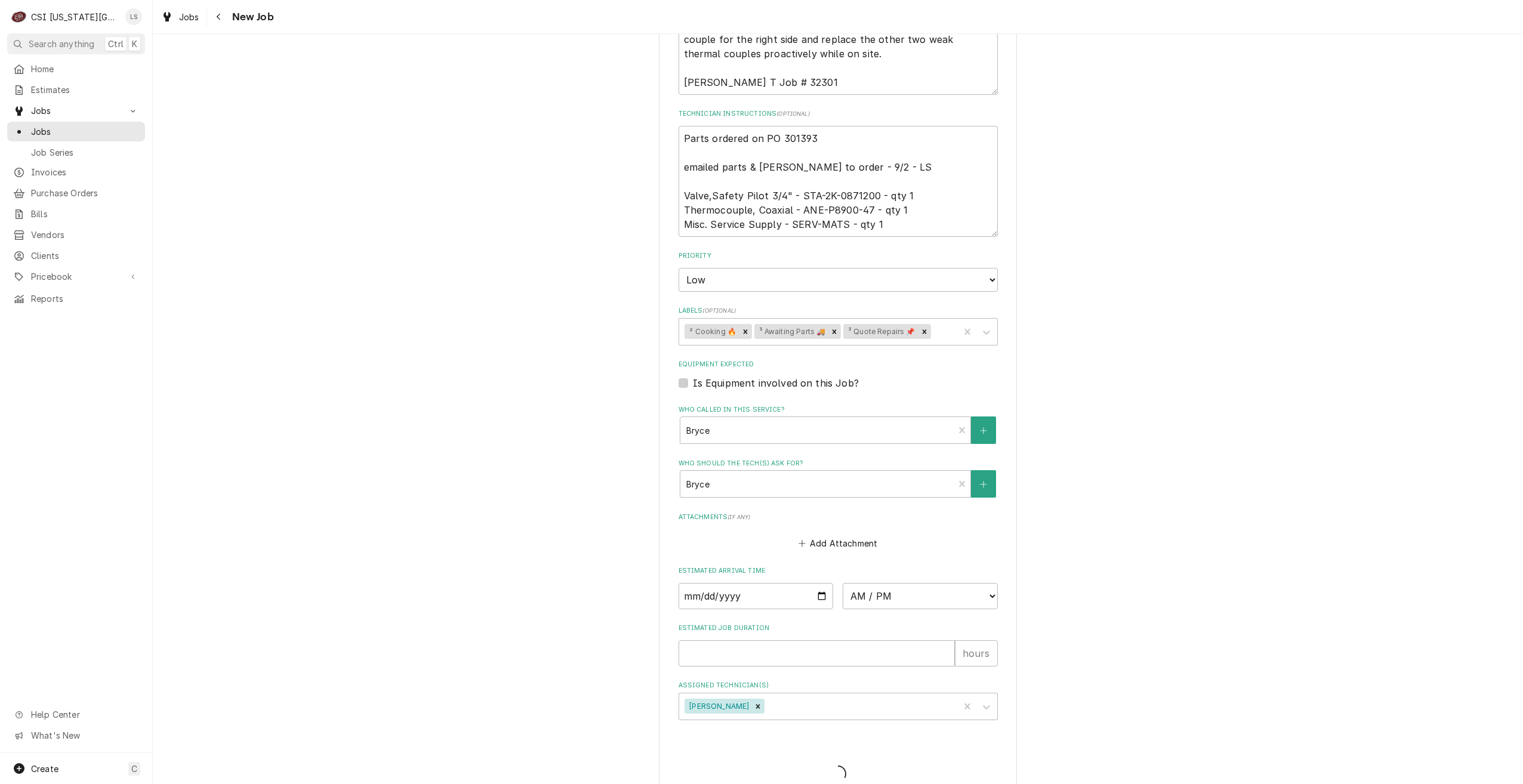
type textarea "x"
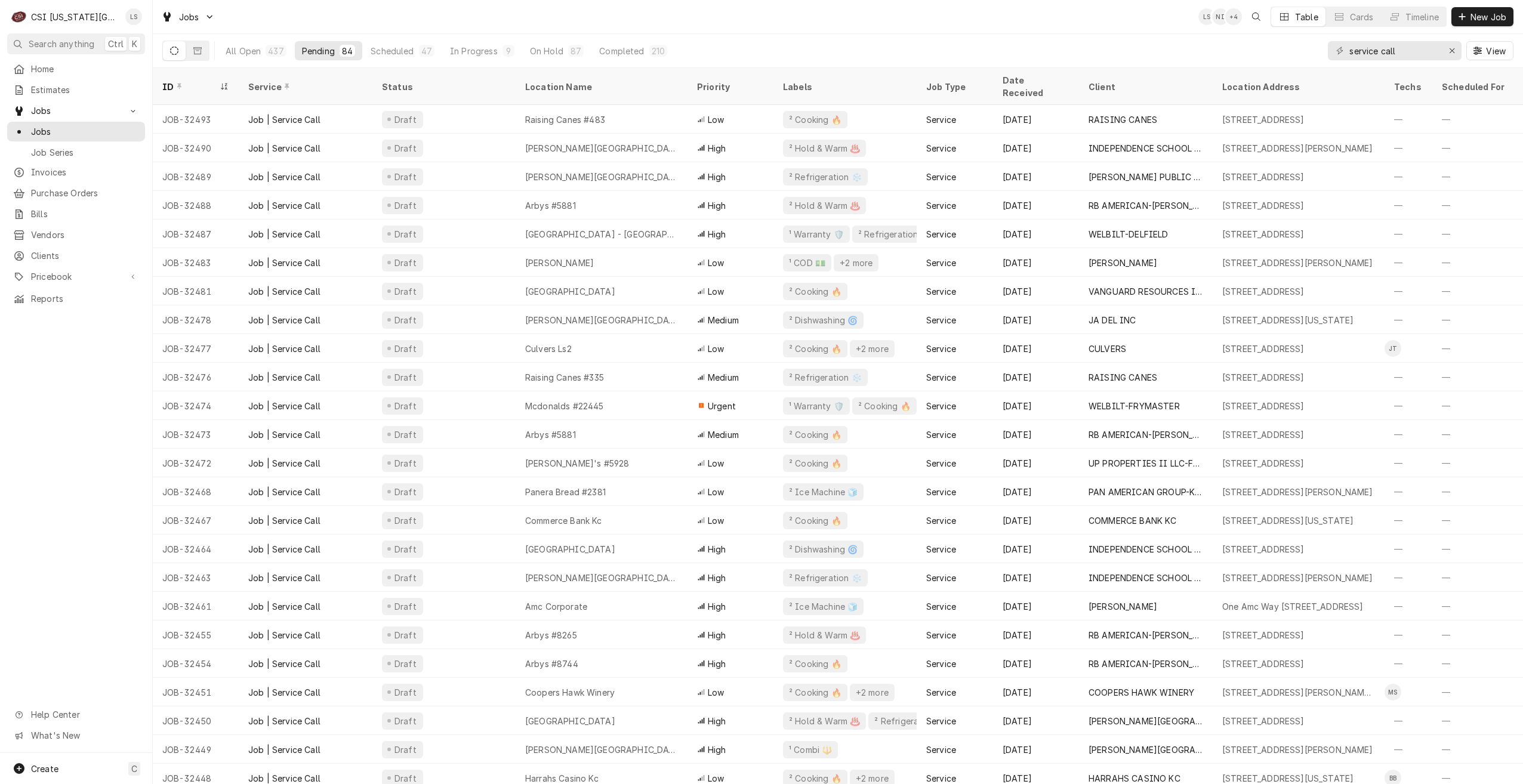
click at [564, 15] on div "Jobs LS NI + 4 Table Cards Timeline New Job" at bounding box center [838, 16] width 1370 height 34
click at [564, 15] on div "Jobs LS NI + 3 Table Cards Timeline New Job" at bounding box center [838, 16] width 1370 height 34
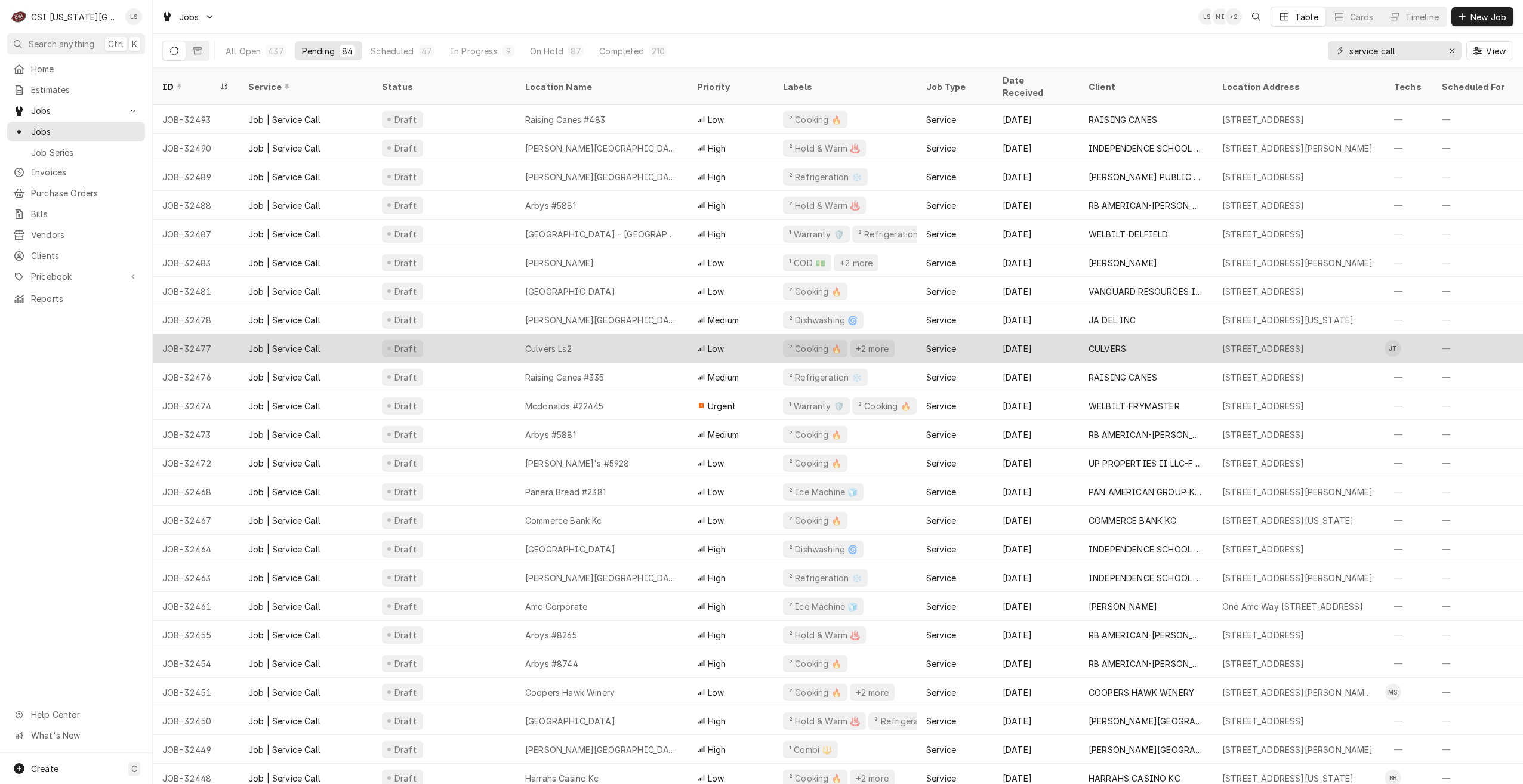
click at [616, 334] on div "Culvers Ls2" at bounding box center [602, 349] width 172 height 29
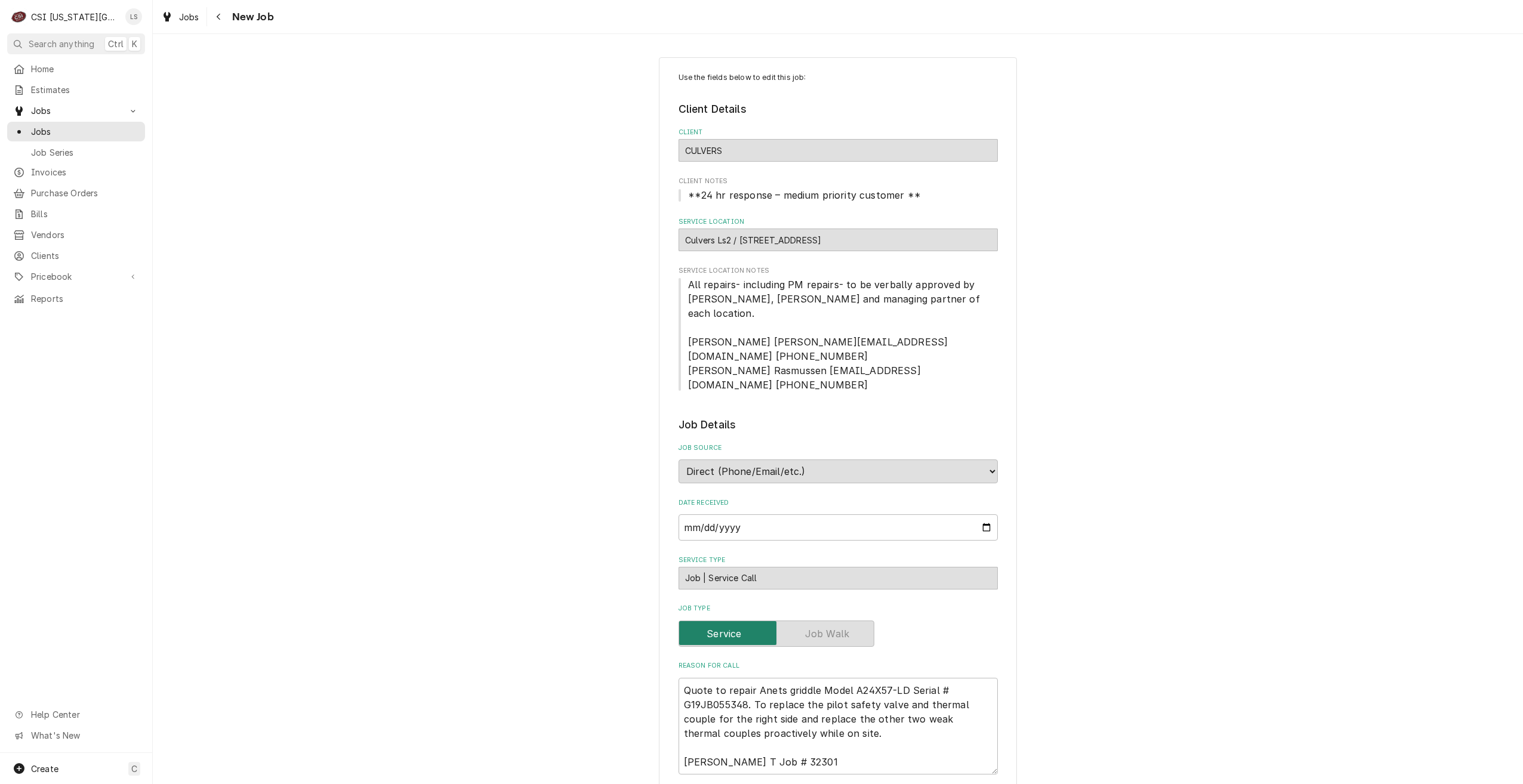
type textarea "x"
click at [105, 135] on link "Jobs" at bounding box center [76, 131] width 138 height 19
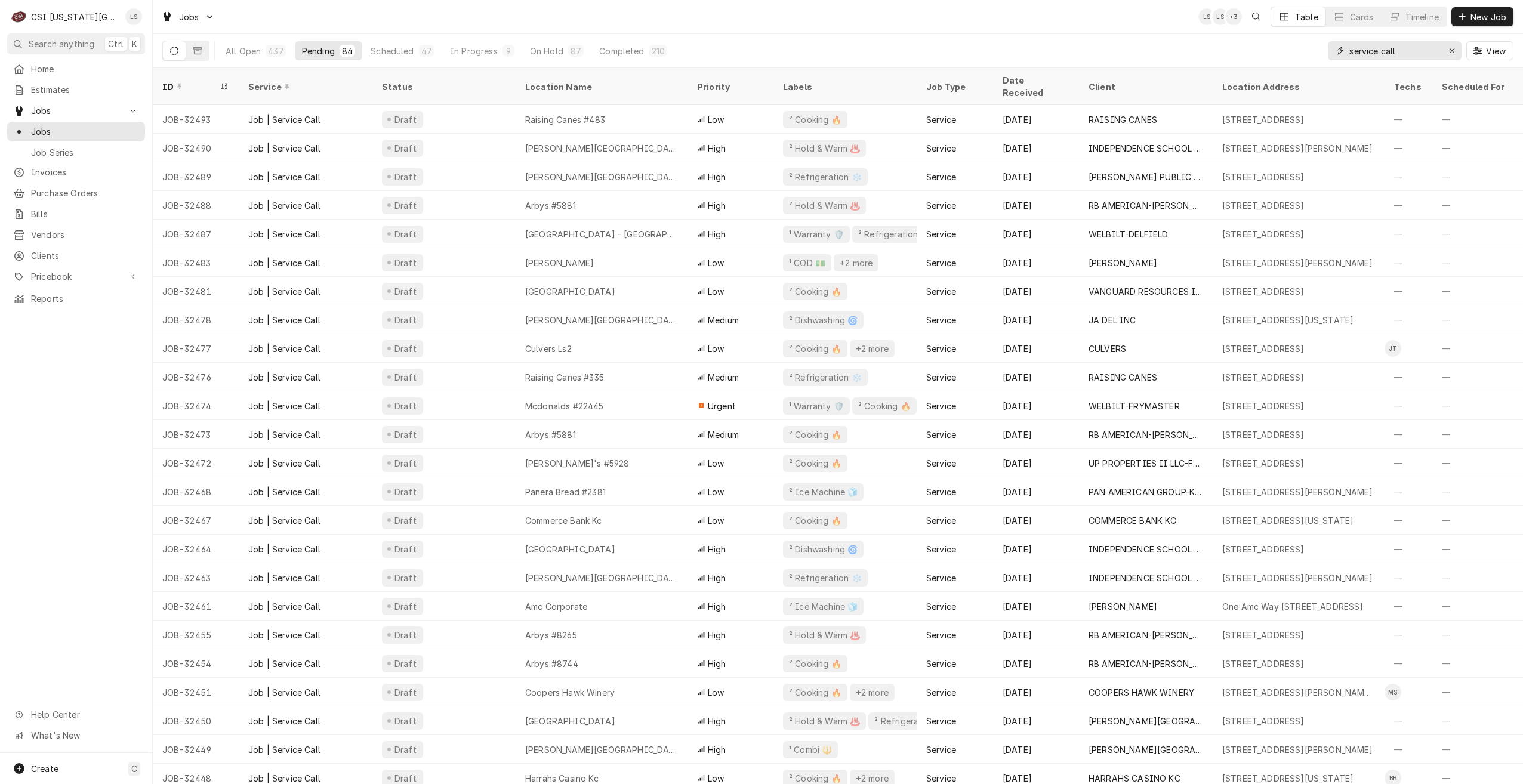
drag, startPoint x: 1405, startPoint y: 52, endPoint x: 1286, endPoint y: 45, distance: 119.2
click at [1286, 45] on div "All Open 437 Pending 84 Scheduled 47 In Progress 9 On Hold 87 Completed 210 ser…" at bounding box center [838, 50] width 1352 height 34
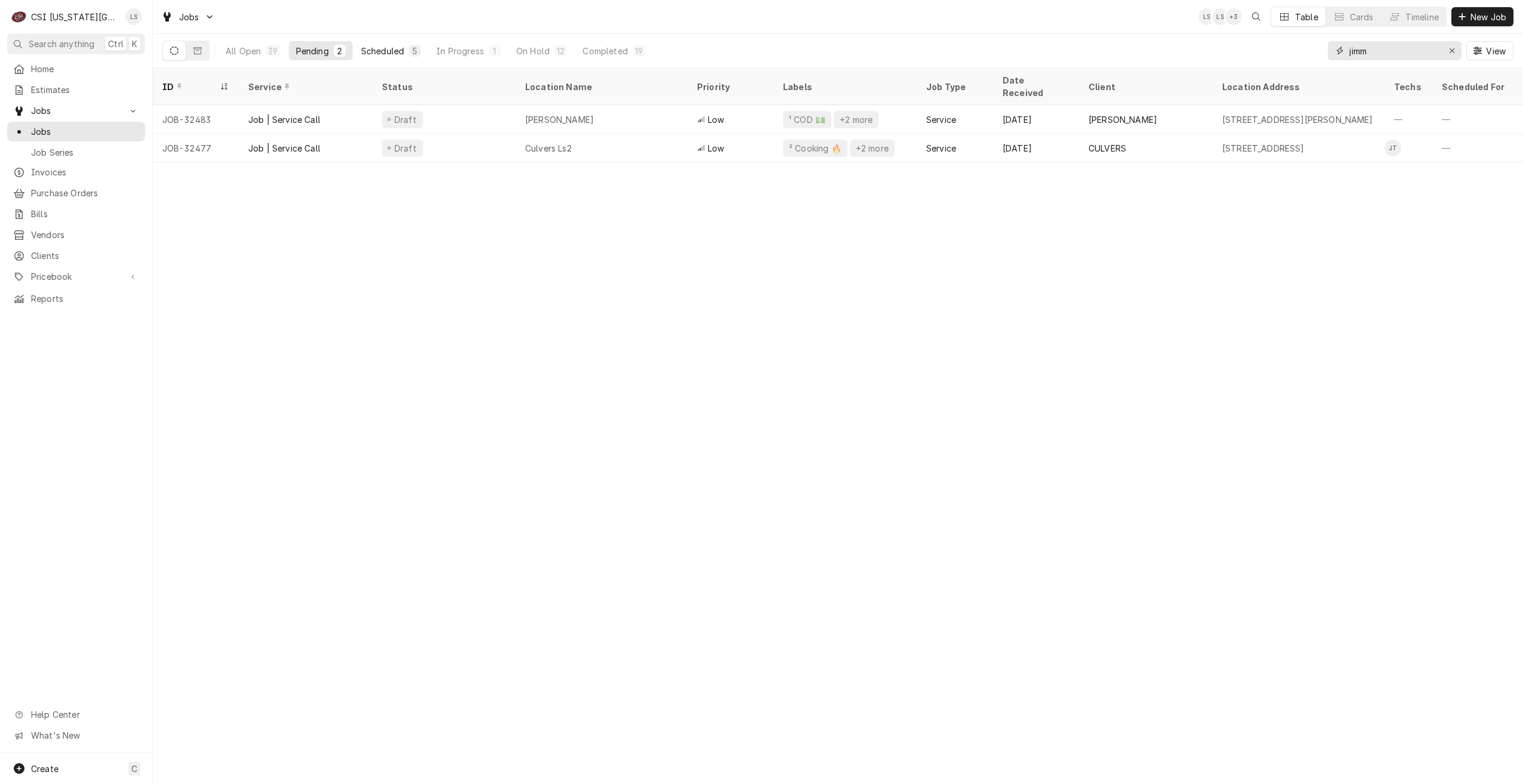
type input "jimm"
click at [404, 55] on button "Scheduled 5" at bounding box center [390, 50] width 74 height 19
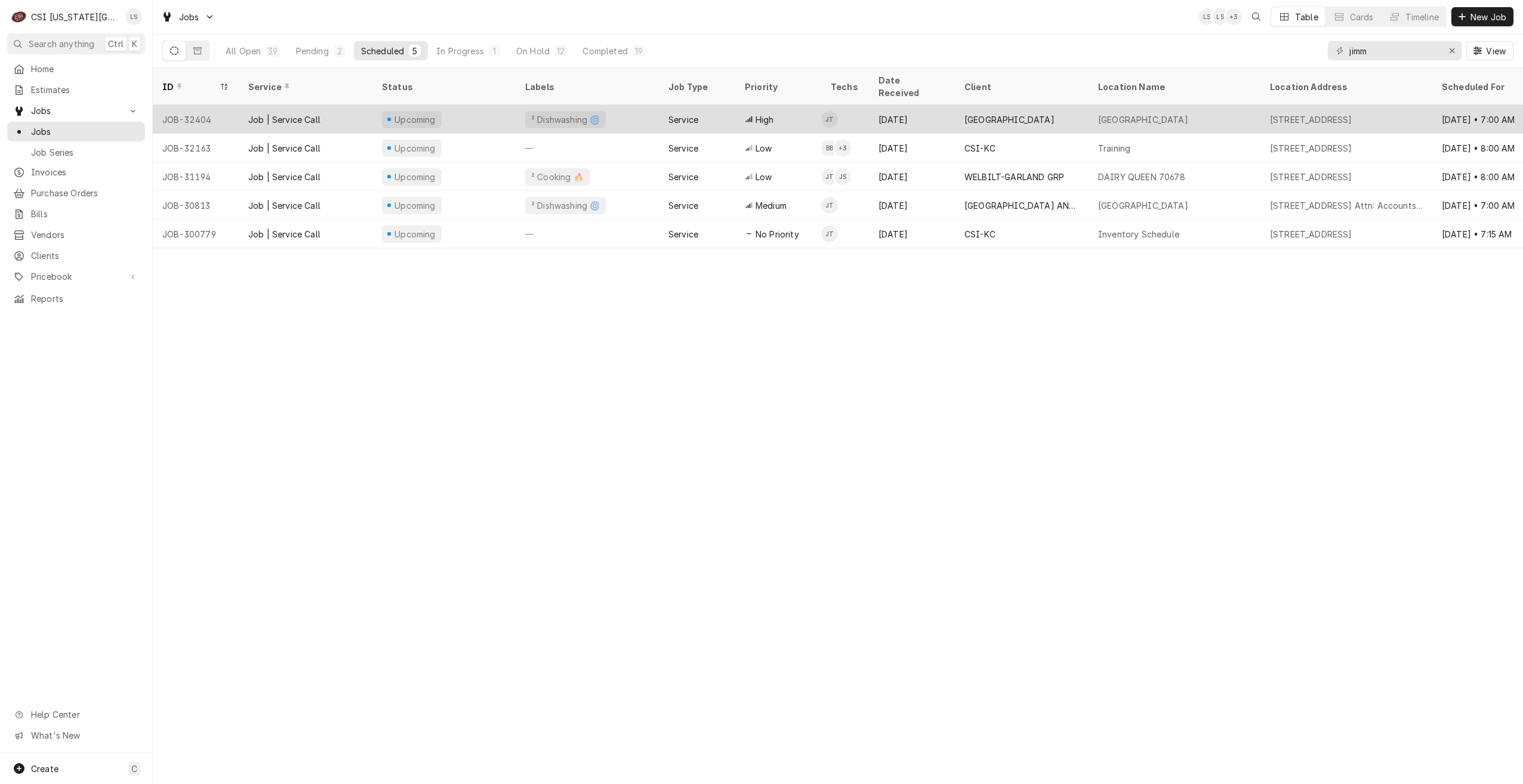
click at [1108, 118] on div "Johnson County Community College" at bounding box center [1175, 119] width 172 height 29
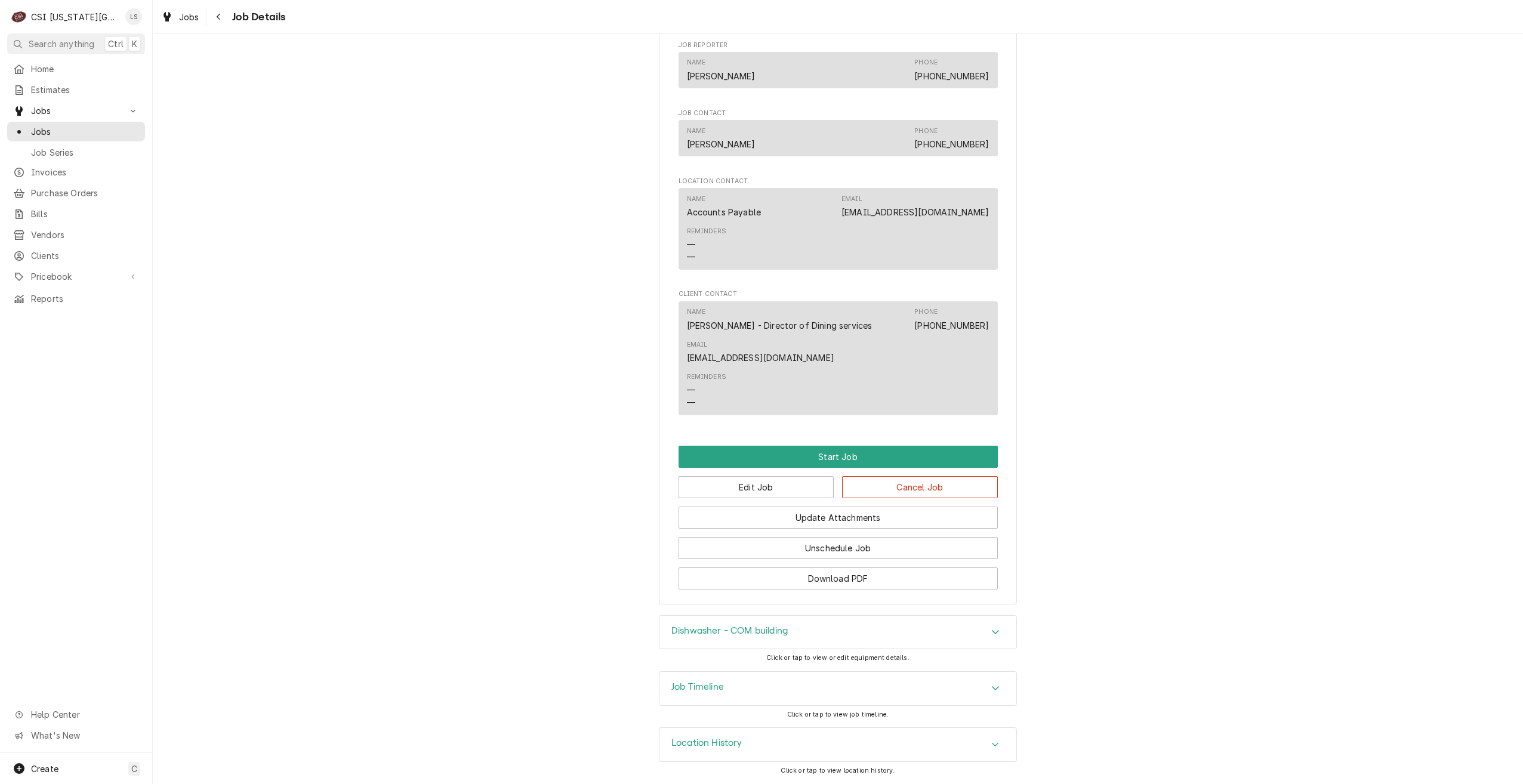
scroll to position [770, 0]
click at [797, 484] on button "Edit Job" at bounding box center [756, 487] width 156 height 22
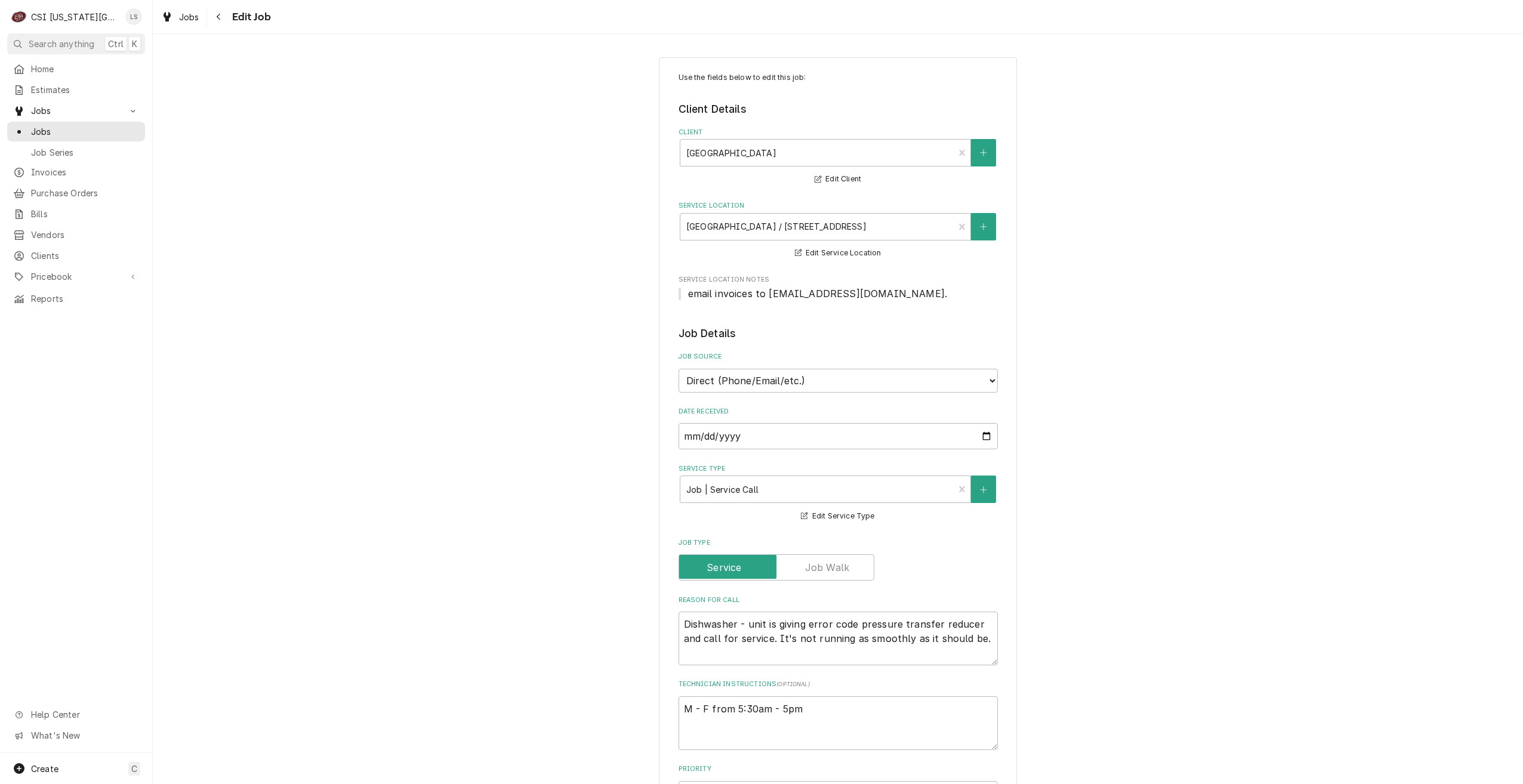
type textarea "x"
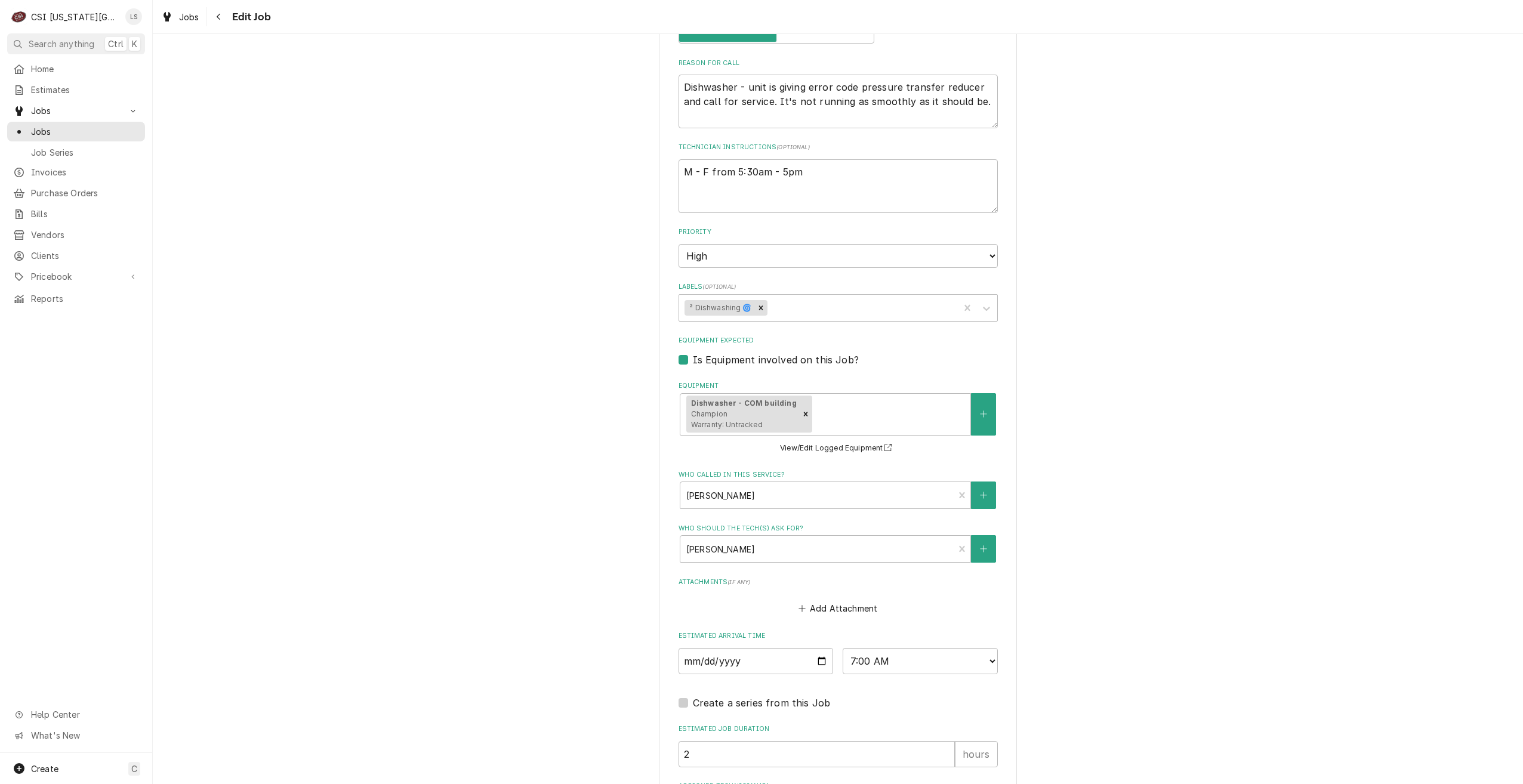
scroll to position [647, 0]
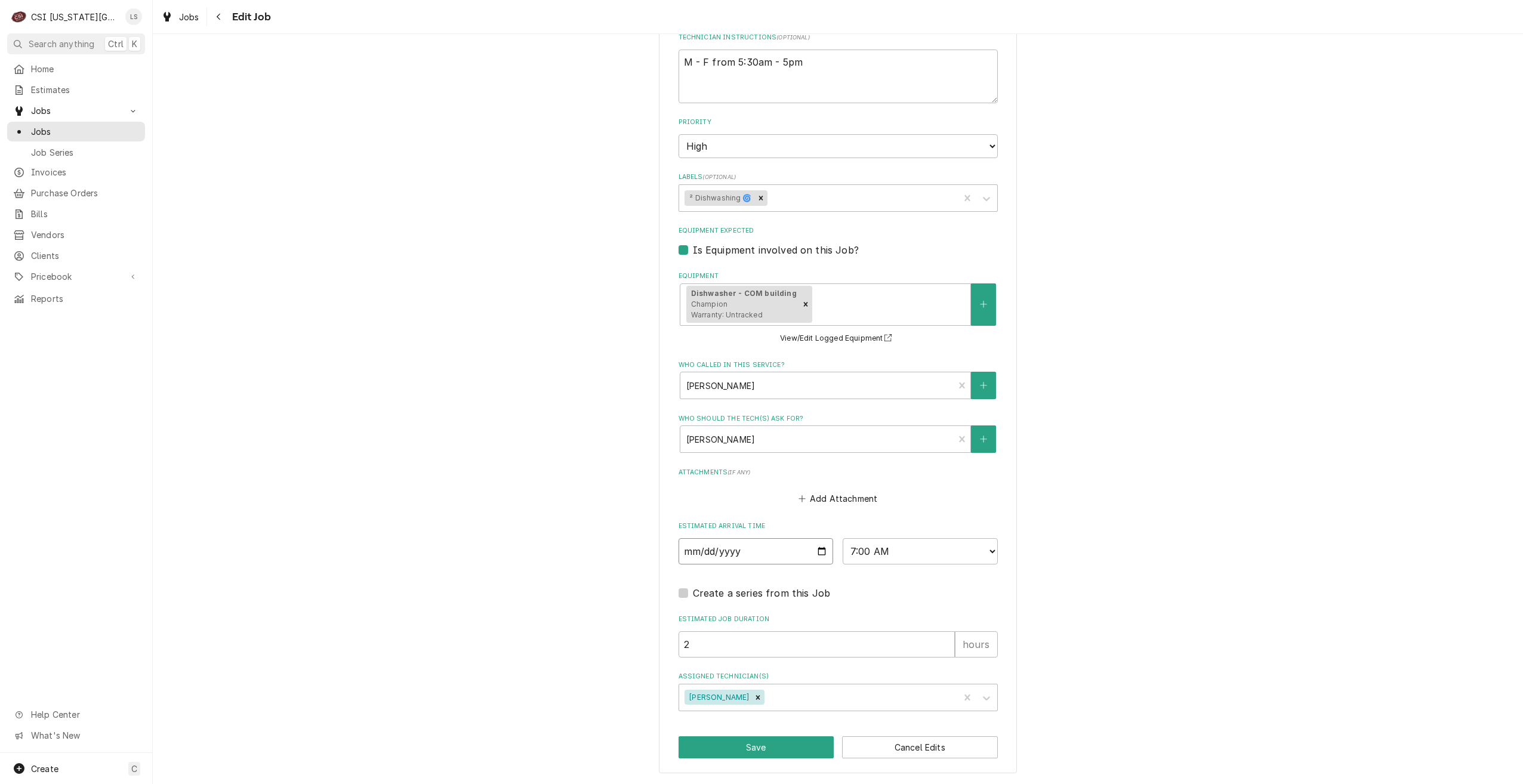
click at [819, 553] on input "[DATE]" at bounding box center [756, 551] width 155 height 27
type input "[DATE]"
click at [890, 559] on select "AM / PM 6:00 AM 6:15 AM 6:30 AM 6:45 AM 7:00 AM 7:15 AM 7:30 AM 7:45 AM 8:00 AM…" at bounding box center [920, 551] width 155 height 27
type textarea "x"
select select "09:00:00"
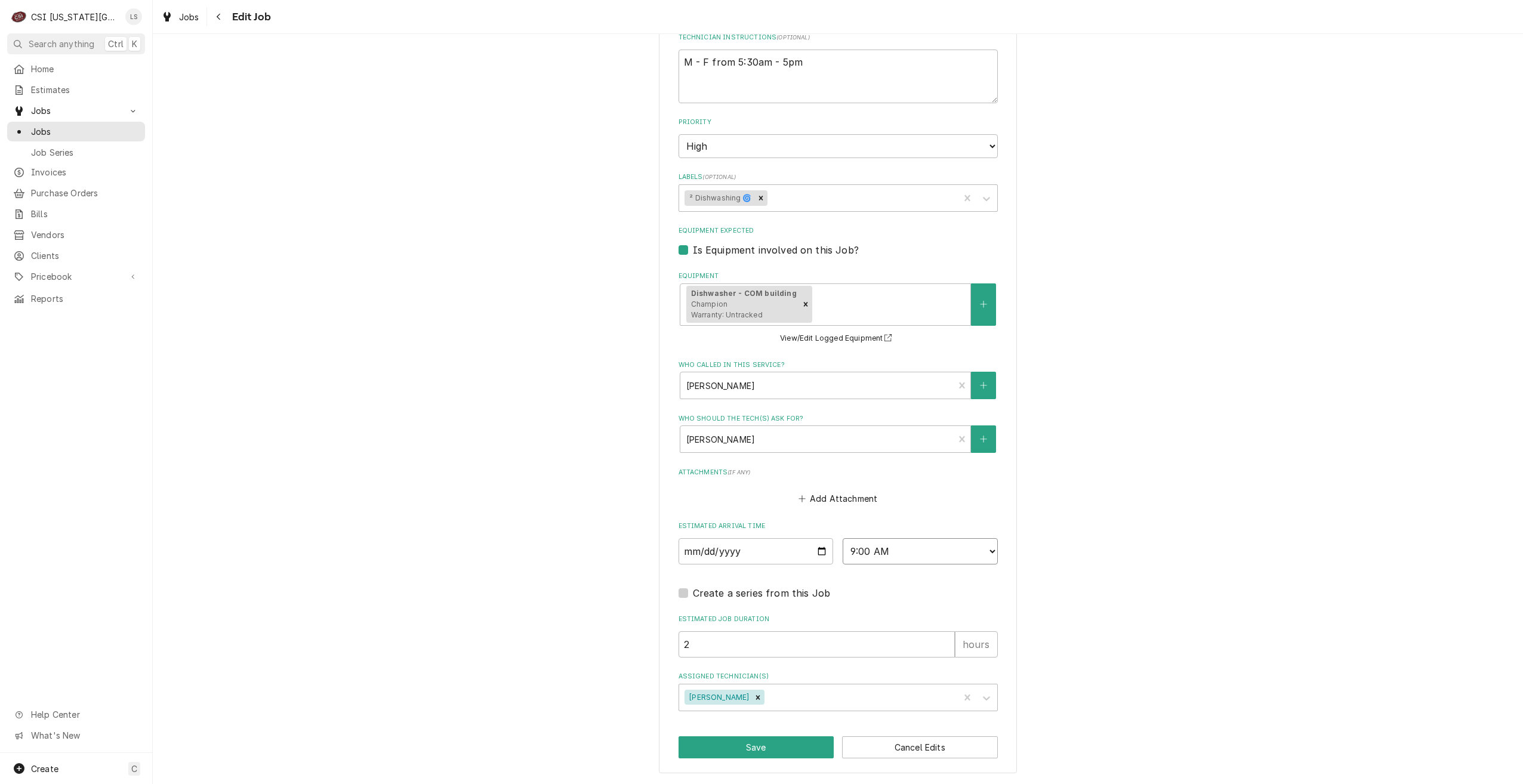
click at [843, 538] on select "AM / PM 6:00 AM 6:15 AM 6:30 AM 6:45 AM 7:00 AM 7:15 AM 7:30 AM 7:45 AM 8:00 AM…" at bounding box center [920, 551] width 155 height 27
click at [704, 741] on button "Save" at bounding box center [756, 747] width 156 height 22
type textarea "x"
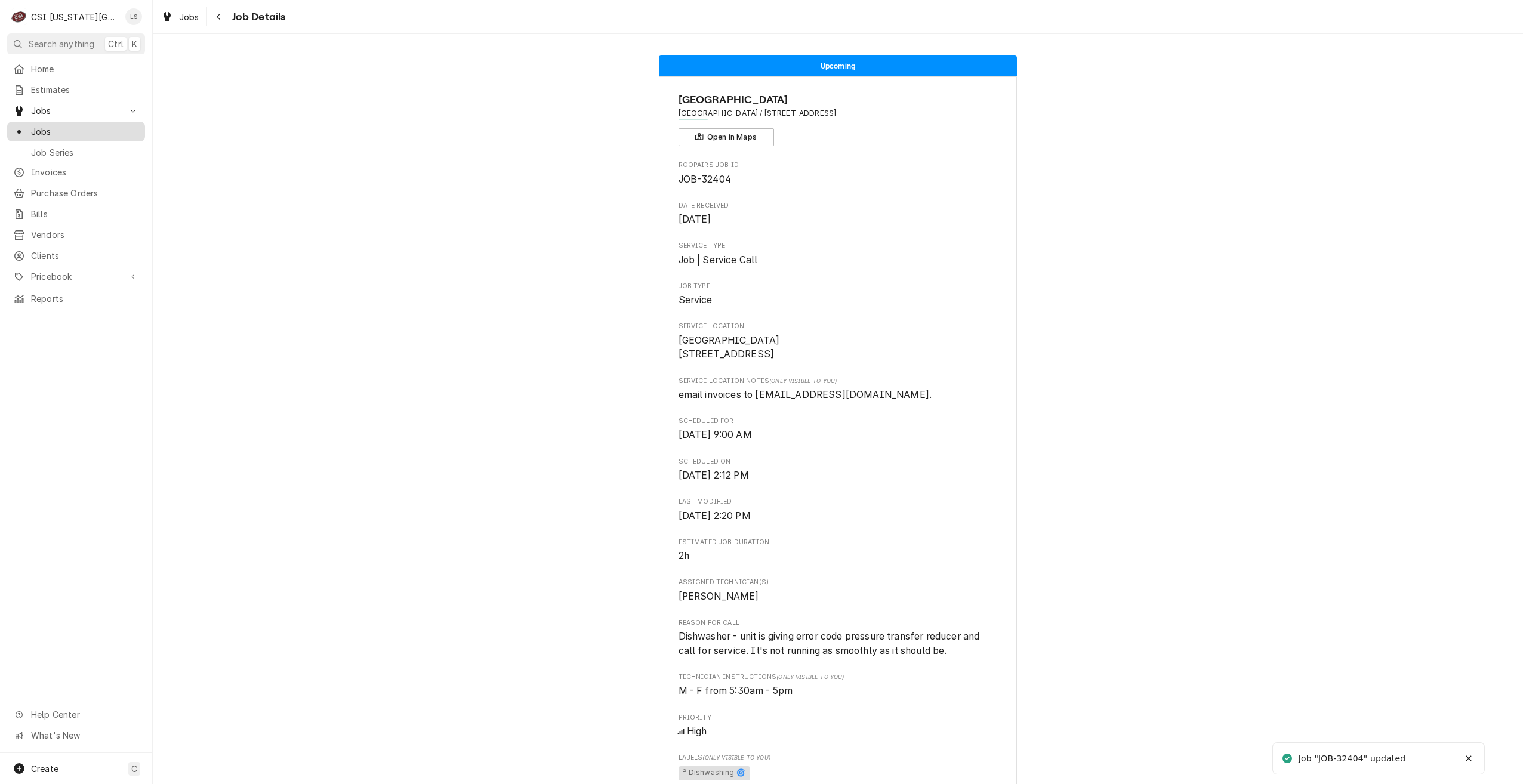
click at [124, 131] on span "Jobs" at bounding box center [85, 131] width 108 height 12
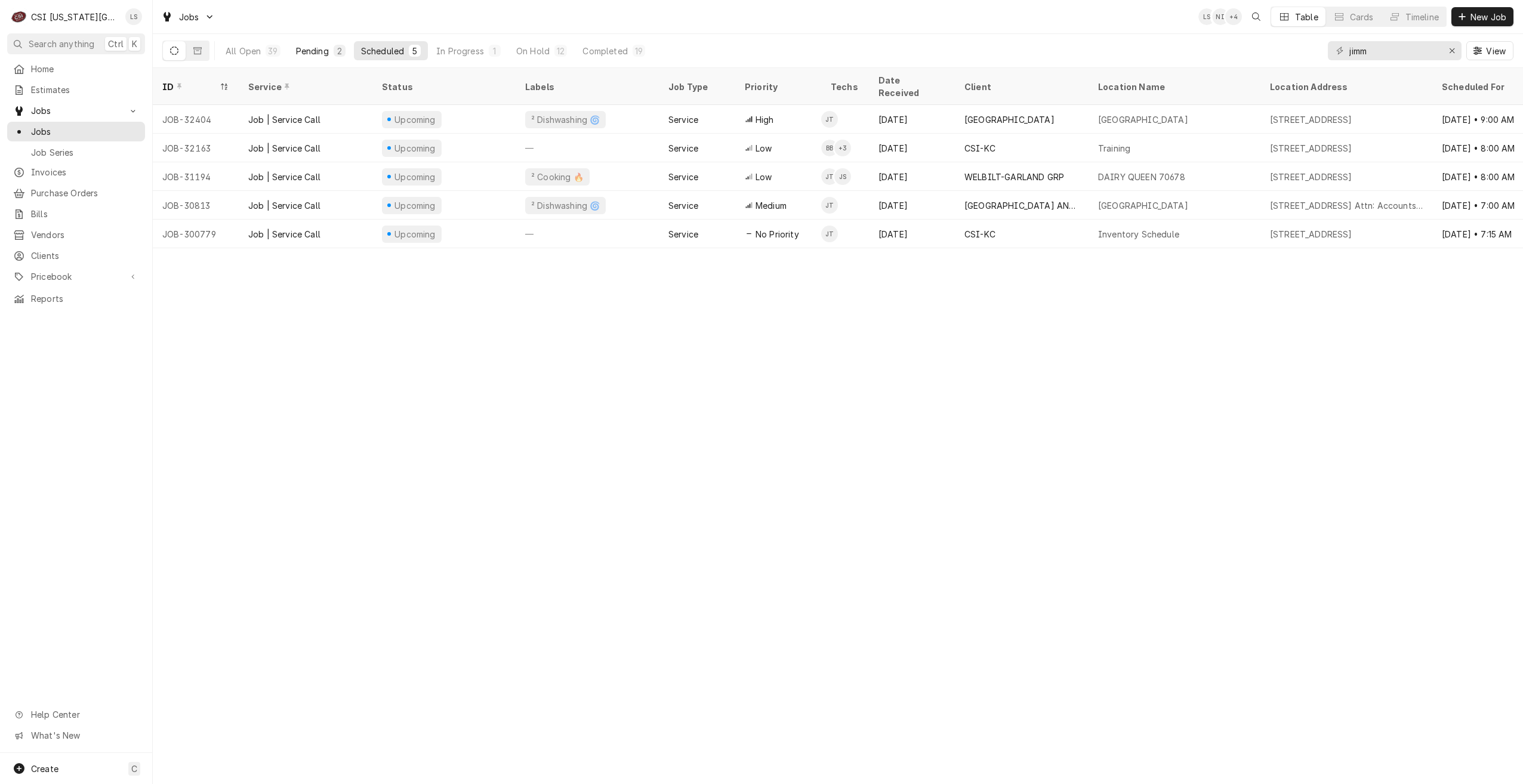
click at [332, 43] on button "Pending 2" at bounding box center [321, 50] width 64 height 19
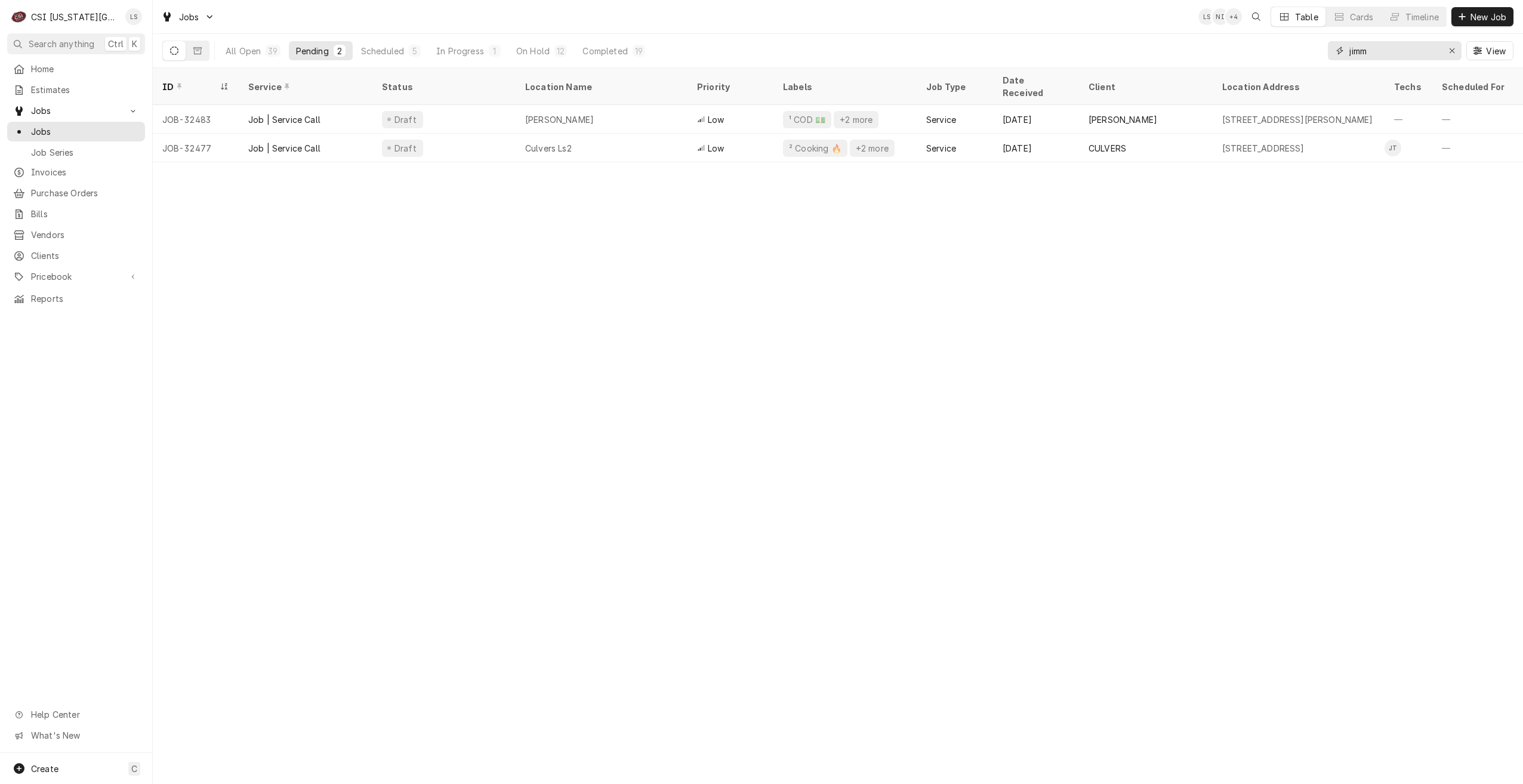
click at [1359, 49] on input "jimm" at bounding box center [1394, 50] width 90 height 19
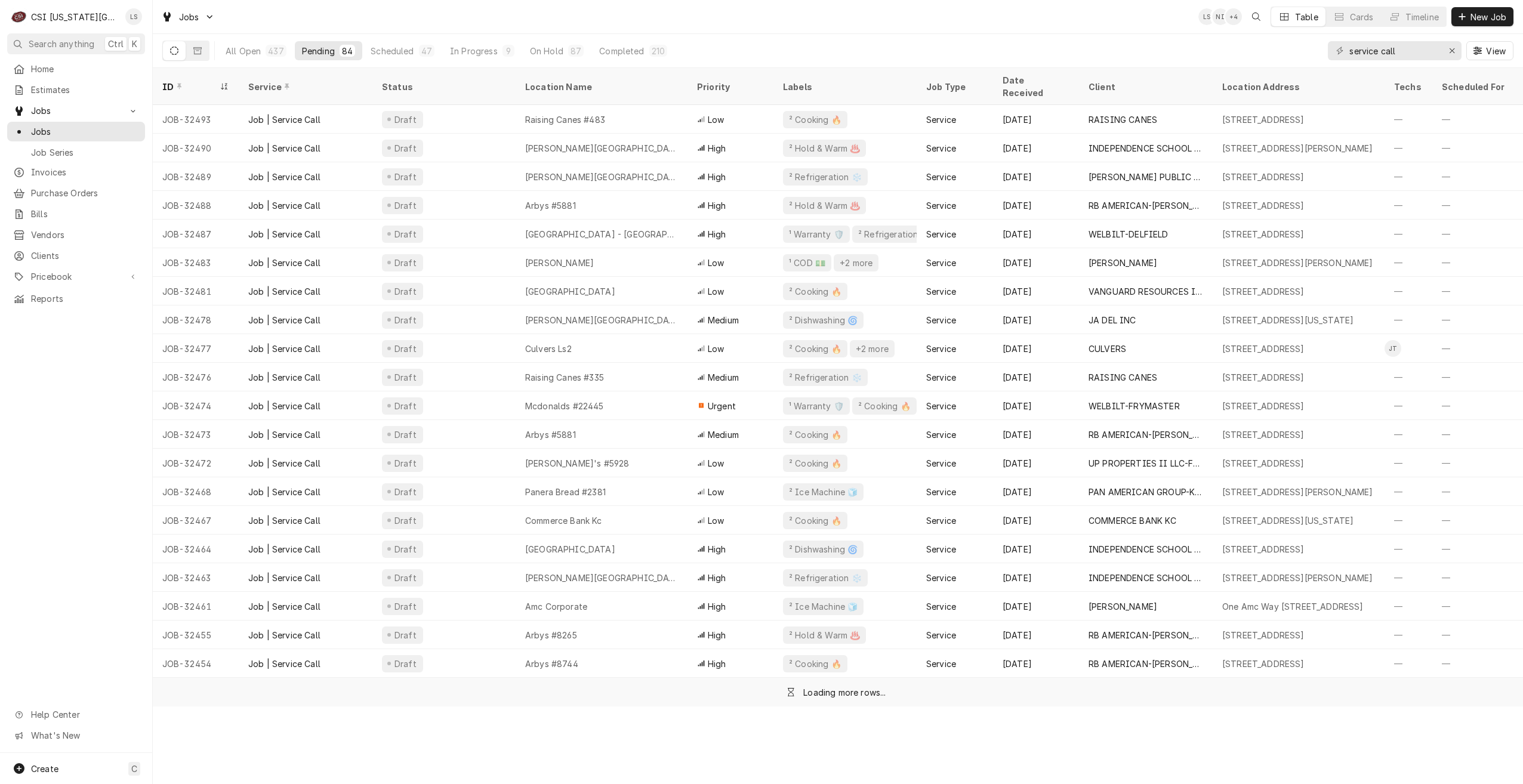
click at [963, 40] on div "All Open 437 Pending 84 Scheduled 47 In Progress 9 On Hold 87 Completed 210 ser…" at bounding box center [838, 50] width 1352 height 34
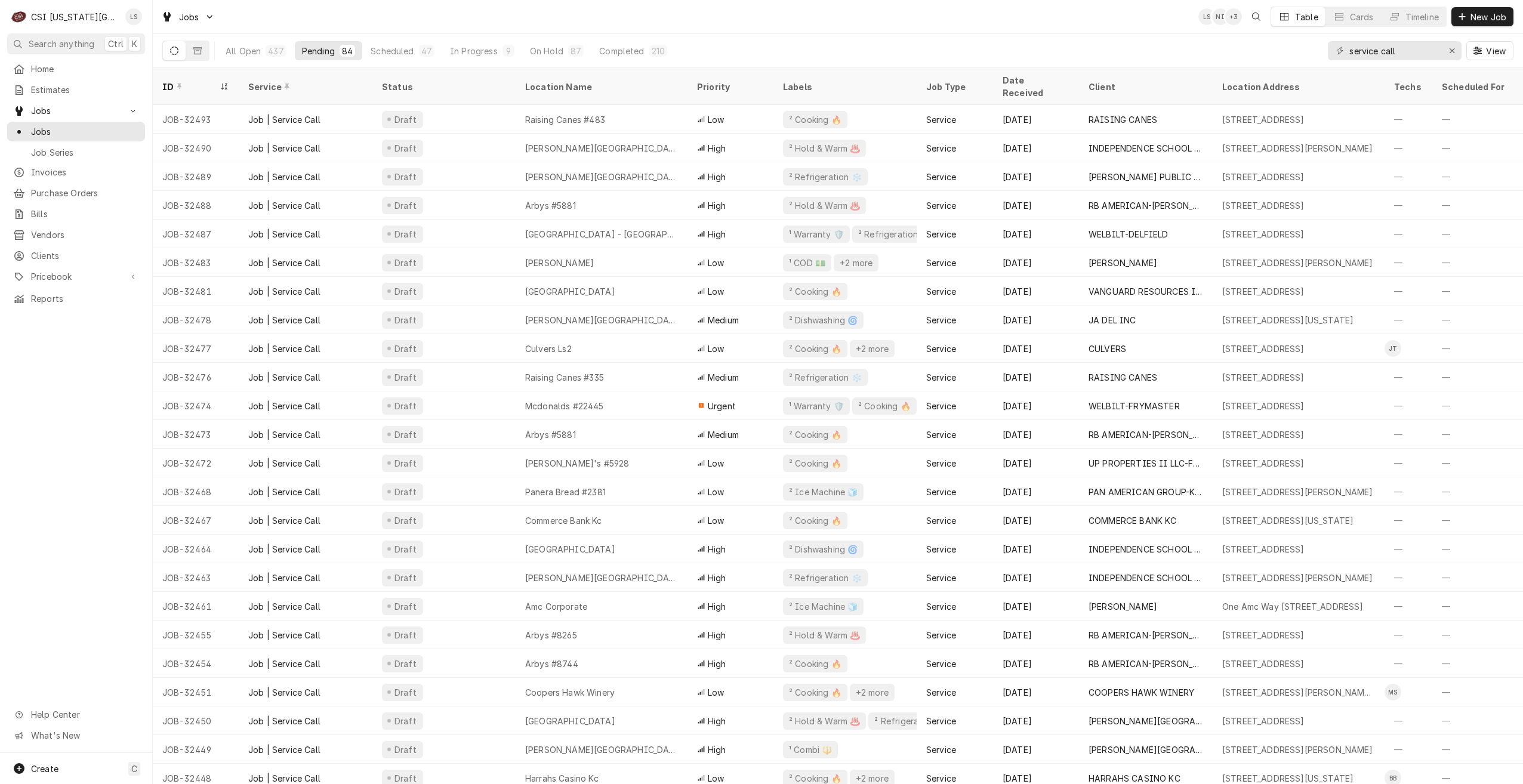
click at [837, 19] on div "Jobs LS NI + 3 Table Cards Timeline New Job" at bounding box center [838, 16] width 1370 height 34
click at [882, 12] on div "Jobs LS NI + 2 Table Cards Timeline New Job" at bounding box center [838, 16] width 1370 height 34
click at [882, 10] on div "Jobs LS LS NI Table Cards Timeline New Job" at bounding box center [838, 16] width 1370 height 34
click at [868, 14] on div "Jobs LS LS NI Table Cards Timeline New Job" at bounding box center [838, 16] width 1370 height 34
drag, startPoint x: 1415, startPoint y: 59, endPoint x: 1306, endPoint y: 57, distance: 109.0
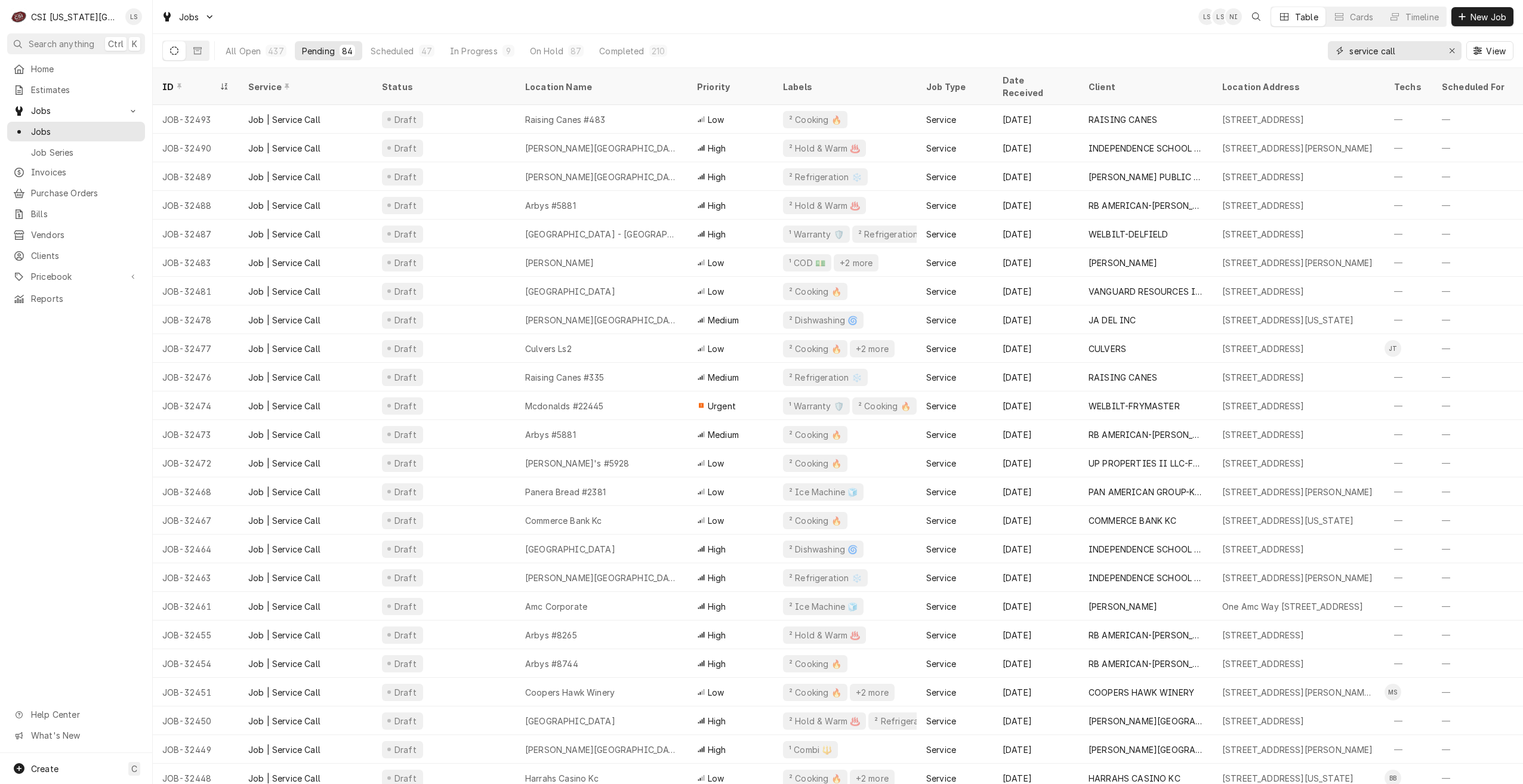
click at [1306, 57] on div "All Open 437 Pending 84 Scheduled 47 In Progress 9 On Hold 87 Completed 210 ser…" at bounding box center [838, 50] width 1352 height 34
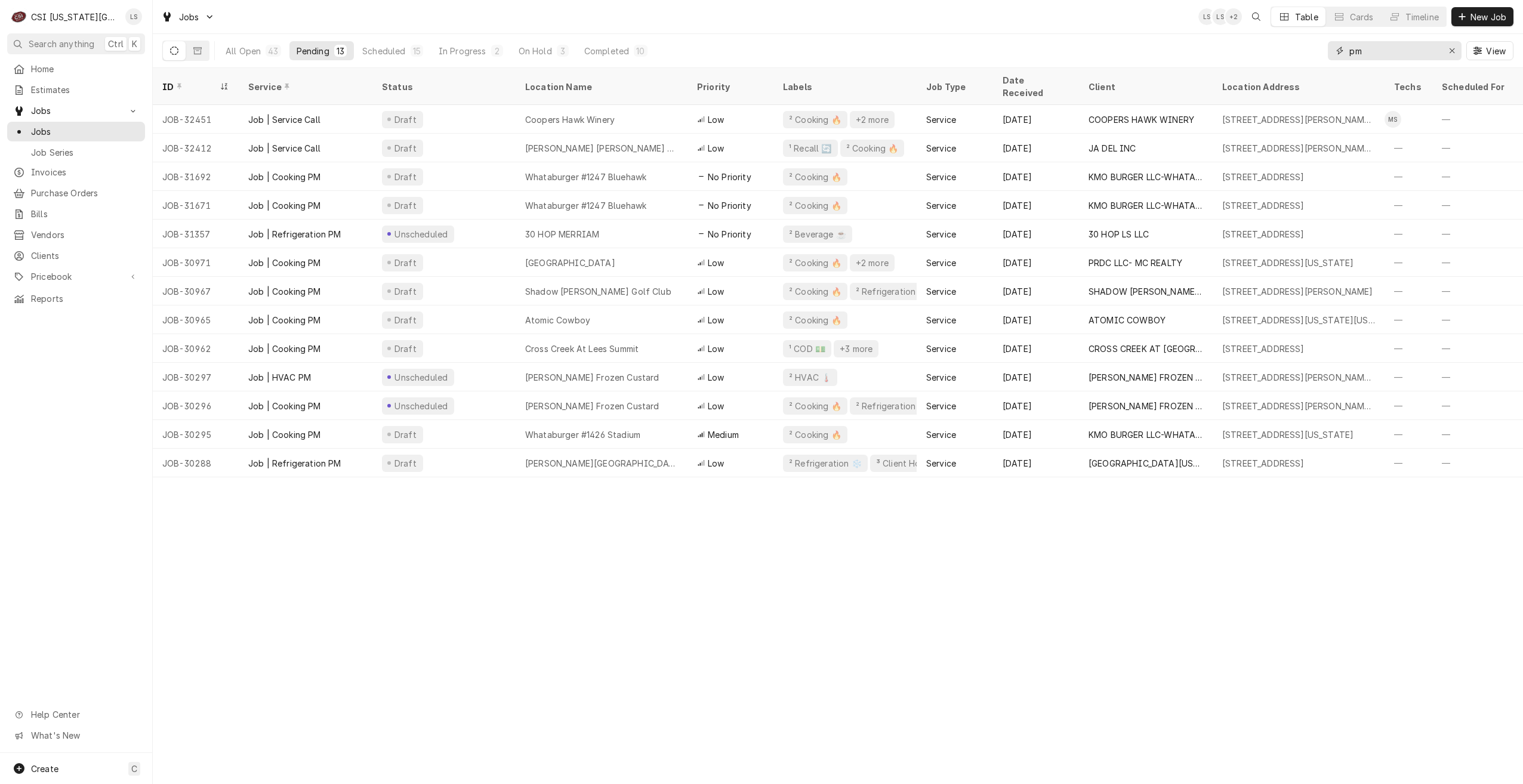
drag, startPoint x: 1367, startPoint y: 55, endPoint x: 1342, endPoint y: 51, distance: 25.3
click at [1342, 51] on div "pm" at bounding box center [1395, 50] width 133 height 19
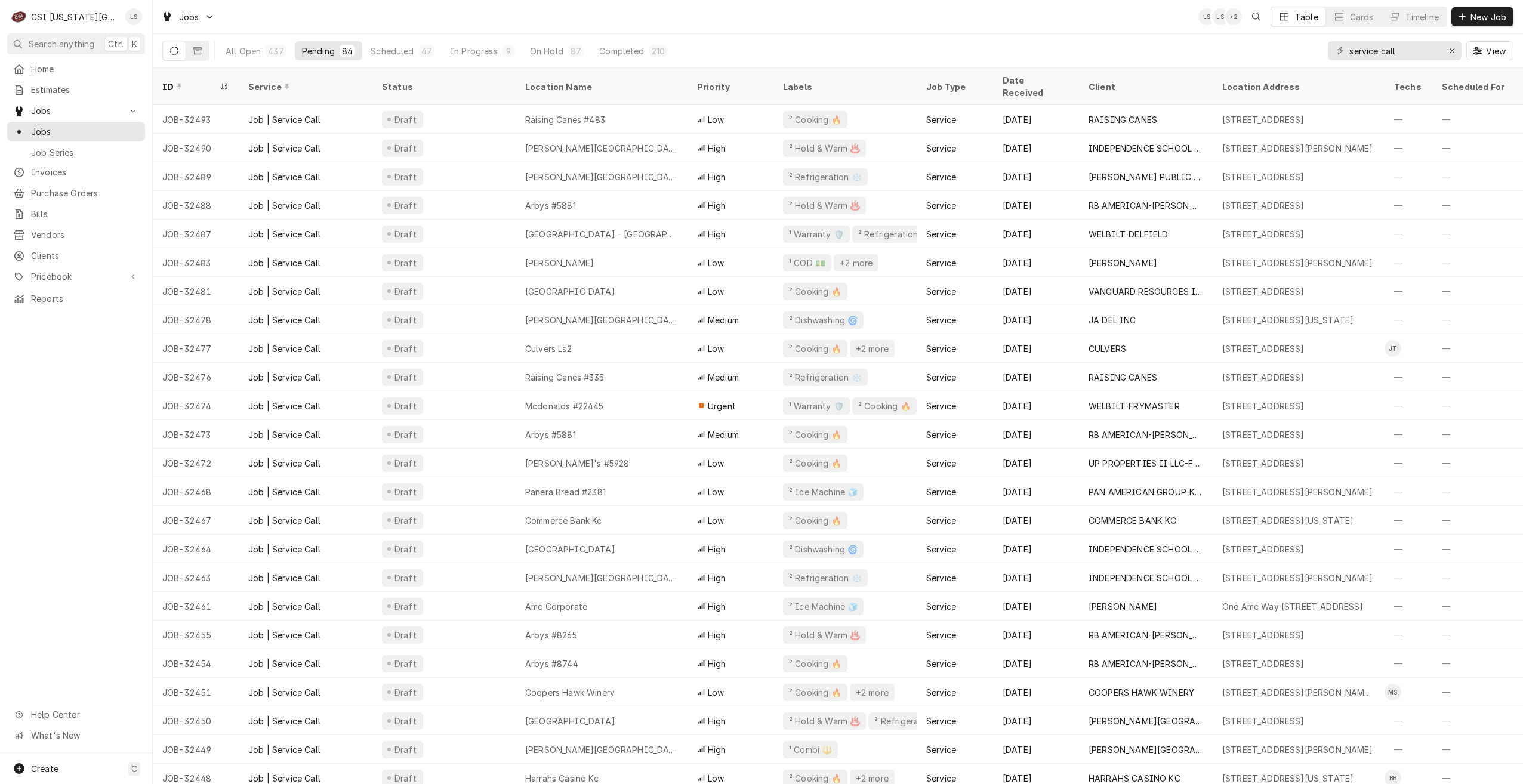
click at [920, 27] on div "Jobs LS LS + 2 Table Cards Timeline New Job" at bounding box center [838, 16] width 1370 height 34
click at [910, 30] on div "Jobs LS LS + 2 Table Cards Timeline New Job" at bounding box center [838, 16] width 1370 height 34
drag, startPoint x: 1408, startPoint y: 44, endPoint x: 1349, endPoint y: 52, distance: 59.5
click at [1349, 52] on div "service call" at bounding box center [1395, 50] width 133 height 19
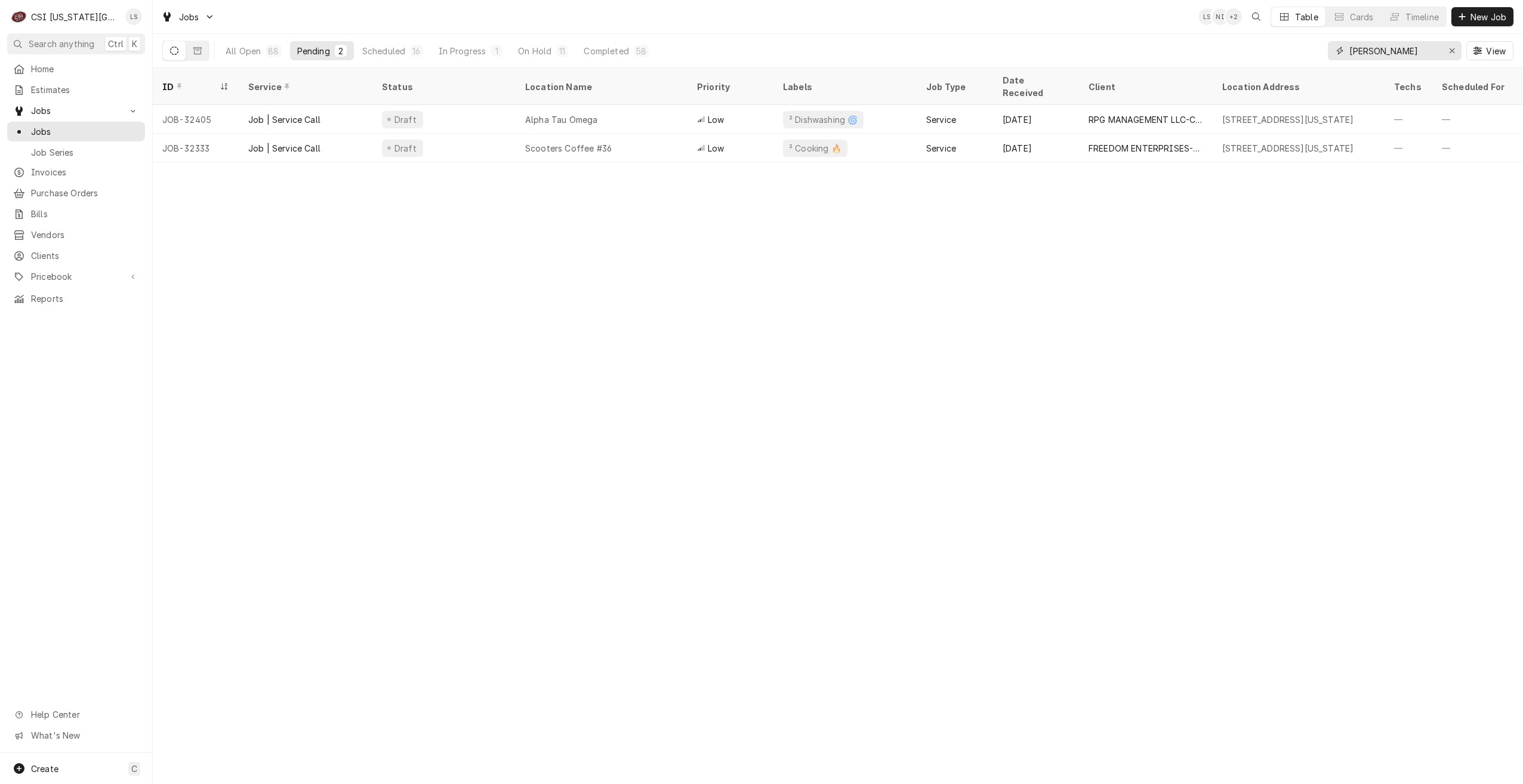
click at [1369, 55] on input "lawrence" at bounding box center [1394, 50] width 90 height 19
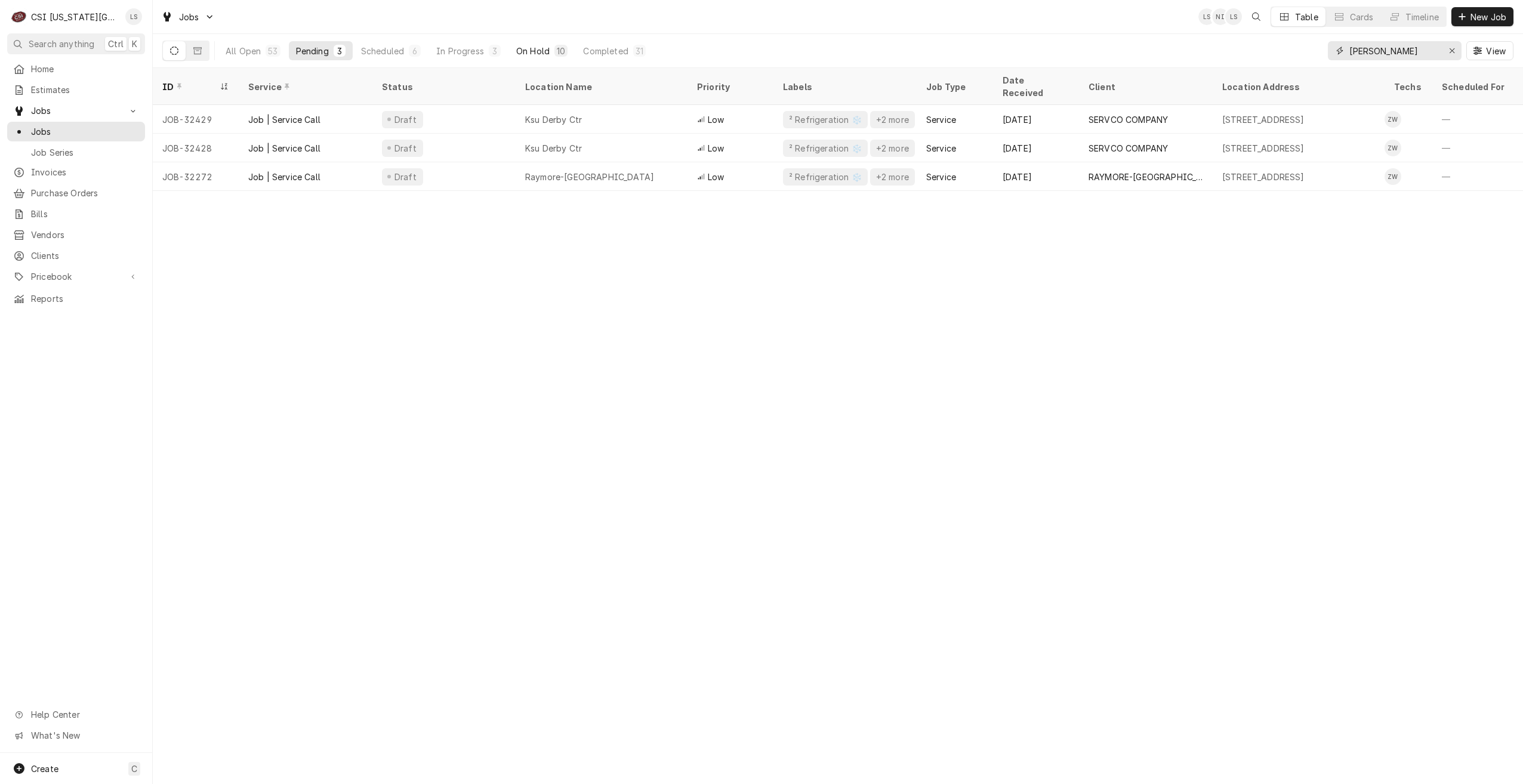
type input "[PERSON_NAME]"
click at [541, 55] on div "On Hold" at bounding box center [533, 50] width 34 height 12
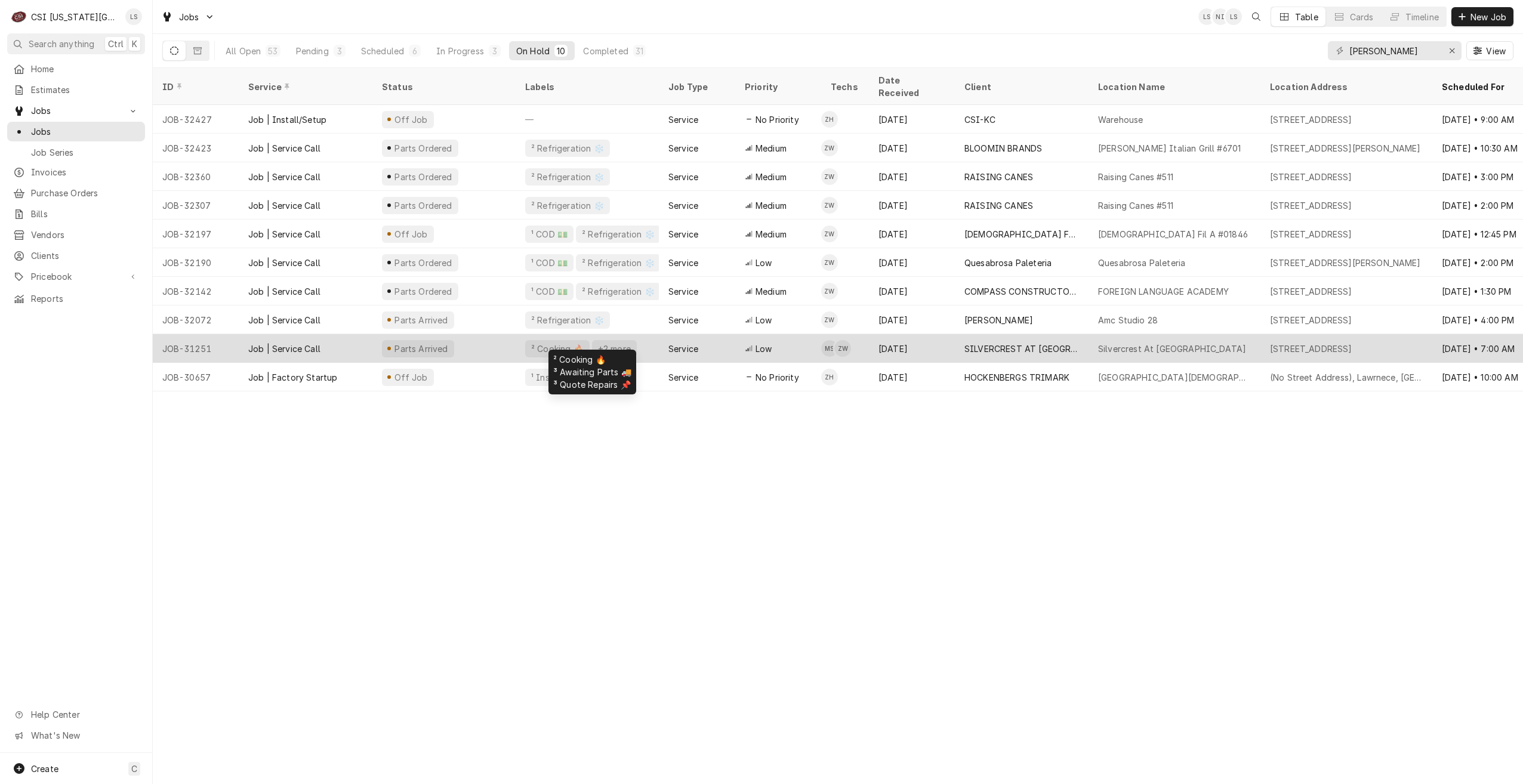
click at [638, 336] on div "² Cooking 🔥 +2 more" at bounding box center [588, 349] width 143 height 29
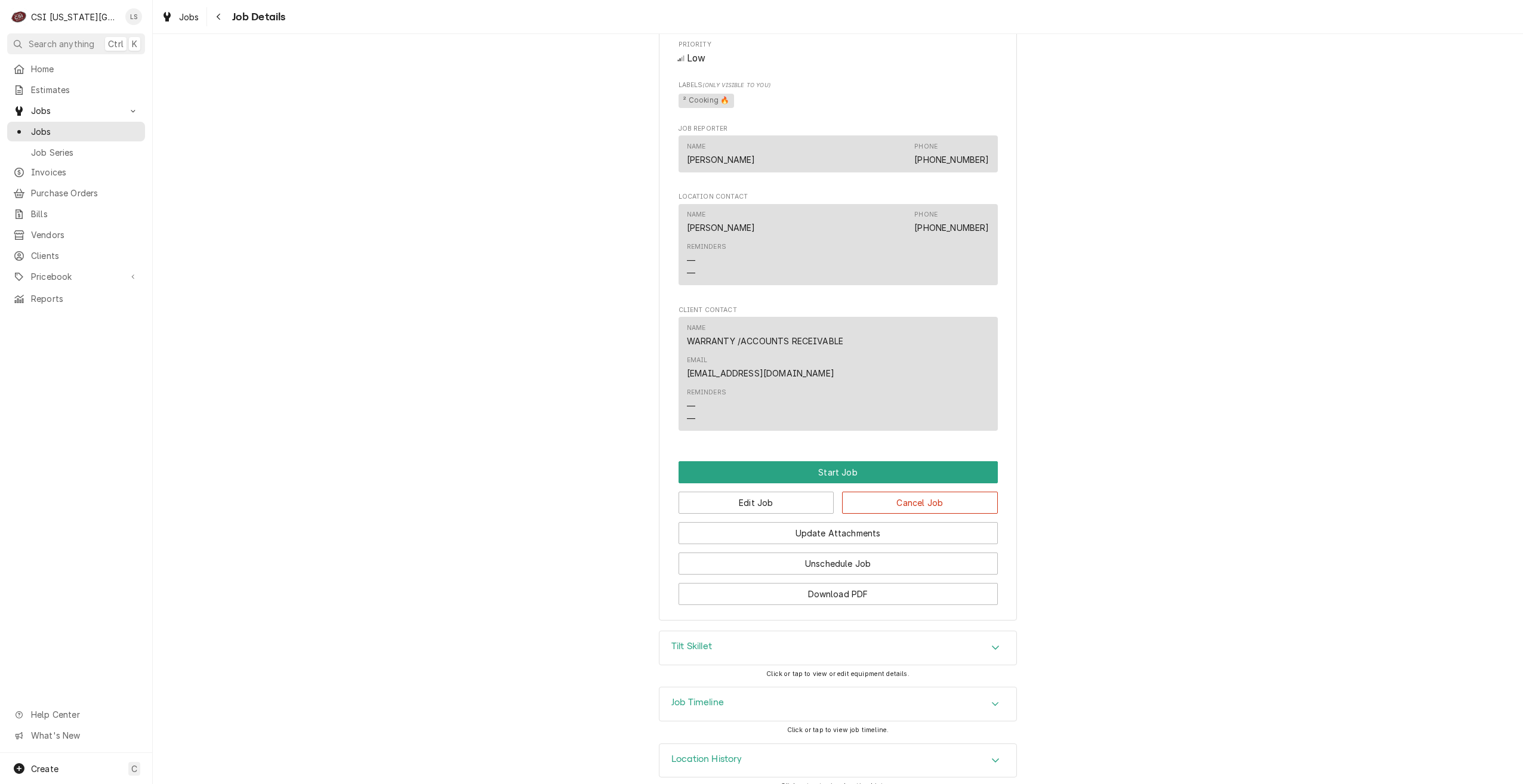
scroll to position [970, 0]
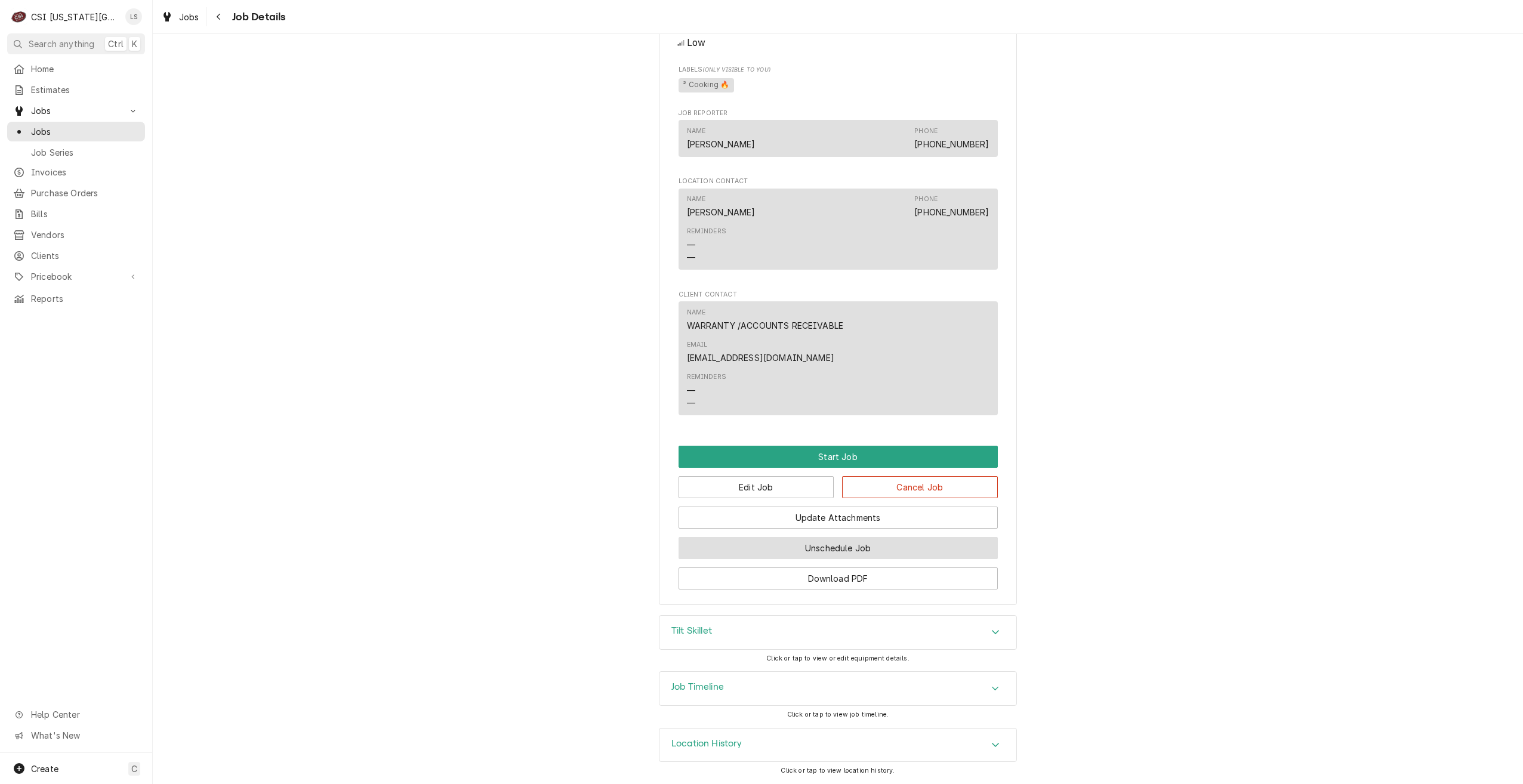
click at [872, 544] on button "Unschedule Job" at bounding box center [838, 548] width 319 height 22
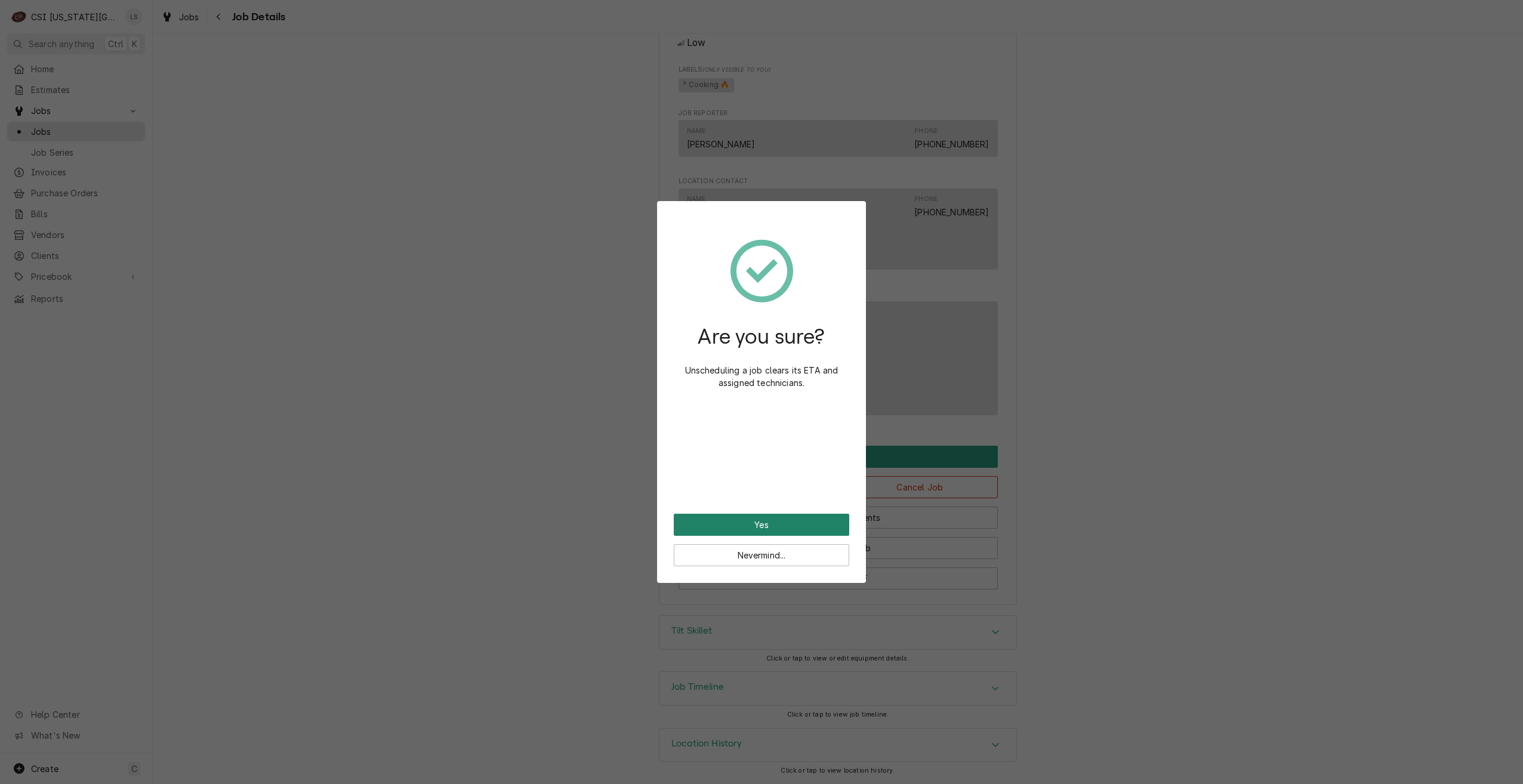
click at [787, 523] on button "Yes" at bounding box center [761, 524] width 176 height 22
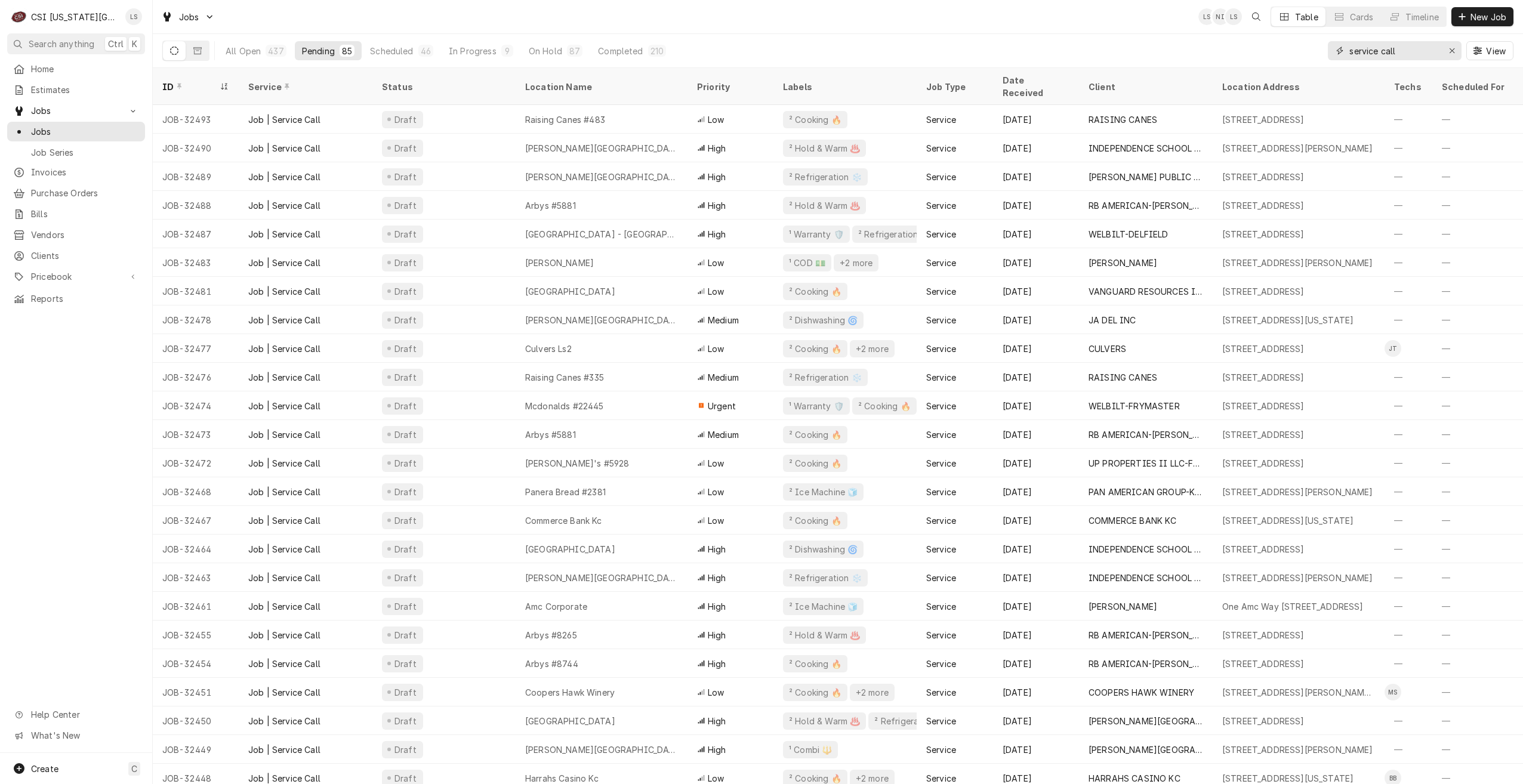
click at [1326, 59] on div "All Open 437 Pending 85 Scheduled 46 In Progress 9 On Hold 87 Completed 210 ser…" at bounding box center [838, 50] width 1352 height 34
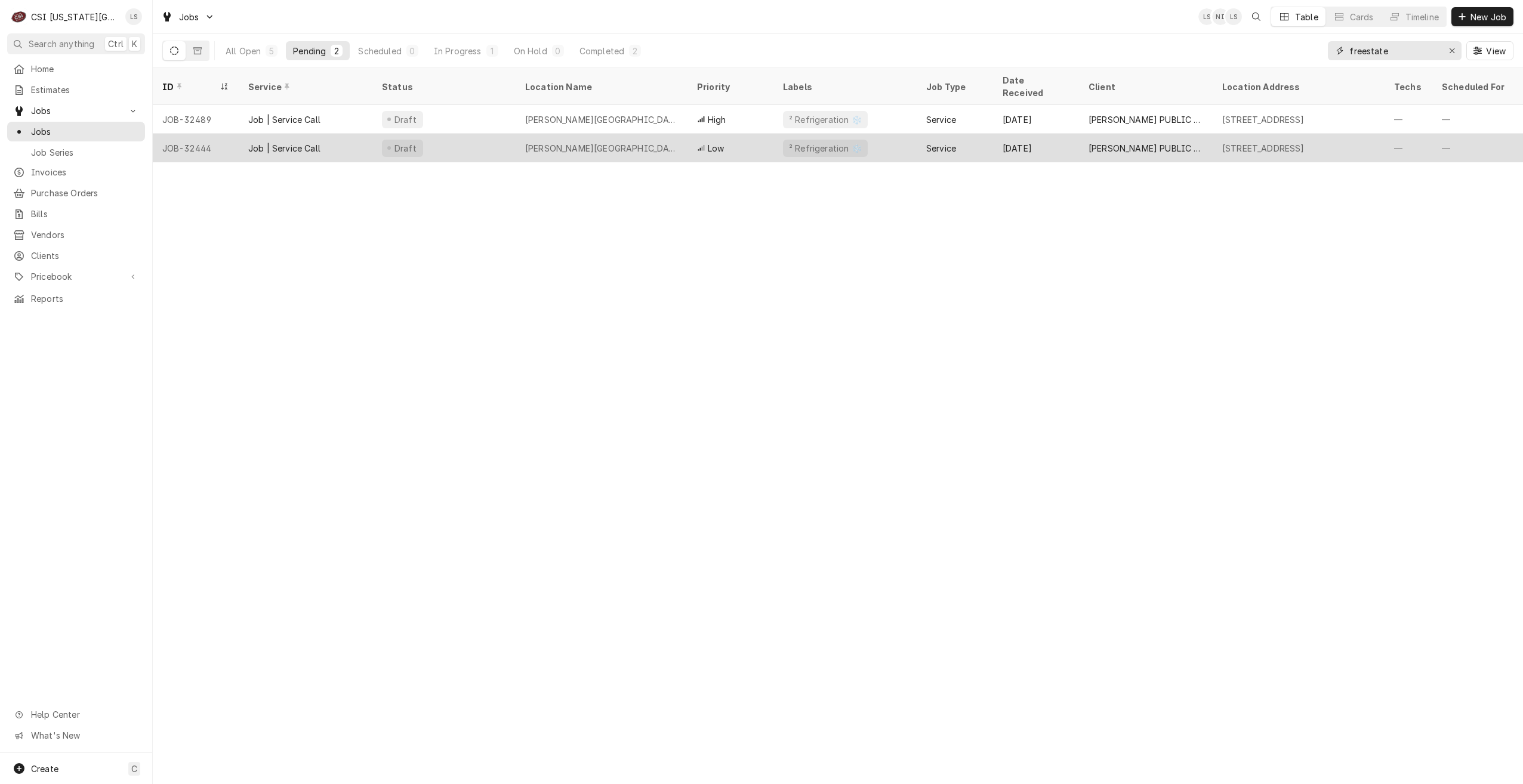
type input "freestate"
click at [628, 142] on div "Lawrence Freestate High School" at bounding box center [601, 148] width 153 height 12
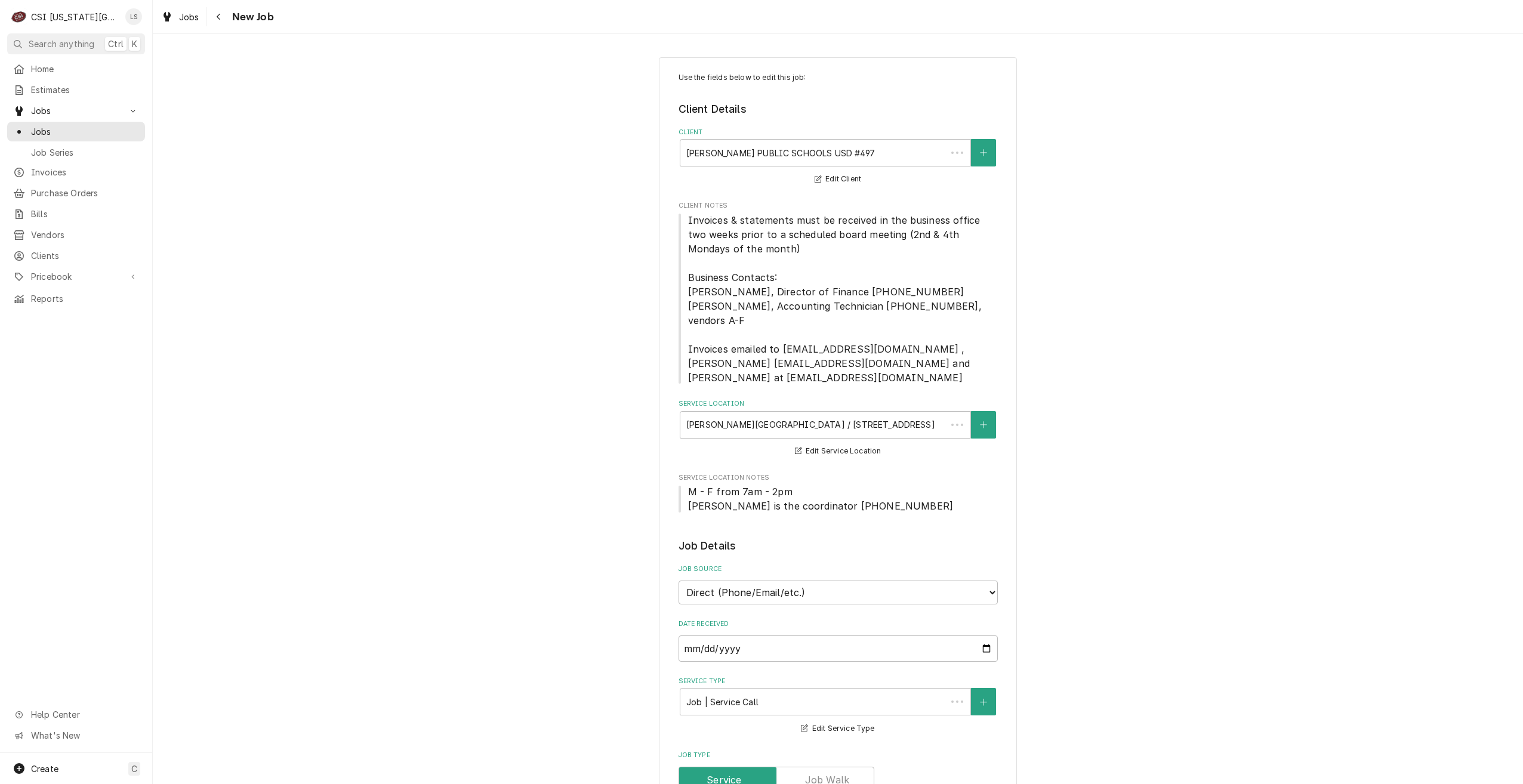
type textarea "x"
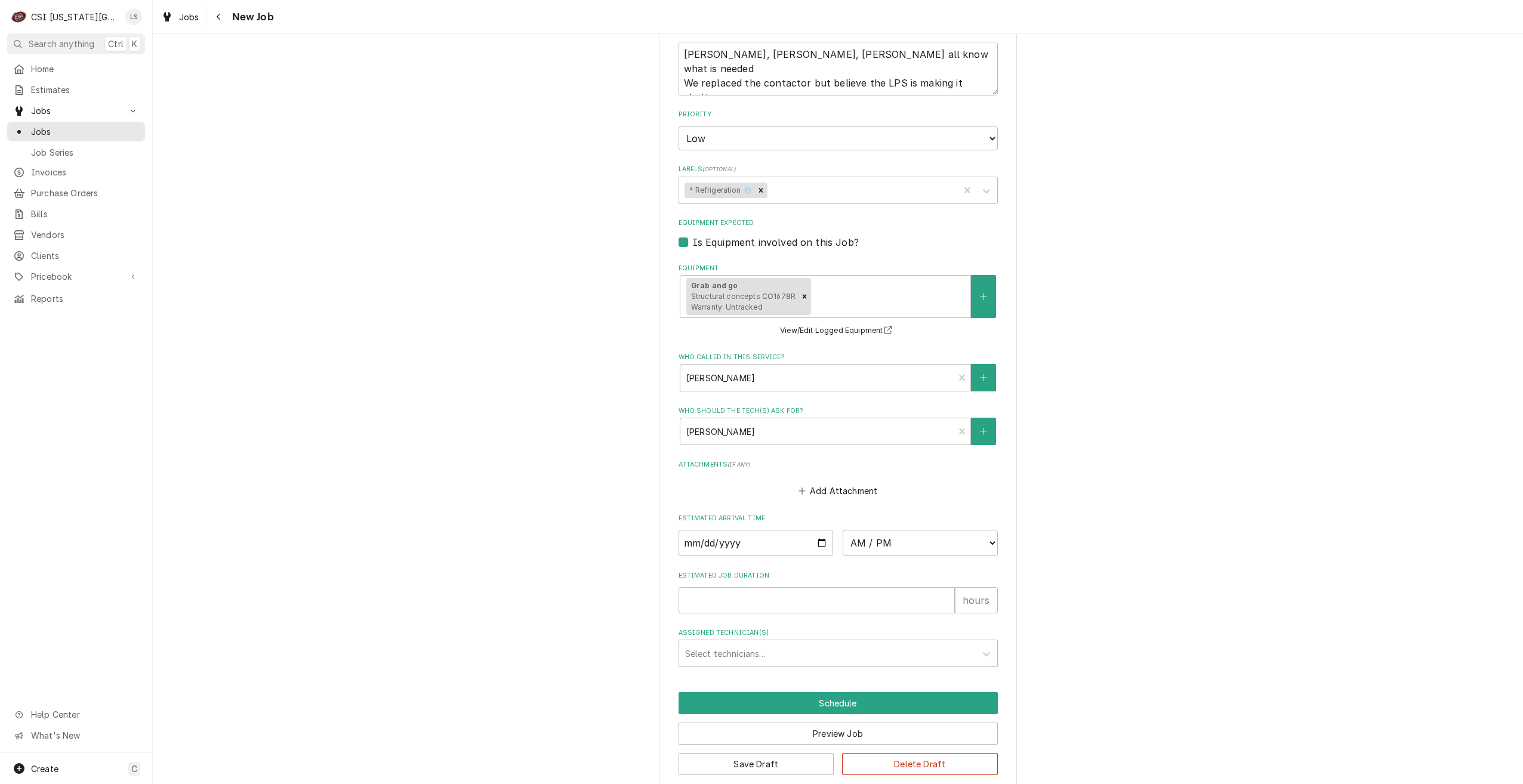
scroll to position [884, 0]
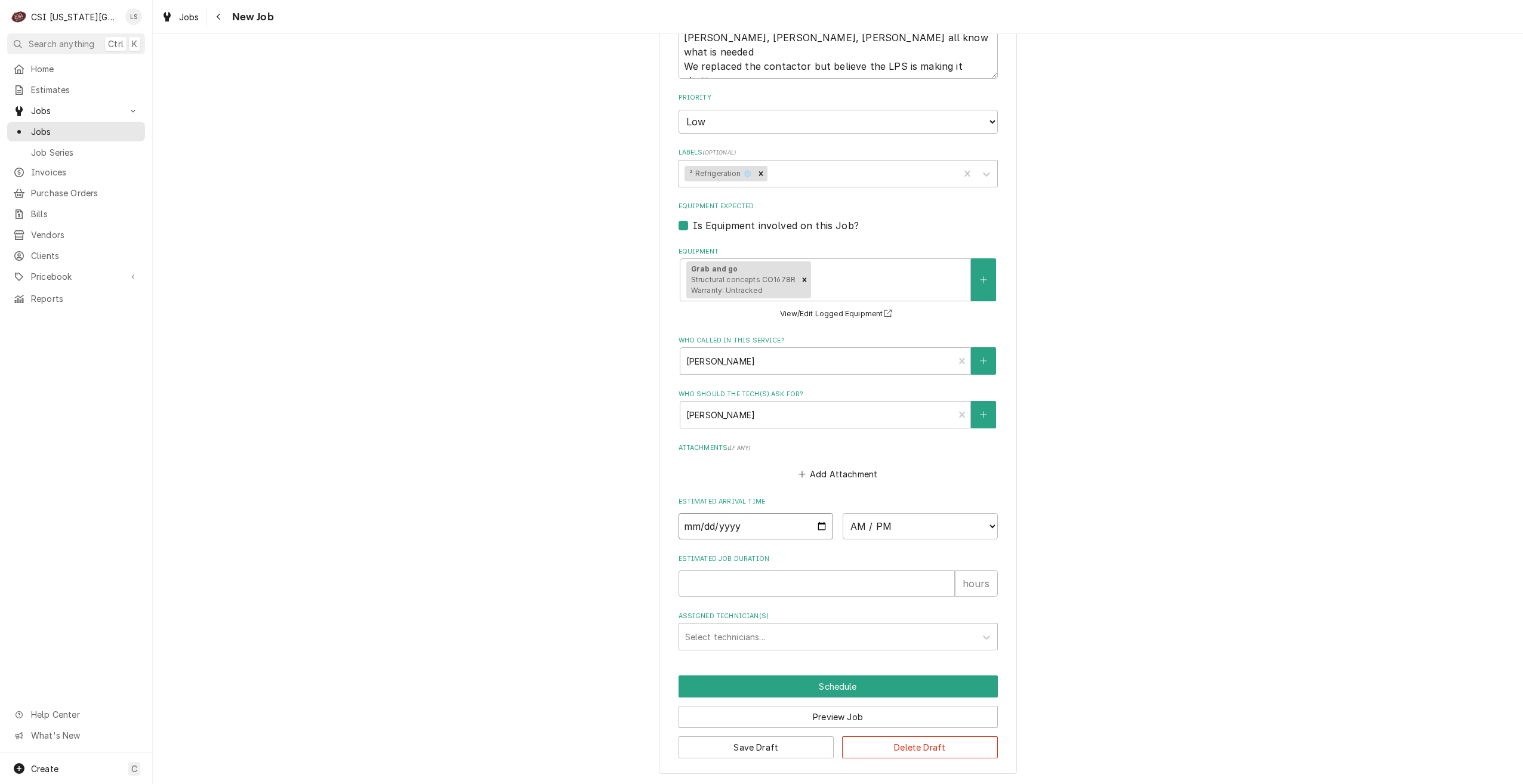
click at [815, 528] on input "Date" at bounding box center [756, 526] width 155 height 27
type input "[DATE]"
click at [859, 524] on select "AM / PM 6:00 AM 6:15 AM 6:30 AM 6:45 AM 7:00 AM 7:15 AM 7:30 AM 7:45 AM 8:00 AM…" at bounding box center [920, 526] width 155 height 27
type textarea "x"
select select "10:00:00"
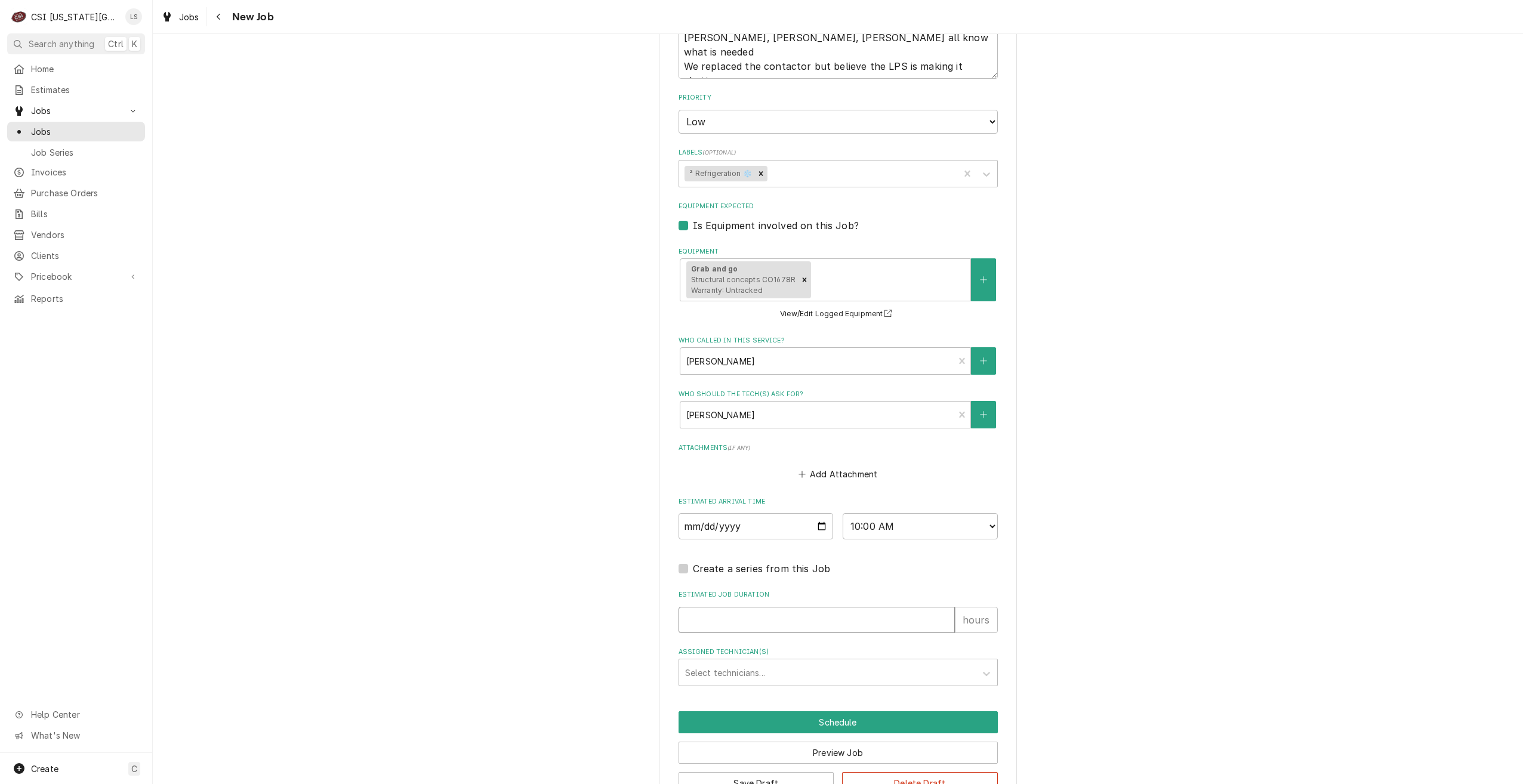
click at [858, 629] on input "Estimated Job Duration" at bounding box center [816, 620] width 276 height 27
type textarea "x"
type input "2"
type textarea "x"
type input "2"
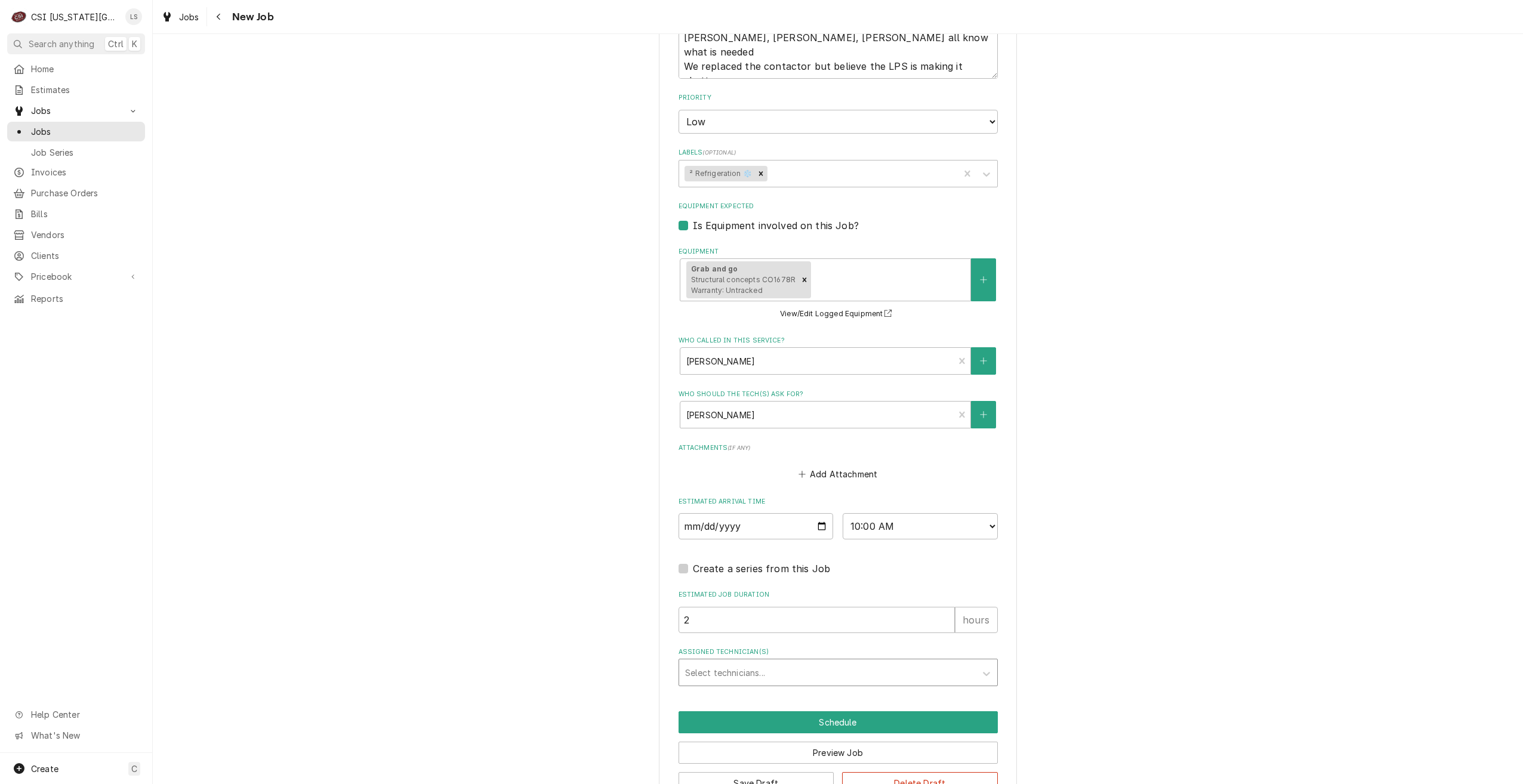
click at [911, 661] on div "Select technicians..." at bounding box center [828, 672] width 297 height 27
type input "charles"
click at [858, 689] on div "[PERSON_NAME]" at bounding box center [838, 699] width 318 height 19
type textarea "x"
click at [824, 717] on button "Schedule" at bounding box center [838, 722] width 319 height 22
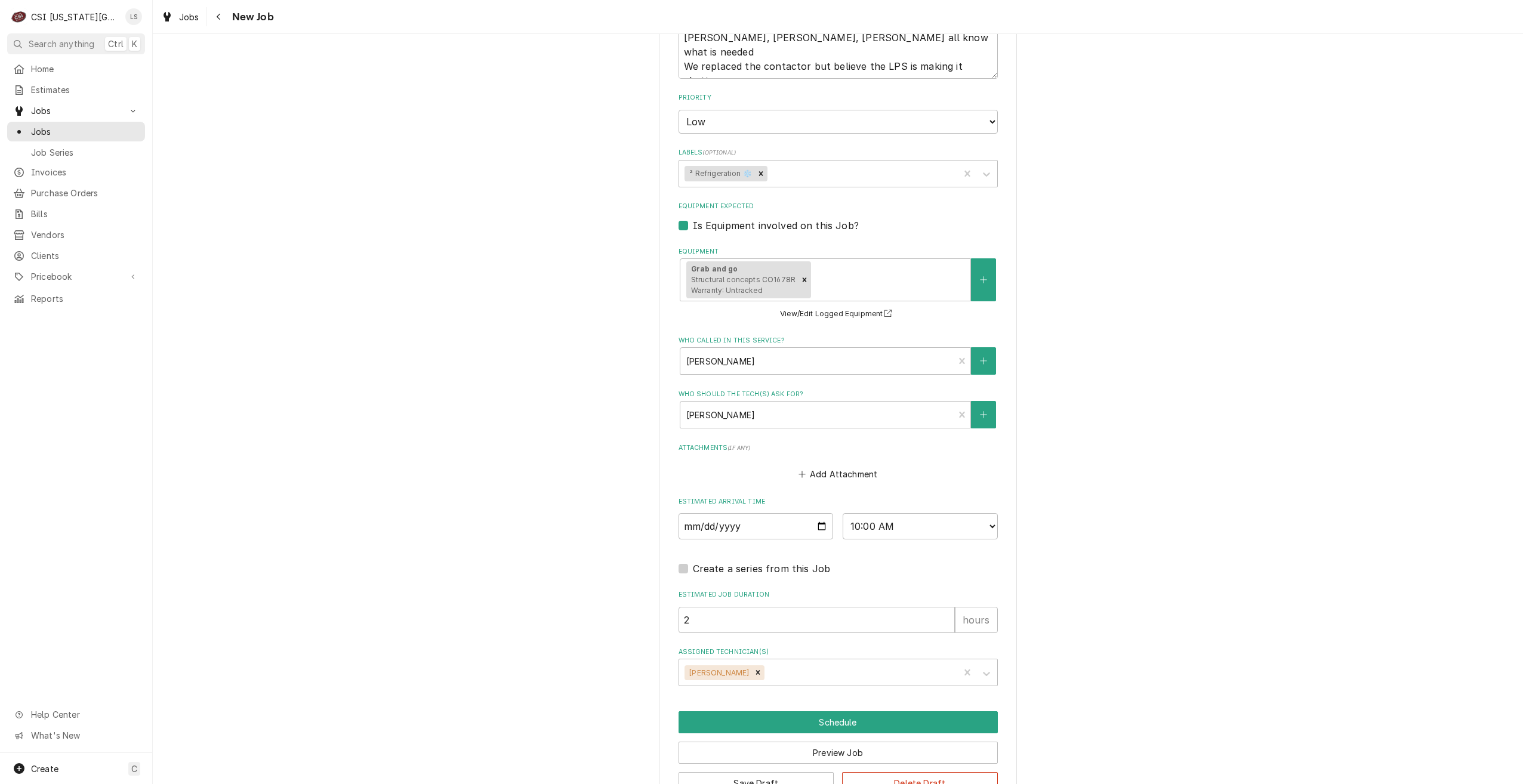
scroll to position [879, 0]
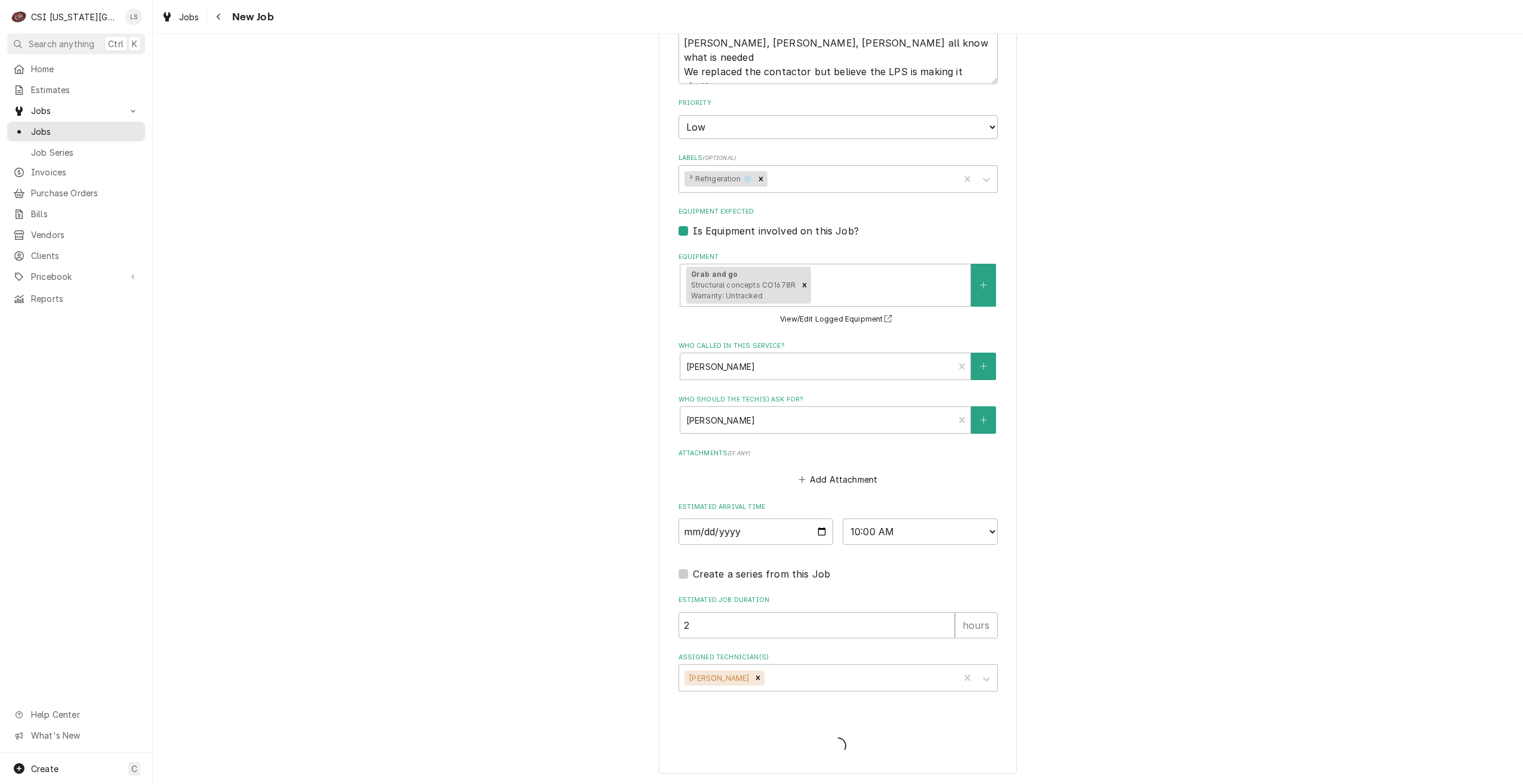
type textarea "x"
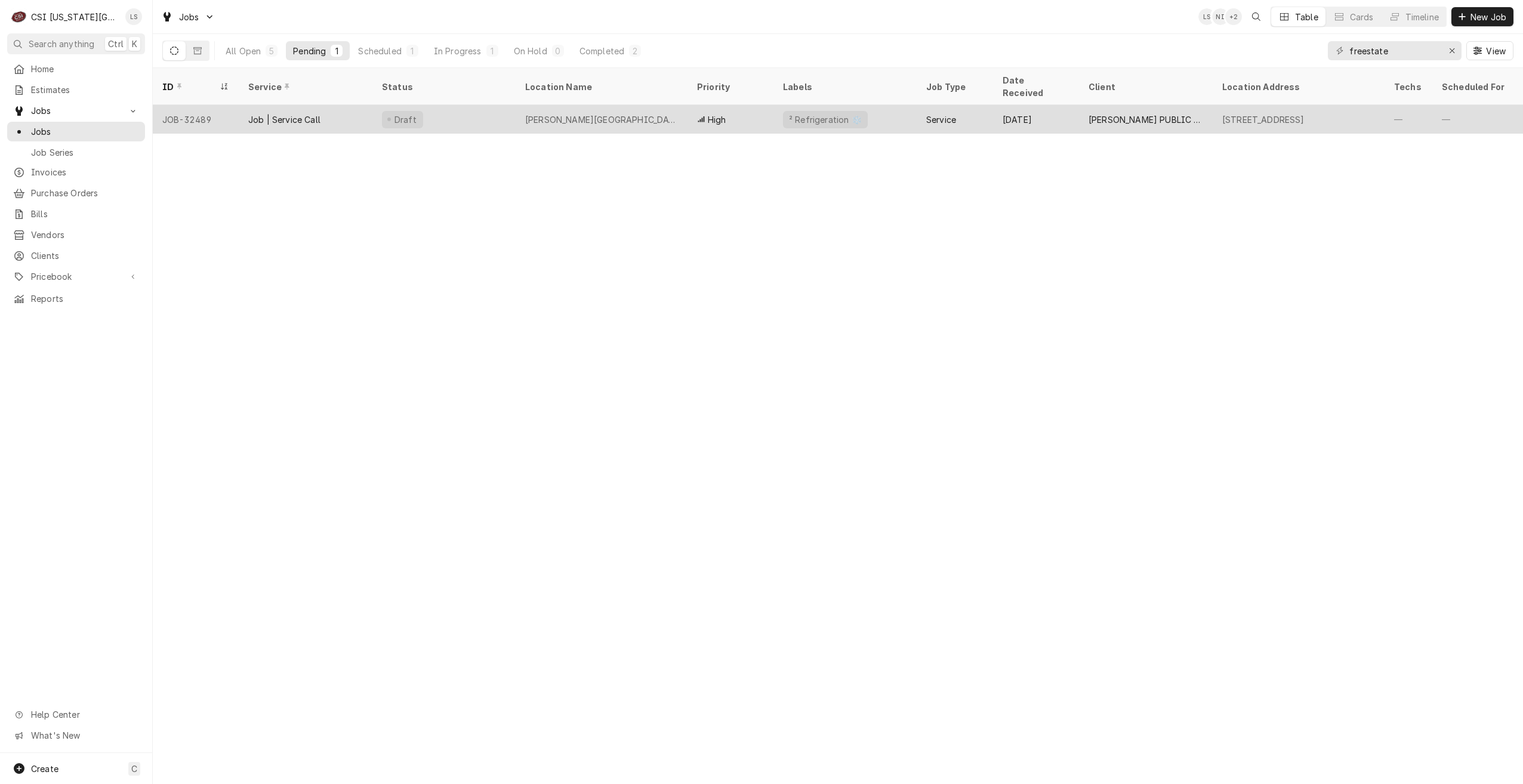
click at [619, 113] on div "[PERSON_NAME][GEOGRAPHIC_DATA]" at bounding box center [601, 119] width 153 height 12
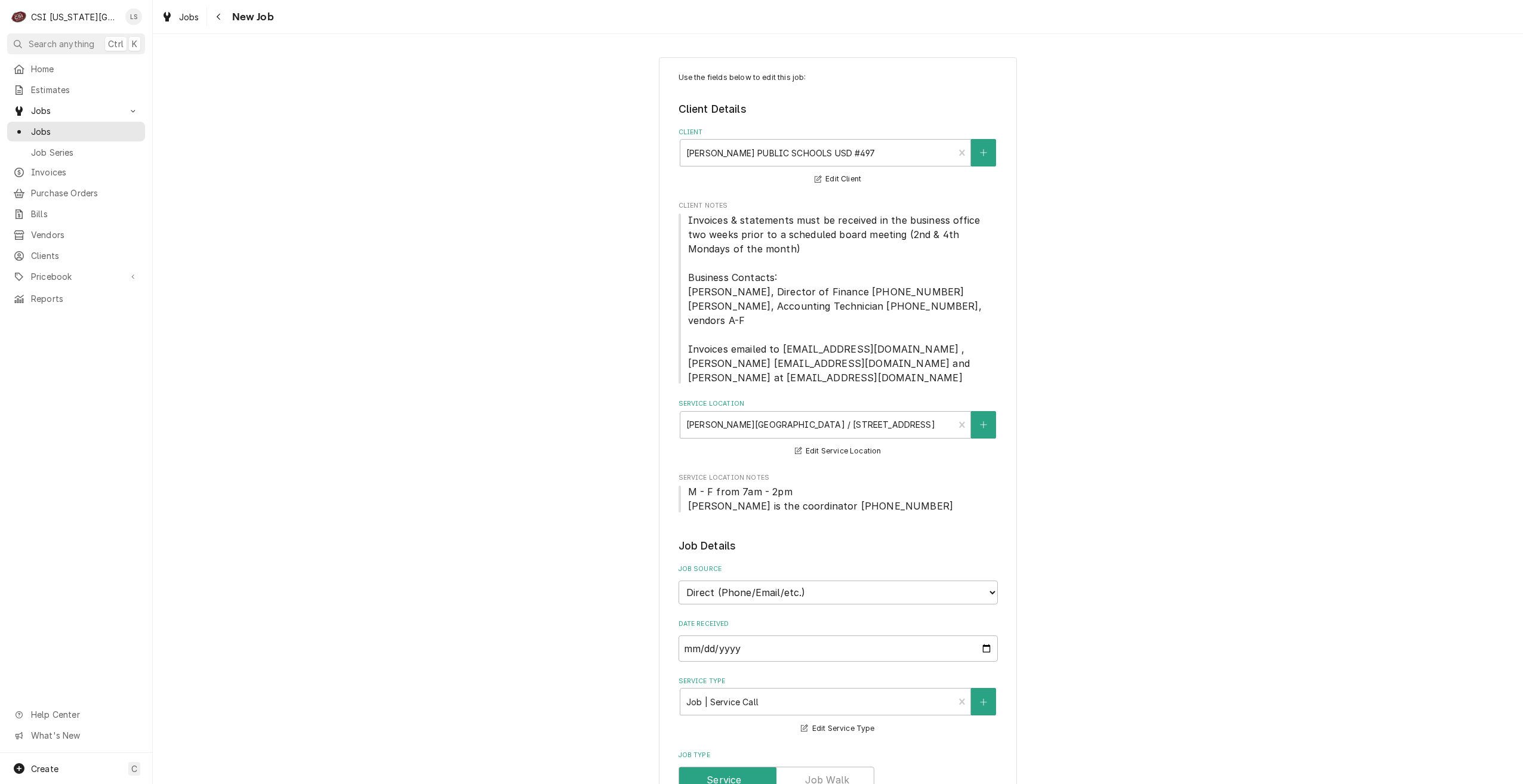
type textarea "x"
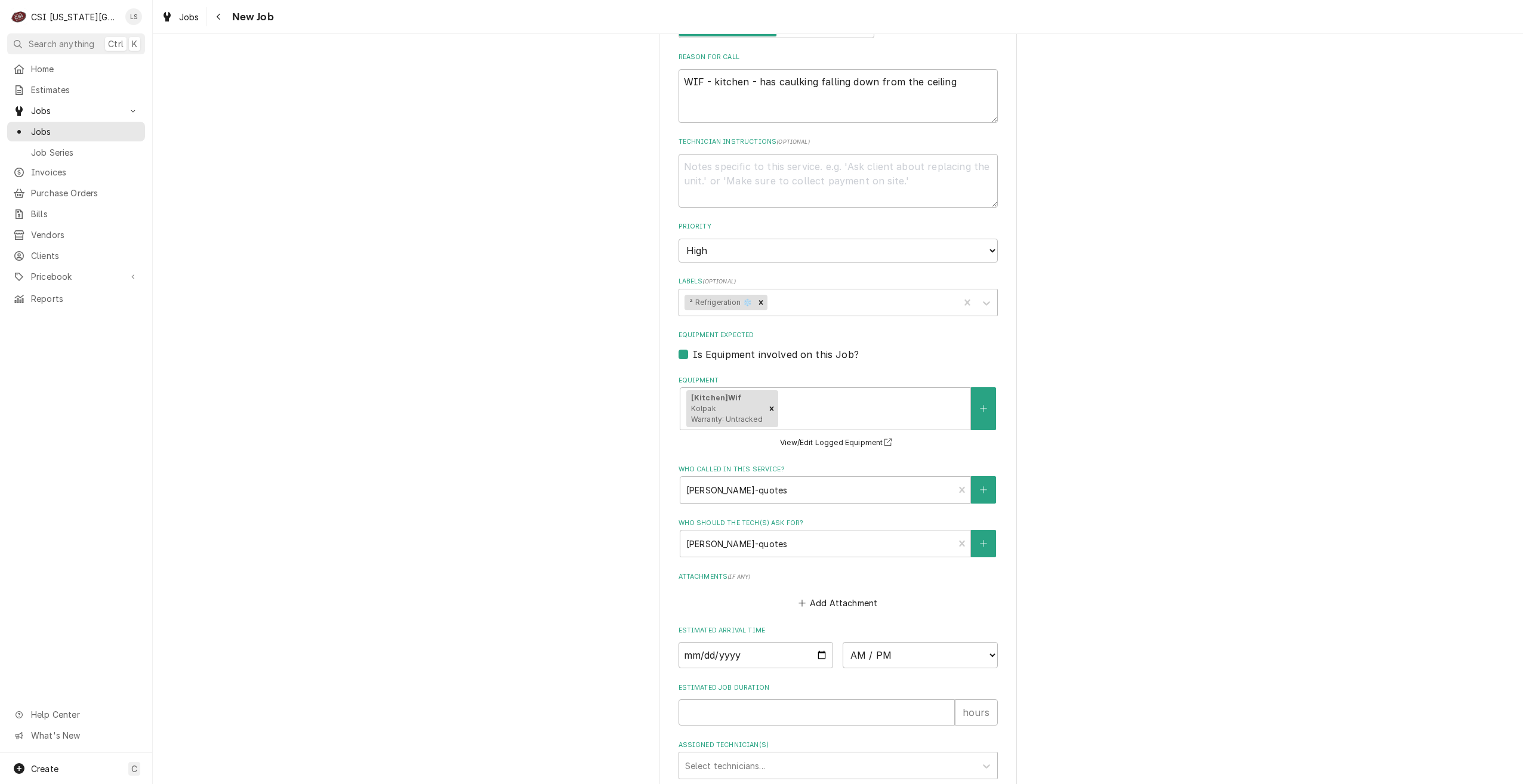
scroll to position [884, 0]
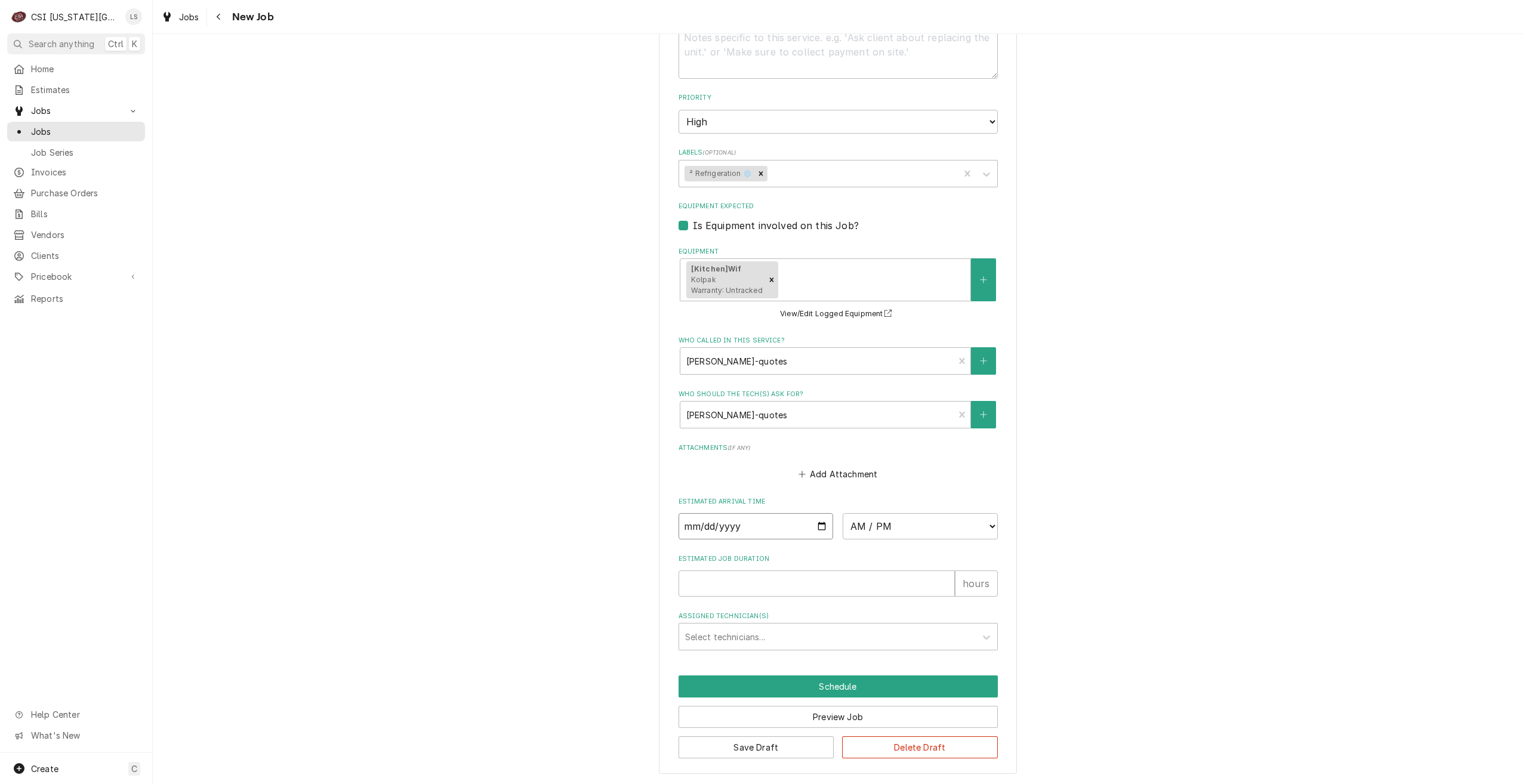
click at [821, 529] on input "Date" at bounding box center [756, 526] width 155 height 27
type input "[DATE]"
click at [880, 529] on select "AM / PM 6:00 AM 6:15 AM 6:30 AM 6:45 AM 7:00 AM 7:15 AM 7:30 AM 7:45 AM 8:00 AM…" at bounding box center [920, 526] width 155 height 27
type textarea "x"
select select "12:00:00"
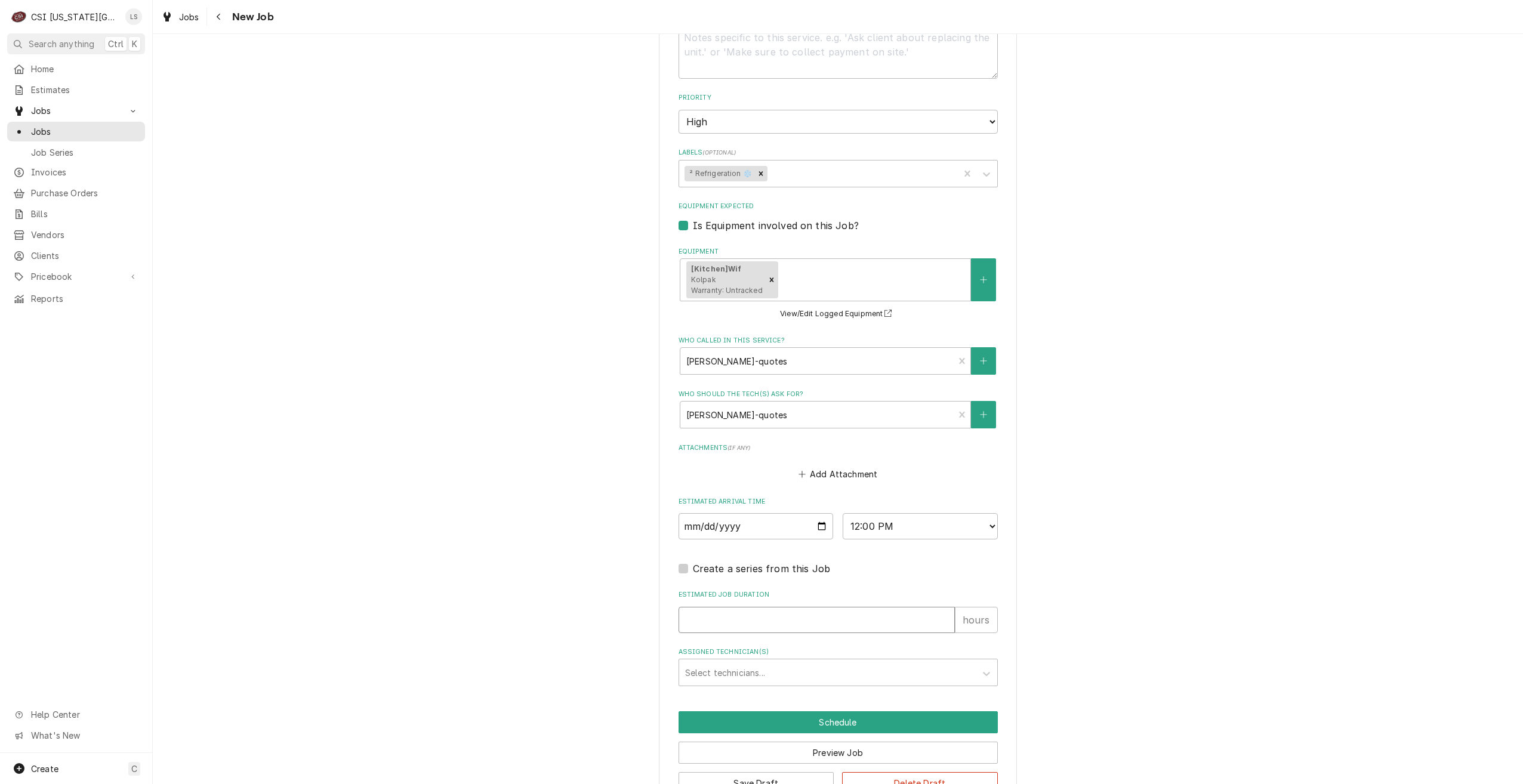
click at [865, 613] on input "Estimated Job Duration" at bounding box center [816, 620] width 276 height 27
type textarea "x"
type input "2"
type textarea "x"
type input "2"
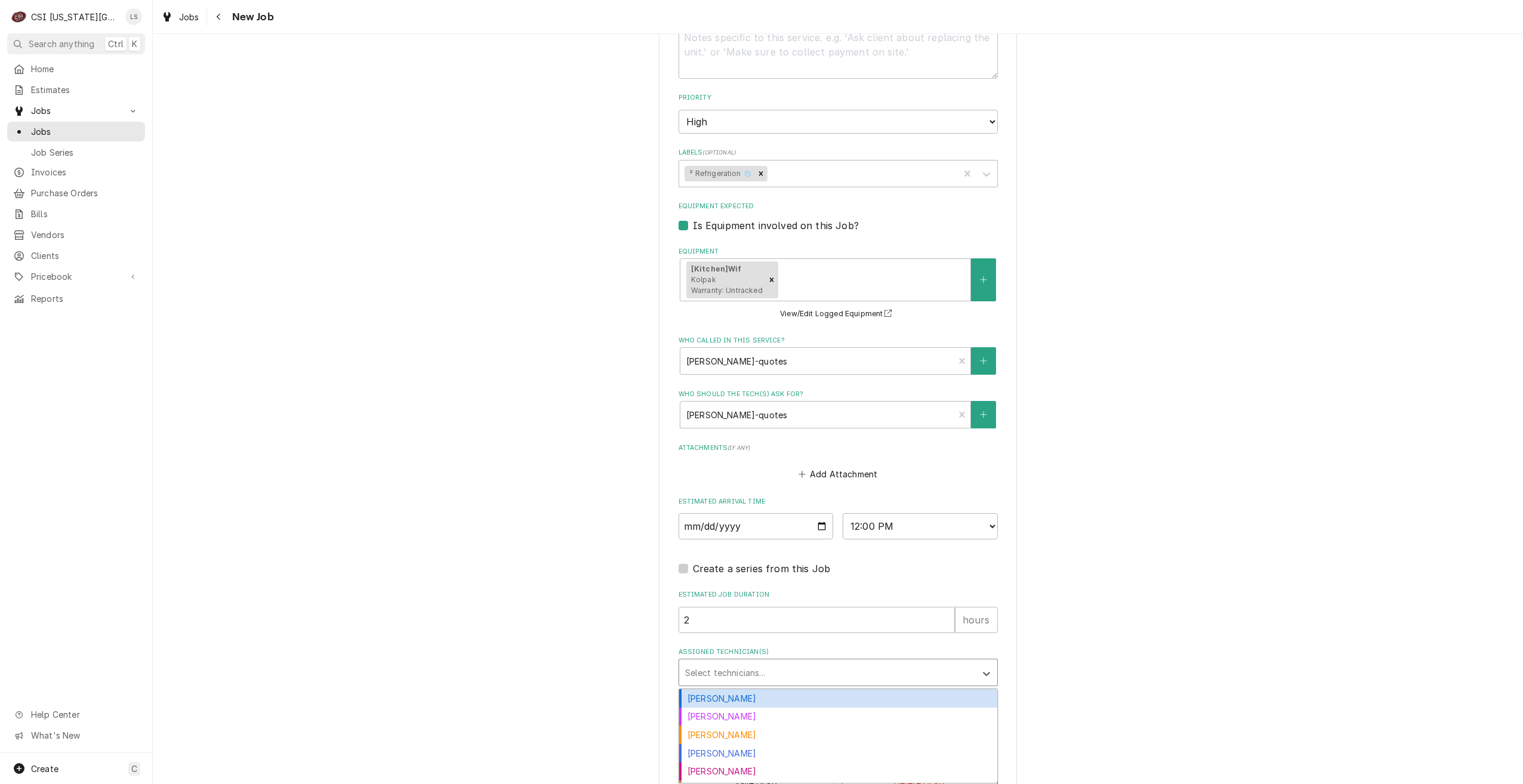
click at [927, 671] on div "Assigned Technician(s)" at bounding box center [827, 673] width 285 height 22
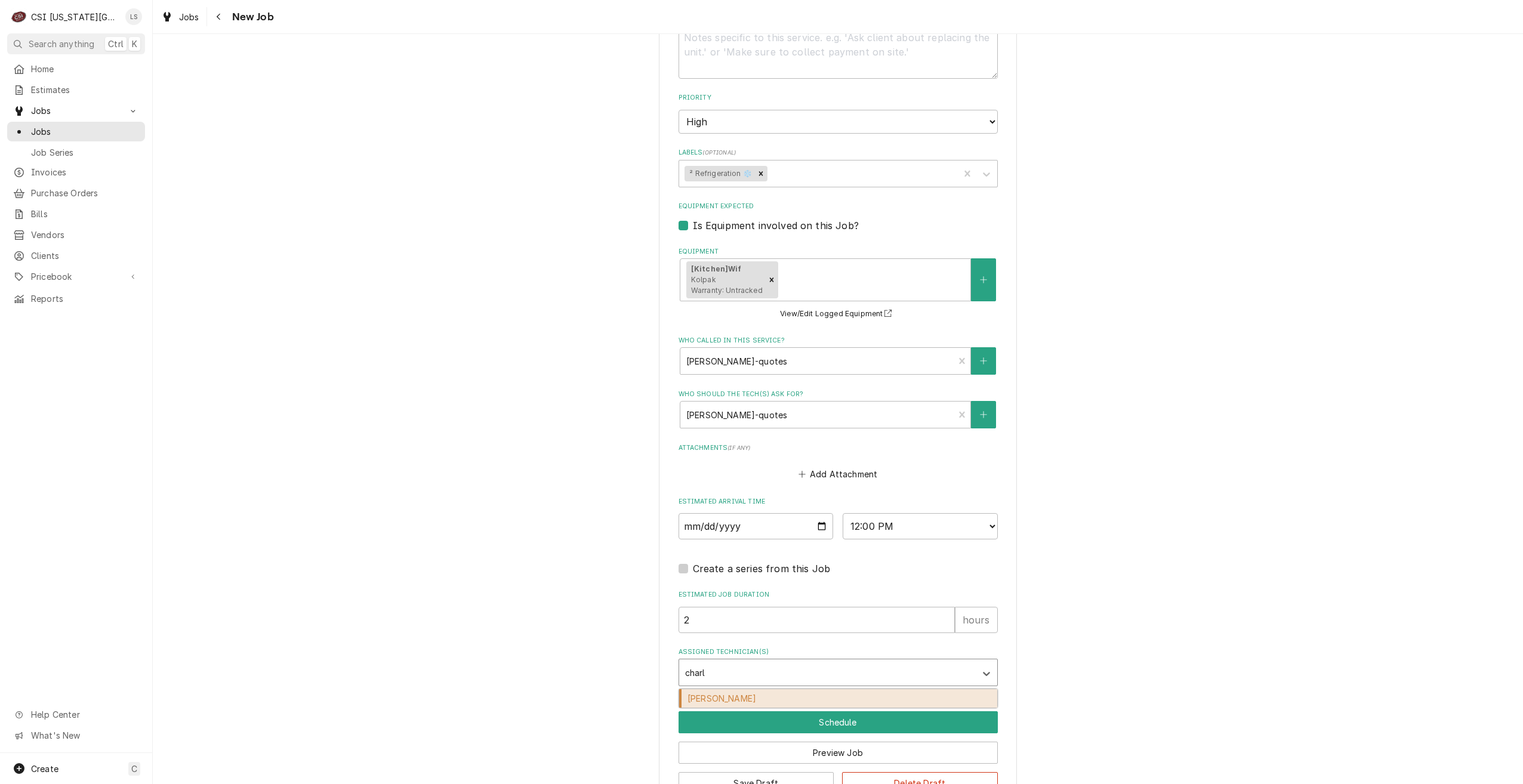
type input "charle"
click at [888, 694] on div "[PERSON_NAME]" at bounding box center [838, 699] width 318 height 19
type textarea "x"
click at [844, 722] on button "Schedule" at bounding box center [838, 722] width 319 height 22
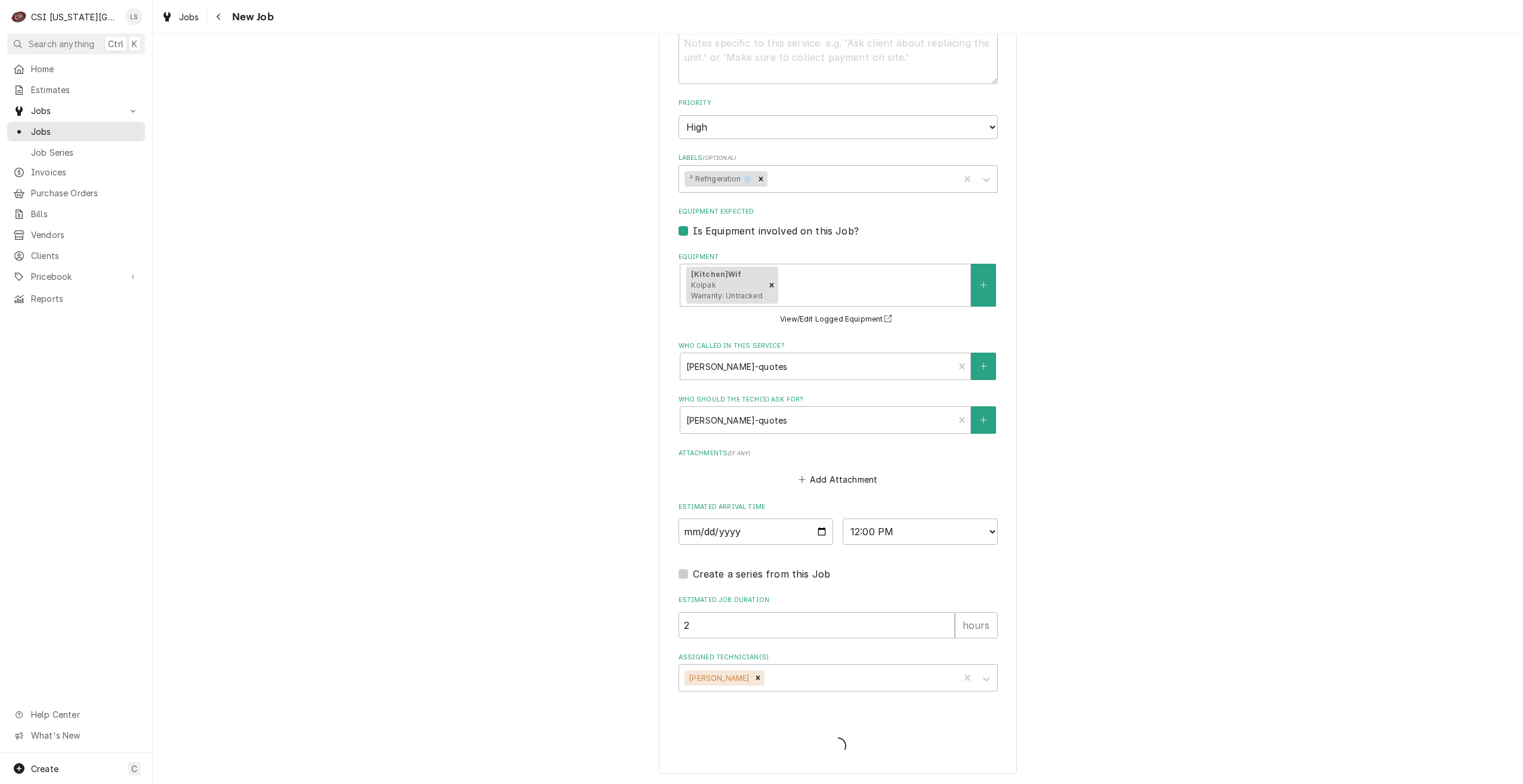
scroll to position [879, 0]
type textarea "x"
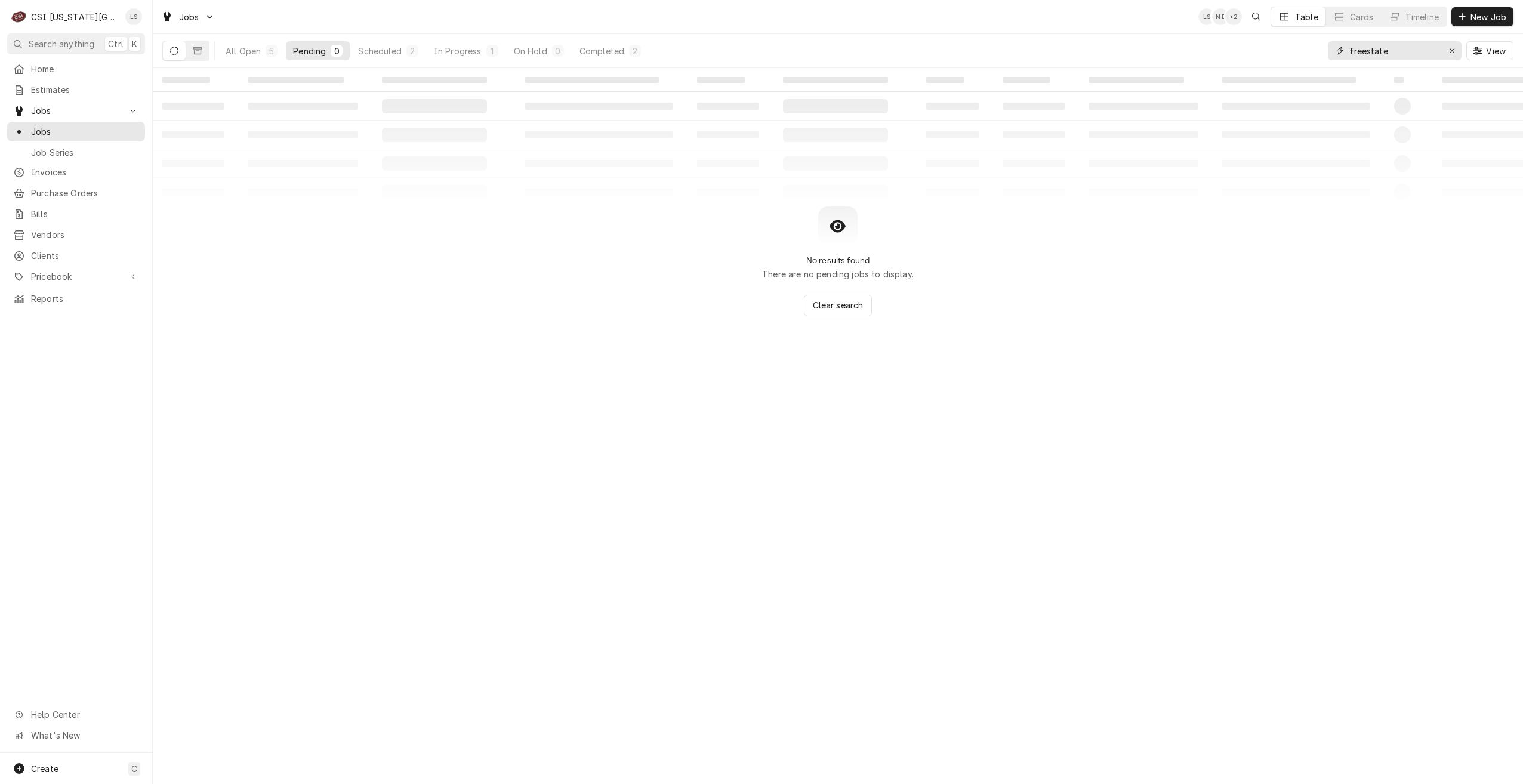
click at [1359, 55] on input "freestate" at bounding box center [1394, 50] width 90 height 19
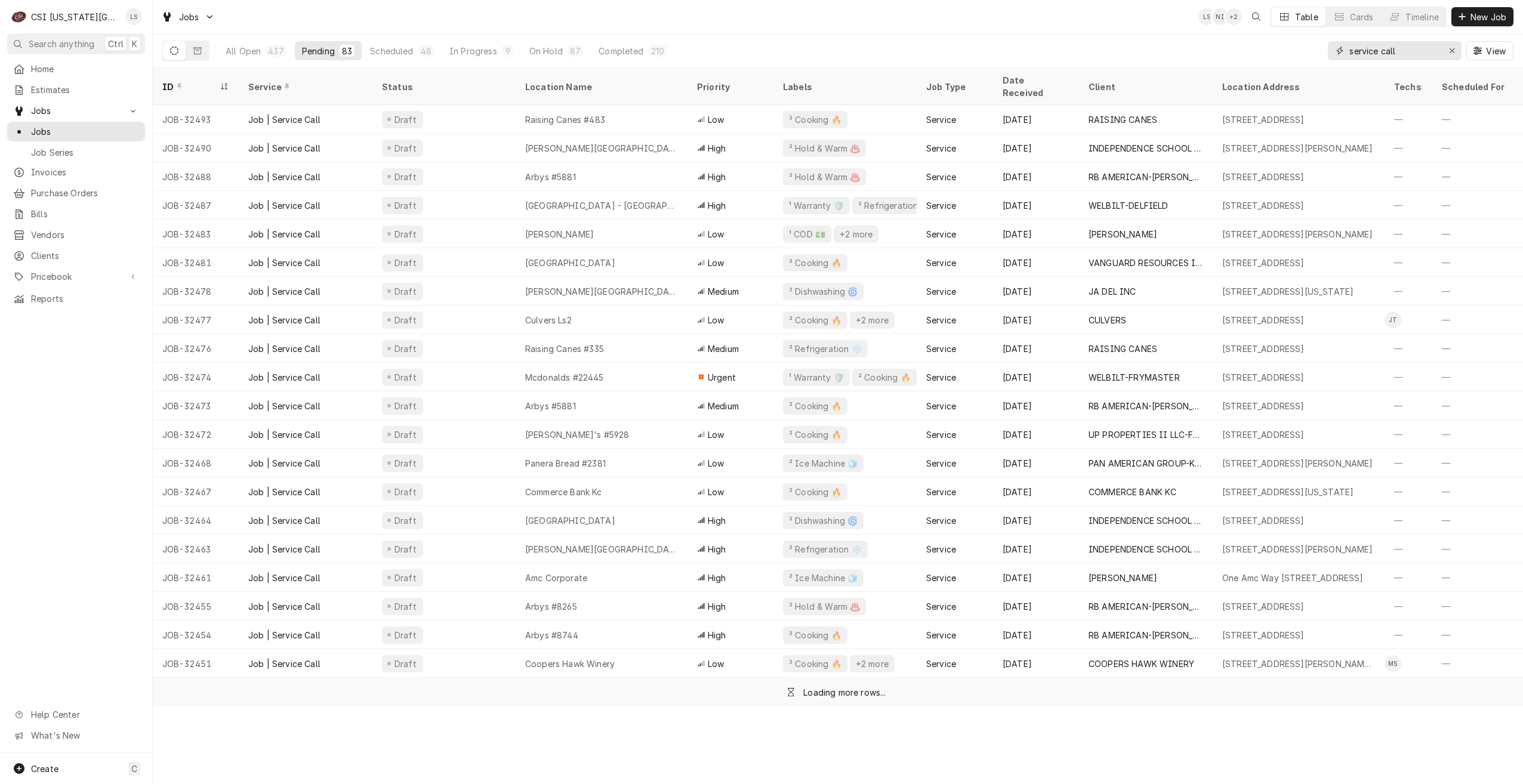
type input "service call"
click at [855, 28] on div "Jobs LS NI + 2 Table Cards Timeline New Job" at bounding box center [838, 16] width 1370 height 34
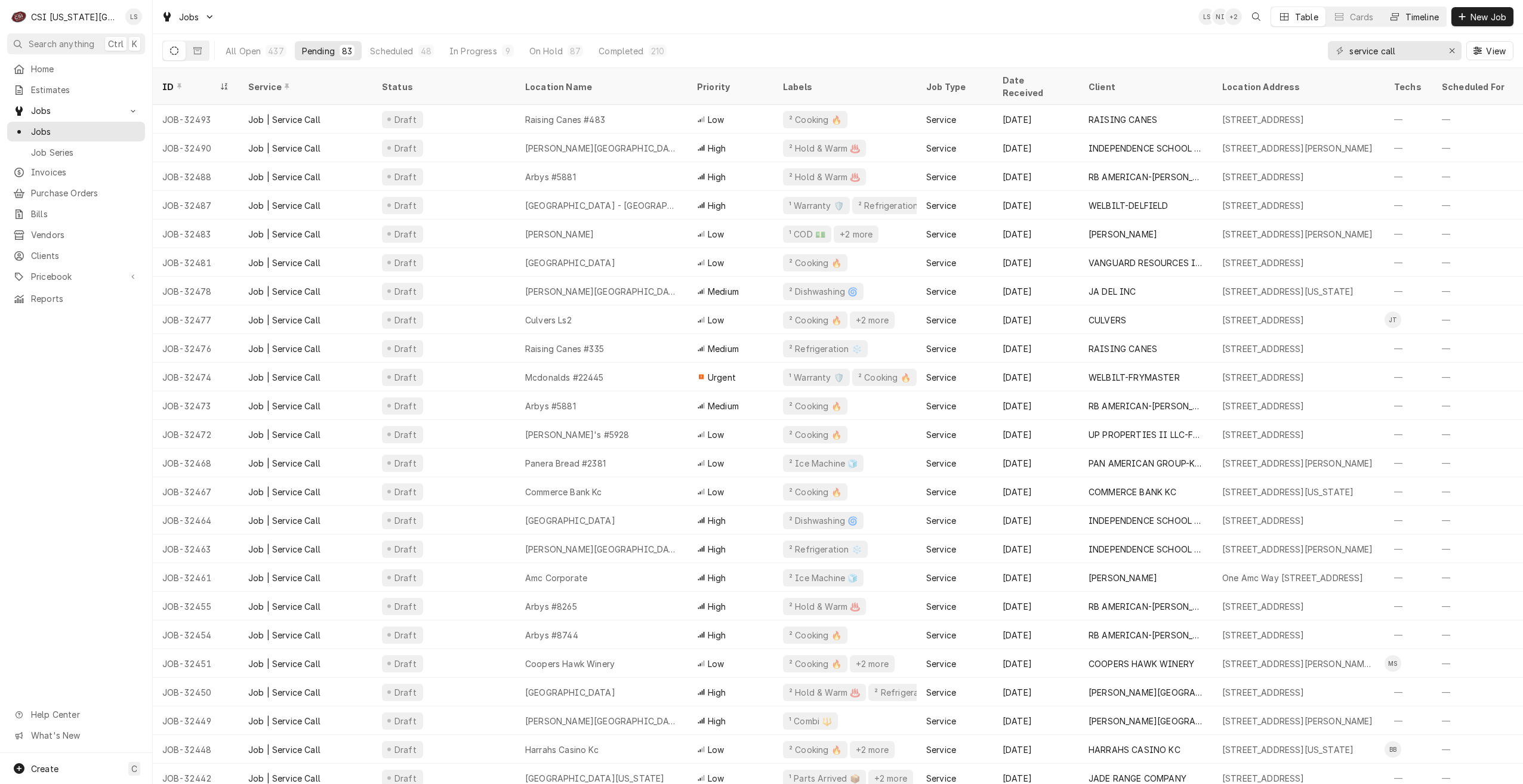
click at [1391, 20] on icon "Dynamic Content Wrapper" at bounding box center [1395, 16] width 9 height 7
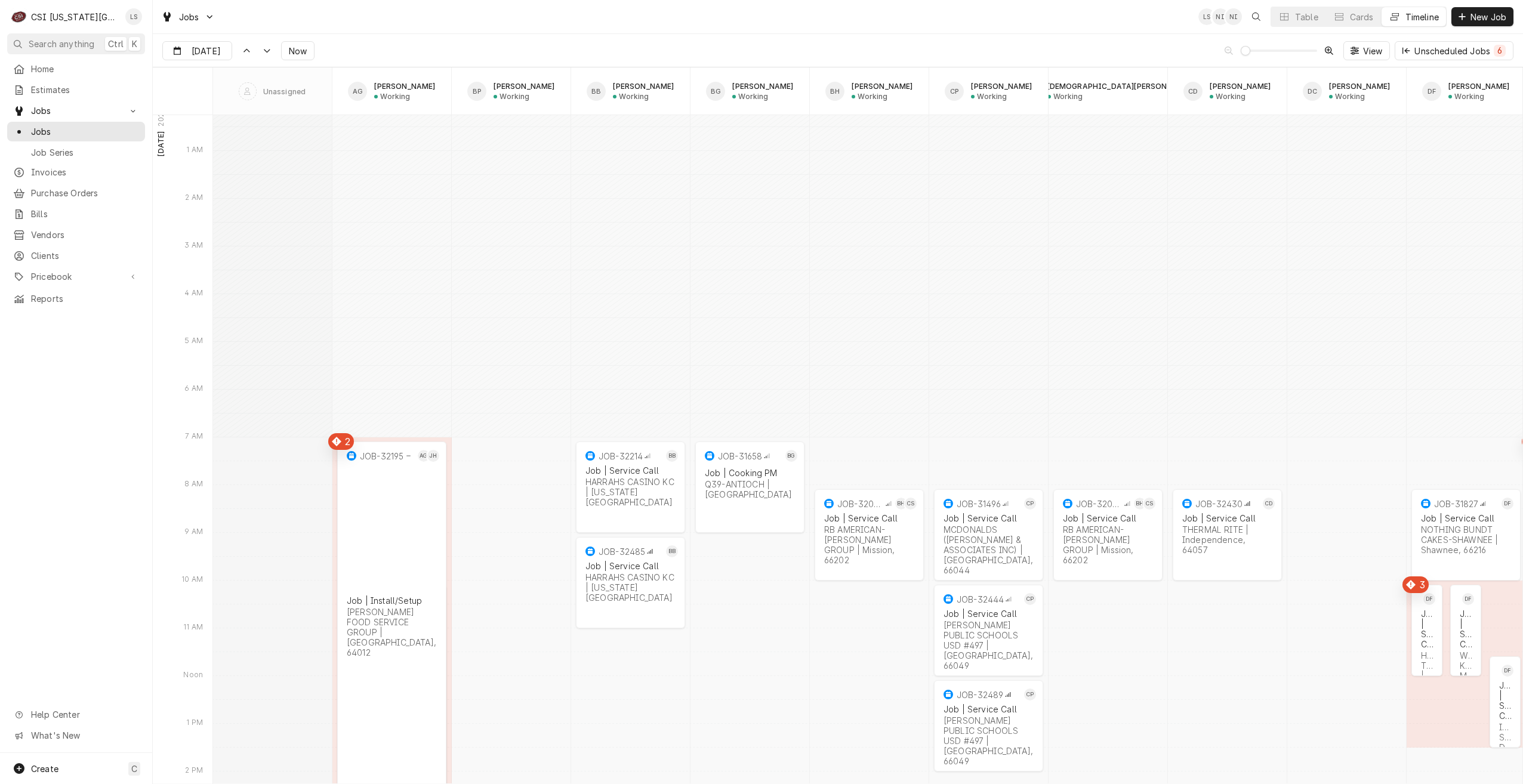
type input "Sep 2"
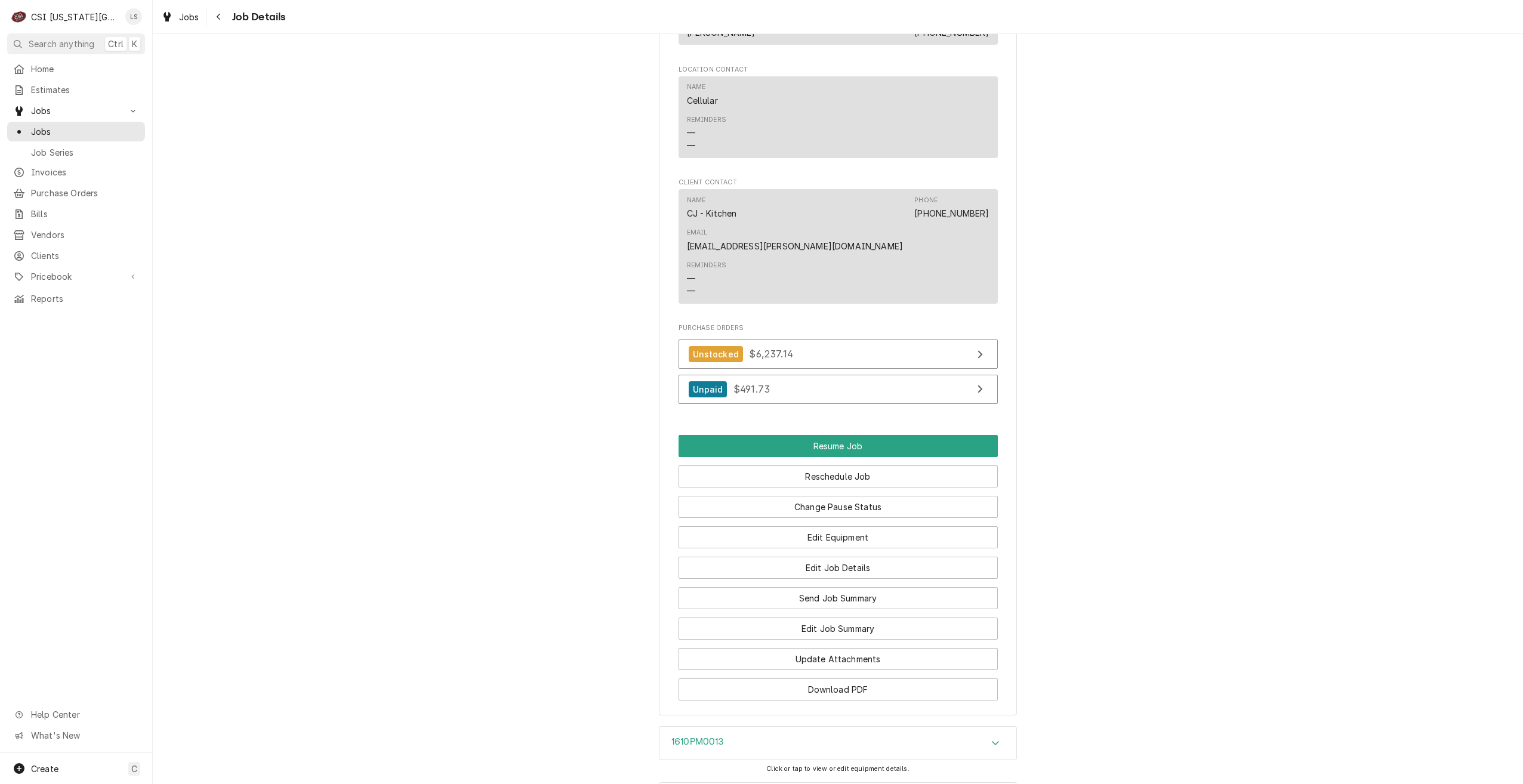
scroll to position [1697, 0]
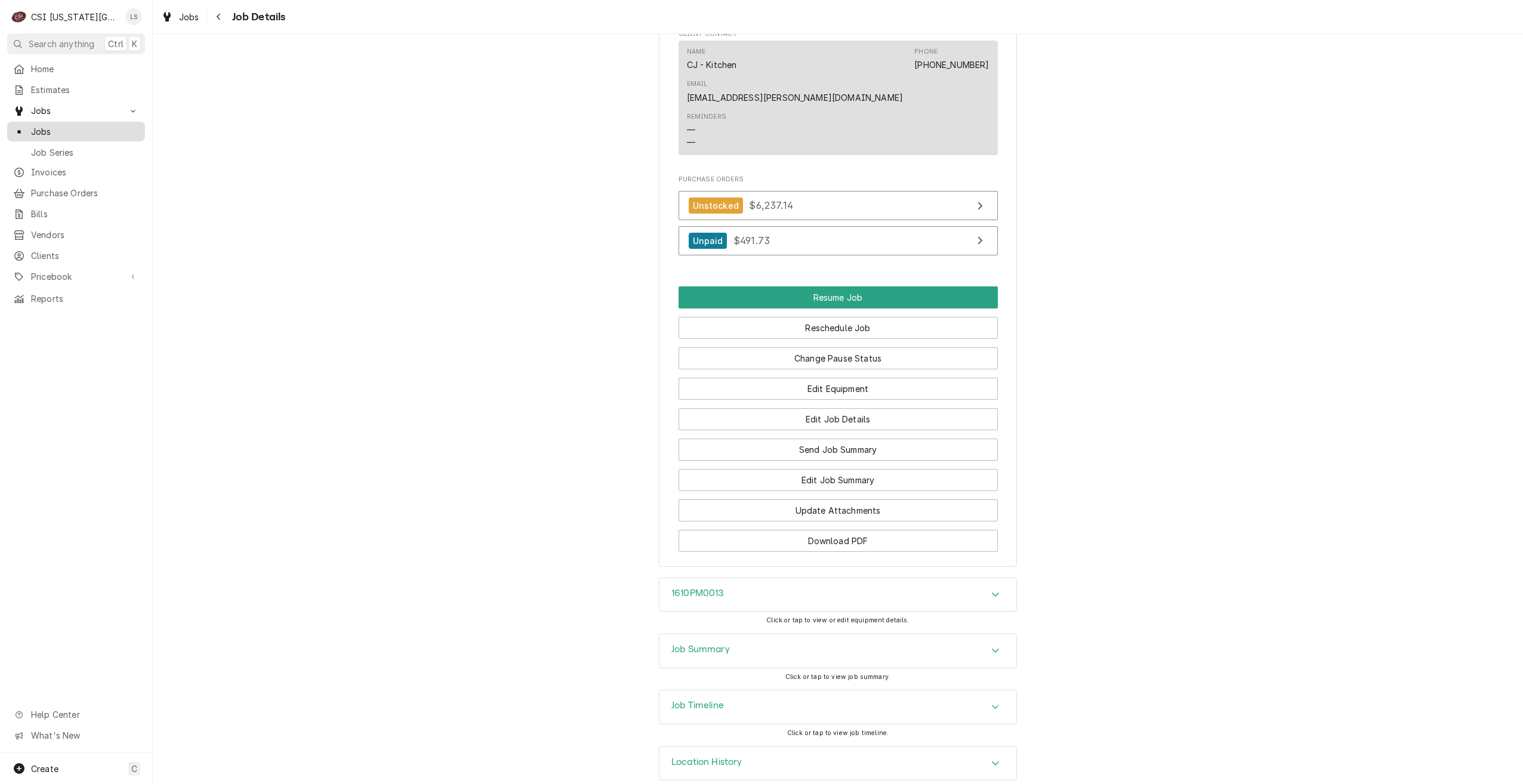
click at [144, 131] on link "Jobs" at bounding box center [76, 131] width 138 height 19
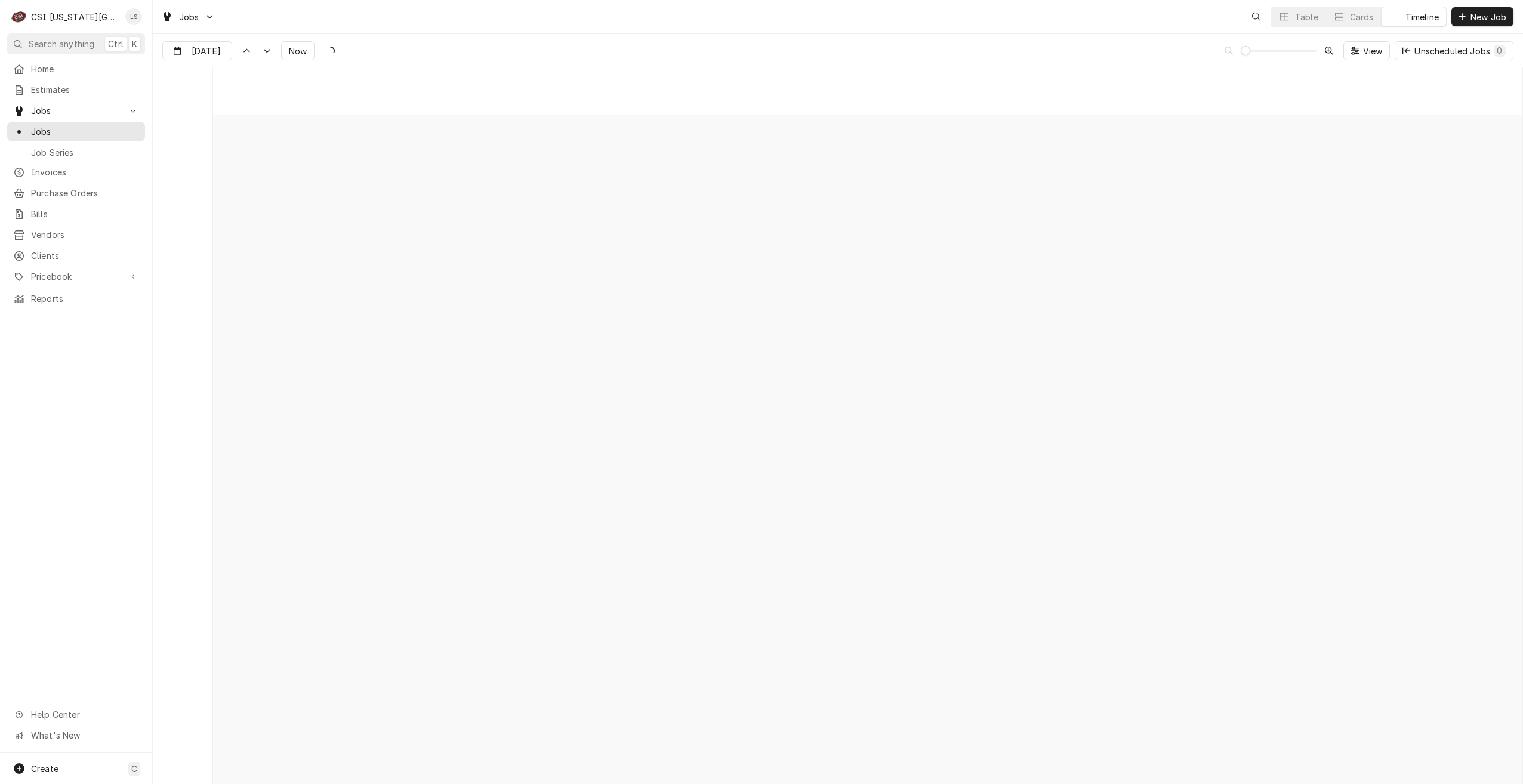
scroll to position [13702, 0]
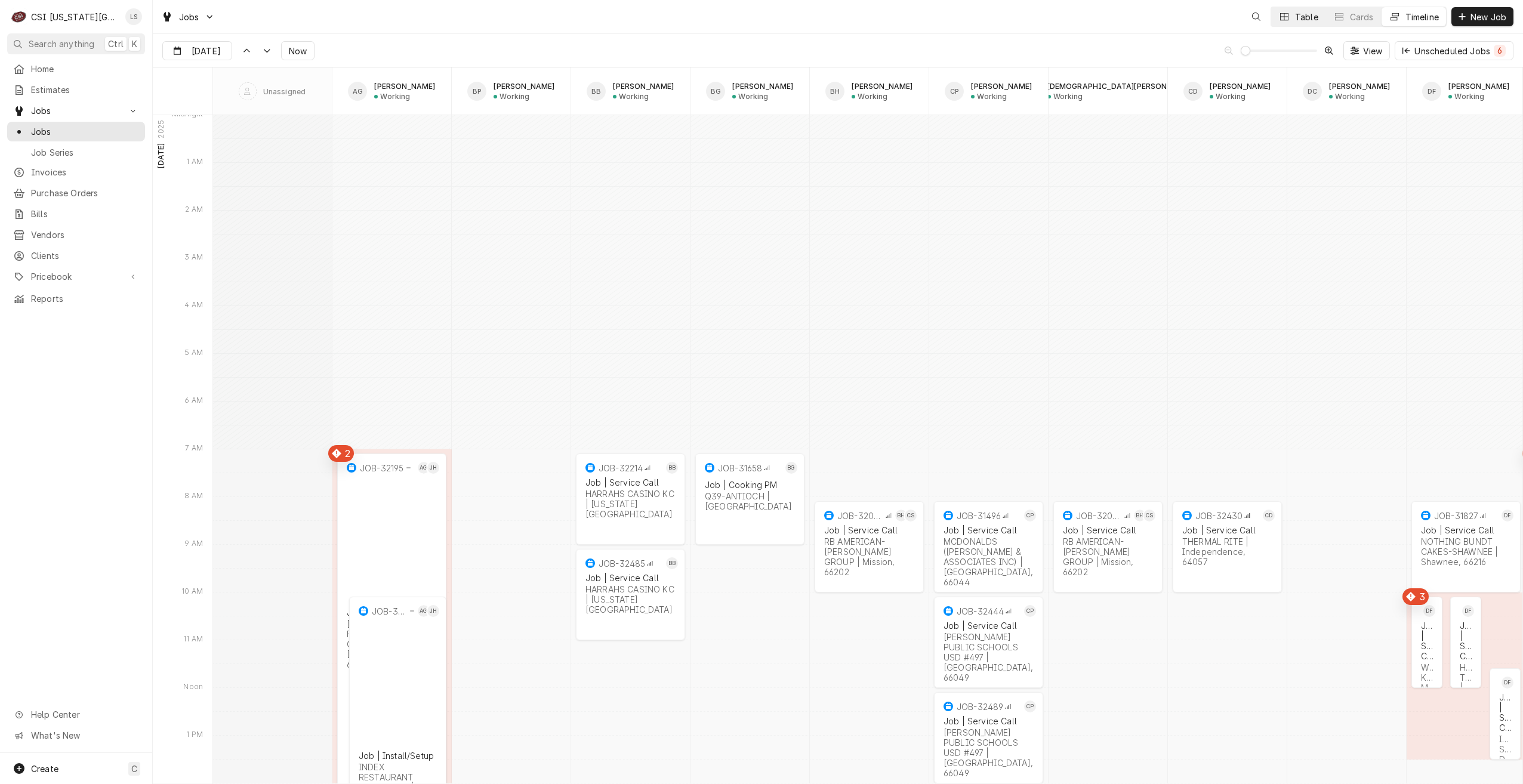
type input "[DATE]"
click at [1298, 21] on div "Table" at bounding box center [1306, 16] width 23 height 12
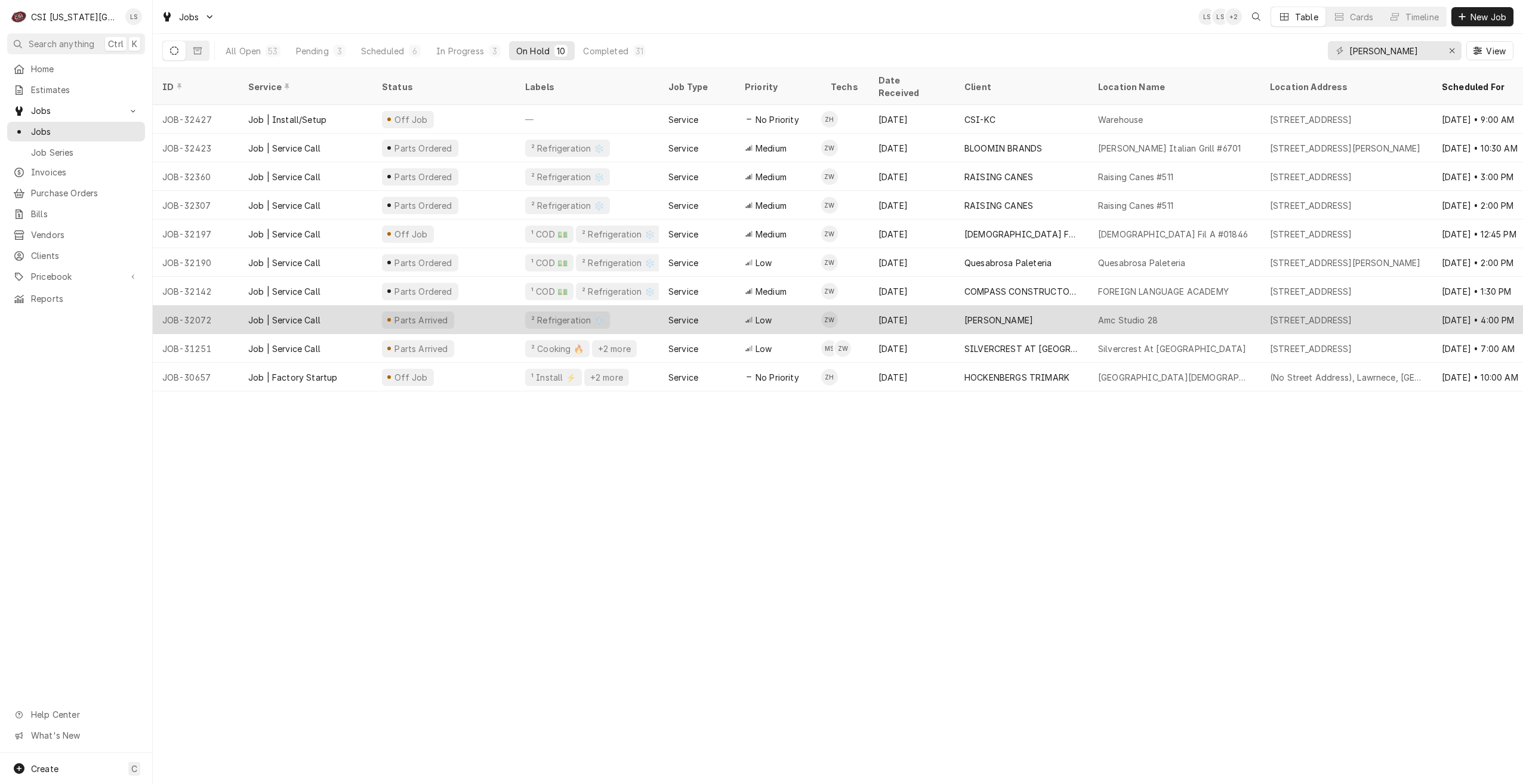
click at [1005, 308] on div "[PERSON_NAME]" at bounding box center [1022, 320] width 133 height 29
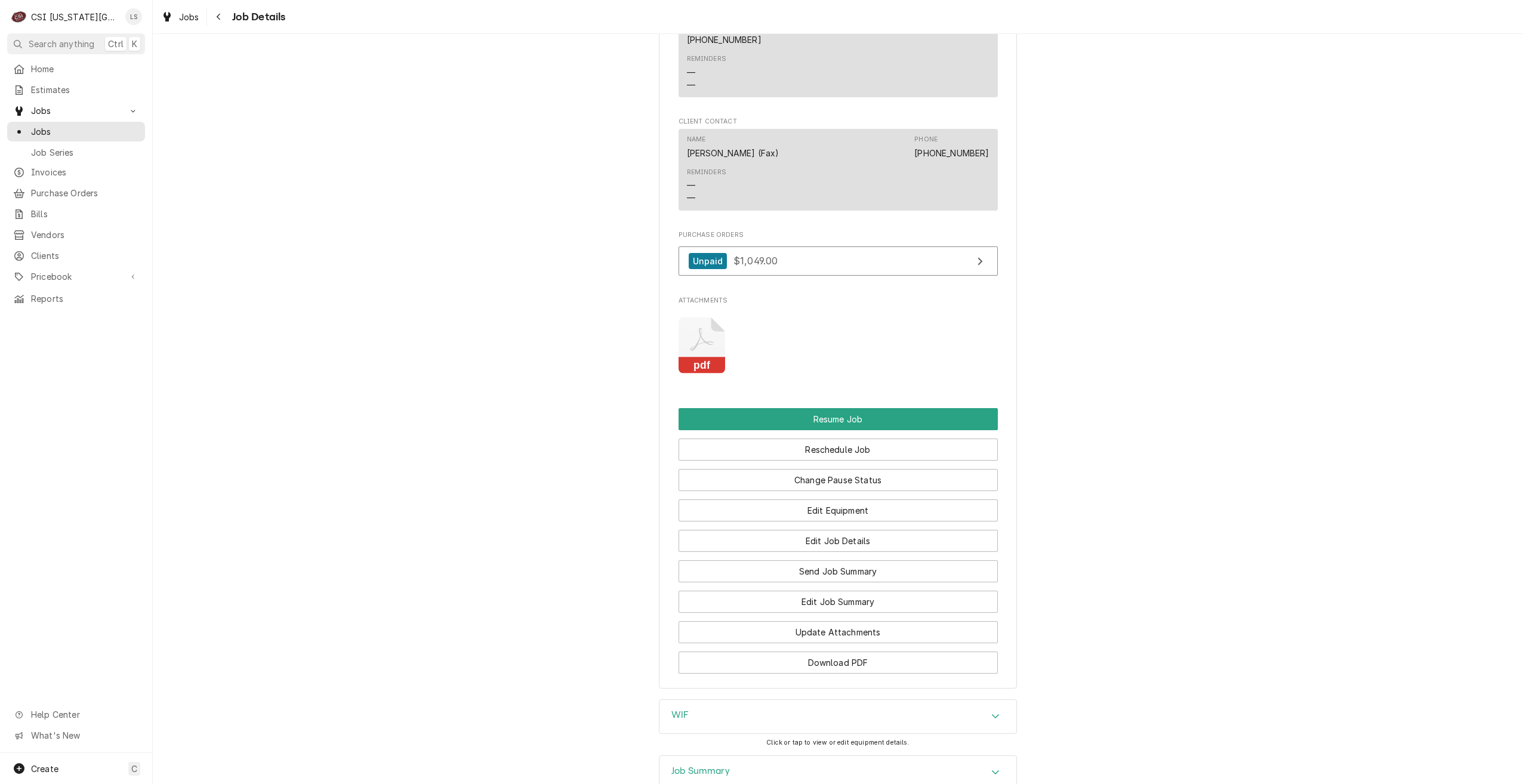
scroll to position [1633, 0]
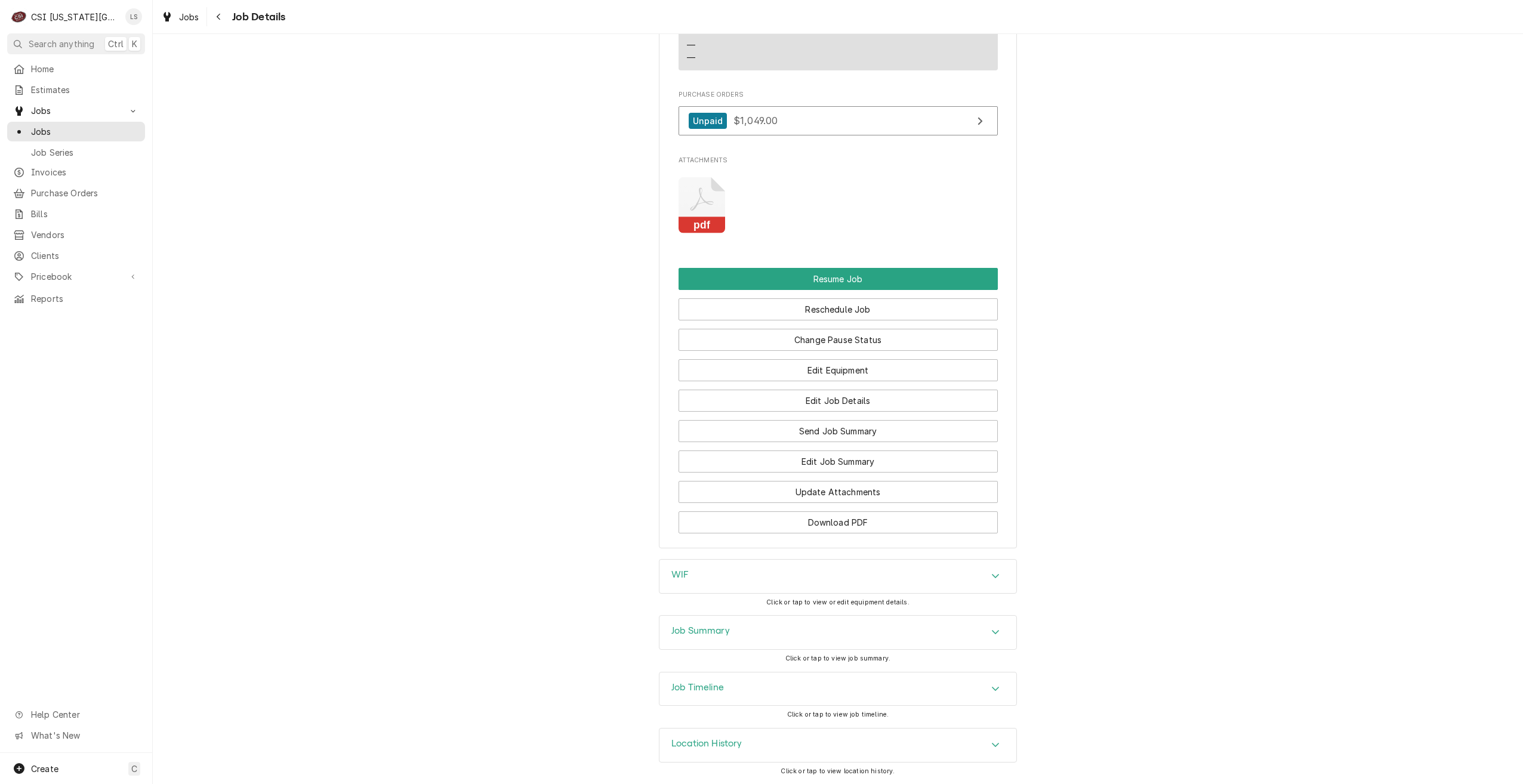
drag, startPoint x: 885, startPoint y: 627, endPoint x: 893, endPoint y: 627, distance: 8.0
click at [887, 627] on div "Job Summary" at bounding box center [838, 633] width 357 height 34
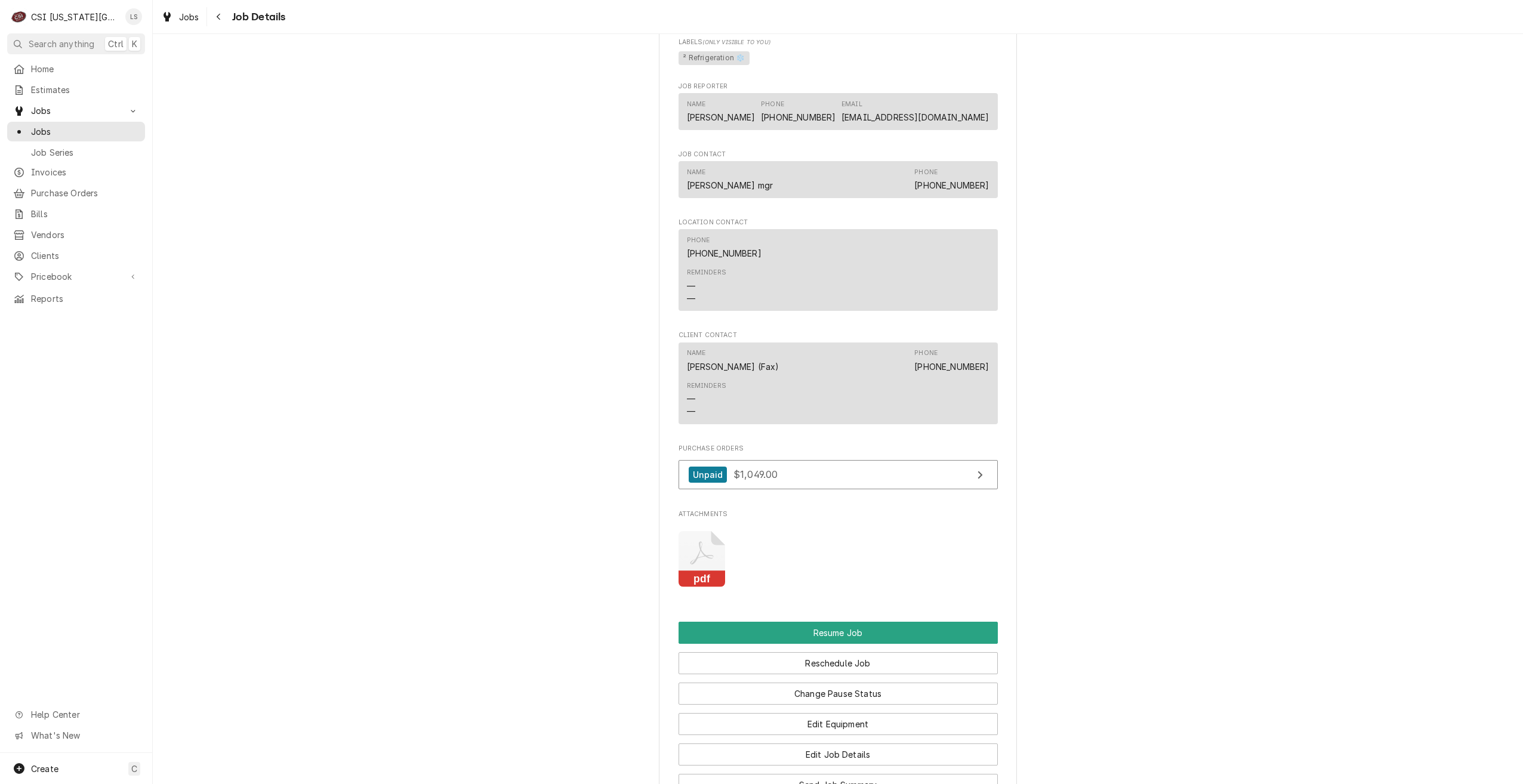
scroll to position [1386, 0]
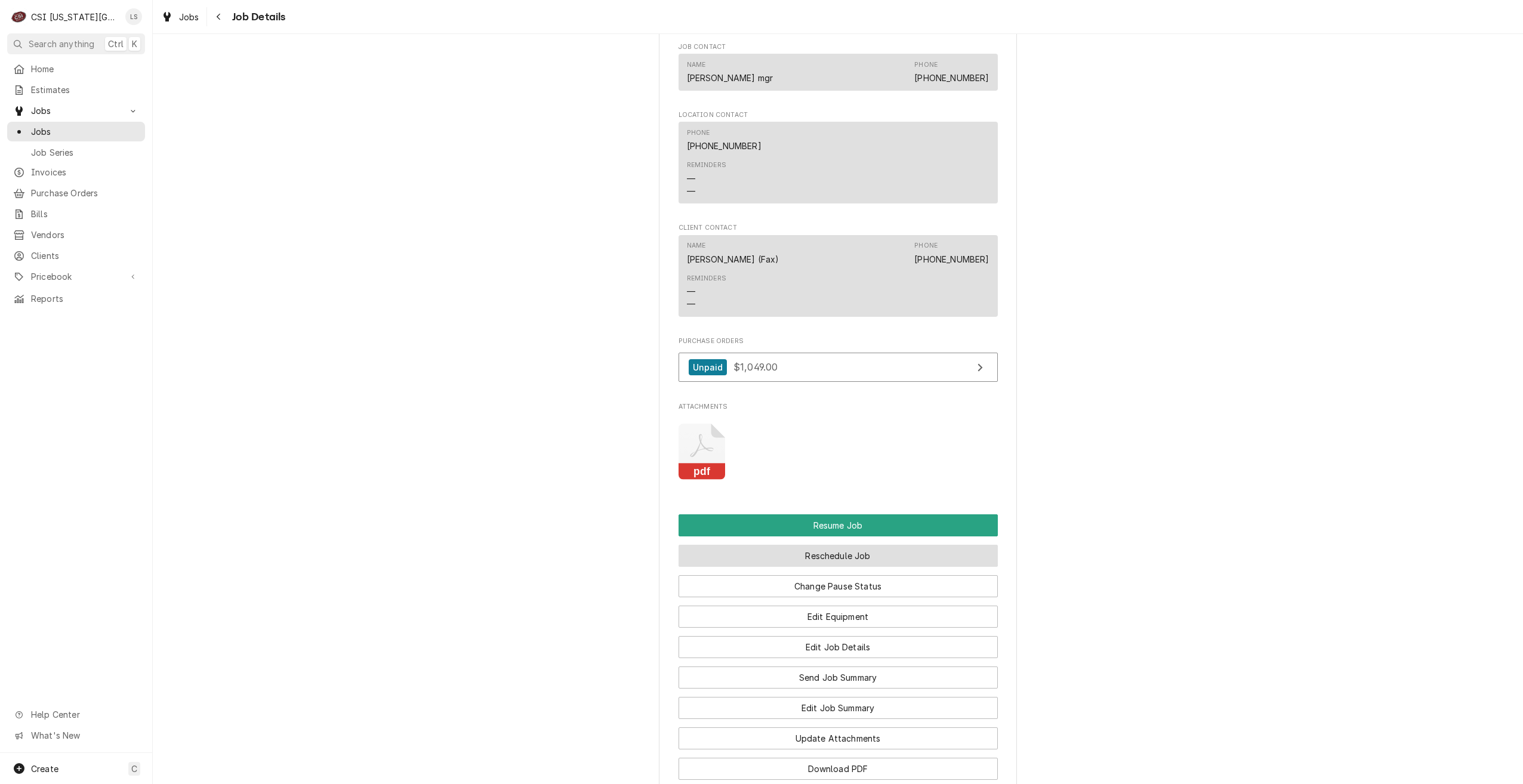
click at [795, 552] on button "Reschedule Job" at bounding box center [838, 556] width 319 height 22
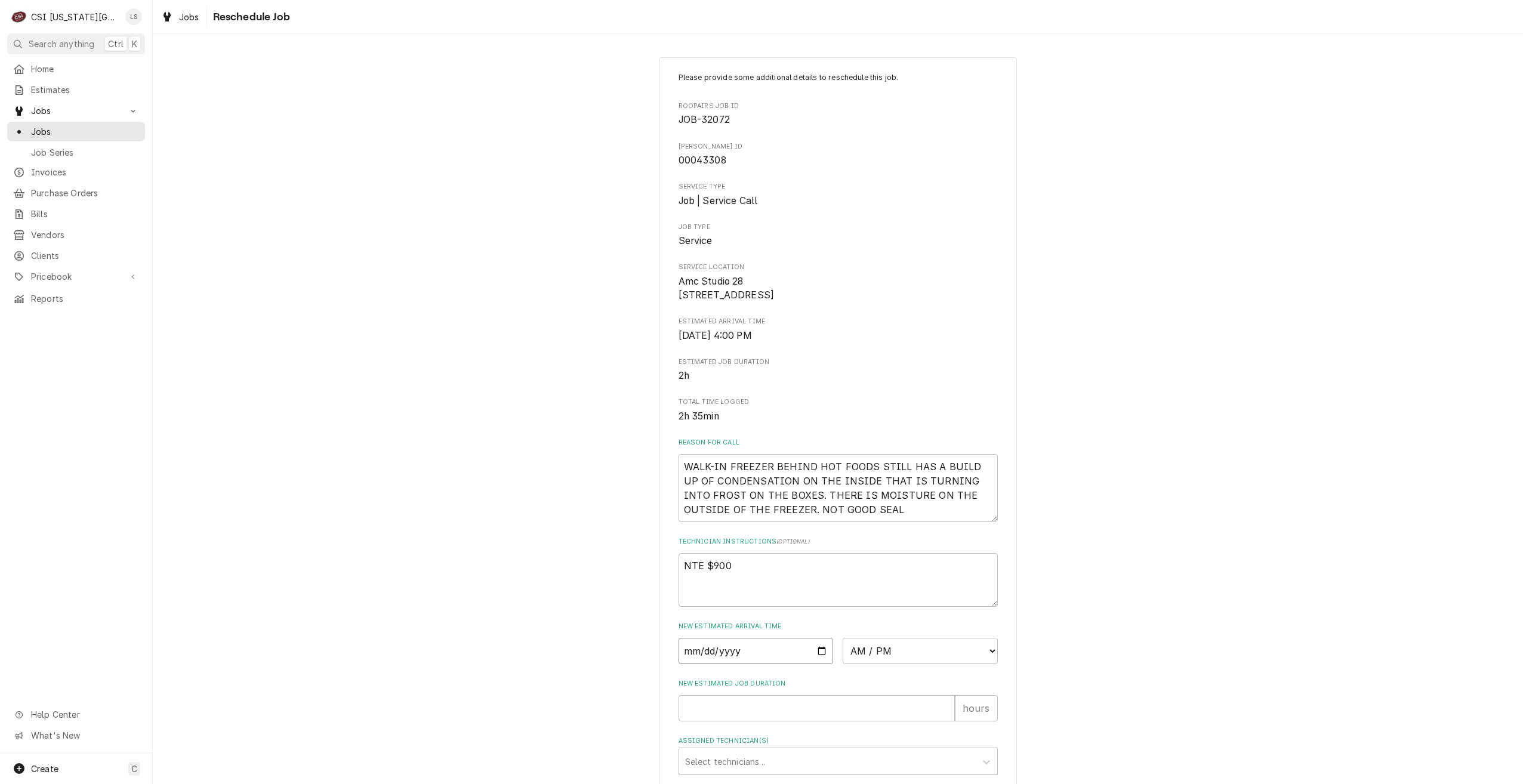
click at [821, 664] on input "Date" at bounding box center [756, 651] width 155 height 27
type input "2025-09-03"
type textarea "x"
click at [900, 663] on select "AM / PM 6:00 AM 6:15 AM 6:30 AM 6:45 AM 7:00 AM 7:15 AM 7:30 AM 7:45 AM 8:00 AM…" at bounding box center [920, 651] width 155 height 27
select select "10:00:00"
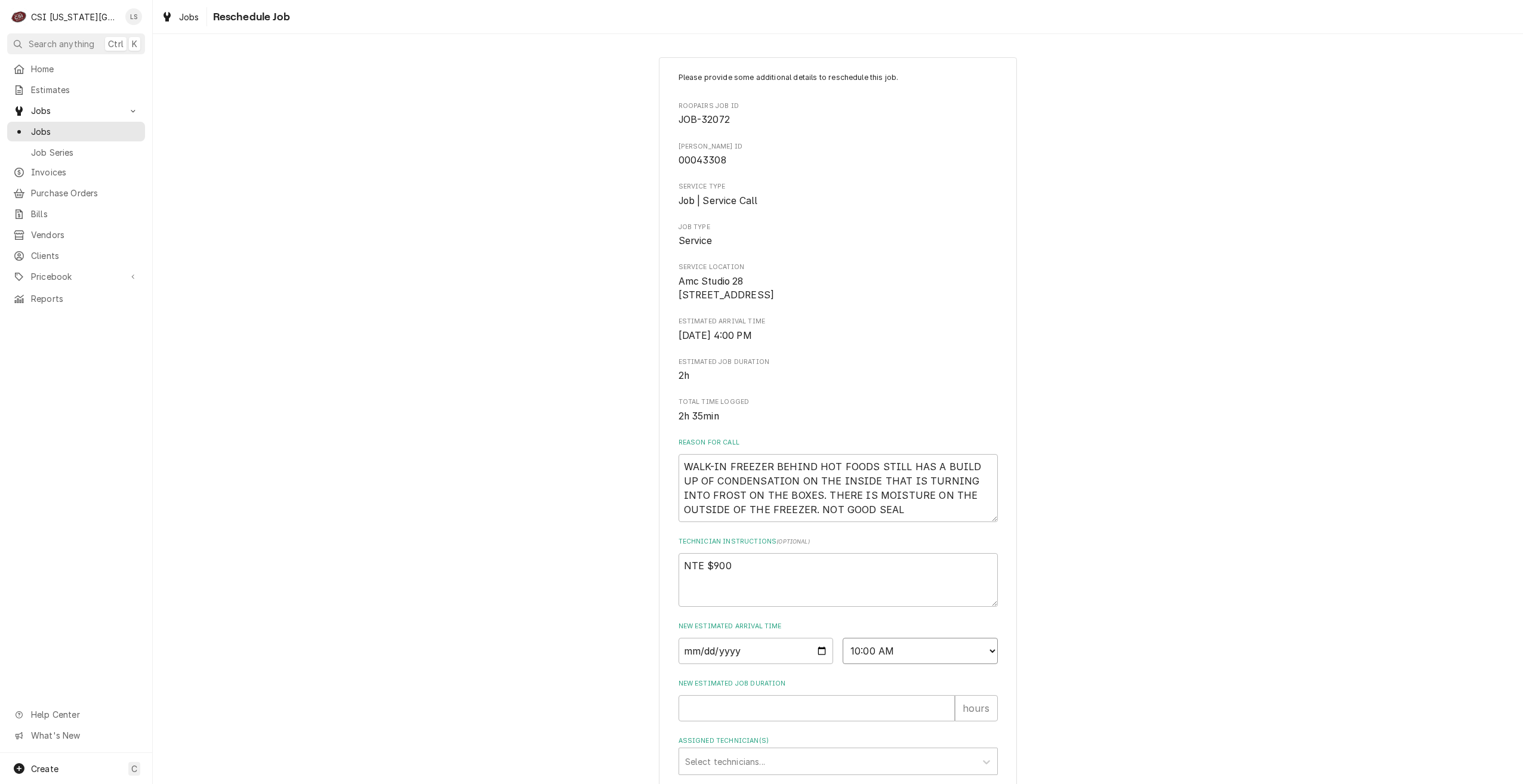
click at [843, 652] on select "AM / PM 6:00 AM 6:15 AM 6:30 AM 6:45 AM 7:00 AM 7:15 AM 7:30 AM 7:45 AM 8:00 AM…" at bounding box center [920, 651] width 155 height 27
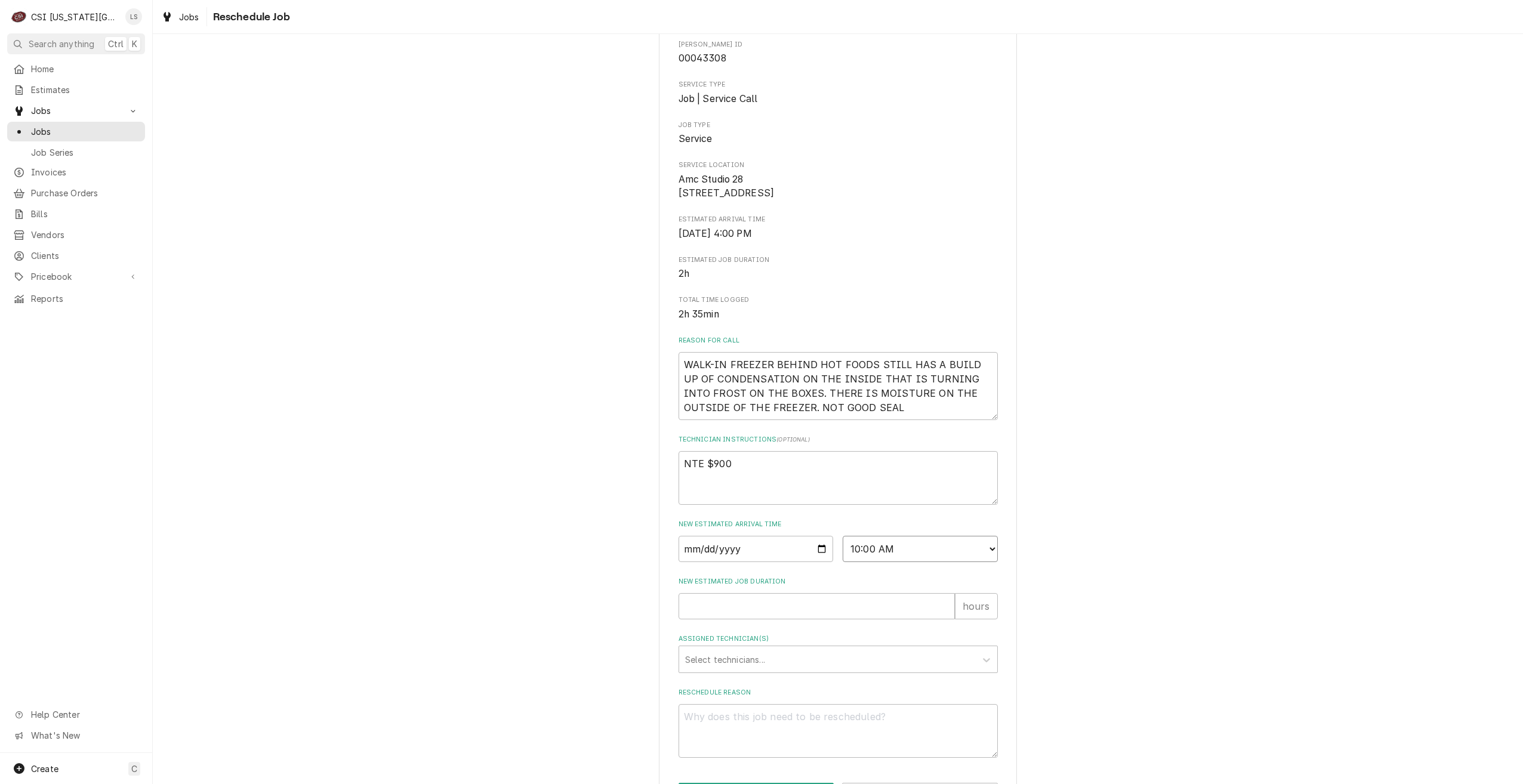
scroll to position [163, 0]
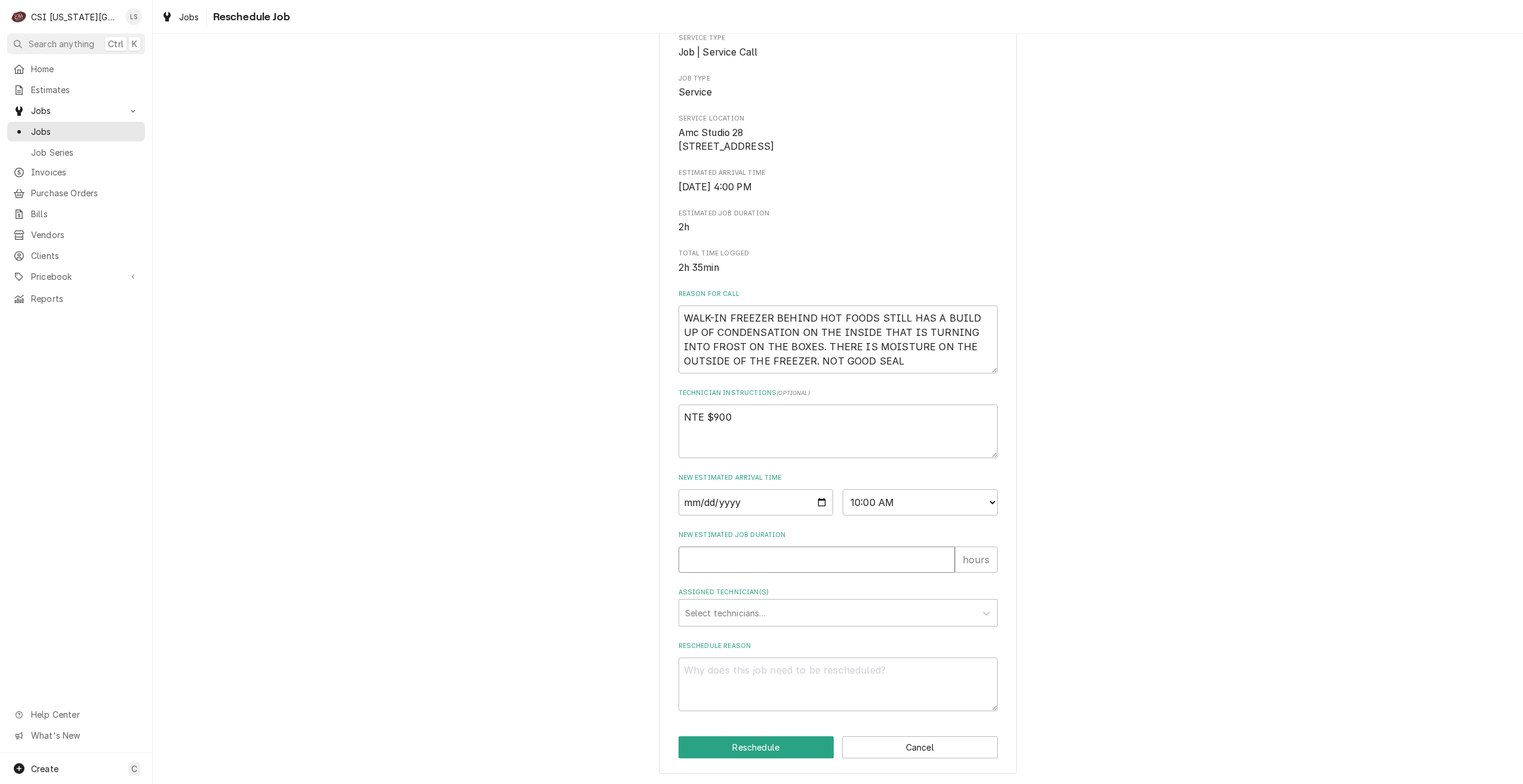
click at [839, 556] on input "New Estimated Job Duration" at bounding box center [816, 559] width 276 height 27
type textarea "x"
type input "2"
click at [862, 610] on div "Assigned Technician(s)" at bounding box center [827, 613] width 285 height 22
type input "zach w"
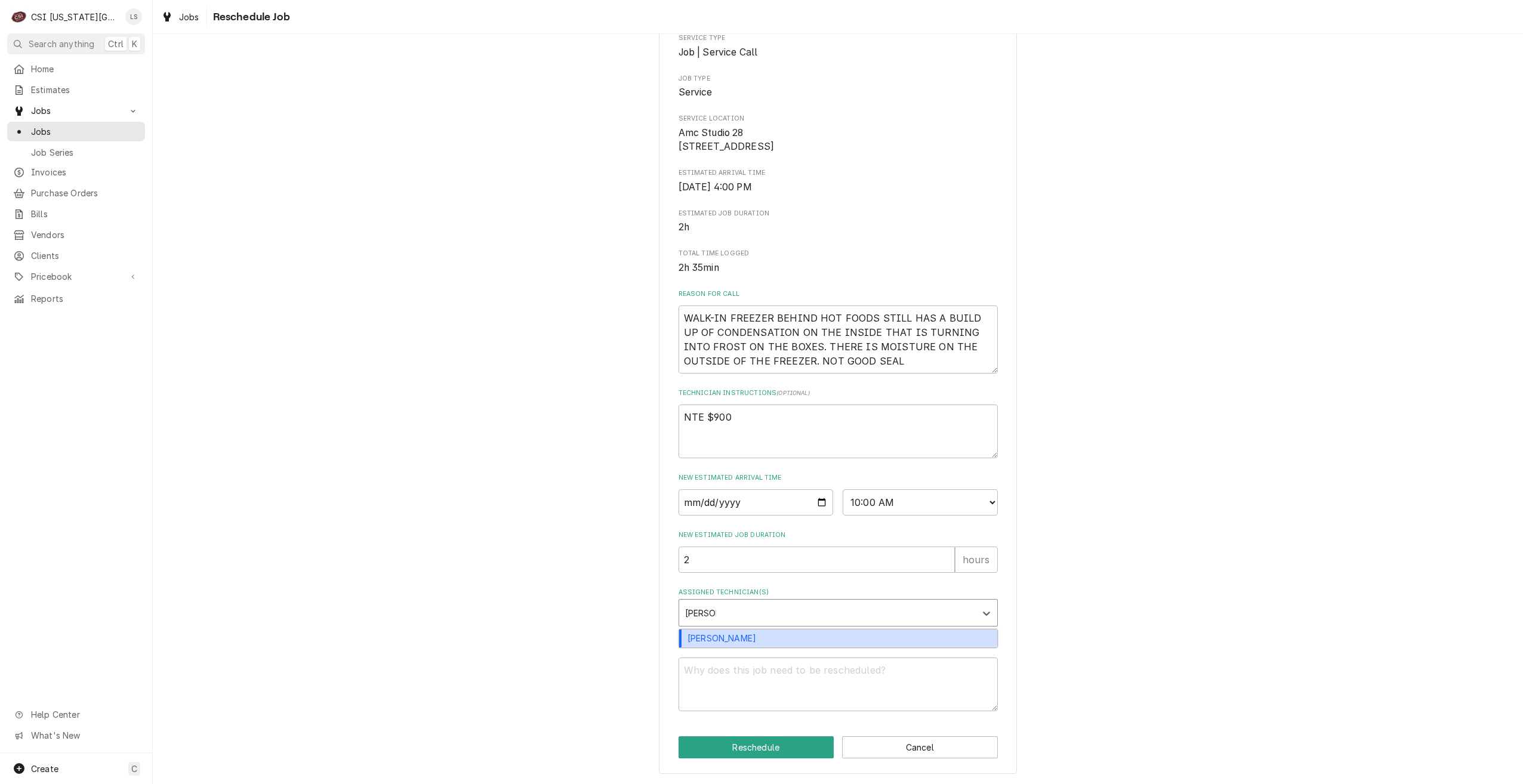
click at [838, 640] on div "Zach Wilson" at bounding box center [838, 639] width 318 height 19
type textarea "x"
click at [846, 677] on textarea "Reschedule Reason" at bounding box center [838, 684] width 319 height 54
type textarea "x"
type textarea "RE"
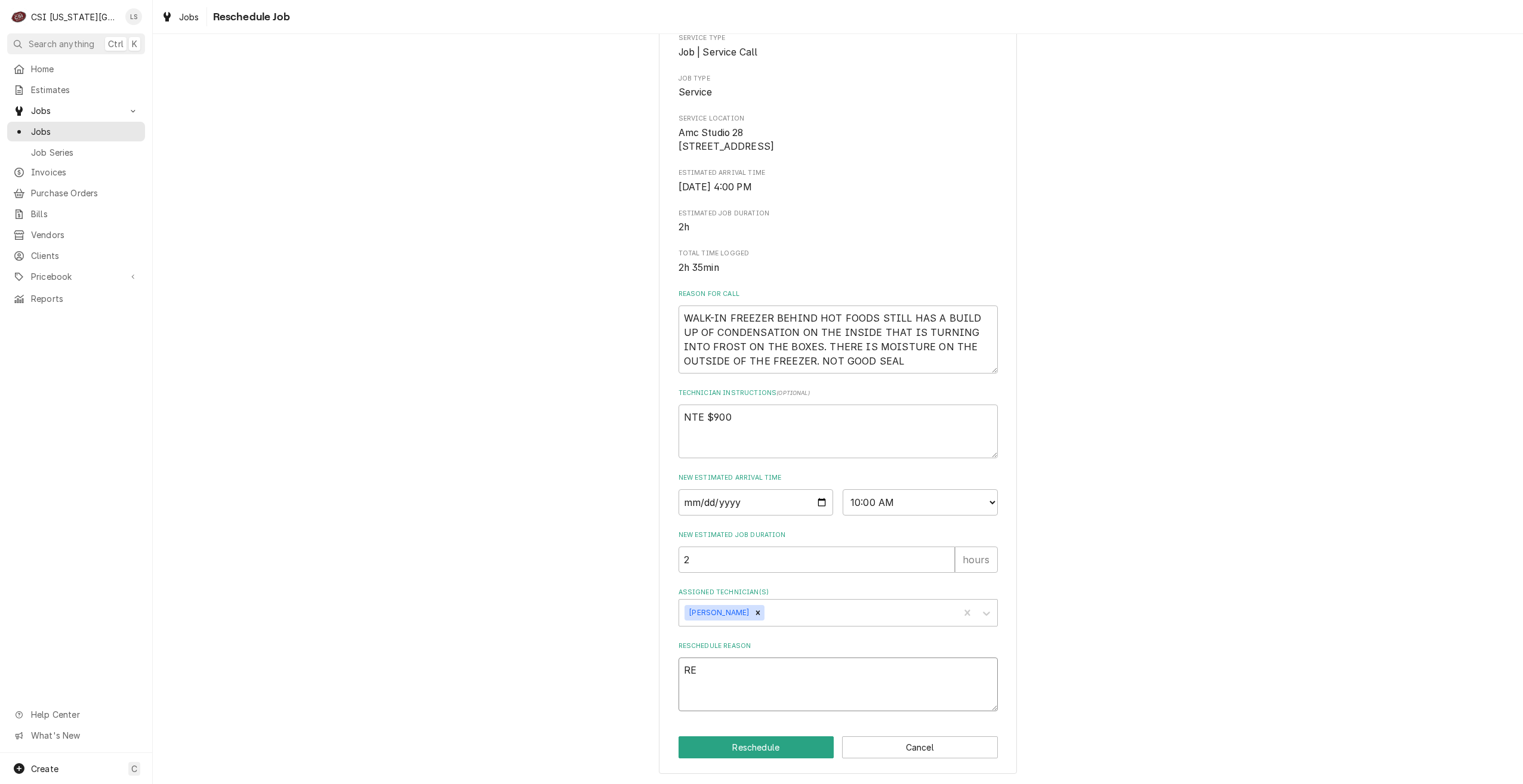
type textarea "x"
type textarea "REt"
type textarea "x"
type textarea "REtur"
type textarea "x"
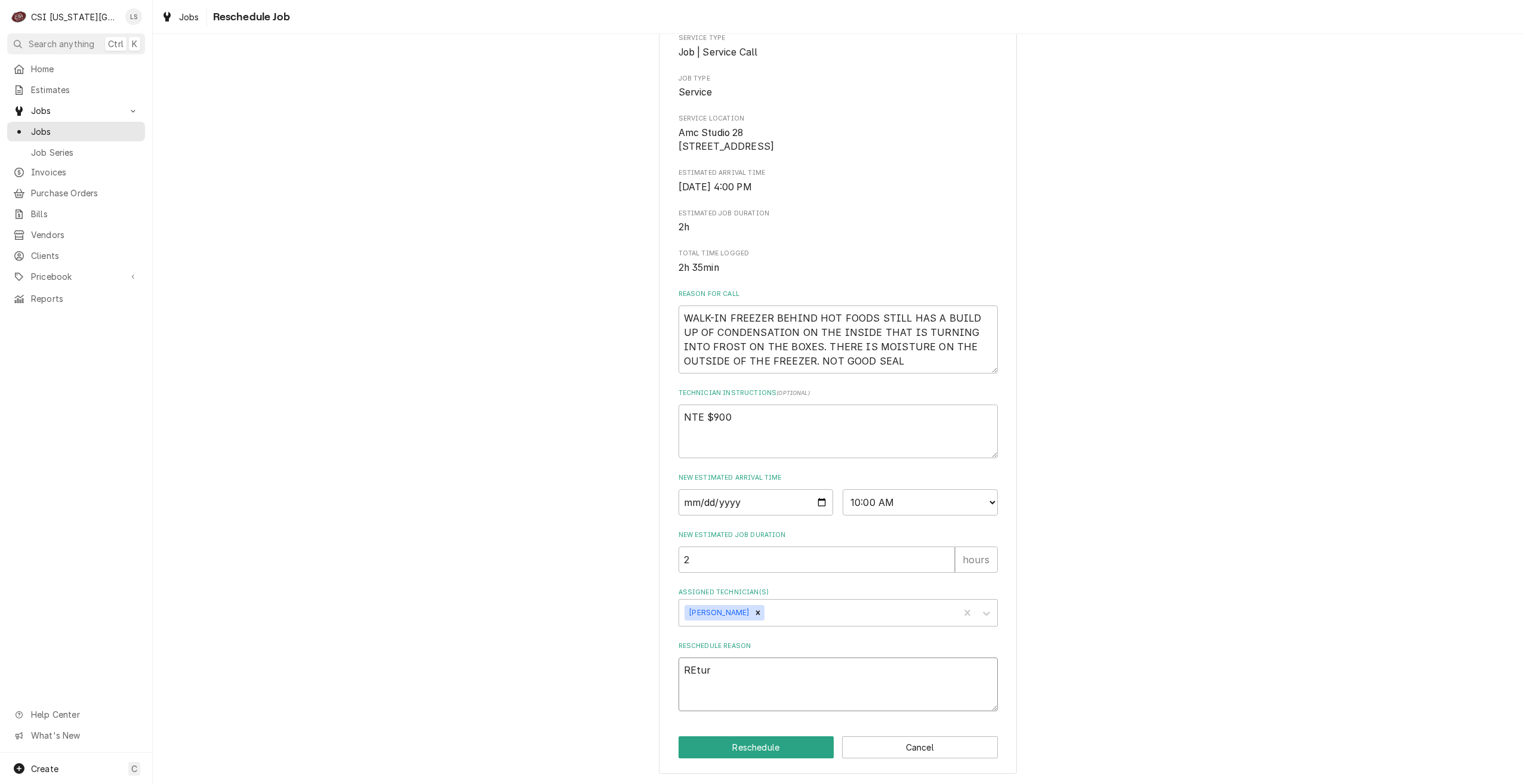
type textarea "REturn"
type textarea "x"
type textarea "REturn"
type textarea "x"
type textarea "REturn f"
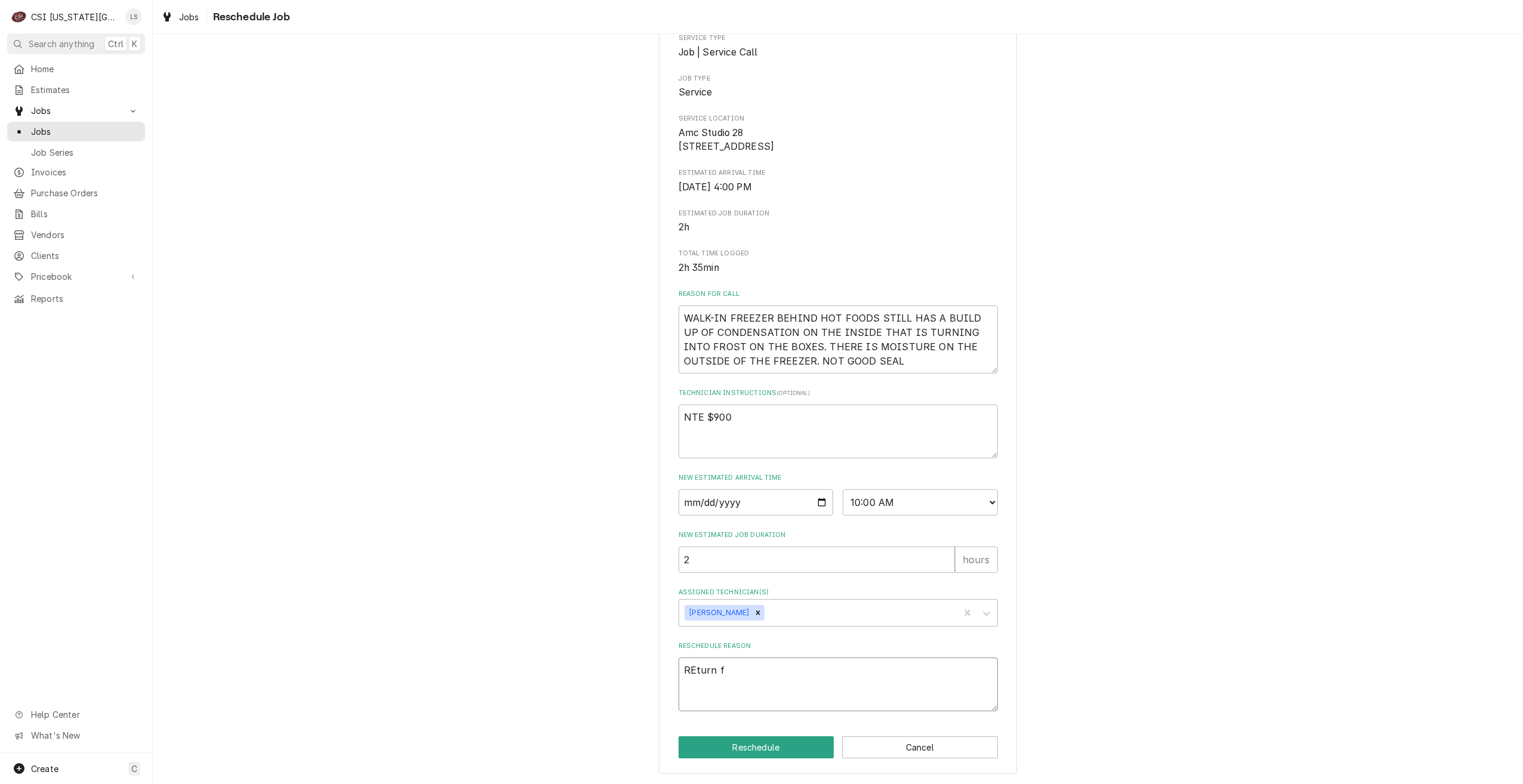
type textarea "x"
type textarea "REturn fo"
type textarea "x"
type textarea "REturn f"
type textarea "x"
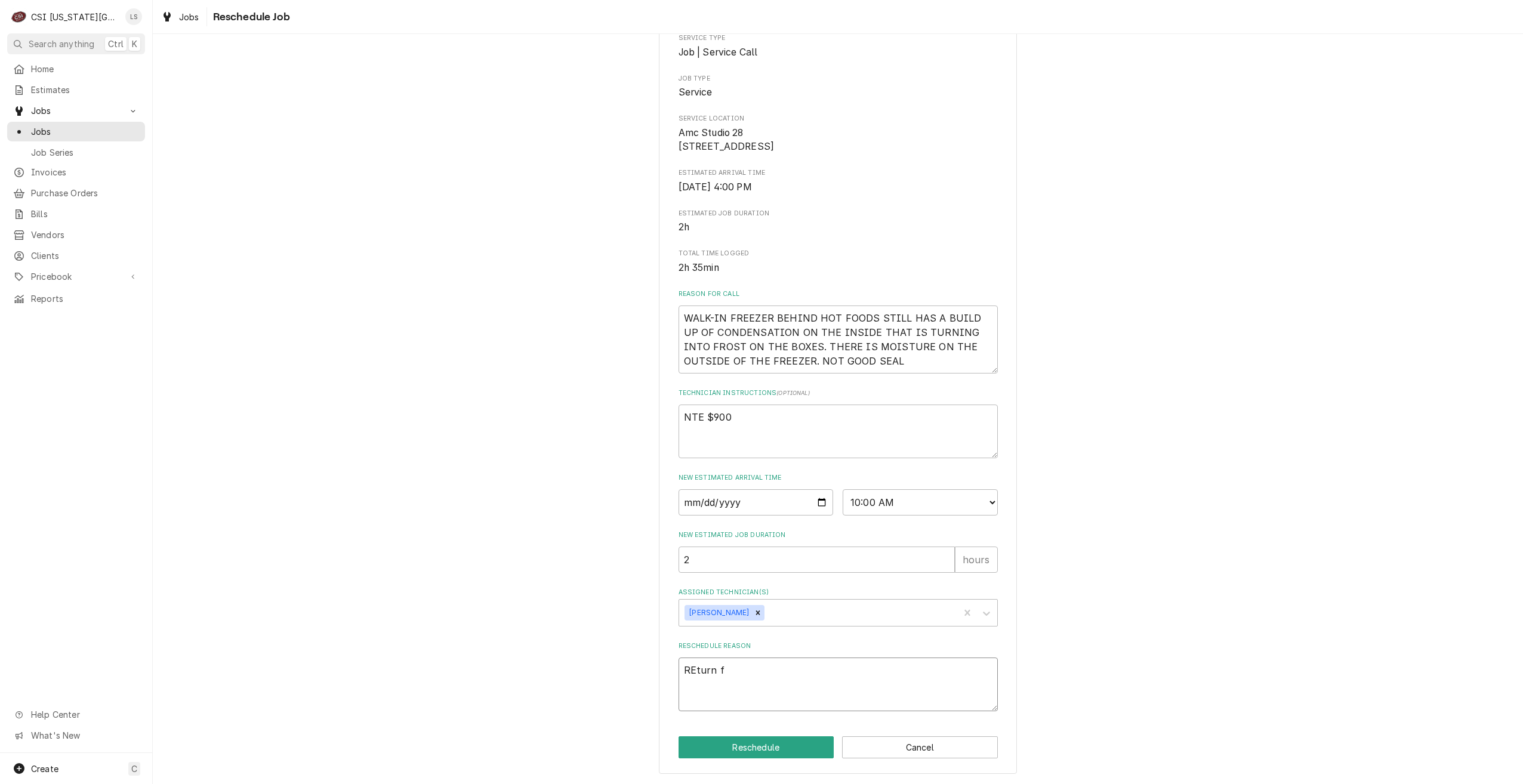
type textarea "REturn"
type textarea "x"
type textarea "REturn"
type textarea "x"
type textarea "REtur"
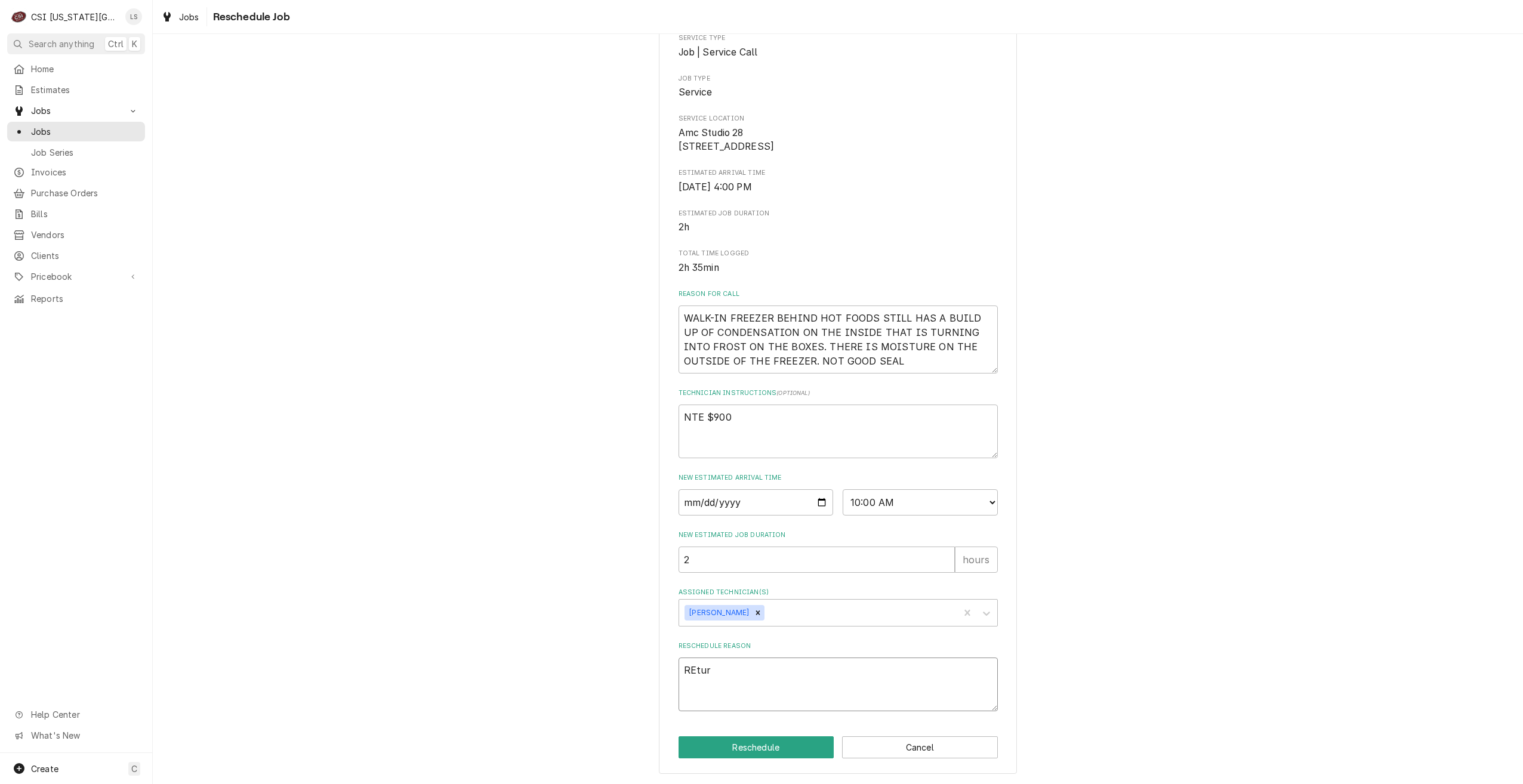
type textarea "x"
type textarea "REtu"
type textarea "x"
type textarea "REt"
type textarea "x"
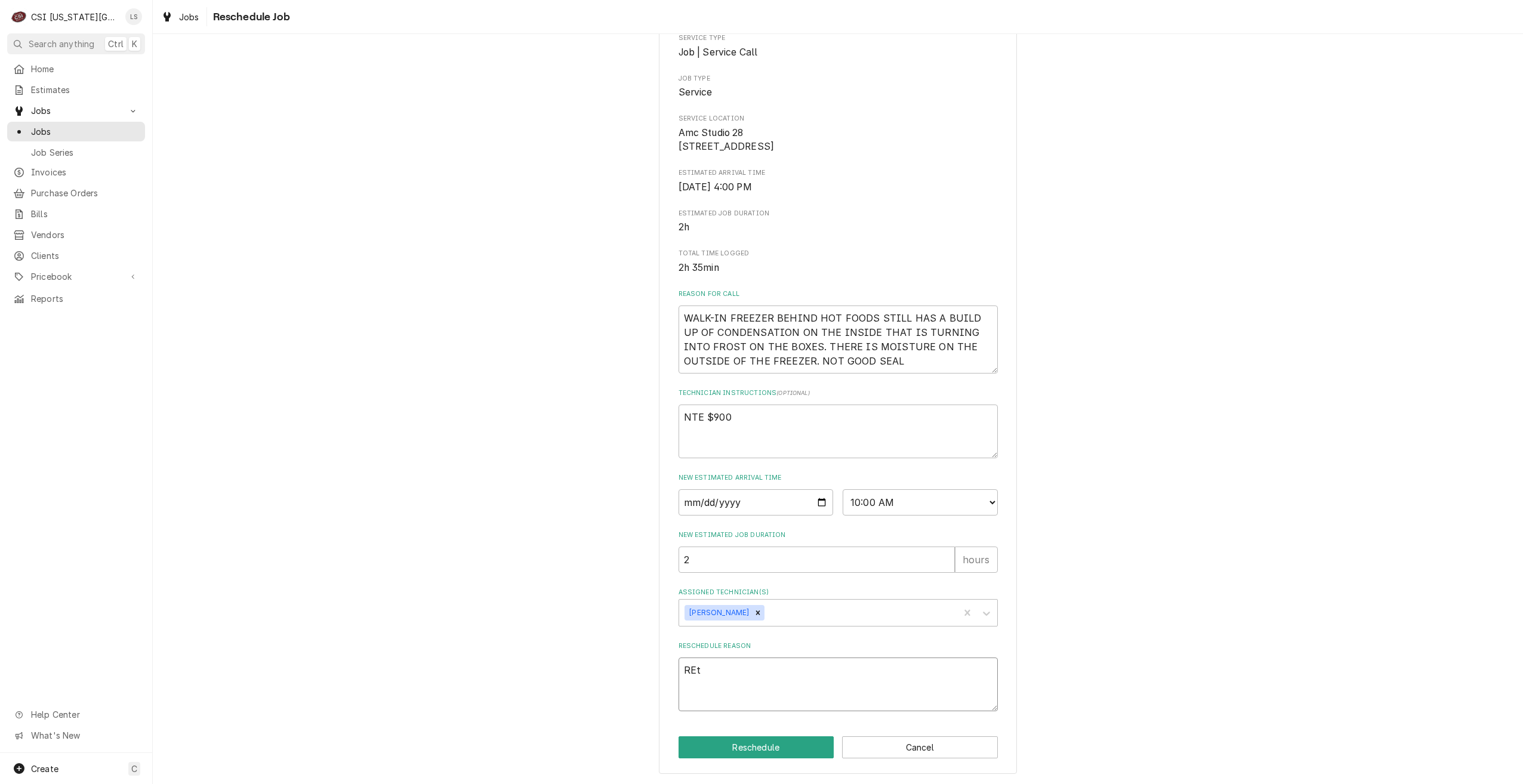
type textarea "RE"
type textarea "x"
type textarea "R"
type textarea "x"
type textarea "Re"
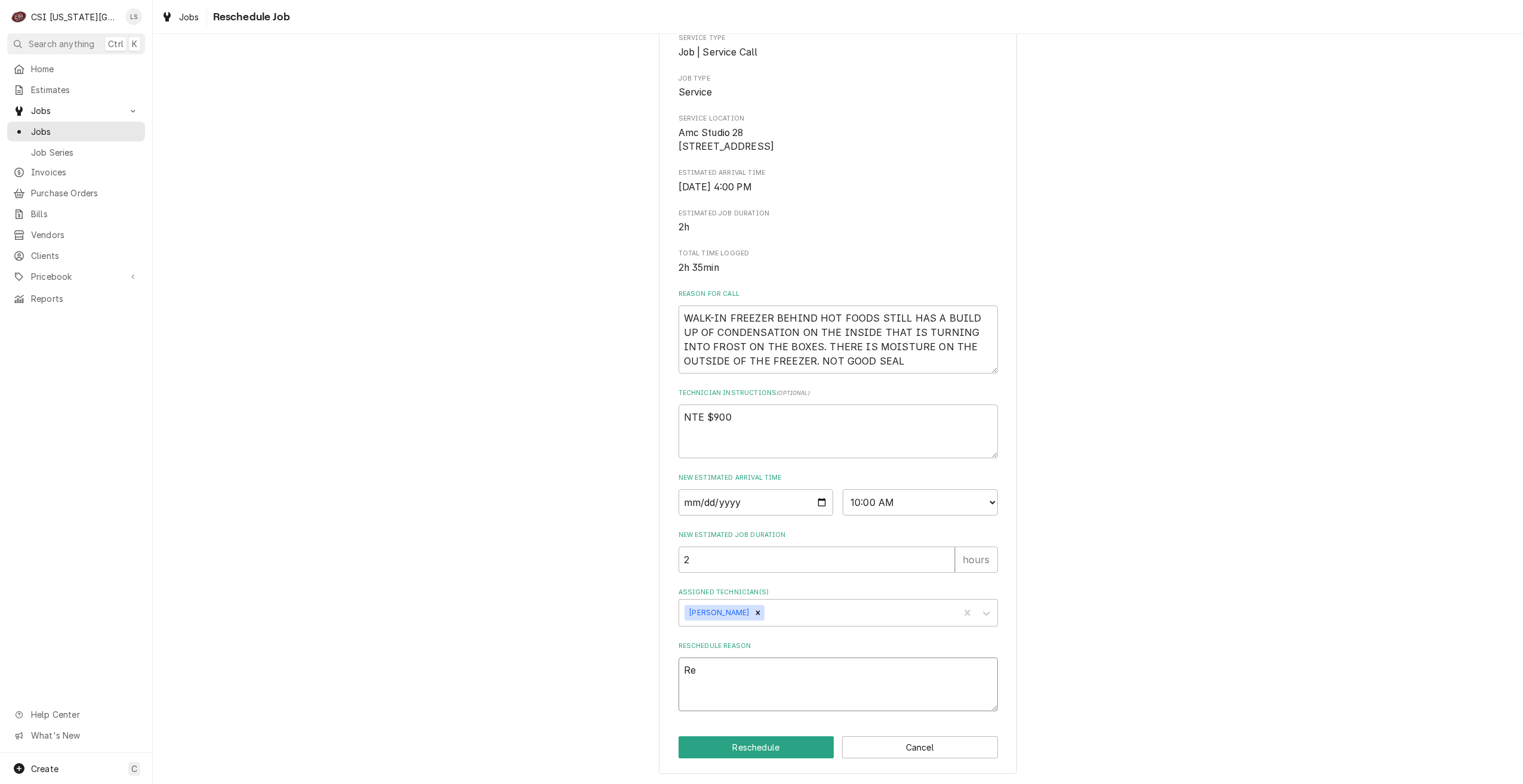
type textarea "x"
type textarea "Ret"
type textarea "x"
type textarea "Retu"
type textarea "x"
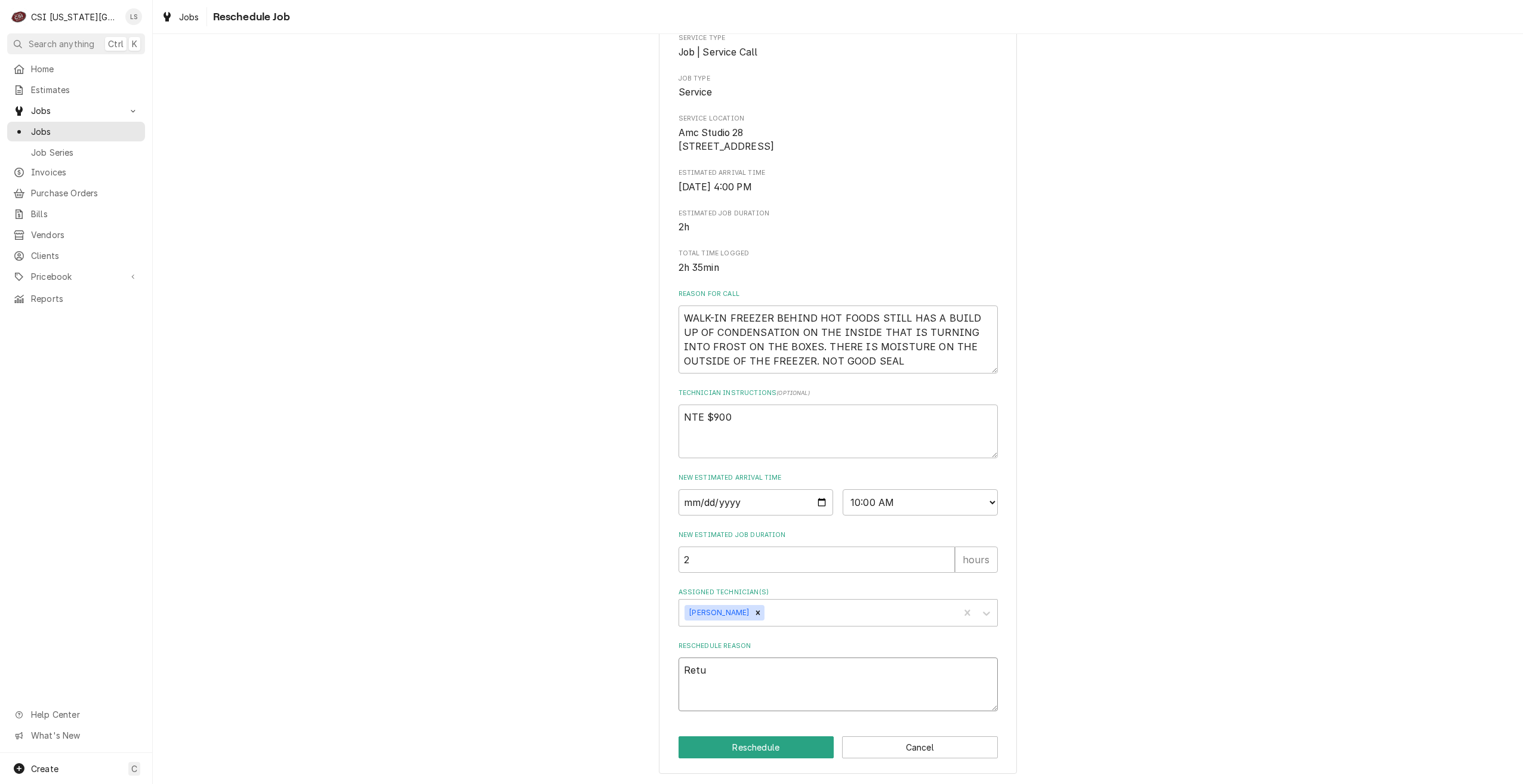
type textarea "Retur"
type textarea "x"
type textarea "Return"
type textarea "x"
type textarea "Return"
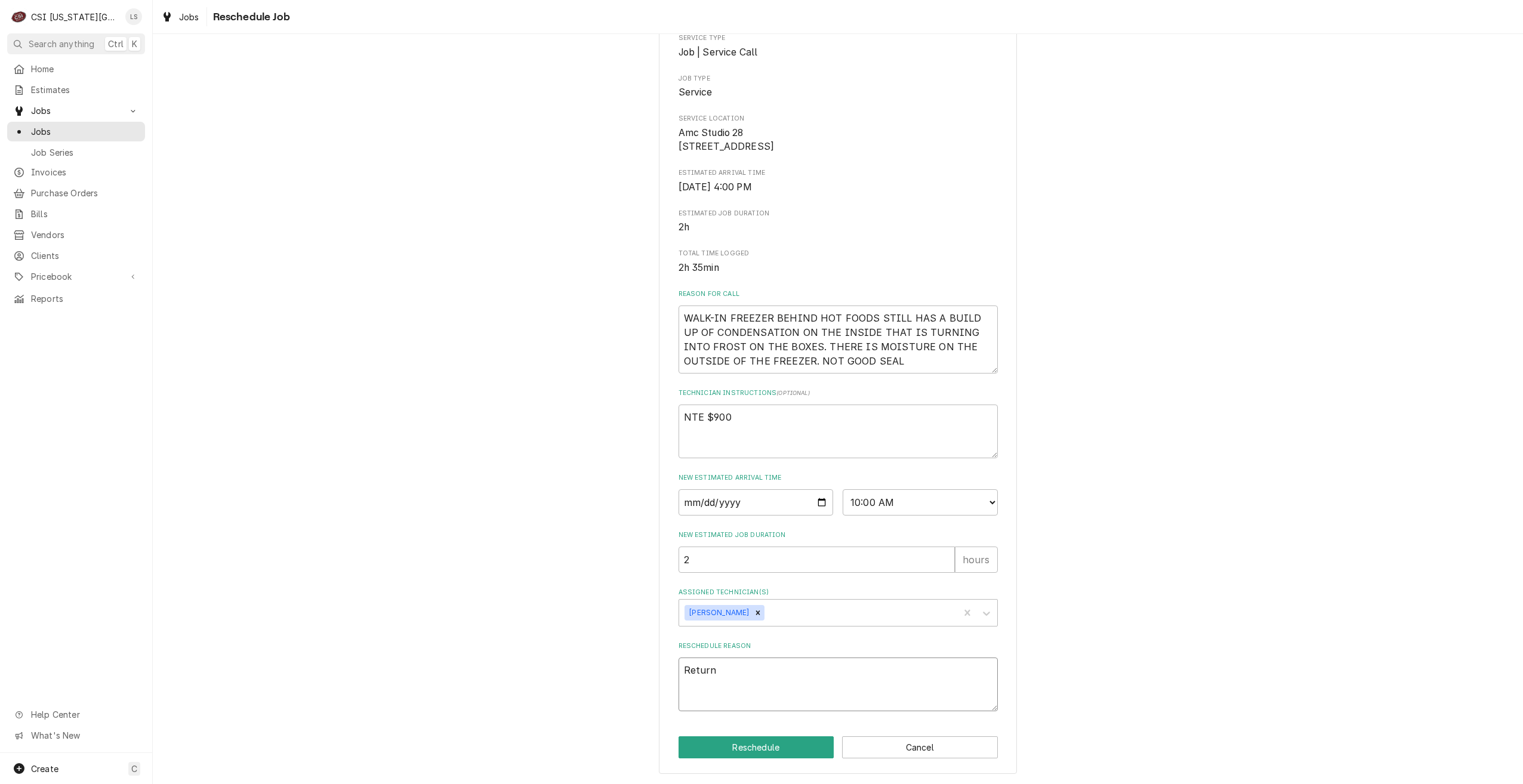
type textarea "x"
type textarea "Return w"
type textarea "x"
type textarea "Return wi"
type textarea "x"
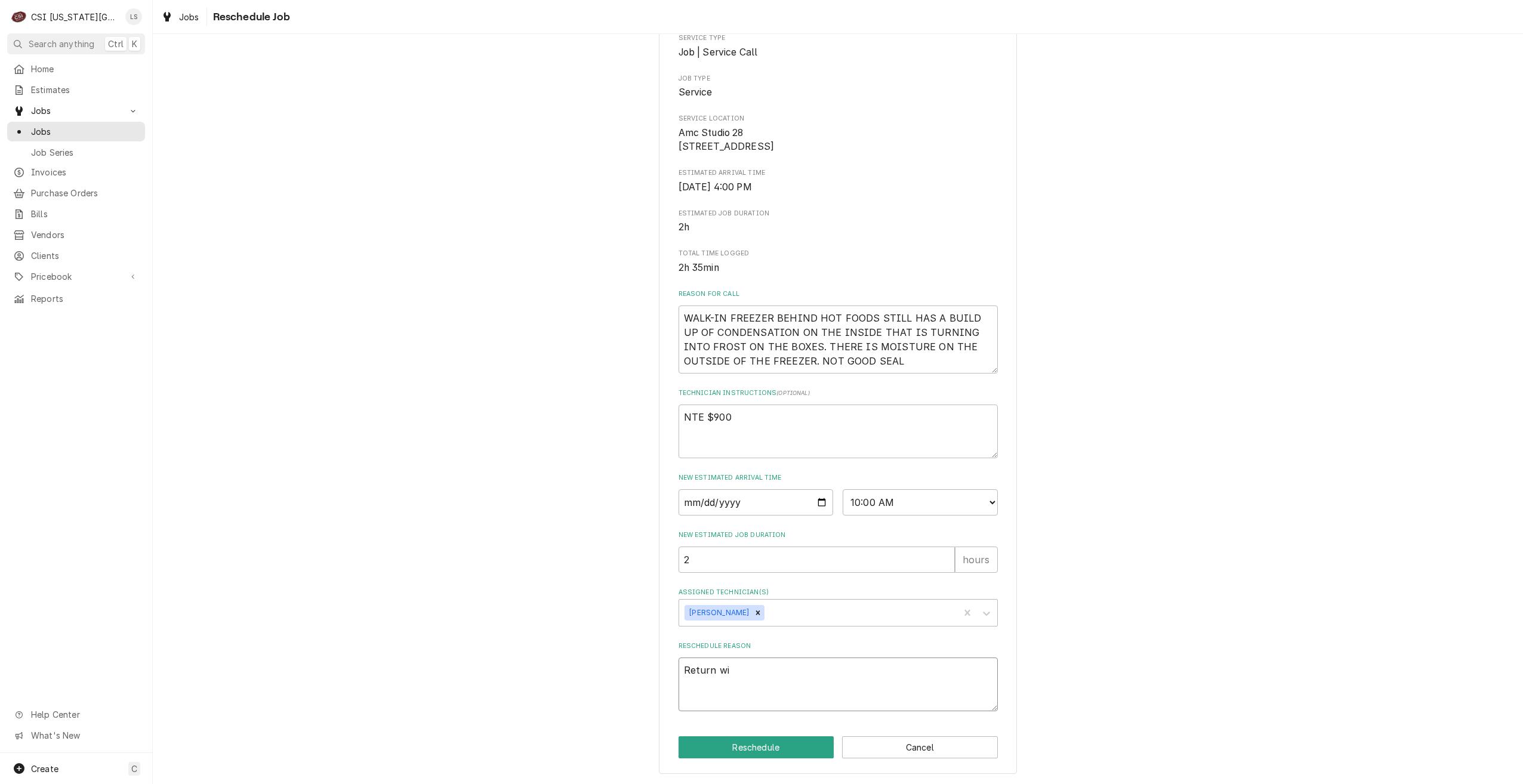
type textarea "Return wit"
type textarea "x"
type textarea "Return with"
type textarea "x"
type textarea "Return with"
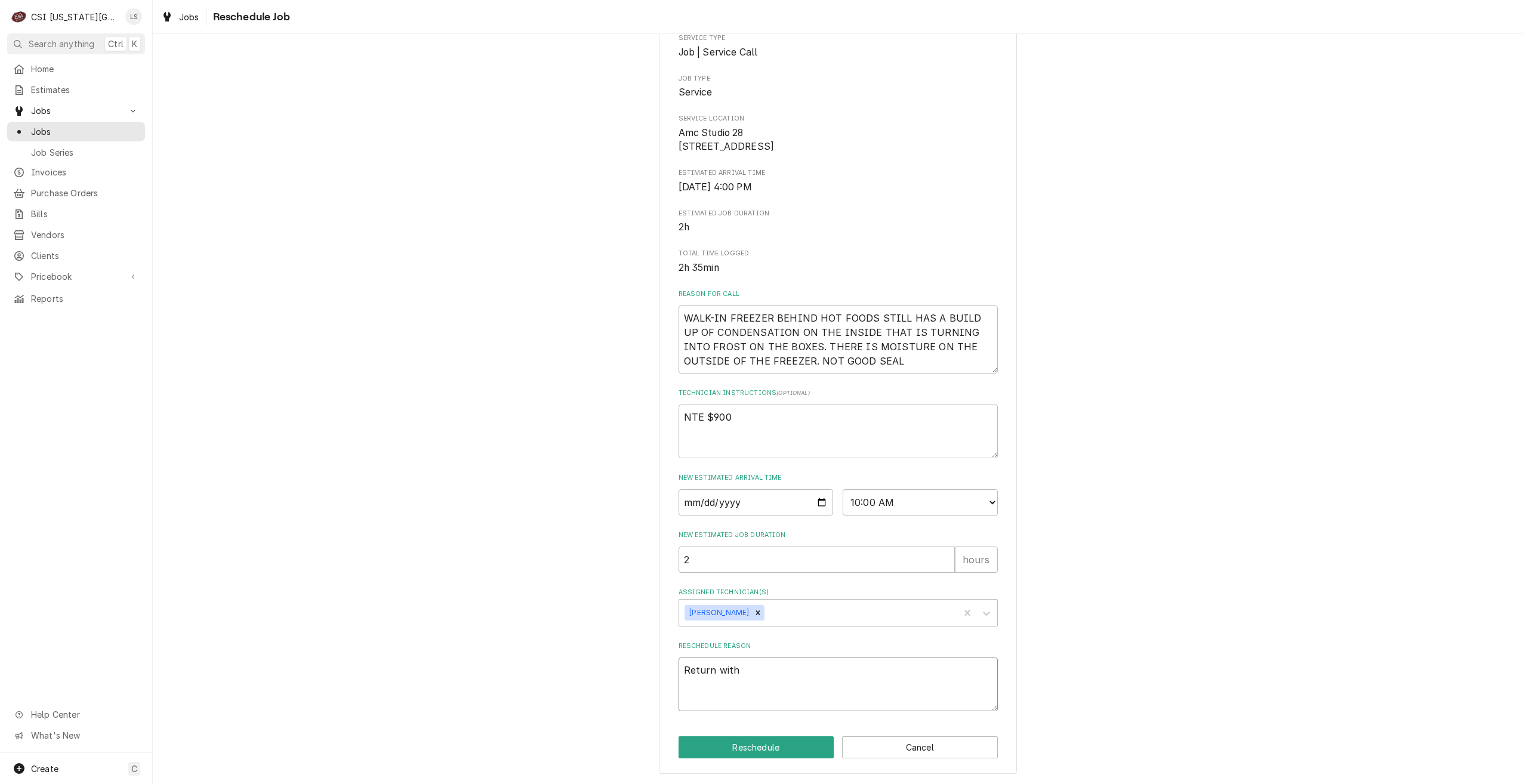
type textarea "x"
type textarea "Return with p"
type textarea "x"
type textarea "Return with pa"
type textarea "x"
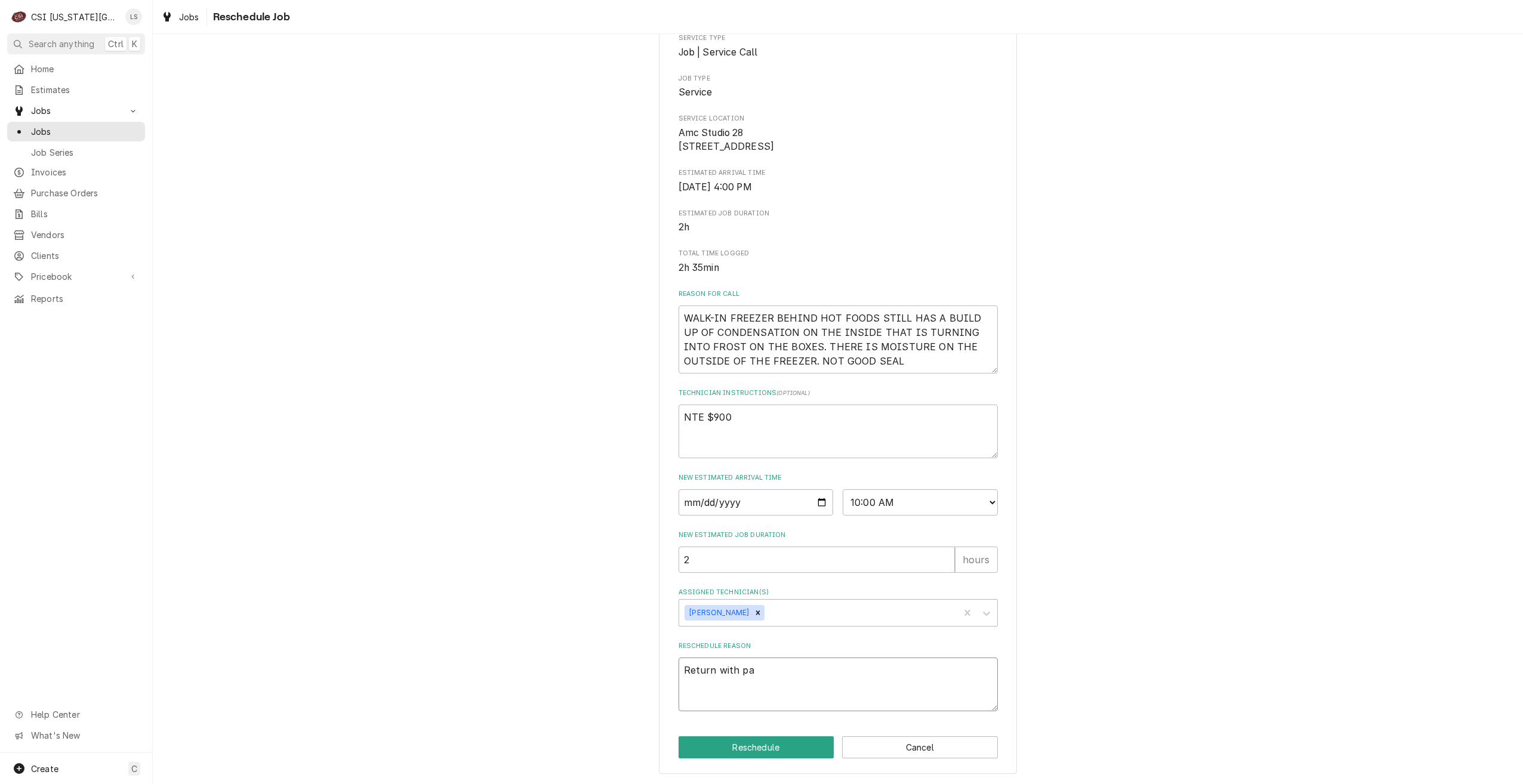
type textarea "Return with par"
type textarea "x"
type textarea "Return with part"
type textarea "x"
type textarea "Return with parts"
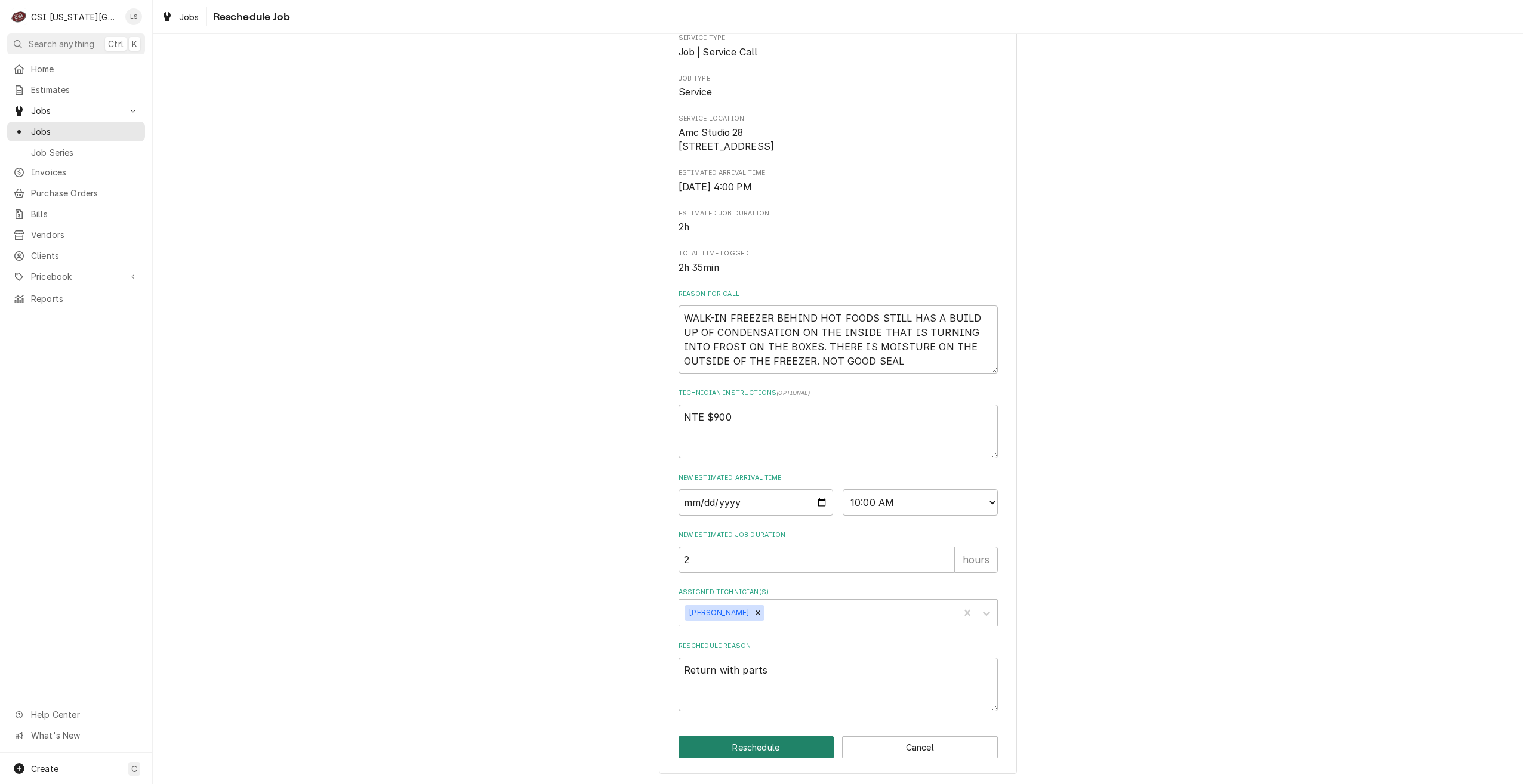
click at [759, 751] on button "Reschedule" at bounding box center [756, 747] width 156 height 22
type textarea "x"
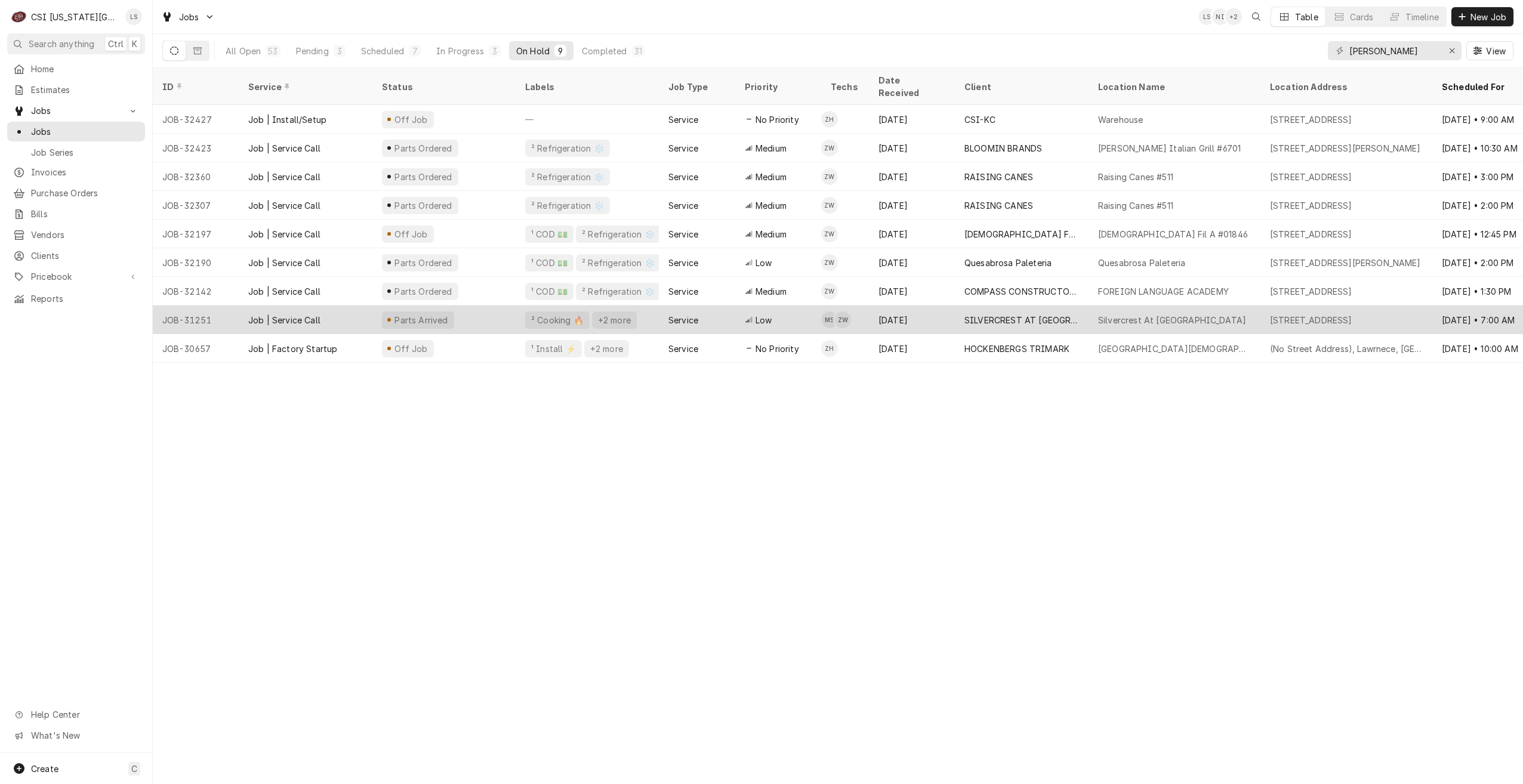
click at [481, 306] on div "Parts Arrived" at bounding box center [444, 320] width 143 height 29
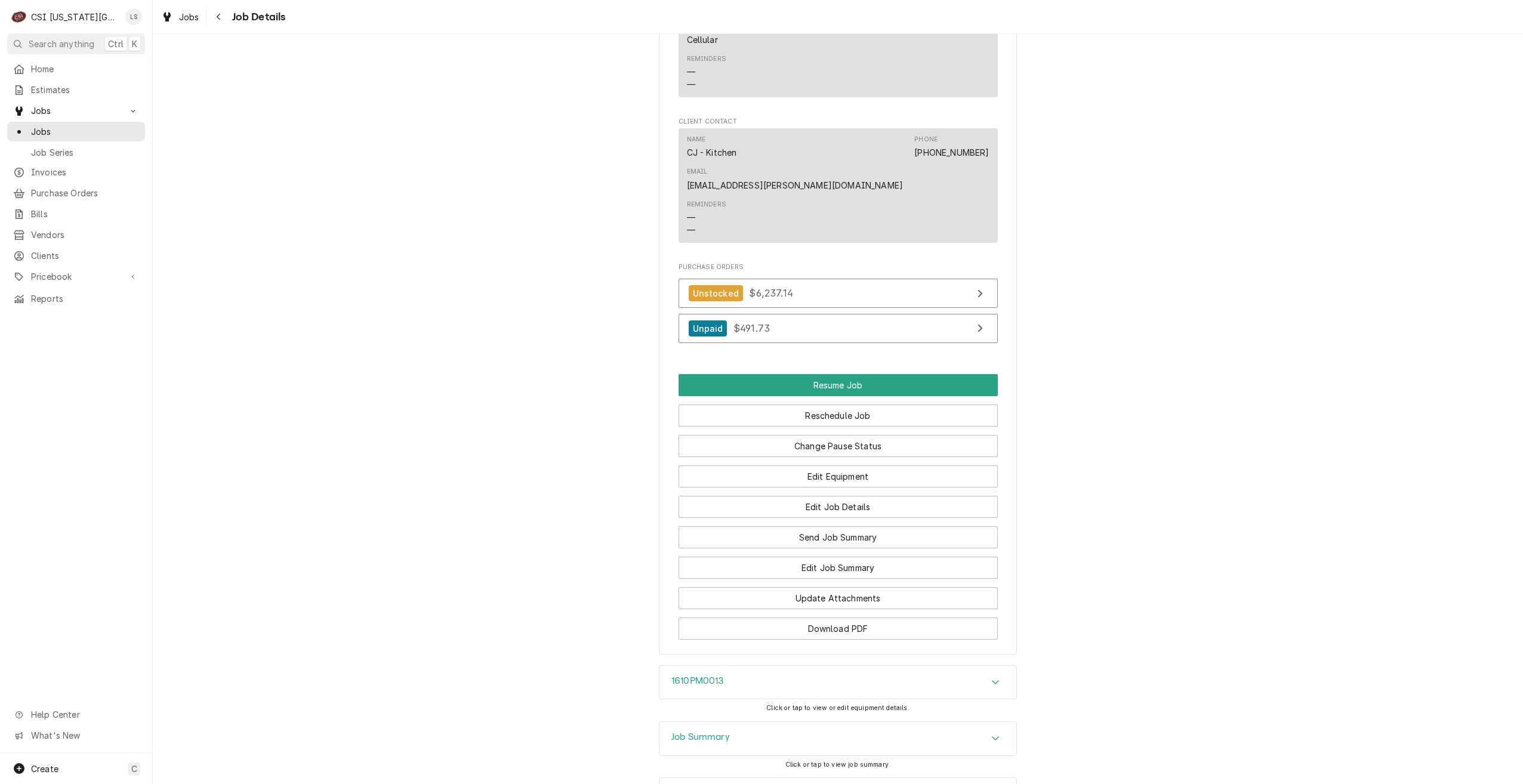
scroll to position [1697, 0]
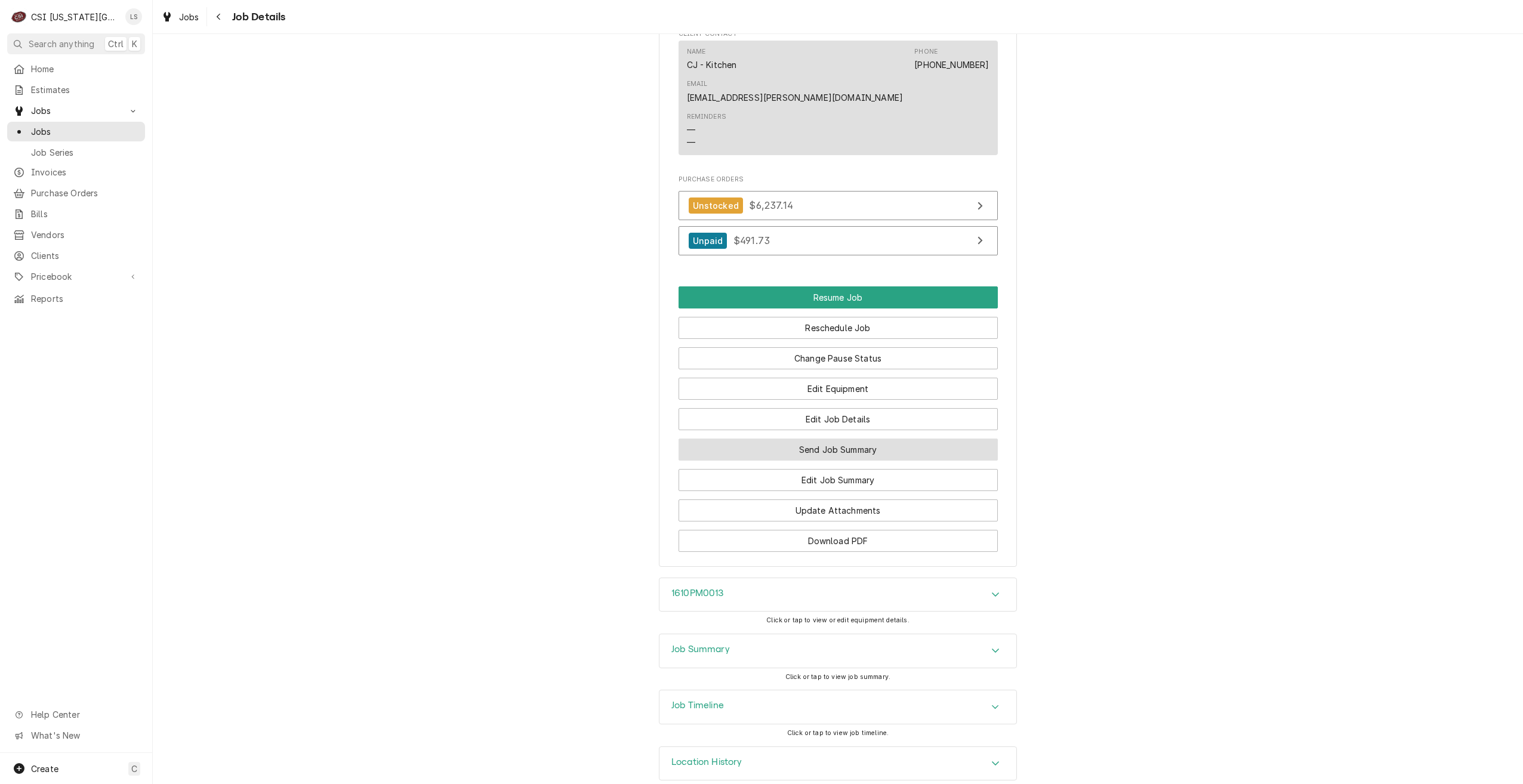
click at [850, 439] on button "Send Job Summary" at bounding box center [838, 450] width 319 height 22
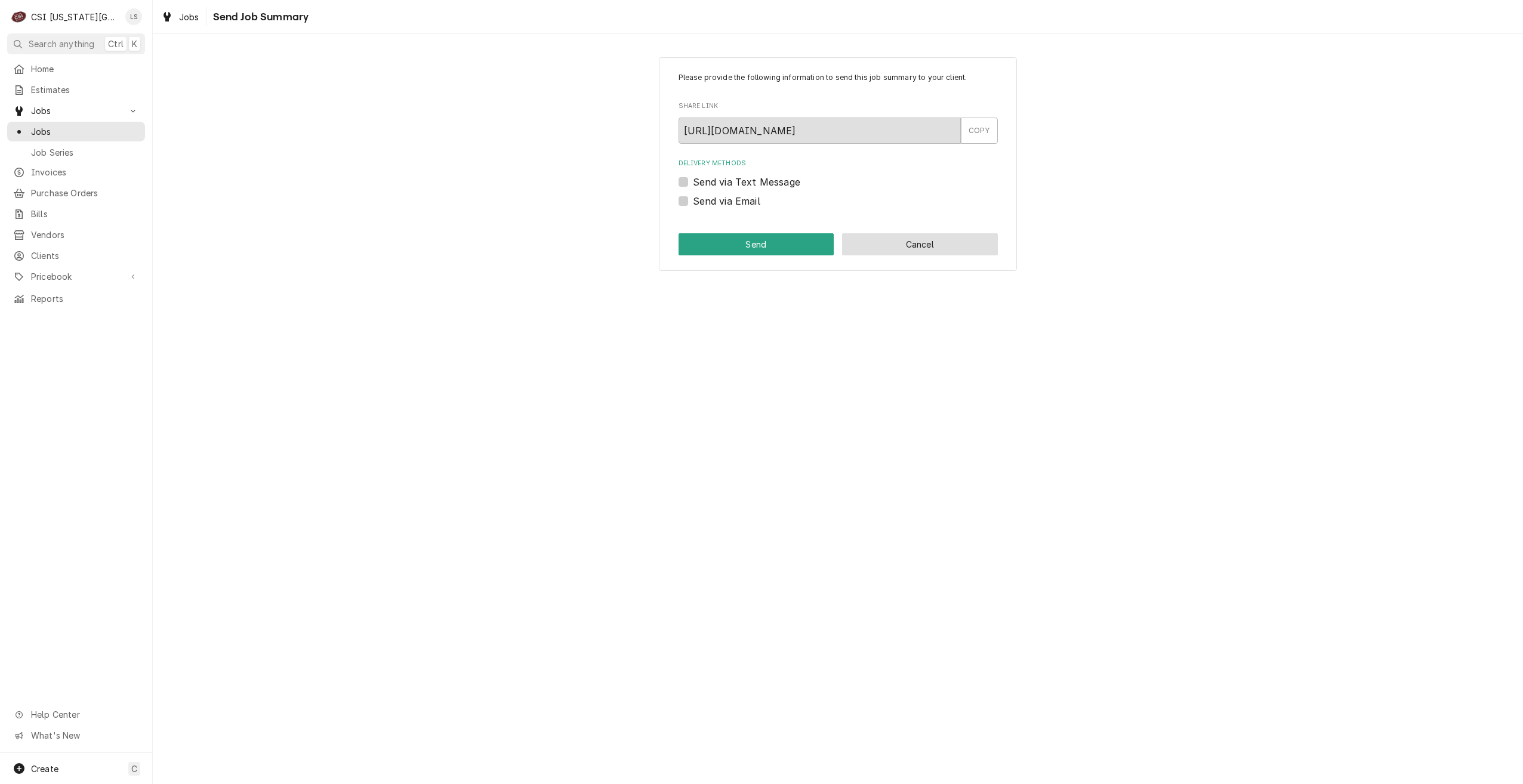
click at [894, 249] on button "Cancel" at bounding box center [920, 244] width 156 height 22
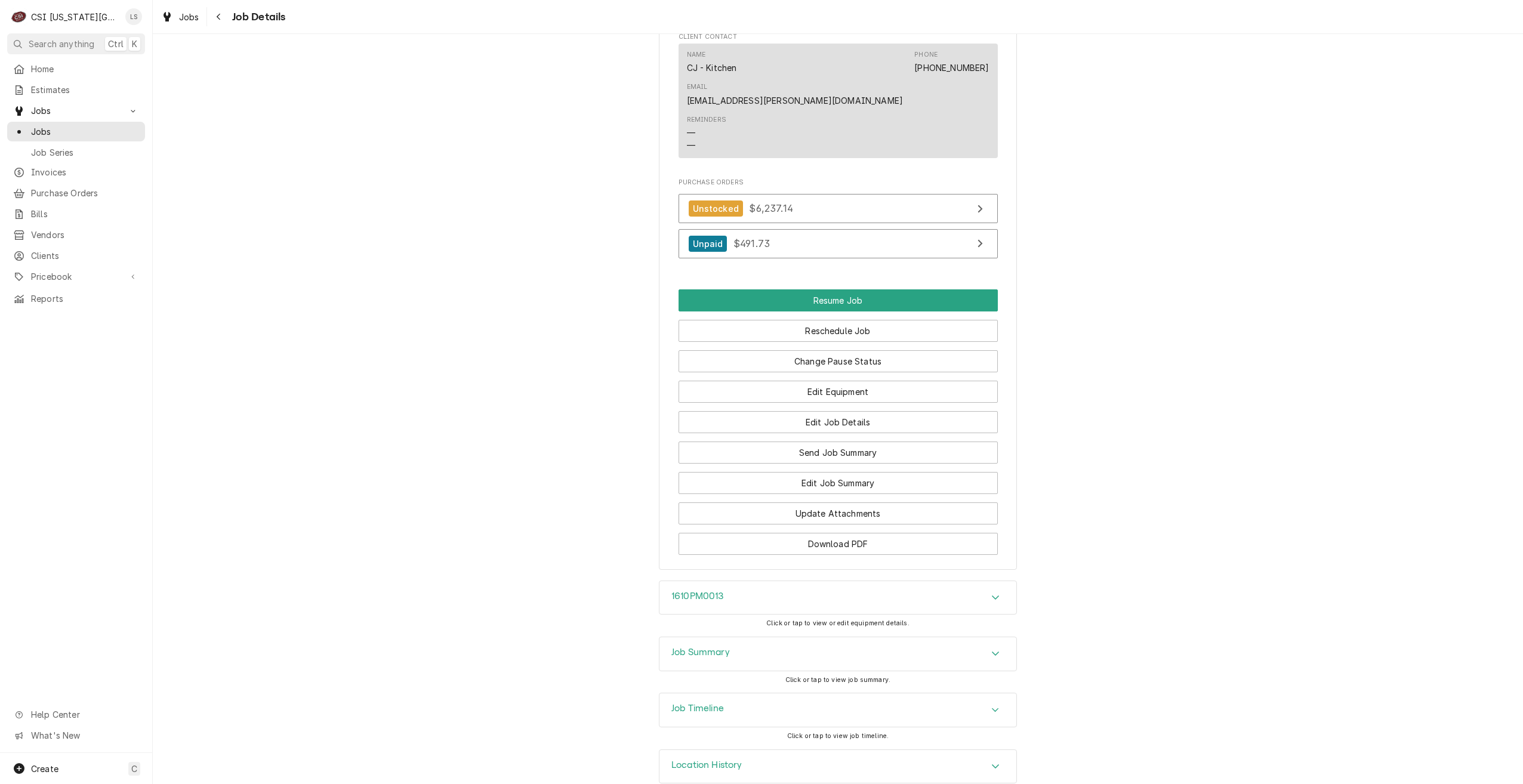
scroll to position [1697, 0]
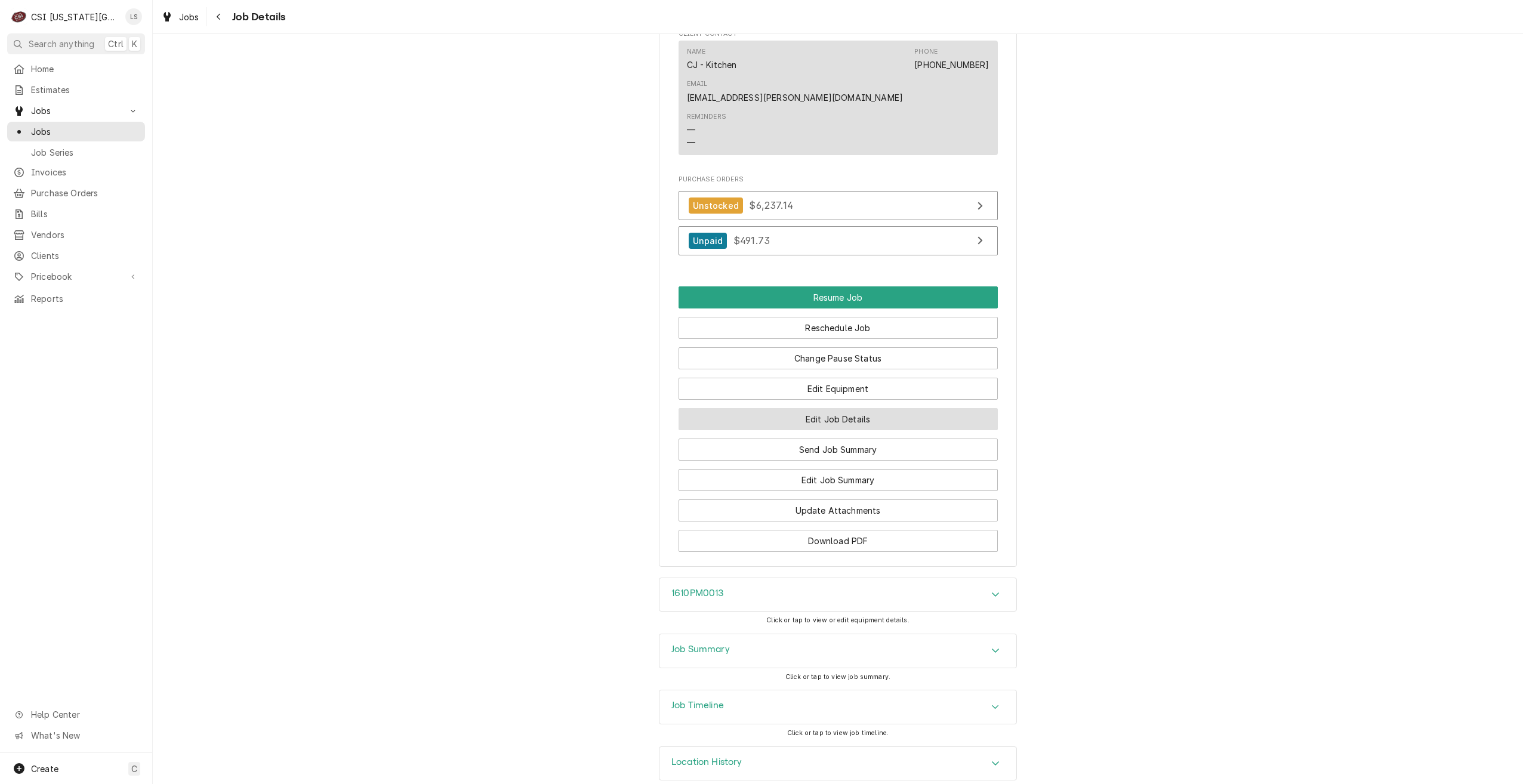
click at [856, 408] on button "Edit Job Details" at bounding box center [838, 419] width 319 height 22
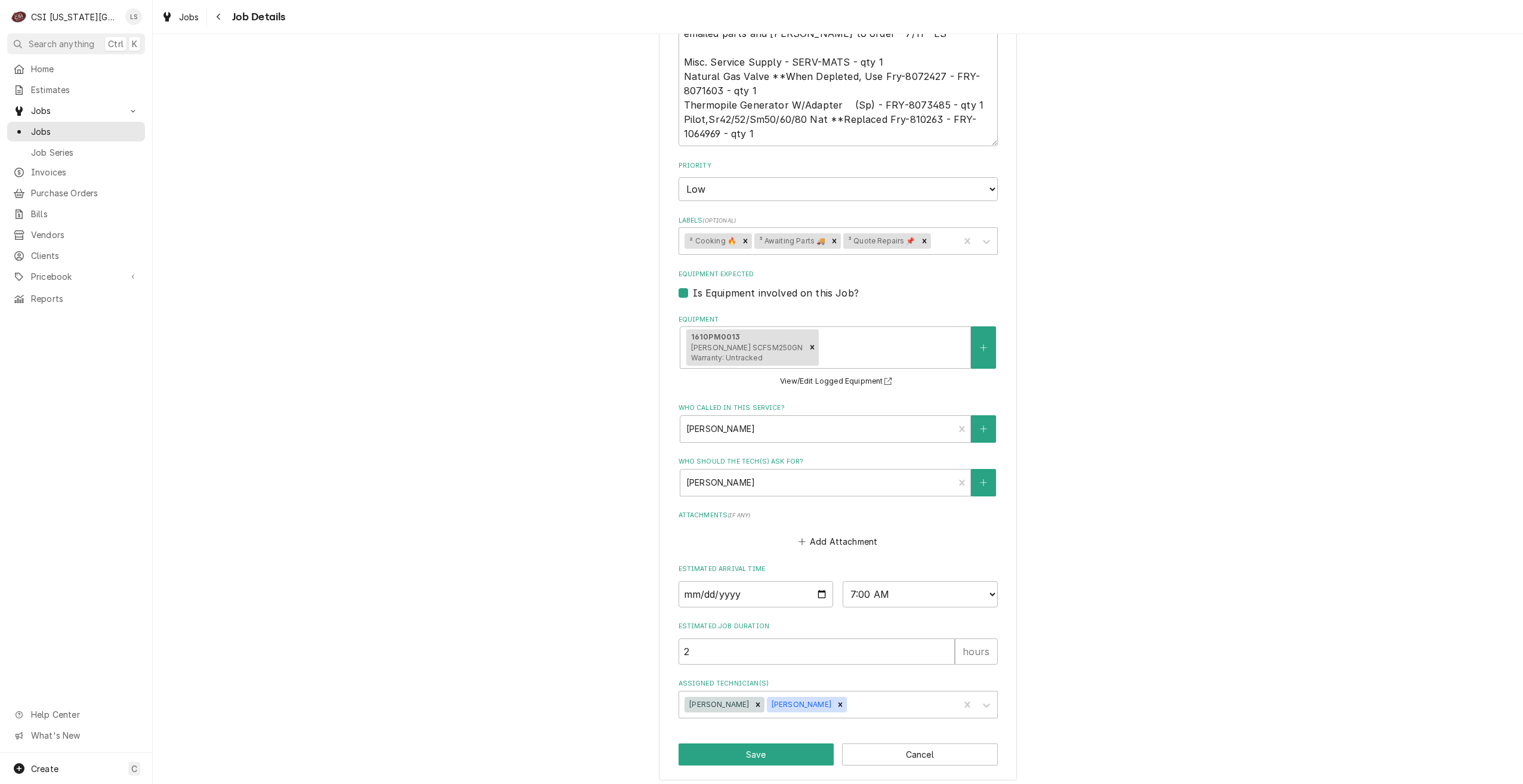
scroll to position [564, 0]
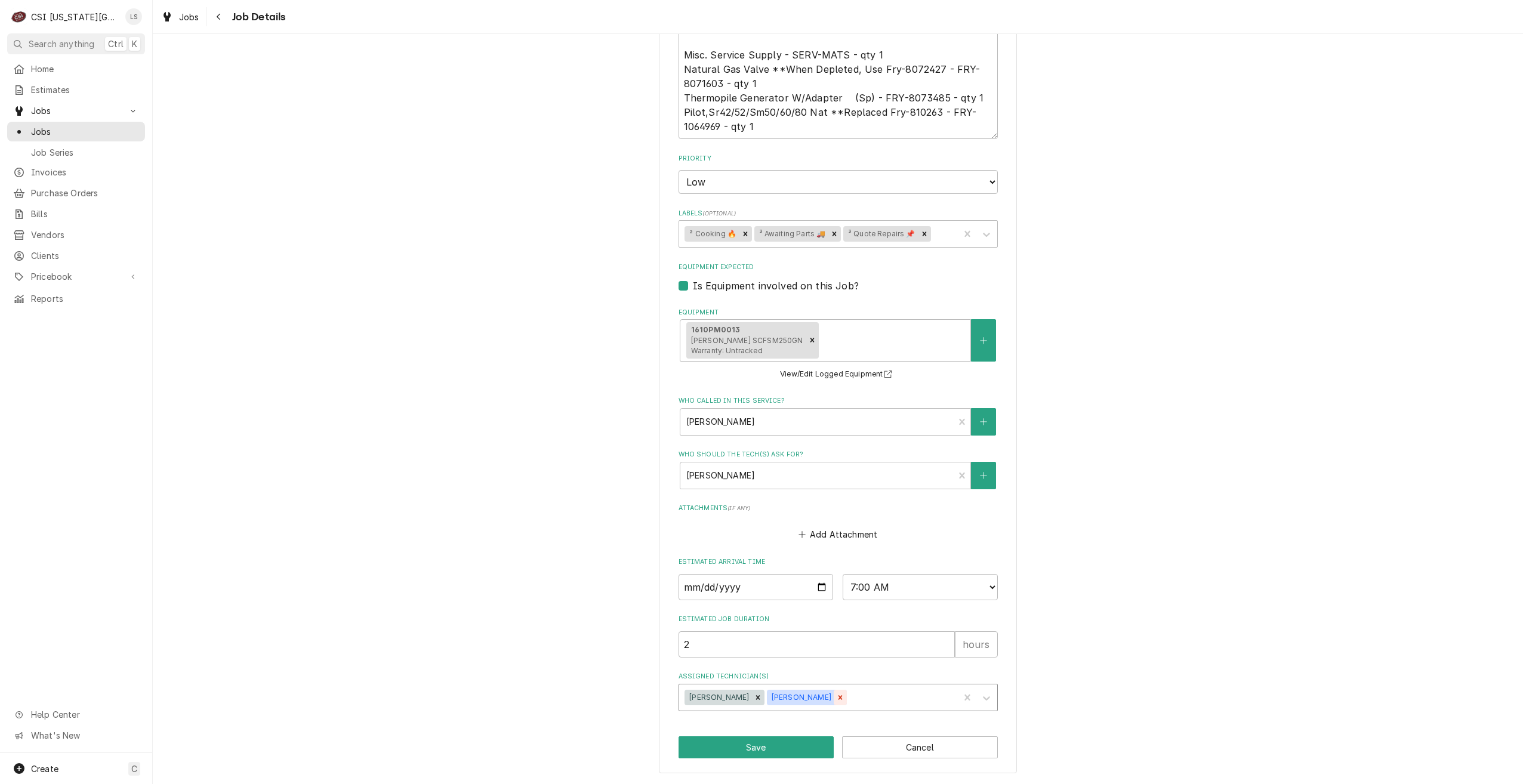
click at [836, 698] on icon "Remove Zach Wilson" at bounding box center [841, 698] width 9 height 9
click at [765, 743] on button "Save" at bounding box center [756, 747] width 156 height 22
type textarea "x"
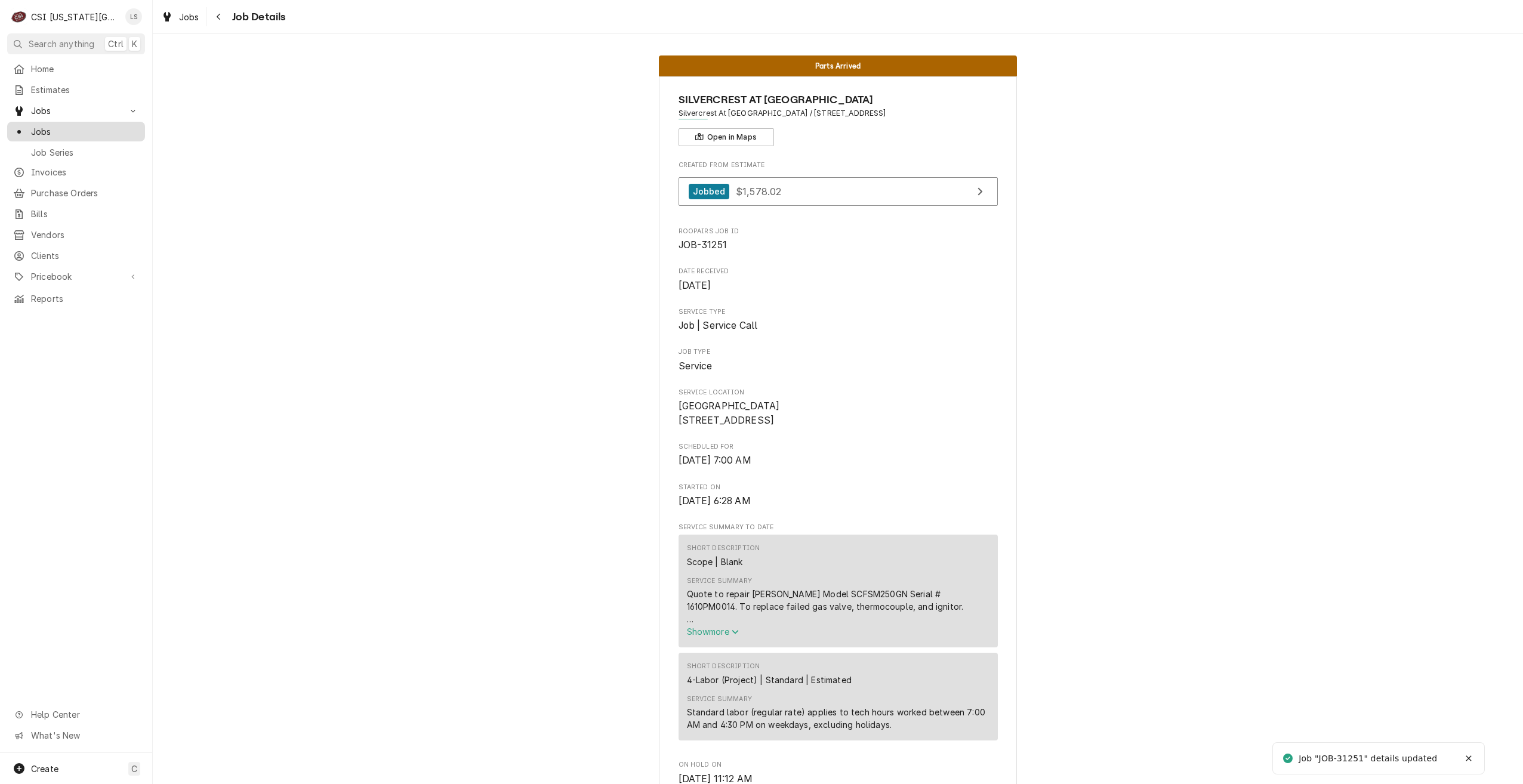
click at [83, 122] on link "Jobs" at bounding box center [76, 131] width 138 height 19
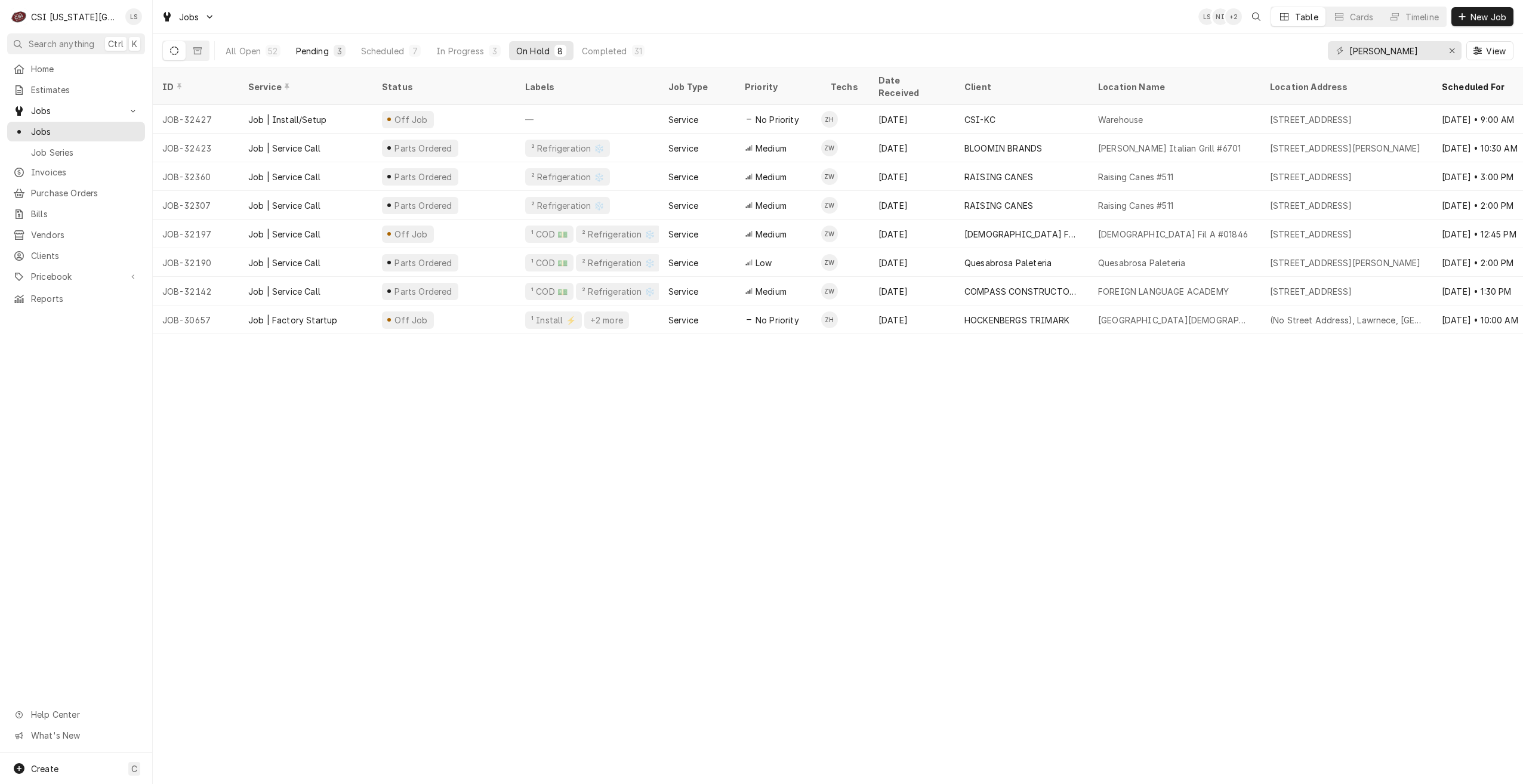
click at [314, 50] on div "Pending" at bounding box center [313, 50] width 33 height 12
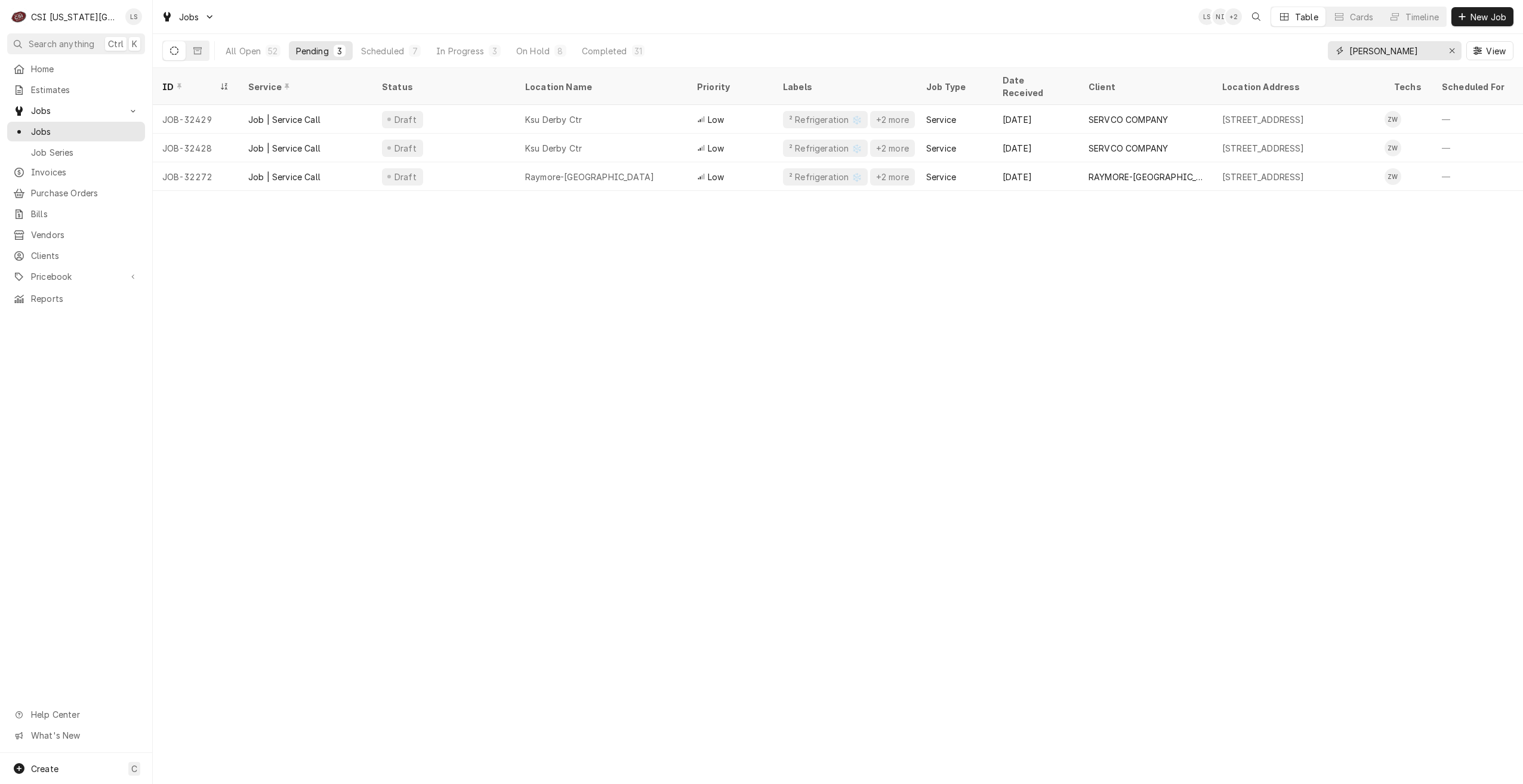
drag, startPoint x: 1401, startPoint y: 52, endPoint x: 1312, endPoint y: 52, distance: 89.0
click at [1312, 52] on div "All Open 52 Pending 3 Scheduled 7 In Progress 3 On Hold 8 Completed 31 zach w V…" at bounding box center [838, 50] width 1352 height 34
click at [889, 19] on div "Jobs LS NI + 2 Table Cards Timeline New Job" at bounding box center [838, 16] width 1370 height 34
drag, startPoint x: 1388, startPoint y: 52, endPoint x: 1329, endPoint y: 53, distance: 59.0
click at [1329, 53] on div "zach w" at bounding box center [1395, 50] width 133 height 19
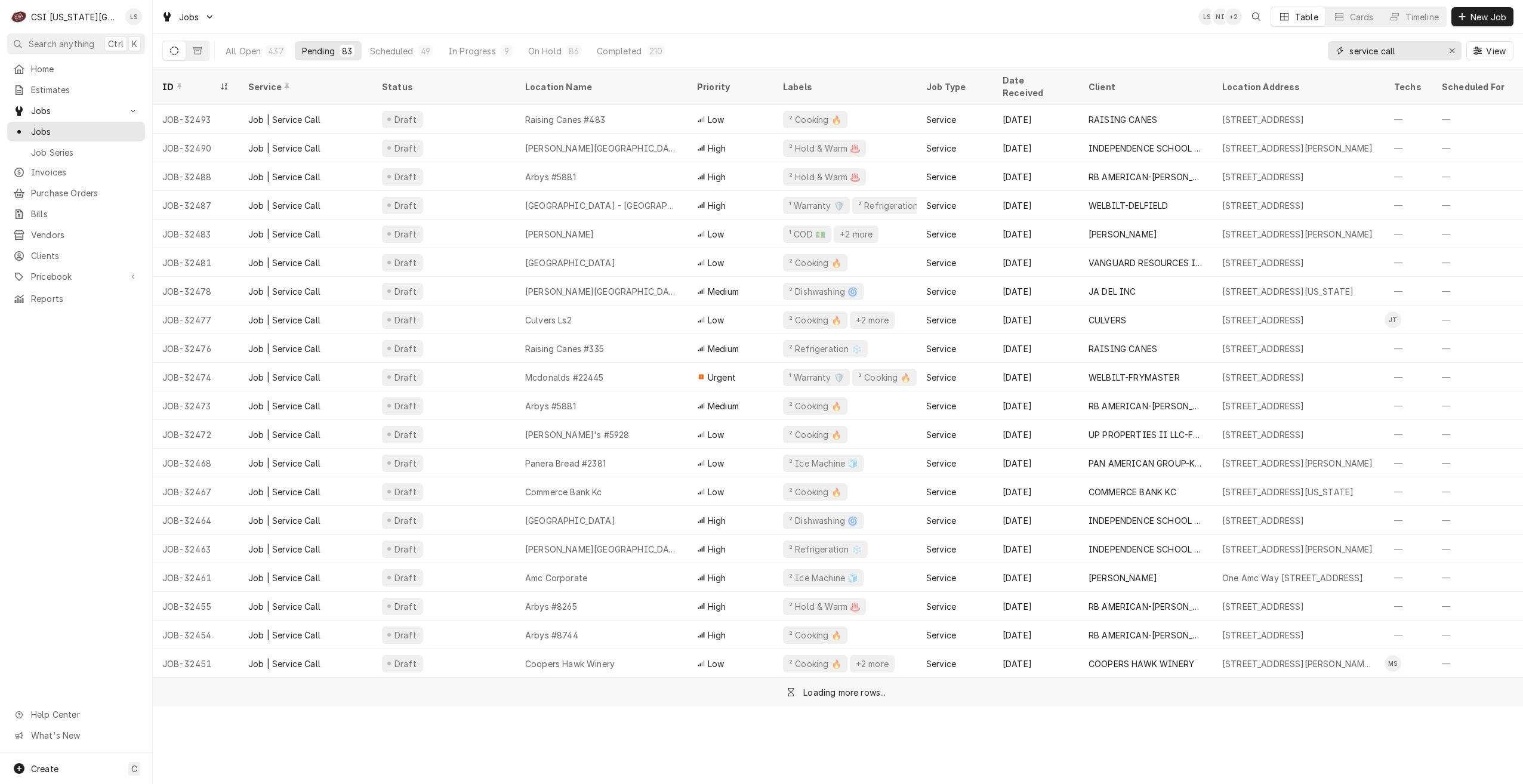
type input "service call"
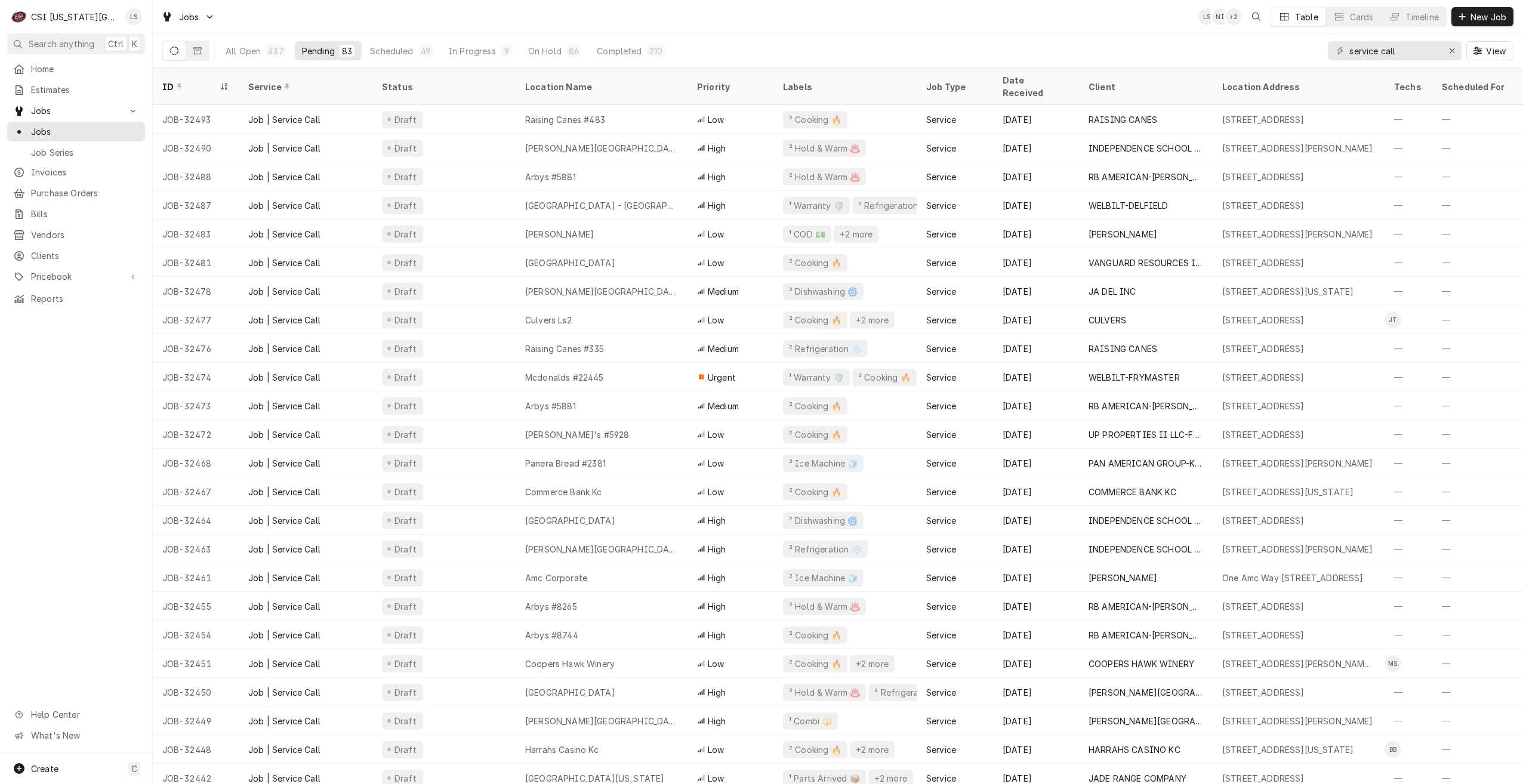
click at [1092, 25] on div "Jobs LS NI + 2 Table Cards Timeline New Job" at bounding box center [838, 16] width 1370 height 34
click at [869, 29] on div "Jobs LS NI + 2 Table Cards Timeline New Job" at bounding box center [838, 16] width 1370 height 34
click at [1047, 21] on div "Jobs LS NI + 3 Table Cards Timeline New Job" at bounding box center [838, 16] width 1370 height 34
click at [1045, 16] on div "Jobs LS NI + 3 Table Cards Timeline New Job" at bounding box center [838, 16] width 1370 height 34
click at [707, 19] on div "Jobs LS LS + 4 Table Cards Timeline New Job" at bounding box center [838, 16] width 1370 height 34
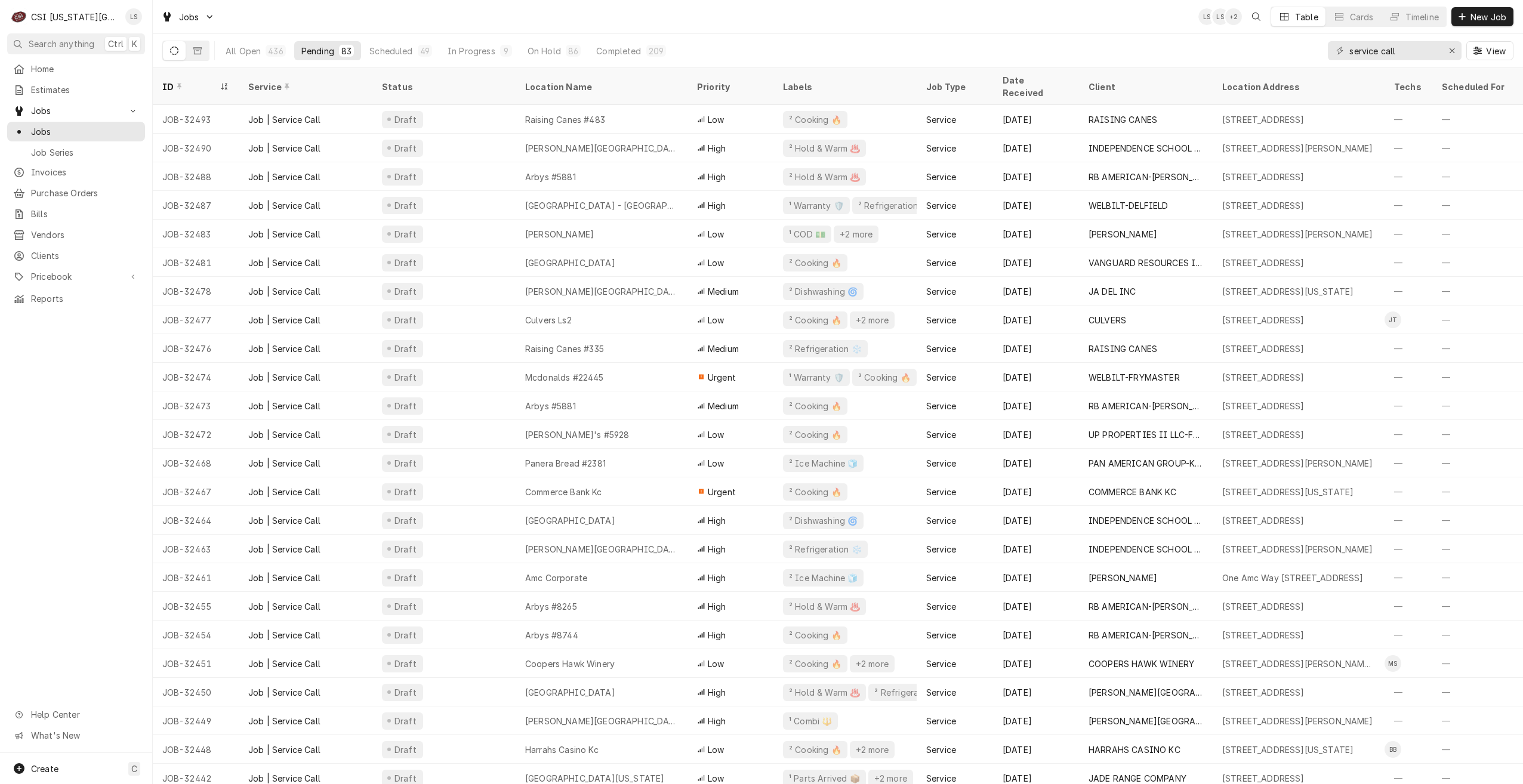
click at [1144, 32] on div "Jobs LS LS + 2 Table Cards Timeline New Job" at bounding box center [838, 16] width 1370 height 34
click at [1092, 28] on div "Jobs LS LS NI Table Cards Timeline New Job" at bounding box center [838, 16] width 1370 height 34
click at [1107, 25] on div "Jobs LS LS NI Table Cards Timeline New Job" at bounding box center [838, 16] width 1370 height 34
click at [1045, 27] on div "Jobs LS LS NI Table Cards Timeline New Job" at bounding box center [838, 16] width 1370 height 34
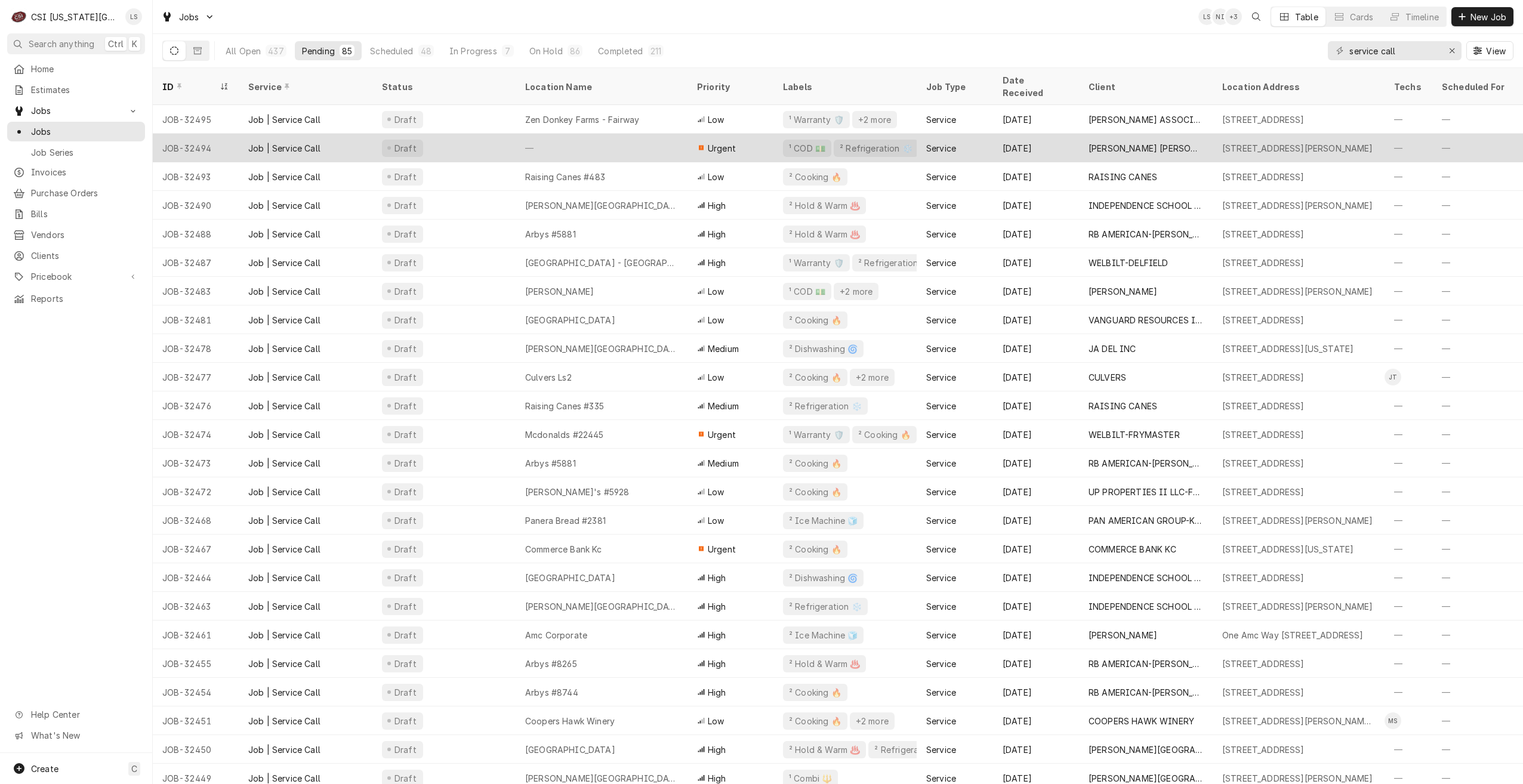
click at [552, 133] on div "—" at bounding box center [602, 148] width 172 height 29
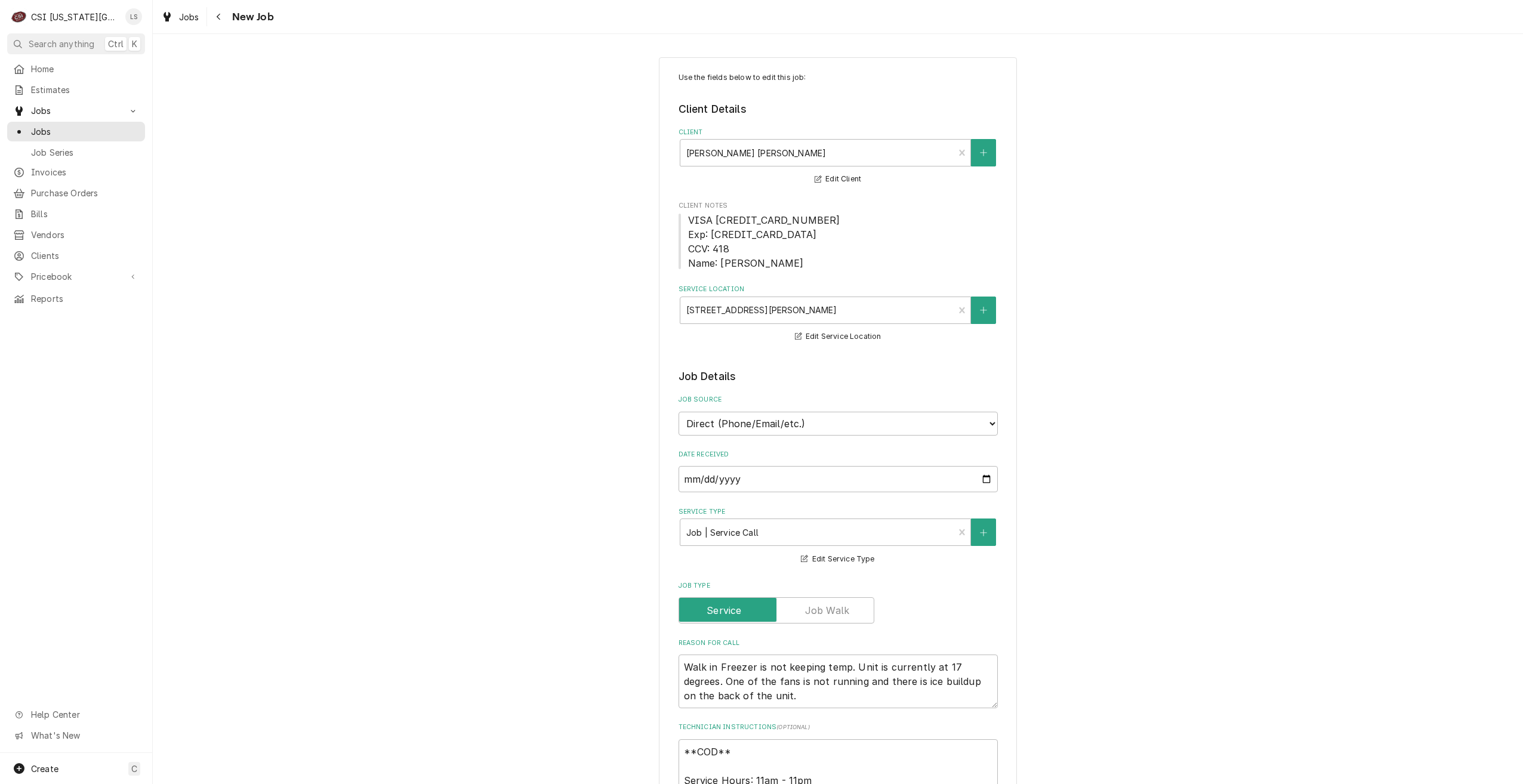
type textarea "x"
click at [1184, 207] on div "Use the fields below to edit this job: Client Details Client [PERSON_NAME] [PER…" at bounding box center [838, 787] width 1370 height 1480
click at [44, 126] on span "Jobs" at bounding box center [85, 131] width 108 height 12
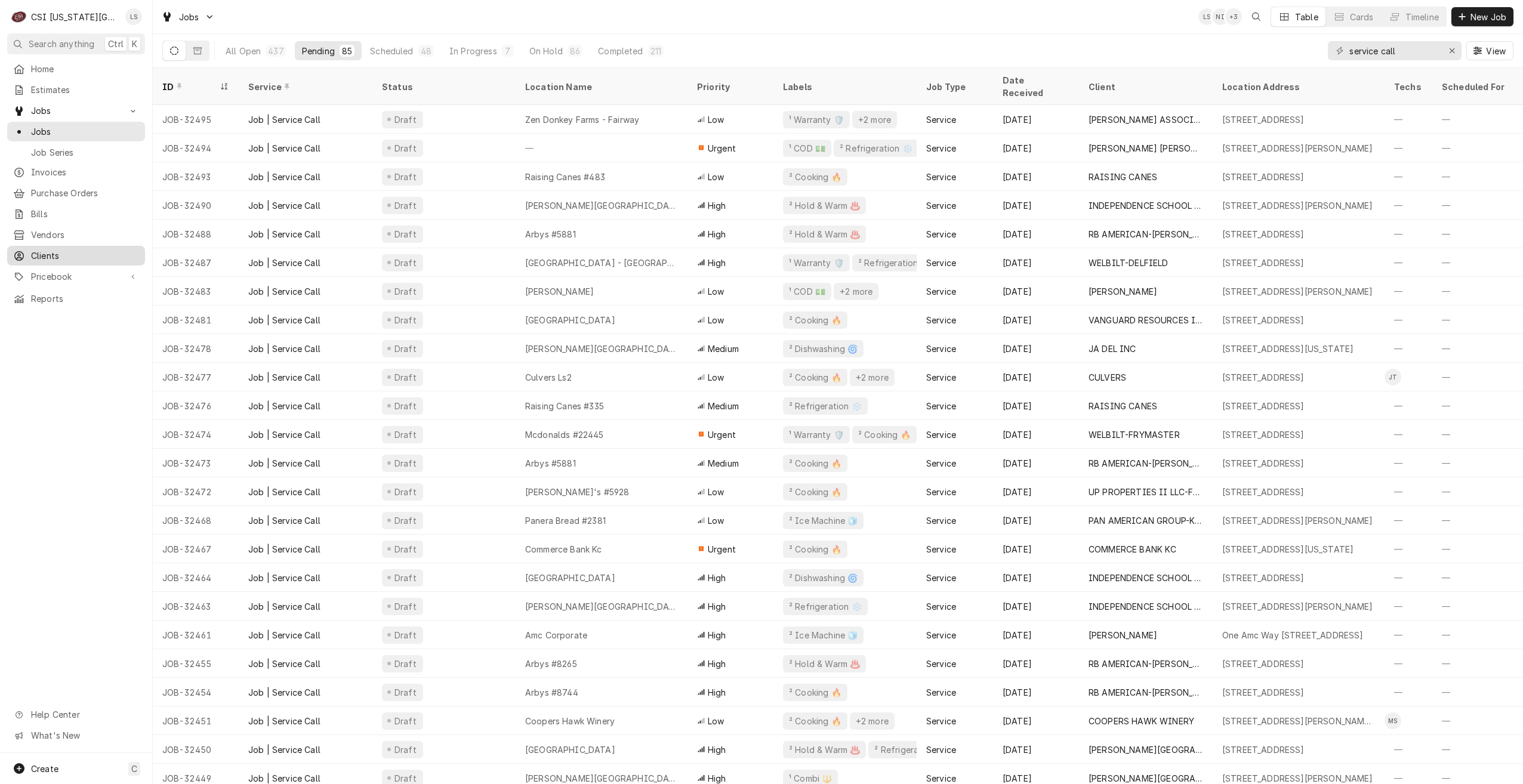
click at [38, 250] on span "Clients" at bounding box center [85, 255] width 108 height 12
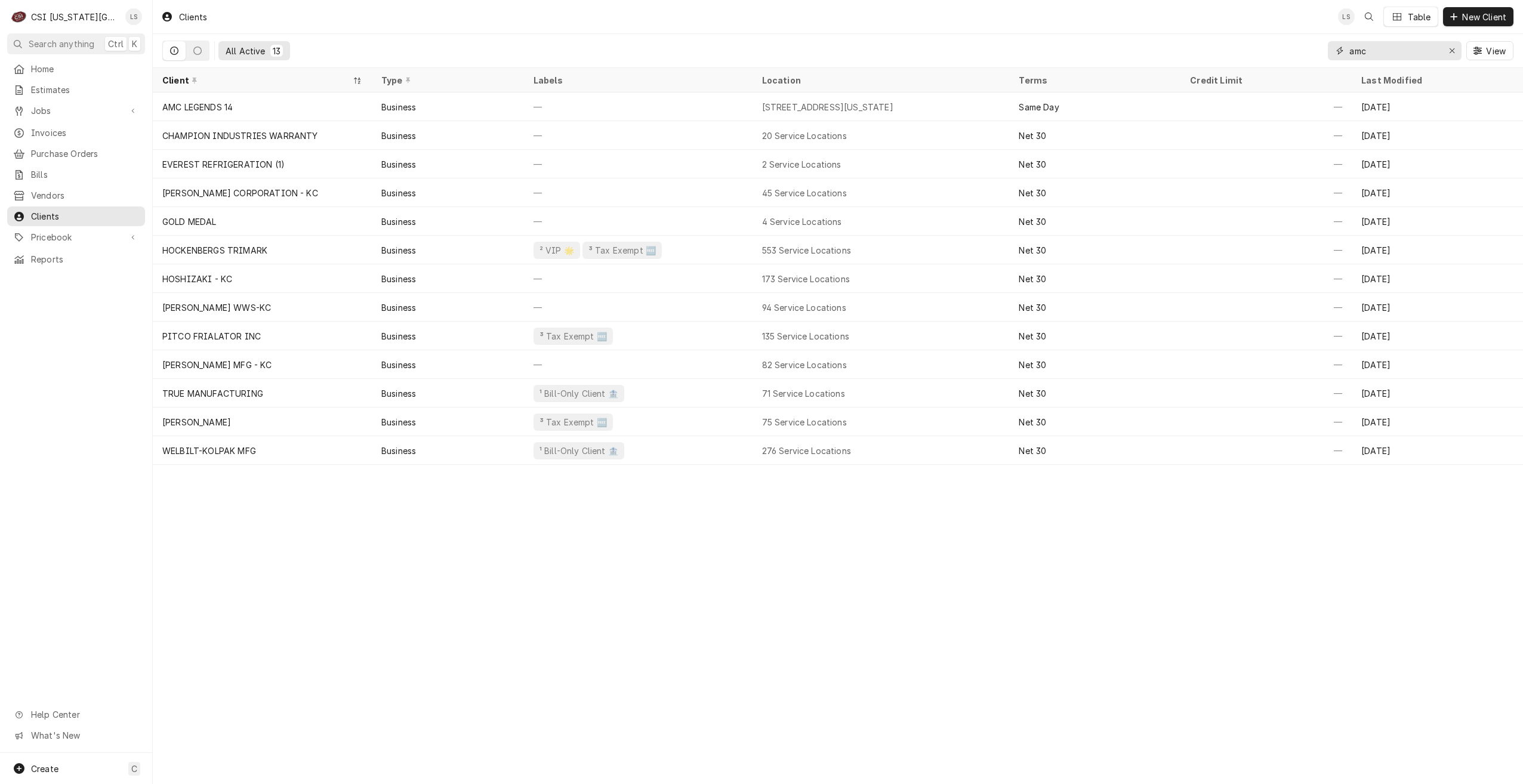
click at [1369, 51] on input "amc" at bounding box center [1394, 50] width 90 height 19
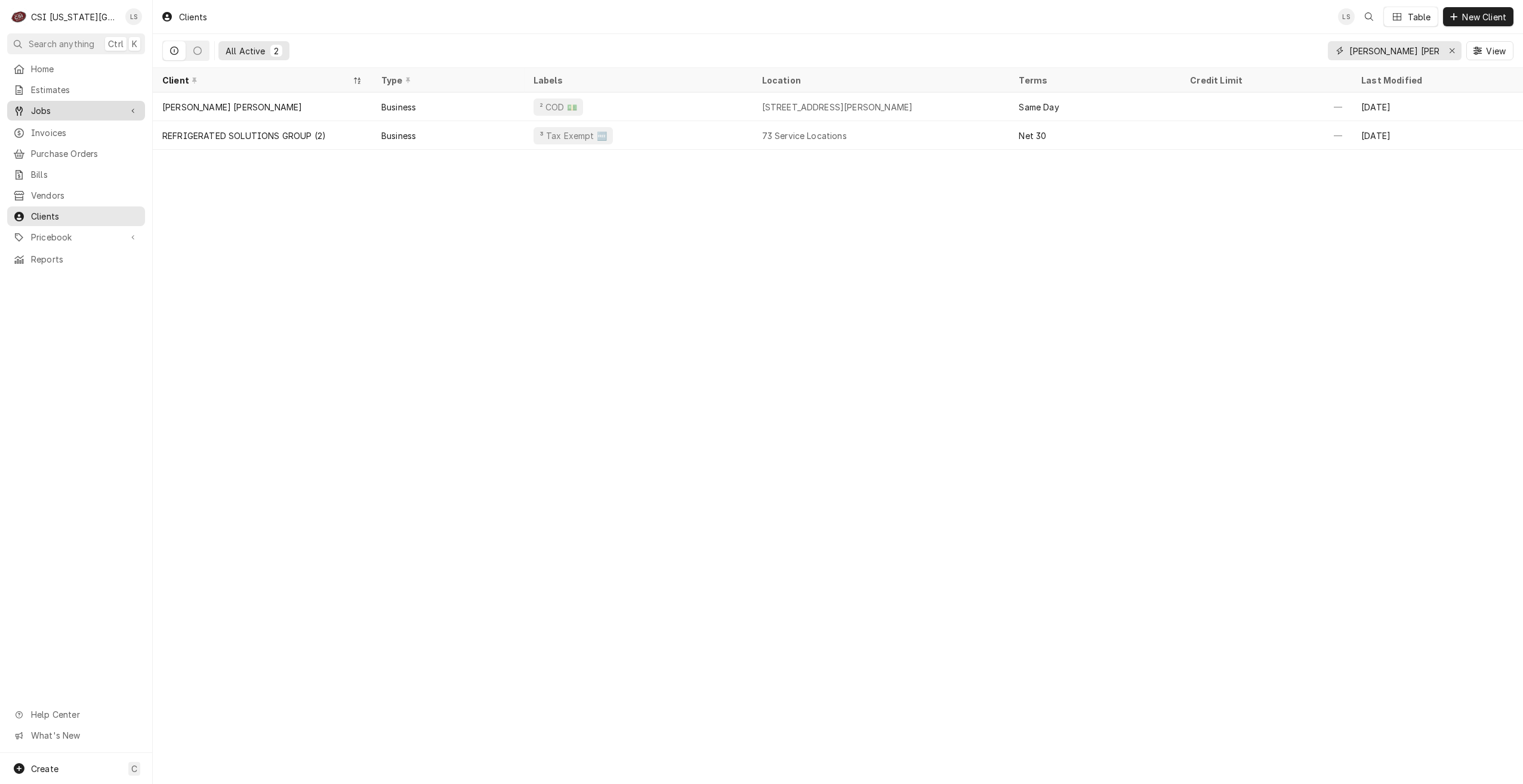
type input "[PERSON_NAME] [PERSON_NAME]"
click at [52, 110] on span "Jobs" at bounding box center [76, 110] width 90 height 12
click at [49, 126] on span "Jobs" at bounding box center [85, 131] width 108 height 12
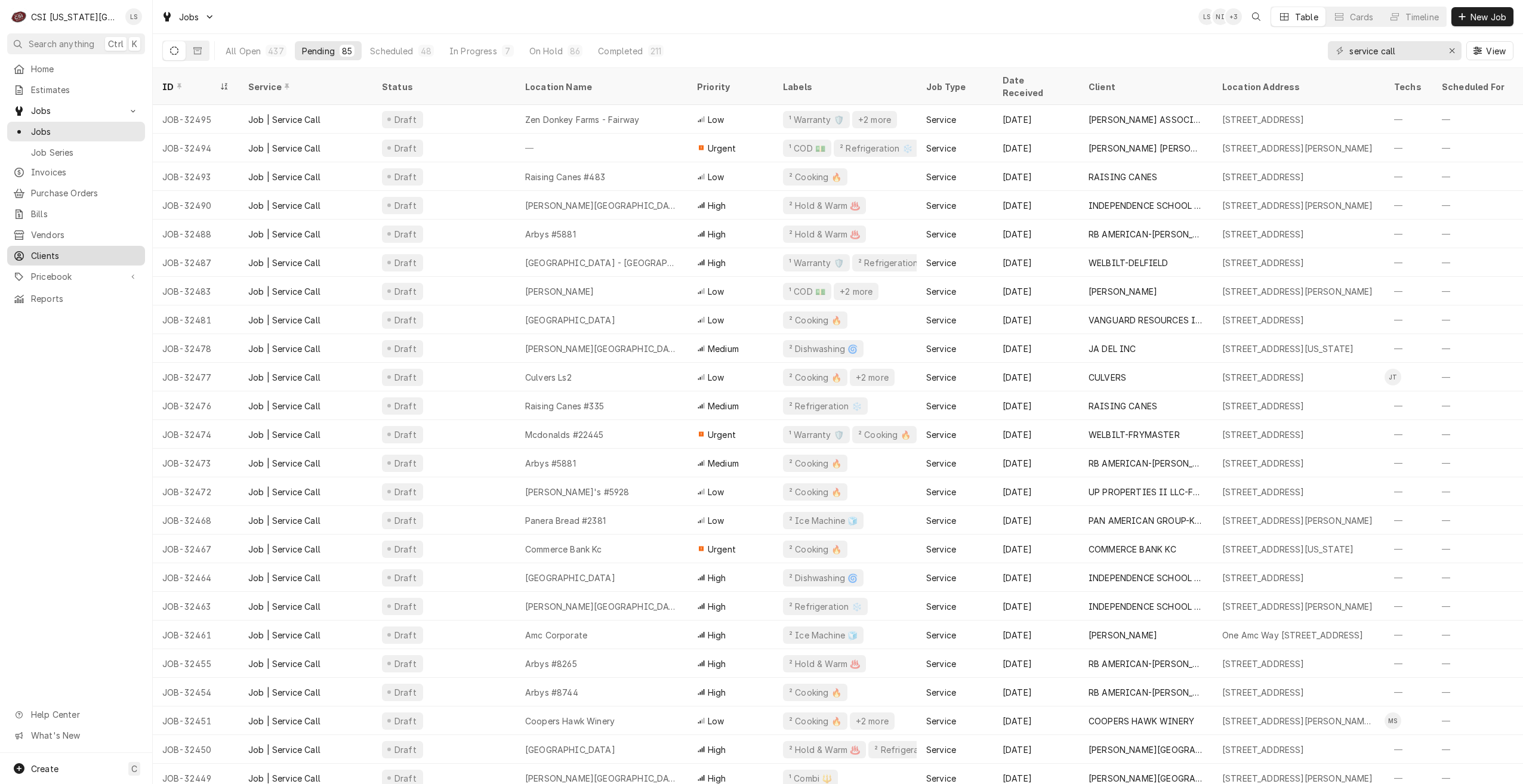
click at [45, 251] on span "Clients" at bounding box center [85, 255] width 108 height 12
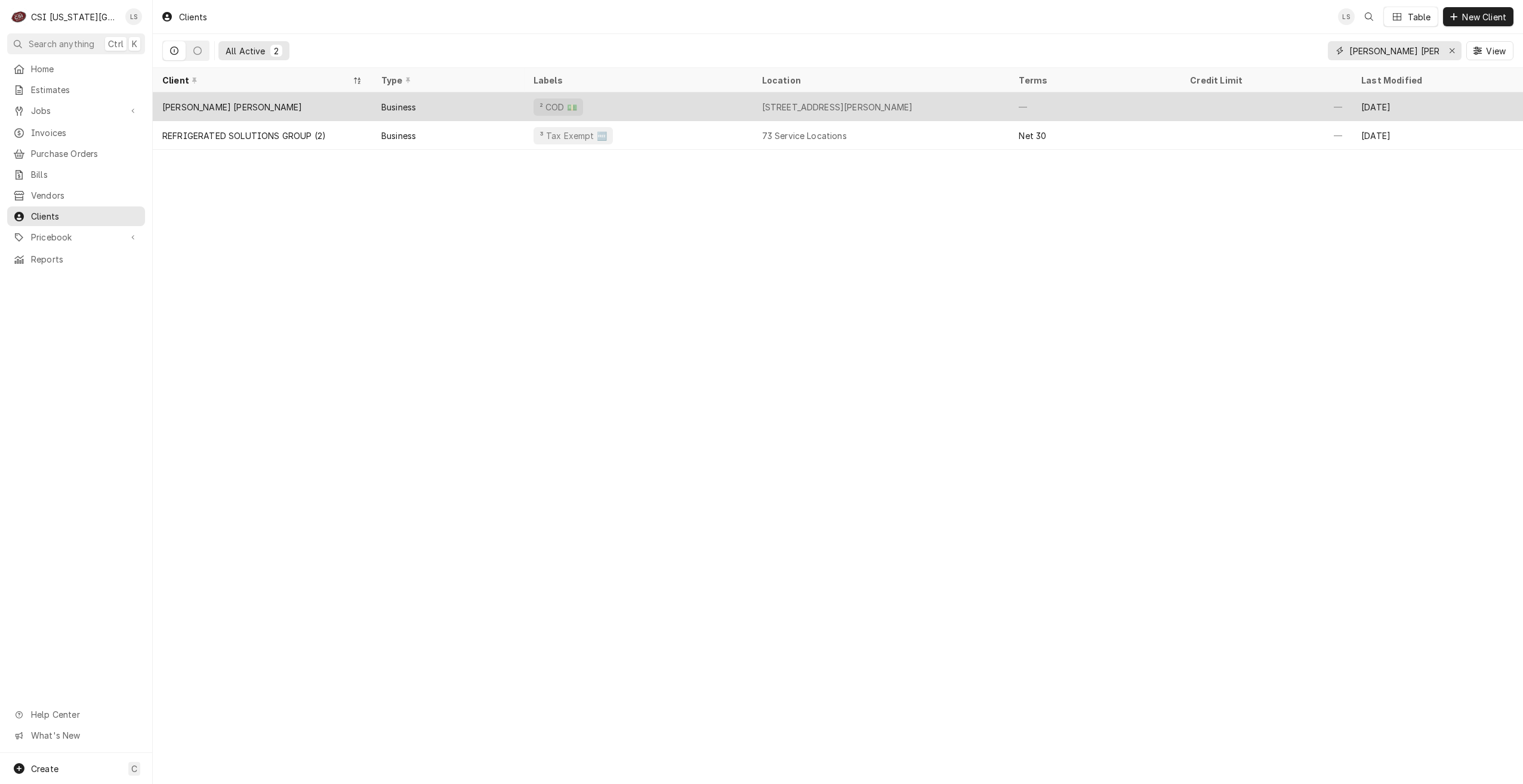
type input "[PERSON_NAME] [PERSON_NAME]"
click at [825, 107] on div "[STREET_ADDRESS][PERSON_NAME]" at bounding box center [837, 107] width 151 height 12
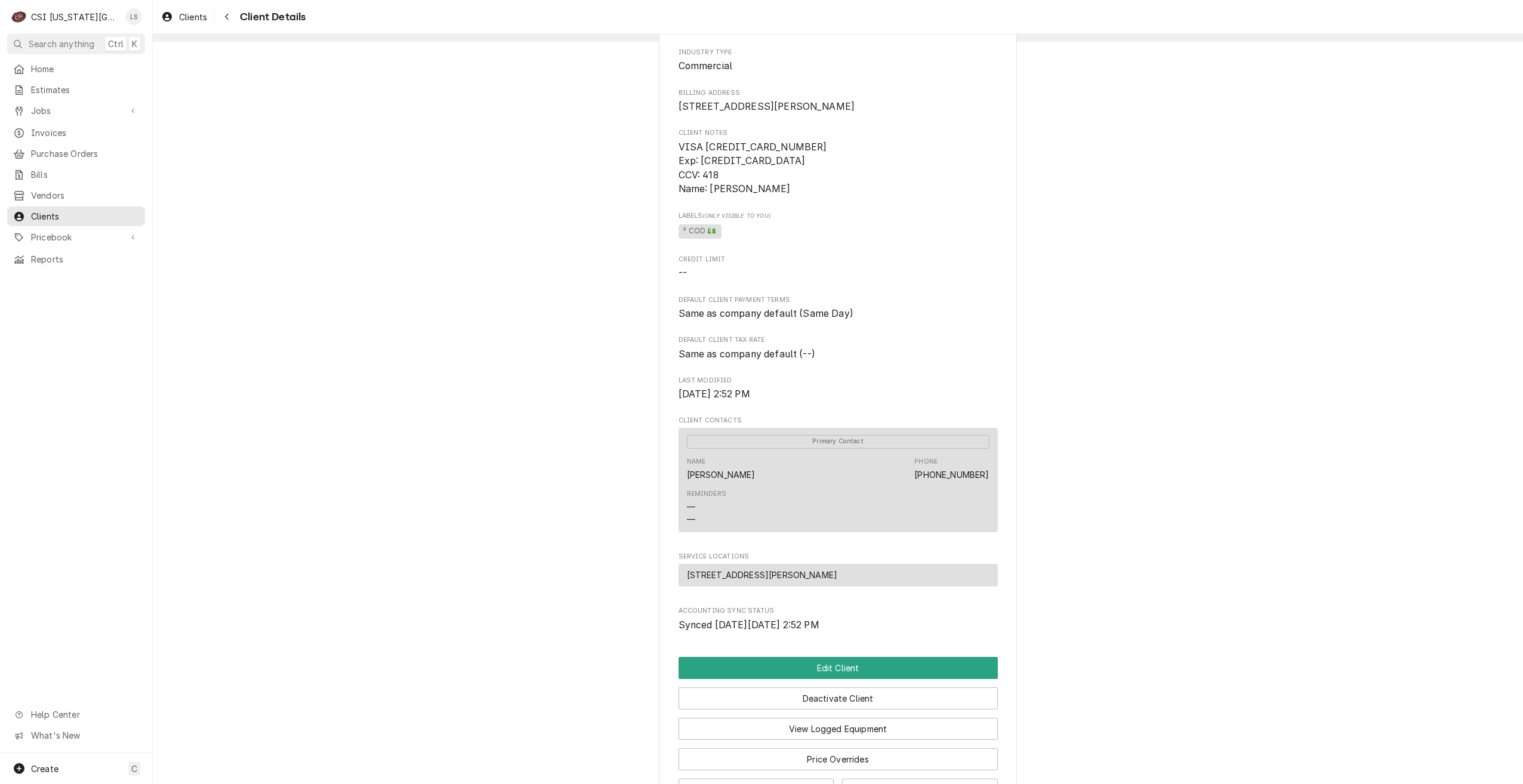
scroll to position [205, 0]
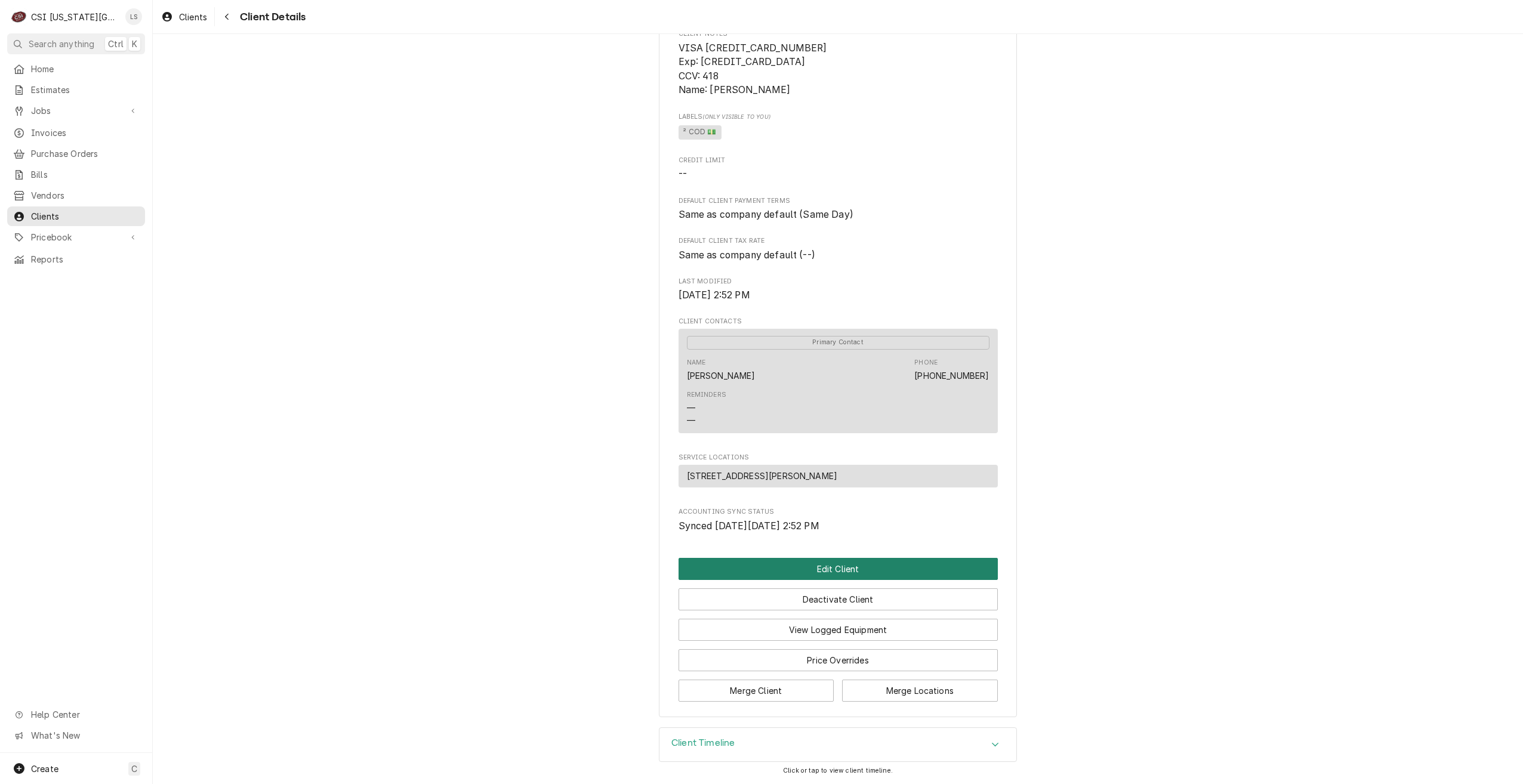
click at [808, 570] on button "Edit Client" at bounding box center [838, 569] width 319 height 22
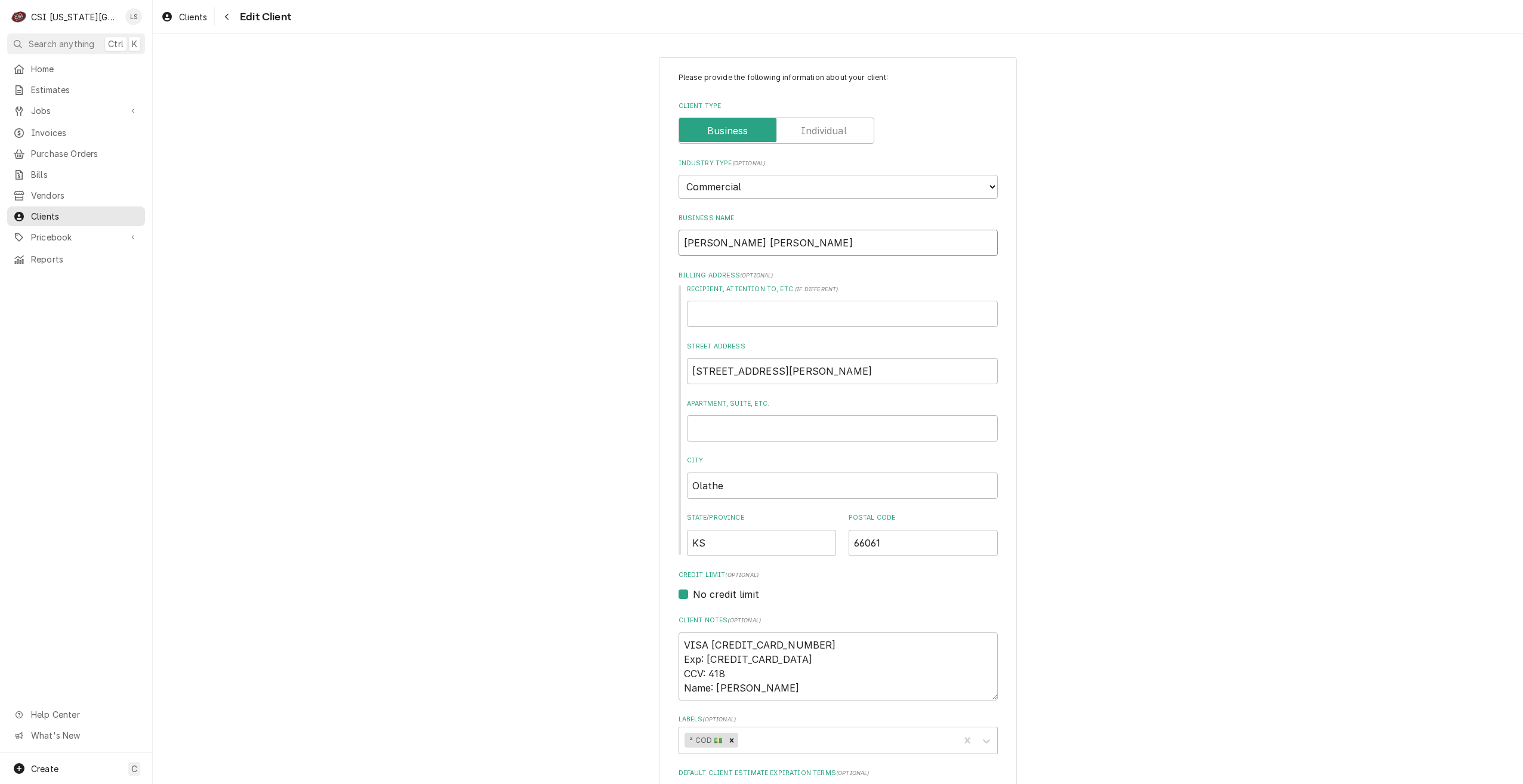
click at [735, 241] on input "BASKIN ROBINS" at bounding box center [838, 242] width 319 height 27
type textarea "x"
type input "BASKIN ROBBINS"
click at [774, 307] on input "Recipient, Attention To, etc. ( if different )" at bounding box center [842, 313] width 311 height 27
type textarea "x"
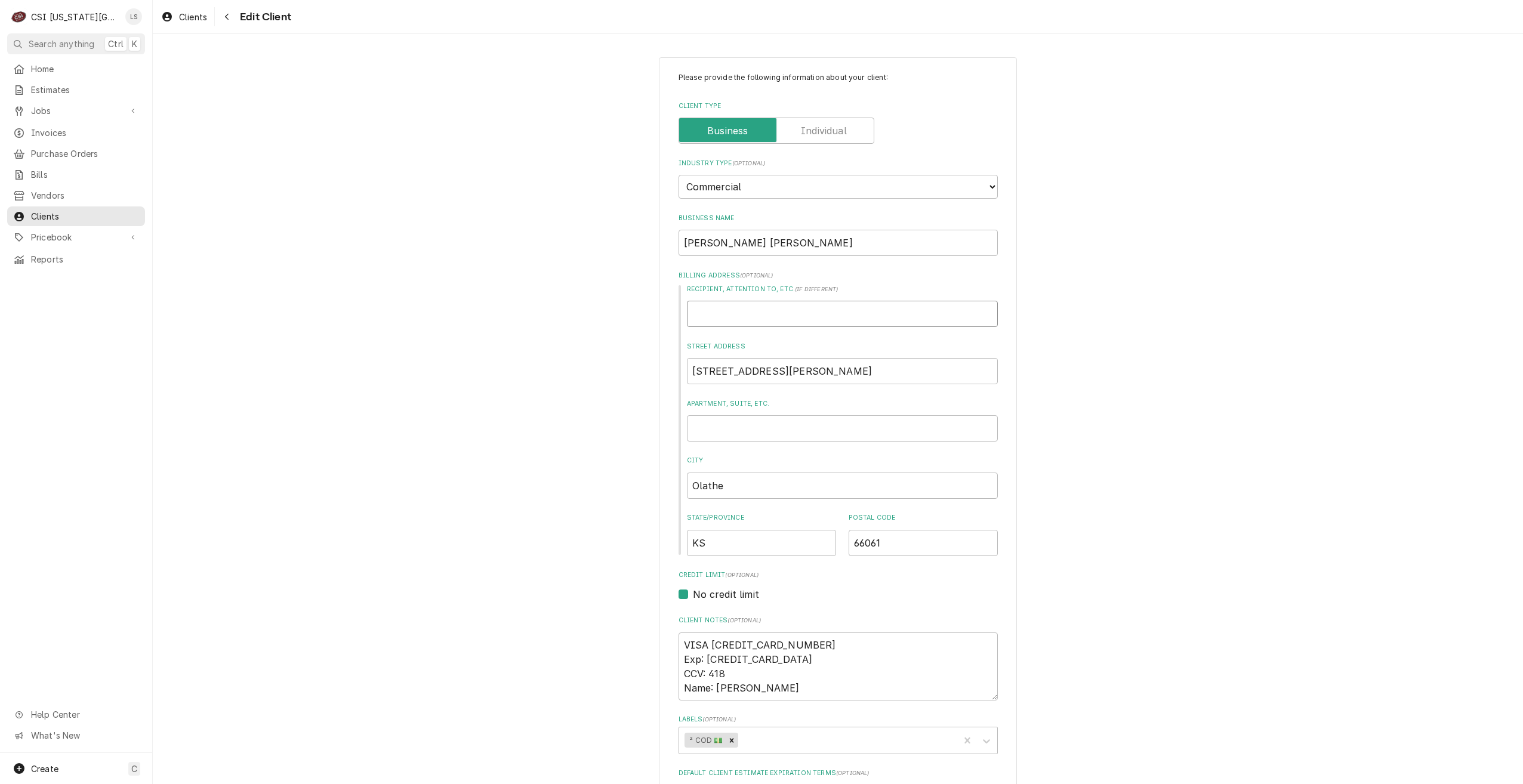
type input "B"
type textarea "x"
type input "Ba"
type textarea "x"
type input "Bas"
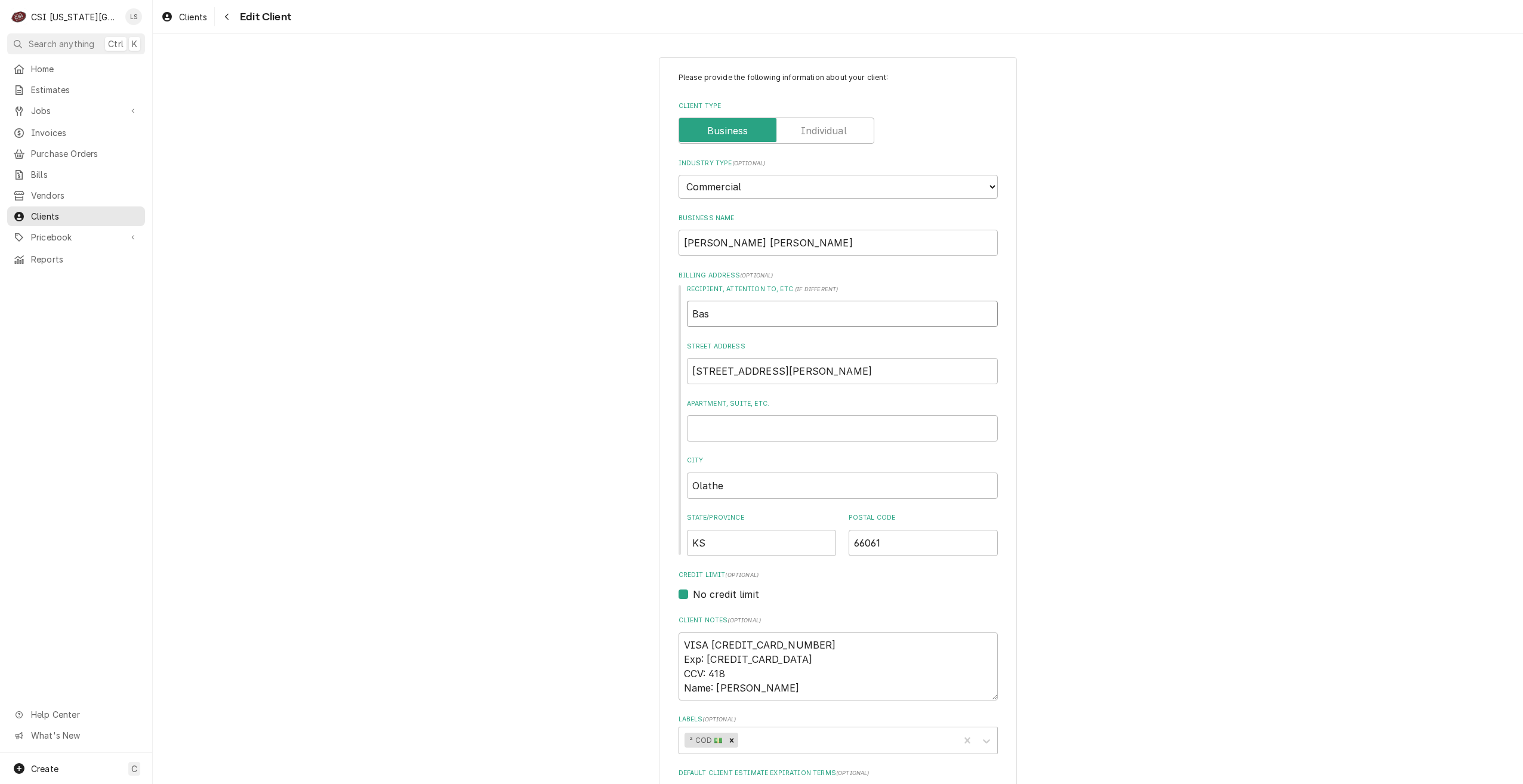
type textarea "x"
type input "Bask"
type textarea "x"
type input "Baski"
type textarea "x"
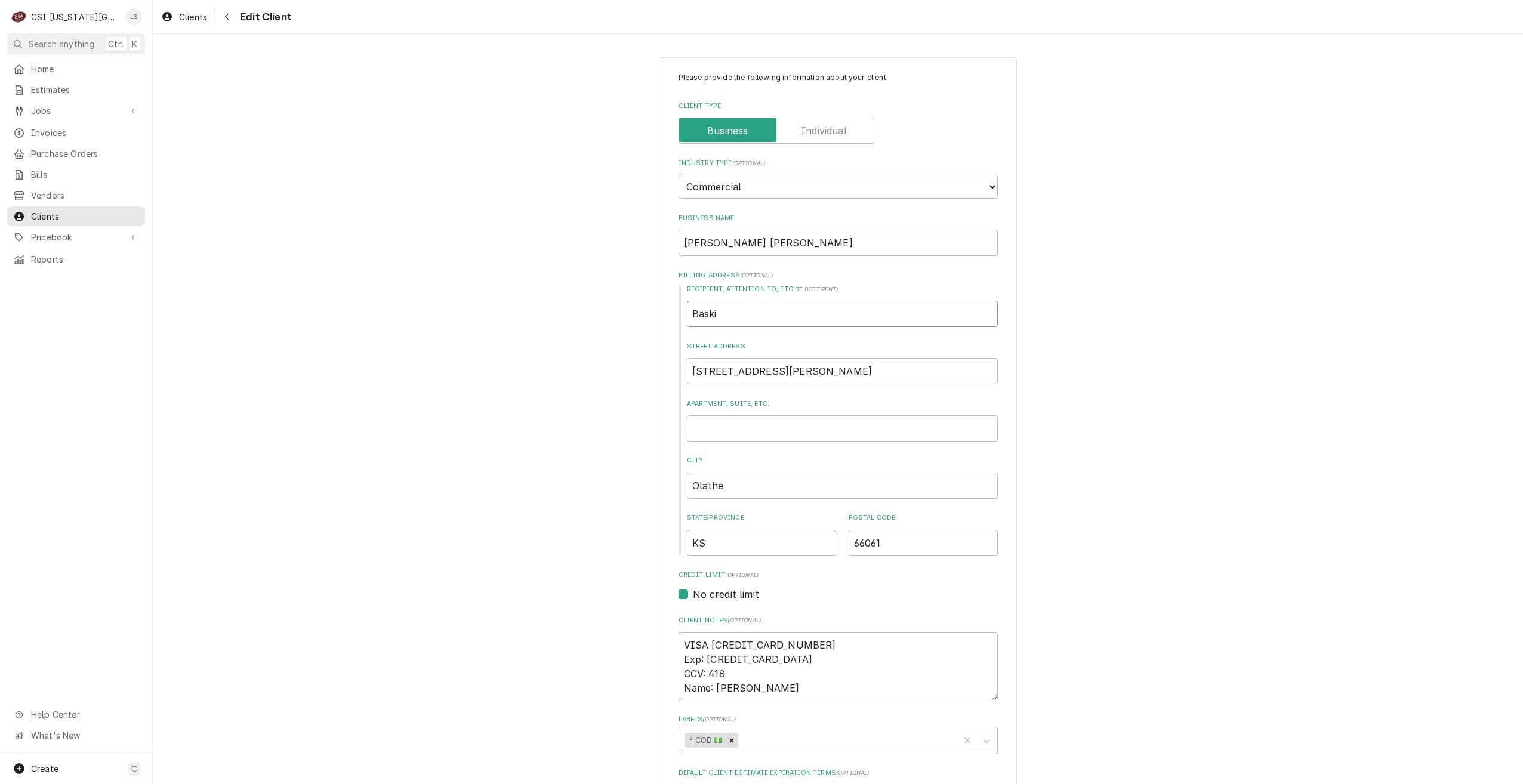
type input "Baskin"
type textarea "x"
type input "Baskin"
type textarea "x"
type input "Baskin R"
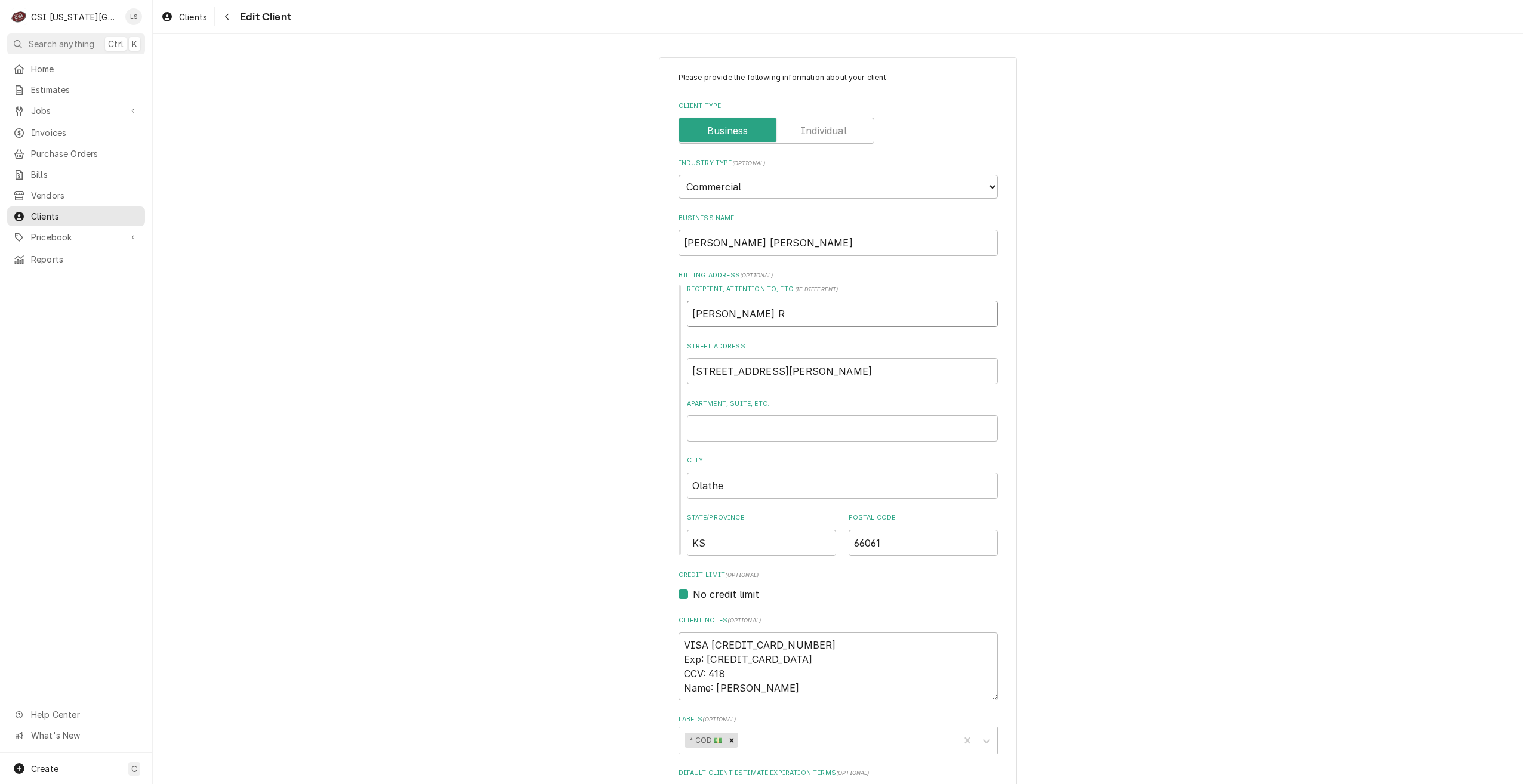
type textarea "x"
type input "Baskin Ro"
type textarea "x"
type input "Baskin Rob"
type textarea "x"
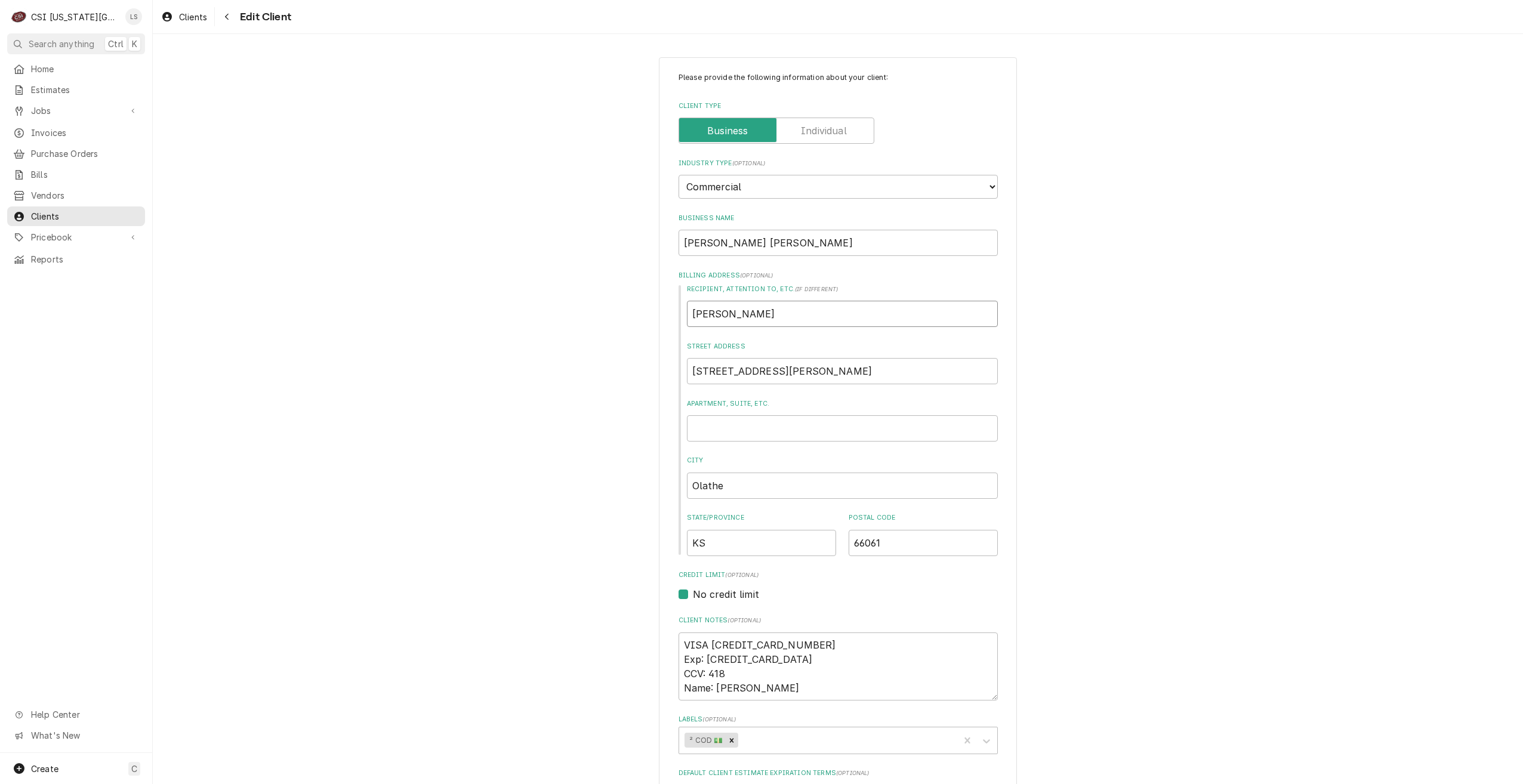
type input "Baskin Robb"
type textarea "x"
type input "Baskin Robbi"
type textarea "x"
type input "Baskin Robbin"
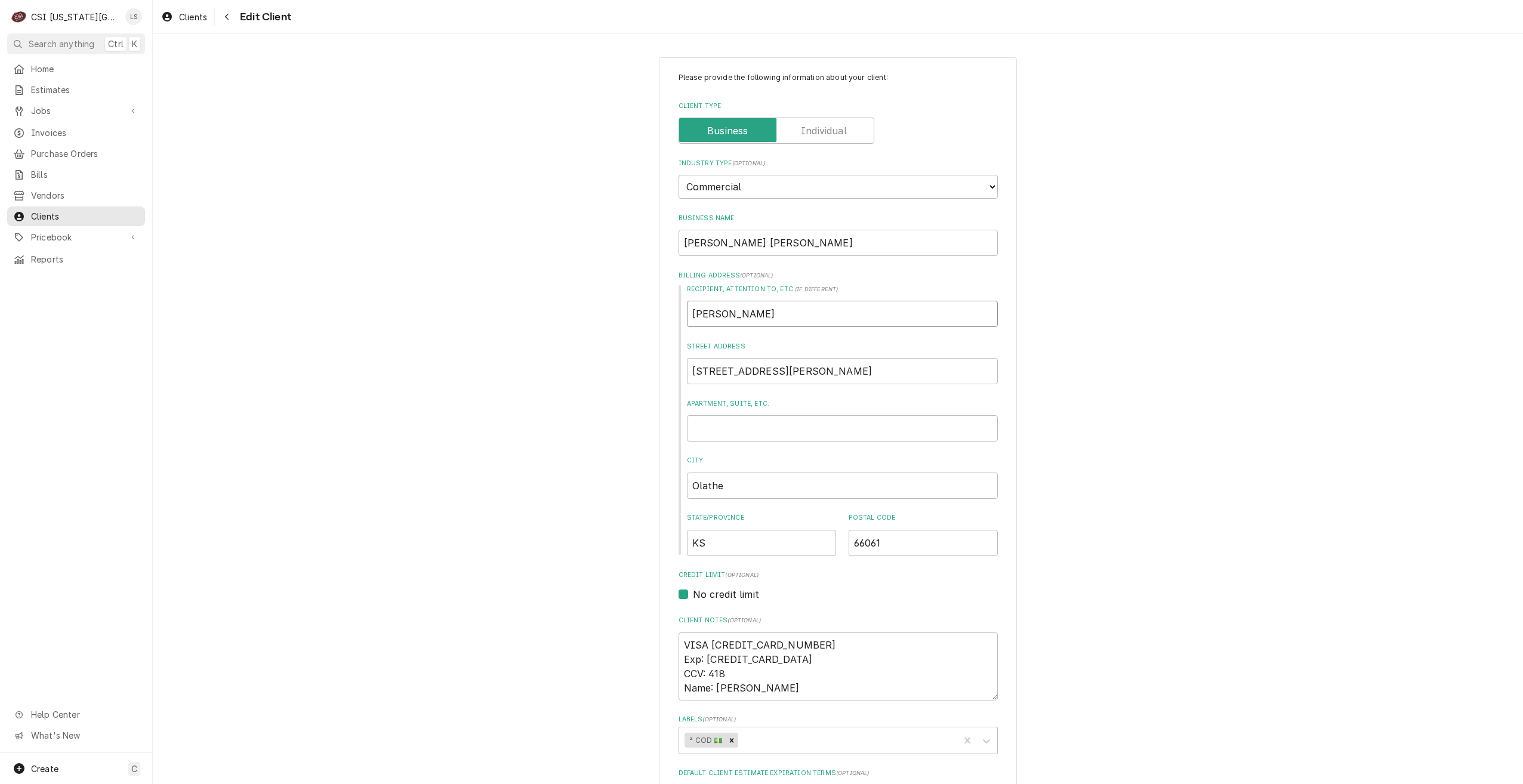
type textarea "x"
type input "Baskin Robbins"
click at [564, 299] on div "Please provide the following information about your client: Client Type Industr…" at bounding box center [838, 681] width 1370 height 1270
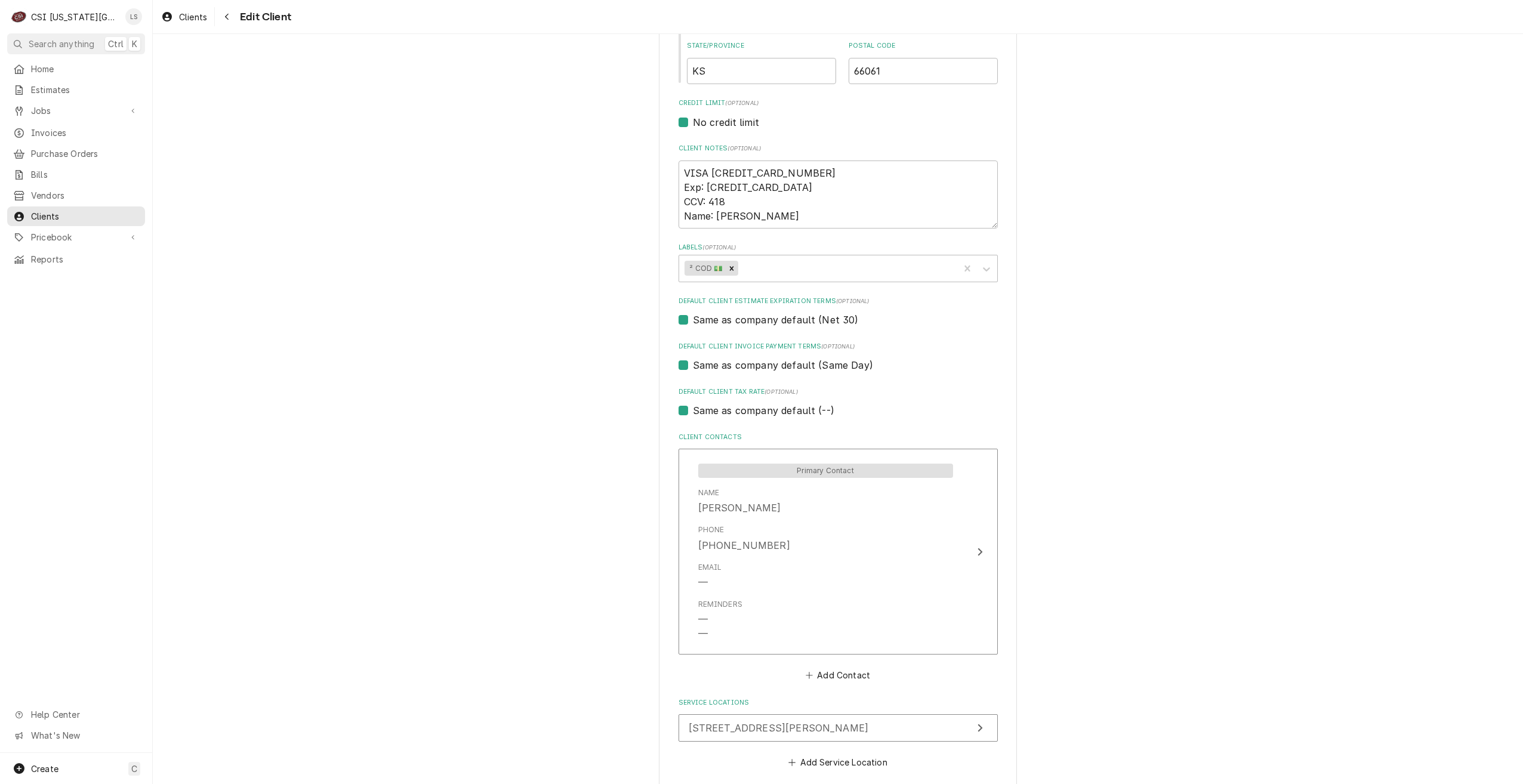
scroll to position [532, 0]
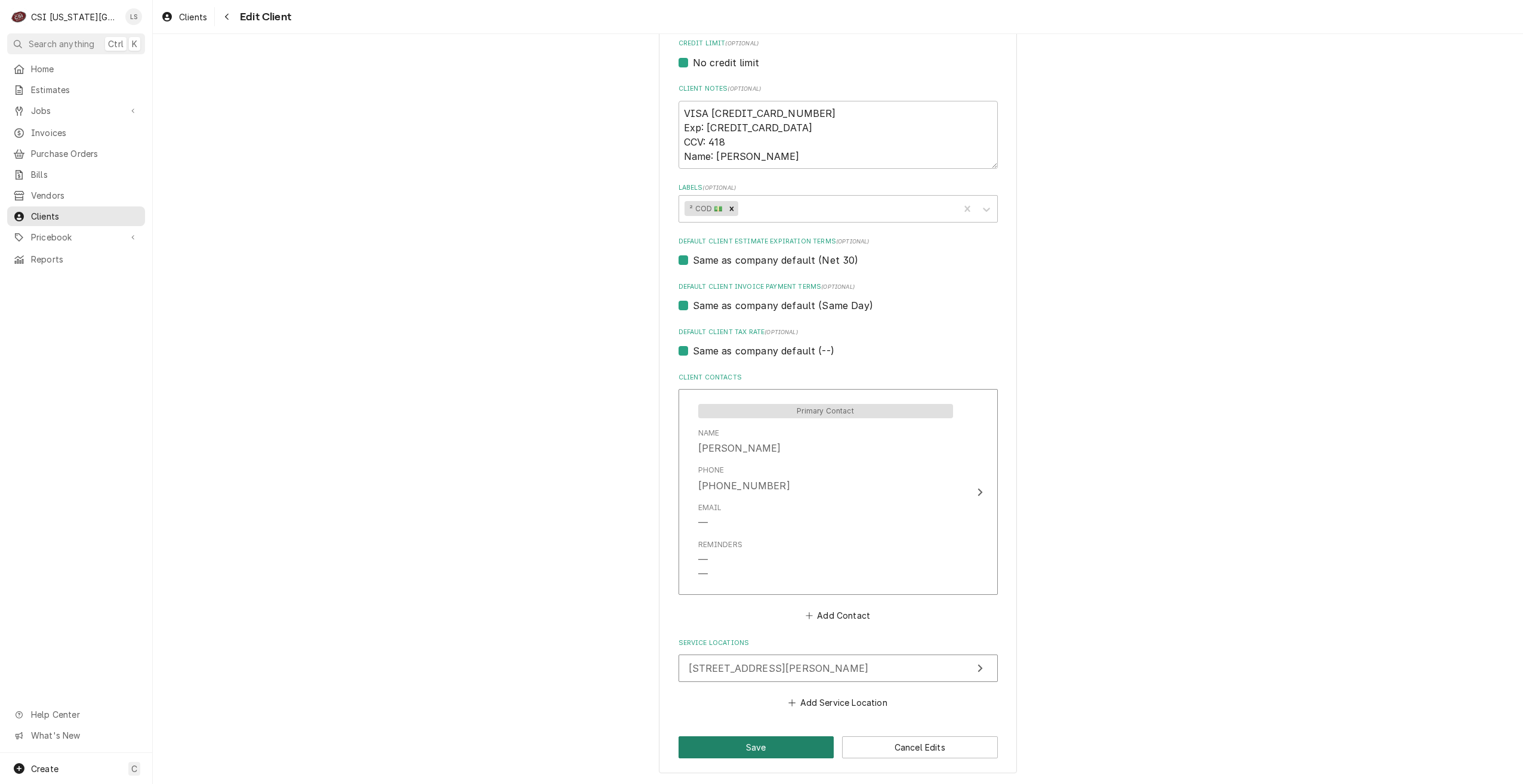
click at [753, 743] on button "Save" at bounding box center [756, 747] width 156 height 22
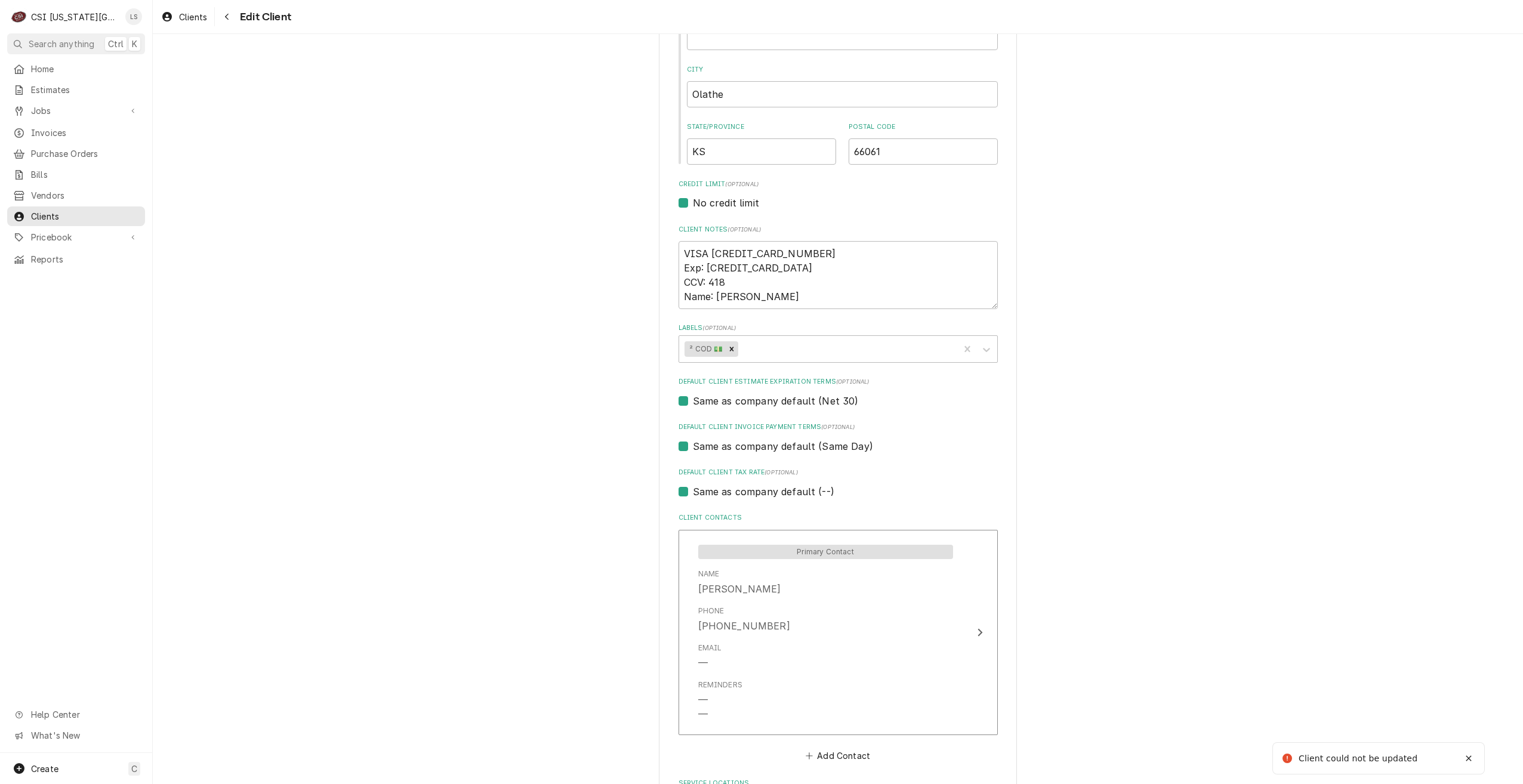
scroll to position [559, 0]
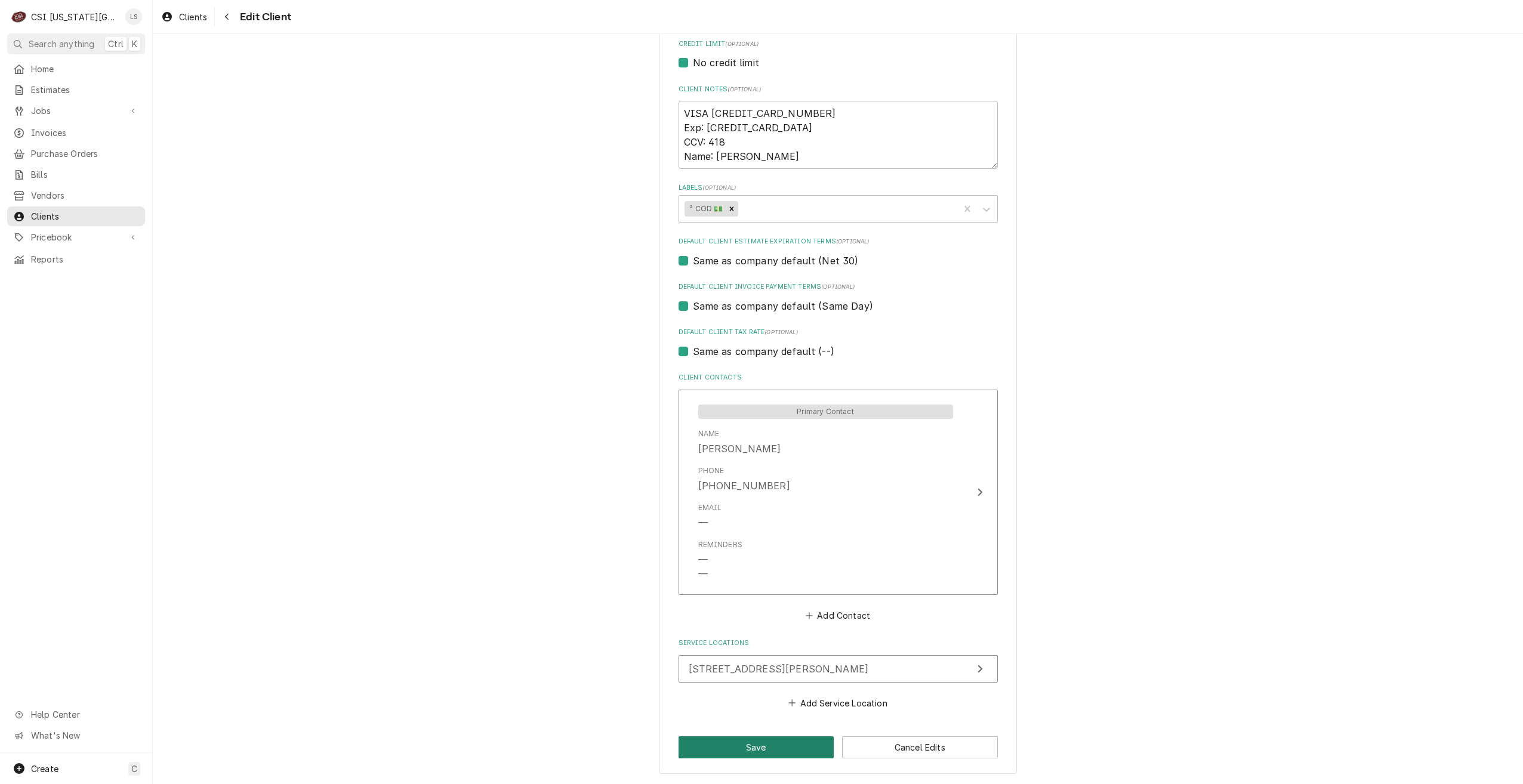
click at [768, 750] on button "Save" at bounding box center [756, 747] width 156 height 22
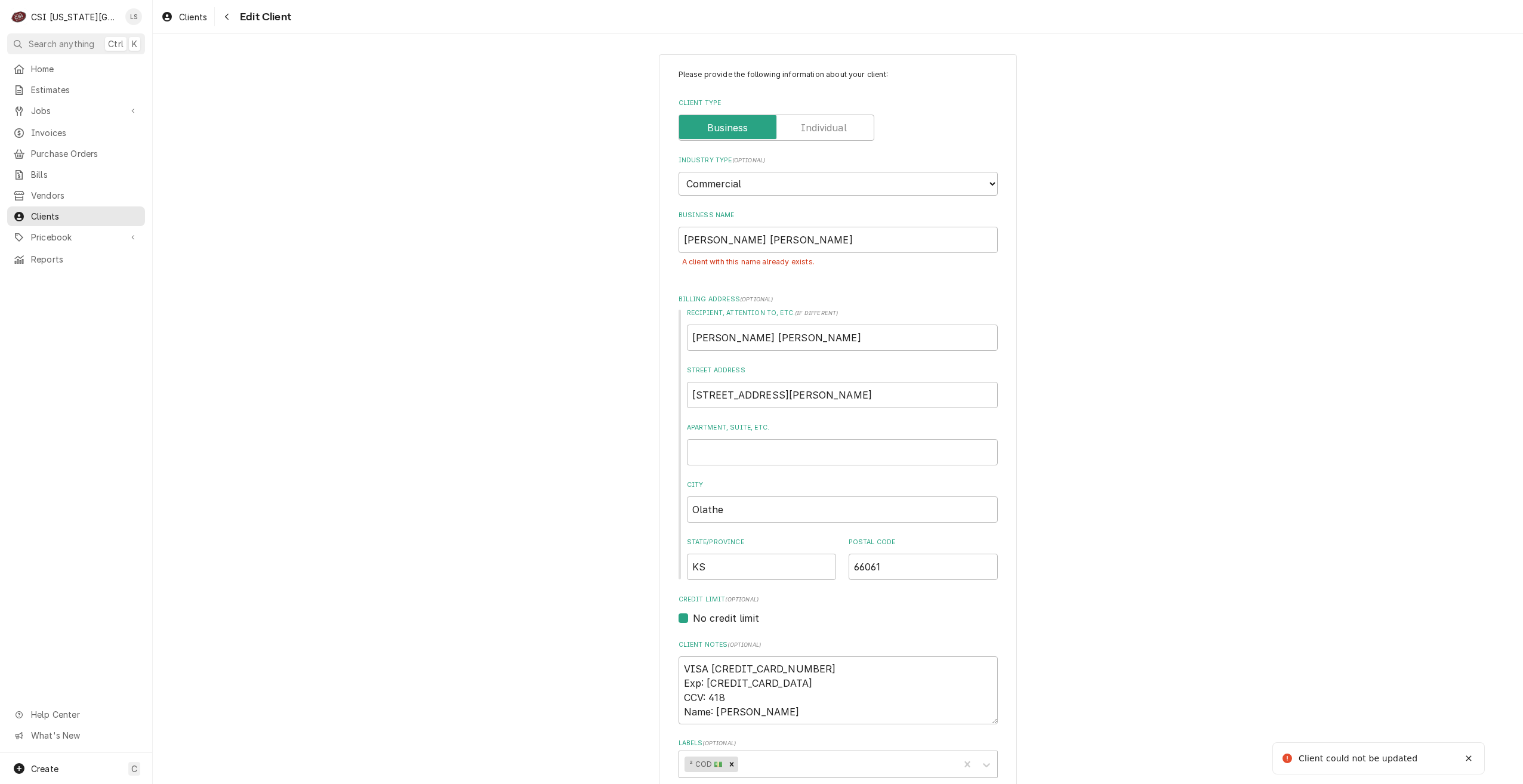
scroll to position [0, 0]
click at [783, 248] on input "BASKIN ROBBINS" at bounding box center [838, 242] width 319 height 27
type textarea "x"
type input "BASKIN ROBBINS-"
type textarea "x"
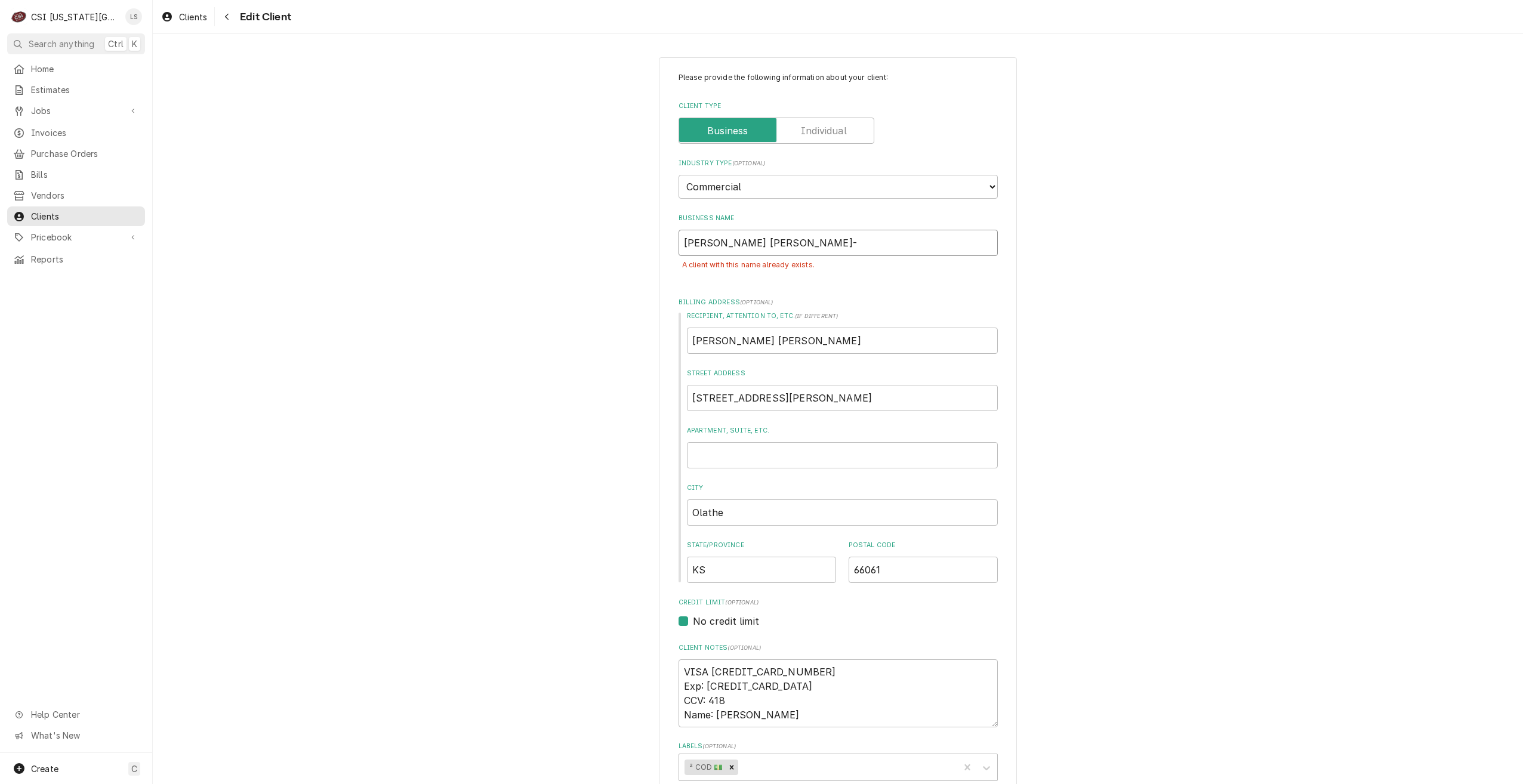
type input "BASKIN ROBBINS-"
type textarea "x"
type input "BASKIN ROBBINS- O"
type textarea "x"
type input "BASKIN ROBBINS- OL"
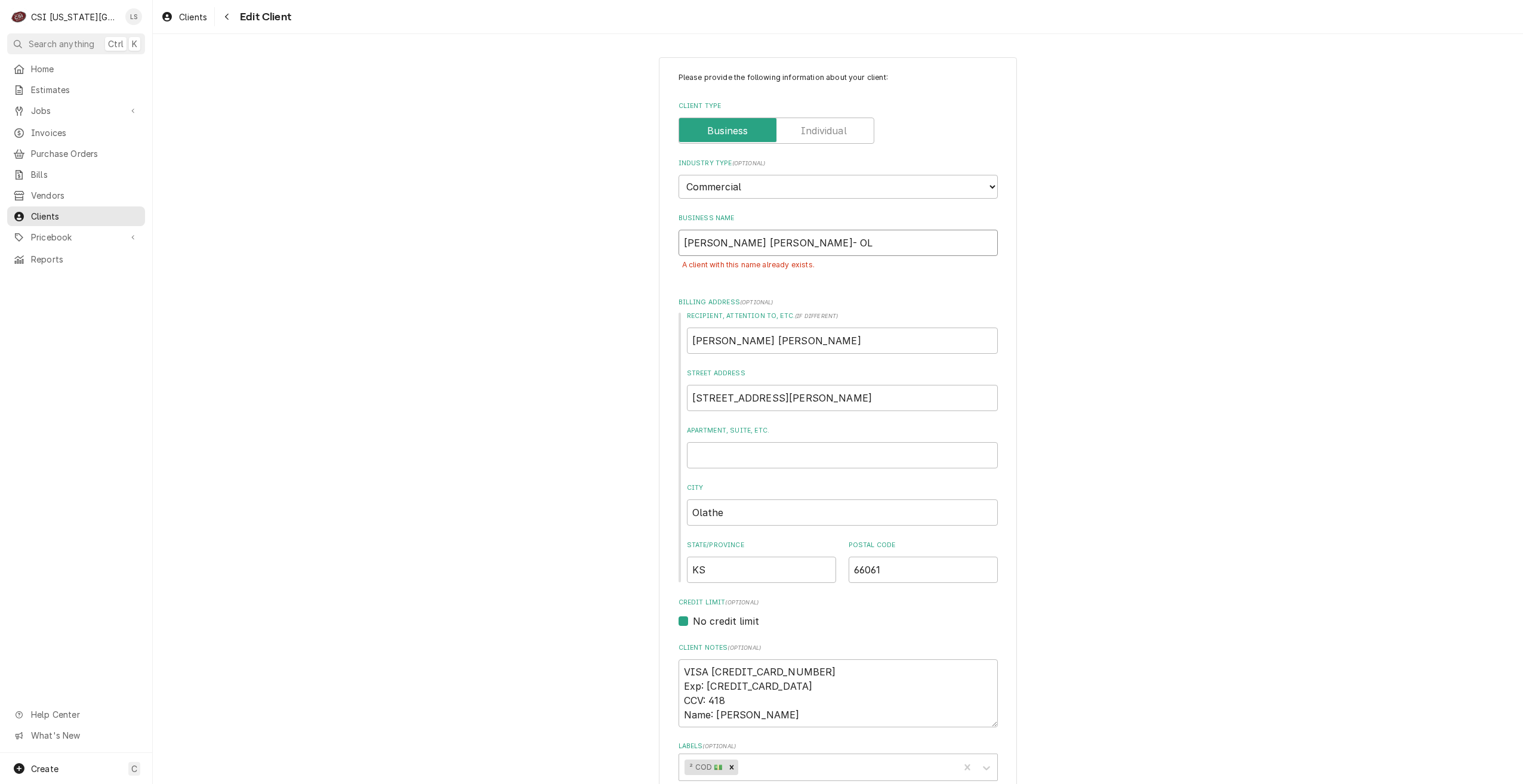
type textarea "x"
type input "BASKIN ROBBINS- OLA"
type textarea "x"
type input "BASKIN ROBBINS- OLAT"
type textarea "x"
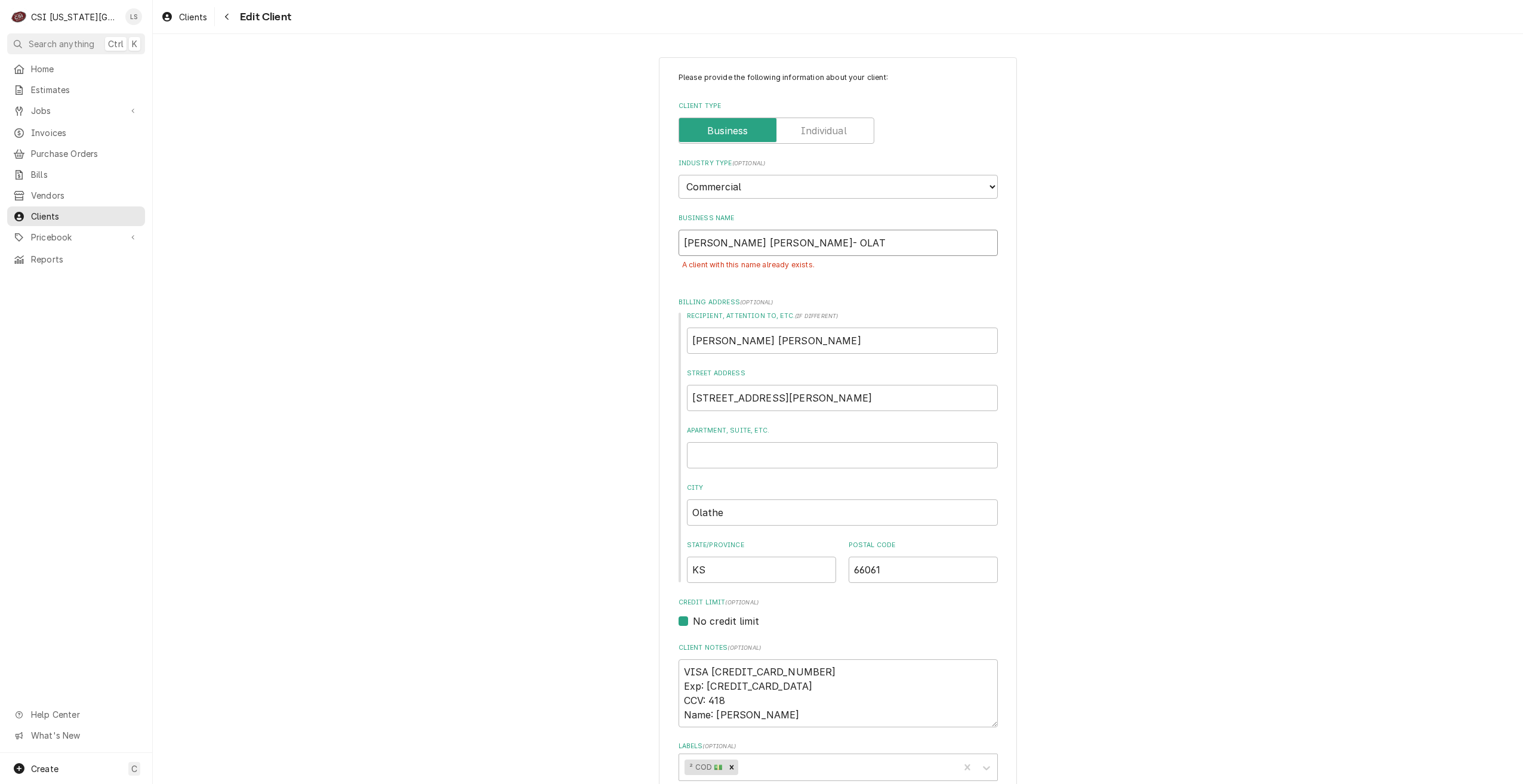
type input "BASKIN ROBBINS- OLATH"
type textarea "x"
type input "BASKIN ROBBINS- OLATHE"
click at [1142, 231] on div "Please provide the following information about your client: Client Type Industr…" at bounding box center [838, 694] width 1370 height 1296
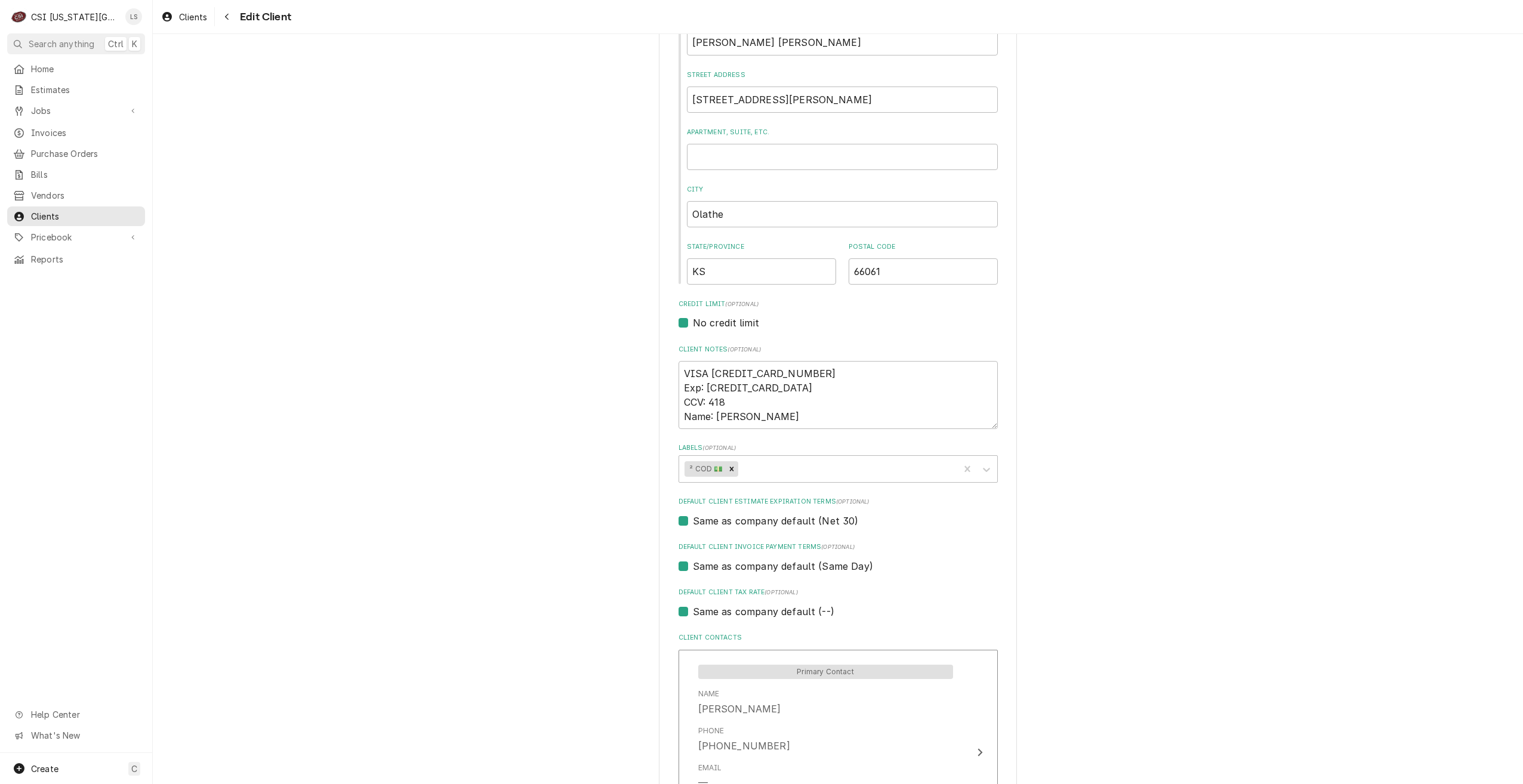
scroll to position [559, 0]
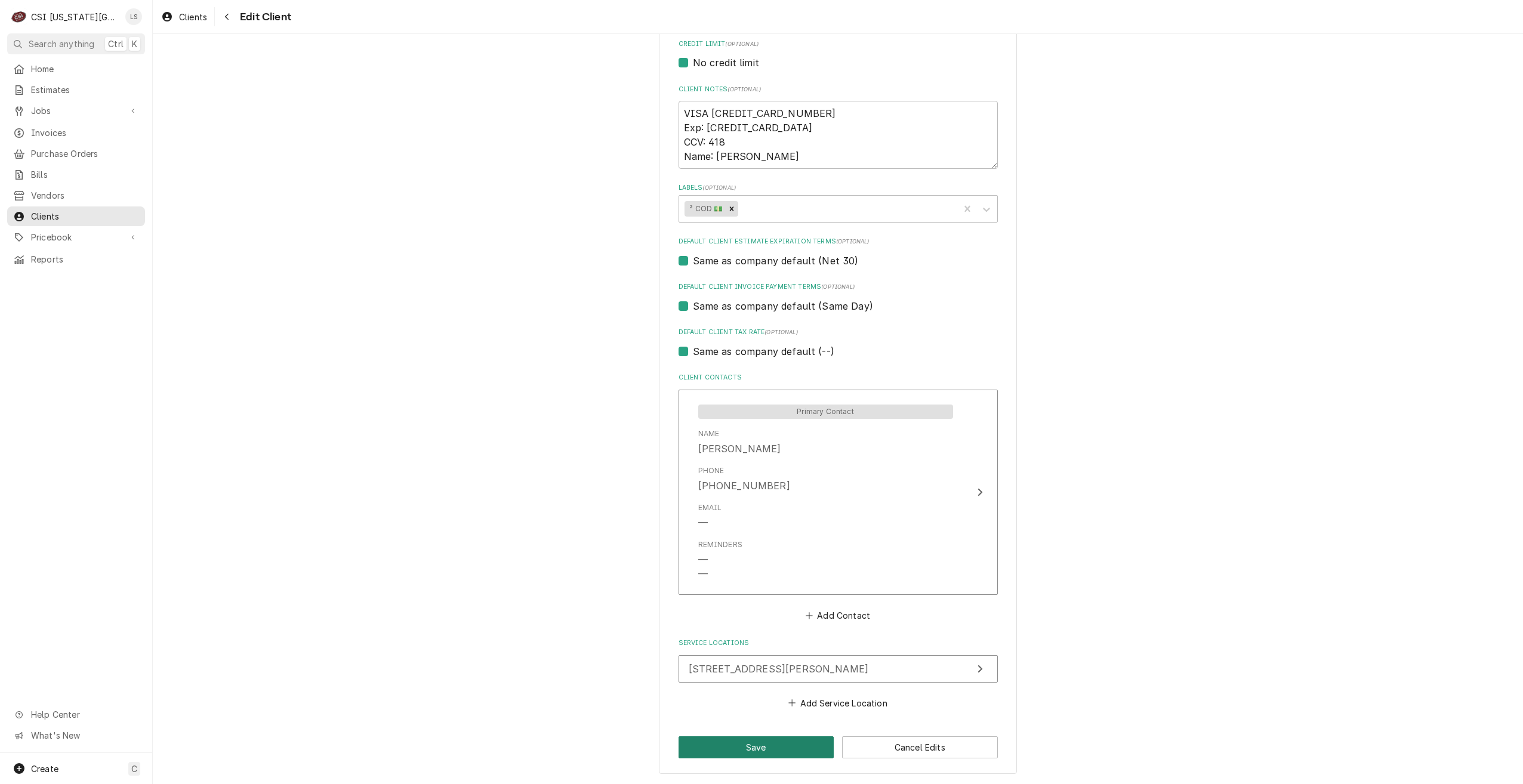
click at [760, 740] on button "Save" at bounding box center [756, 747] width 156 height 22
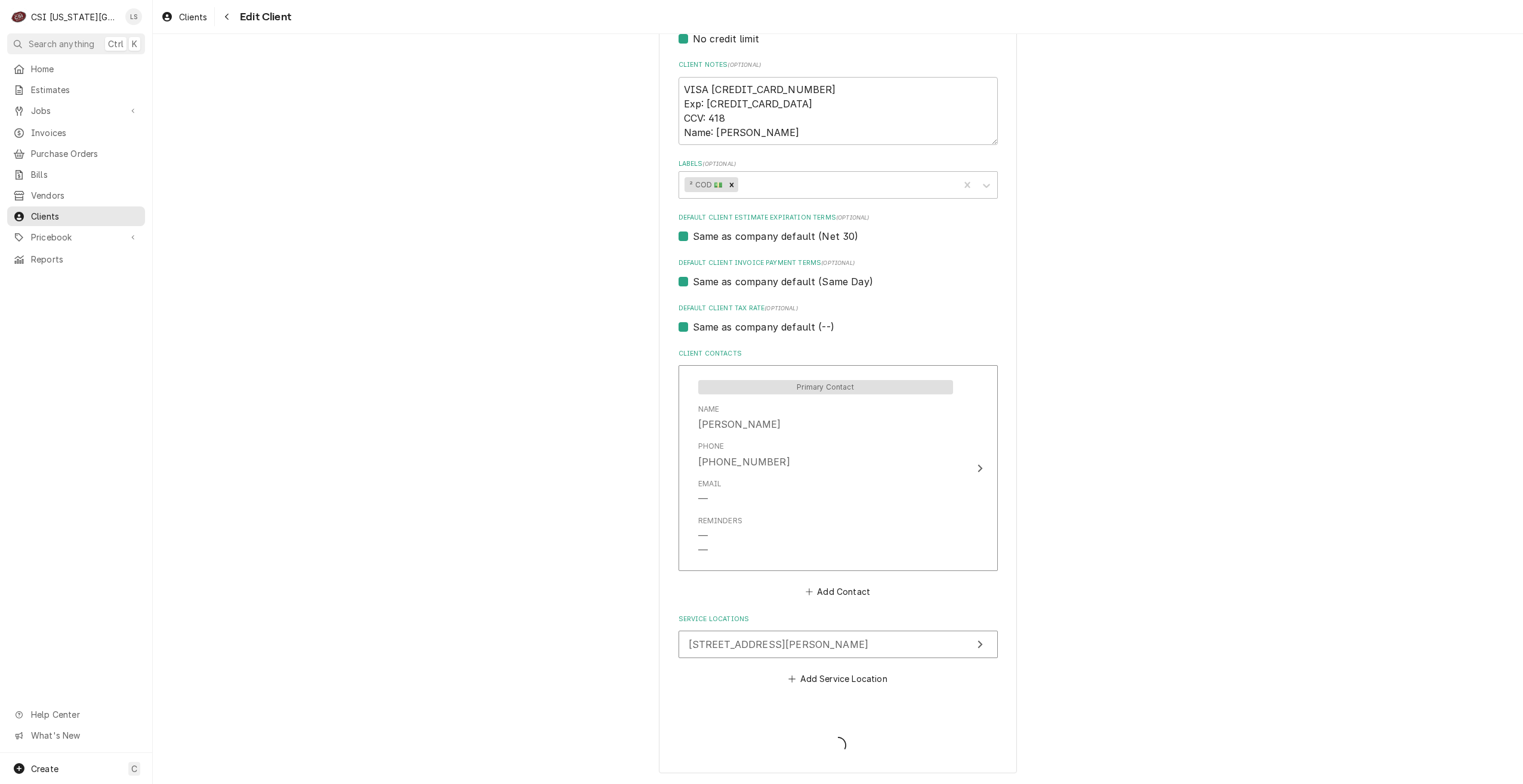
scroll to position [532, 0]
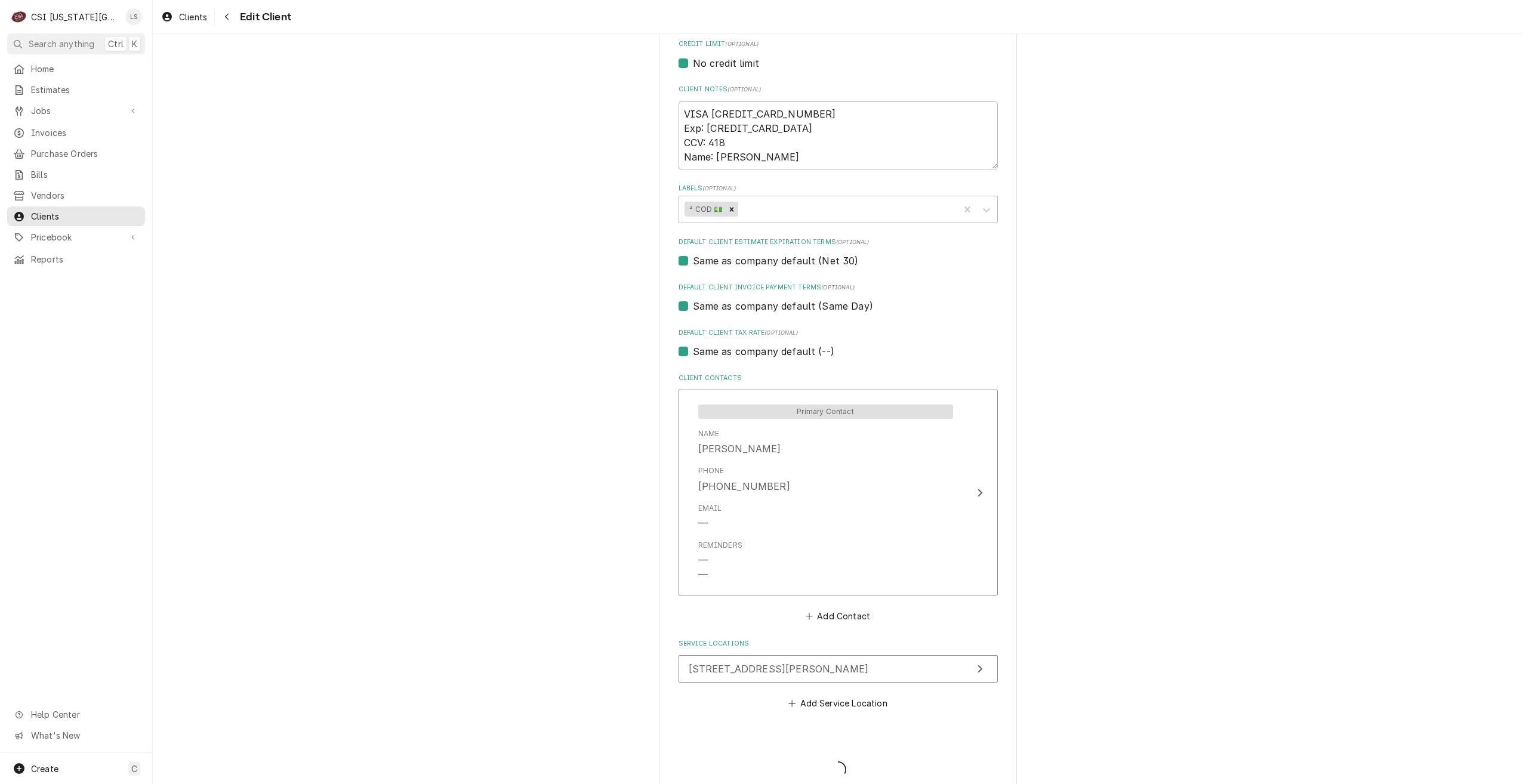
type textarea "x"
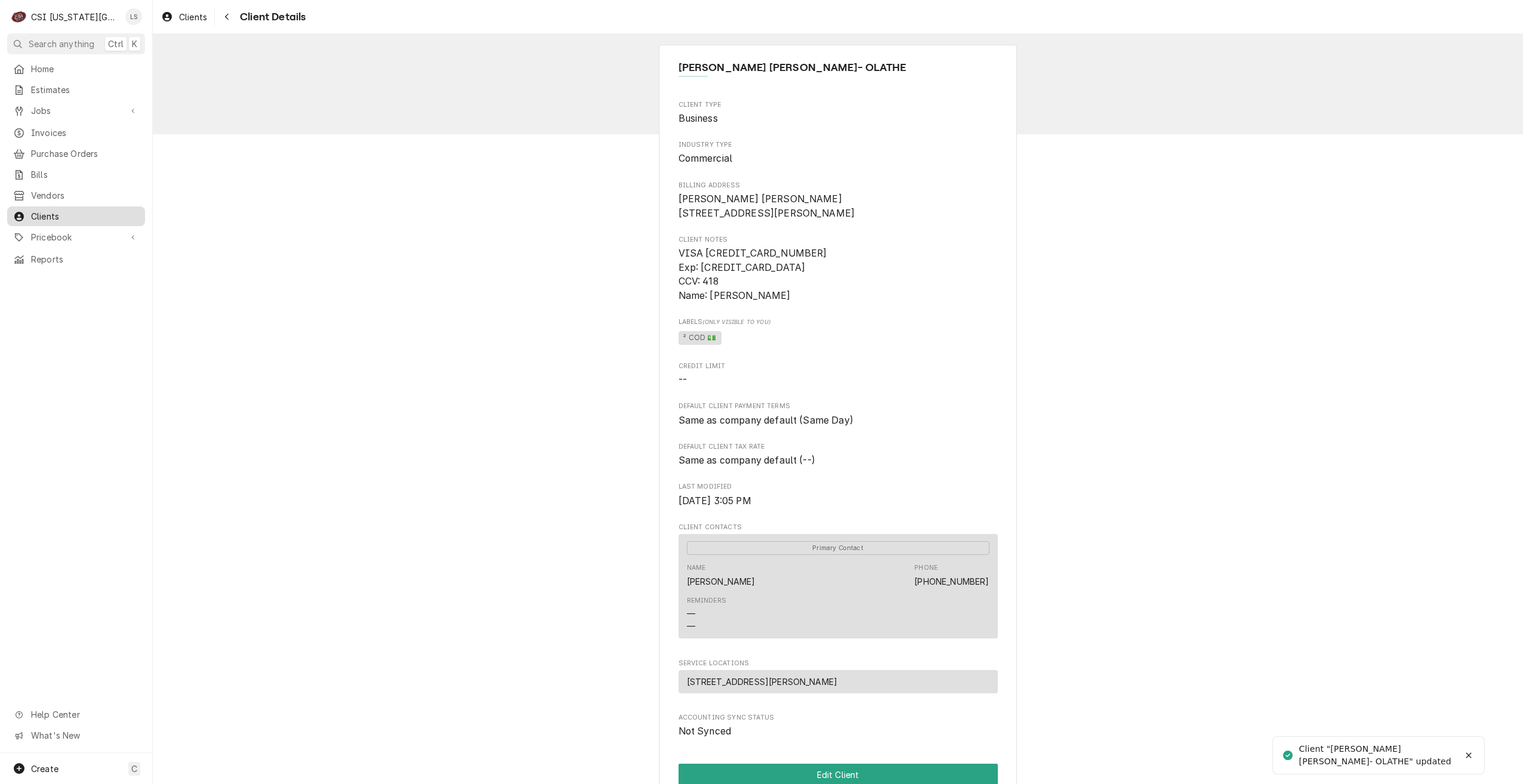
click at [59, 217] on div "Clients" at bounding box center [76, 216] width 133 height 15
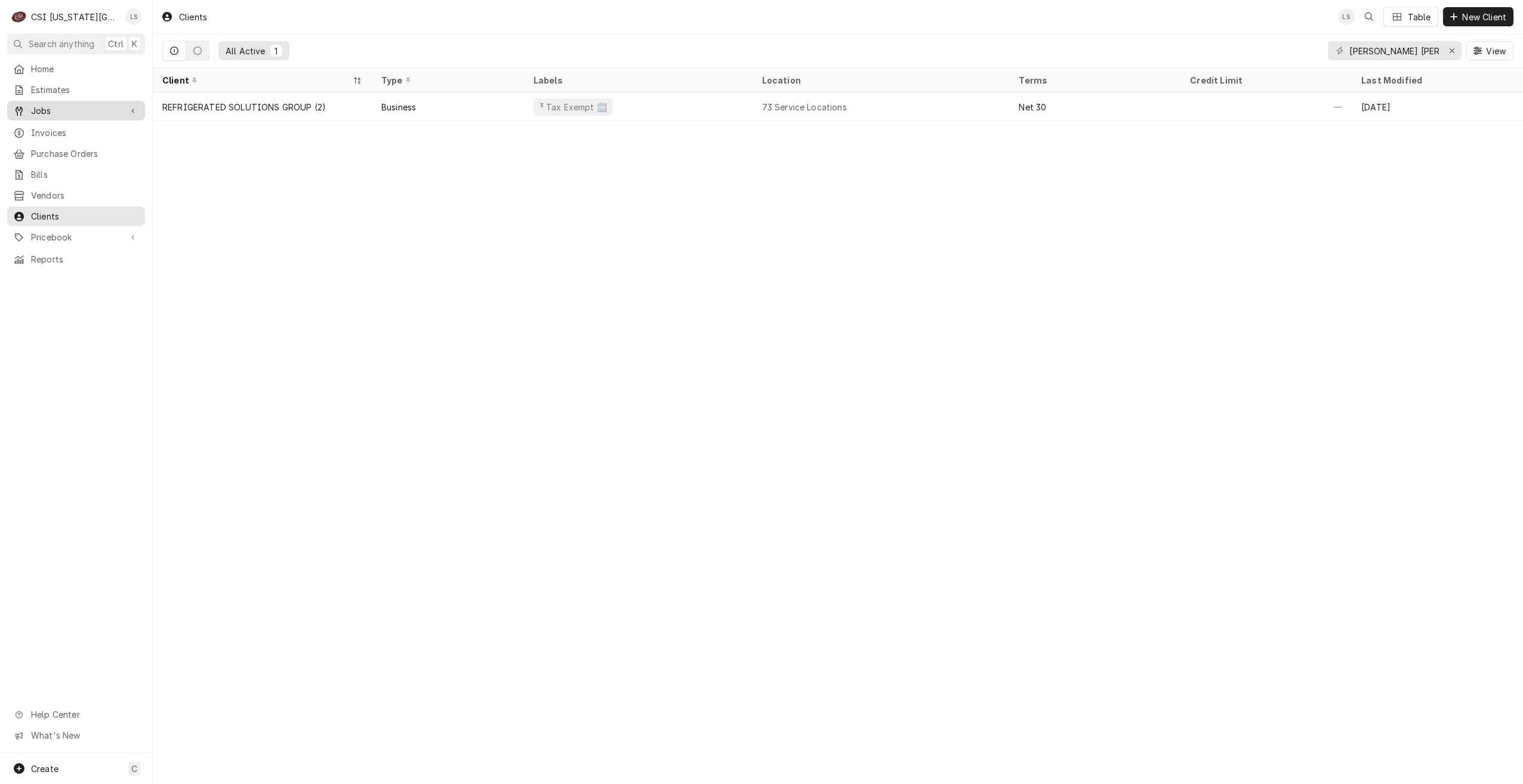
click at [57, 110] on span "Jobs" at bounding box center [76, 110] width 90 height 12
click at [50, 133] on span "Jobs" at bounding box center [85, 131] width 108 height 12
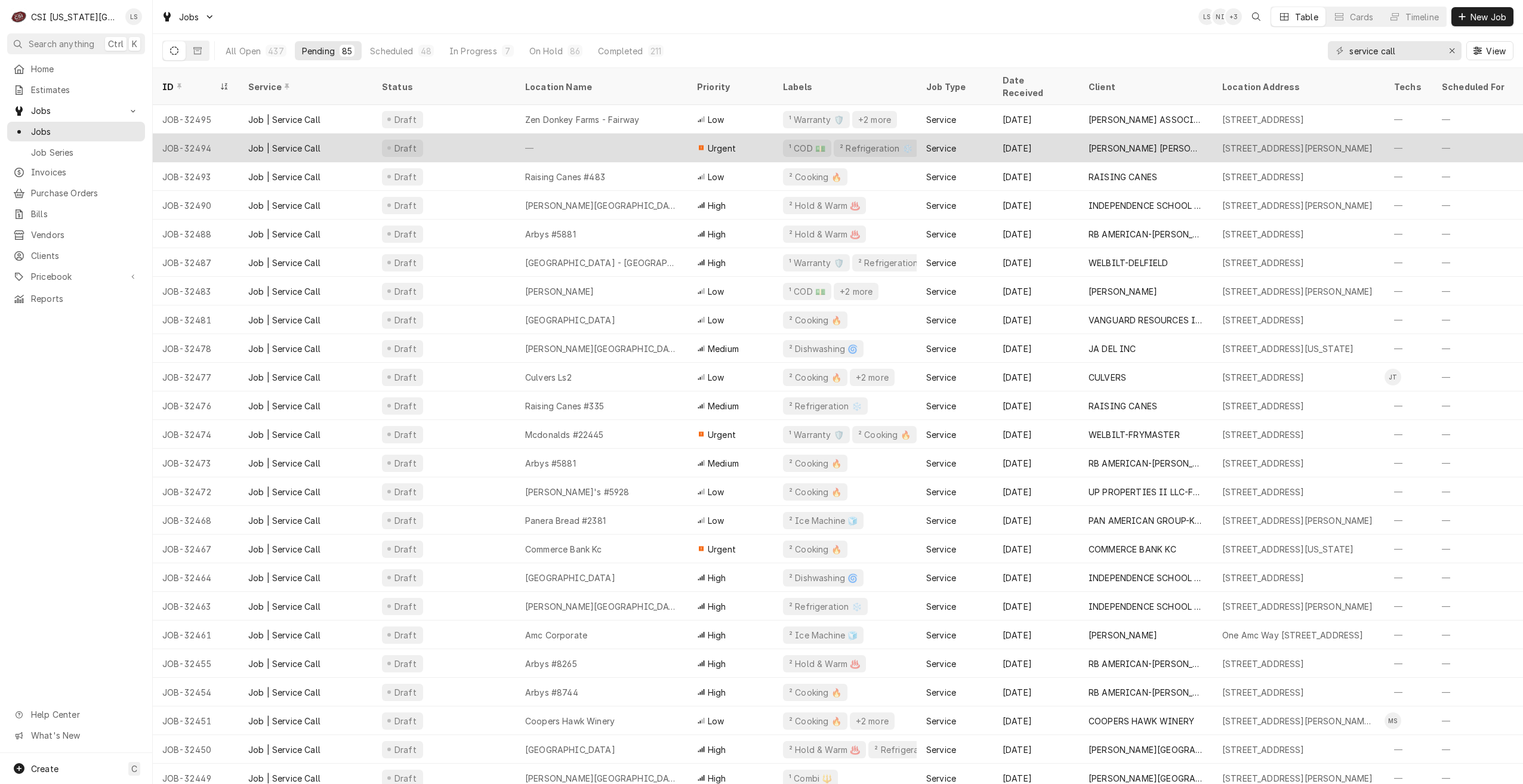
click at [595, 141] on div "—" at bounding box center [602, 148] width 172 height 29
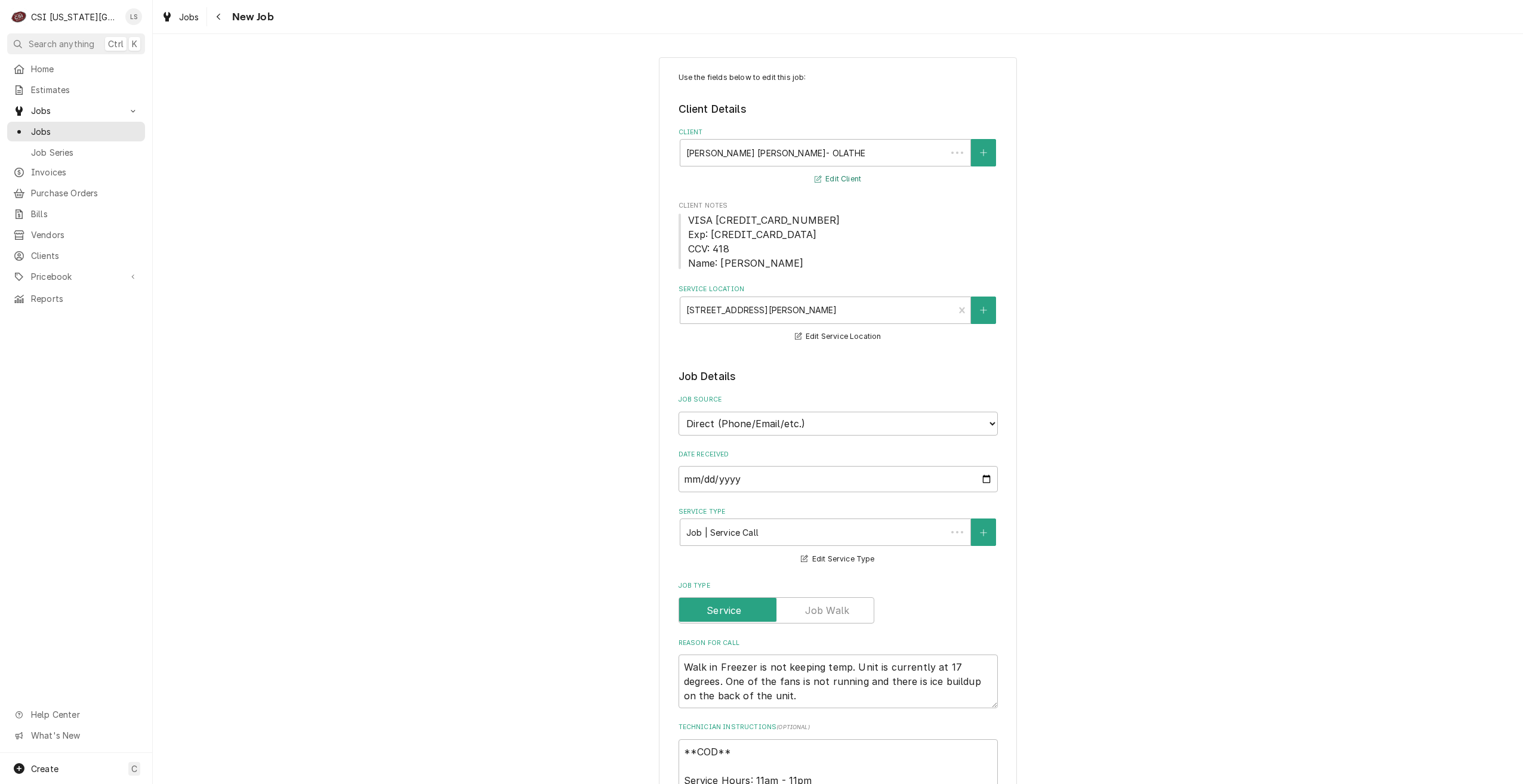
type textarea "x"
click at [108, 136] on link "Jobs" at bounding box center [76, 131] width 138 height 19
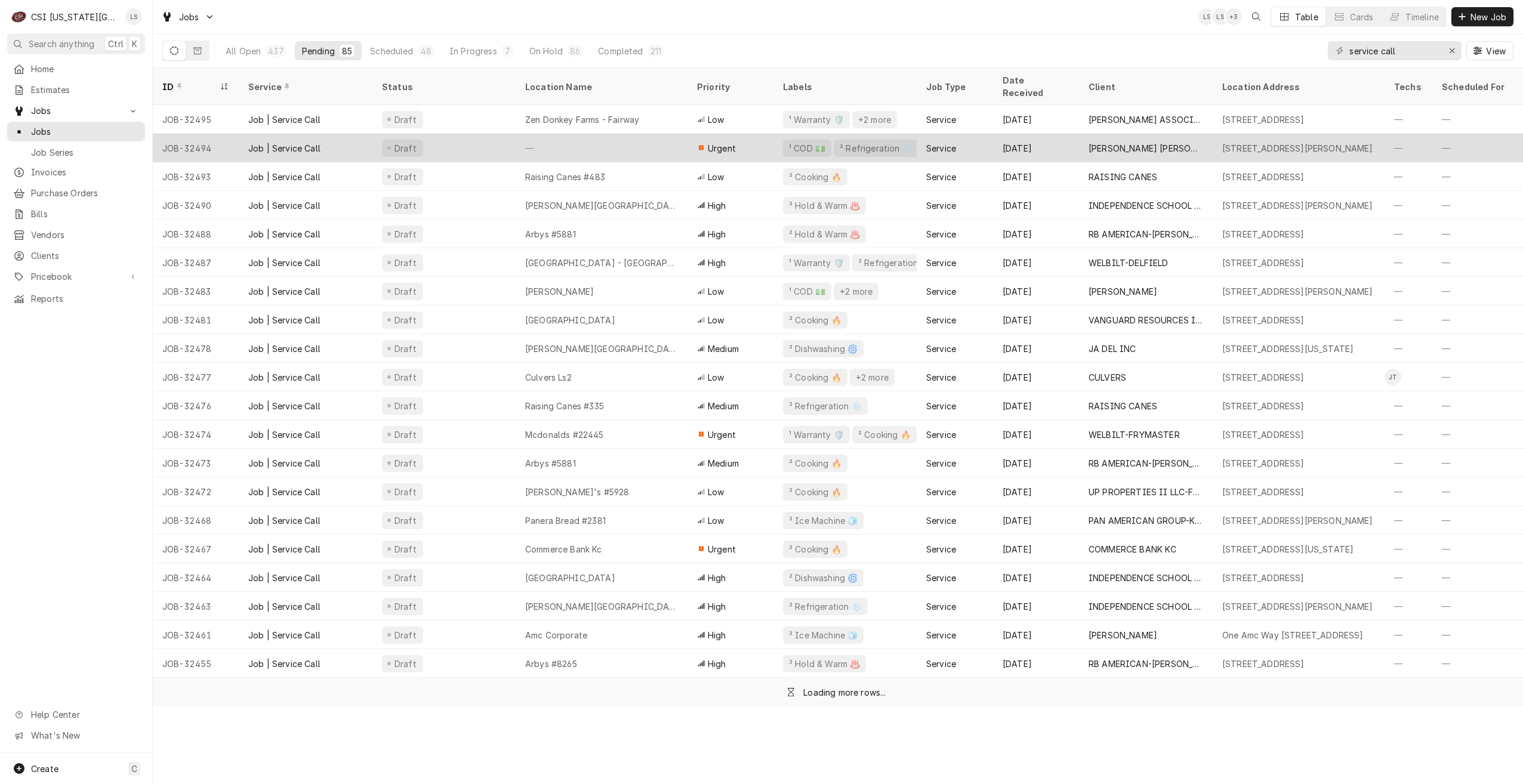
click at [540, 143] on div "—" at bounding box center [602, 148] width 172 height 29
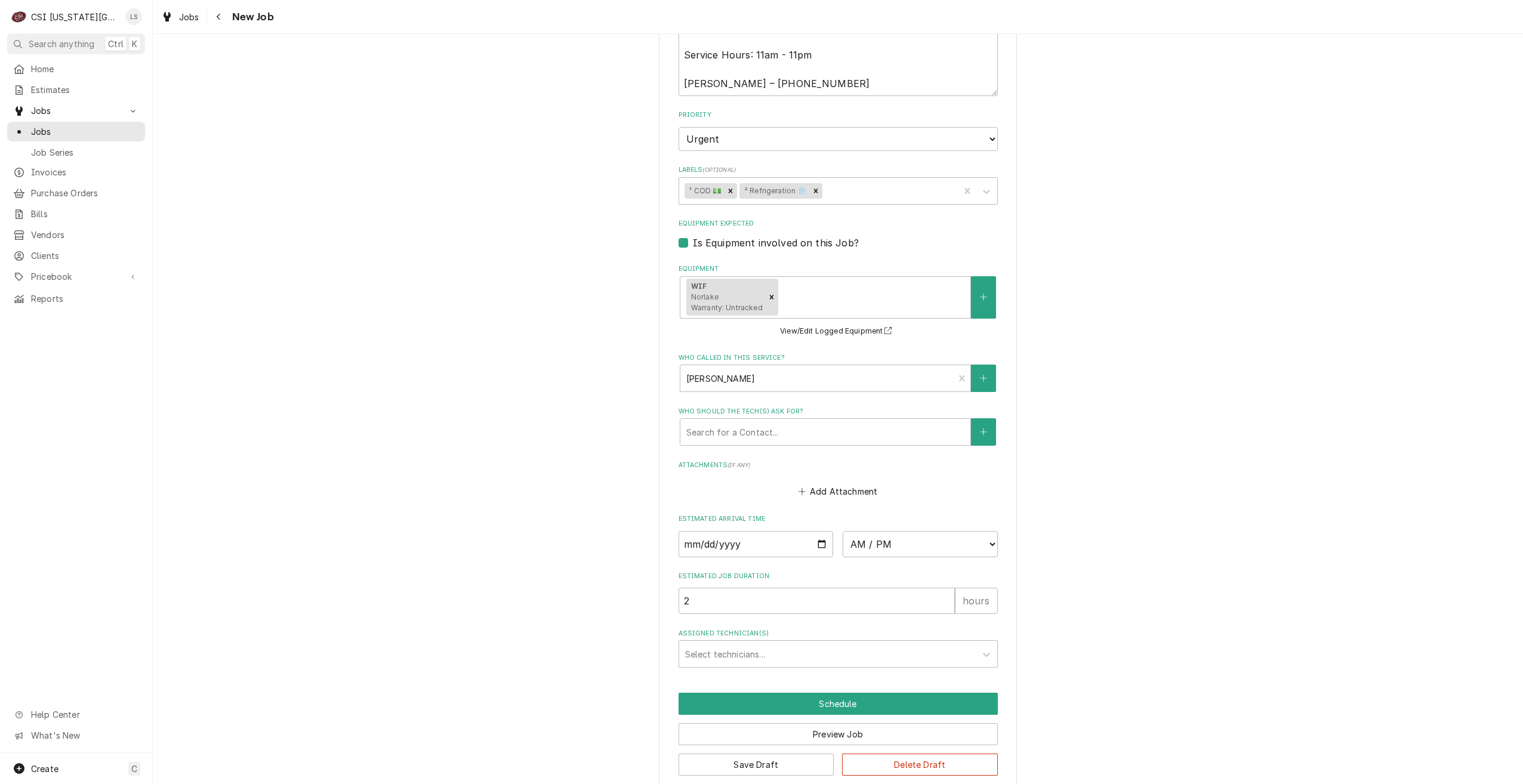
scroll to position [743, 0]
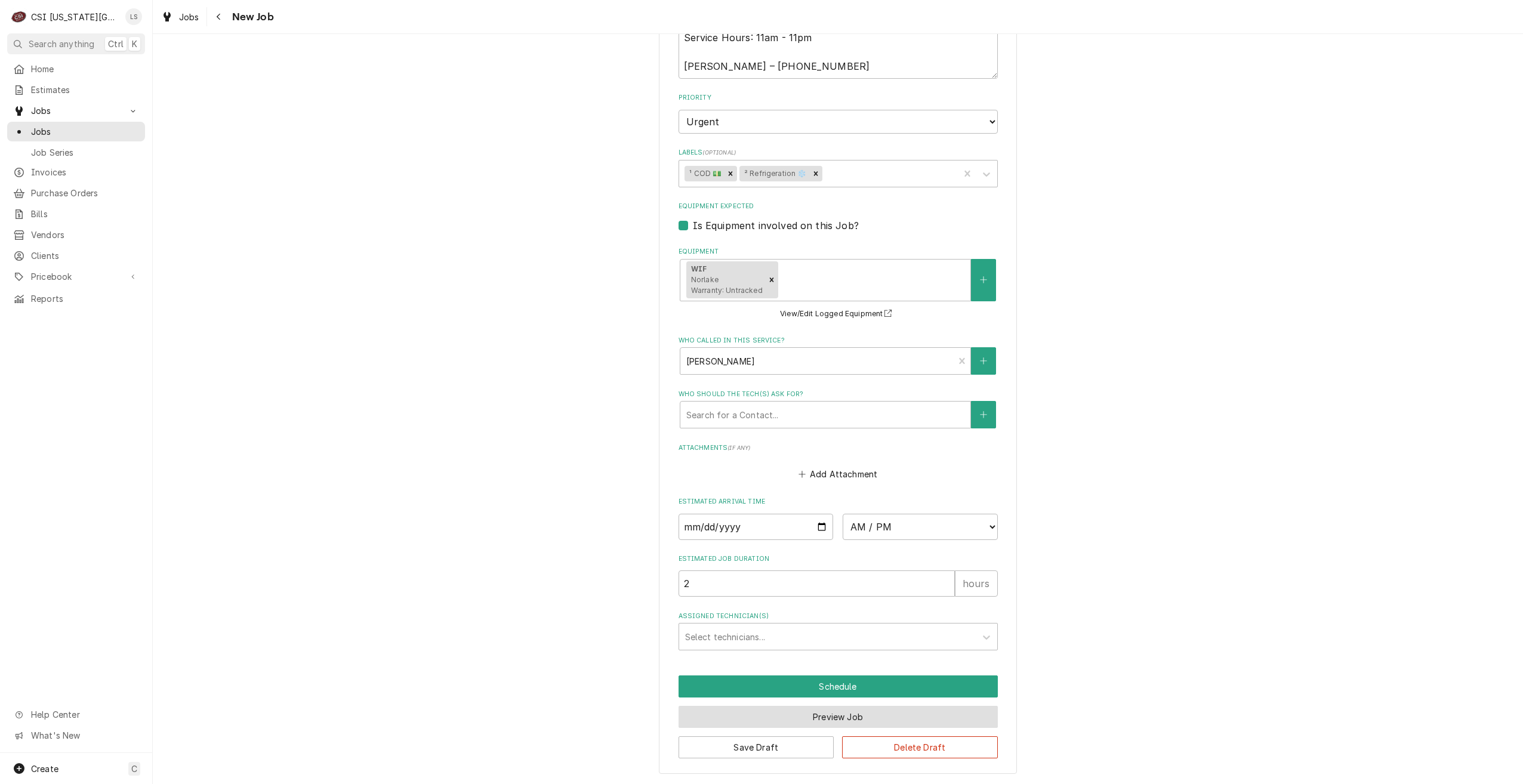
click at [776, 715] on button "Preview Job" at bounding box center [838, 717] width 319 height 22
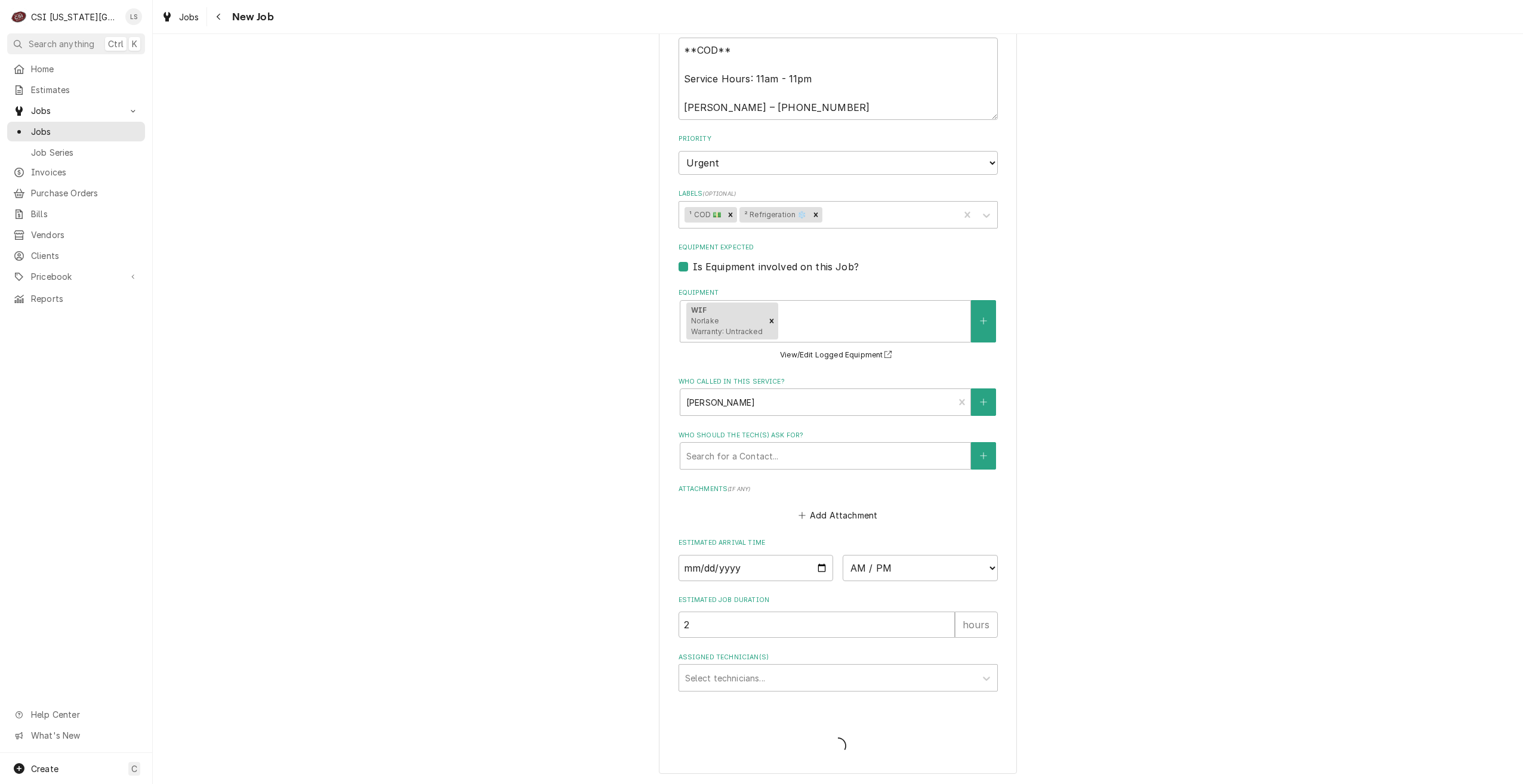
type textarea "x"
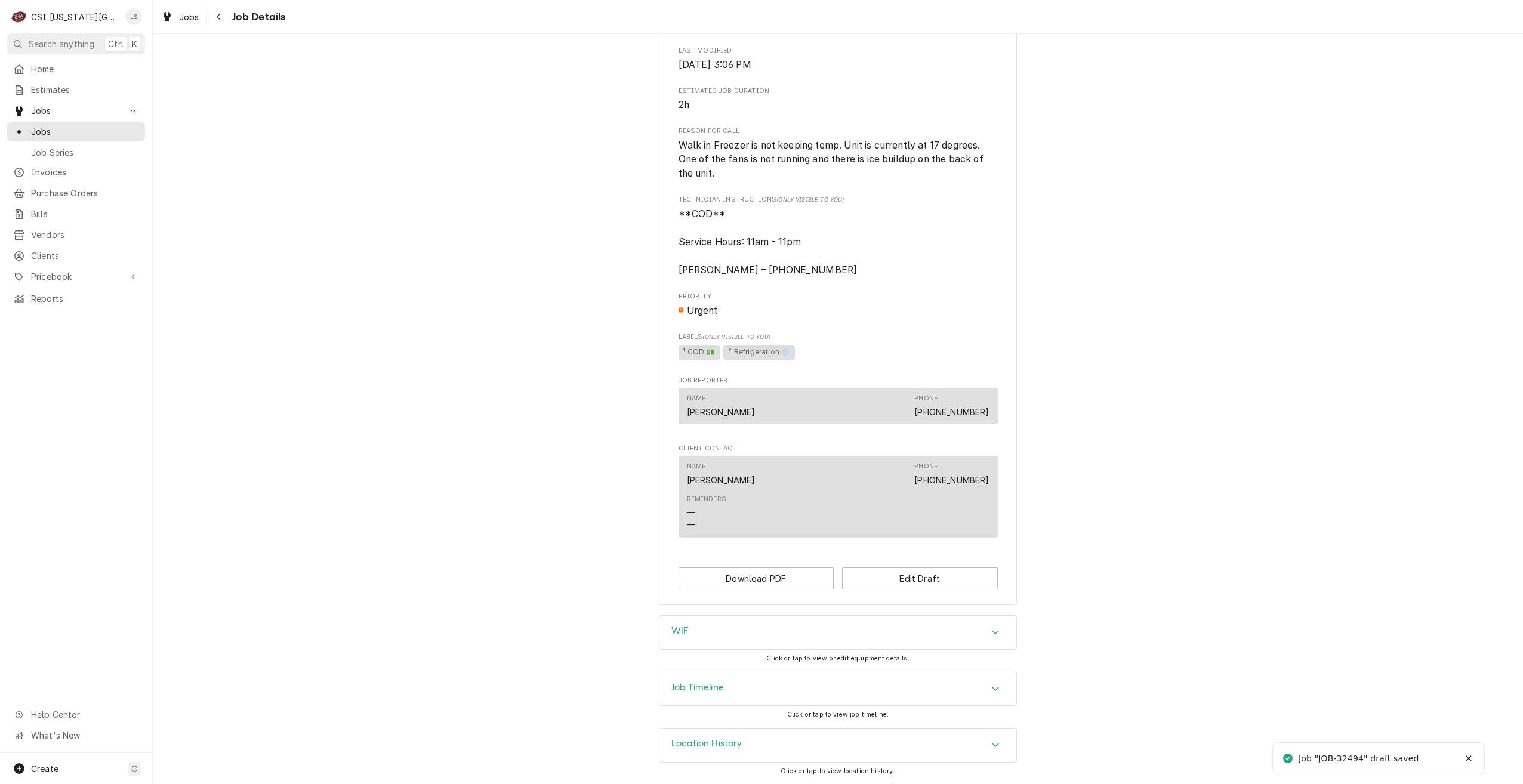
scroll to position [413, 0]
click at [907, 686] on div "Job Timeline" at bounding box center [838, 689] width 357 height 34
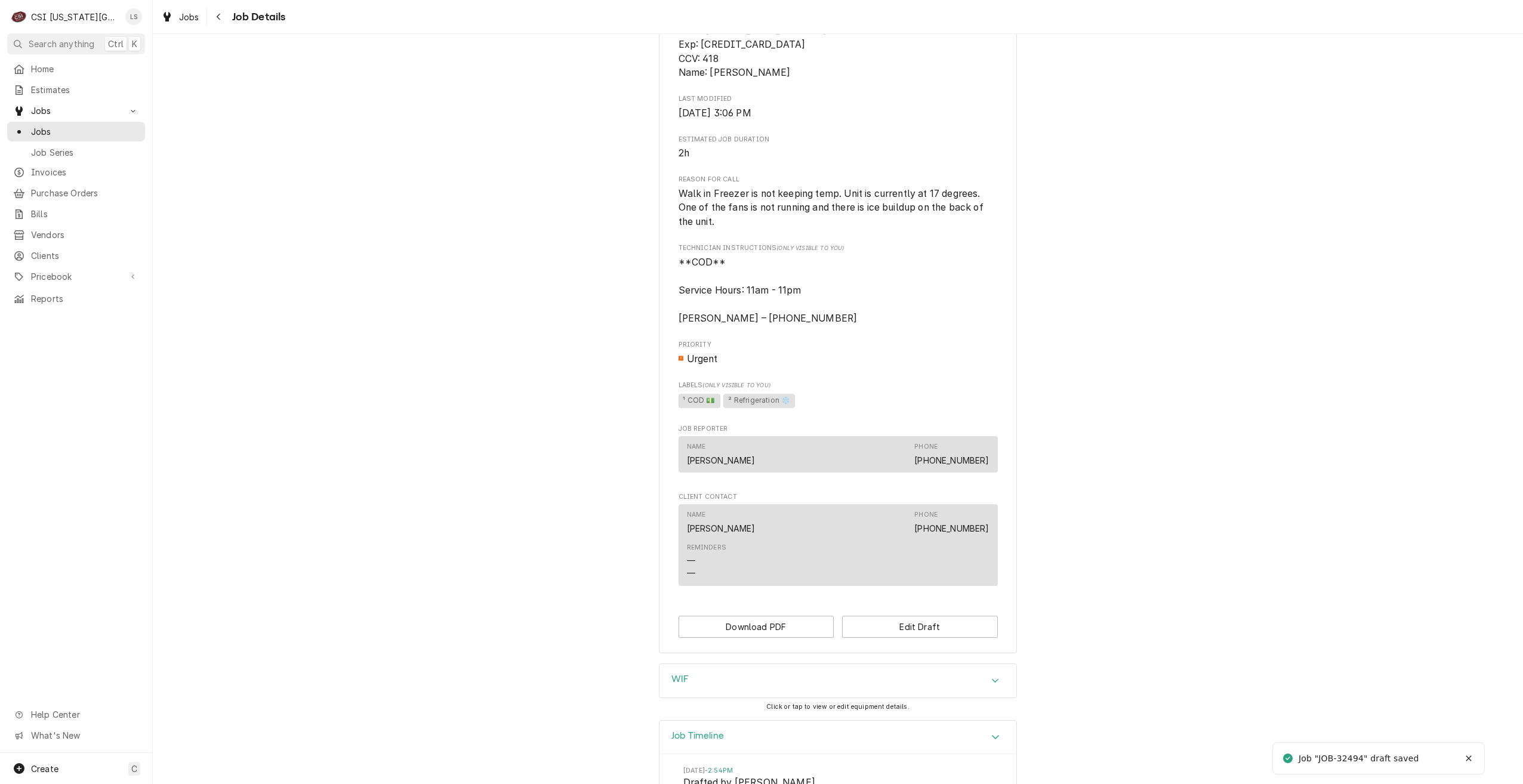
scroll to position [240, 0]
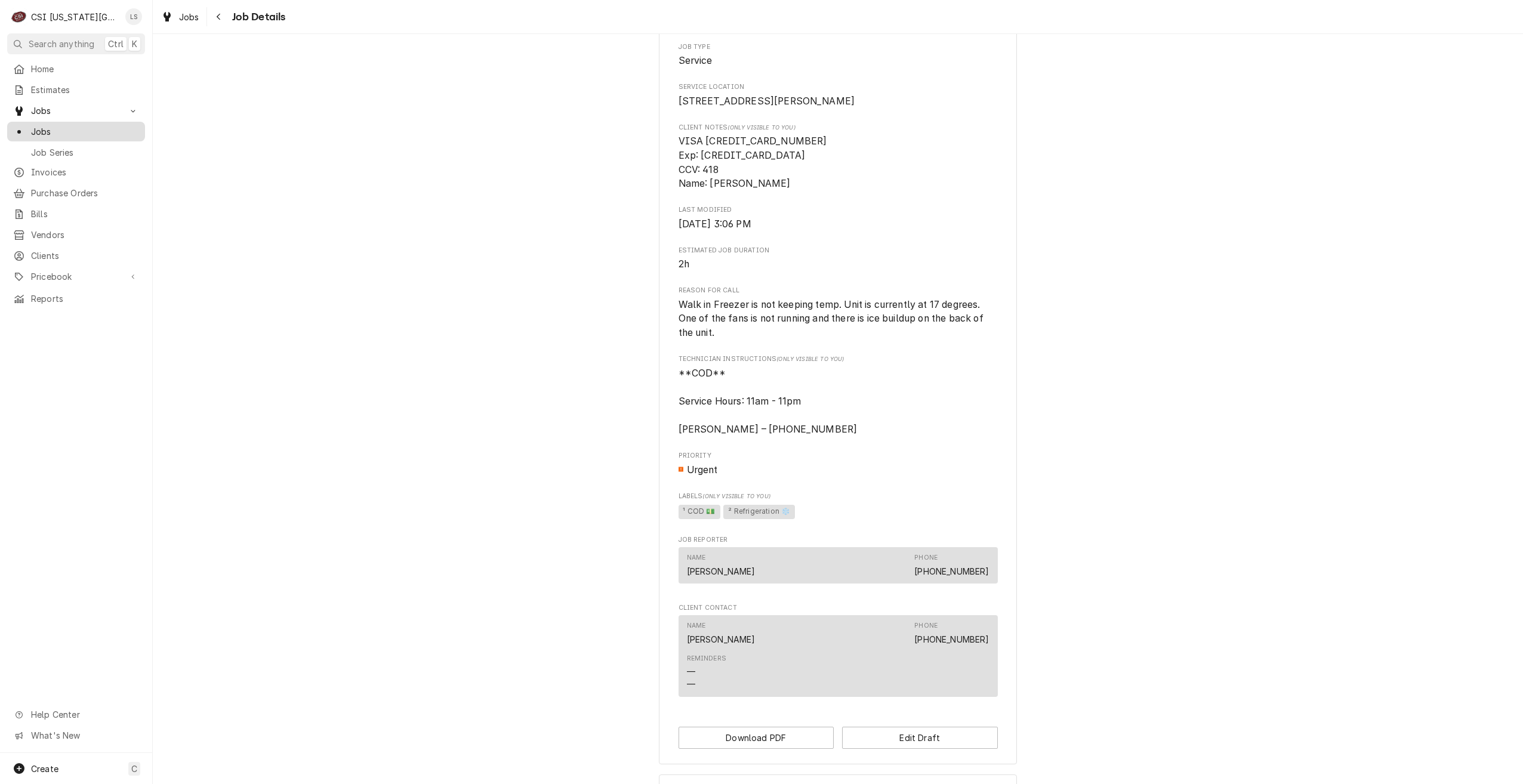
click at [66, 126] on span "Jobs" at bounding box center [85, 131] width 108 height 12
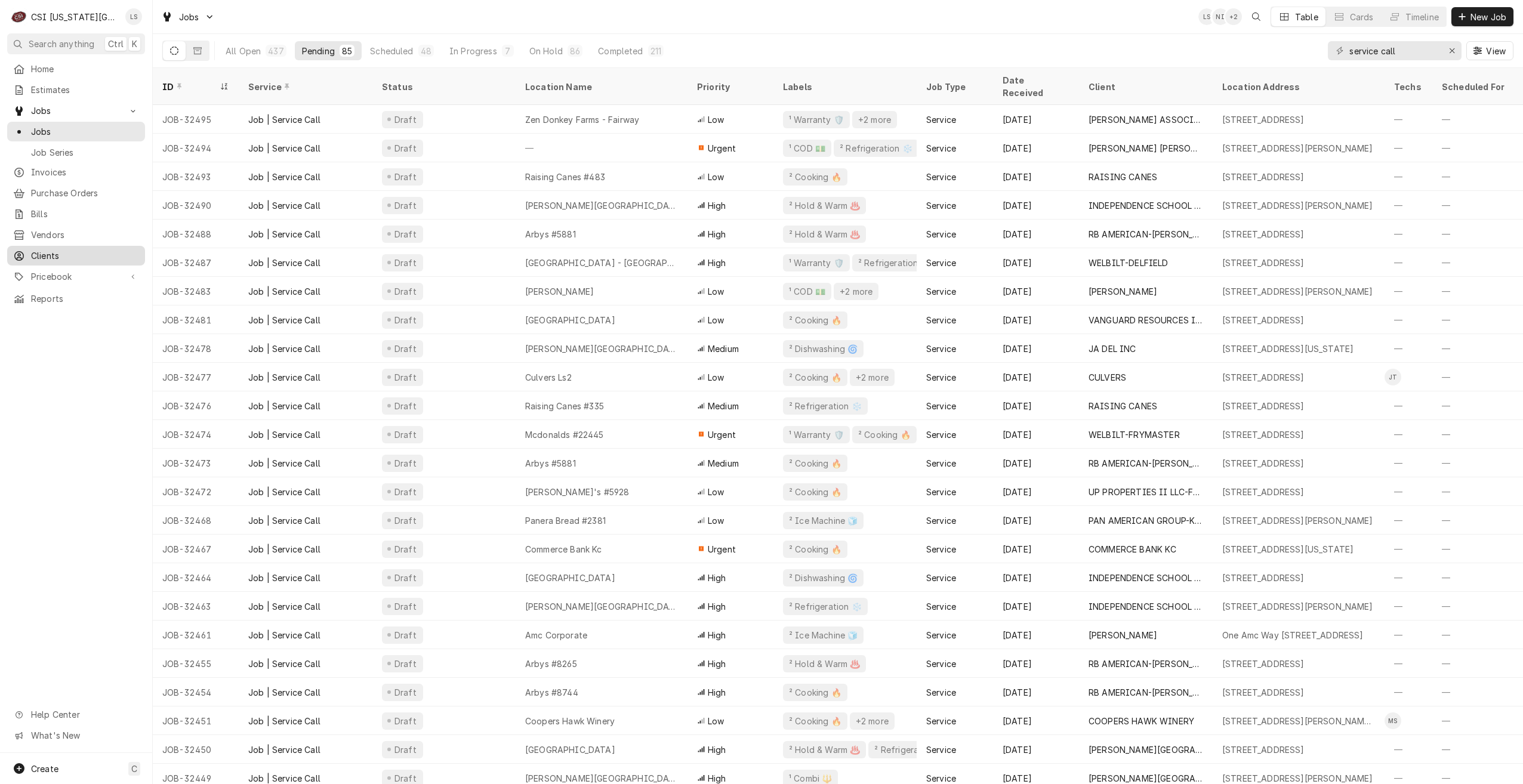
click at [47, 250] on span "Clients" at bounding box center [85, 255] width 108 height 12
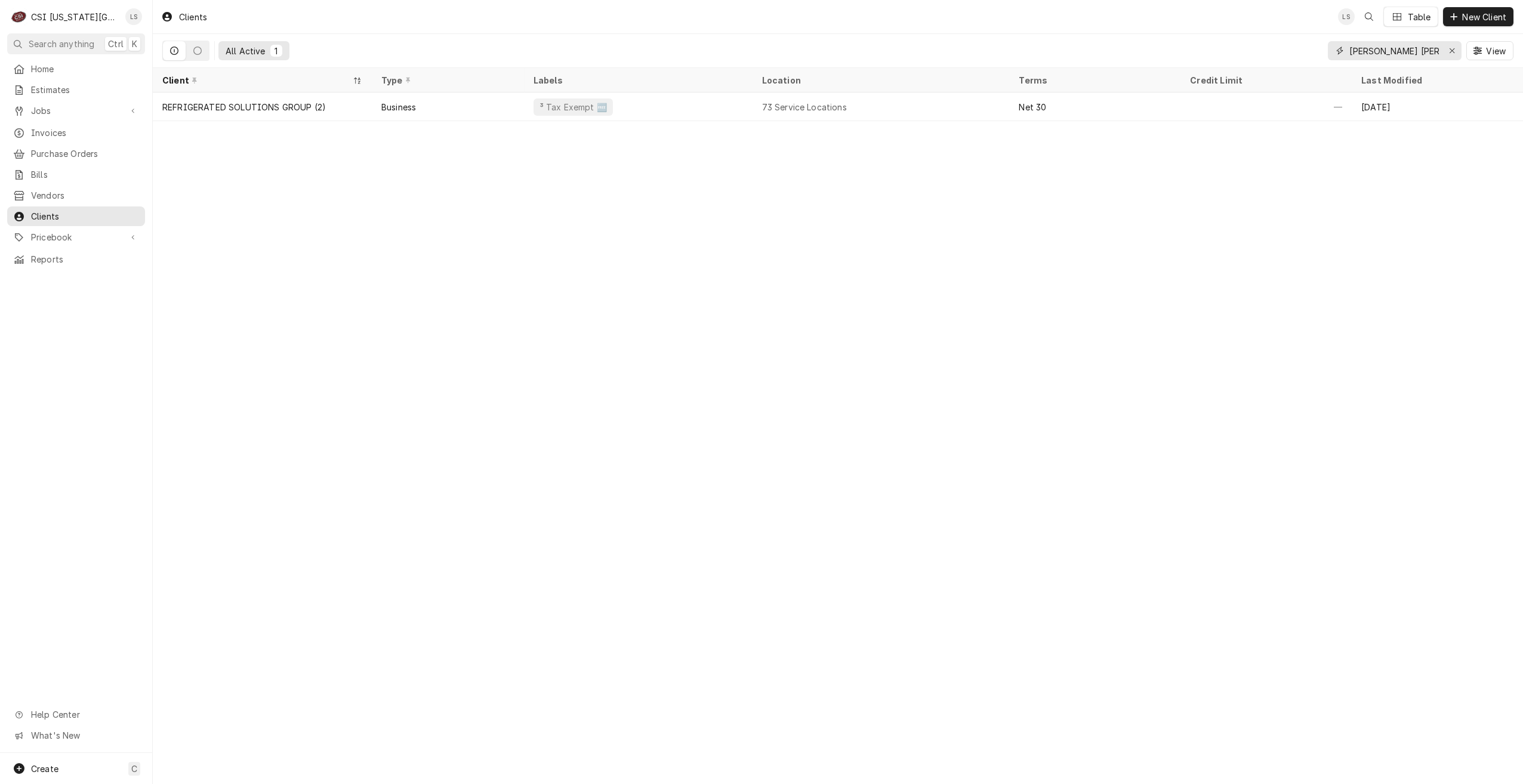
click at [1392, 55] on input "[PERSON_NAME] [PERSON_NAME]" at bounding box center [1394, 50] width 90 height 19
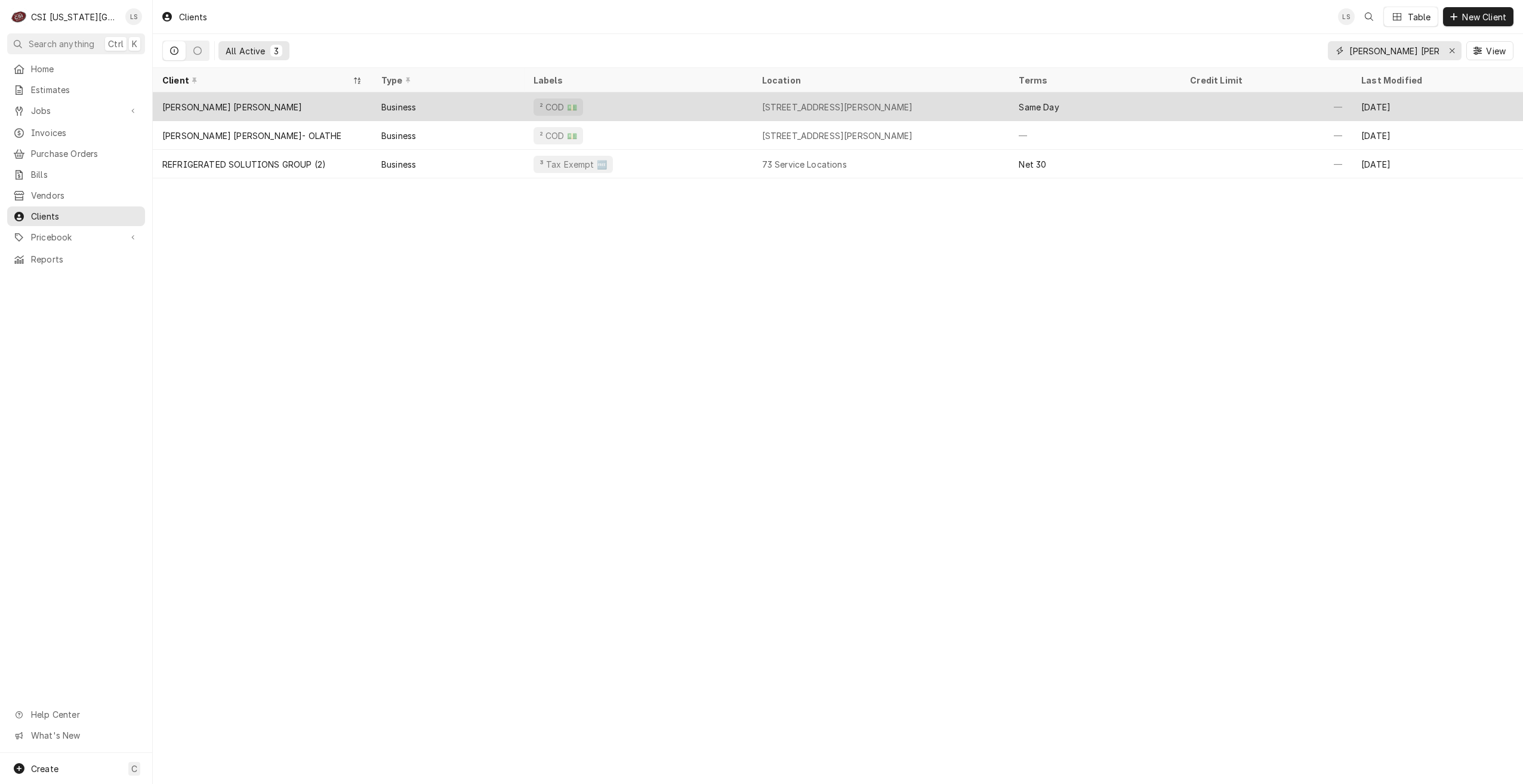
type input "[PERSON_NAME] [PERSON_NAME]"
click at [629, 100] on div "² COD 💵" at bounding box center [638, 107] width 229 height 29
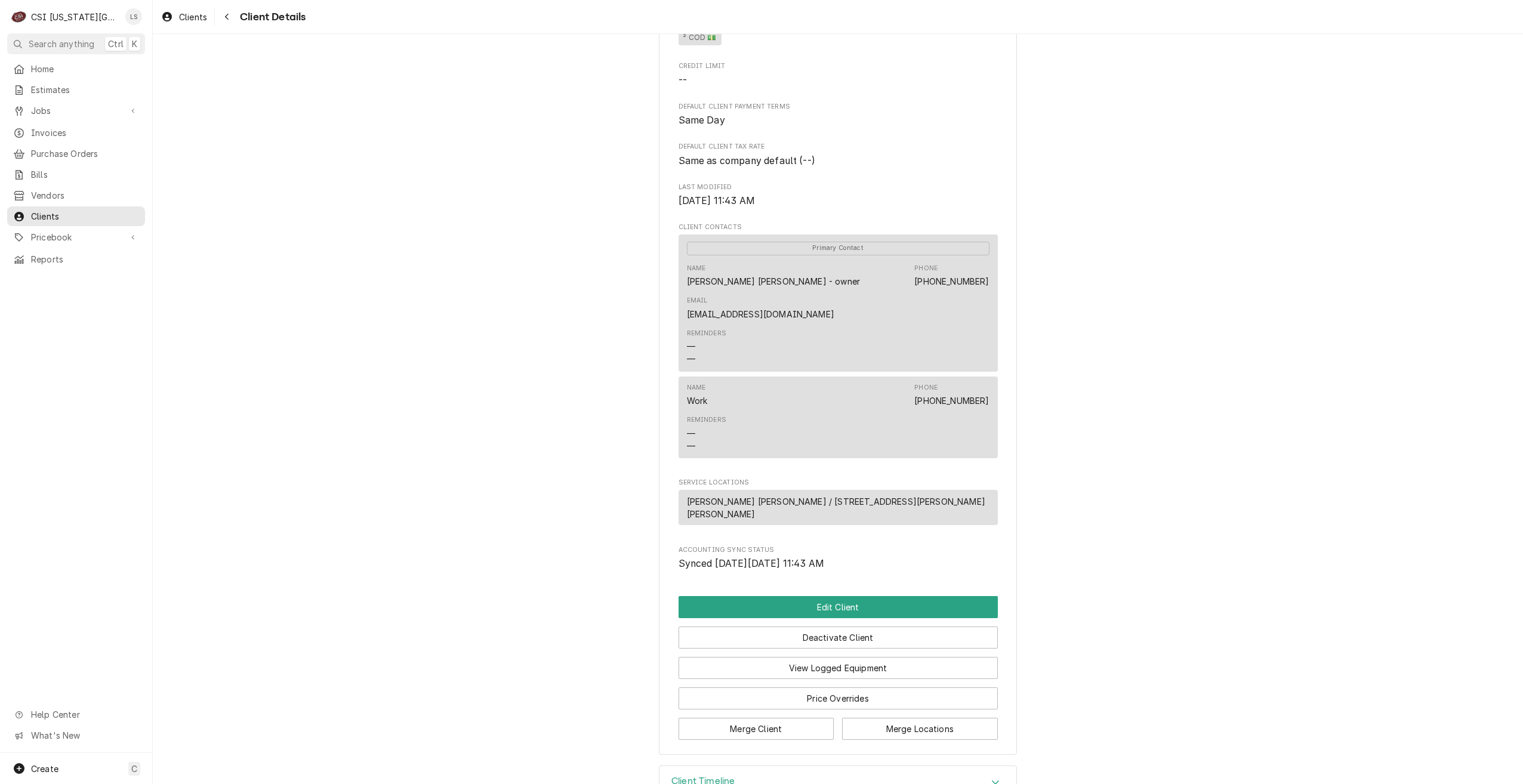
scroll to position [321, 0]
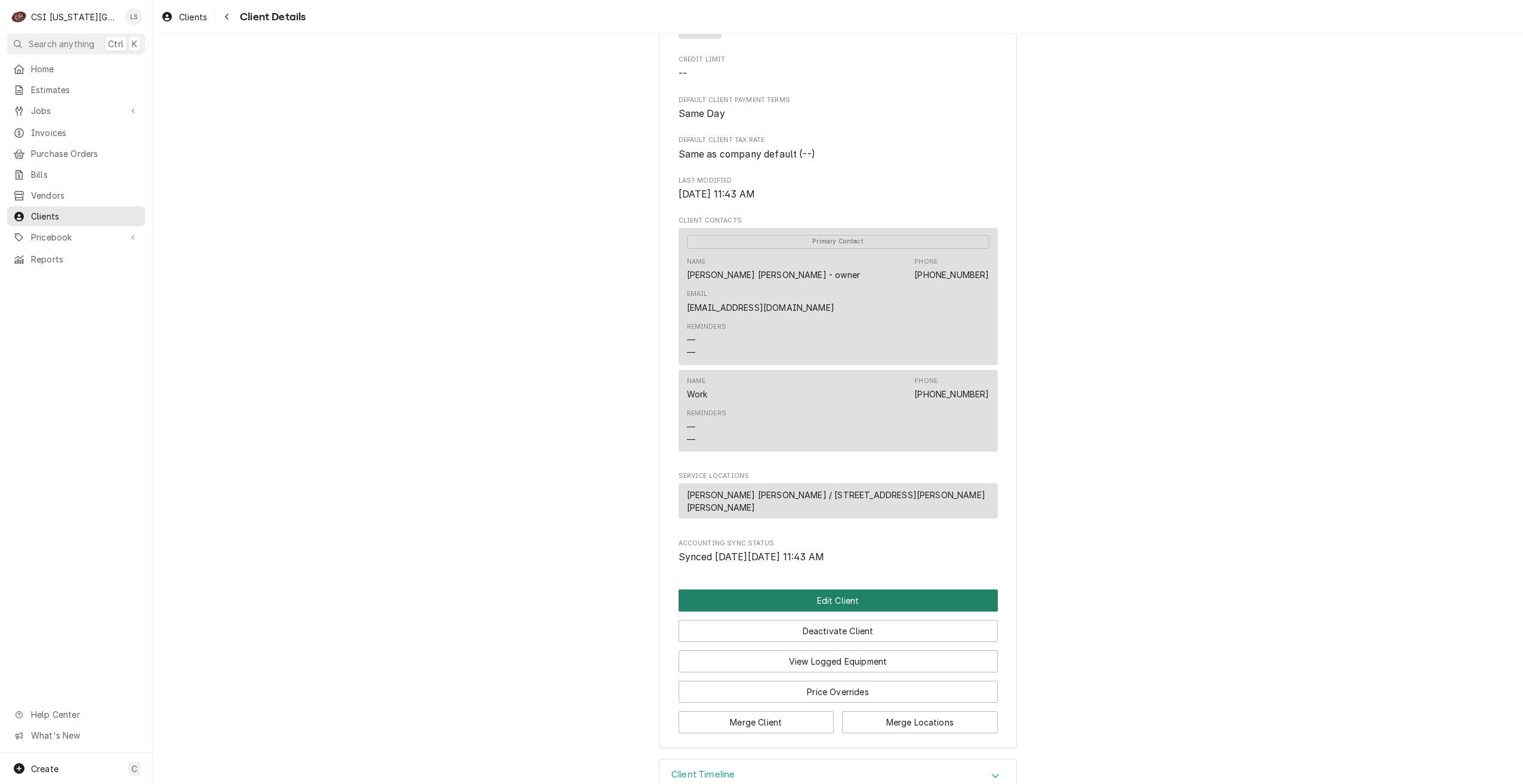
click at [830, 590] on button "Edit Client" at bounding box center [838, 600] width 319 height 22
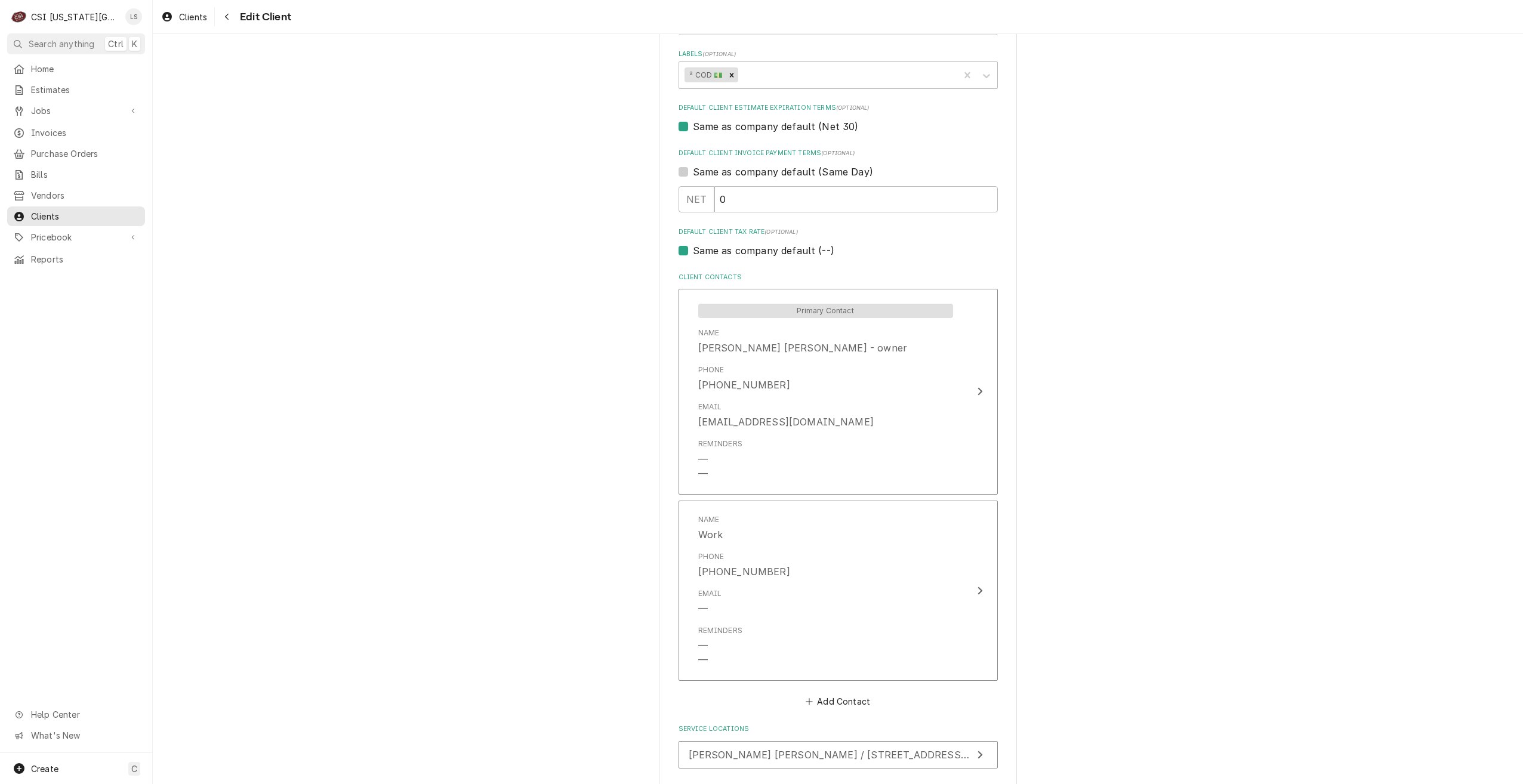
scroll to position [765, 0]
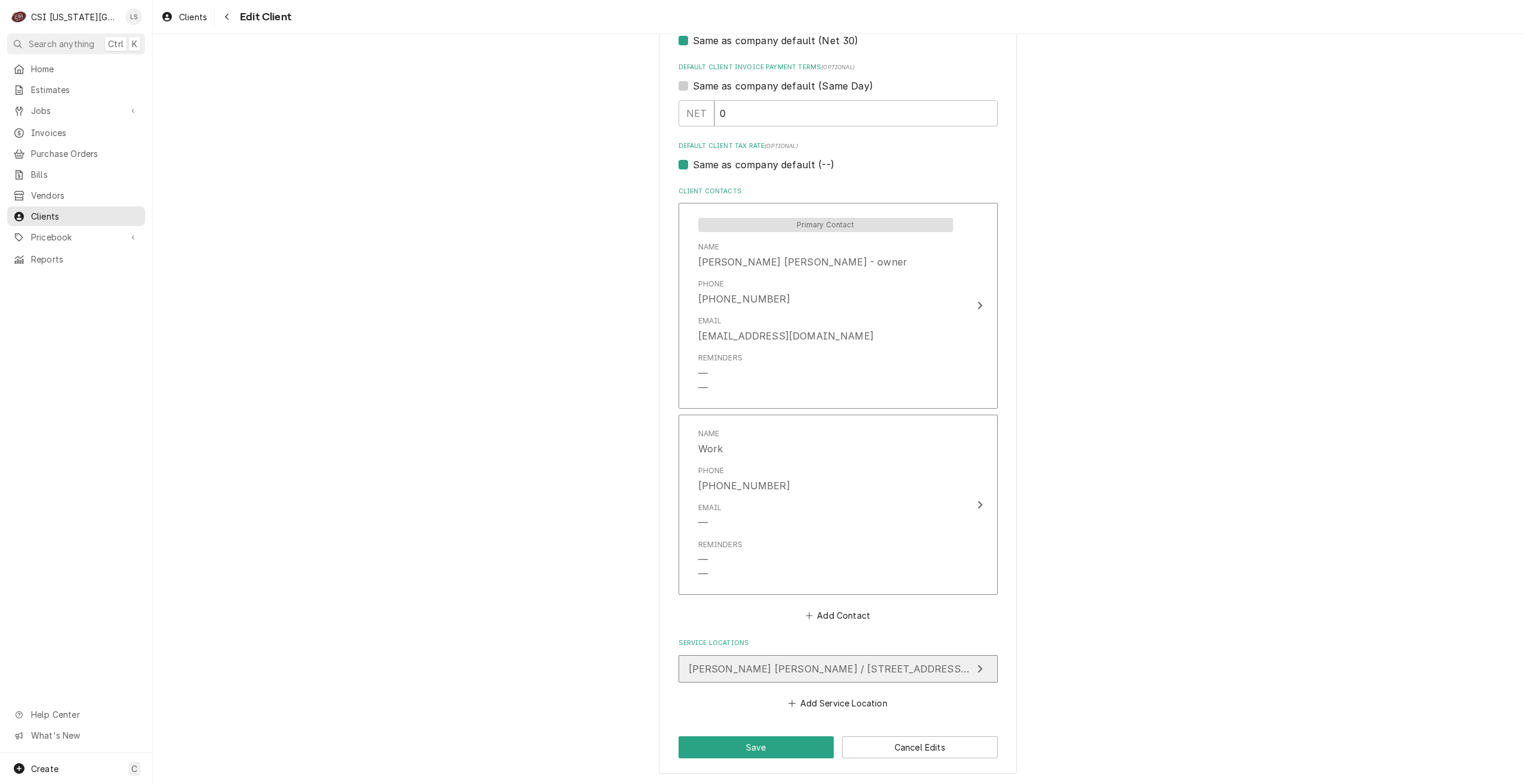
click at [785, 679] on button "Baskin Robbins / 313 N Dean Ave, Raymore, MO 64083" at bounding box center [838, 669] width 319 height 27
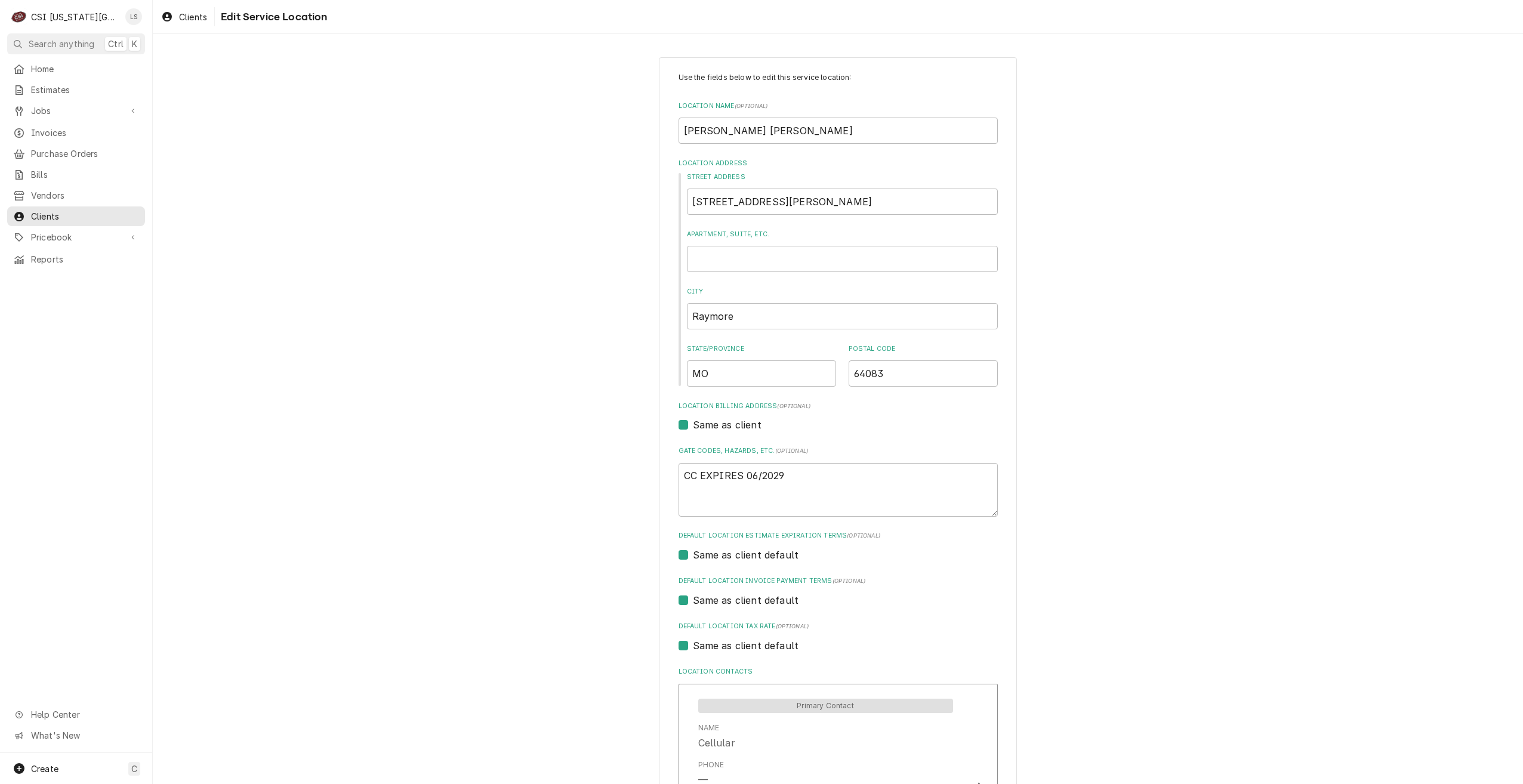
click at [1129, 168] on div "Use the fields below to edit this service location: Location Name ( optional ) …" at bounding box center [838, 799] width 1370 height 1505
click at [894, 139] on input "Baskin Robbins" at bounding box center [838, 131] width 319 height 27
drag, startPoint x: 819, startPoint y: 129, endPoint x: 681, endPoint y: 130, distance: 138.0
click at [681, 130] on input "Baskin Robbins" at bounding box center [838, 131] width 319 height 27
type textarea "x"
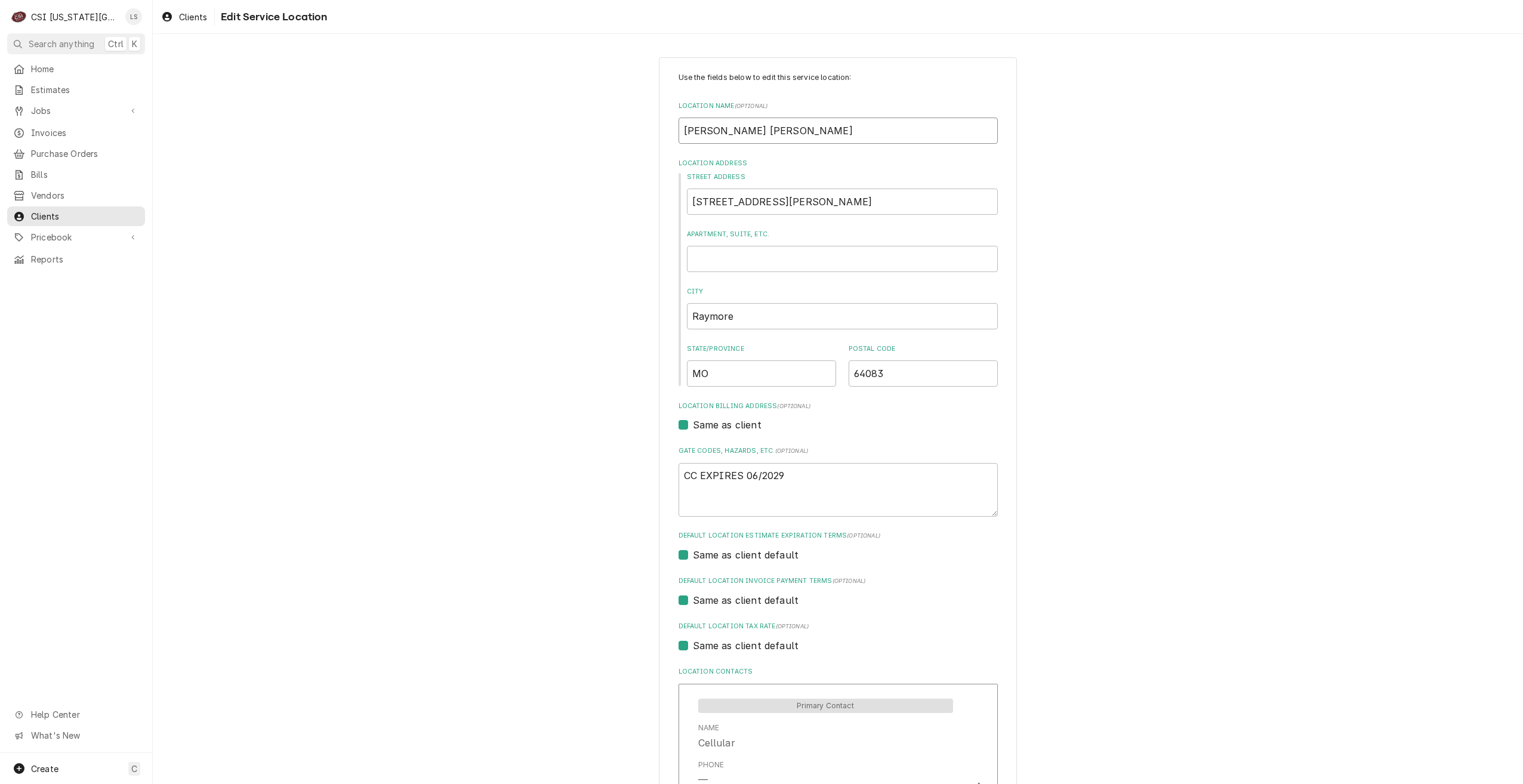
type input "B"
type textarea "x"
type input "Ba"
type textarea "x"
type input "Bas"
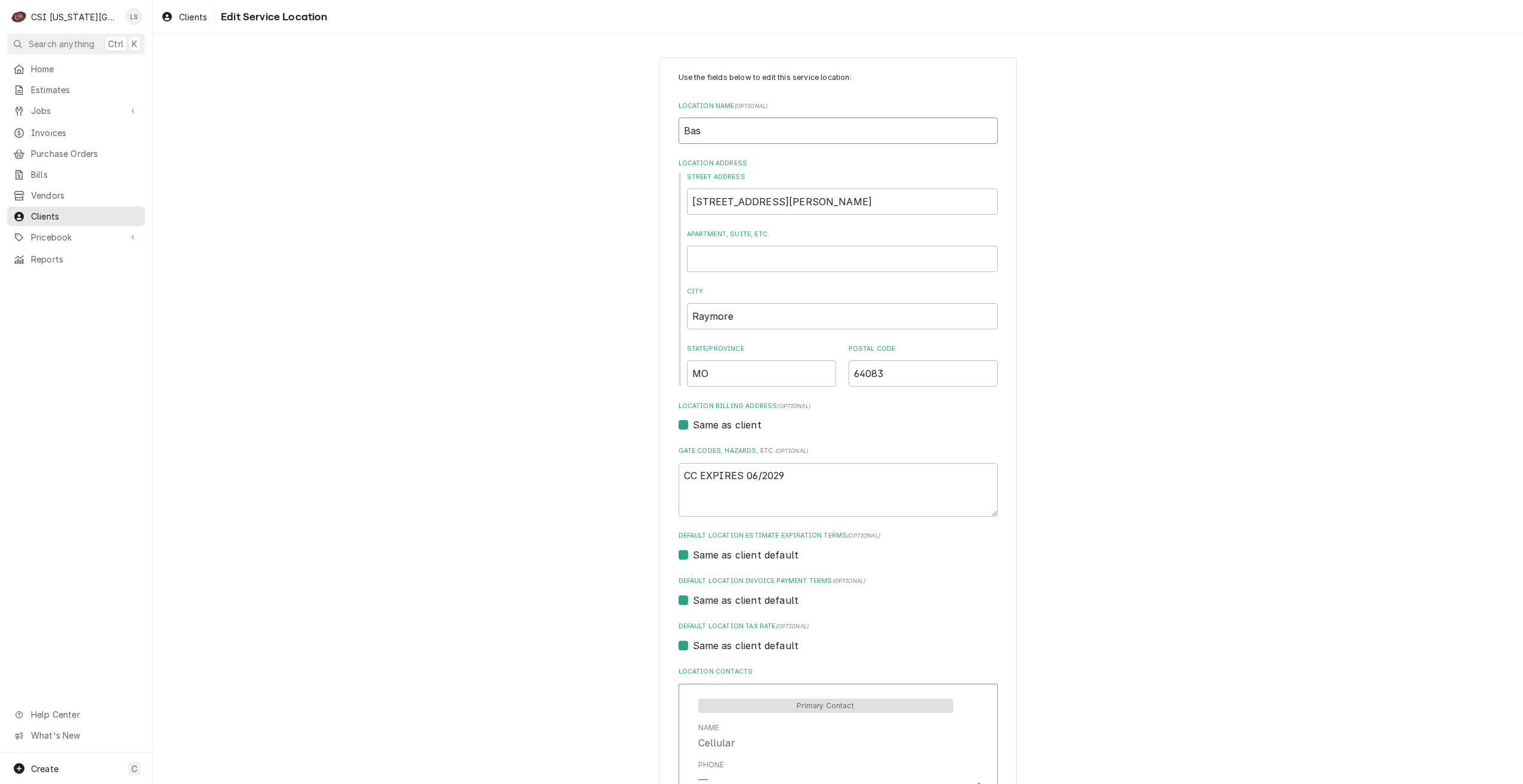
type textarea "x"
type input "Bask"
type textarea "x"
type input "Baski"
type textarea "x"
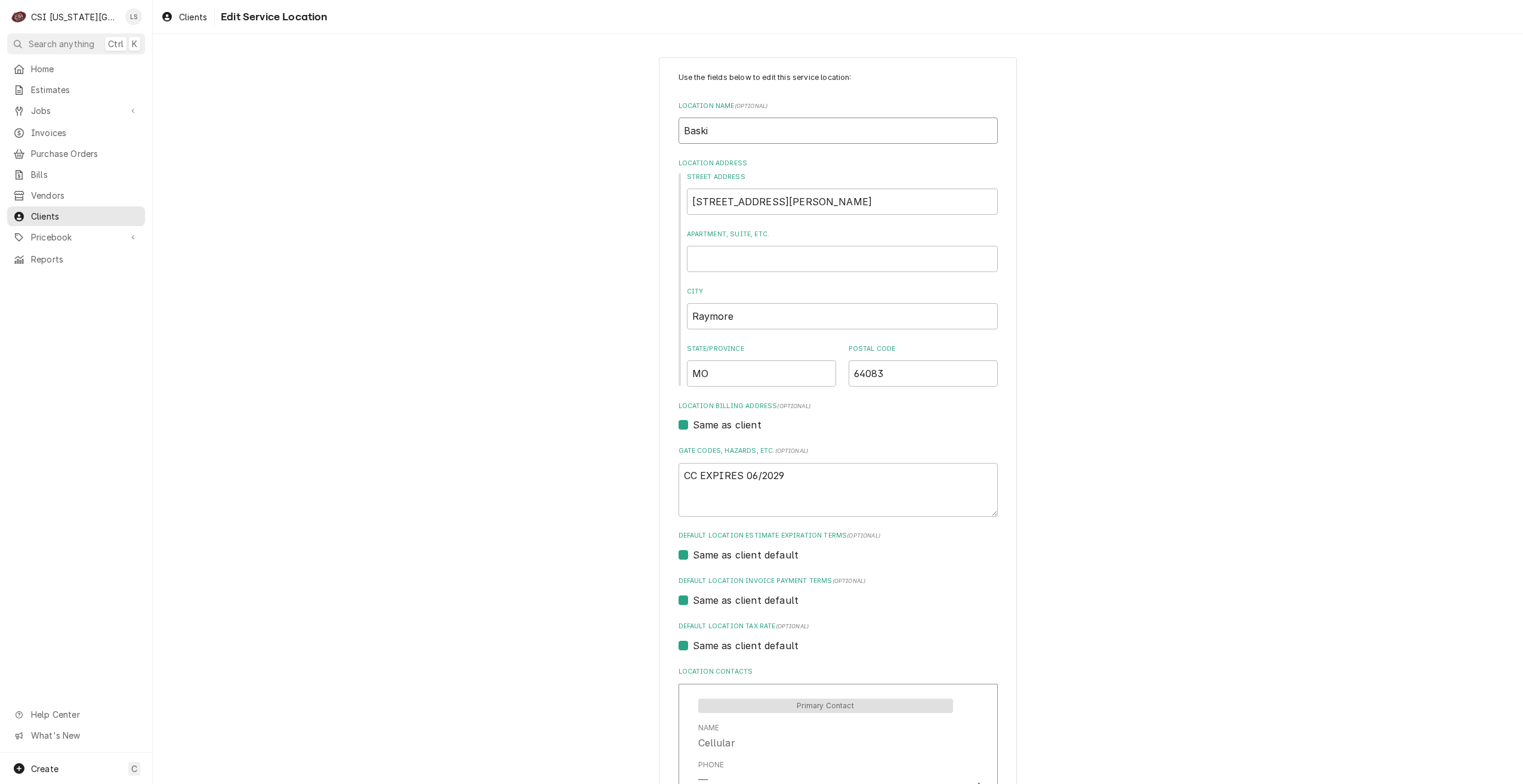
type input "Baskin"
type textarea "x"
type input "Baskin"
type textarea "x"
type input "Baskin R"
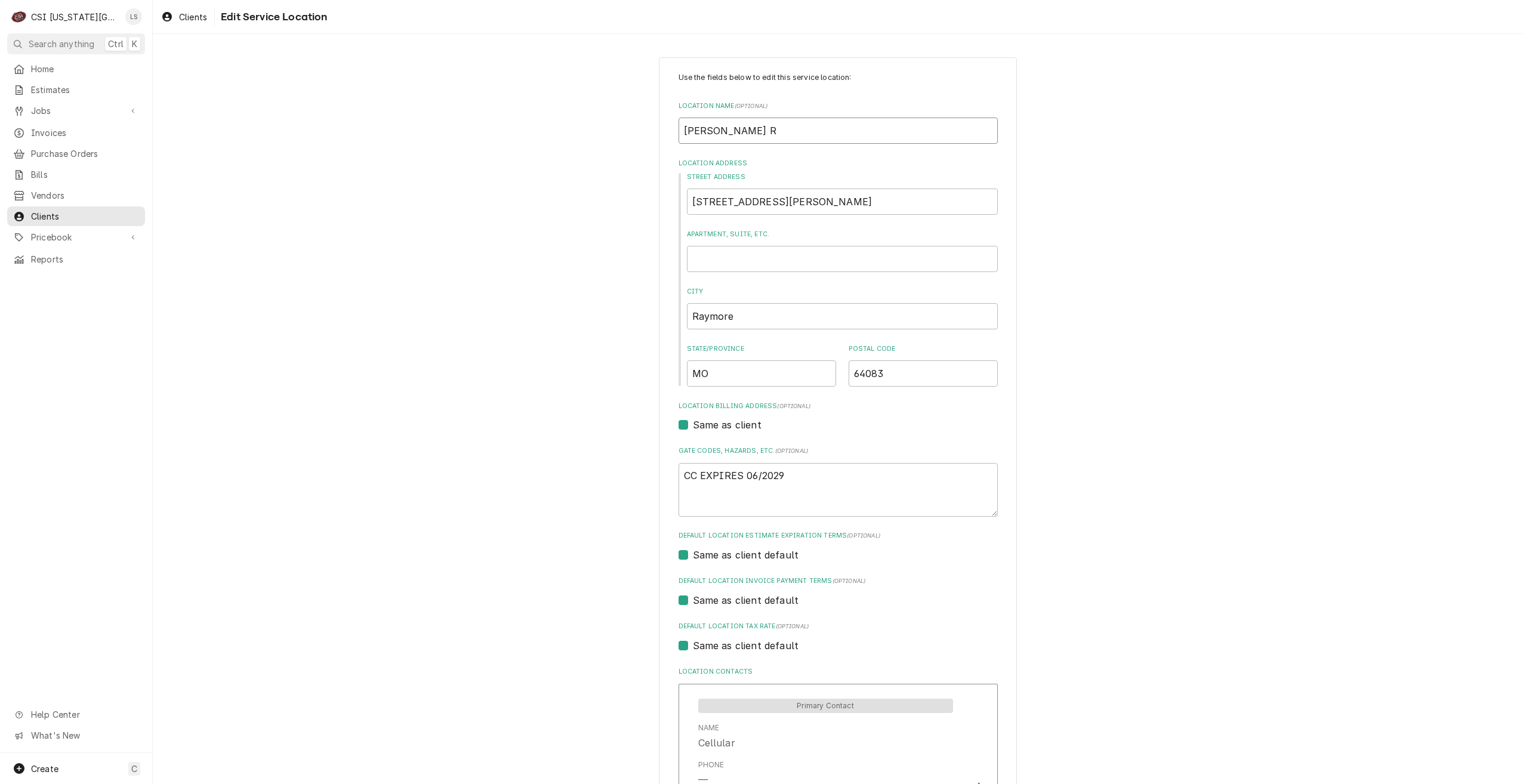
type textarea "x"
type input "Baskin Ro"
type textarea "x"
type input "Baskin Rob"
type textarea "x"
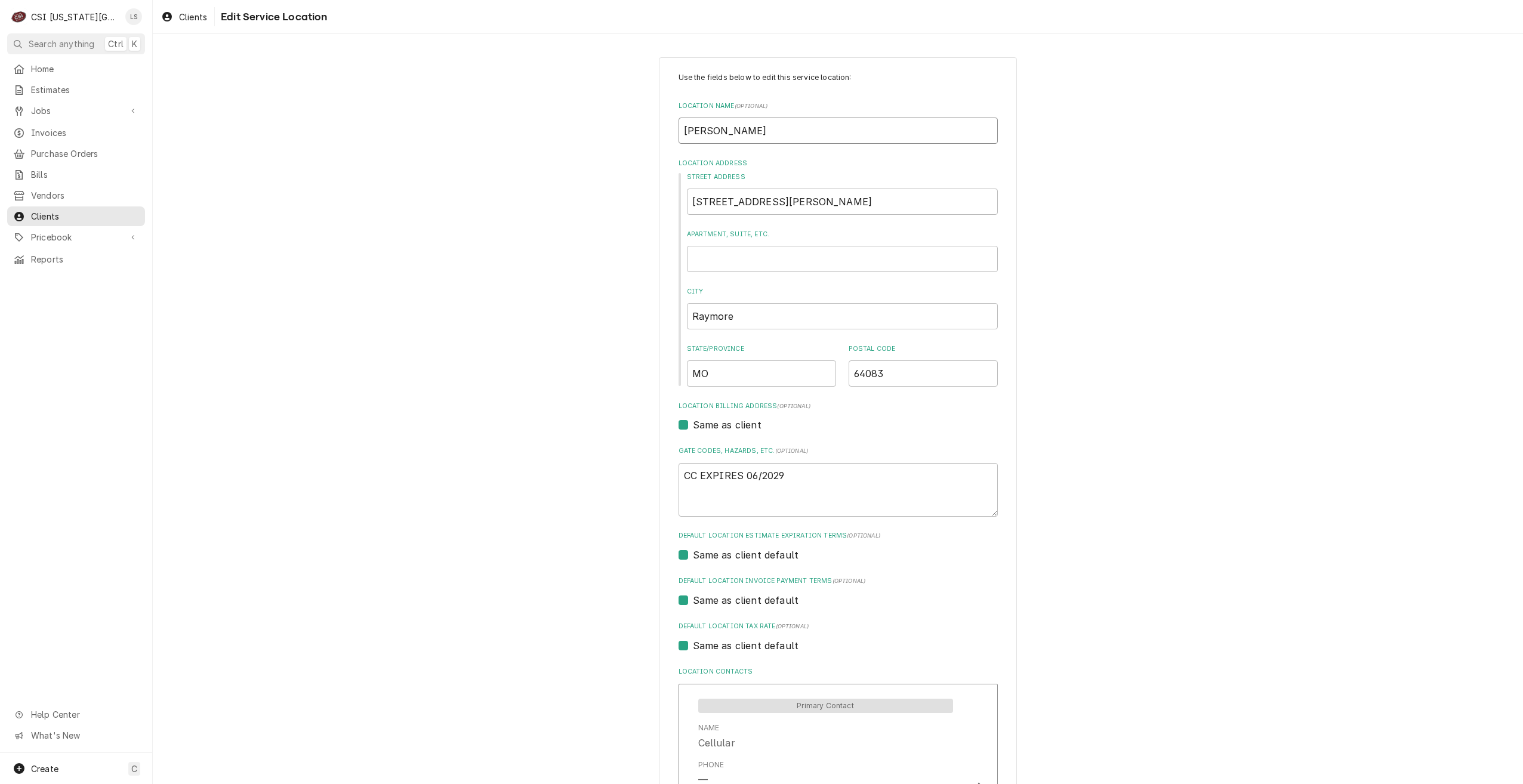
type input "Baskin Robb"
type textarea "x"
type input "Baskin Robbi"
type textarea "x"
type input "Baskin Robbin"
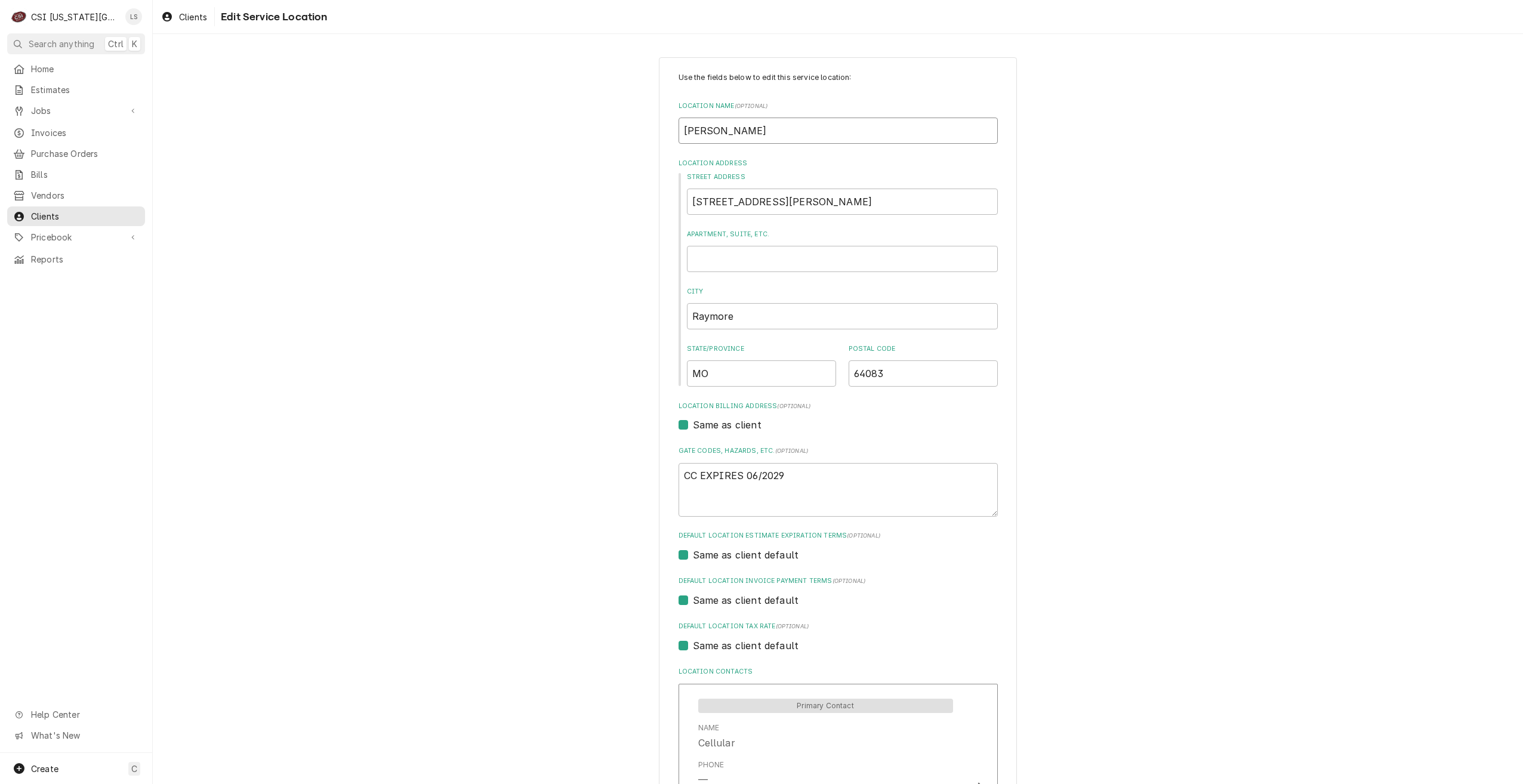
type textarea "x"
type input "Baskin Robbins"
click at [1137, 208] on div "Use the fields below to edit this service location: Location Name ( optional ) …" at bounding box center [838, 799] width 1370 height 1505
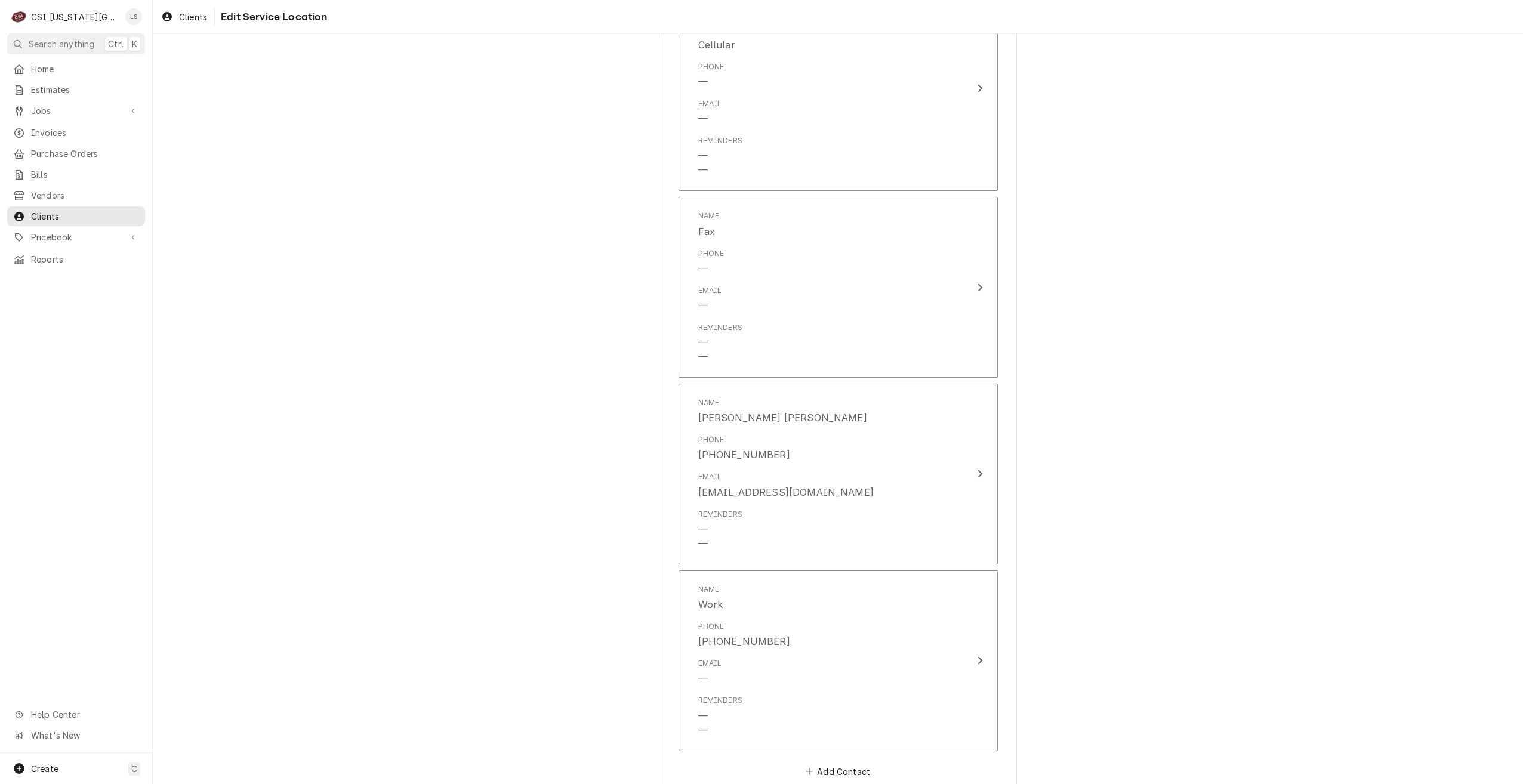
scroll to position [767, 0]
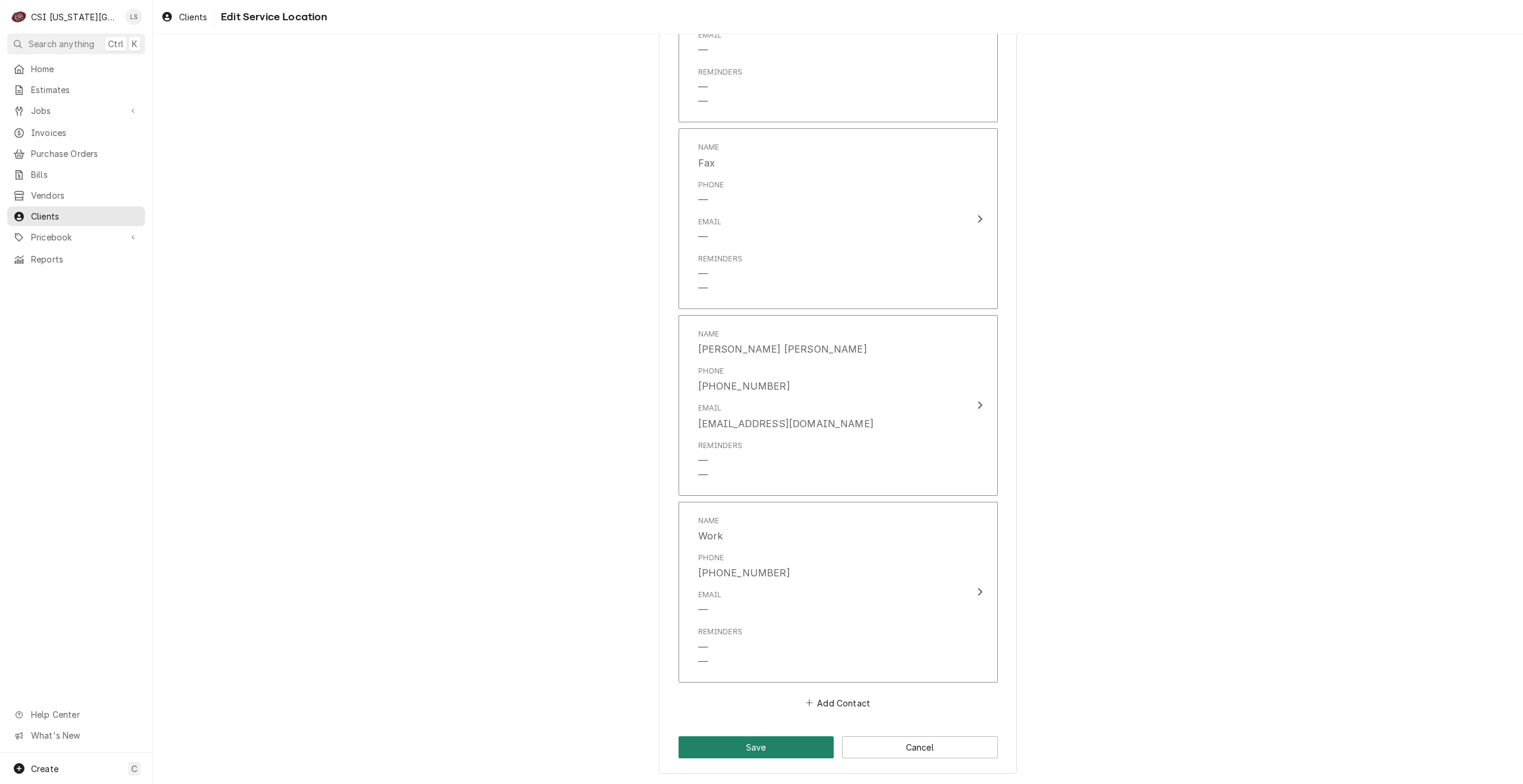
click at [769, 744] on button "Save" at bounding box center [756, 747] width 156 height 22
type textarea "x"
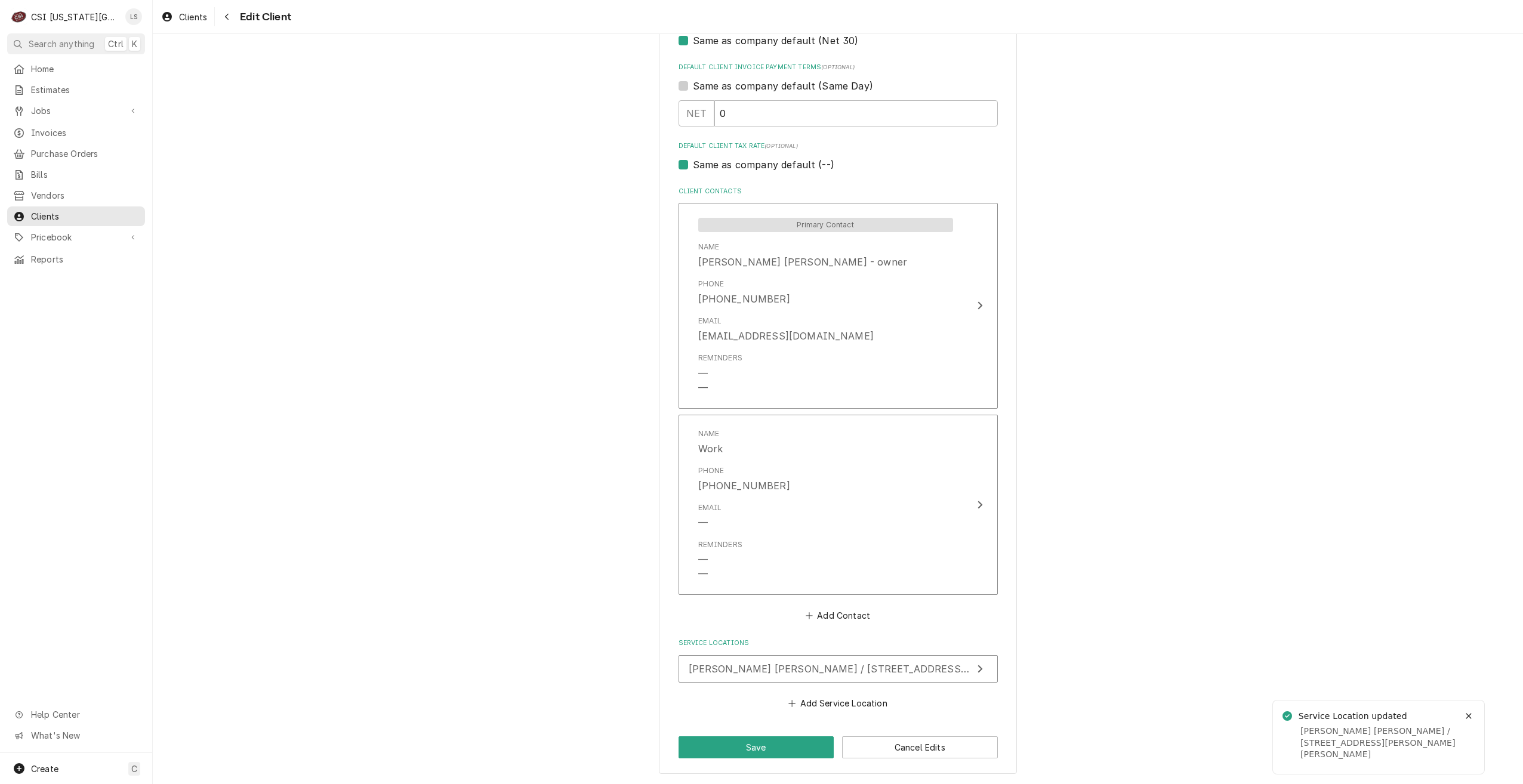
scroll to position [752, 0]
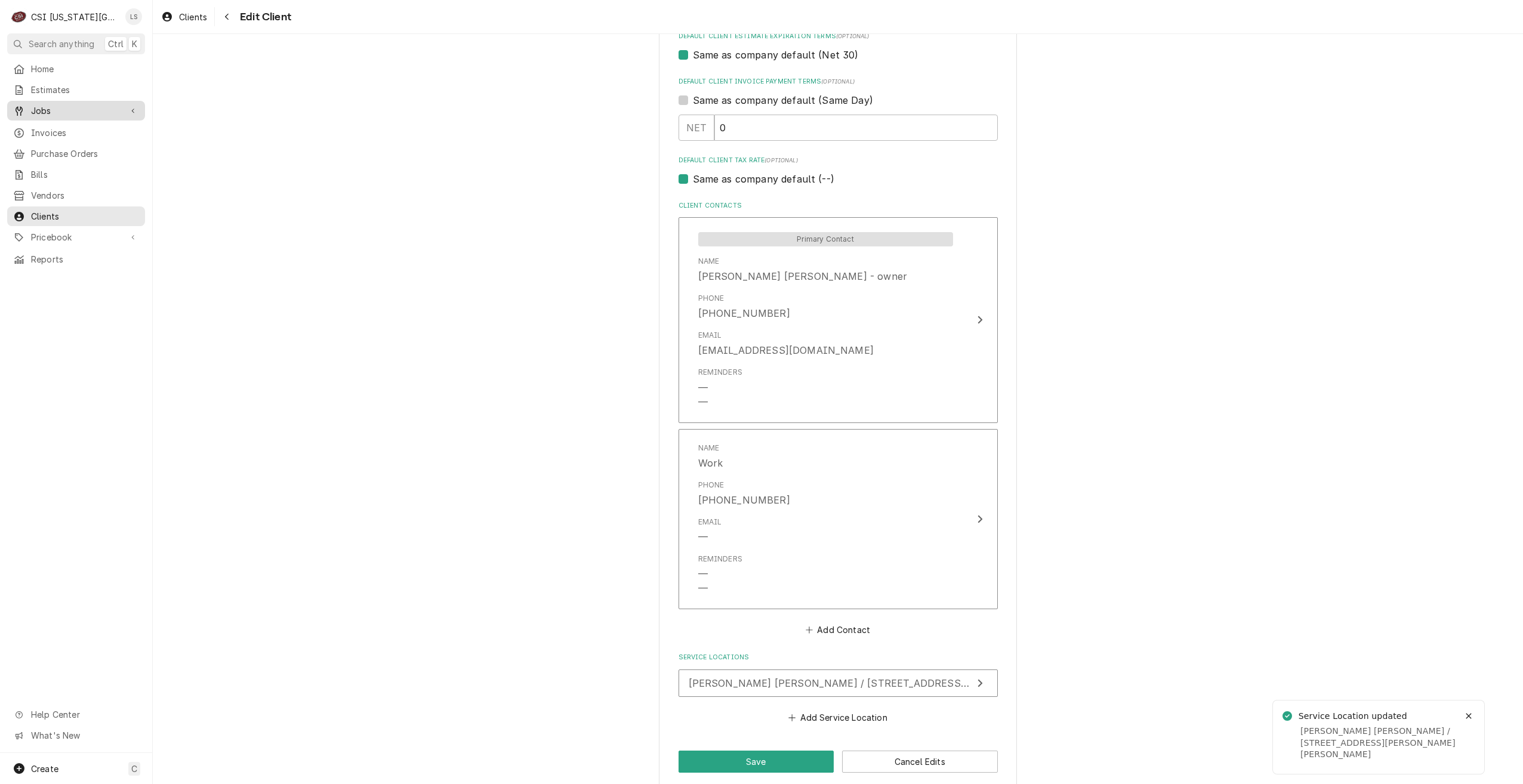
click at [50, 116] on link "Jobs" at bounding box center [76, 110] width 138 height 19
click at [48, 126] on span "Jobs" at bounding box center [85, 131] width 108 height 12
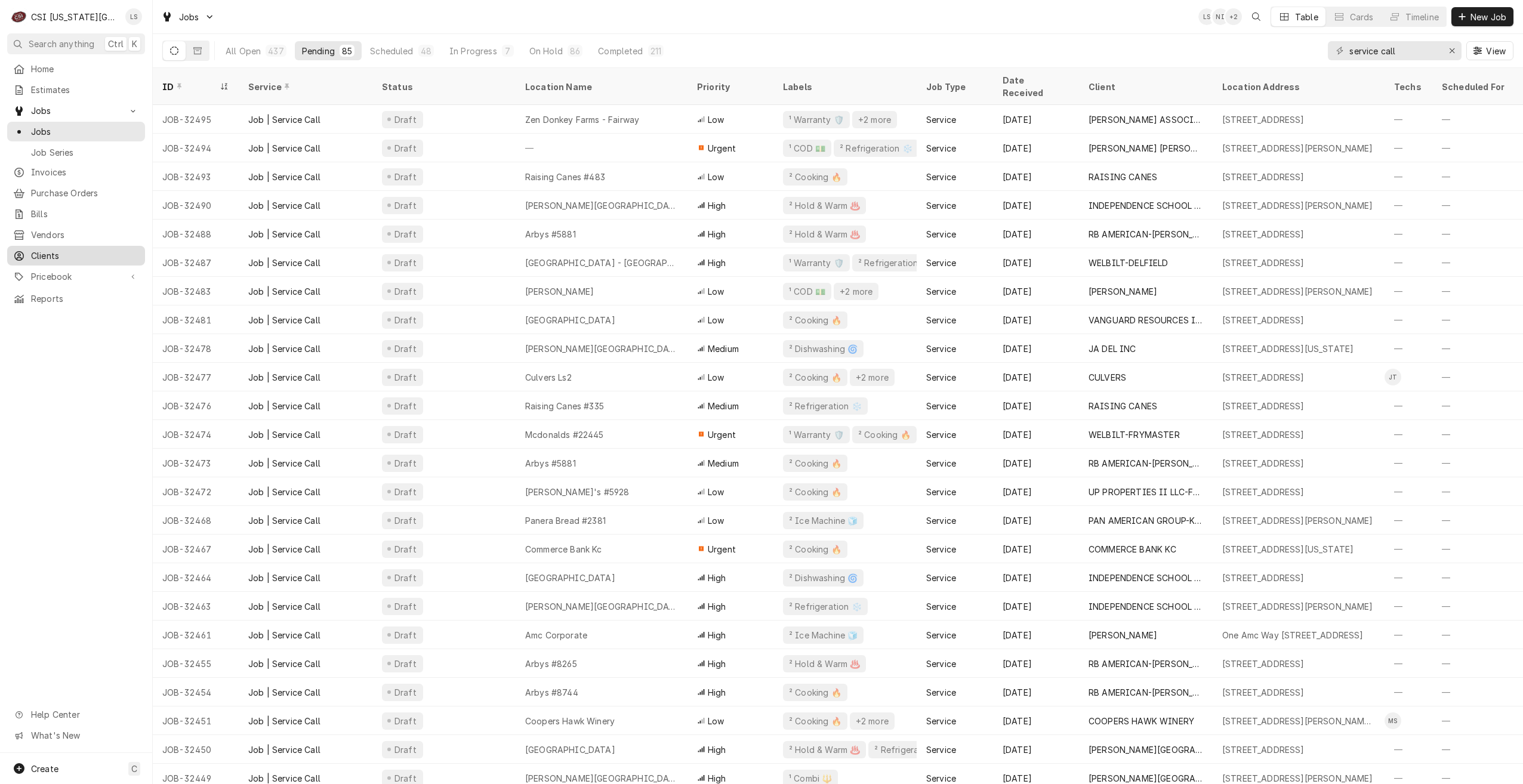
click at [93, 250] on span "Clients" at bounding box center [85, 255] width 108 height 12
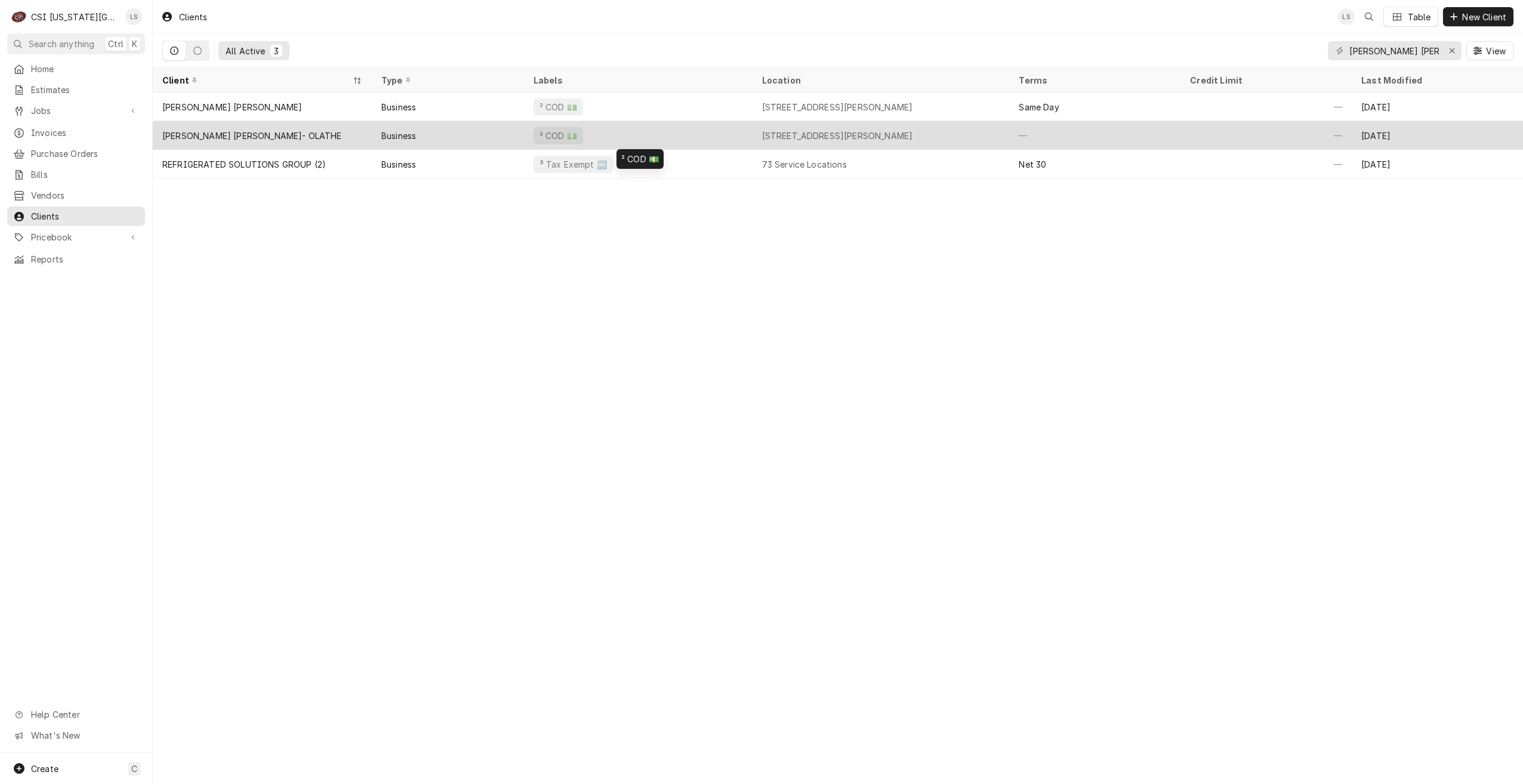
click at [651, 128] on div "² COD 💵" at bounding box center [638, 136] width 229 height 29
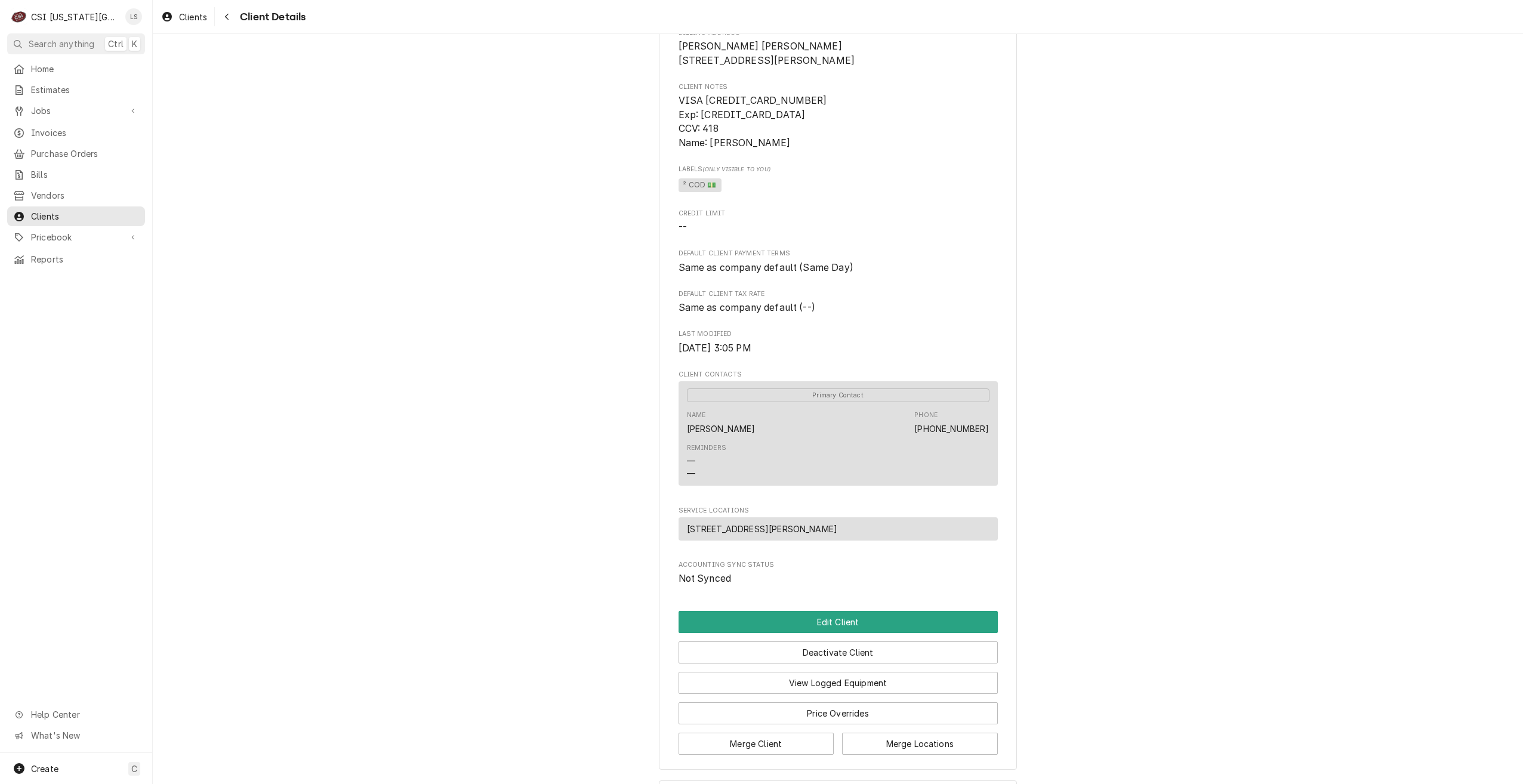
scroll to position [219, 0]
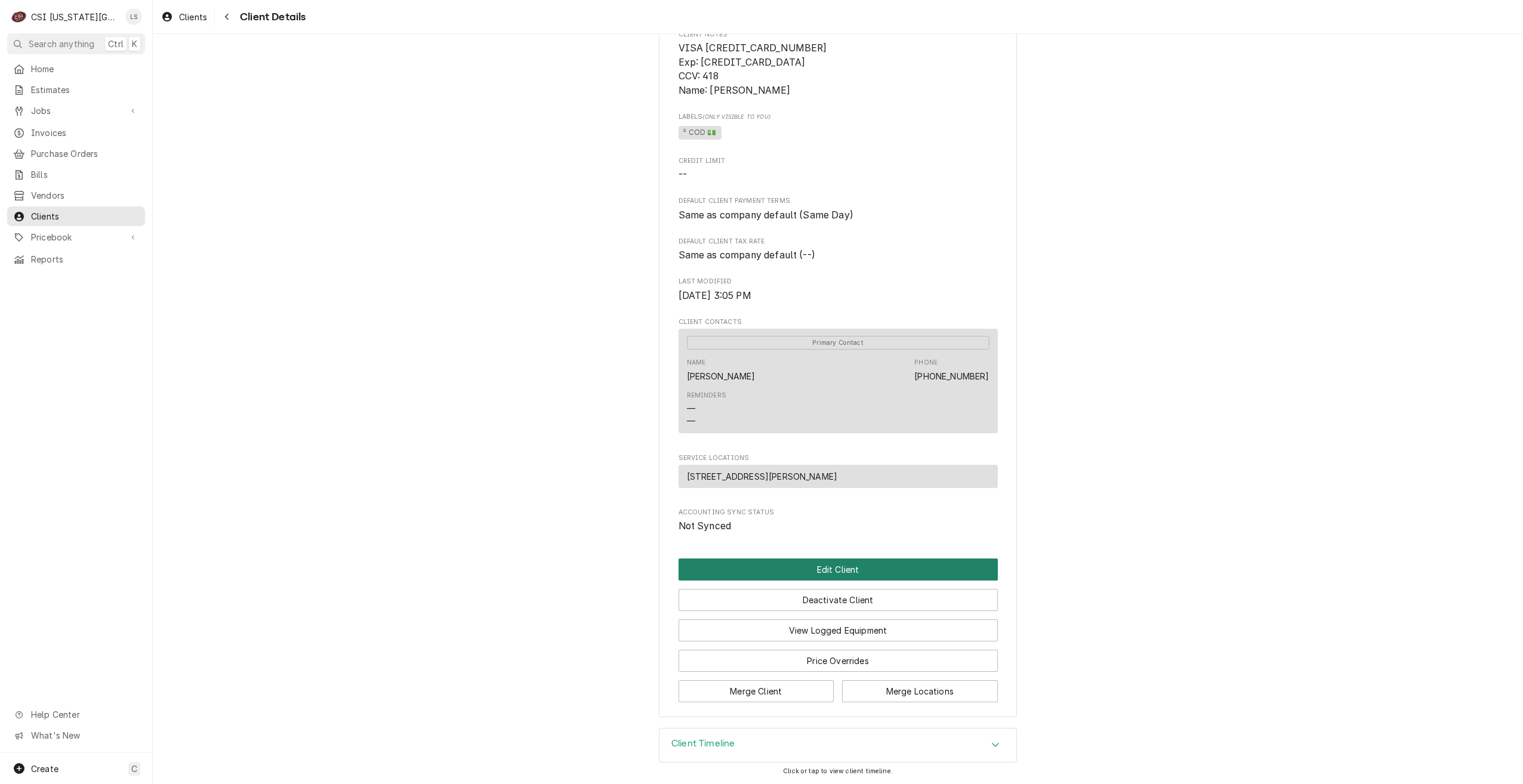
click at [858, 573] on button "Edit Client" at bounding box center [838, 570] width 319 height 22
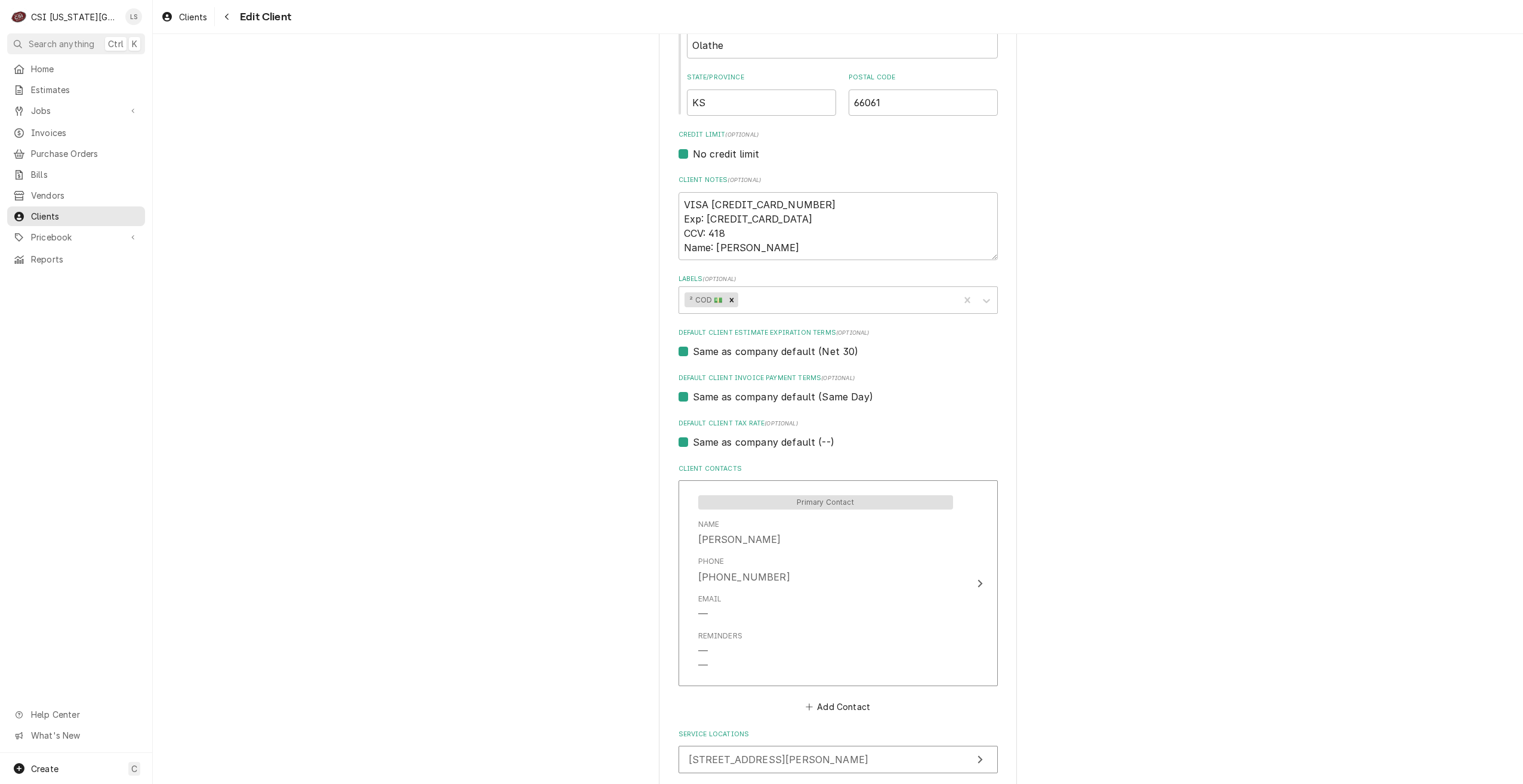
scroll to position [532, 0]
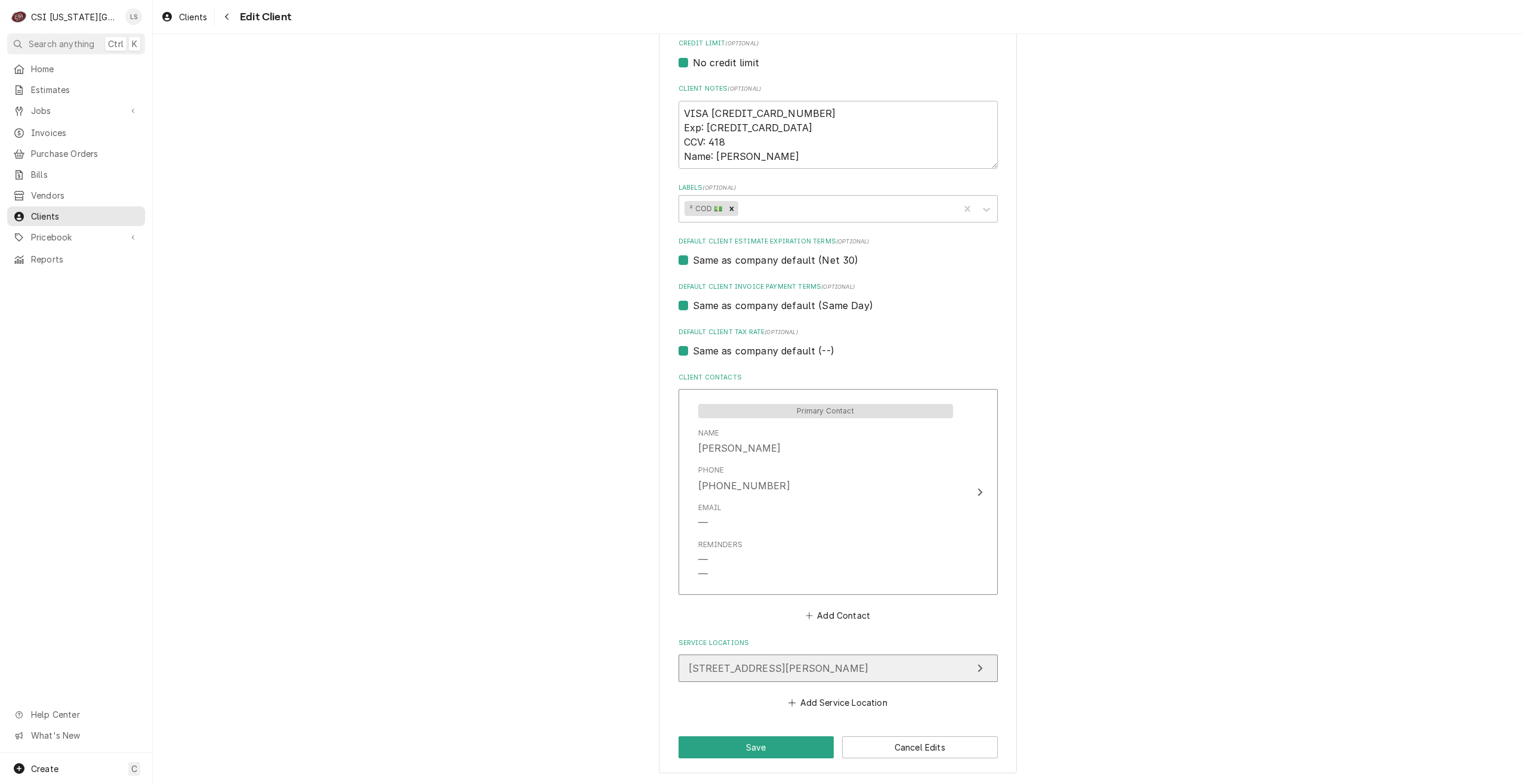
click at [775, 663] on span "[STREET_ADDRESS][PERSON_NAME]" at bounding box center [778, 669] width 180 height 12
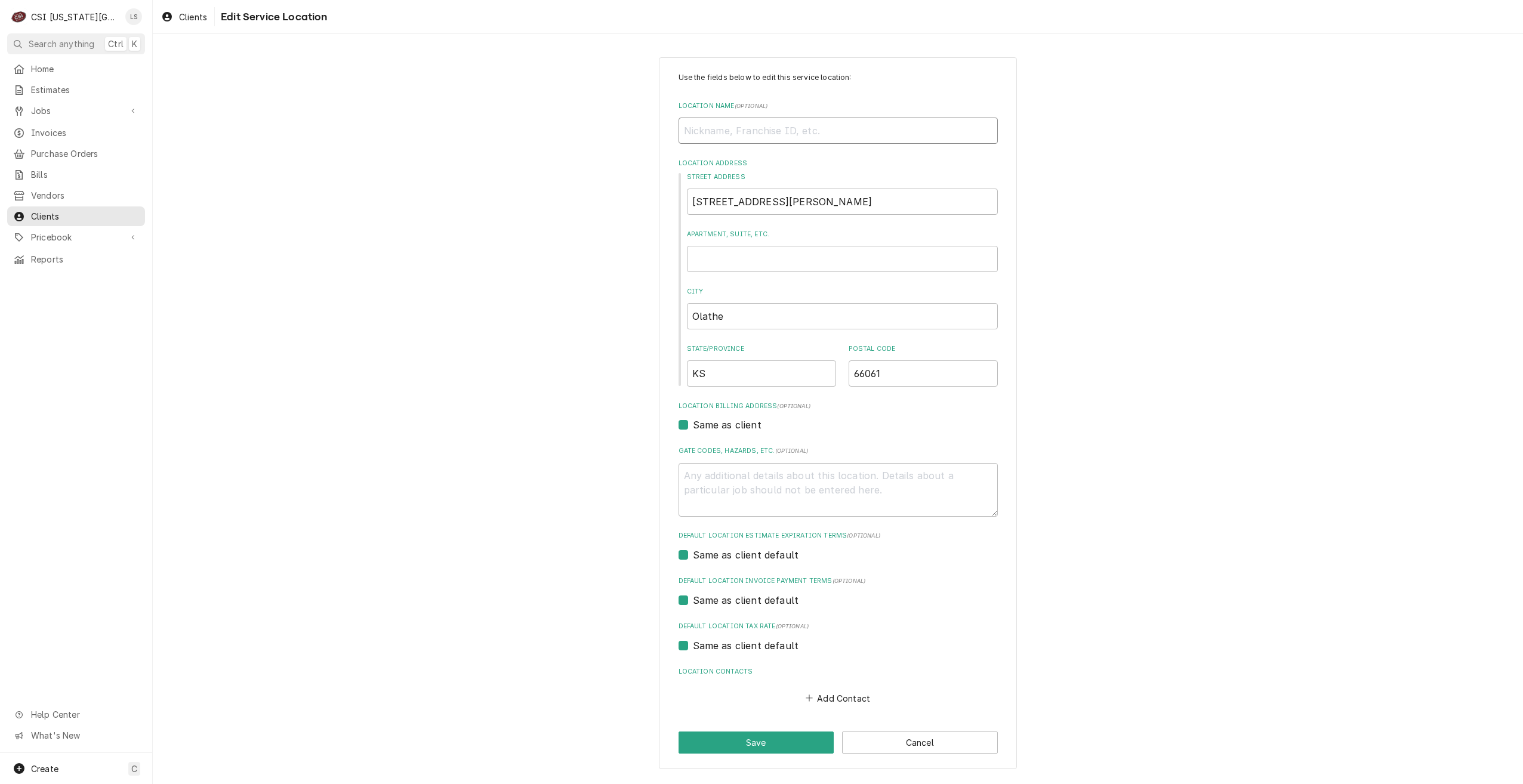
click at [781, 139] on input "Location Name ( optional )" at bounding box center [838, 131] width 319 height 27
type textarea "x"
type input "B"
type textarea "x"
type input "Bs"
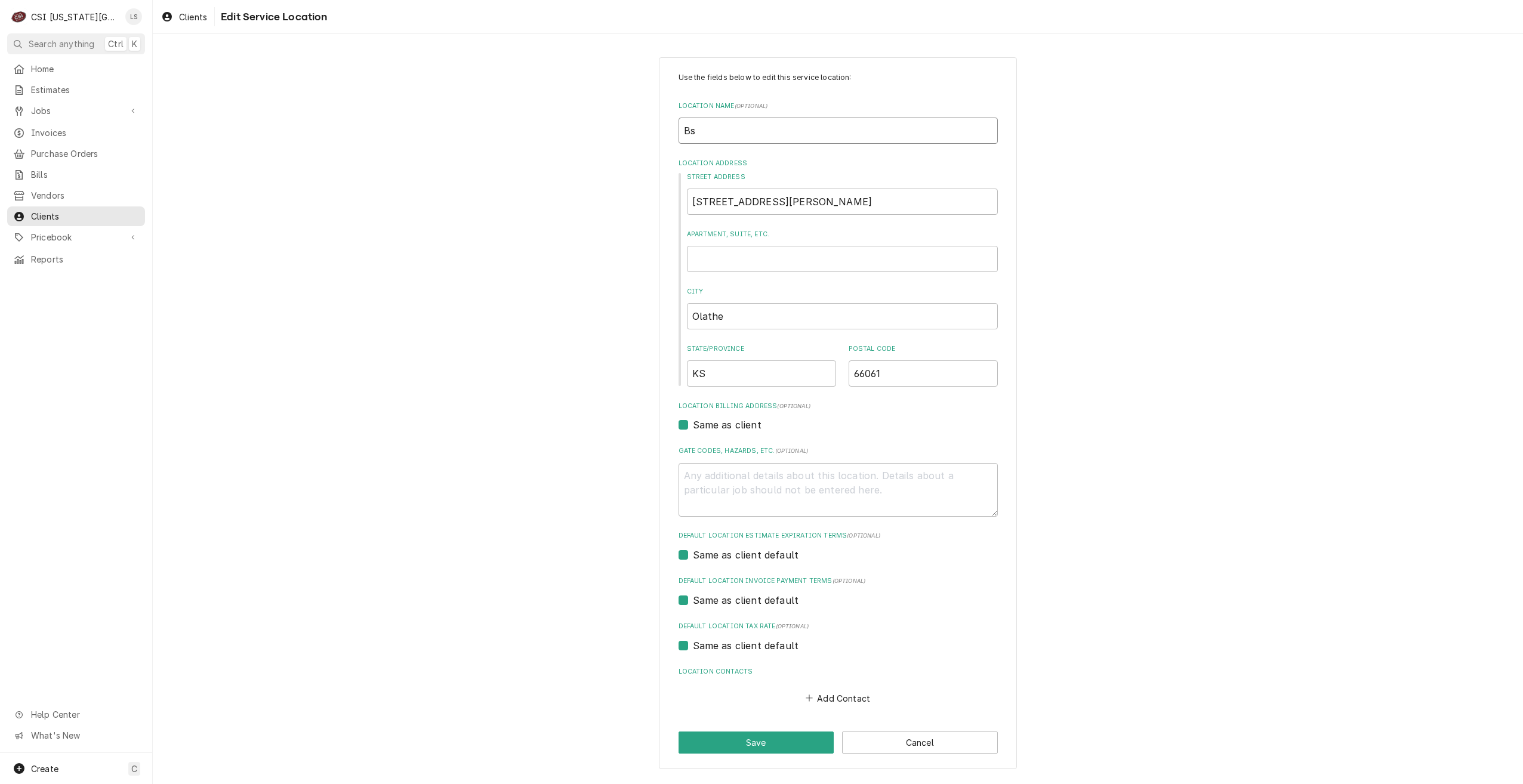
type textarea "x"
type input "B"
type textarea "x"
type input "Ba"
type textarea "x"
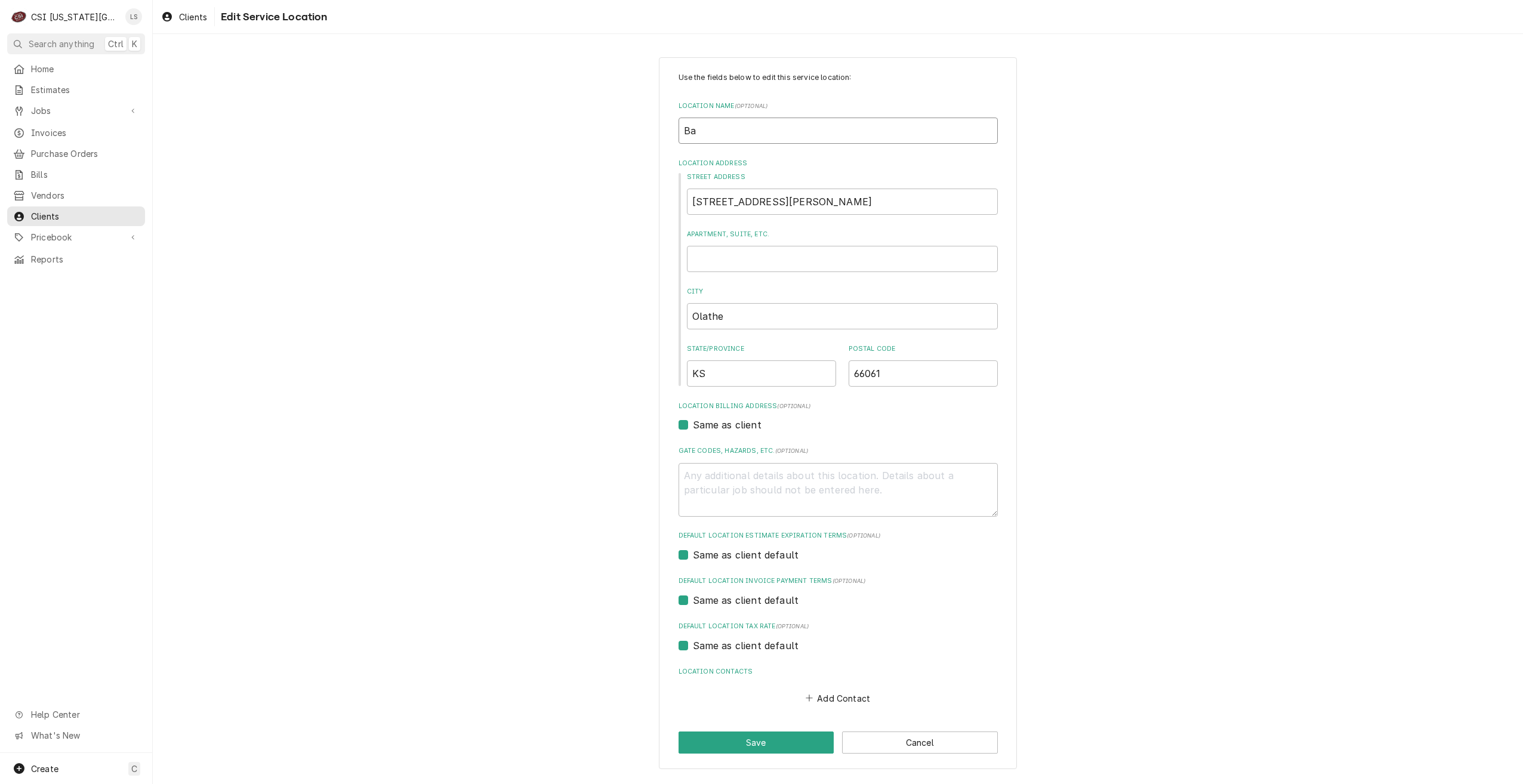
type input "Bas"
type textarea "x"
type input "Bask"
type textarea "x"
type input "Baski"
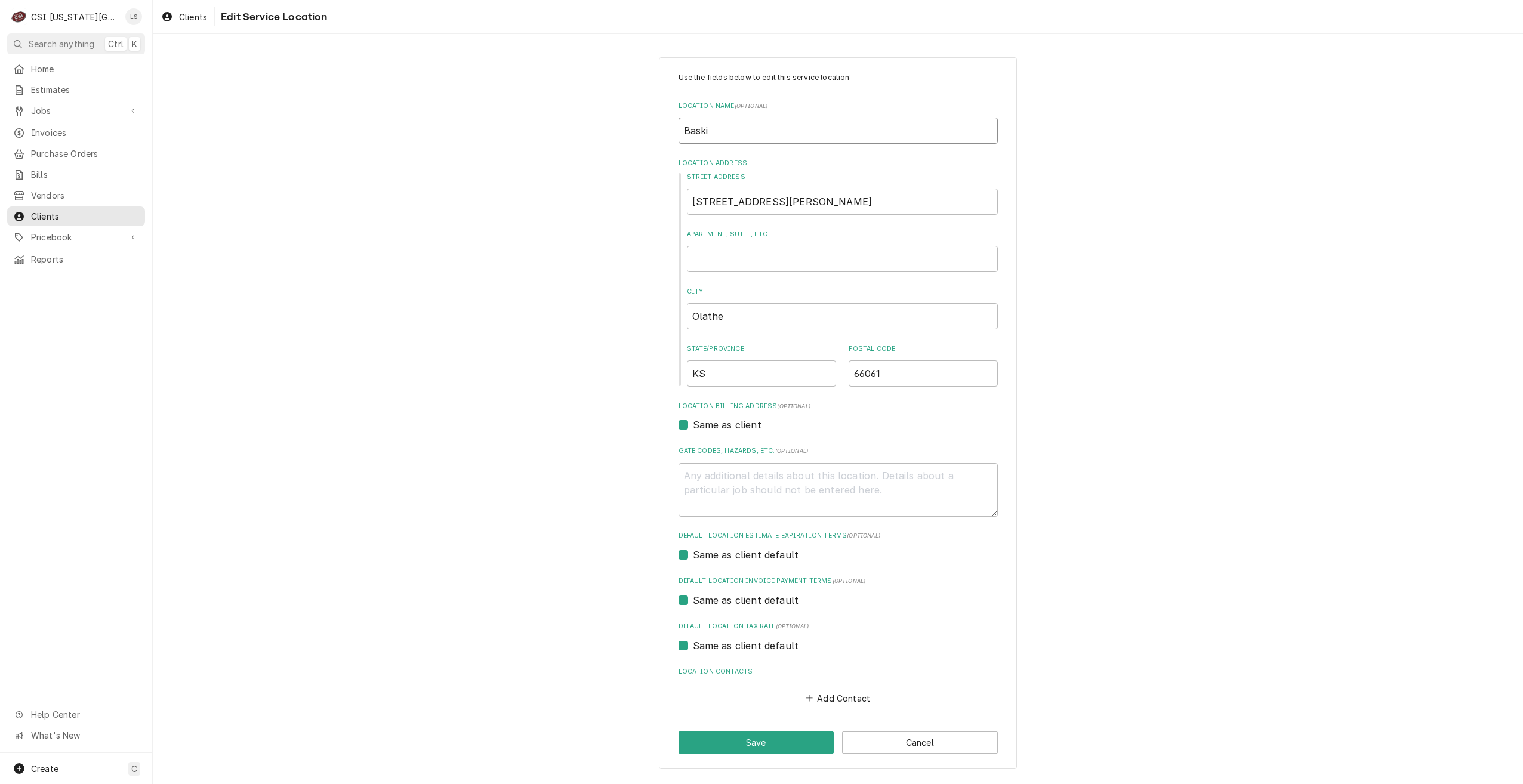
type textarea "x"
type input "Baskin"
type textarea "x"
type input "Baskin"
type textarea "x"
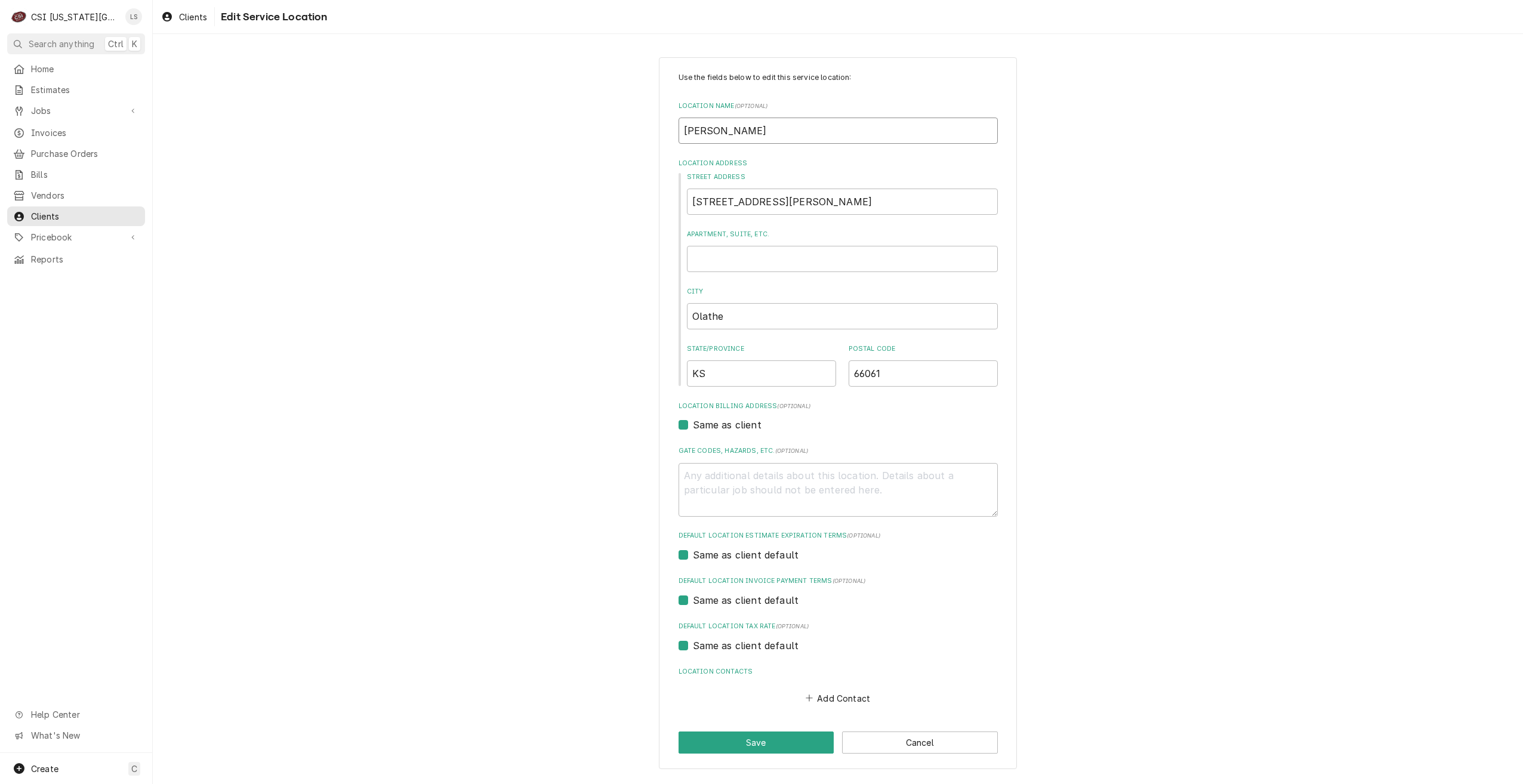
type input "Baskin R"
type textarea "x"
type input "Baskin Ro"
type textarea "x"
type input "Baskin Ron"
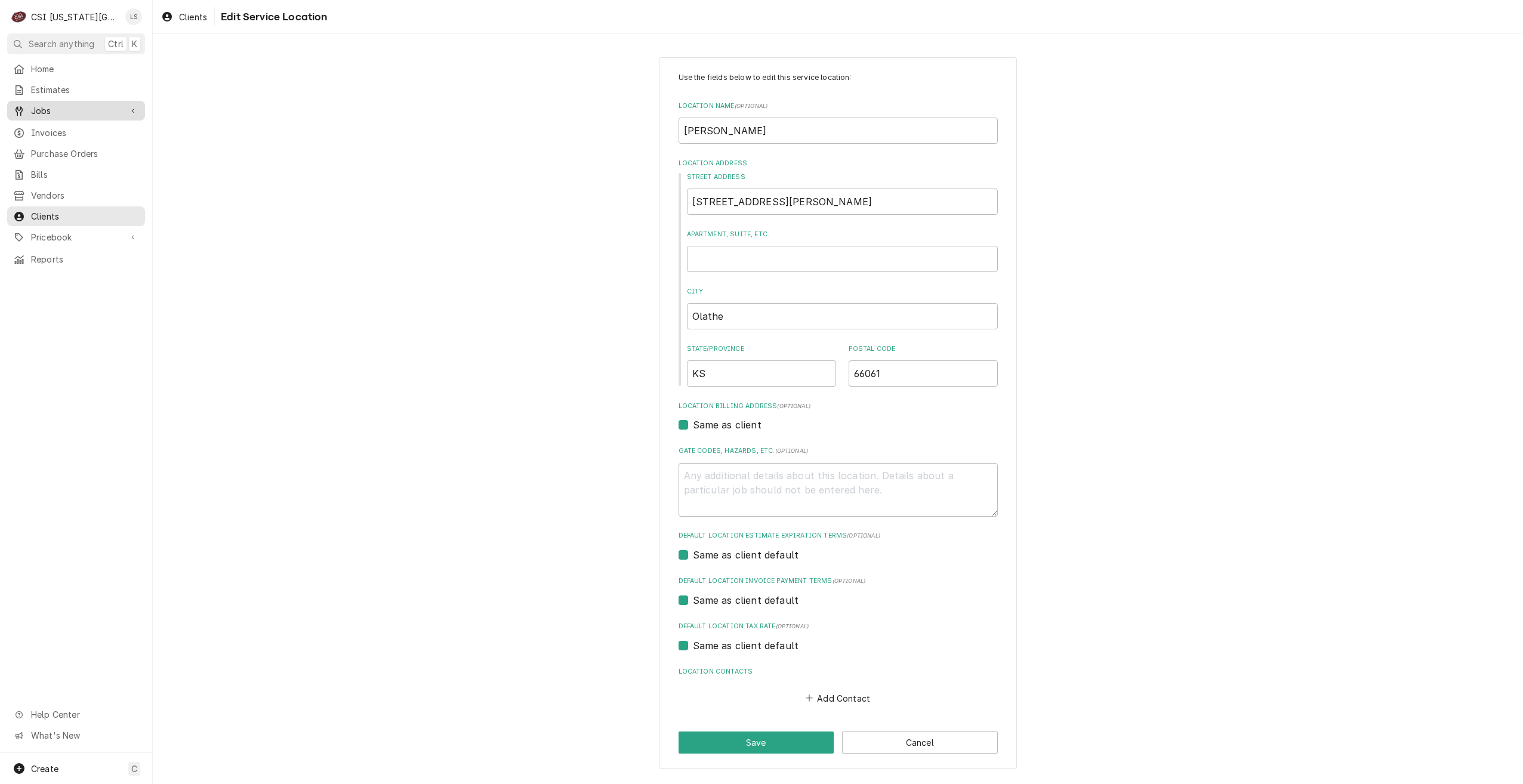
click at [46, 105] on span "Jobs" at bounding box center [76, 110] width 90 height 12
click at [55, 126] on span "Jobs" at bounding box center [85, 131] width 108 height 12
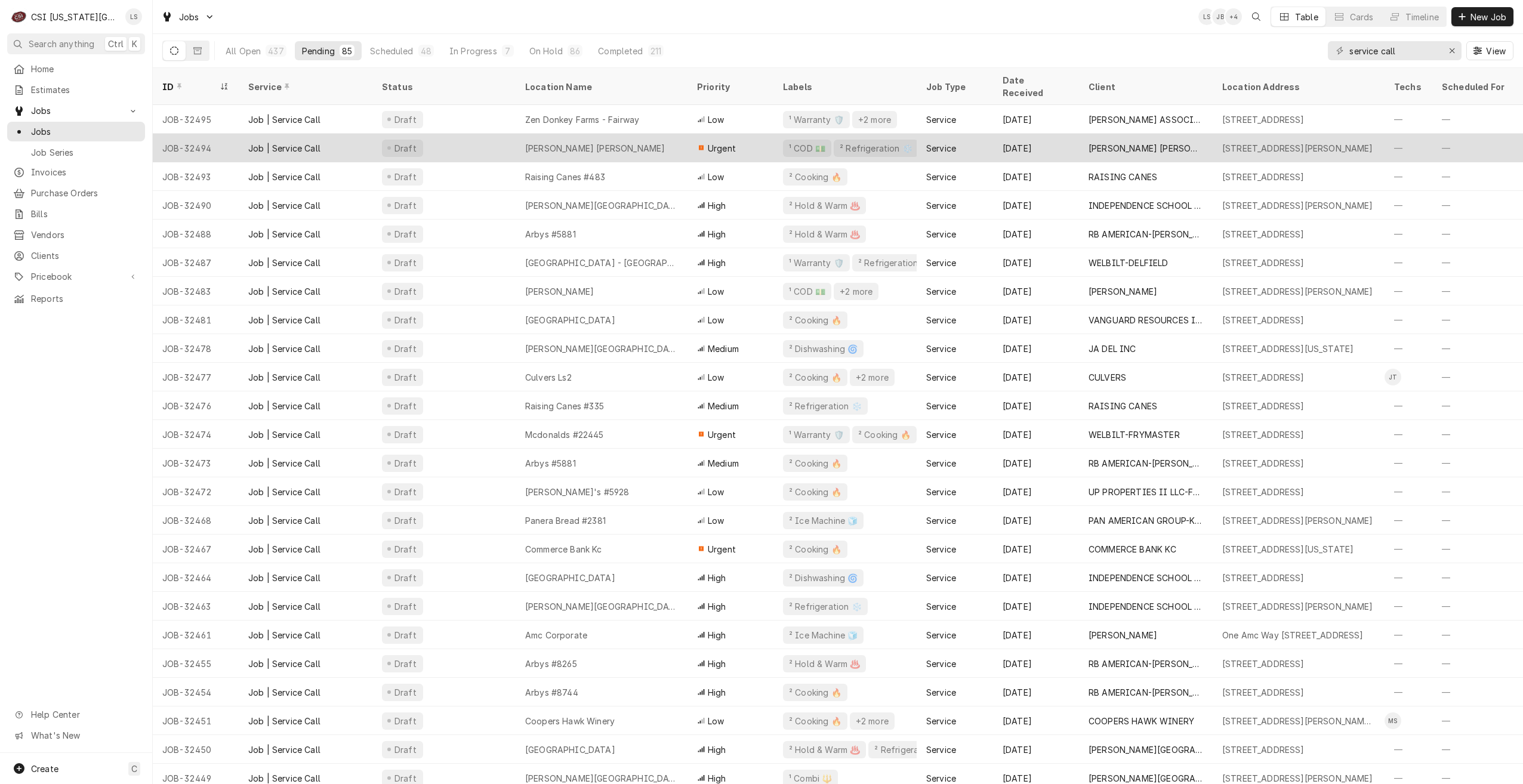
click at [656, 133] on div "Baskin Robbins" at bounding box center [602, 148] width 172 height 29
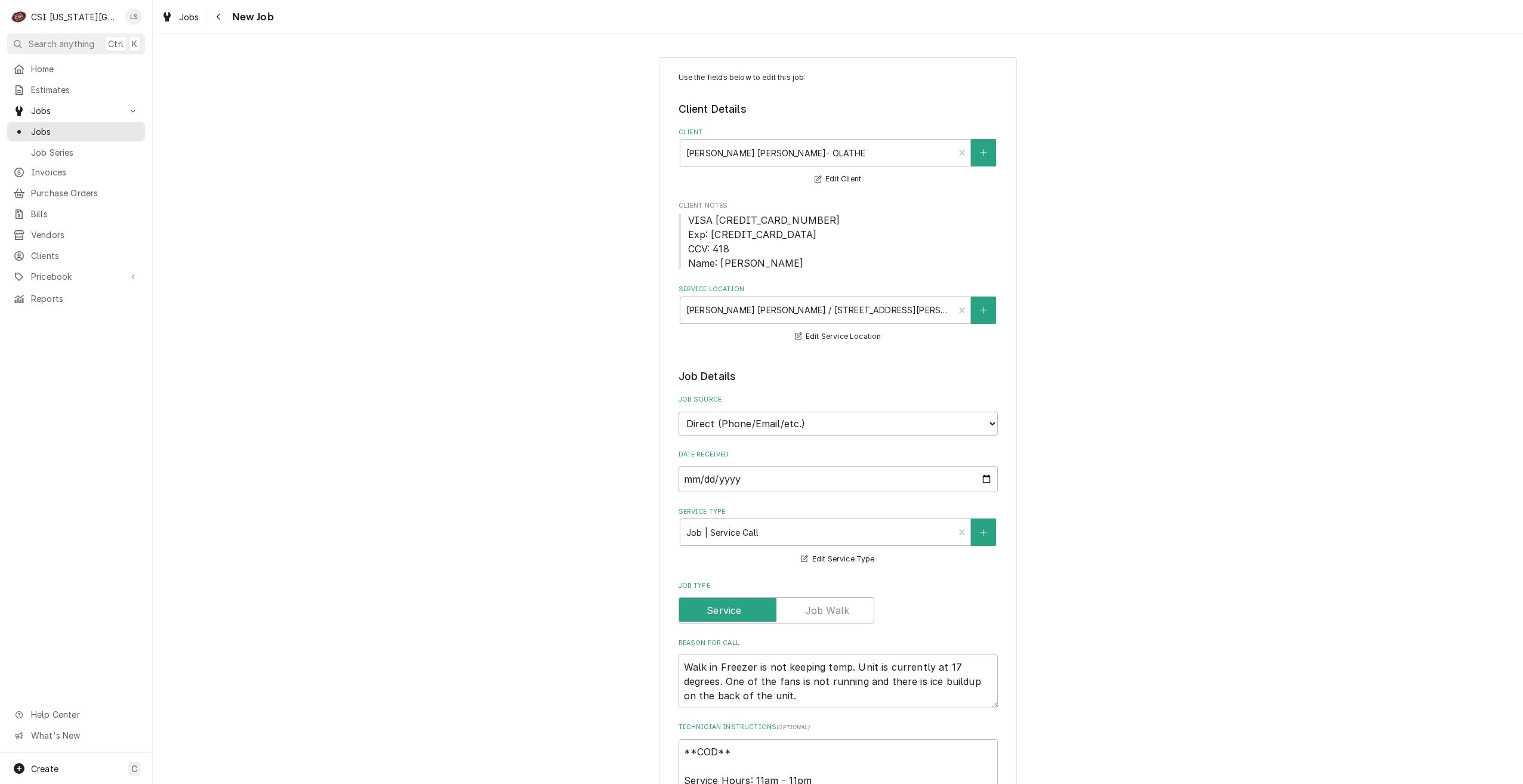
type textarea "x"
click at [100, 126] on span "Jobs" at bounding box center [85, 131] width 108 height 12
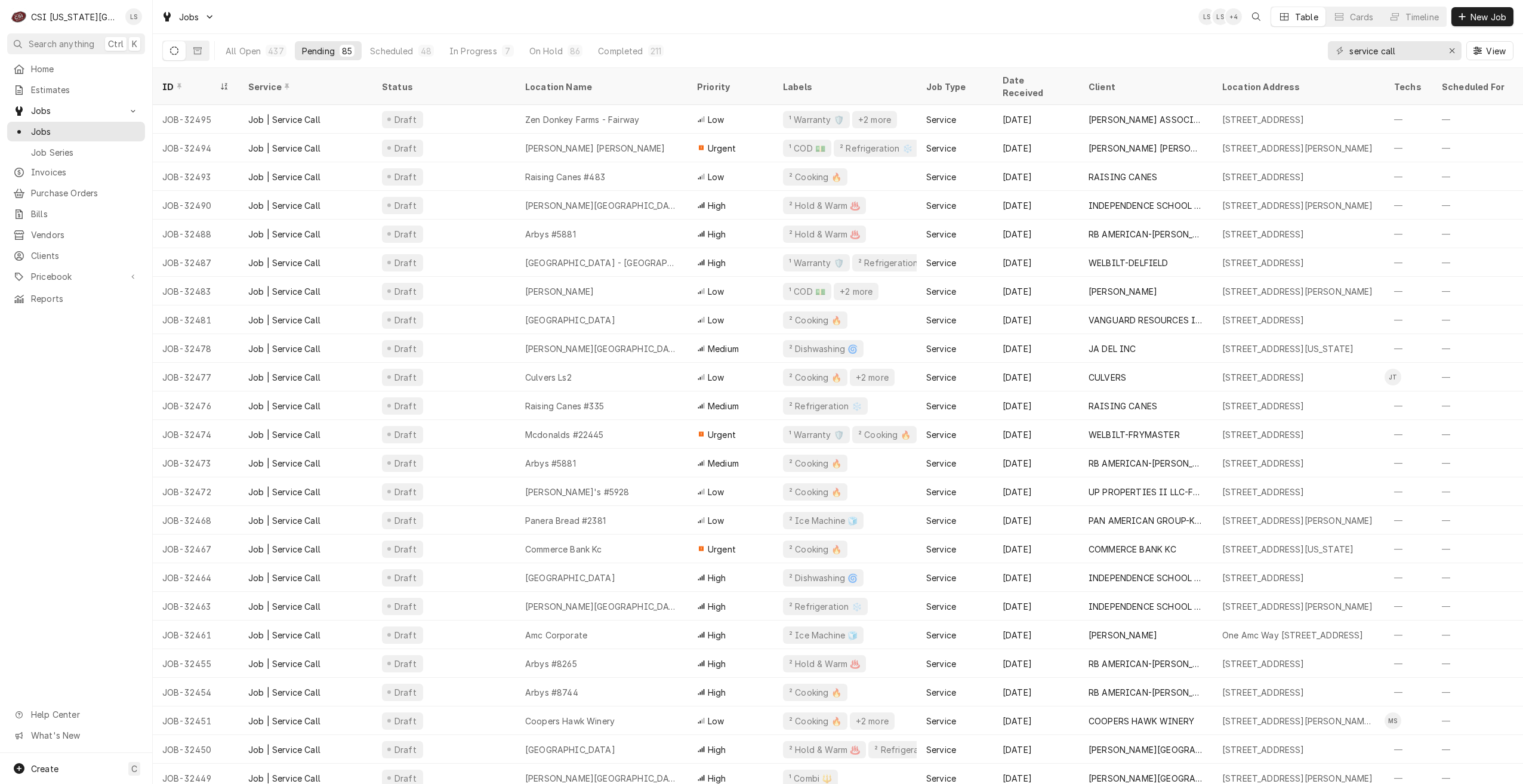
click at [531, 21] on div "Jobs LS LS + 4 Table Cards Timeline New Job" at bounding box center [838, 16] width 1370 height 34
click at [554, 13] on div "Jobs LS LS + 4 Table Cards Timeline New Job" at bounding box center [838, 16] width 1370 height 34
click at [968, 41] on div "All Open 437 Pending 85 Scheduled 48 In Progress 7 On Hold 86 Completed 211 ser…" at bounding box center [838, 50] width 1352 height 34
click at [798, 34] on div "Jobs LS LS + 5 Table Cards Timeline New Job" at bounding box center [838, 16] width 1370 height 34
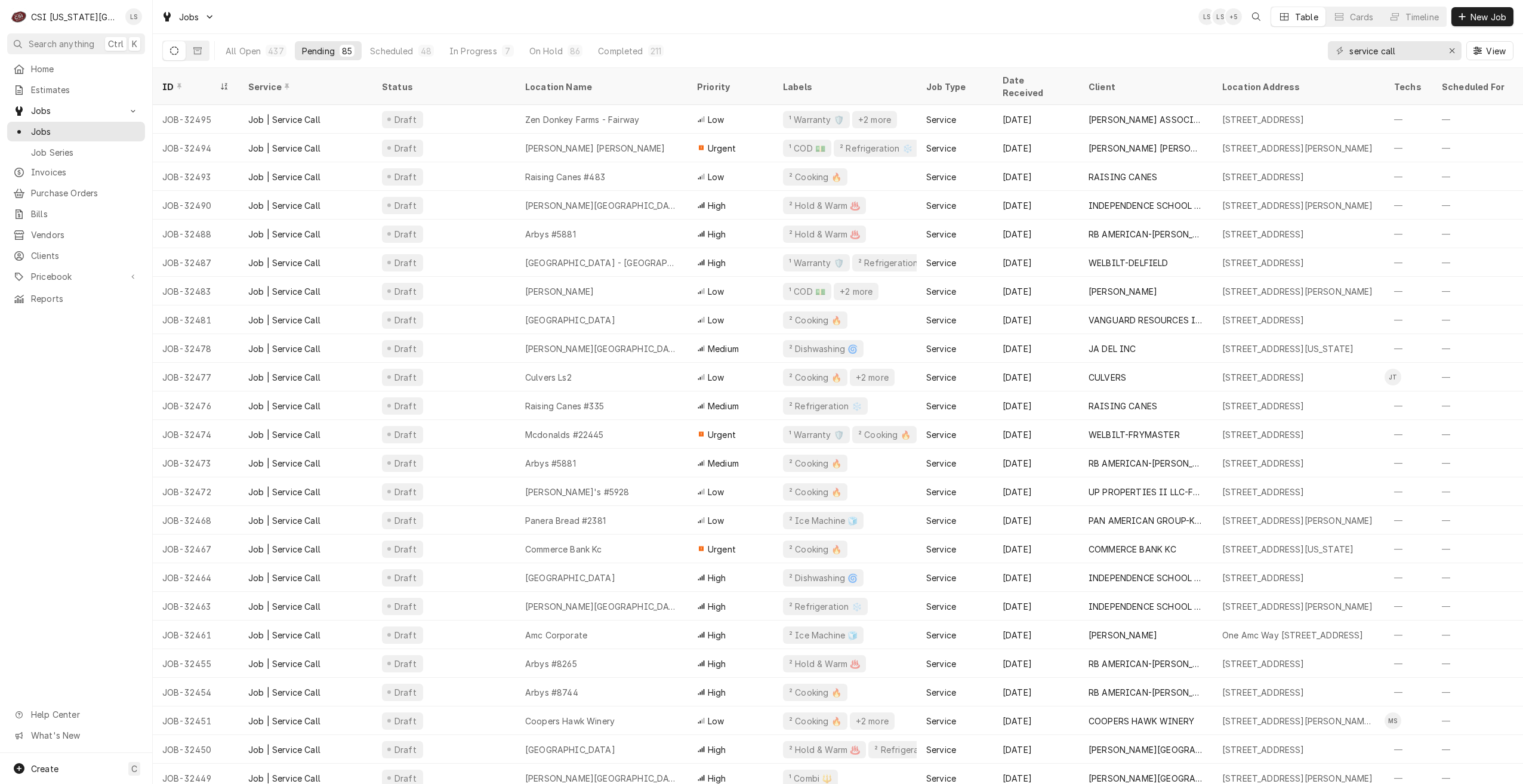
click at [852, 18] on div "Jobs LS LS + 5 Table Cards Timeline New Job" at bounding box center [838, 16] width 1370 height 34
drag, startPoint x: 1410, startPoint y: 46, endPoint x: 1323, endPoint y: 46, distance: 87.0
click at [1323, 46] on div "All Open 437 Pending 85 Scheduled 48 In Progress 7 On Hold 86 Completed 211 ser…" at bounding box center [838, 50] width 1352 height 34
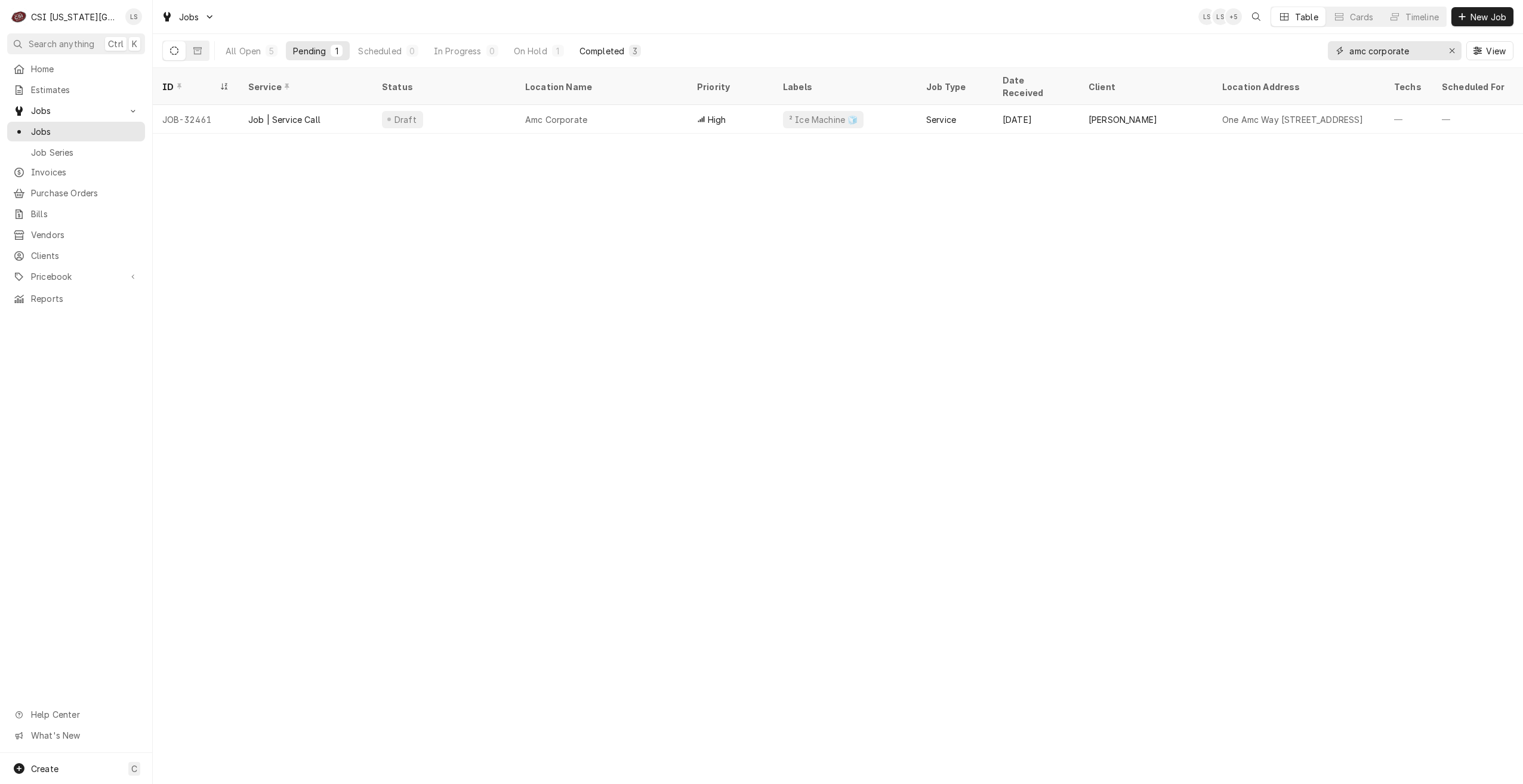
type input "amc corporate"
click at [593, 55] on div "Completed" at bounding box center [602, 50] width 44 height 12
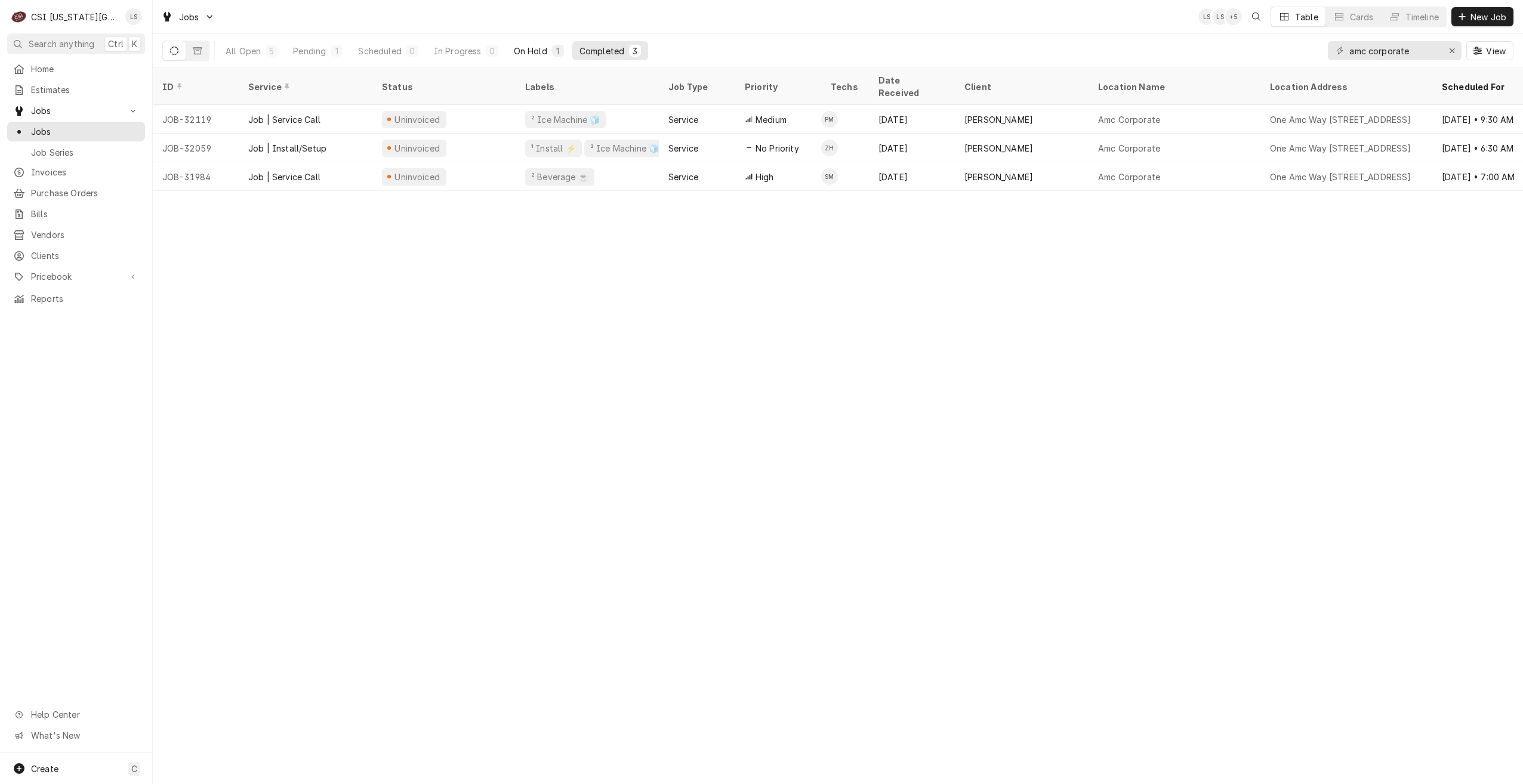
click at [521, 52] on div "On Hold" at bounding box center [530, 50] width 34 height 12
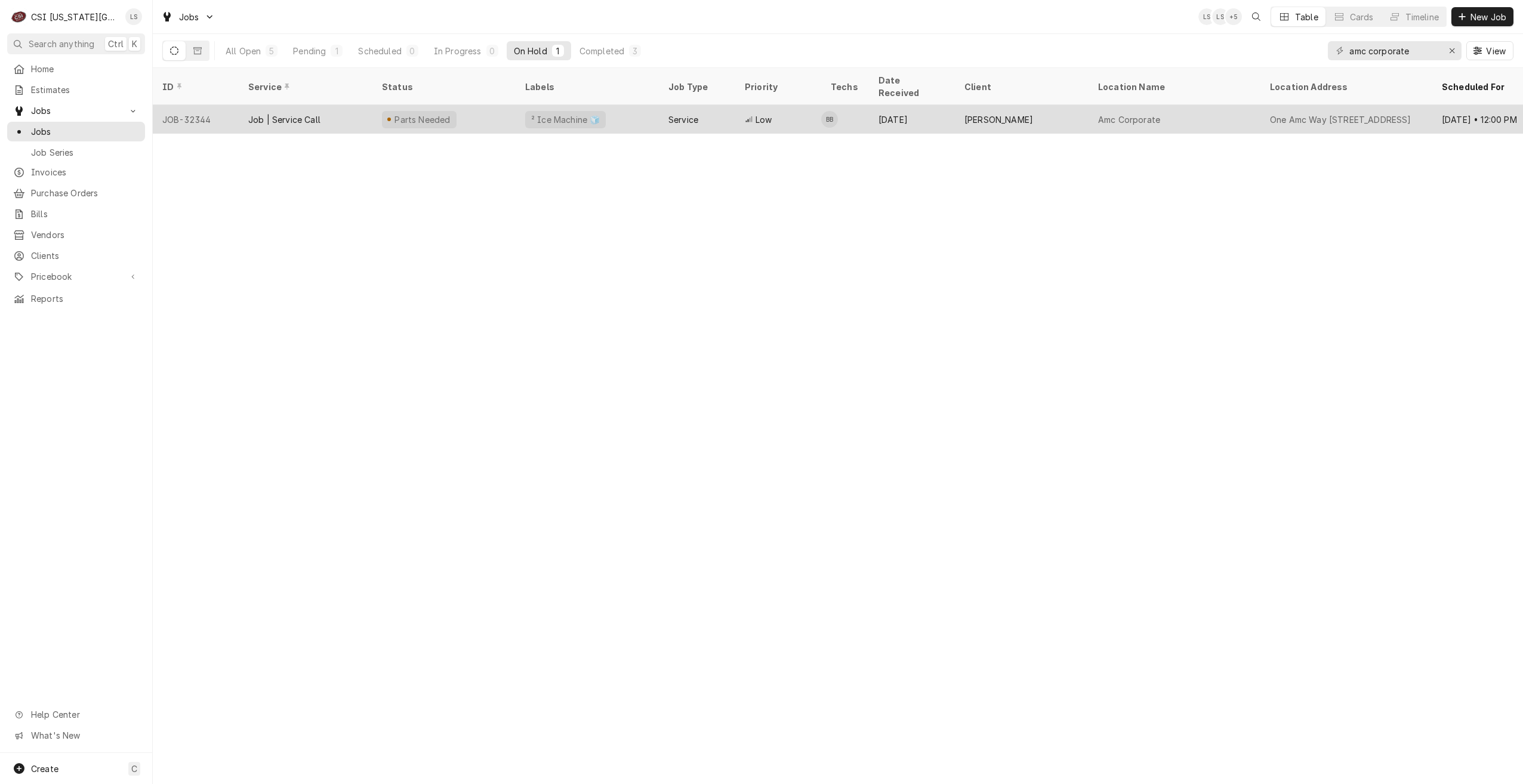
click at [858, 105] on td "BB" at bounding box center [845, 119] width 48 height 29
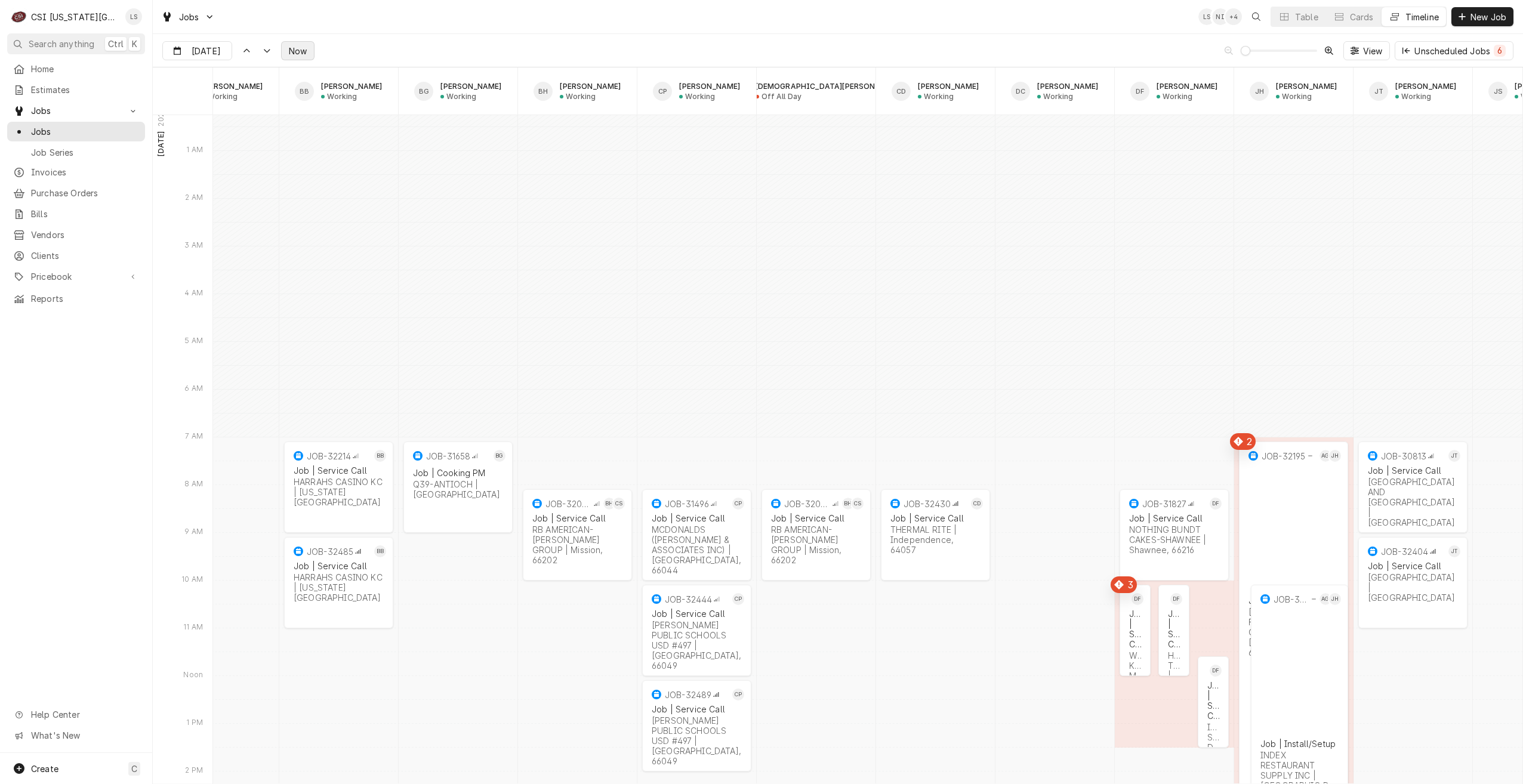
click at [294, 52] on span "Now" at bounding box center [298, 50] width 23 height 12
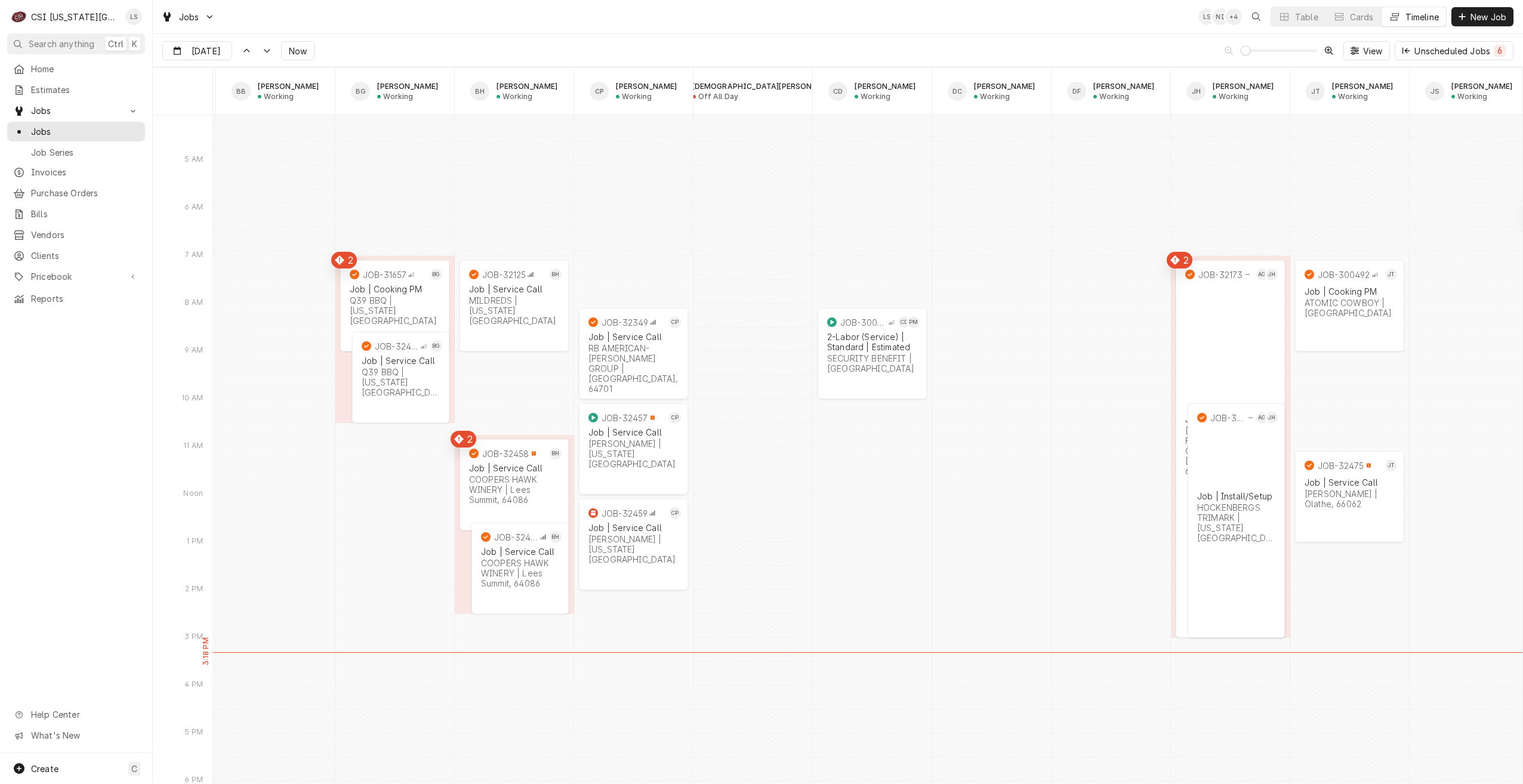
scroll to position [0, 372]
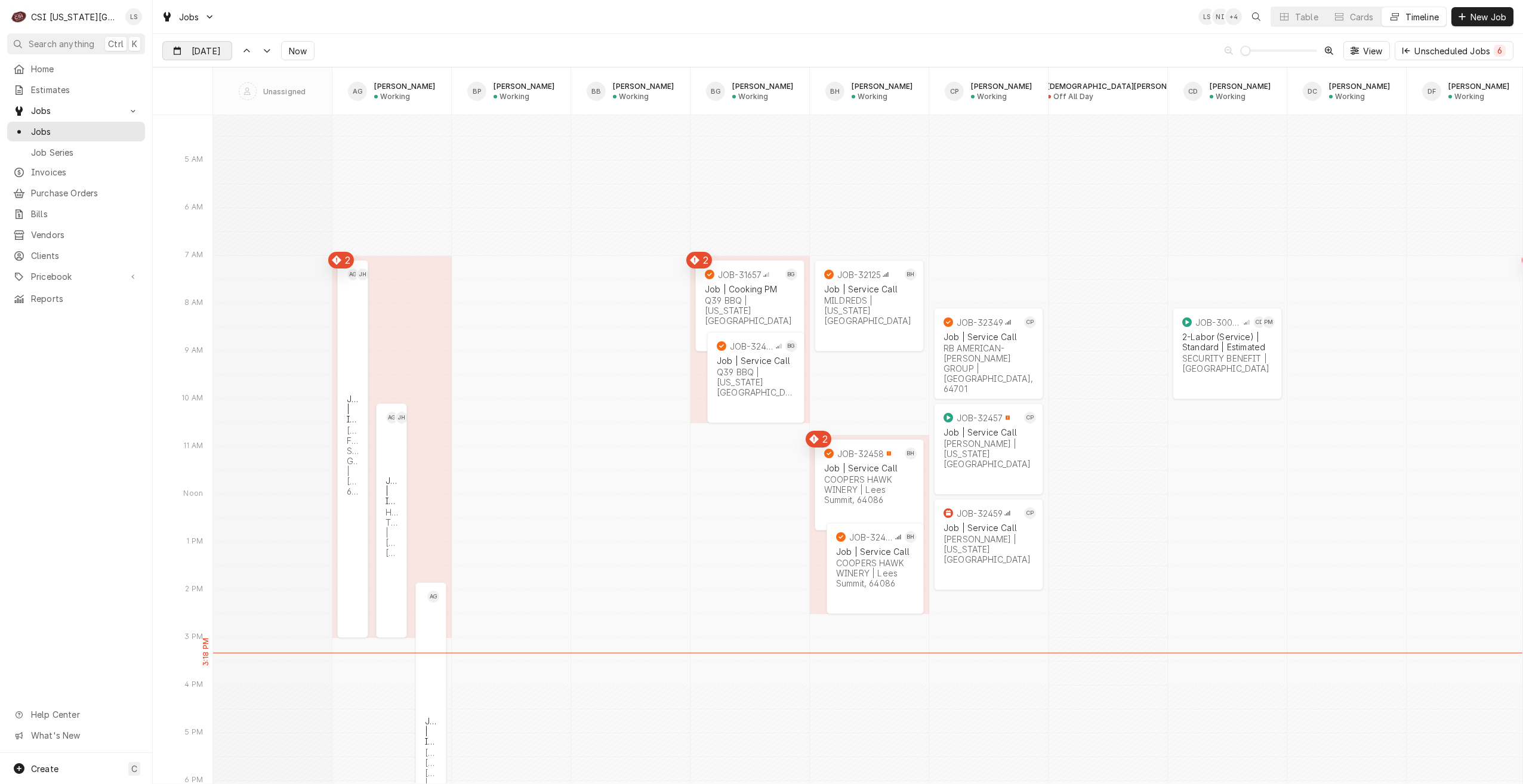
click at [208, 59] on input "Sep 2" at bounding box center [189, 53] width 52 height 23
click at [240, 119] on div "3" at bounding box center [238, 124] width 16 height 16
type input "Sep 3"
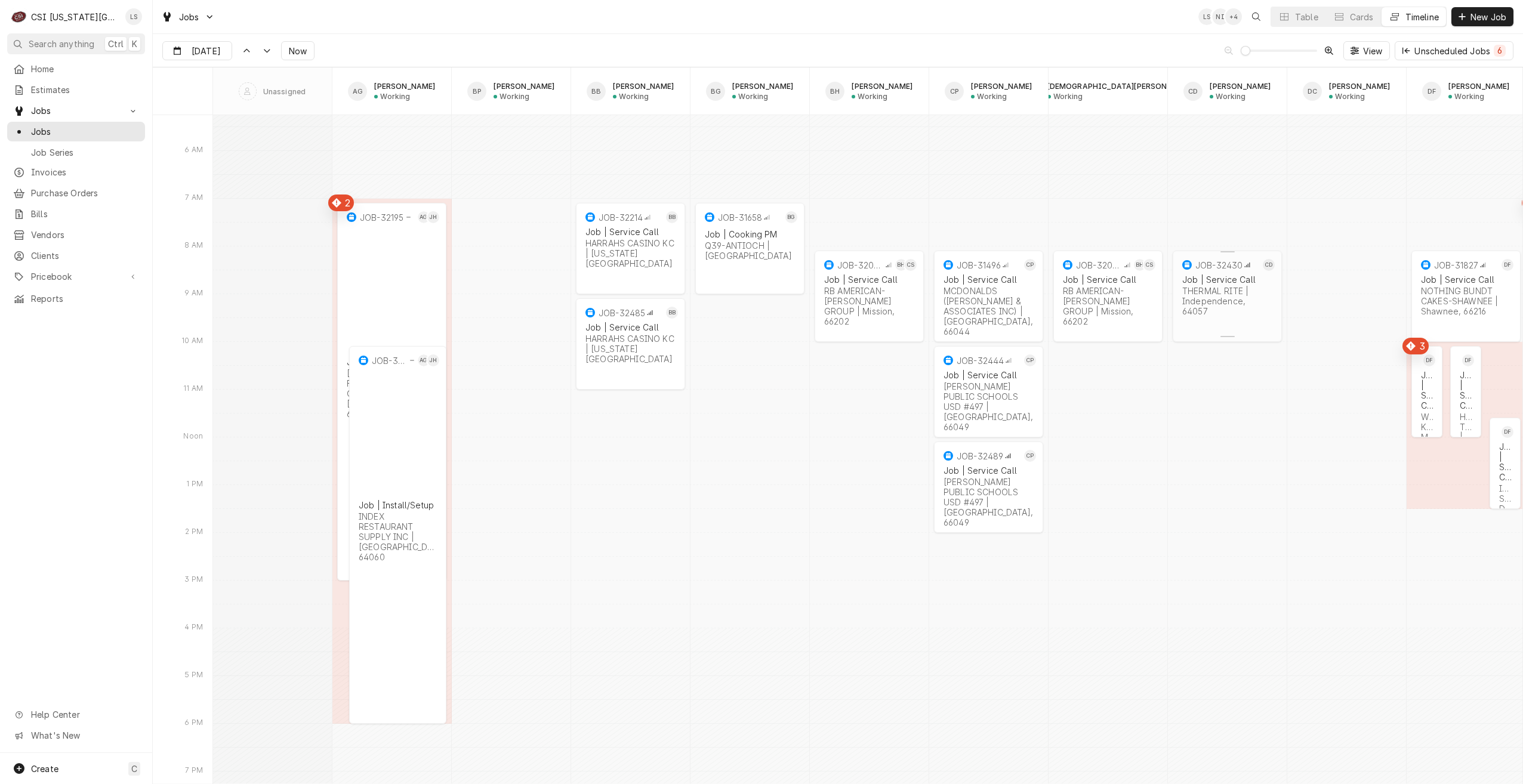
click at [1249, 286] on div "THERMAL RITE | Independence, 64057" at bounding box center [1227, 301] width 90 height 30
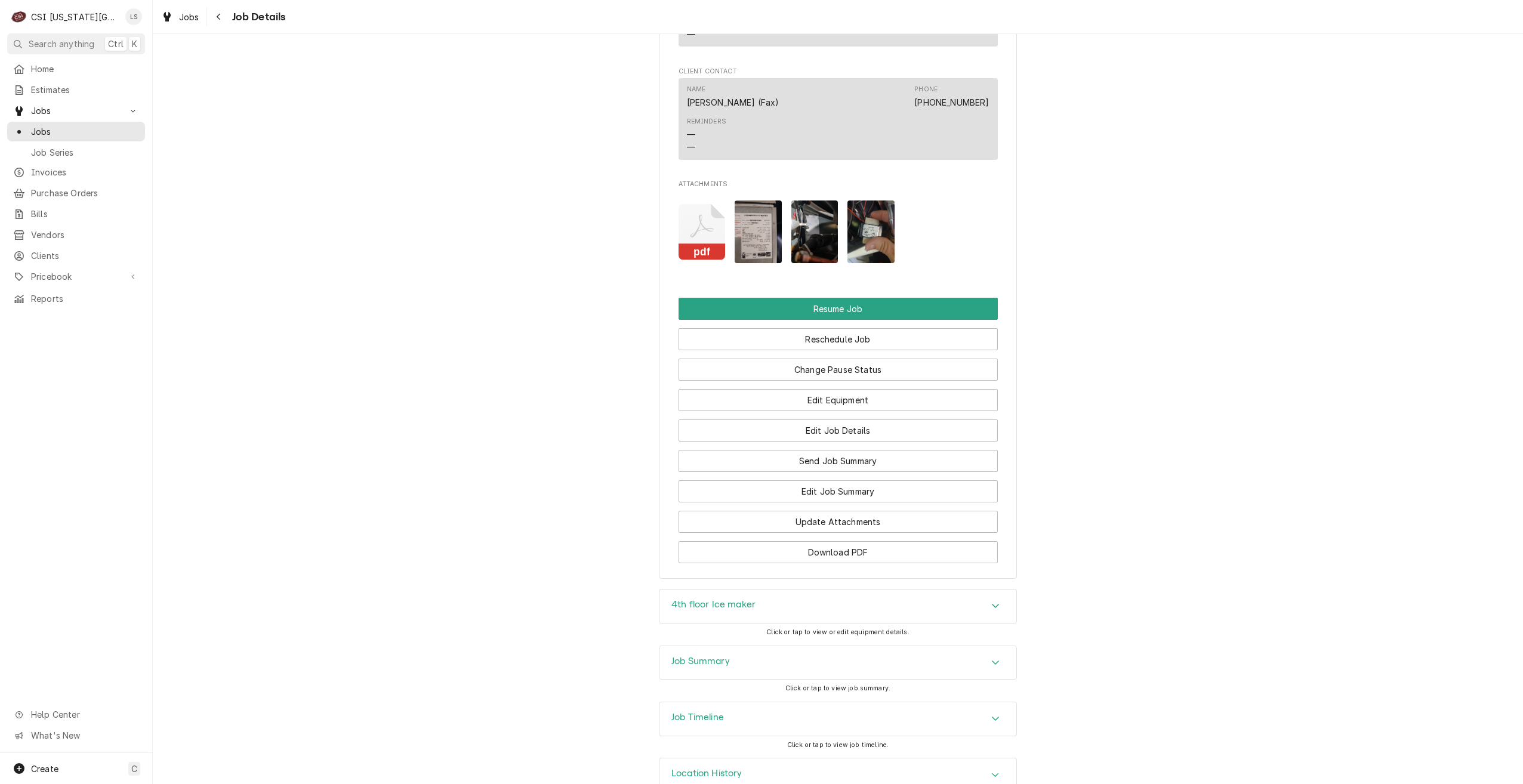
scroll to position [1539, 0]
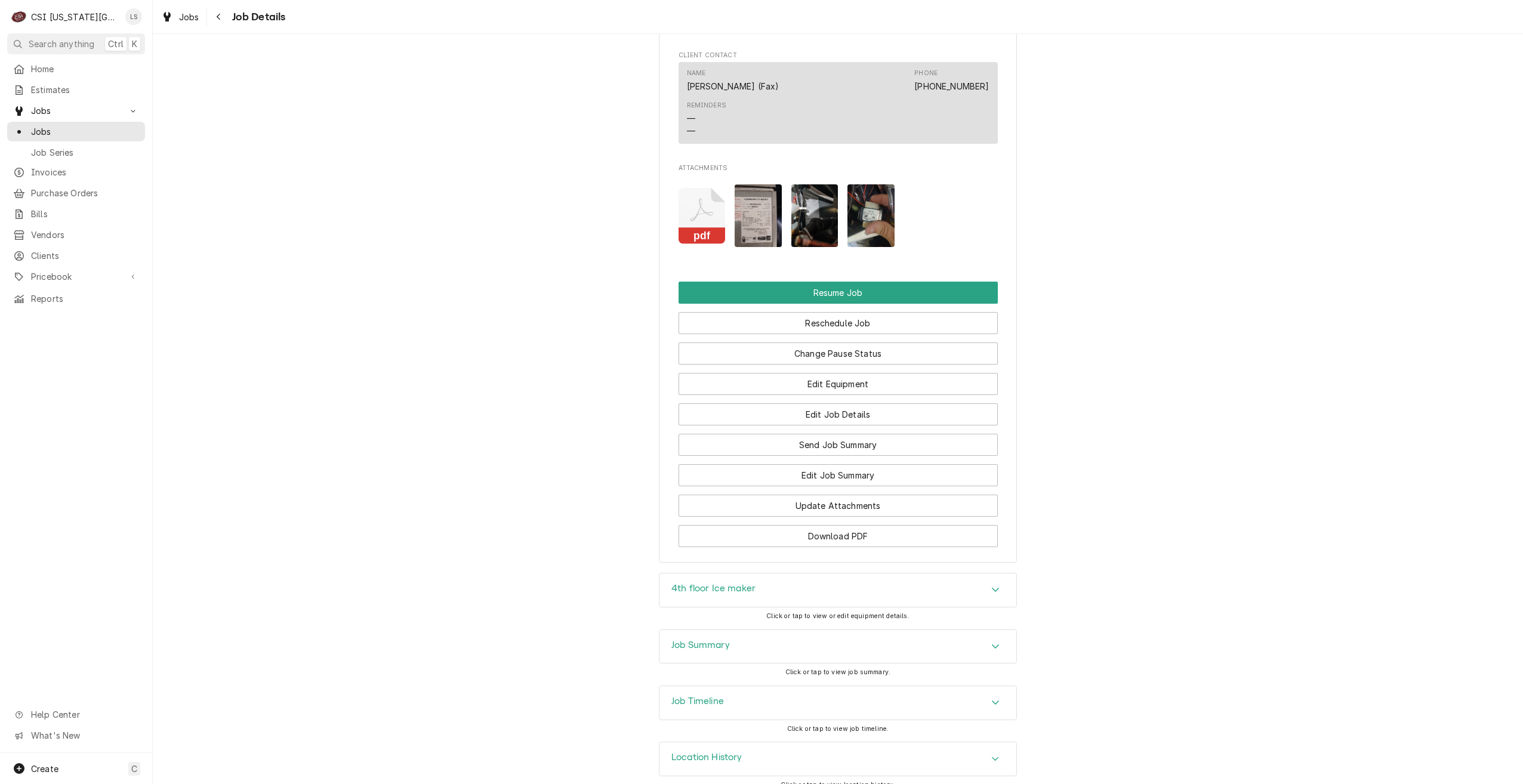
click at [862, 633] on div "Job Summary" at bounding box center [838, 647] width 357 height 34
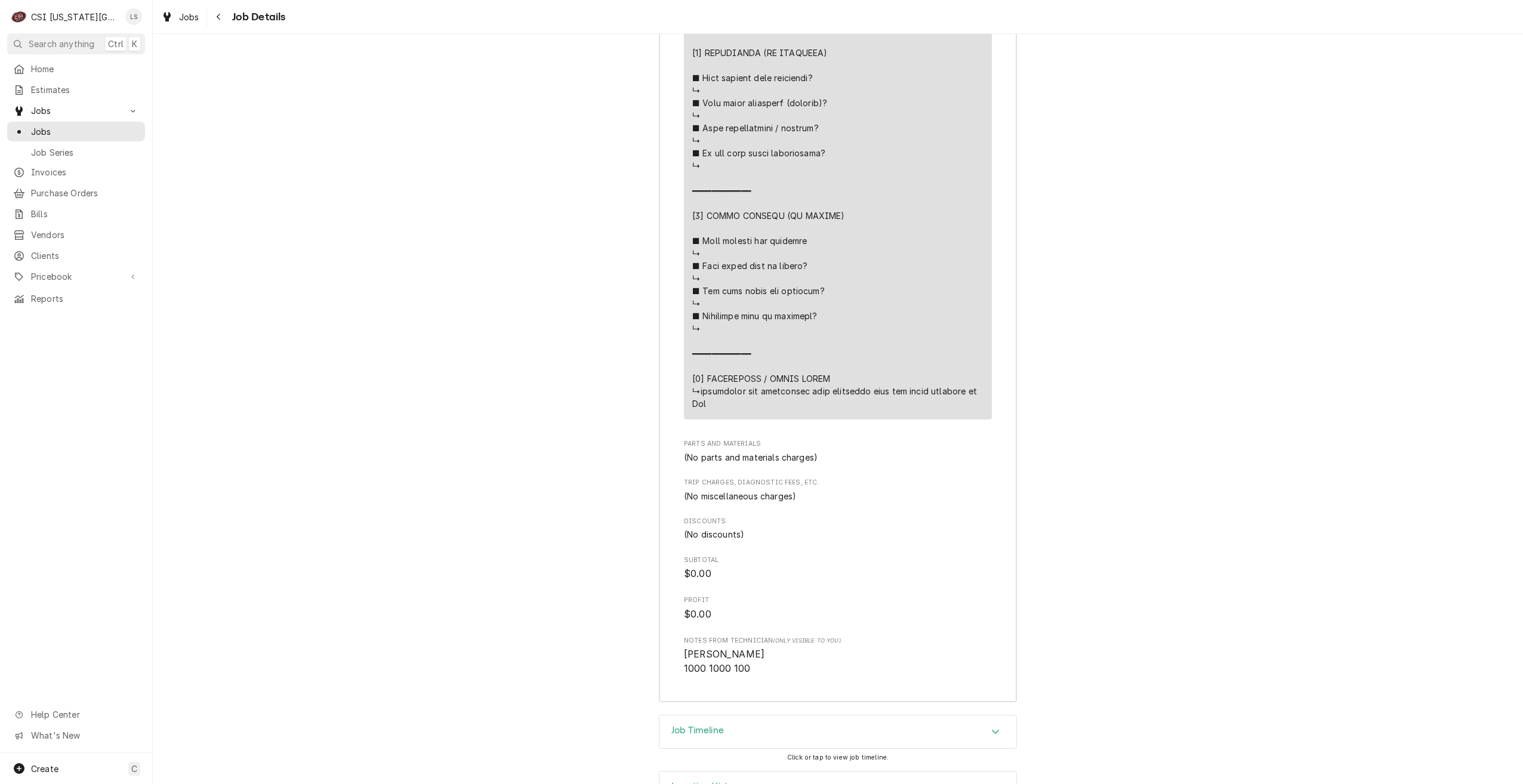
scroll to position [3101, 0]
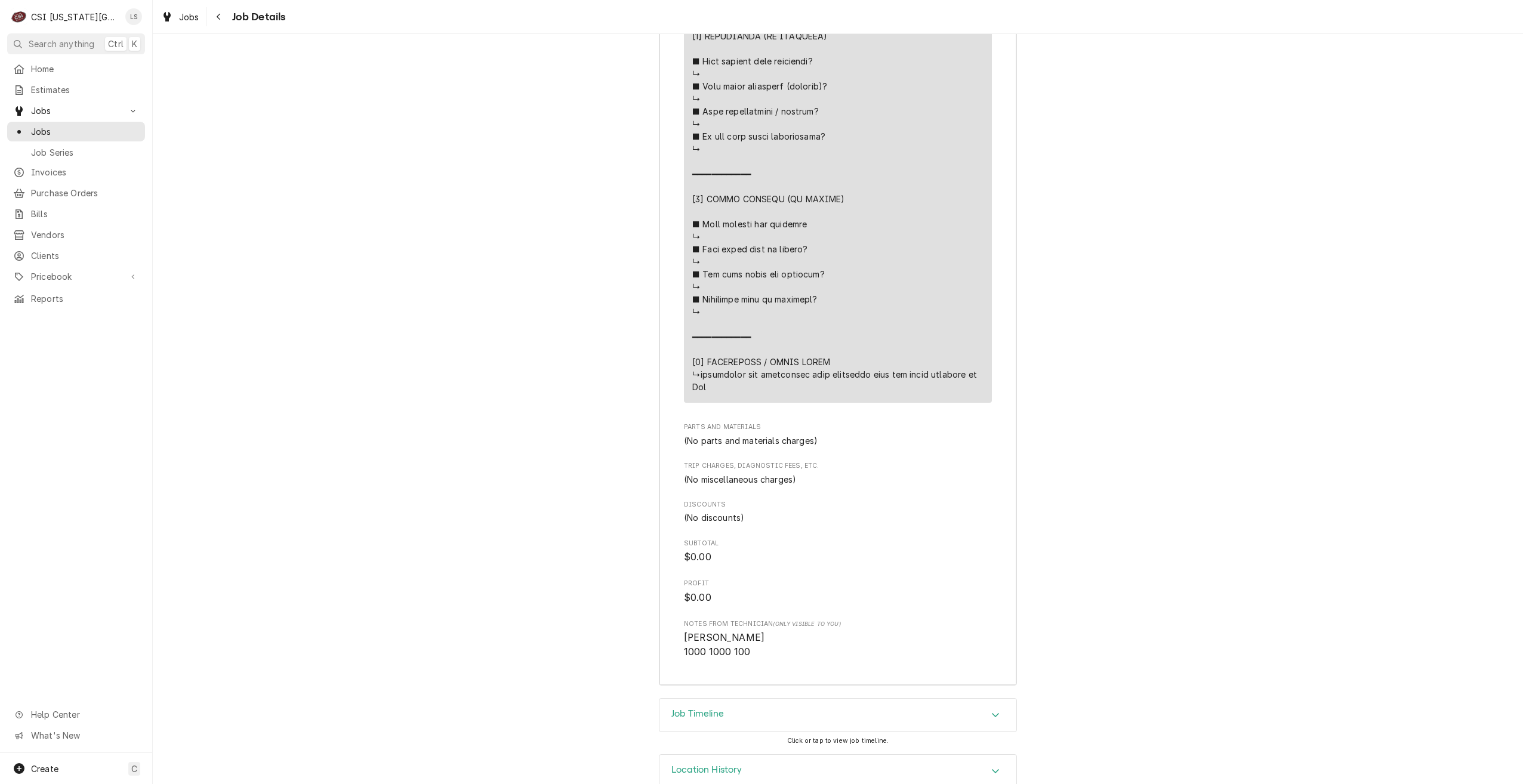
click at [898, 699] on div "Job Timeline" at bounding box center [838, 715] width 357 height 34
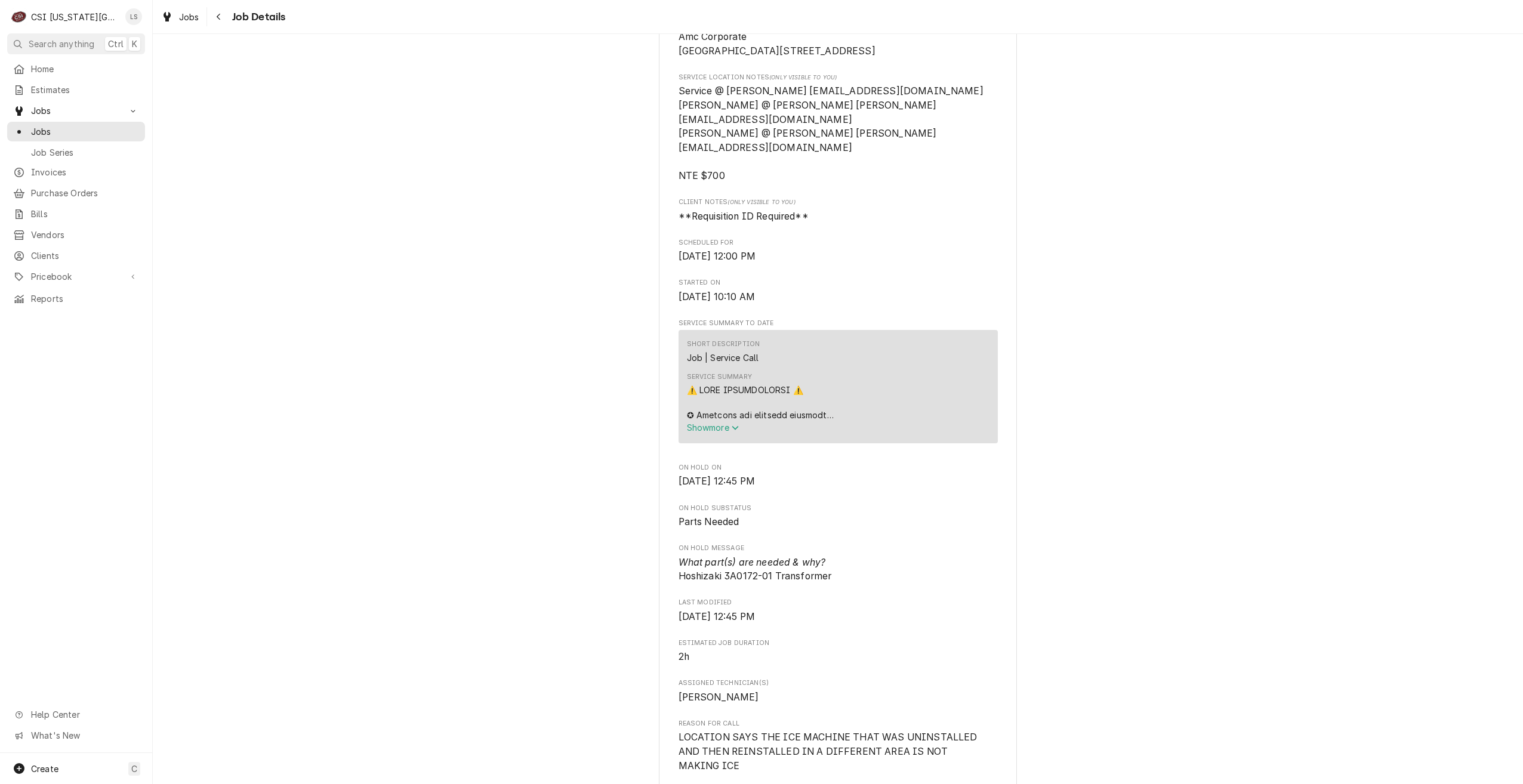
scroll to position [0, 0]
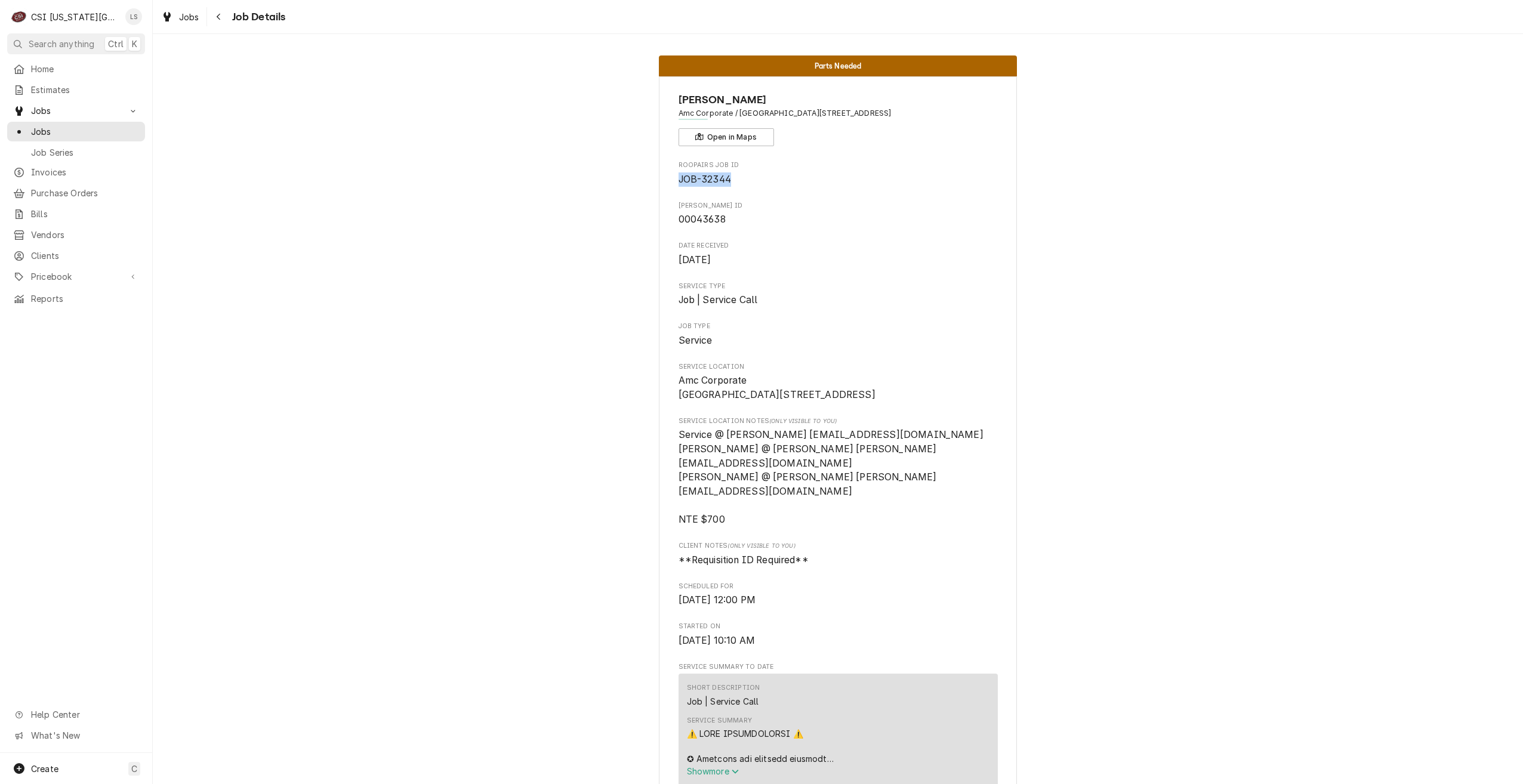
drag, startPoint x: 730, startPoint y: 178, endPoint x: 674, endPoint y: 178, distance: 56.0
click at [679, 178] on span "JOB-32344" at bounding box center [838, 179] width 319 height 14
copy span "JOB-32344"
click at [34, 126] on span "Jobs" at bounding box center [85, 131] width 108 height 12
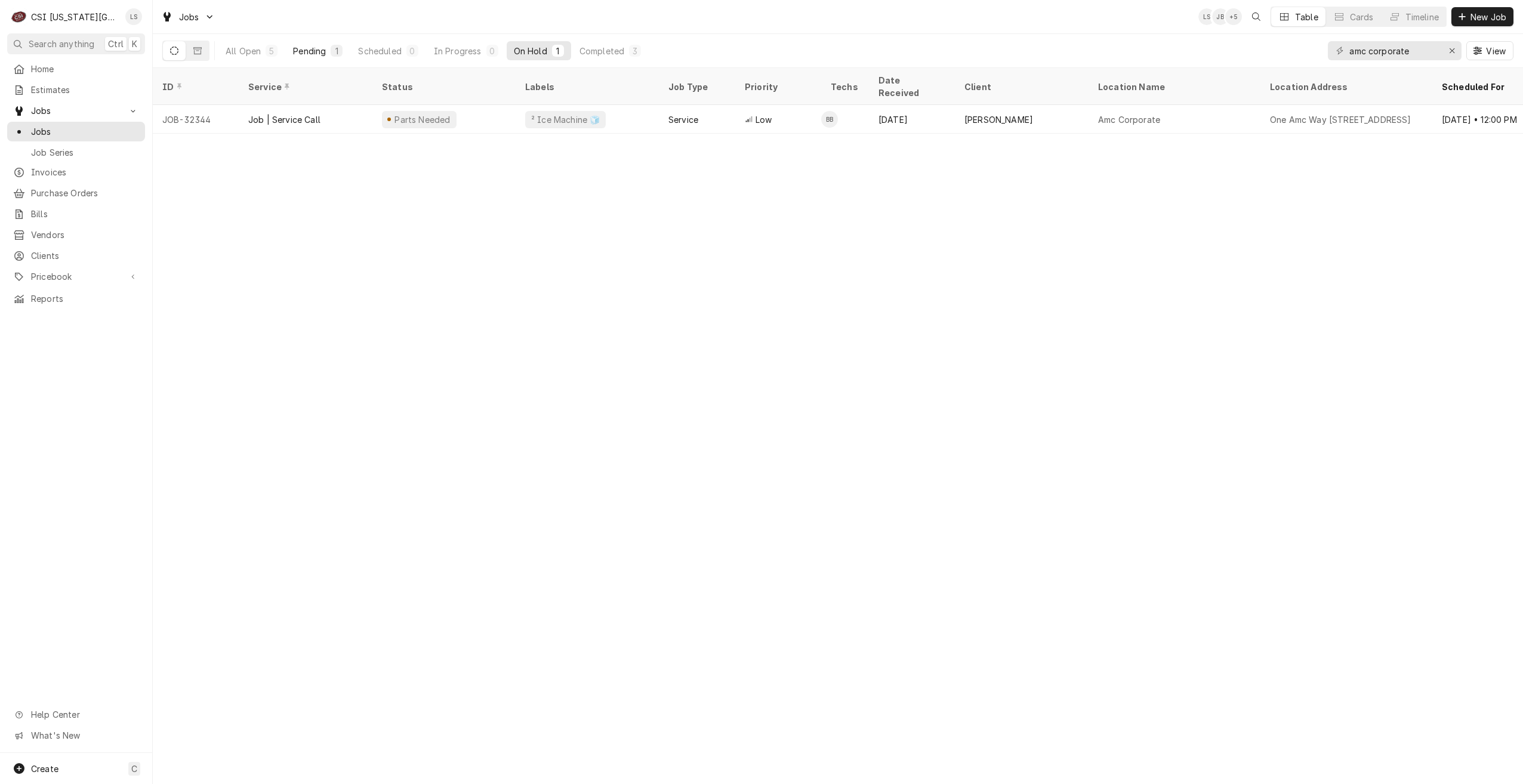
click at [321, 52] on div "Pending" at bounding box center [310, 50] width 33 height 12
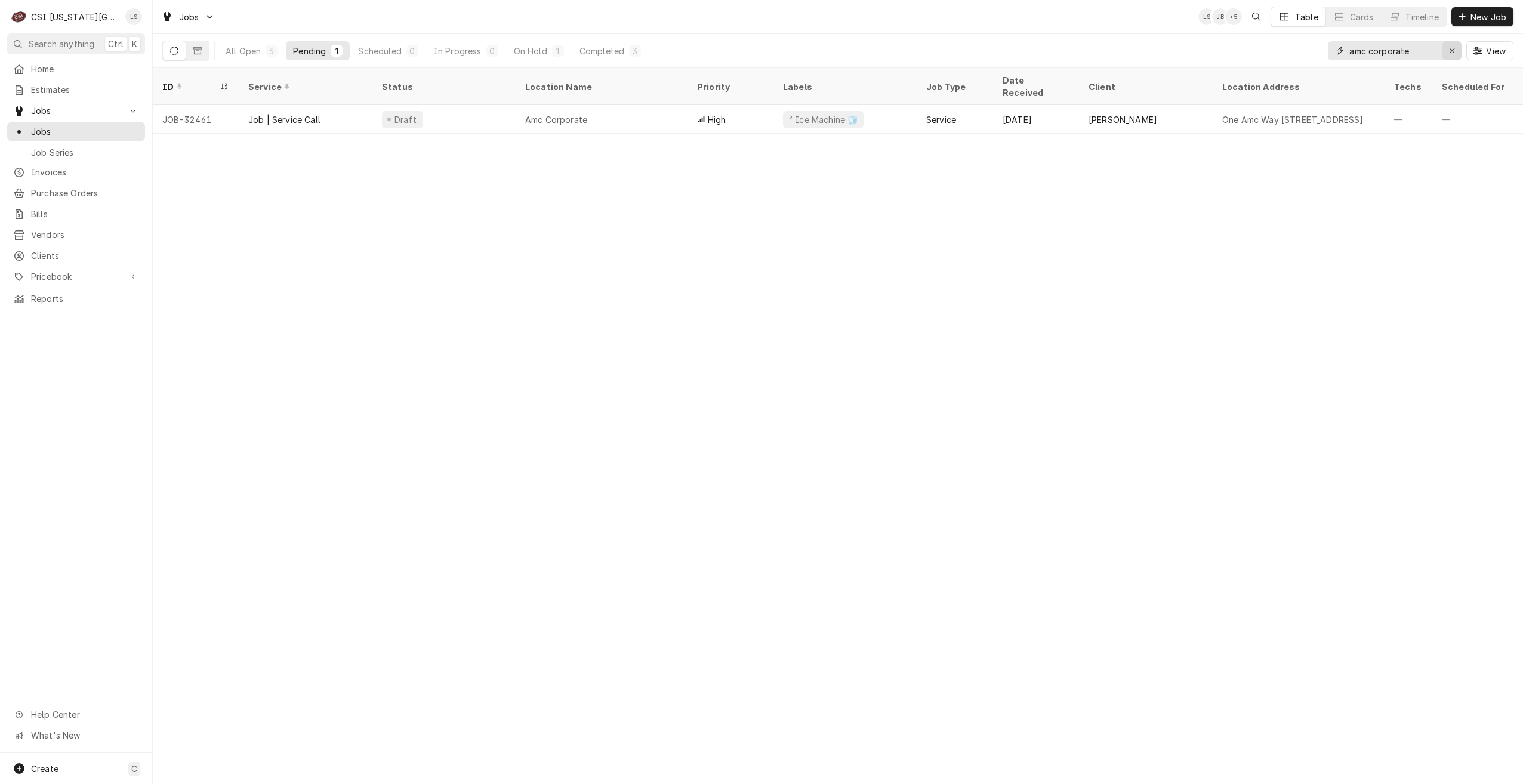
click at [1450, 49] on icon "Erase input" at bounding box center [1452, 50] width 5 height 5
click at [1431, 49] on input "Dynamic Content Wrapper" at bounding box center [1405, 50] width 112 height 19
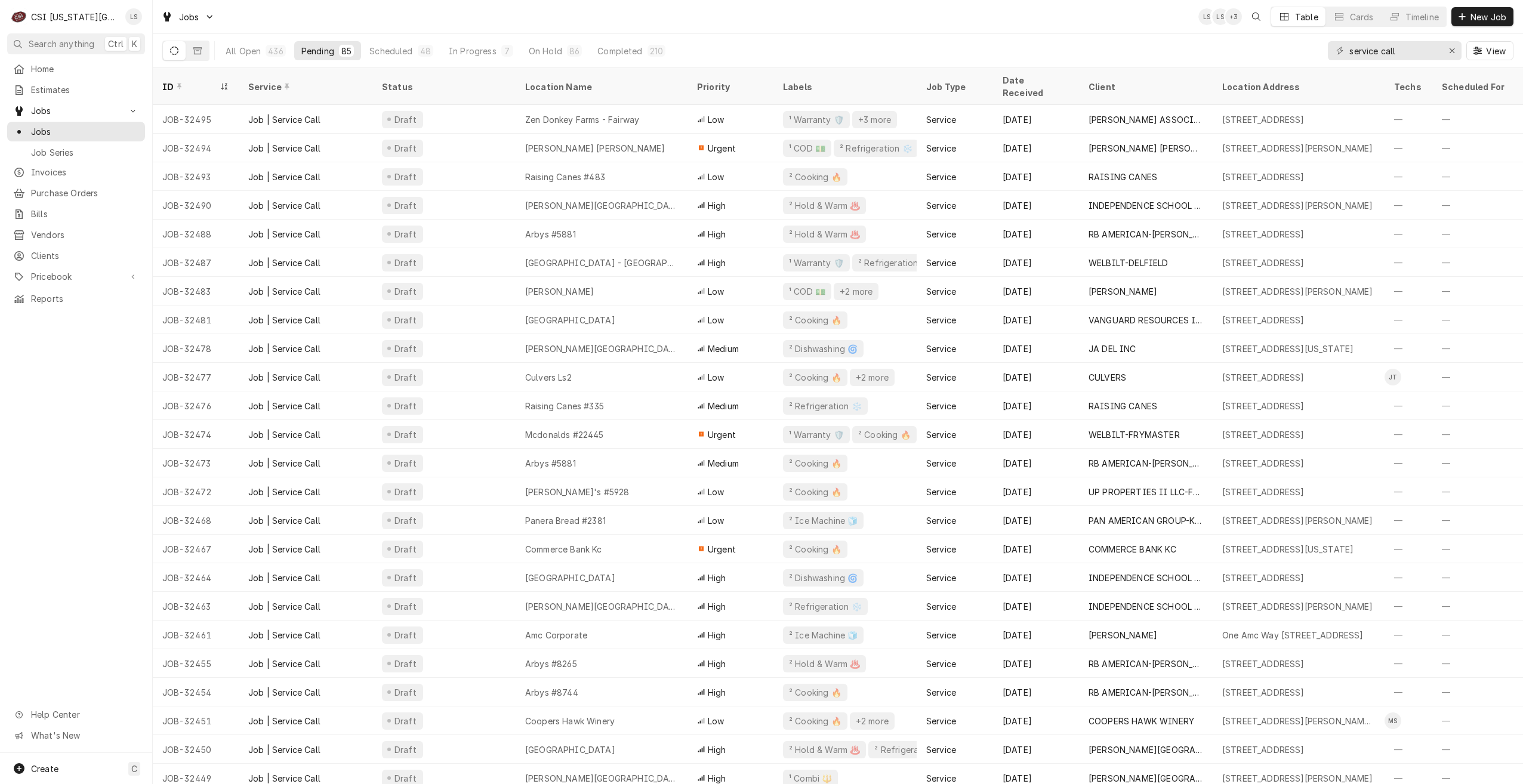
click at [1105, 30] on div "Jobs LS LS + 3 Table Cards Timeline New Job" at bounding box center [838, 16] width 1370 height 34
click at [935, 29] on div "Jobs LS LS + 2 Table Cards Timeline New Job" at bounding box center [838, 16] width 1370 height 34
click at [489, 24] on div "Jobs LS LS + 4 Table Cards Timeline New Job" at bounding box center [838, 16] width 1370 height 34
drag, startPoint x: 1413, startPoint y: 55, endPoint x: 1332, endPoint y: 53, distance: 81.0
click at [1335, 53] on div "service call" at bounding box center [1395, 50] width 133 height 19
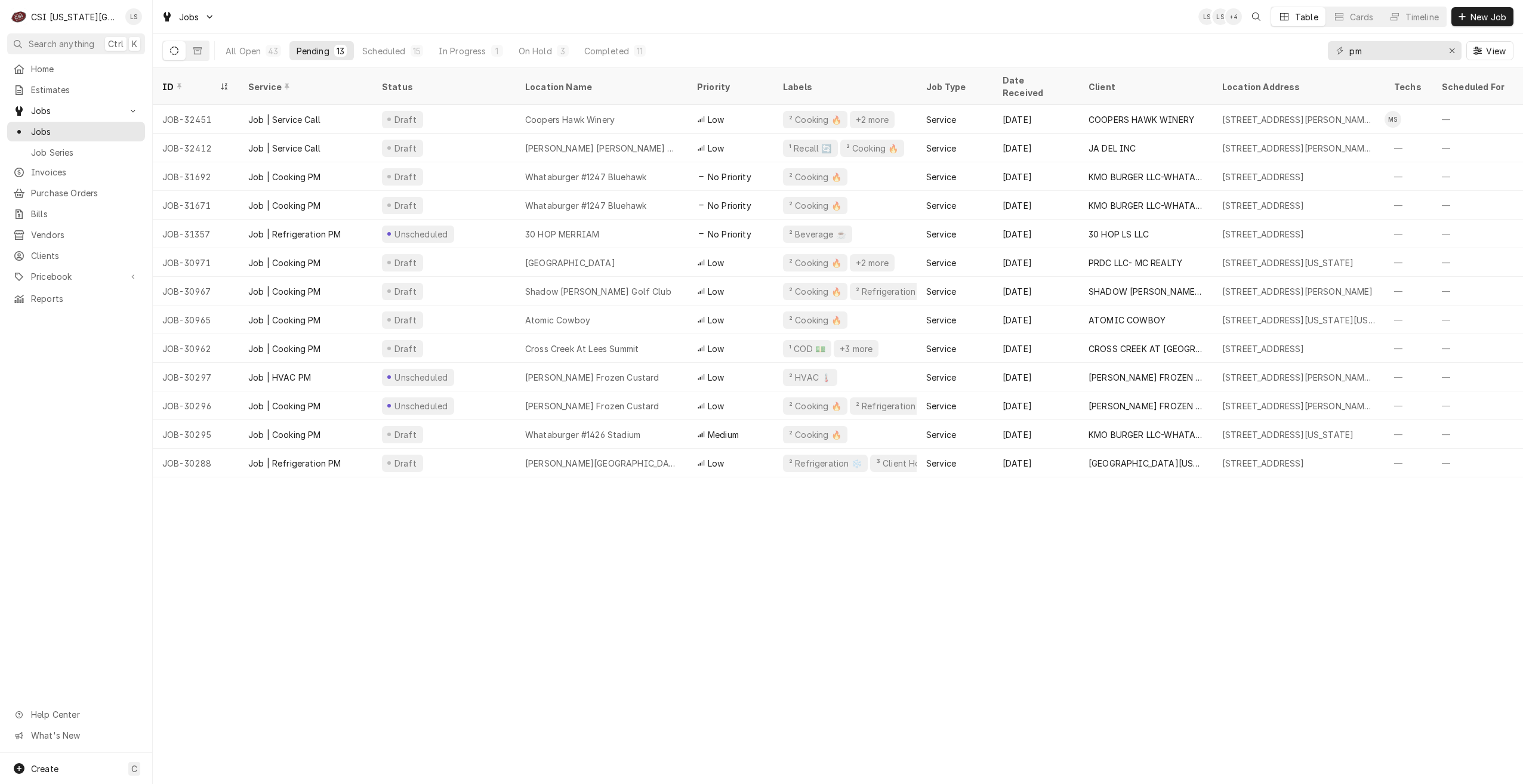
click at [897, 26] on div "Jobs LS LS + 4 Table Cards Timeline New Job" at bounding box center [838, 16] width 1370 height 34
drag, startPoint x: 1378, startPoint y: 55, endPoint x: 1338, endPoint y: 51, distance: 40.2
click at [1338, 51] on div "pm" at bounding box center [1395, 50] width 133 height 19
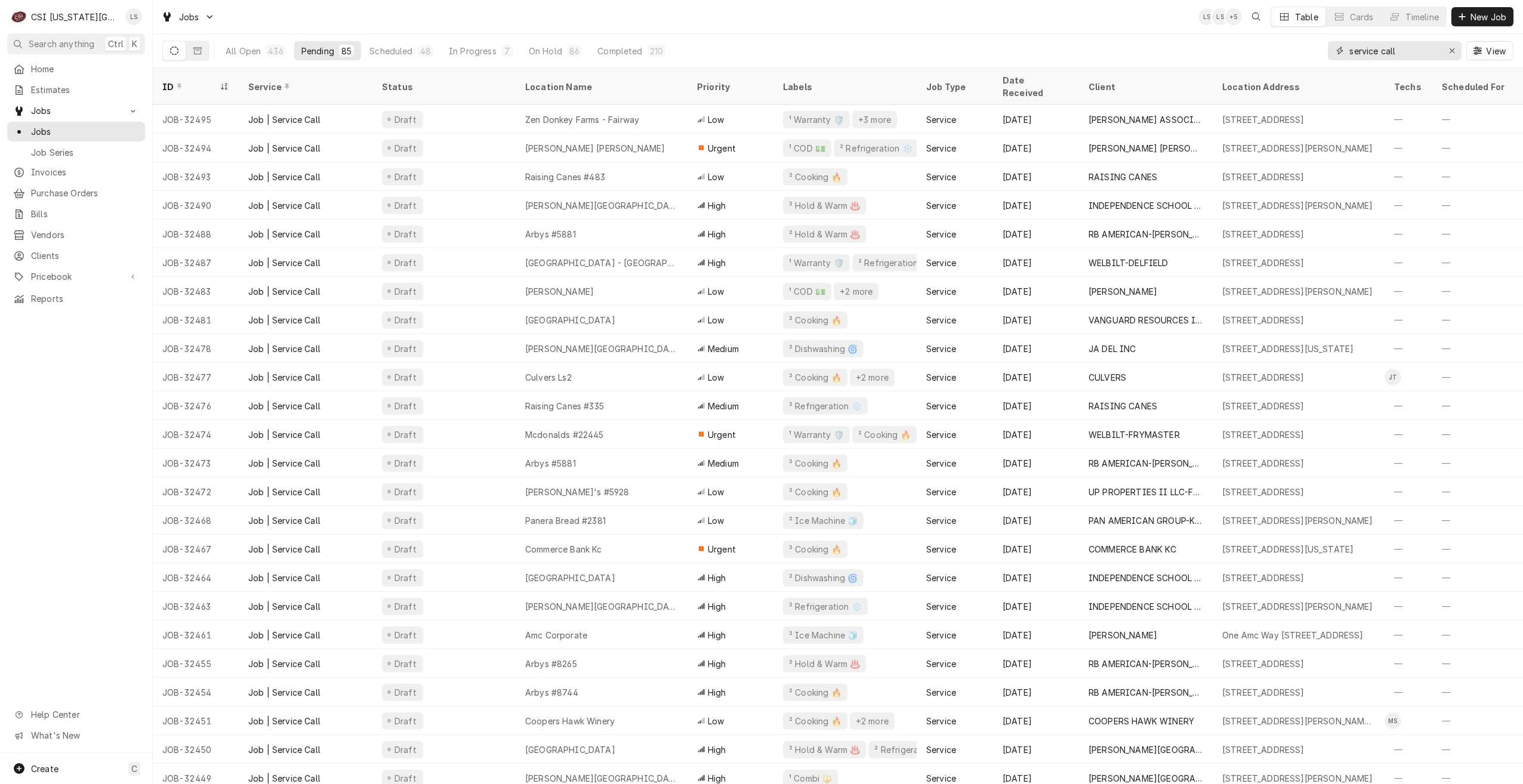
drag, startPoint x: 1413, startPoint y: 52, endPoint x: 1303, endPoint y: 45, distance: 110.2
click at [1305, 45] on div "All Open 436 Pending 85 Scheduled 48 In Progress 7 On Hold 86 Completed 210 ser…" at bounding box center [838, 50] width 1352 height 34
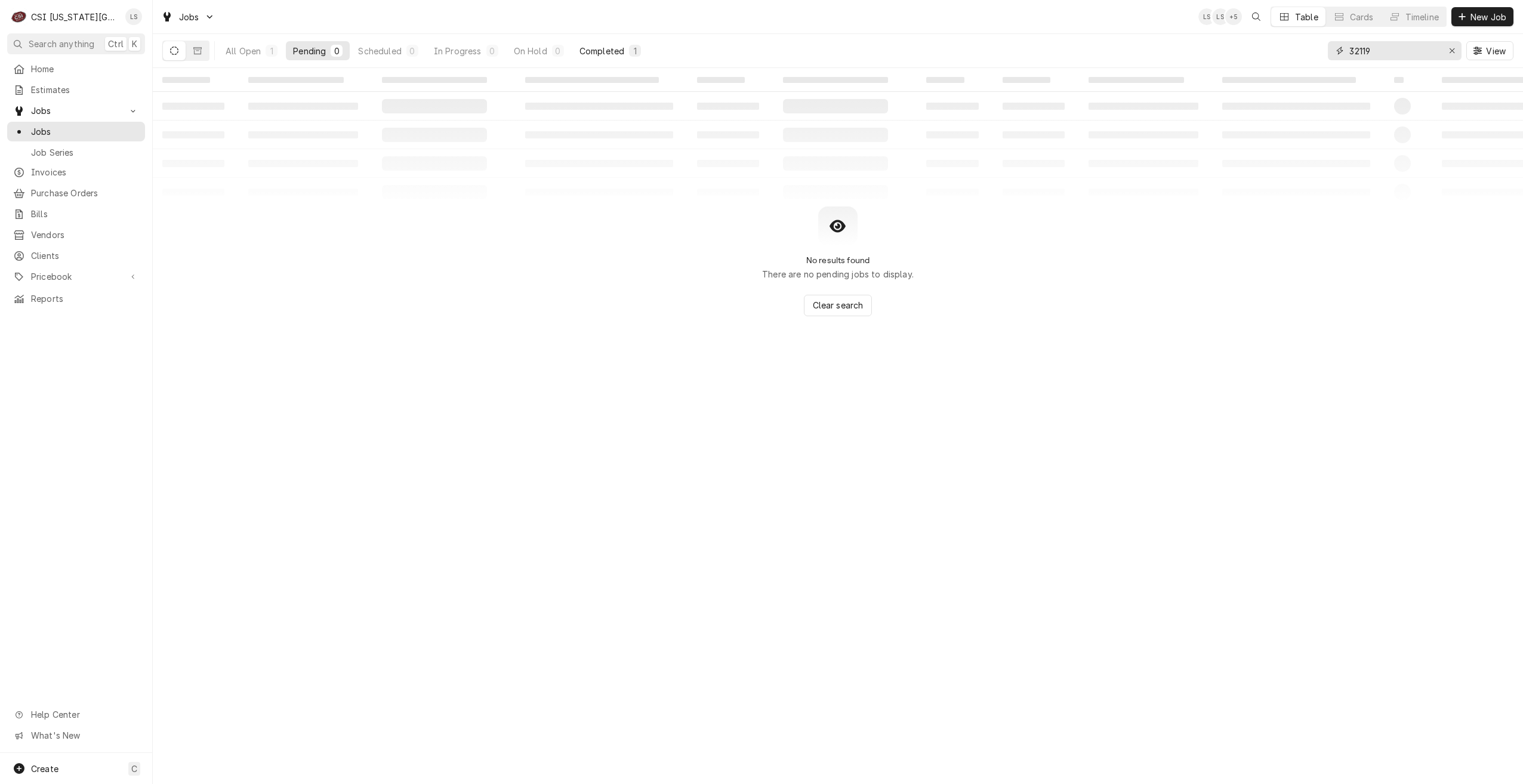
type input "32119"
click at [609, 55] on div "Completed" at bounding box center [602, 50] width 44 height 12
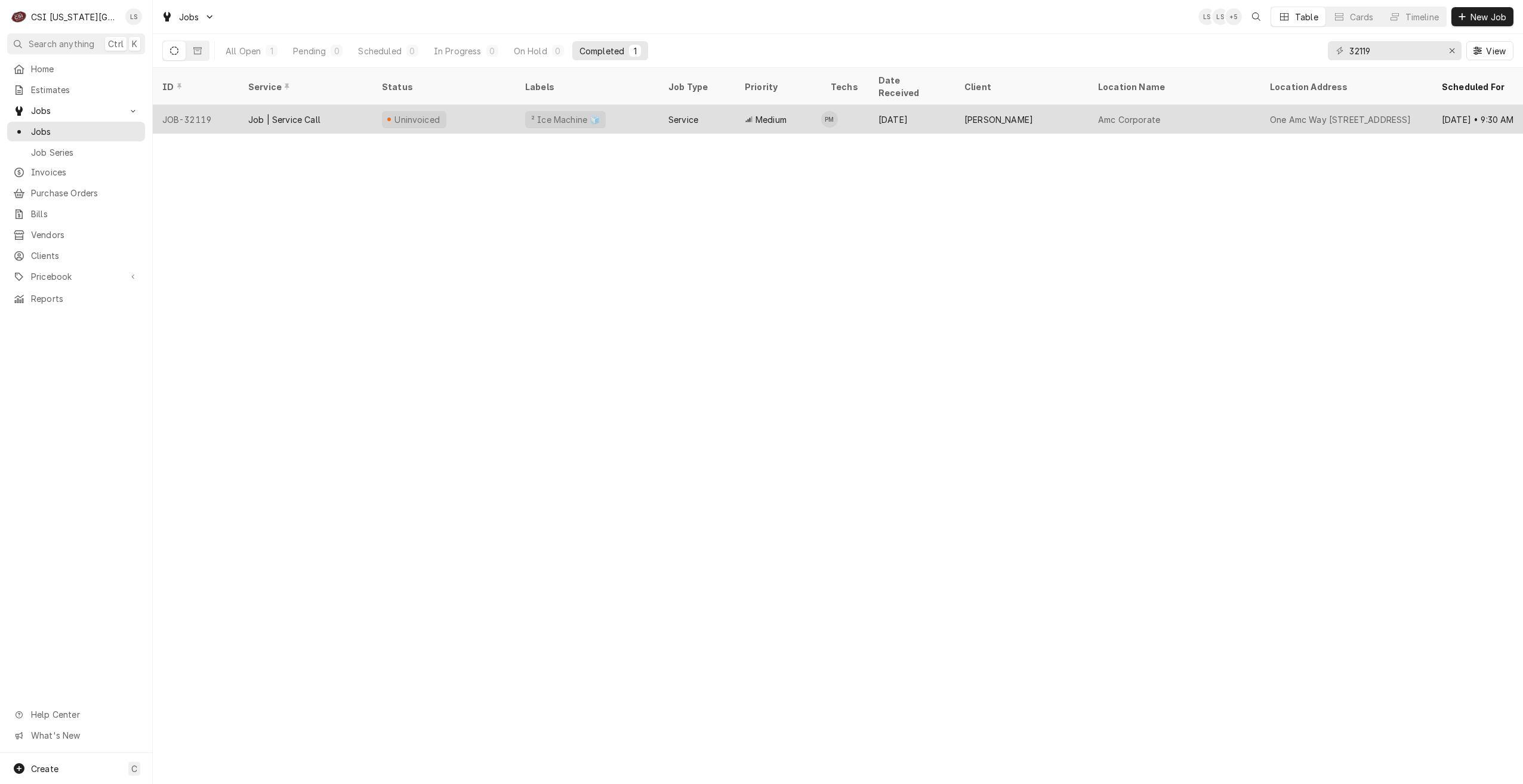
click at [657, 105] on div "² Ice Machine 🧊" at bounding box center [588, 119] width 143 height 29
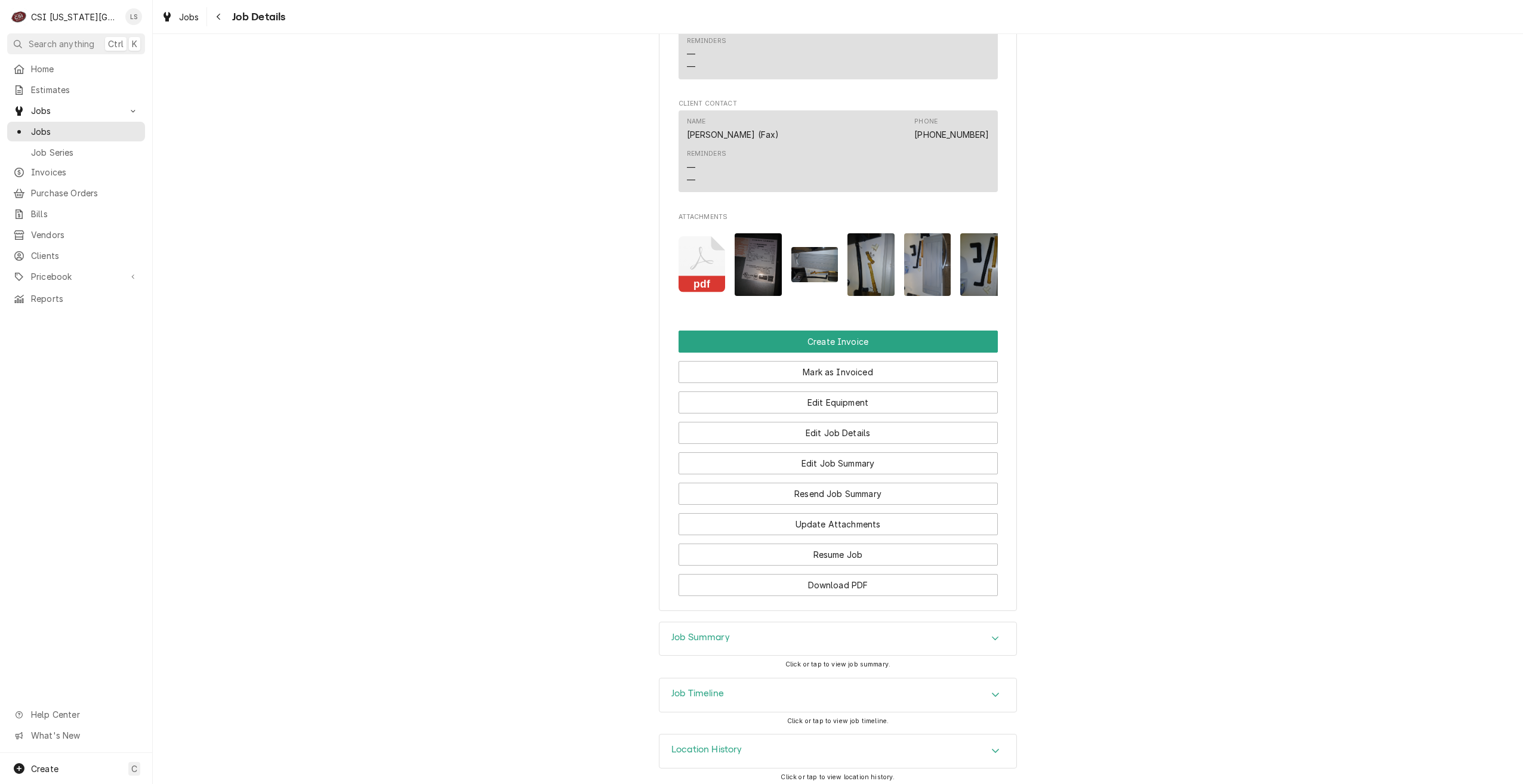
scroll to position [1114, 0]
click at [912, 626] on div "Job Summary" at bounding box center [838, 638] width 357 height 34
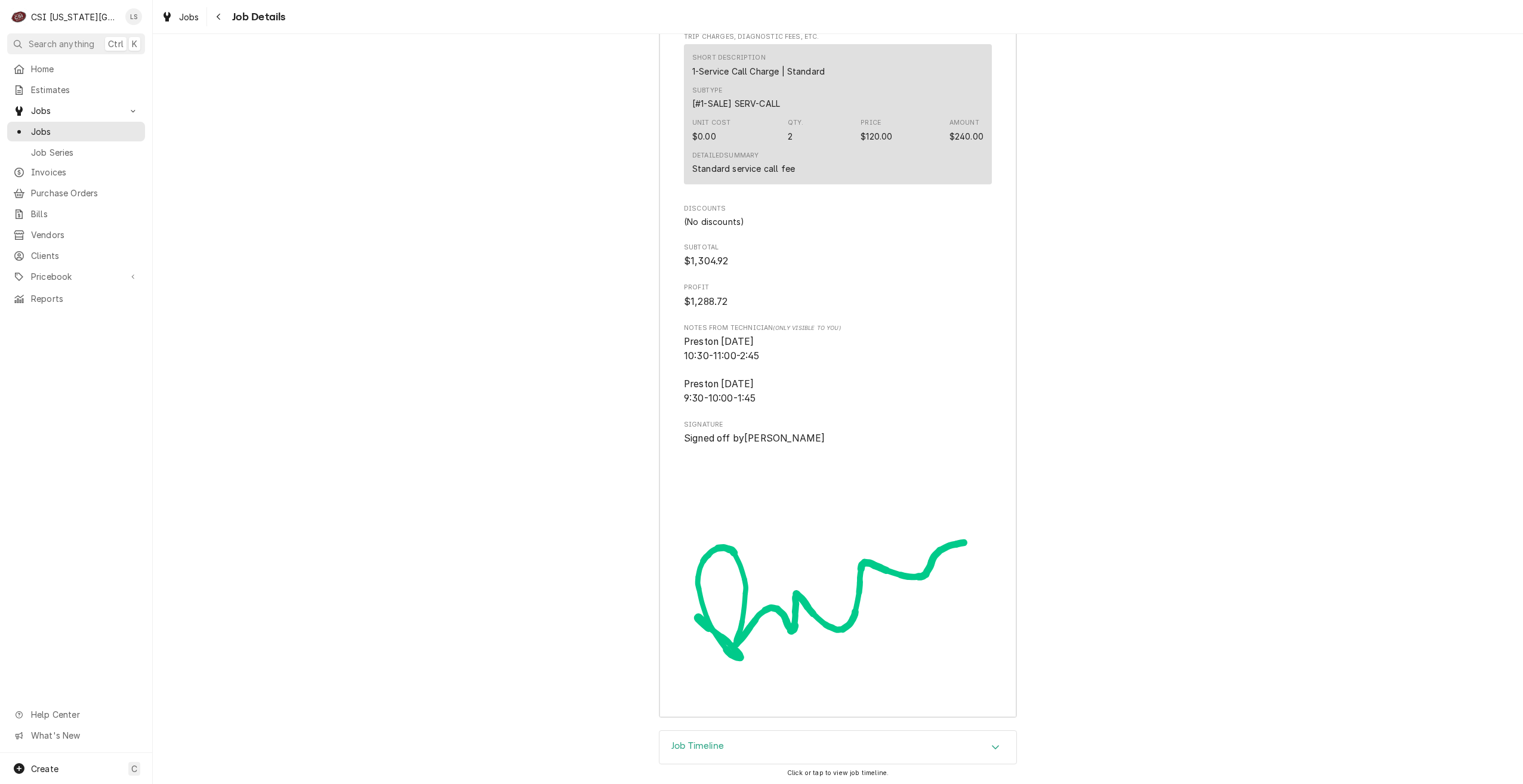
scroll to position [3483, 0]
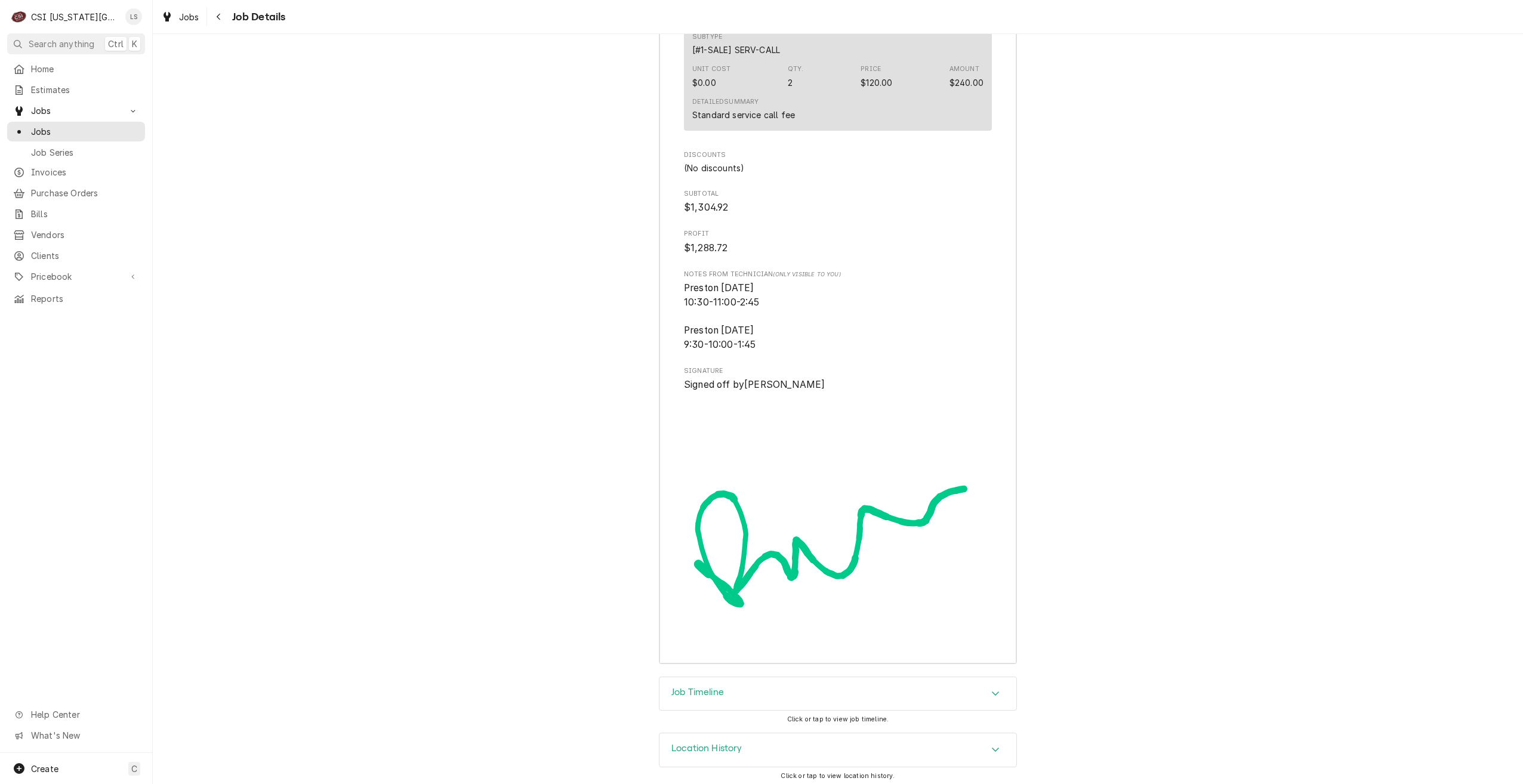
click at [937, 700] on div "Job Timeline" at bounding box center [838, 694] width 357 height 34
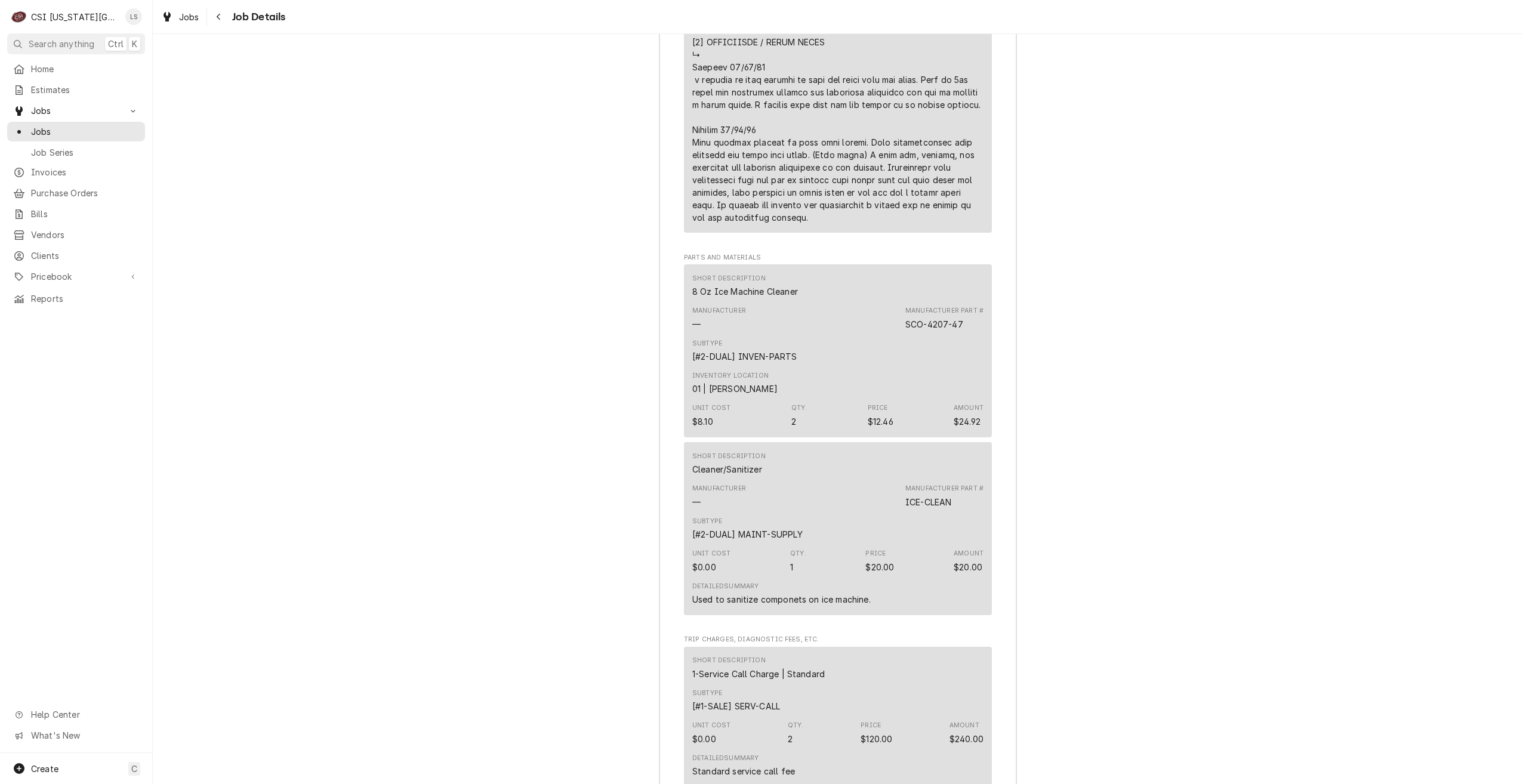
scroll to position [2528, 0]
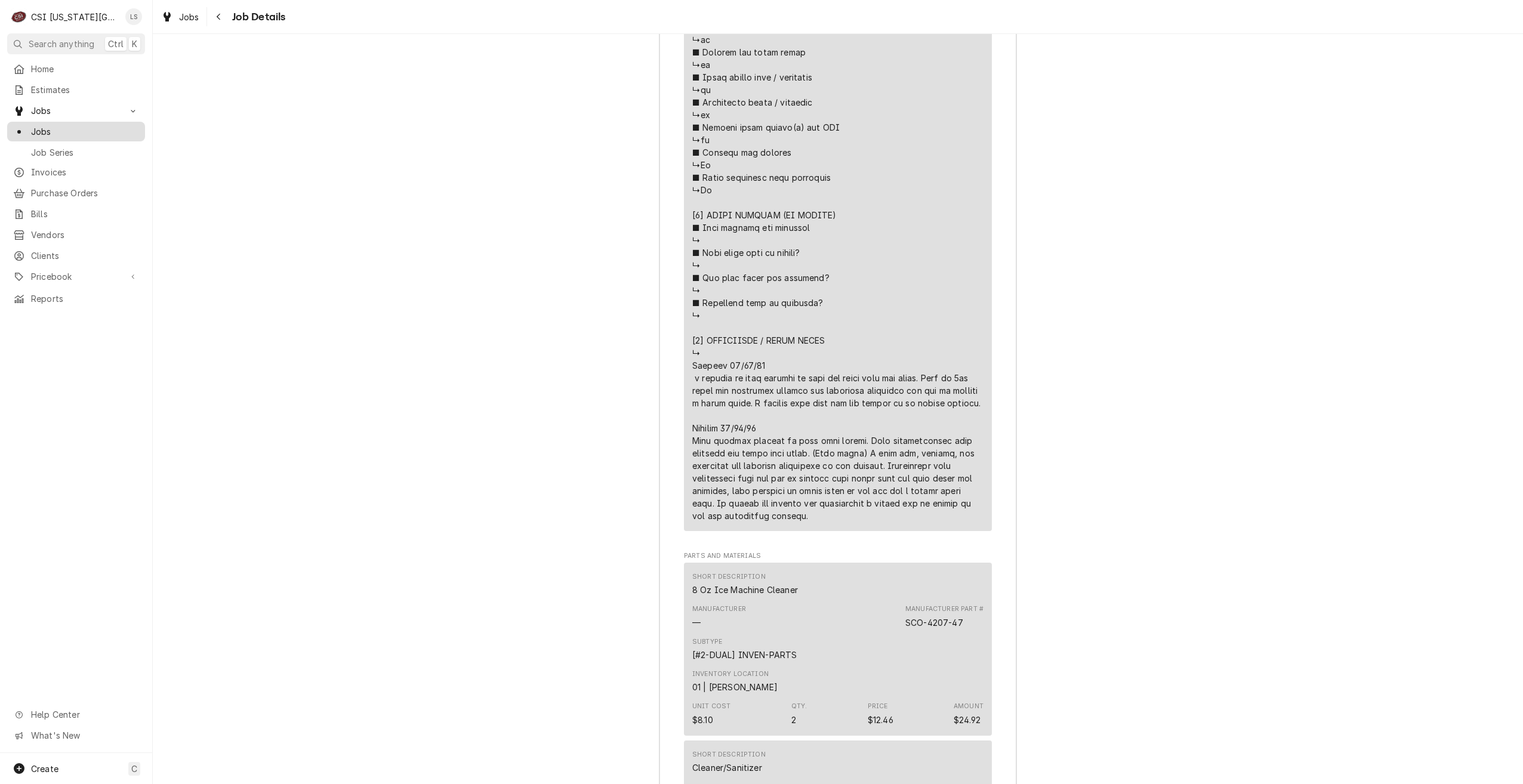
click at [88, 128] on span "Jobs" at bounding box center [85, 131] width 108 height 12
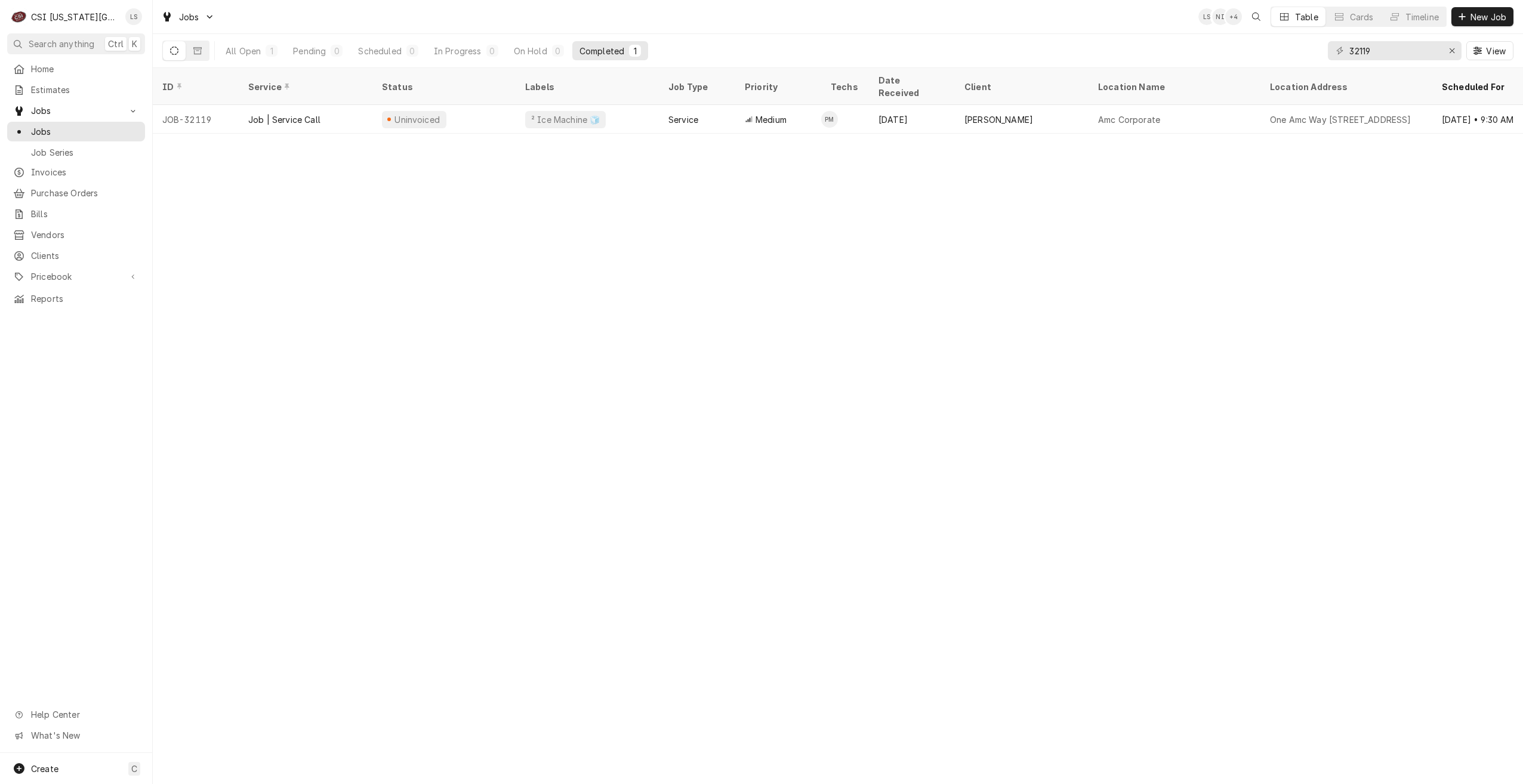
click at [319, 60] on div "All Open 1 Pending 0 Scheduled 0 In Progress 0 On Hold 0 Completed 1" at bounding box center [433, 50] width 430 height 34
click at [322, 58] on button "Pending 0" at bounding box center [318, 50] width 64 height 19
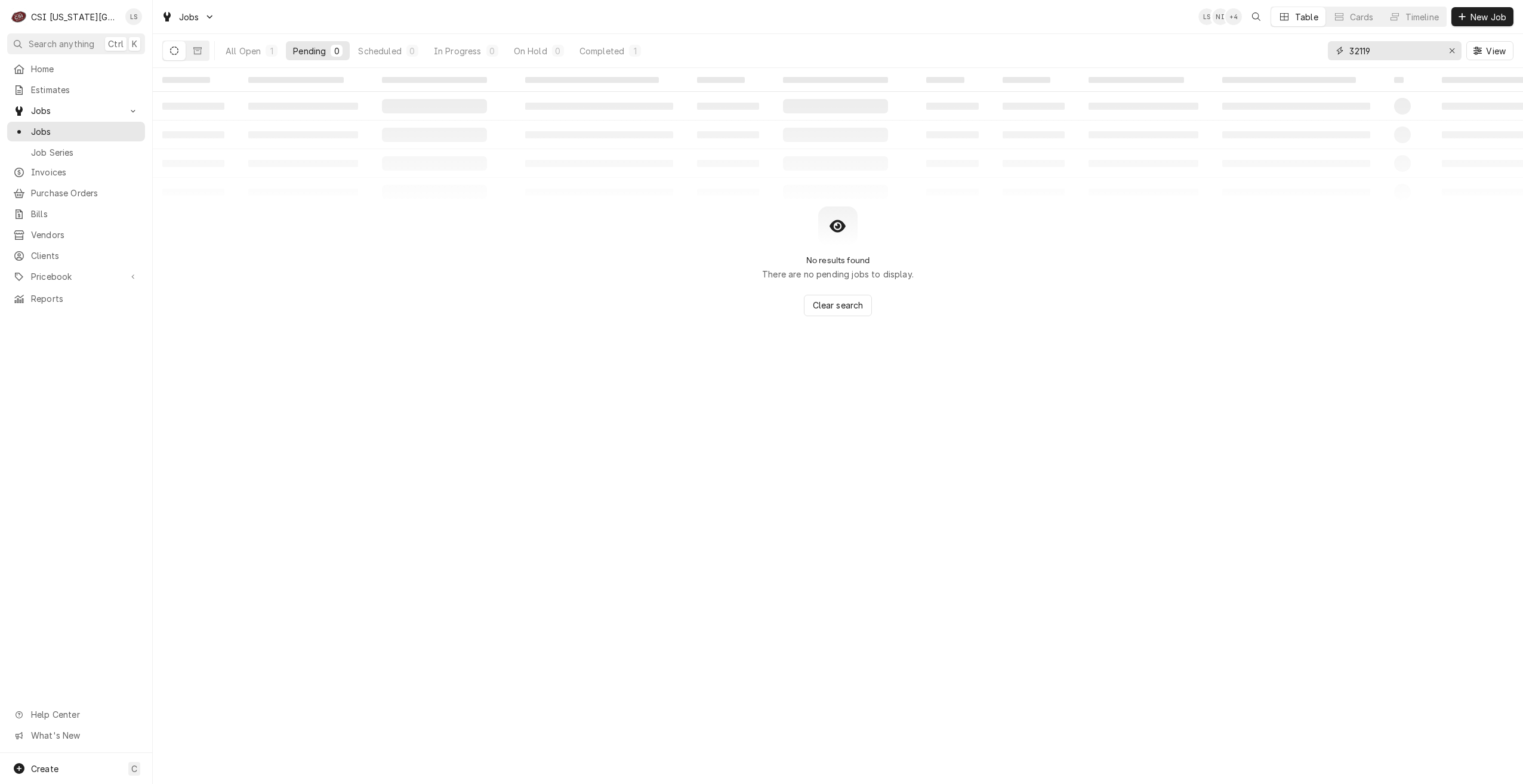
click at [1391, 52] on input "32119" at bounding box center [1394, 50] width 90 height 19
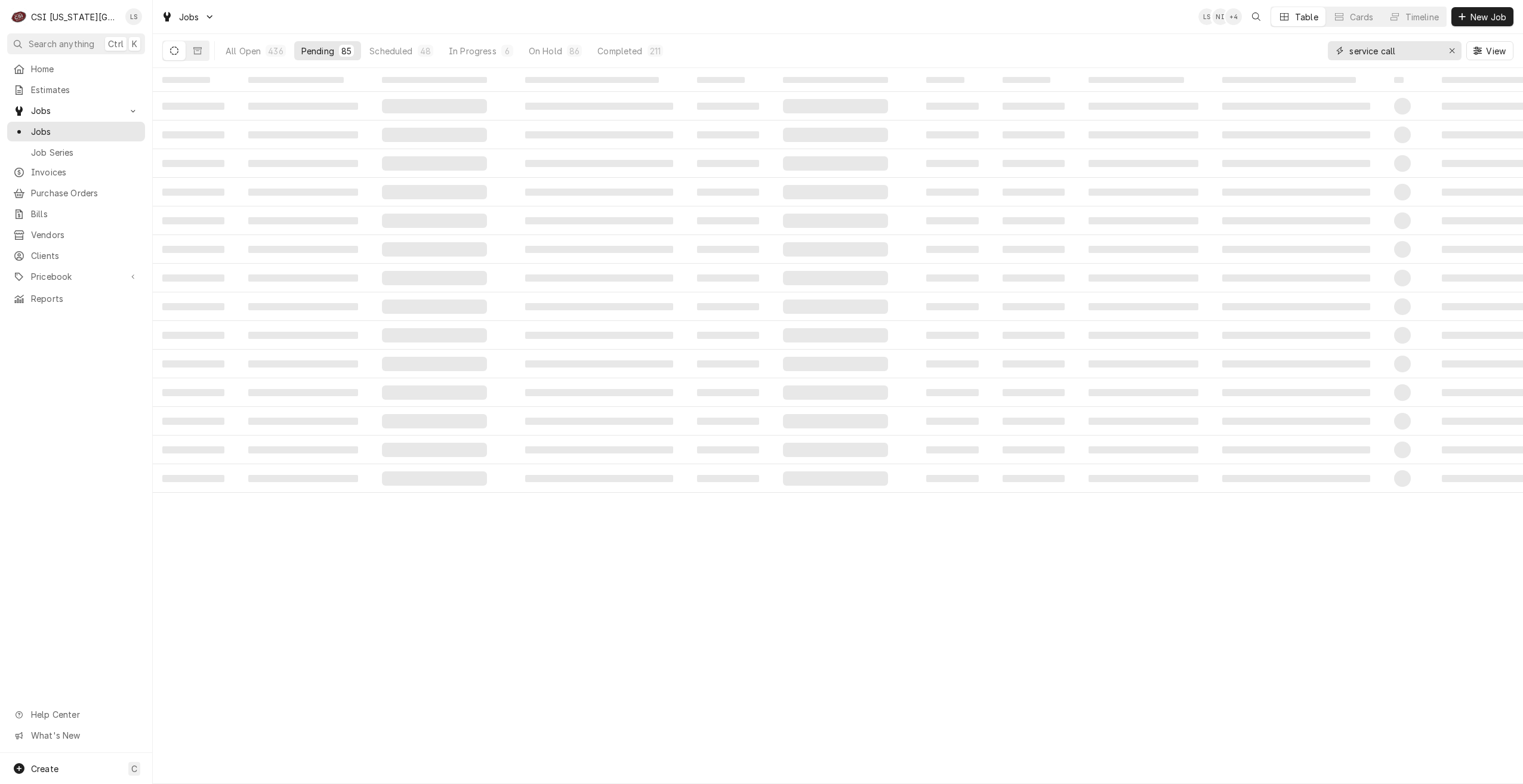
type input "service call"
click at [925, 13] on div "Jobs LS NI + 4 Table Cards Timeline New Job" at bounding box center [838, 16] width 1370 height 34
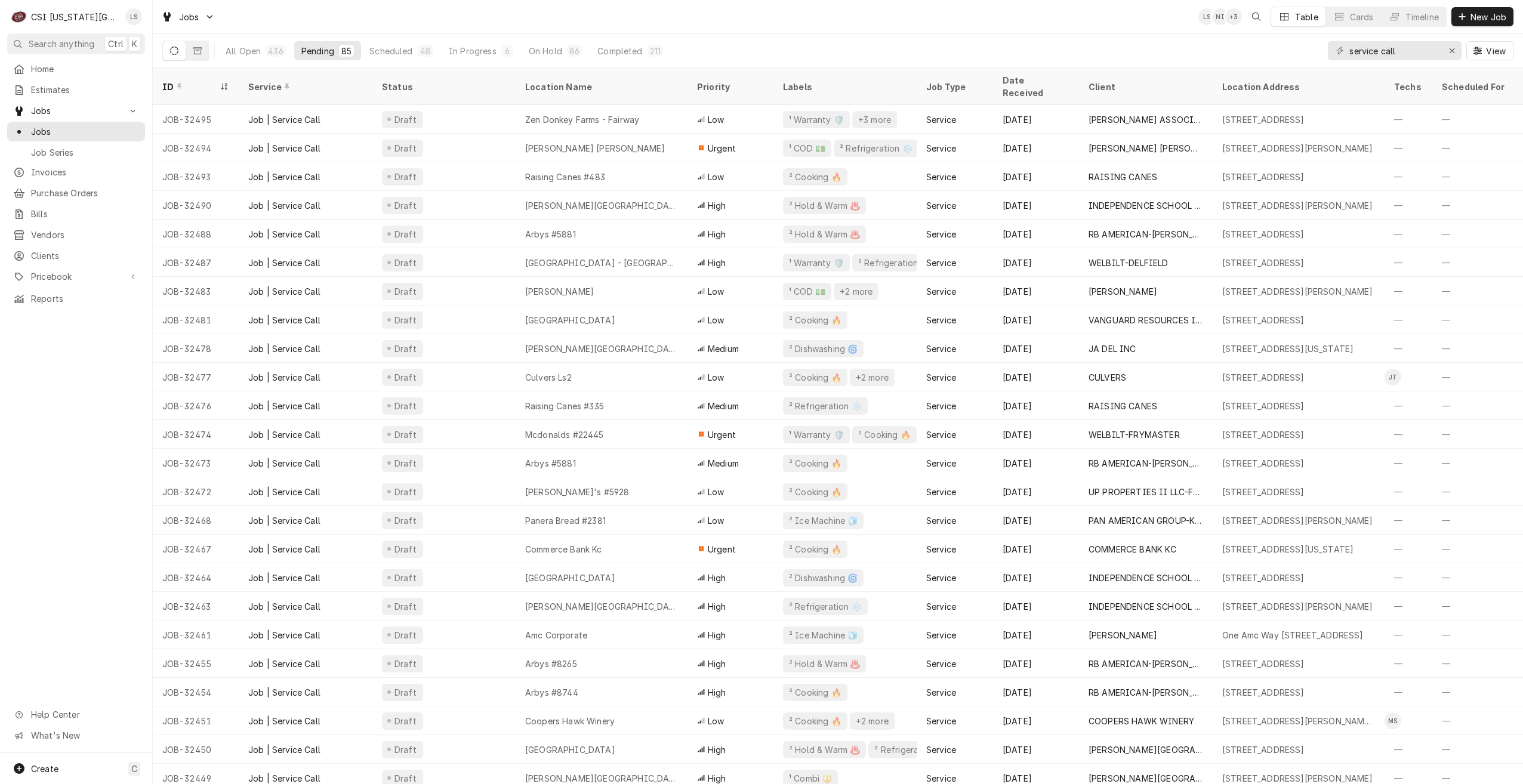
click at [1133, 22] on div "Jobs LS NI + 3 Table Cards Timeline New Job" at bounding box center [838, 16] width 1370 height 34
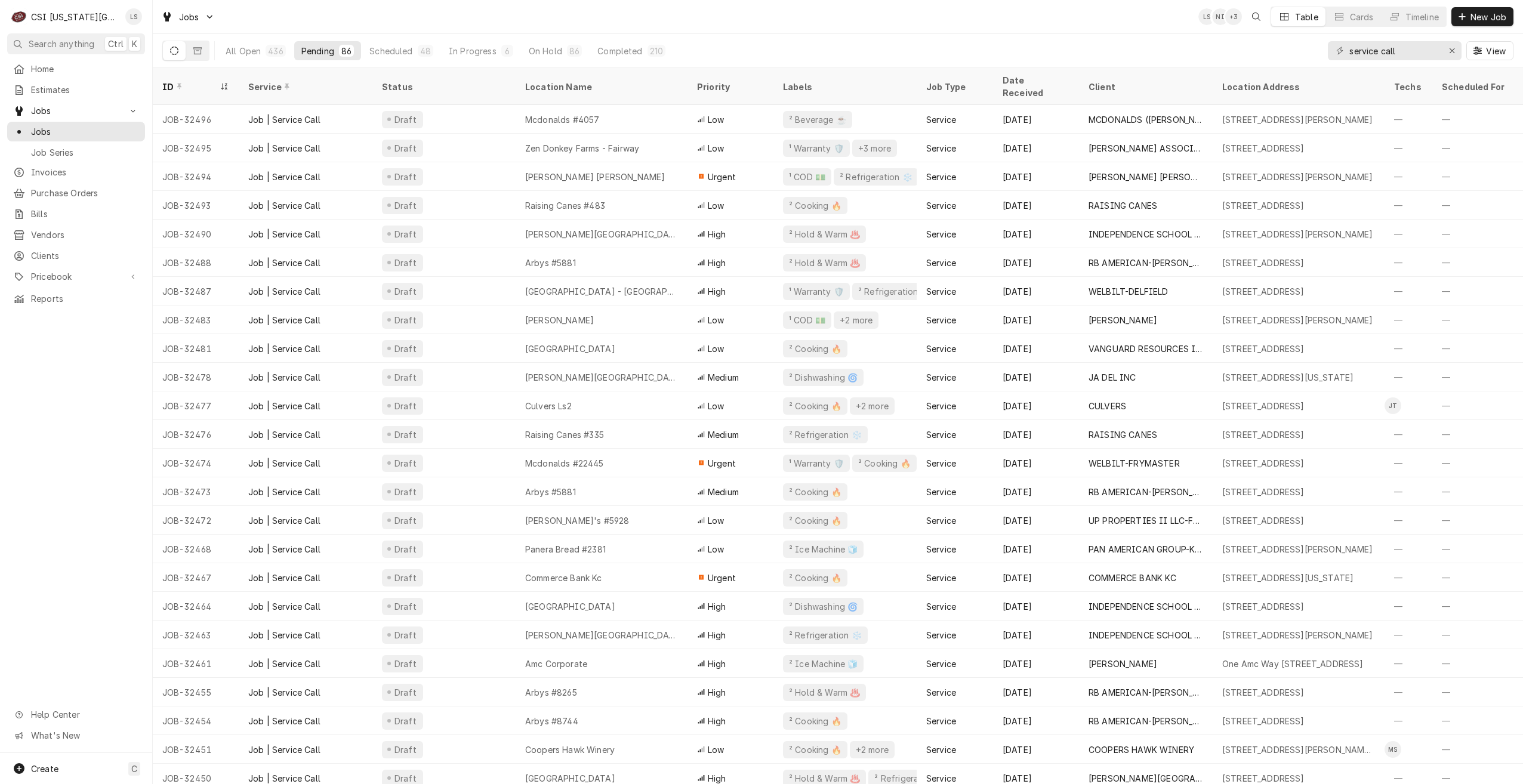
click at [746, 19] on div "Jobs LS NI + 3 Table Cards Timeline New Job" at bounding box center [838, 16] width 1370 height 34
click at [1032, 32] on div "Jobs LS NI + 2 Table Cards Timeline New Job" at bounding box center [838, 16] width 1370 height 34
click at [959, 19] on div "Jobs LS NI + 3 Table Cards Timeline New Job" at bounding box center [838, 16] width 1370 height 34
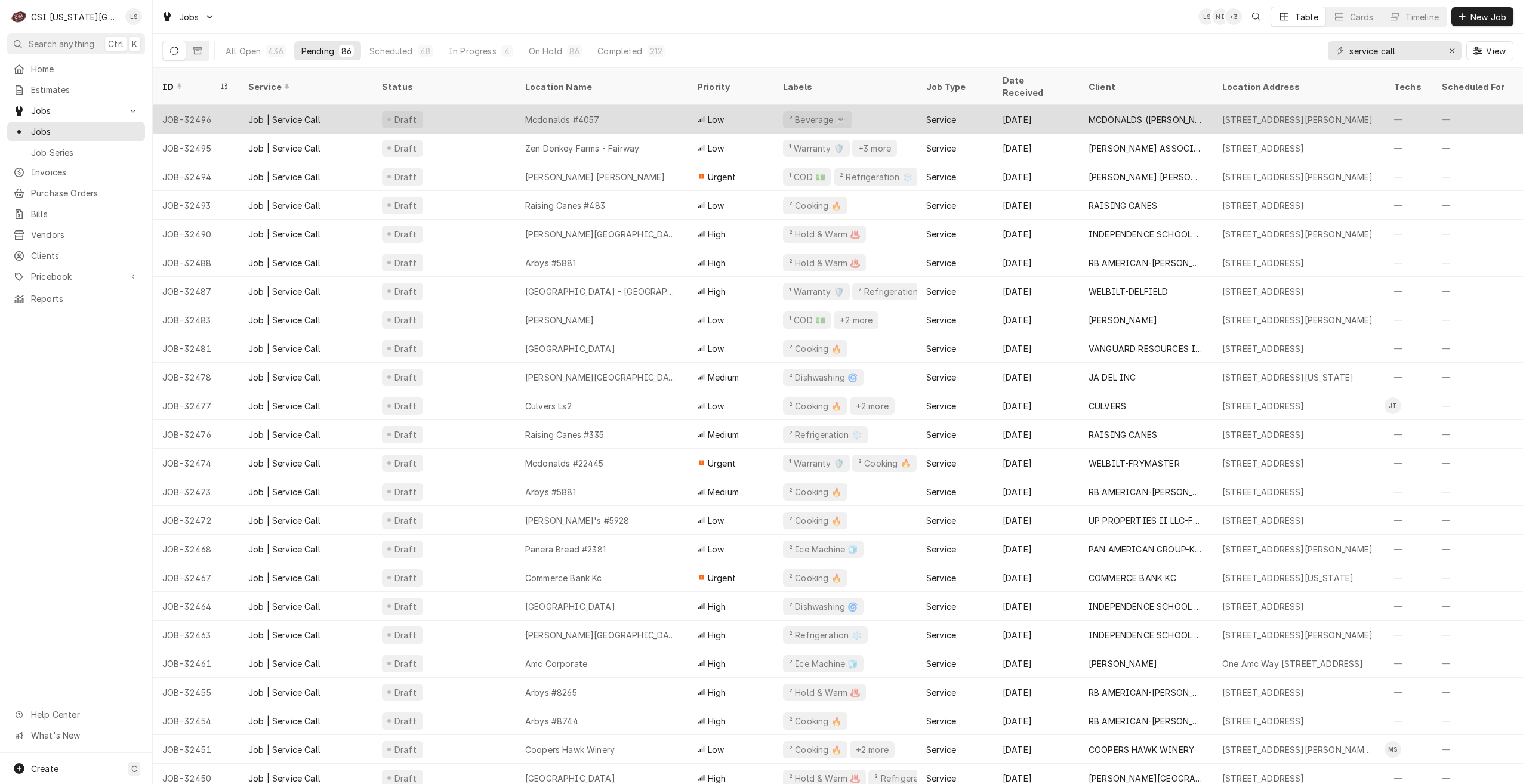
click at [889, 108] on div "² Beverage ☕️" at bounding box center [845, 119] width 143 height 29
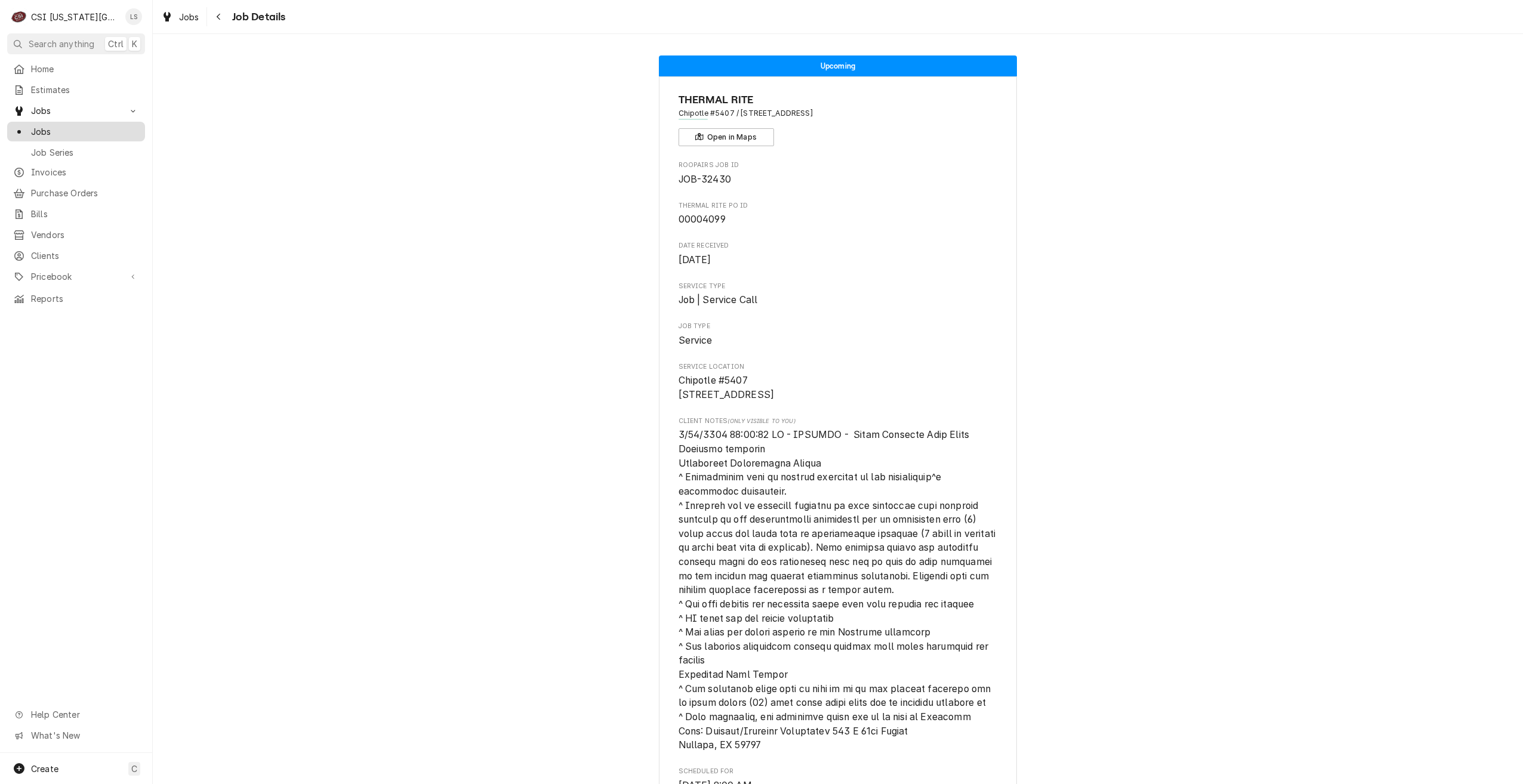
click at [108, 133] on span "Jobs" at bounding box center [85, 131] width 108 height 12
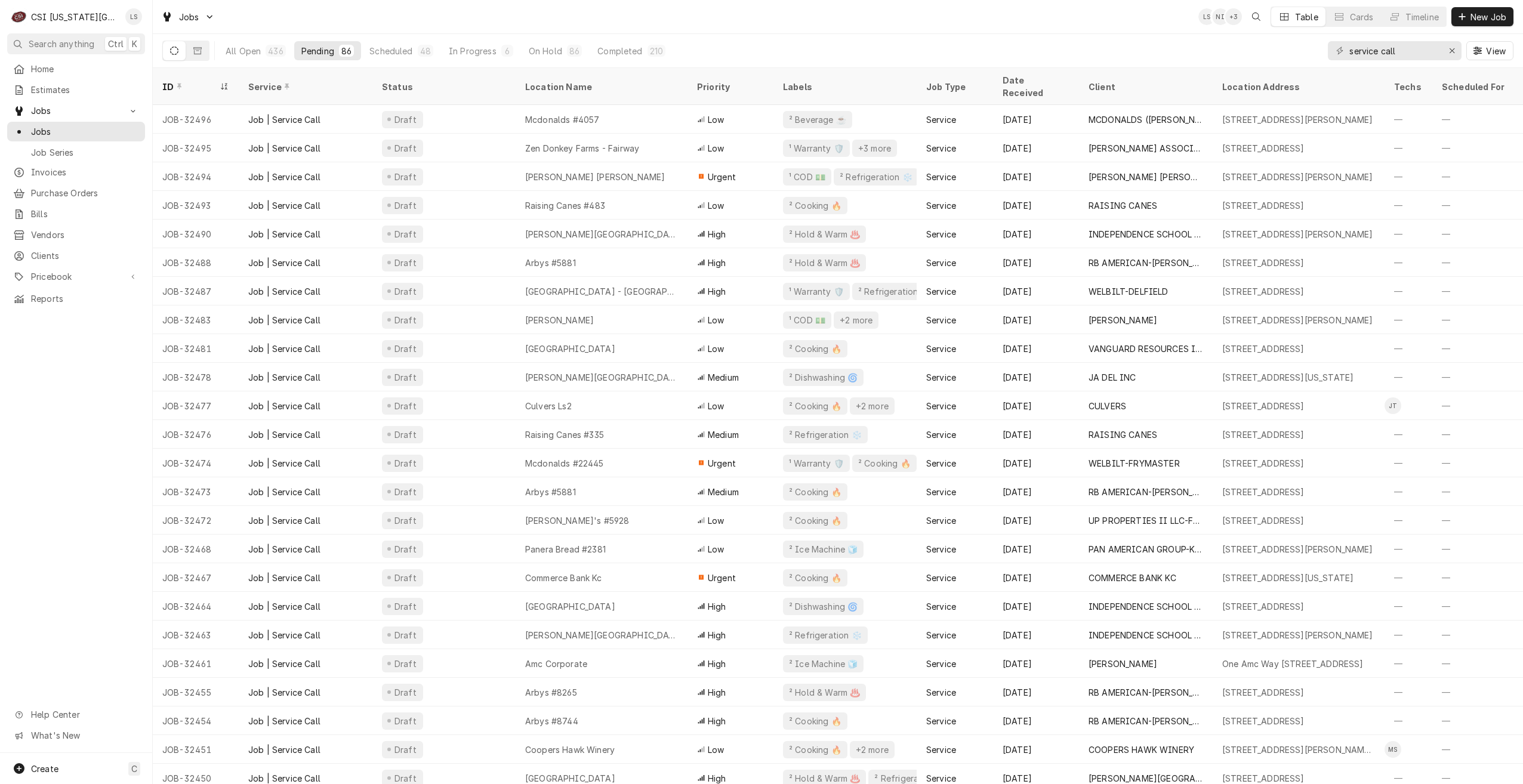
click at [758, 24] on div "Jobs LS NI + 3 Table Cards Timeline New Job" at bounding box center [838, 16] width 1370 height 34
click at [1400, 16] on button "Timeline" at bounding box center [1414, 16] width 65 height 19
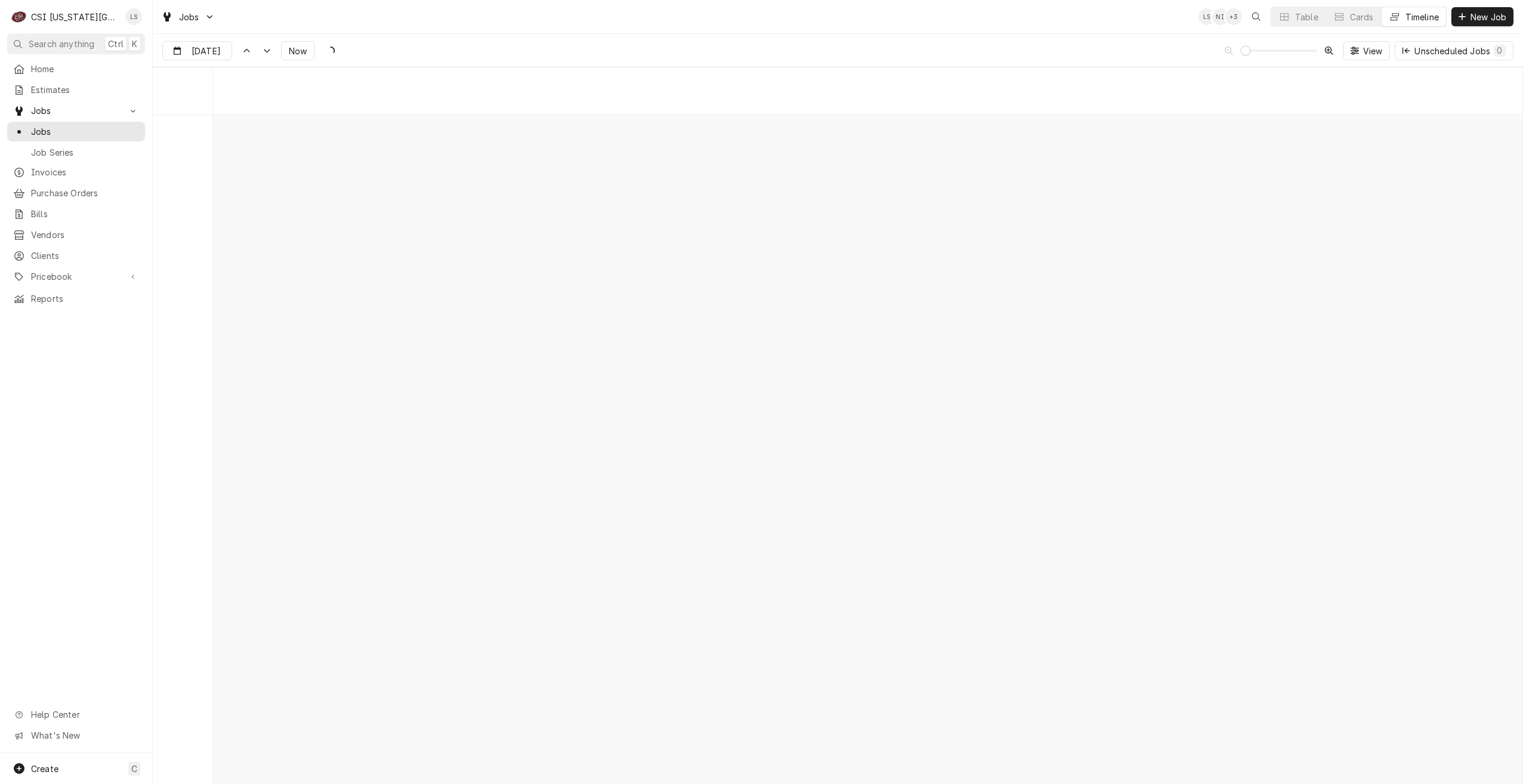
scroll to position [13715, 0]
click at [900, 24] on div "Jobs LS NI + 3 Table Cards Timeline New Job" at bounding box center [838, 16] width 1370 height 34
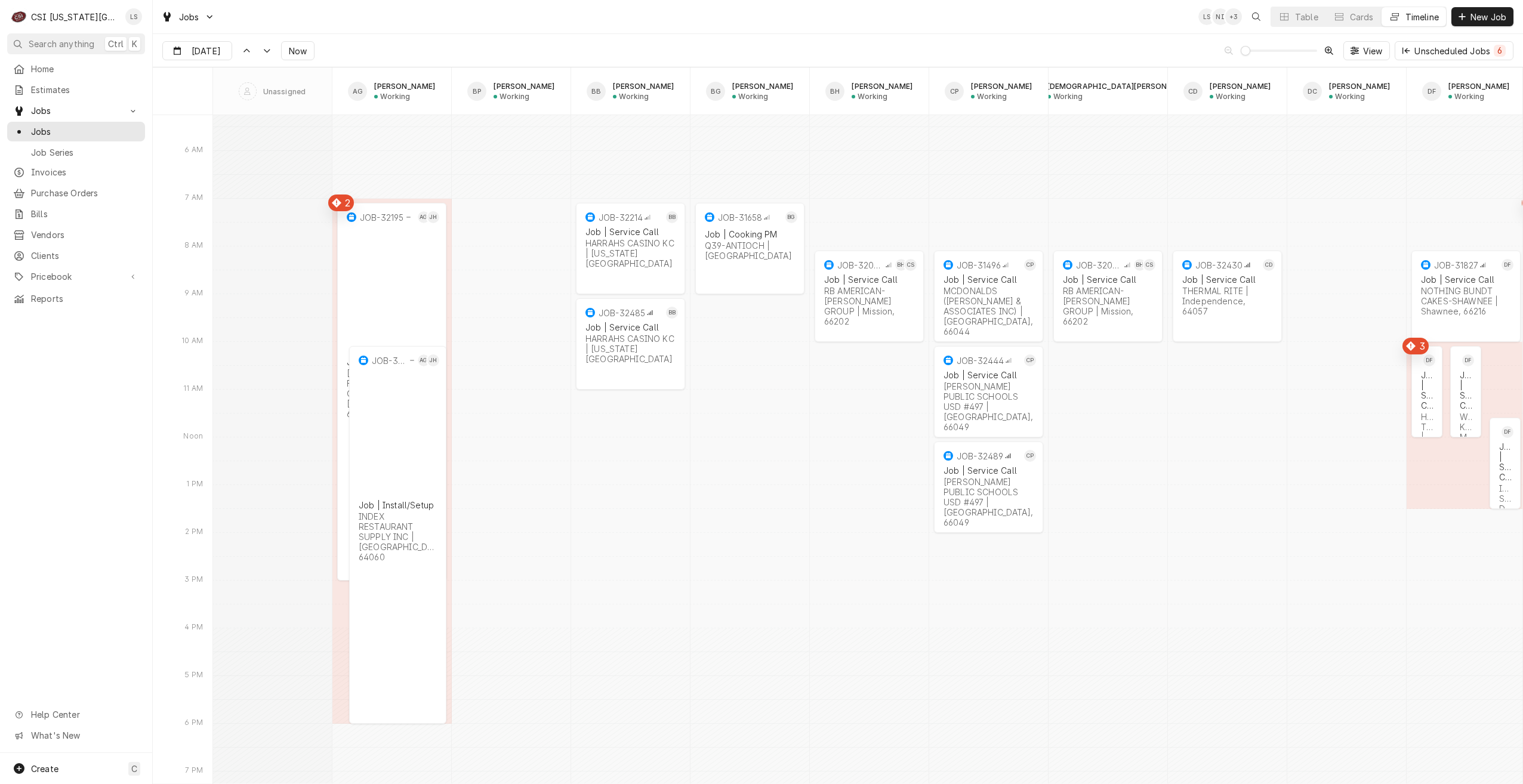
click at [613, 29] on div "Jobs LS NI + 3 Table Cards Timeline New Job" at bounding box center [838, 16] width 1370 height 34
click at [588, 27] on div "Jobs LS NI + 3 Table Cards Timeline New Job" at bounding box center [838, 16] width 1370 height 34
click at [563, 25] on div "Jobs LS NI + 3 Table Cards Timeline New Job" at bounding box center [838, 16] width 1370 height 34
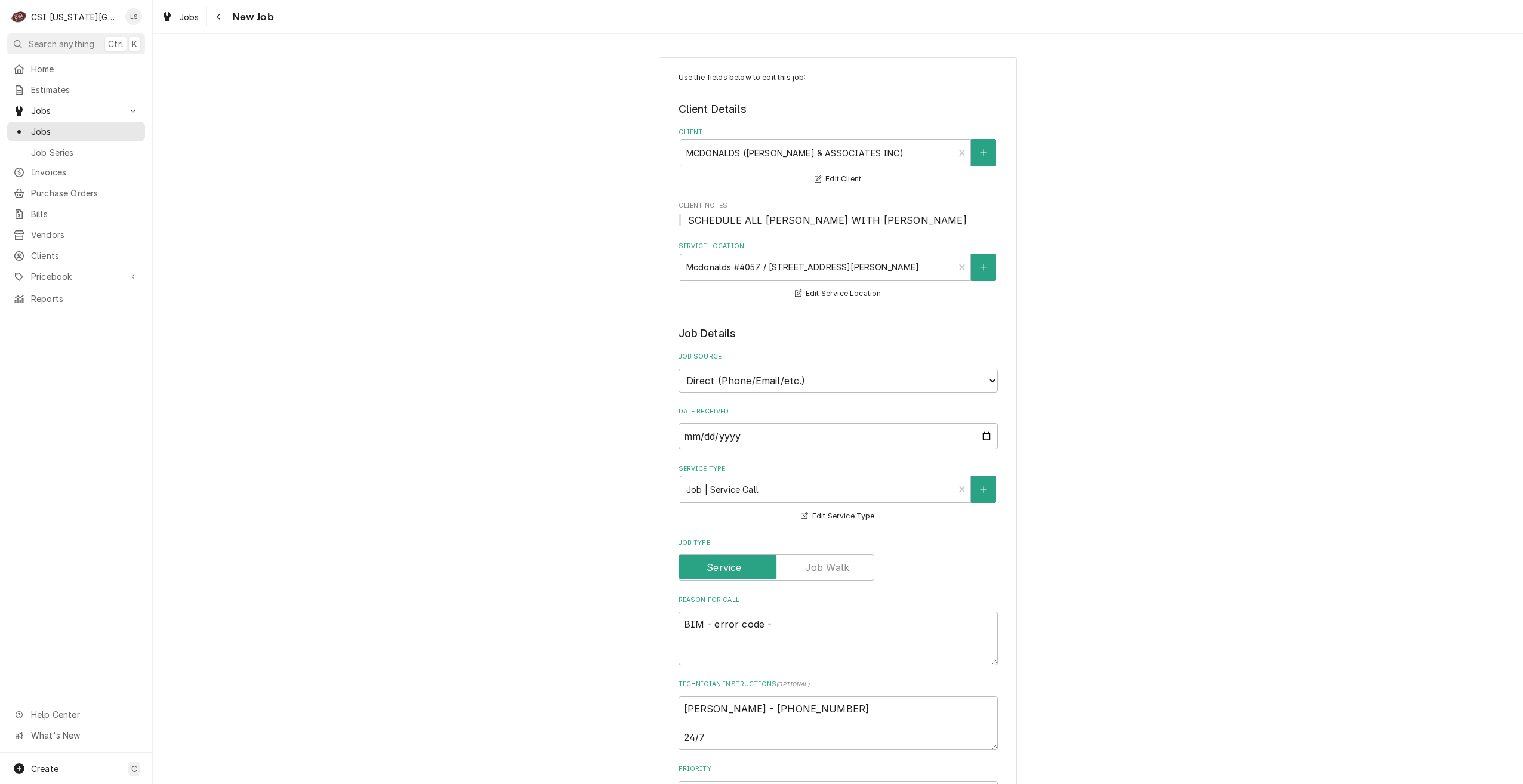
type textarea "x"
click at [138, 127] on span "Jobs" at bounding box center [85, 131] width 108 height 12
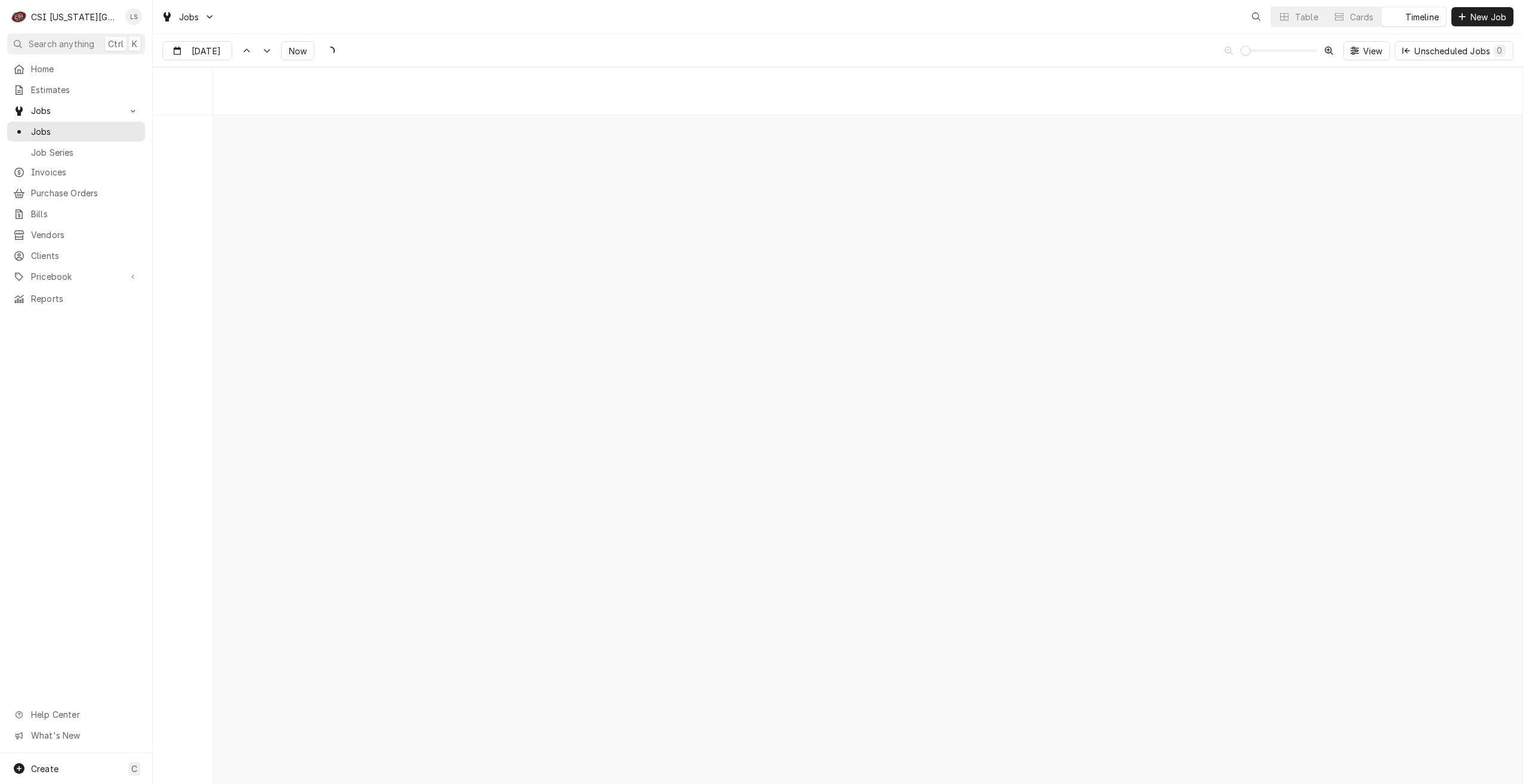
scroll to position [13702, 0]
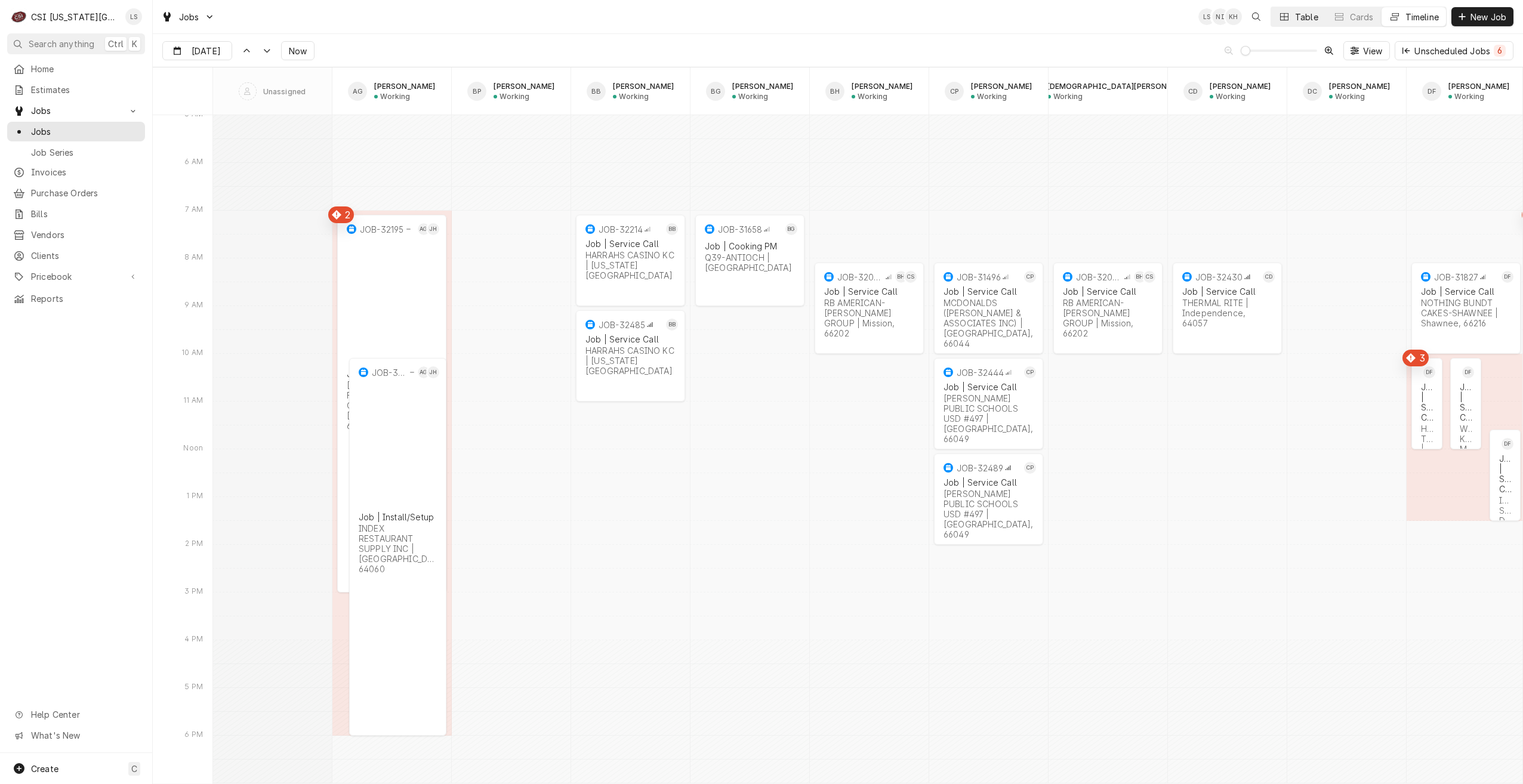
click at [1276, 16] on button "Table" at bounding box center [1298, 16] width 55 height 19
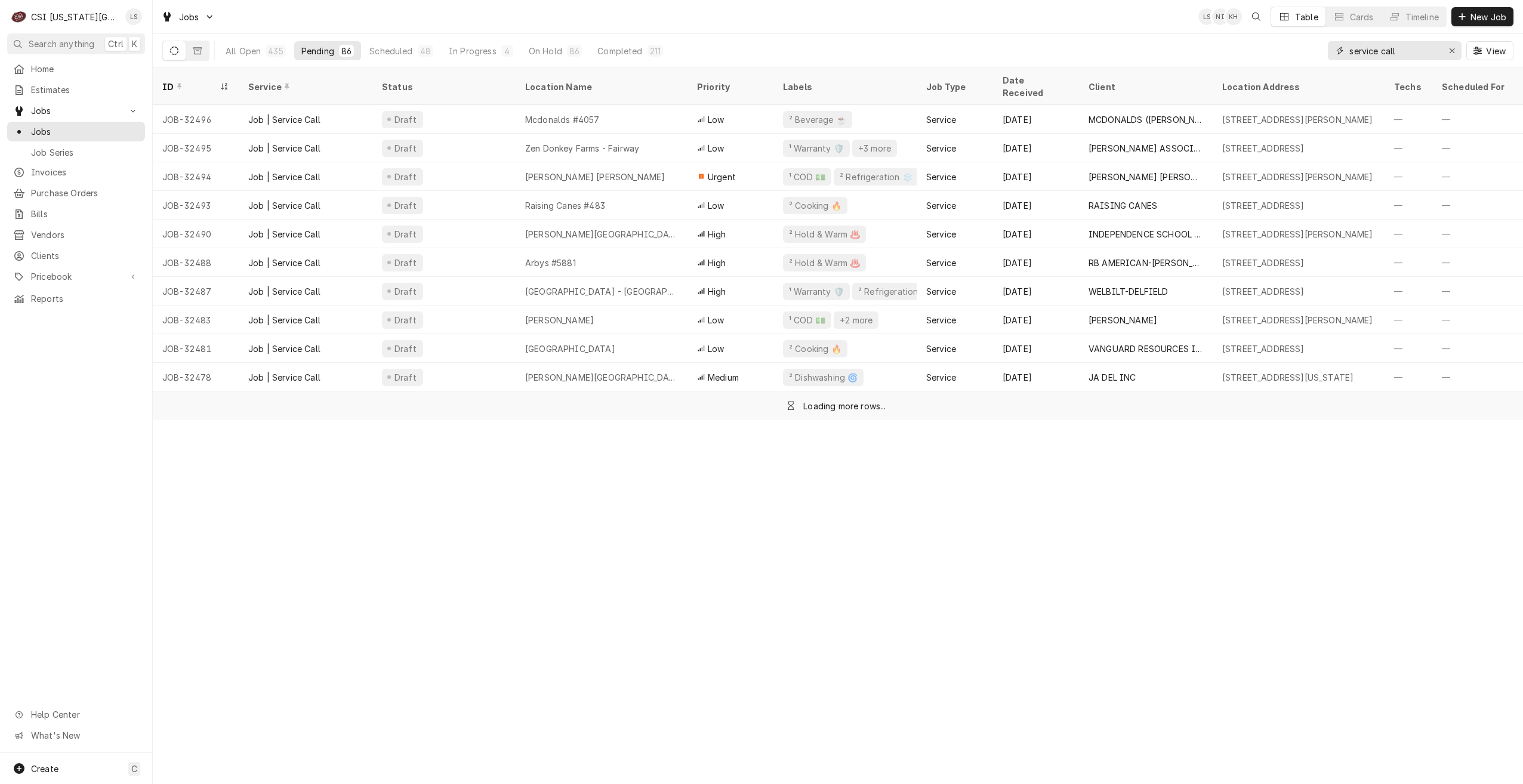
drag, startPoint x: 1383, startPoint y: 54, endPoint x: 1278, endPoint y: 44, distance: 105.5
click at [1278, 44] on div "All Open 435 Pending 86 Scheduled 48 In Progress 4 On Hold 86 Completed 211 ser…" at bounding box center [838, 50] width 1352 height 34
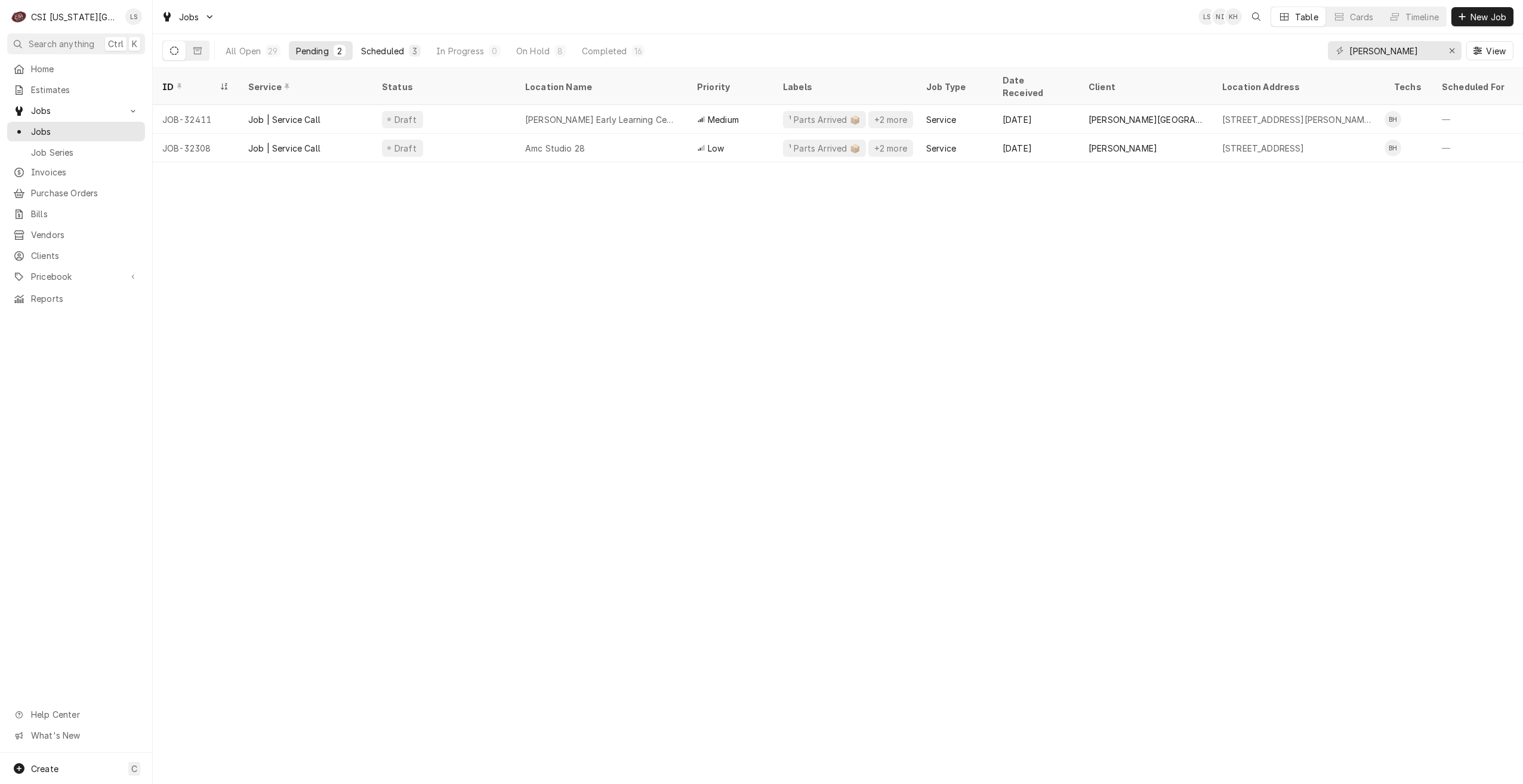
click at [403, 49] on div "Scheduled" at bounding box center [382, 50] width 43 height 12
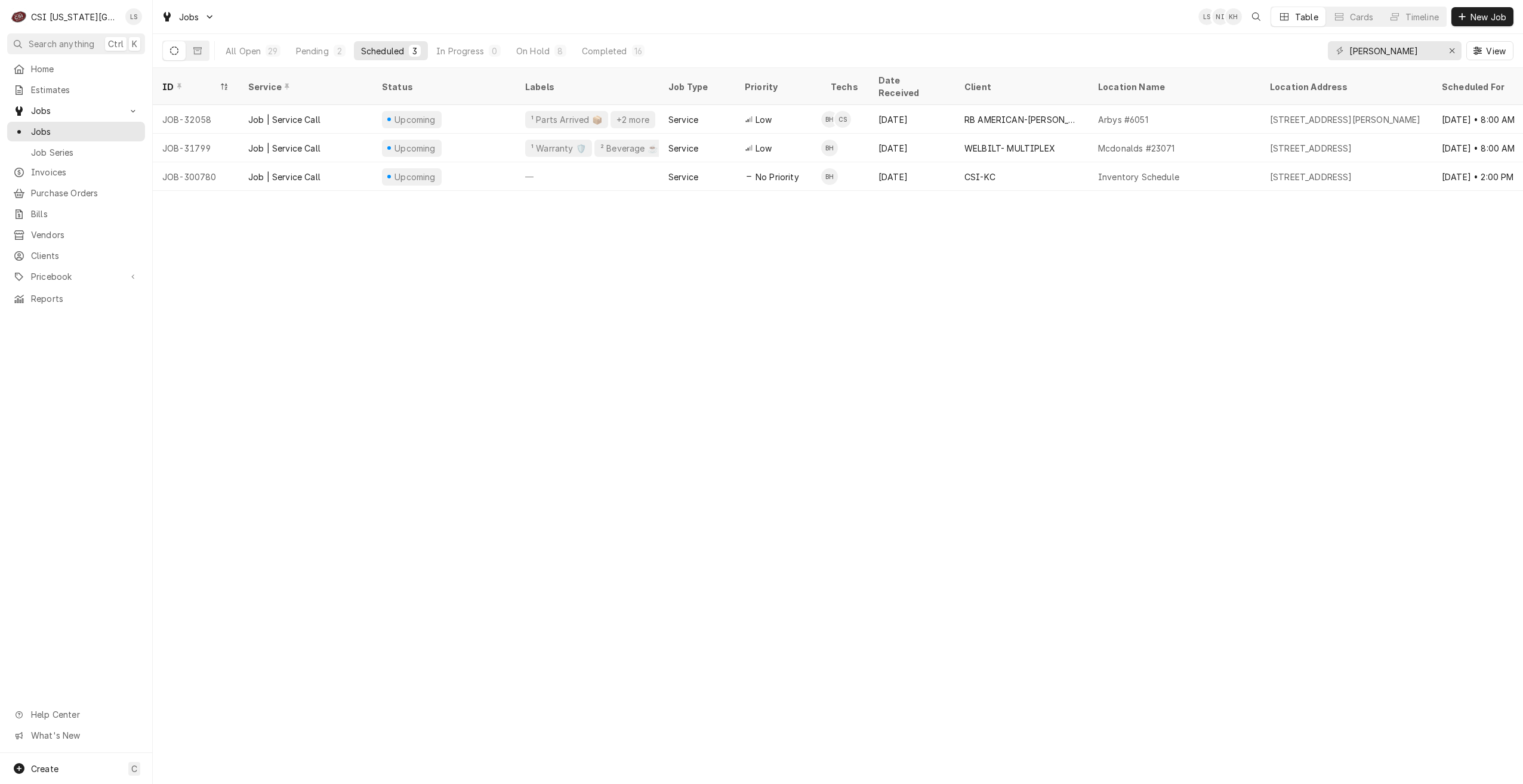
click at [946, 9] on div "Jobs LS NI KH Table Cards Timeline New Job" at bounding box center [838, 16] width 1370 height 34
click at [1377, 51] on input "hawkins" at bounding box center [1394, 50] width 90 height 19
type input "christian"
drag, startPoint x: 1004, startPoint y: 46, endPoint x: 1002, endPoint y: 39, distance: 7.3
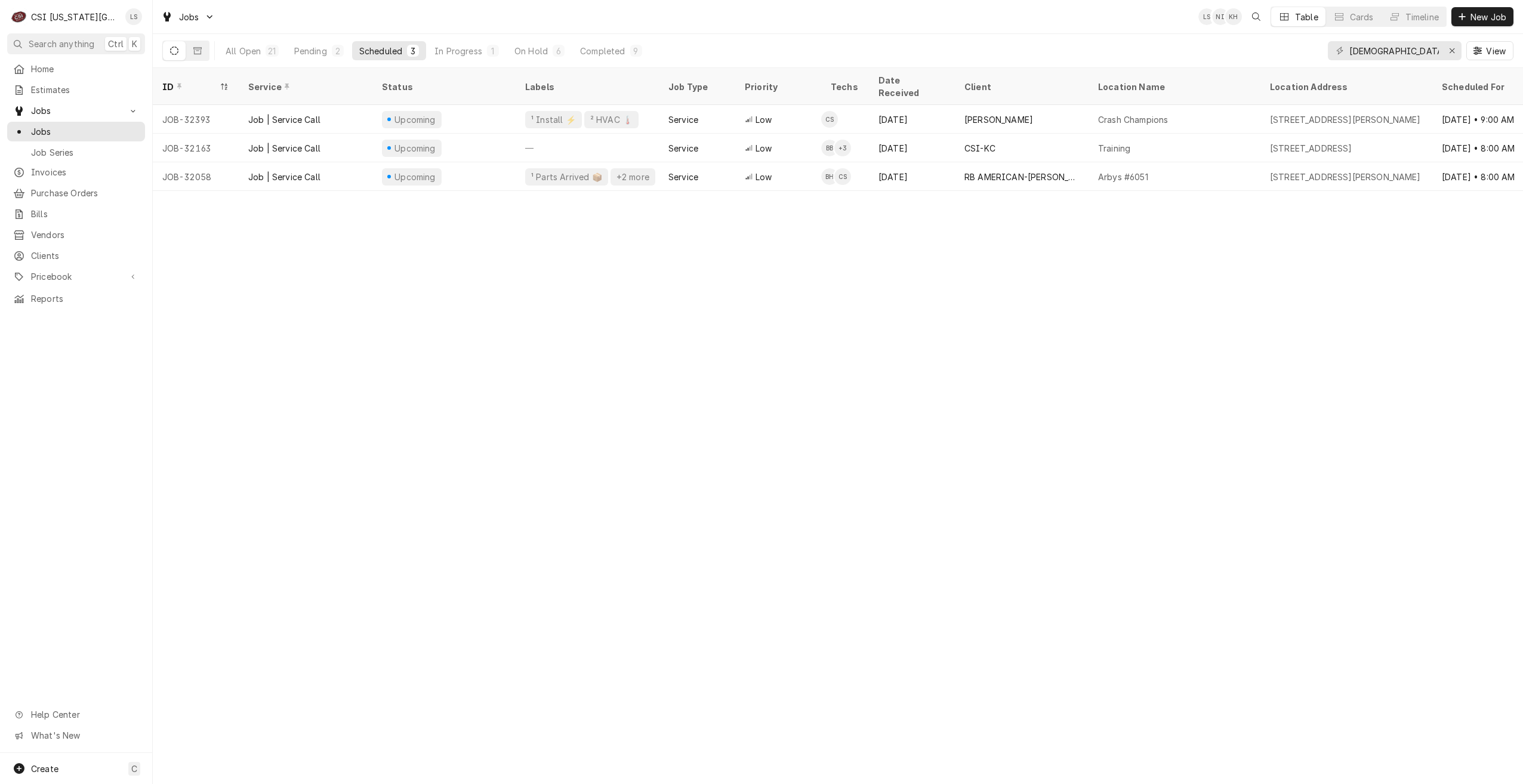
click at [1004, 45] on div "All Open 21 Pending 2 Scheduled 3 In Progress 1 On Hold 6 Completed 9 christian…" at bounding box center [838, 50] width 1352 height 34
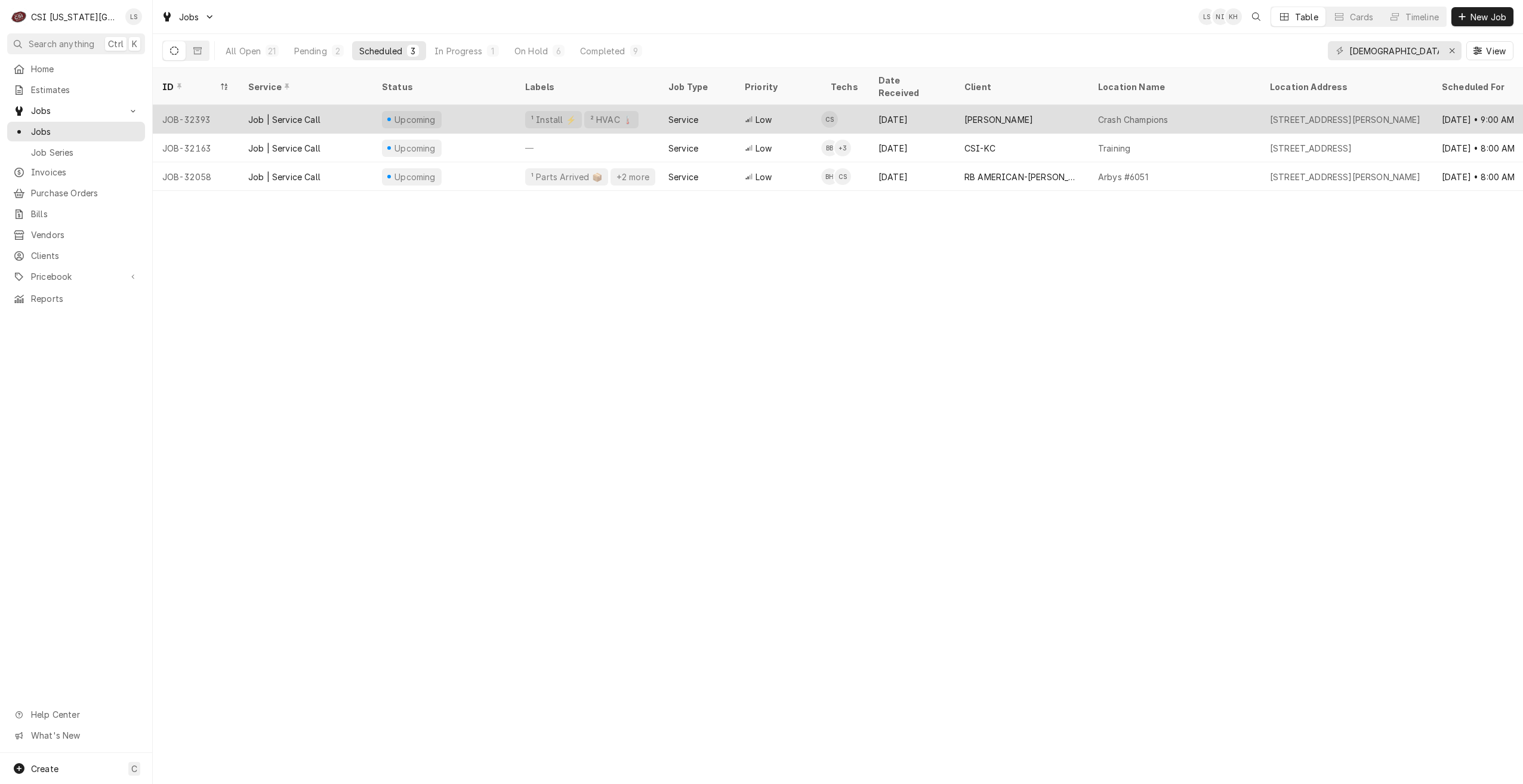
click at [953, 105] on div "Aug 28" at bounding box center [912, 119] width 86 height 29
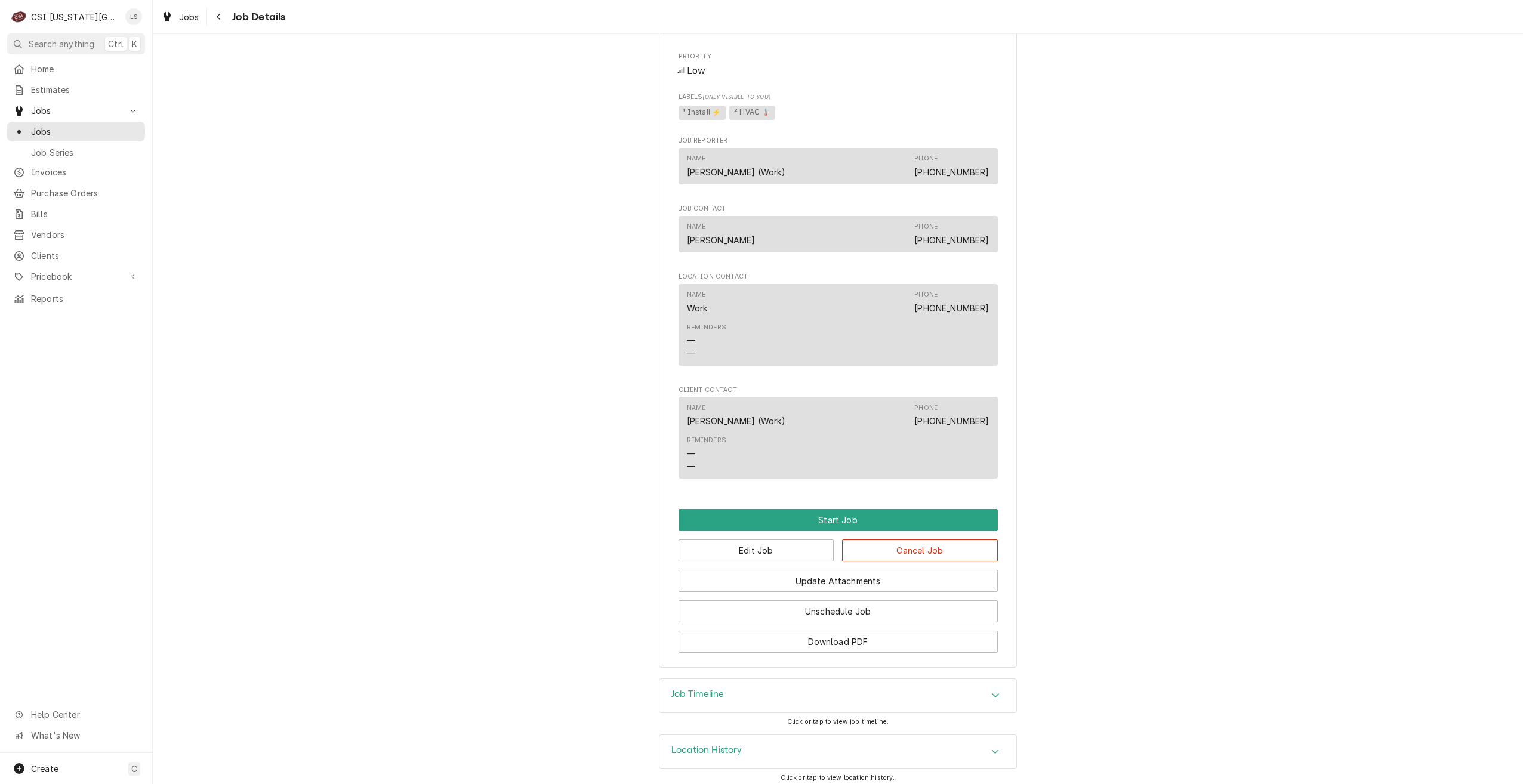
scroll to position [1018, 0]
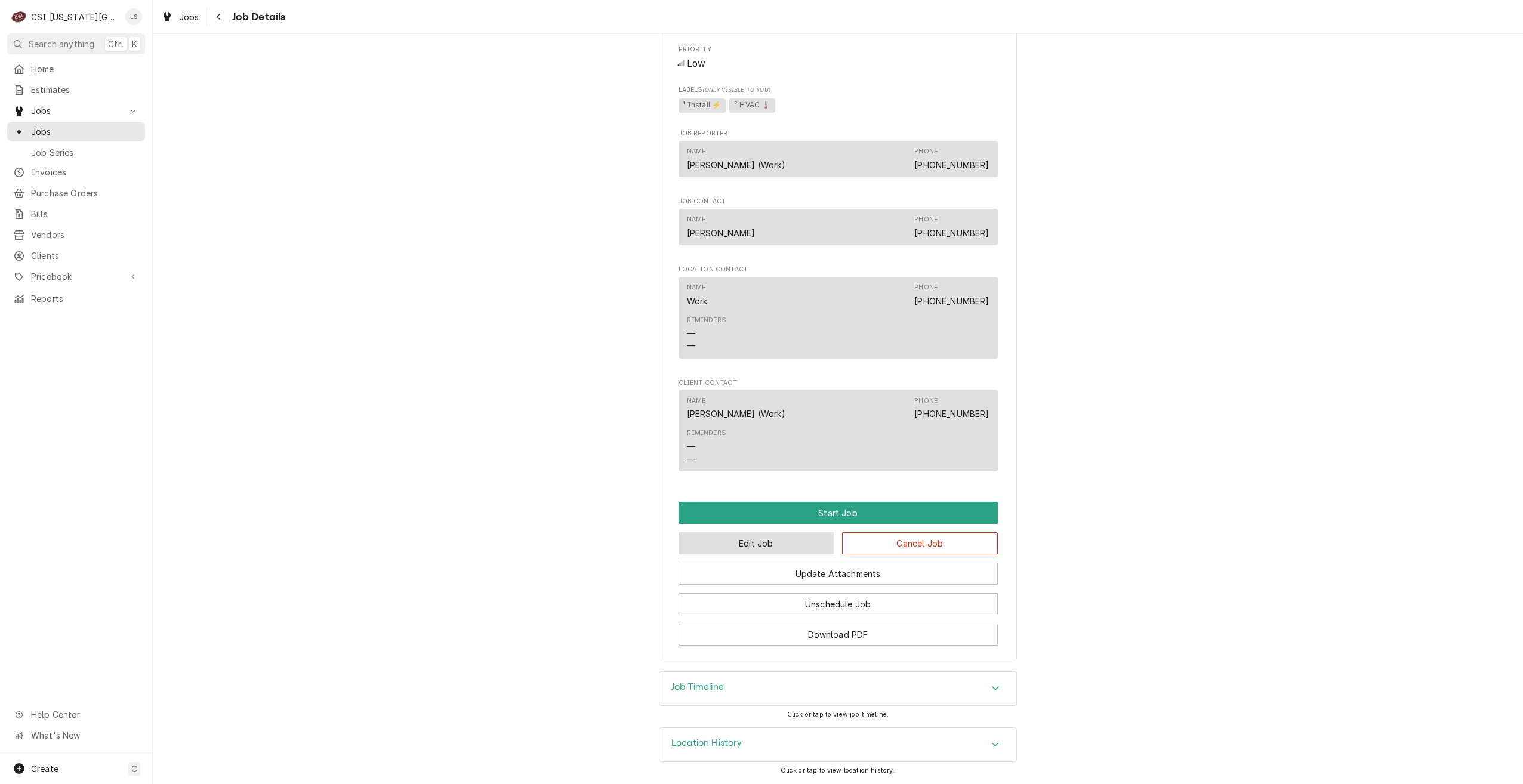
click at [755, 538] on button "Edit Job" at bounding box center [756, 543] width 156 height 22
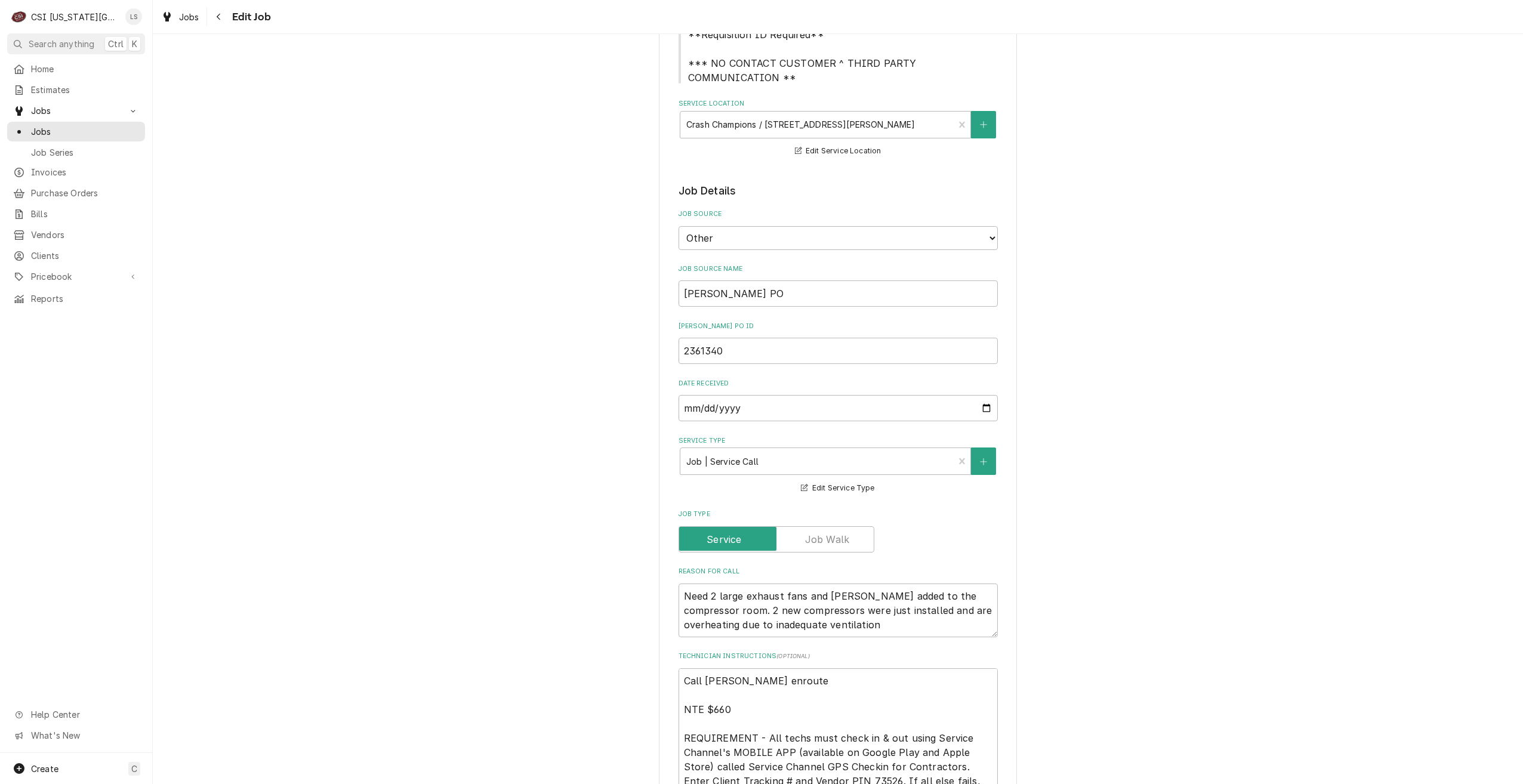
type textarea "x"
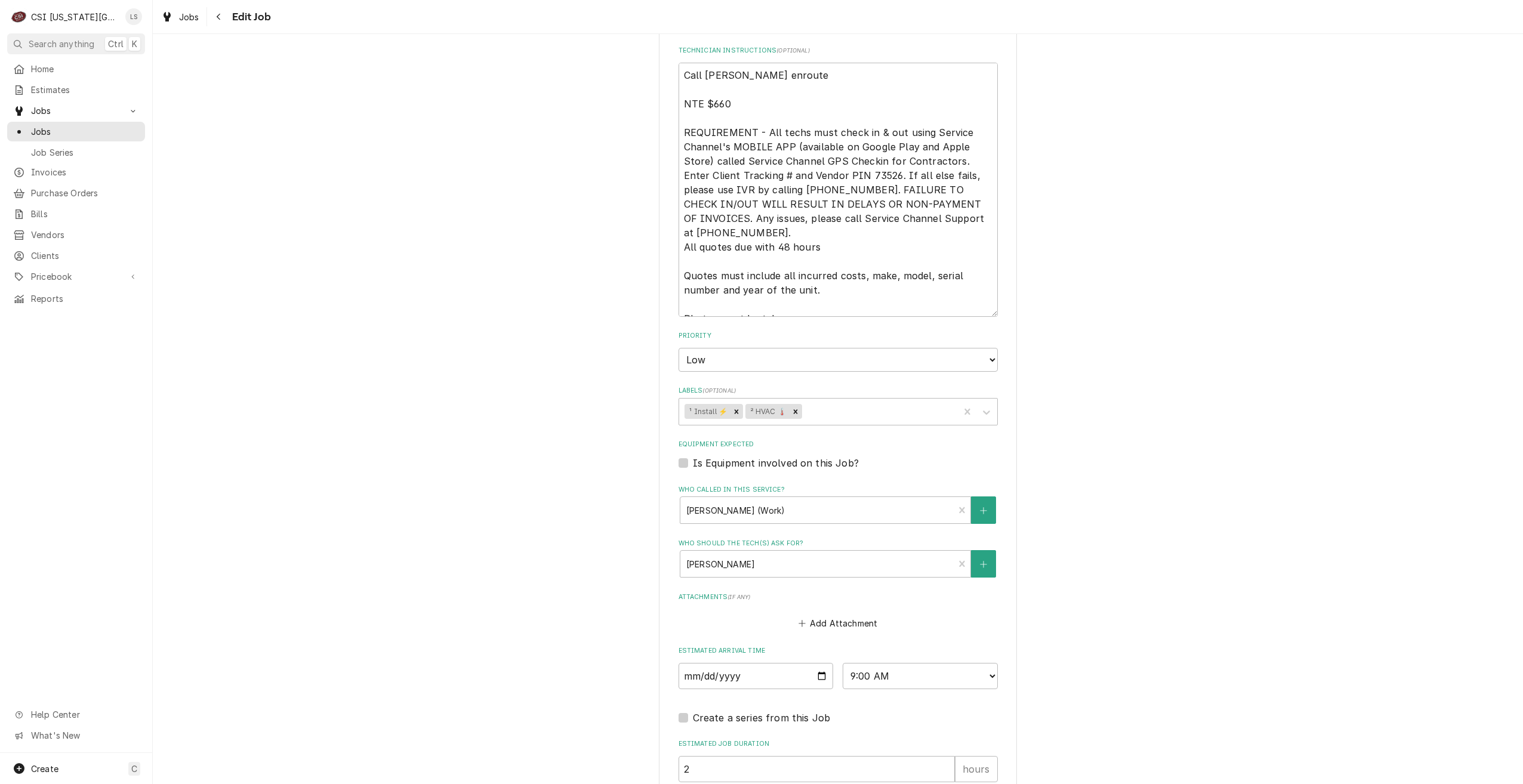
scroll to position [930, 0]
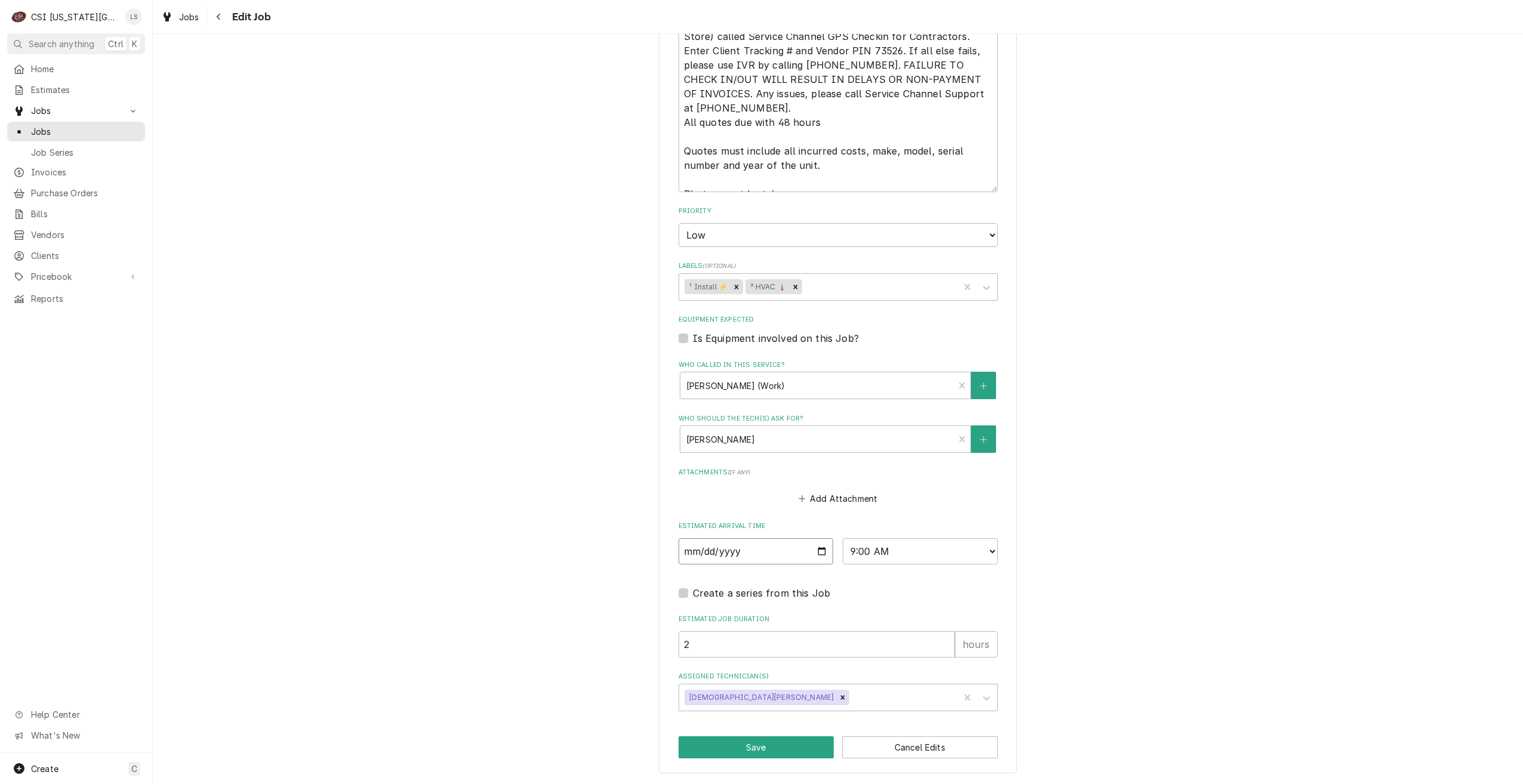
click at [822, 555] on input "[DATE]" at bounding box center [756, 551] width 155 height 27
click at [937, 554] on select "AM / PM 6:00 AM 6:15 AM 6:30 AM 6:45 AM 7:00 AM 7:15 AM 7:30 AM 7:45 AM 8:00 AM…" at bounding box center [920, 551] width 155 height 27
select select "11:00:00"
click at [843, 538] on select "AM / PM 6:00 AM 6:15 AM 6:30 AM 6:45 AM 7:00 AM 7:15 AM 7:30 AM 7:45 AM 8:00 AM…" at bounding box center [920, 551] width 155 height 27
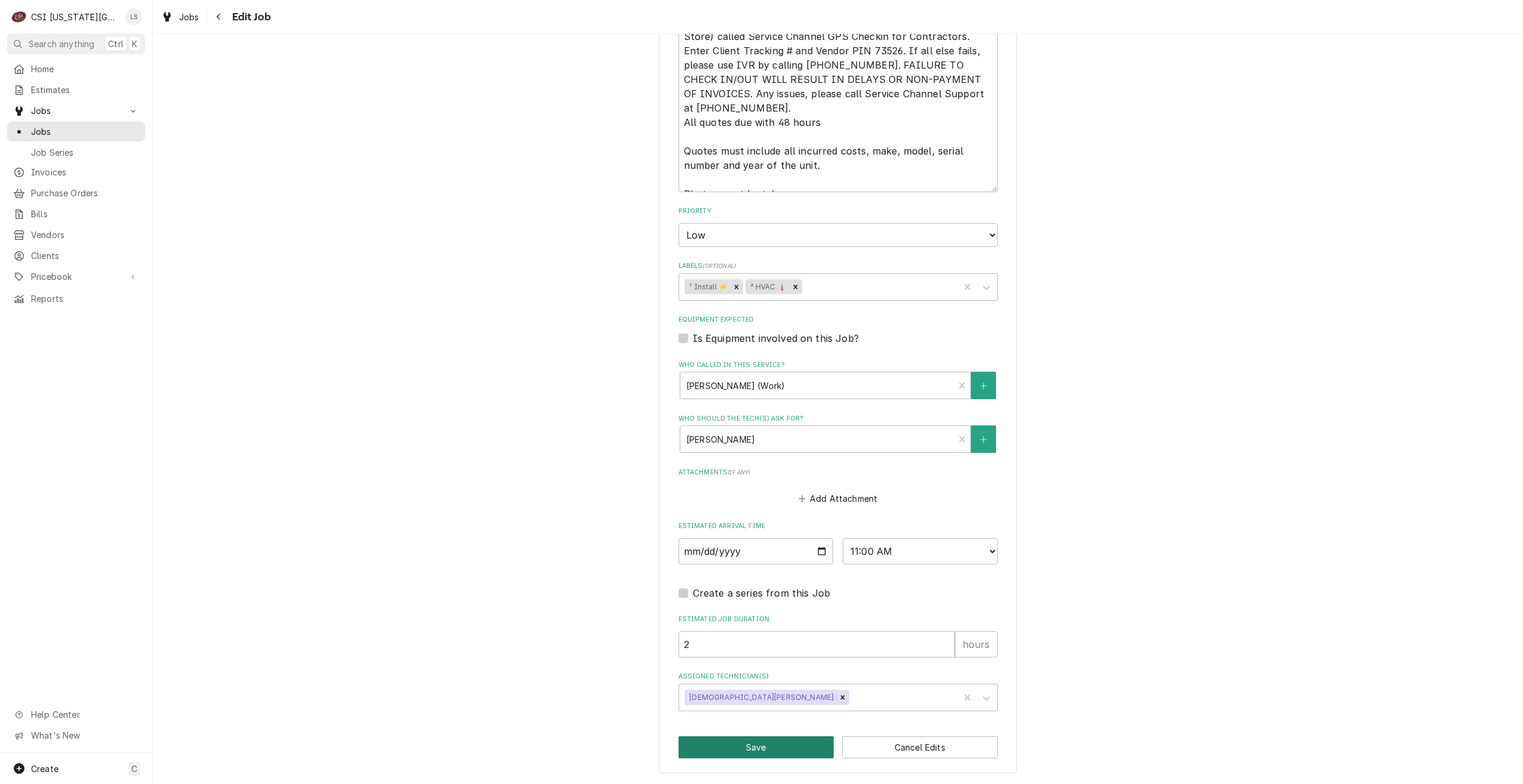
drag, startPoint x: 771, startPoint y: 743, endPoint x: 765, endPoint y: 746, distance: 6.7
click at [770, 744] on button "Save" at bounding box center [756, 747] width 156 height 22
type textarea "x"
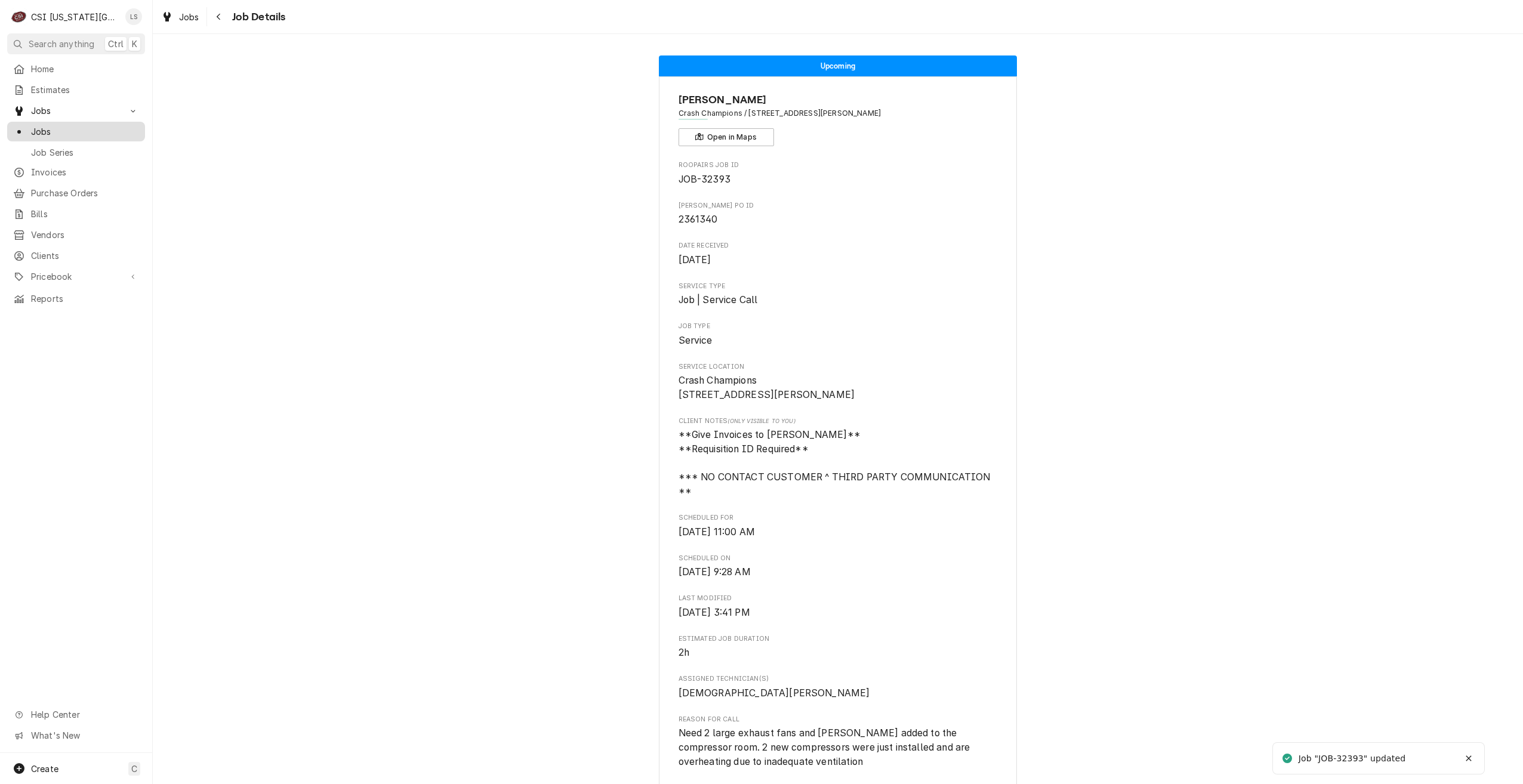
click at [47, 133] on span "Jobs" at bounding box center [85, 131] width 108 height 12
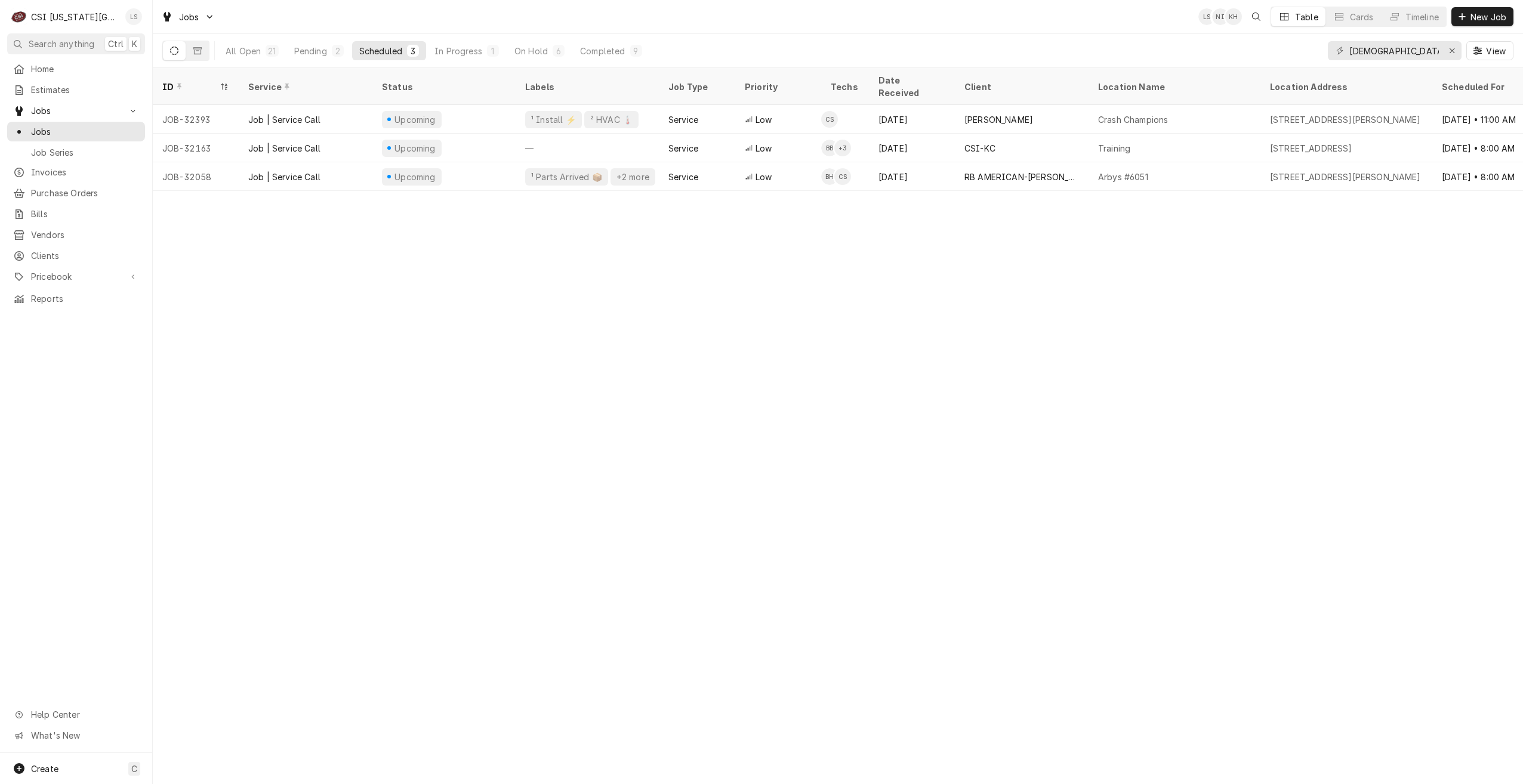
click at [140, 22] on div "Lindy Springer's Avatar" at bounding box center [133, 16] width 16 height 16
click at [169, 37] on div "Settings" at bounding box center [191, 41] width 90 height 12
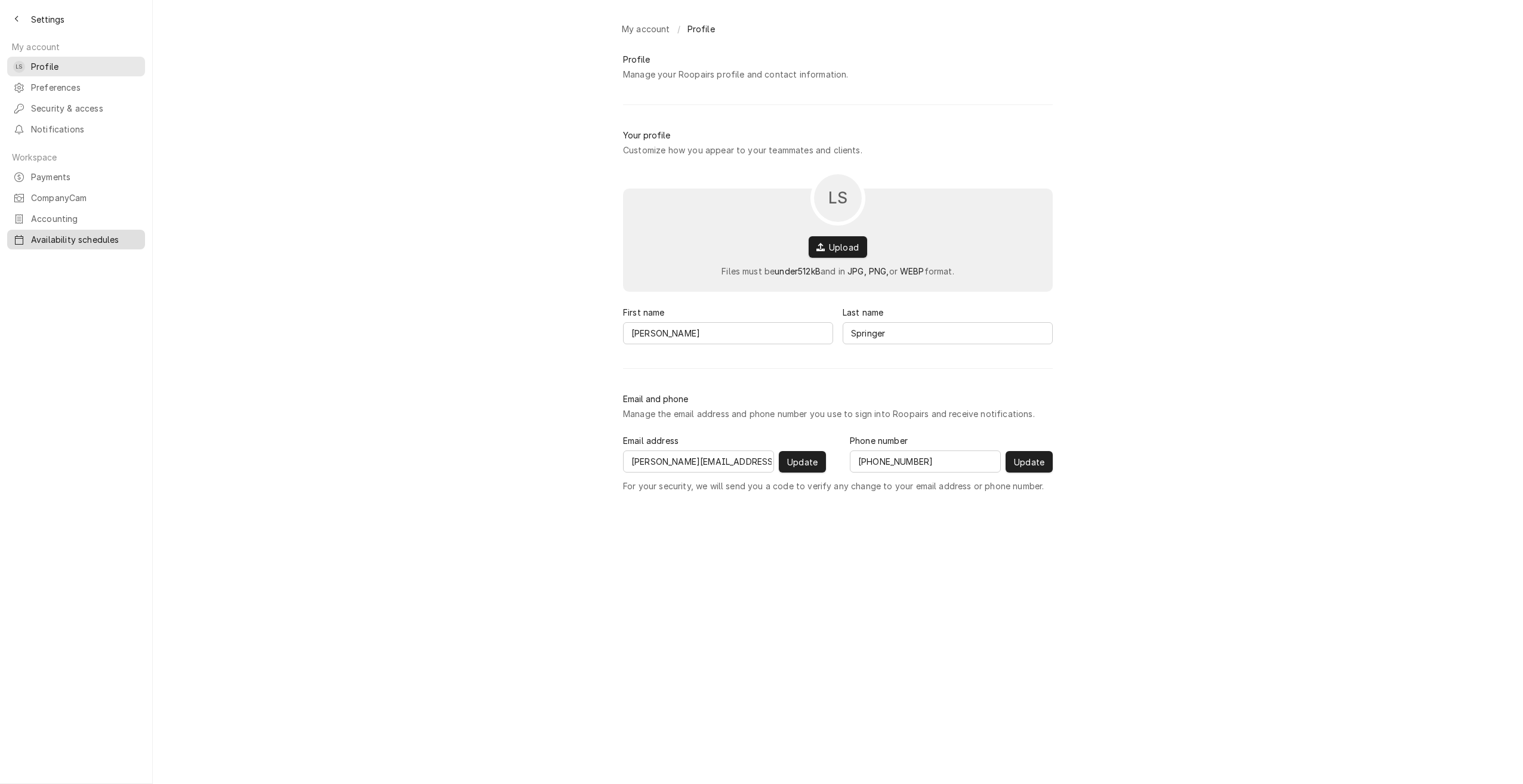
click at [48, 233] on span "Availability schedules" at bounding box center [85, 239] width 108 height 12
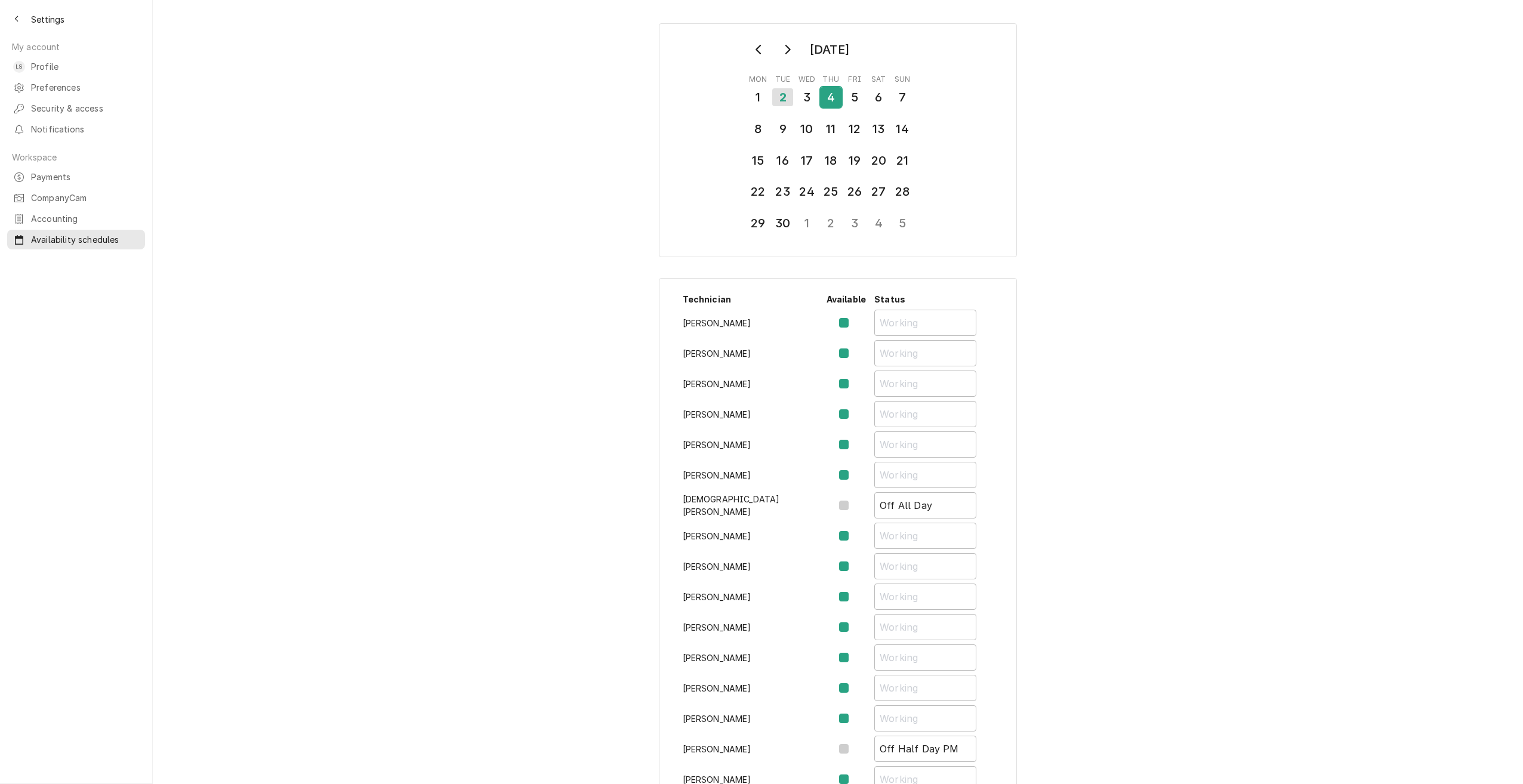
click at [831, 95] on div "4" at bounding box center [831, 97] width 21 height 20
click at [1139, 220] on div "September 2025 Mon Tue Wed Thu Fri Sat Sun 1 2 3 4 5 6 7 8 9 10 11 12 13 14 15 …" at bounding box center [838, 612] width 1370 height 1200
drag, startPoint x: 788, startPoint y: 505, endPoint x: 808, endPoint y: 503, distance: 20.1
click at [854, 504] on label "Availability Schedule Form" at bounding box center [854, 506] width 0 height 14
click at [854, 504] on input "Availability Schedule Form" at bounding box center [861, 511] width 14 height 27
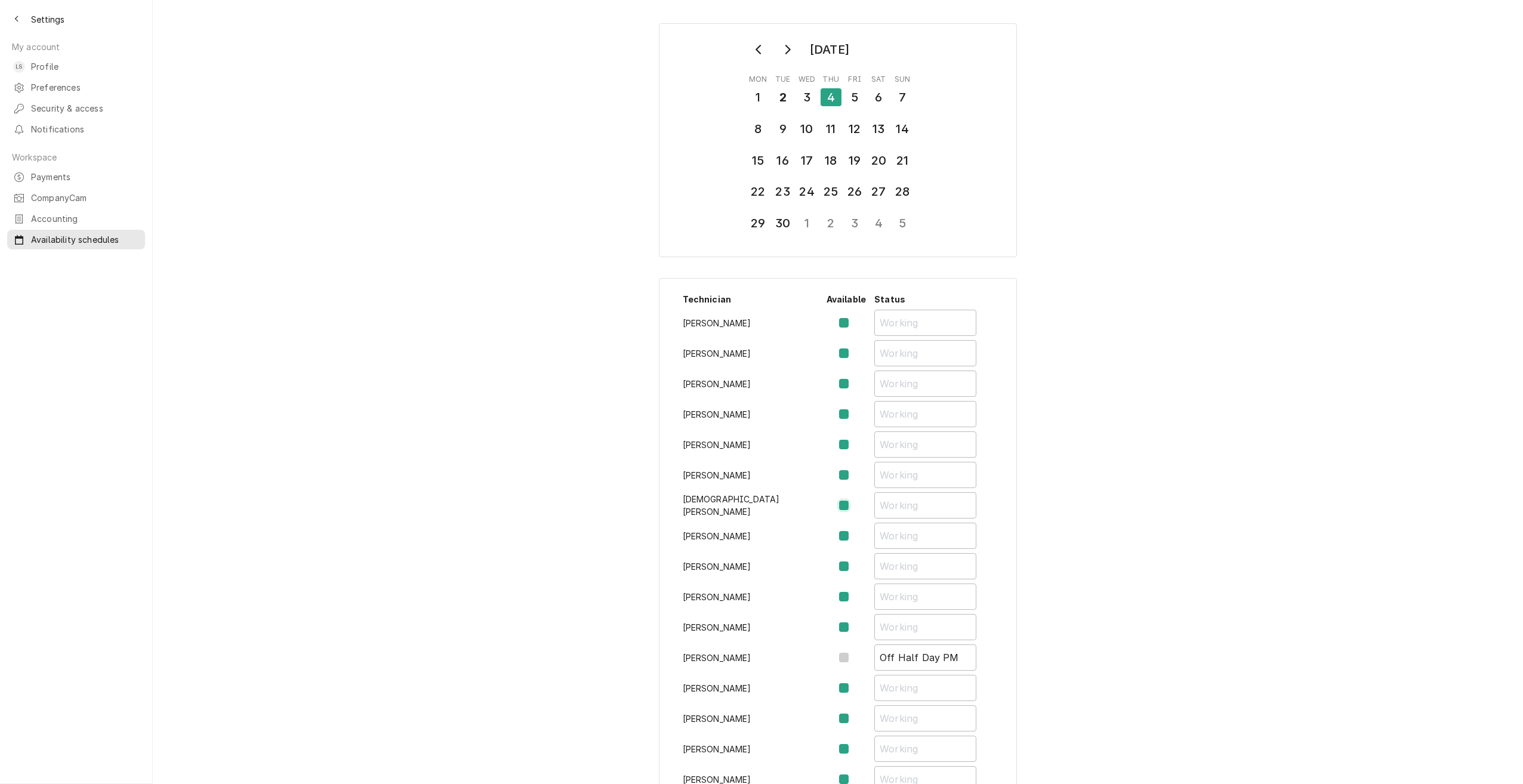
checkbox input "false"
click at [898, 506] on input "Availability Schedule Form" at bounding box center [925, 505] width 102 height 27
type input "Off Half Day AM"
click at [1149, 464] on div "September 2025 Mon Tue Wed Thu Fri Sat Sun 1 2 3 4 5 6 7 8 9 10 11 12 13 14 15 …" at bounding box center [838, 612] width 1370 height 1200
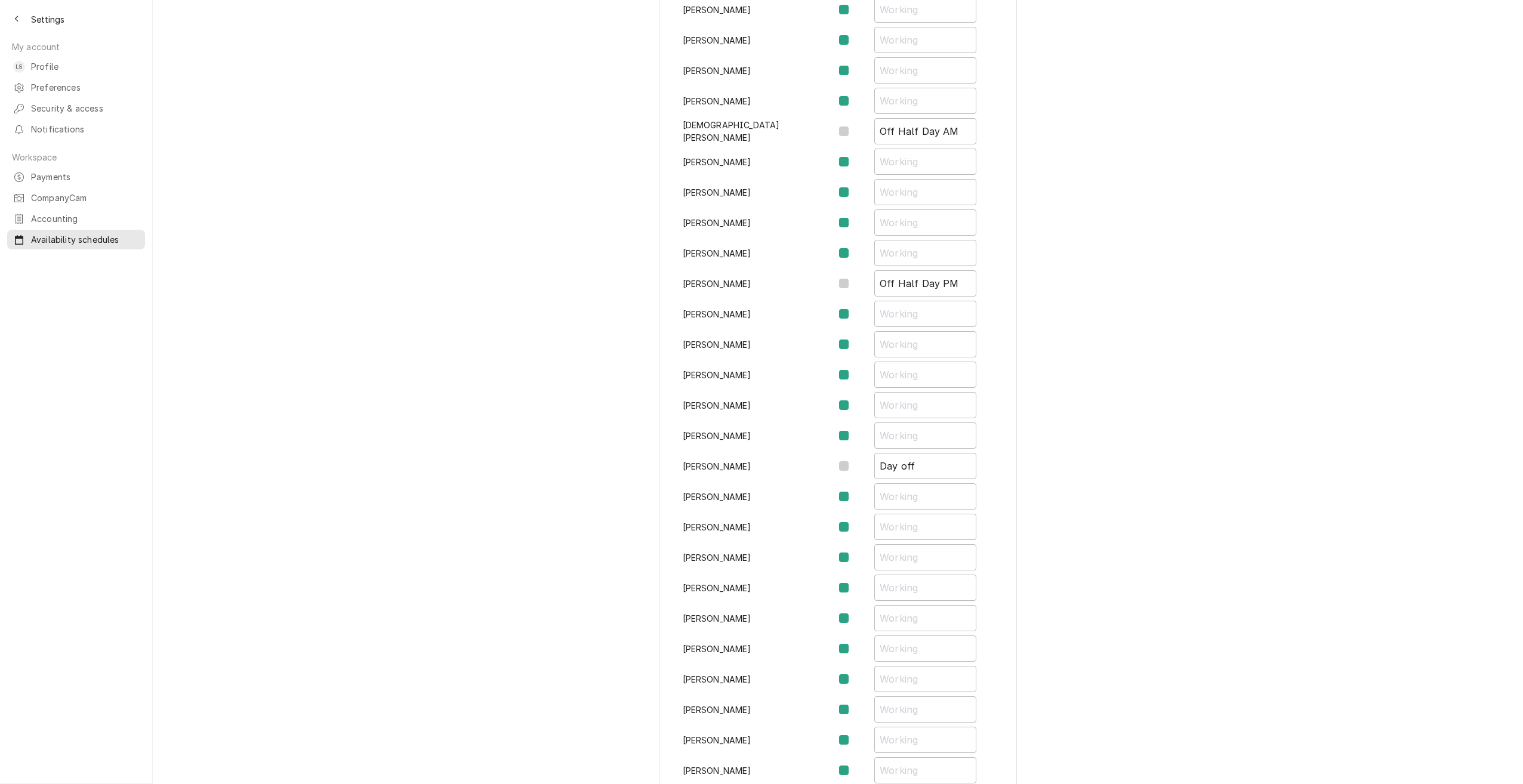
scroll to position [417, 0]
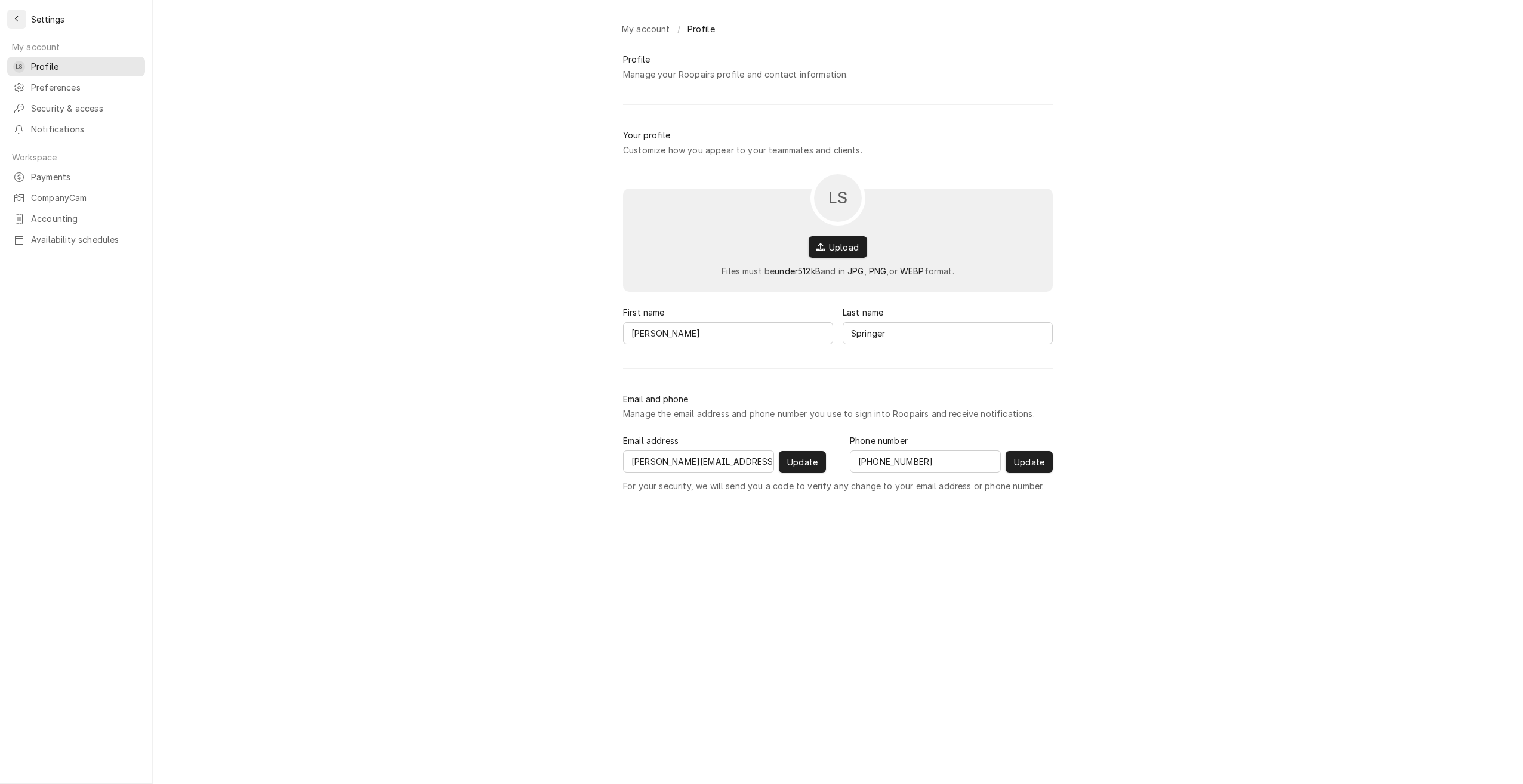
drag, startPoint x: 16, startPoint y: 16, endPoint x: 21, endPoint y: 19, distance: 5.8
click at [16, 16] on icon "Back to previous page" at bounding box center [16, 19] width 5 height 9
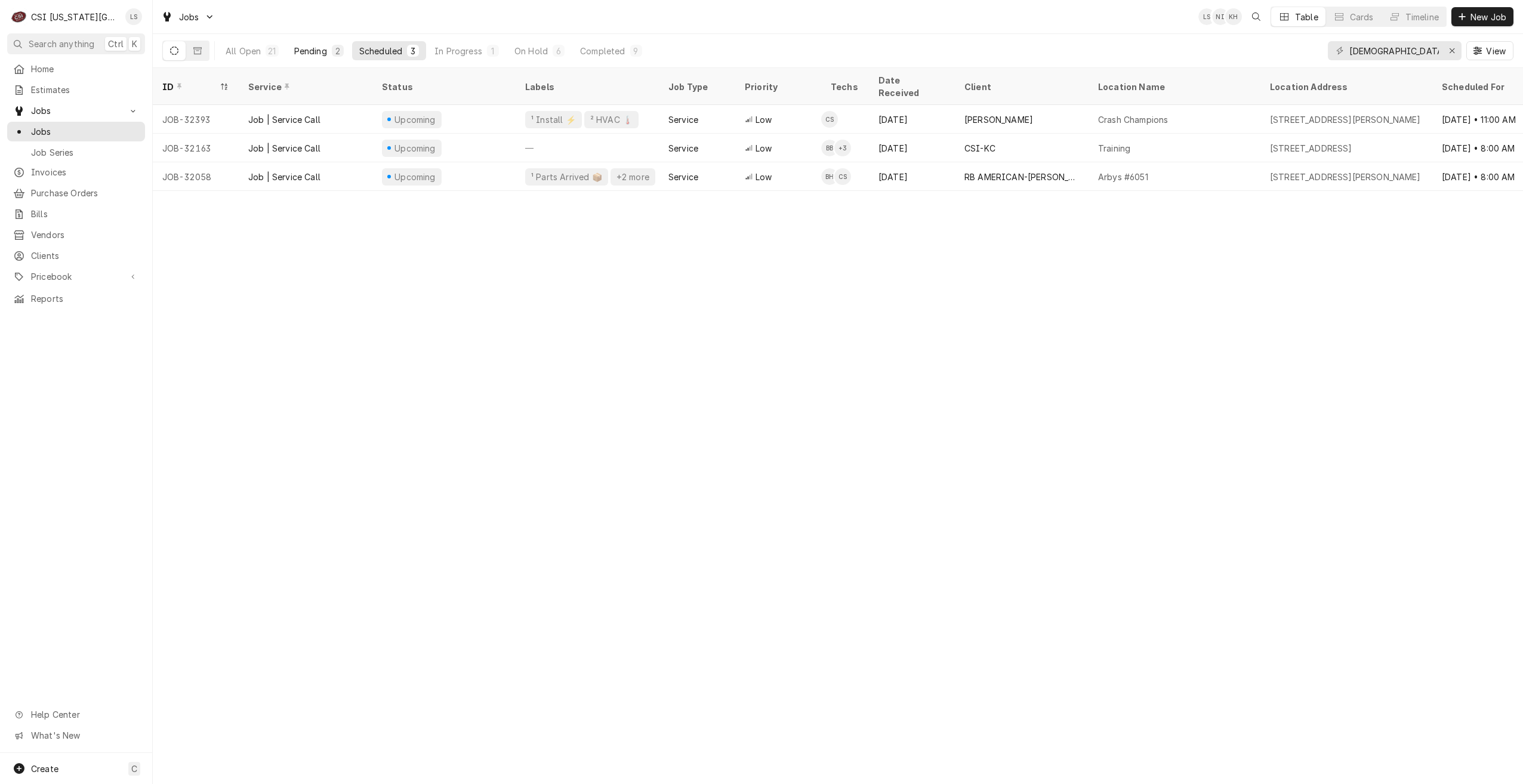
click at [301, 49] on div "Pending" at bounding box center [311, 50] width 33 height 12
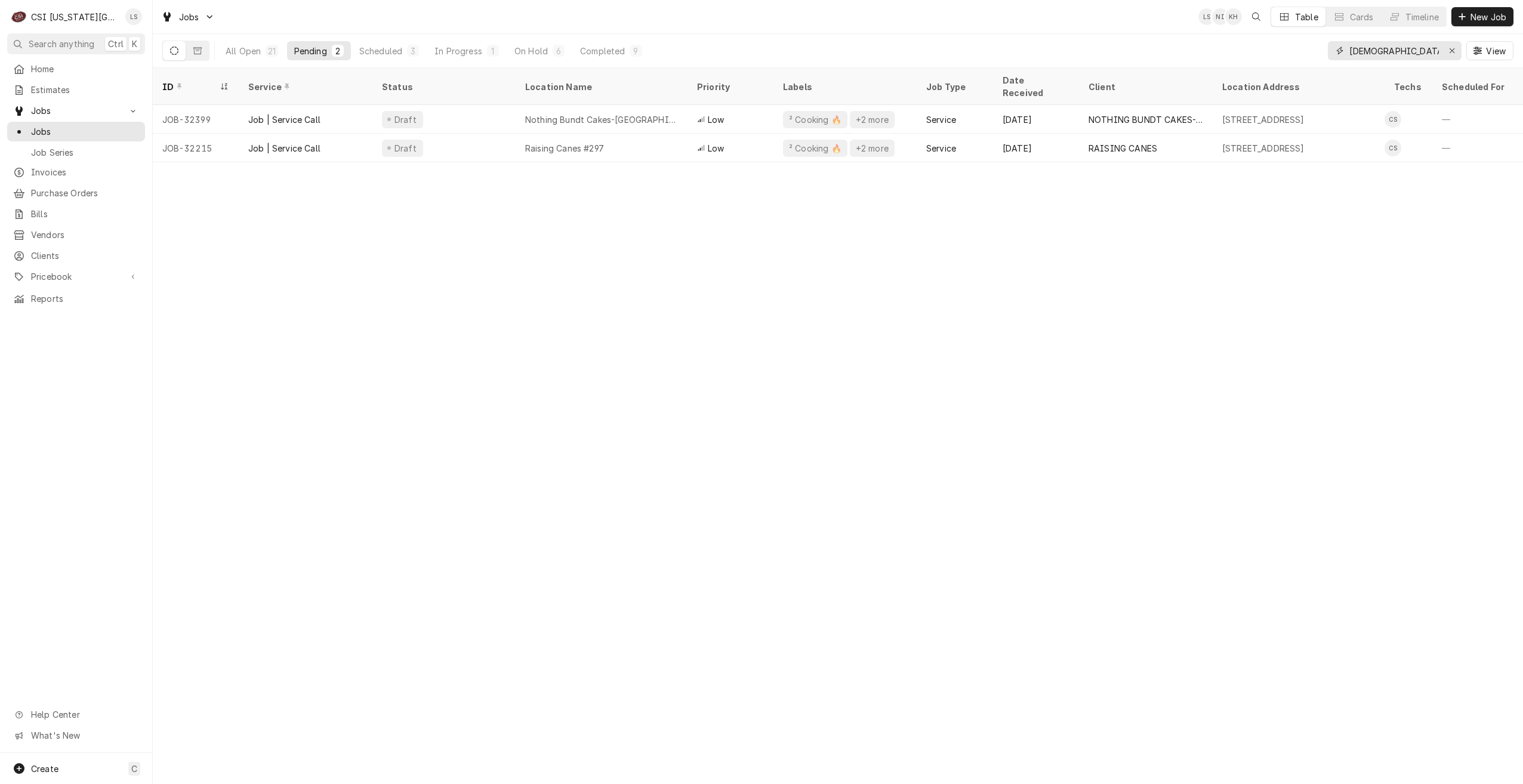
click at [1367, 50] on input "[DEMOGRAPHIC_DATA]" at bounding box center [1394, 50] width 90 height 19
click at [1017, 29] on div "Jobs LS NI KH Table Cards Timeline New Job" at bounding box center [838, 16] width 1370 height 34
drag, startPoint x: 1417, startPoint y: 50, endPoint x: 1219, endPoint y: 50, distance: 198.0
click at [1219, 50] on div "All Open 1 Pending 1 Scheduled 0 In Progress 0 On Hold 0 Completed 0 st. [PERSO…" at bounding box center [838, 50] width 1352 height 34
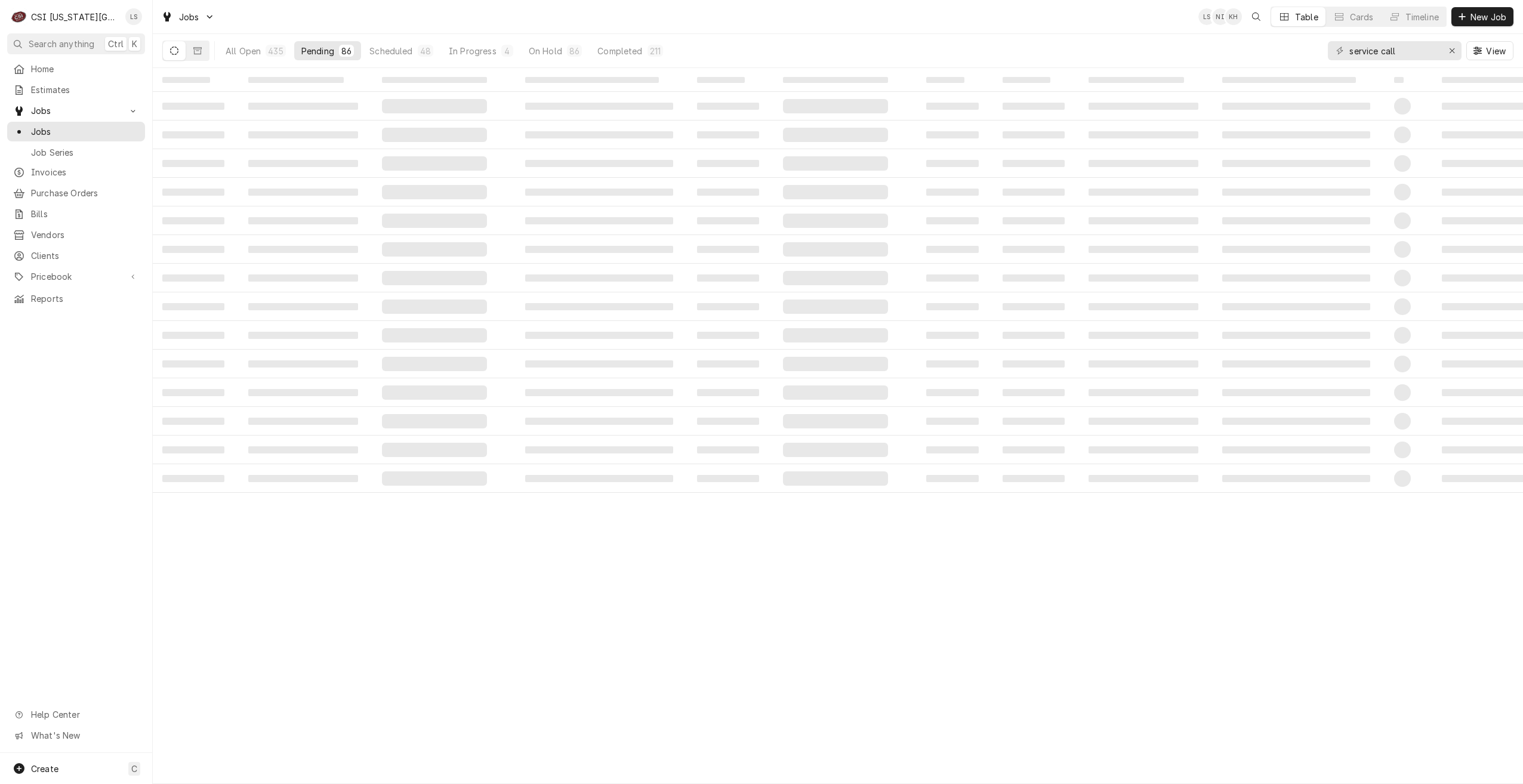
click at [900, 24] on div "Jobs LS NI KH Table Cards Timeline New Job" at bounding box center [838, 16] width 1370 height 34
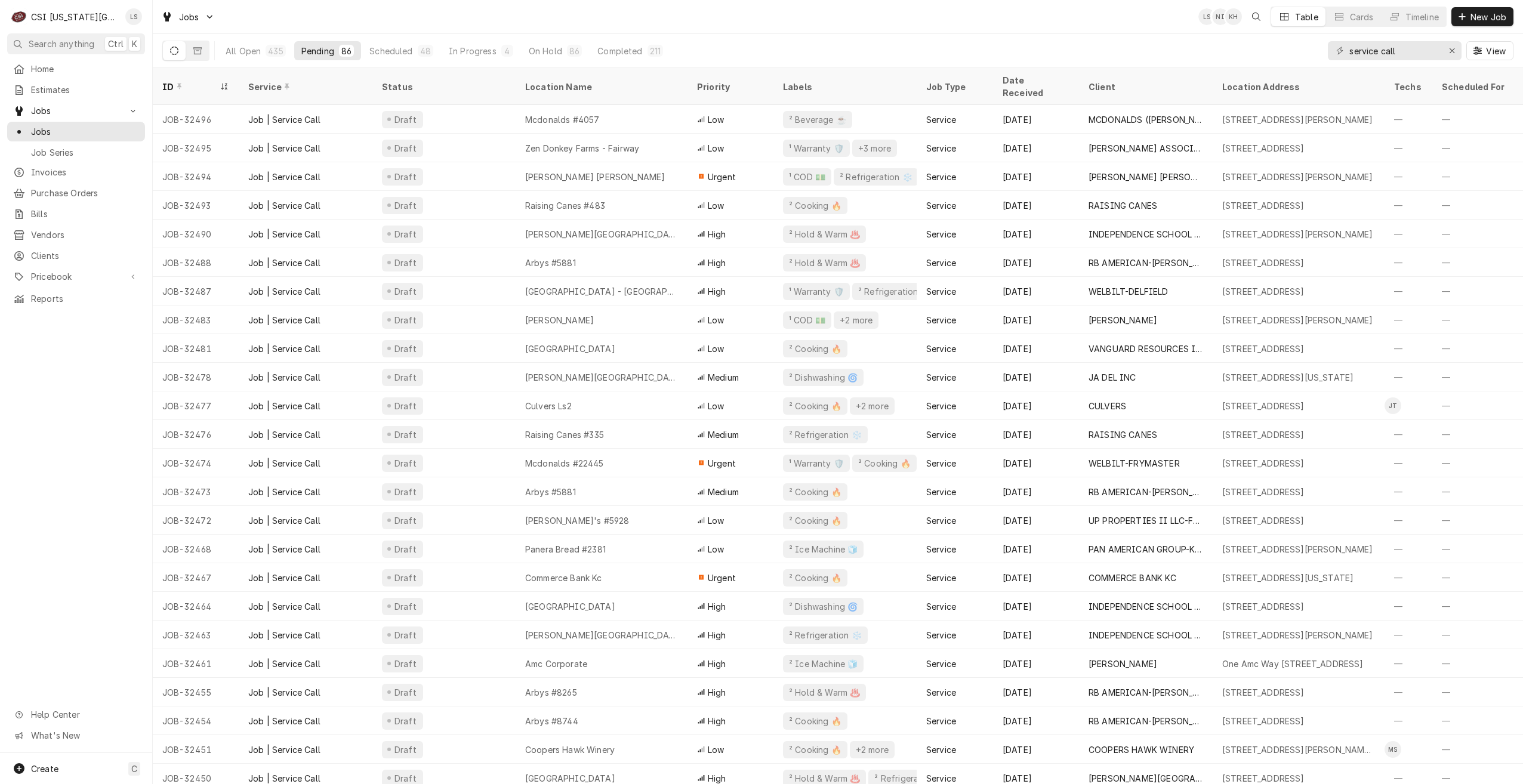
click at [900, 24] on div "Jobs LS NI KH Table Cards Timeline New Job" at bounding box center [838, 16] width 1370 height 34
click at [1064, 21] on div "Jobs LS NI KH Table Cards Timeline New Job" at bounding box center [838, 16] width 1370 height 34
click at [1087, 27] on div "Jobs LS NI KH Table Cards Timeline New Job" at bounding box center [838, 16] width 1370 height 34
drag, startPoint x: 1420, startPoint y: 48, endPoint x: 1318, endPoint y: 47, distance: 102.0
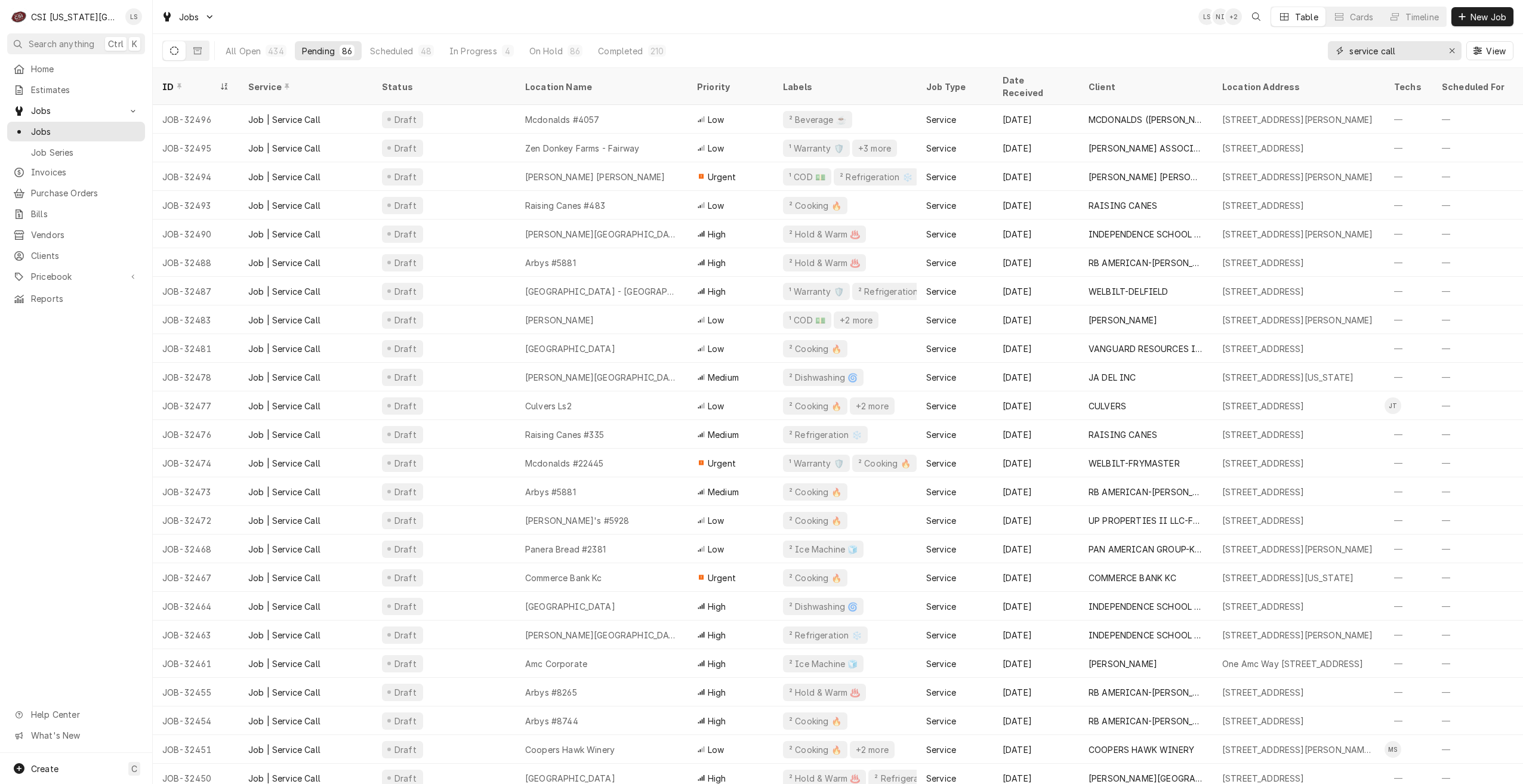
click at [1321, 48] on div "All Open 434 Pending 86 Scheduled 48 In Progress 4 On Hold 86 Completed 210 ser…" at bounding box center [838, 50] width 1352 height 34
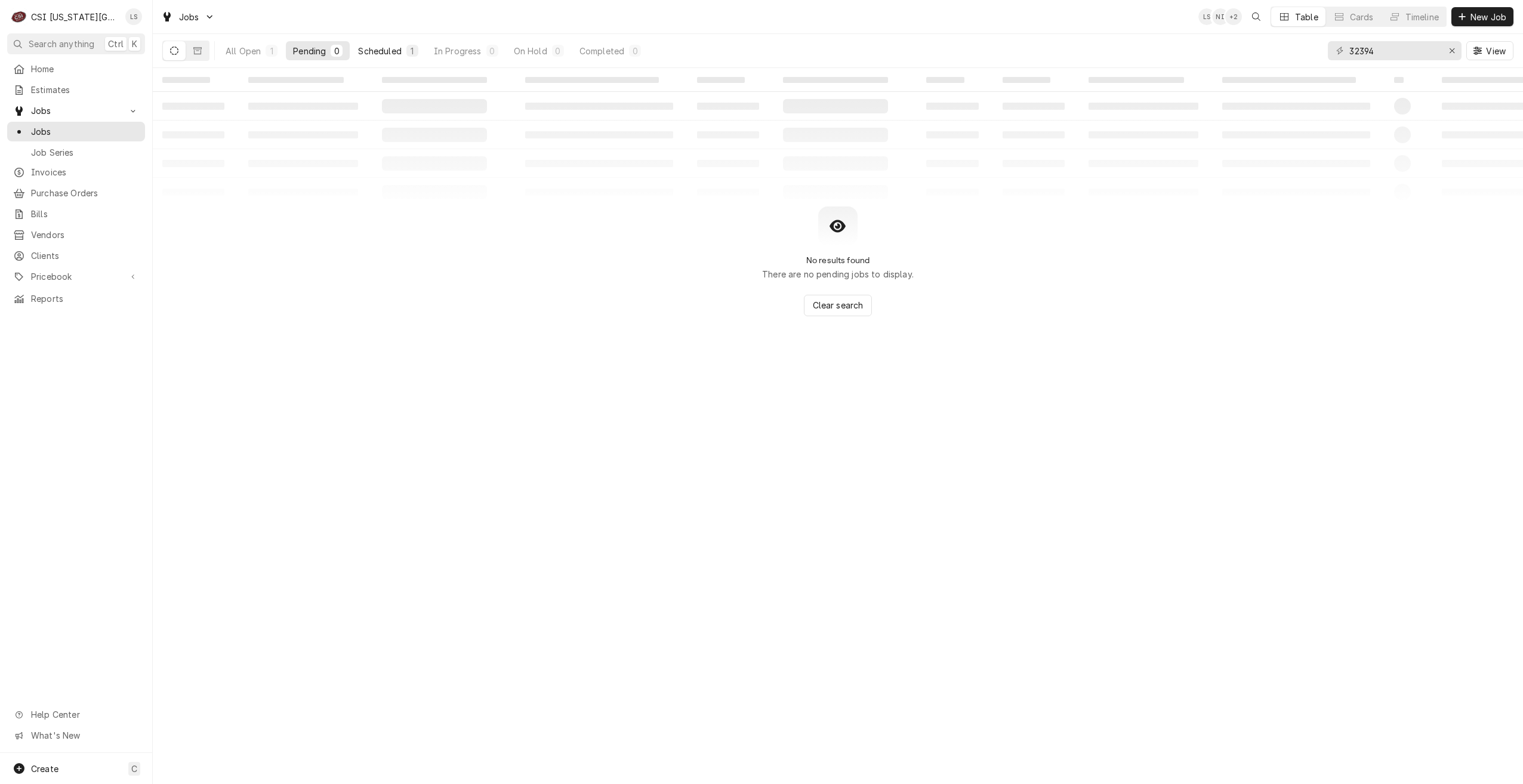
click at [395, 52] on div "Scheduled" at bounding box center [379, 50] width 43 height 12
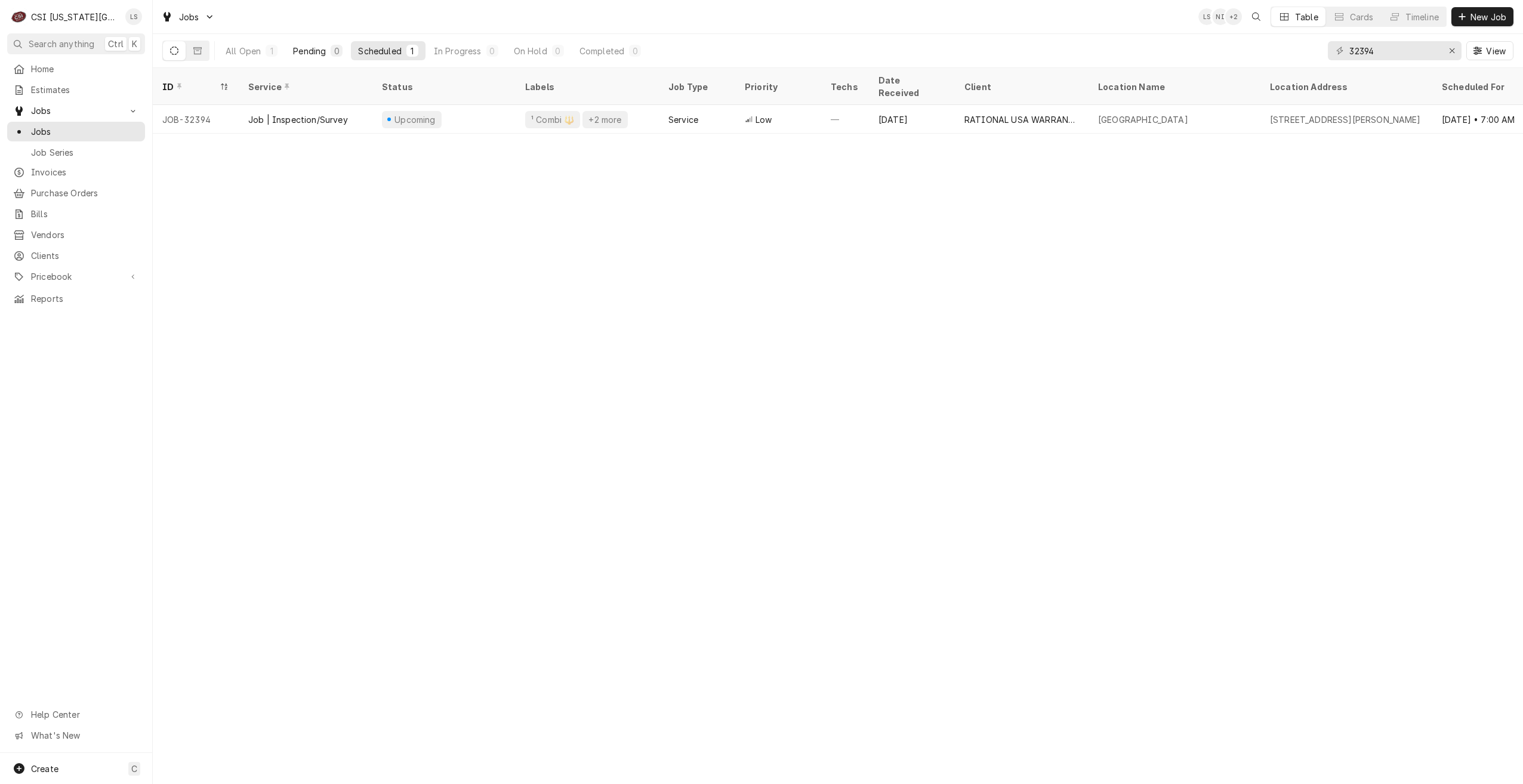
click at [334, 49] on div "0" at bounding box center [336, 50] width 7 height 12
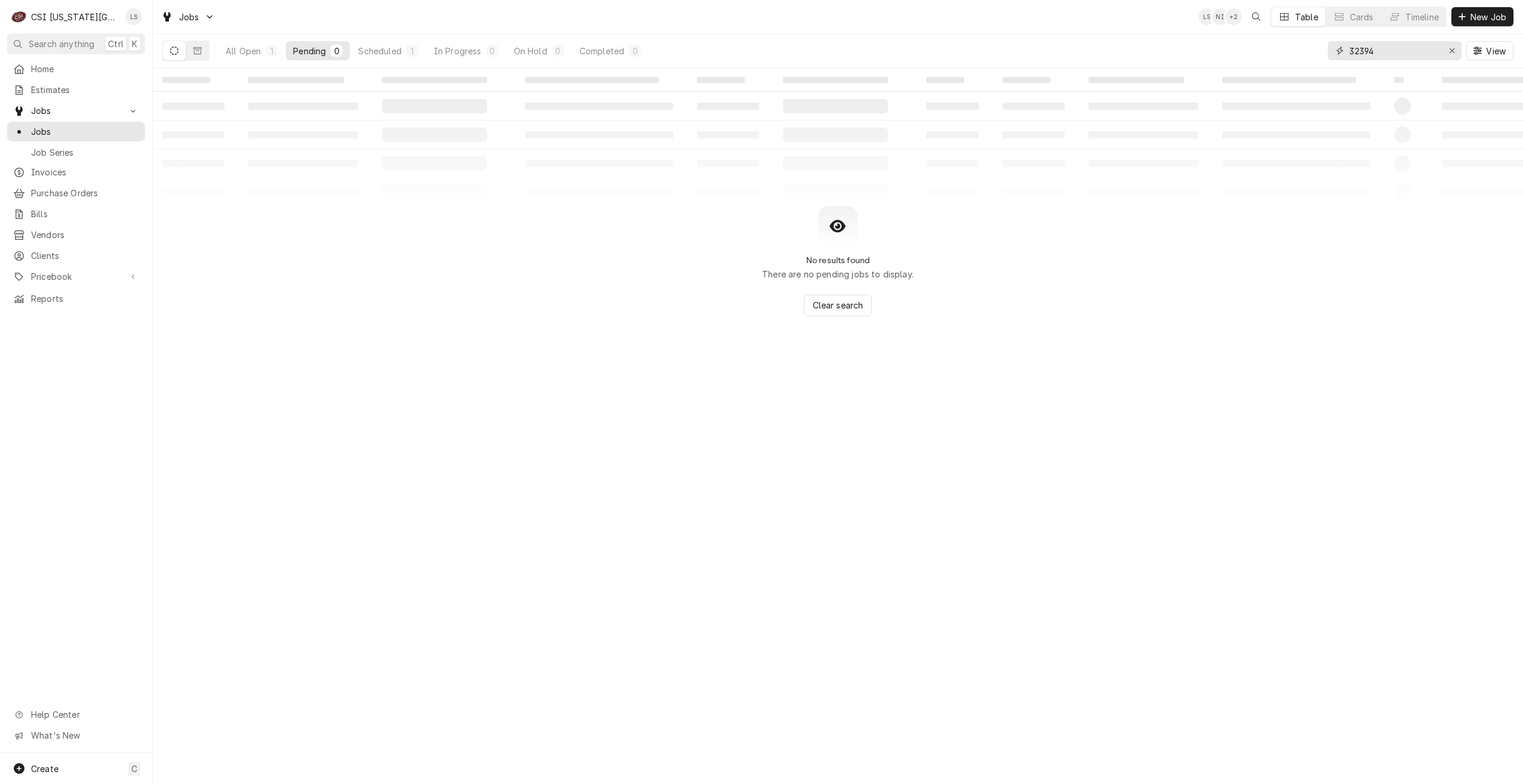
click at [1402, 53] on input "32394" at bounding box center [1394, 50] width 90 height 19
click at [1409, 55] on input "32394" at bounding box center [1394, 50] width 90 height 19
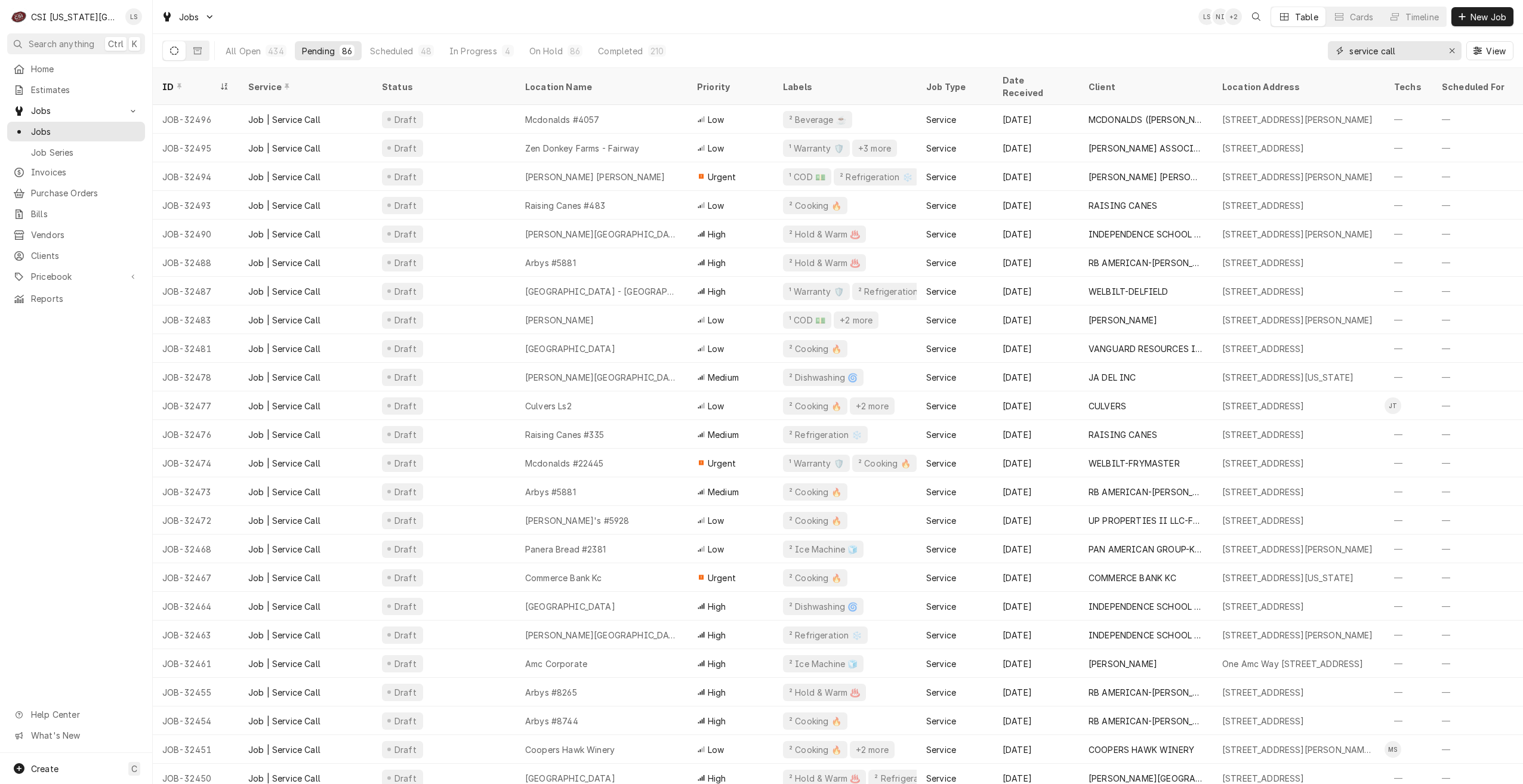
type input "service call"
click at [1139, 13] on div "Jobs LS NI + 2 Table Cards Timeline New Job" at bounding box center [838, 16] width 1370 height 34
click at [1458, 55] on div "Erase input" at bounding box center [1452, 50] width 12 height 12
type input "service call"
click at [1111, 27] on div "Jobs LS NI + 2 Table Cards Timeline New Job" at bounding box center [838, 16] width 1370 height 34
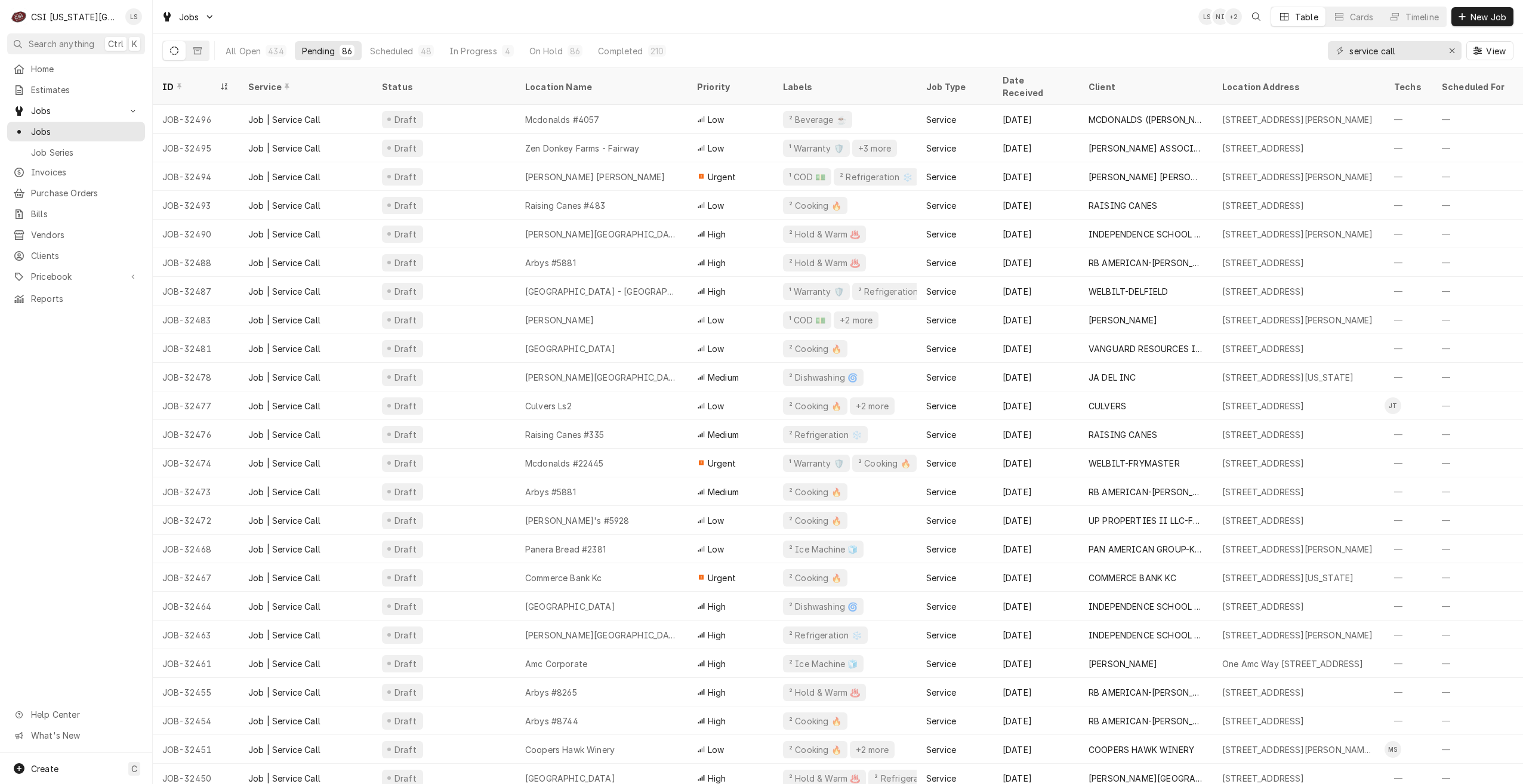
click at [946, 35] on div "All Open 434 Pending 86 Scheduled 48 In Progress 4 On Hold 86 Completed 210 ser…" at bounding box center [838, 50] width 1352 height 34
drag, startPoint x: 1407, startPoint y: 49, endPoint x: 1311, endPoint y: 53, distance: 96.1
click at [1311, 53] on div "All Open 434 Pending 86 Scheduled 48 In Progress 4 On Hold 86 Completed 210 ser…" at bounding box center [838, 50] width 1352 height 34
click at [1021, 23] on div "Jobs LS NI + 2 Table Cards Timeline New Job" at bounding box center [838, 16] width 1370 height 34
click at [1021, 23] on div "Jobs LS NI + 3 Table Cards Timeline New Job" at bounding box center [838, 16] width 1370 height 34
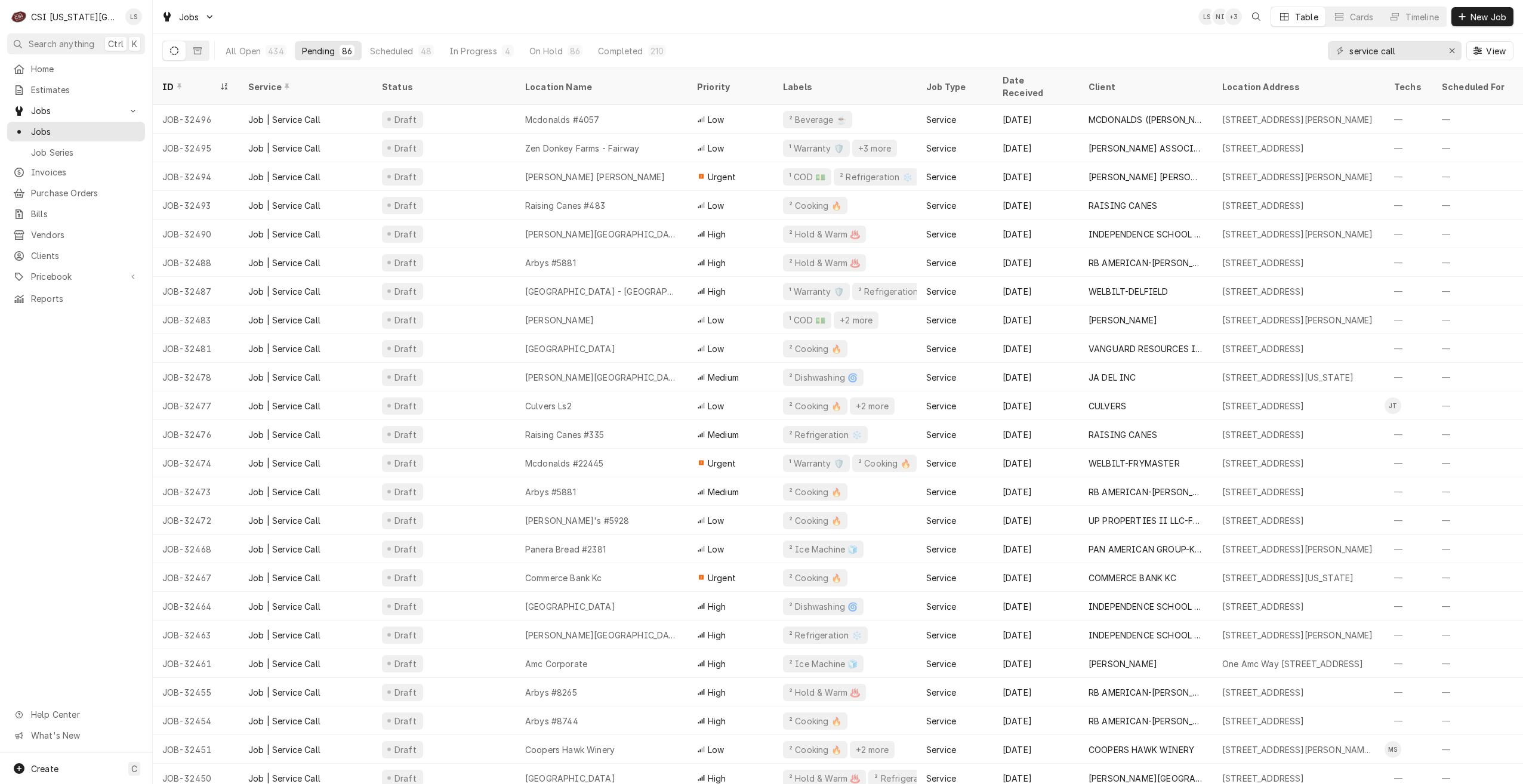
click at [1021, 23] on div "Jobs LS NI + 3 Table Cards Timeline New Job" at bounding box center [838, 16] width 1370 height 34
click at [842, 16] on div "Jobs LS NI + 5 Table Cards Timeline New Job" at bounding box center [838, 16] width 1370 height 34
click at [1070, 18] on div "Jobs LS NI + 3 Table Cards Timeline New Job" at bounding box center [838, 16] width 1370 height 34
